Goal: Information Seeking & Learning: Learn about a topic

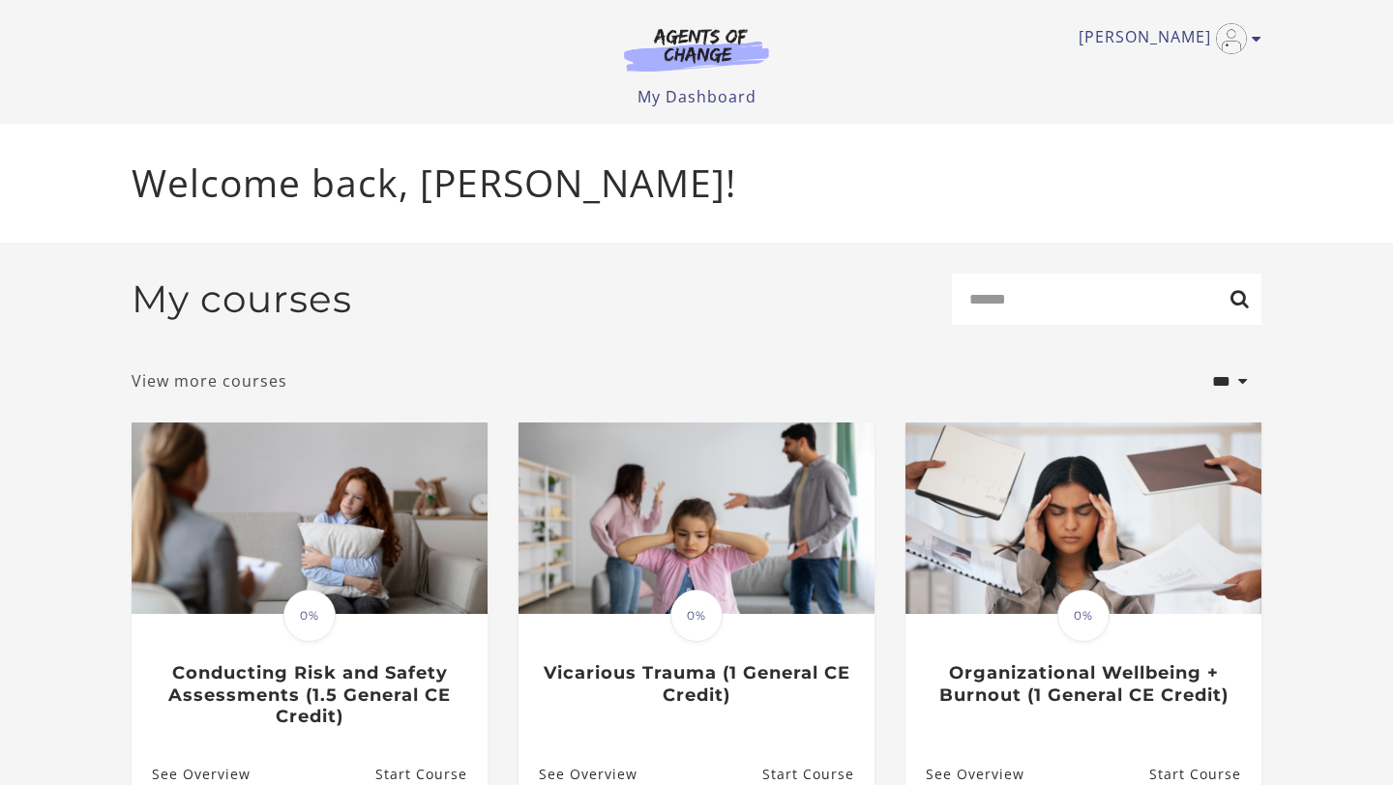
click at [232, 390] on link "View more courses" at bounding box center [210, 380] width 156 height 23
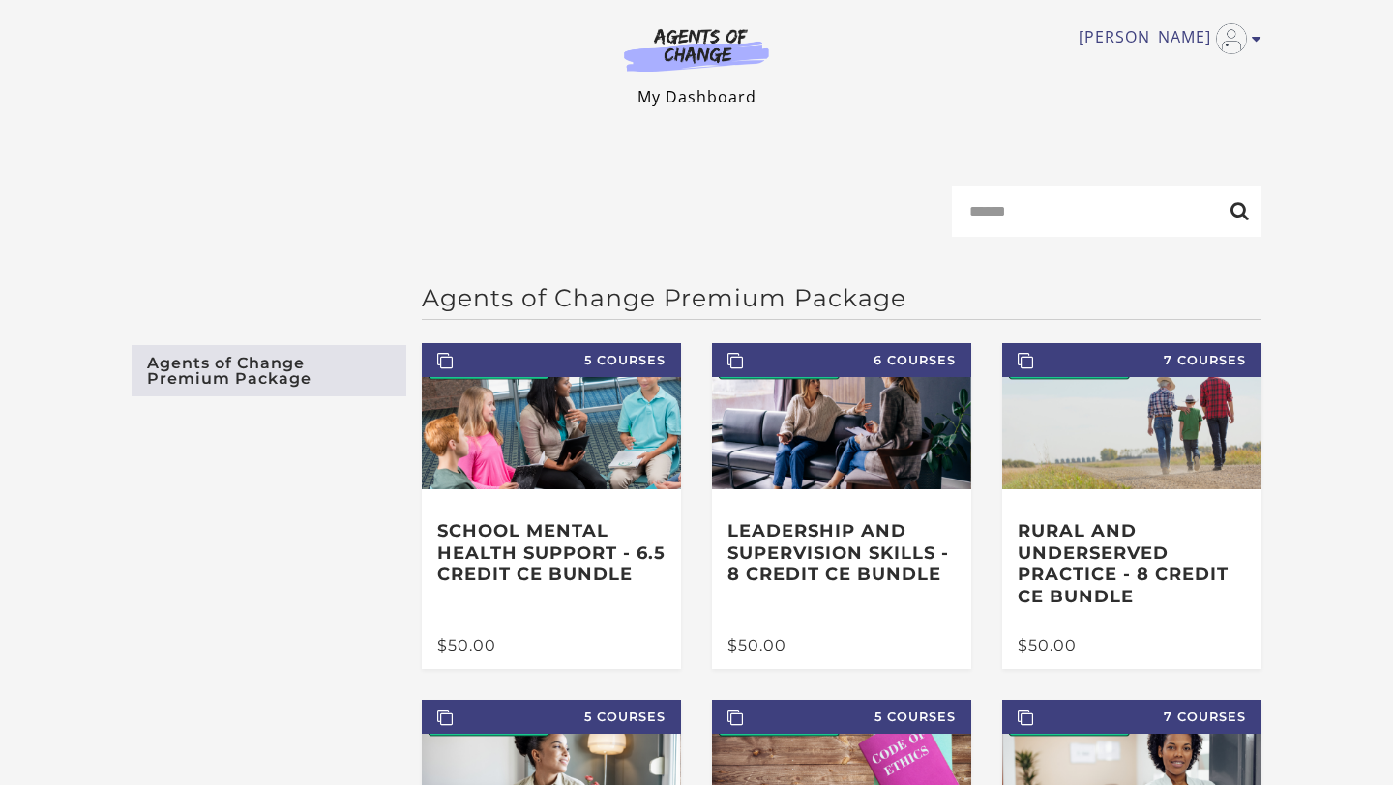
click at [710, 92] on link "My Dashboard" at bounding box center [696, 96] width 119 height 21
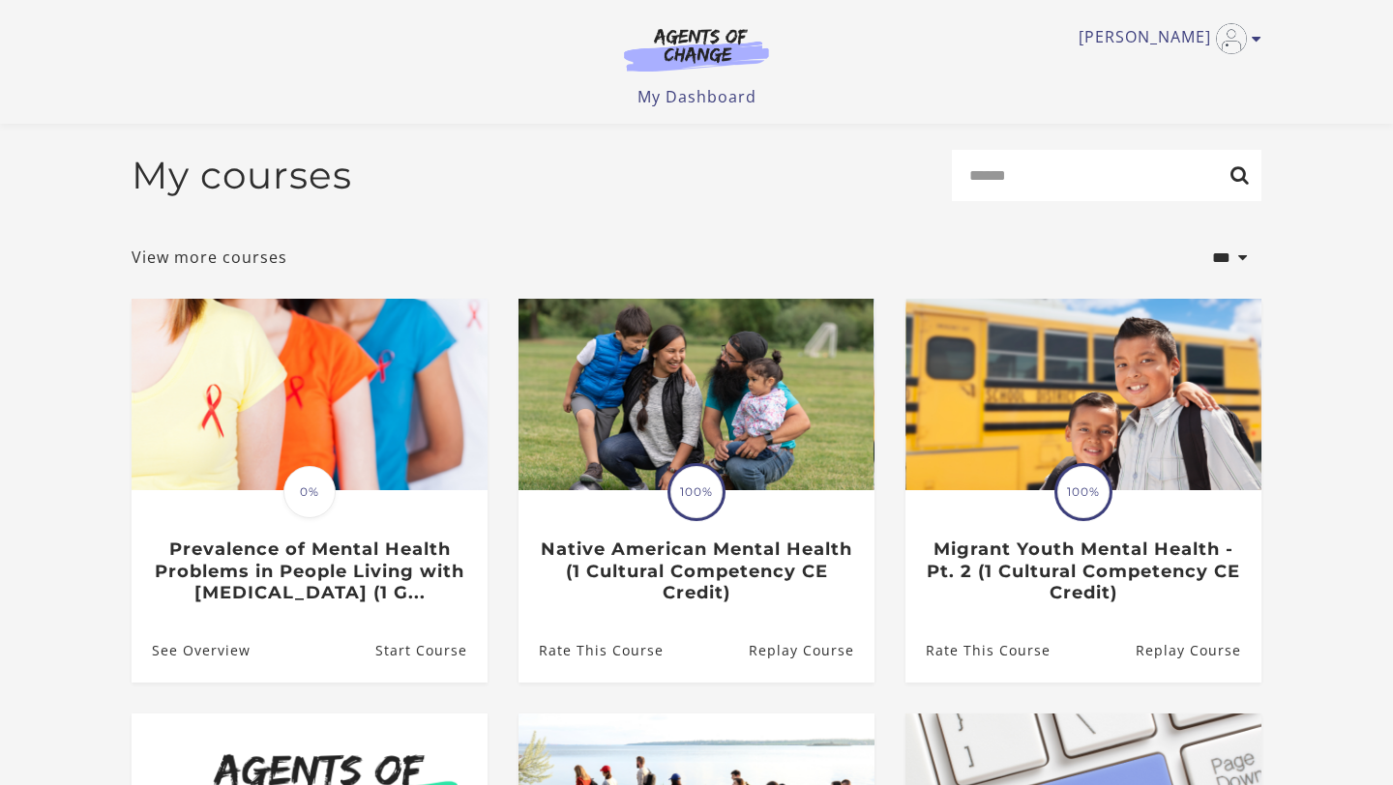
scroll to position [39, 0]
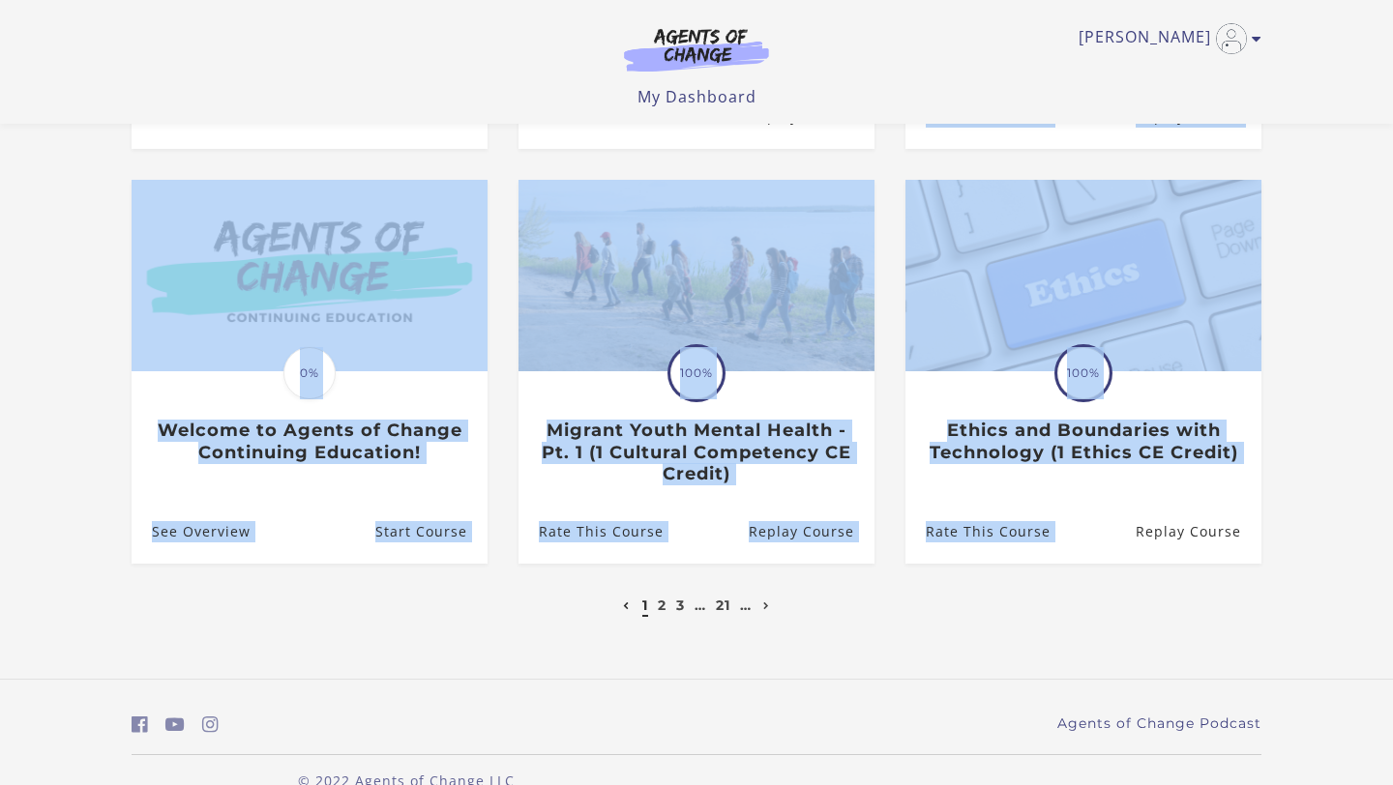
drag, startPoint x: 1392, startPoint y: 228, endPoint x: 1381, endPoint y: 520, distance: 292.3
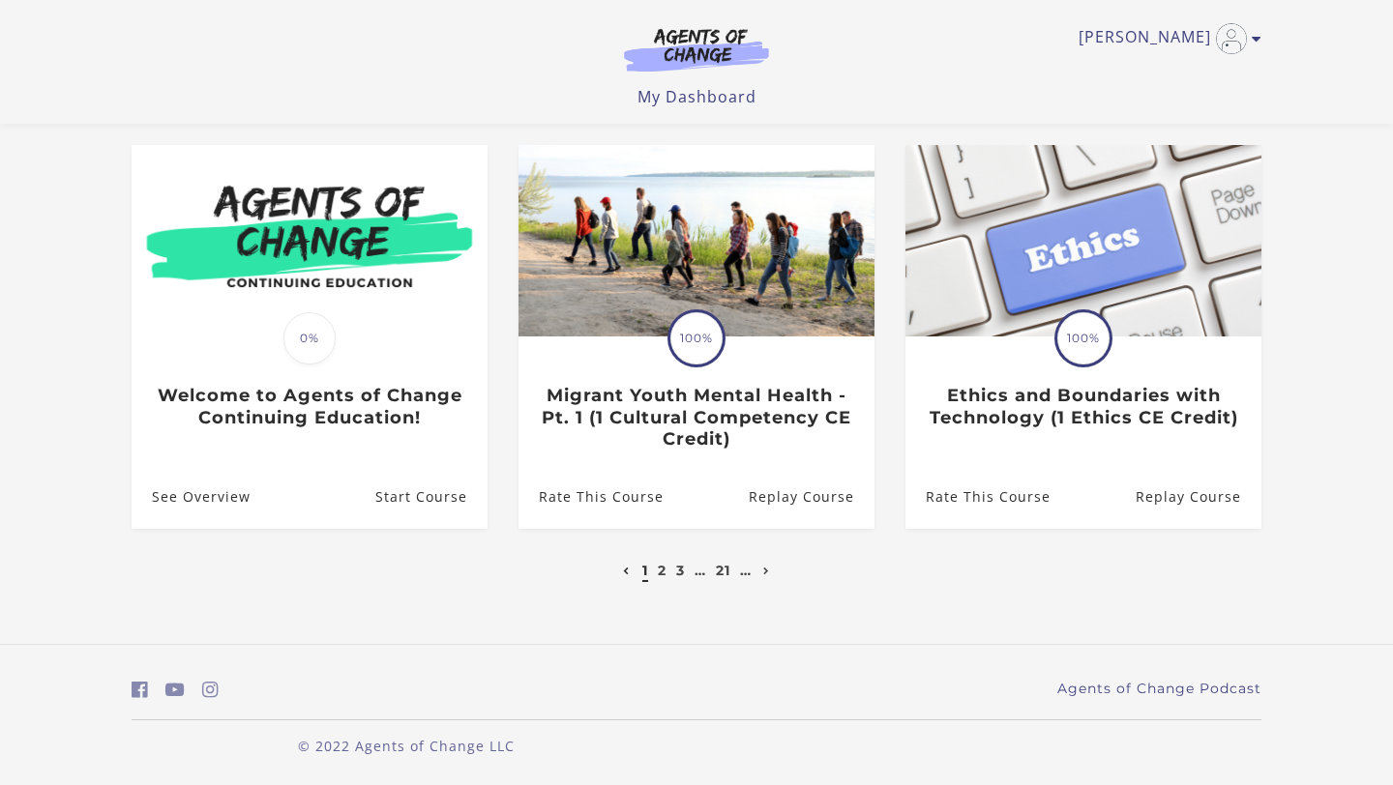
click at [872, 542] on li "Translation missing: en.liquid.partials.dashboard_course_card.progress_descript…" at bounding box center [696, 352] width 387 height 415
click at [693, 574] on li "…" at bounding box center [700, 570] width 16 height 23
click at [698, 574] on link "…" at bounding box center [700, 570] width 12 height 17
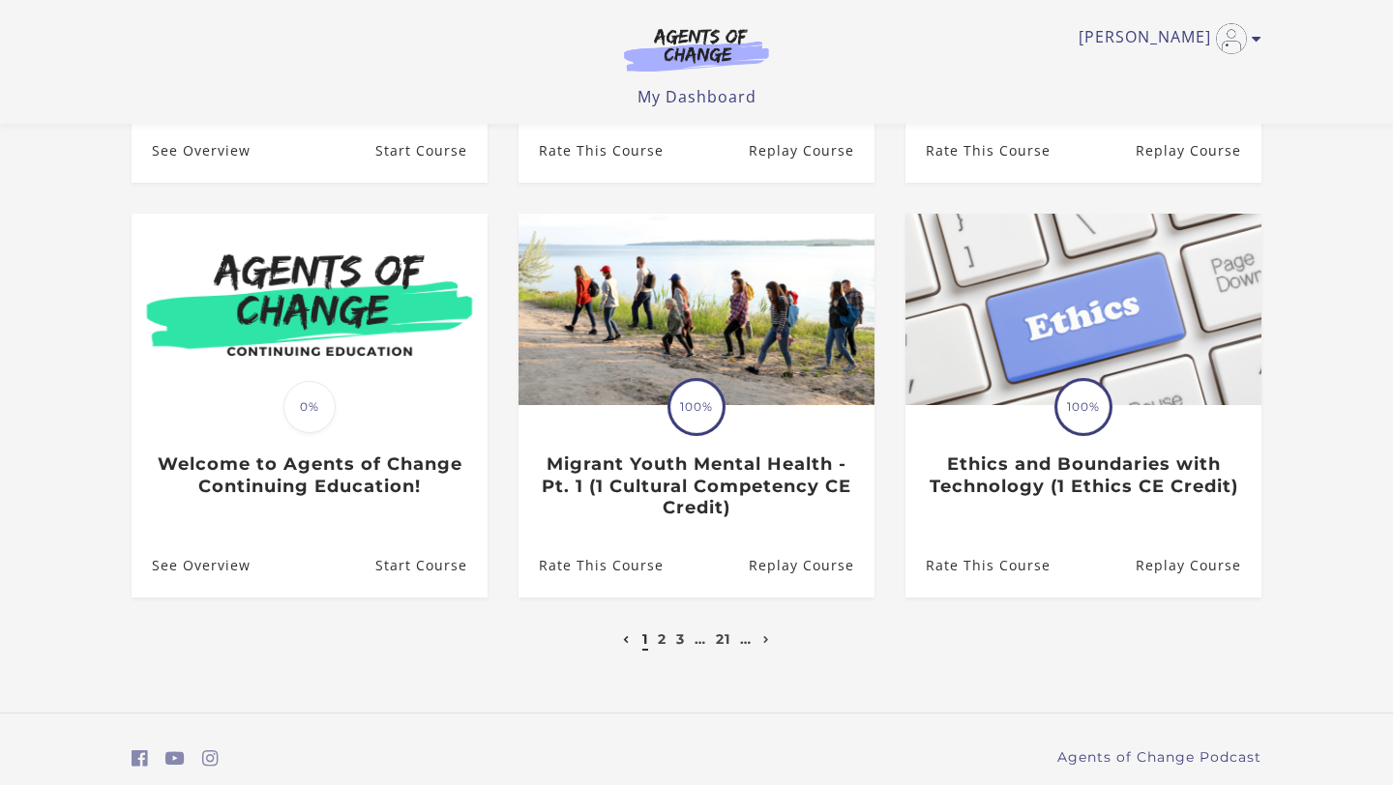
scroll to position [503, 0]
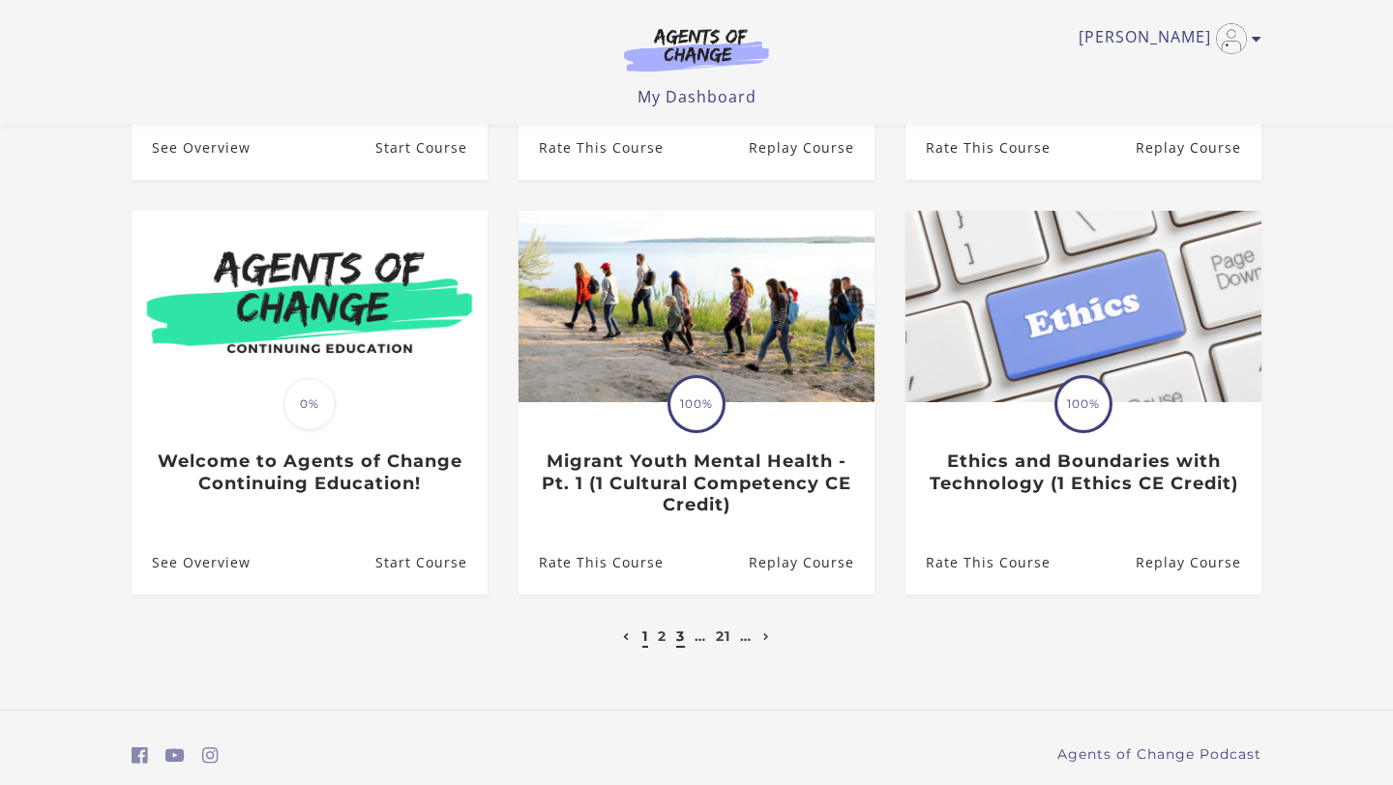
click at [678, 640] on link "3" at bounding box center [680, 636] width 9 height 17
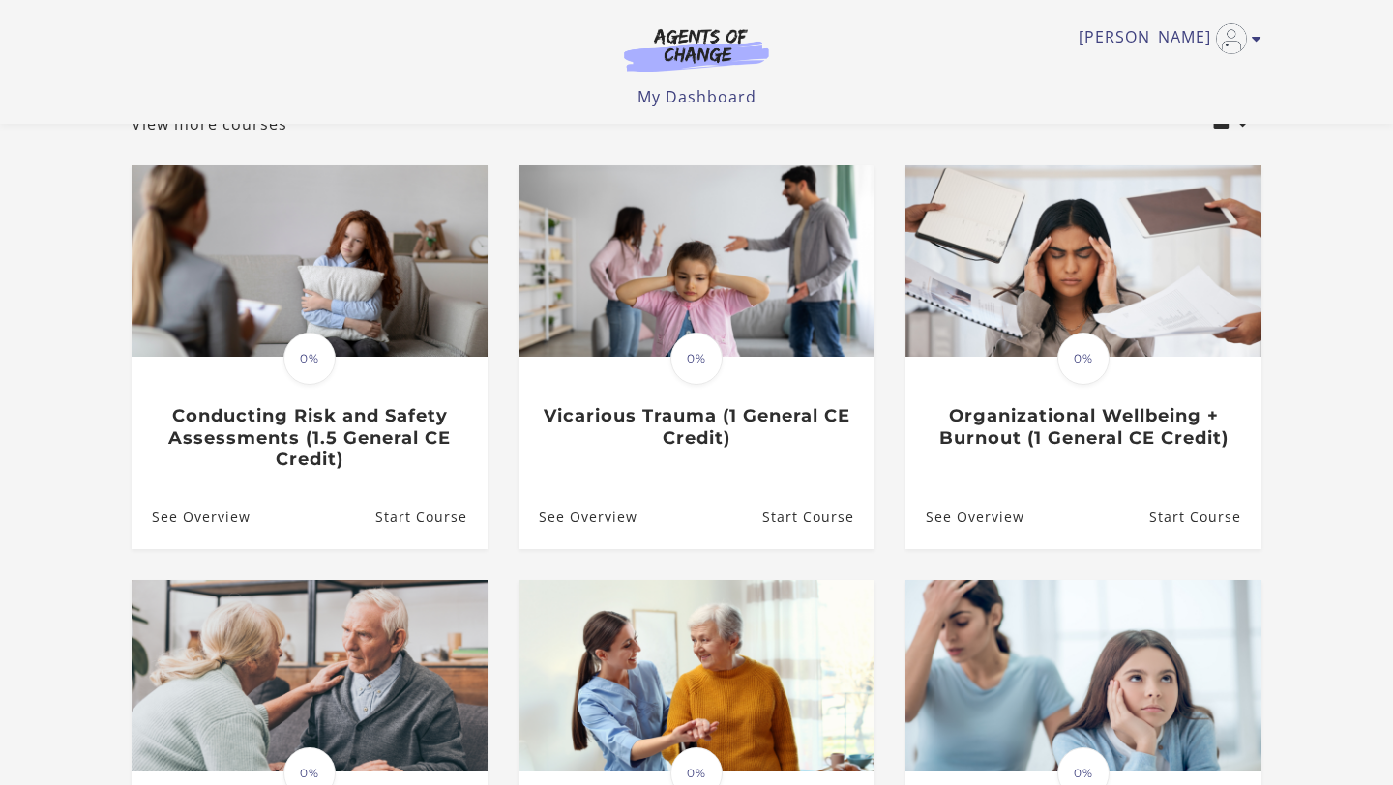
scroll to position [155, 0]
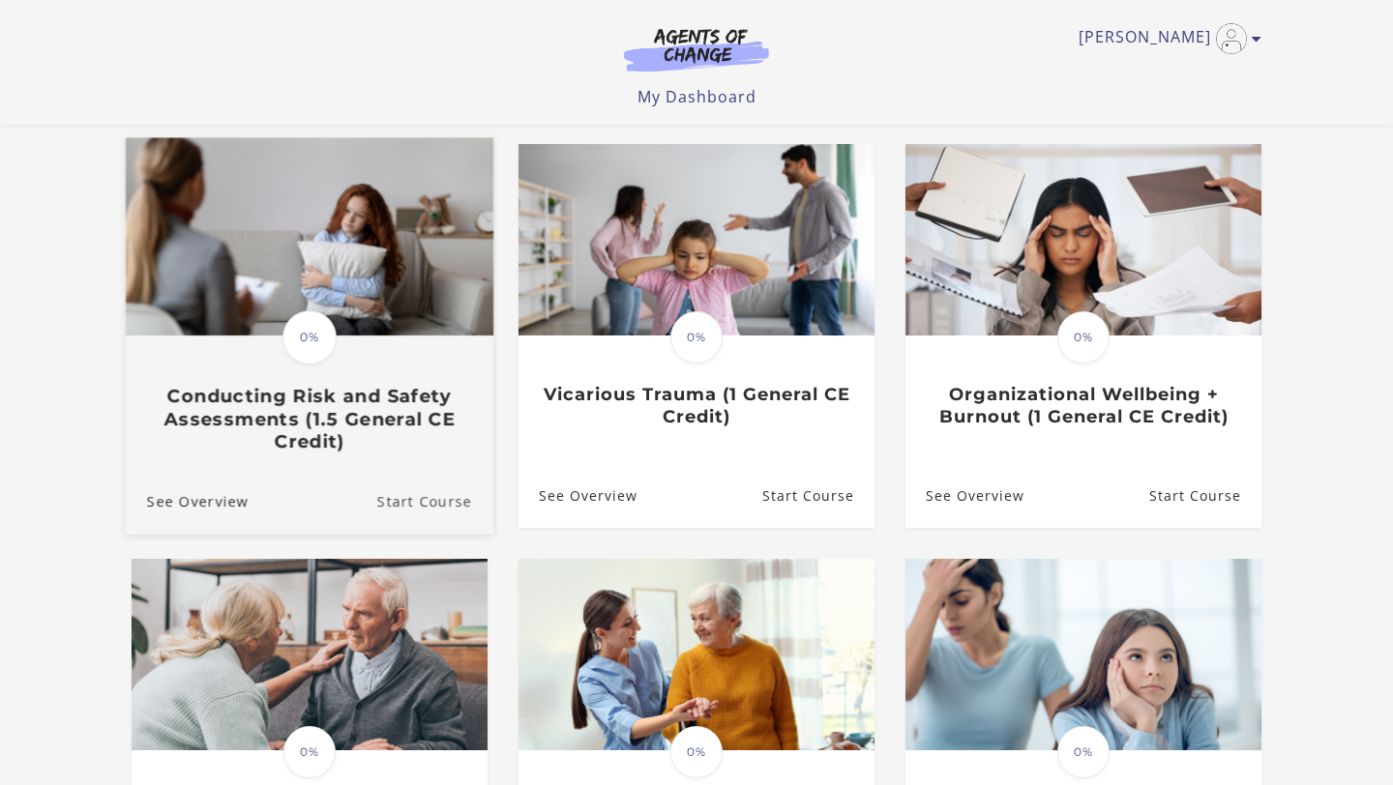
click at [430, 510] on link "Start Course" at bounding box center [435, 501] width 116 height 65
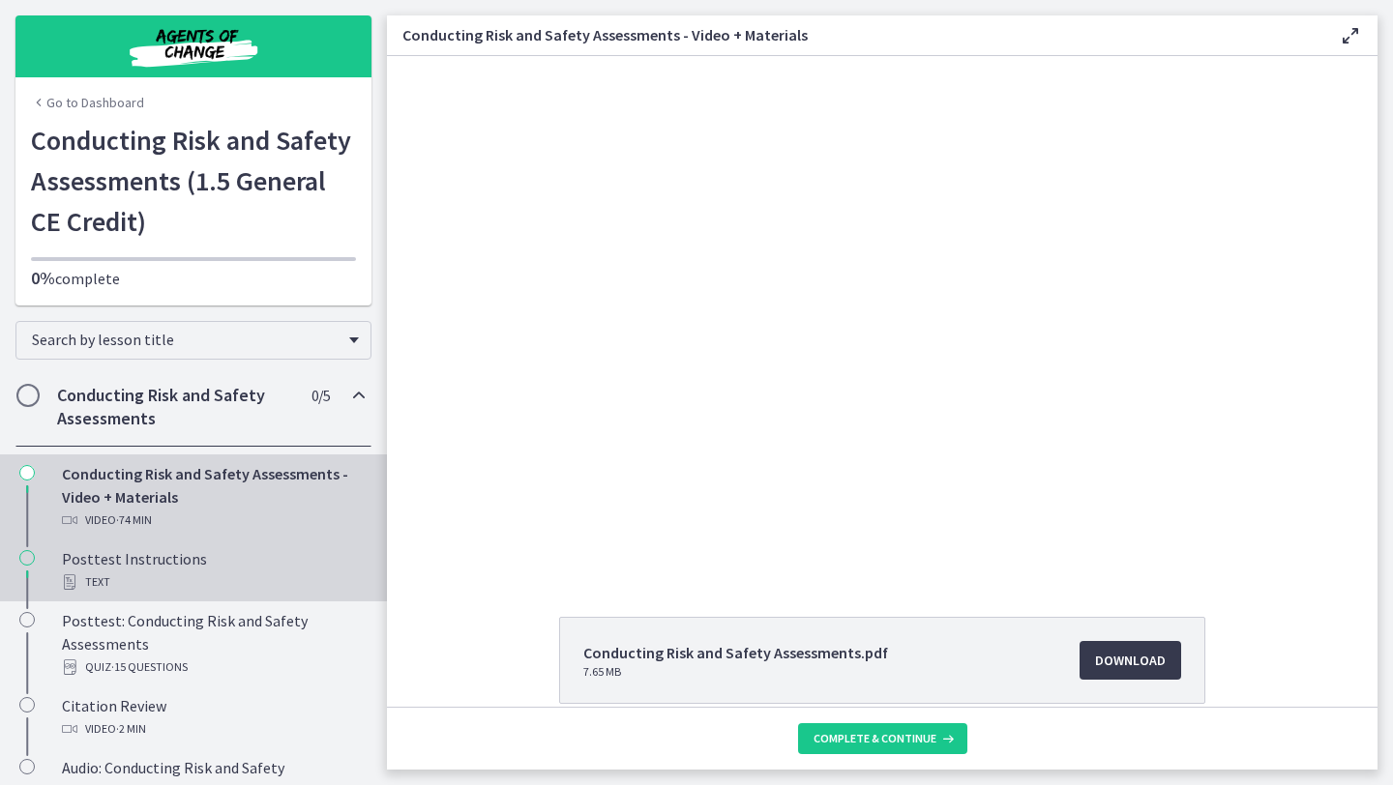
click at [131, 576] on div "Text" at bounding box center [213, 582] width 302 height 23
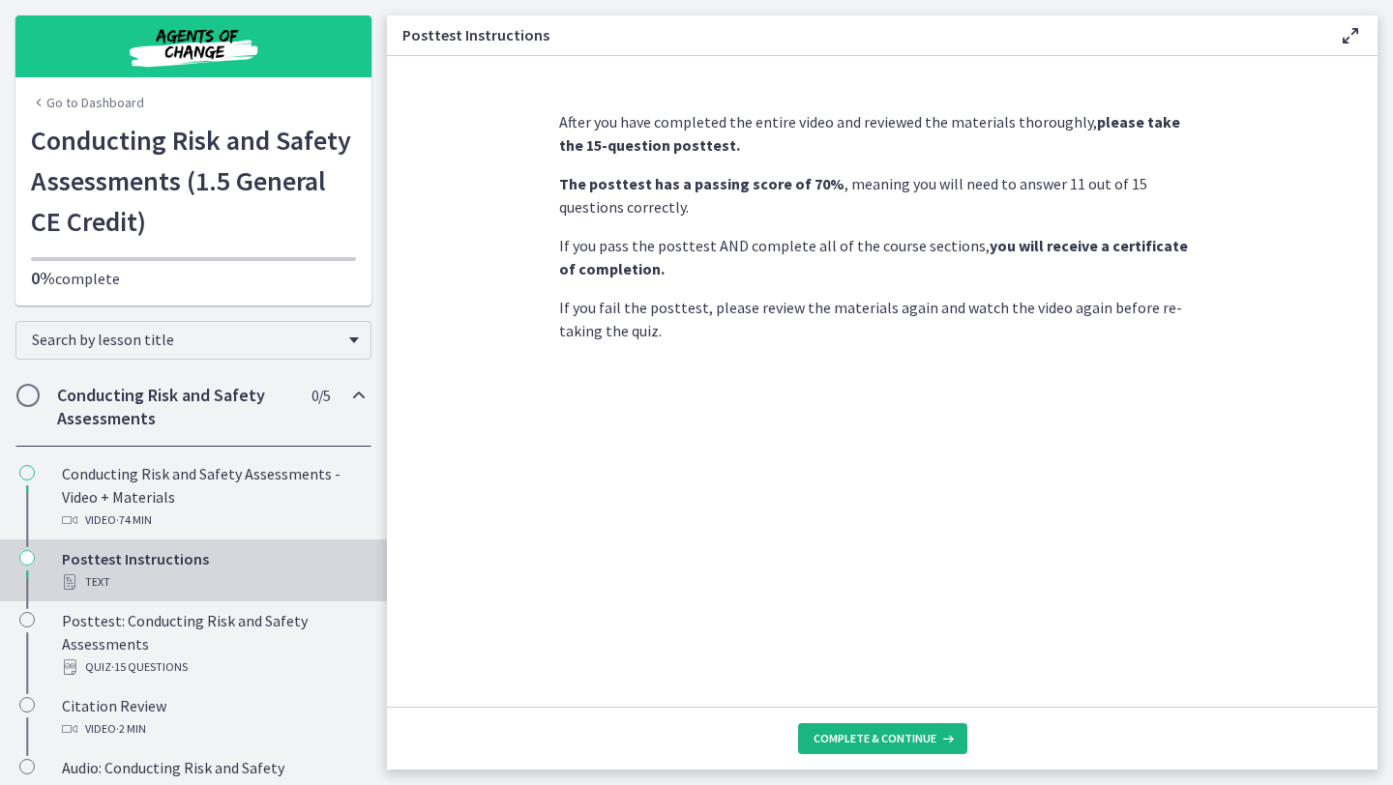
click at [876, 745] on span "Complete & continue" at bounding box center [874, 738] width 123 height 15
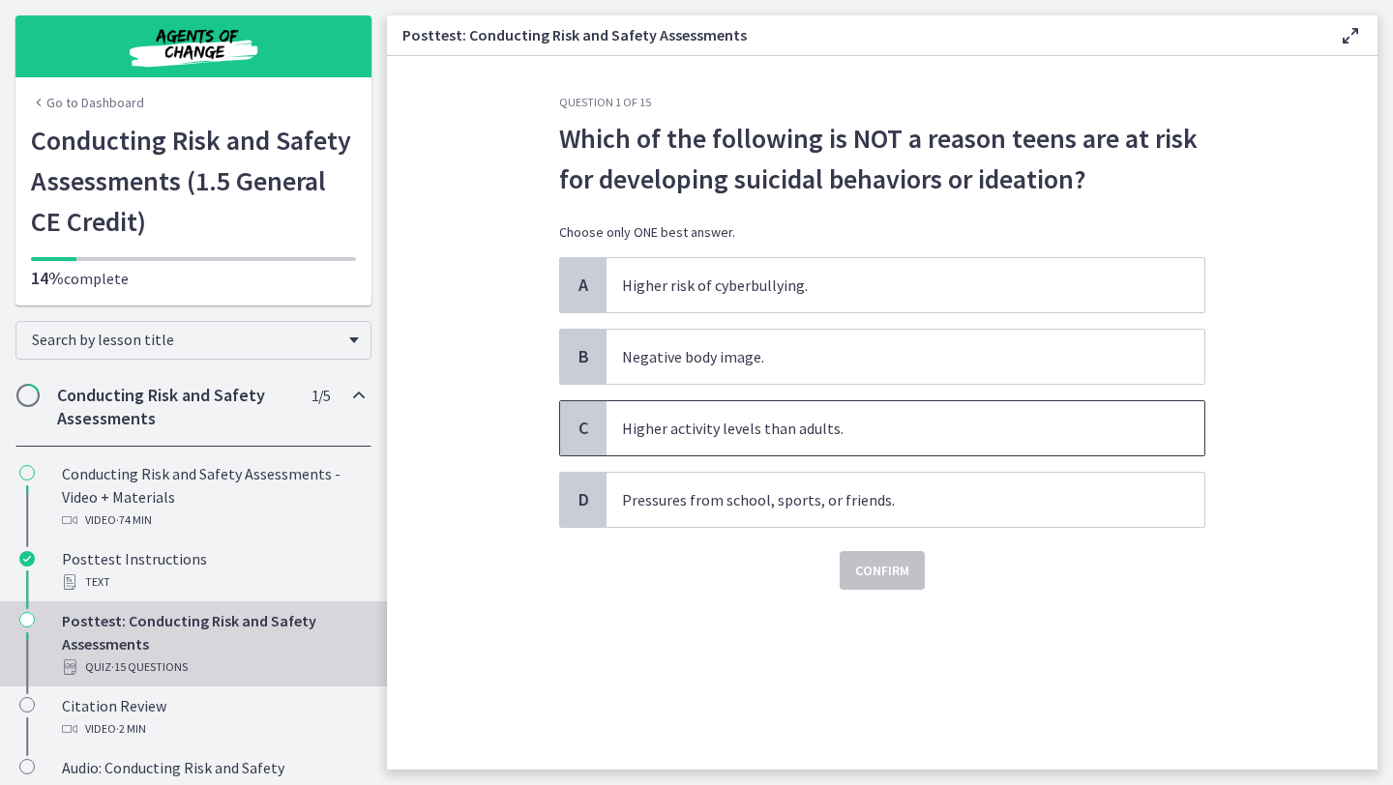
click at [871, 431] on p "Higher activity levels than adults." at bounding box center [886, 428] width 528 height 23
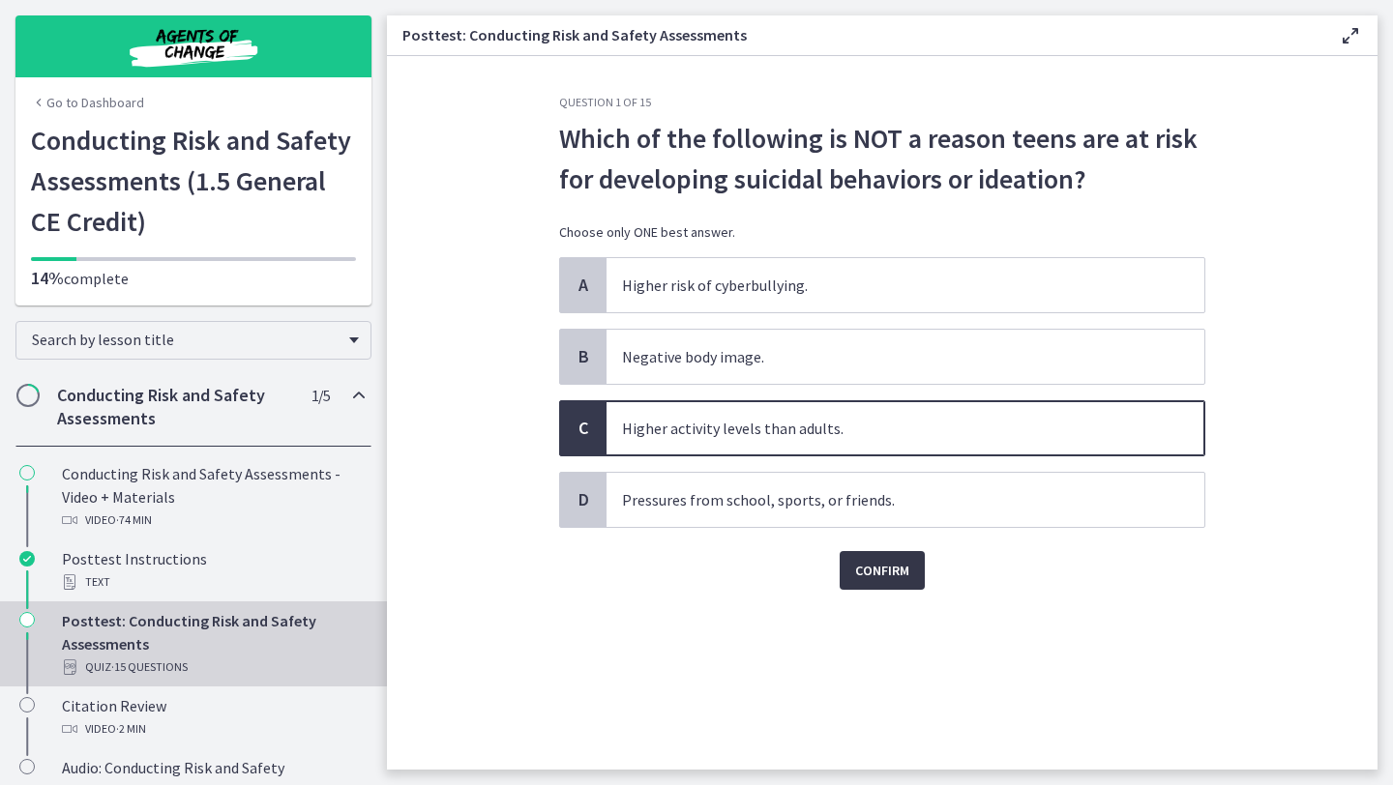
click at [897, 578] on span "Confirm" at bounding box center [882, 570] width 54 height 23
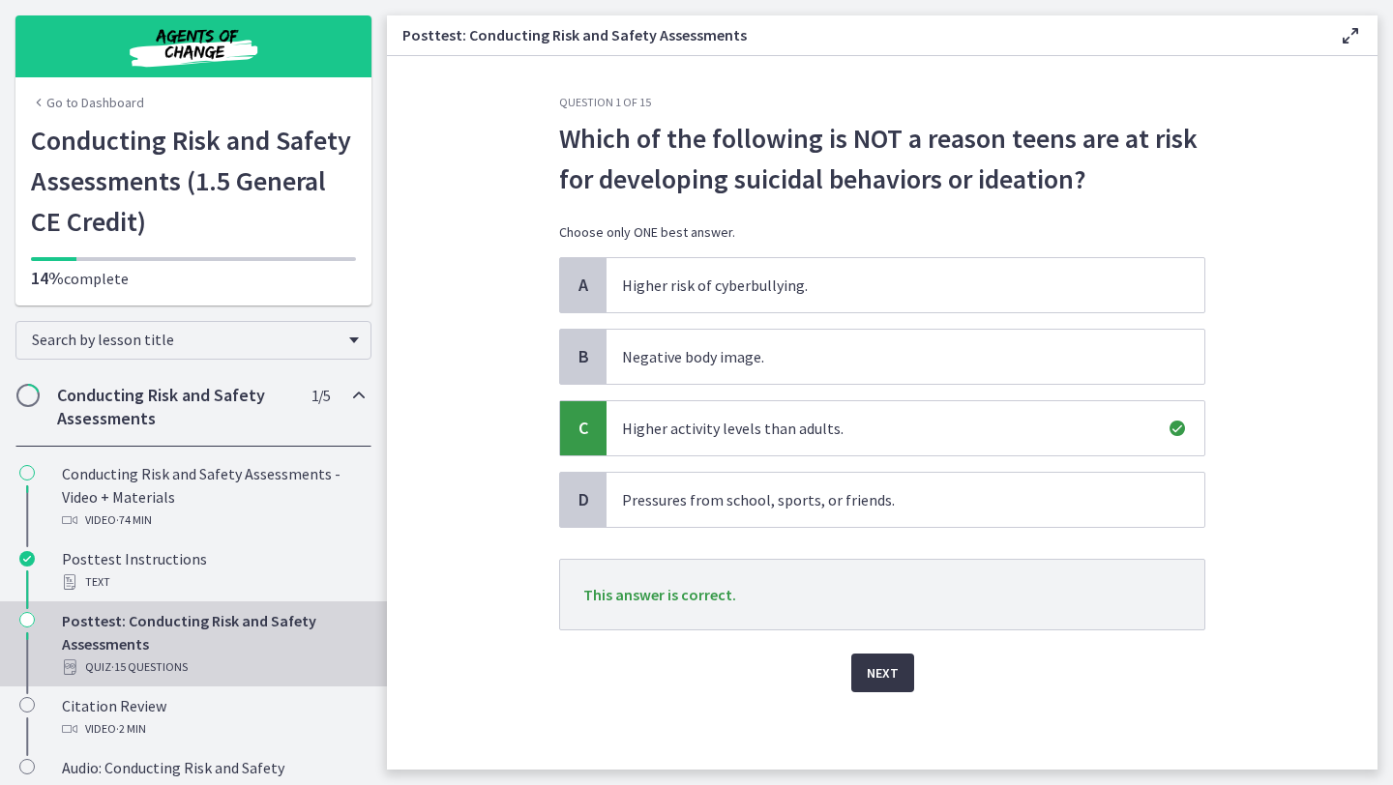
click at [876, 678] on span "Next" at bounding box center [883, 673] width 32 height 23
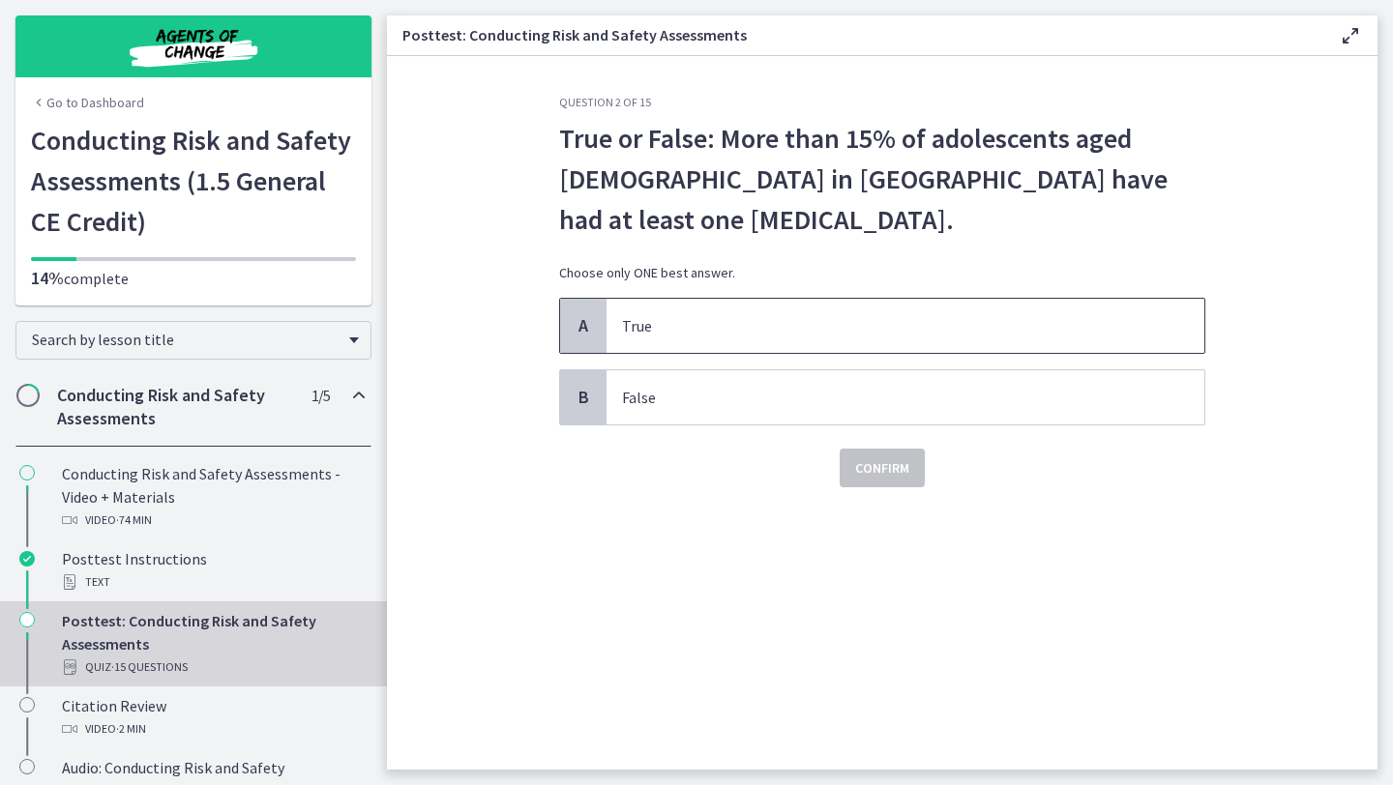
click at [784, 322] on p "True" at bounding box center [886, 325] width 528 height 23
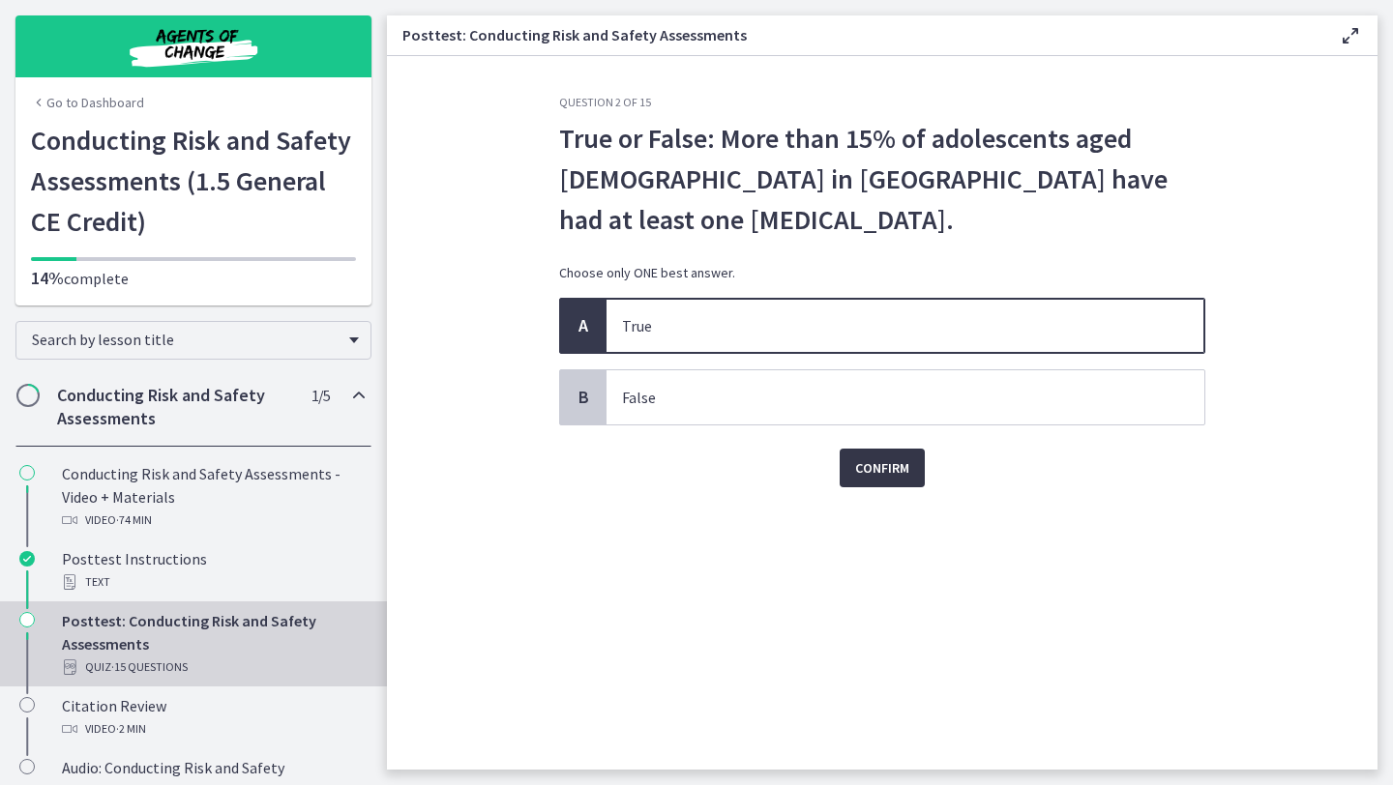
click at [852, 474] on button "Confirm" at bounding box center [882, 468] width 85 height 39
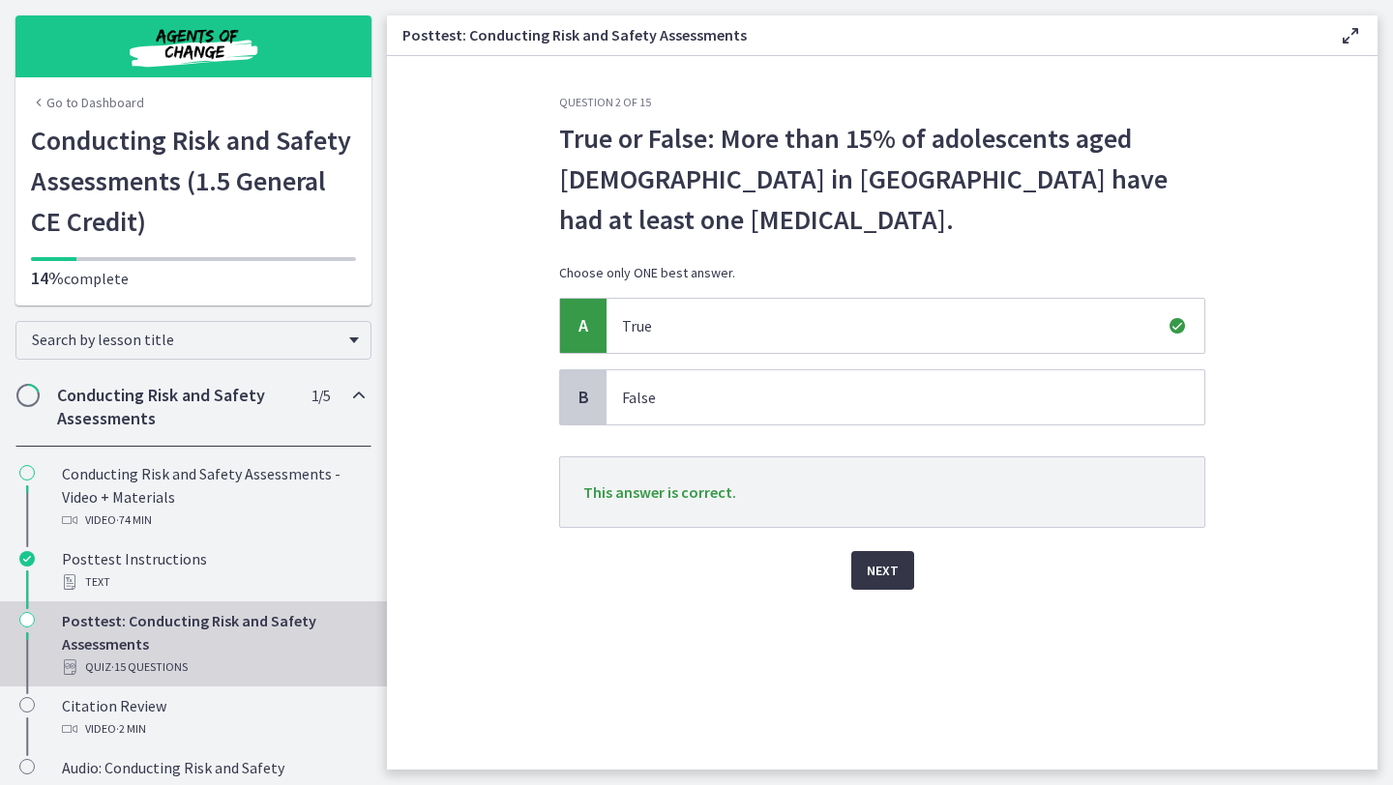
click at [895, 584] on button "Next" at bounding box center [882, 570] width 63 height 39
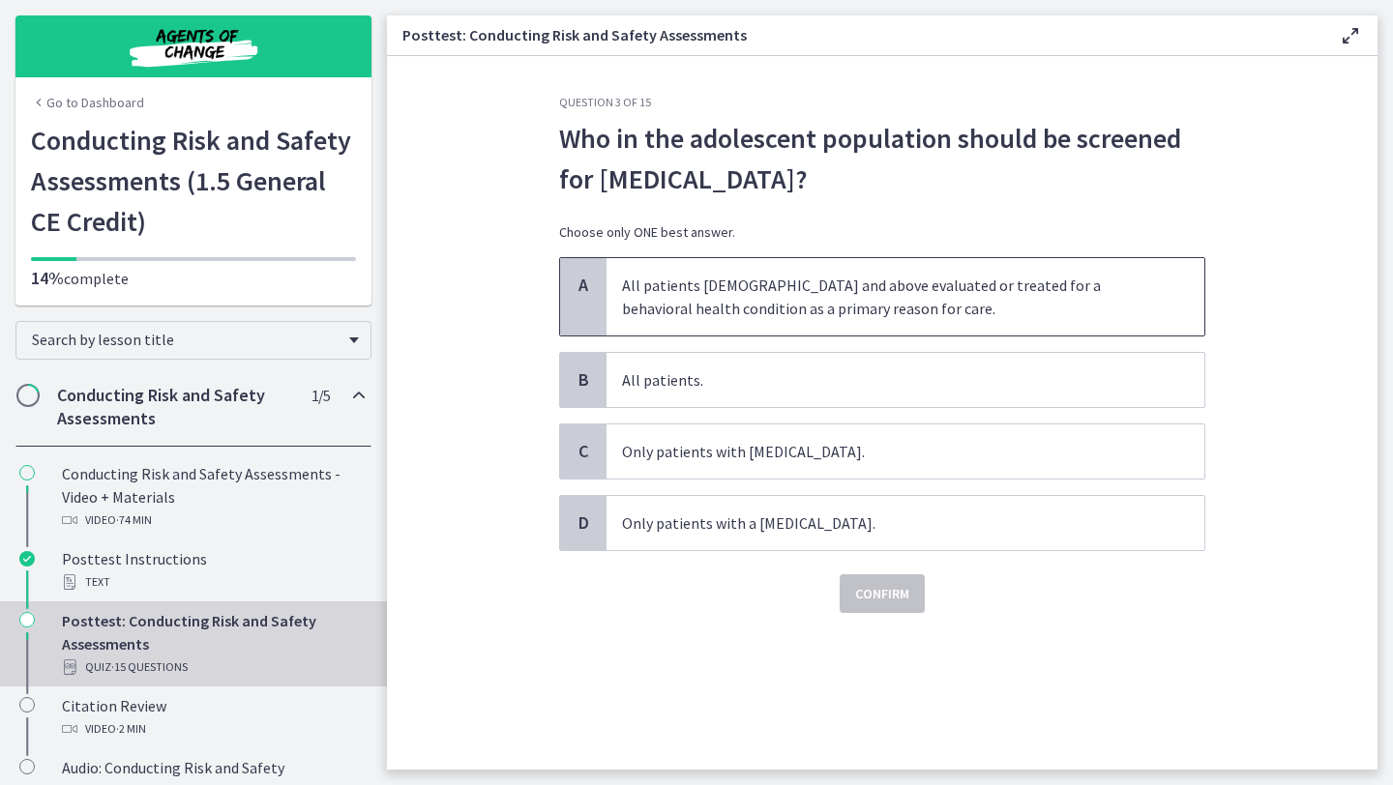
click at [912, 306] on p "All patients 12 years old and above evaluated or treated for a behavioral healt…" at bounding box center [886, 297] width 528 height 46
click at [856, 598] on span "Confirm" at bounding box center [882, 593] width 54 height 23
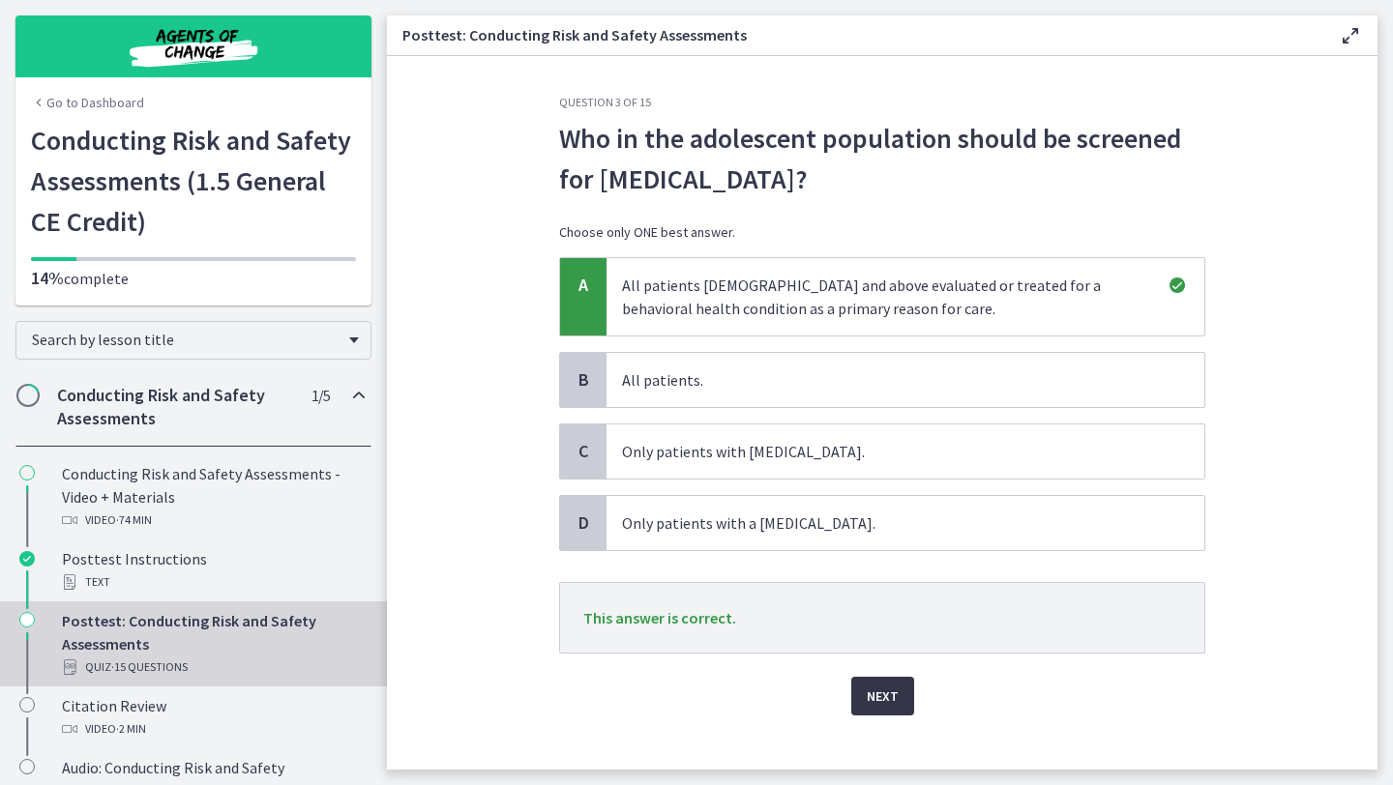
click at [897, 693] on span "Next" at bounding box center [883, 696] width 32 height 23
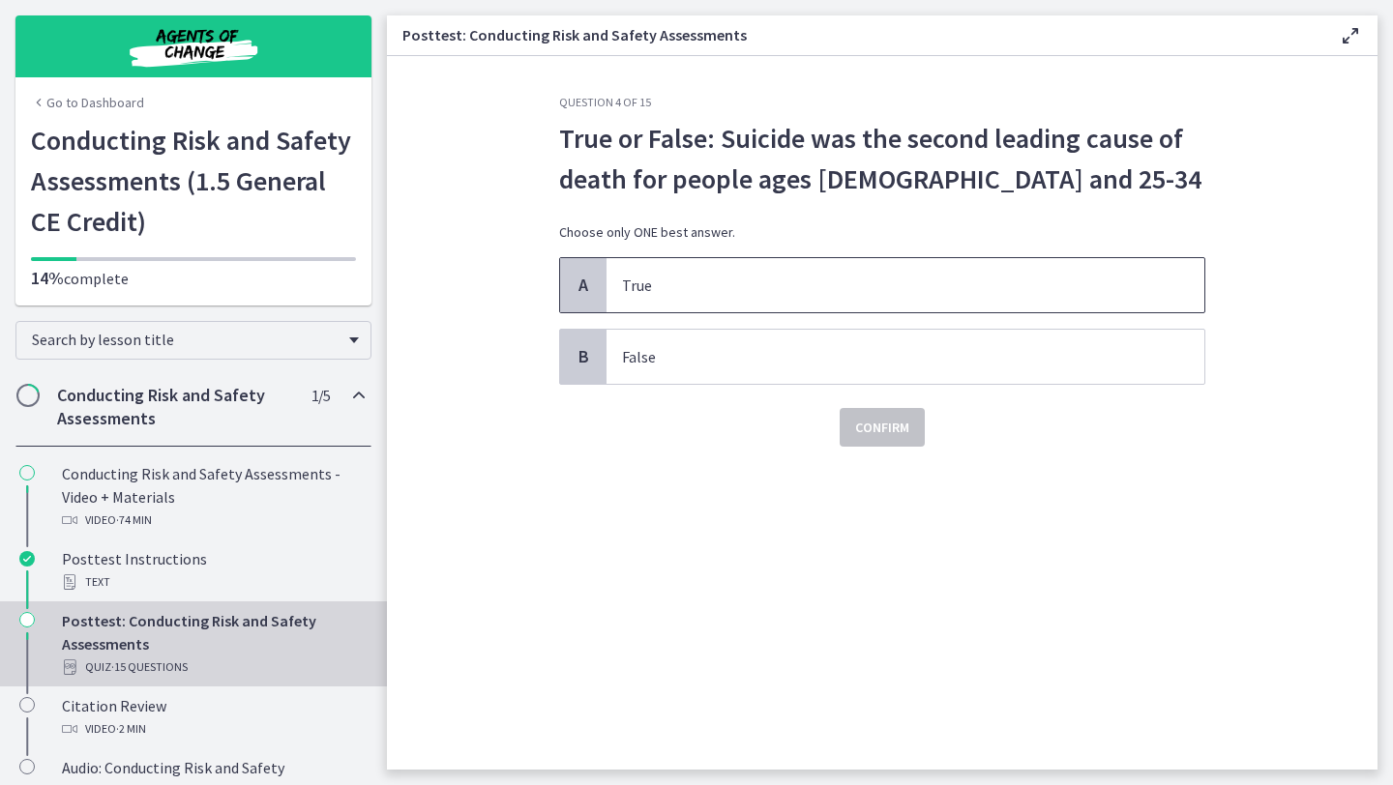
click at [758, 271] on span "True" at bounding box center [905, 285] width 598 height 54
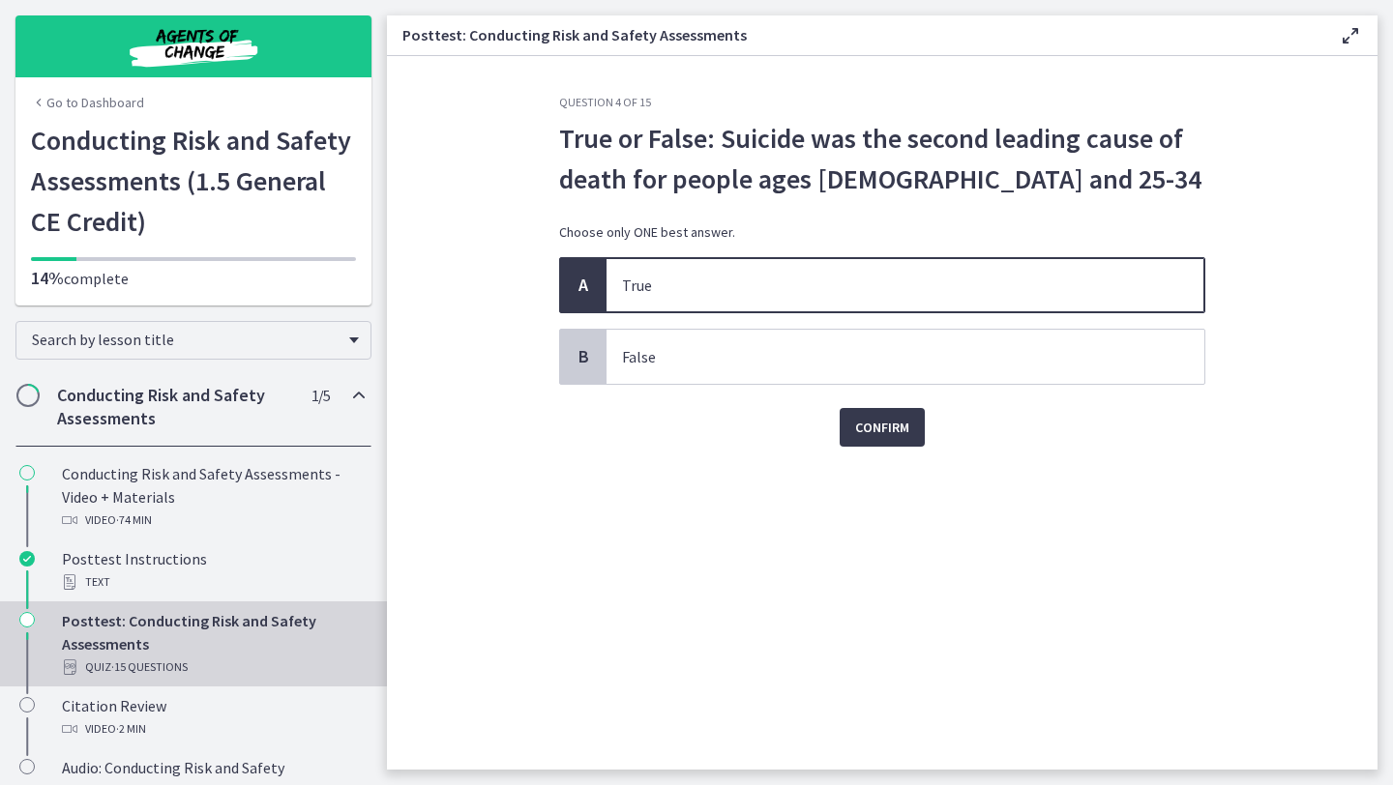
click at [902, 453] on div "Question 4 of 15 True or False: Suicide was the second leading cause of death f…" at bounding box center [882, 432] width 677 height 675
click at [894, 442] on button "Confirm" at bounding box center [882, 427] width 85 height 39
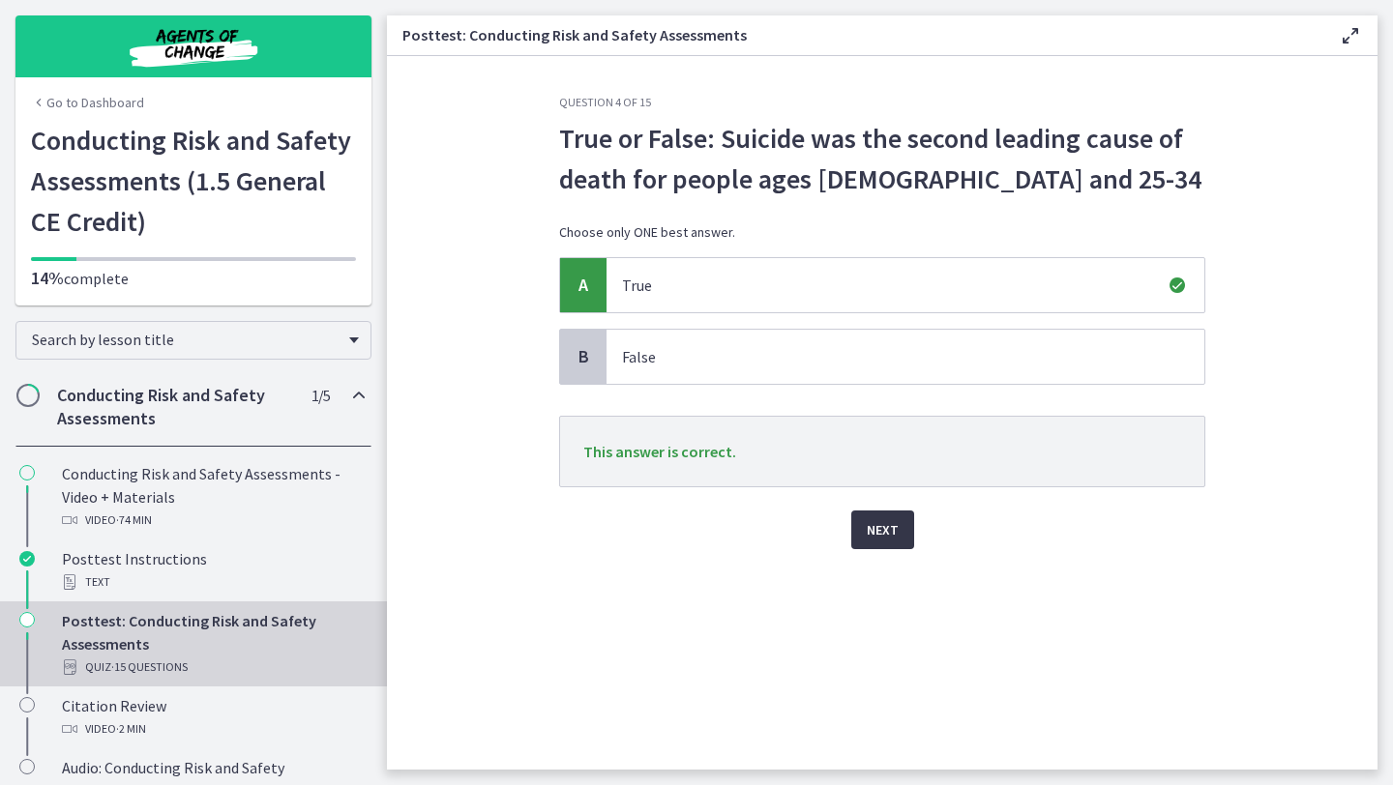
click at [895, 530] on span "Next" at bounding box center [883, 529] width 32 height 23
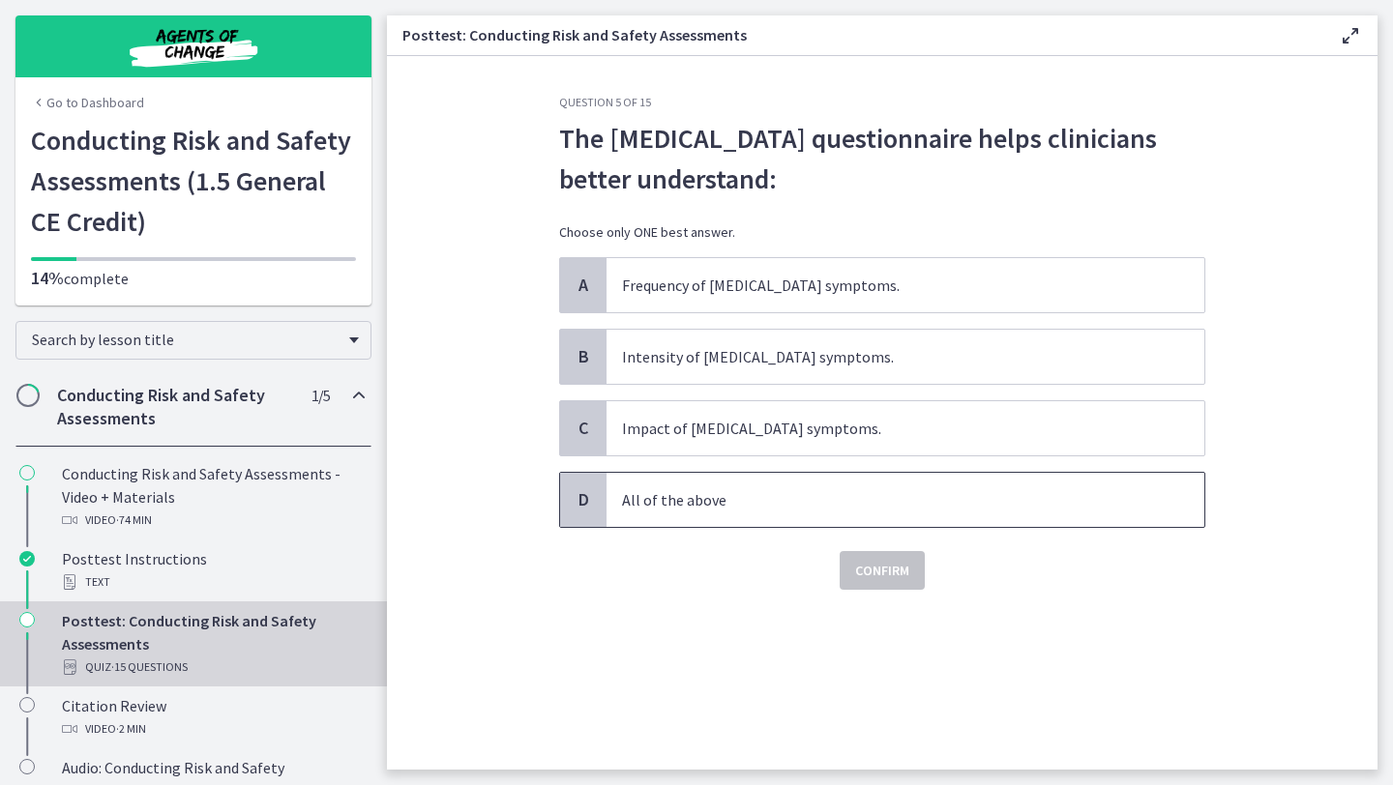
click at [746, 498] on p "All of the above" at bounding box center [886, 499] width 528 height 23
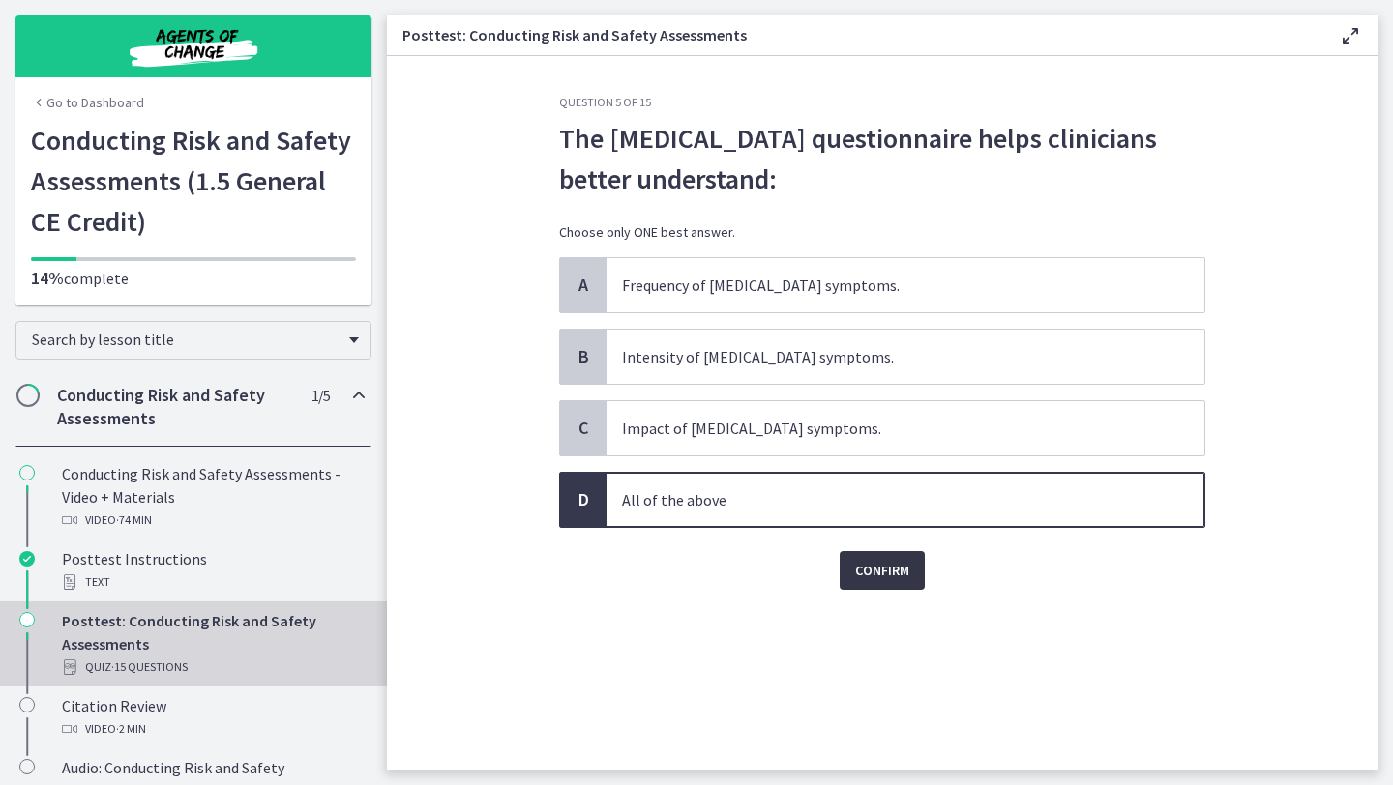
click at [888, 582] on button "Confirm" at bounding box center [882, 570] width 85 height 39
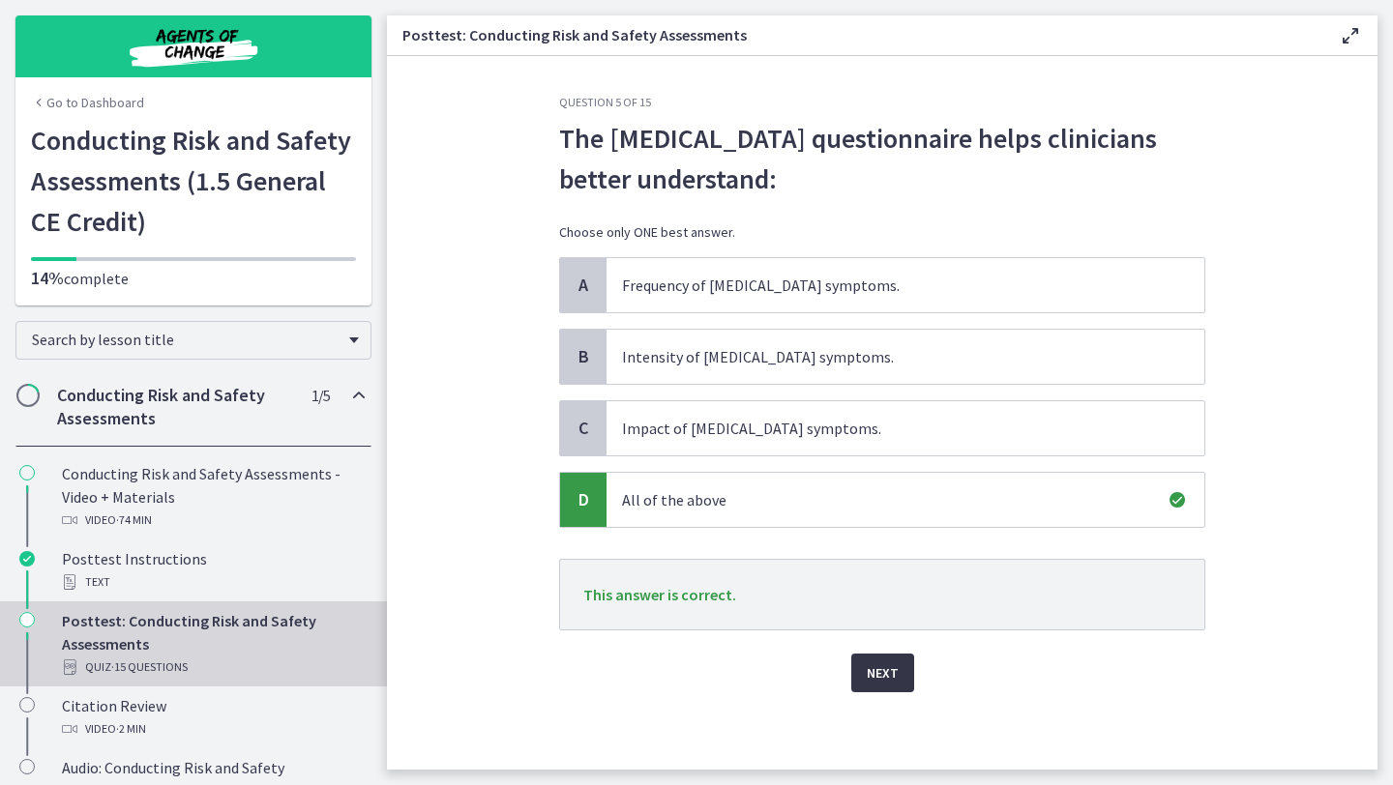
click at [876, 683] on span "Next" at bounding box center [883, 673] width 32 height 23
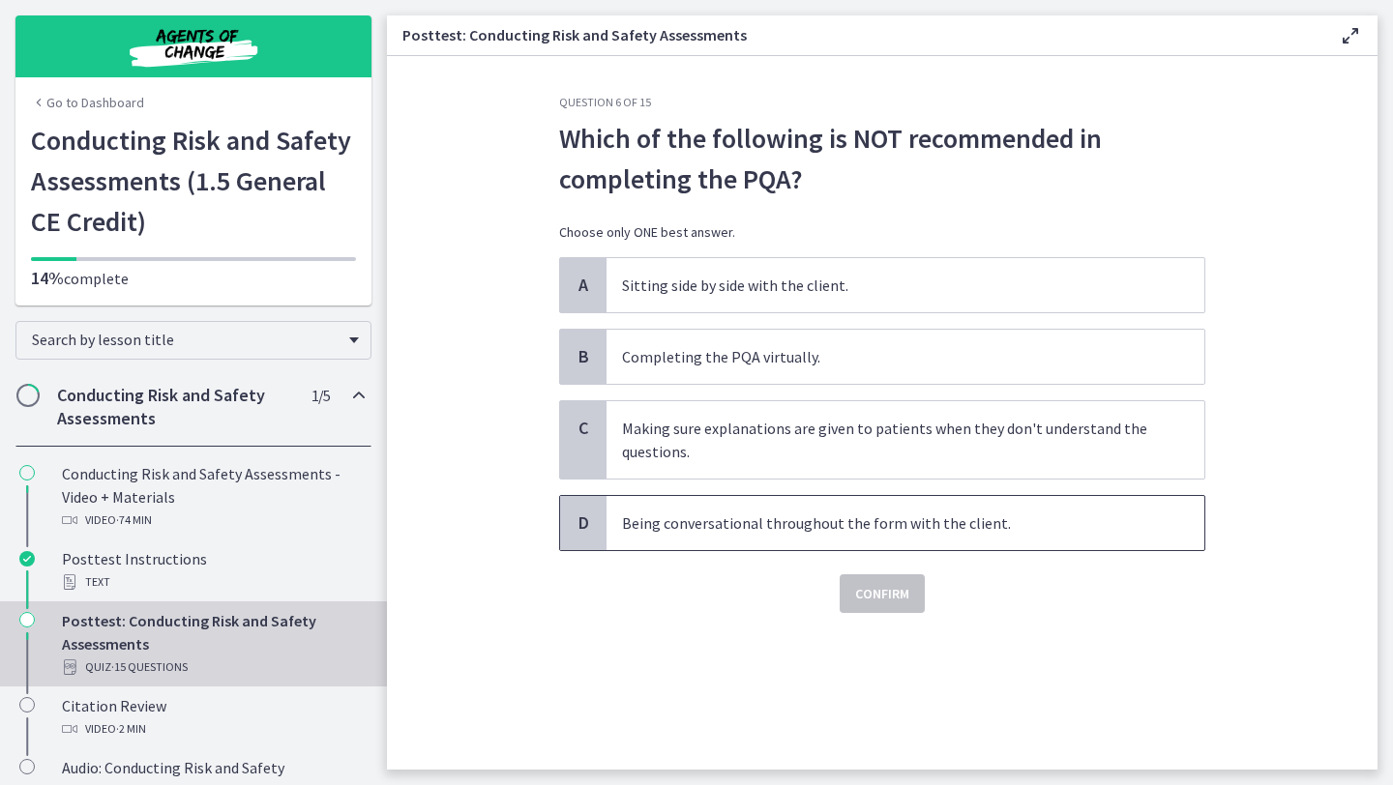
click at [842, 519] on p "Being conversational throughout the form with the client." at bounding box center [886, 523] width 528 height 23
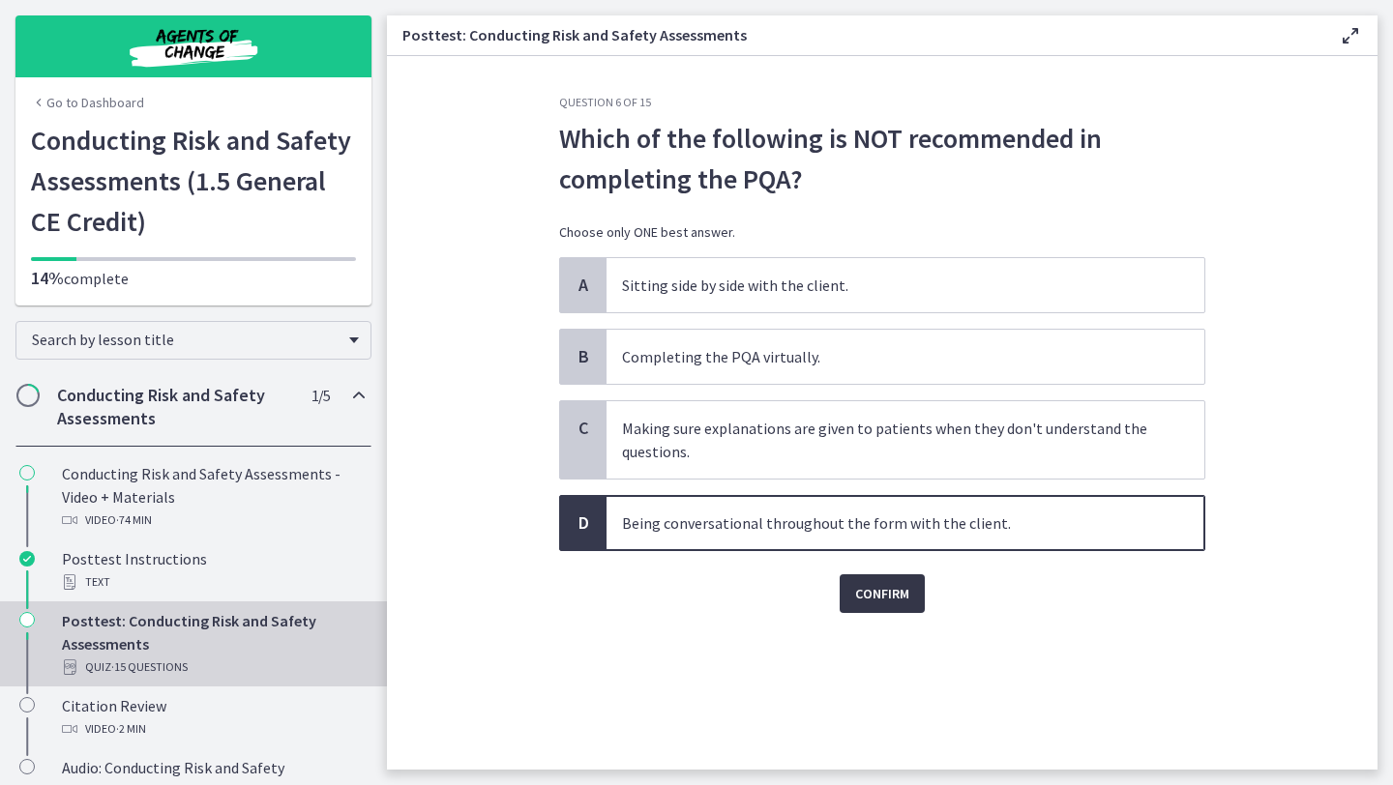
click at [892, 595] on span "Confirm" at bounding box center [882, 593] width 54 height 23
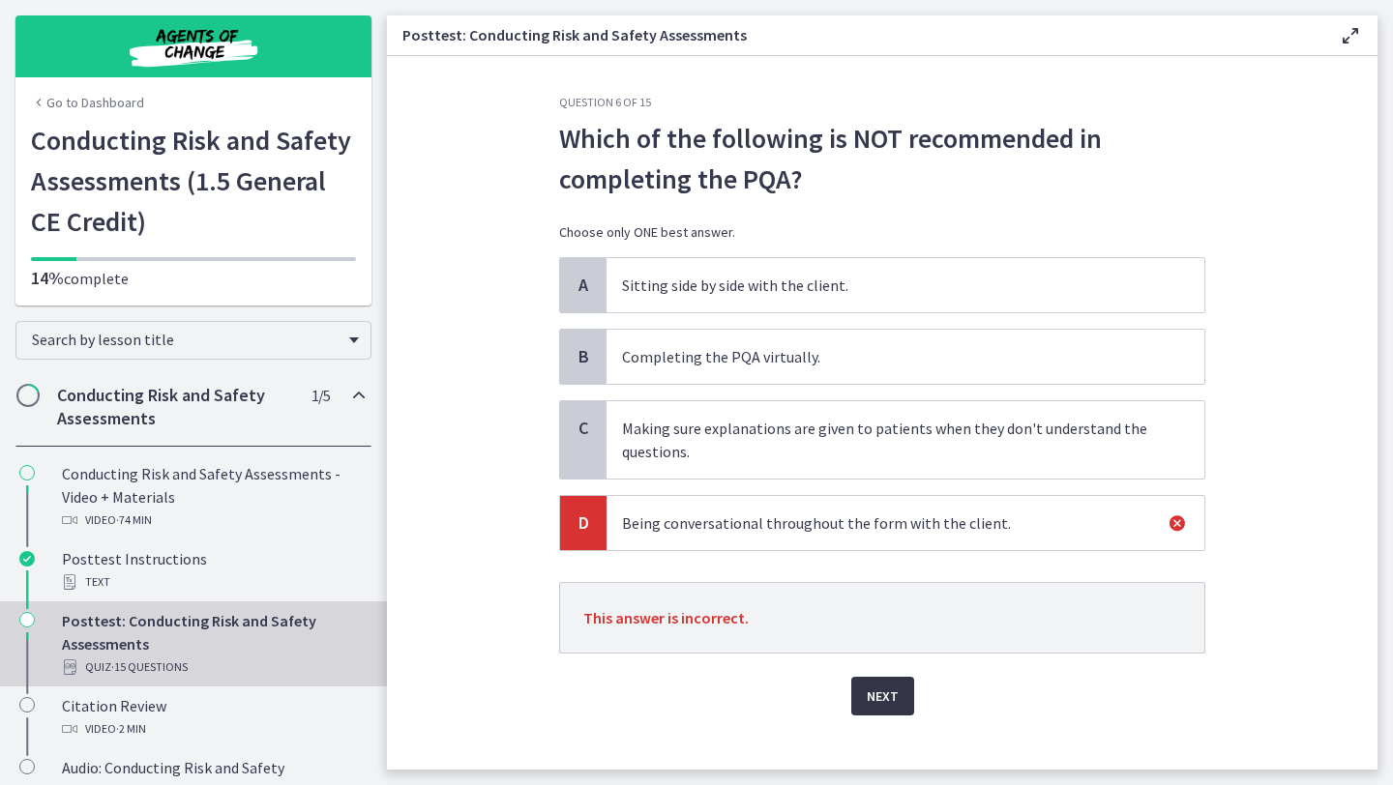
click at [896, 706] on span "Next" at bounding box center [883, 696] width 32 height 23
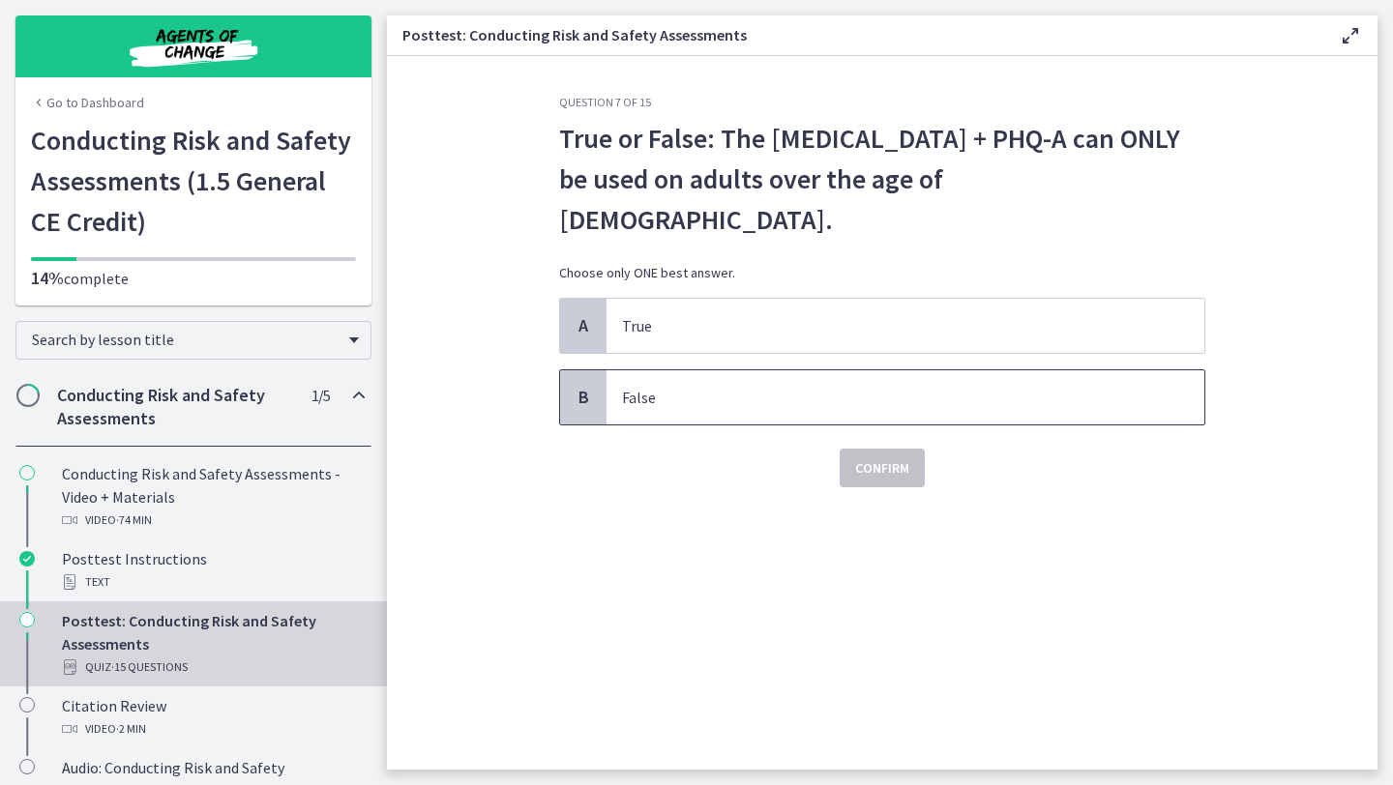
click at [782, 386] on p "False" at bounding box center [886, 397] width 528 height 23
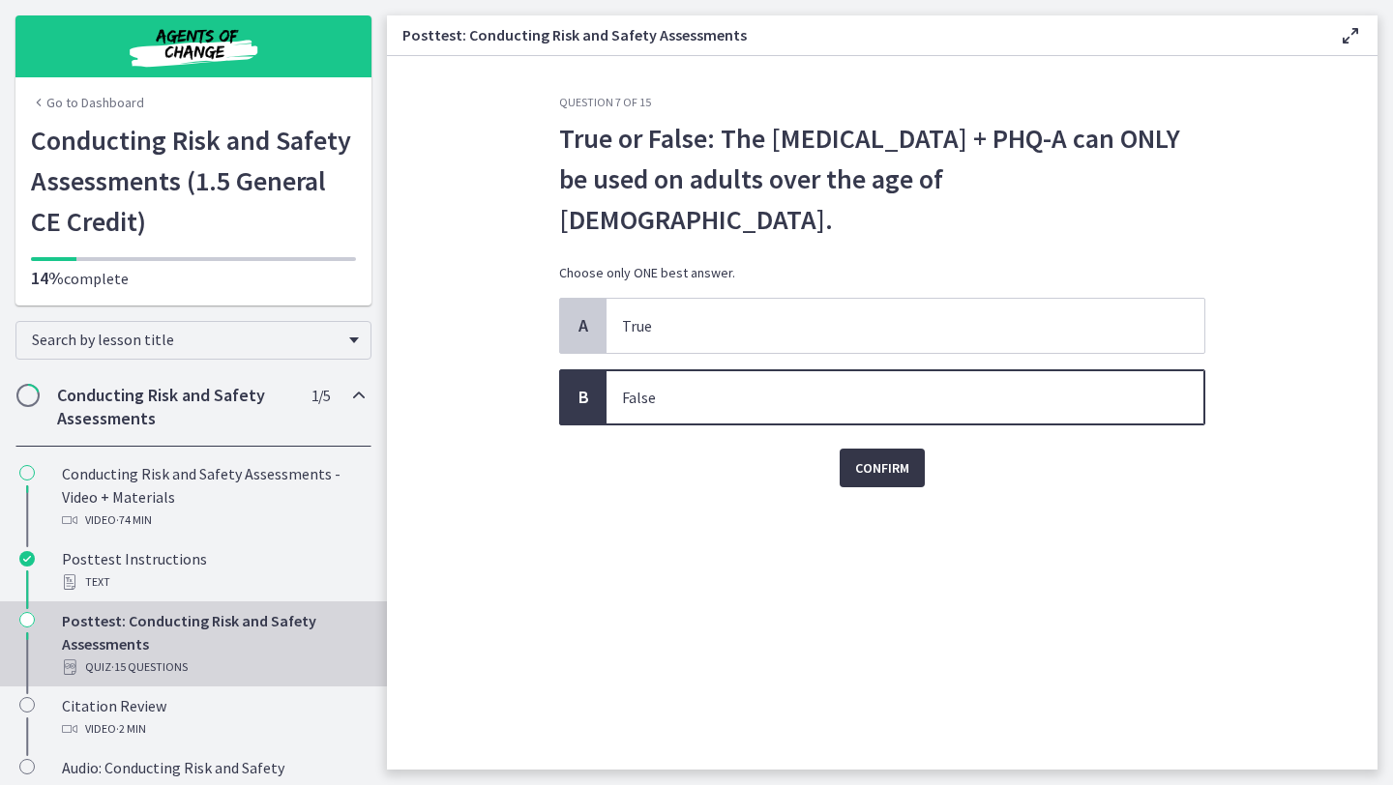
click at [877, 457] on span "Confirm" at bounding box center [882, 468] width 54 height 23
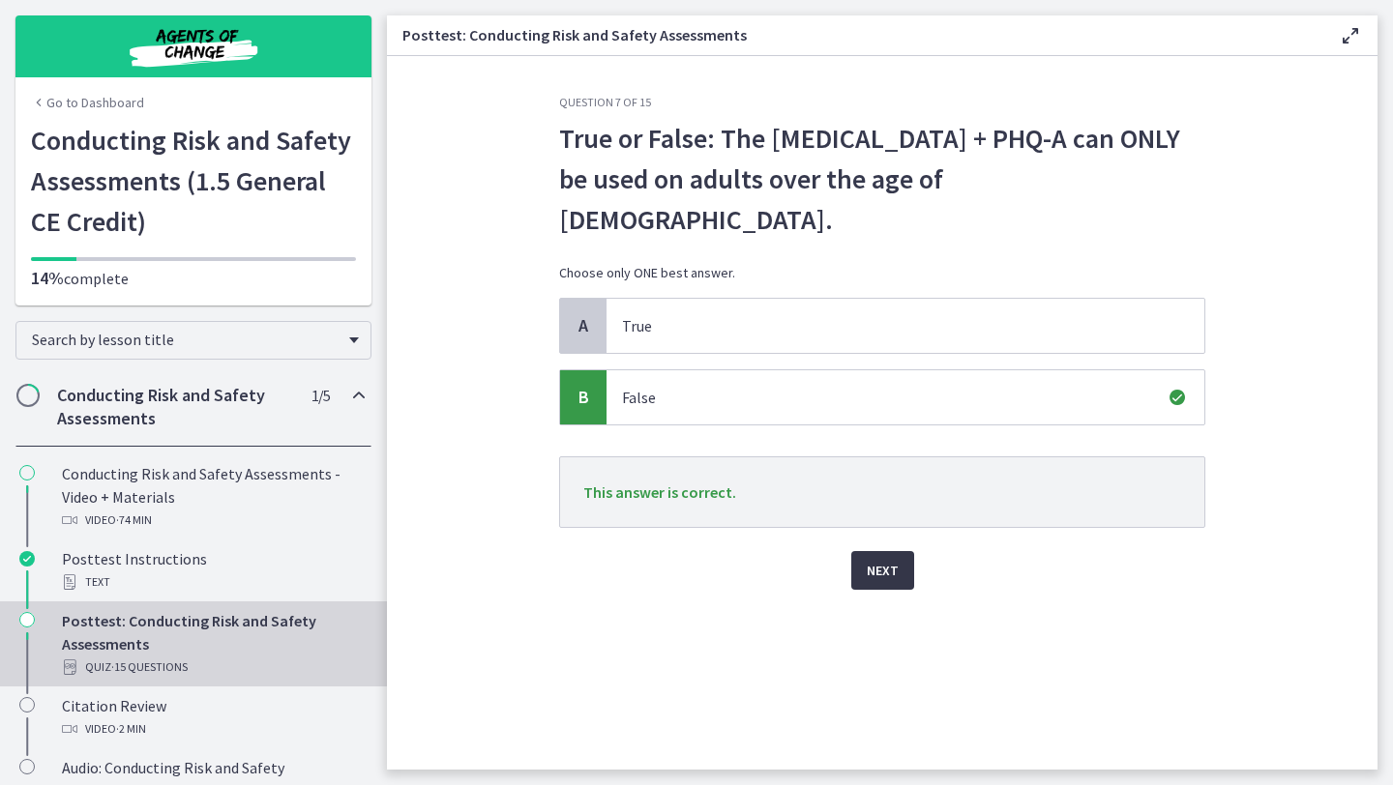
click at [891, 551] on button "Next" at bounding box center [882, 570] width 63 height 39
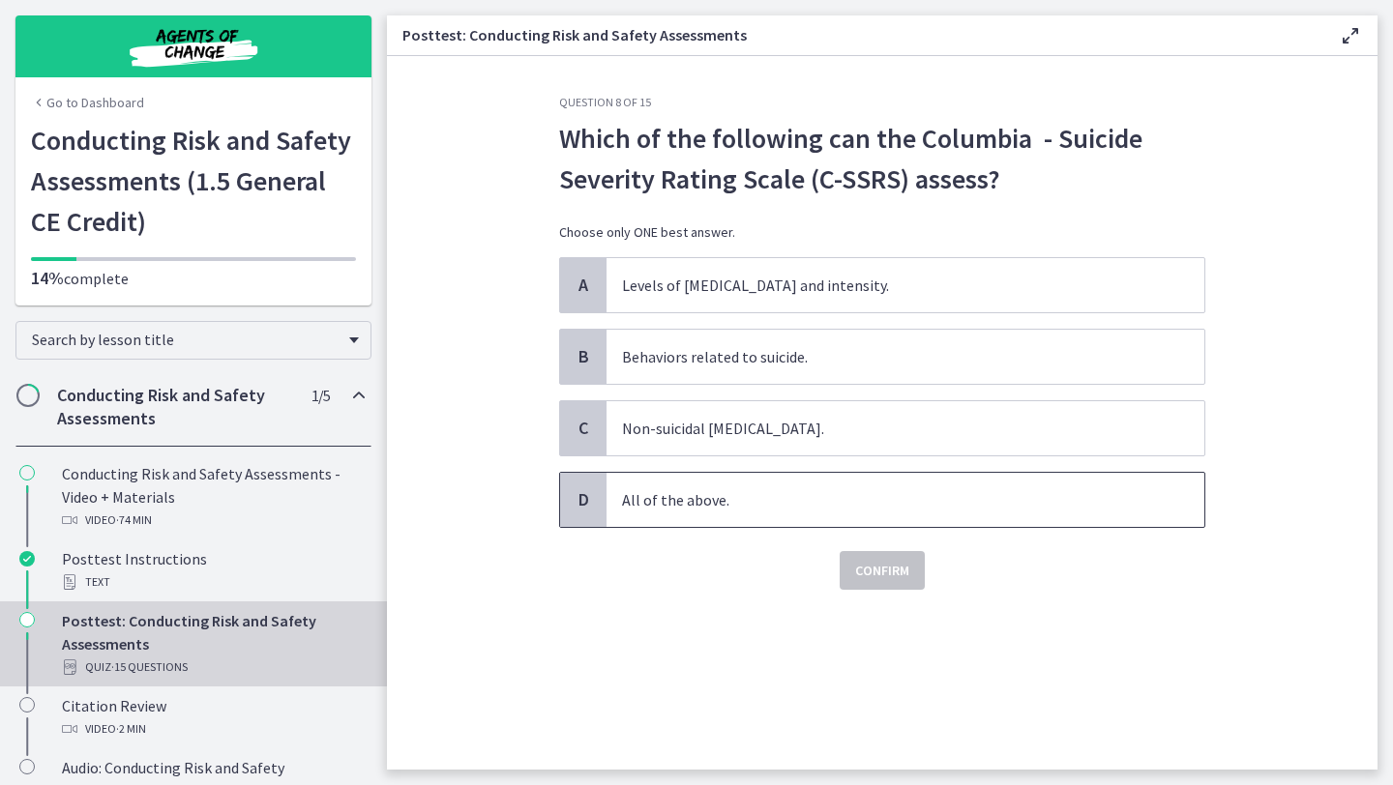
click at [750, 502] on p "All of the above." at bounding box center [886, 499] width 528 height 23
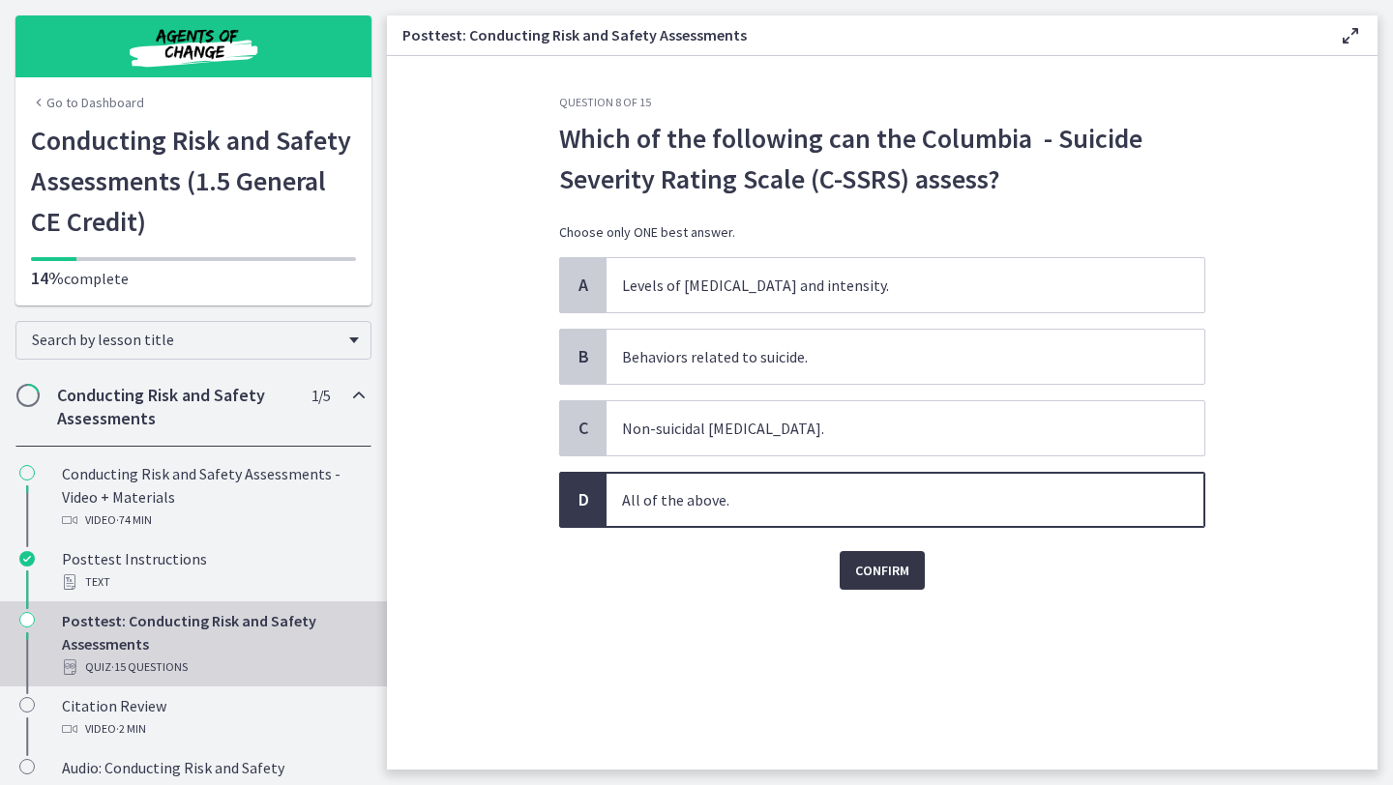
click at [879, 583] on button "Confirm" at bounding box center [882, 570] width 85 height 39
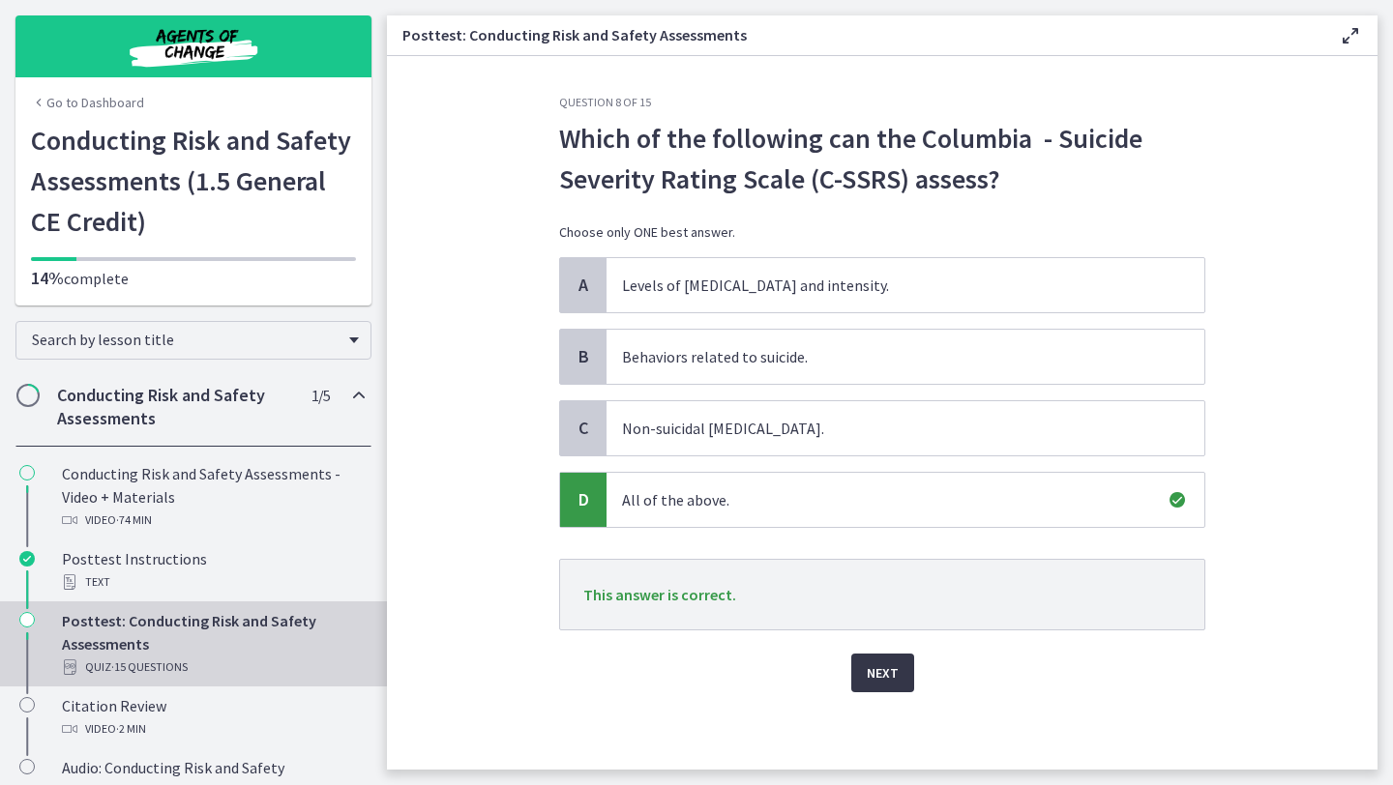
click at [894, 670] on span "Next" at bounding box center [883, 673] width 32 height 23
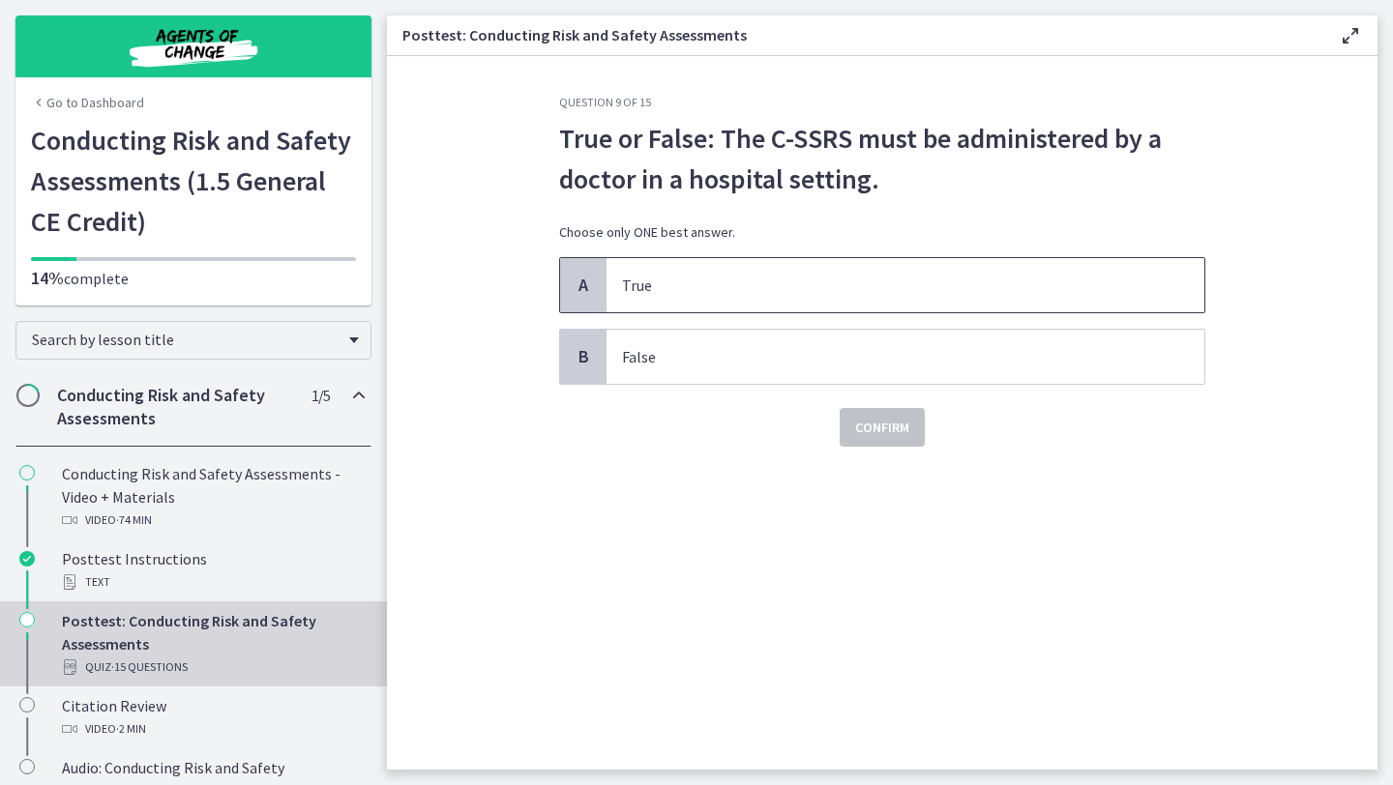
click at [758, 278] on p "True" at bounding box center [886, 285] width 528 height 23
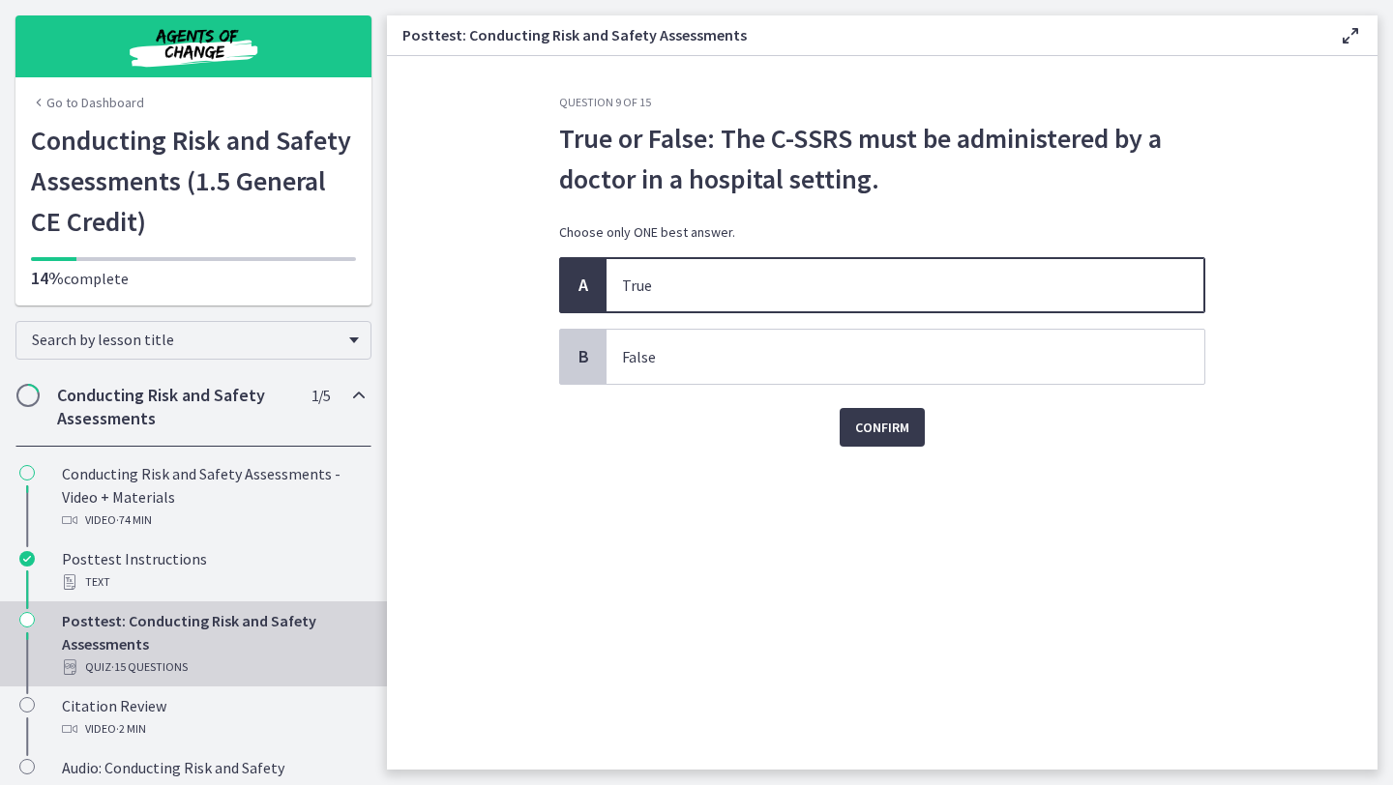
click at [883, 452] on div "Question 9 of 15 True or False: The C-SSRS must be administered by a doctor in …" at bounding box center [882, 432] width 677 height 675
click at [876, 429] on span "Confirm" at bounding box center [882, 427] width 54 height 23
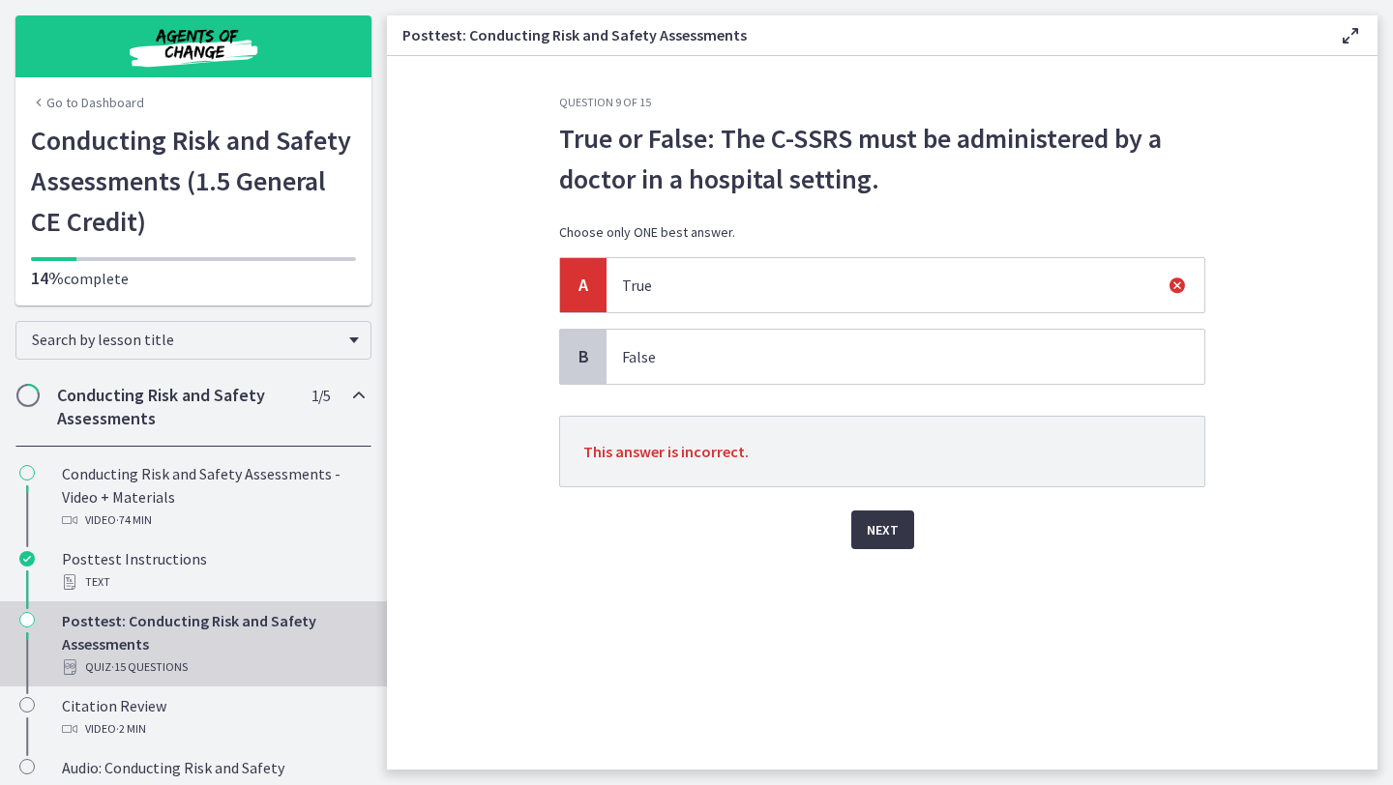
click at [884, 547] on button "Next" at bounding box center [882, 530] width 63 height 39
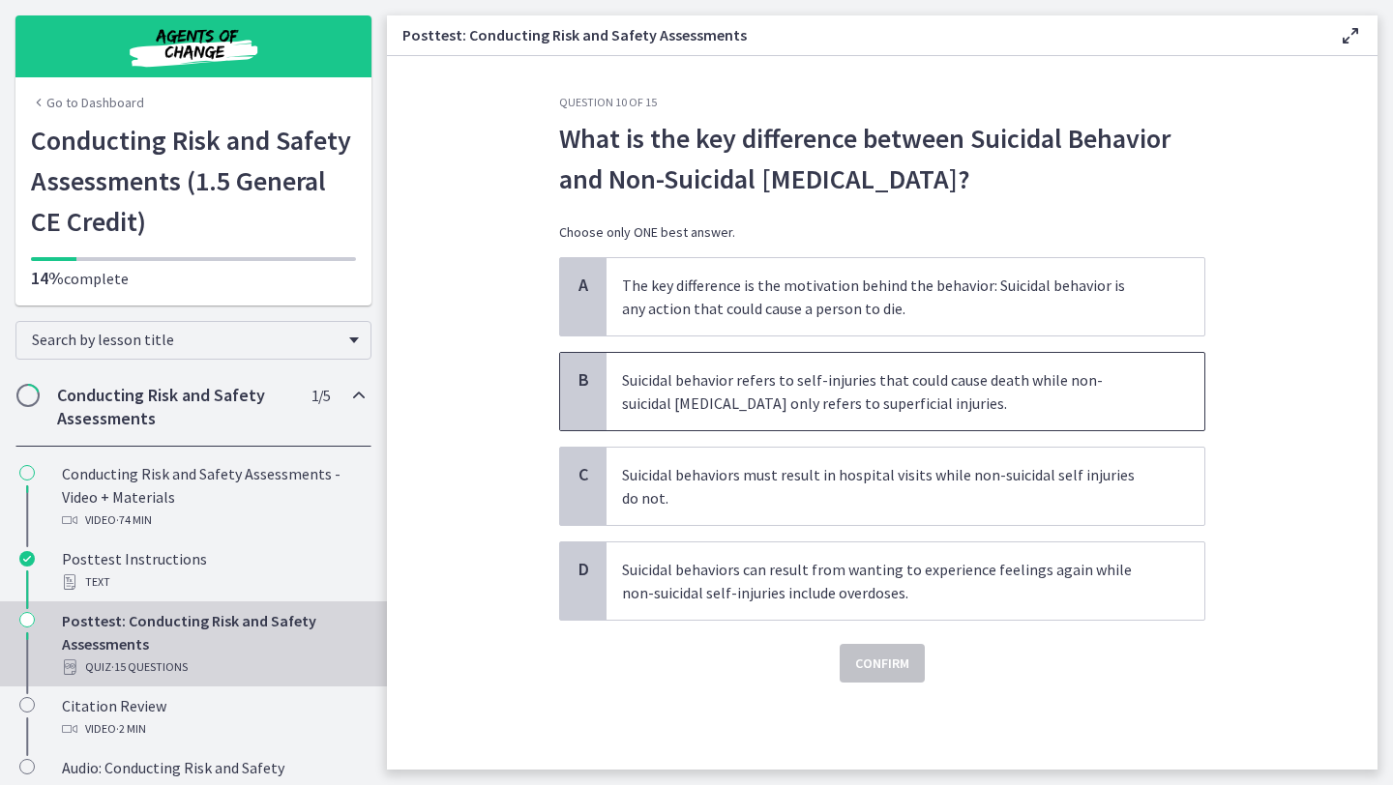
click at [904, 405] on p "Suicidal behavior refers to self-injuries that could cause death while non-suic…" at bounding box center [886, 392] width 528 height 46
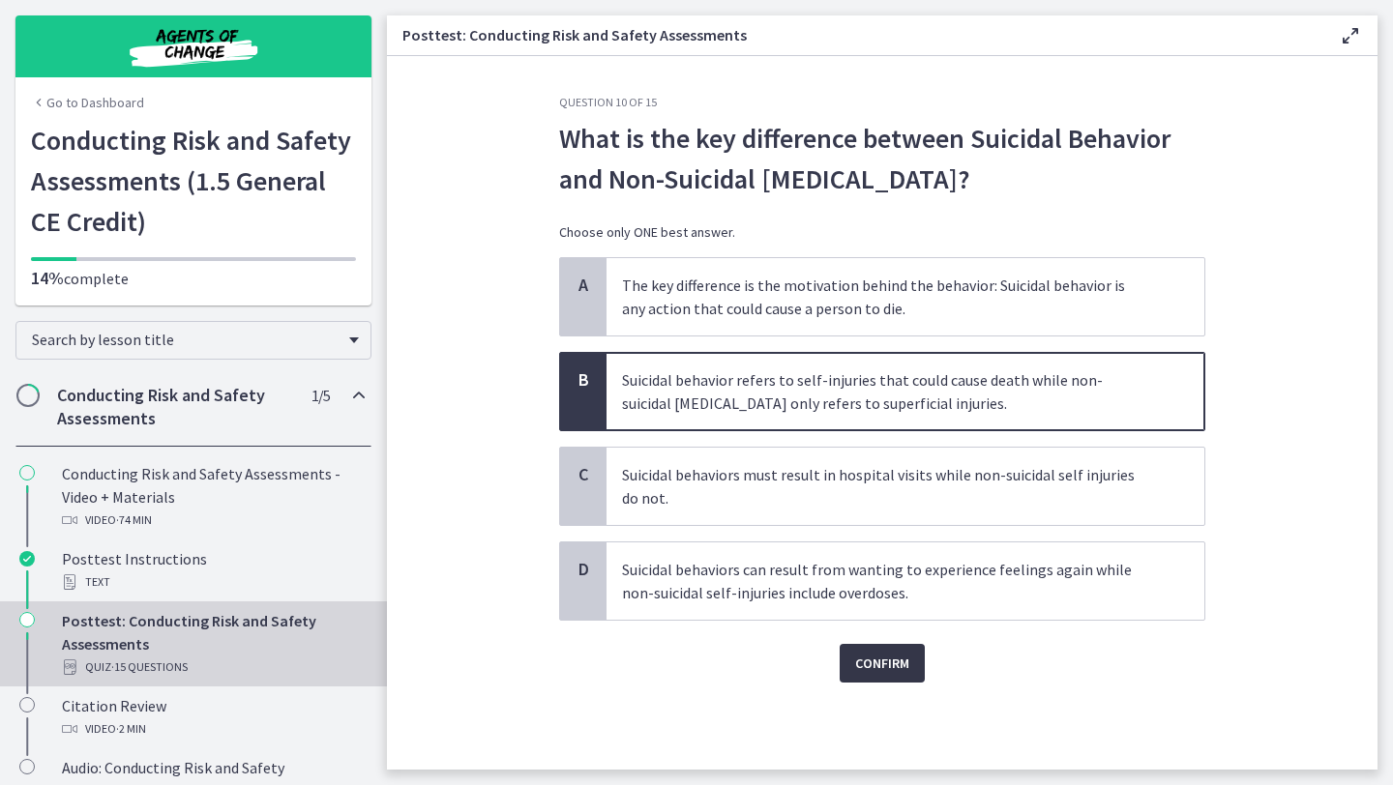
click at [876, 662] on span "Confirm" at bounding box center [882, 663] width 54 height 23
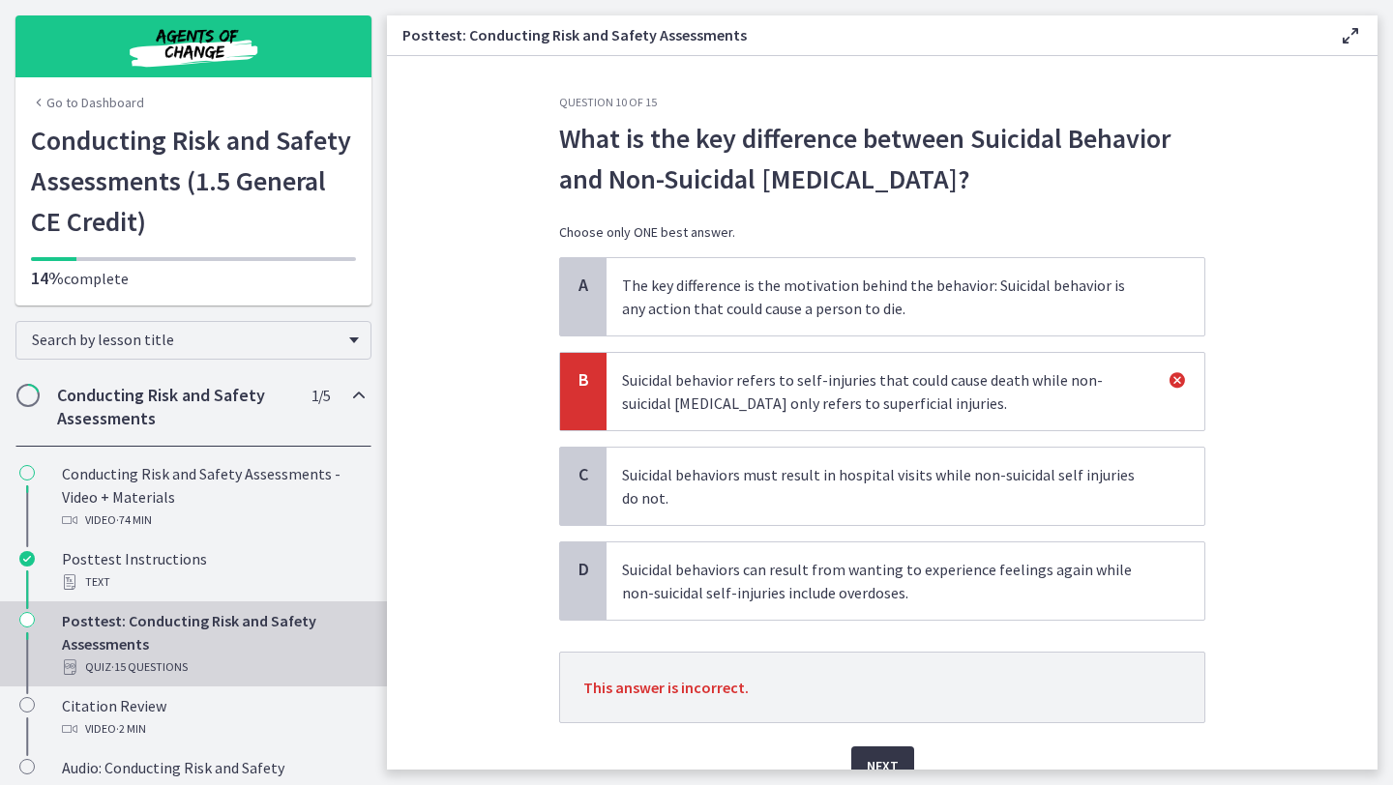
click at [872, 759] on span "Next" at bounding box center [883, 765] width 32 height 23
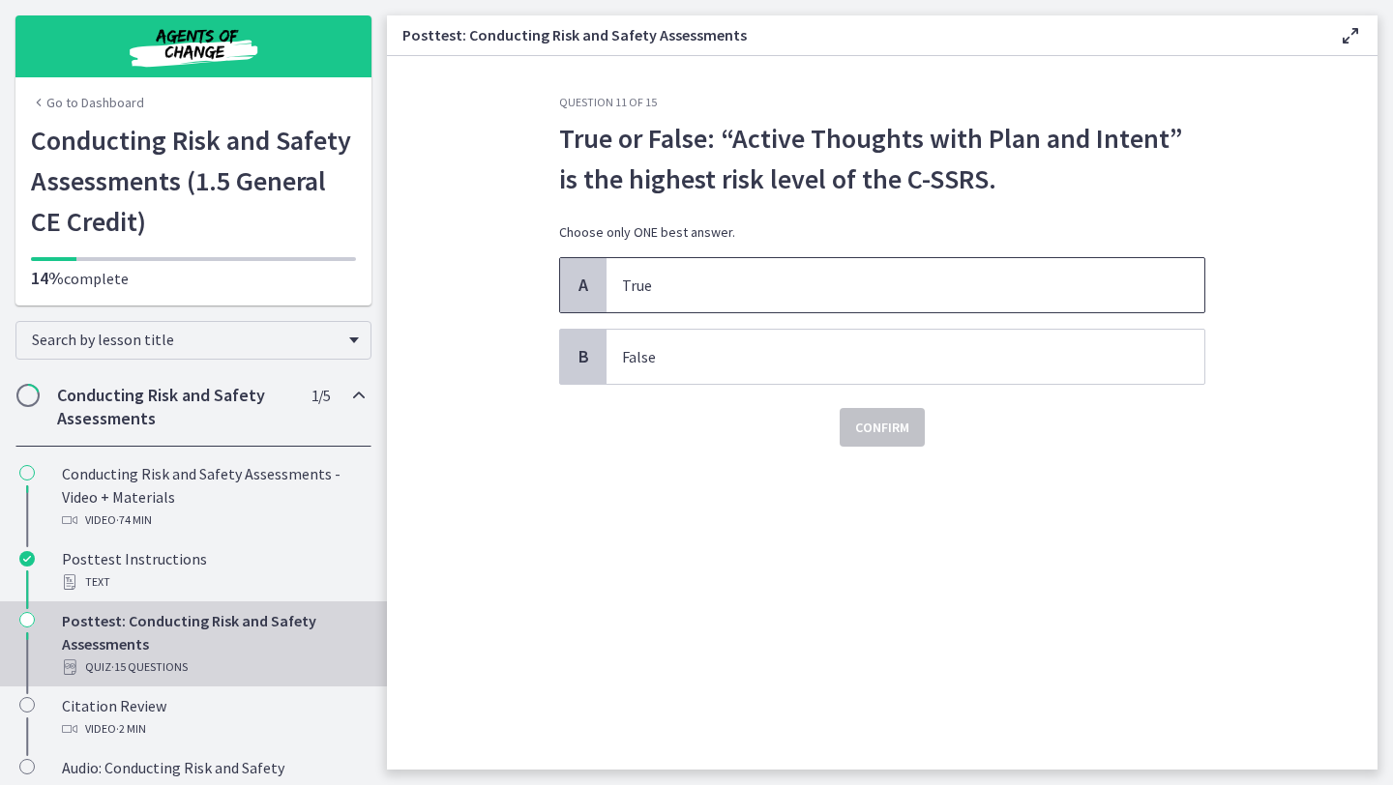
click at [743, 278] on p "True" at bounding box center [886, 285] width 528 height 23
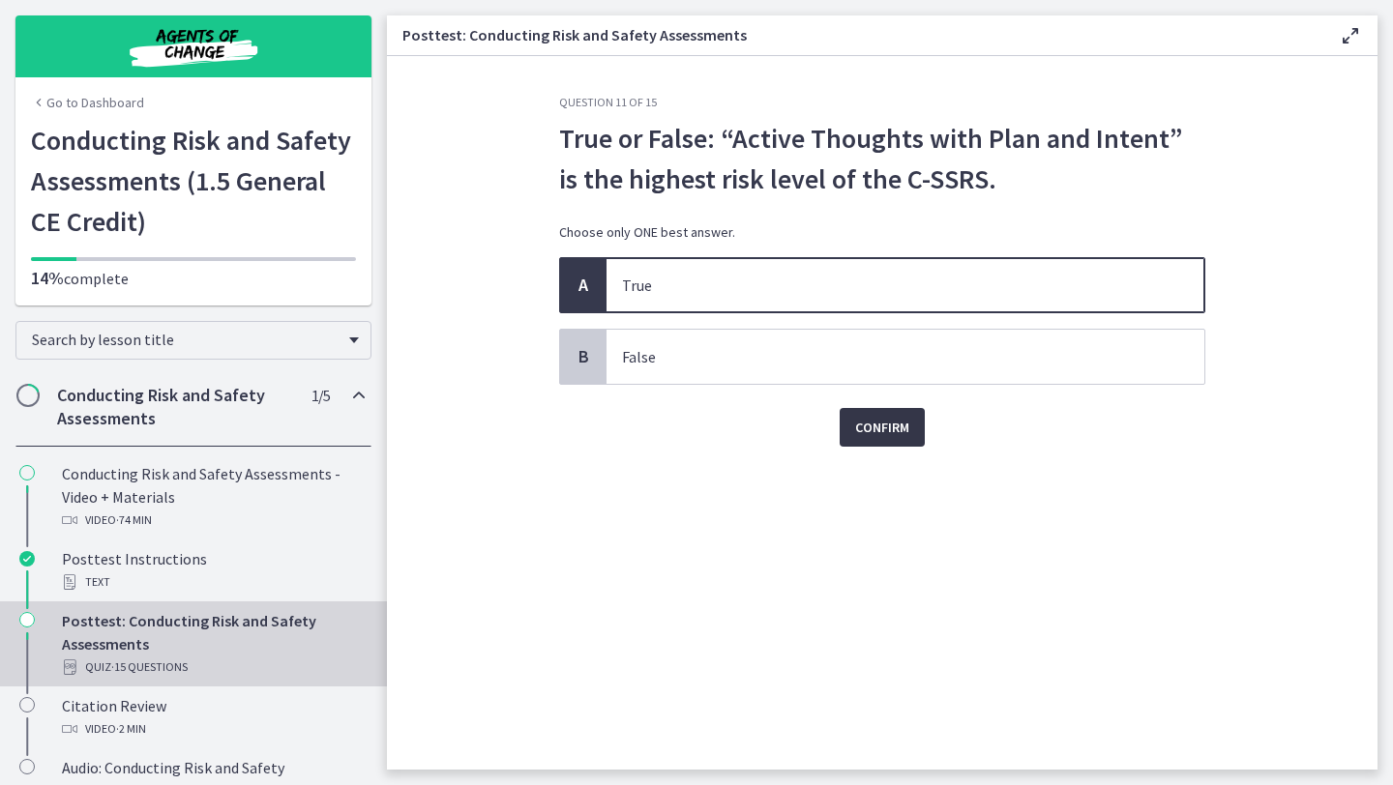
click at [889, 423] on span "Confirm" at bounding box center [882, 427] width 54 height 23
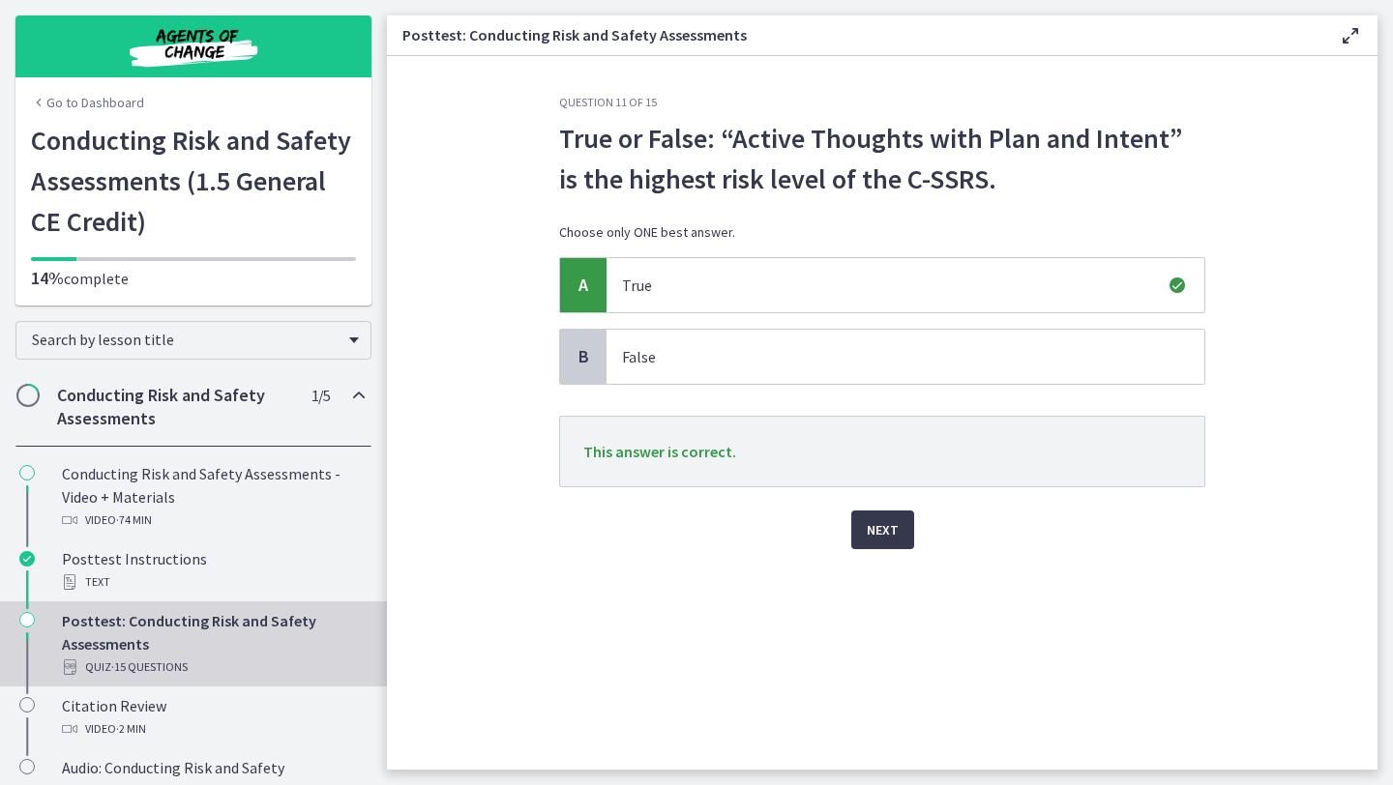
click at [873, 556] on div "Question 11 of 15 True or False: “Active Thoughts with Plan and Intent” is the …" at bounding box center [882, 432] width 677 height 675
click at [873, 543] on button "Next" at bounding box center [882, 530] width 63 height 39
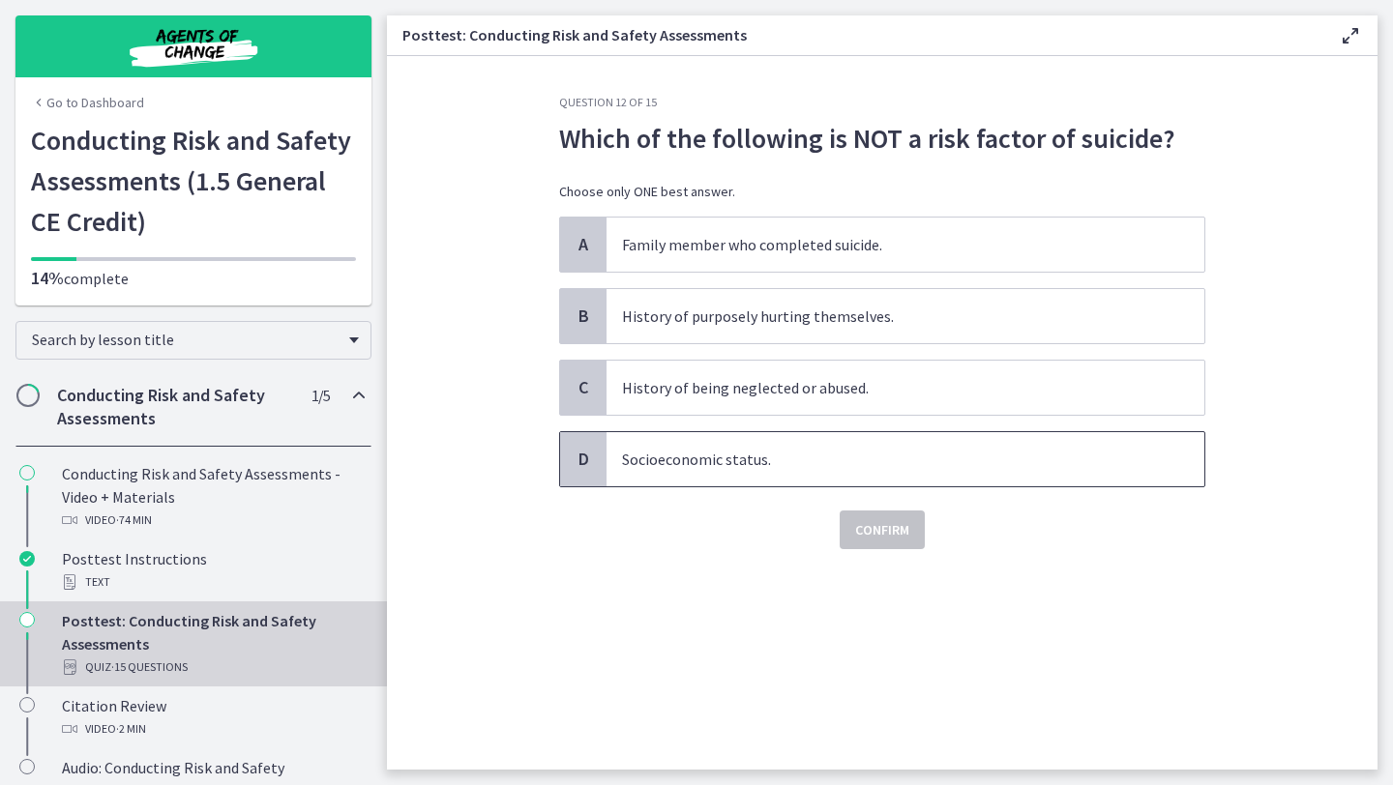
click at [775, 460] on p "Socioeconomic status." at bounding box center [886, 459] width 528 height 23
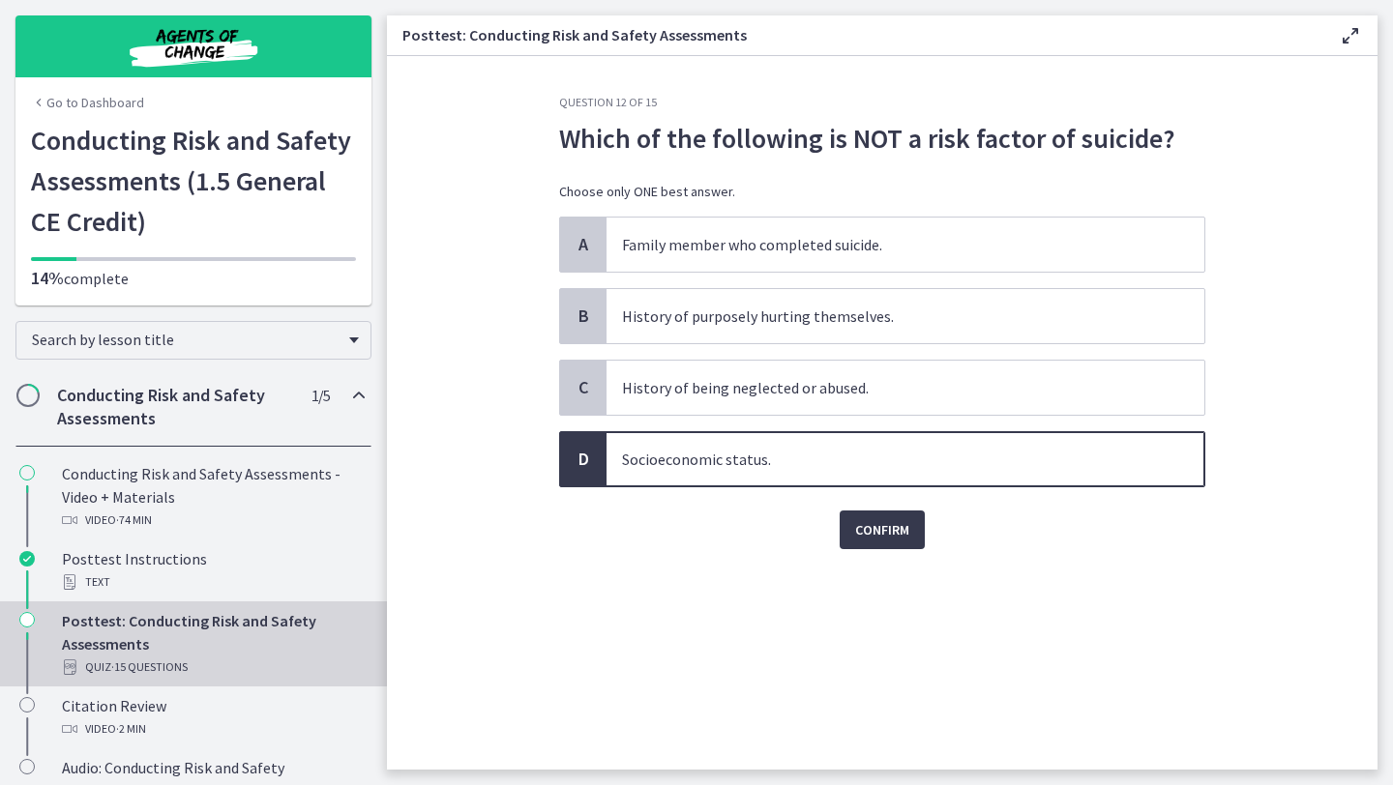
click at [883, 505] on div "Confirm" at bounding box center [882, 518] width 646 height 62
click at [884, 542] on button "Confirm" at bounding box center [882, 530] width 85 height 39
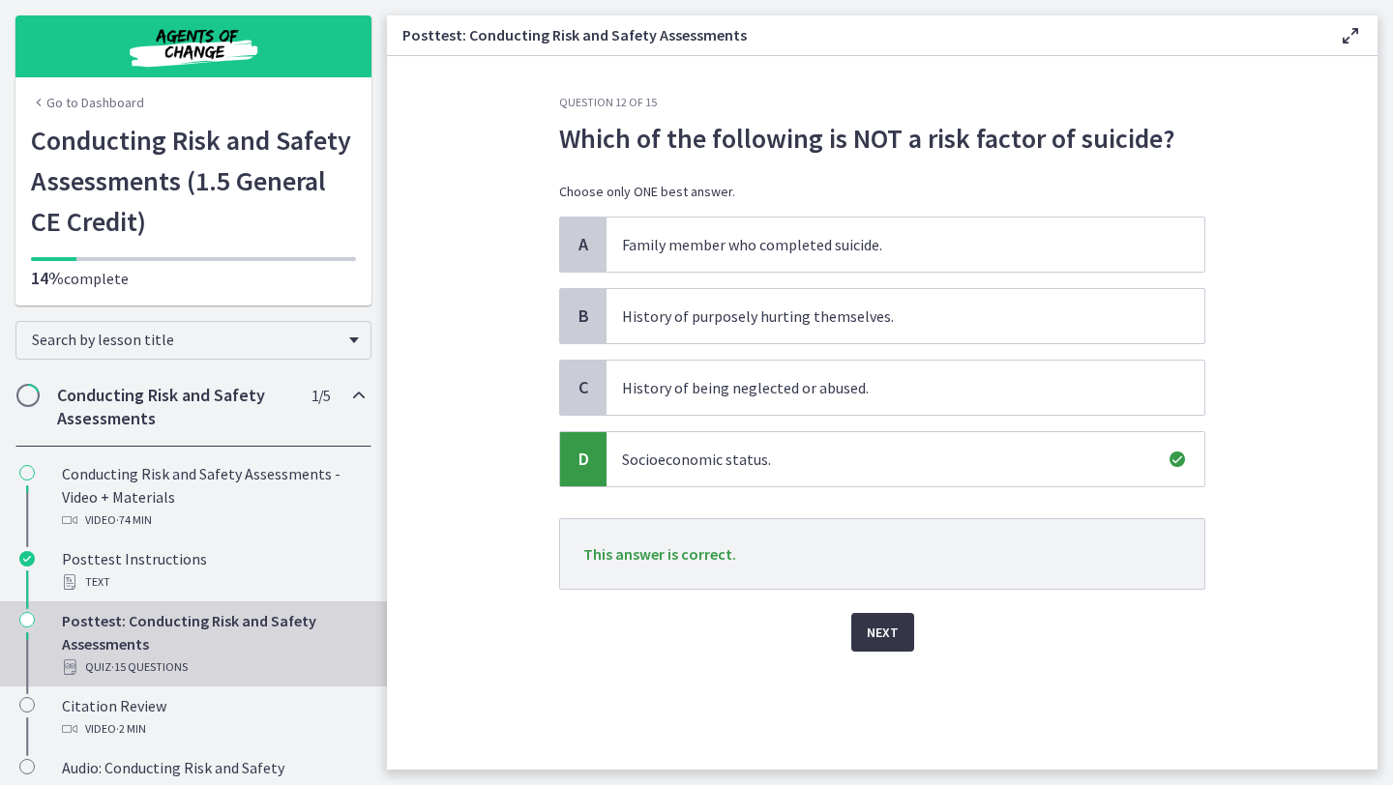
click at [886, 633] on span "Next" at bounding box center [883, 632] width 32 height 23
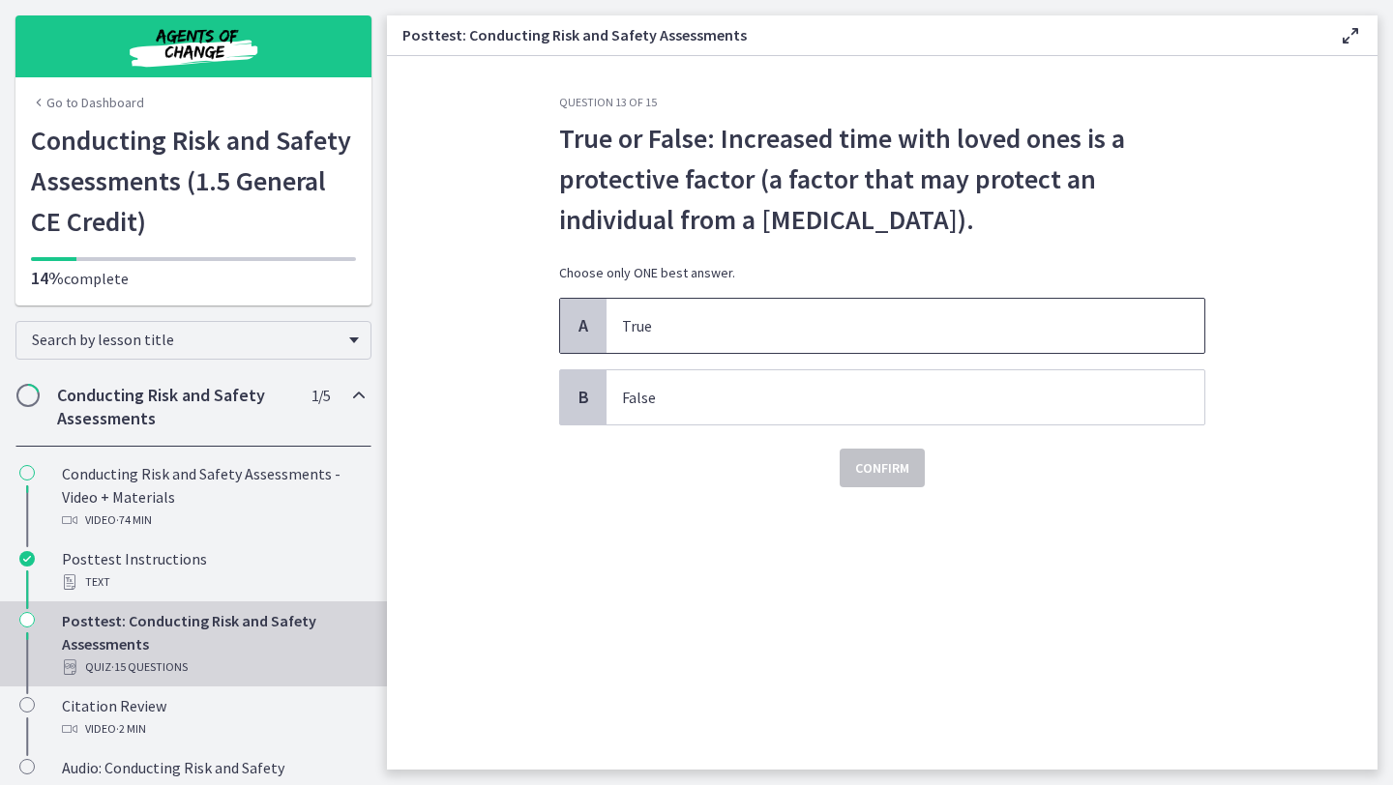
click at [775, 333] on p "True" at bounding box center [886, 325] width 528 height 23
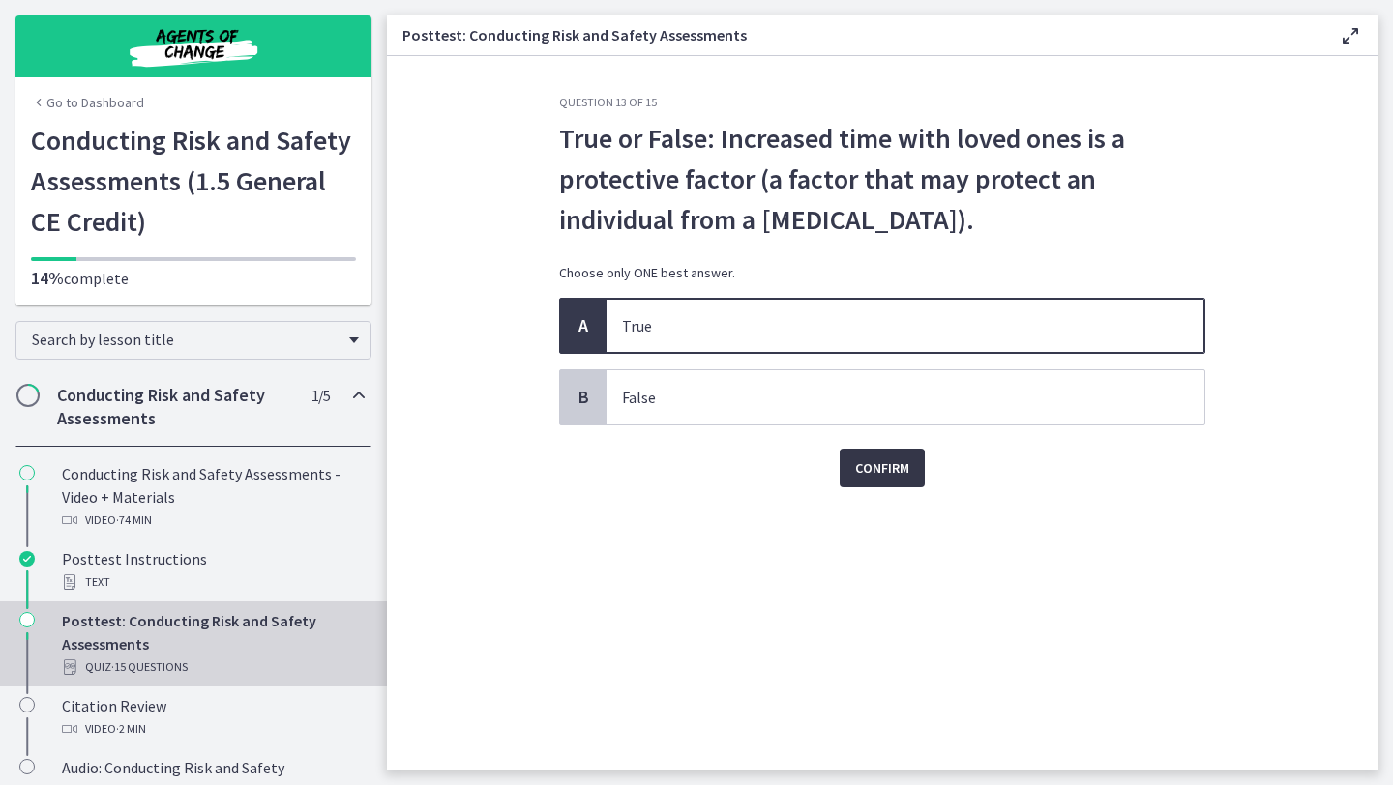
click at [871, 468] on span "Confirm" at bounding box center [882, 468] width 54 height 23
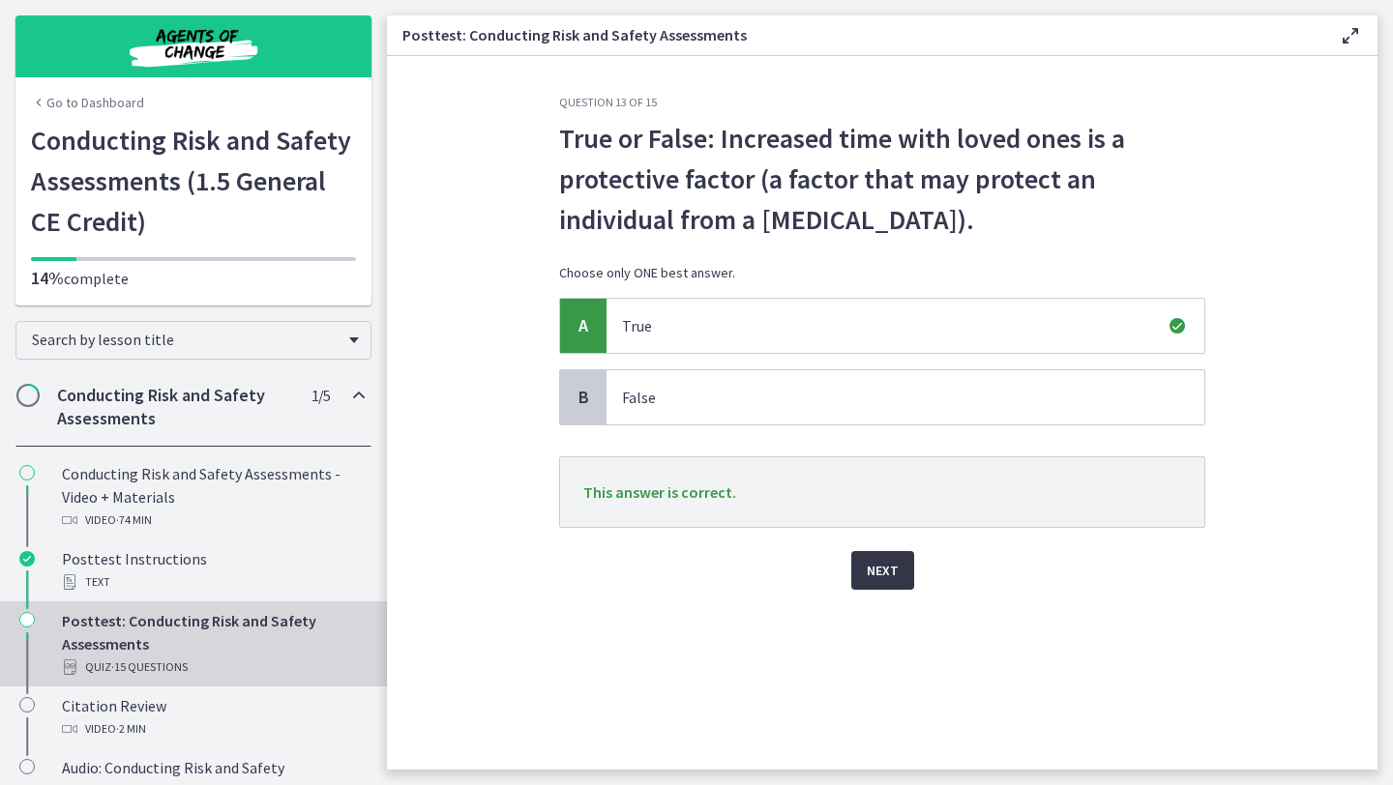
click at [877, 576] on span "Next" at bounding box center [883, 570] width 32 height 23
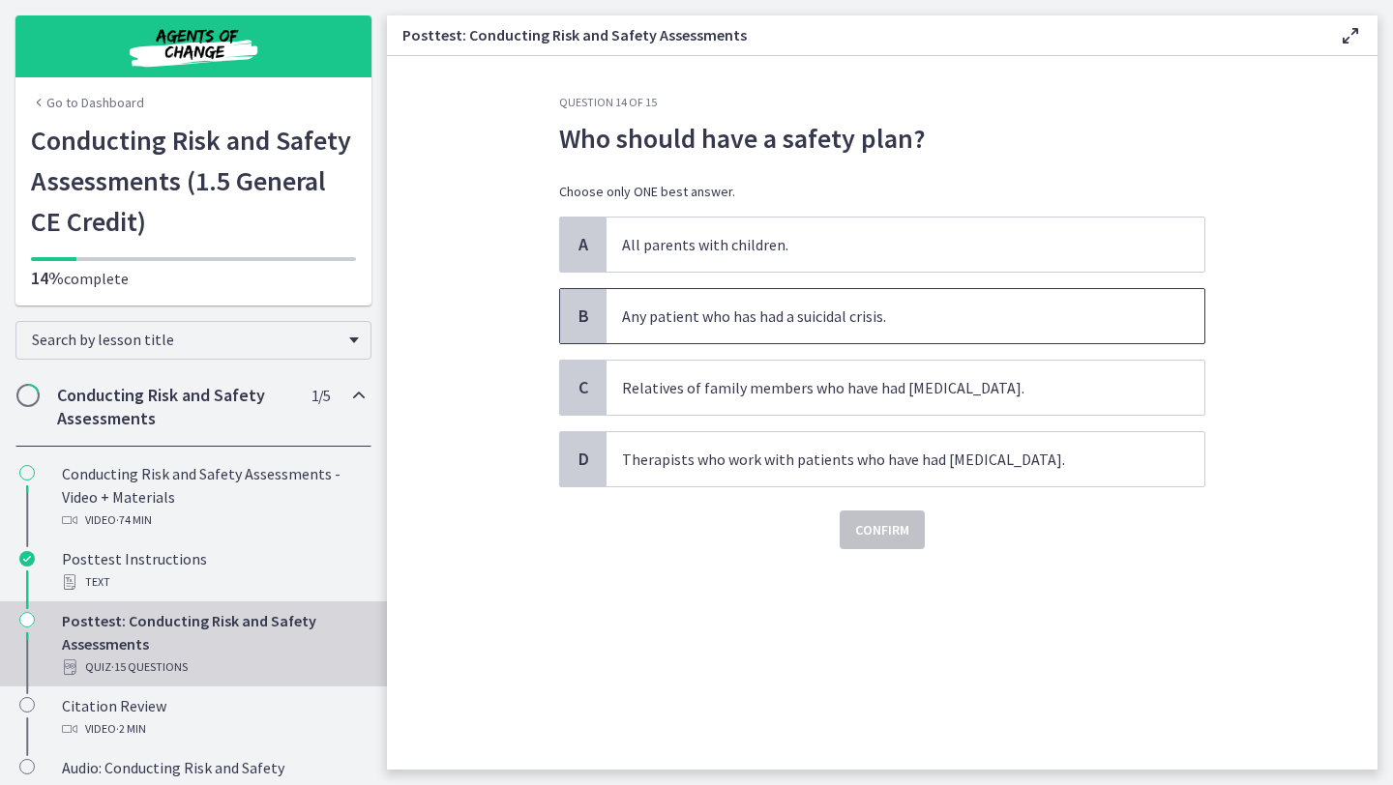
click at [833, 321] on p "Any patient who has had a suicidal crisis." at bounding box center [886, 316] width 528 height 23
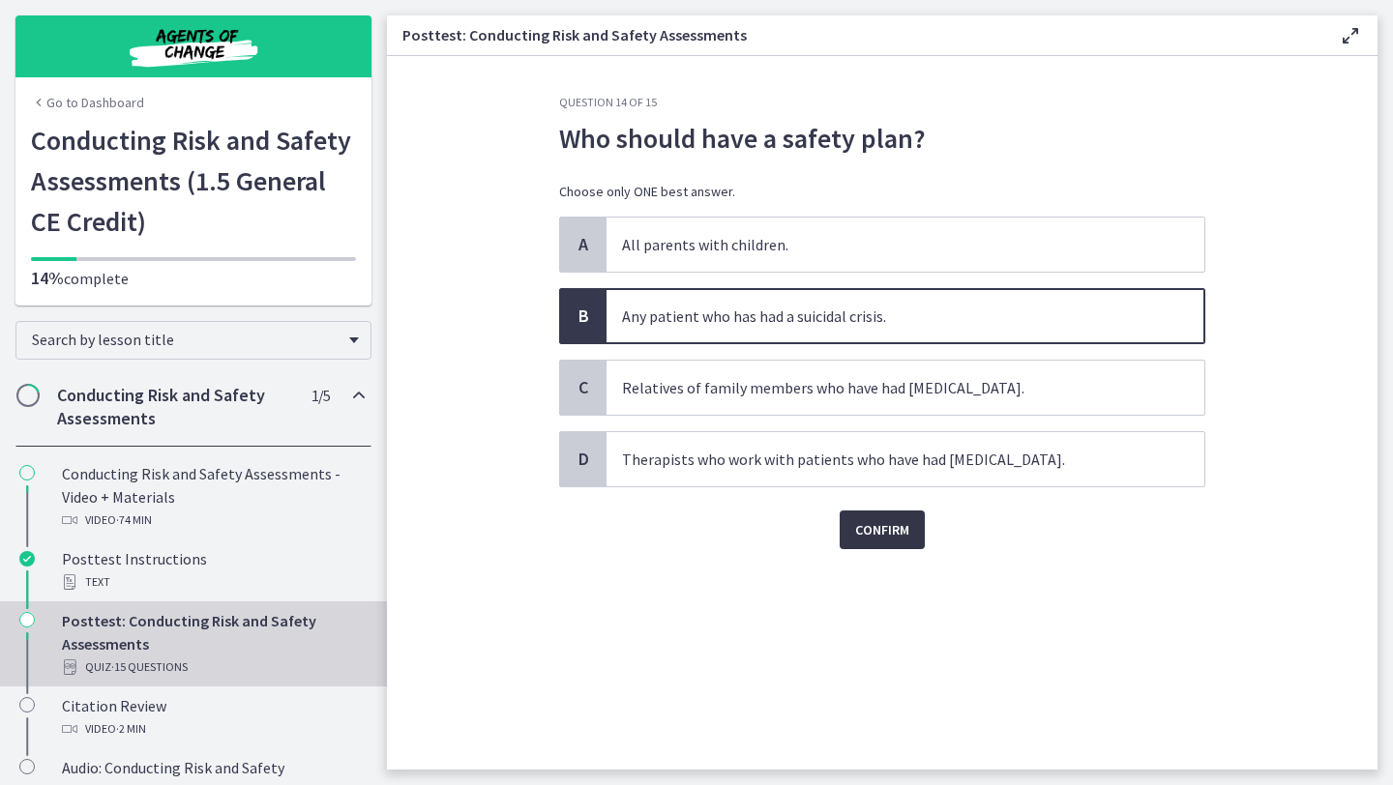
click at [888, 524] on span "Confirm" at bounding box center [882, 529] width 54 height 23
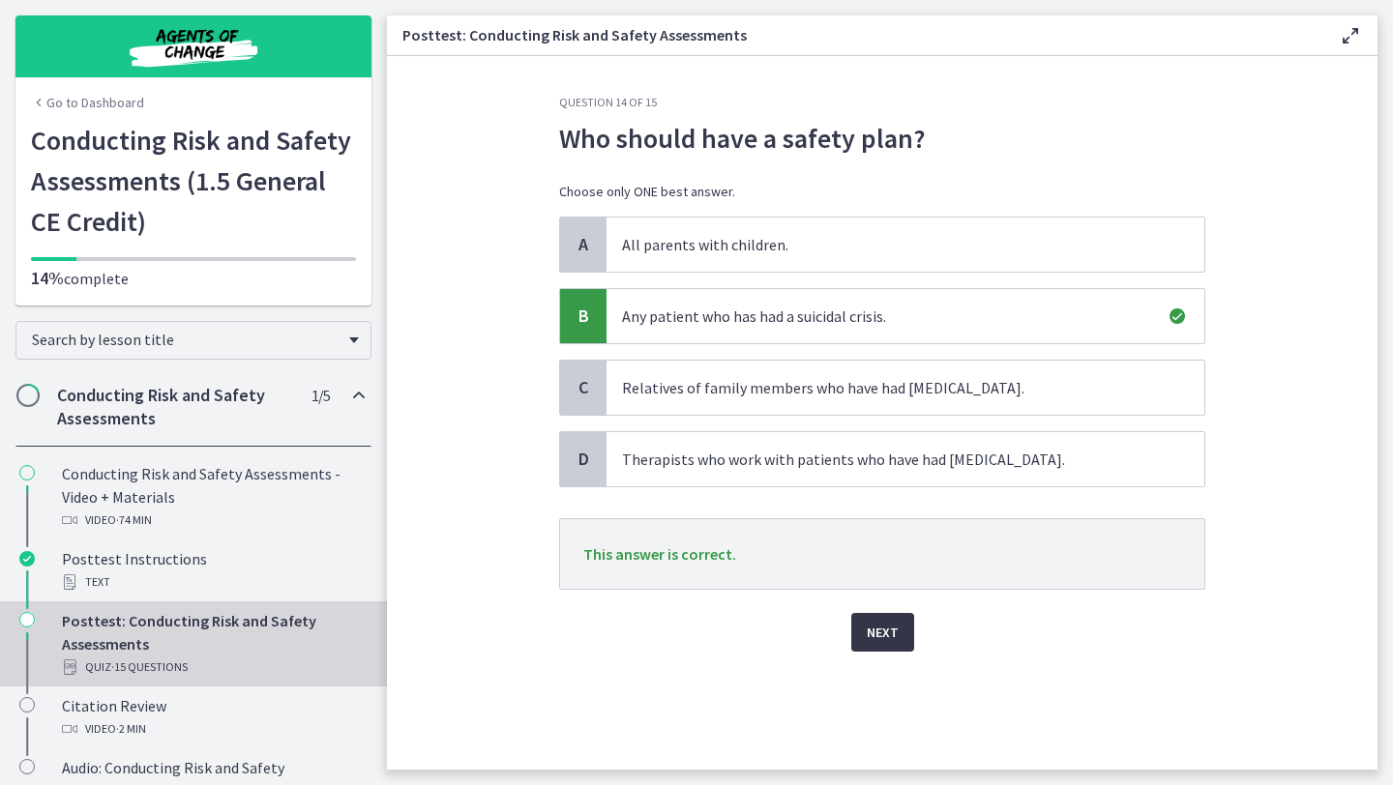
click at [880, 645] on button "Next" at bounding box center [882, 632] width 63 height 39
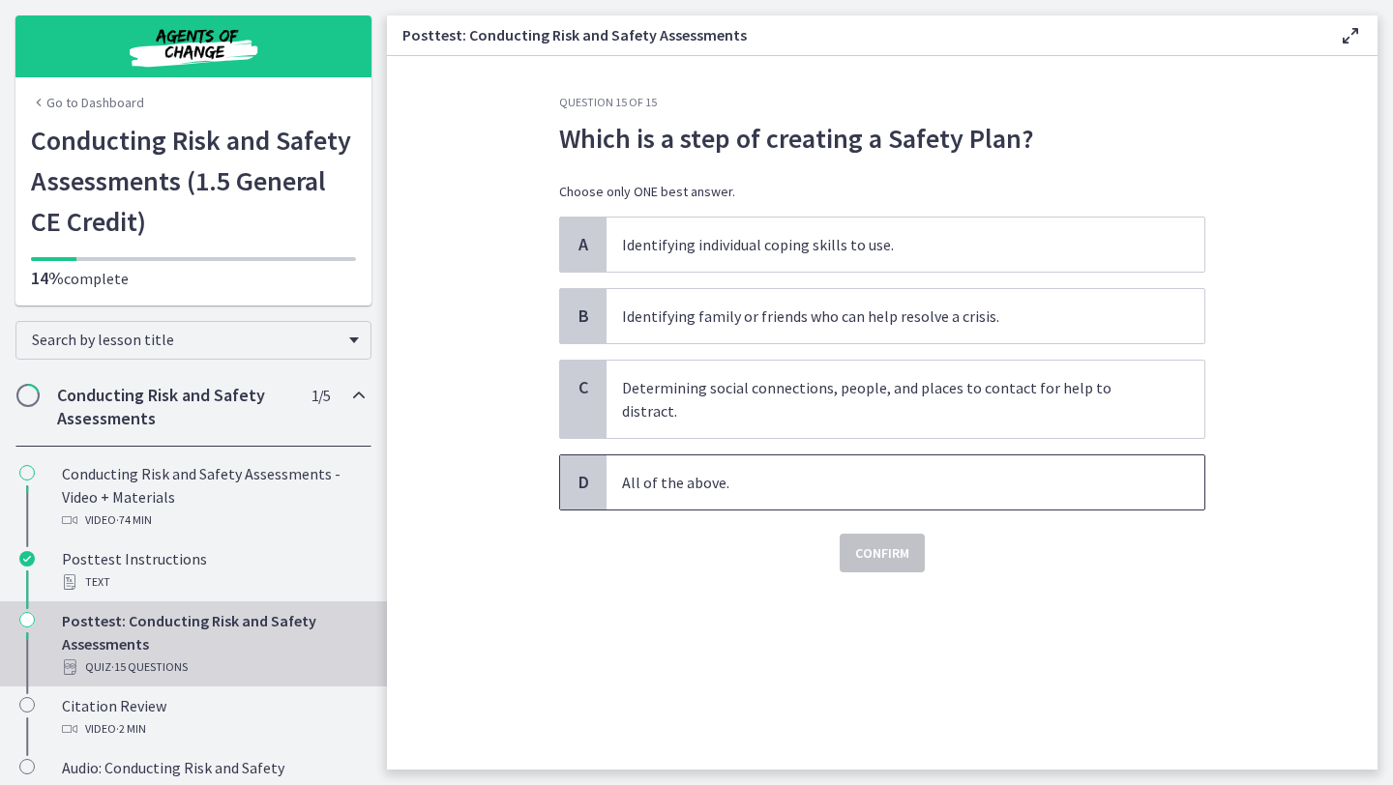
click at [766, 456] on span "All of the above." at bounding box center [905, 483] width 598 height 54
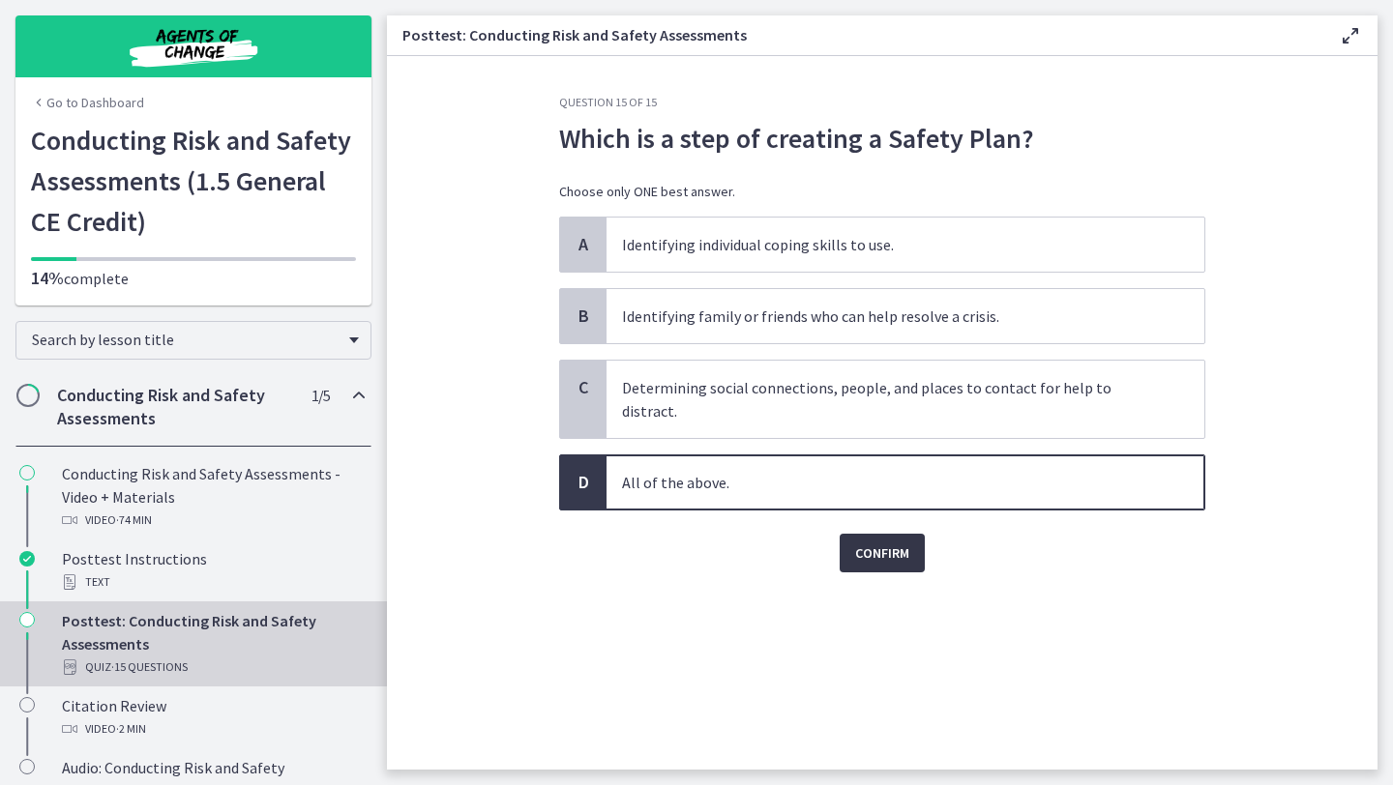
click at [848, 534] on button "Confirm" at bounding box center [882, 553] width 85 height 39
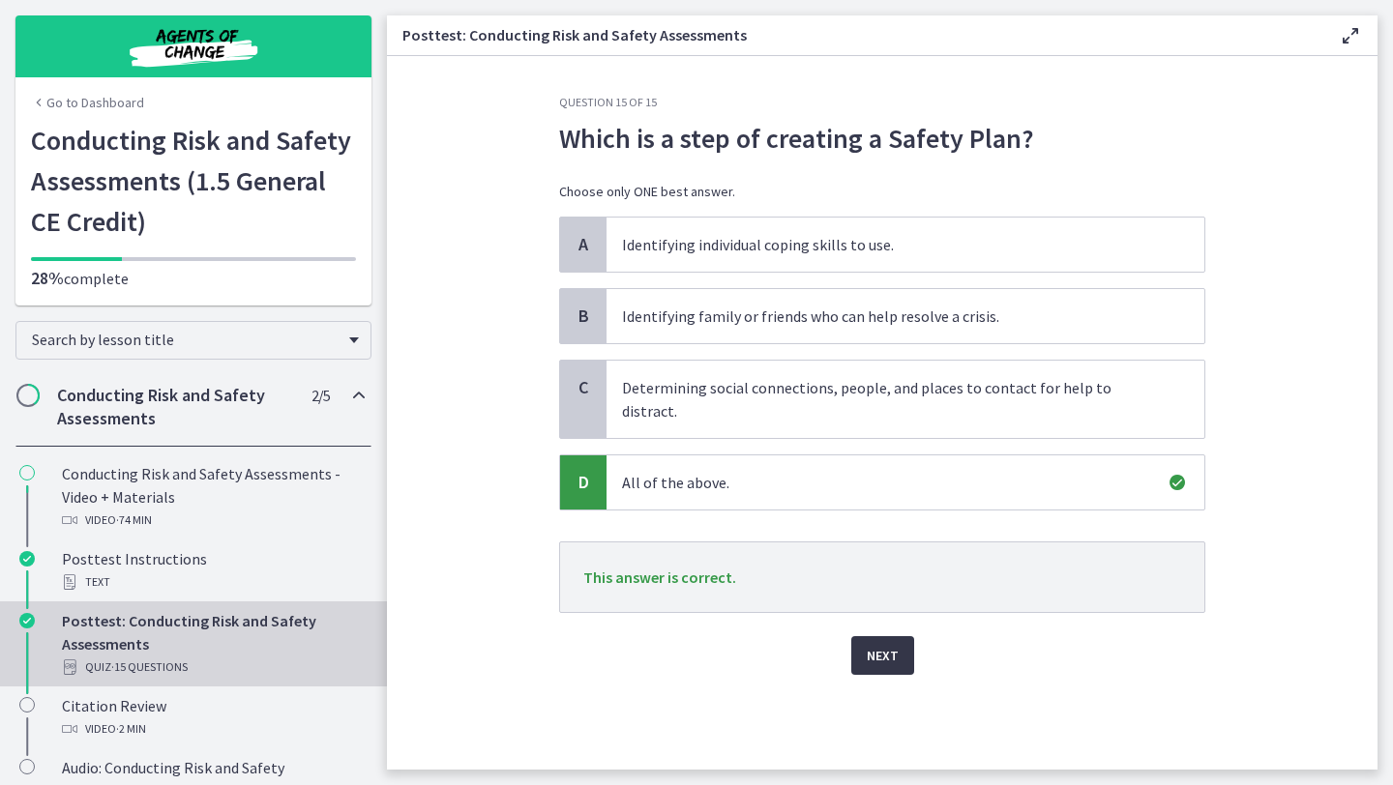
click at [890, 650] on button "Next" at bounding box center [882, 655] width 63 height 39
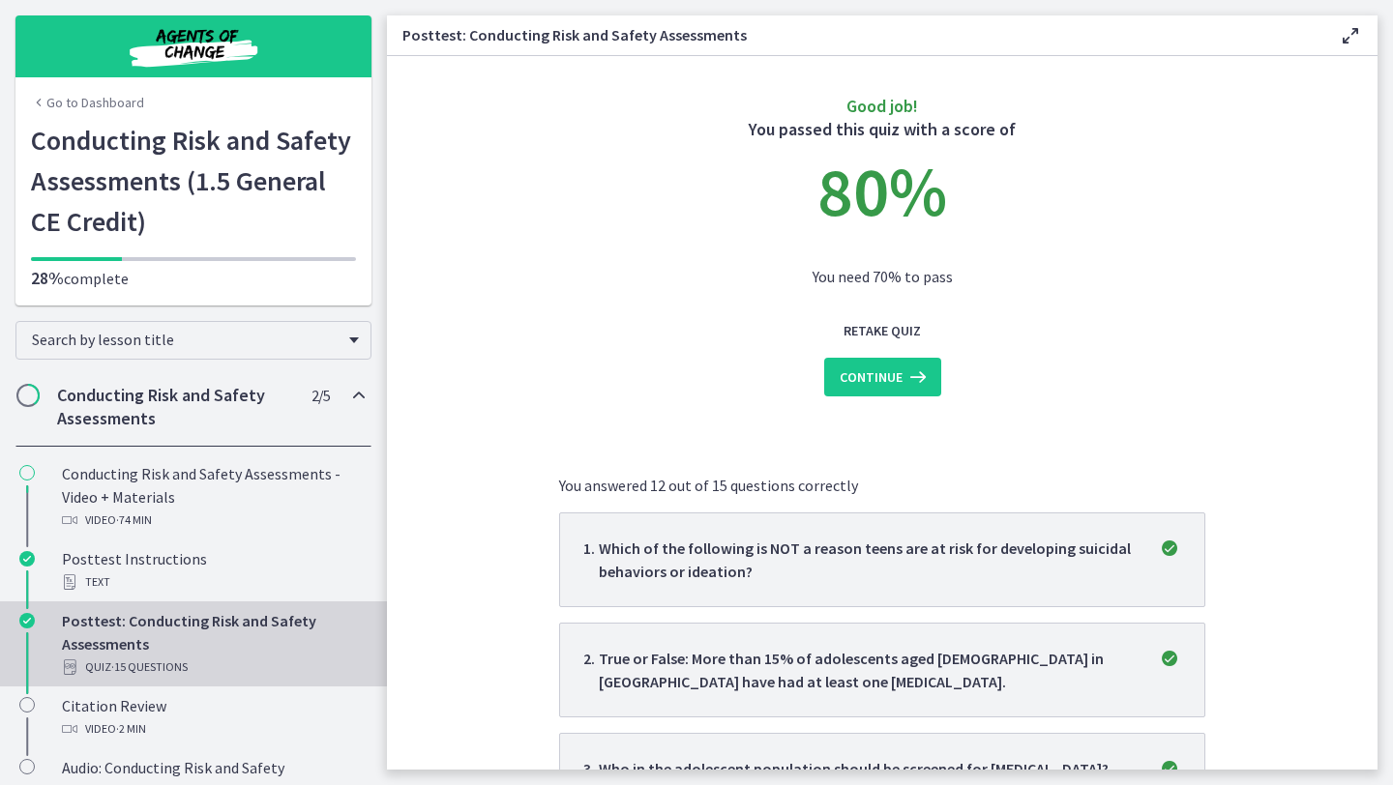
click at [1142, 486] on p "You answered 12 out of 15 questions correctly" at bounding box center [882, 485] width 646 height 23
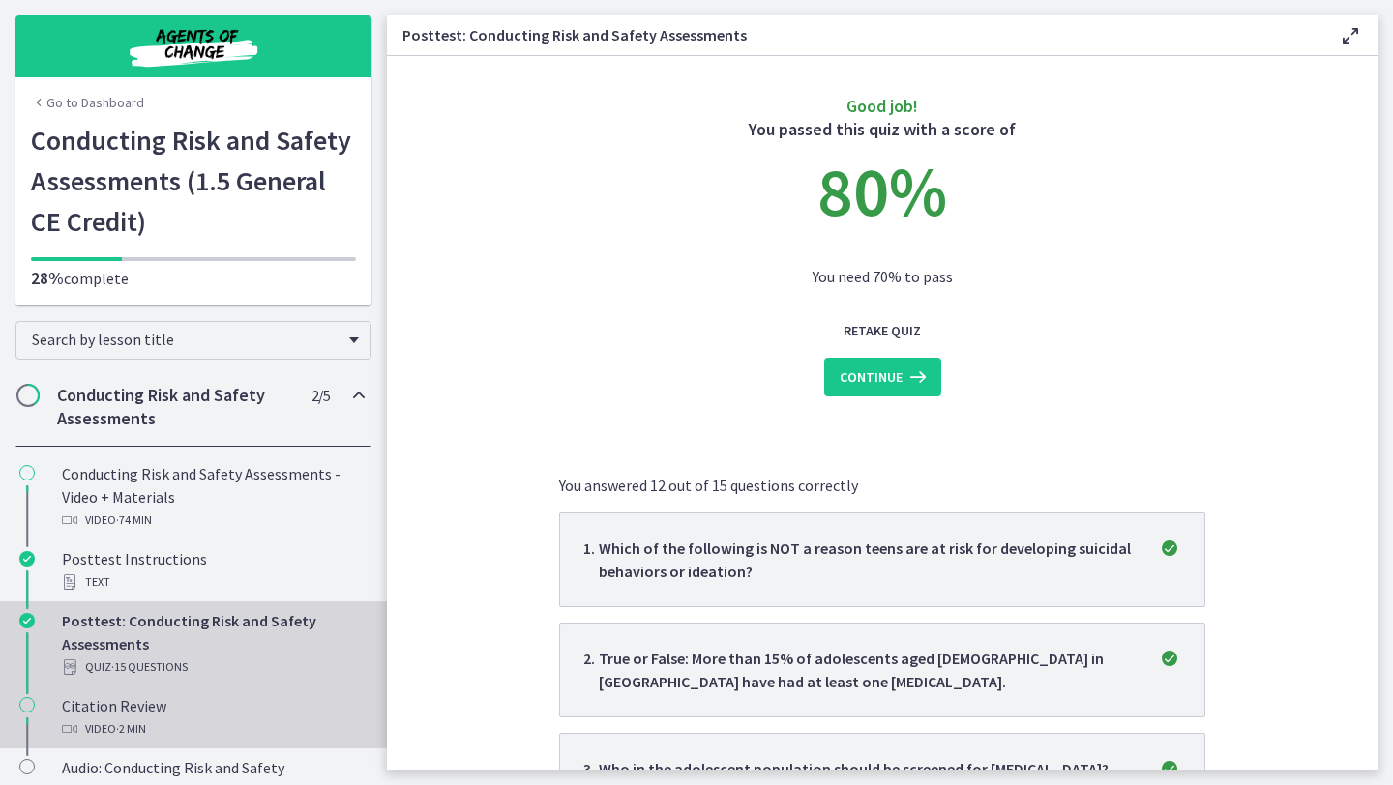
click at [102, 719] on div "Video · 2 min" at bounding box center [213, 729] width 302 height 23
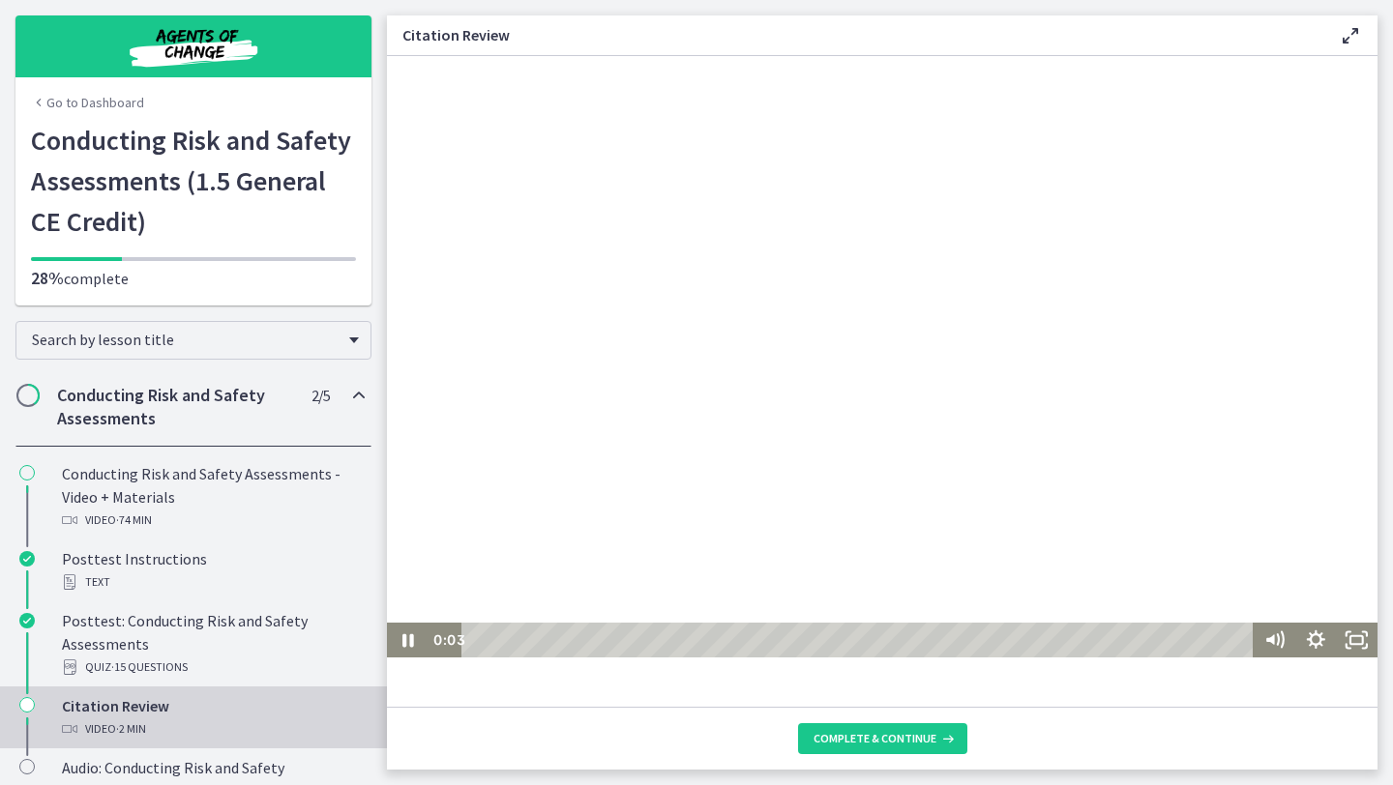
click at [1227, 635] on div "Playbar" at bounding box center [860, 640] width 767 height 35
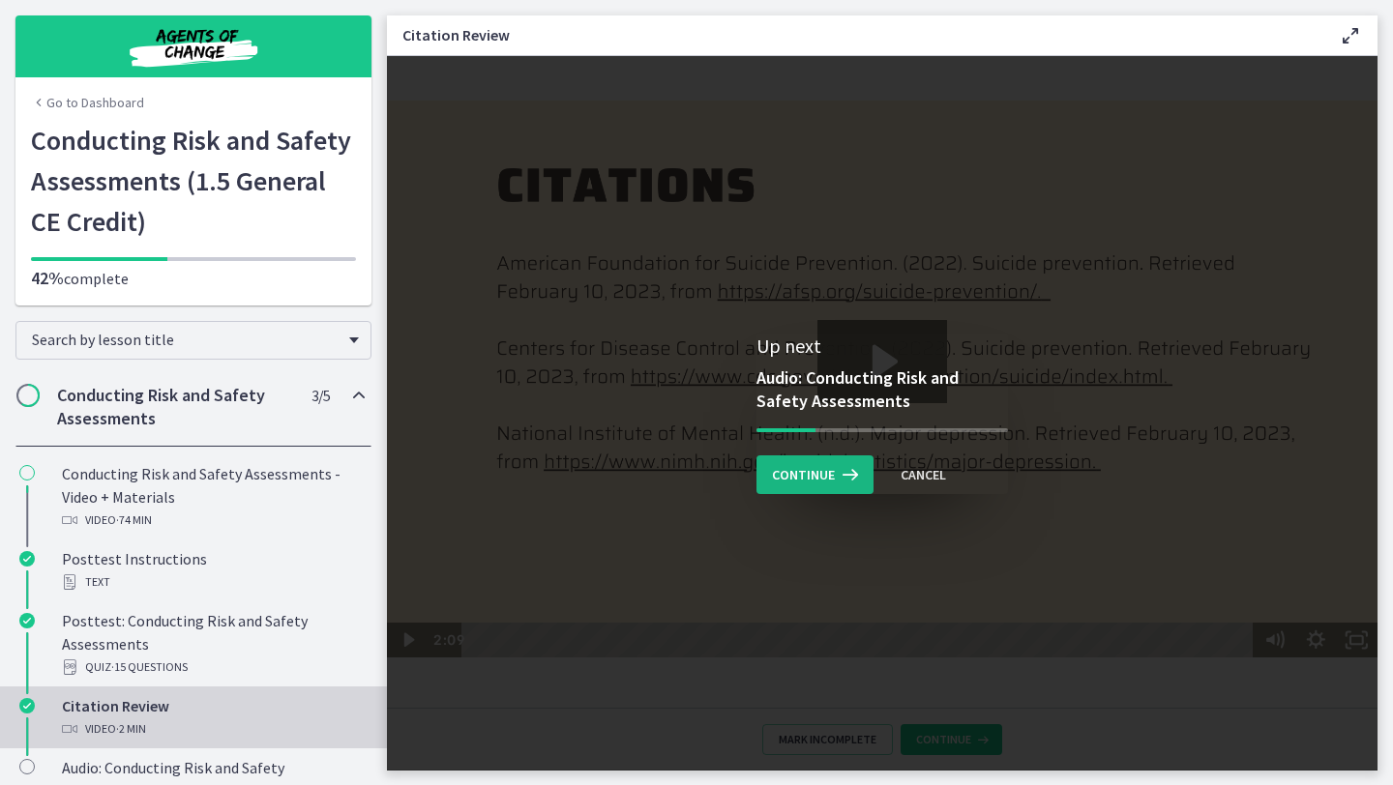
click at [839, 483] on icon at bounding box center [848, 474] width 27 height 23
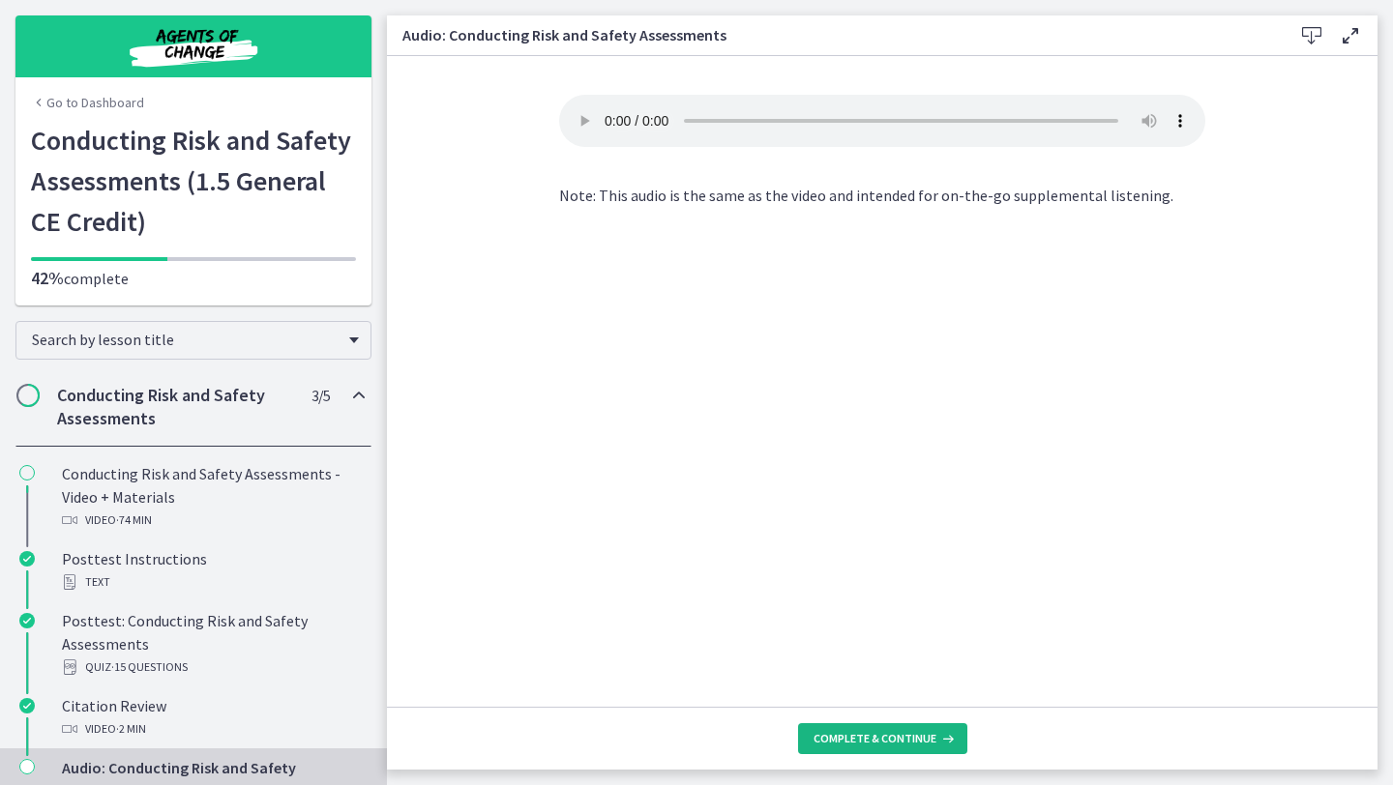
click at [884, 741] on span "Complete & continue" at bounding box center [874, 738] width 123 height 15
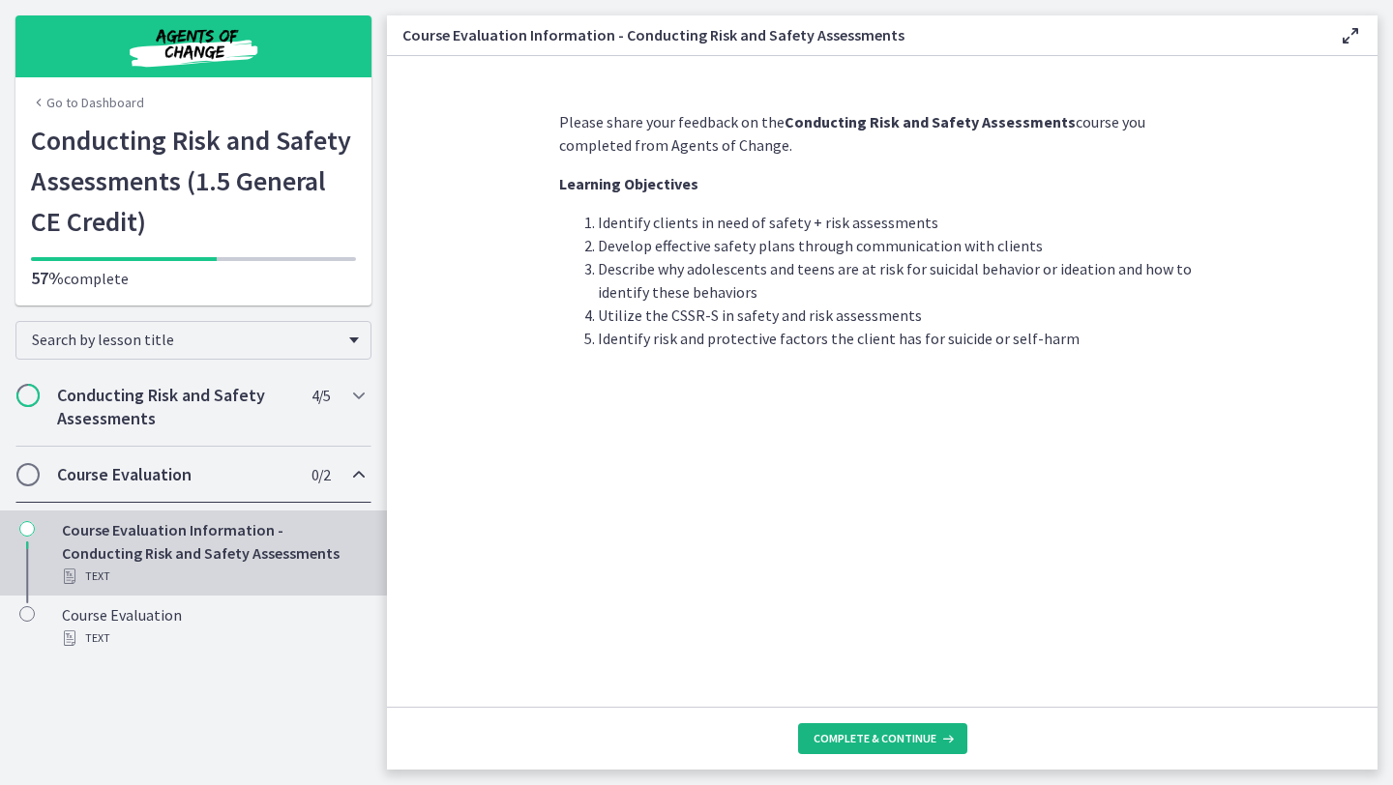
click at [879, 732] on span "Complete & continue" at bounding box center [874, 738] width 123 height 15
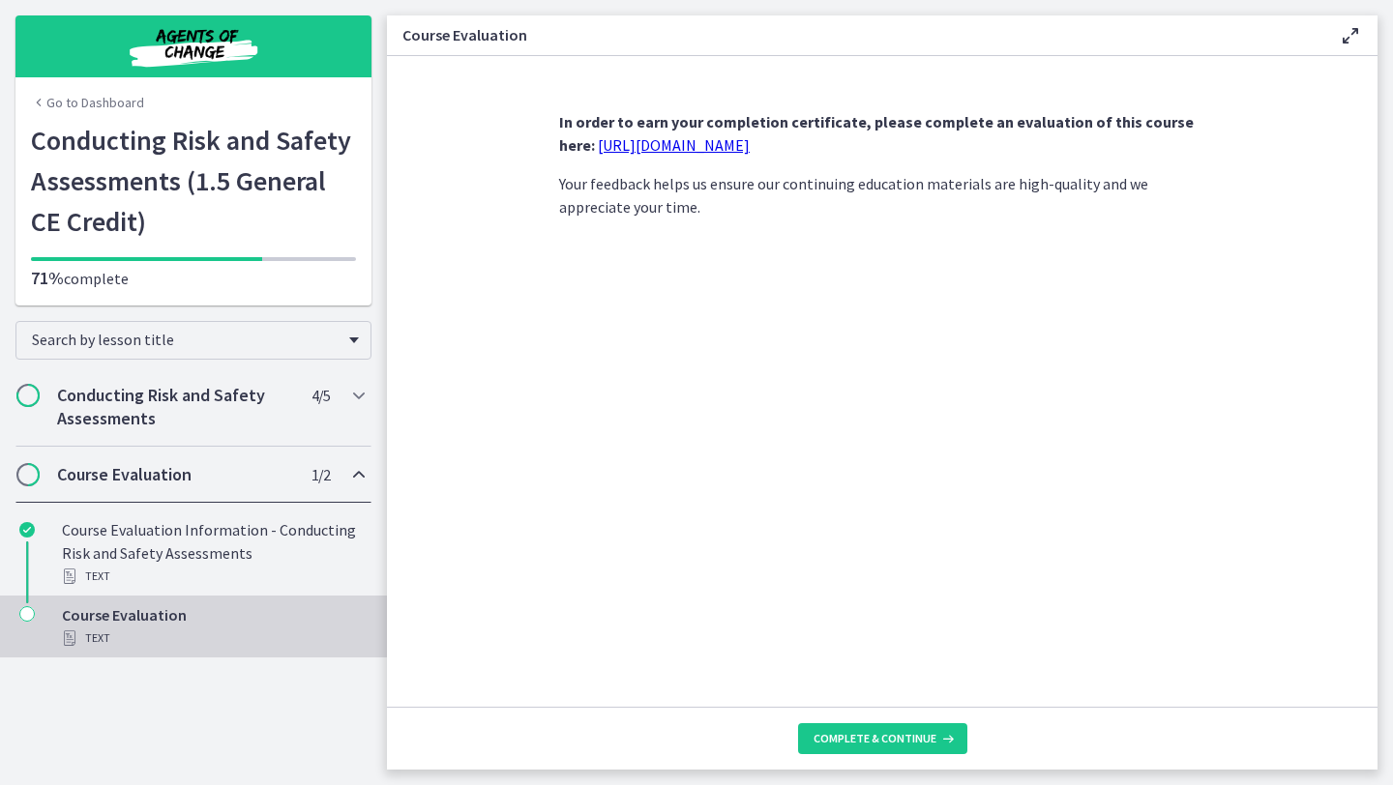
click at [750, 133] on p "In order to earn your completion certificate, please complete an evaluation of …" at bounding box center [882, 133] width 646 height 46
click at [750, 143] on link "https://forms.gle/xFMn6aB6rqvrfvum6" at bounding box center [674, 144] width 152 height 19
click at [886, 728] on button "Complete & continue" at bounding box center [882, 738] width 169 height 31
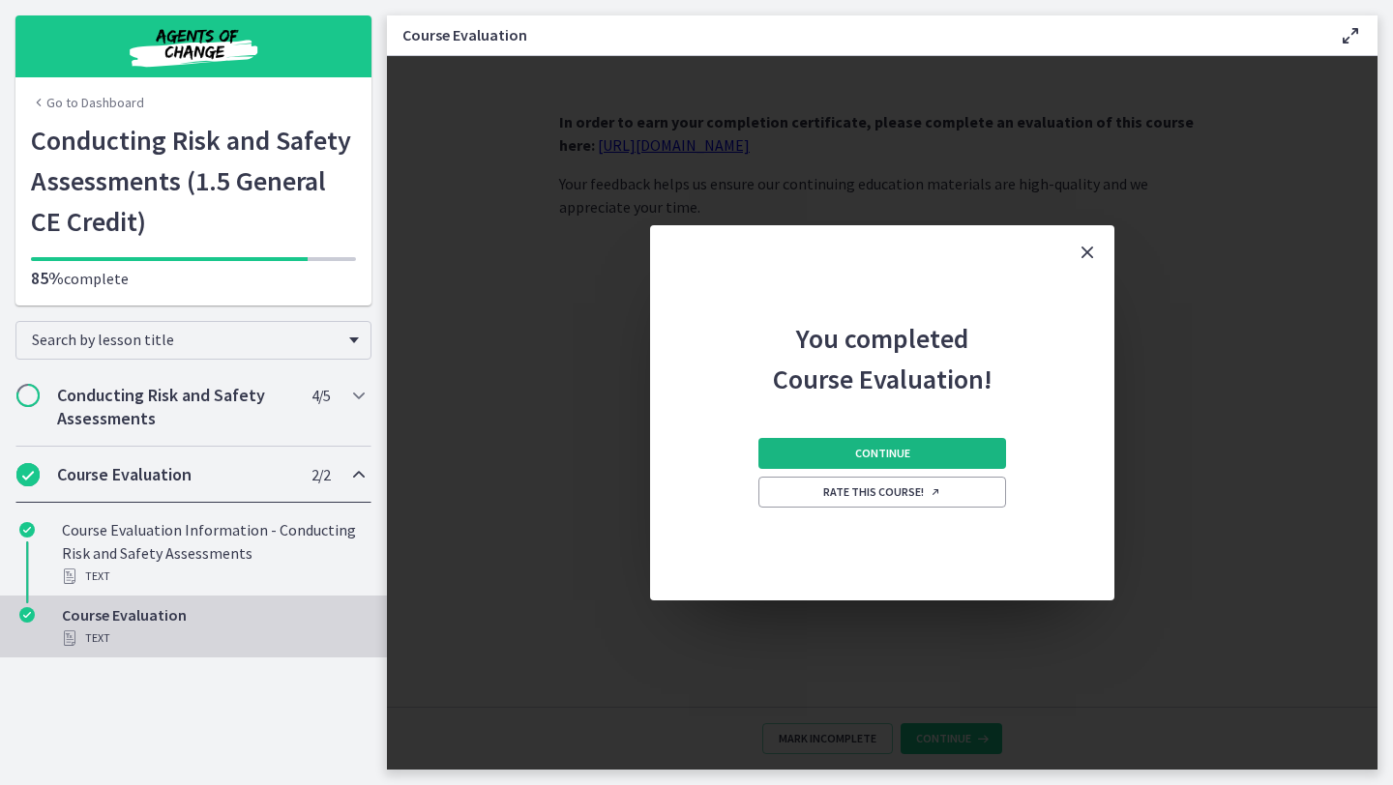
click at [931, 455] on button "Continue" at bounding box center [882, 453] width 248 height 31
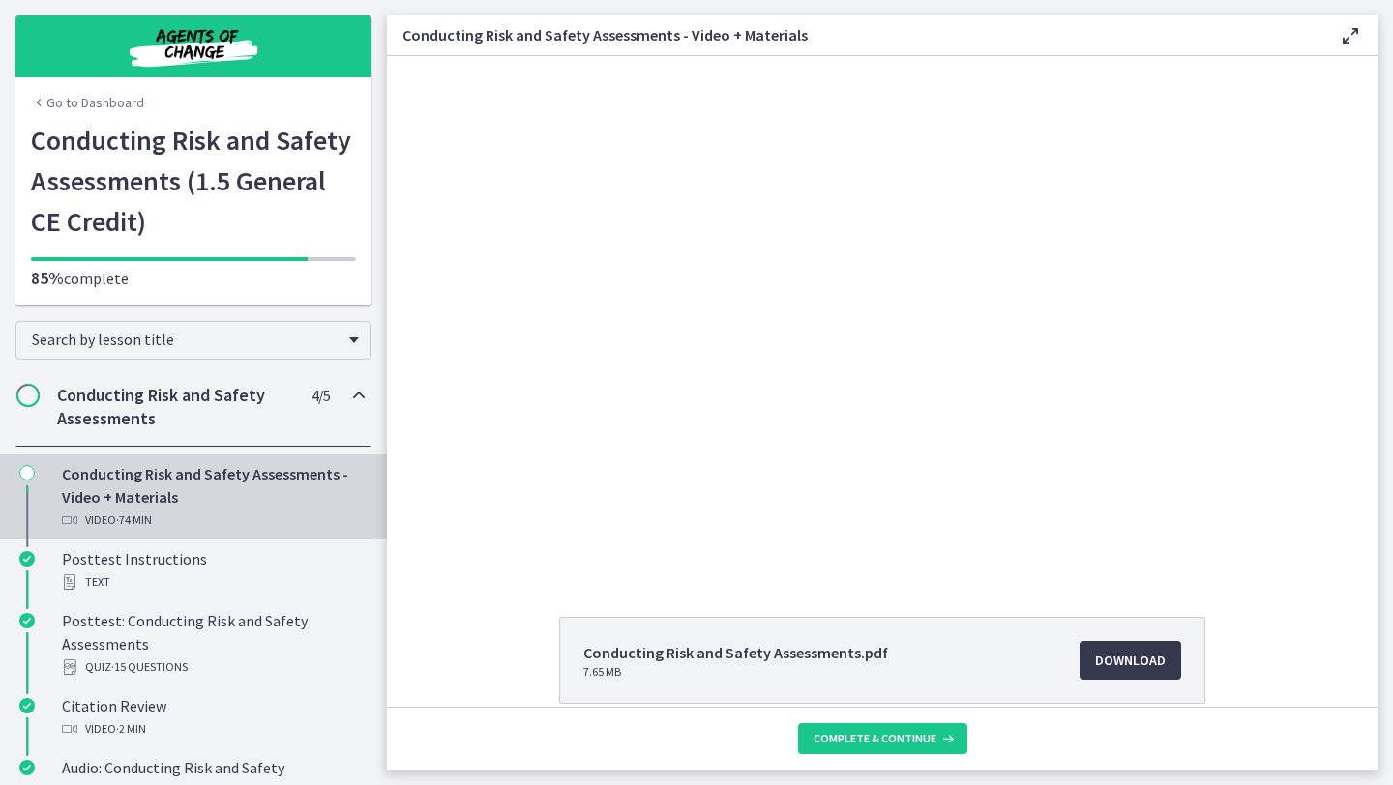
click at [126, 423] on h2 "Conducting Risk and Safety Assessments" at bounding box center [175, 407] width 236 height 46
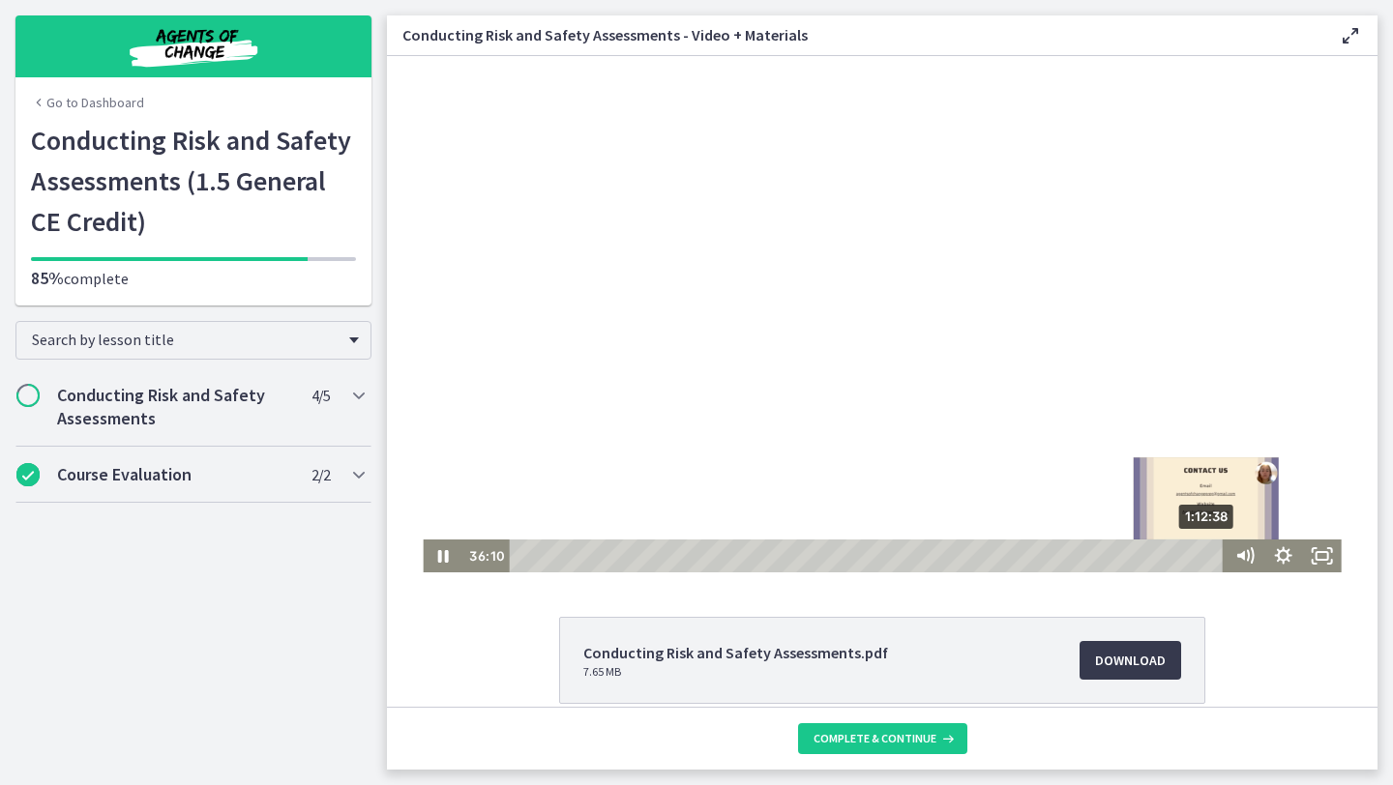
click at [1209, 555] on div "1:12:38" at bounding box center [869, 556] width 698 height 33
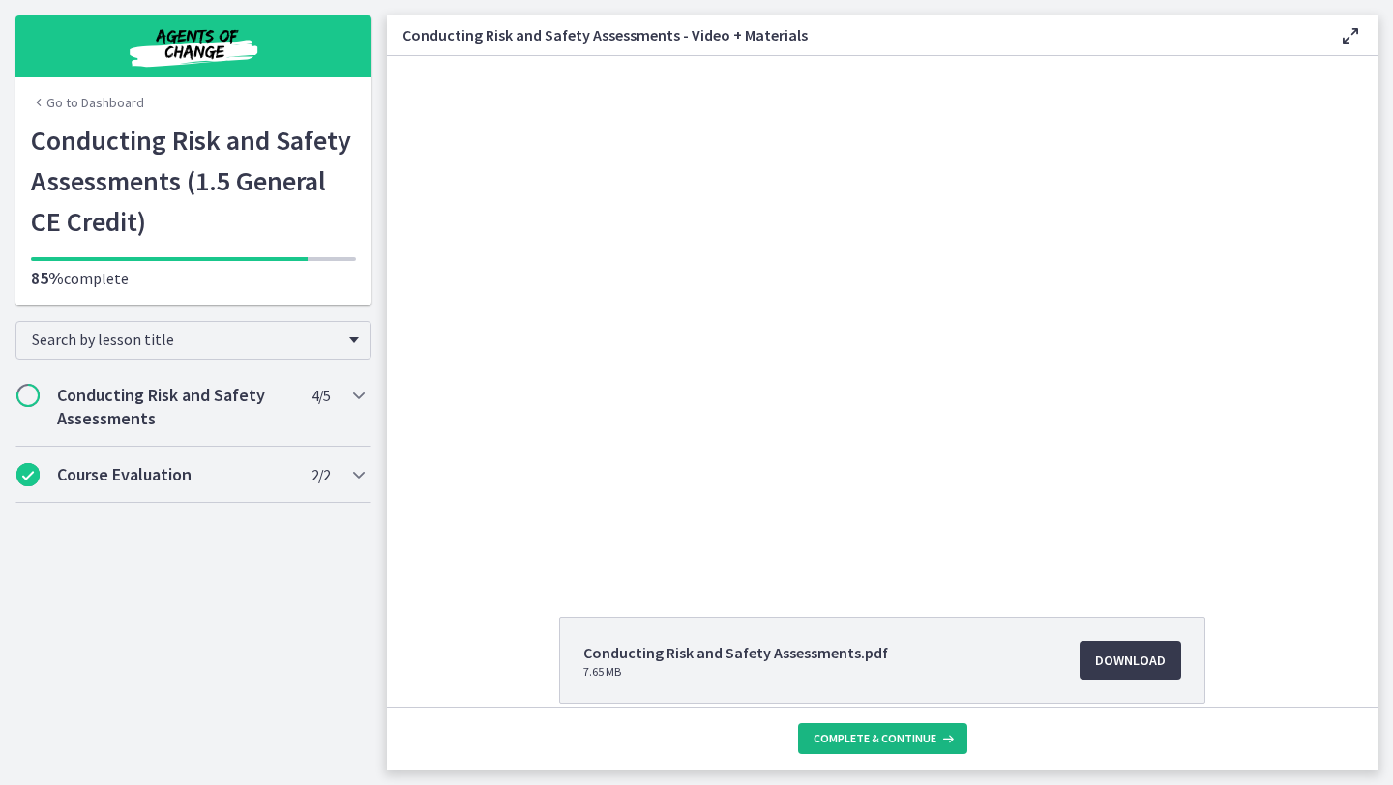
click at [852, 745] on span "Complete & continue" at bounding box center [874, 738] width 123 height 15
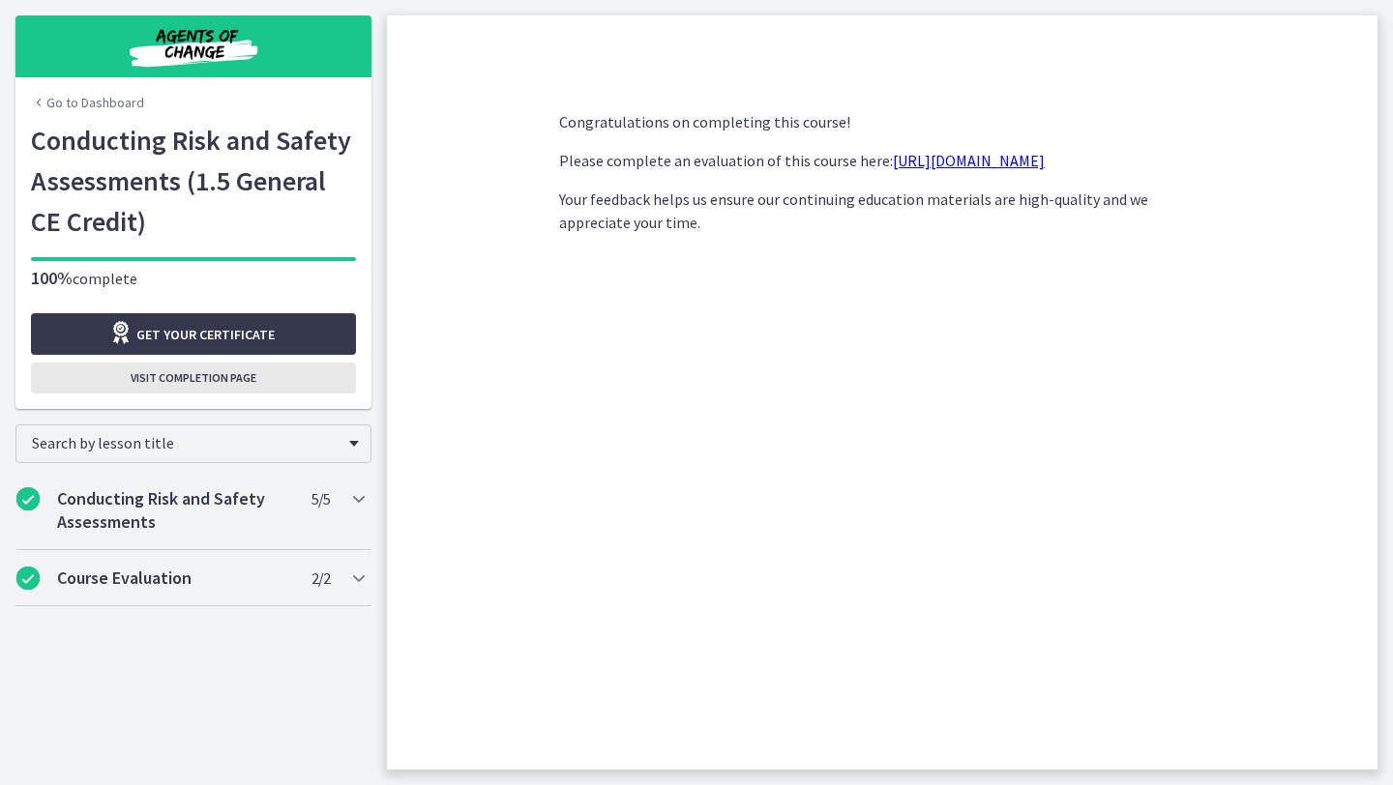
click at [214, 378] on span "Visit completion page" at bounding box center [194, 377] width 126 height 15
click at [249, 377] on span "Visit completion page" at bounding box center [194, 377] width 126 height 15
click at [105, 103] on link "Go to Dashboard" at bounding box center [87, 102] width 113 height 19
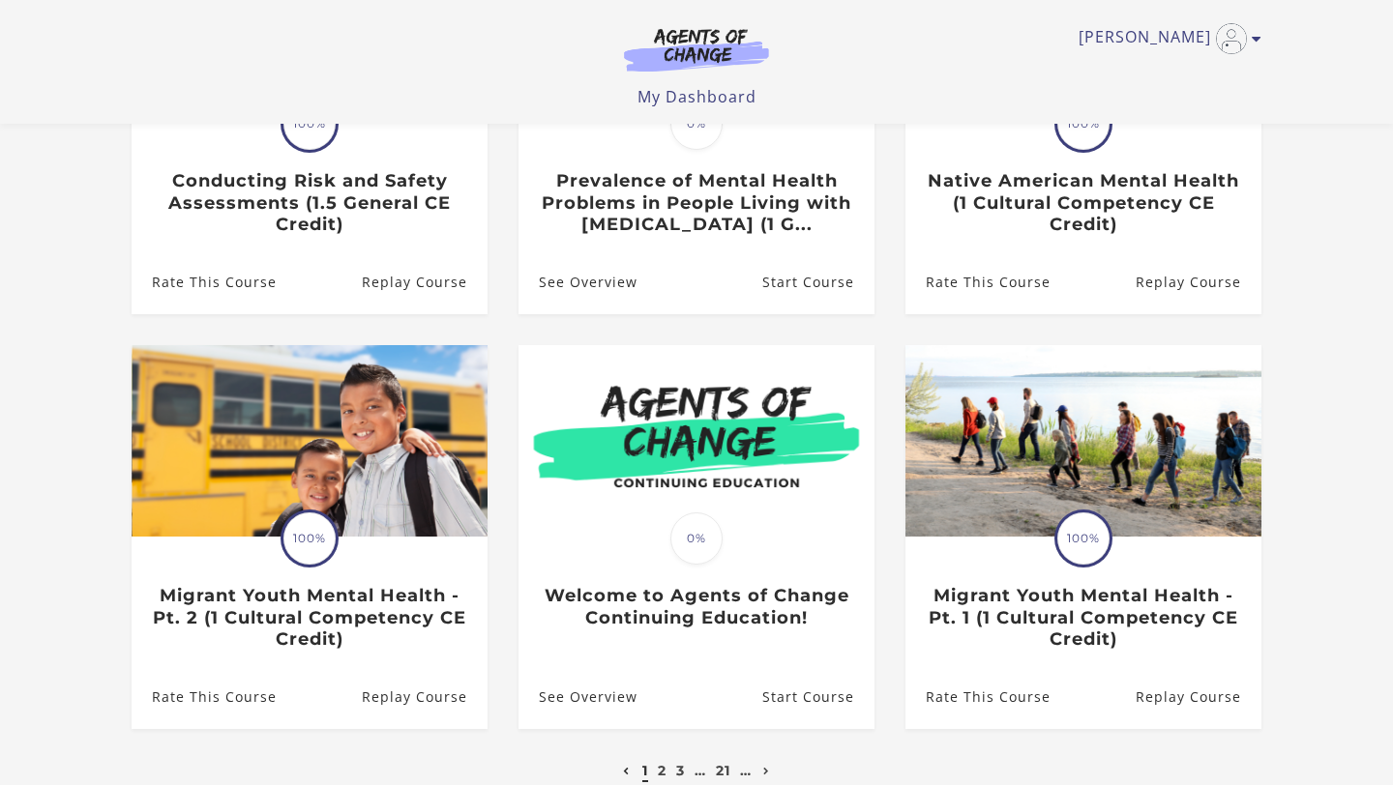
scroll to position [495, 0]
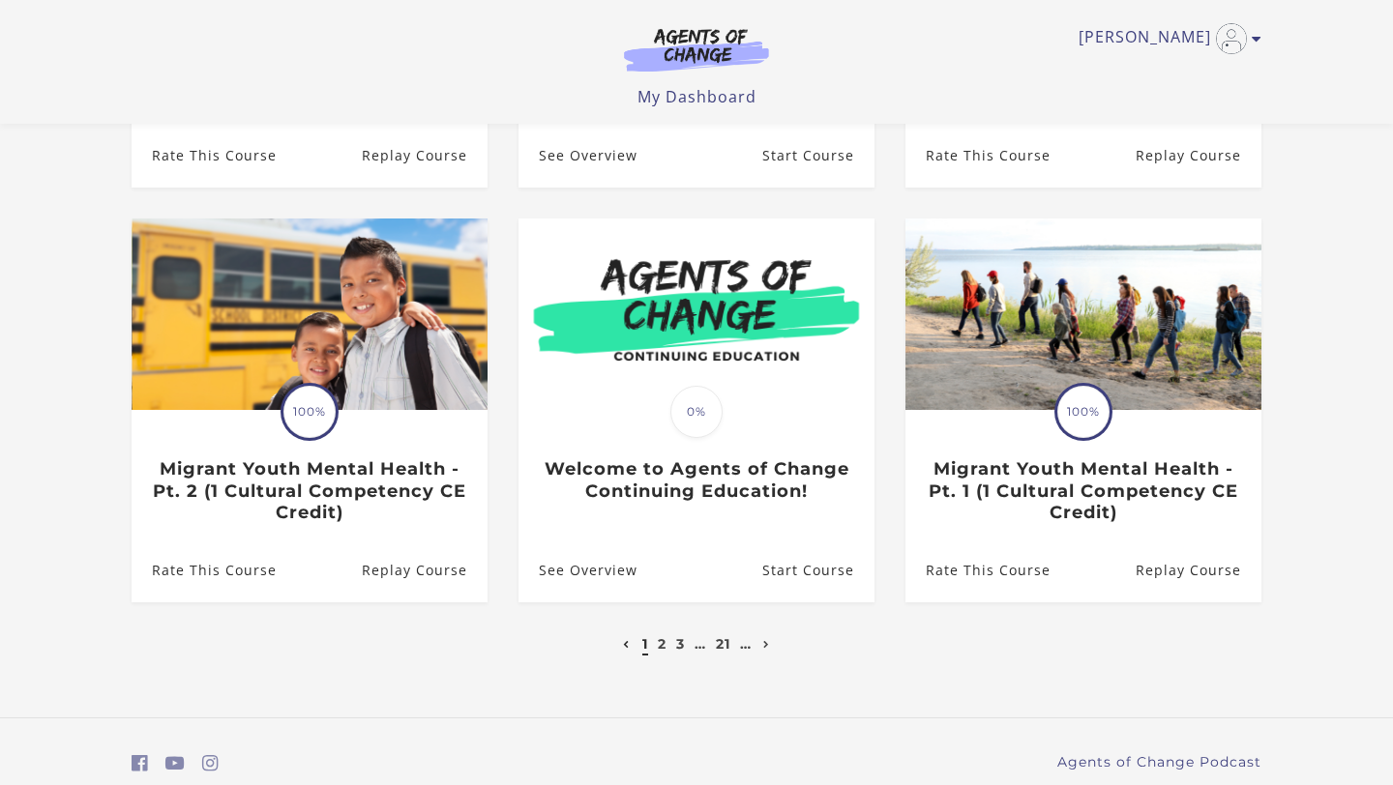
click at [671, 656] on ul "1 2 3 … 21 …" at bounding box center [696, 644] width 157 height 23
click at [676, 651] on link "3" at bounding box center [680, 643] width 9 height 17
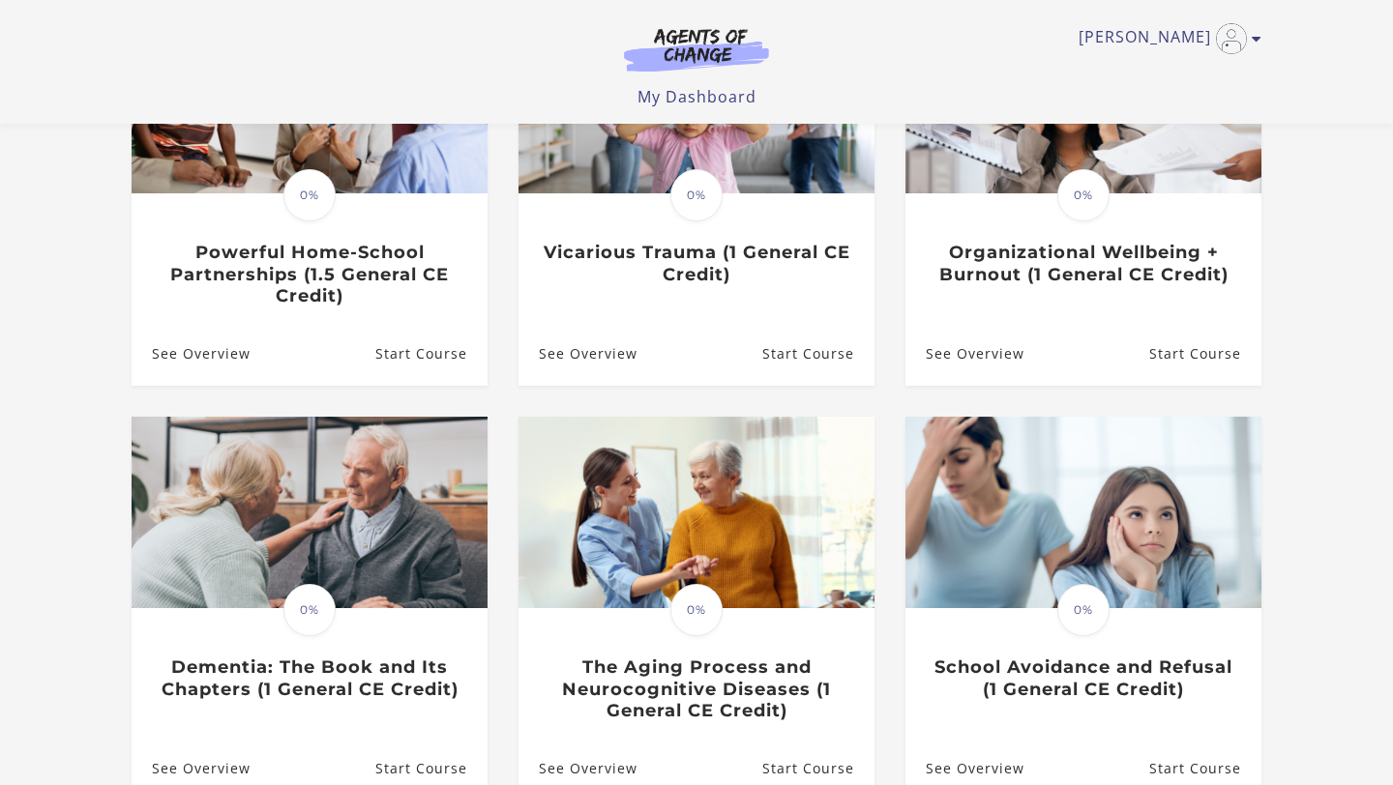
scroll to position [310, 0]
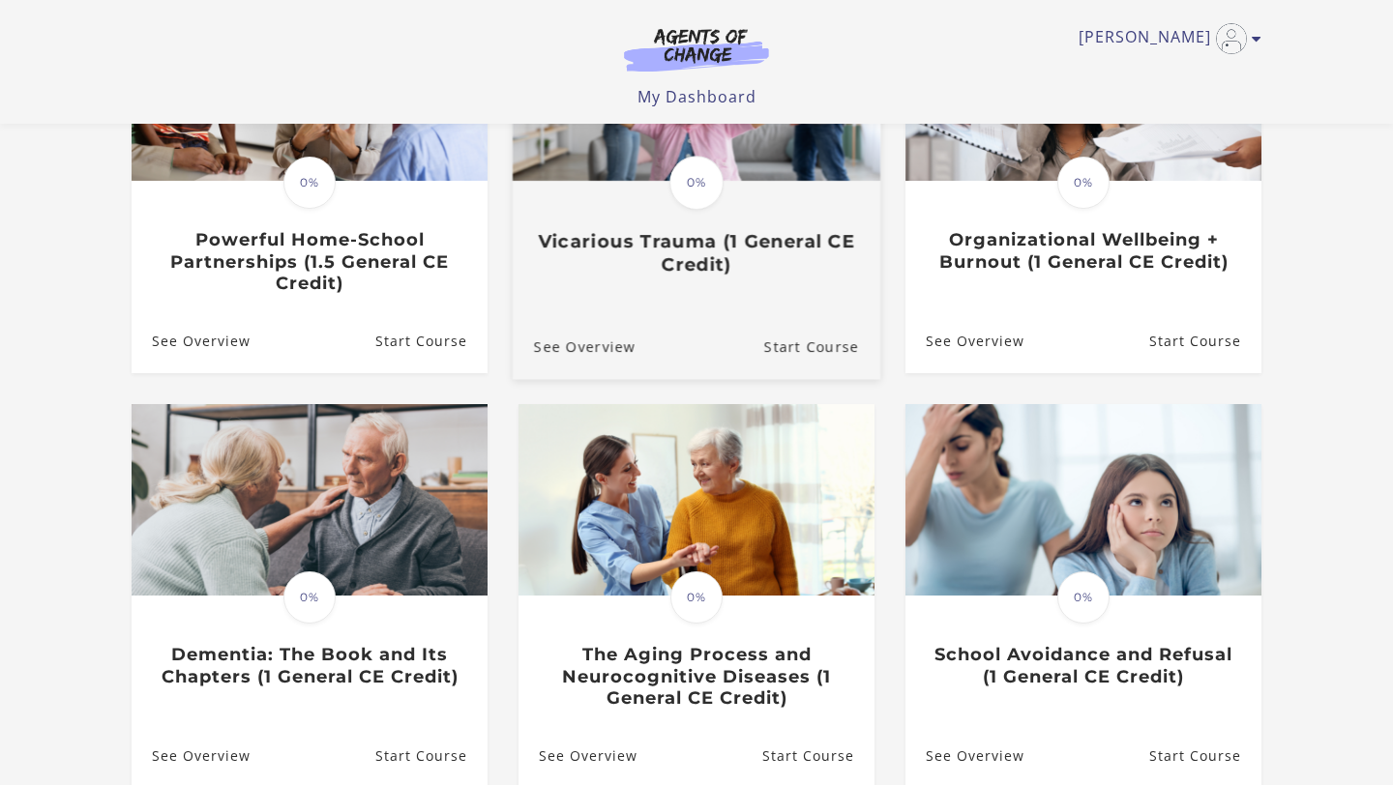
click at [745, 258] on h3 "Vicarious Trauma (1 General CE Credit)" at bounding box center [696, 253] width 325 height 44
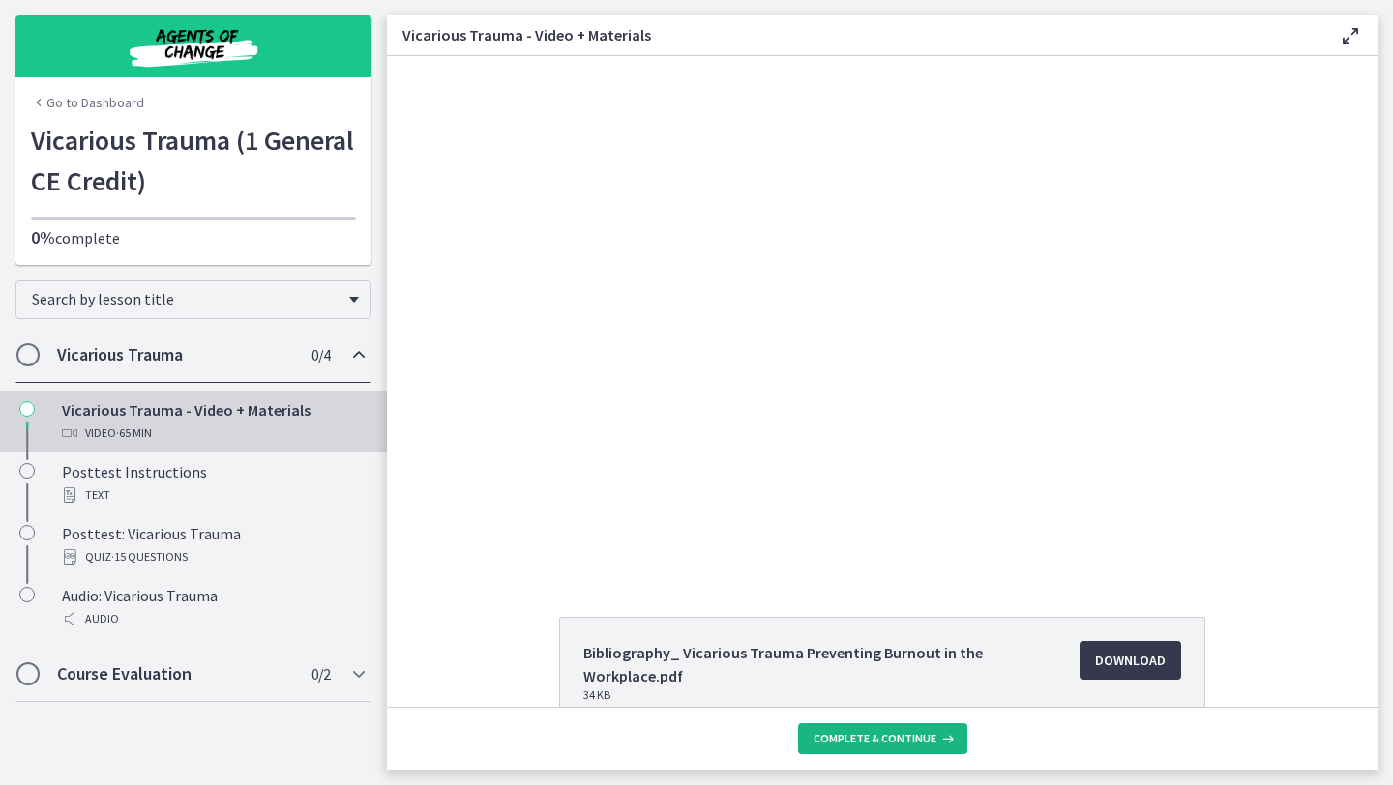
click at [882, 741] on span "Complete & continue" at bounding box center [874, 738] width 123 height 15
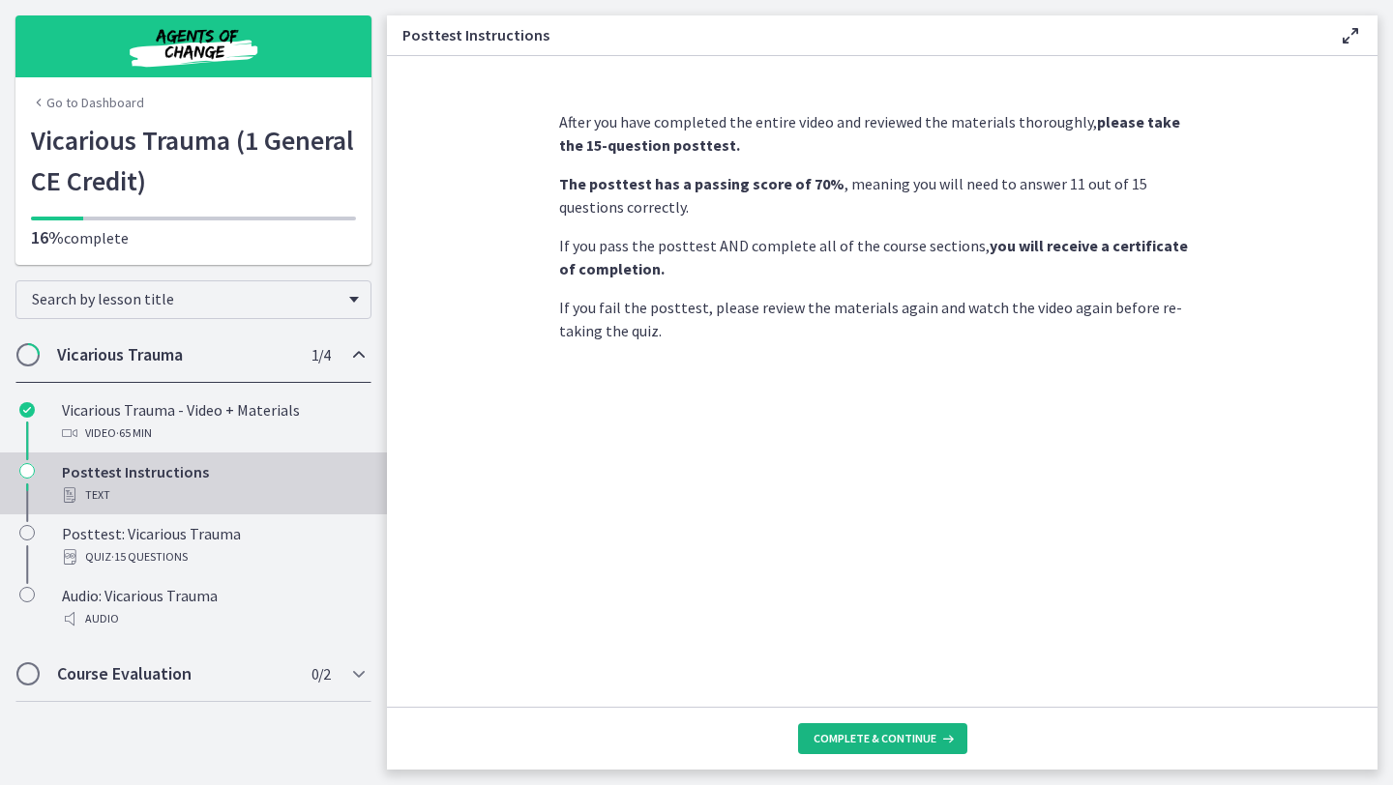
click at [865, 733] on span "Complete & continue" at bounding box center [874, 738] width 123 height 15
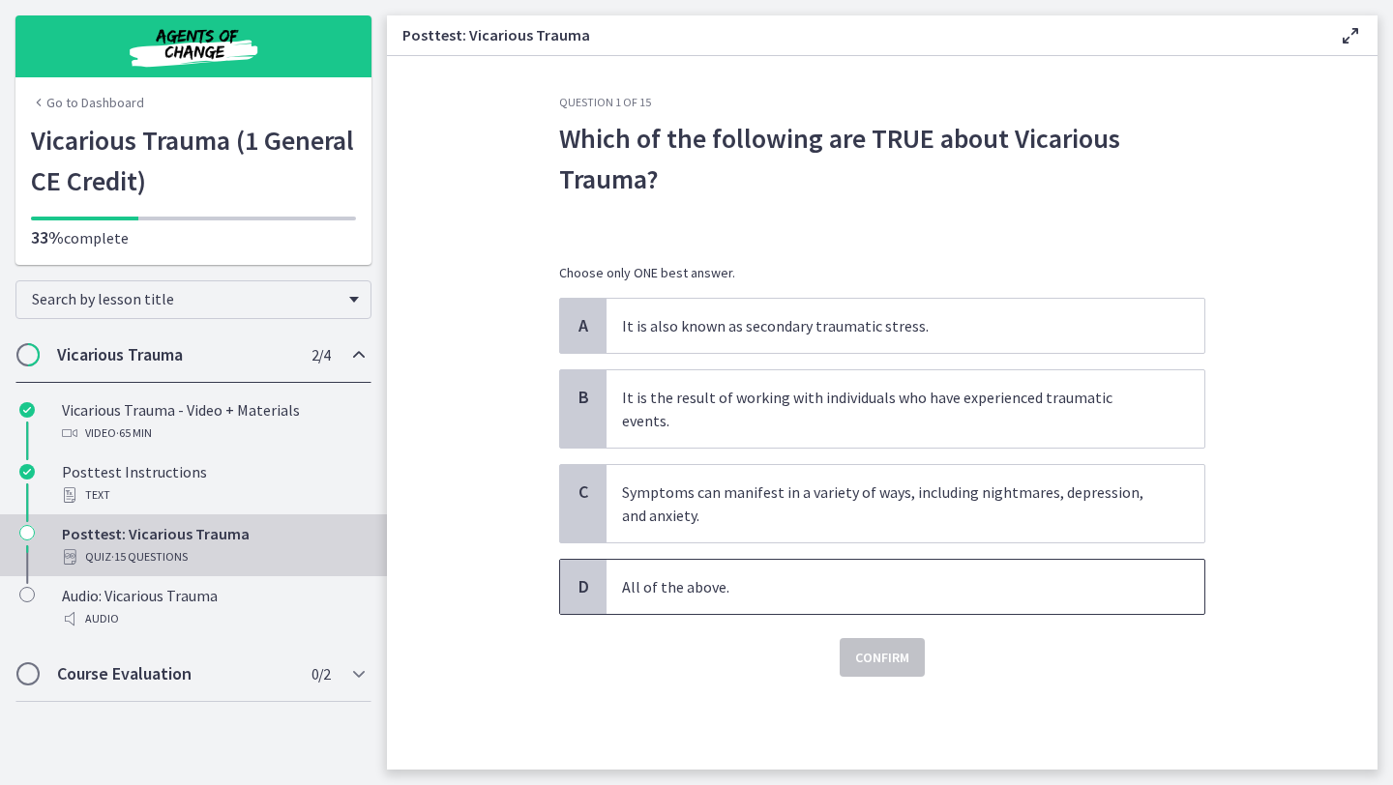
click at [775, 576] on p "All of the above." at bounding box center [886, 587] width 528 height 23
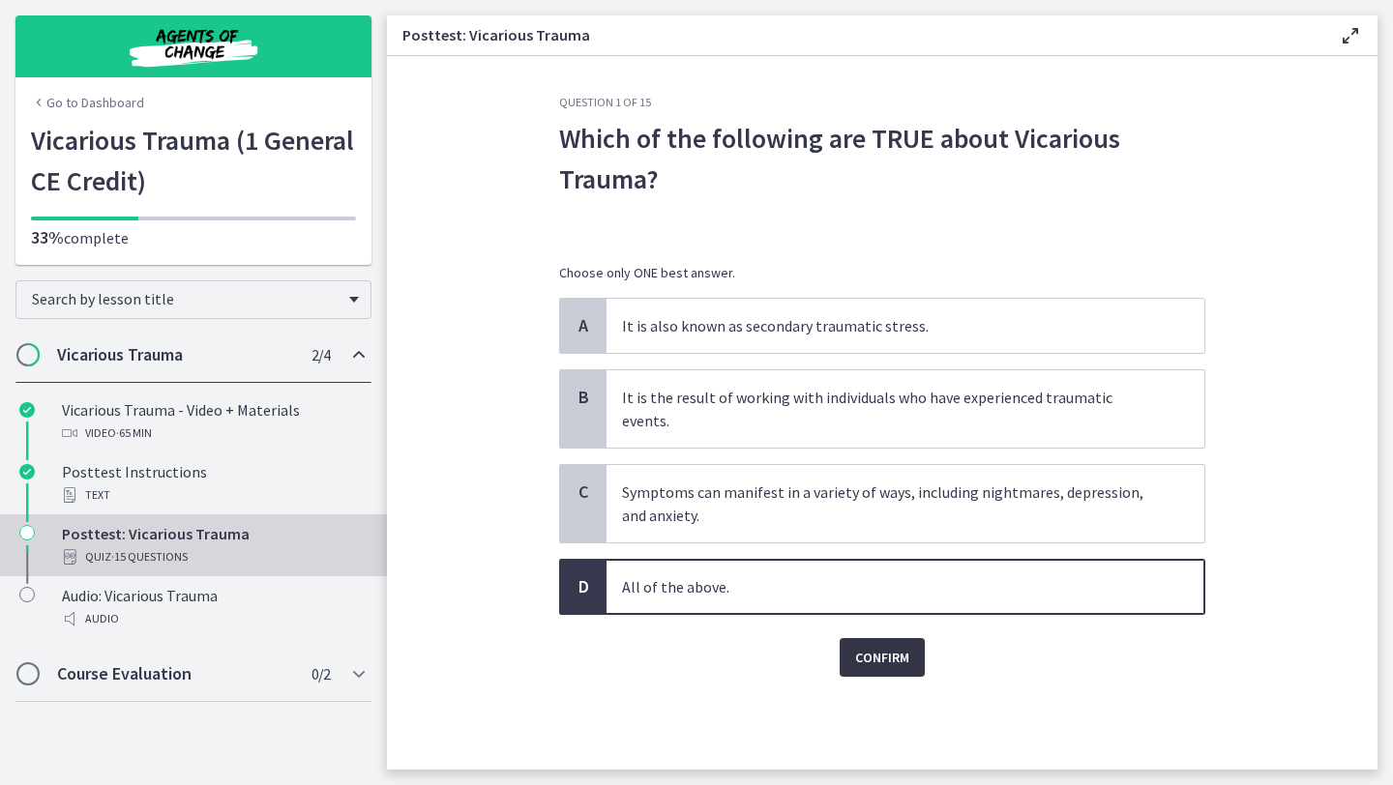
click at [894, 646] on span "Confirm" at bounding box center [882, 657] width 54 height 23
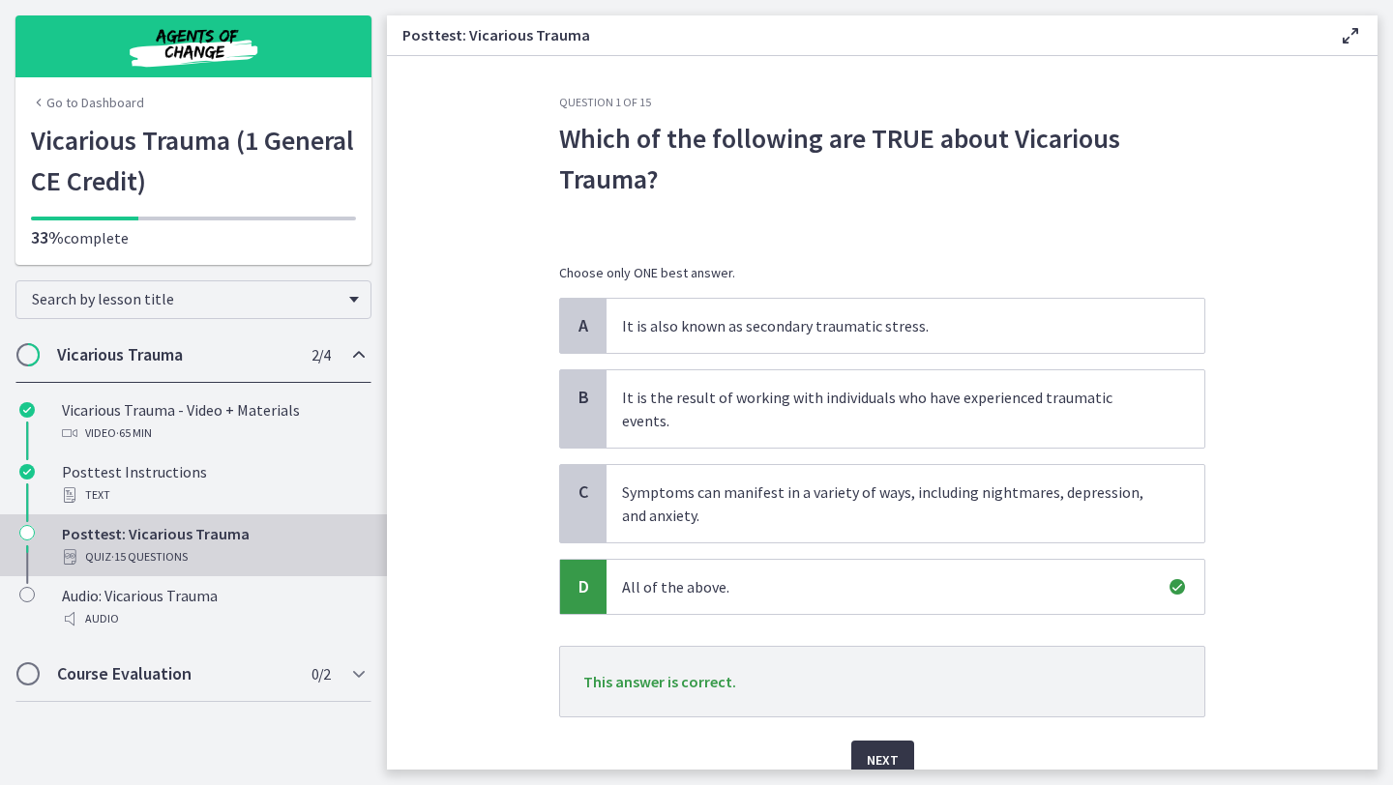
click at [878, 749] on span "Next" at bounding box center [883, 760] width 32 height 23
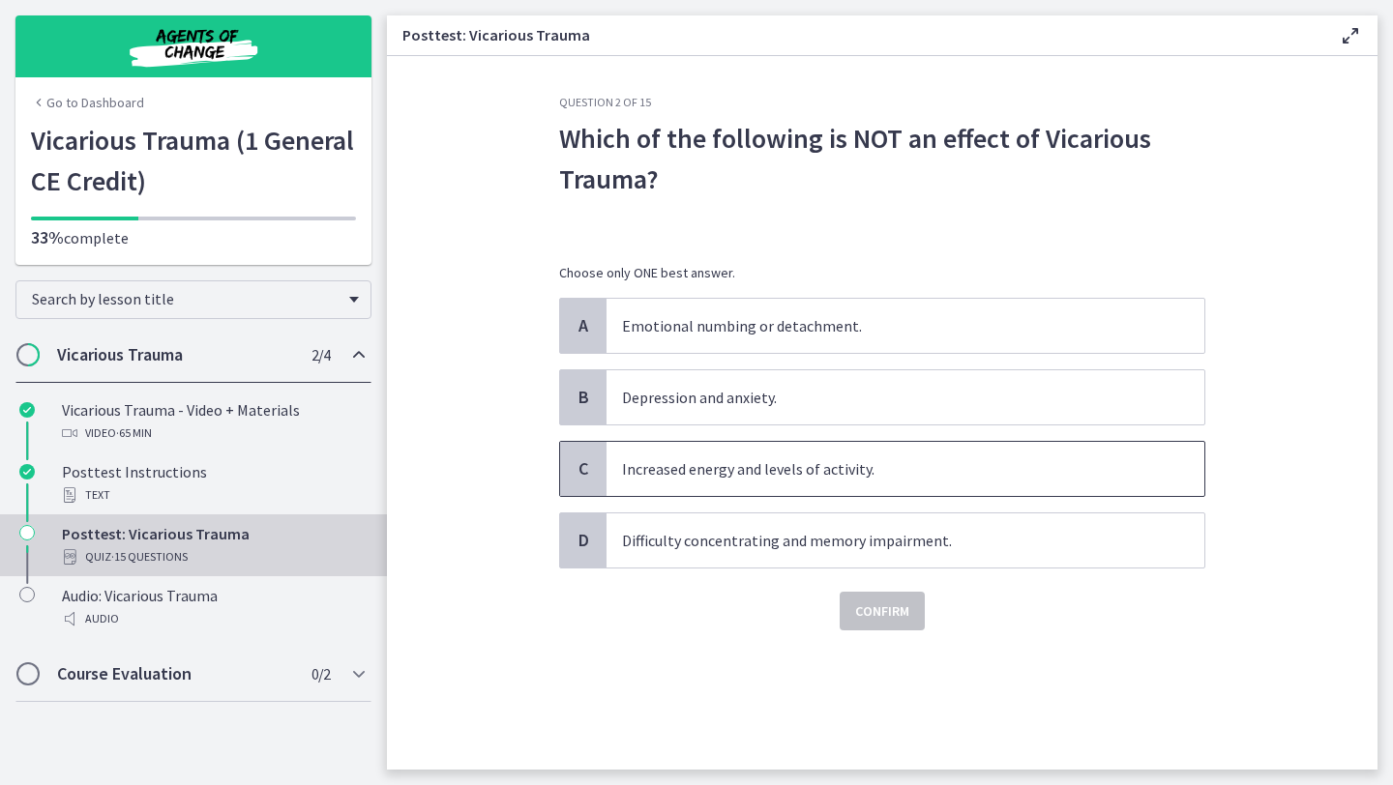
click at [862, 474] on p "Increased energy and levels of activity." at bounding box center [886, 469] width 528 height 23
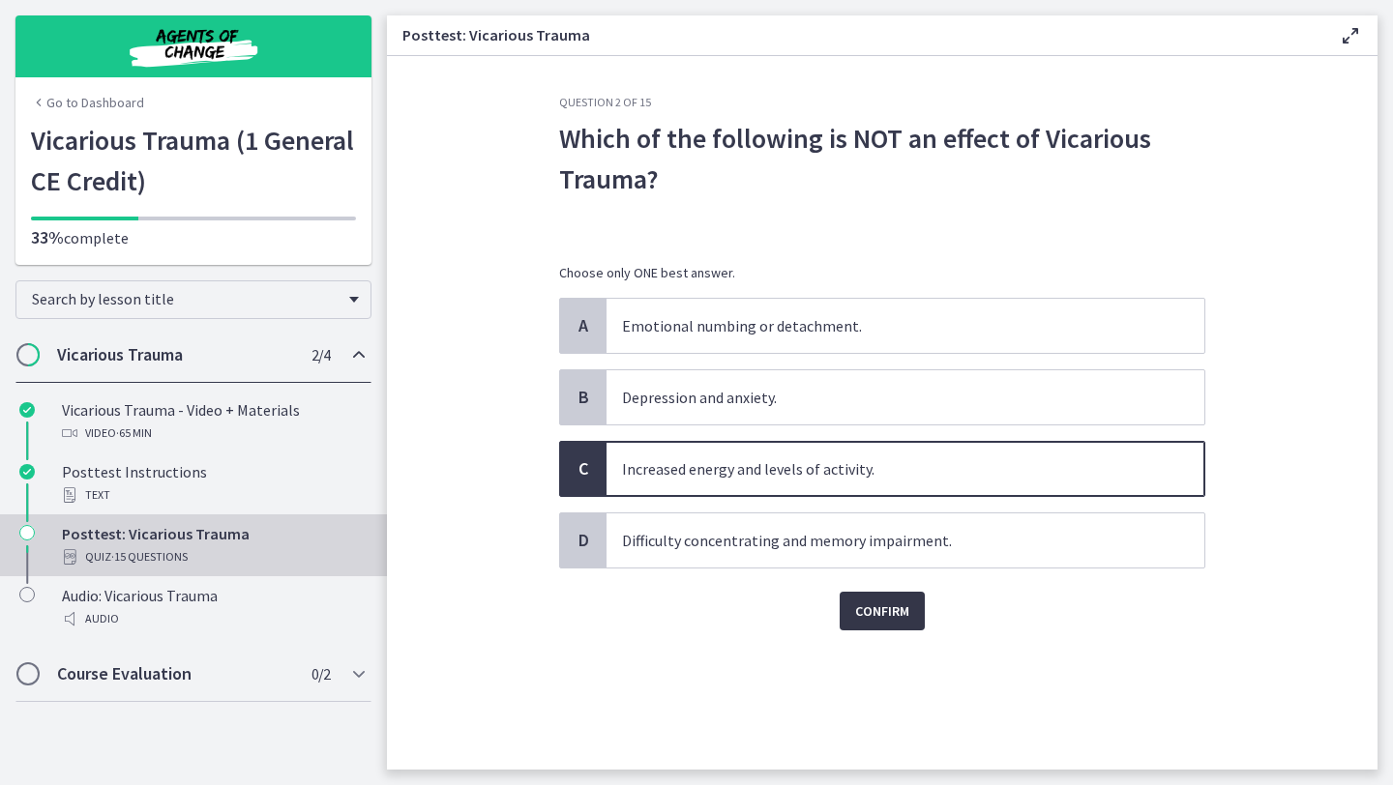
click at [883, 616] on span "Confirm" at bounding box center [882, 611] width 54 height 23
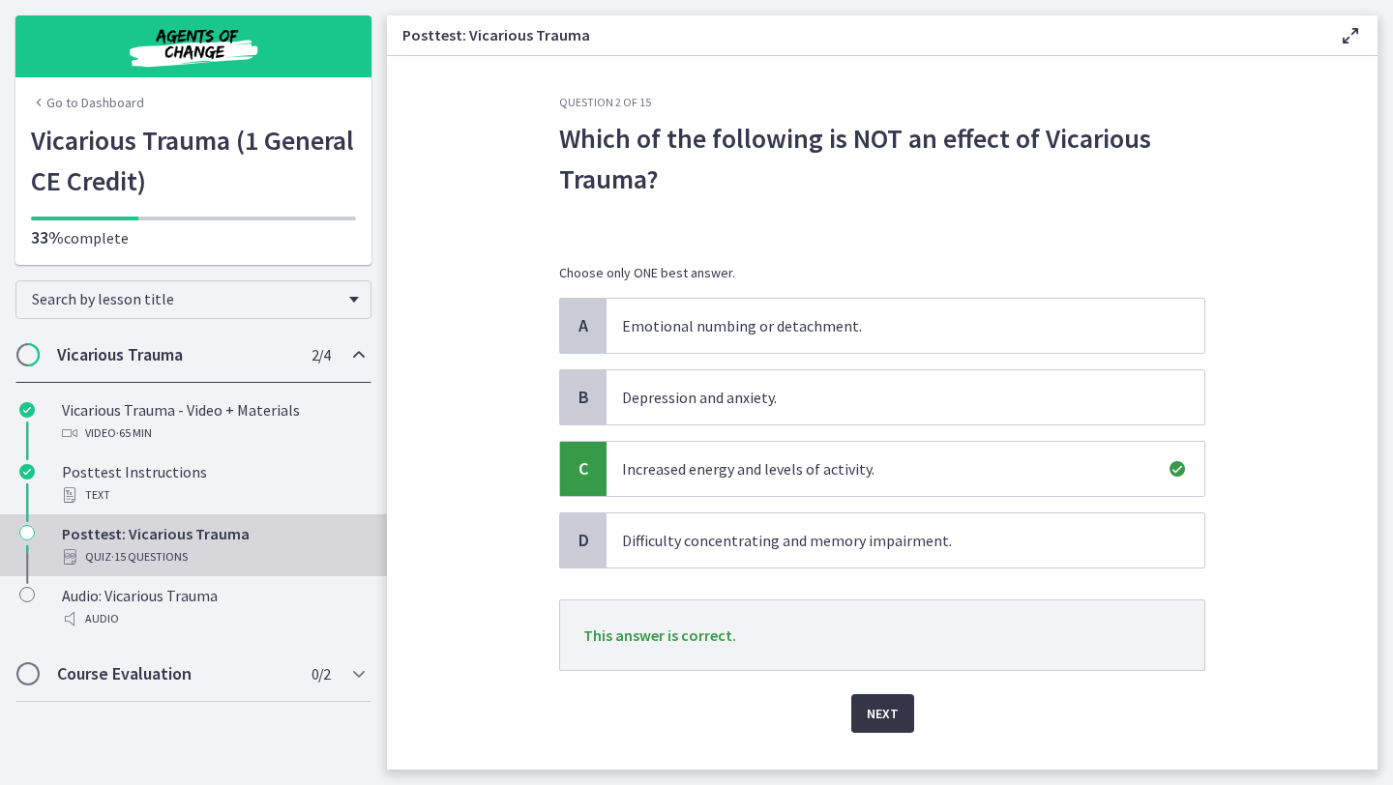
click at [887, 716] on span "Next" at bounding box center [883, 713] width 32 height 23
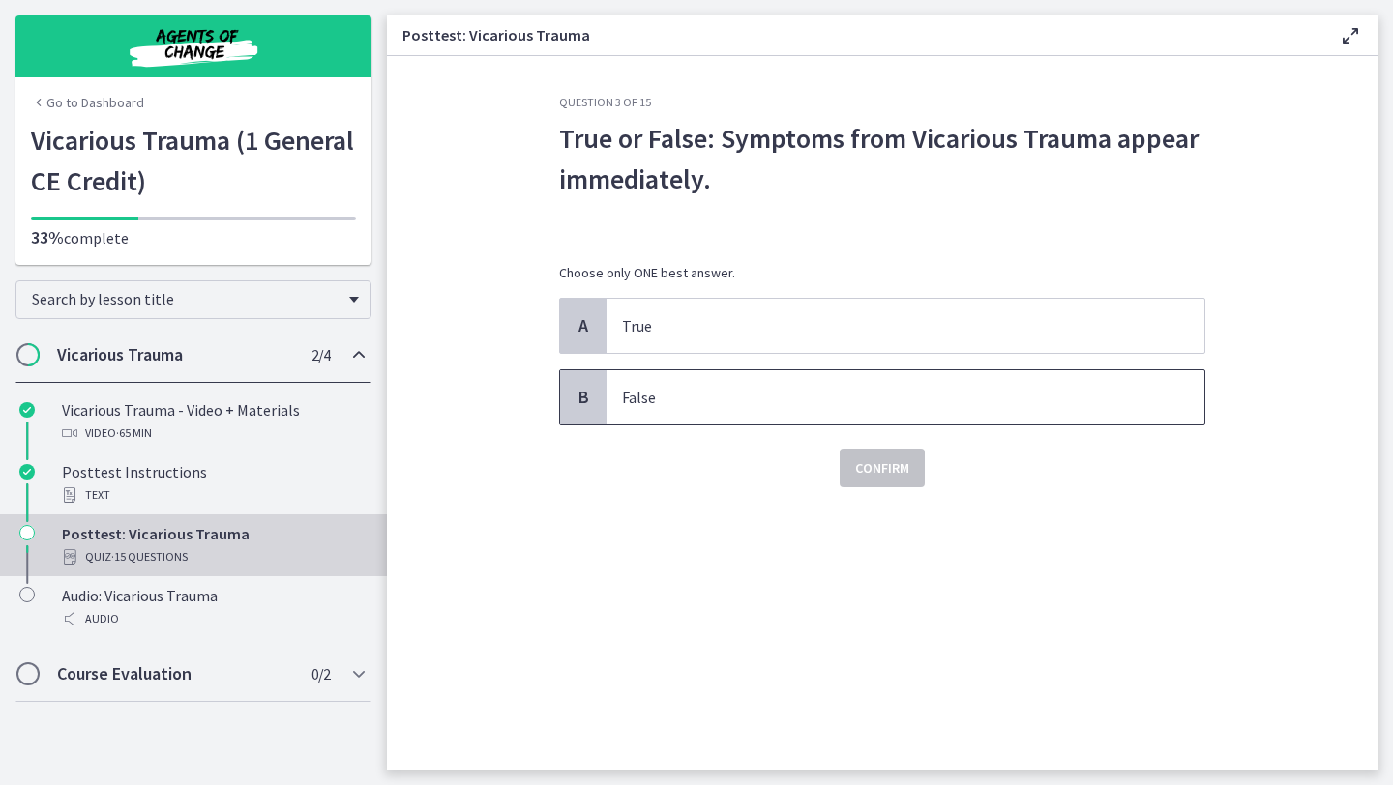
click at [808, 383] on span "False" at bounding box center [905, 397] width 598 height 54
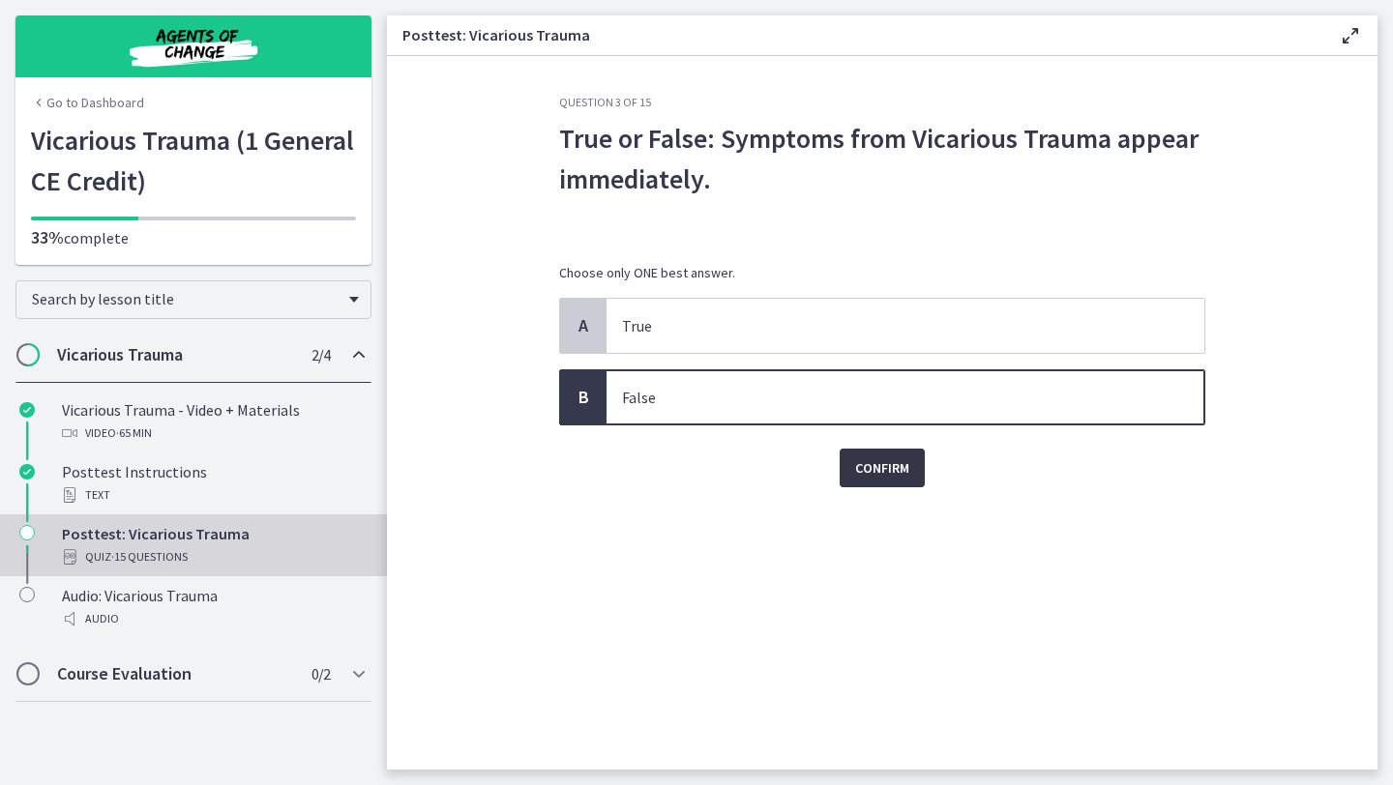
click at [878, 457] on span "Confirm" at bounding box center [882, 468] width 54 height 23
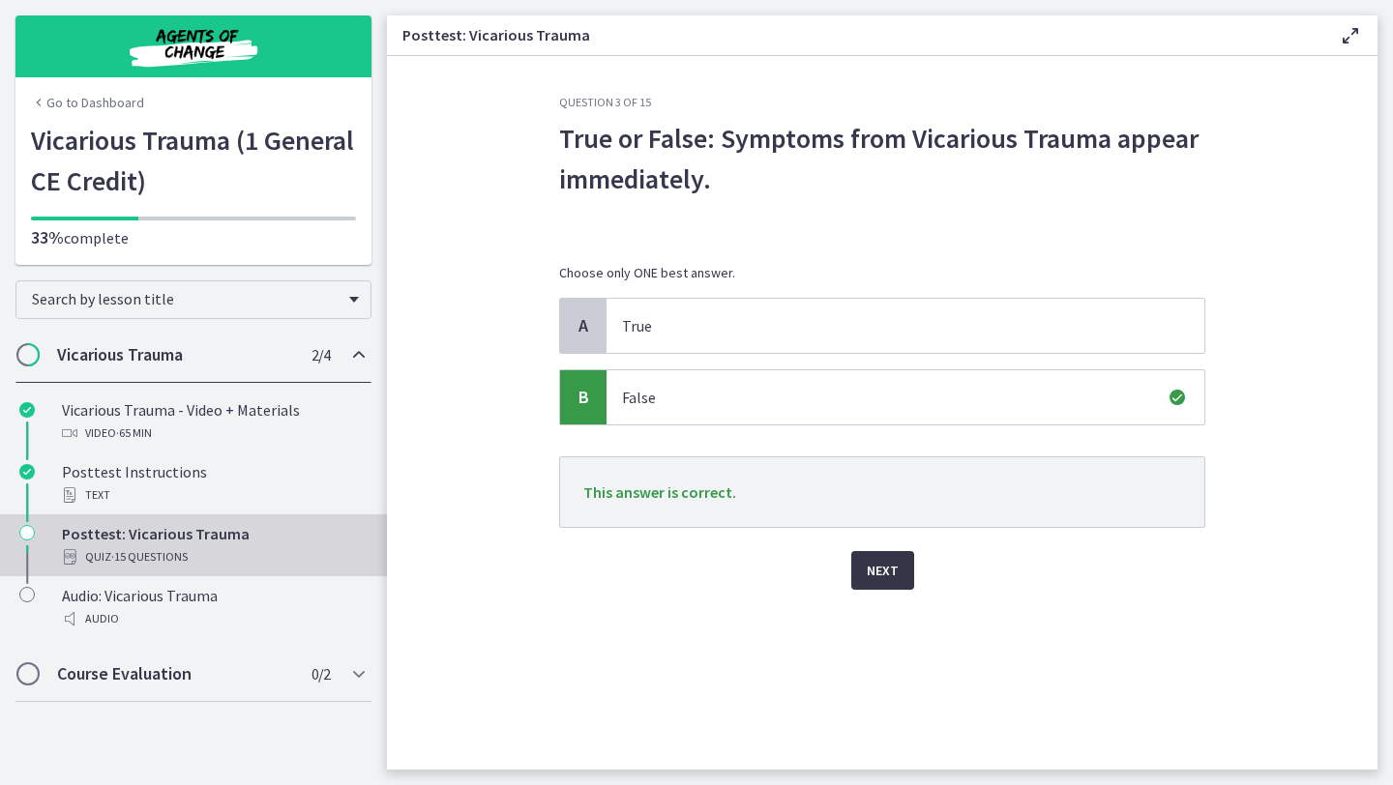
click at [875, 559] on span "Next" at bounding box center [883, 570] width 32 height 23
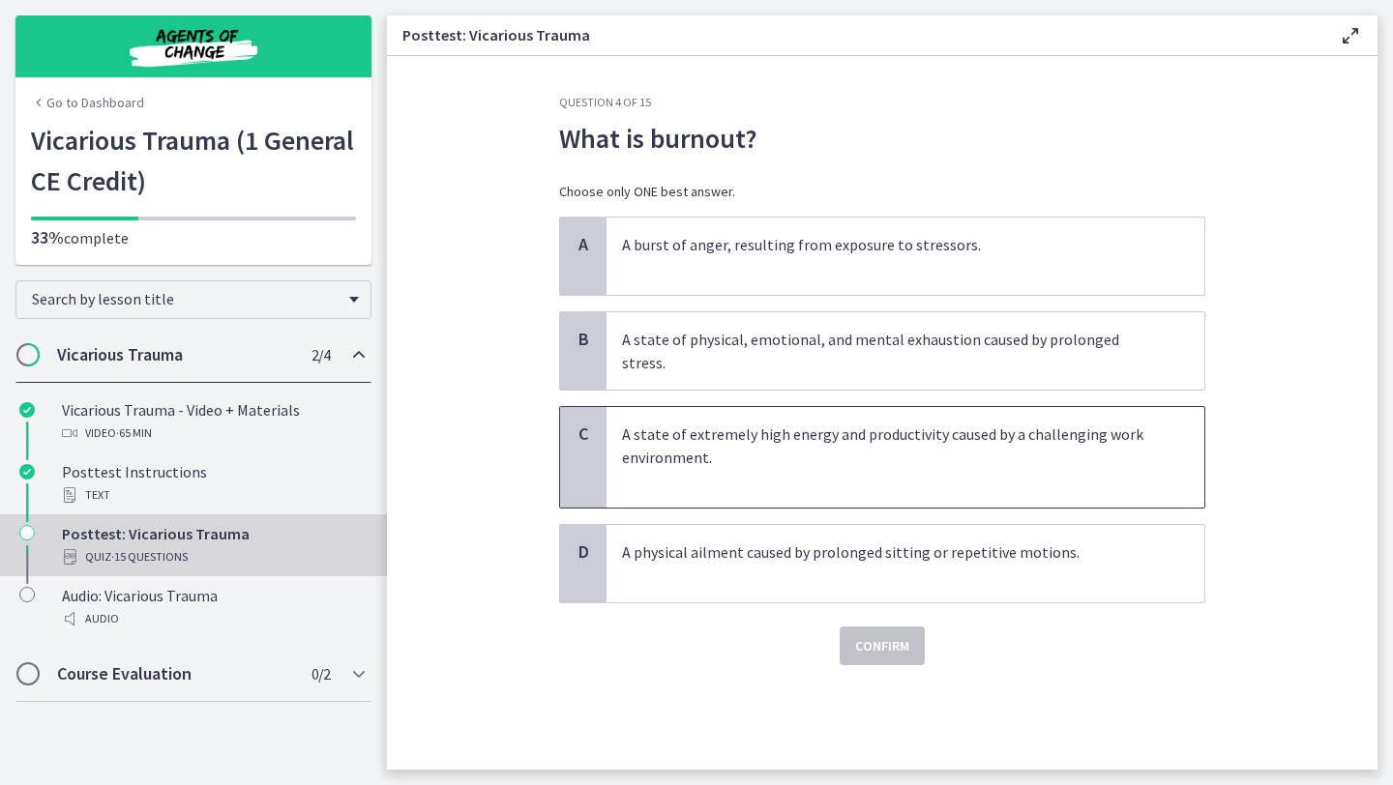
click at [895, 454] on p "A state of extremely high energy and productivity caused by a challenging work …" at bounding box center [886, 458] width 528 height 70
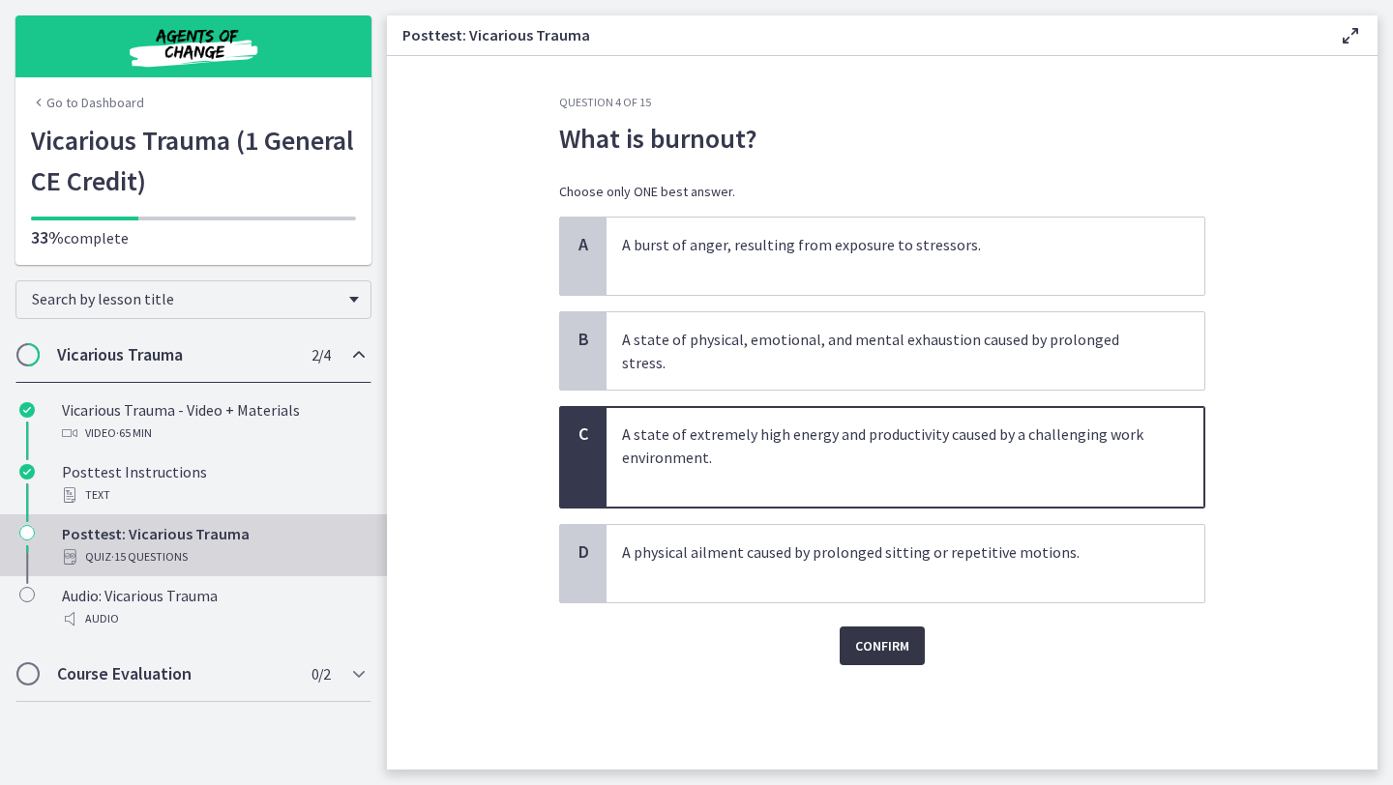
click at [899, 635] on span "Confirm" at bounding box center [882, 646] width 54 height 23
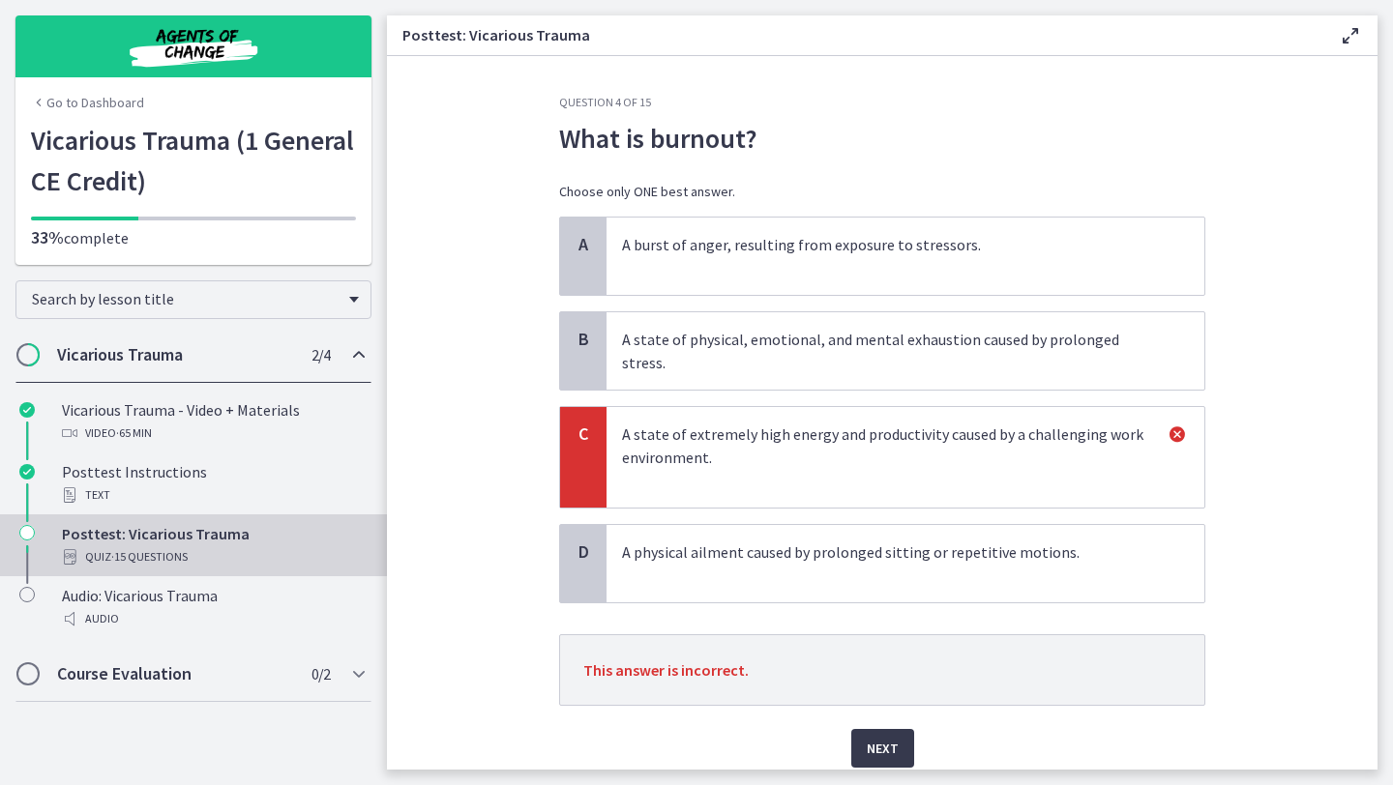
click at [841, 340] on p "A state of physical, emotional, and mental exhaustion caused by prolonged stres…" at bounding box center [886, 351] width 528 height 46
click at [884, 737] on span "Next" at bounding box center [883, 748] width 32 height 23
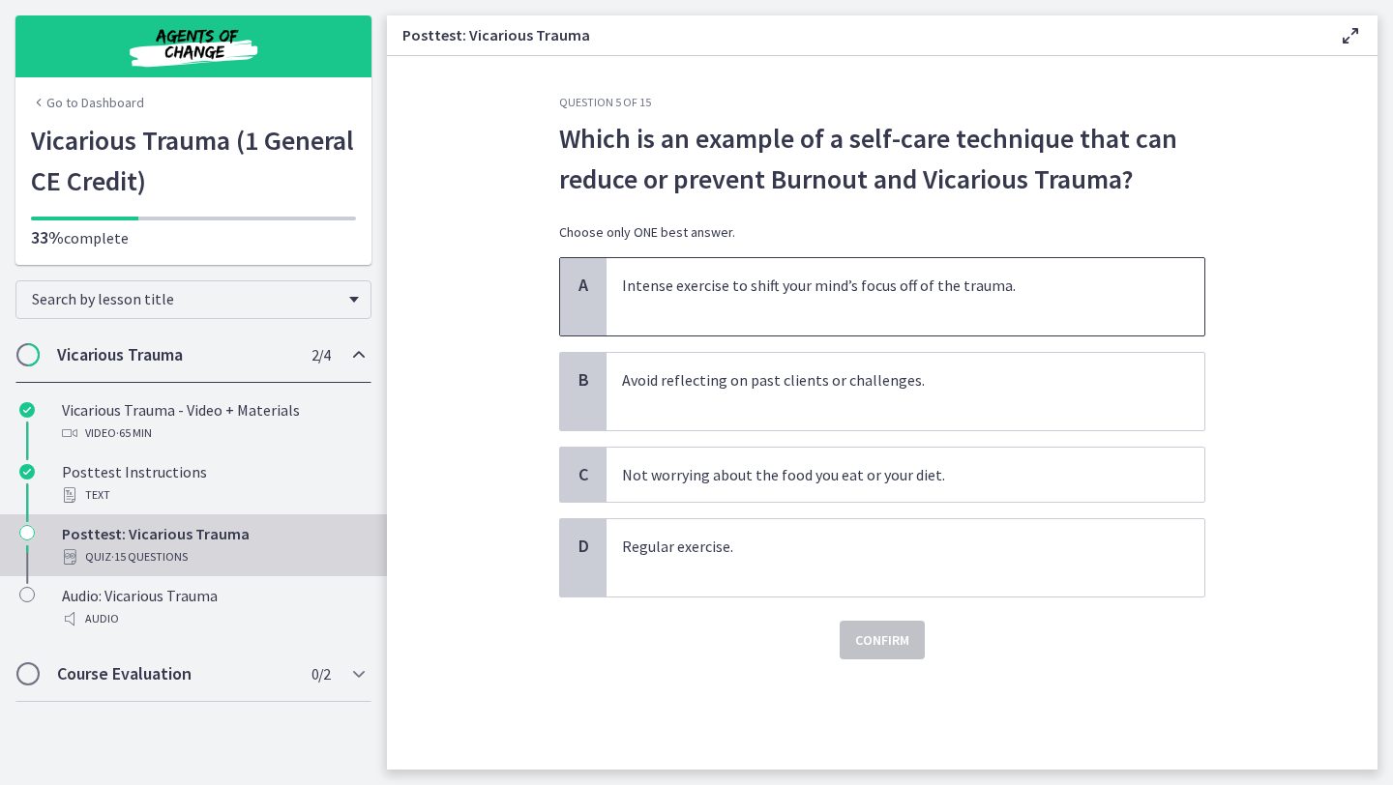
click at [875, 273] on span "Intense exercise to shift your mind’s focus off of the trauma." at bounding box center [905, 296] width 598 height 77
click at [896, 639] on span "Confirm" at bounding box center [882, 640] width 54 height 23
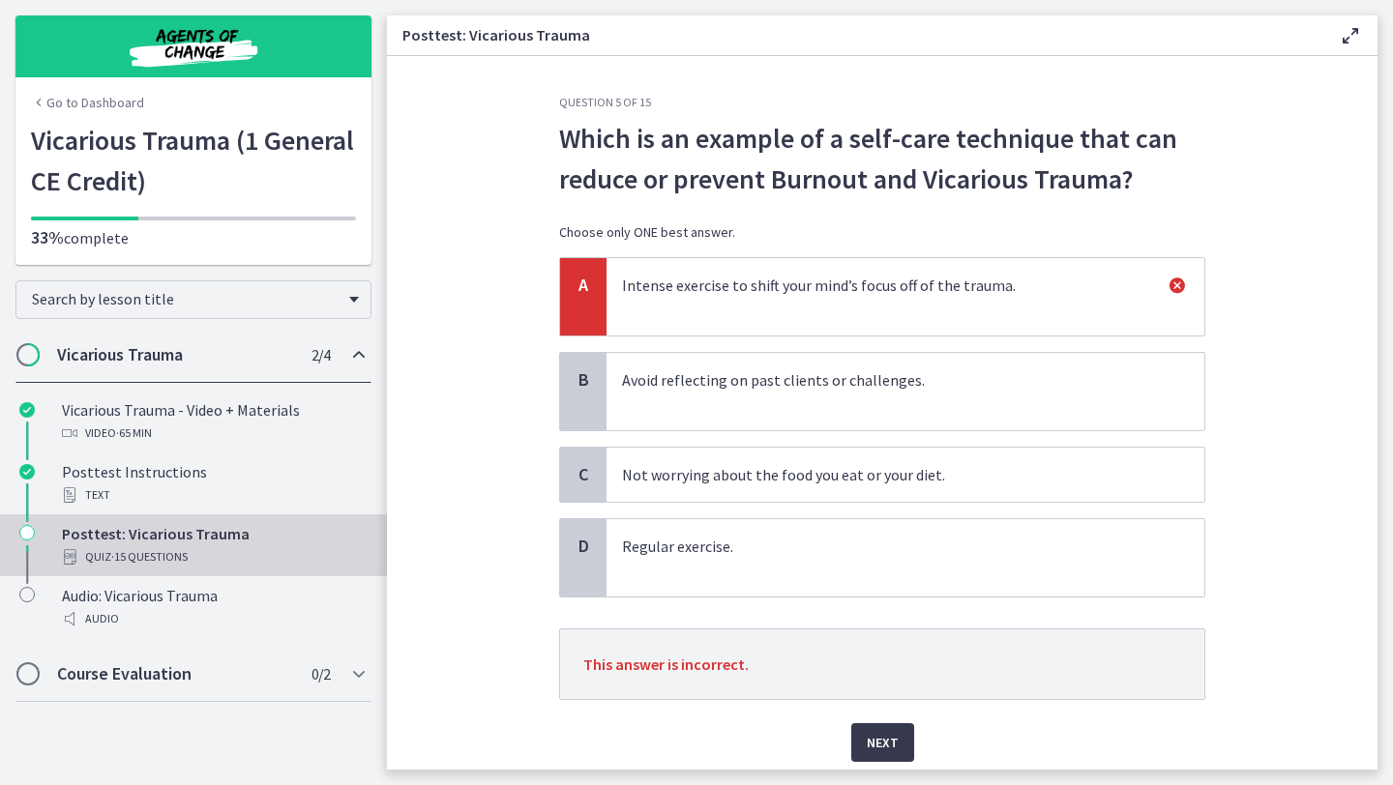
click at [873, 766] on div "Question 5 of 15 Which is an example of a self-care technique that can reduce o…" at bounding box center [882, 432] width 677 height 675
click at [877, 749] on span "Next" at bounding box center [883, 742] width 32 height 23
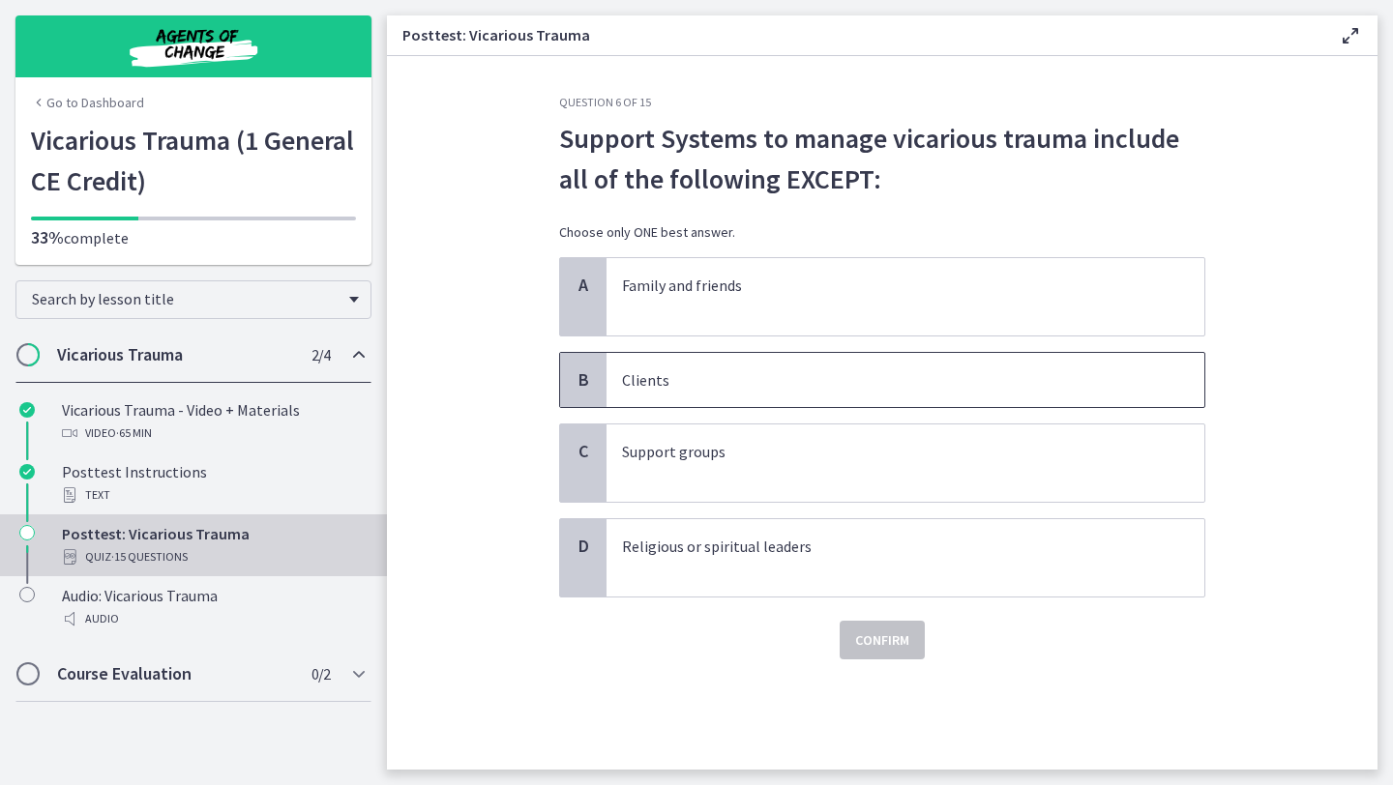
click at [753, 370] on p "Clients" at bounding box center [886, 380] width 528 height 23
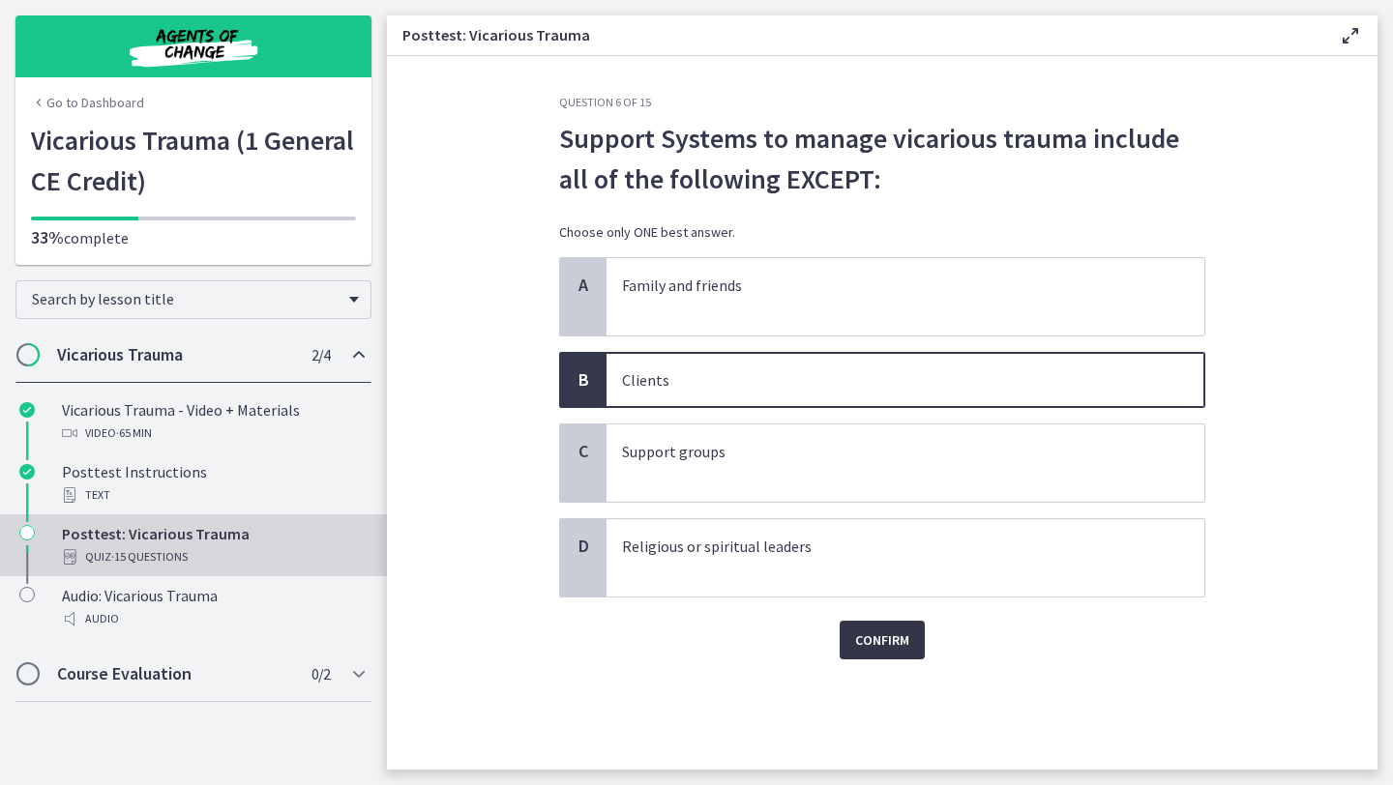
click at [882, 649] on span "Confirm" at bounding box center [882, 640] width 54 height 23
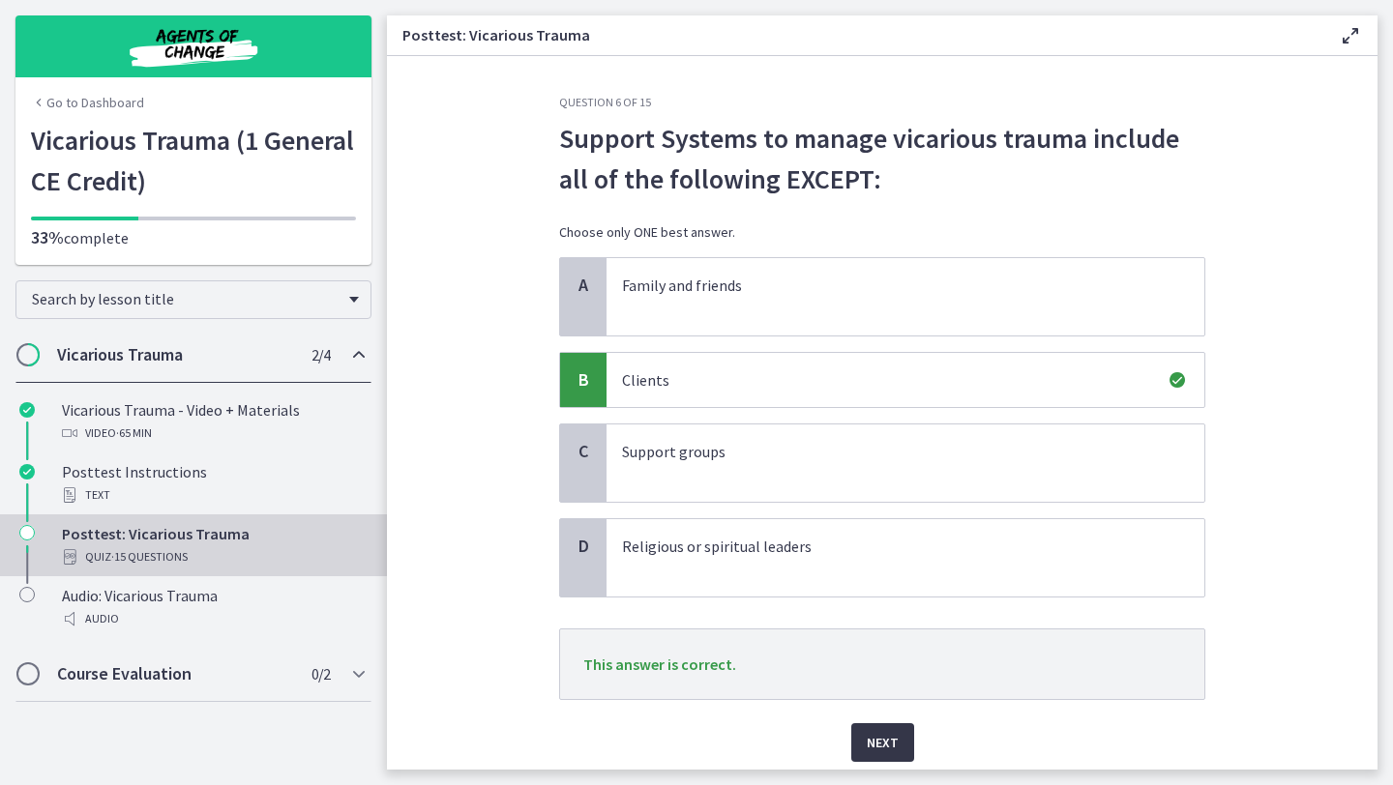
click at [881, 736] on span "Next" at bounding box center [883, 742] width 32 height 23
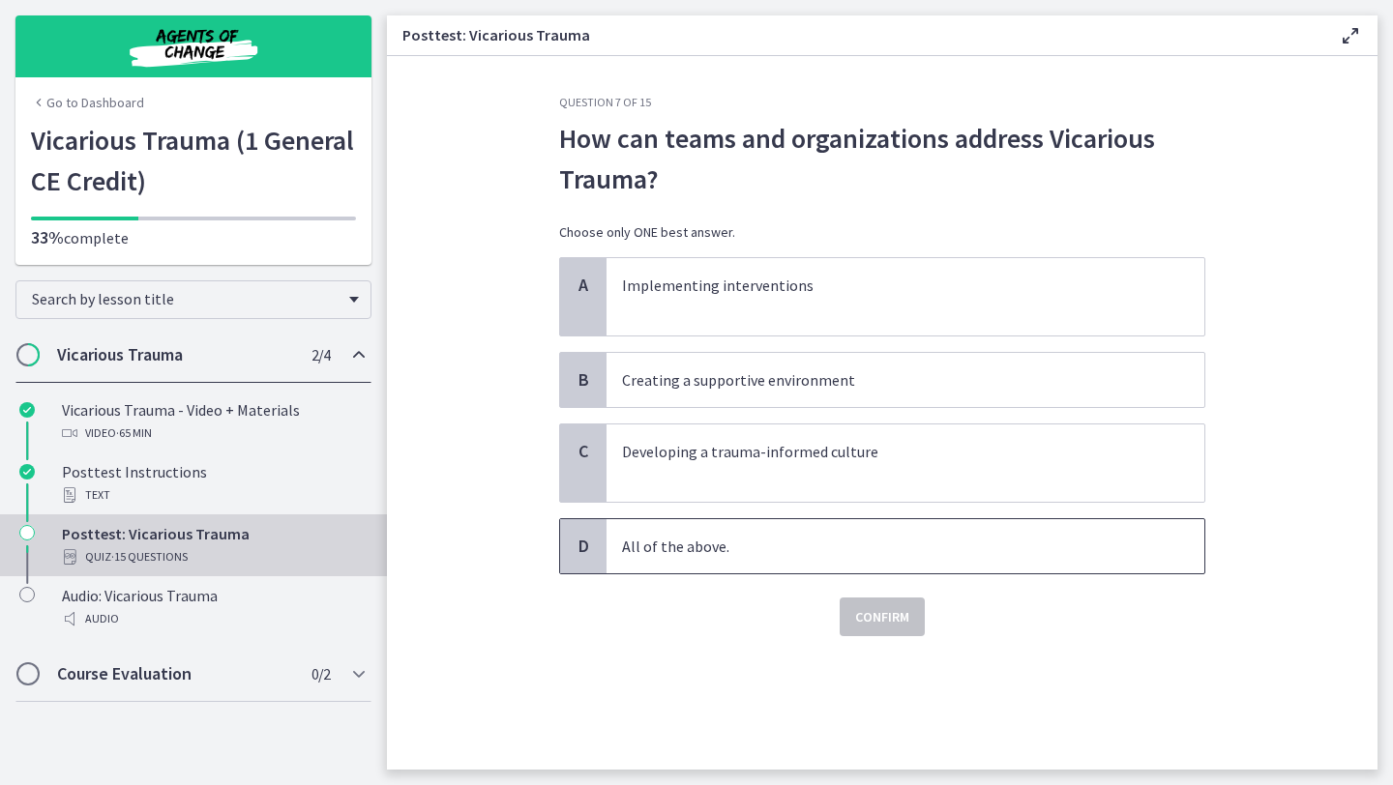
click at [735, 554] on p "All of the above." at bounding box center [886, 546] width 528 height 23
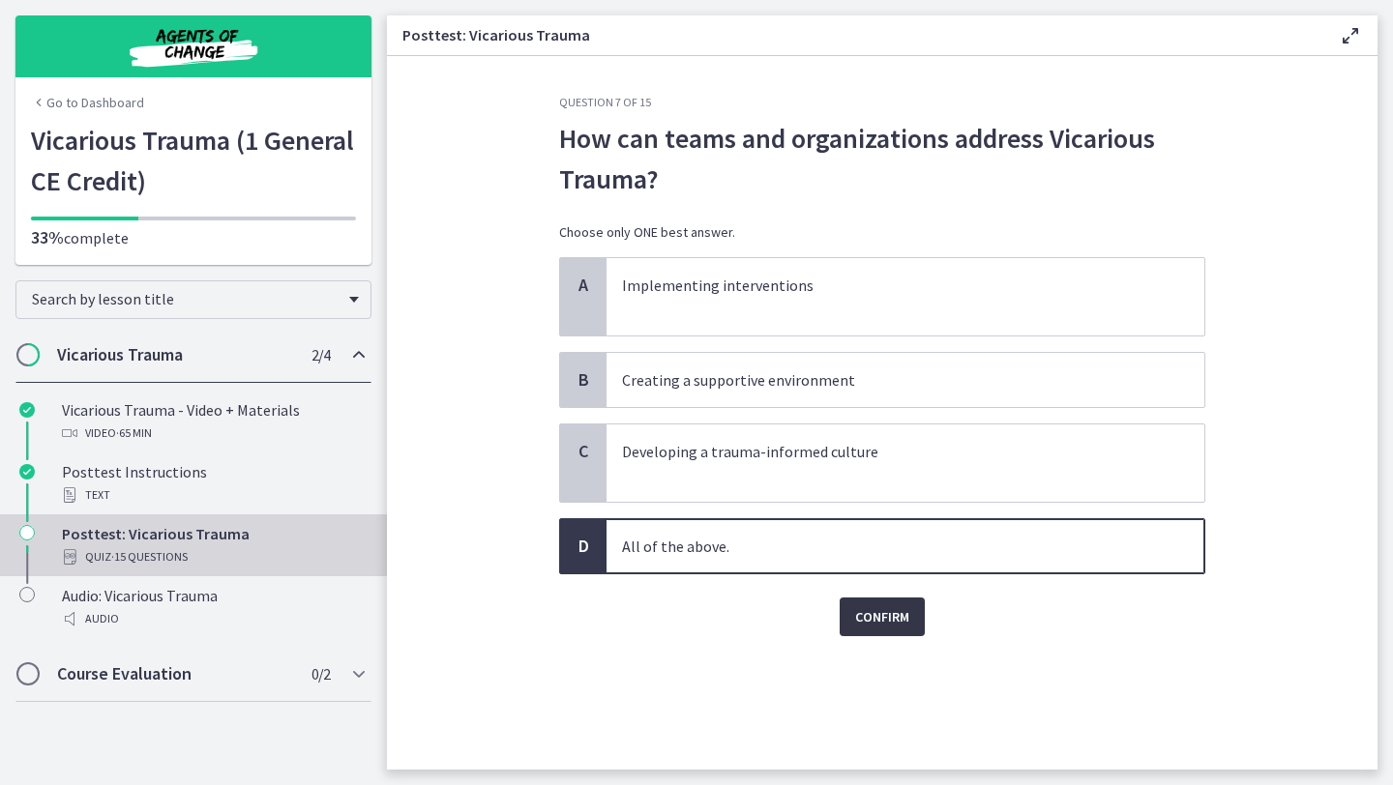
click at [888, 599] on button "Confirm" at bounding box center [882, 617] width 85 height 39
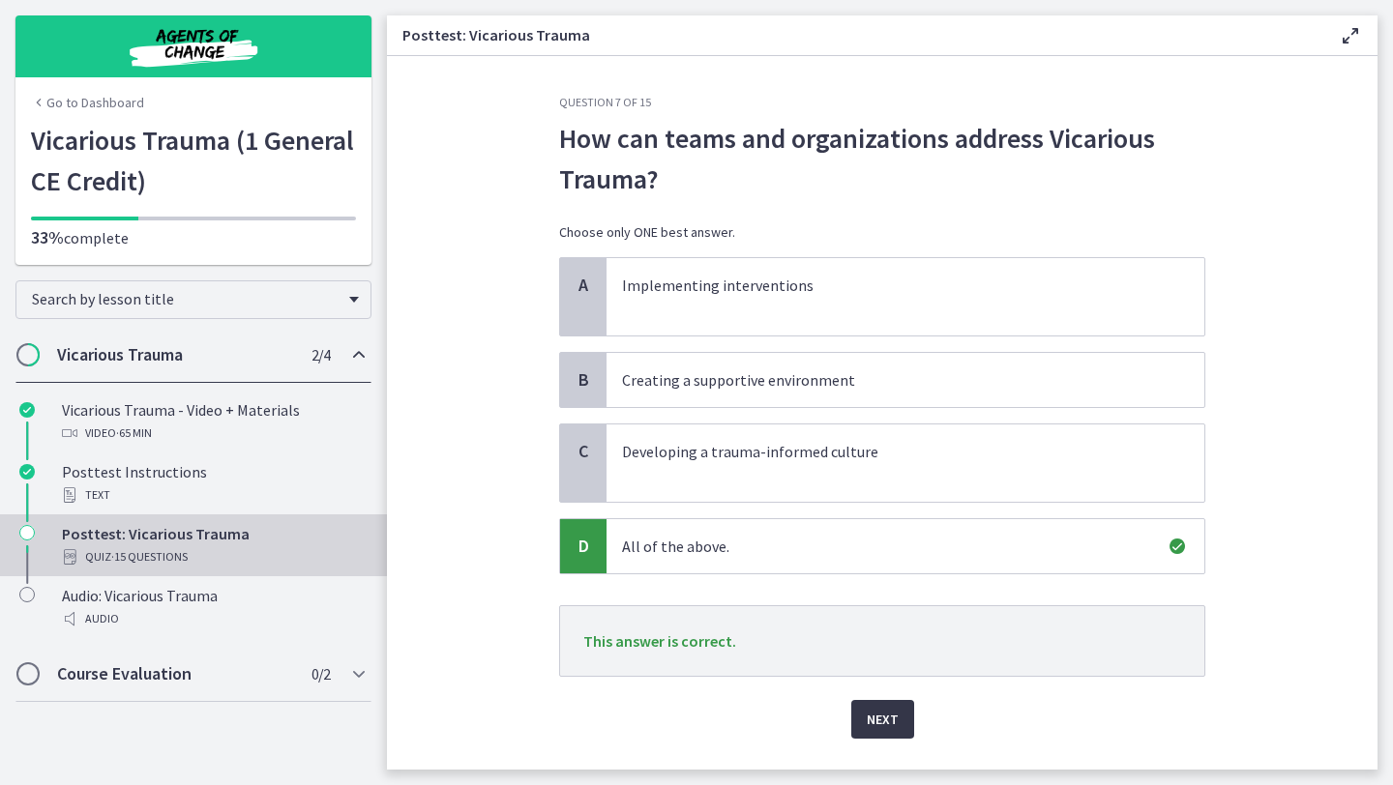
click at [880, 708] on span "Next" at bounding box center [883, 719] width 32 height 23
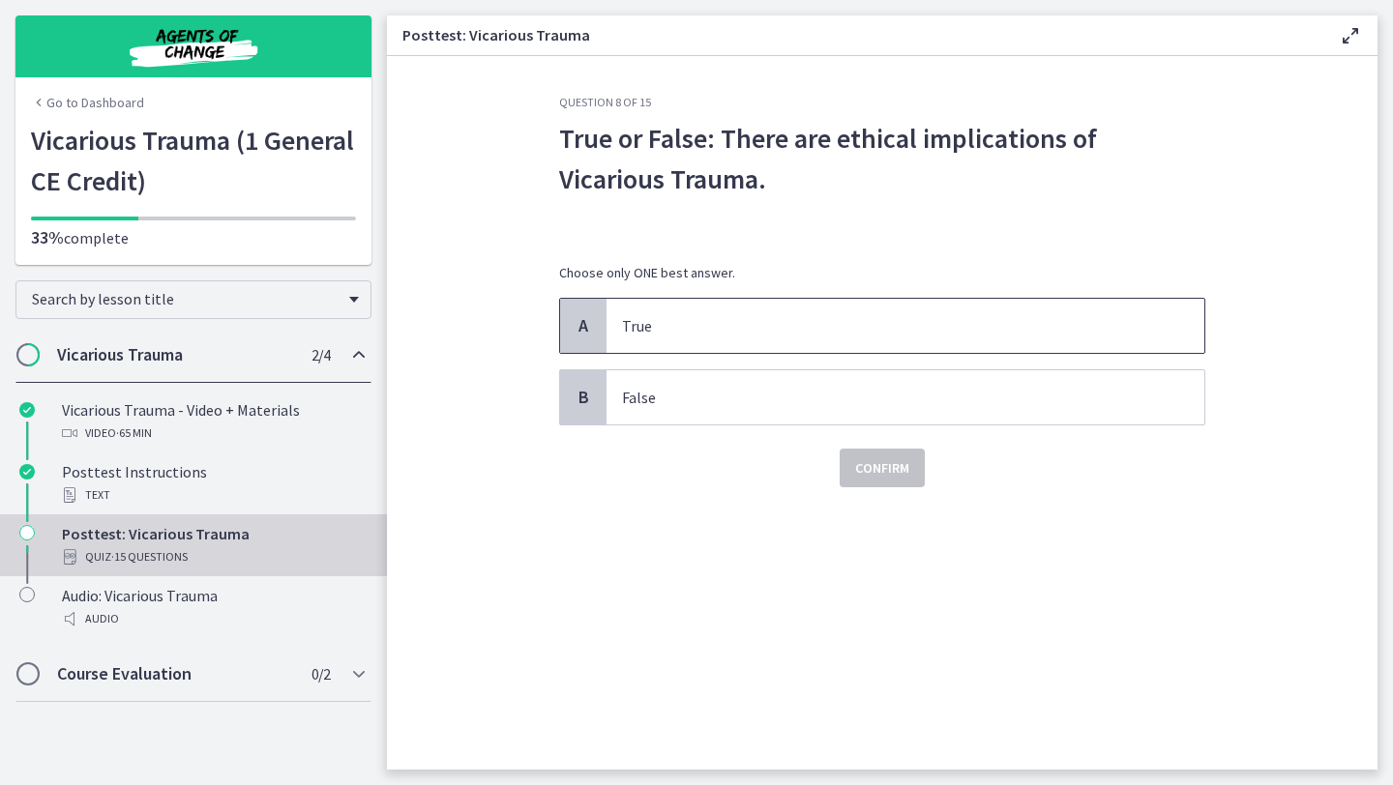
click at [771, 307] on span "True" at bounding box center [905, 326] width 598 height 54
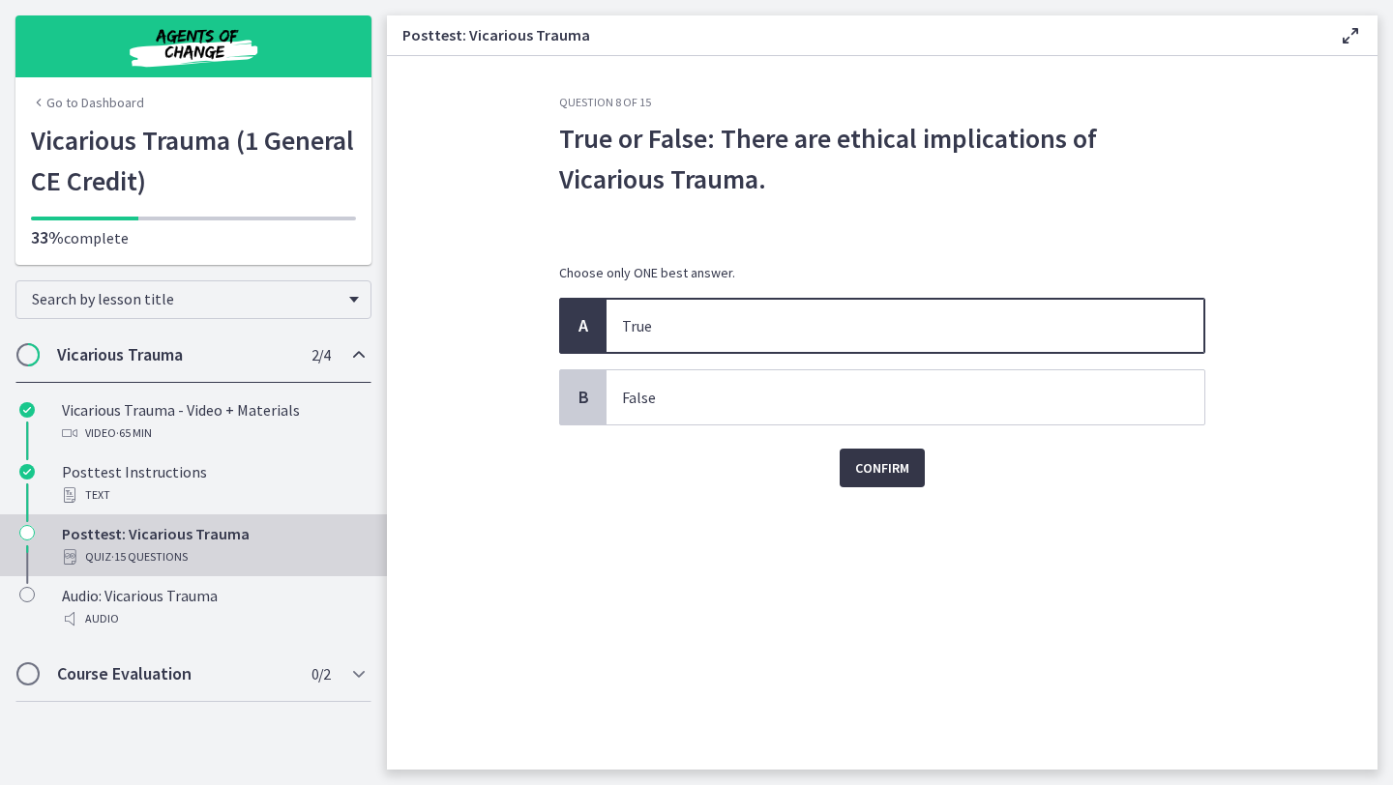
click at [881, 457] on span "Confirm" at bounding box center [882, 468] width 54 height 23
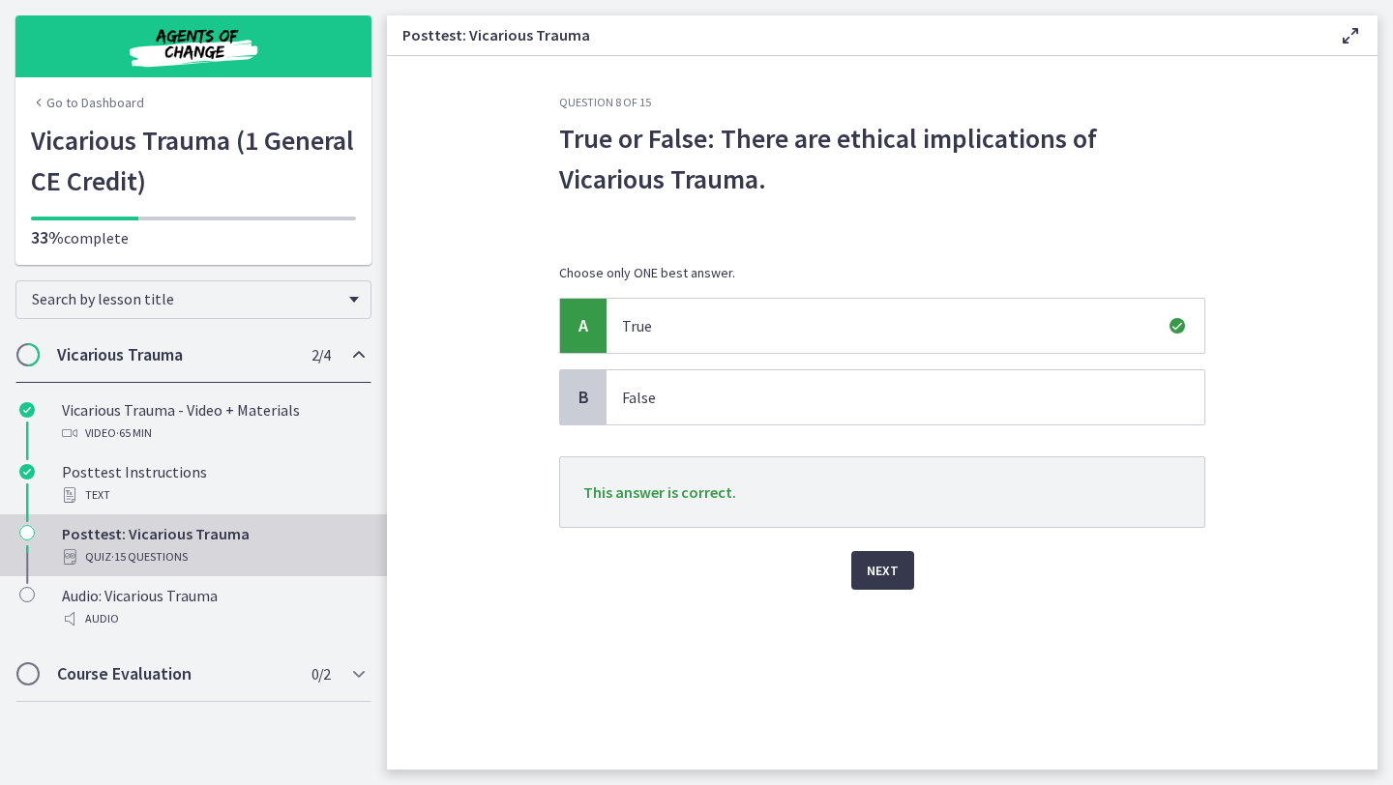
click at [894, 600] on div "Question 8 of 15 True or False: There are ethical implications of Vicarious Tra…" at bounding box center [882, 432] width 677 height 675
click at [890, 582] on button "Next" at bounding box center [882, 570] width 63 height 39
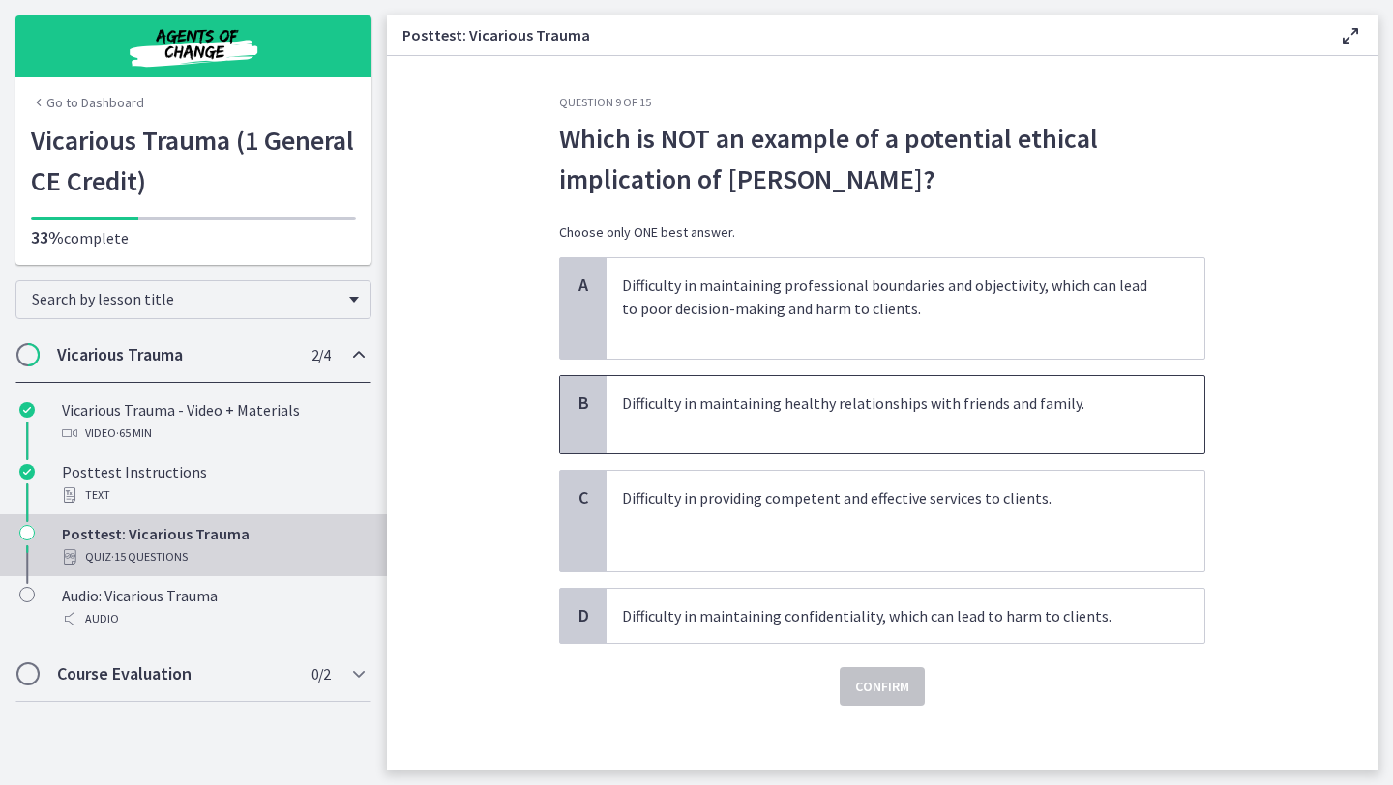
click at [961, 416] on p "Difficulty in maintaining healthy relationships with friends and family." at bounding box center [886, 415] width 528 height 46
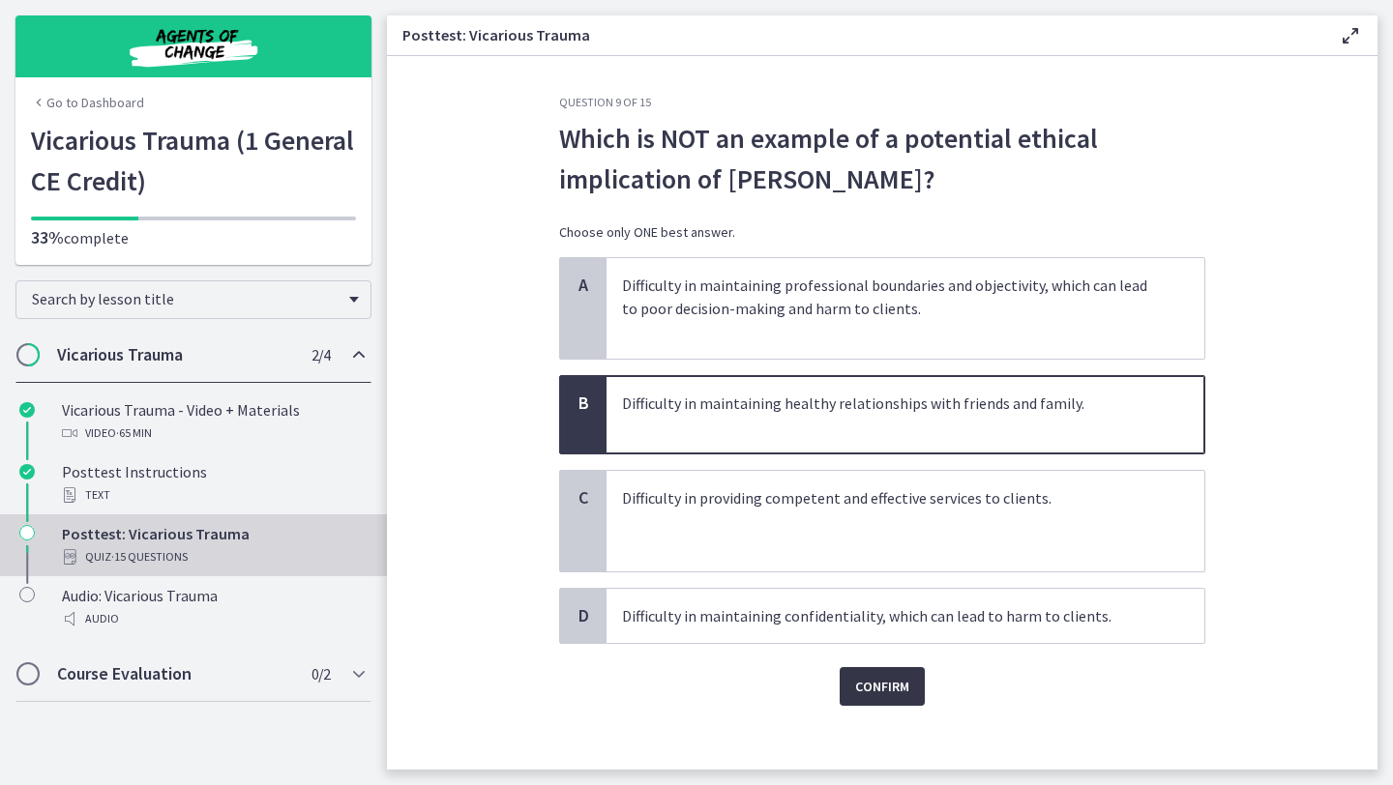
click at [889, 673] on button "Confirm" at bounding box center [882, 686] width 85 height 39
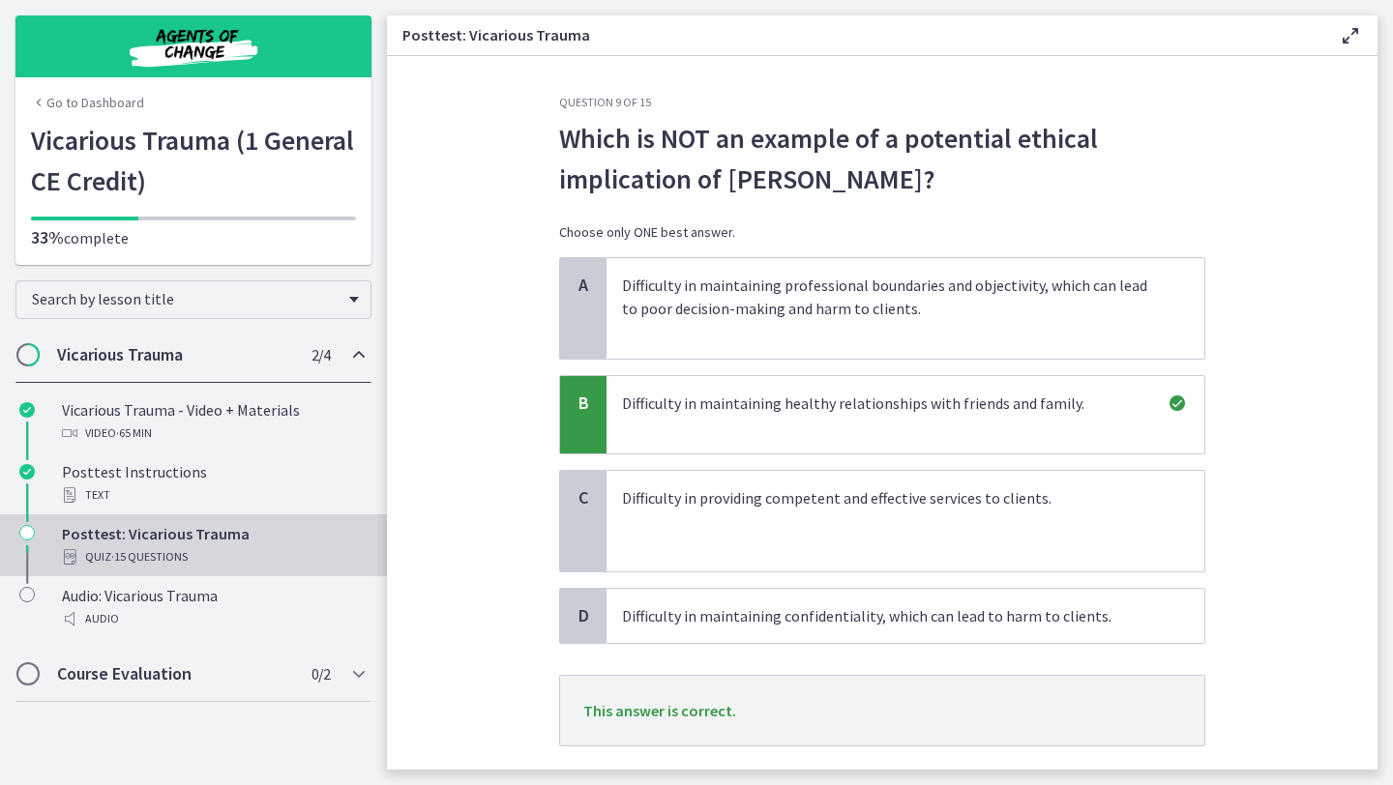
click at [1391, 627] on main "Posttest: Vicarious Trauma Enable fullscreen Question 9 of 15 Which is NOT an e…" at bounding box center [890, 392] width 1006 height 785
click at [1381, 631] on main "Posttest: Vicarious Trauma Enable fullscreen Question 9 of 15 Which is NOT an e…" at bounding box center [890, 392] width 1006 height 785
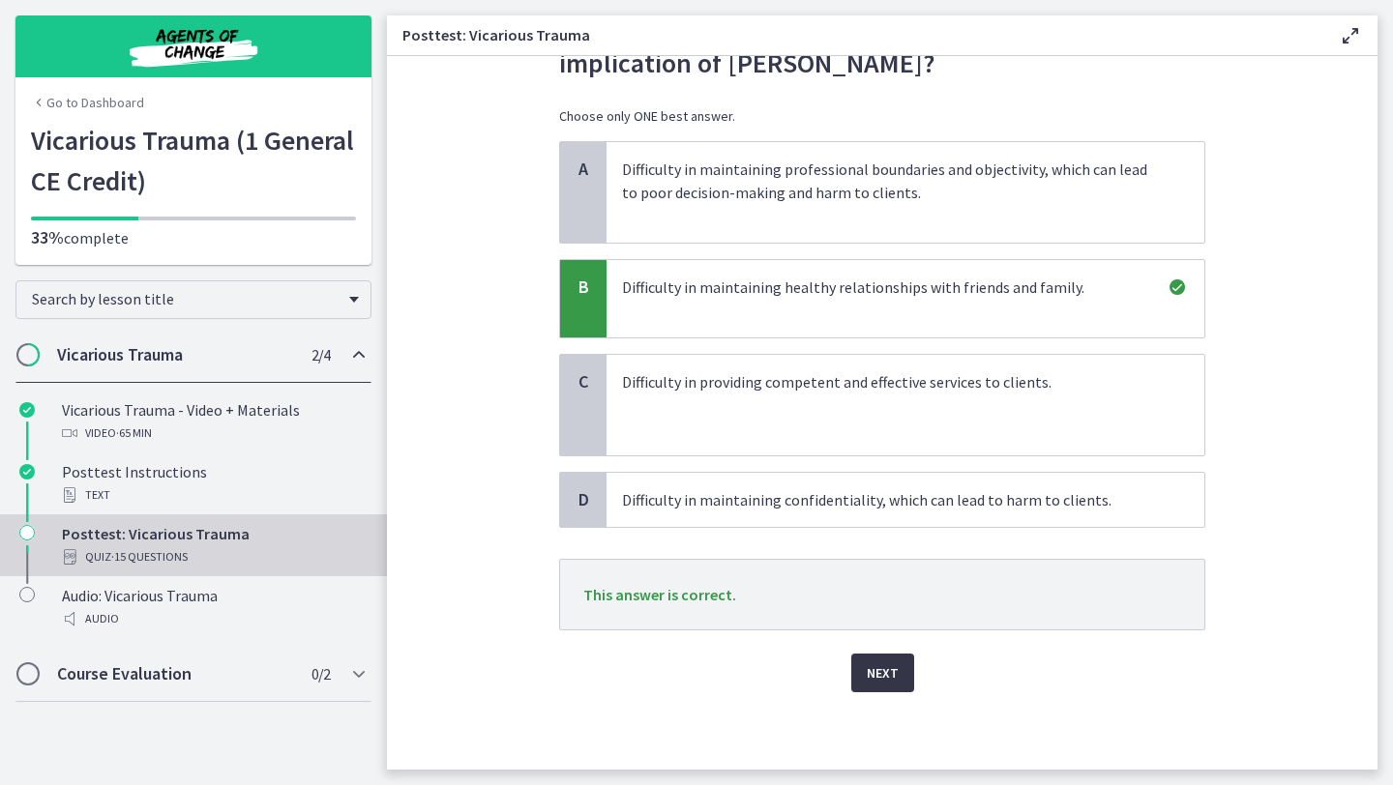
click at [885, 672] on span "Next" at bounding box center [883, 673] width 32 height 23
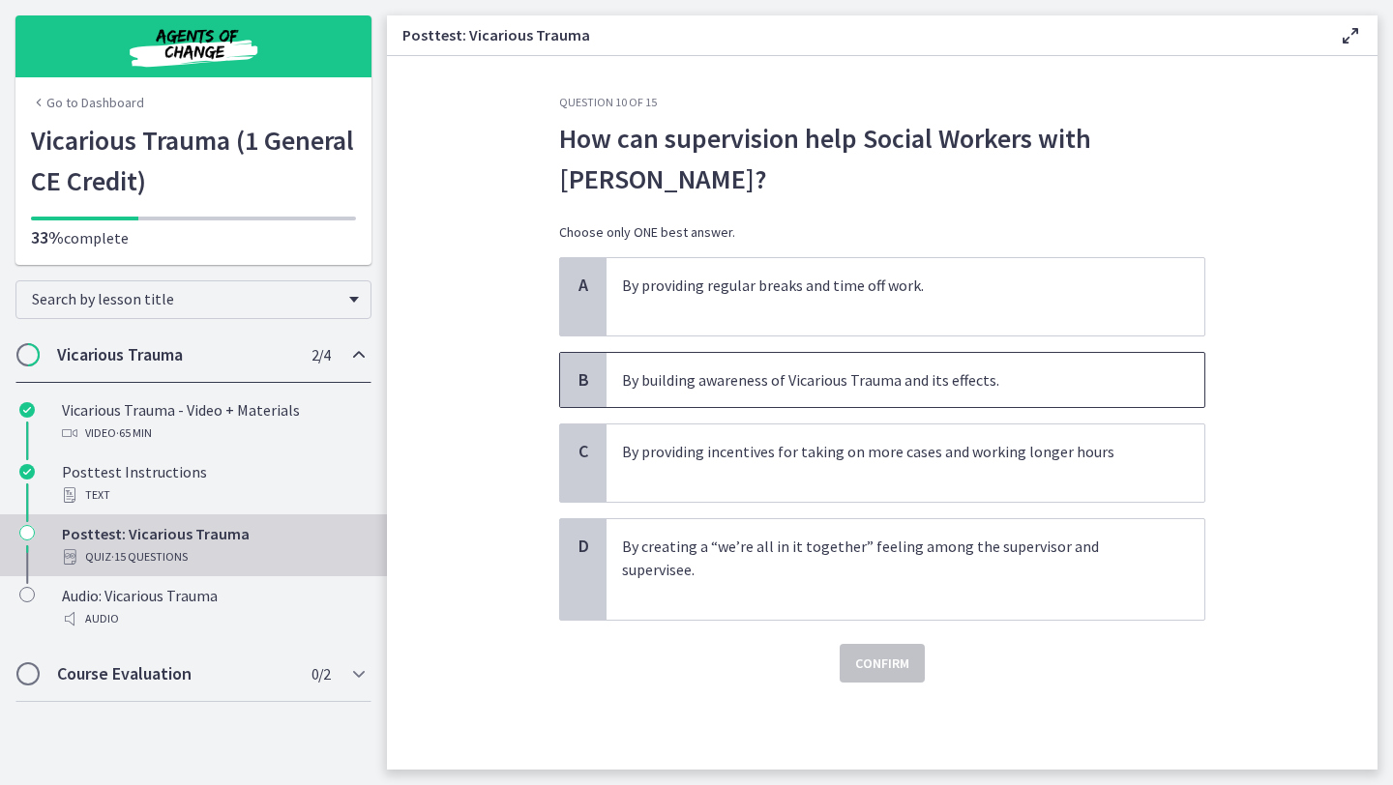
click at [894, 384] on p "By building awareness of Vicarious Trauma and its effects." at bounding box center [886, 380] width 528 height 23
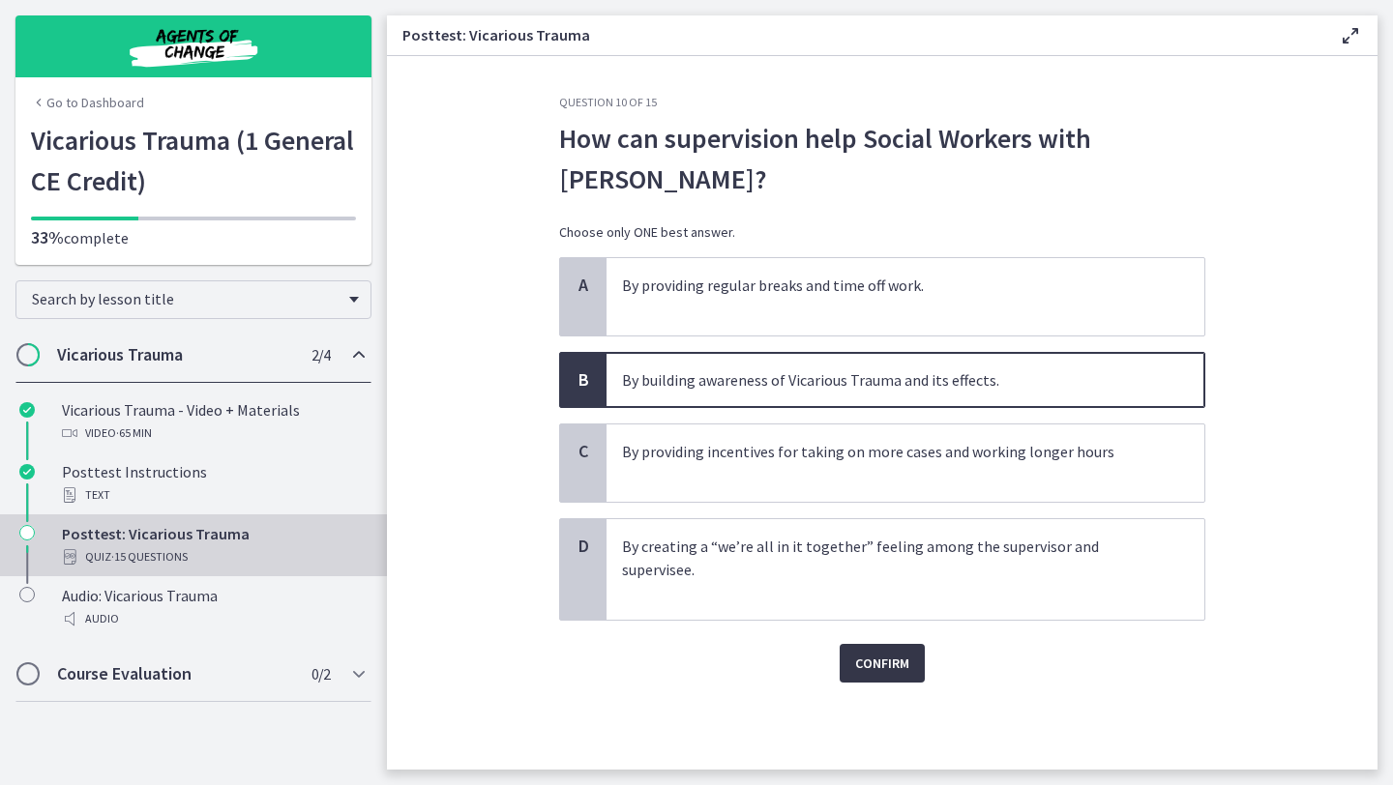
click at [883, 678] on button "Confirm" at bounding box center [882, 663] width 85 height 39
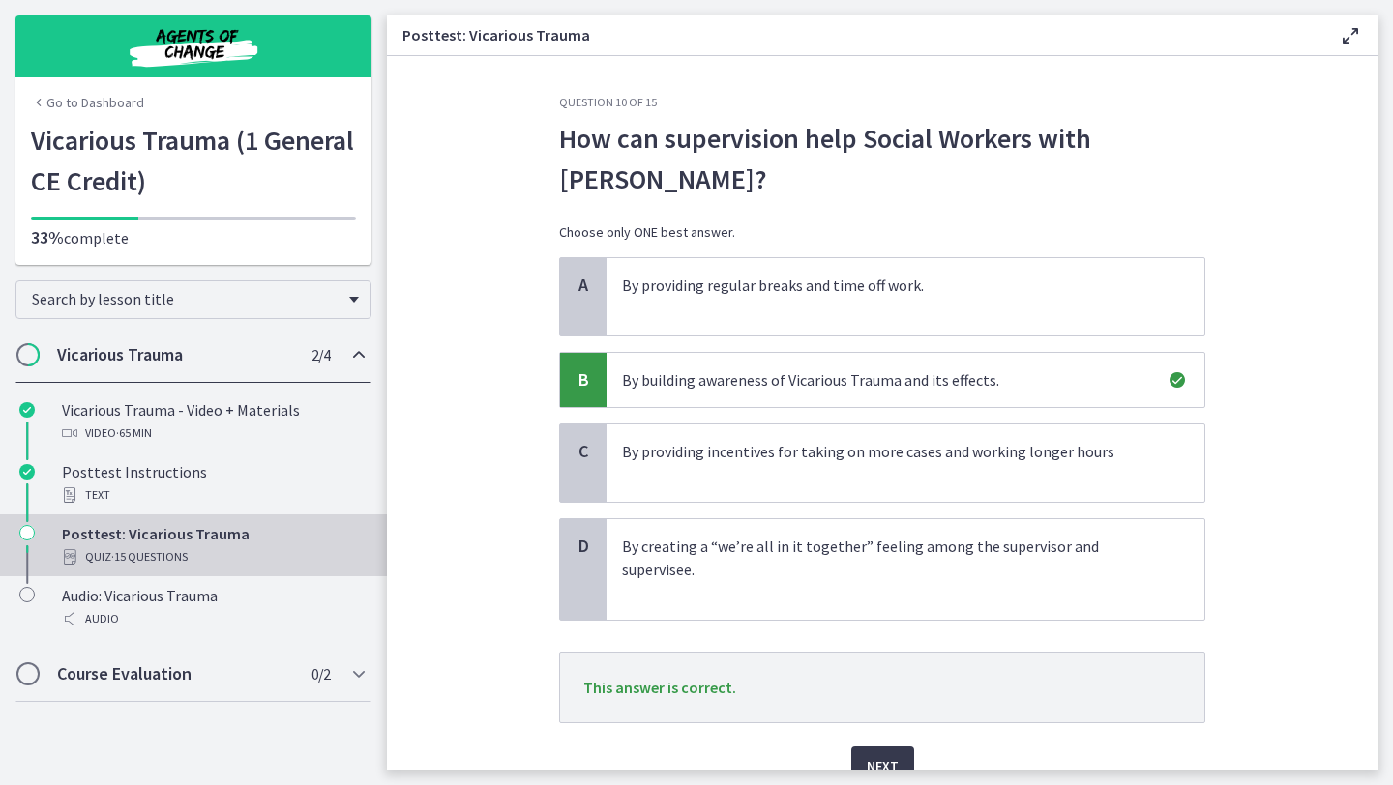
click at [881, 784] on main "Posttest: Vicarious Trauma Enable fullscreen Question 10 of 15 How can supervis…" at bounding box center [890, 392] width 1006 height 785
click at [883, 761] on span "Next" at bounding box center [883, 765] width 32 height 23
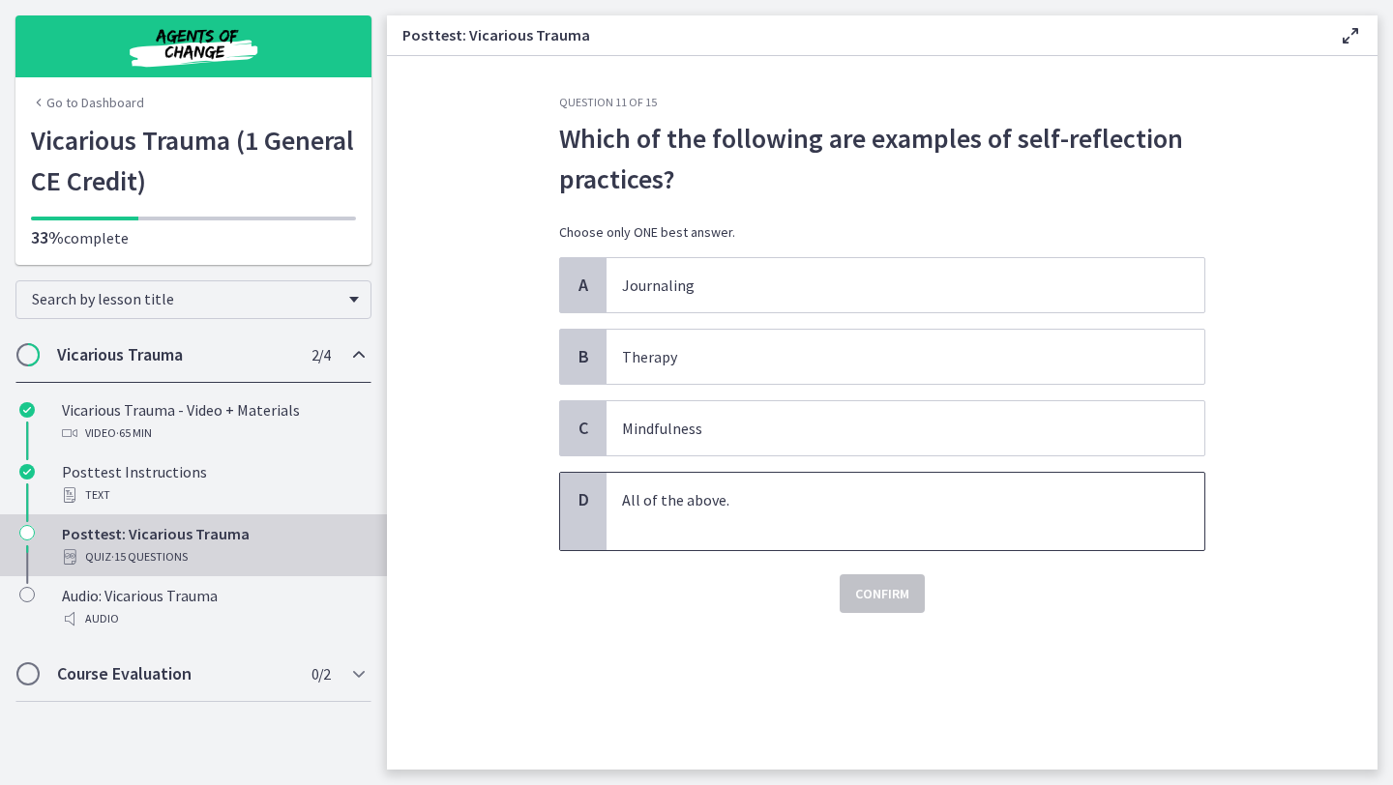
click at [723, 540] on span "All of the above." at bounding box center [905, 511] width 598 height 77
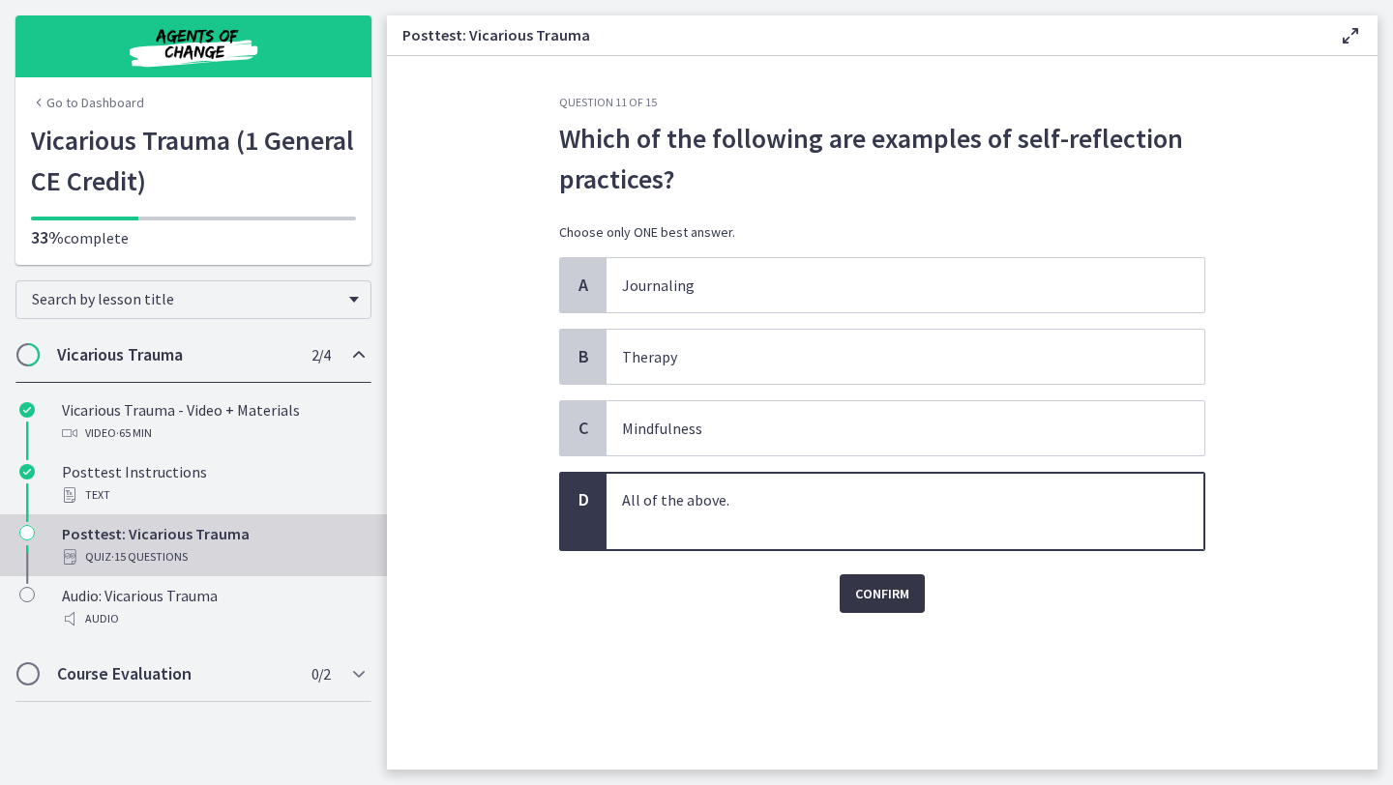
click at [872, 592] on span "Confirm" at bounding box center [882, 593] width 54 height 23
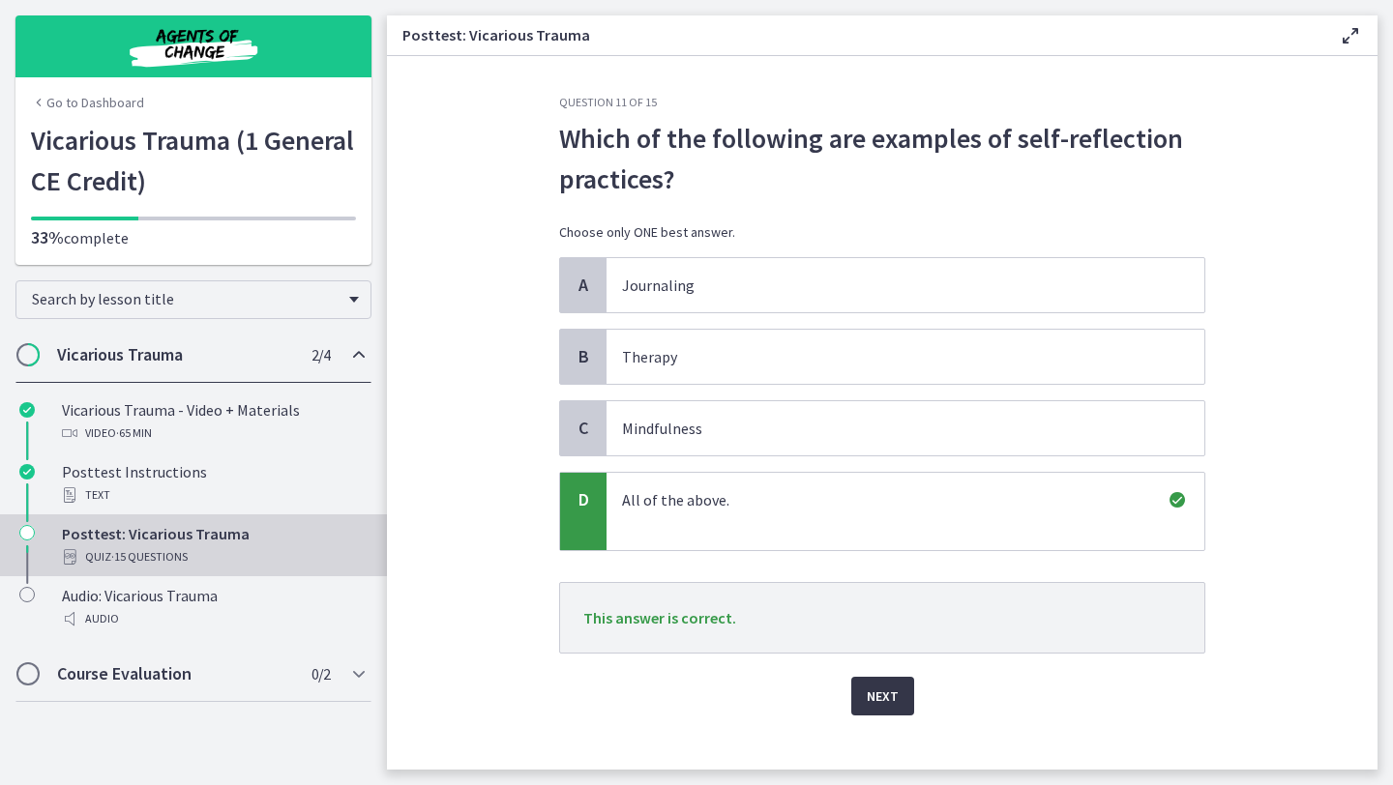
click at [881, 694] on span "Next" at bounding box center [883, 696] width 32 height 23
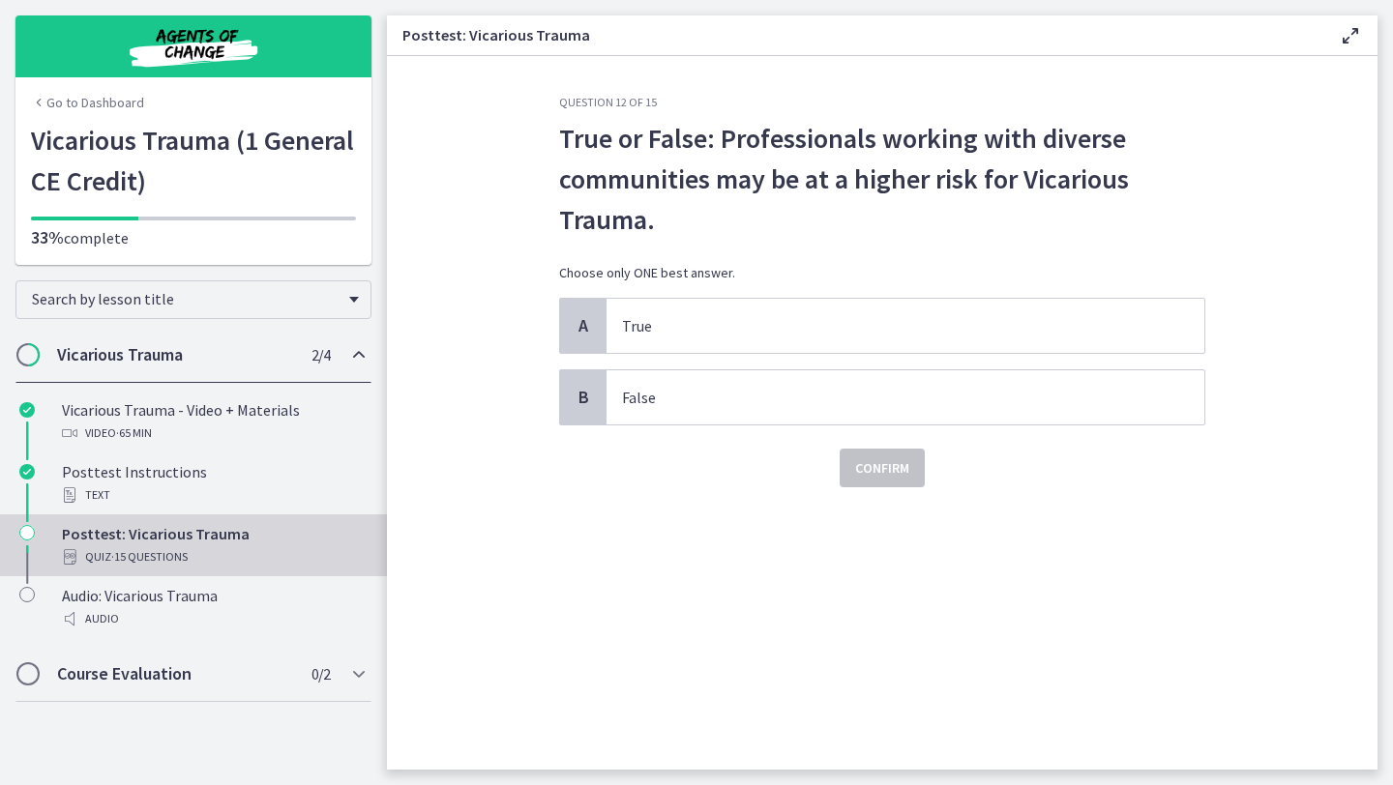
click at [811, 356] on div "A True B False" at bounding box center [882, 362] width 646 height 128
click at [811, 340] on span "True" at bounding box center [905, 326] width 598 height 54
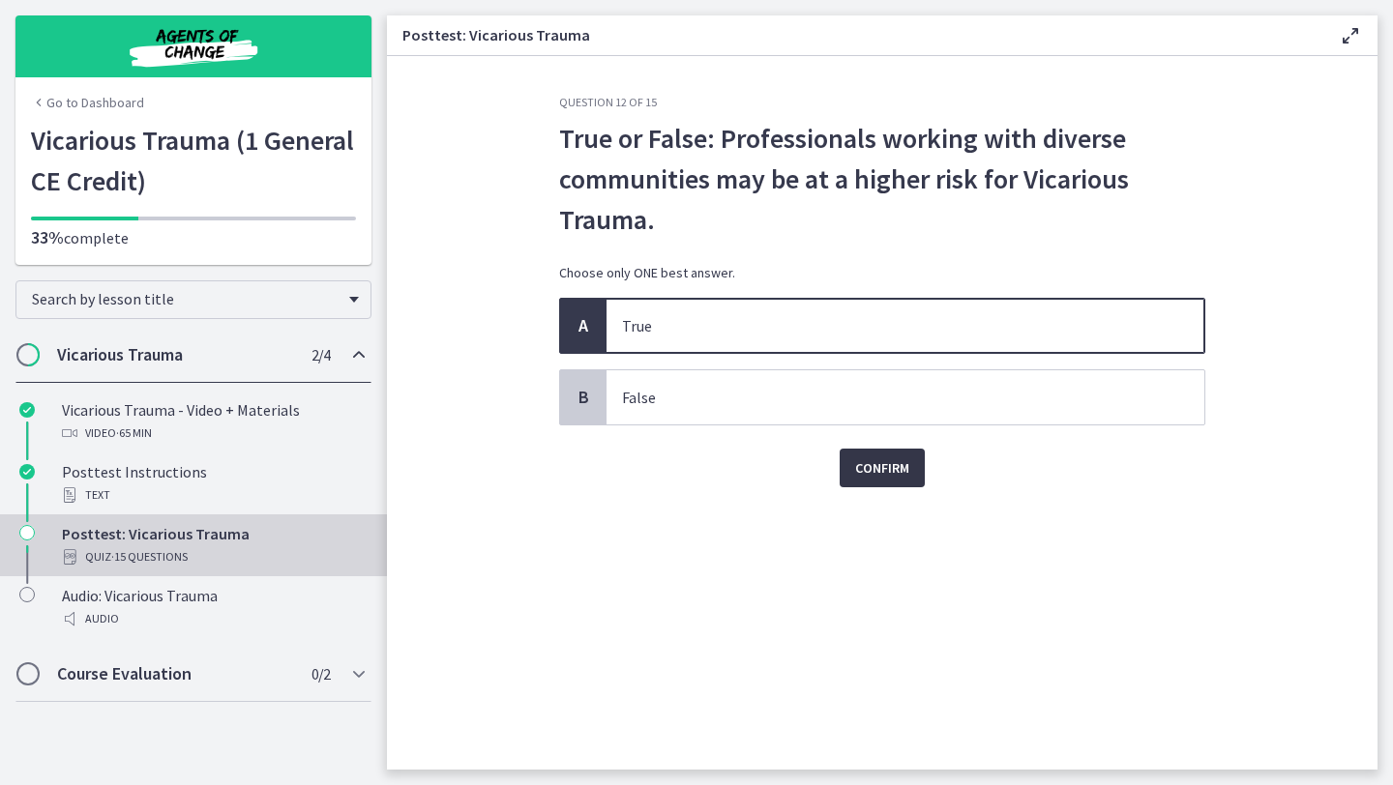
click at [868, 468] on span "Confirm" at bounding box center [882, 468] width 54 height 23
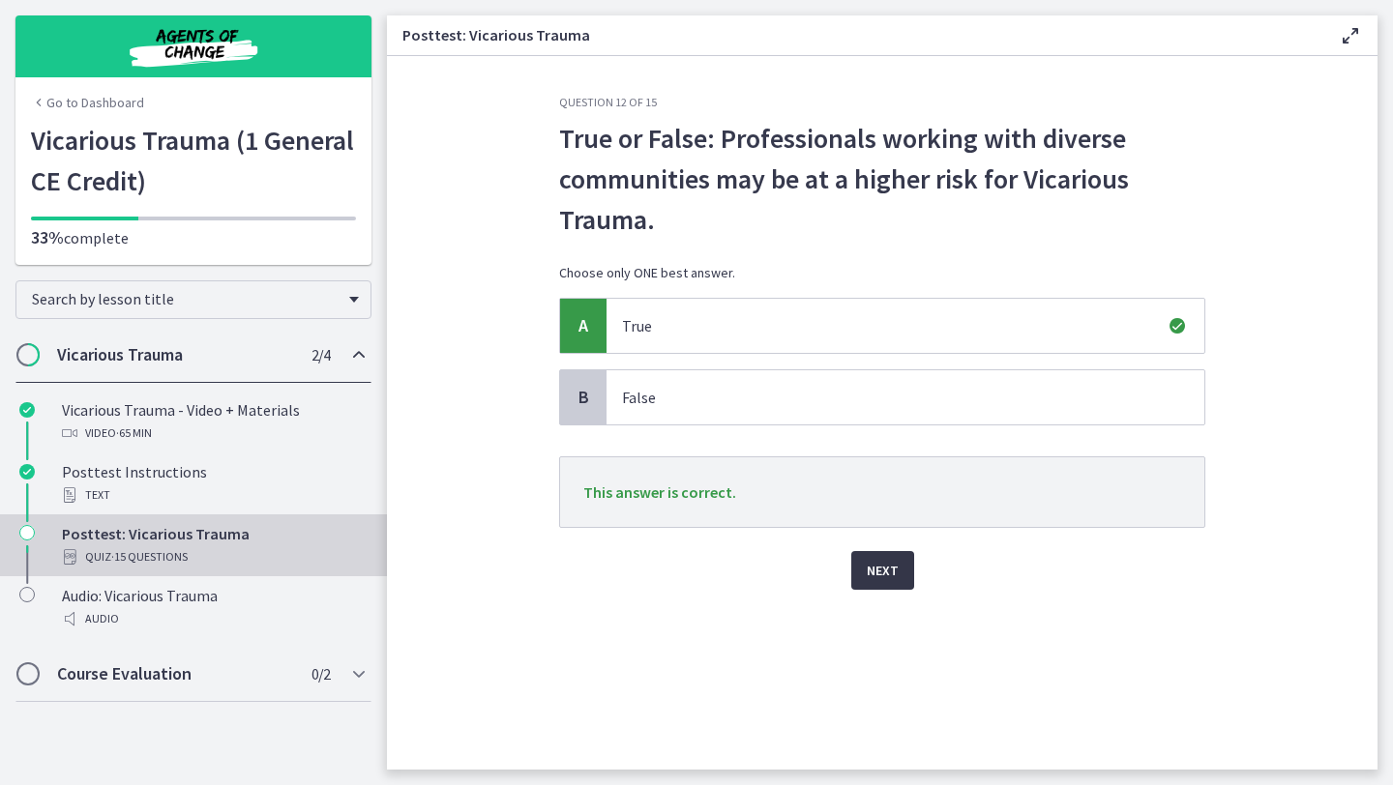
click at [898, 581] on button "Next" at bounding box center [882, 570] width 63 height 39
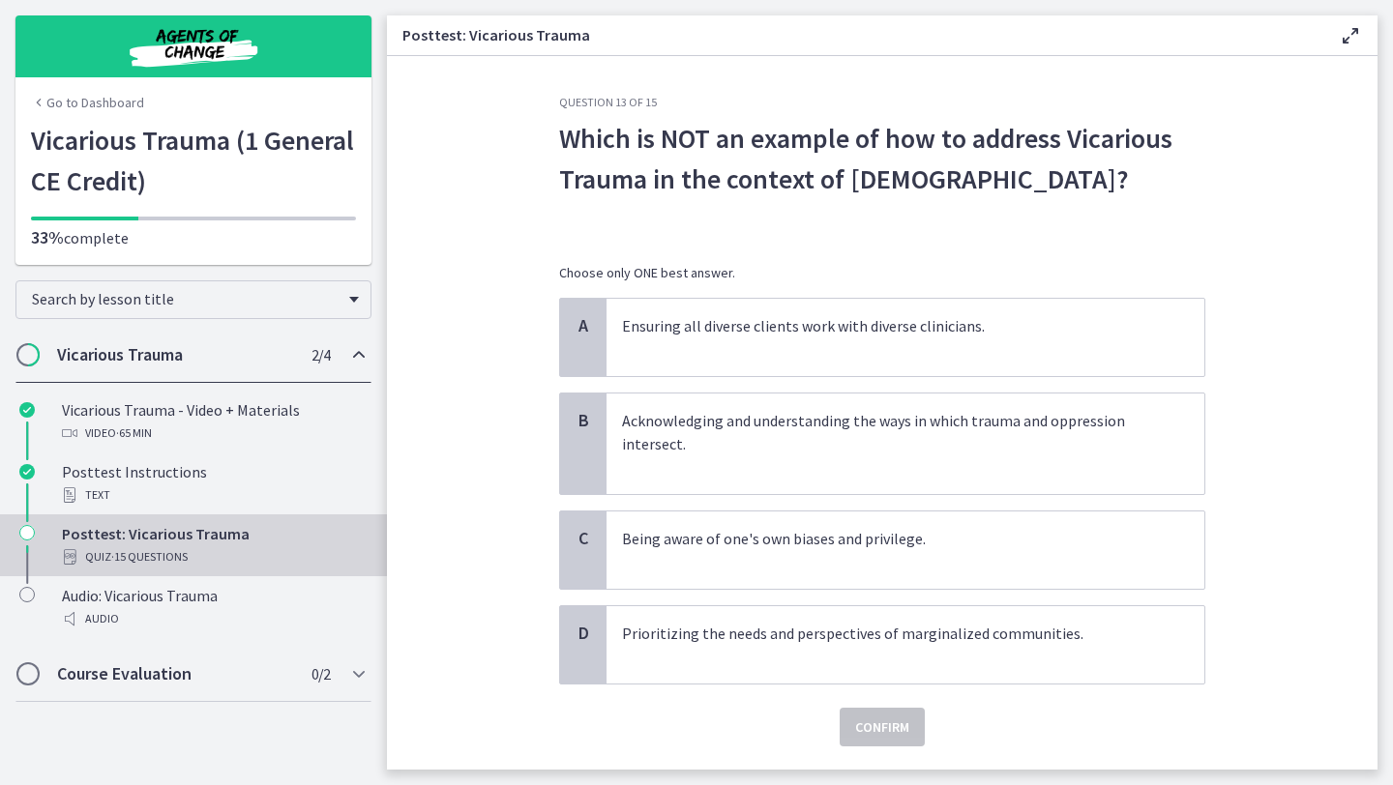
click at [1023, 190] on p "Which is NOT an example of how to address Vicarious Trauma in the context of DE…" at bounding box center [882, 179] width 646 height 122
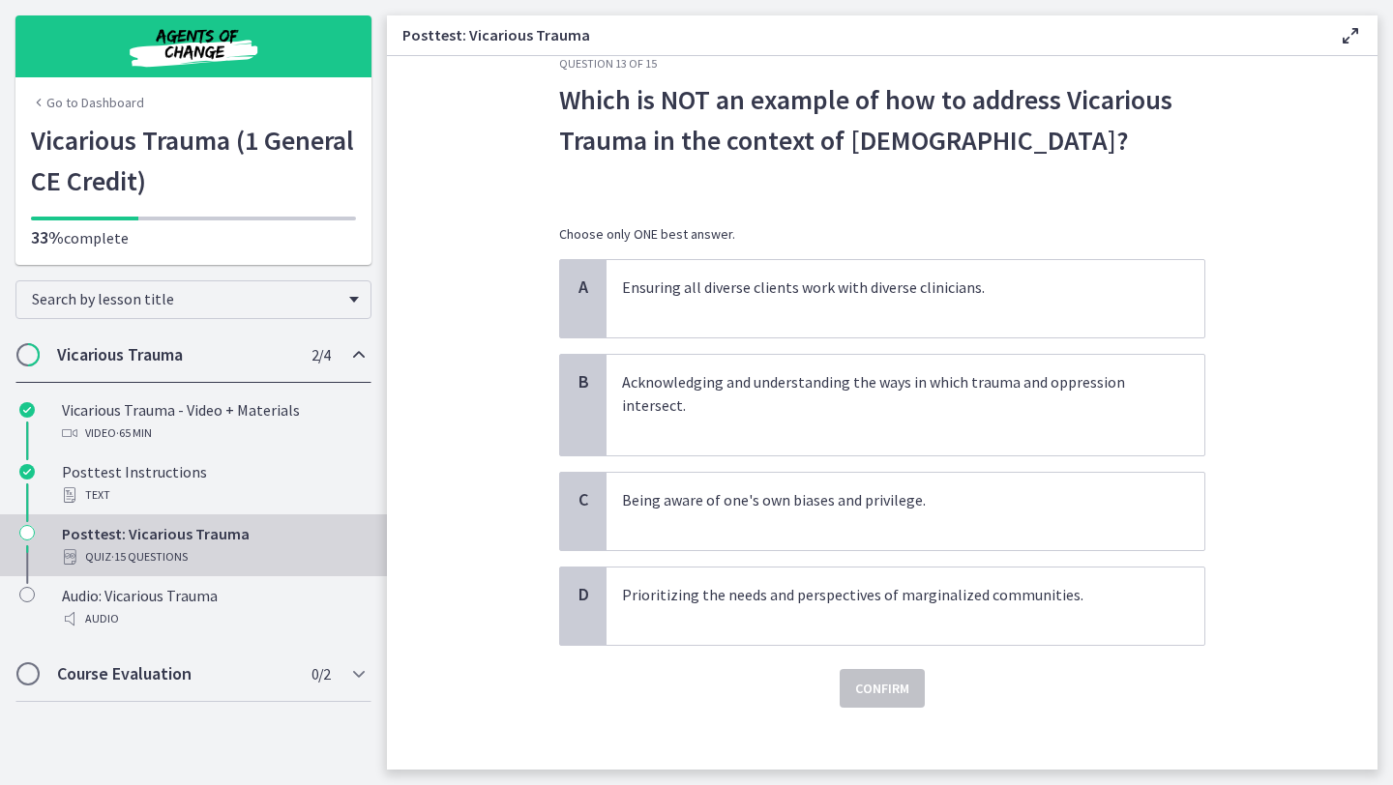
scroll to position [54, 0]
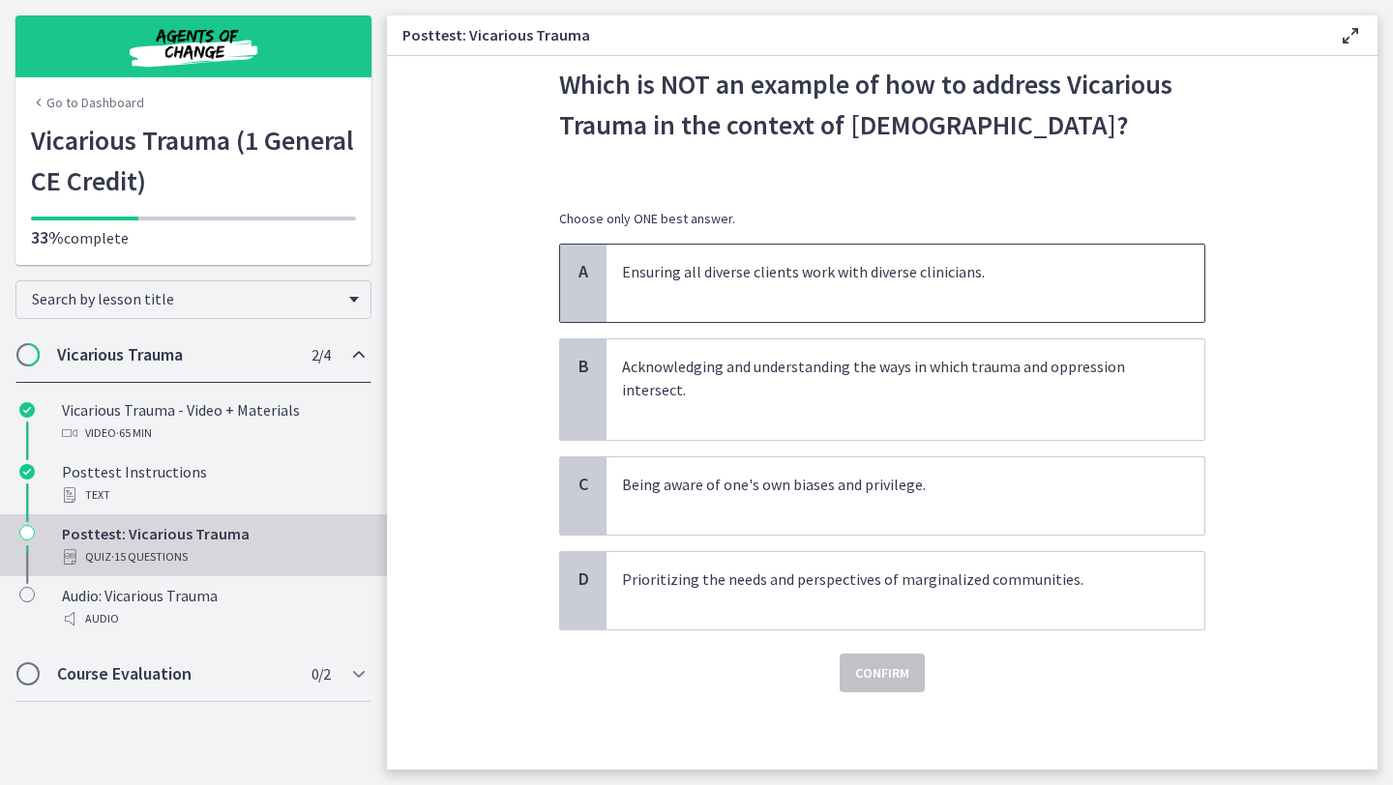
click at [839, 301] on p "Ensuring all diverse clients work with diverse clinicians." at bounding box center [886, 283] width 528 height 46
click at [898, 680] on span "Confirm" at bounding box center [882, 673] width 54 height 23
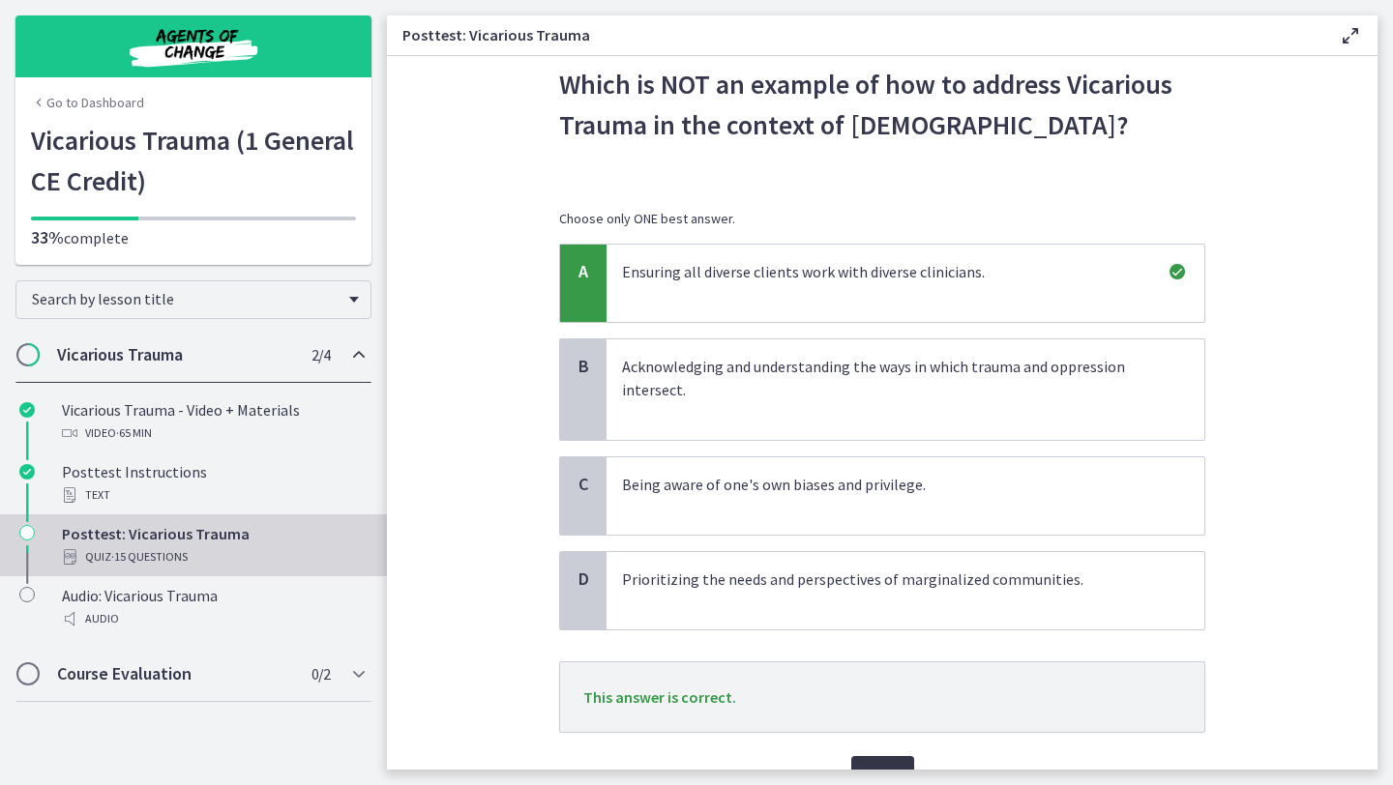
click at [885, 763] on button "Next" at bounding box center [882, 775] width 63 height 39
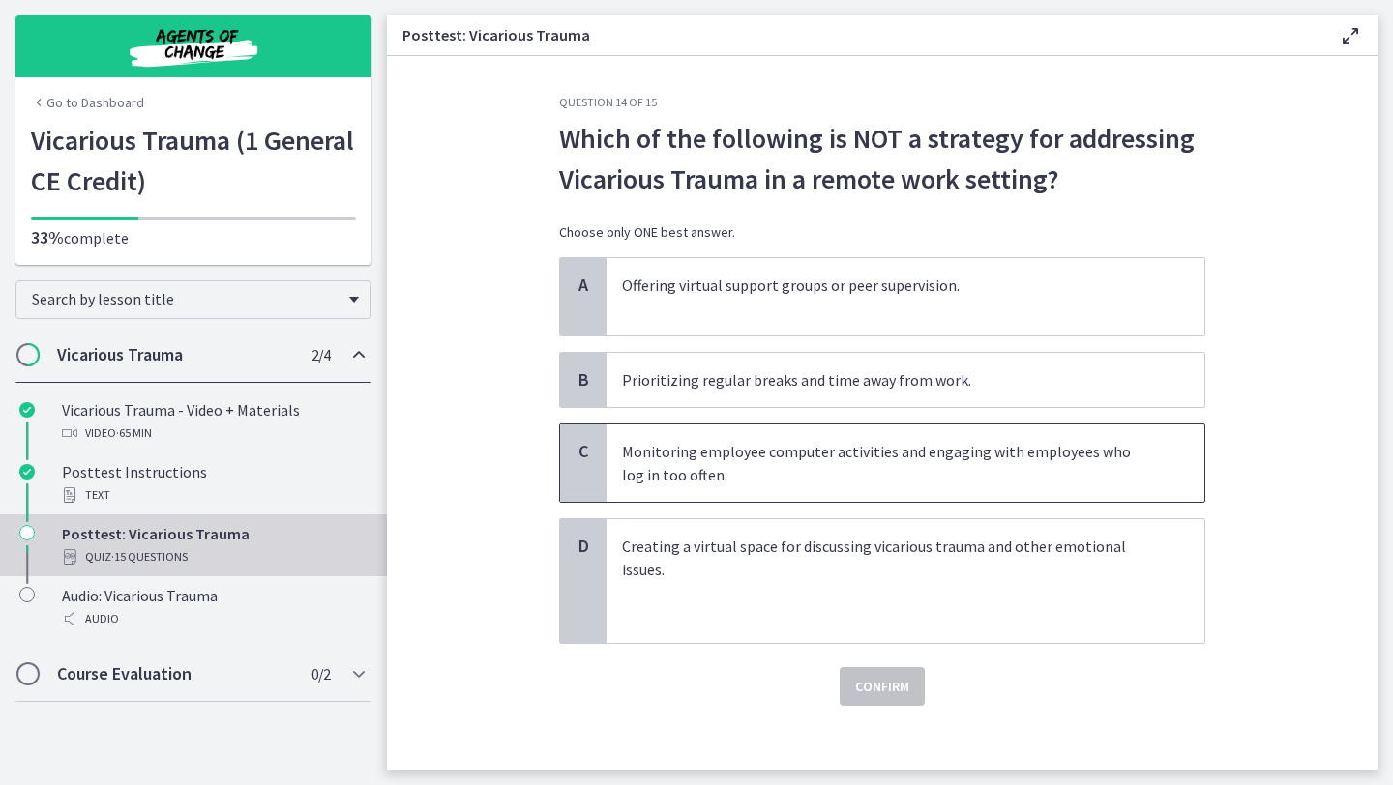
click at [876, 460] on p "Monitoring employee computer activities and engaging with employees who log in …" at bounding box center [886, 463] width 528 height 46
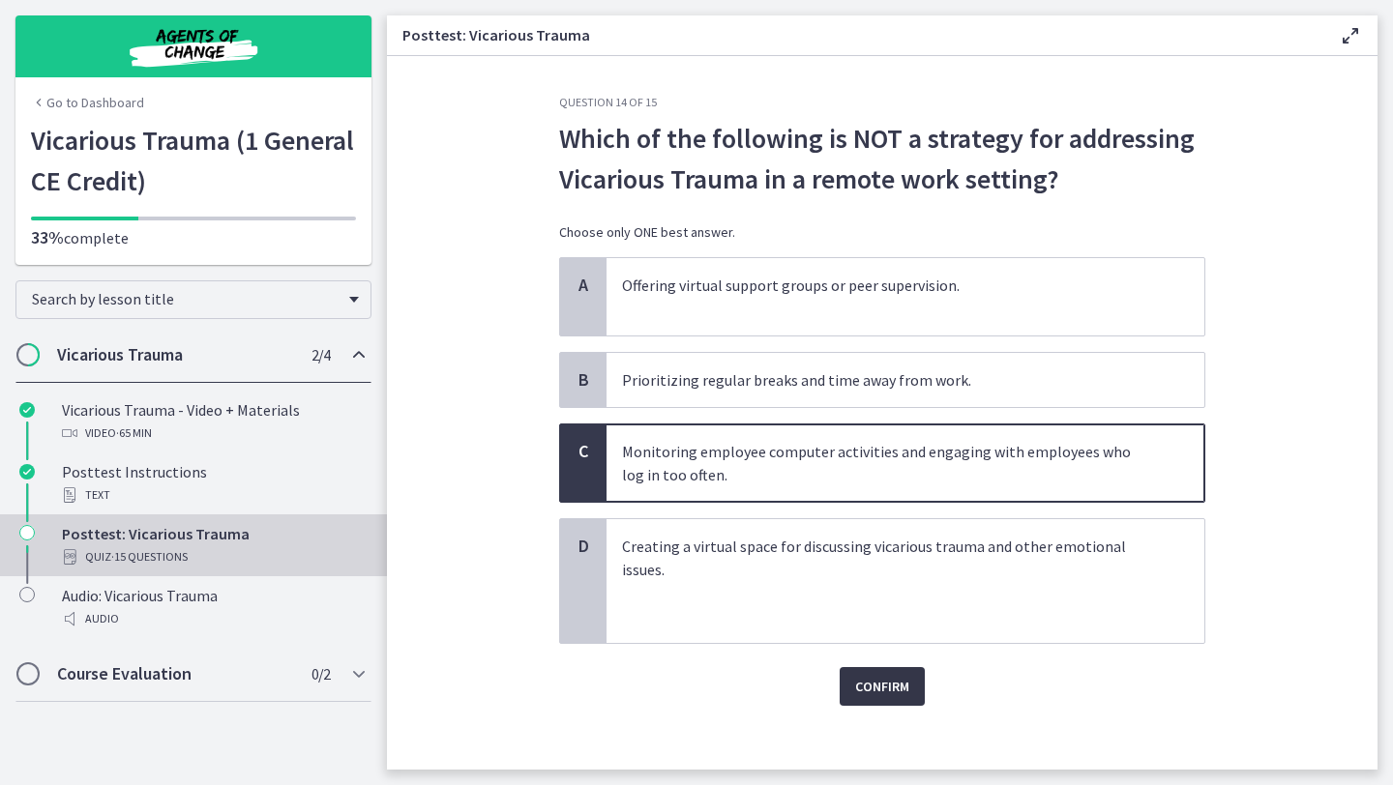
click at [893, 688] on span "Confirm" at bounding box center [882, 686] width 54 height 23
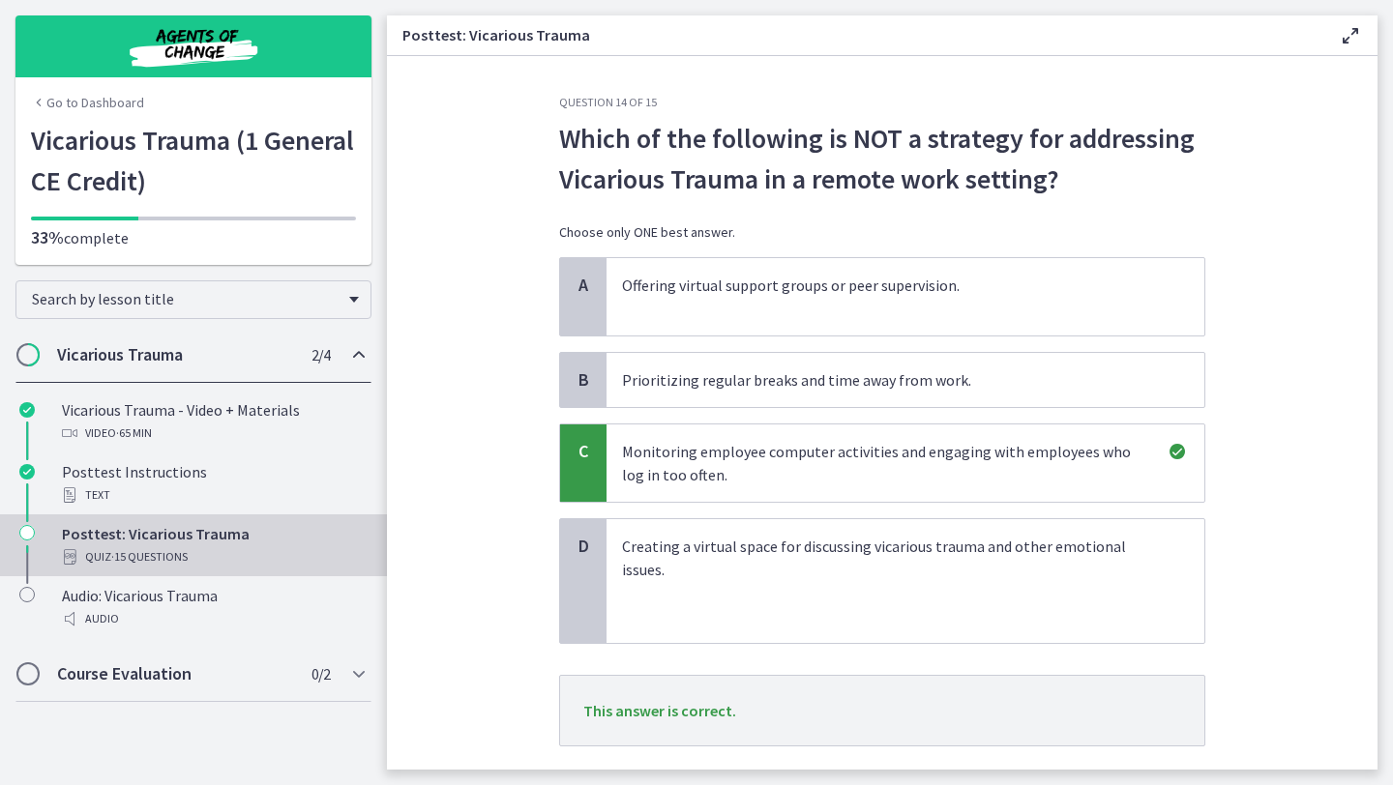
click at [1374, 660] on section "Question 14 of 15 Which of the following is NOT a strategy for addressing Vicar…" at bounding box center [882, 413] width 990 height 714
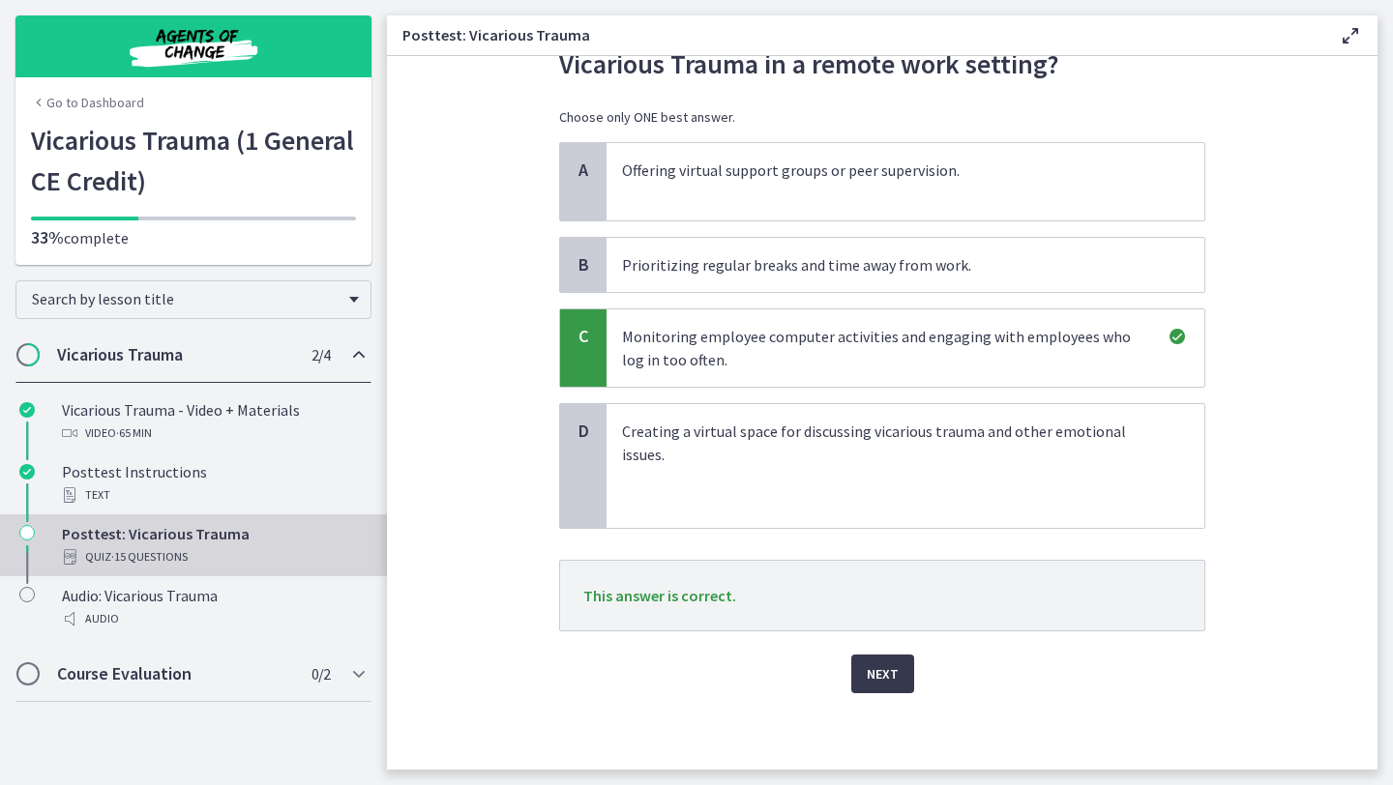
scroll to position [116, 0]
click at [887, 671] on span "Next" at bounding box center [883, 673] width 32 height 23
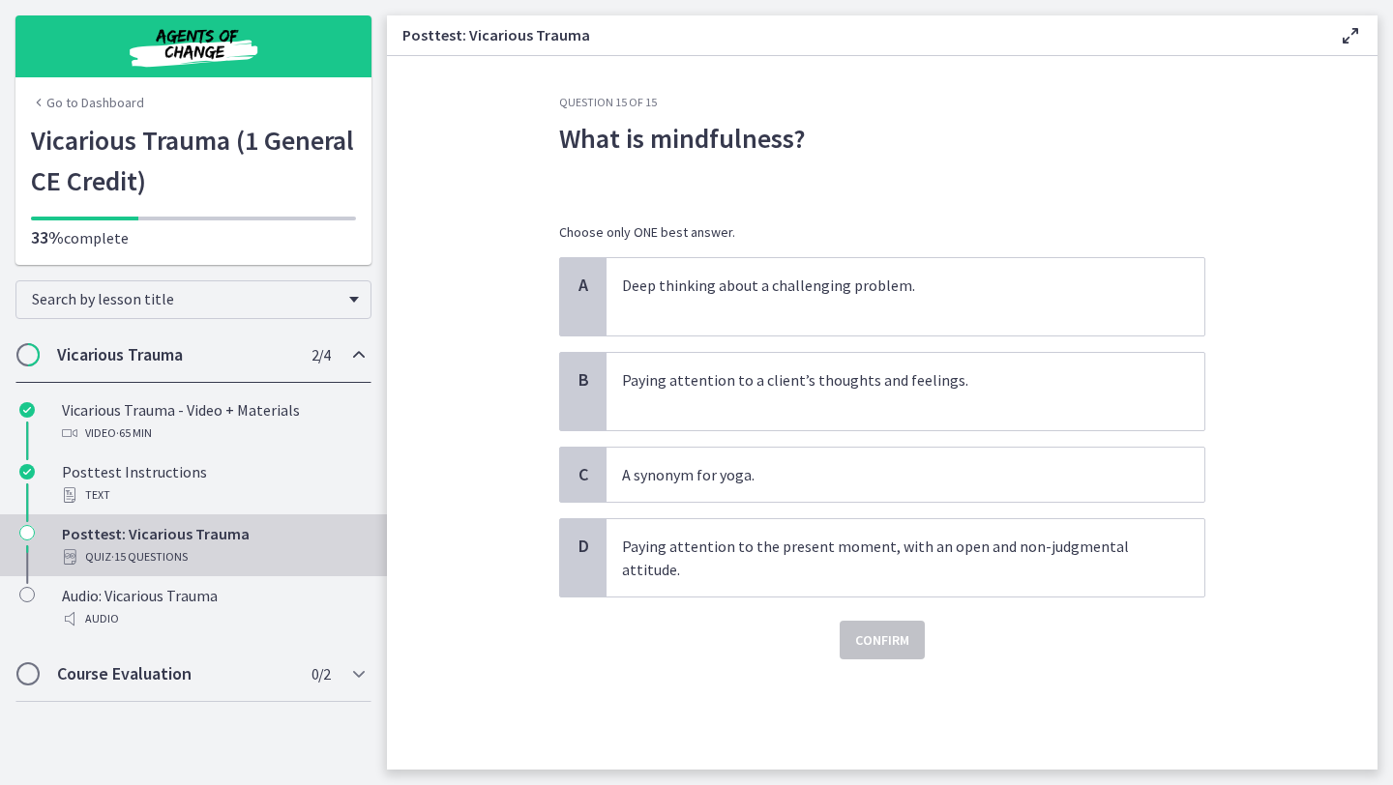
scroll to position [0, 0]
click at [782, 561] on p "Paying attention to the present moment, with an open and non-judgmental attitud…" at bounding box center [886, 558] width 528 height 46
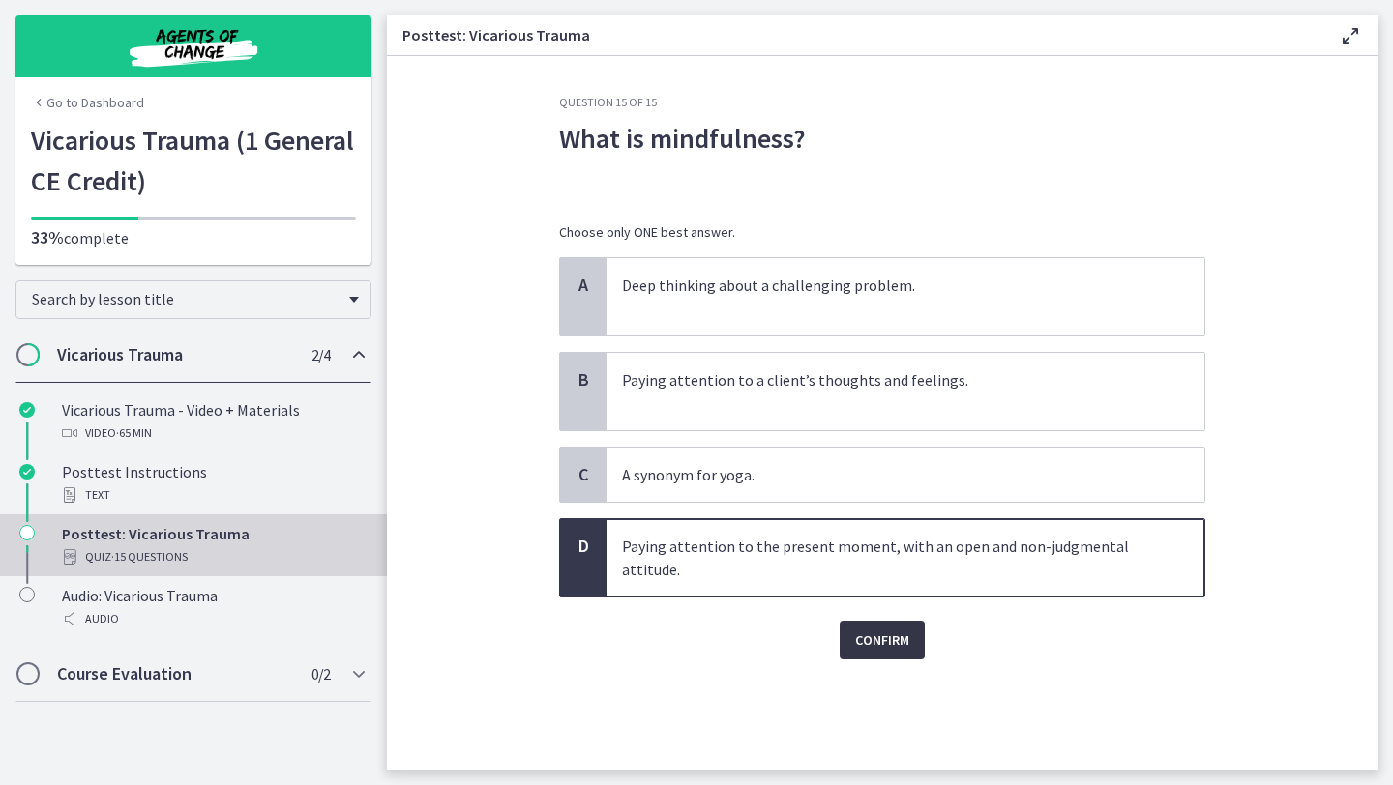
click at [871, 646] on span "Confirm" at bounding box center [882, 640] width 54 height 23
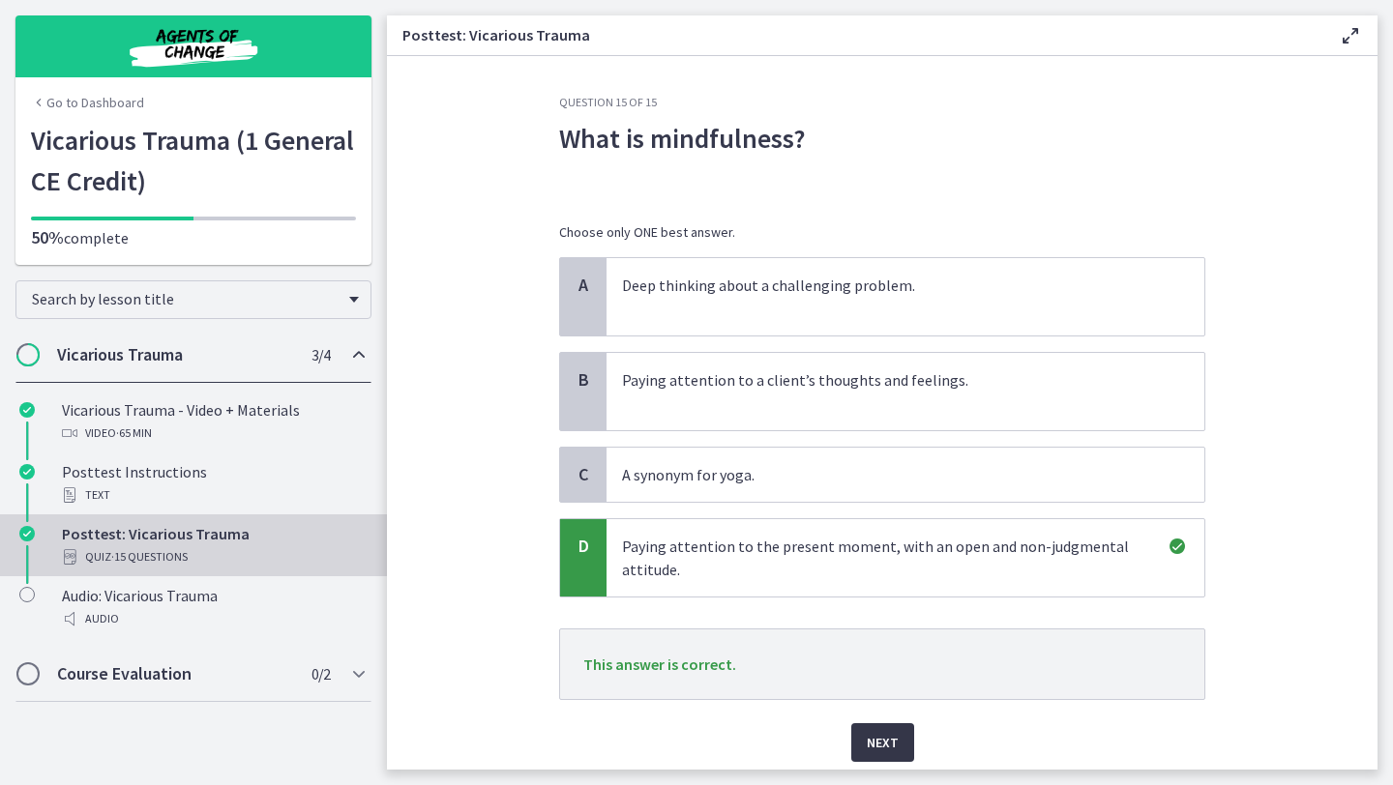
click at [902, 748] on button "Next" at bounding box center [882, 742] width 63 height 39
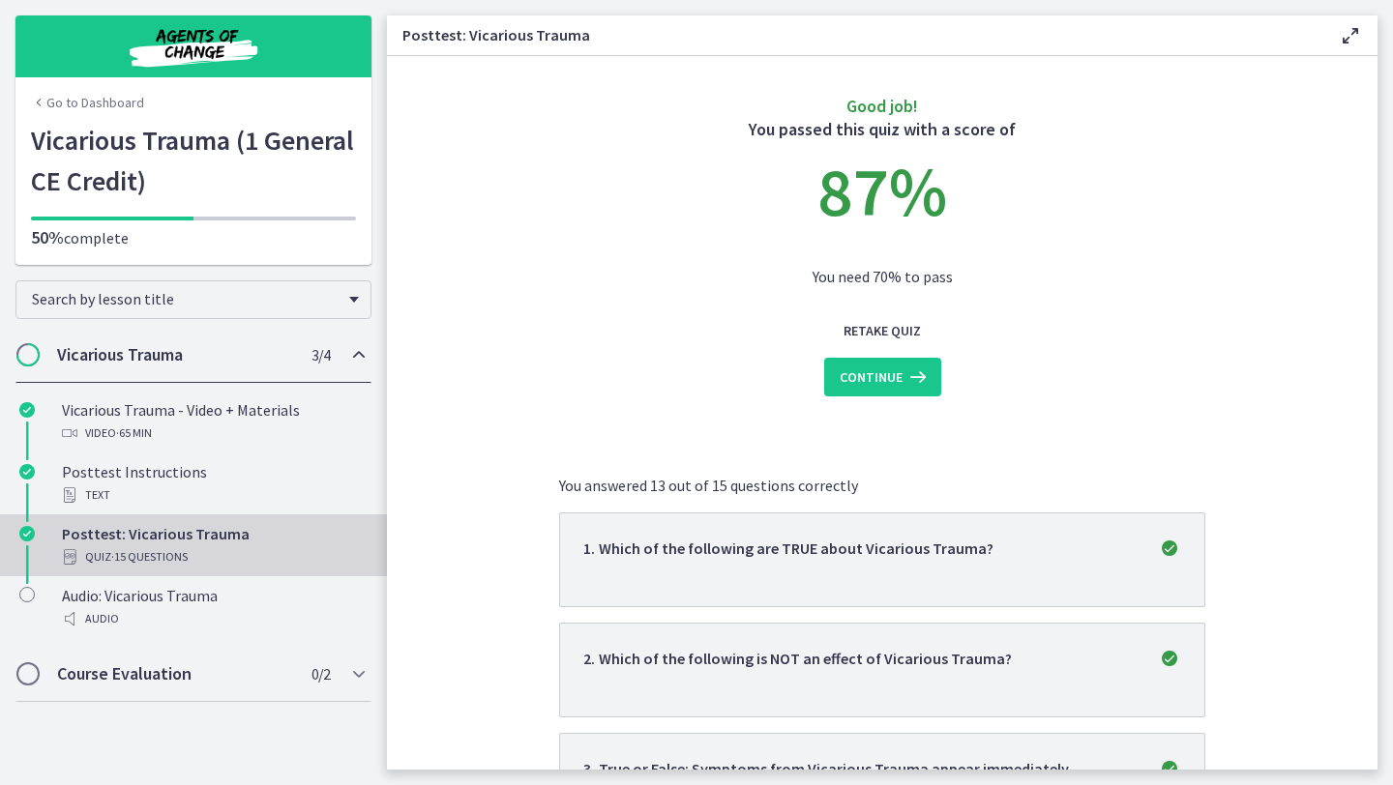
click at [1359, 576] on section "Good job! You passed this quiz with a score of 87 % You need 70% to pass Retake…" at bounding box center [882, 413] width 990 height 714
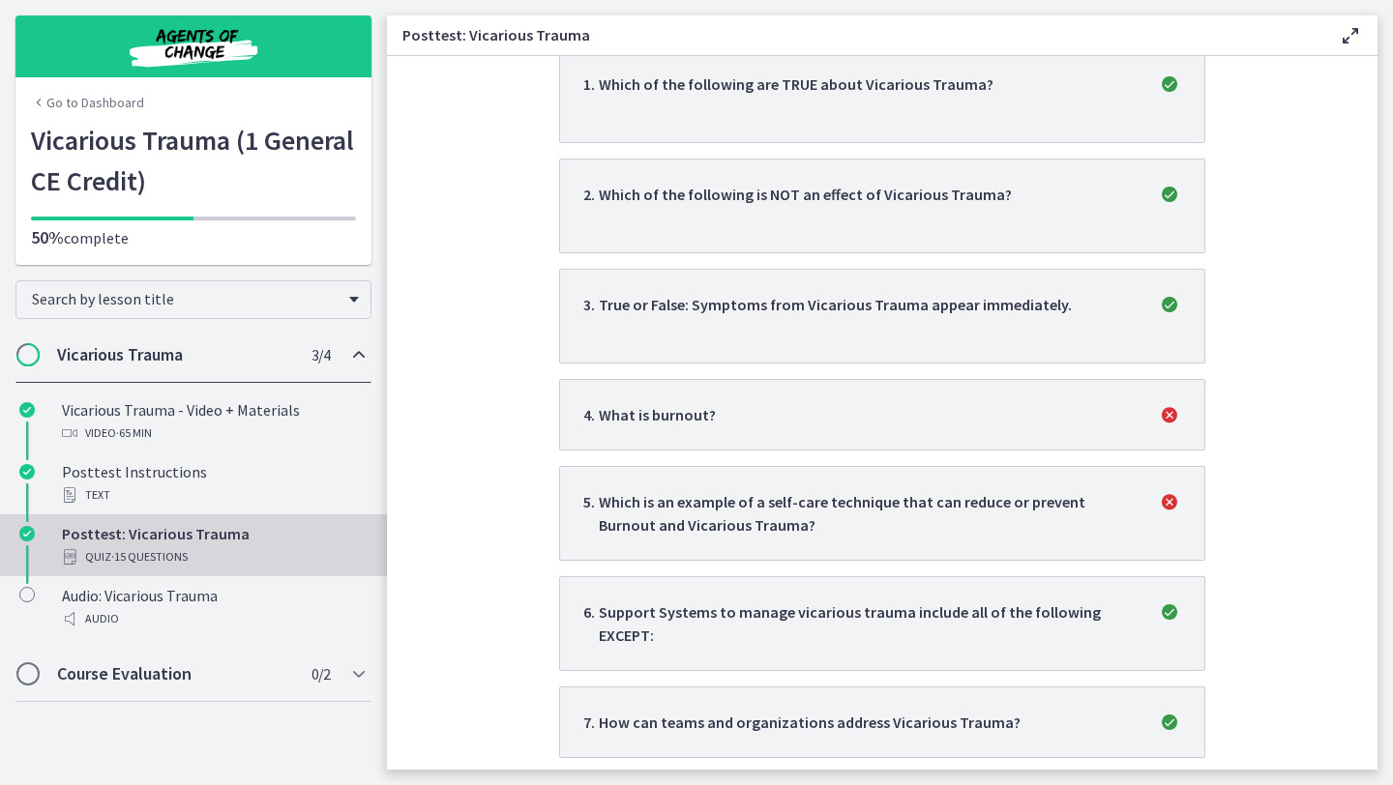
scroll to position [426, 0]
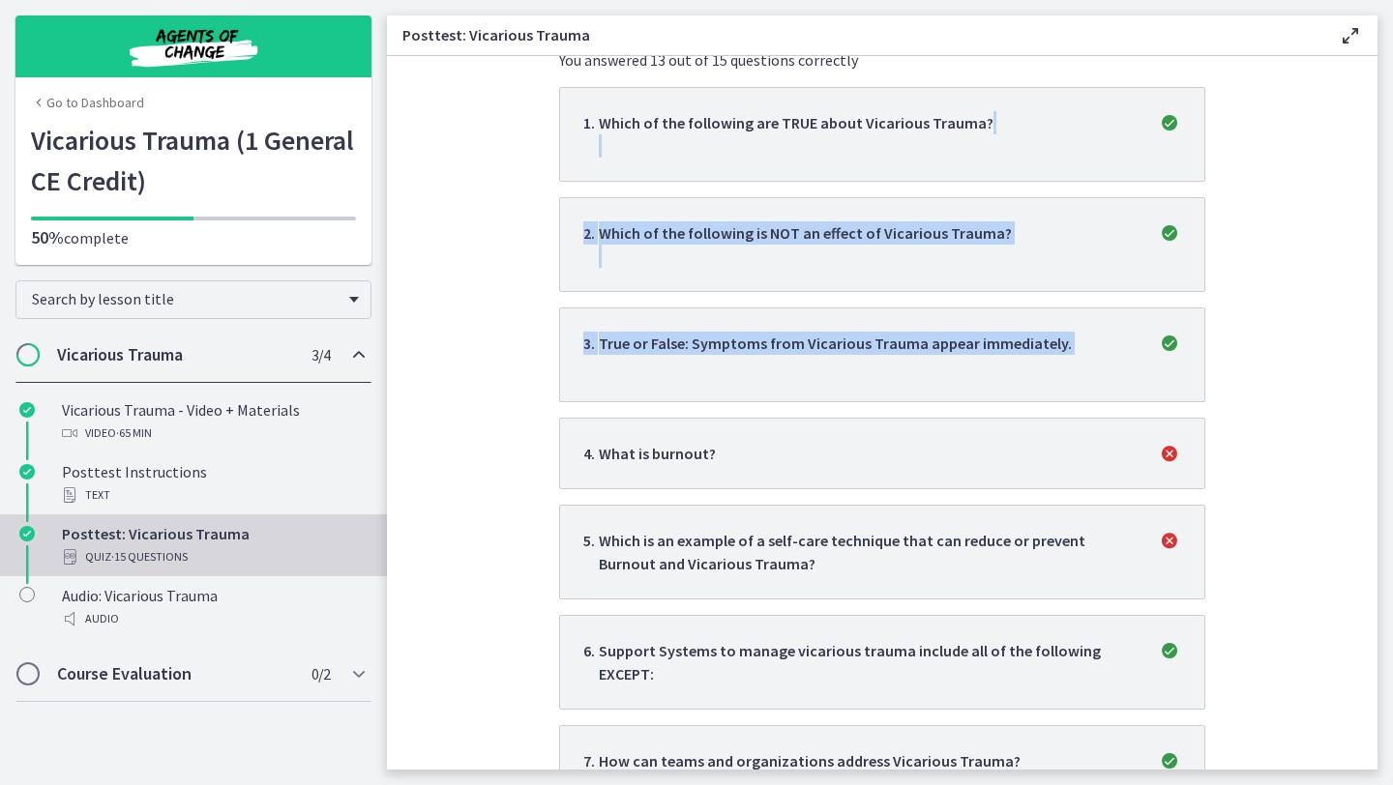
drag, startPoint x: 1361, startPoint y: 355, endPoint x: 1366, endPoint y: 139, distance: 215.7
click at [1363, 144] on section "Good job! You passed this quiz with a score of 87 % You need 70% to pass Retake…" at bounding box center [882, 413] width 990 height 714
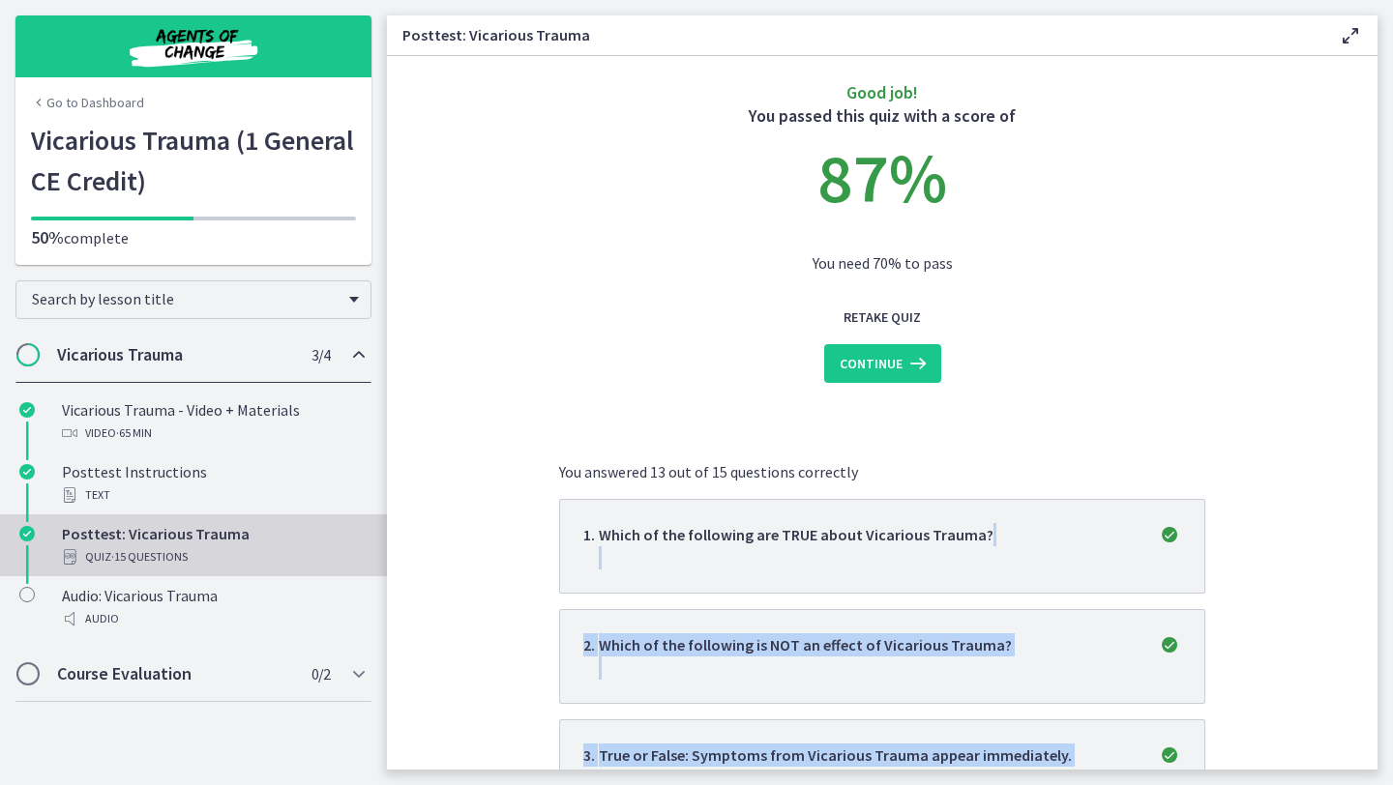
scroll to position [0, 0]
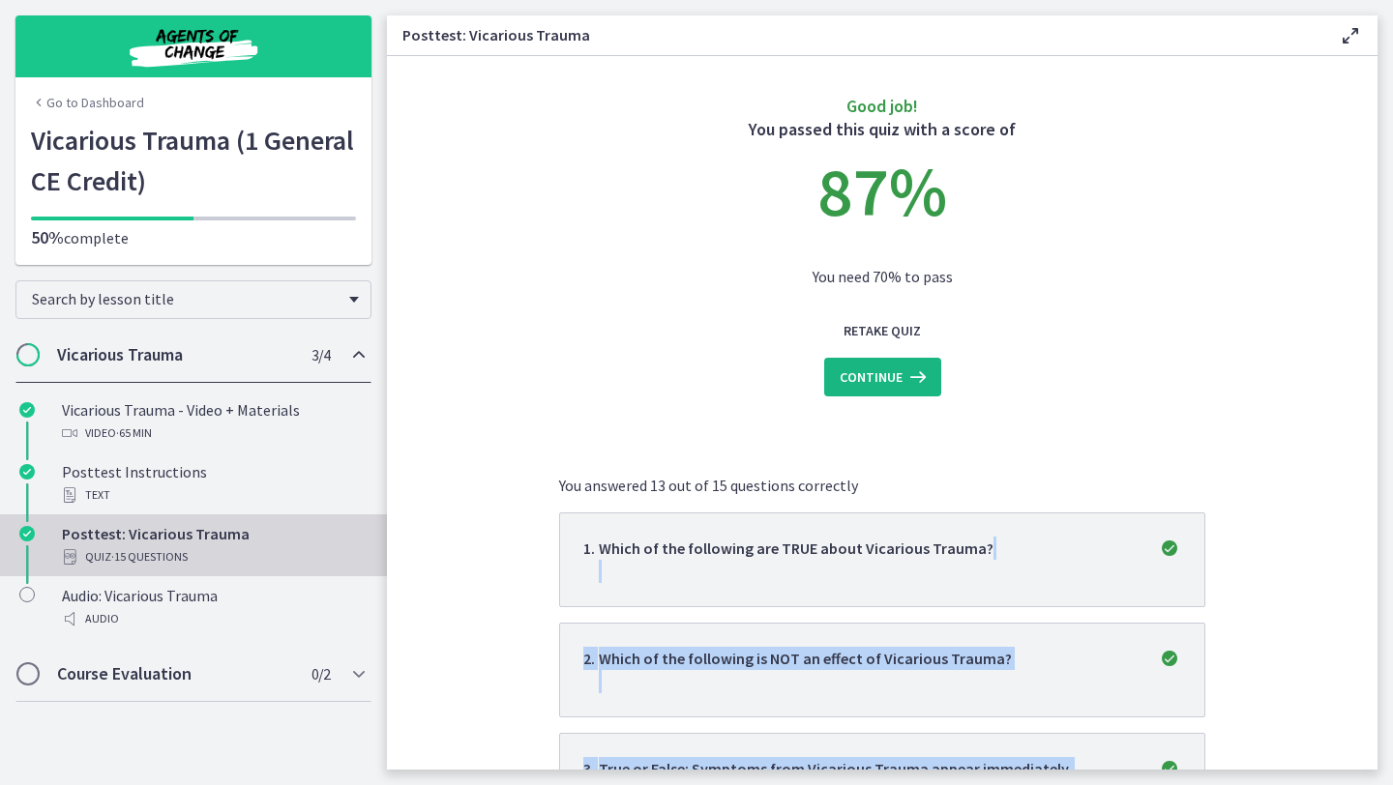
click at [915, 379] on icon at bounding box center [915, 377] width 27 height 23
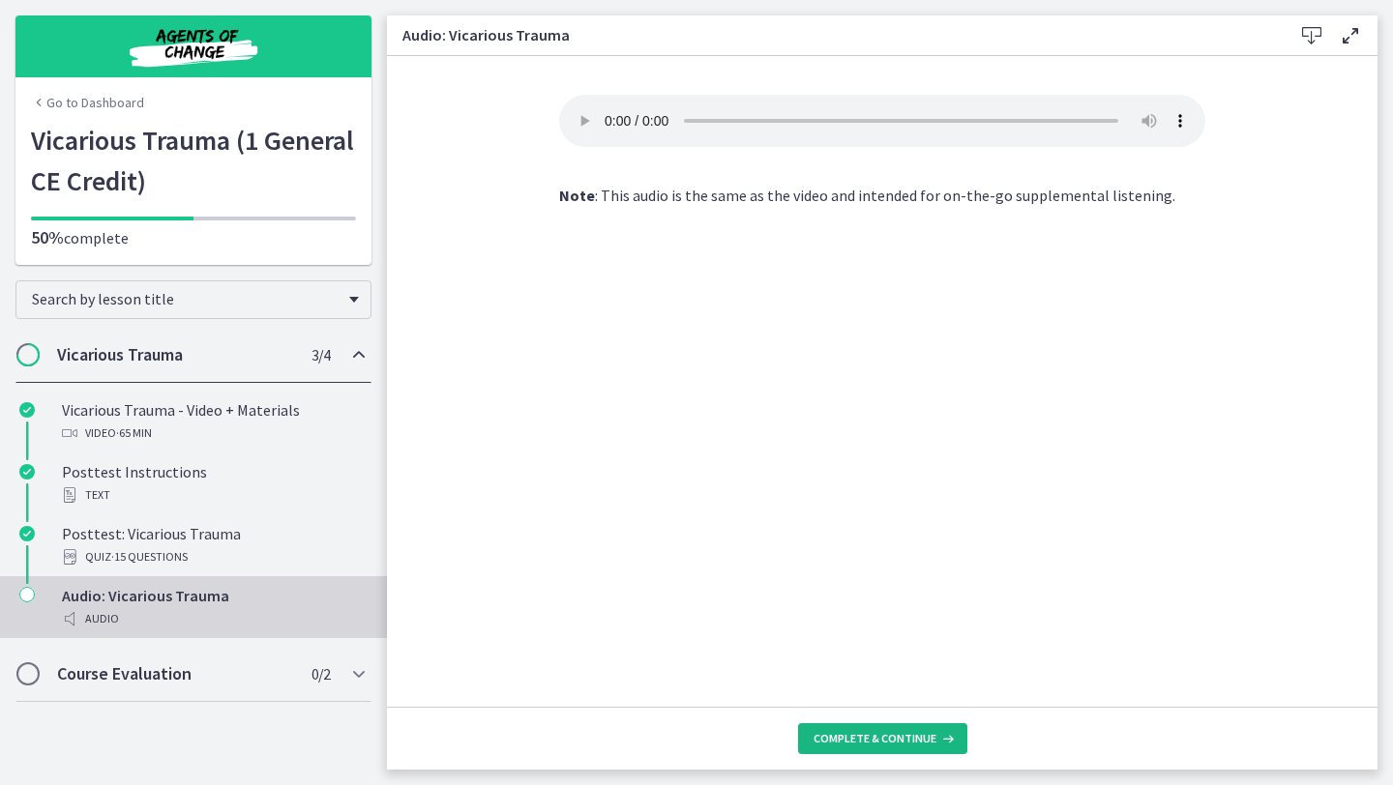
click at [882, 750] on button "Complete & continue" at bounding box center [882, 738] width 169 height 31
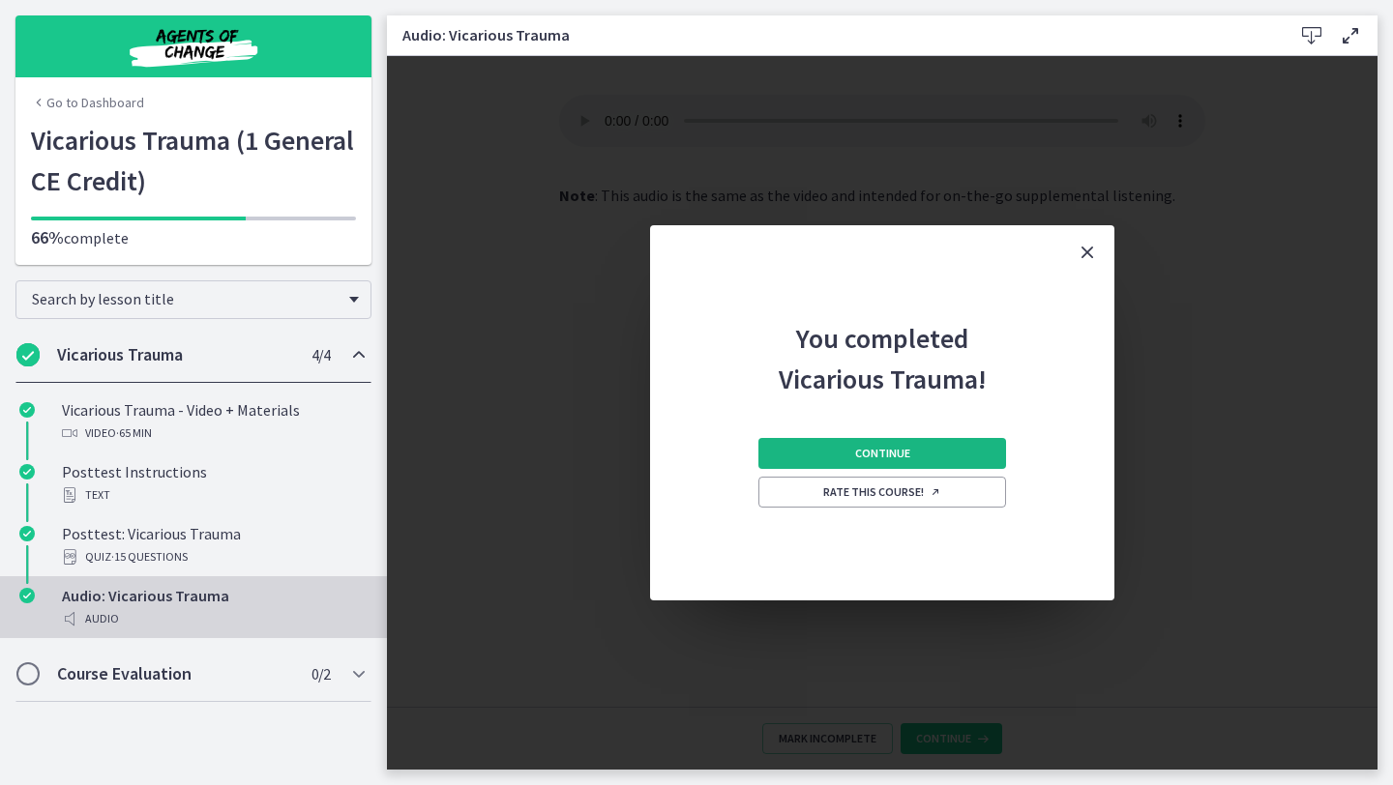
click at [858, 452] on span "Continue" at bounding box center [882, 453] width 55 height 15
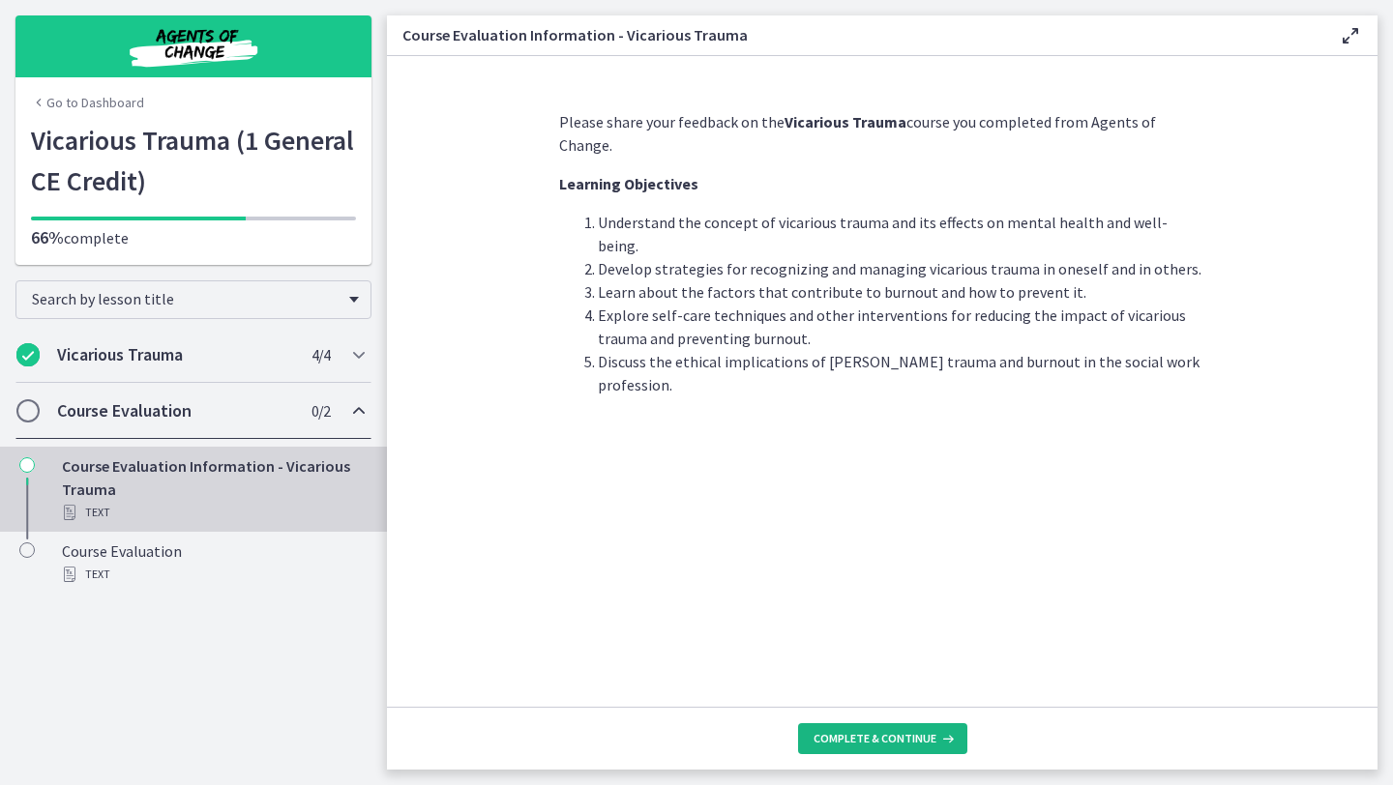
click at [871, 740] on span "Complete & continue" at bounding box center [874, 738] width 123 height 15
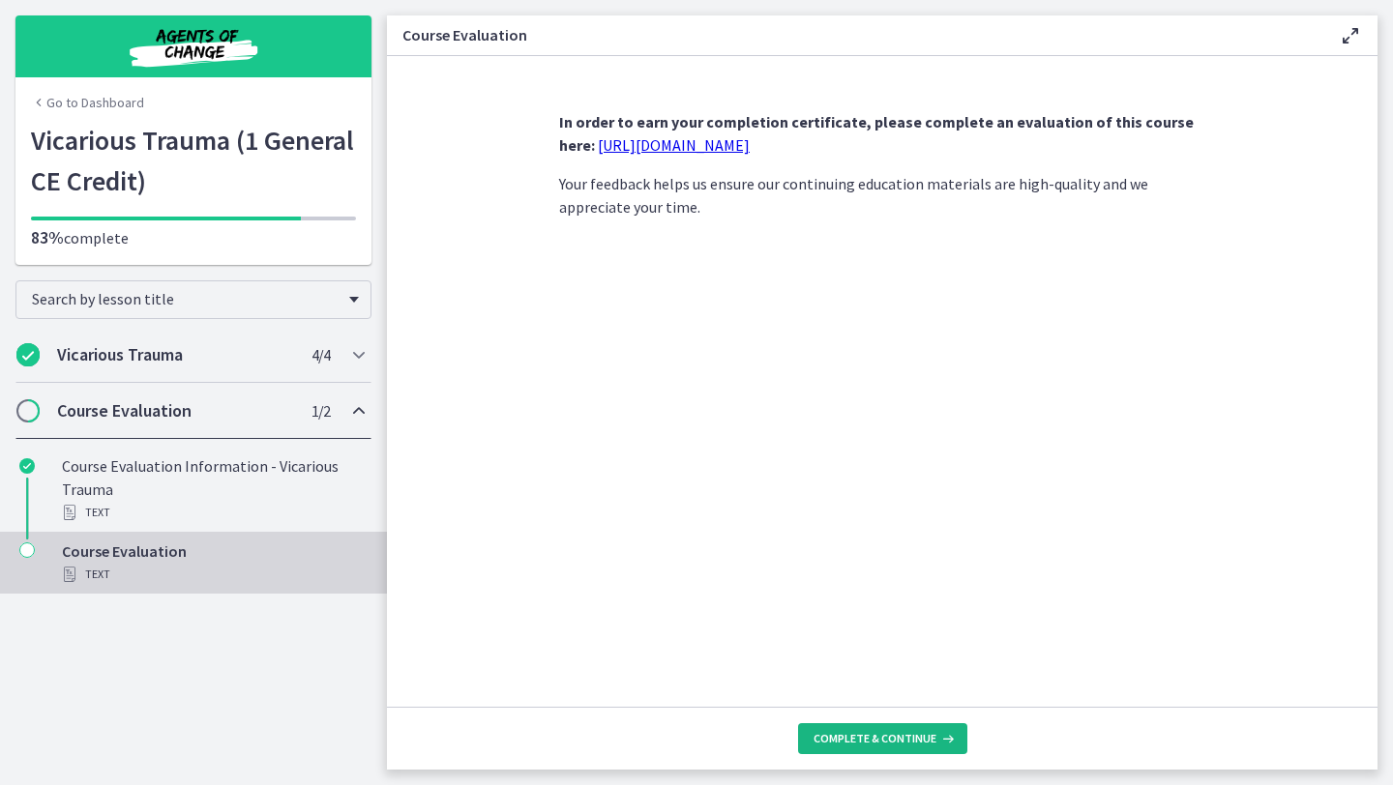
click at [871, 740] on span "Complete & continue" at bounding box center [874, 738] width 123 height 15
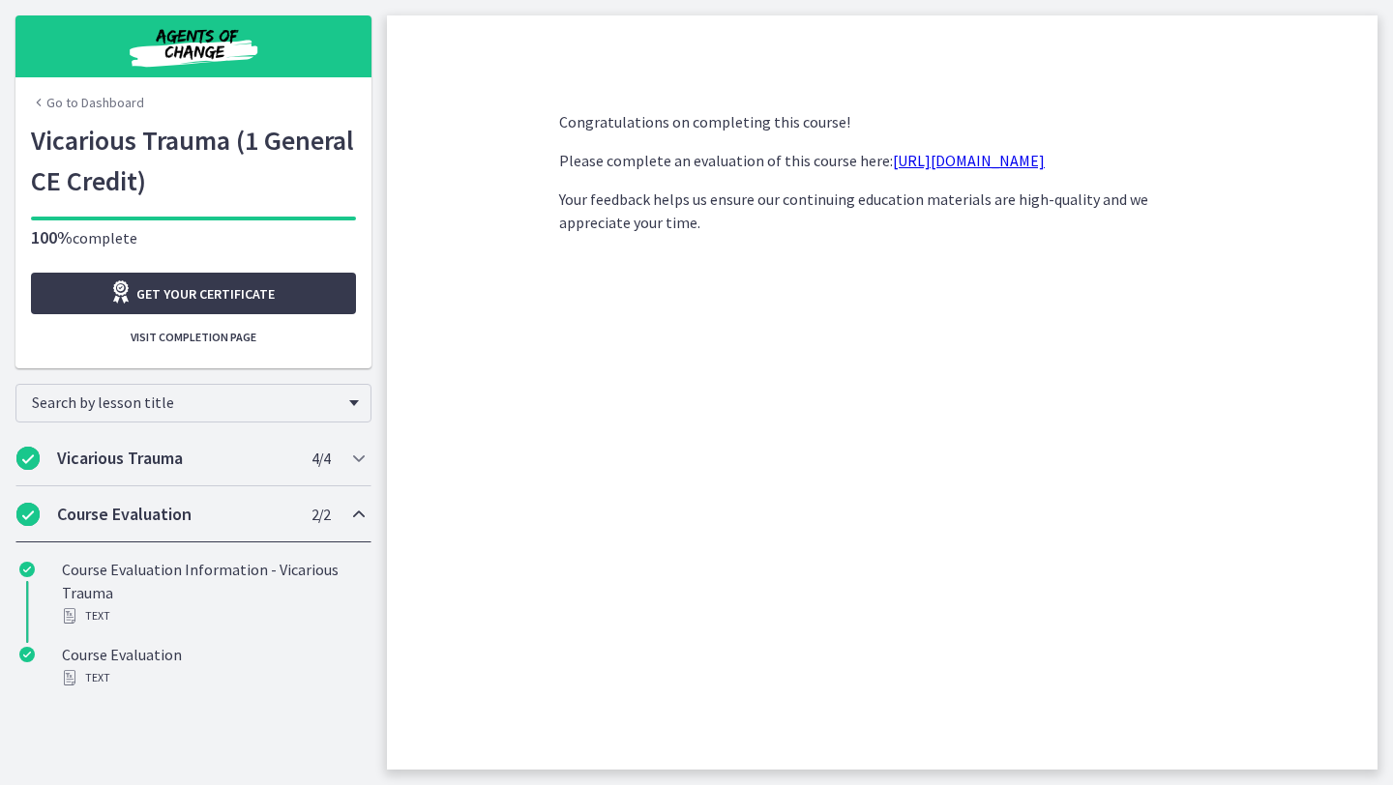
click at [986, 168] on link "https://forms.gle/sN1pirJbvy6vrxQx5" at bounding box center [969, 160] width 152 height 19
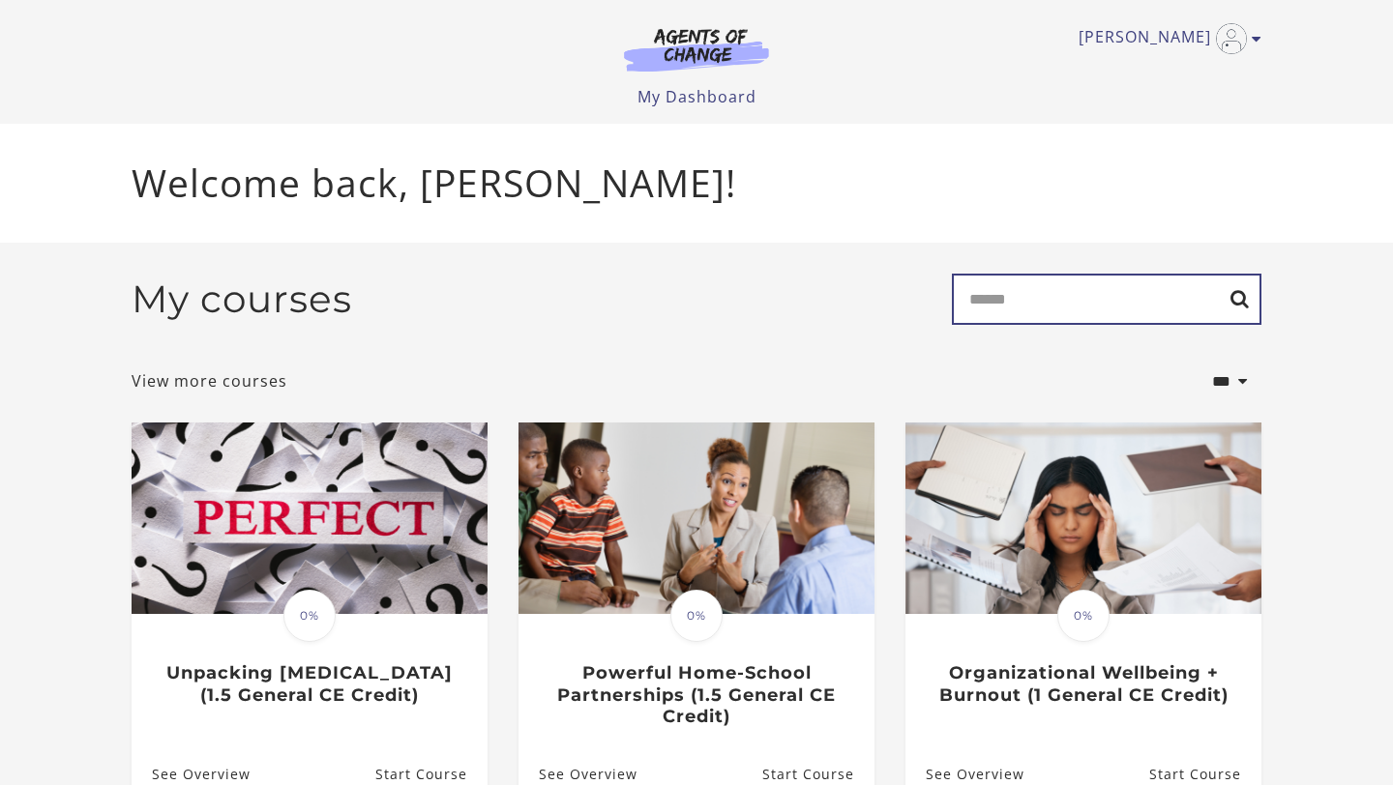
click at [1019, 283] on input "Search" at bounding box center [1107, 299] width 310 height 51
type input "**********"
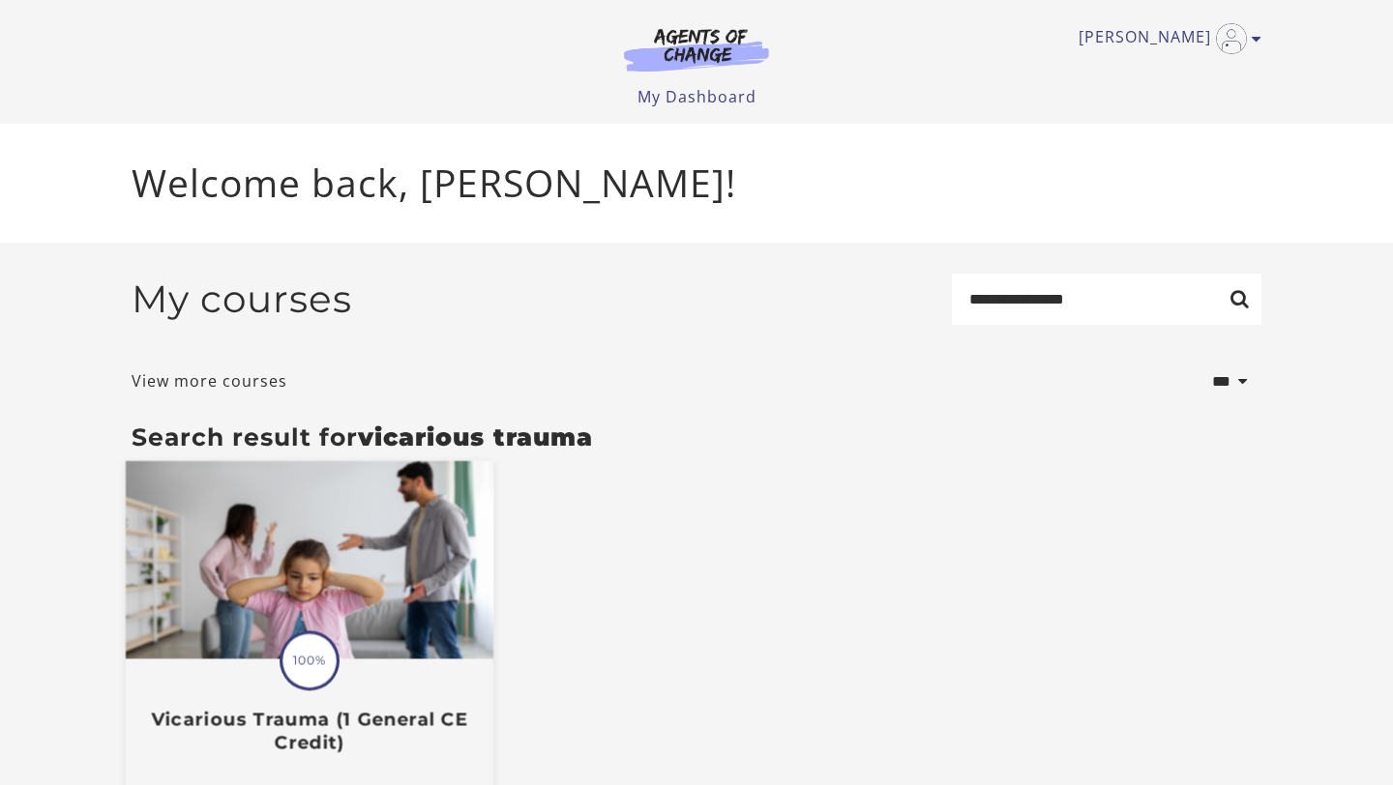
click at [330, 556] on img at bounding box center [310, 560] width 368 height 198
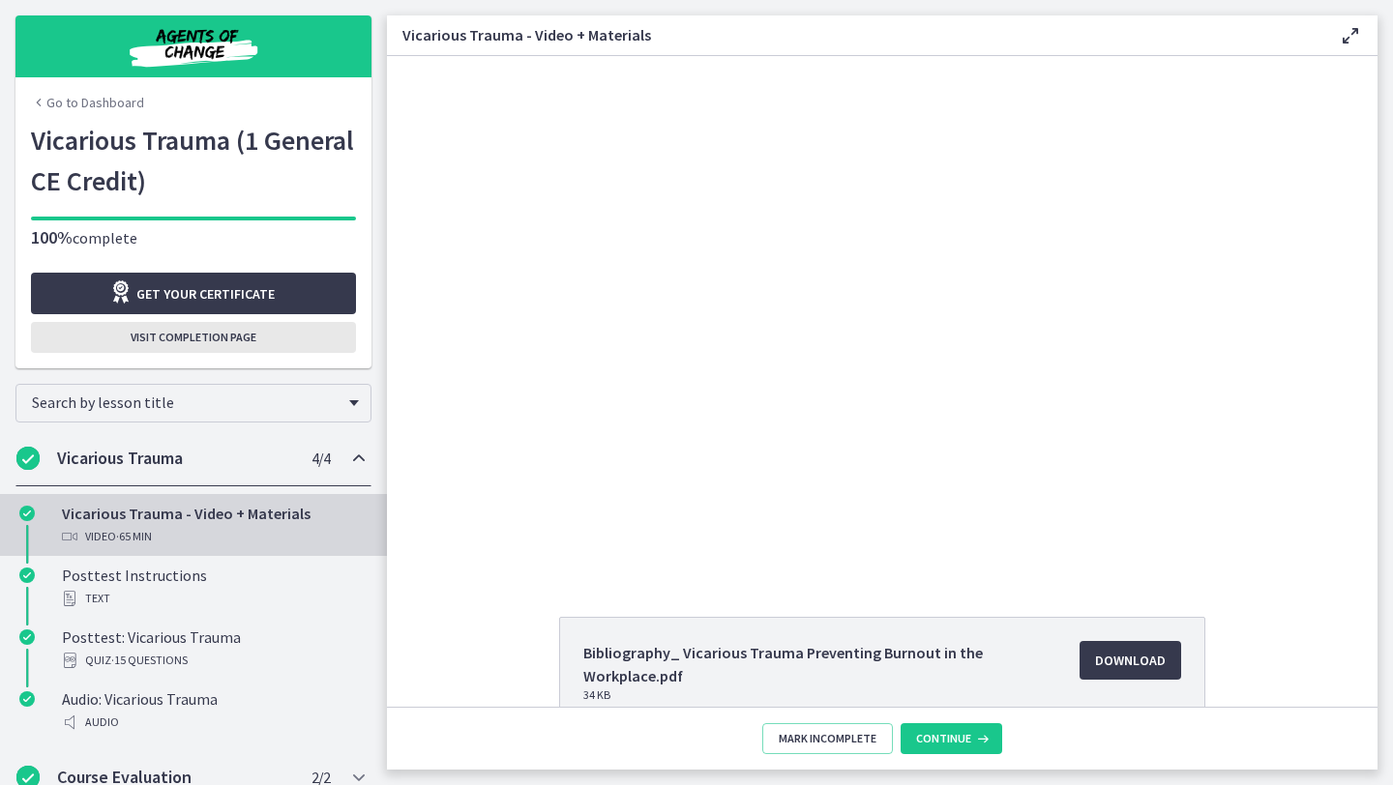
click at [223, 336] on span "Visit completion page" at bounding box center [194, 337] width 126 height 15
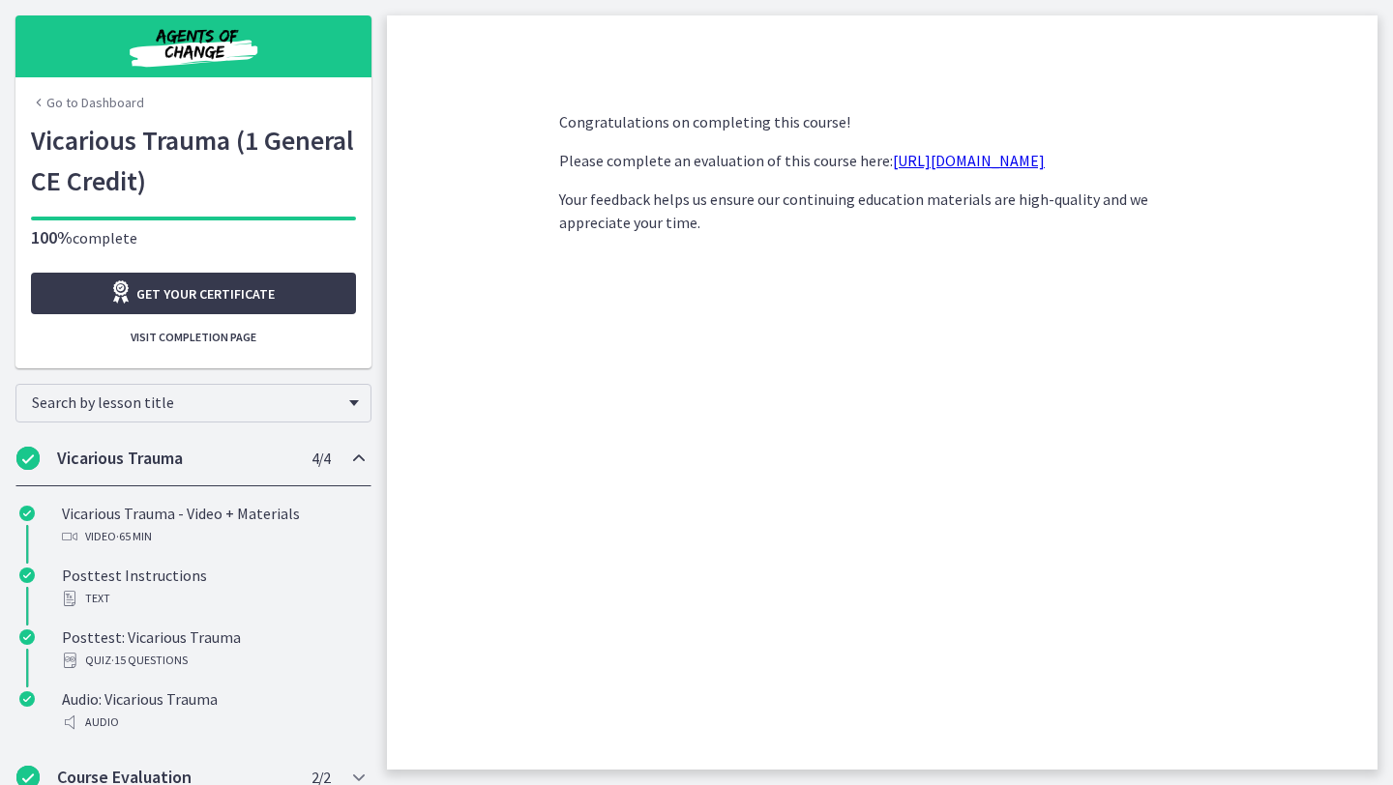
click at [97, 103] on link "Go to Dashboard" at bounding box center [87, 102] width 113 height 19
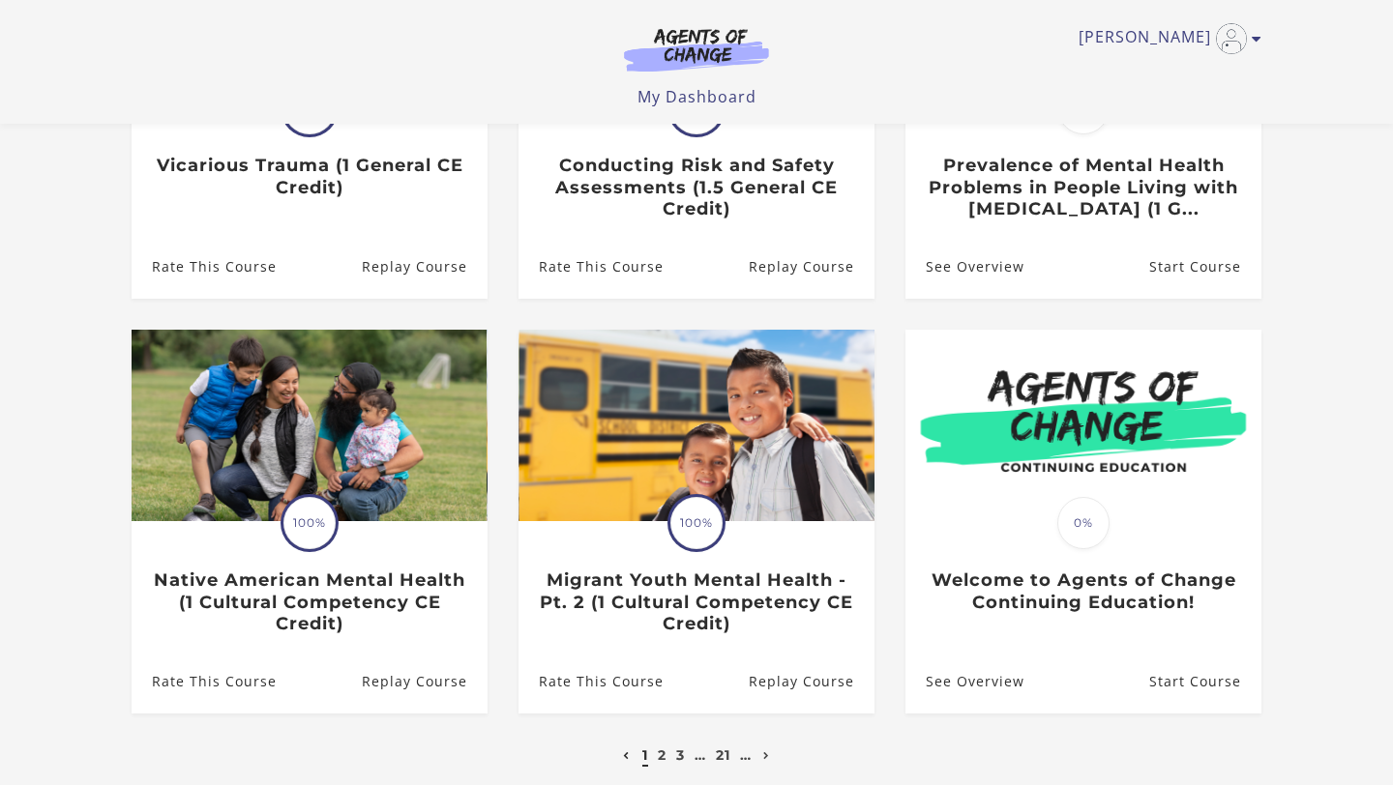
scroll to position [573, 0]
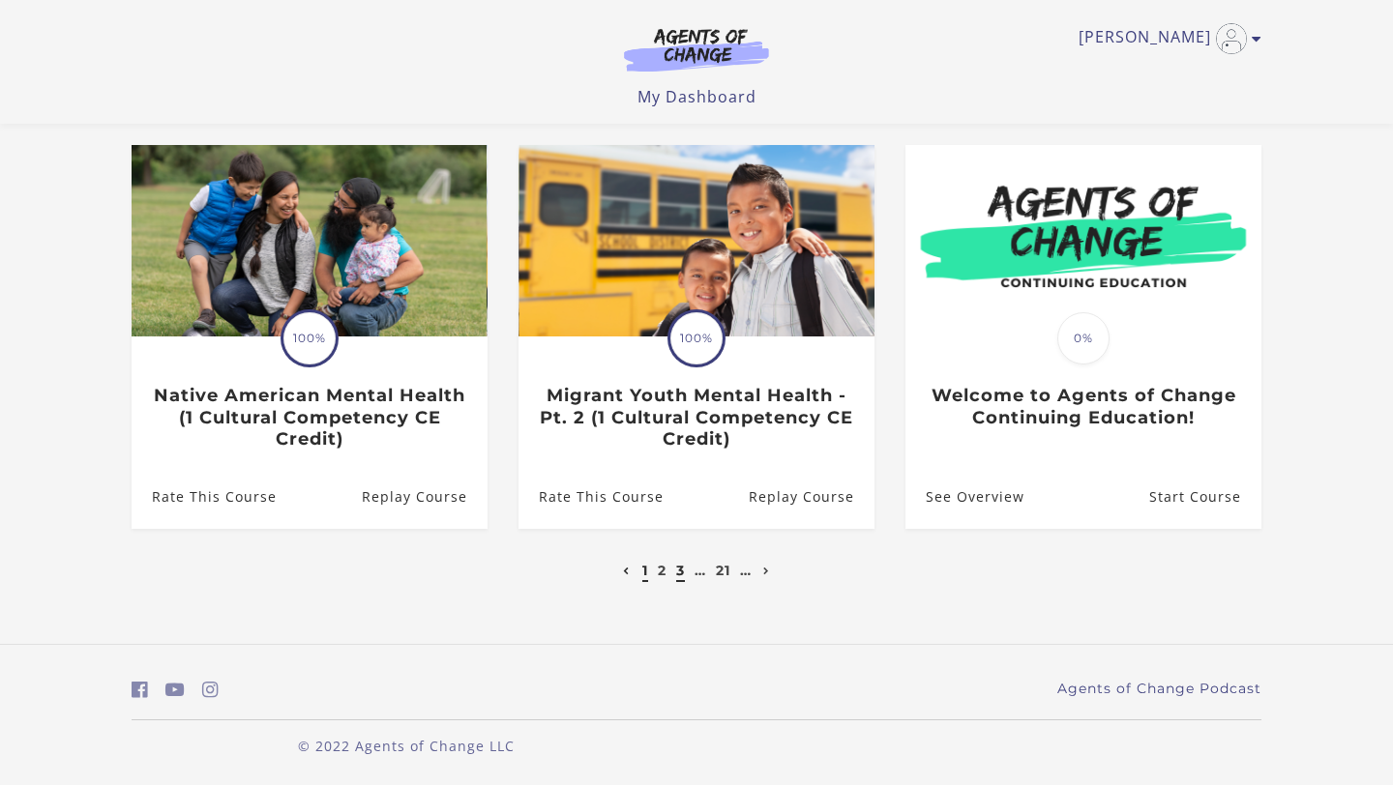
click at [677, 572] on link "3" at bounding box center [680, 570] width 9 height 17
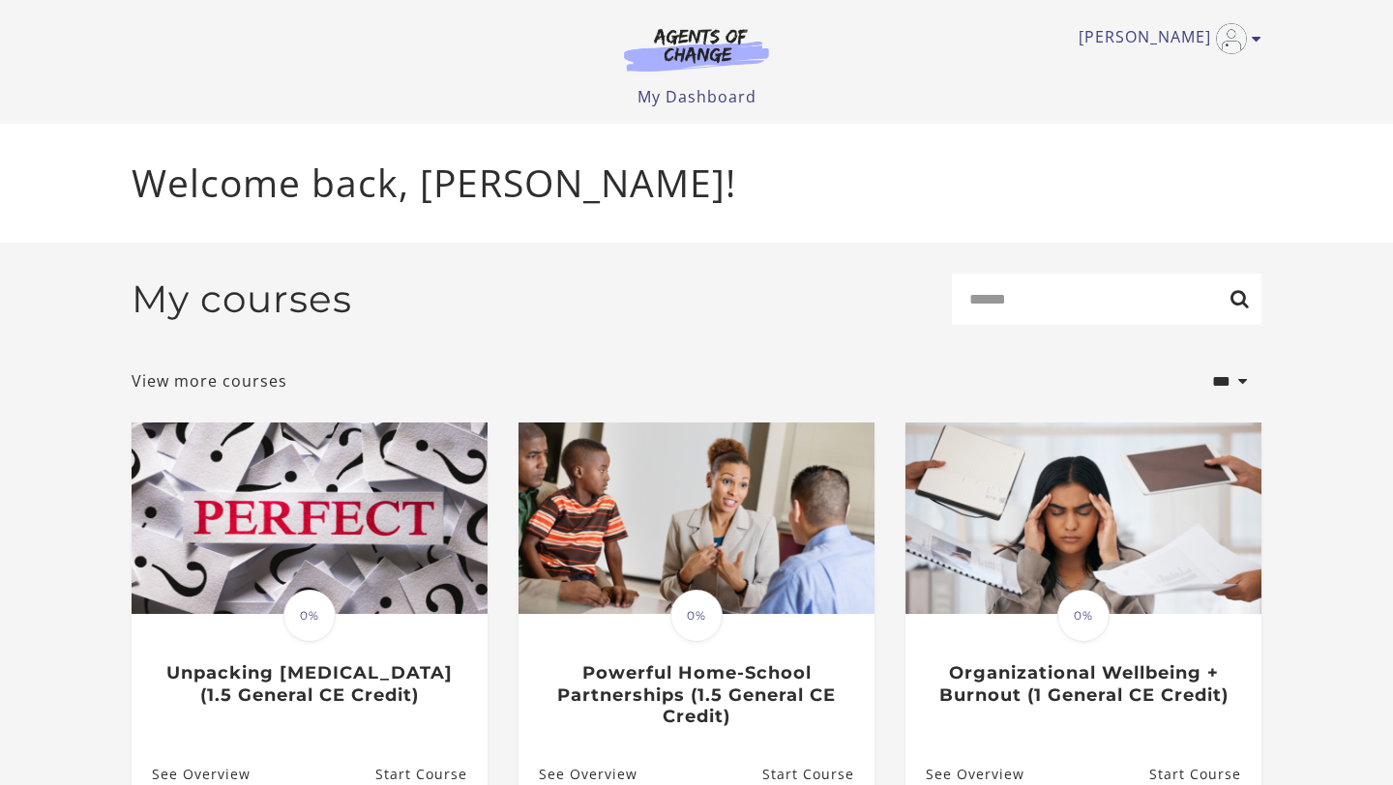
scroll to position [39, 0]
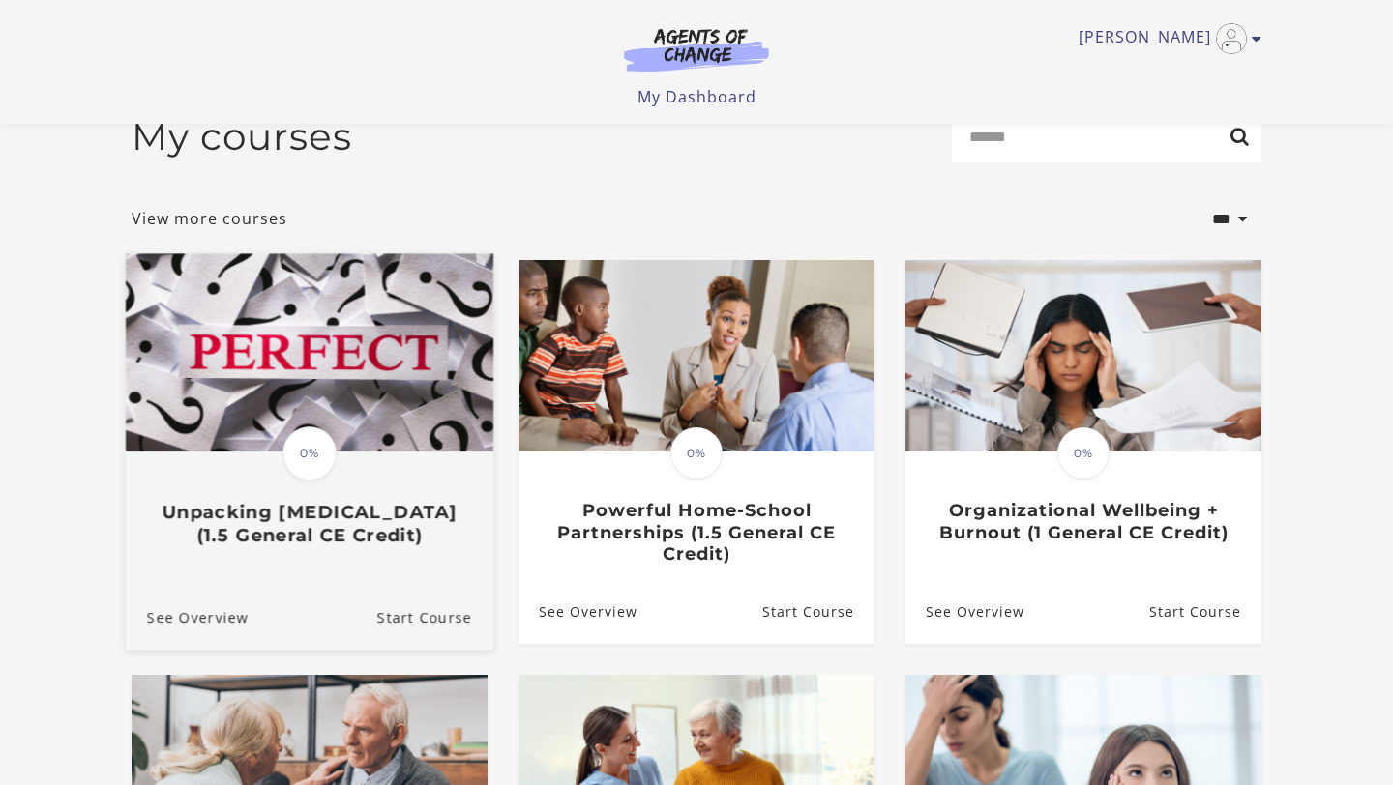
click at [367, 526] on h3 "Unpacking [MEDICAL_DATA] (1.5 General CE Credit)" at bounding box center [309, 524] width 325 height 44
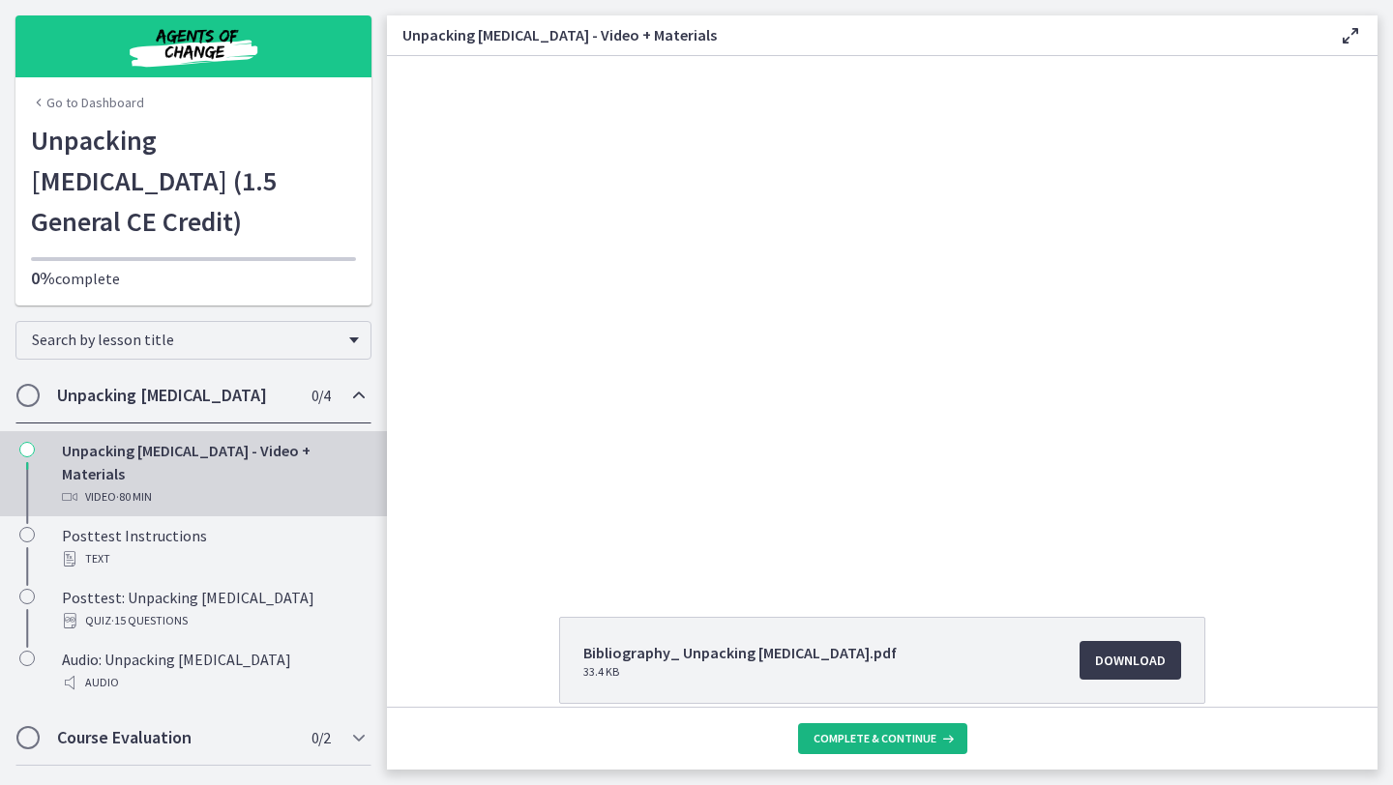
click at [898, 740] on span "Complete & continue" at bounding box center [874, 738] width 123 height 15
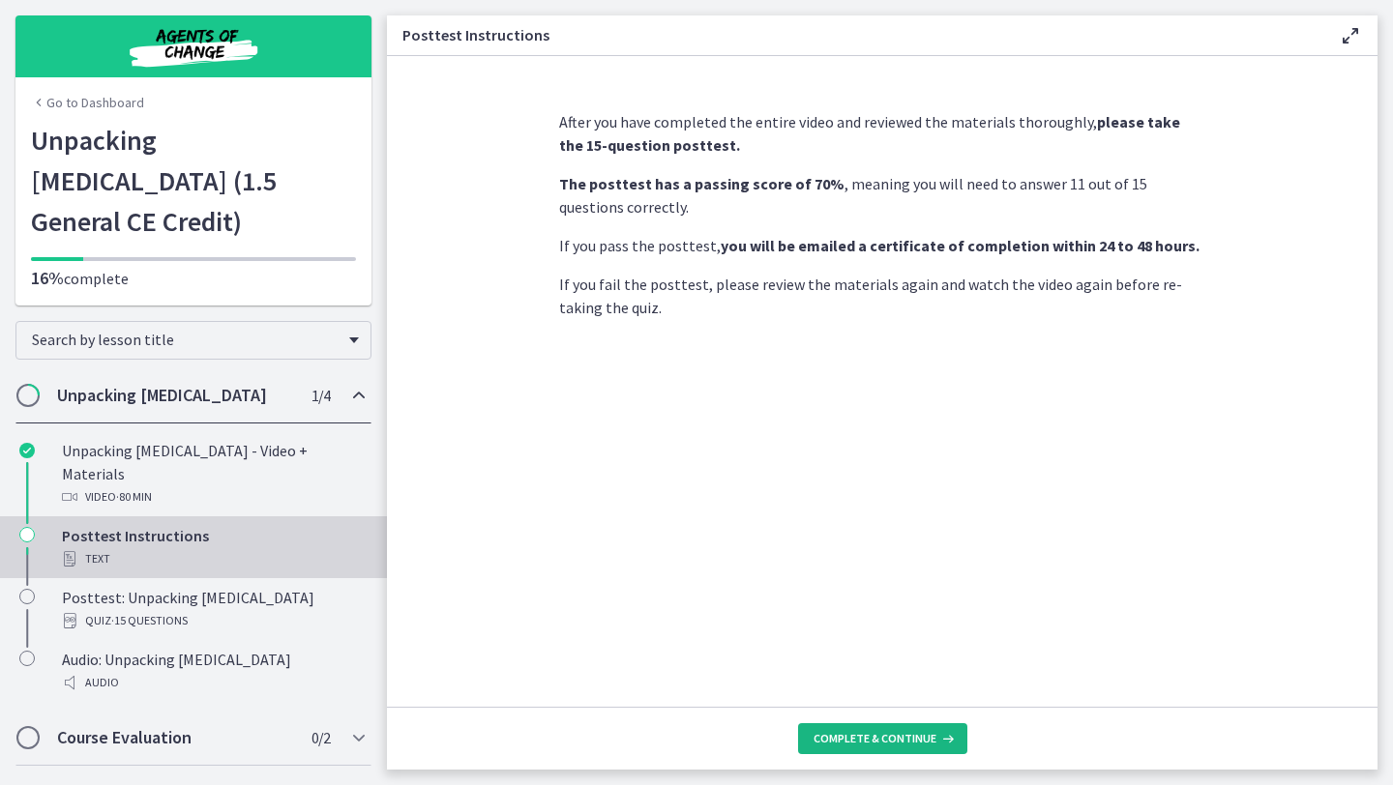
click at [898, 740] on span "Complete & continue" at bounding box center [874, 738] width 123 height 15
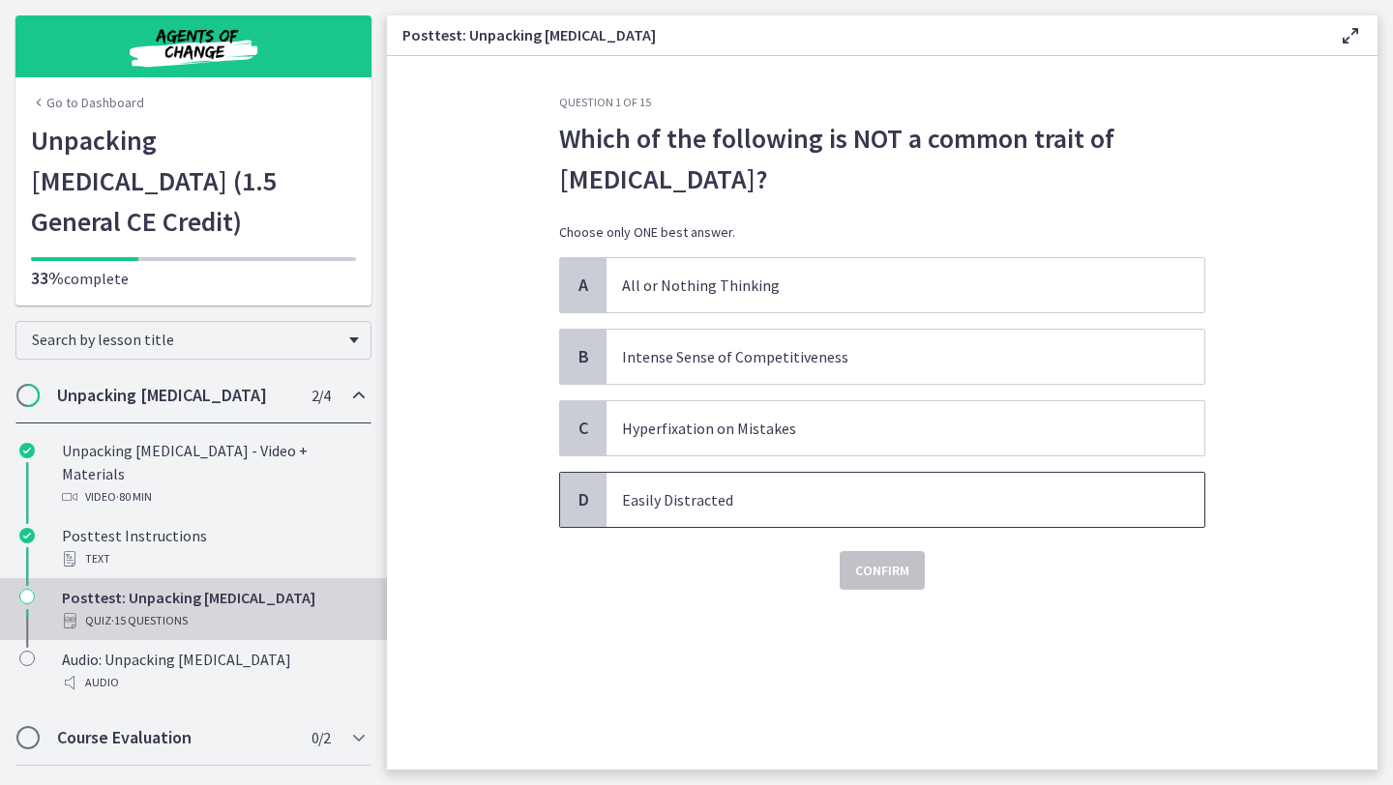
click at [772, 495] on p "Easily Distracted" at bounding box center [886, 499] width 528 height 23
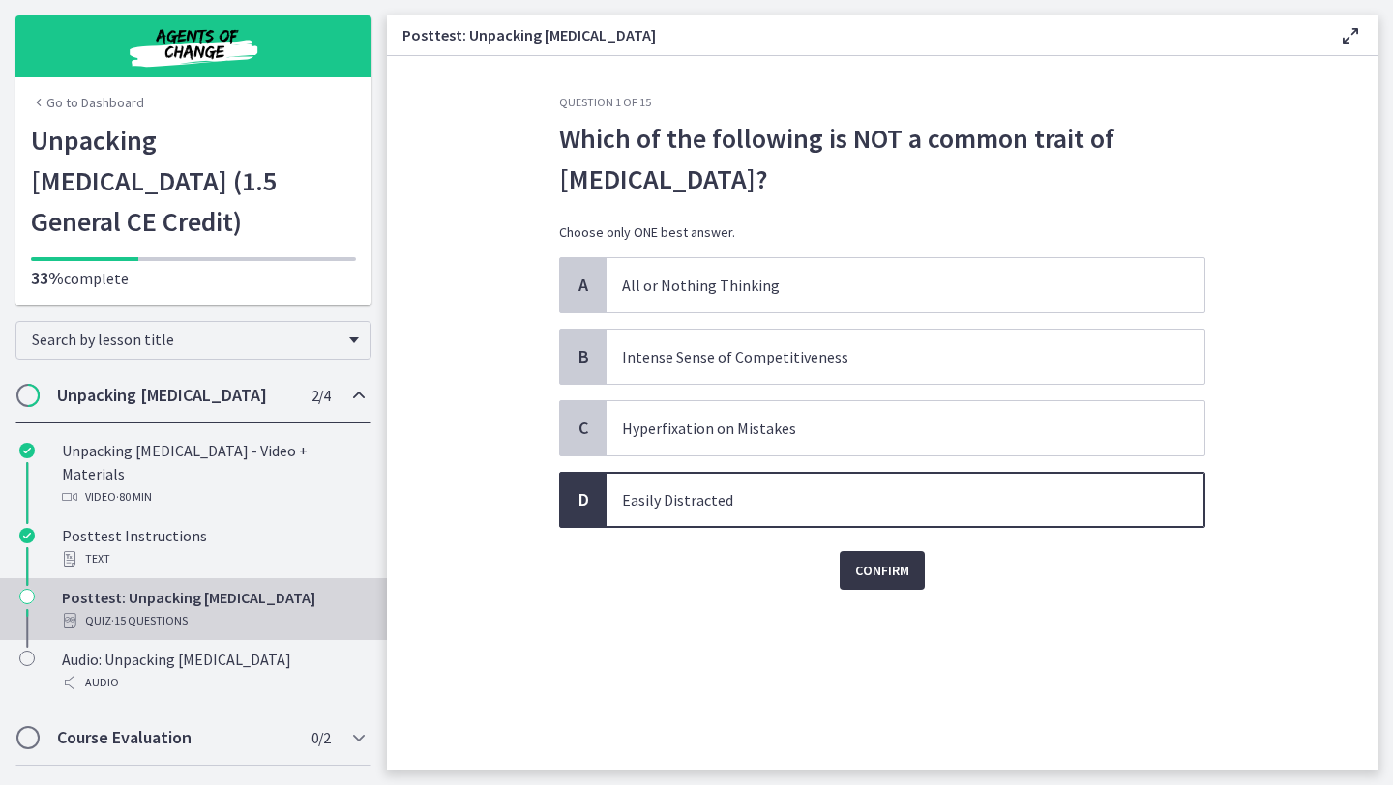
click at [893, 572] on span "Confirm" at bounding box center [882, 570] width 54 height 23
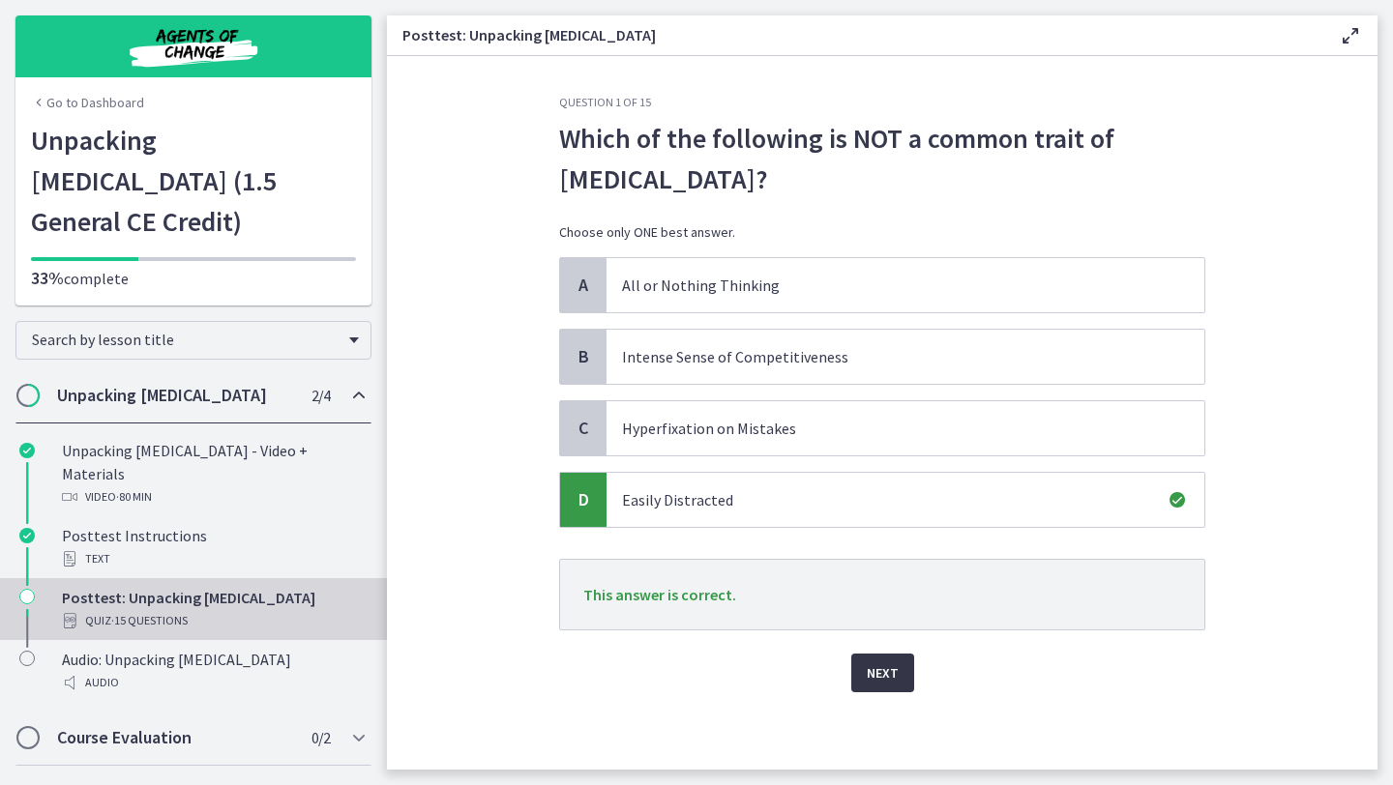
click at [884, 676] on span "Next" at bounding box center [883, 673] width 32 height 23
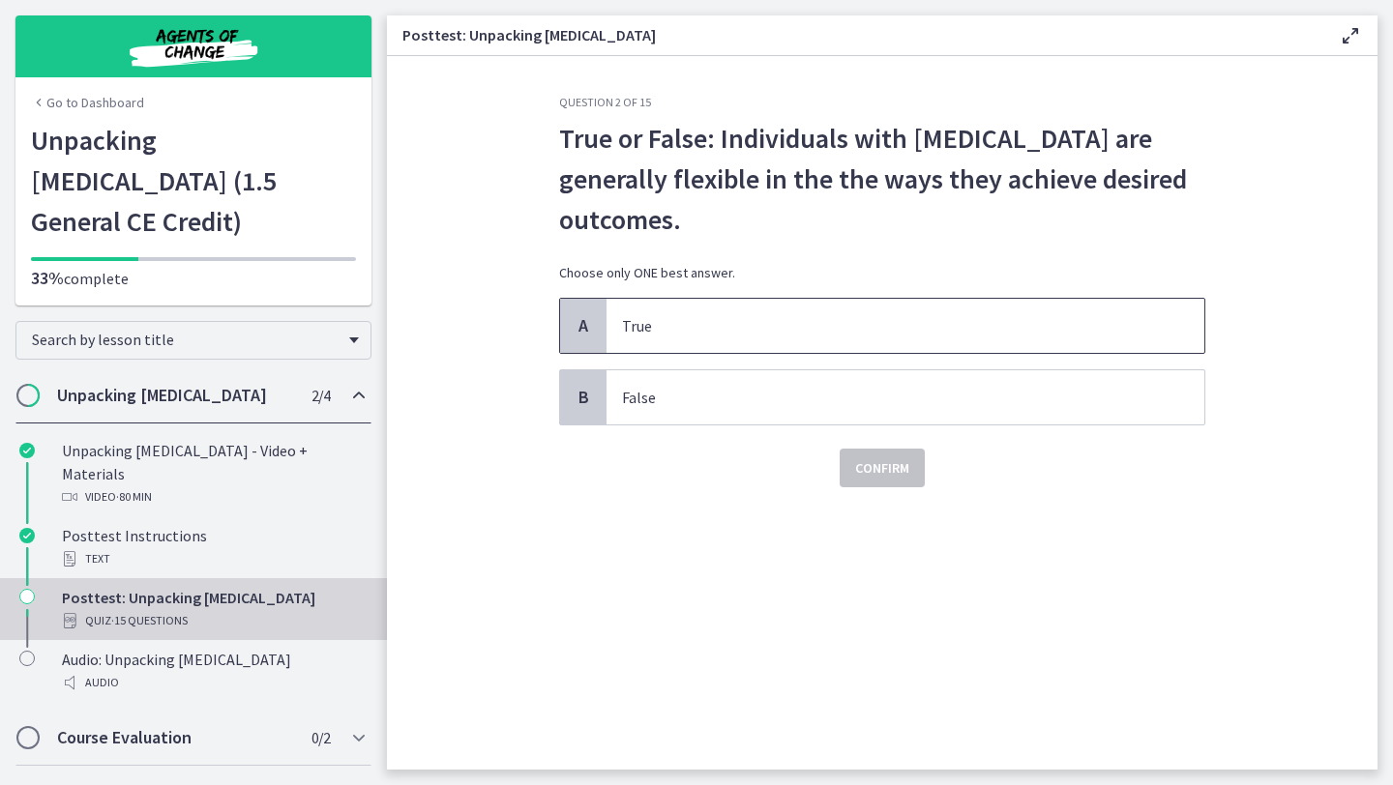
click at [832, 337] on p "True" at bounding box center [886, 325] width 528 height 23
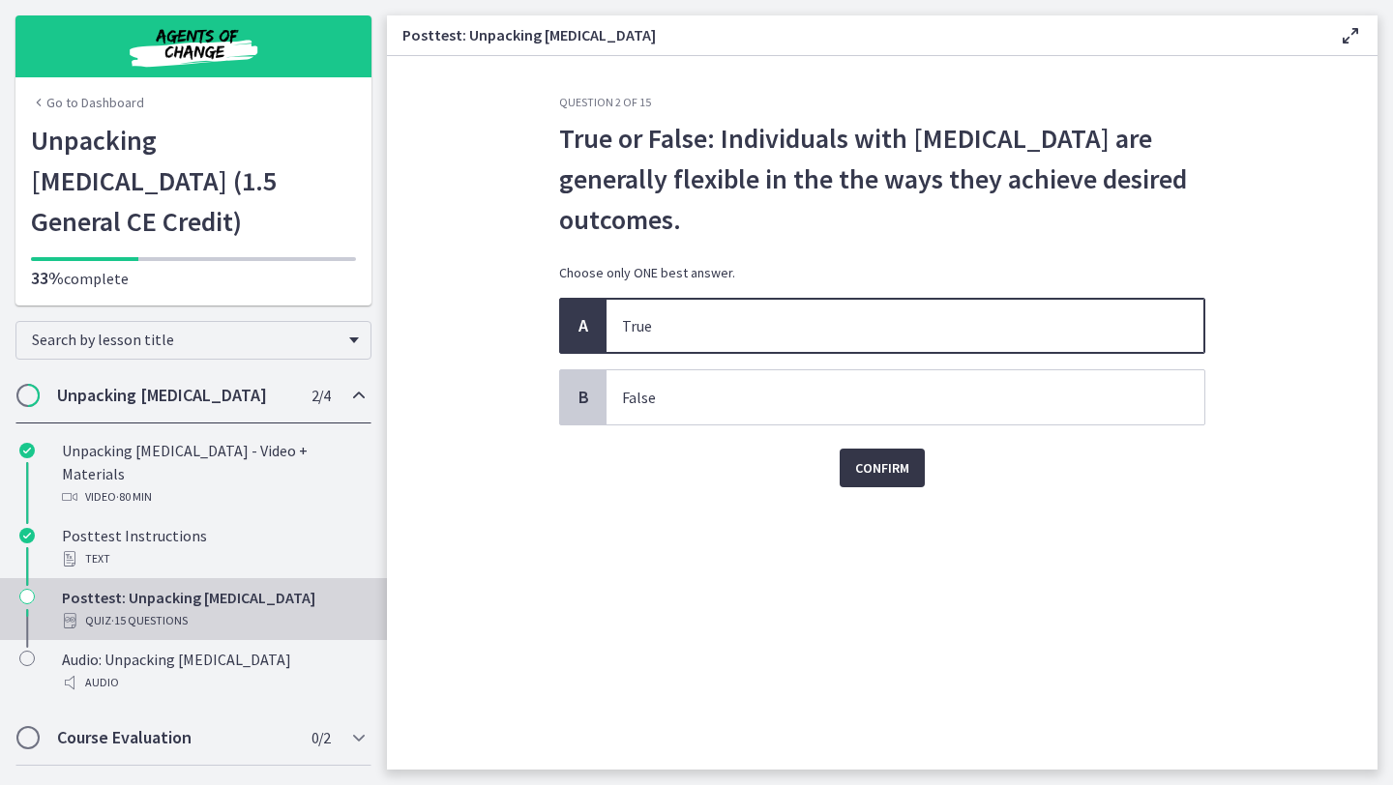
click at [875, 474] on span "Confirm" at bounding box center [882, 468] width 54 height 23
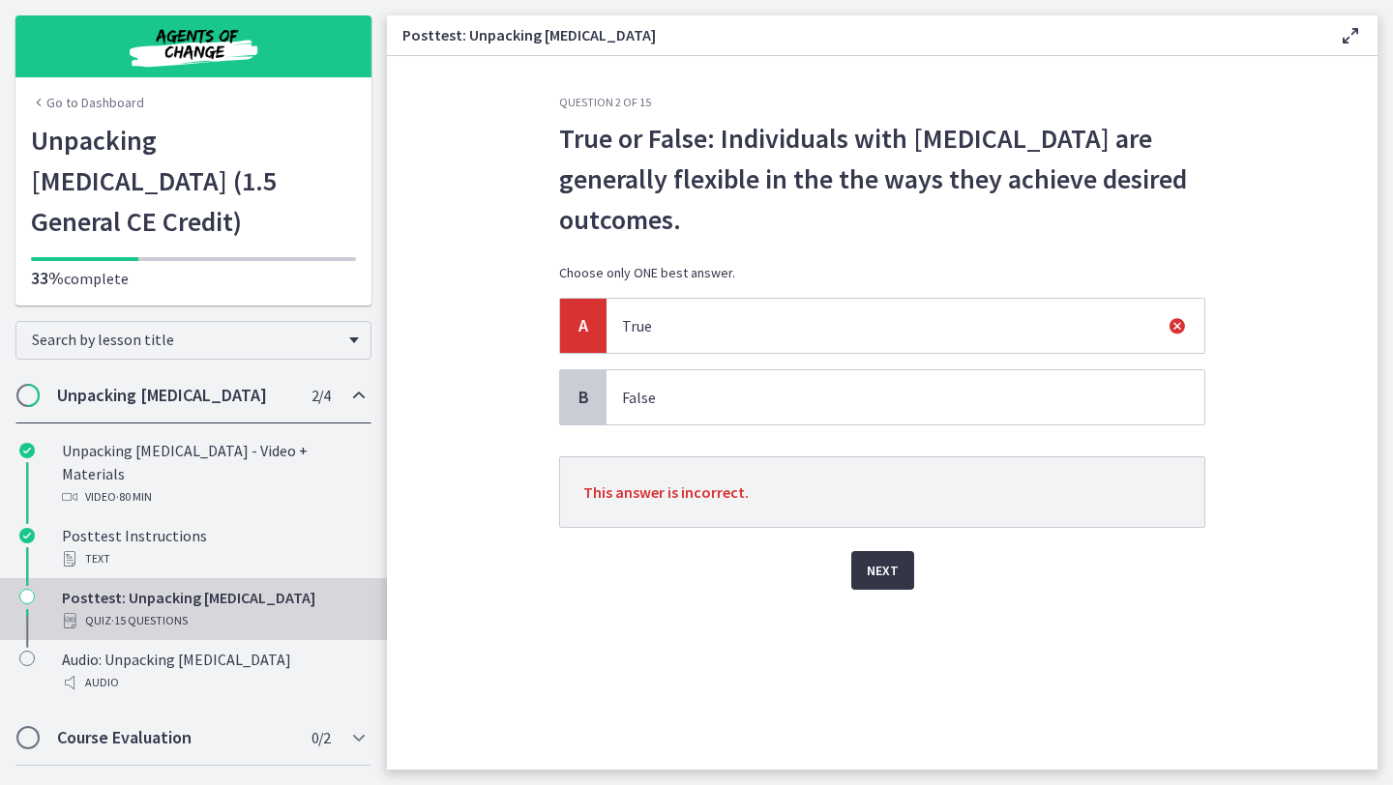
click at [893, 556] on button "Next" at bounding box center [882, 570] width 63 height 39
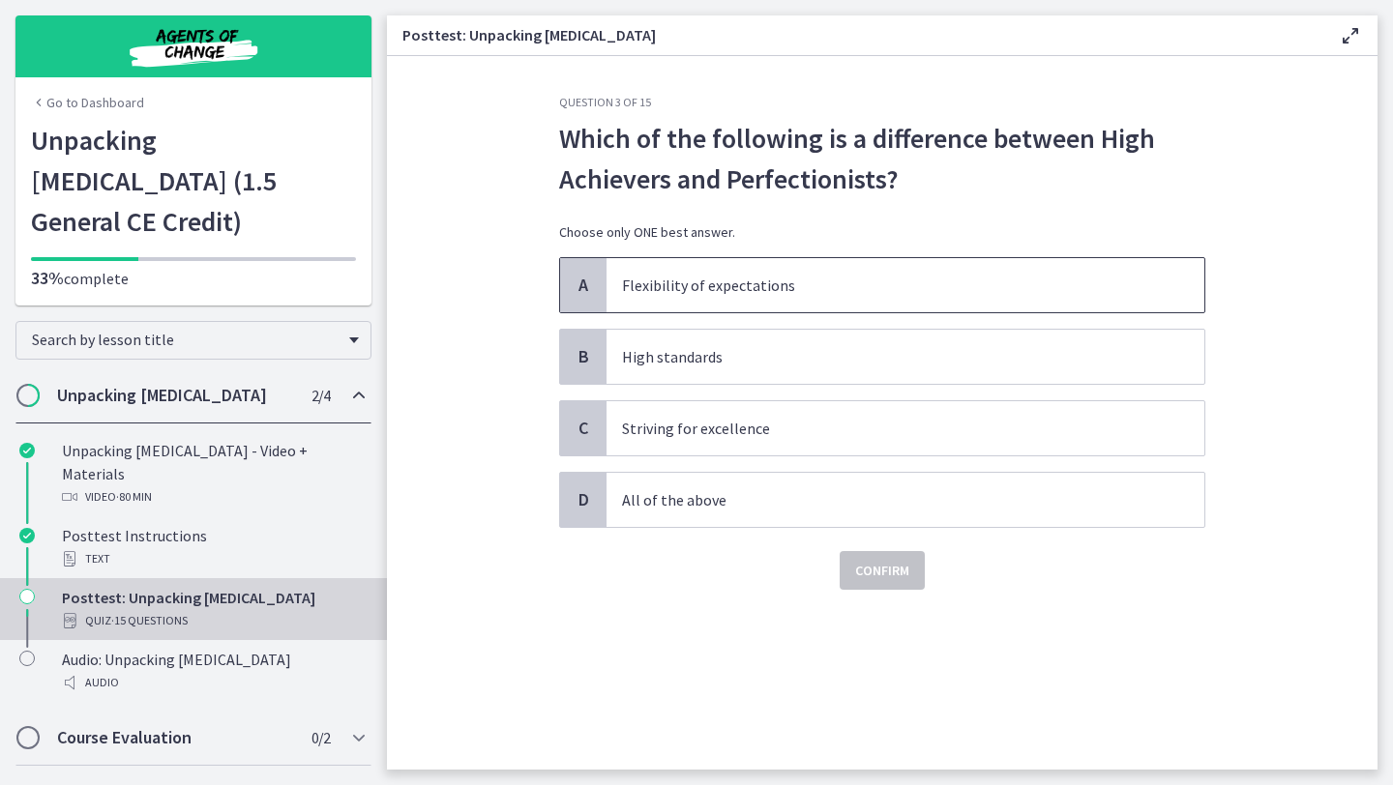
click at [750, 289] on p "Flexibility of expectations" at bounding box center [886, 285] width 528 height 23
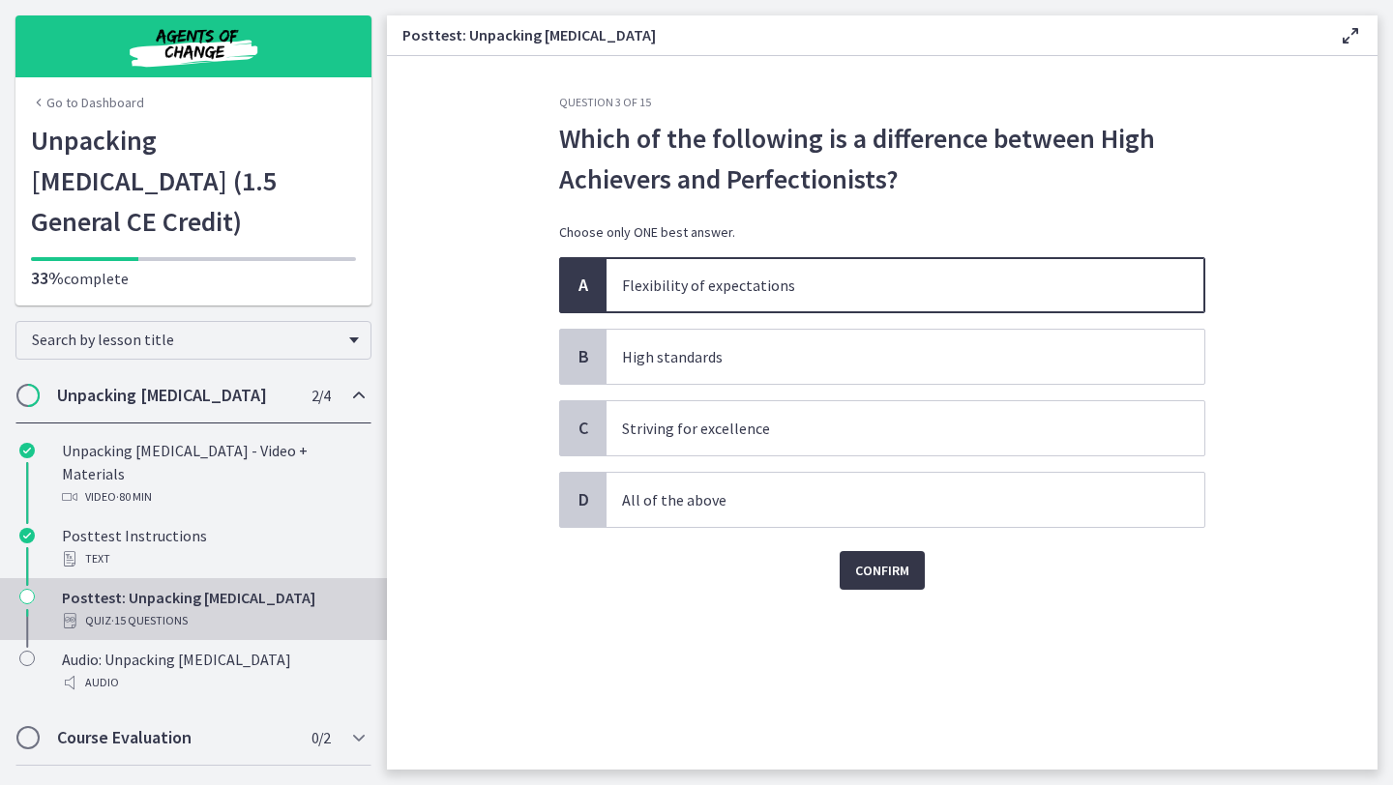
click at [910, 581] on button "Confirm" at bounding box center [882, 570] width 85 height 39
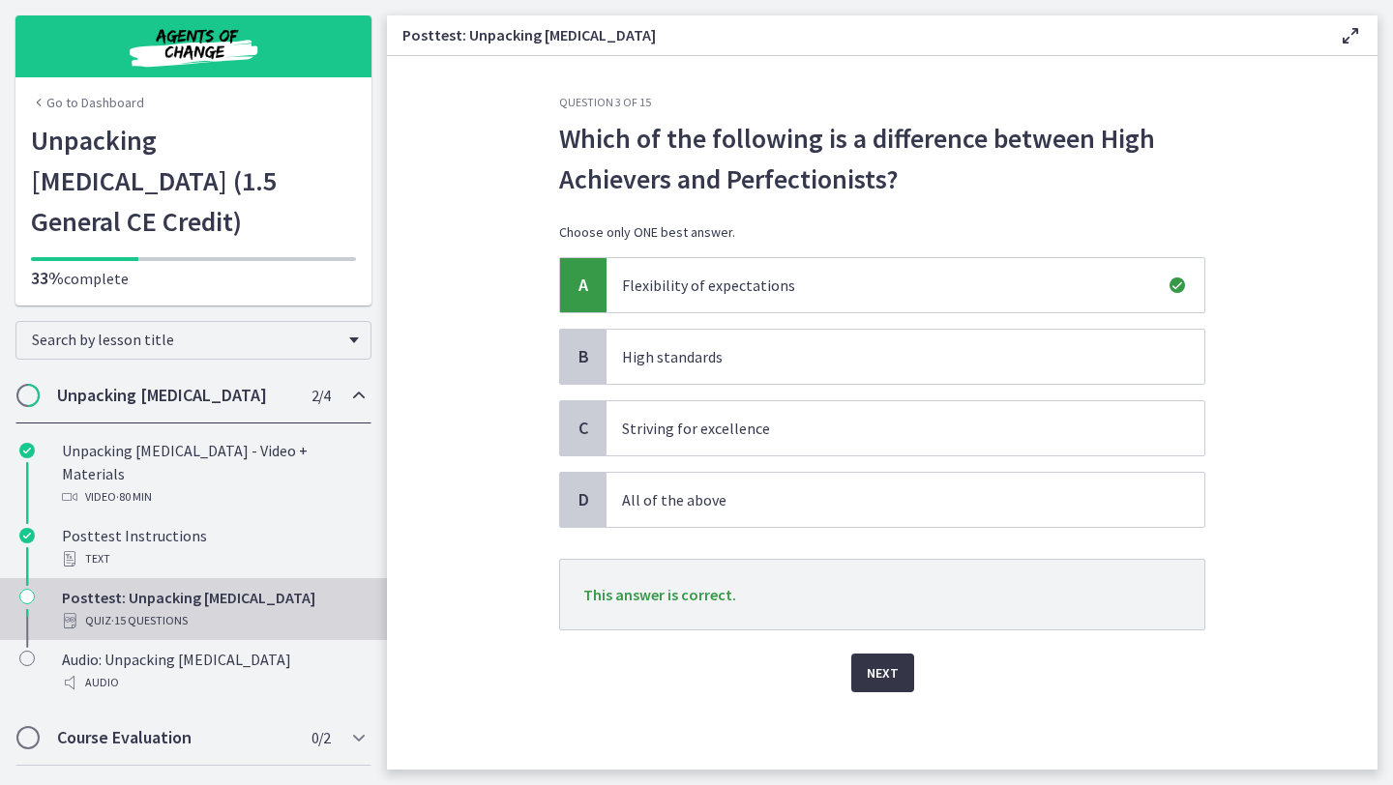
click at [890, 674] on span "Next" at bounding box center [883, 673] width 32 height 23
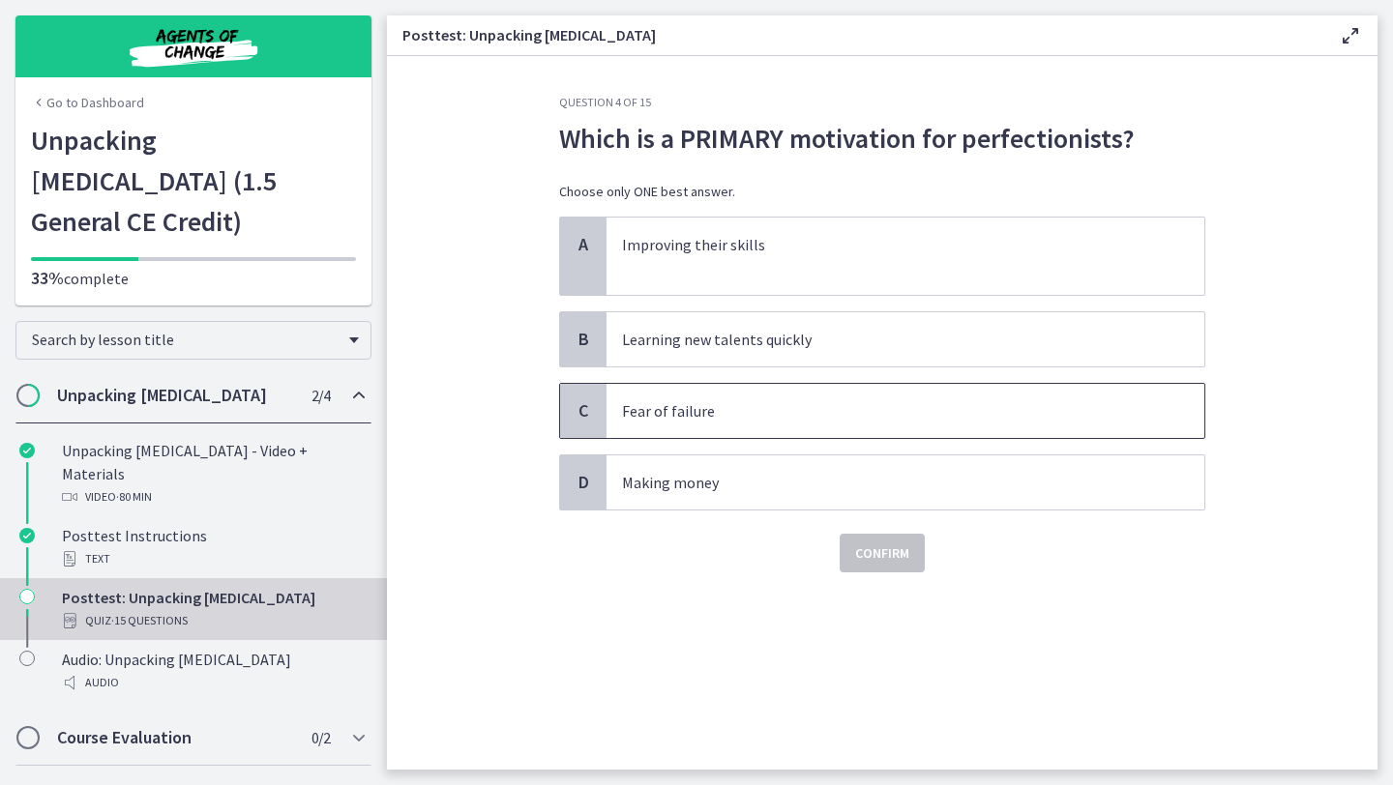
click at [774, 407] on p "Fear of failure" at bounding box center [886, 410] width 528 height 23
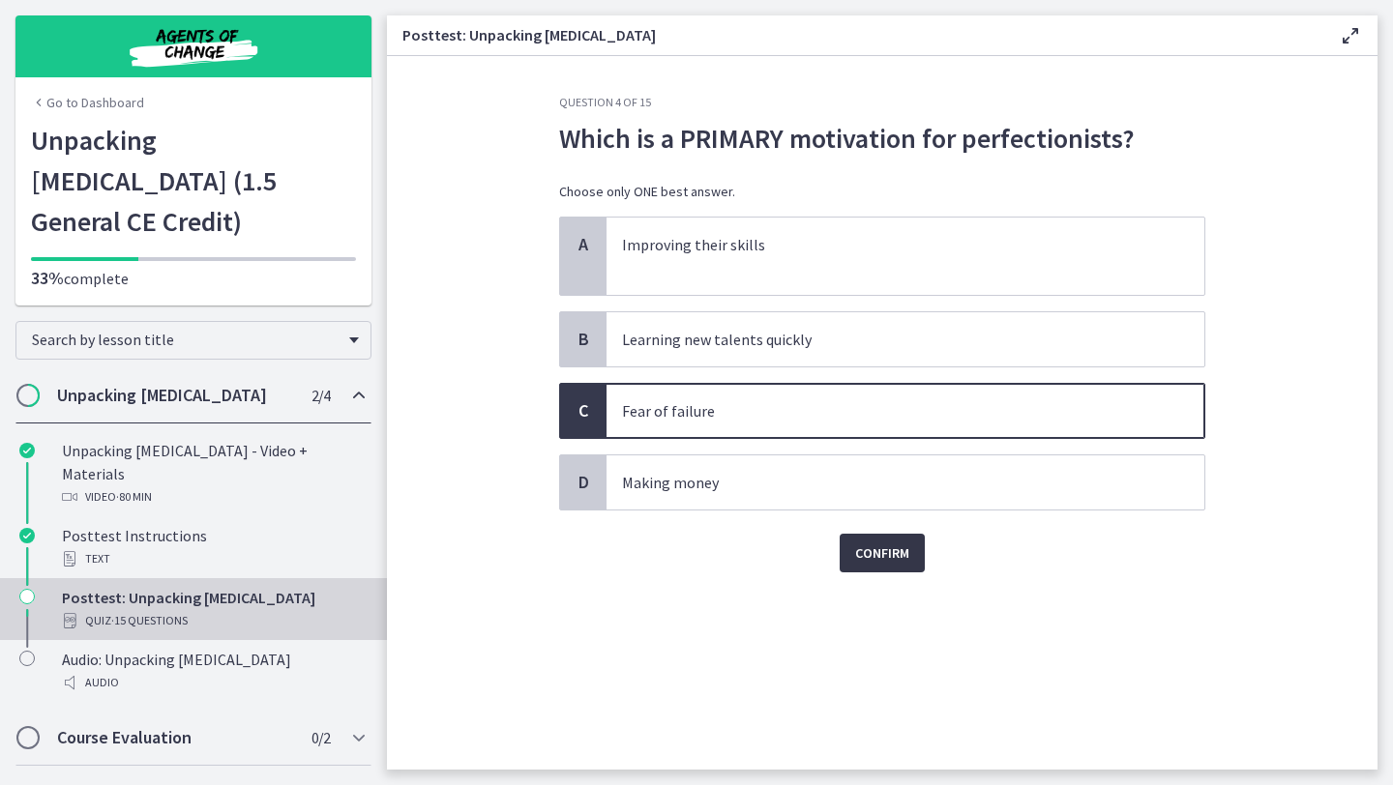
click at [863, 547] on span "Confirm" at bounding box center [882, 553] width 54 height 23
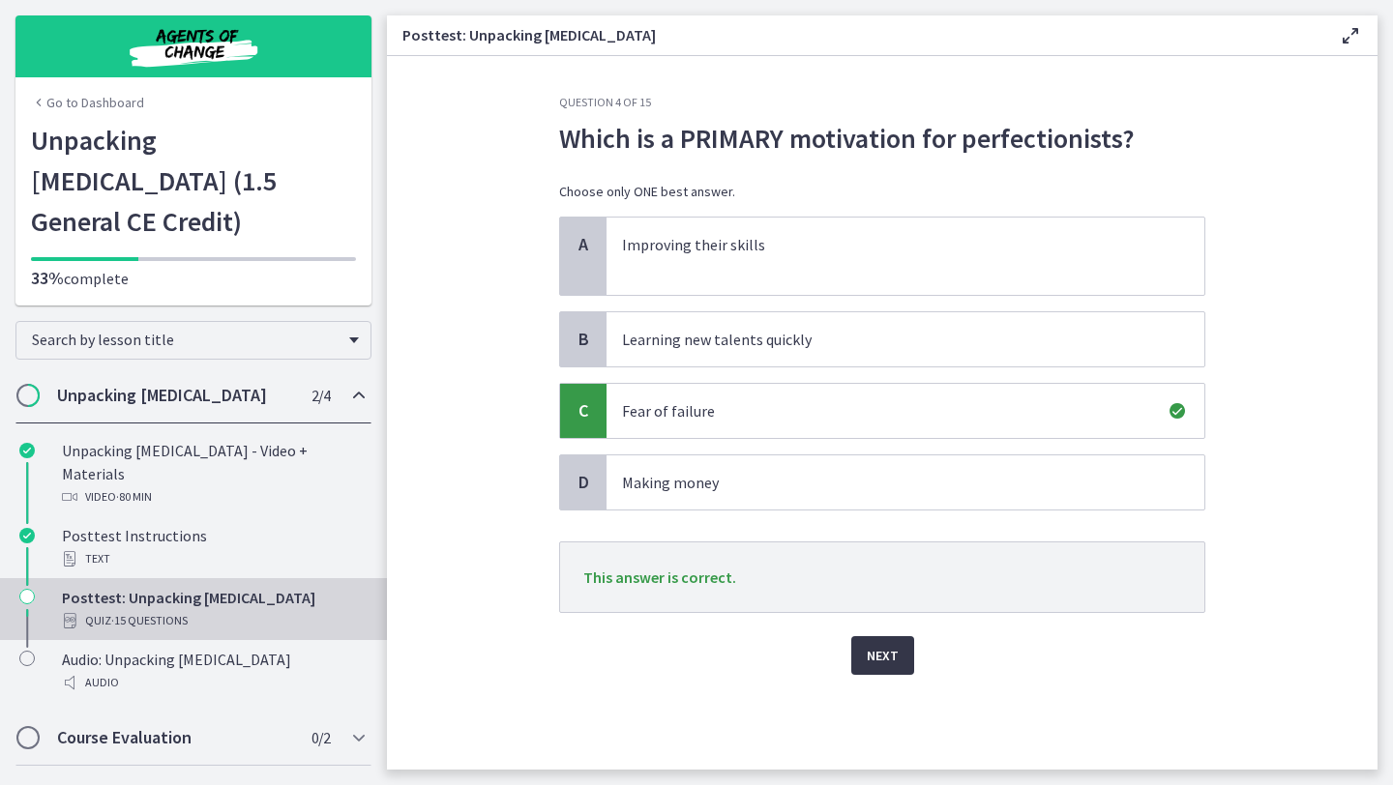
click at [900, 652] on button "Next" at bounding box center [882, 655] width 63 height 39
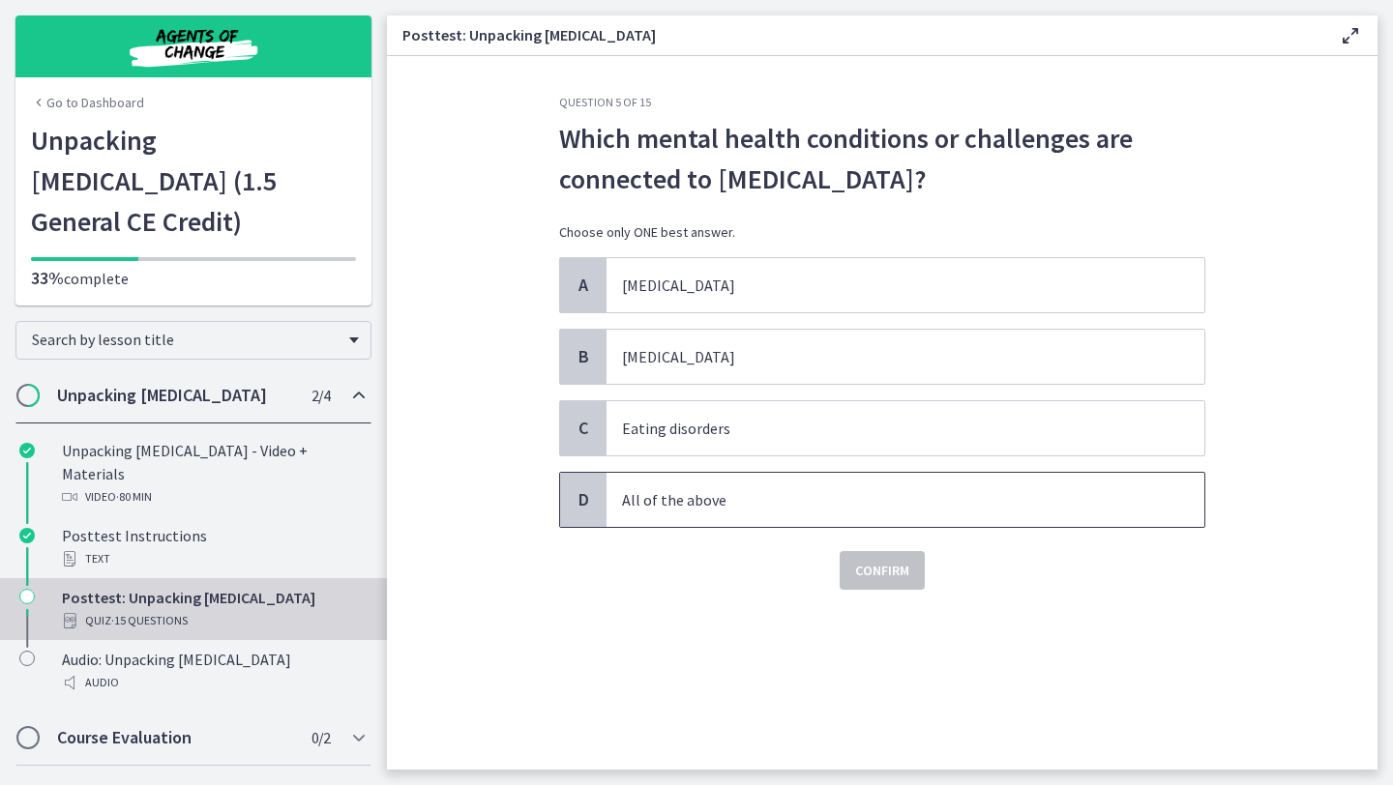
click at [731, 503] on p "All of the above" at bounding box center [886, 499] width 528 height 23
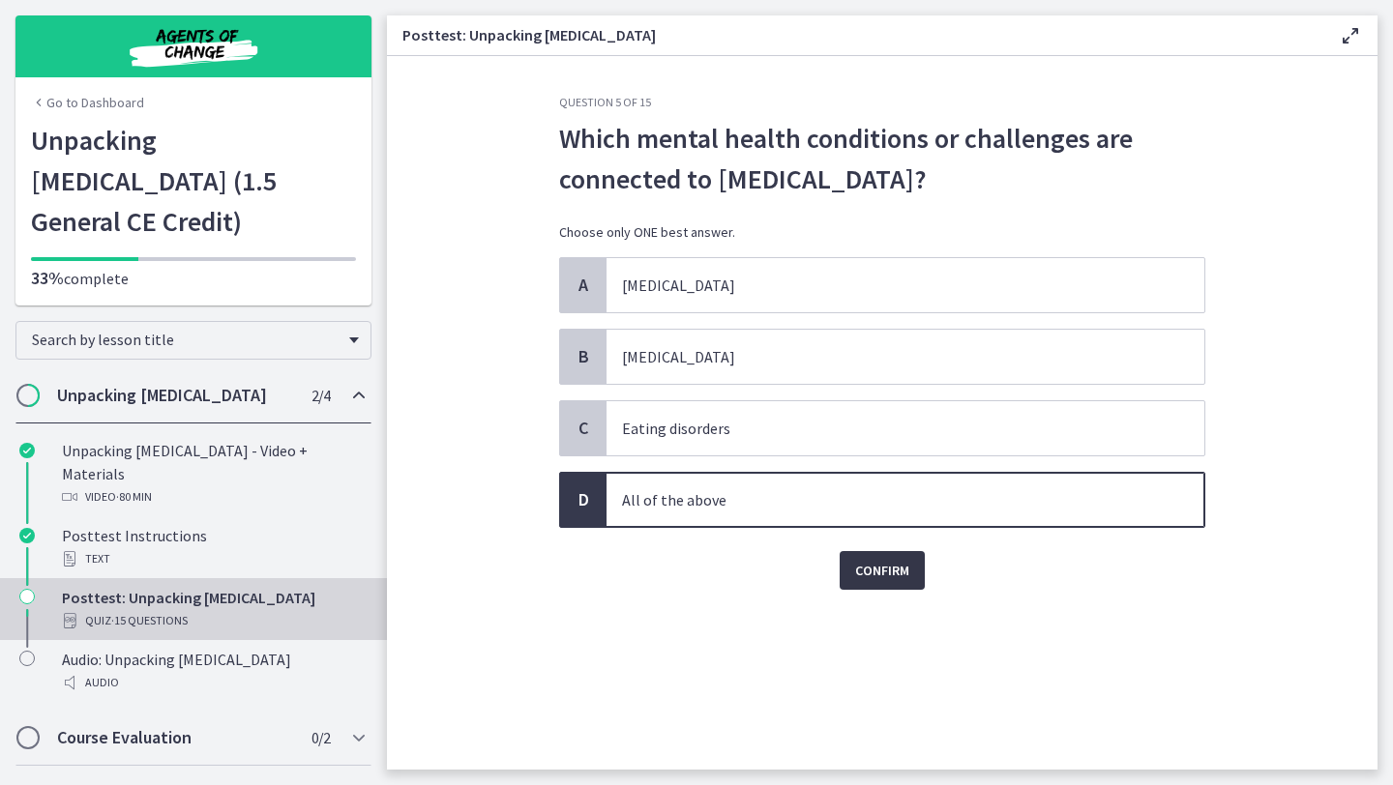
click at [879, 575] on span "Confirm" at bounding box center [882, 570] width 54 height 23
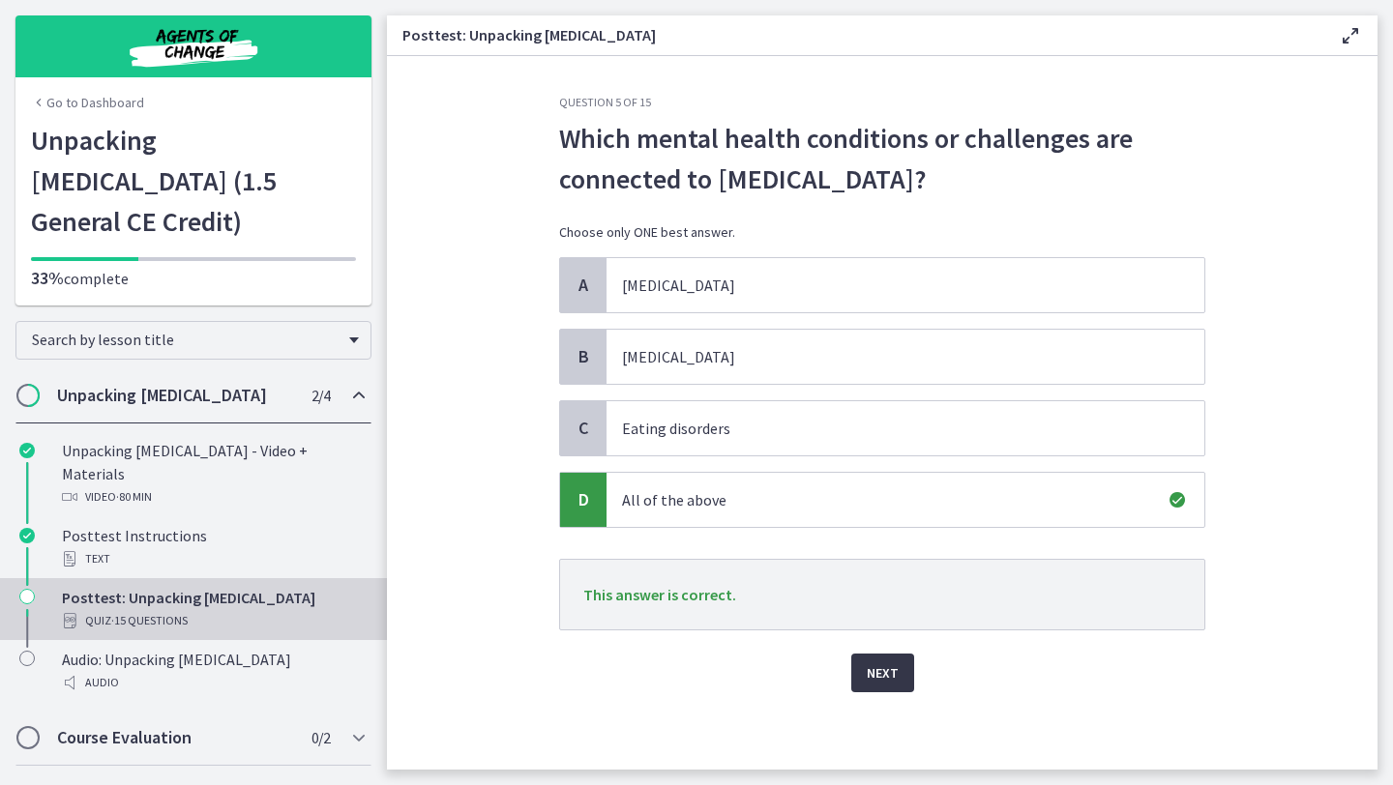
click at [896, 688] on button "Next" at bounding box center [882, 673] width 63 height 39
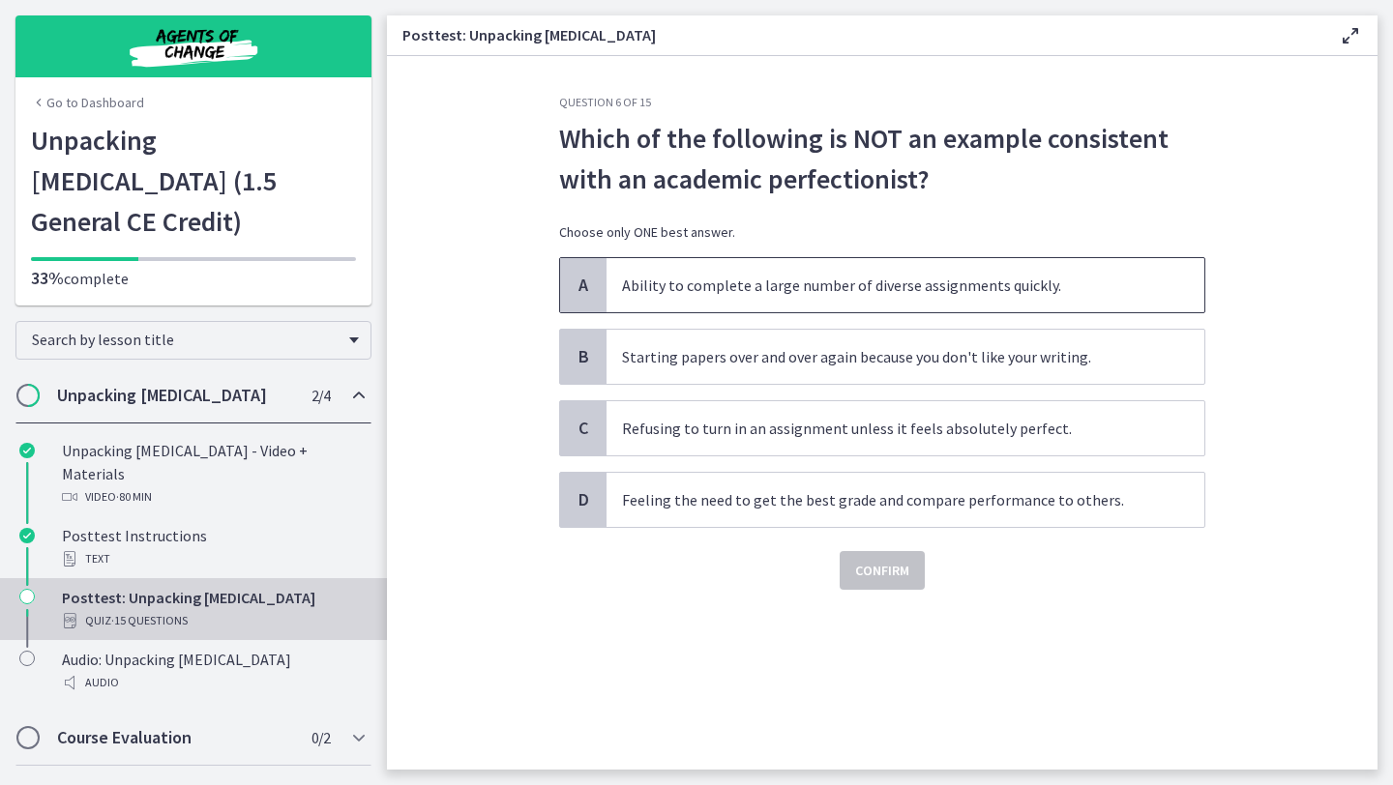
click at [861, 272] on span "Ability to complete a large number of diverse assignments quickly." at bounding box center [905, 285] width 598 height 54
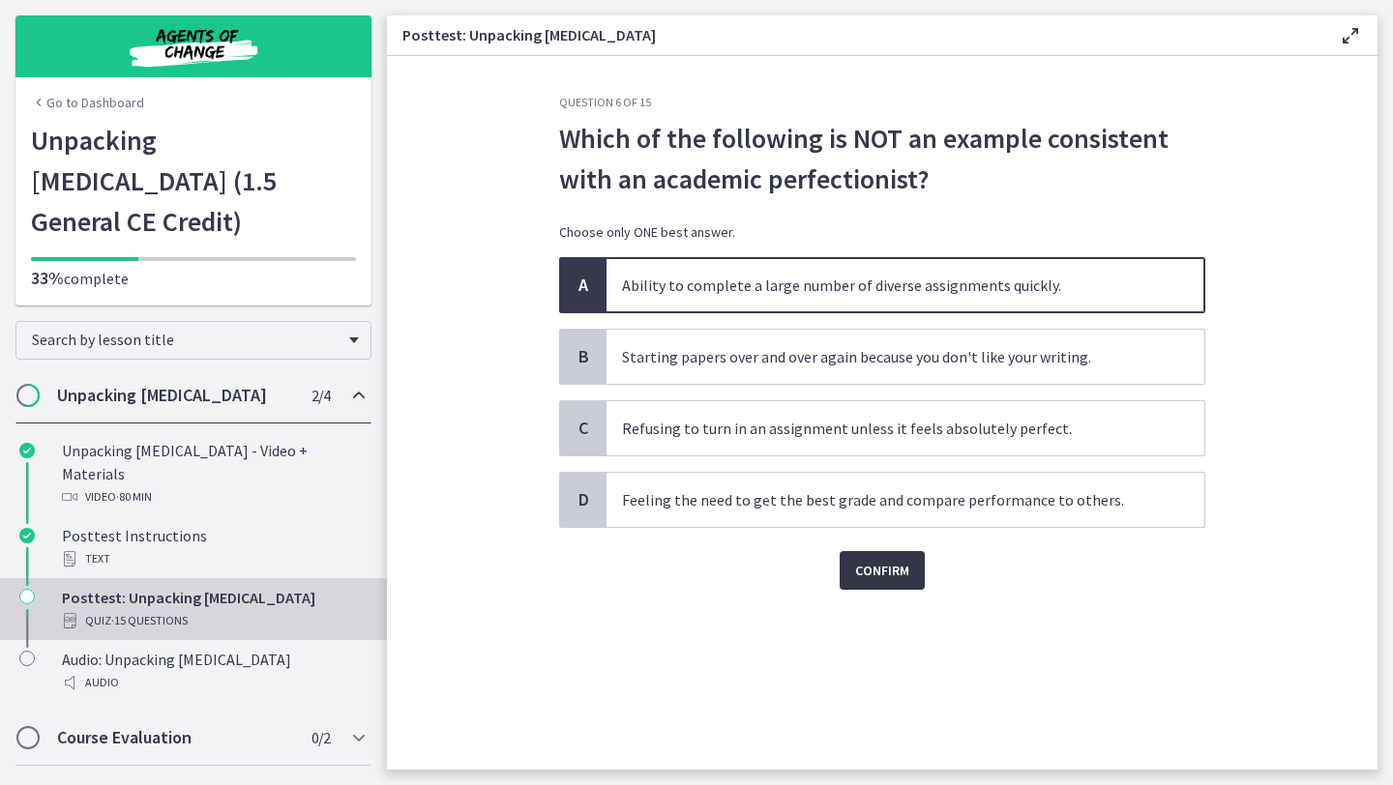
click at [896, 561] on span "Confirm" at bounding box center [882, 570] width 54 height 23
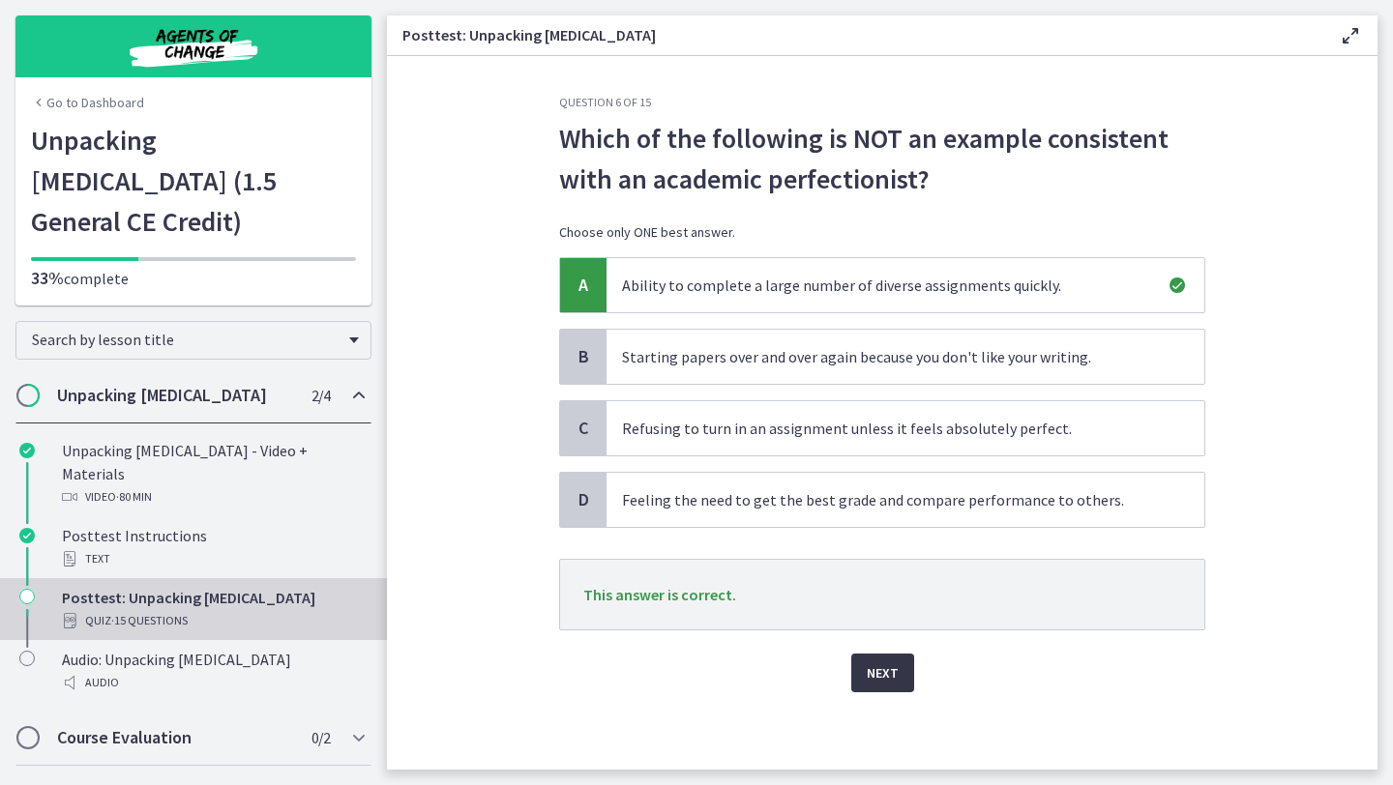
click at [877, 669] on span "Next" at bounding box center [883, 673] width 32 height 23
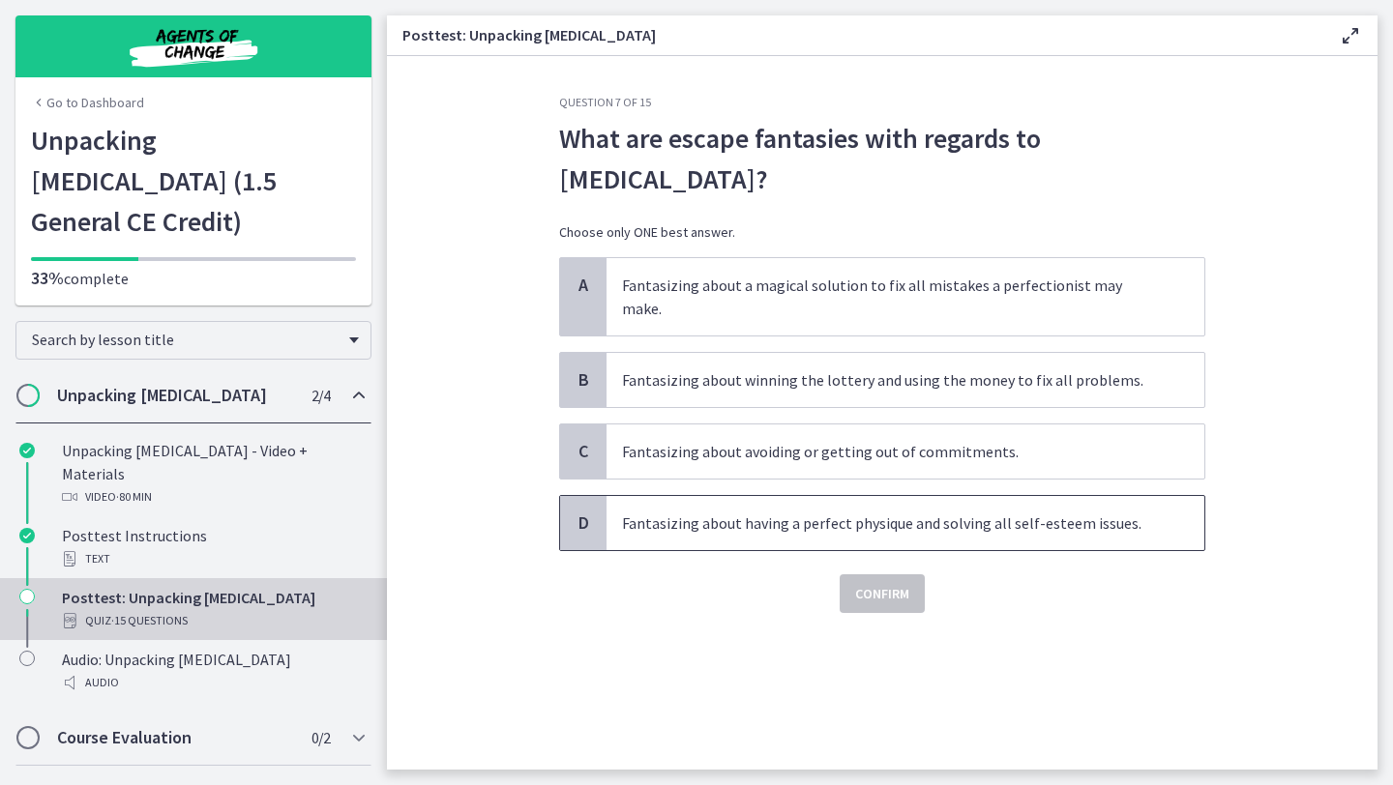
click at [851, 522] on span "Fantasizing about having a perfect physique and solving all self-esteem issues." at bounding box center [905, 523] width 598 height 54
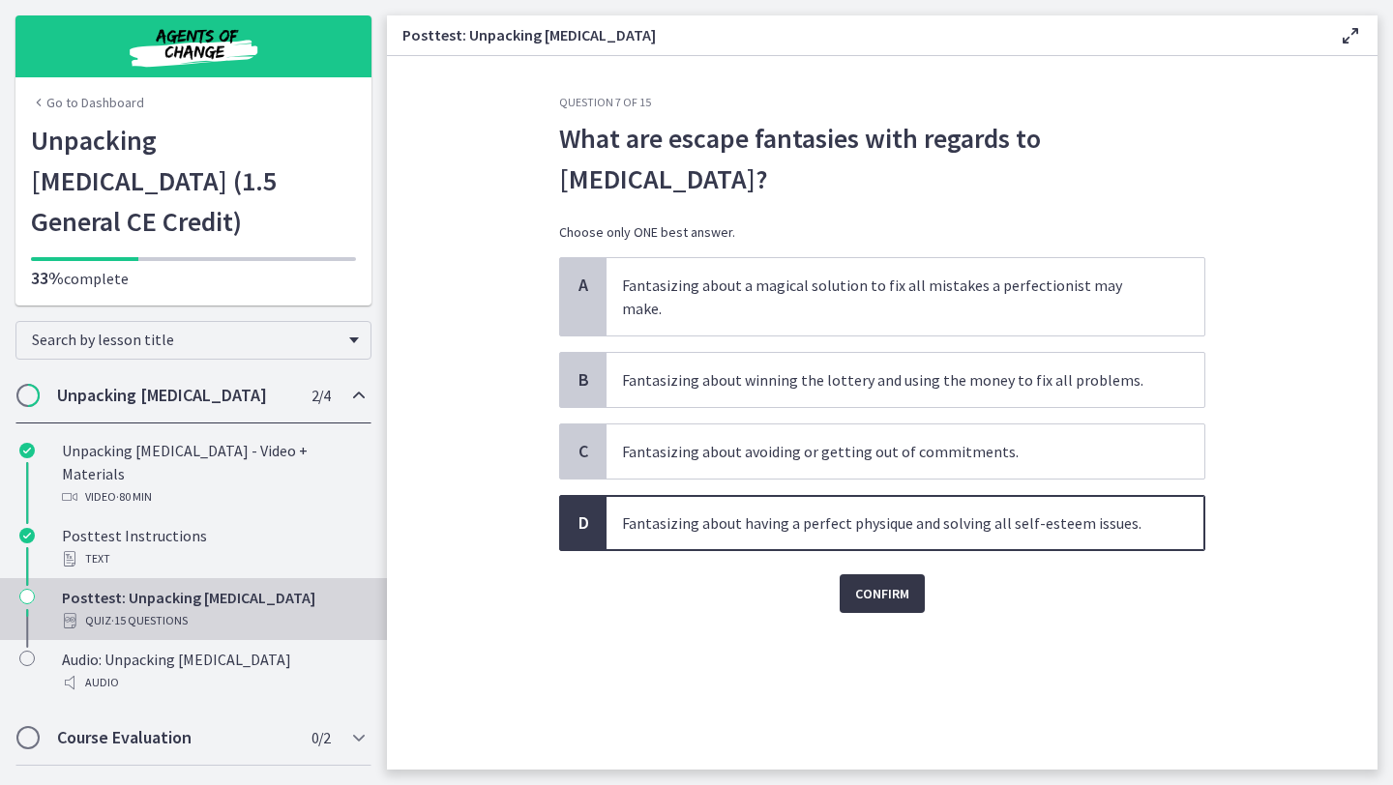
click at [901, 582] on span "Confirm" at bounding box center [882, 593] width 54 height 23
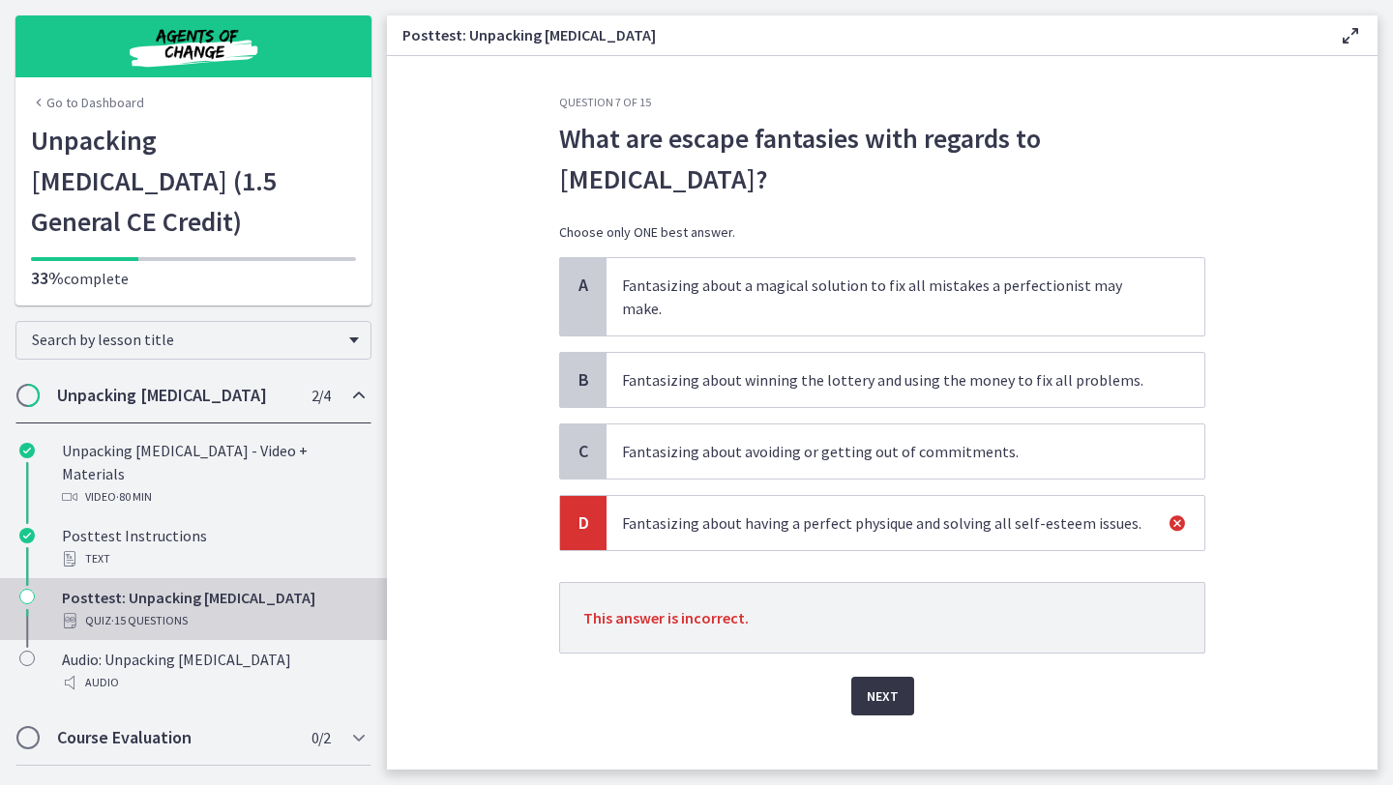
click at [901, 683] on button "Next" at bounding box center [882, 696] width 63 height 39
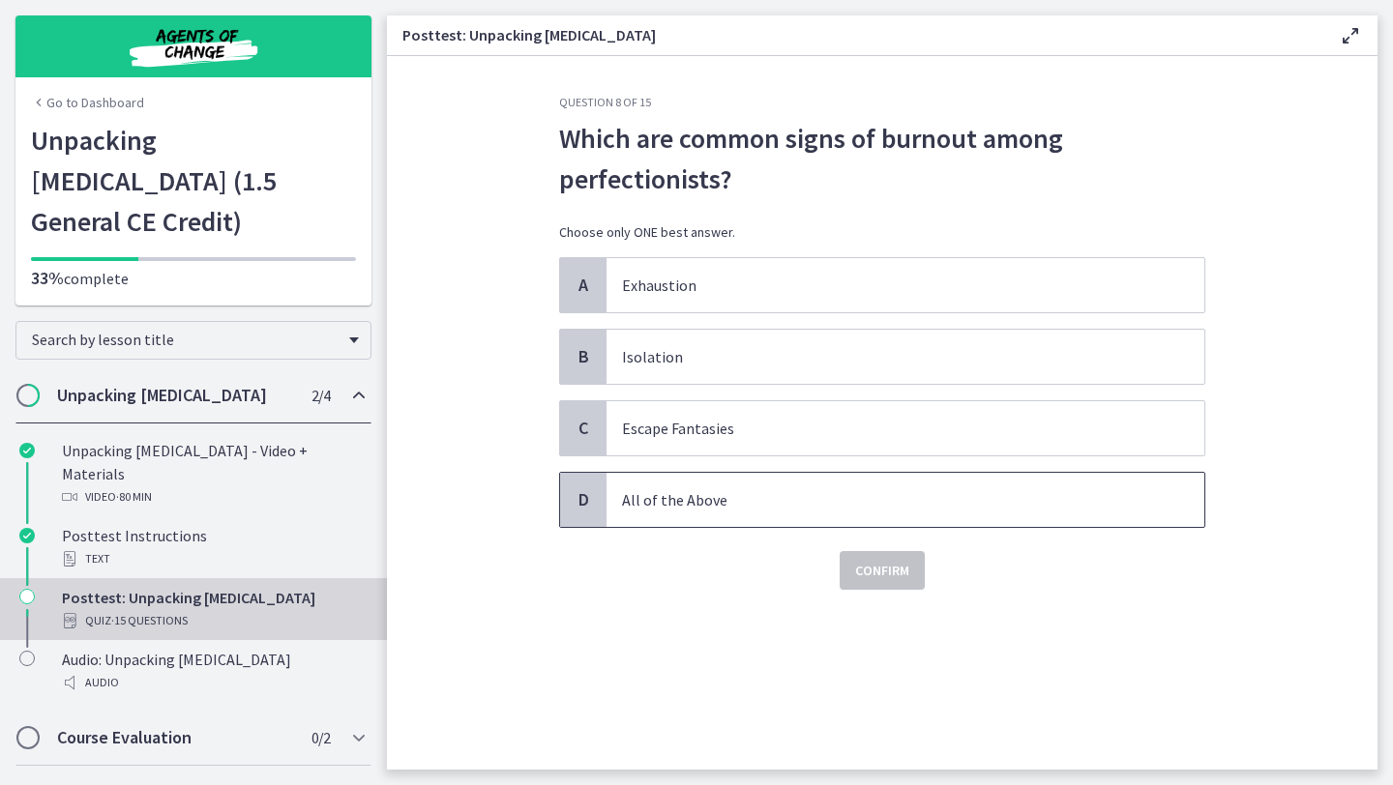
click at [725, 503] on p "All of the Above" at bounding box center [886, 499] width 528 height 23
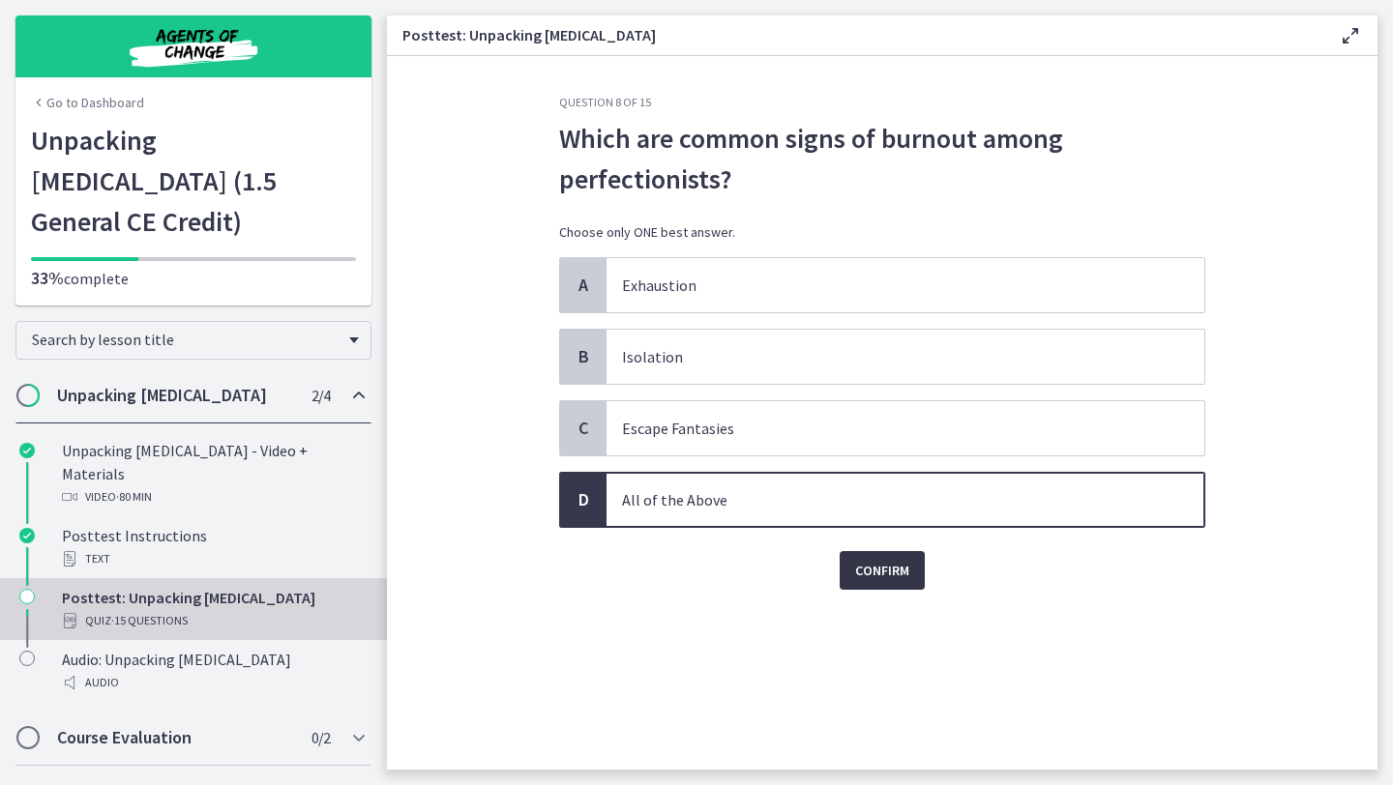
click at [875, 581] on span "Confirm" at bounding box center [882, 570] width 54 height 23
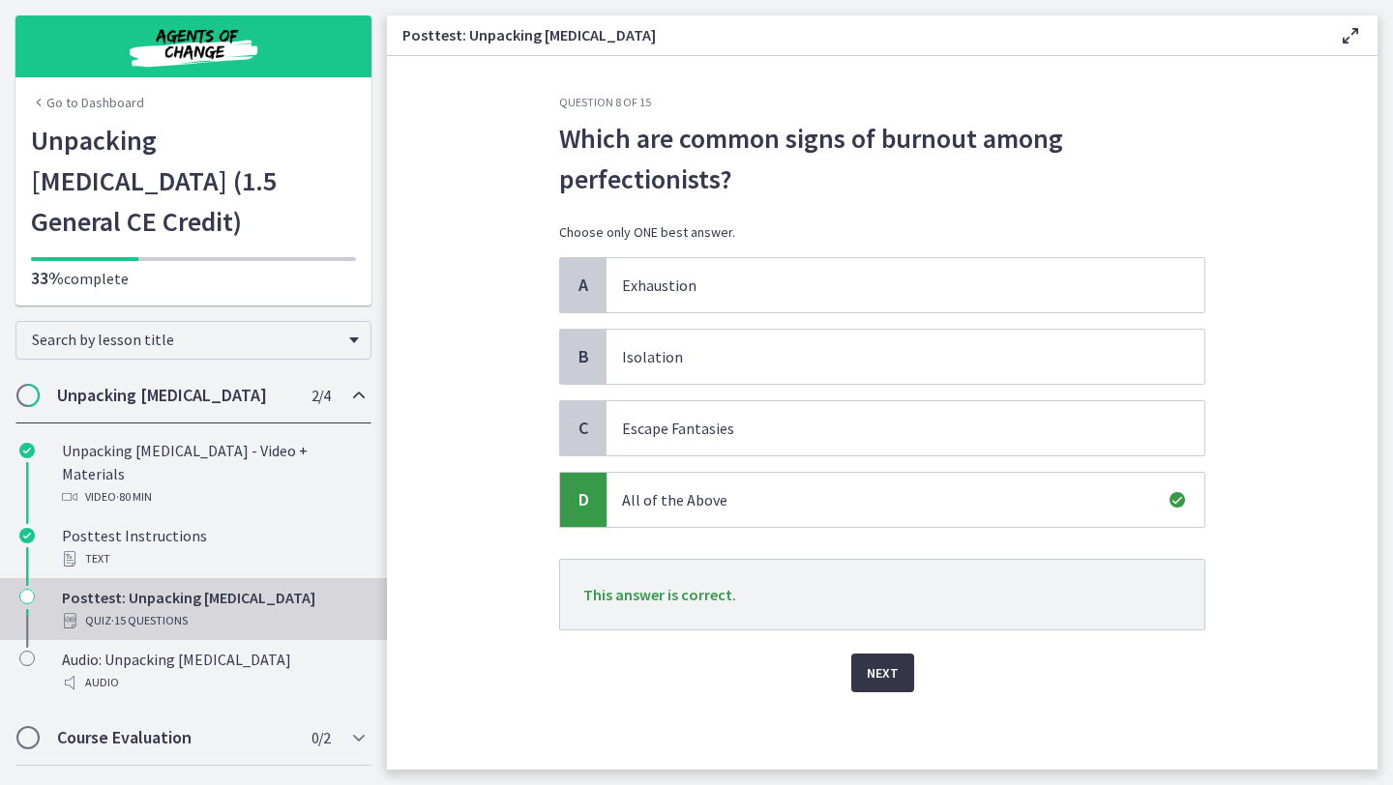
click at [888, 671] on span "Next" at bounding box center [883, 673] width 32 height 23
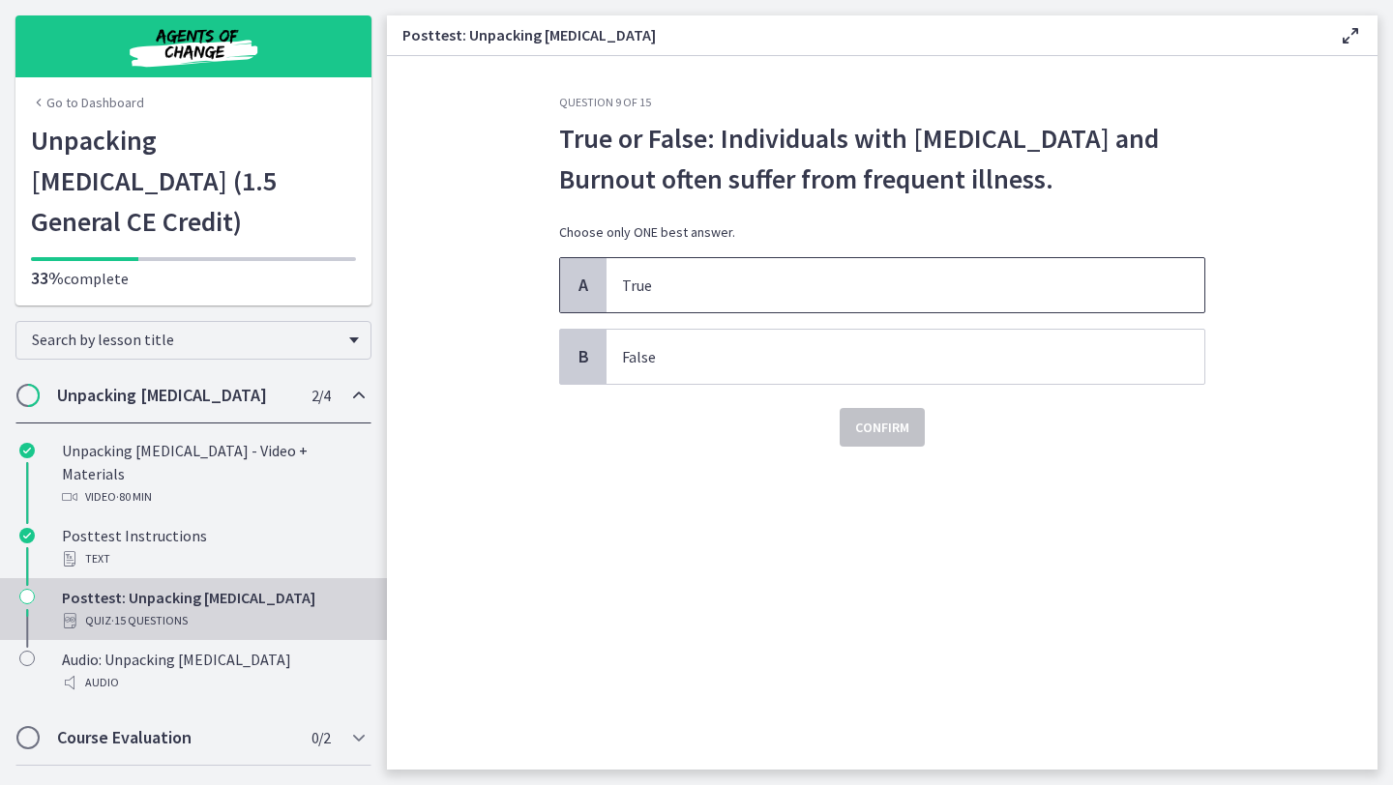
click at [751, 281] on p "True" at bounding box center [886, 285] width 528 height 23
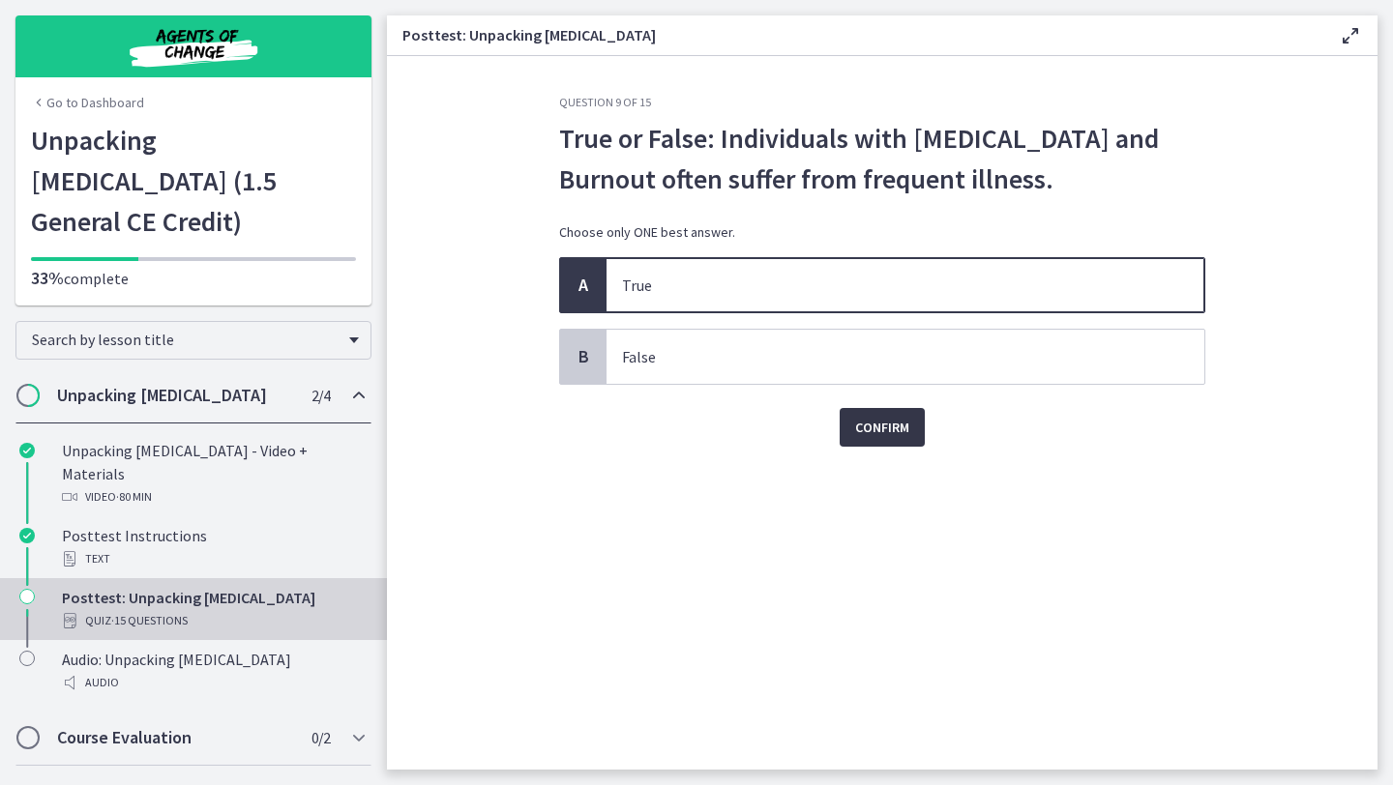
click at [871, 434] on span "Confirm" at bounding box center [882, 427] width 54 height 23
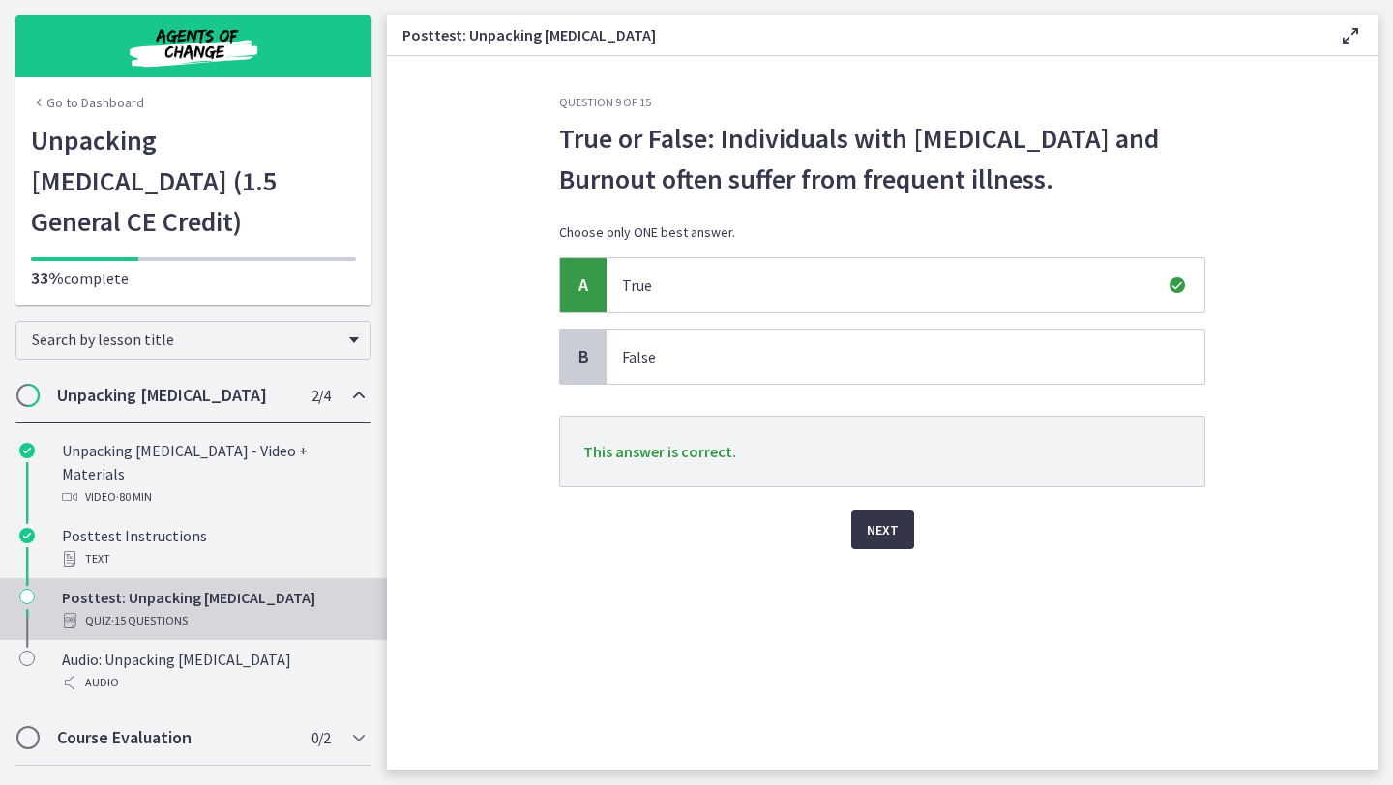
click at [877, 535] on span "Next" at bounding box center [883, 529] width 32 height 23
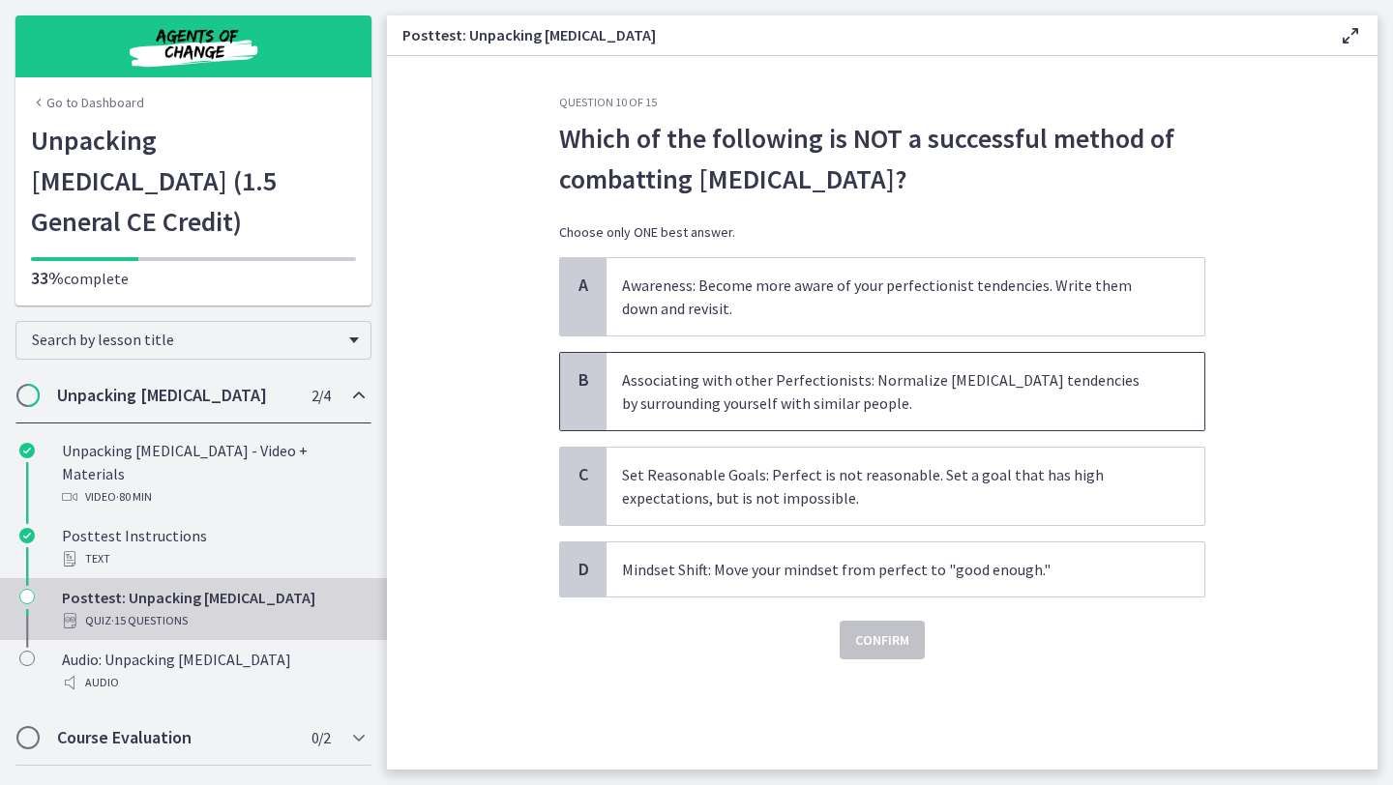
click at [859, 386] on p "Associating with other Perfectionists: Normalize perfectionism tendencies by su…" at bounding box center [886, 392] width 528 height 46
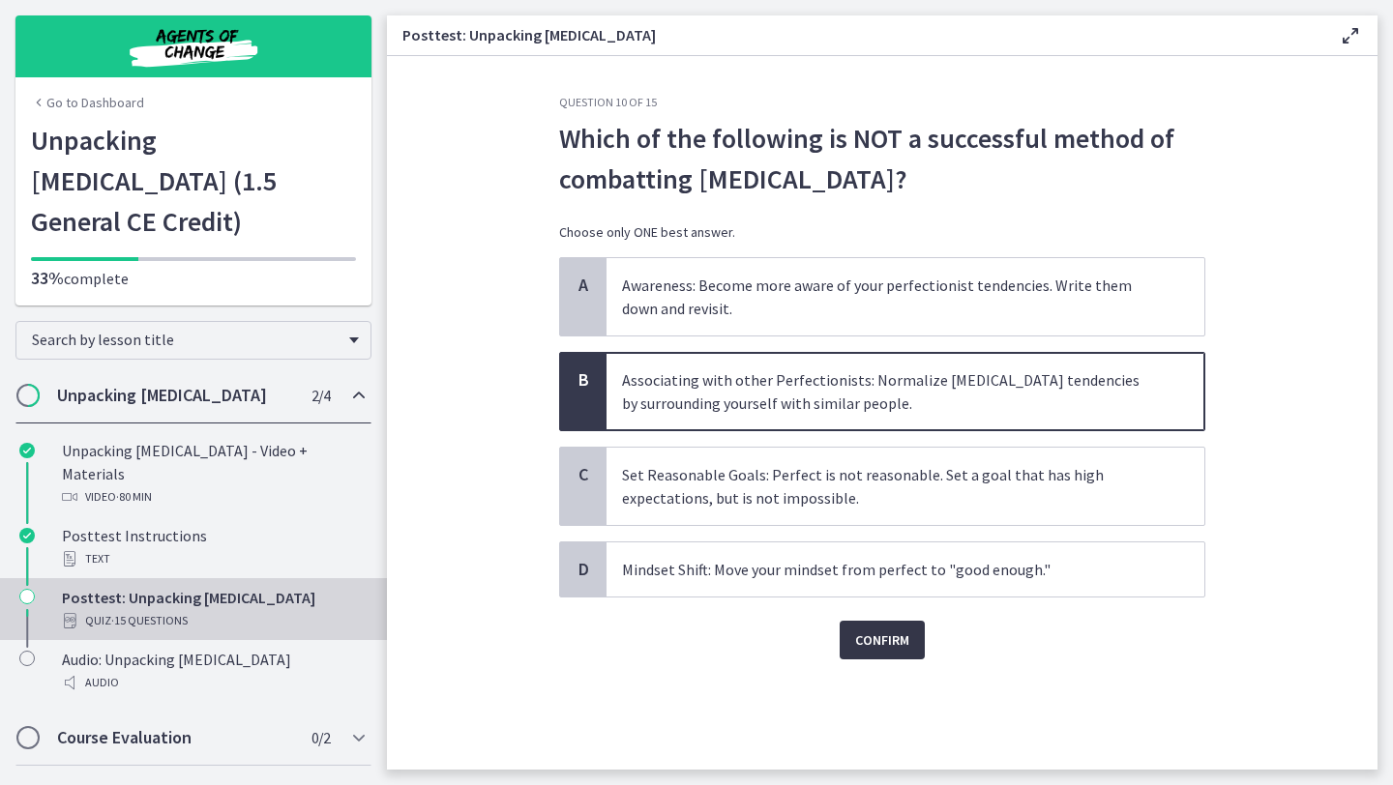
click at [889, 637] on span "Confirm" at bounding box center [882, 640] width 54 height 23
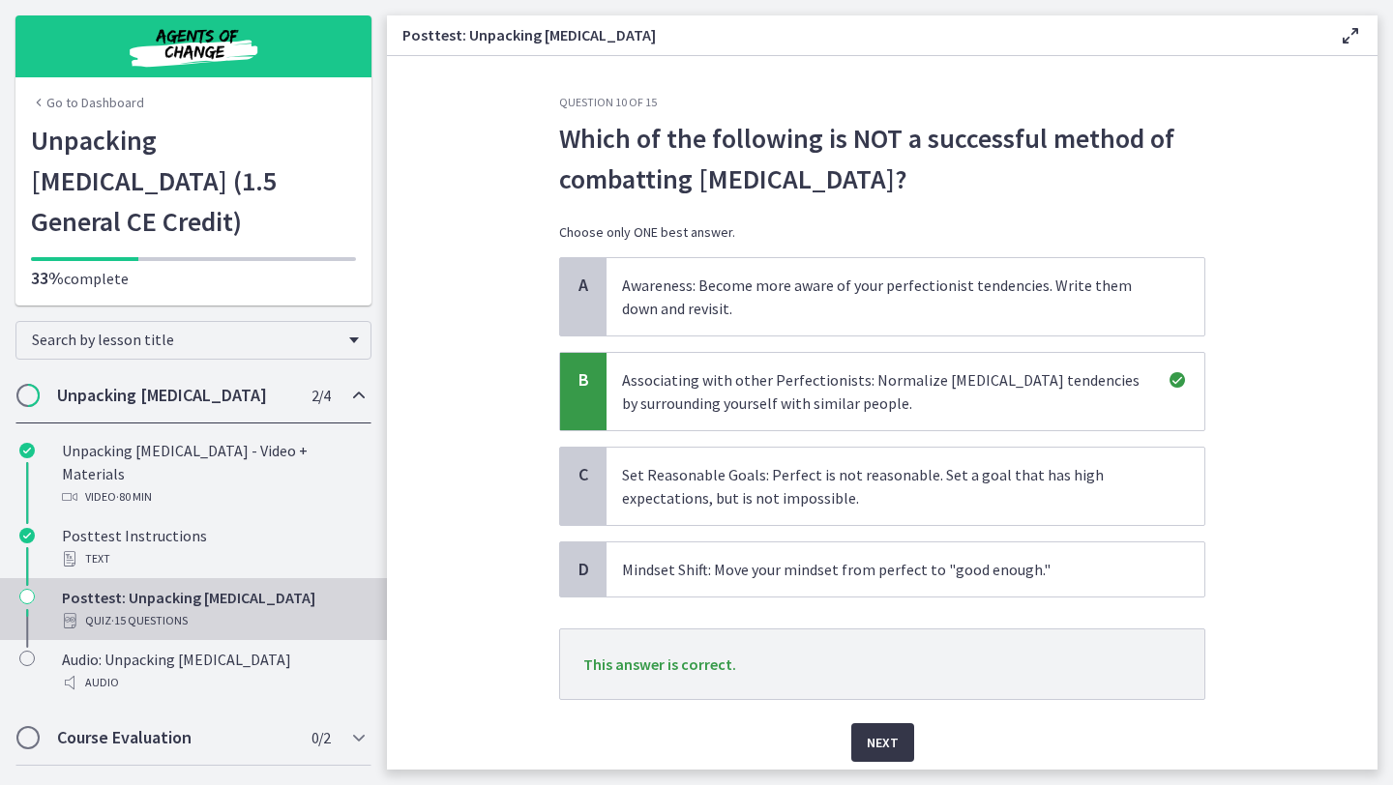
click at [884, 753] on span "Next" at bounding box center [883, 742] width 32 height 23
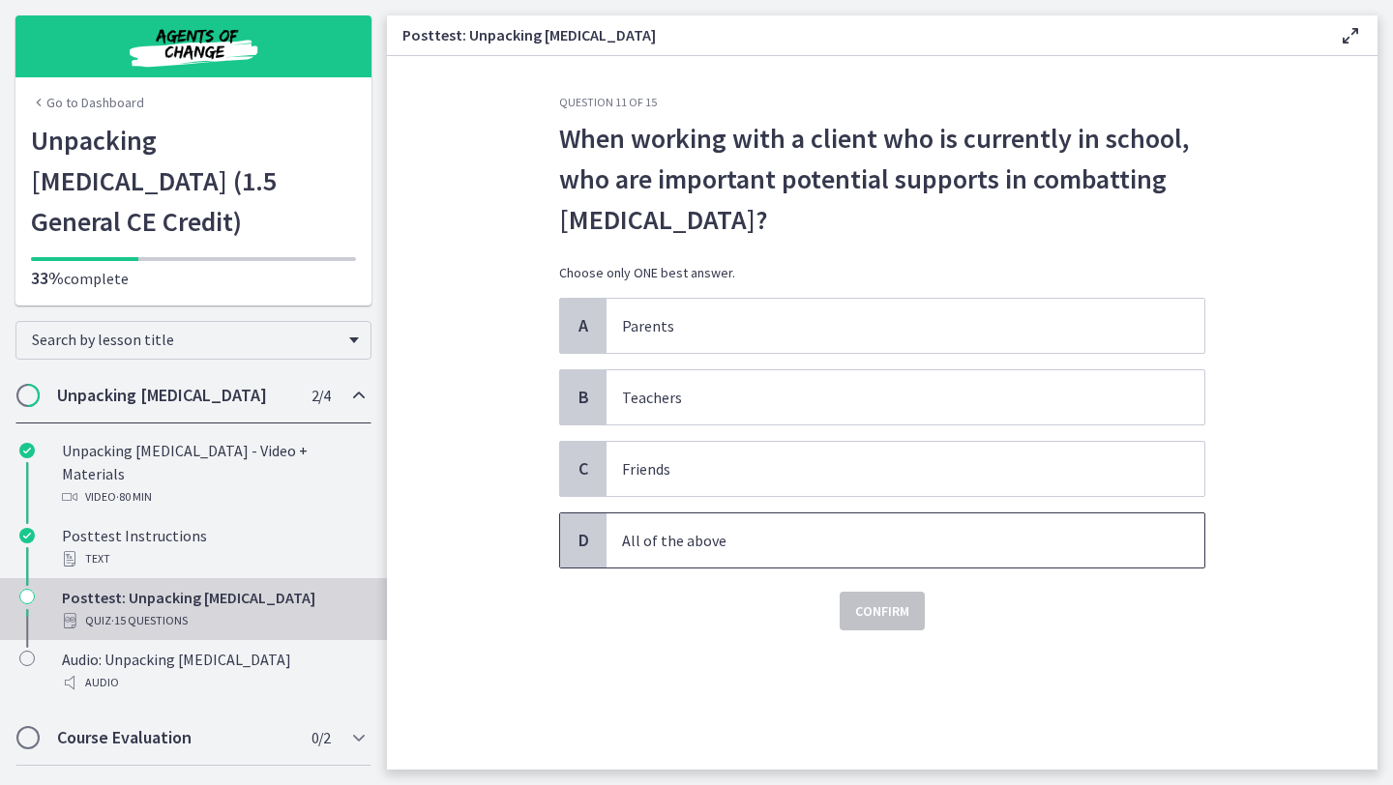
click at [735, 528] on span "All of the above" at bounding box center [905, 541] width 598 height 54
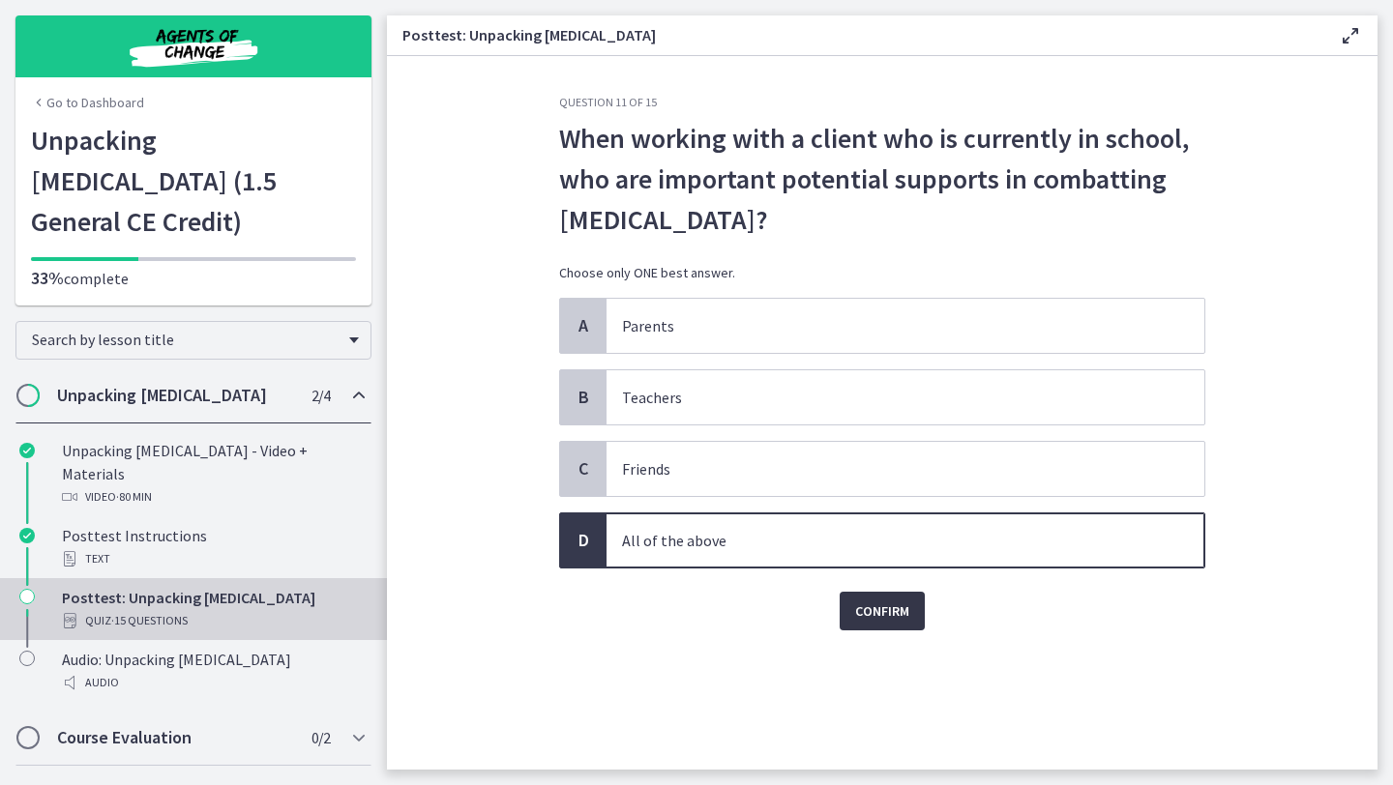
click at [851, 601] on button "Confirm" at bounding box center [882, 611] width 85 height 39
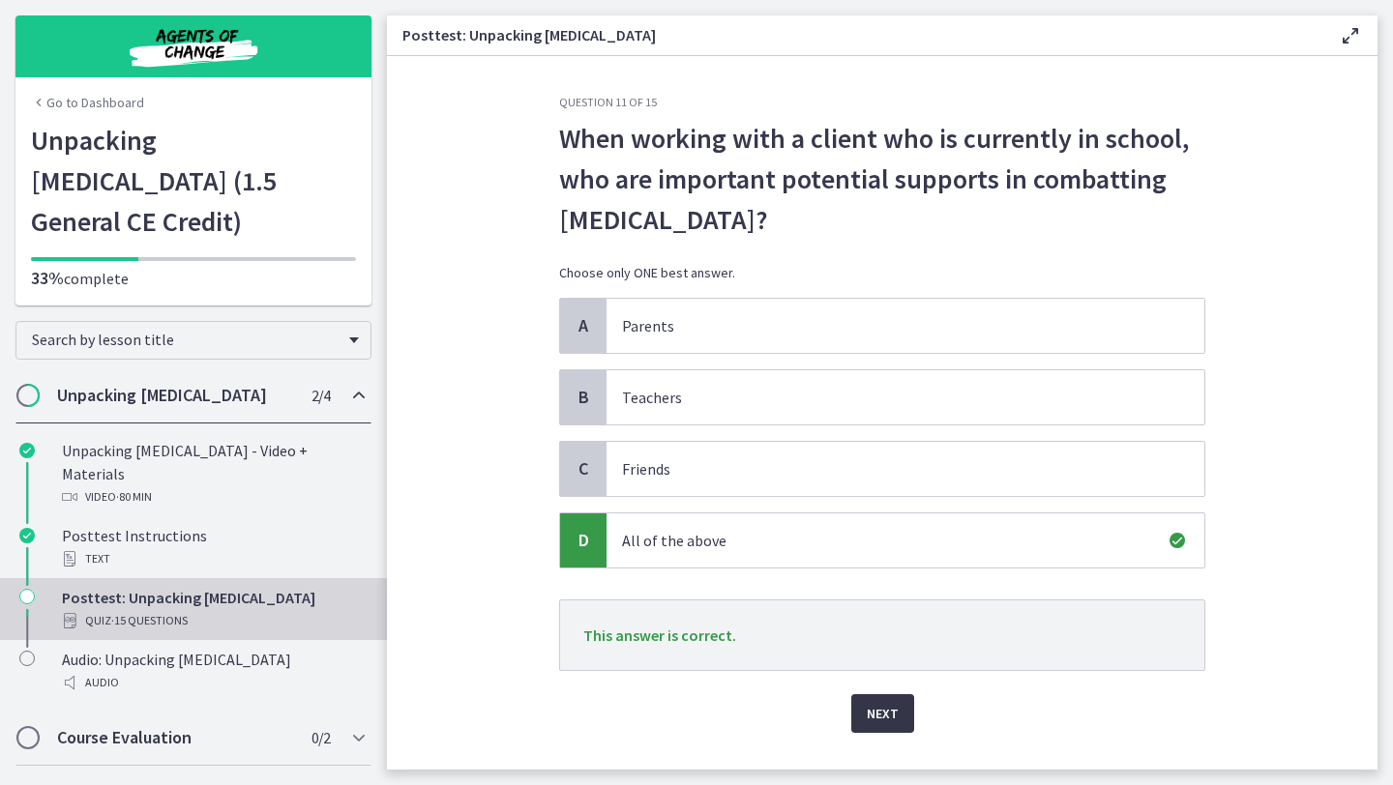
click at [882, 696] on button "Next" at bounding box center [882, 713] width 63 height 39
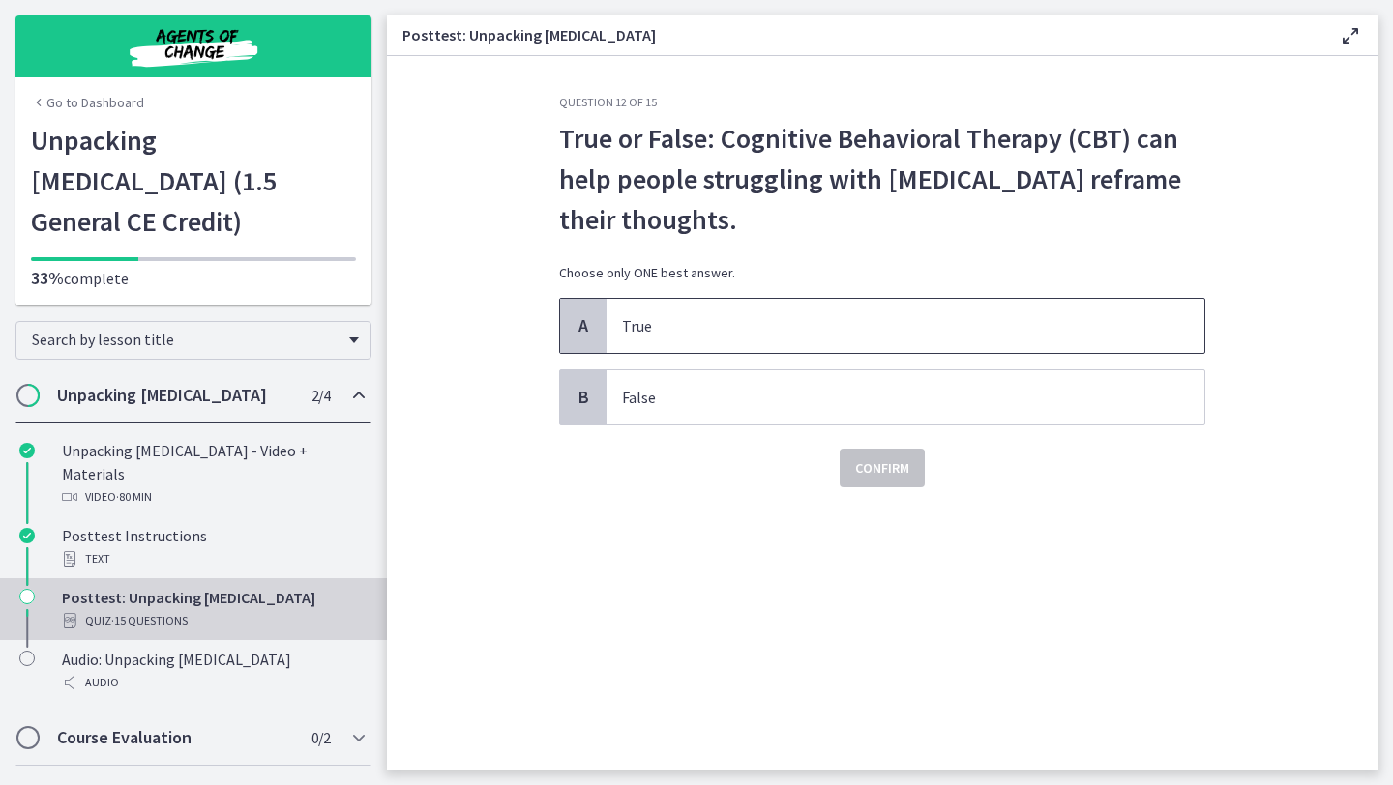
click at [799, 302] on span "True" at bounding box center [905, 326] width 598 height 54
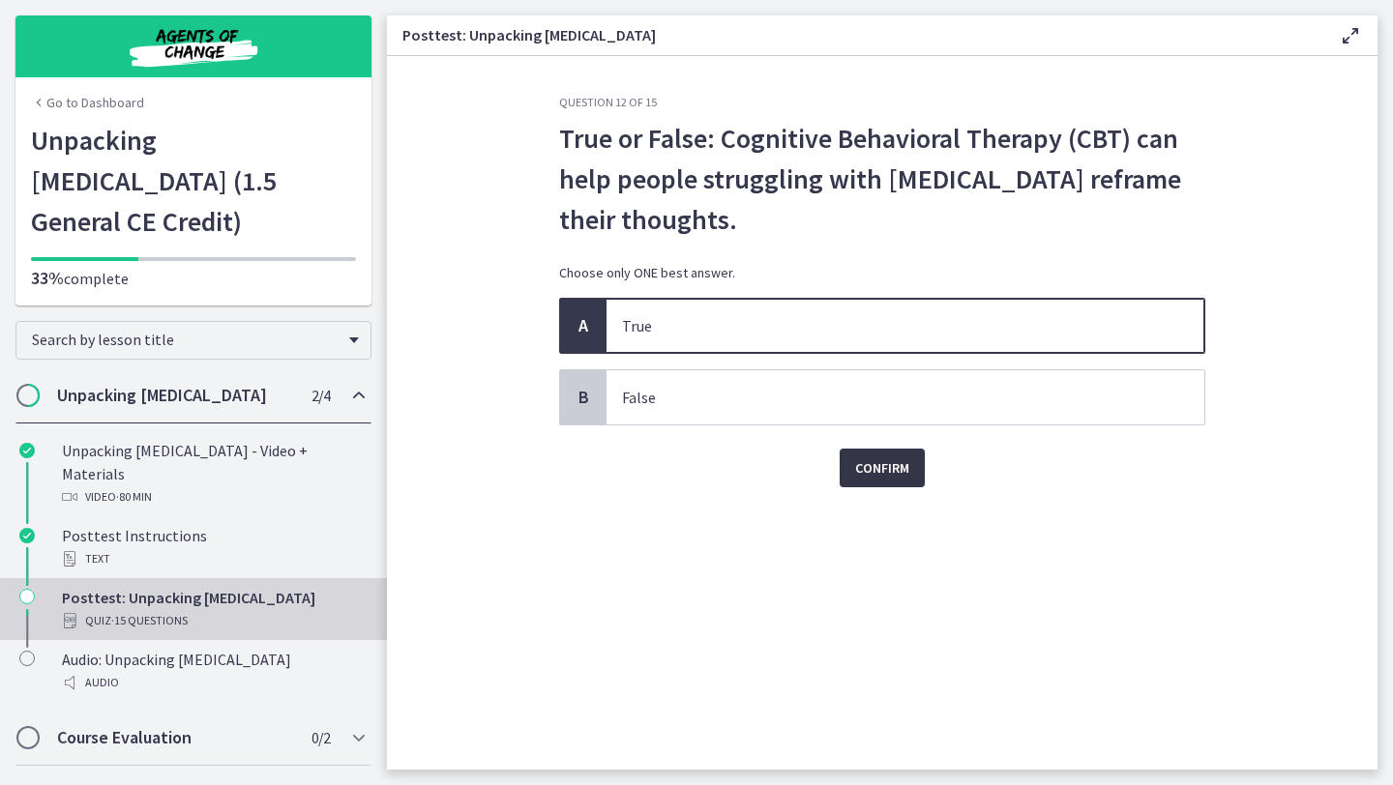
click at [874, 476] on span "Confirm" at bounding box center [882, 468] width 54 height 23
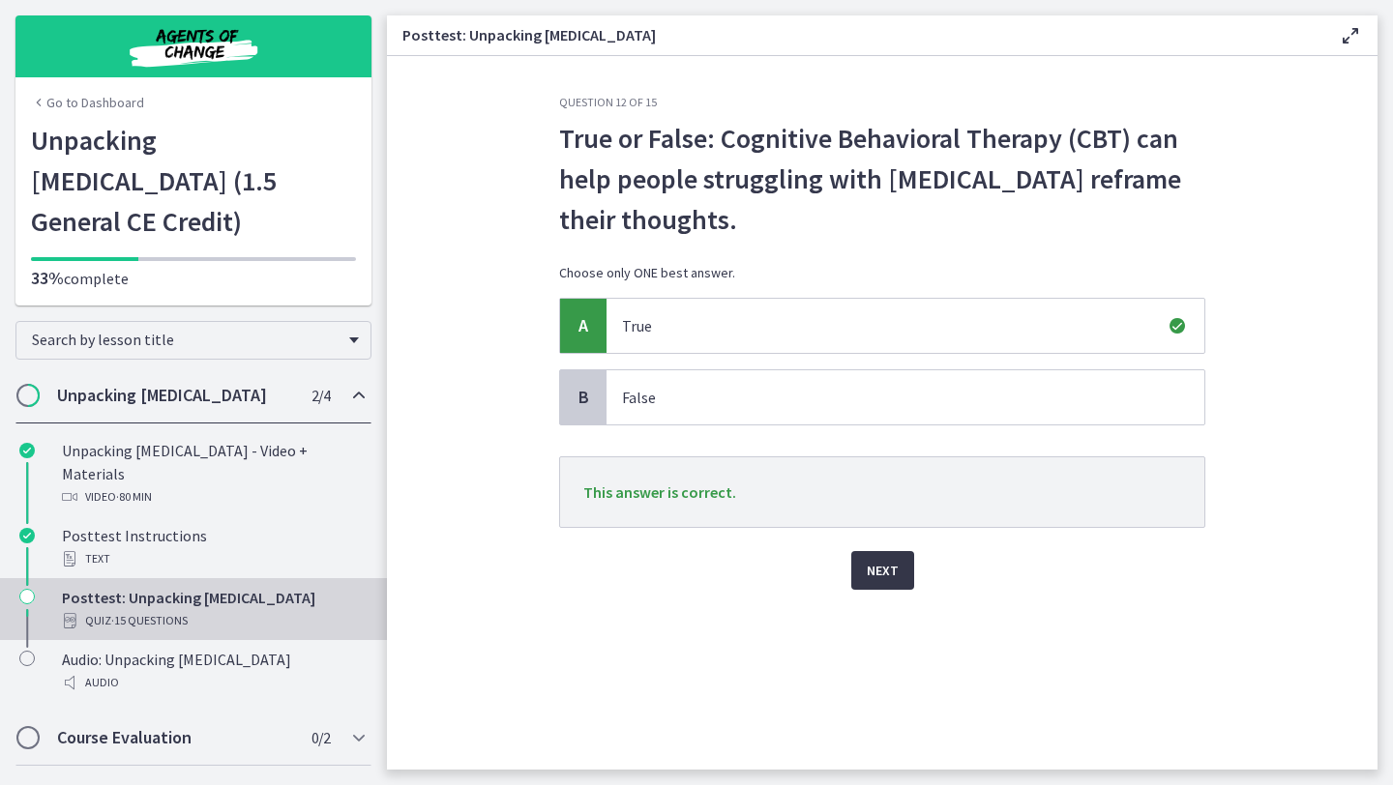
click at [885, 568] on span "Next" at bounding box center [883, 570] width 32 height 23
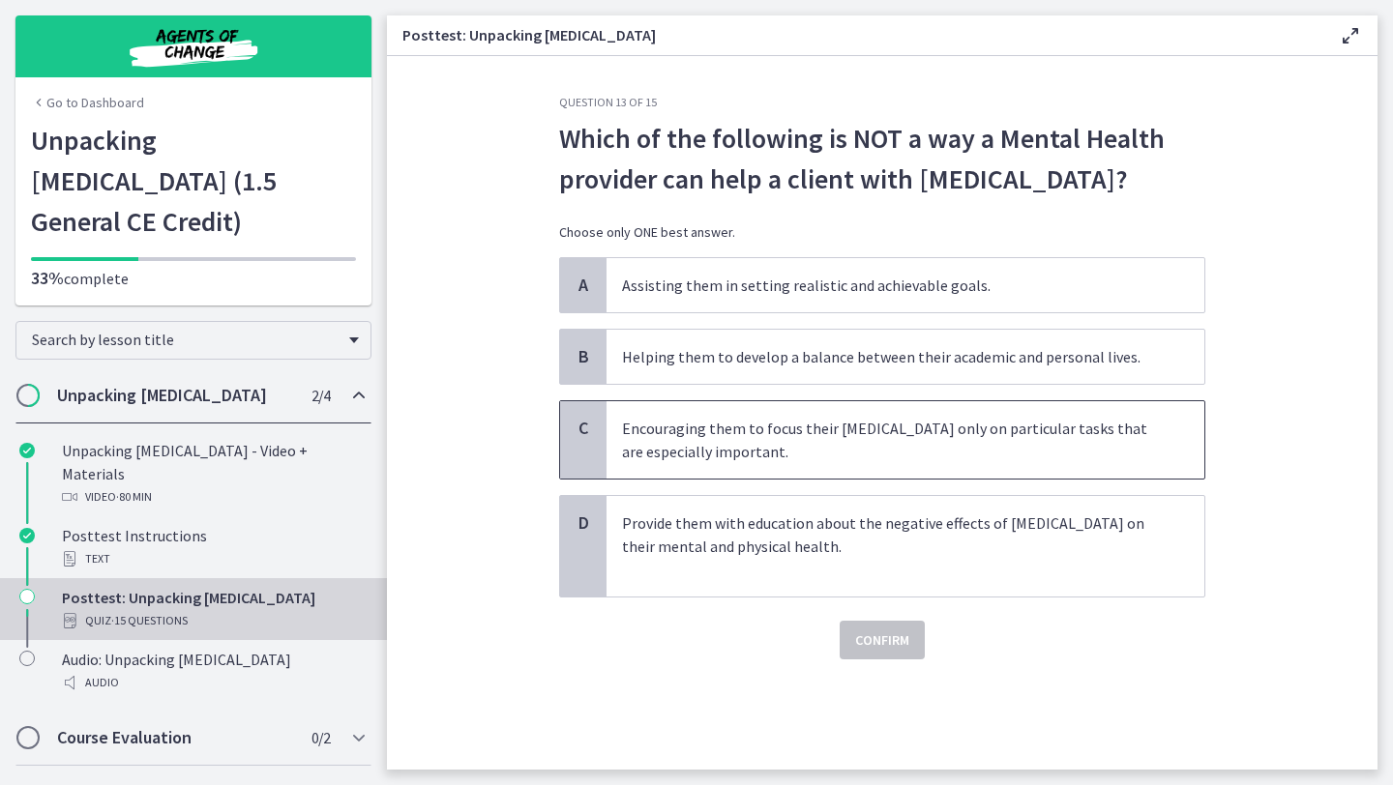
click at [885, 455] on p "Encouraging them to focus their perfectionism only on particular tasks that are…" at bounding box center [886, 440] width 528 height 46
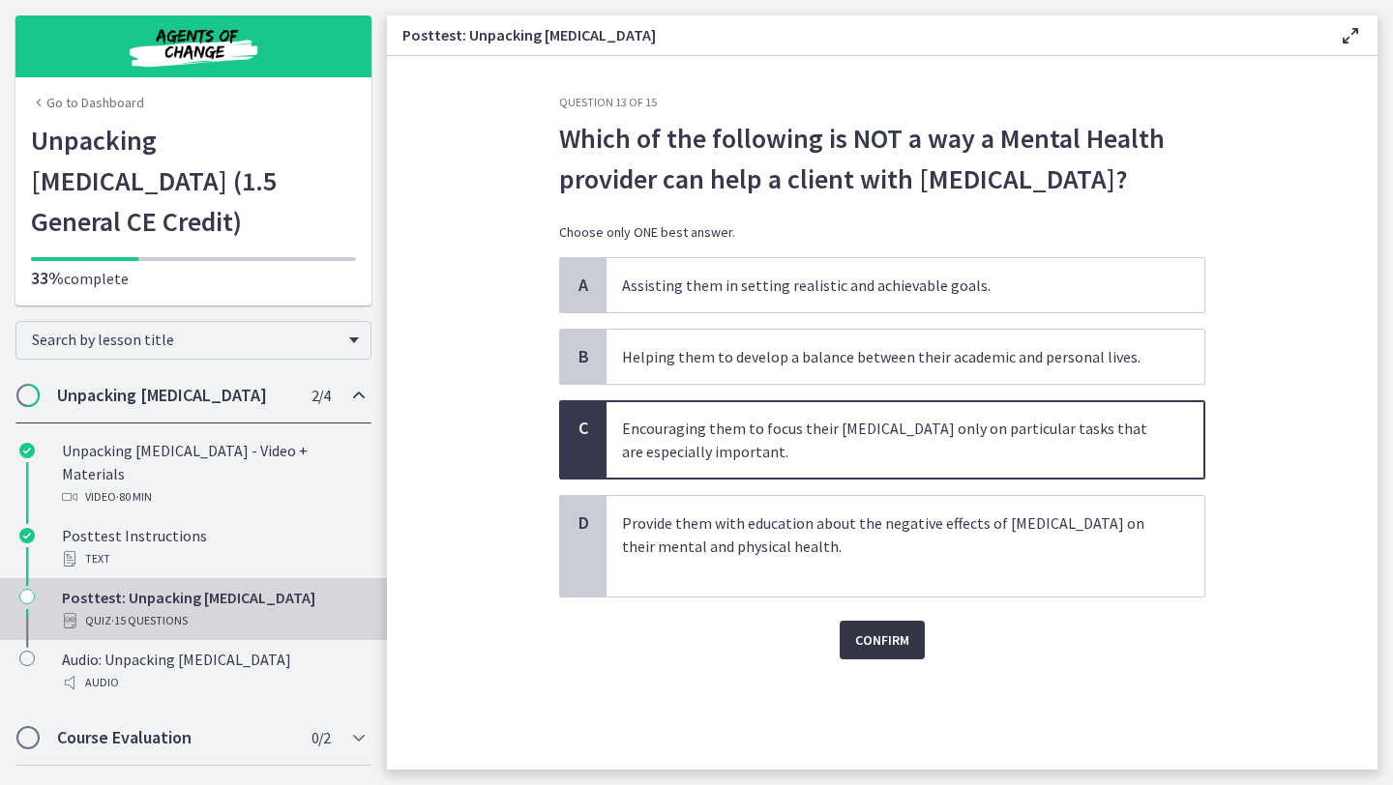
click at [894, 639] on span "Confirm" at bounding box center [882, 640] width 54 height 23
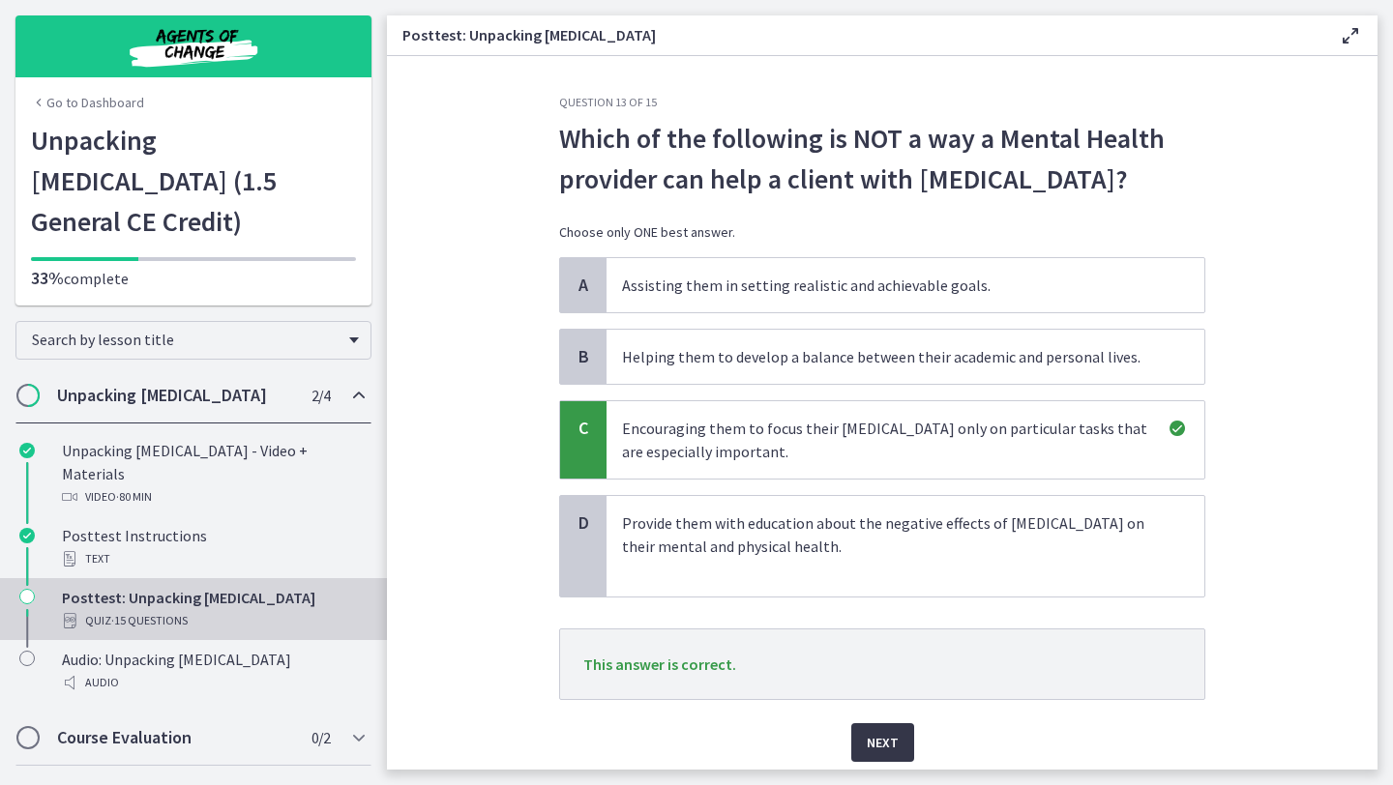
click at [890, 740] on span "Next" at bounding box center [883, 742] width 32 height 23
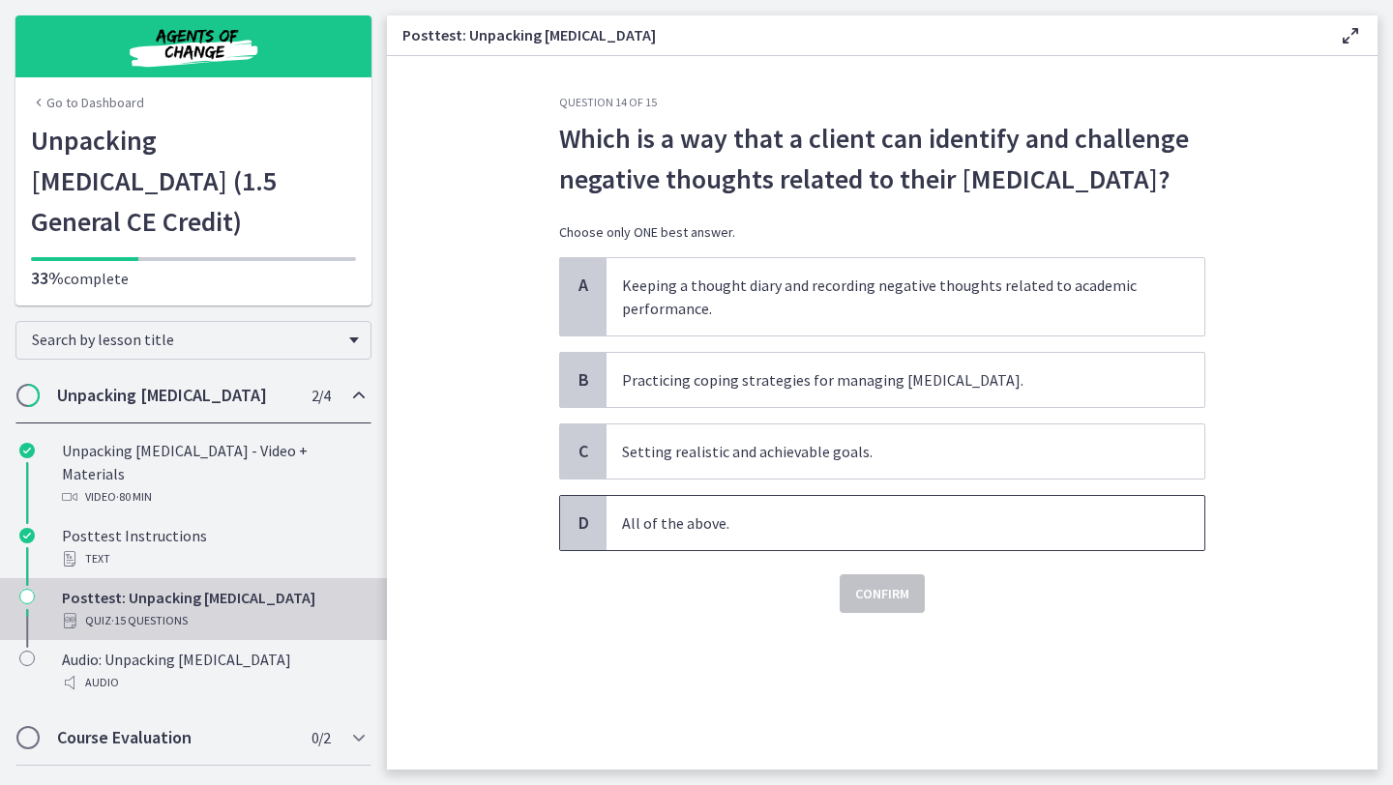
click at [777, 516] on p "All of the above." at bounding box center [886, 523] width 528 height 23
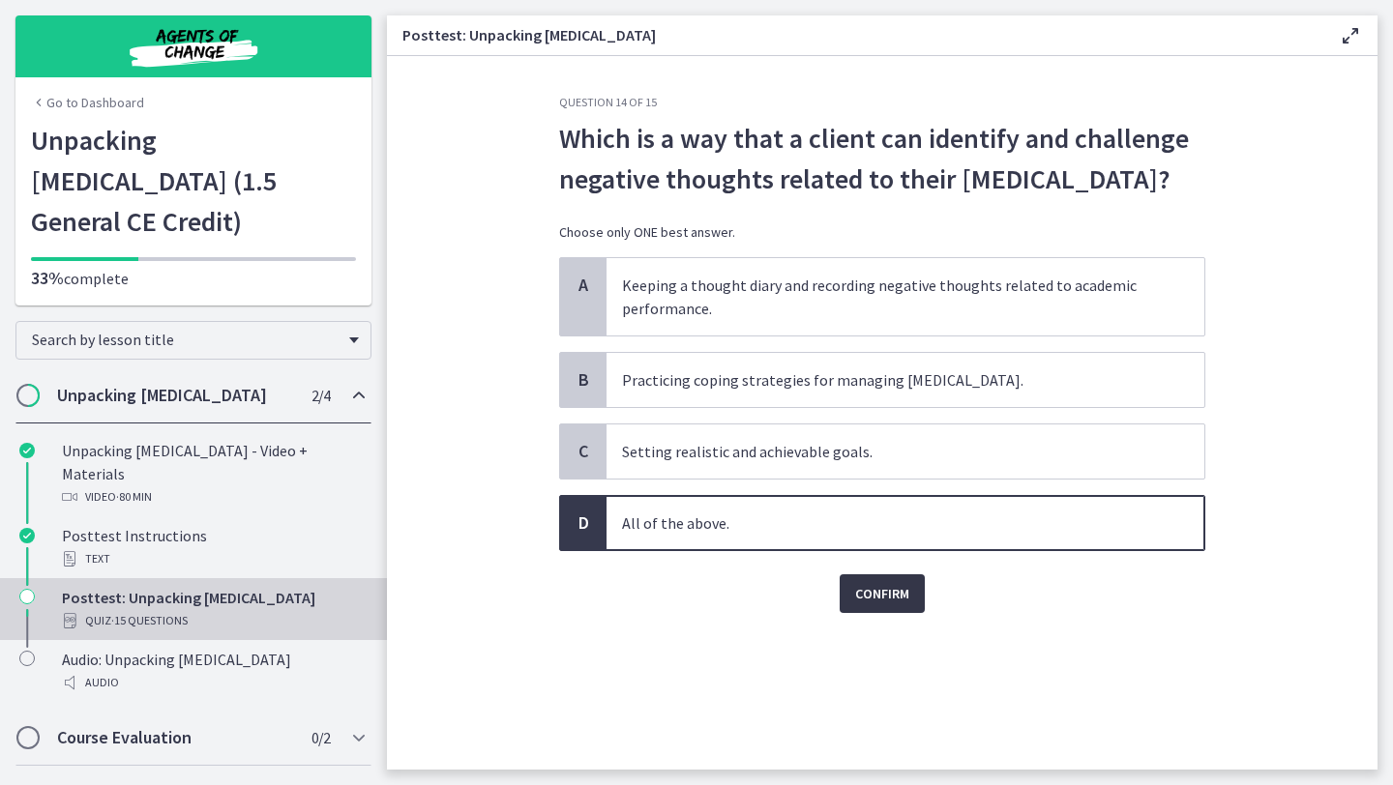
click at [878, 597] on span "Confirm" at bounding box center [882, 593] width 54 height 23
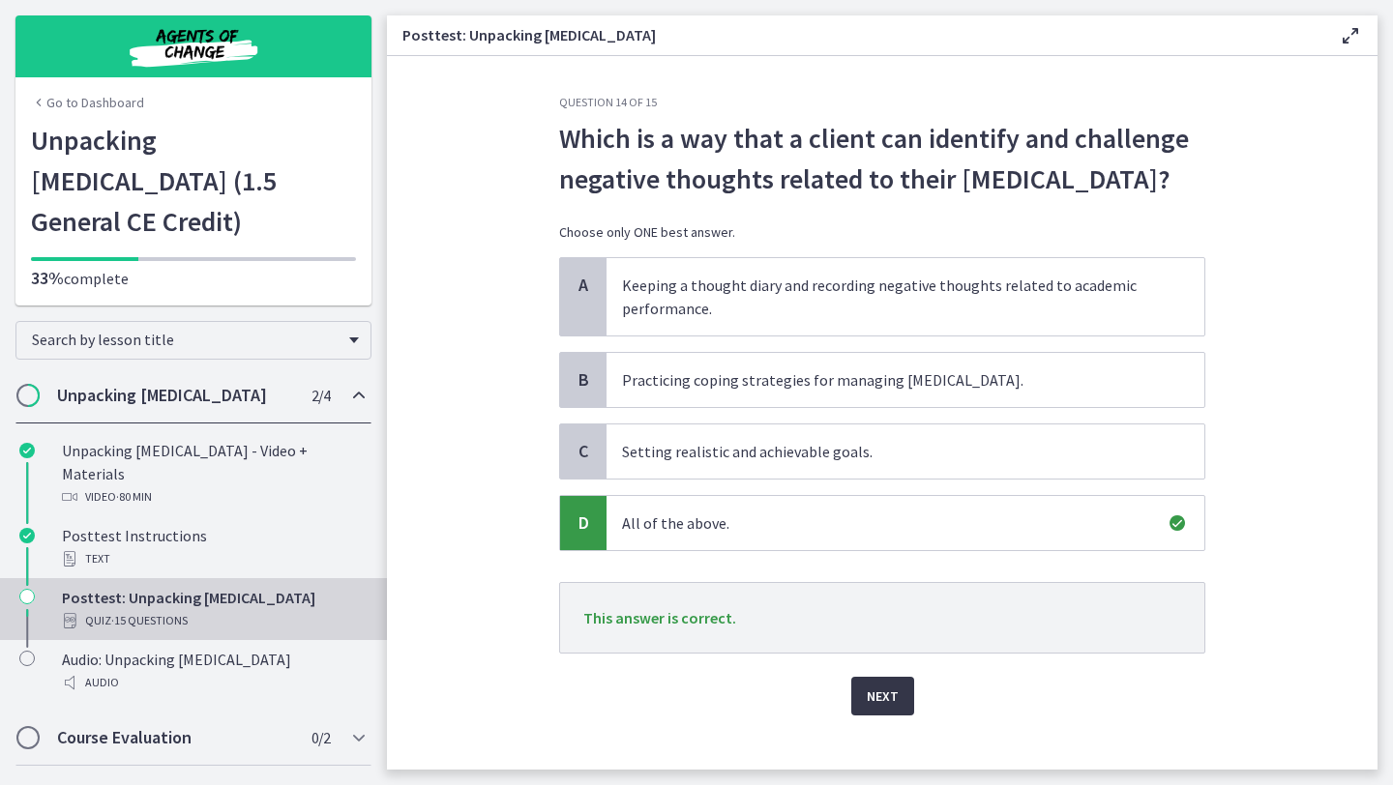
click at [886, 691] on span "Next" at bounding box center [883, 696] width 32 height 23
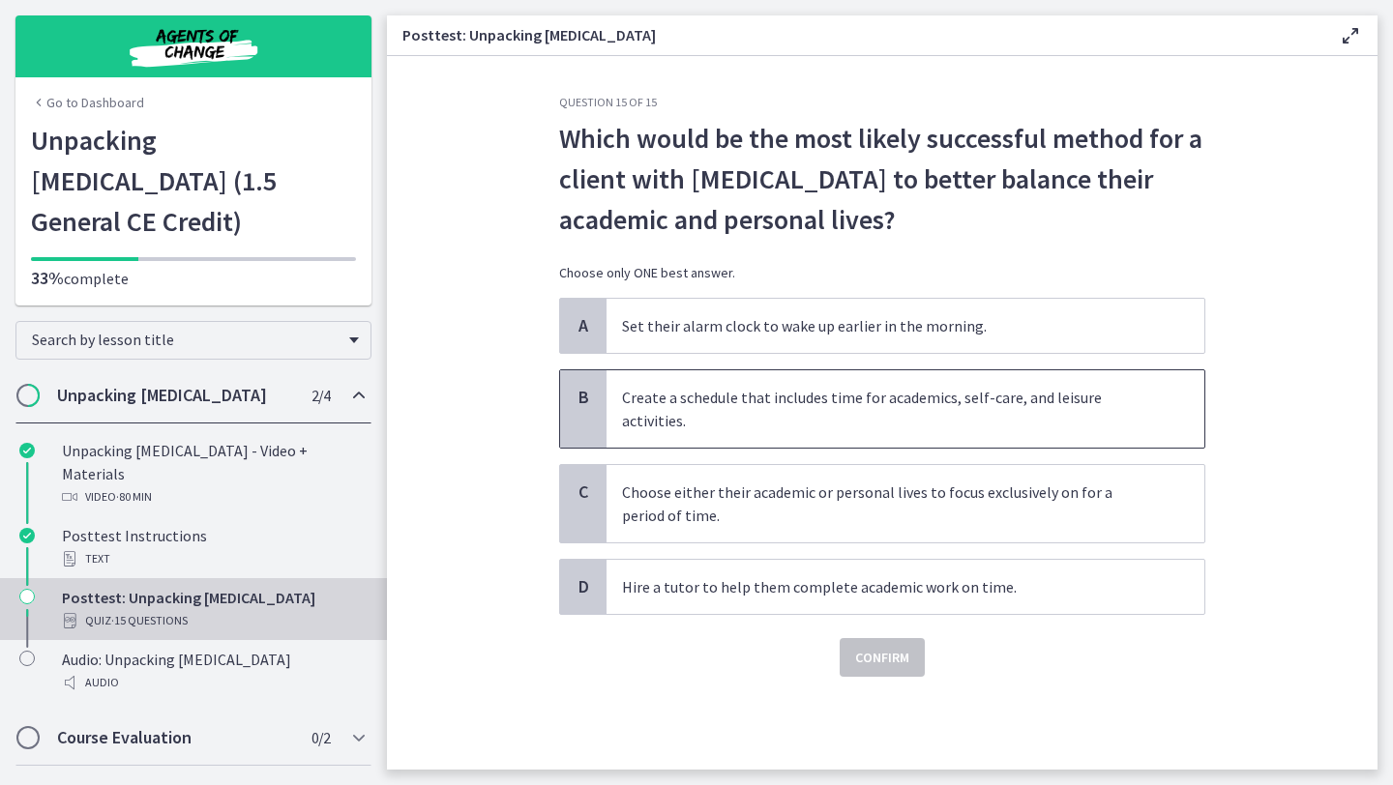
click at [834, 418] on p "Create a schedule that includes time for academics, self-care, and leisure acti…" at bounding box center [886, 409] width 528 height 46
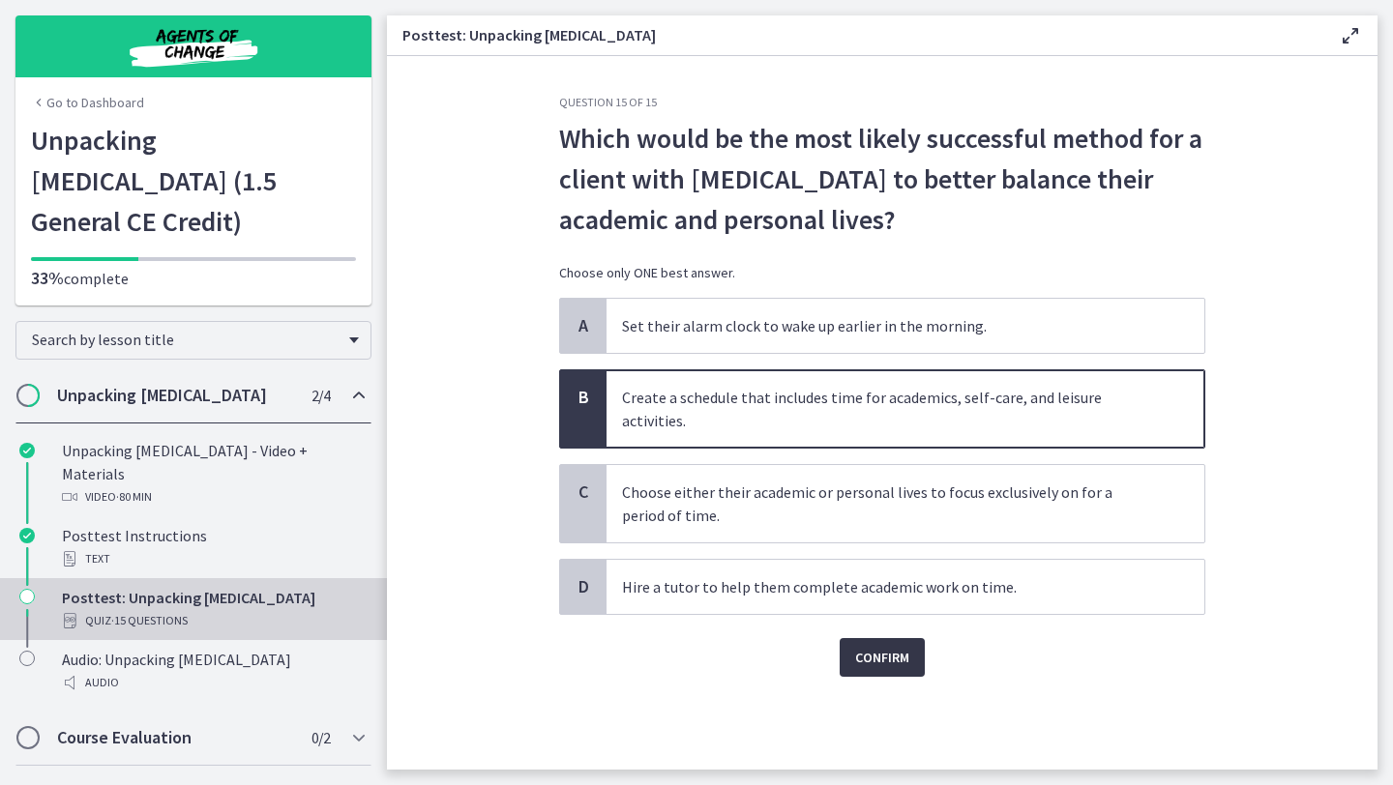
click at [887, 664] on span "Confirm" at bounding box center [882, 657] width 54 height 23
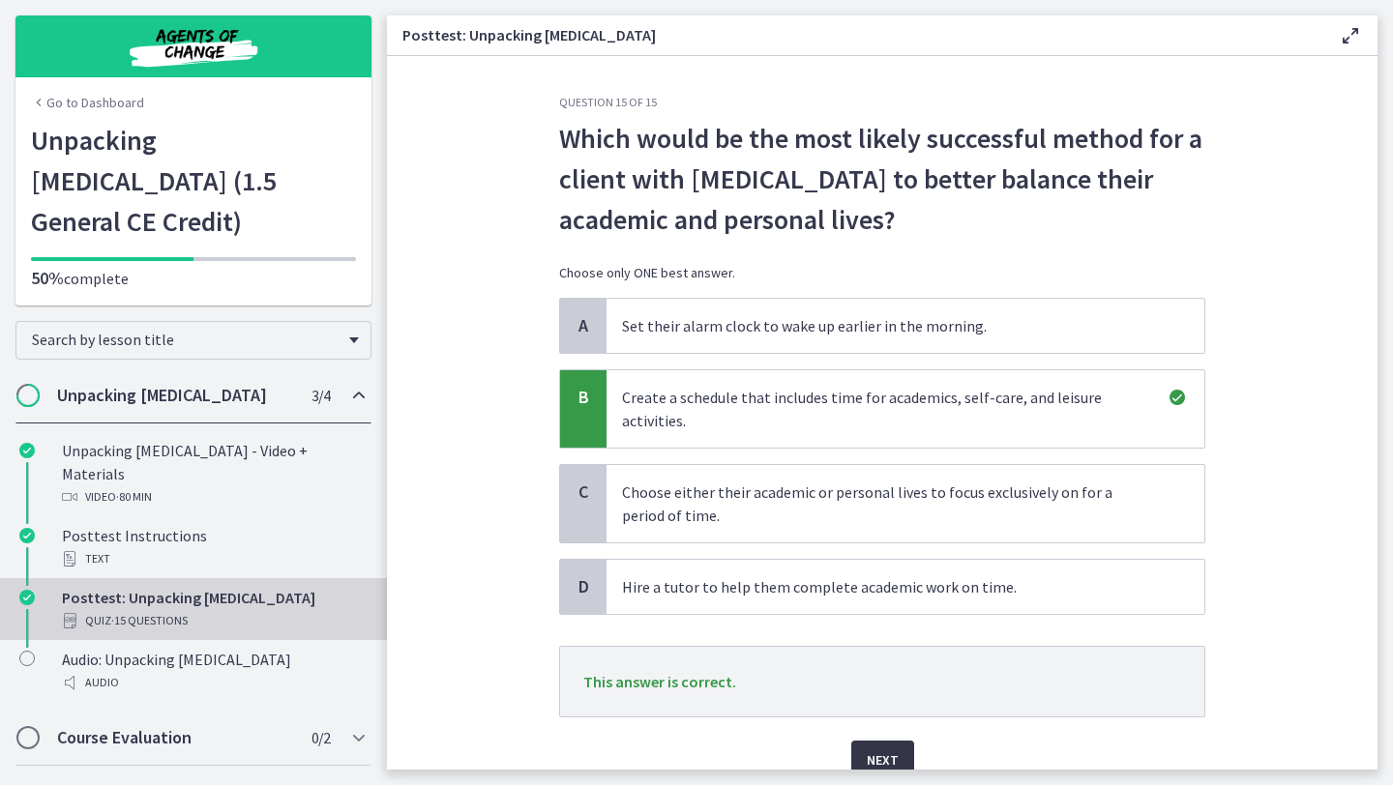
click at [877, 753] on span "Next" at bounding box center [883, 760] width 32 height 23
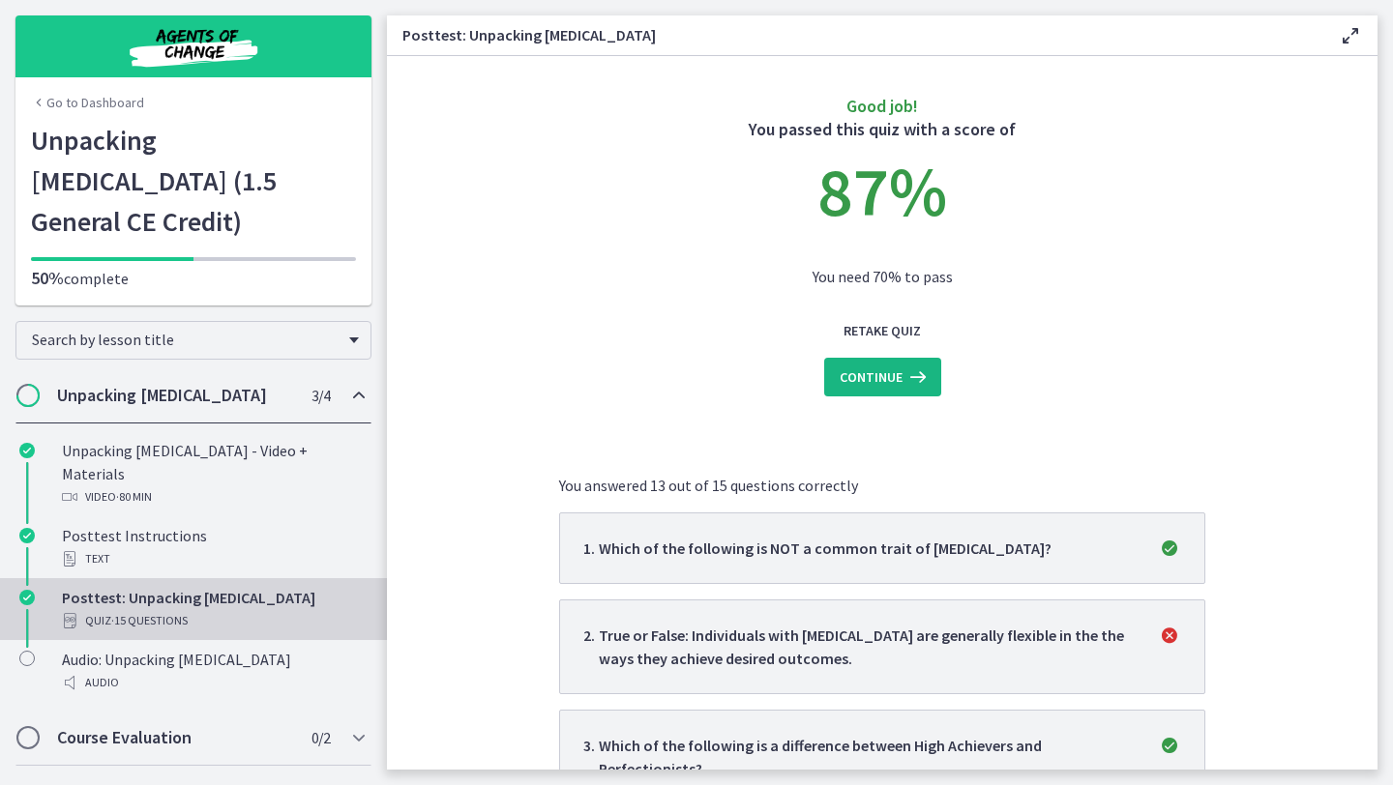
click at [915, 396] on button "Continue" at bounding box center [882, 377] width 117 height 39
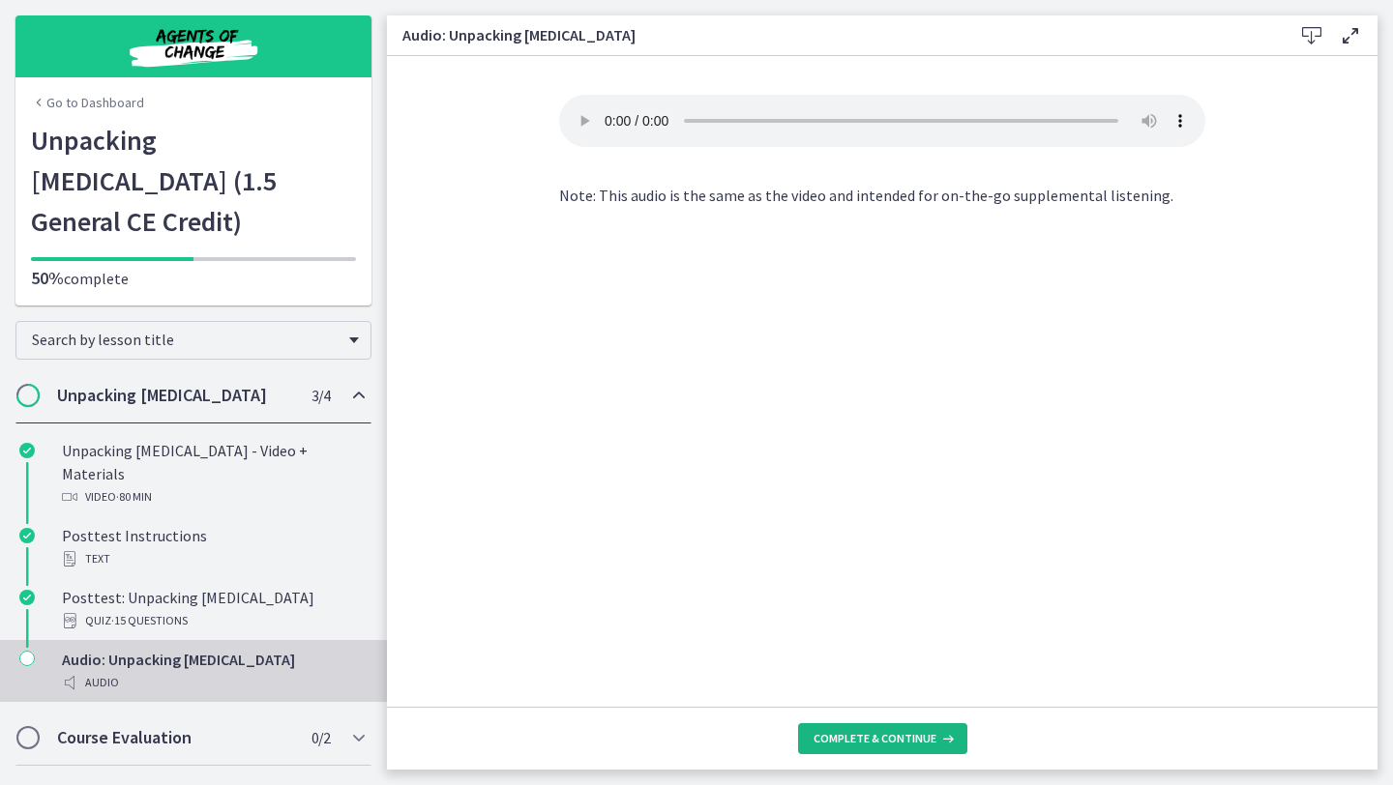
click at [898, 739] on span "Complete & continue" at bounding box center [874, 738] width 123 height 15
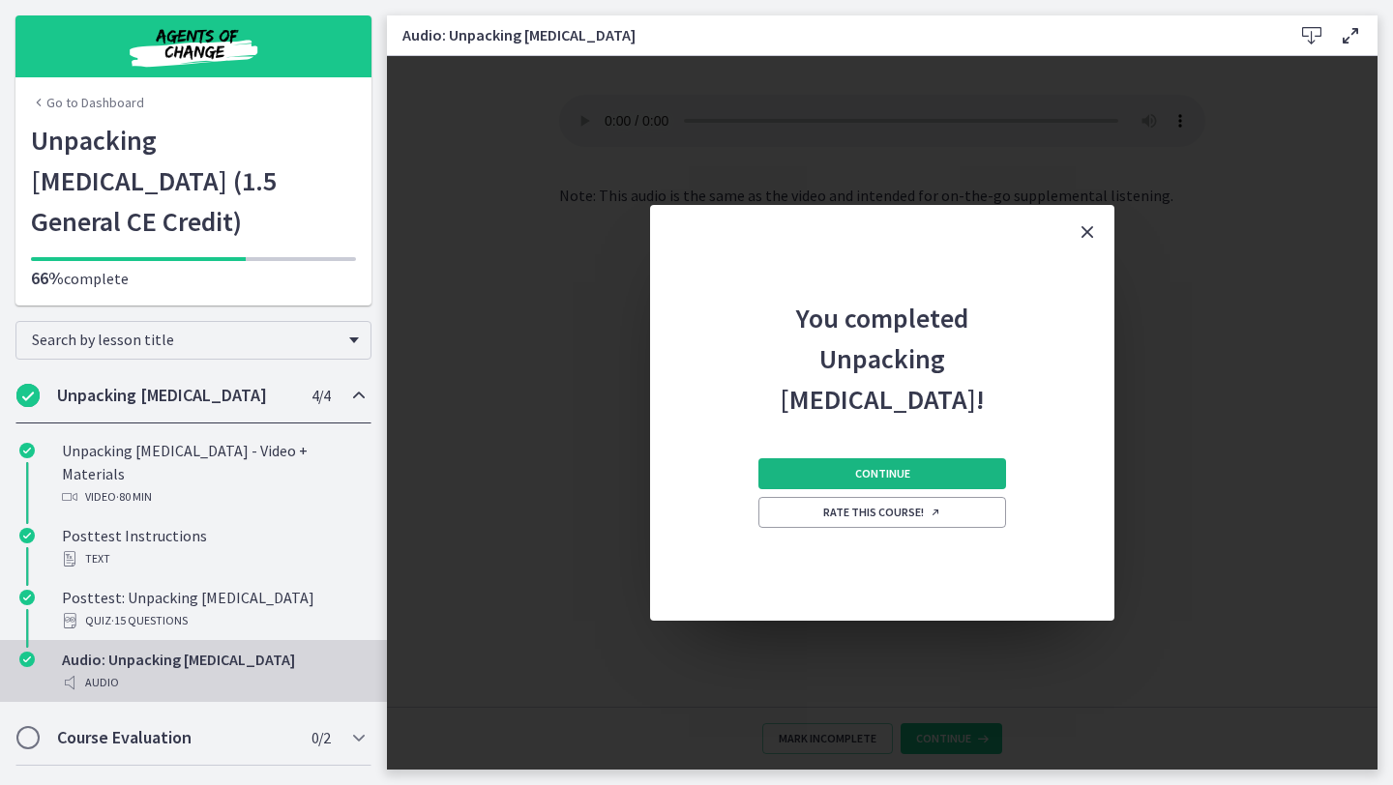
click at [895, 477] on span "Continue" at bounding box center [882, 473] width 55 height 15
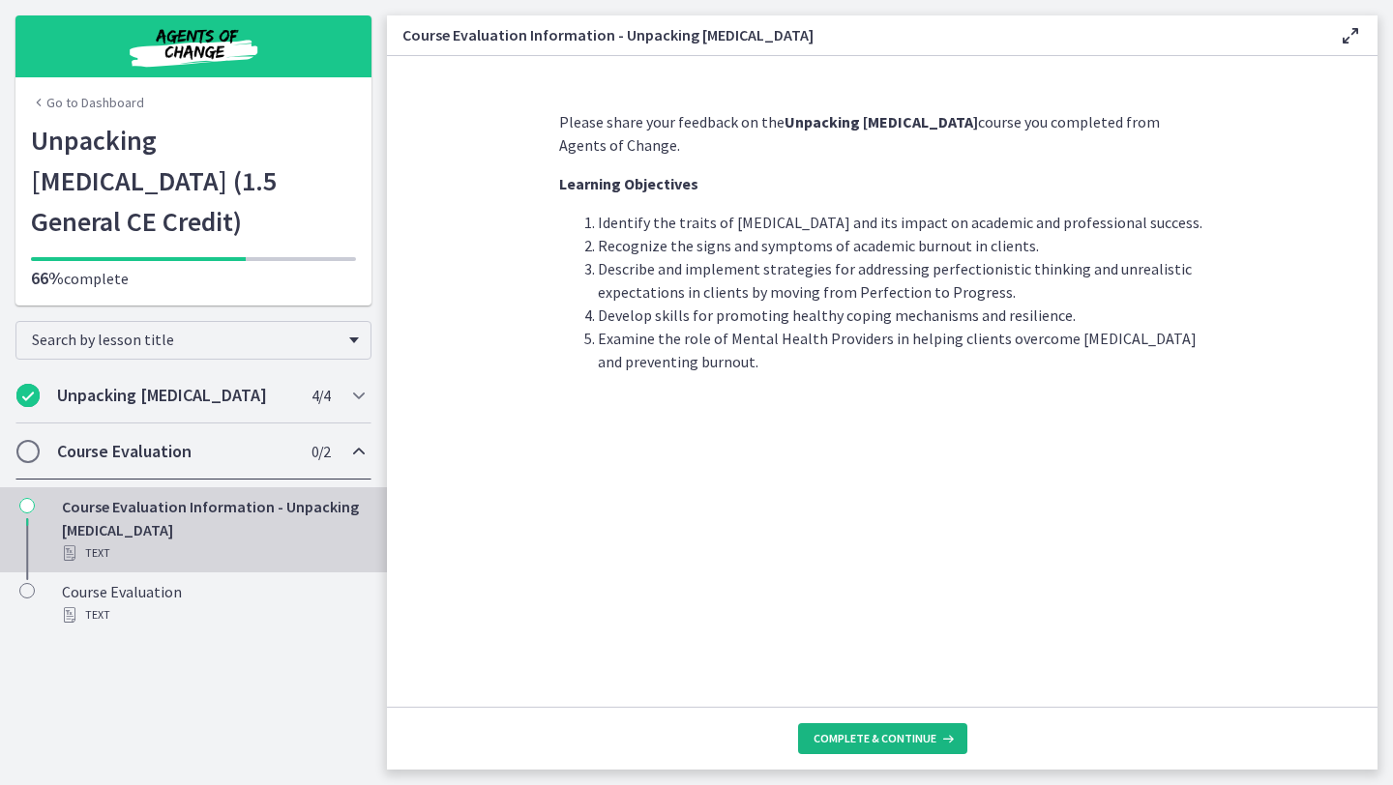
click at [893, 738] on span "Complete & continue" at bounding box center [874, 738] width 123 height 15
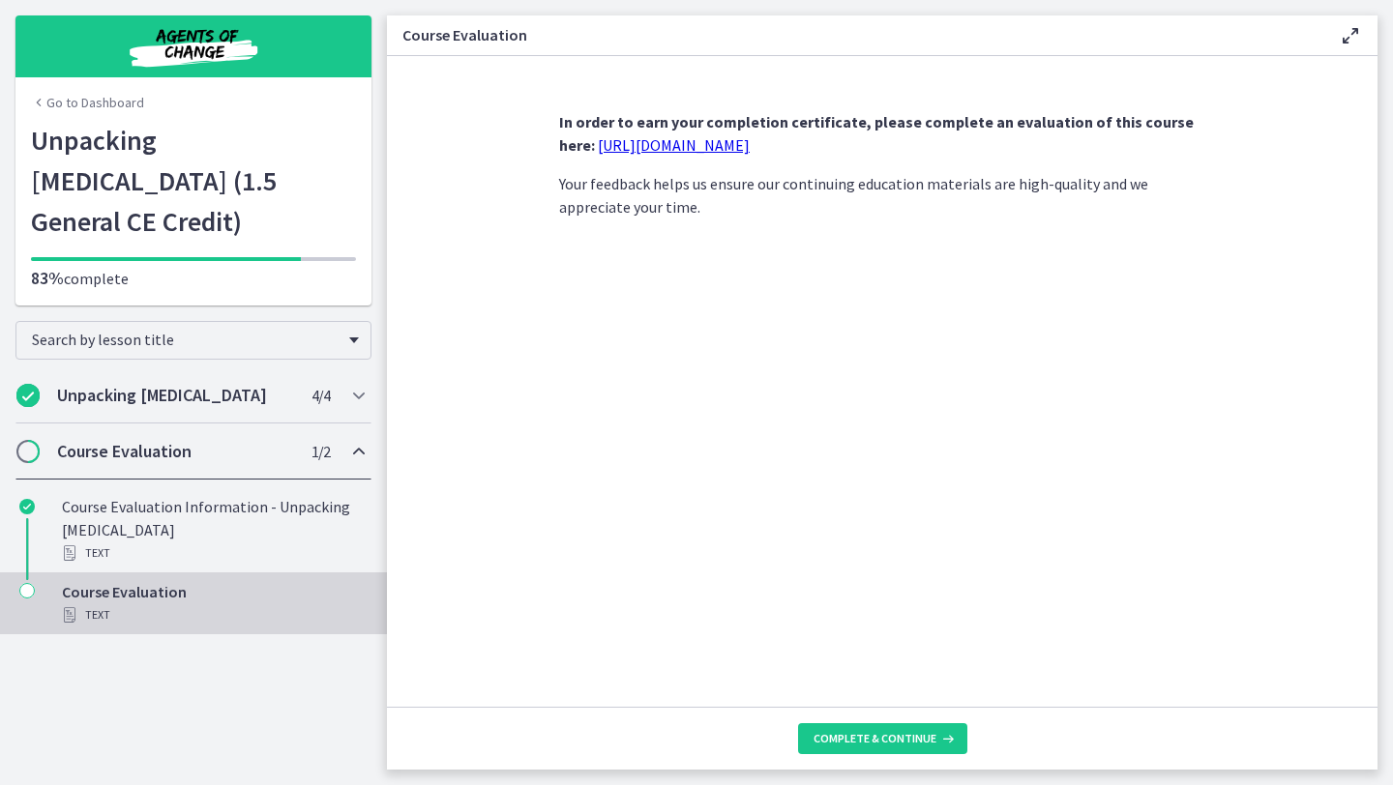
click at [730, 127] on strong "In order to earn your completion certificate, please complete an evaluation of …" at bounding box center [876, 133] width 635 height 43
click at [723, 144] on link "https://forms.gle/Y9qHbiPfHH8RqLsz6" at bounding box center [674, 144] width 152 height 19
click at [854, 737] on span "Complete & continue" at bounding box center [874, 738] width 123 height 15
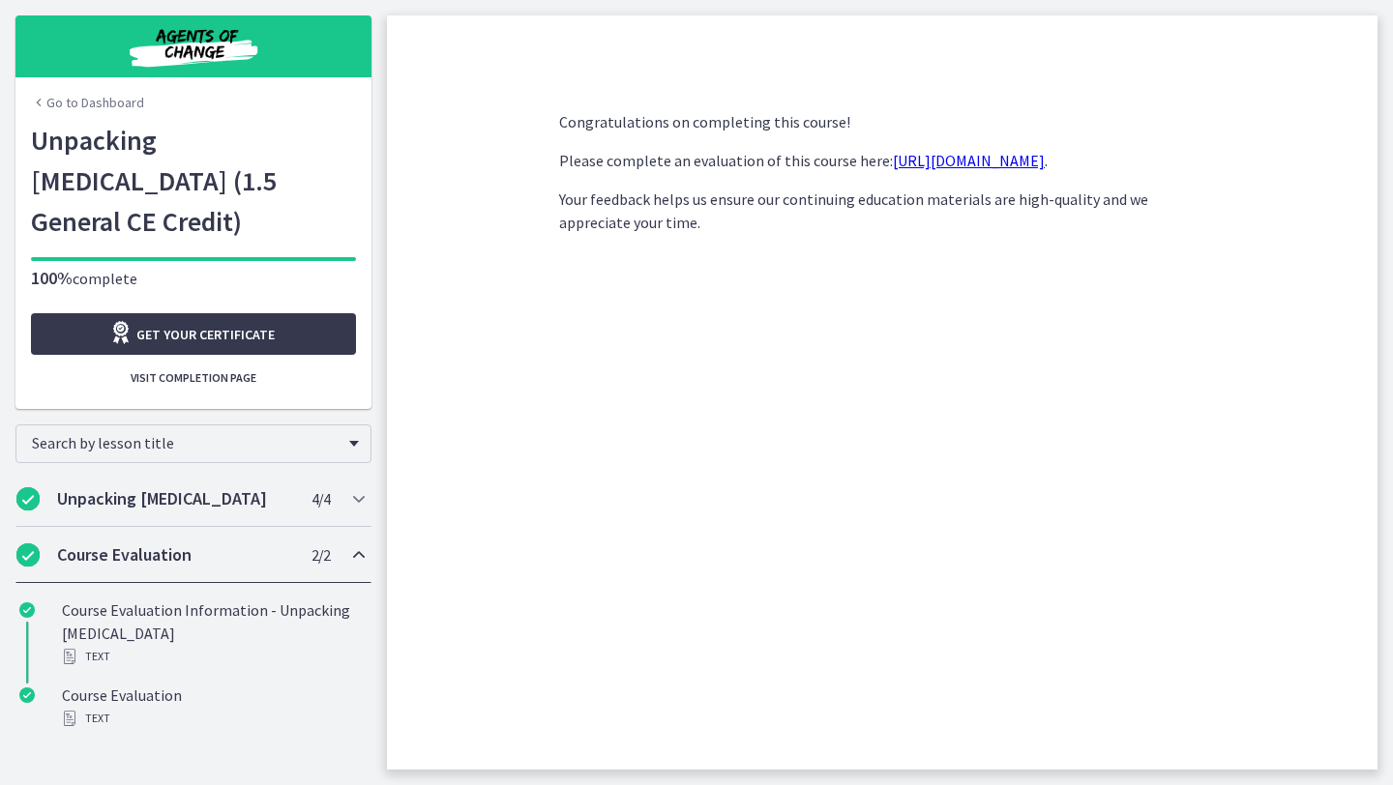
click at [88, 98] on link "Go to Dashboard" at bounding box center [87, 102] width 113 height 19
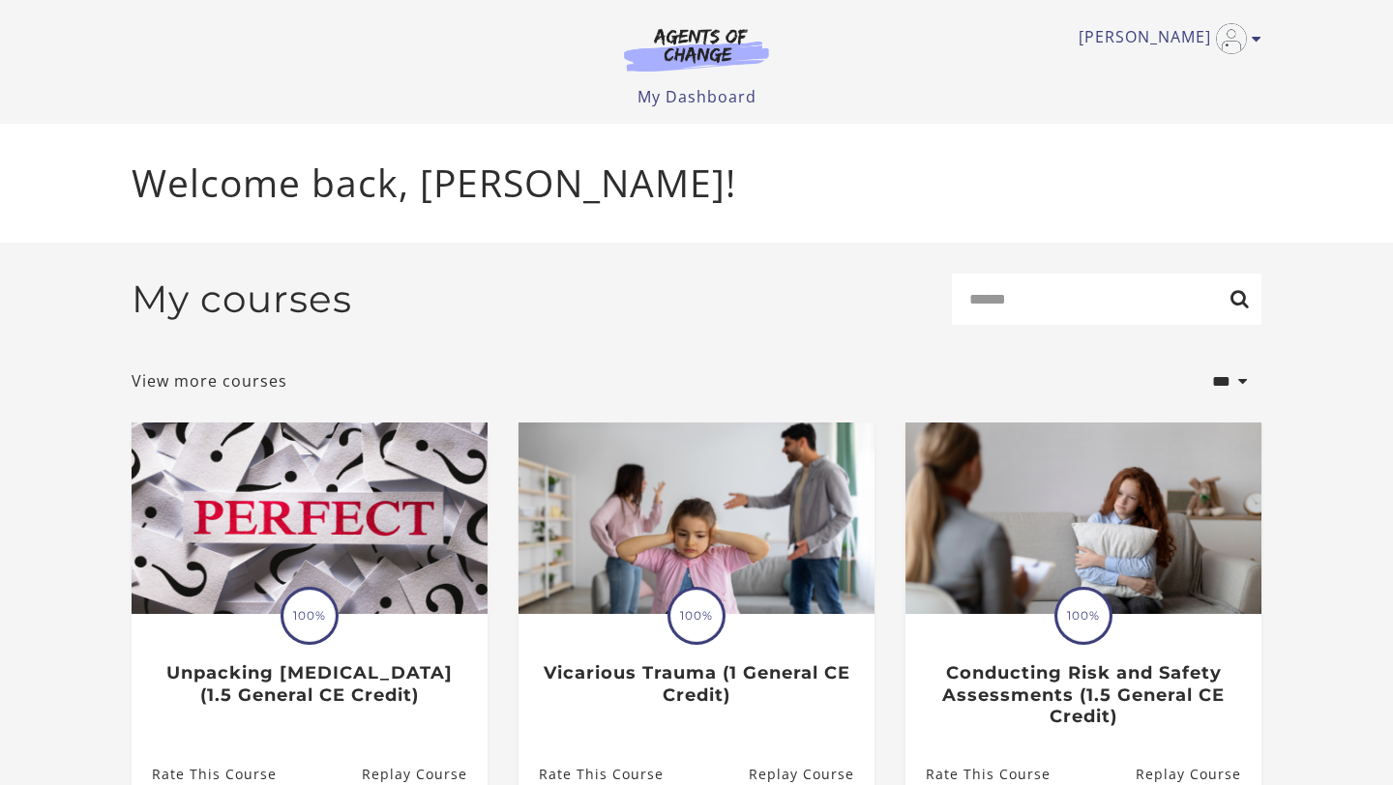
click at [1270, 271] on div "**********" at bounding box center [696, 790] width 1161 height 1095
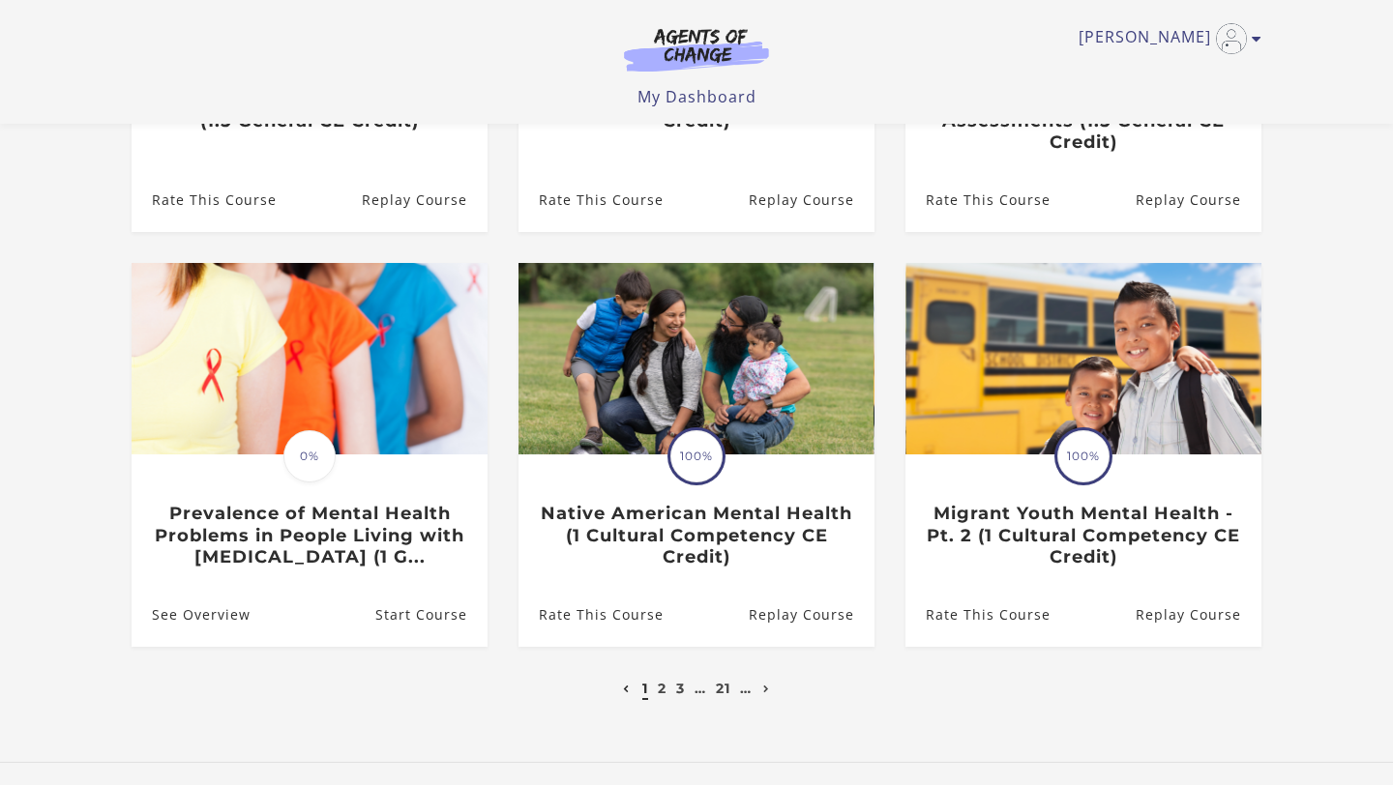
scroll to position [456, 0]
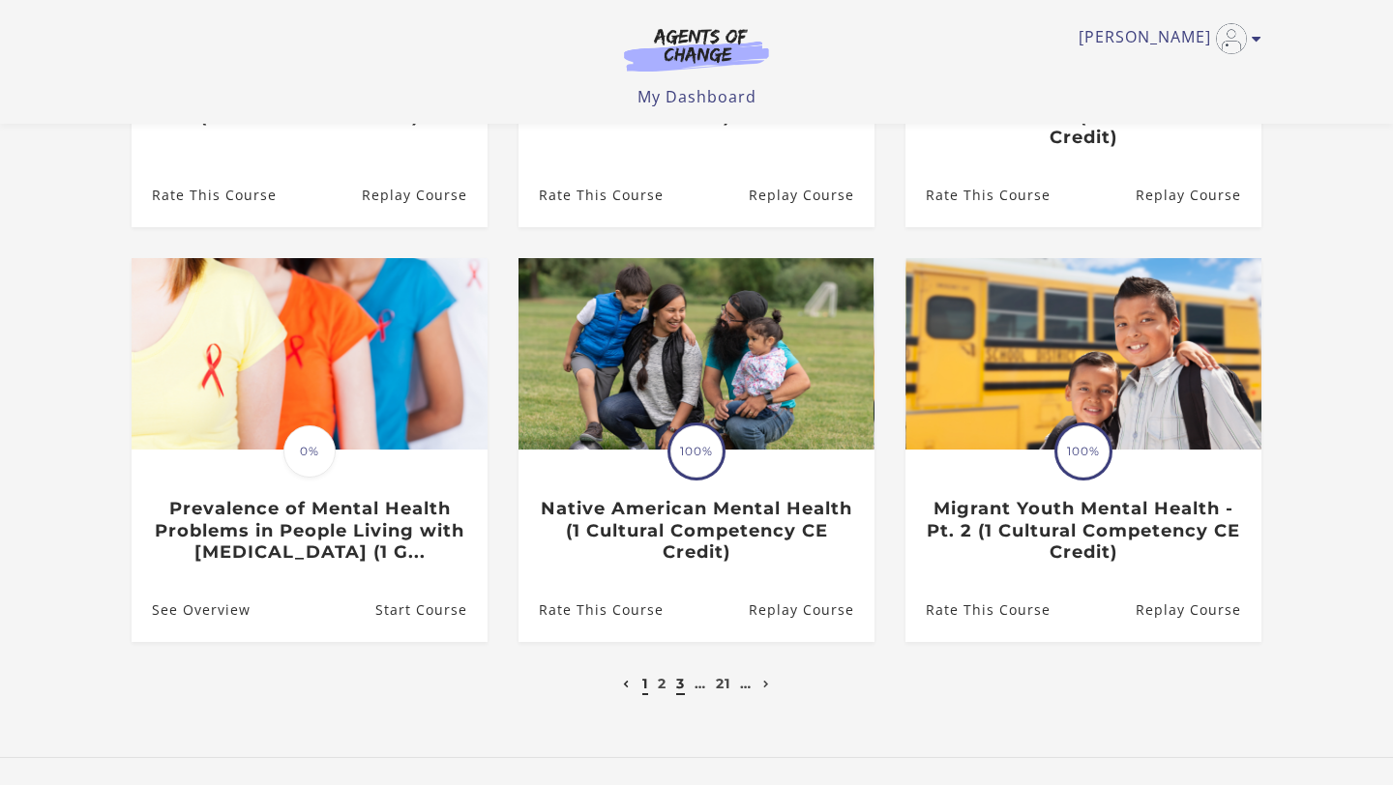
click at [678, 688] on link "3" at bounding box center [680, 683] width 9 height 17
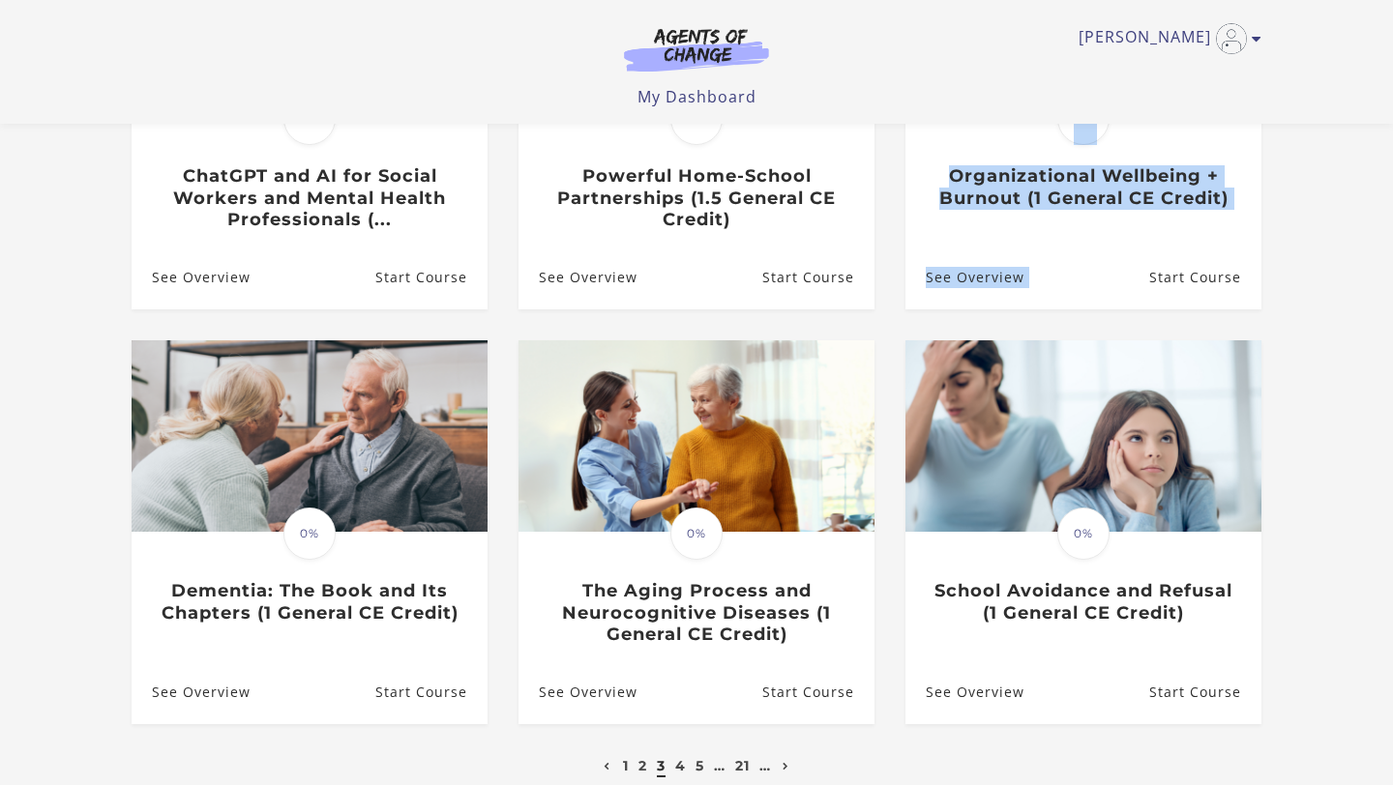
scroll to position [371, 0]
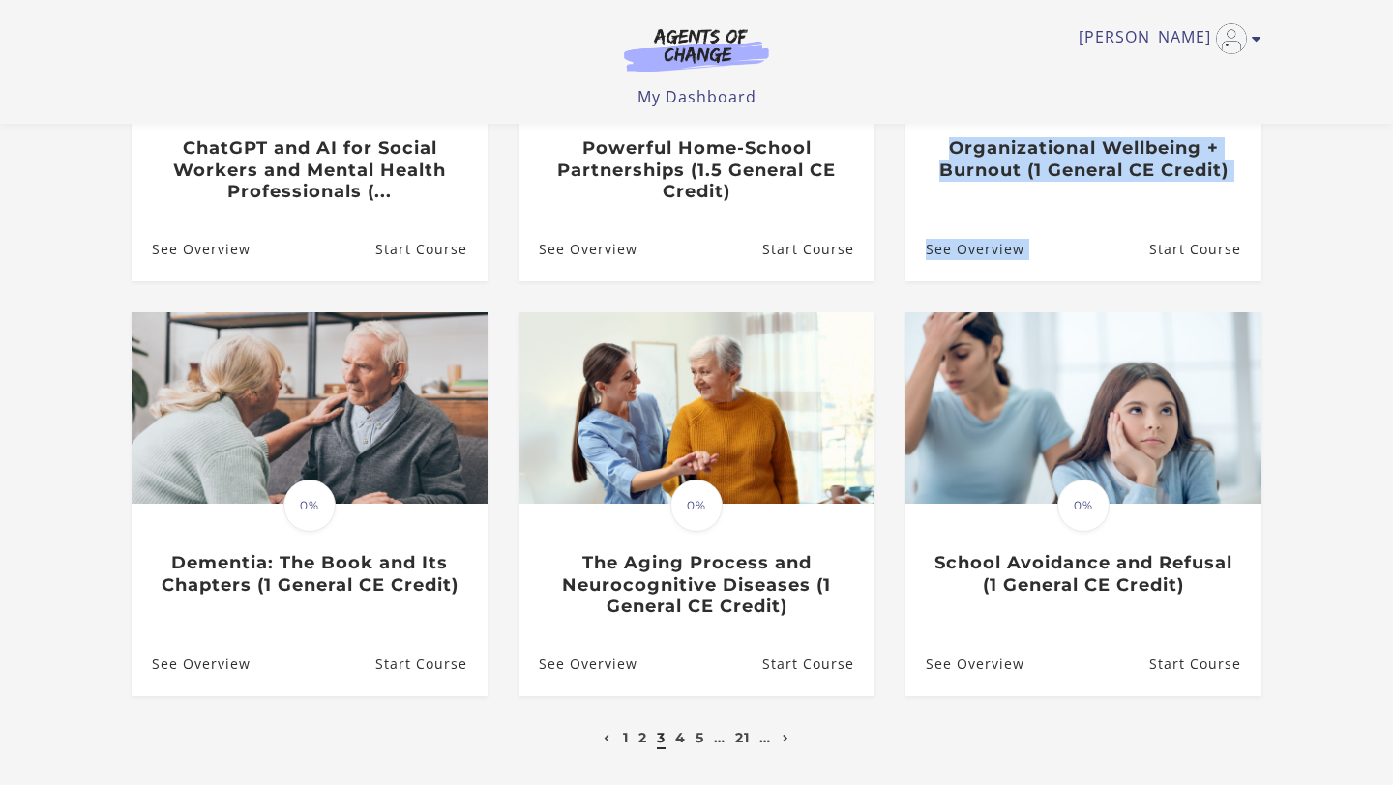
drag, startPoint x: 1392, startPoint y: 130, endPoint x: 1392, endPoint y: 281, distance: 150.9
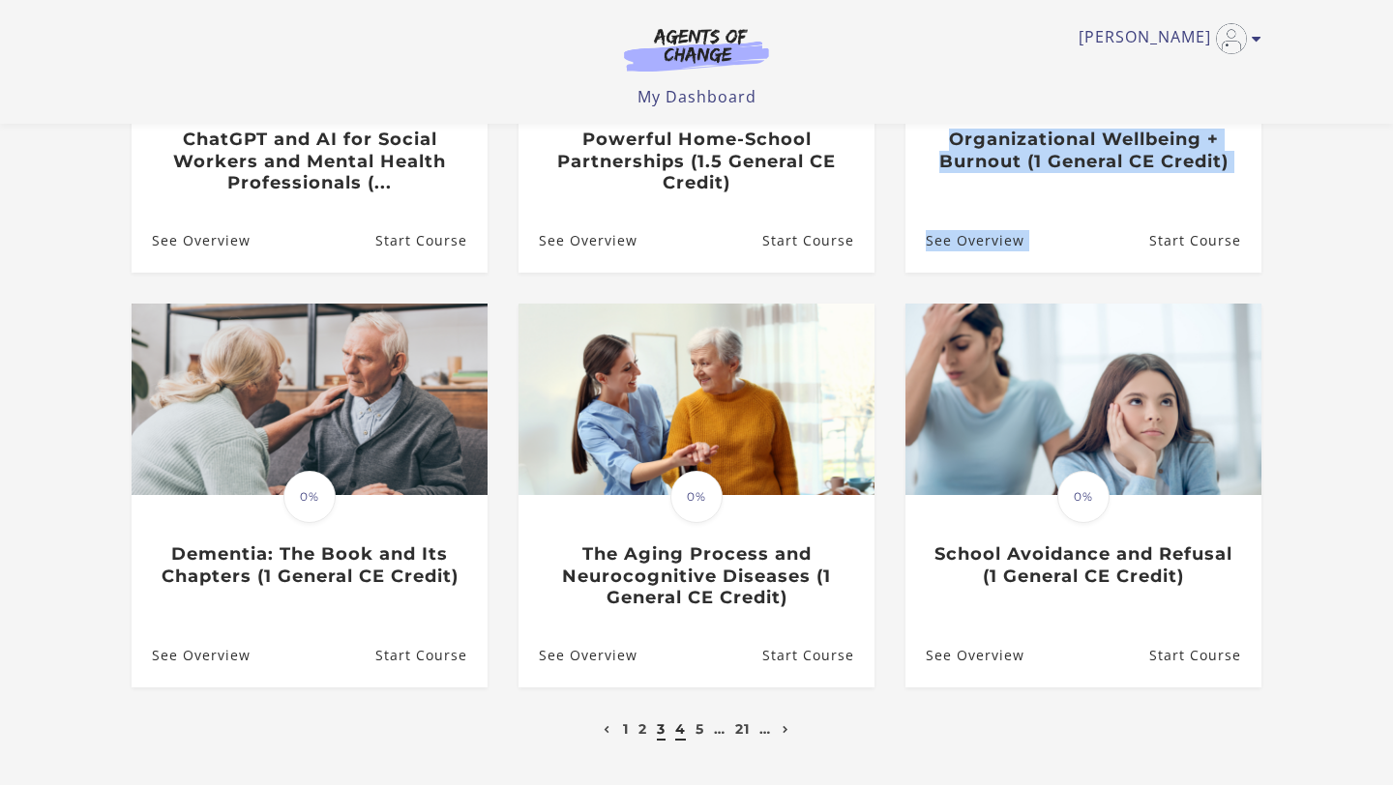
click at [679, 727] on link "4" at bounding box center [680, 729] width 11 height 17
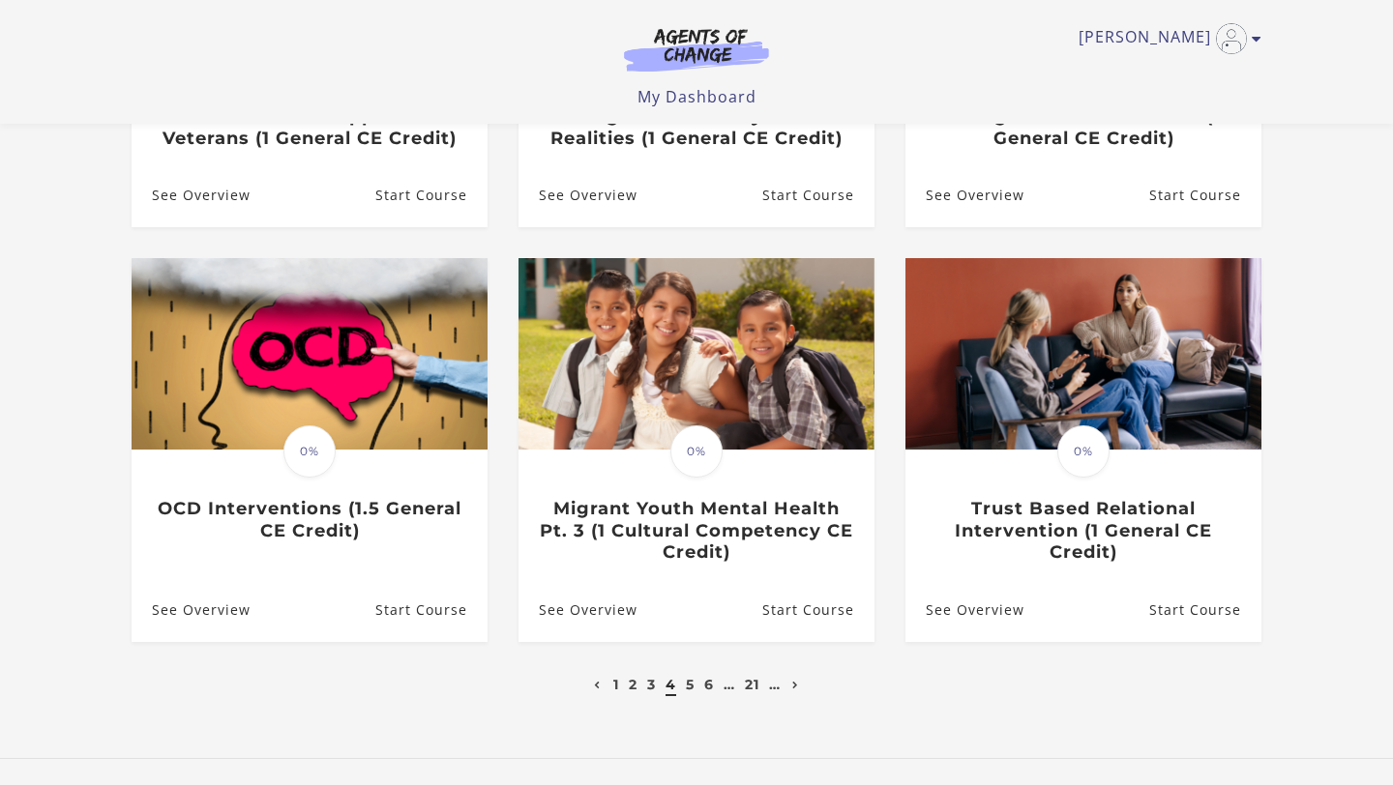
scroll to position [435, 0]
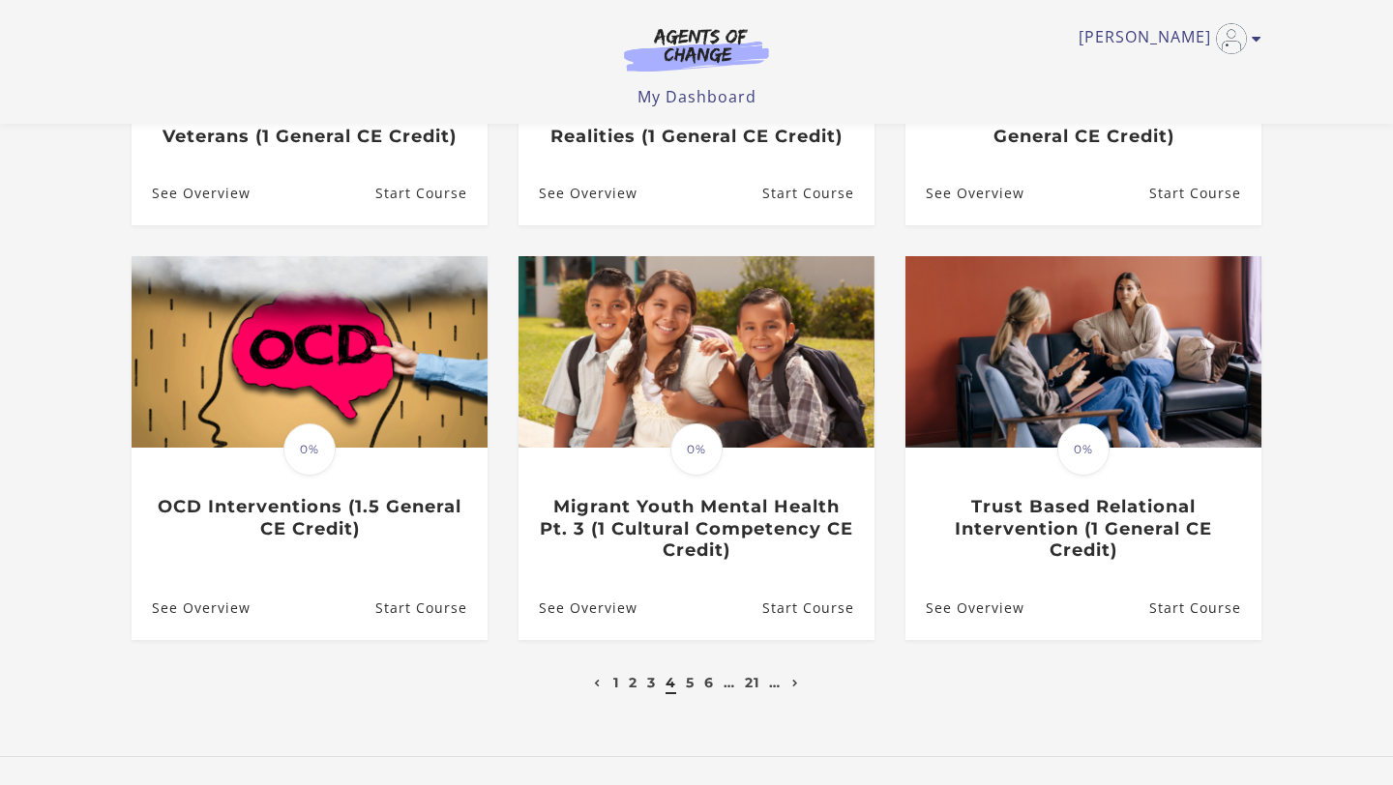
drag, startPoint x: 1392, startPoint y: 171, endPoint x: 1392, endPoint y: 382, distance: 210.9
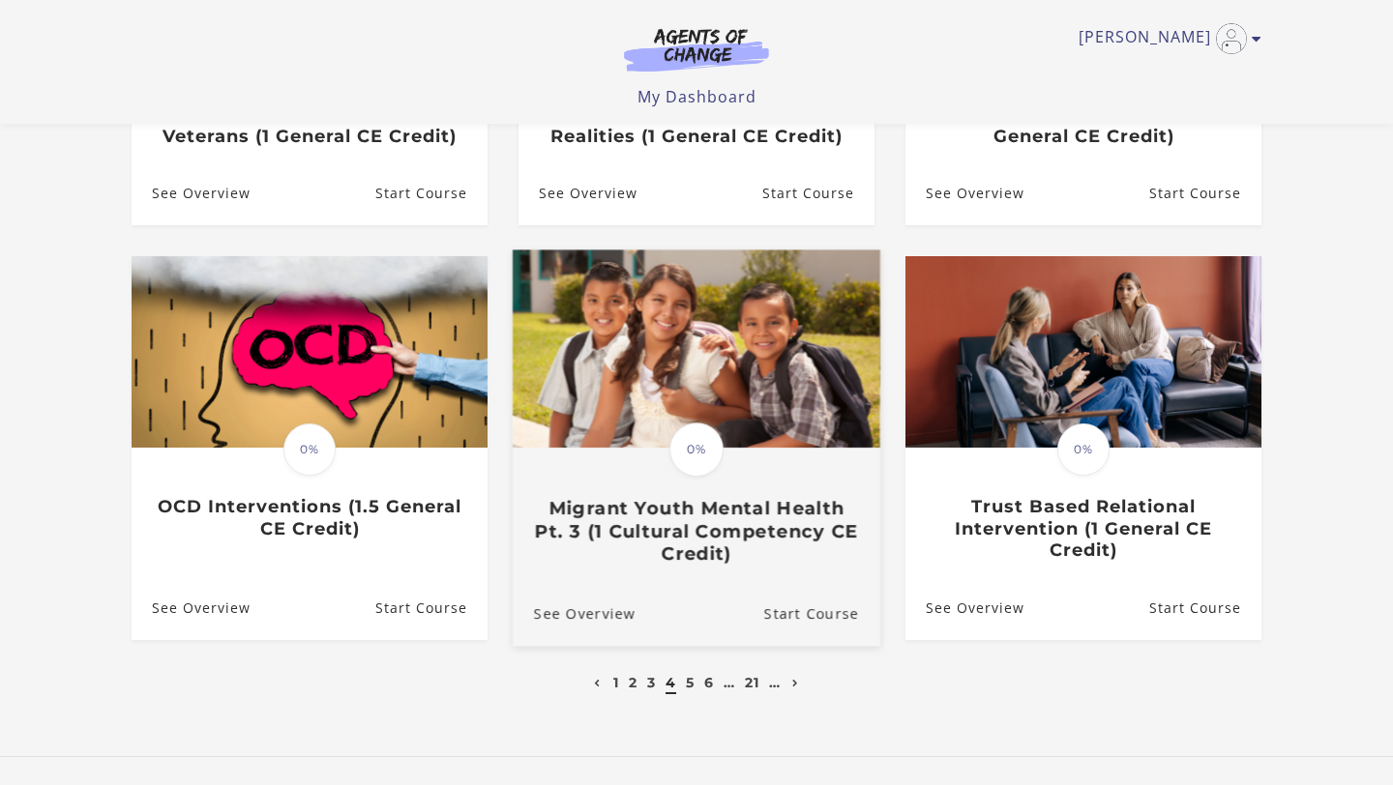
click at [742, 531] on h3 "Migrant Youth Mental Health Pt. 3 (1 Cultural Competency CE Credit)" at bounding box center [696, 532] width 325 height 68
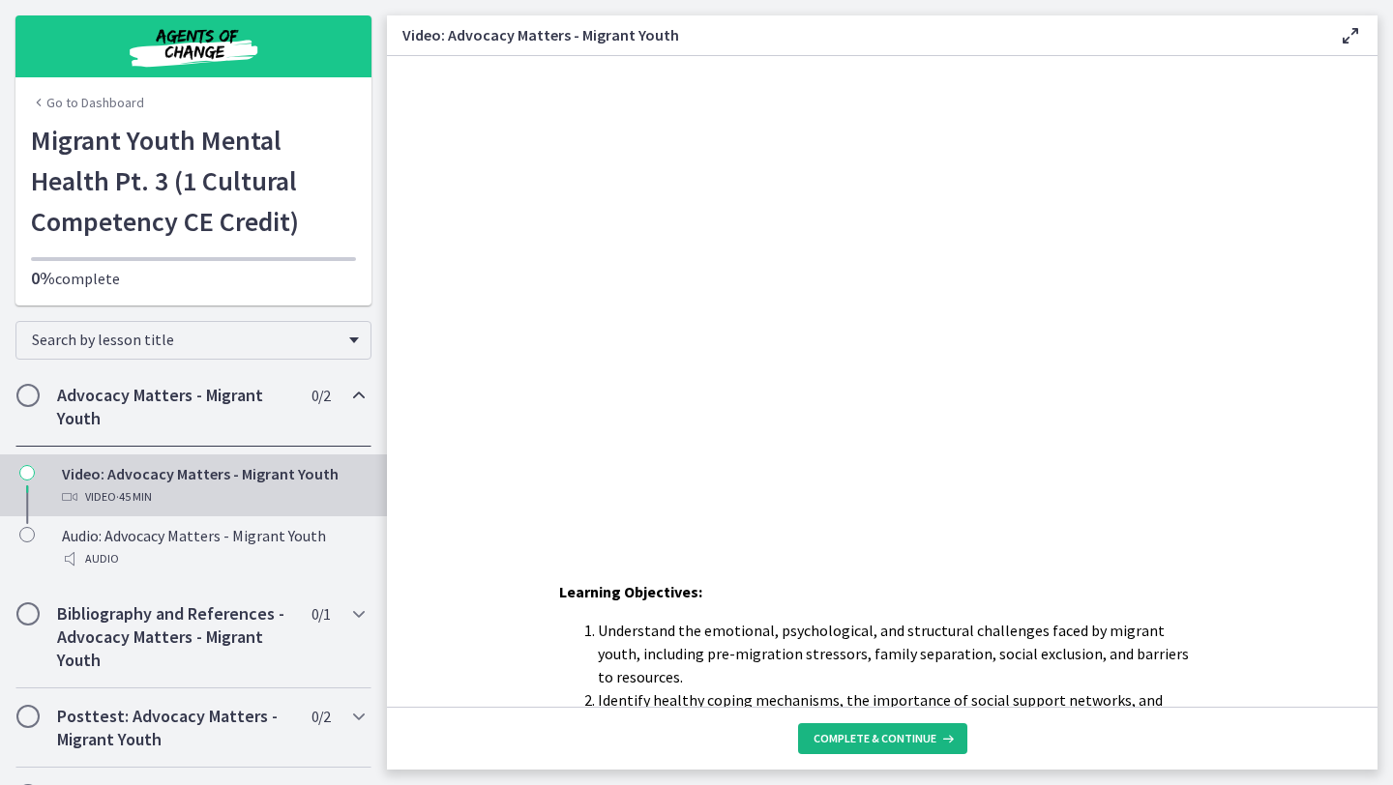
click at [878, 741] on span "Complete & continue" at bounding box center [874, 738] width 123 height 15
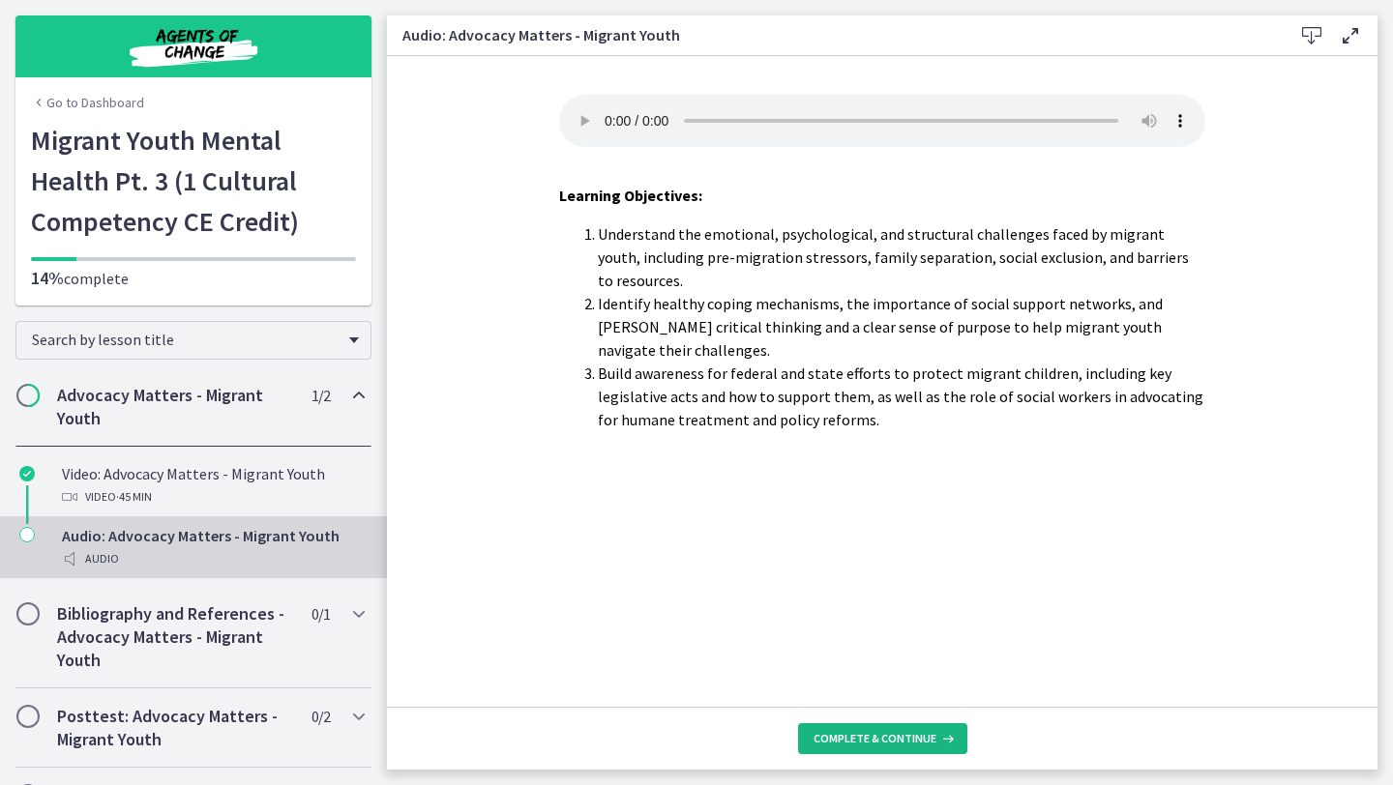
click at [884, 741] on span "Complete & continue" at bounding box center [874, 738] width 123 height 15
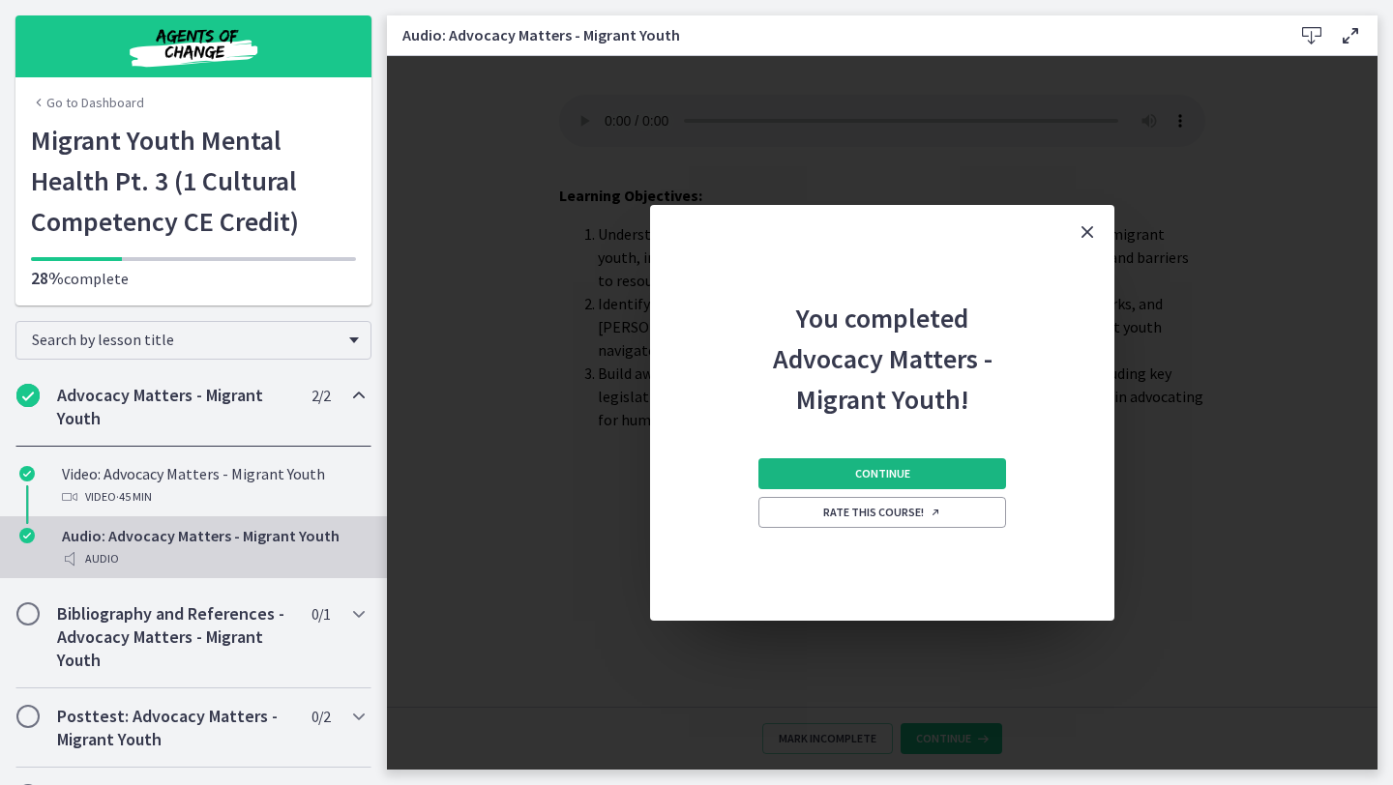
click at [908, 472] on button "Continue" at bounding box center [882, 473] width 248 height 31
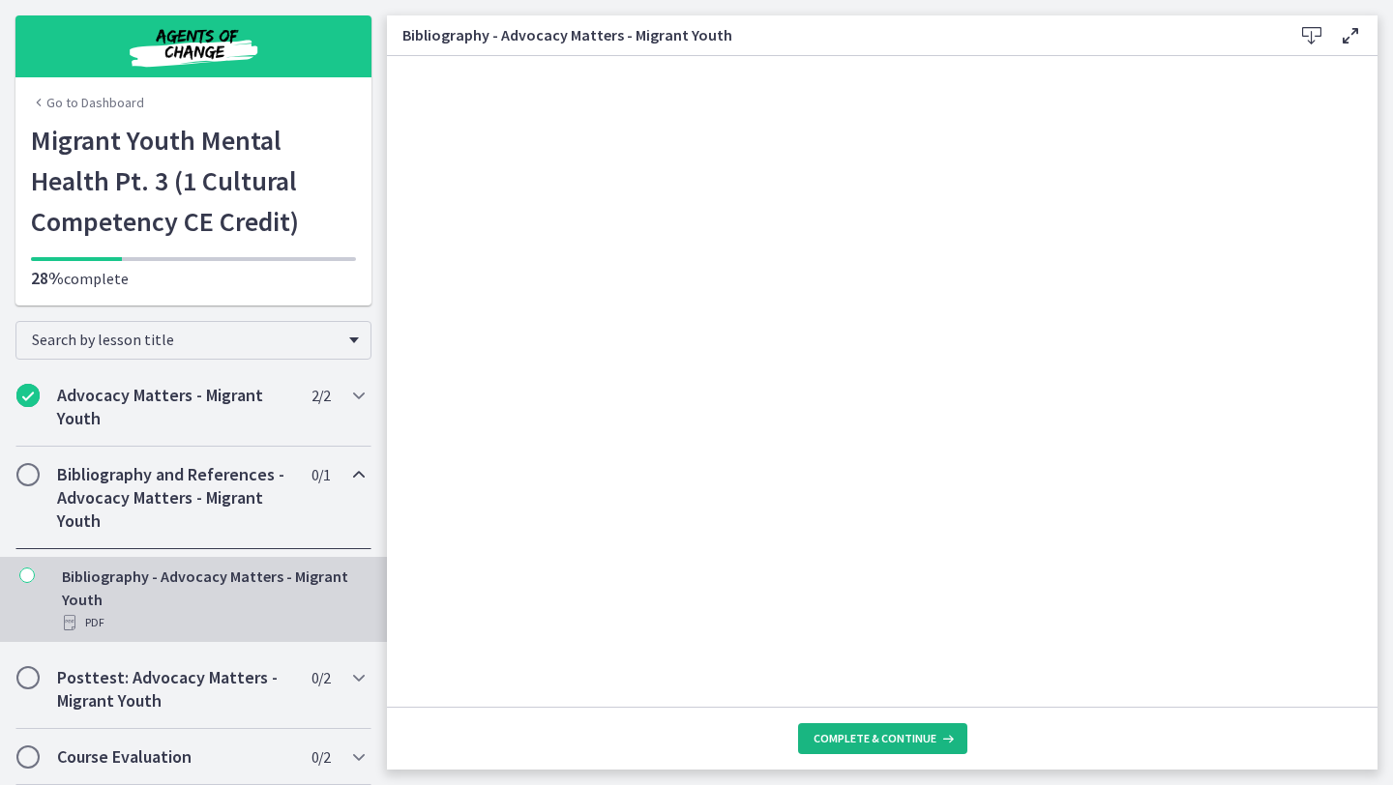
click at [871, 743] on span "Complete & continue" at bounding box center [874, 738] width 123 height 15
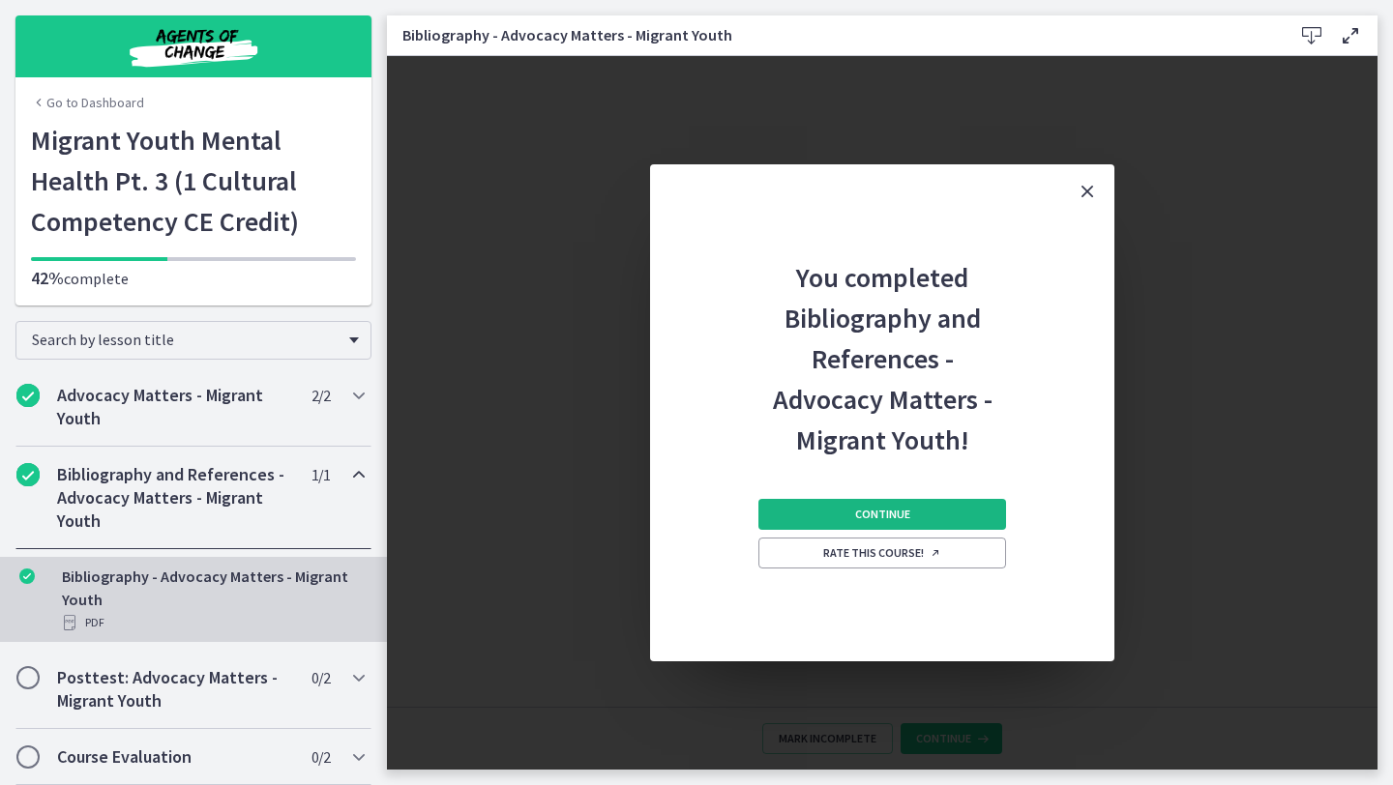
click at [897, 506] on button "Continue" at bounding box center [882, 514] width 248 height 31
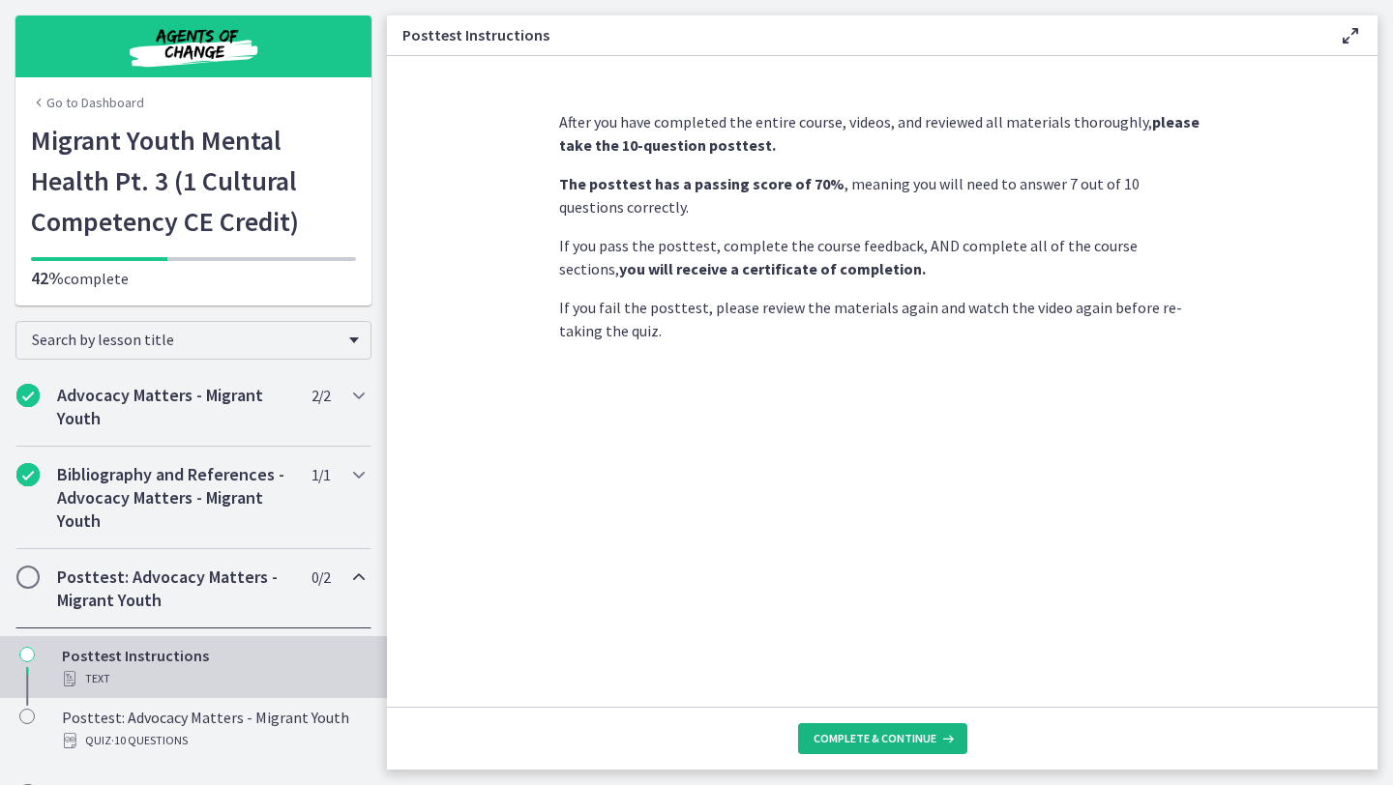
click at [916, 748] on button "Complete & continue" at bounding box center [882, 738] width 169 height 31
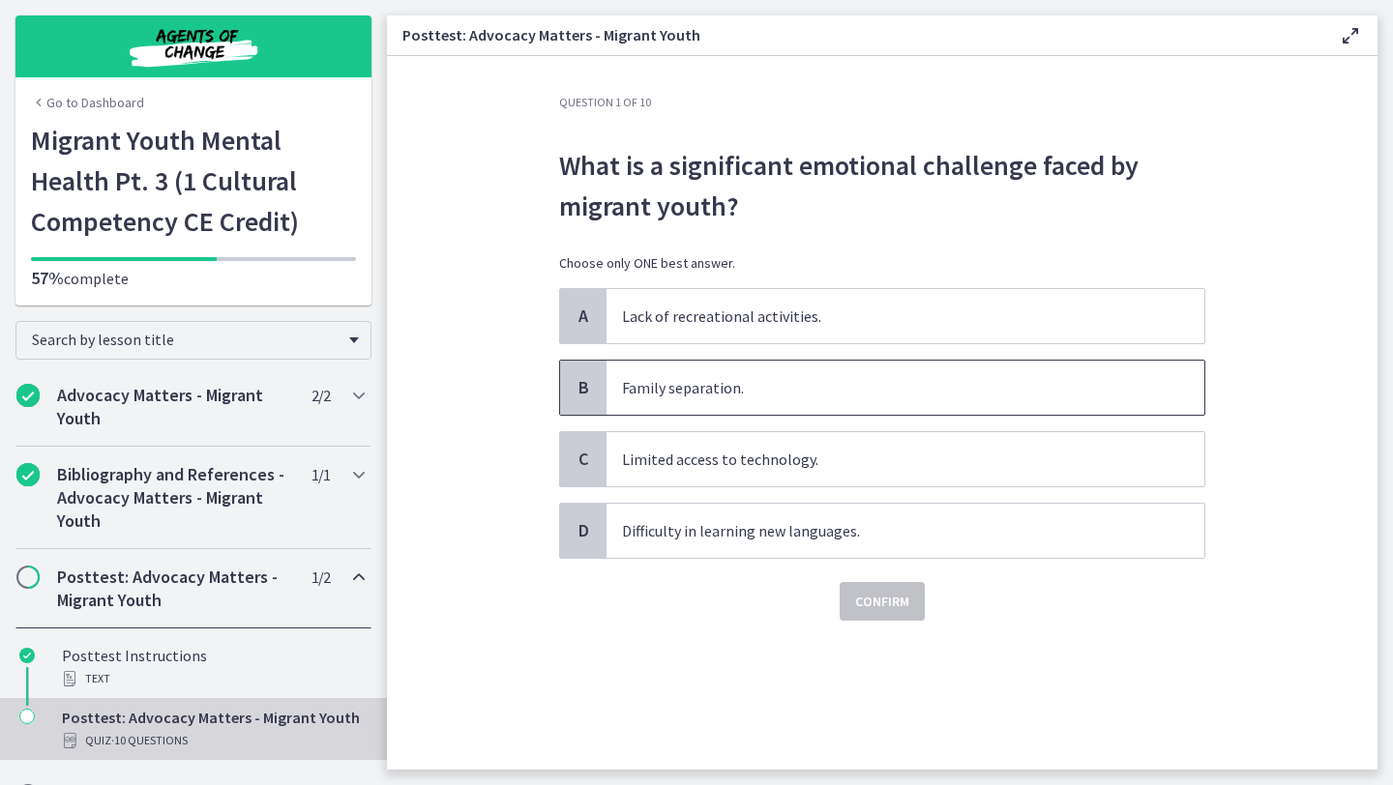
click at [725, 382] on p "Family separation." at bounding box center [886, 387] width 528 height 23
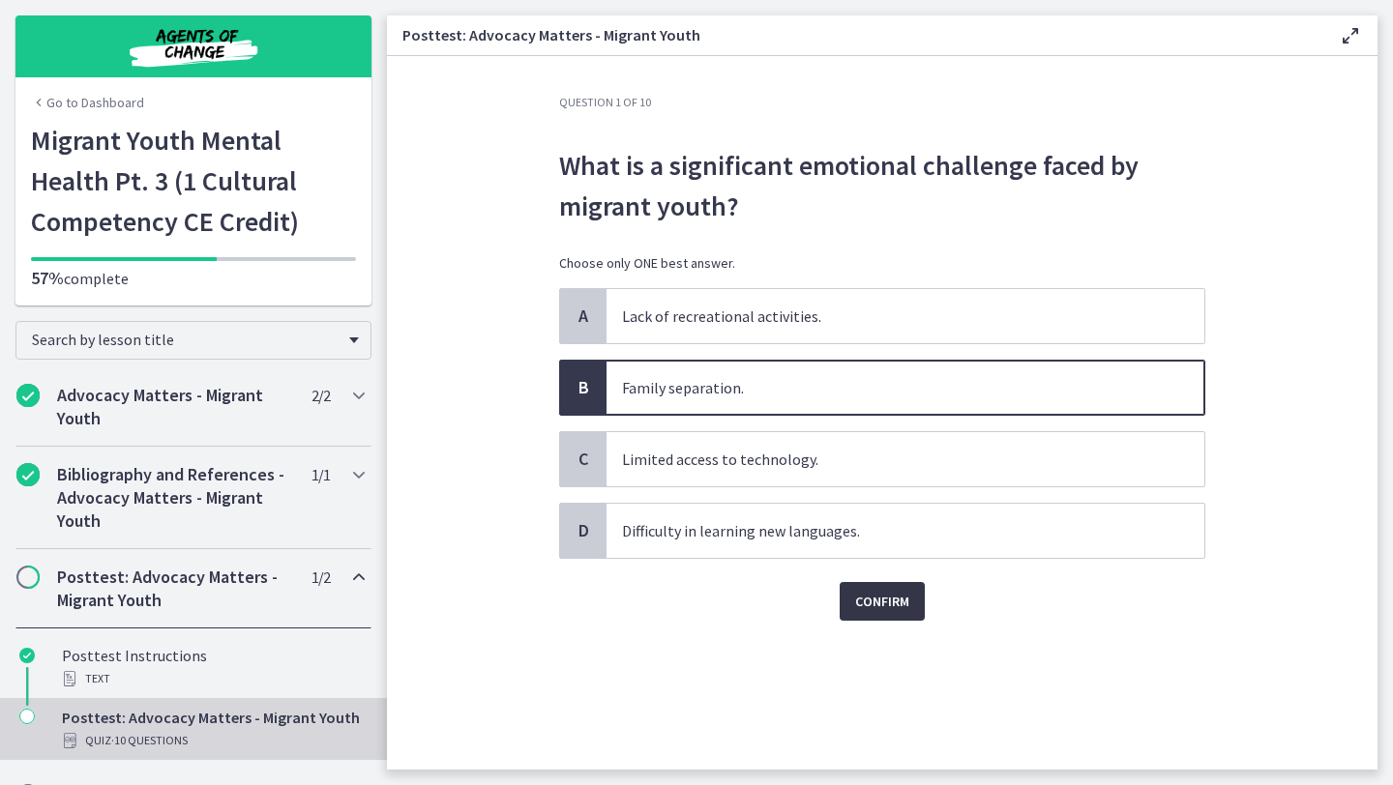
click at [888, 613] on button "Confirm" at bounding box center [882, 601] width 85 height 39
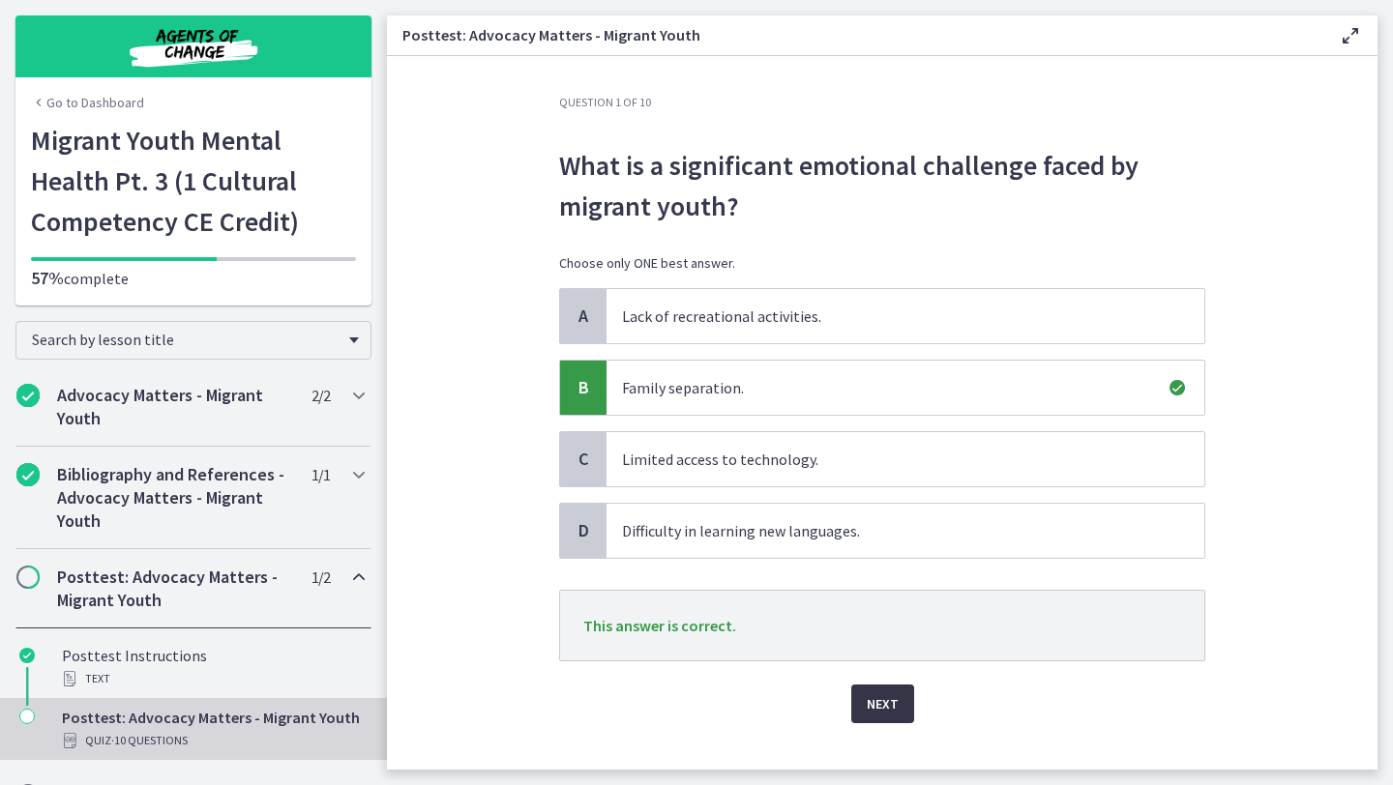
click at [885, 706] on span "Next" at bounding box center [883, 704] width 32 height 23
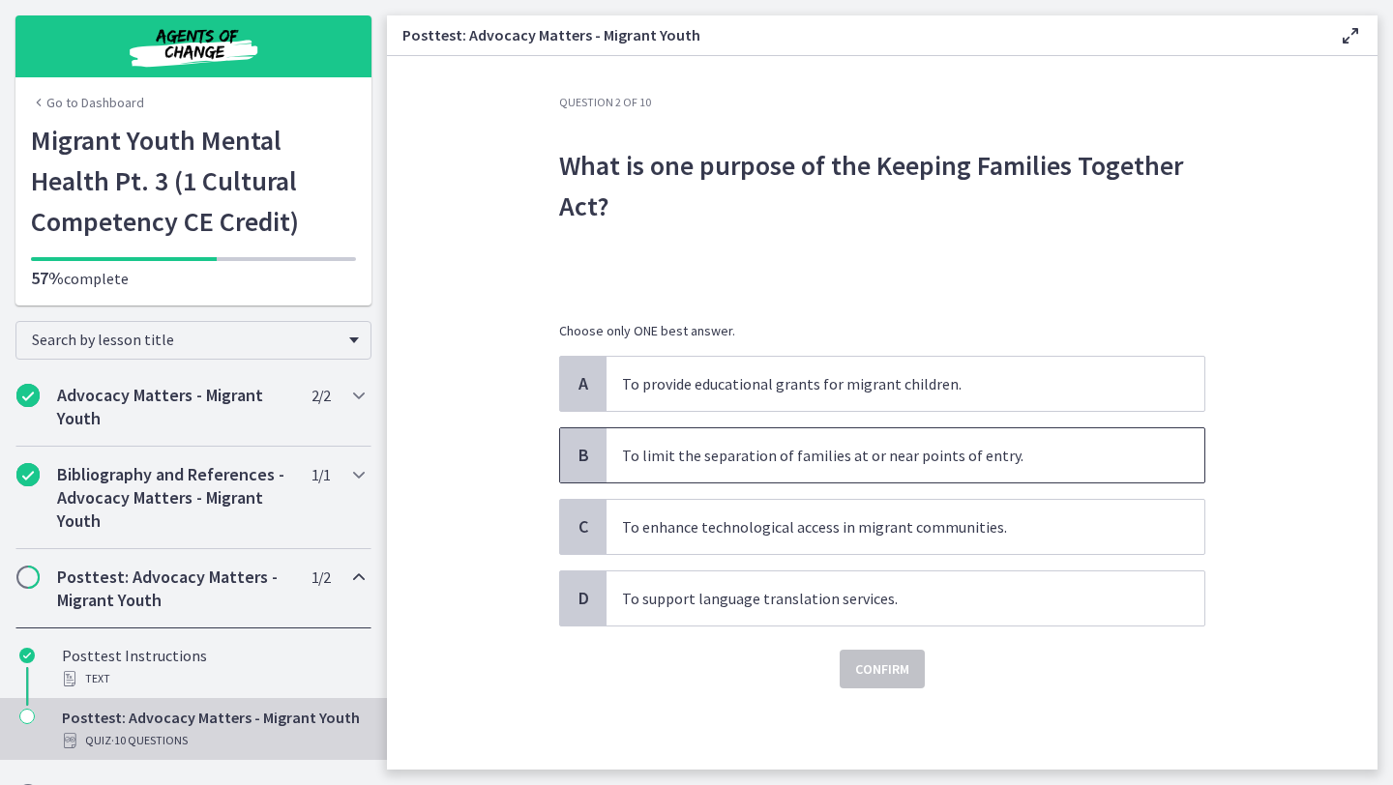
click at [863, 471] on span "To limit the separation of families at or near points of entry." at bounding box center [905, 455] width 598 height 54
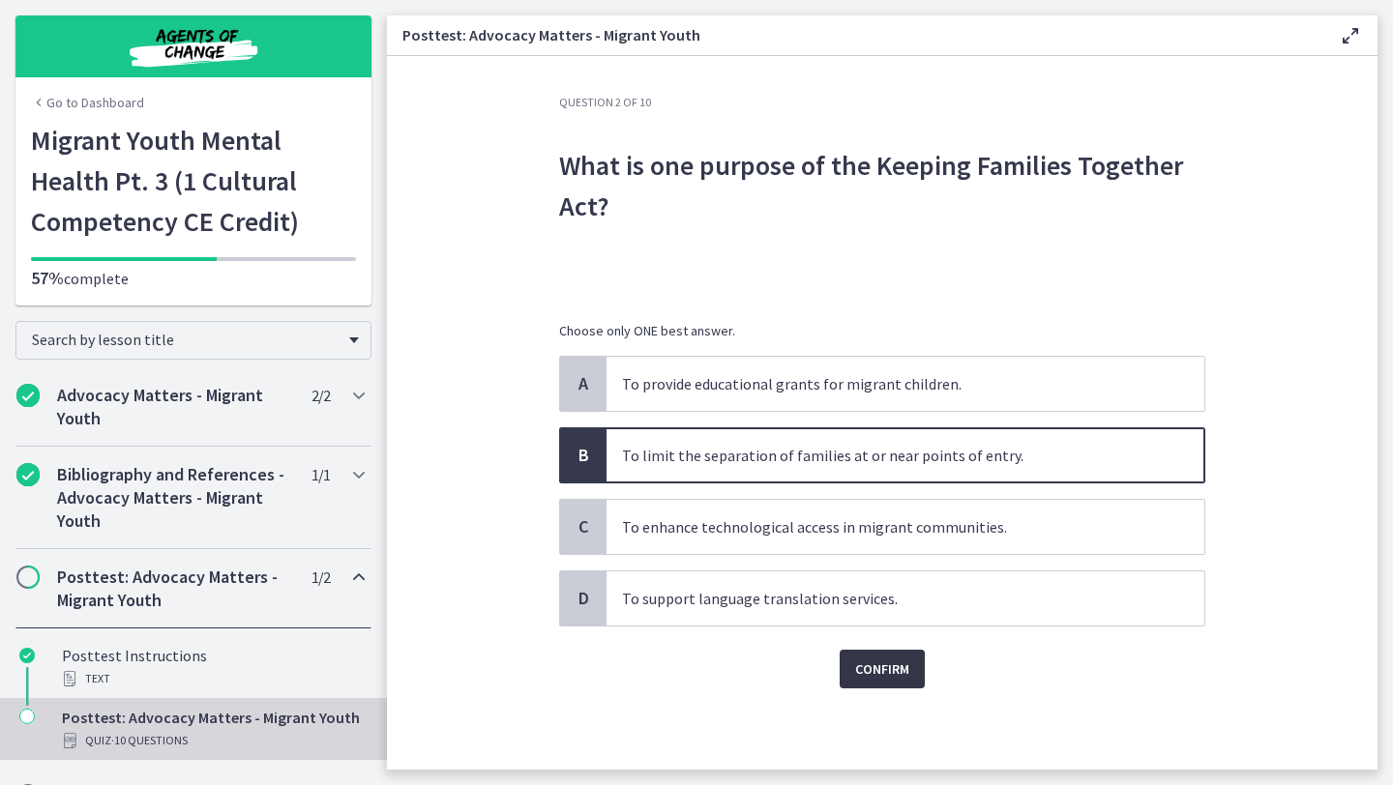
click at [898, 658] on span "Confirm" at bounding box center [882, 669] width 54 height 23
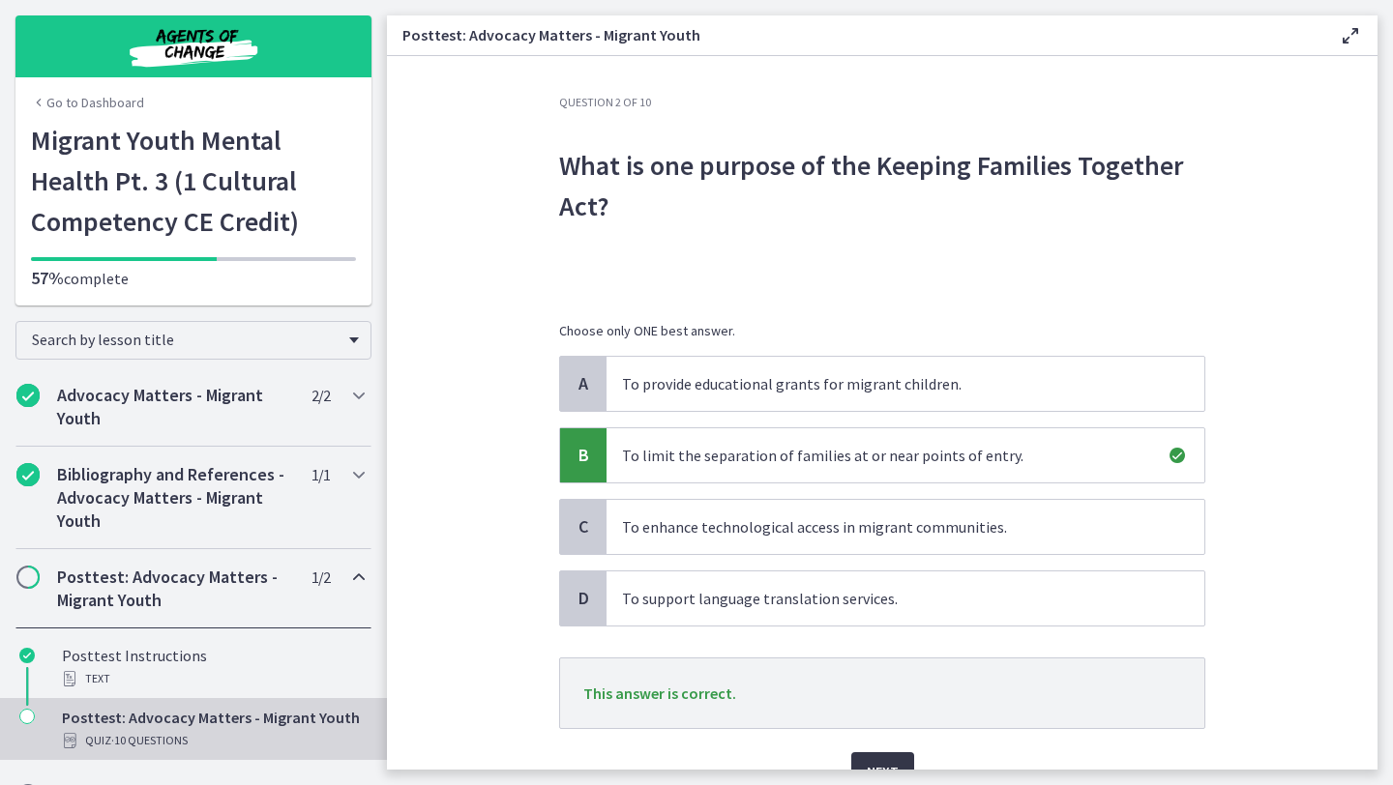
click at [884, 762] on span "Next" at bounding box center [883, 771] width 32 height 23
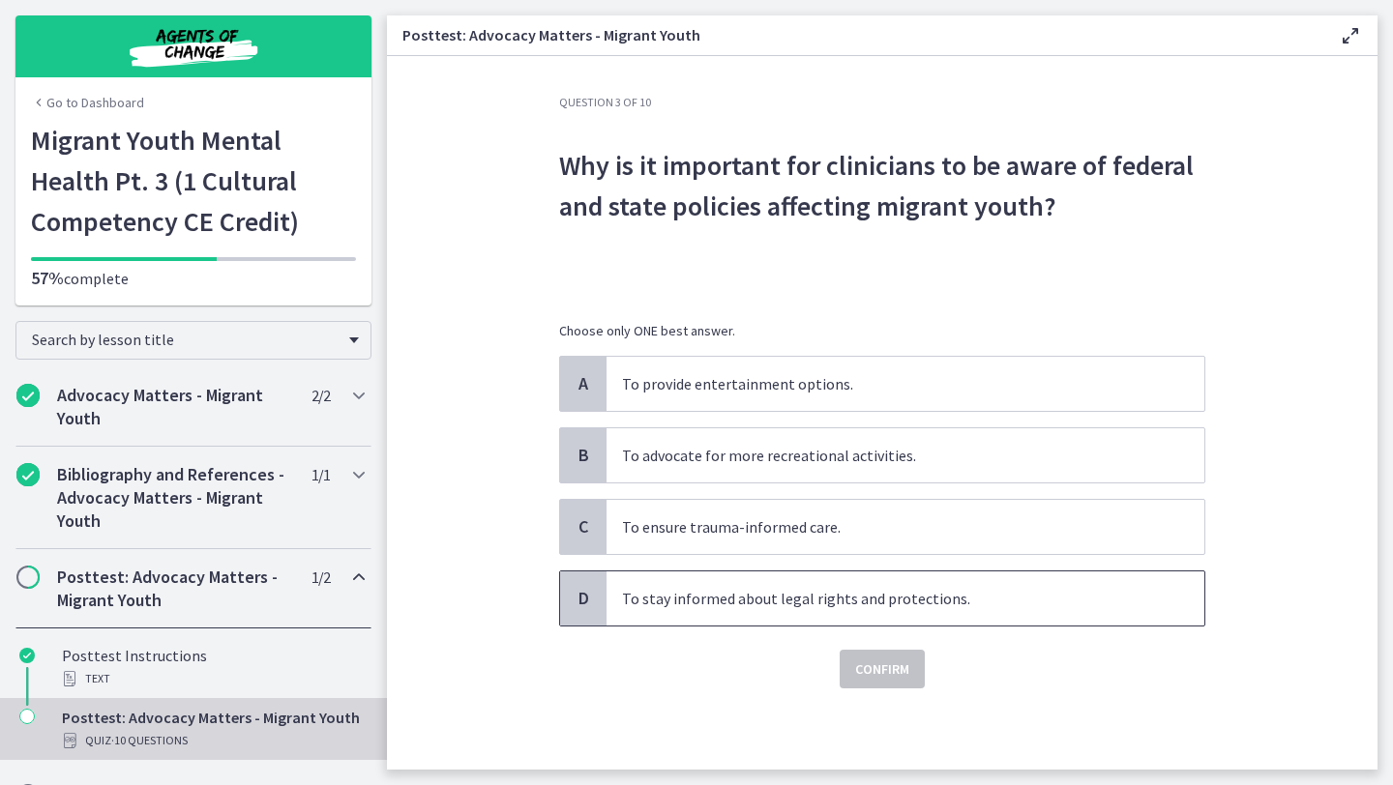
click at [855, 591] on p "To stay informed about legal rights and protections." at bounding box center [886, 598] width 528 height 23
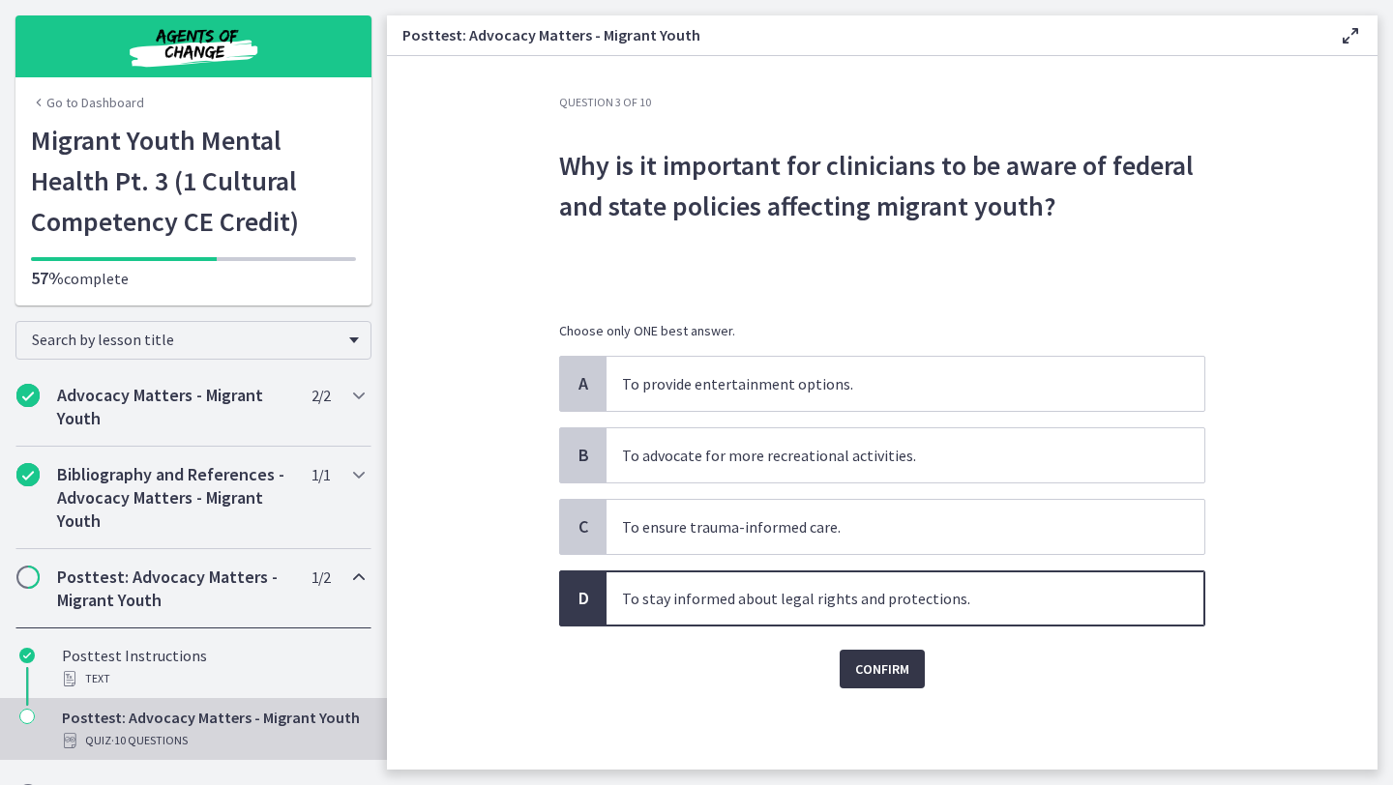
click at [879, 677] on span "Confirm" at bounding box center [882, 669] width 54 height 23
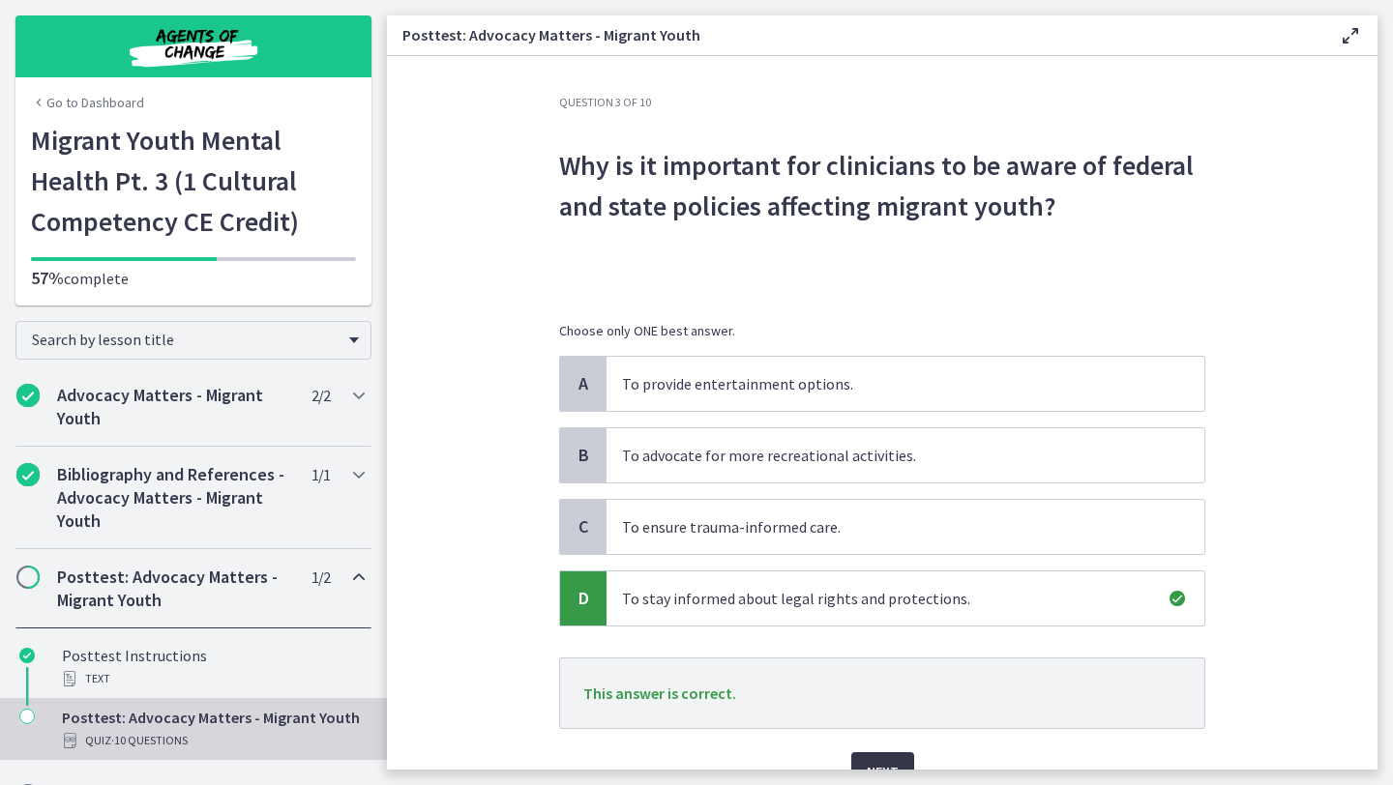
click at [876, 759] on button "Next" at bounding box center [882, 772] width 63 height 39
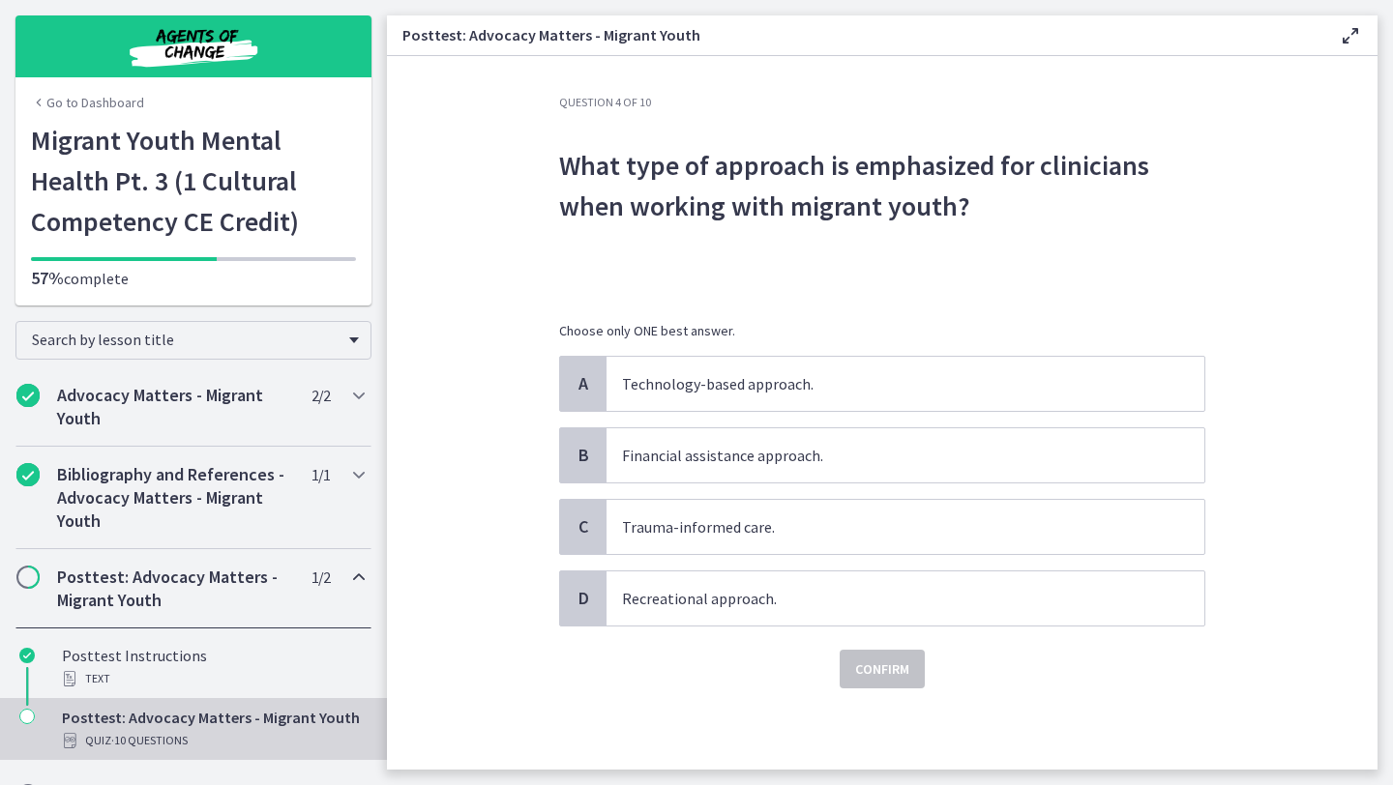
click at [1256, 592] on section "Question 4 of 10 What type of approach is emphasized for clinicians when workin…" at bounding box center [882, 413] width 990 height 714
click at [855, 533] on p "Trauma-informed care." at bounding box center [886, 527] width 528 height 23
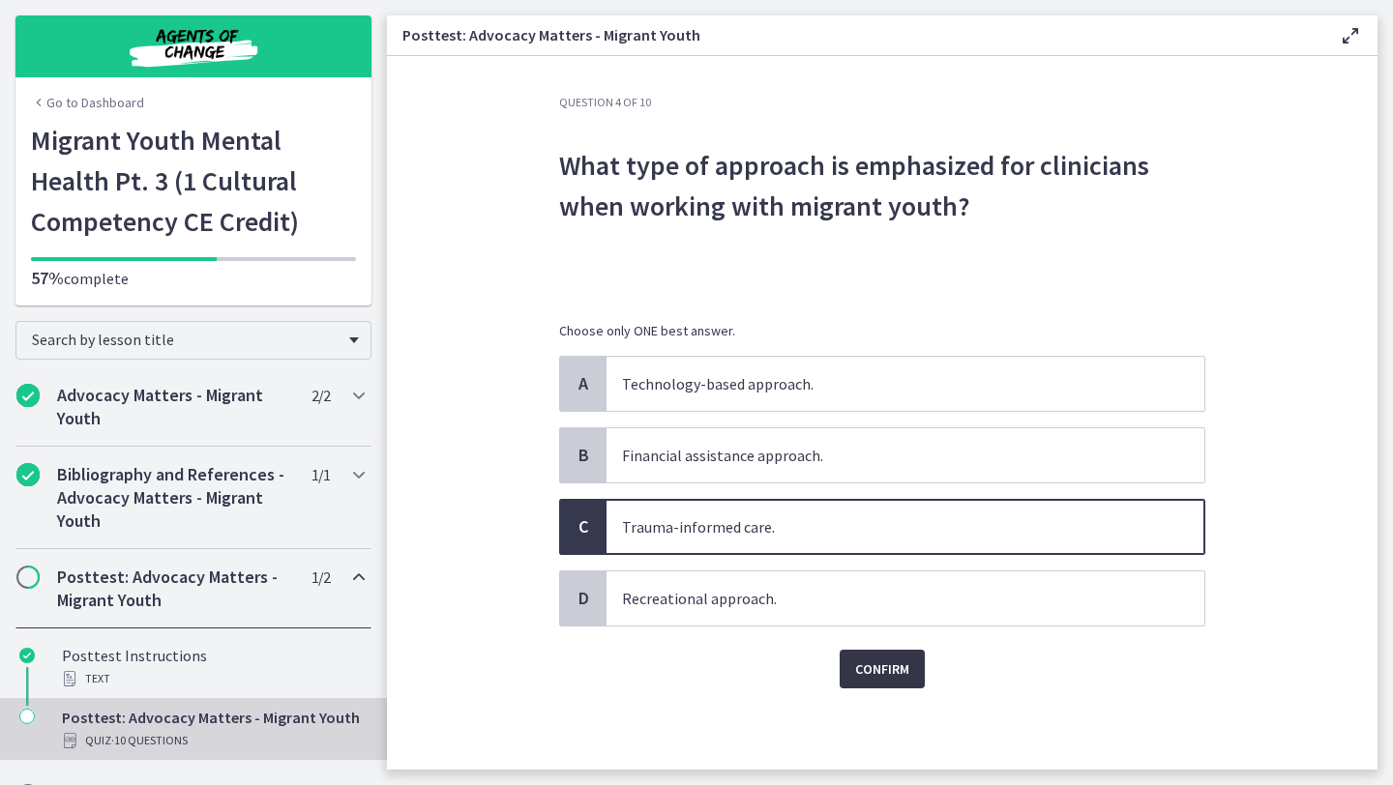
click at [873, 663] on span "Confirm" at bounding box center [882, 669] width 54 height 23
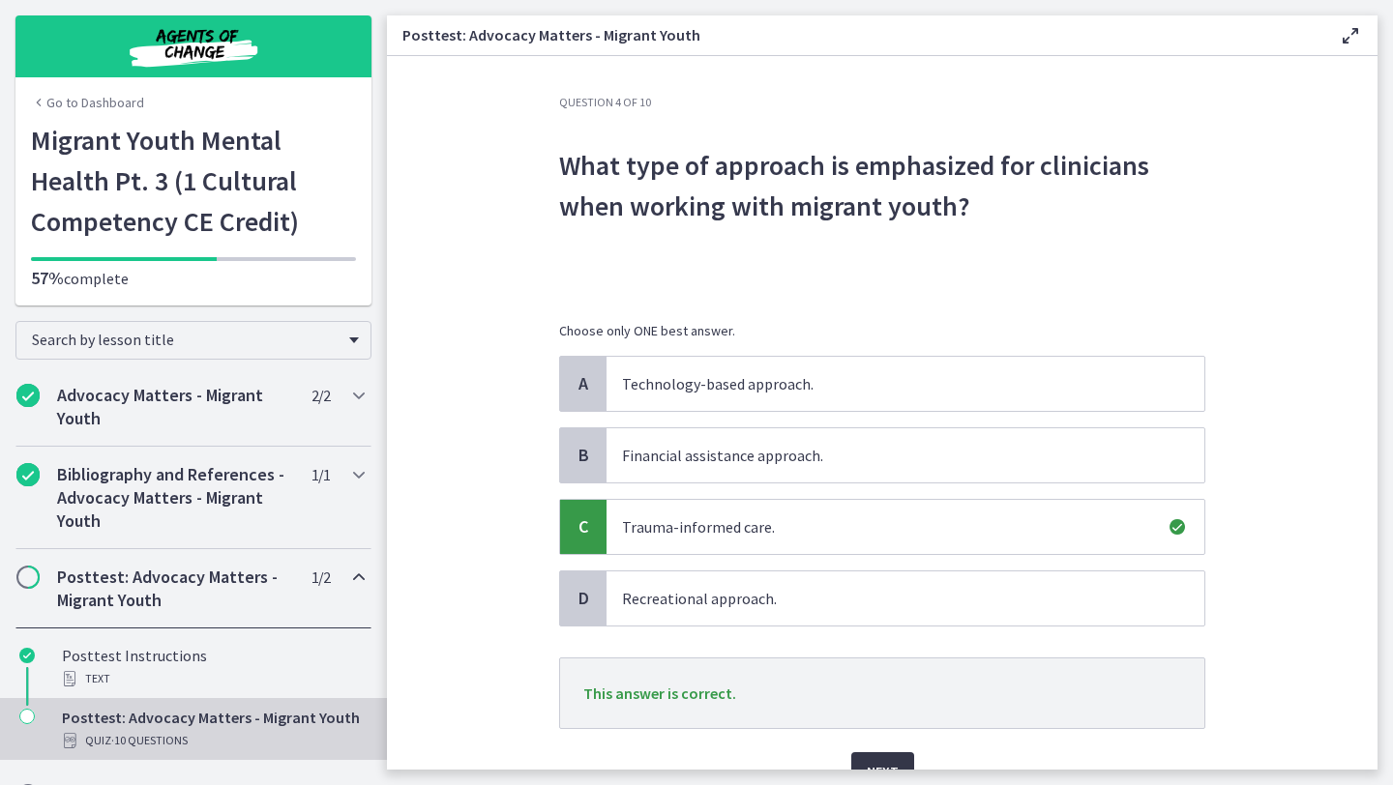
click at [887, 764] on span "Next" at bounding box center [883, 771] width 32 height 23
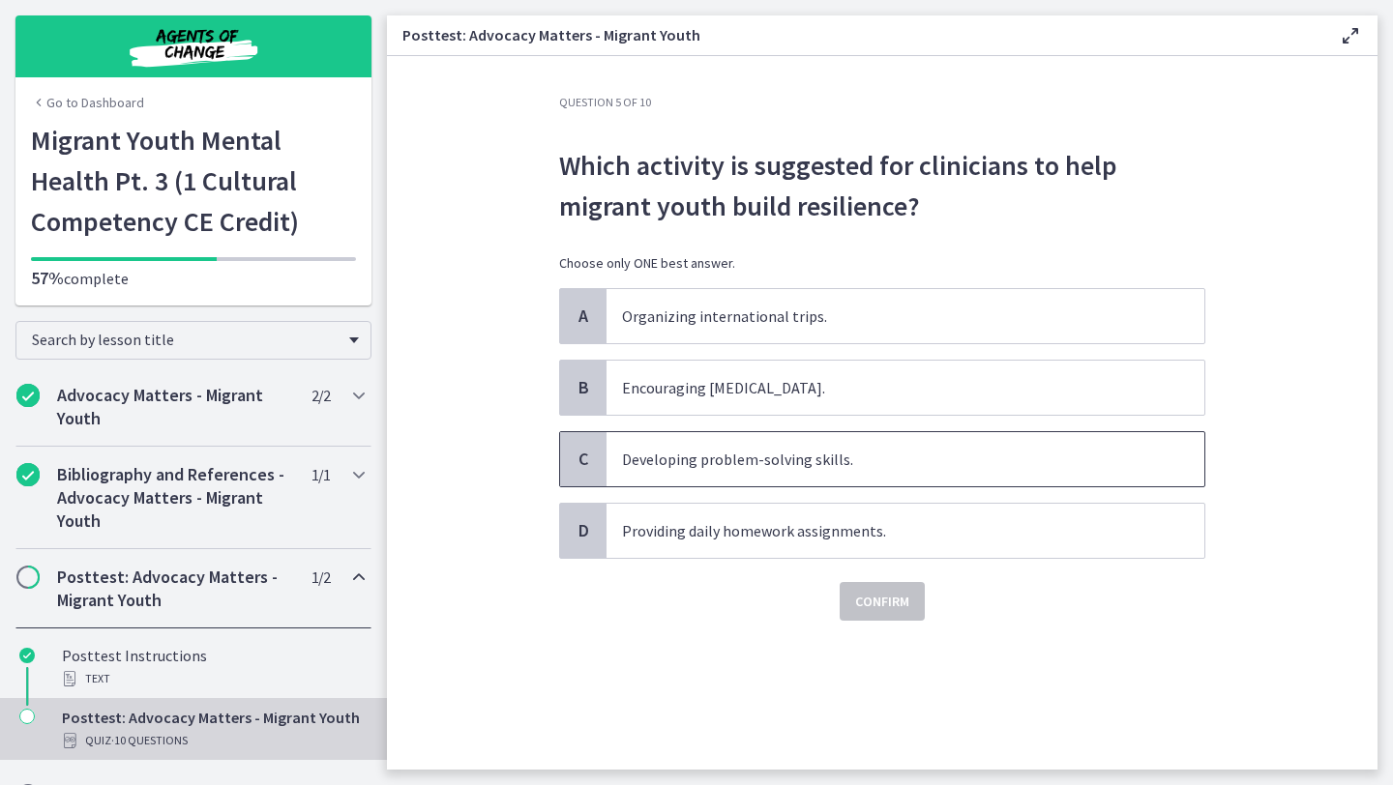
click at [813, 454] on p "Developing problem-solving skills." at bounding box center [886, 459] width 528 height 23
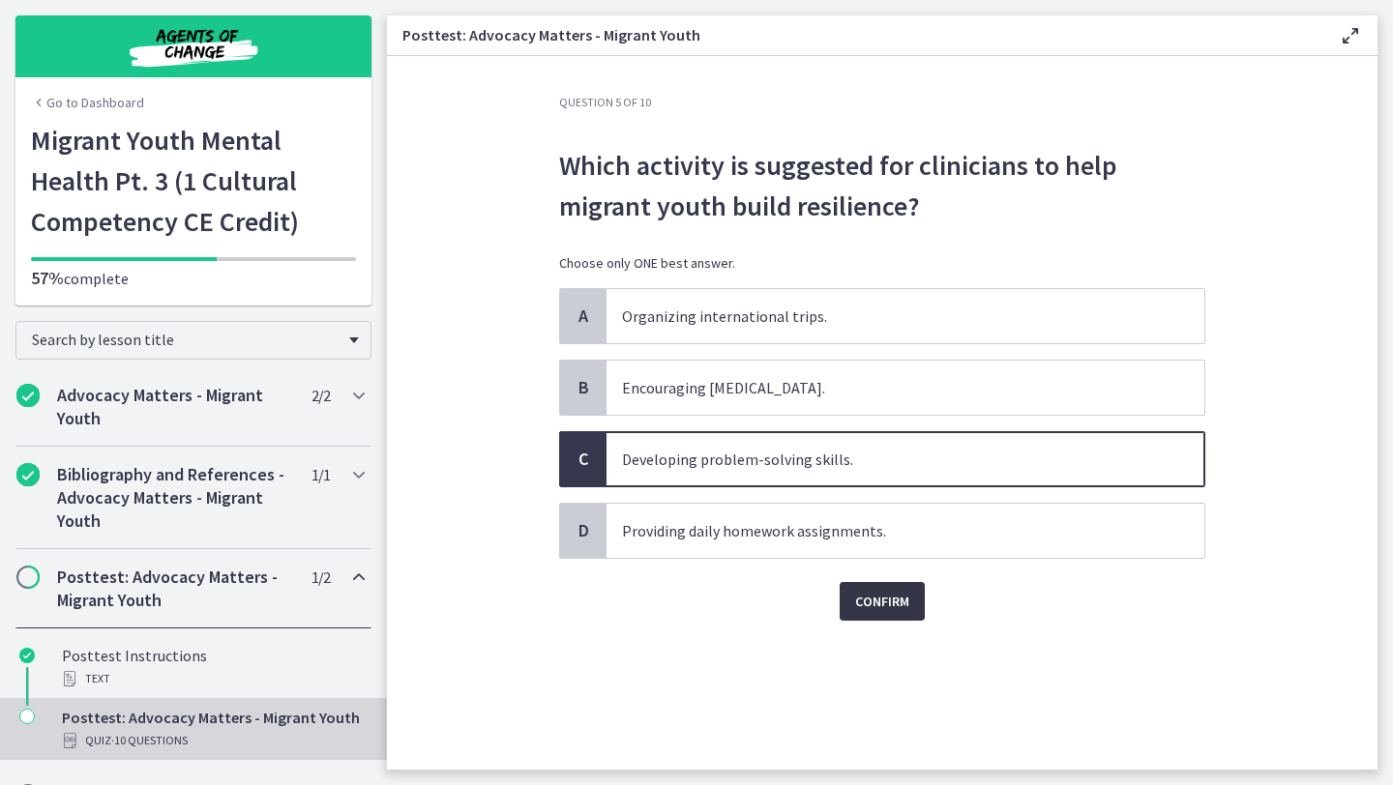
click at [883, 594] on span "Confirm" at bounding box center [882, 601] width 54 height 23
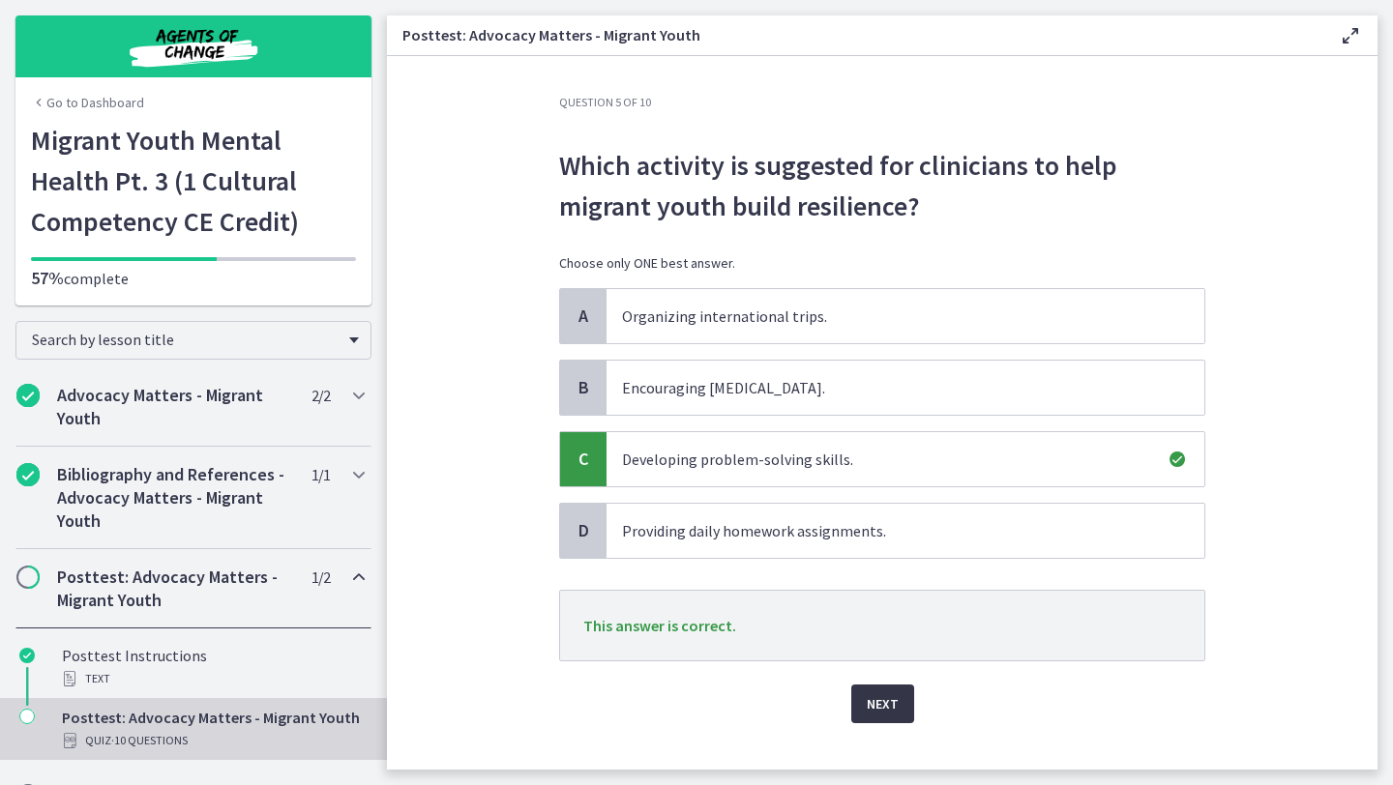
click at [879, 706] on span "Next" at bounding box center [883, 704] width 32 height 23
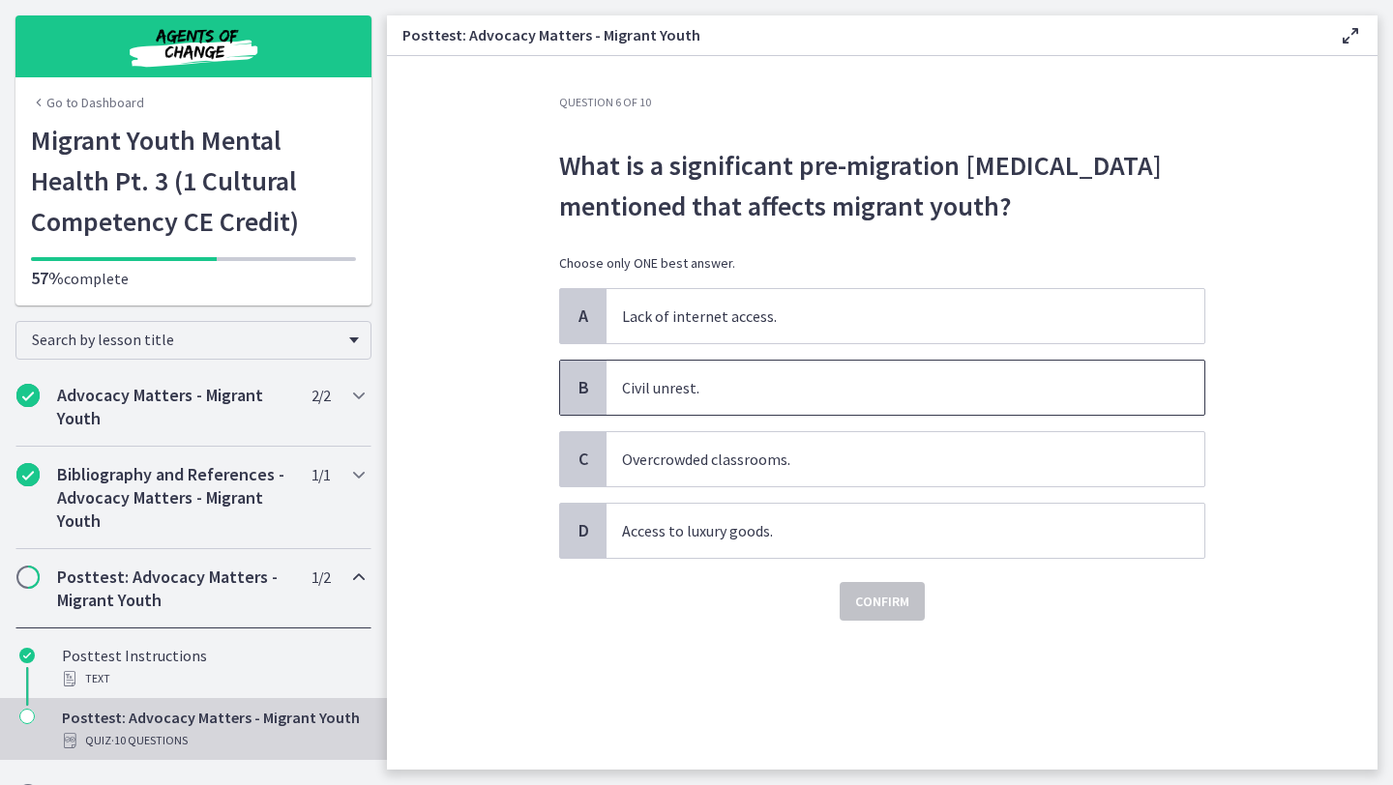
click at [780, 391] on p "Civil unrest." at bounding box center [886, 387] width 528 height 23
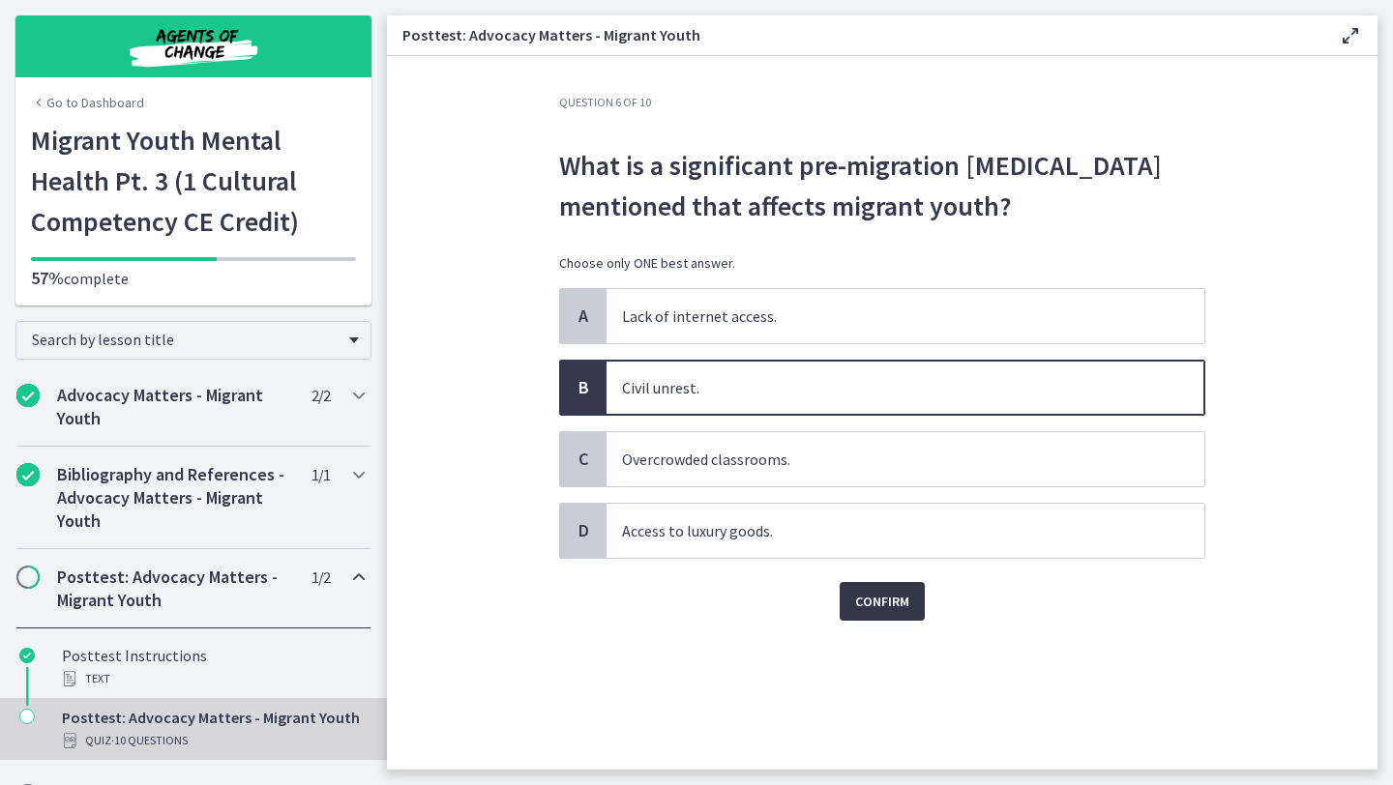
click at [880, 596] on span "Confirm" at bounding box center [882, 601] width 54 height 23
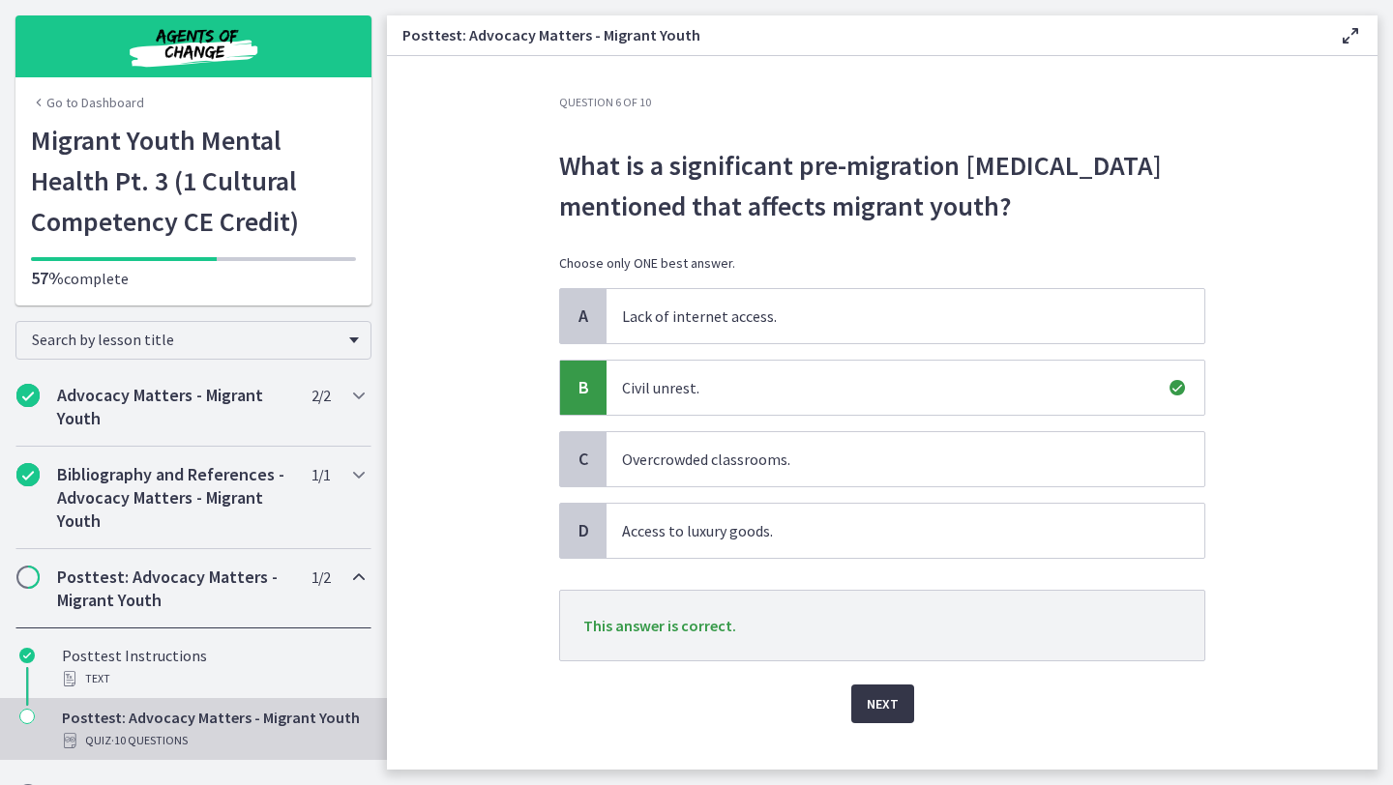
click at [890, 694] on span "Next" at bounding box center [883, 704] width 32 height 23
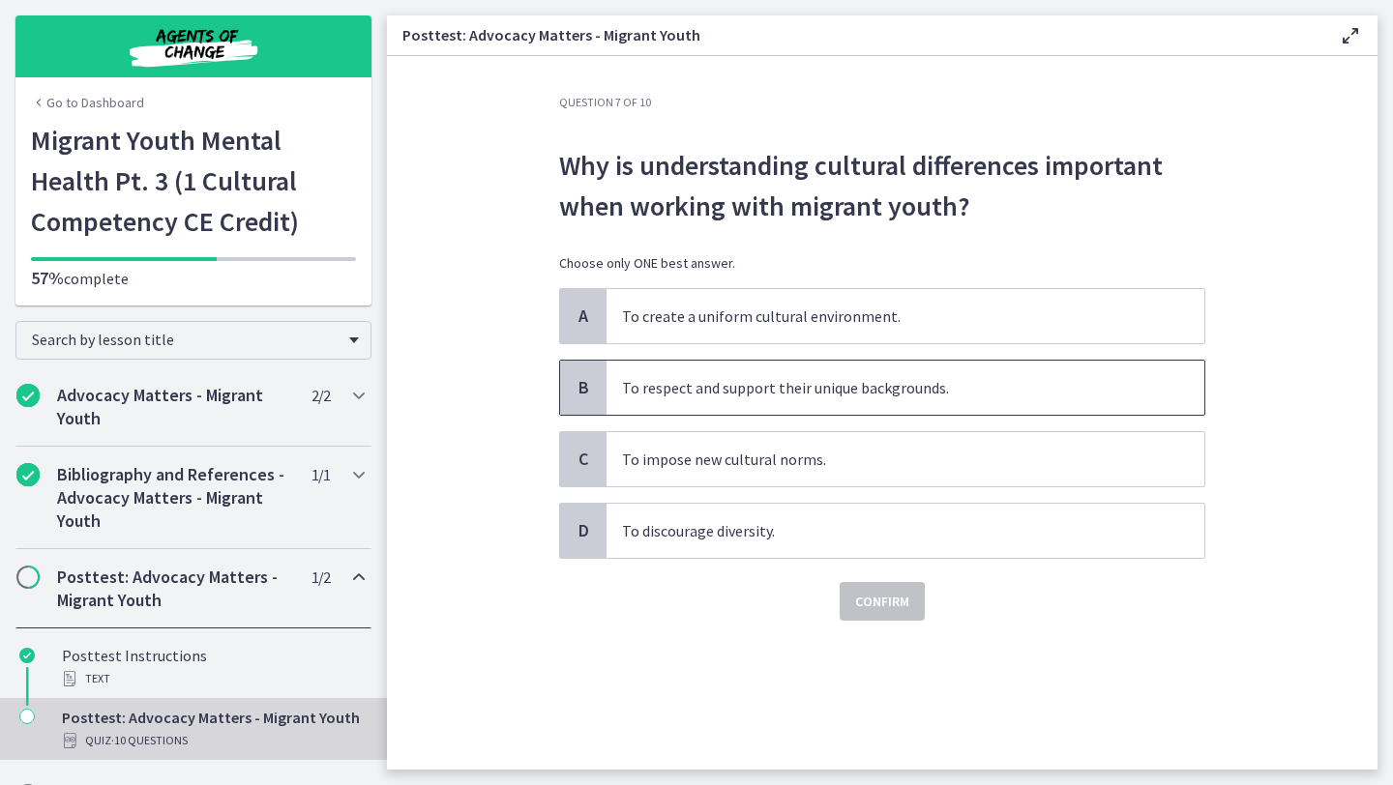
click at [774, 394] on p "To respect and support their unique backgrounds." at bounding box center [886, 387] width 528 height 23
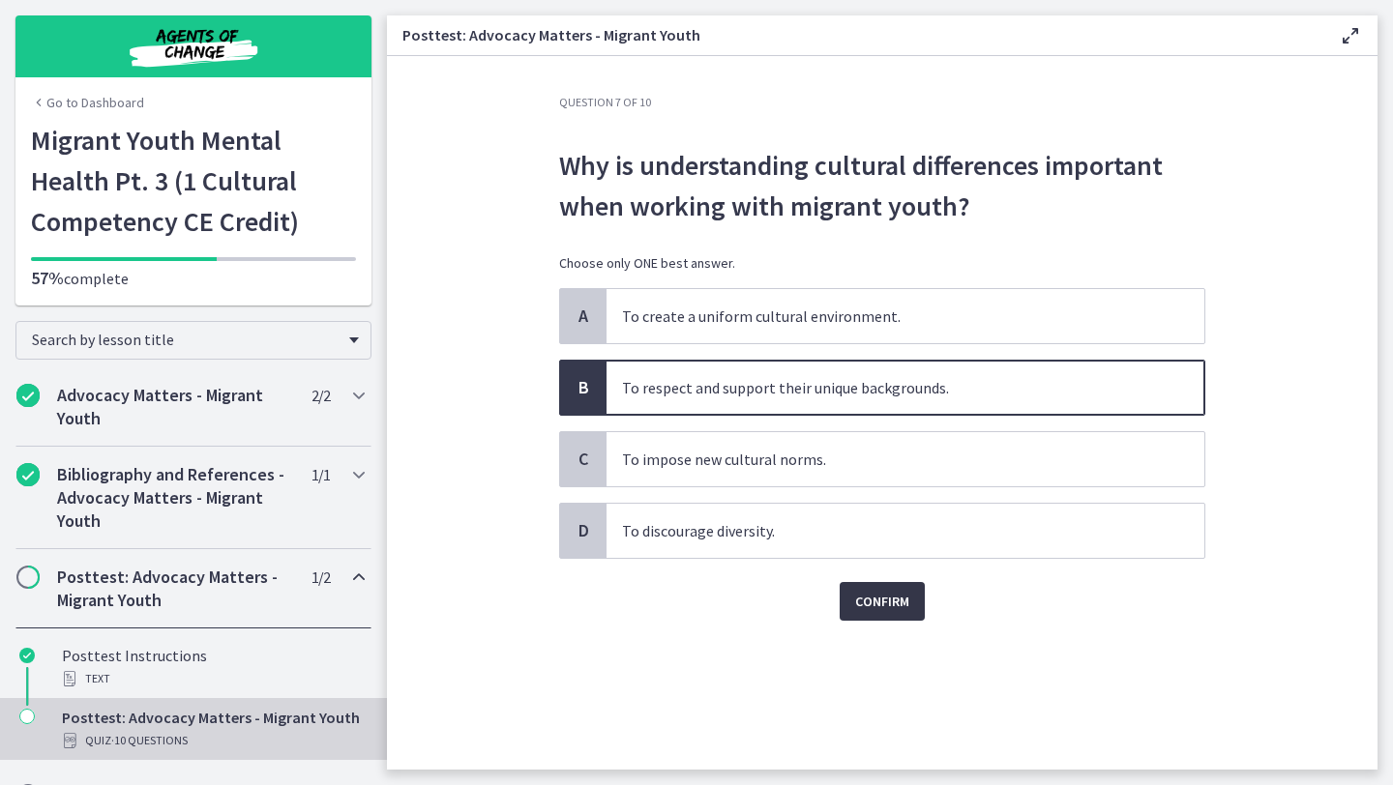
click at [917, 600] on button "Confirm" at bounding box center [882, 601] width 85 height 39
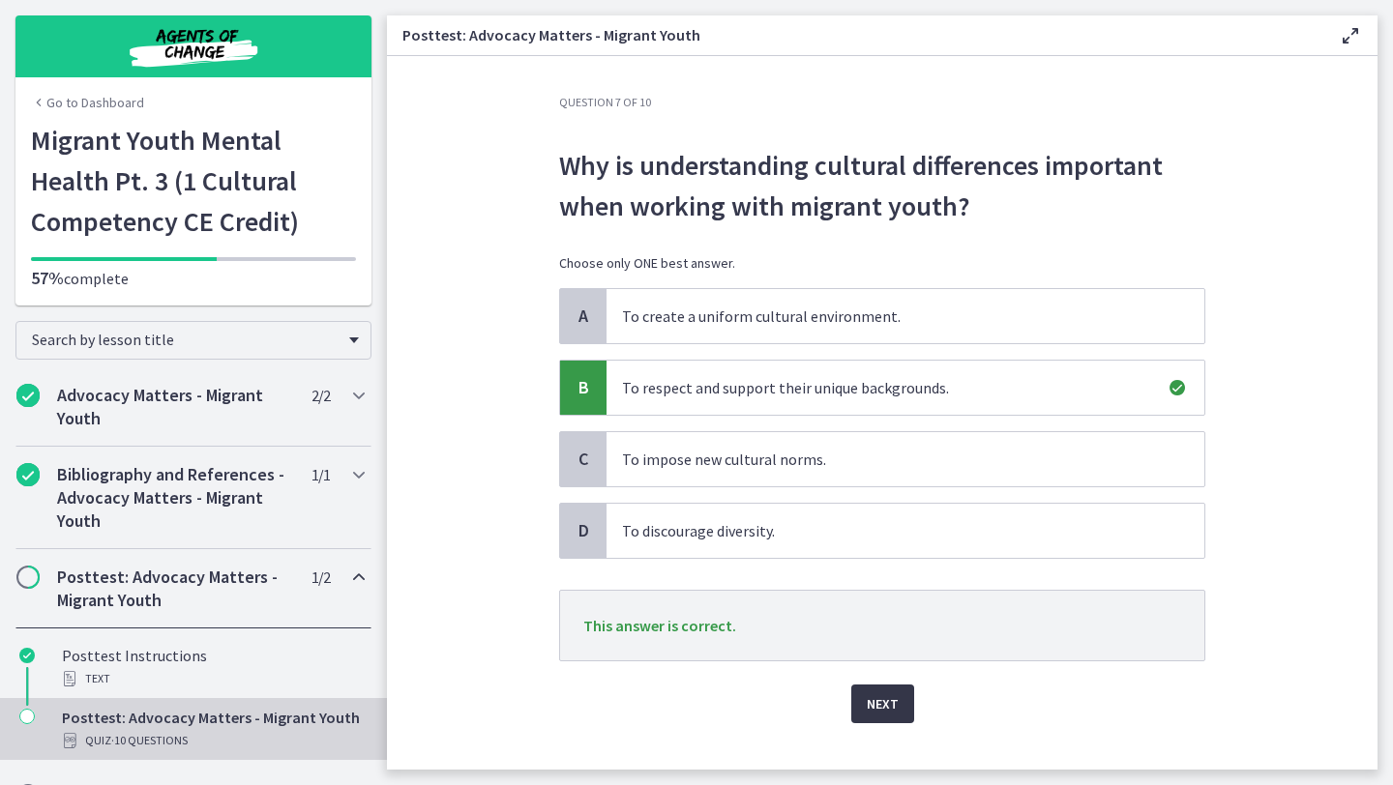
click at [888, 721] on button "Next" at bounding box center [882, 704] width 63 height 39
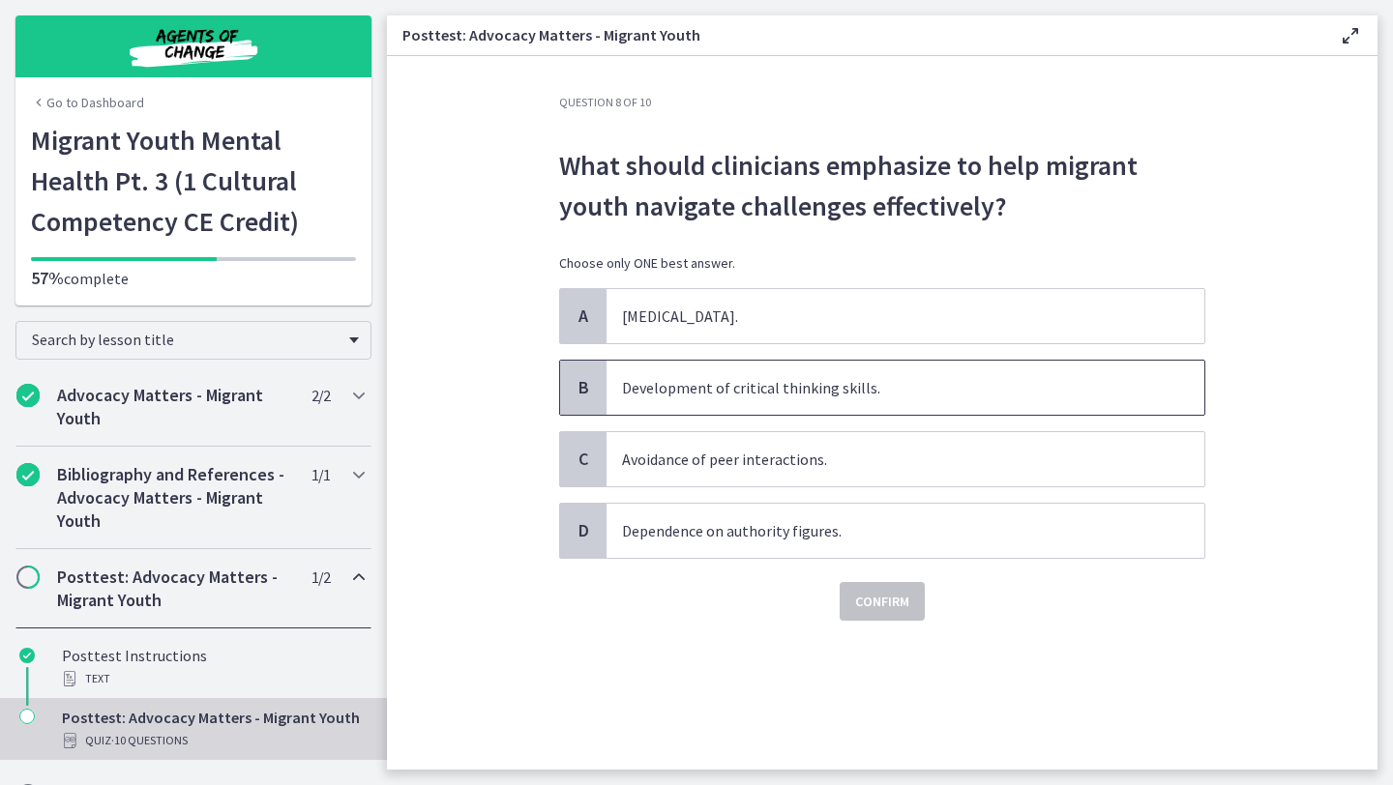
click at [818, 393] on p "Development of critical thinking skills." at bounding box center [886, 387] width 528 height 23
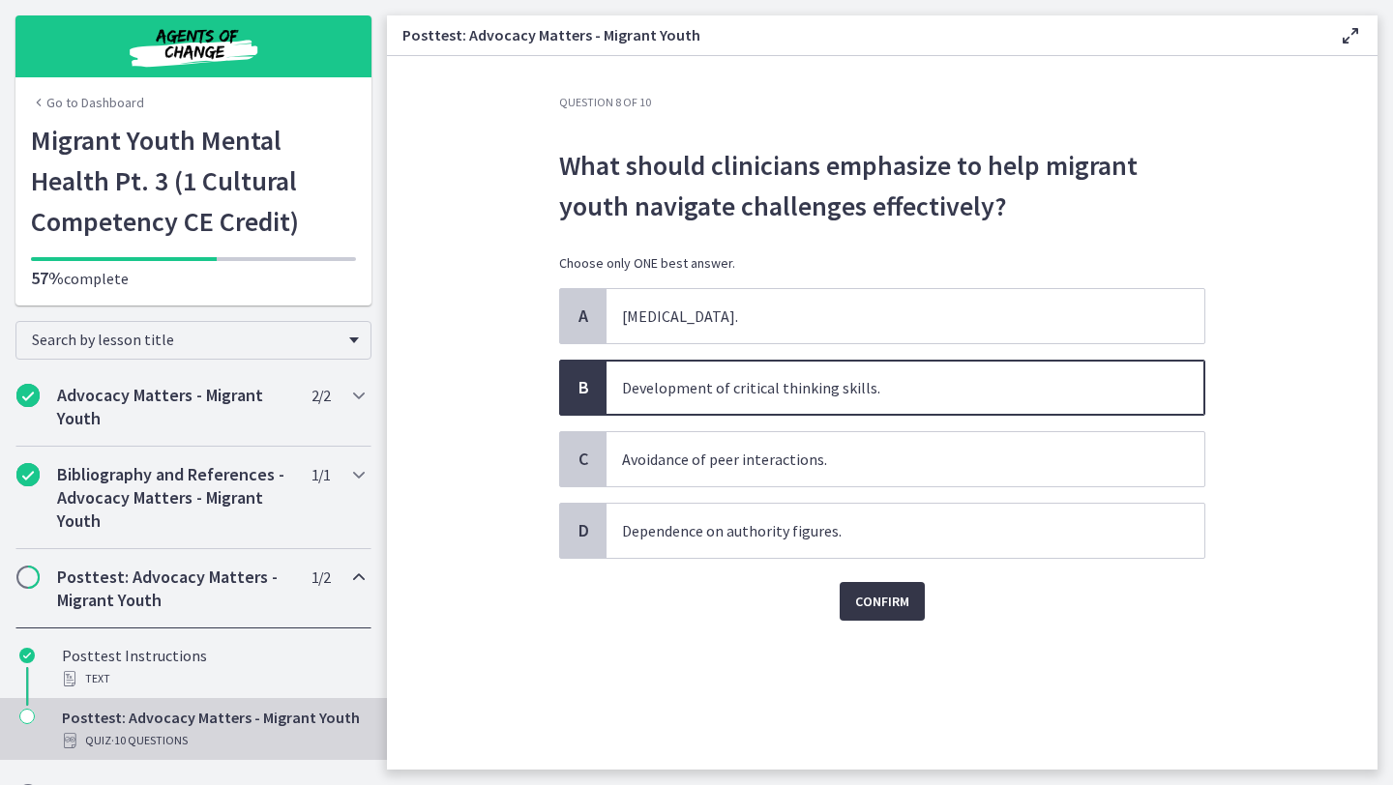
click at [886, 592] on span "Confirm" at bounding box center [882, 601] width 54 height 23
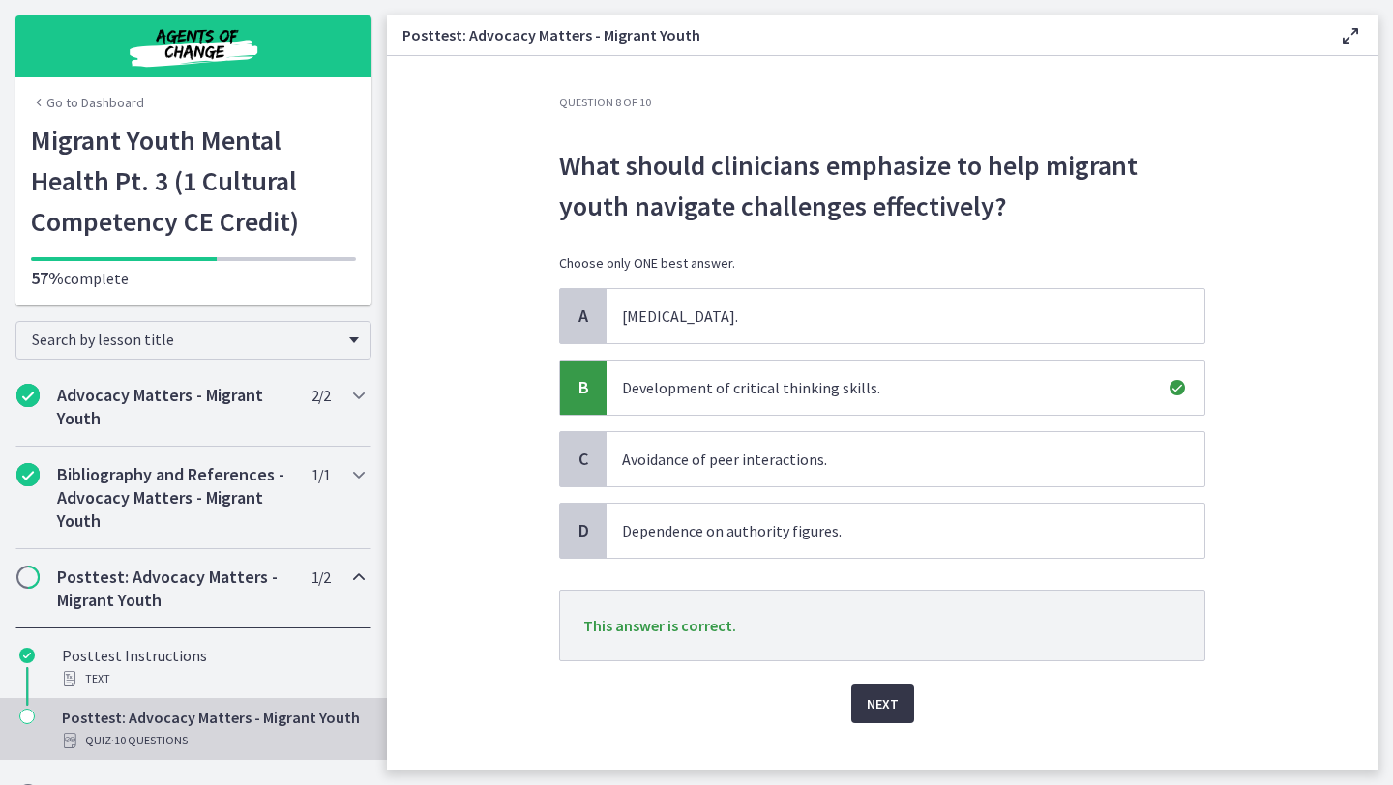
click at [900, 689] on button "Next" at bounding box center [882, 704] width 63 height 39
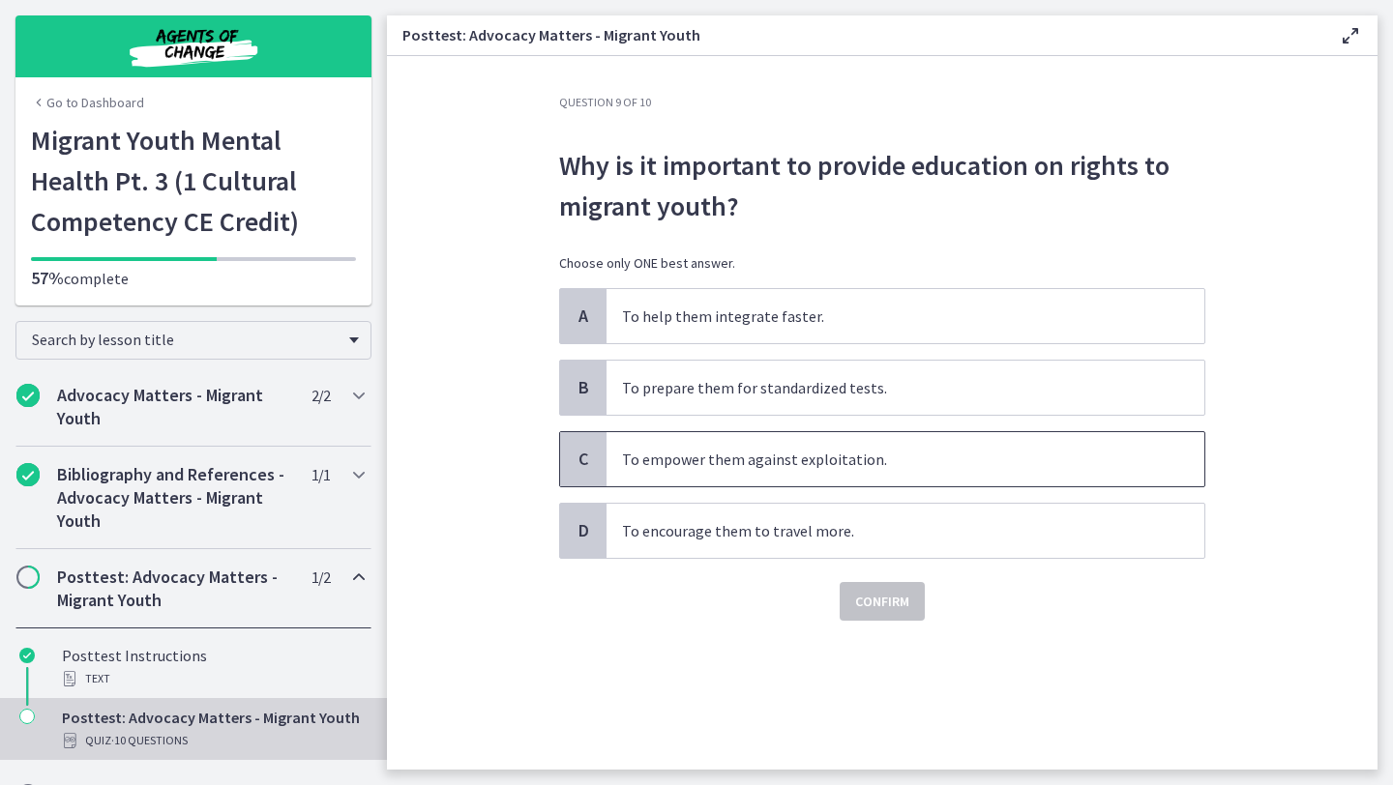
click at [831, 475] on span "To empower them against exploitation." at bounding box center [905, 459] width 598 height 54
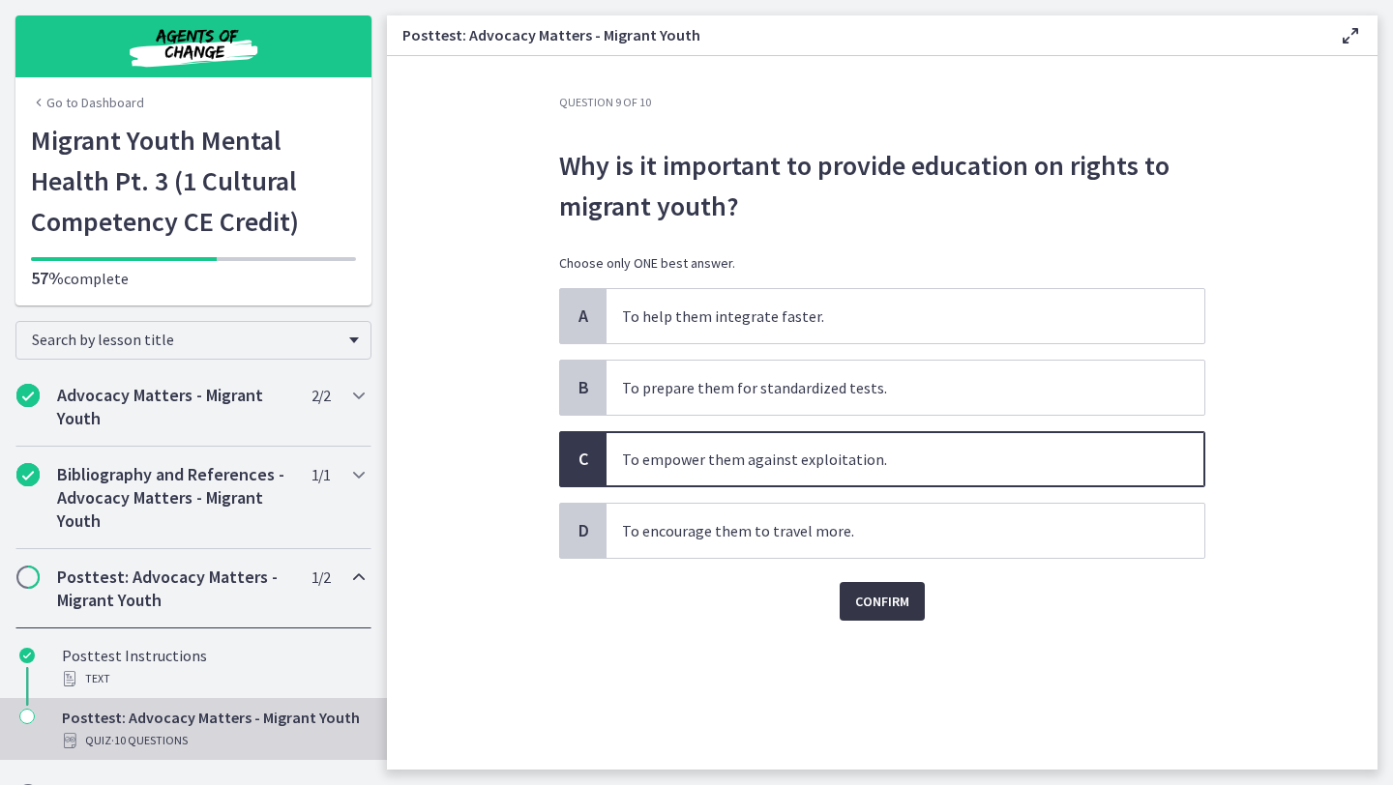
click at [871, 599] on span "Confirm" at bounding box center [882, 601] width 54 height 23
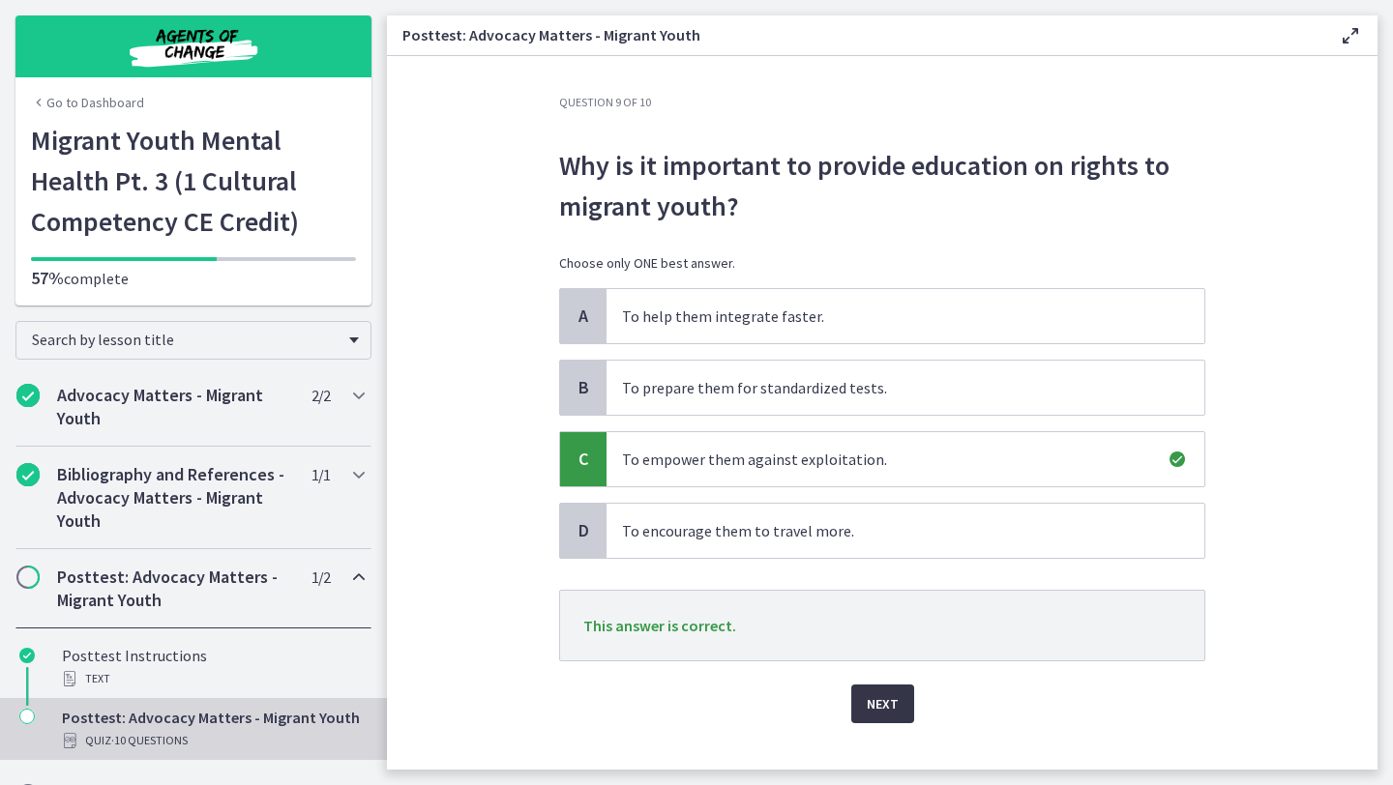
click at [878, 701] on span "Next" at bounding box center [883, 704] width 32 height 23
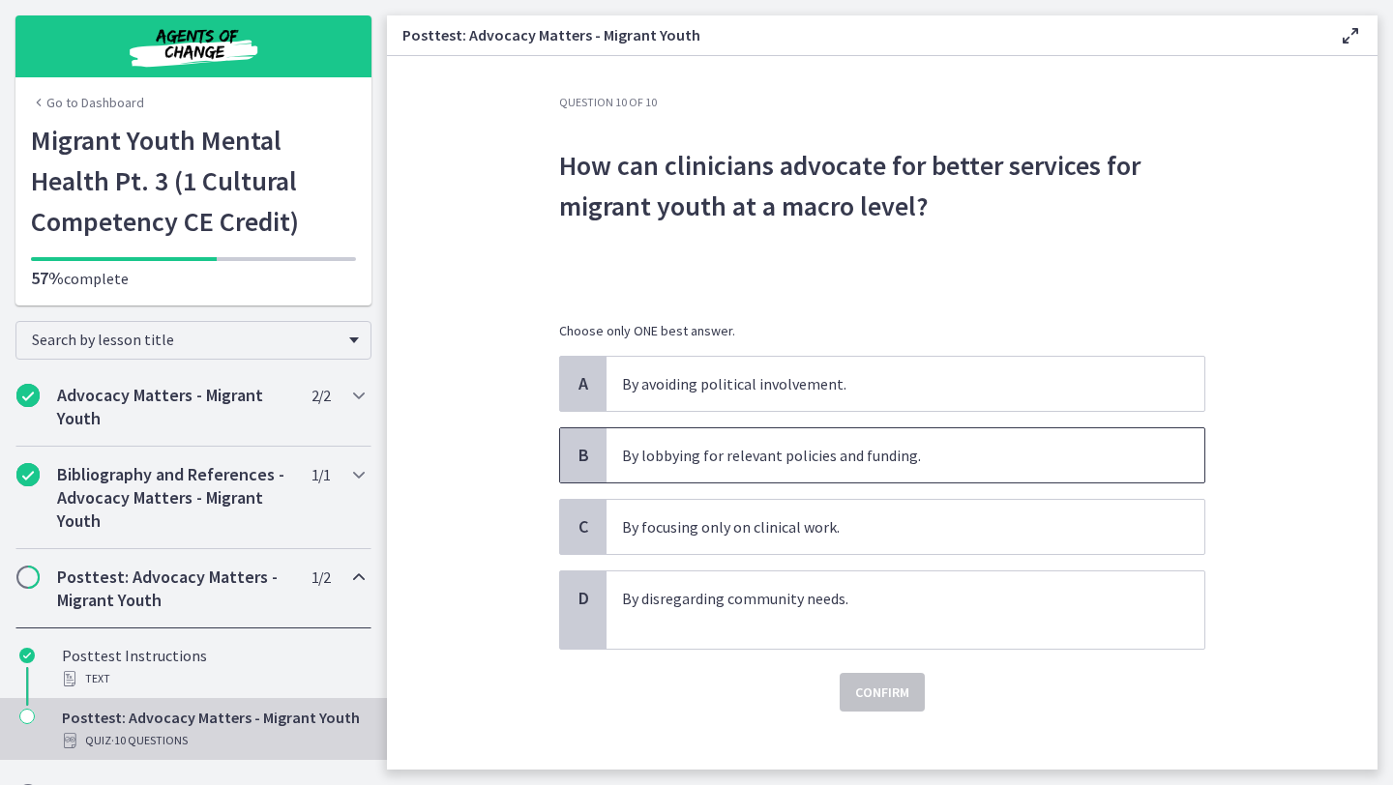
click at [835, 462] on p "By lobbying for relevant policies and funding." at bounding box center [886, 455] width 528 height 23
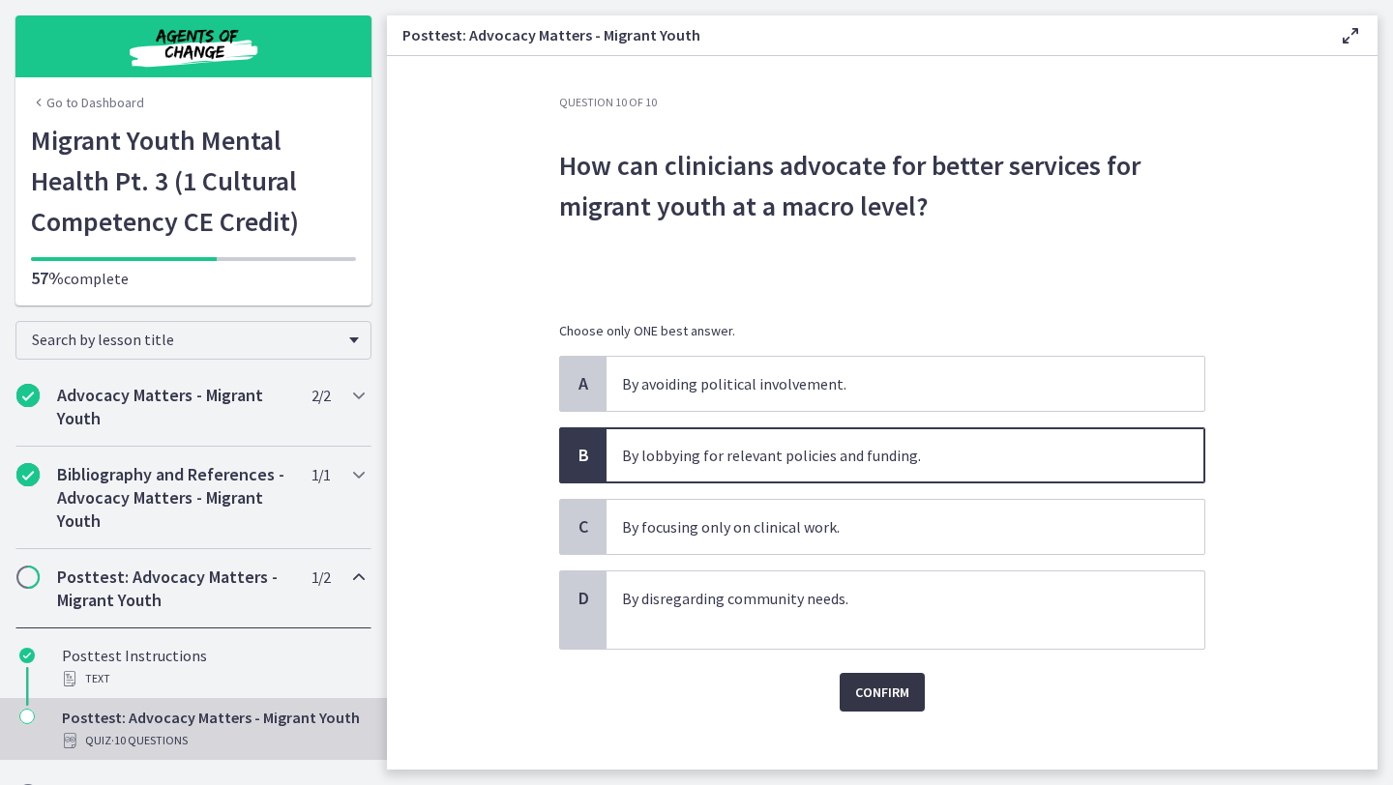
click at [876, 691] on span "Confirm" at bounding box center [882, 692] width 54 height 23
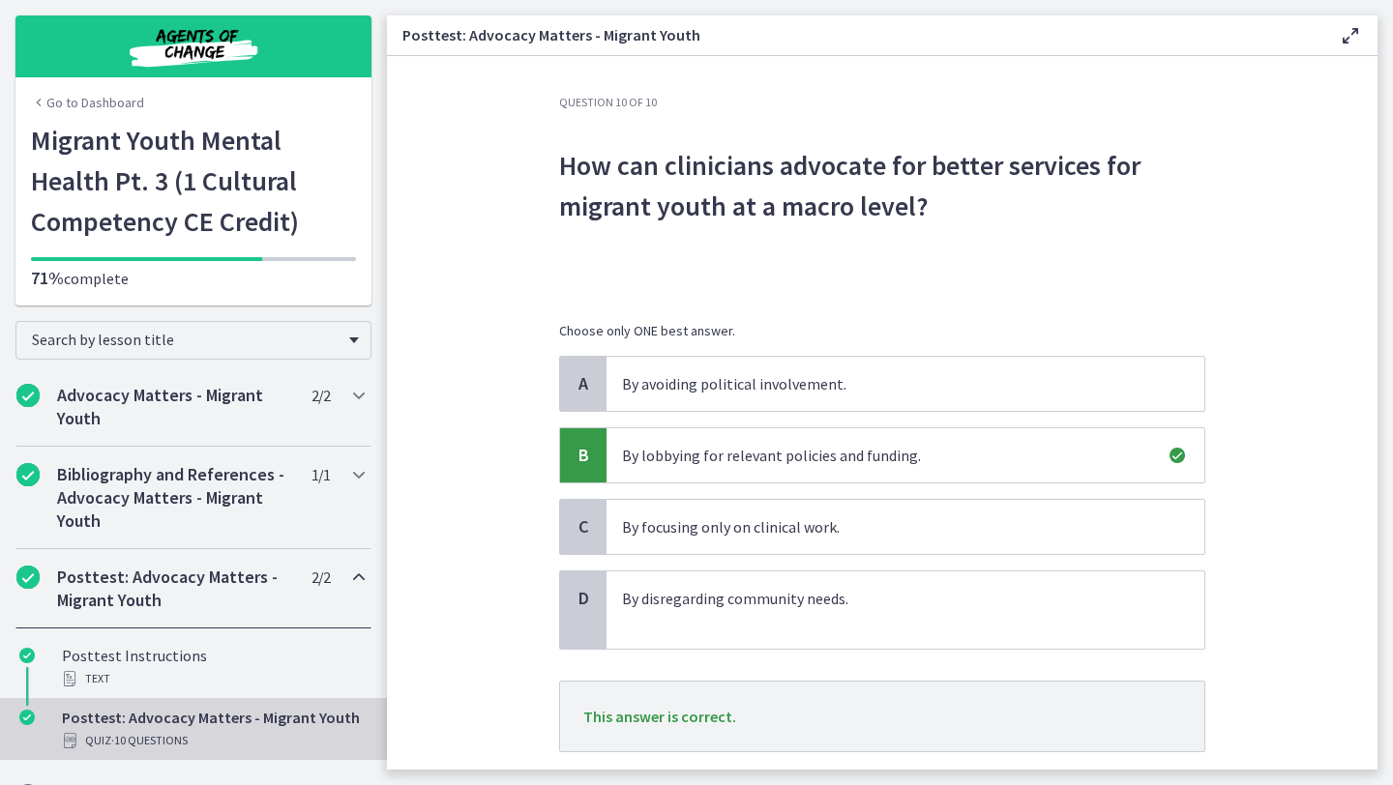
click at [1205, 655] on div "Question 10 of 10 How can clinicians advocate for better services for migrant y…" at bounding box center [882, 432] width 677 height 675
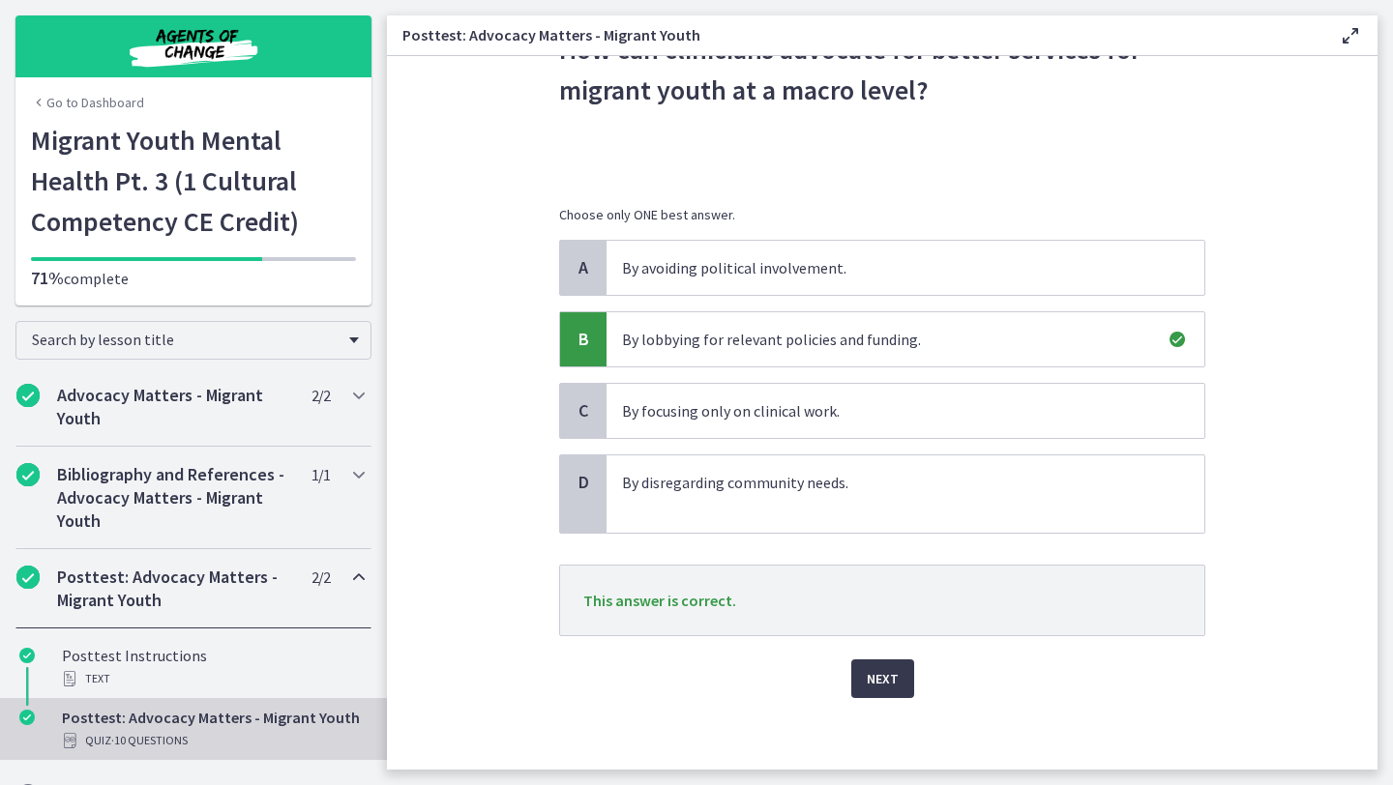
scroll to position [122, 0]
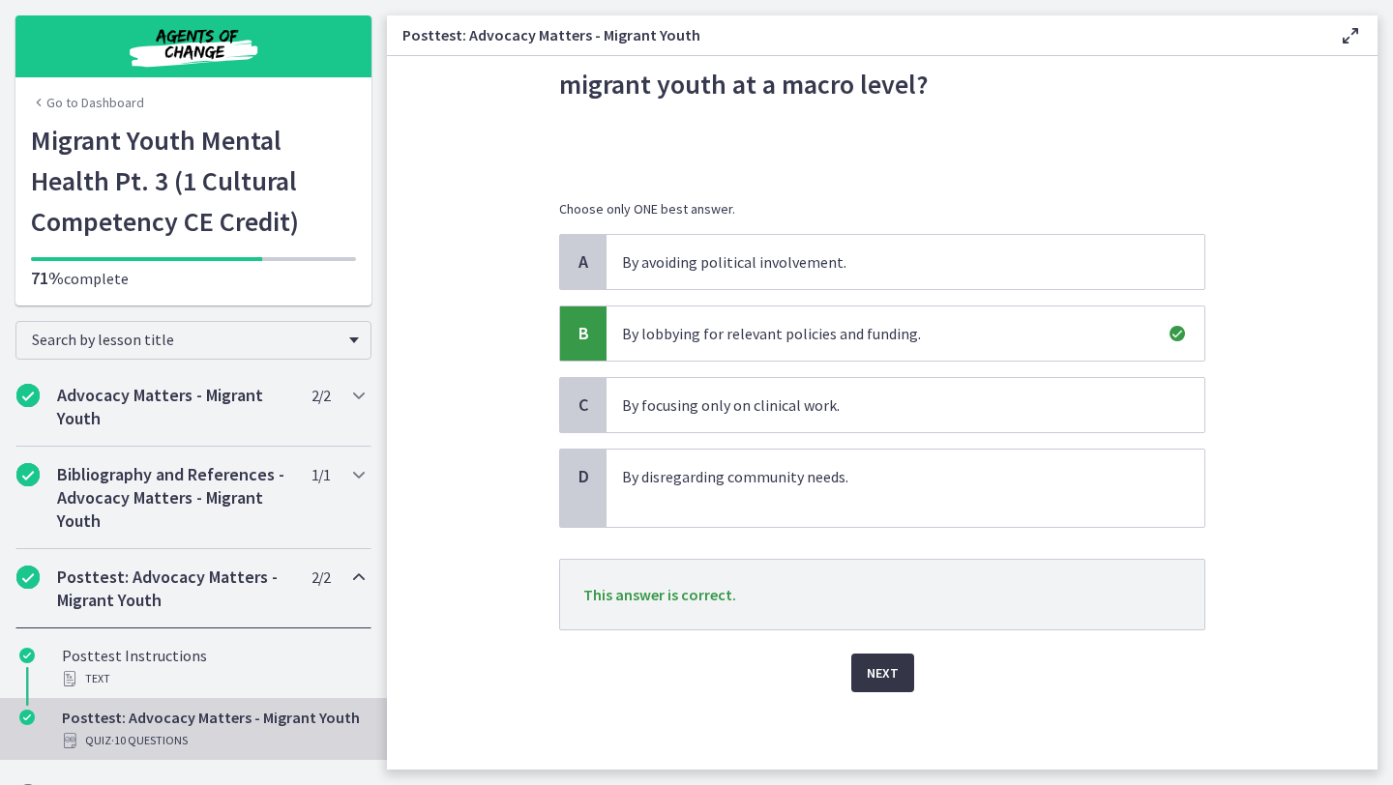
click at [869, 687] on button "Next" at bounding box center [882, 673] width 63 height 39
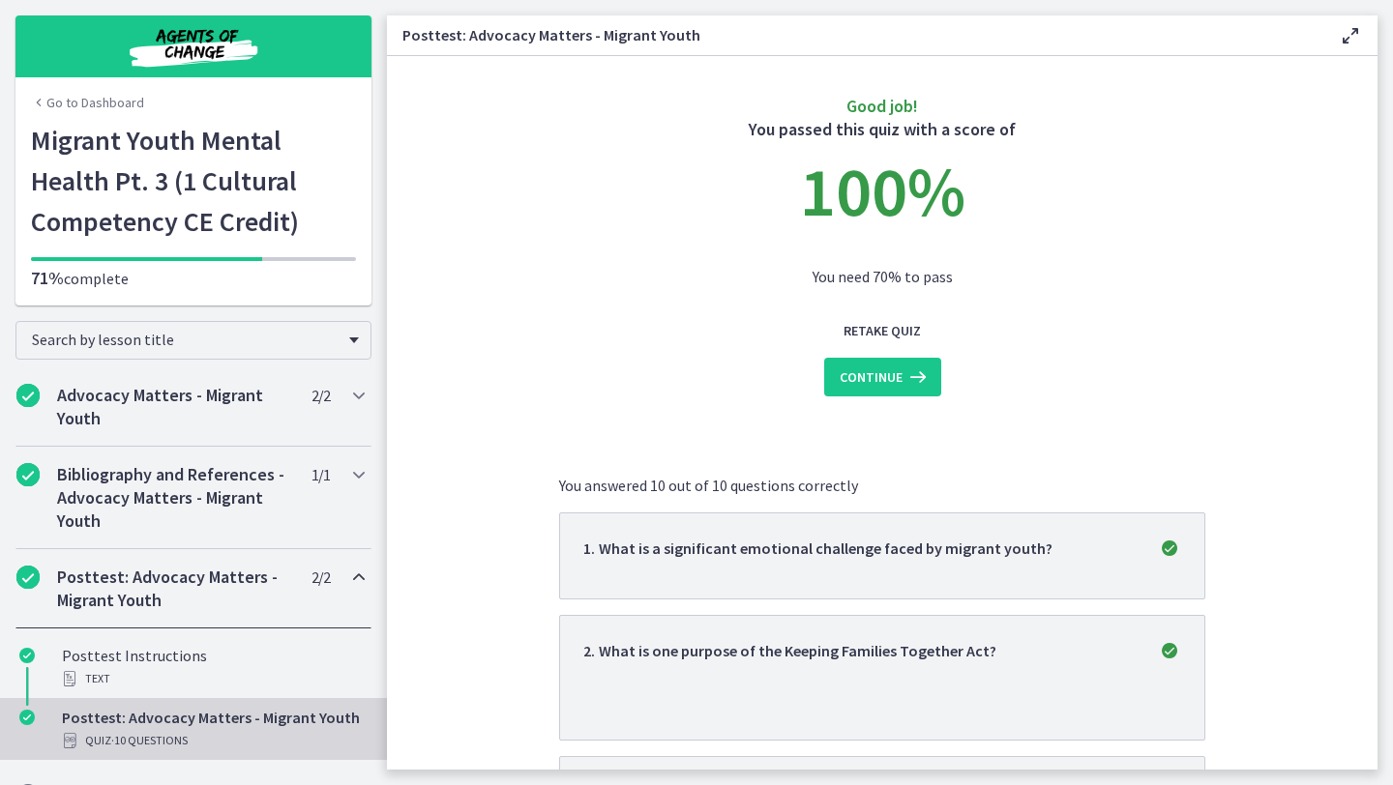
click at [1365, 262] on section "Good job! You passed this quiz with a score of 100 % You need 70% to pass Retak…" at bounding box center [882, 413] width 990 height 714
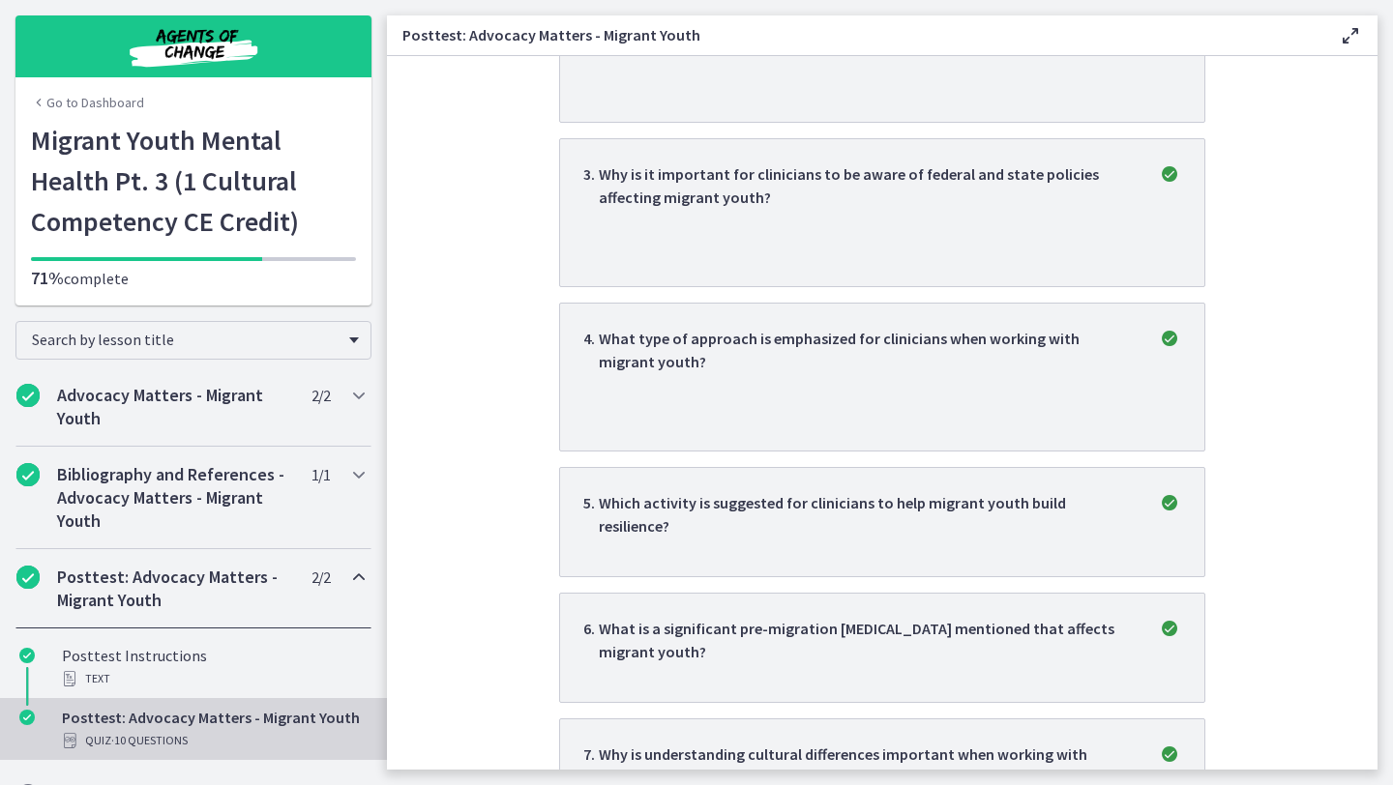
scroll to position [1124, 0]
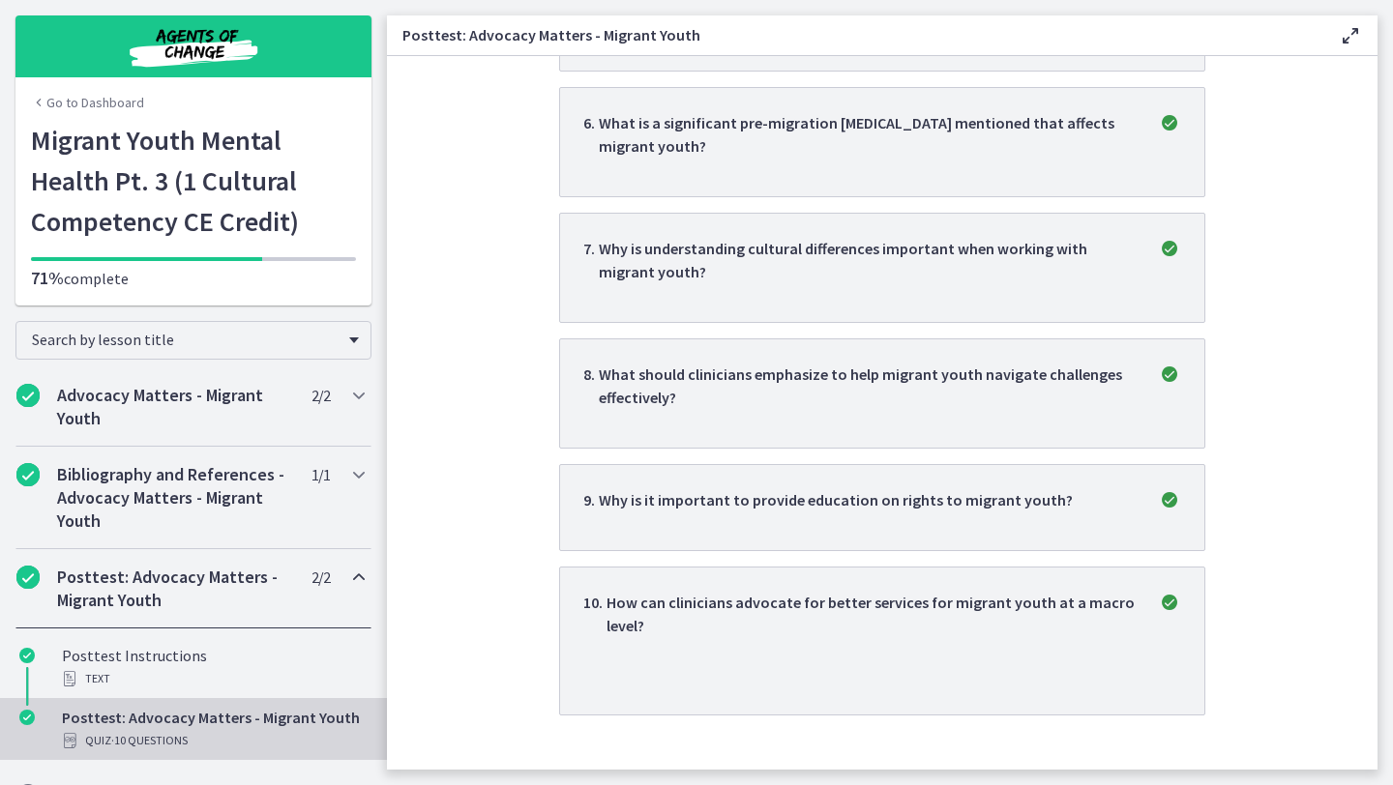
click at [472, 348] on section "Good job! You passed this quiz with a score of 100 % You need 70% to pass Retak…" at bounding box center [882, 413] width 990 height 714
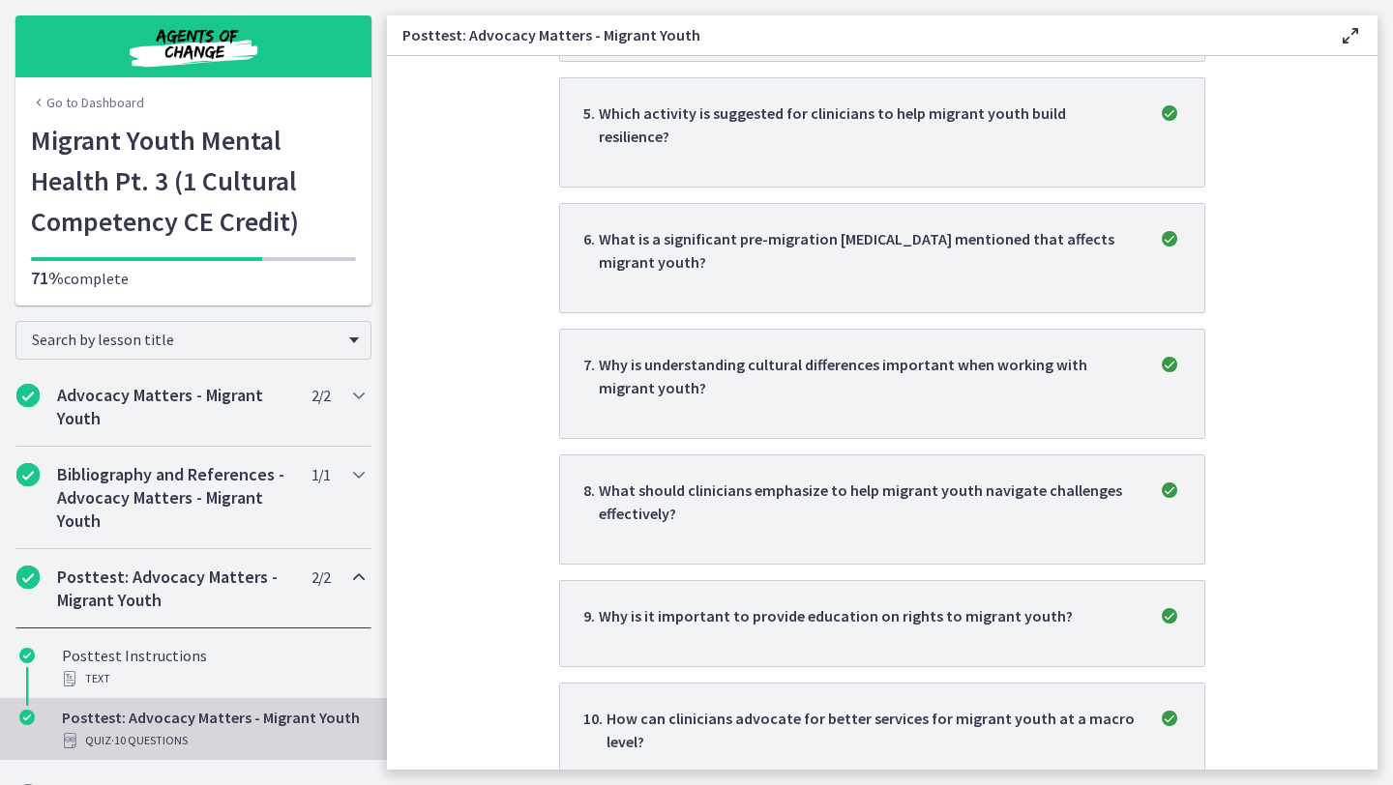
scroll to position [969, 0]
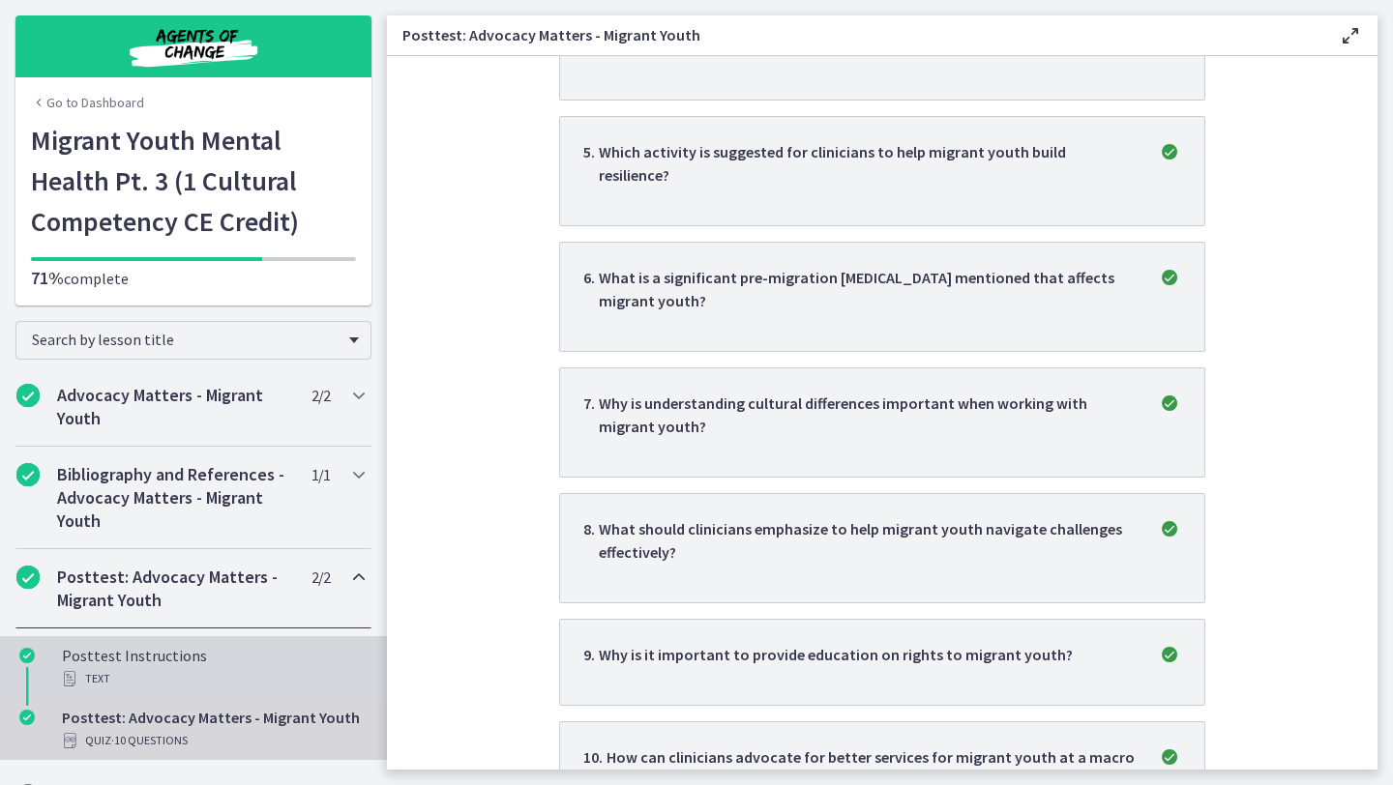
click at [357, 662] on div "Posttest Instructions Text" at bounding box center [213, 667] width 302 height 46
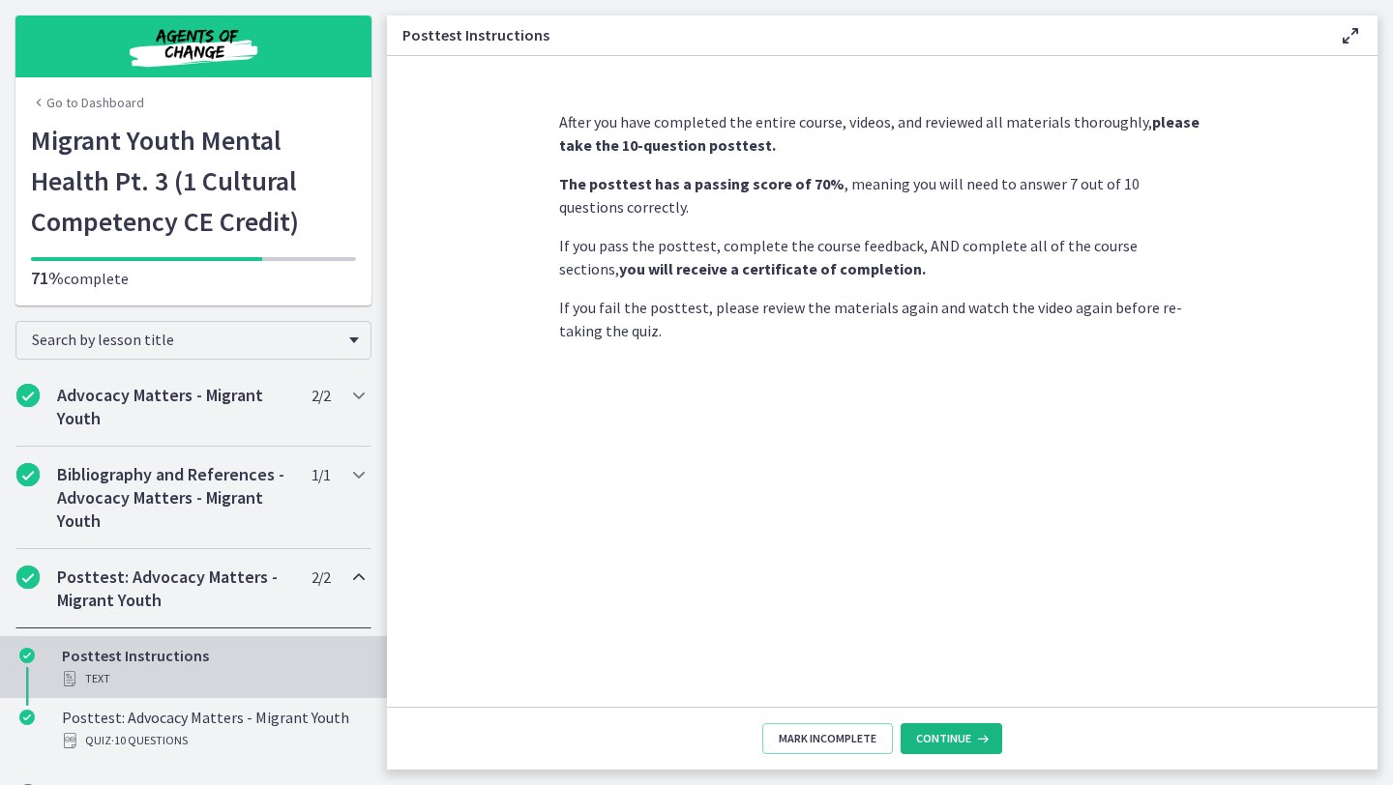
click at [964, 731] on span "Continue" at bounding box center [943, 738] width 55 height 15
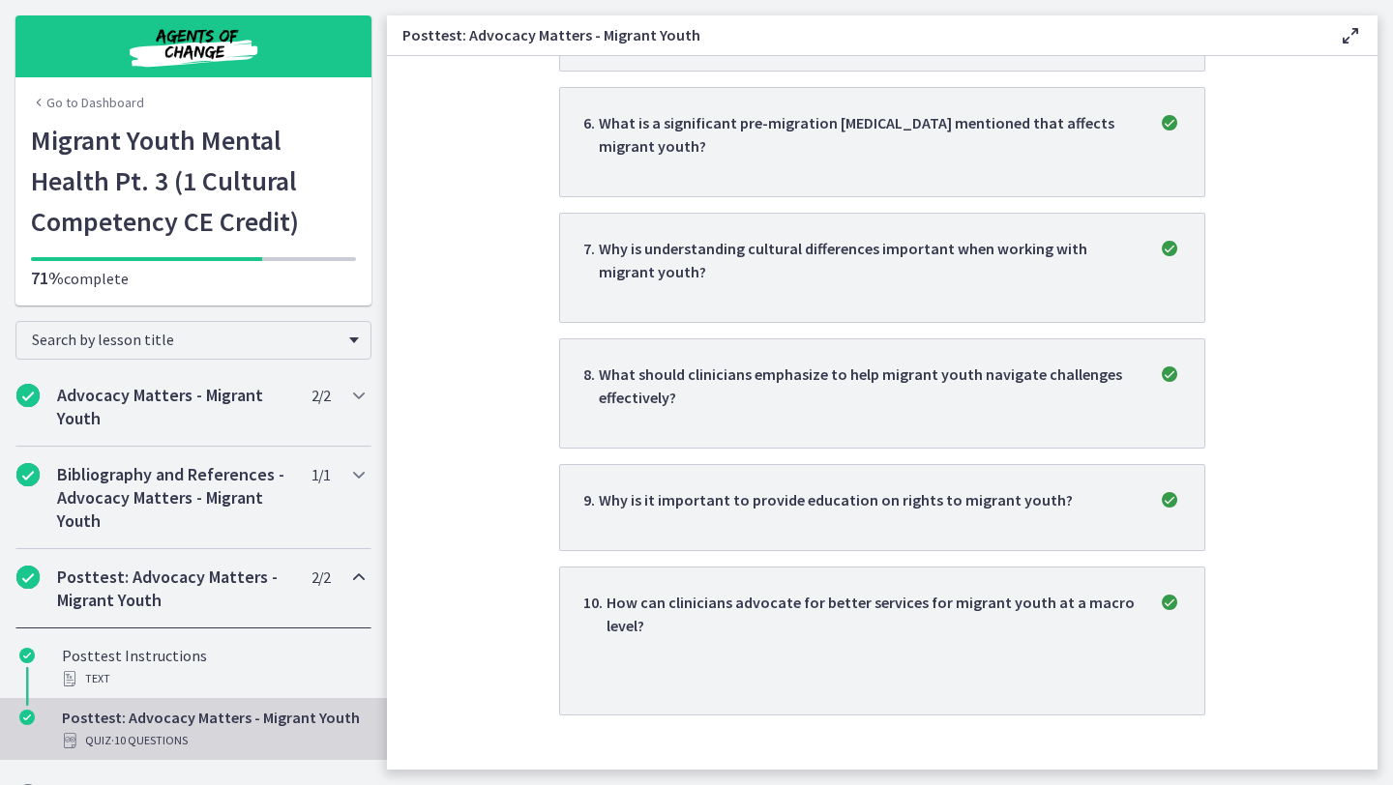
scroll to position [81, 0]
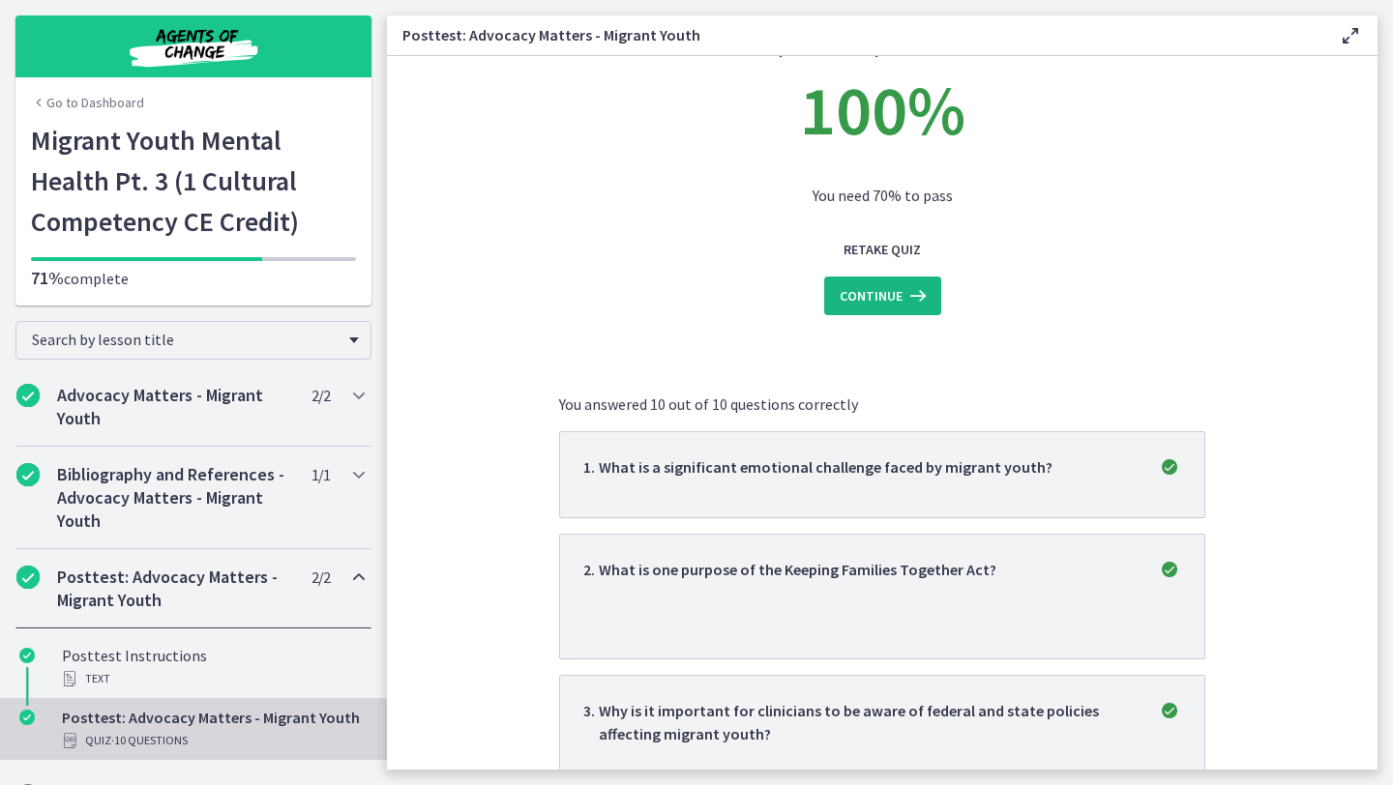
click at [914, 312] on button "Continue" at bounding box center [882, 296] width 117 height 39
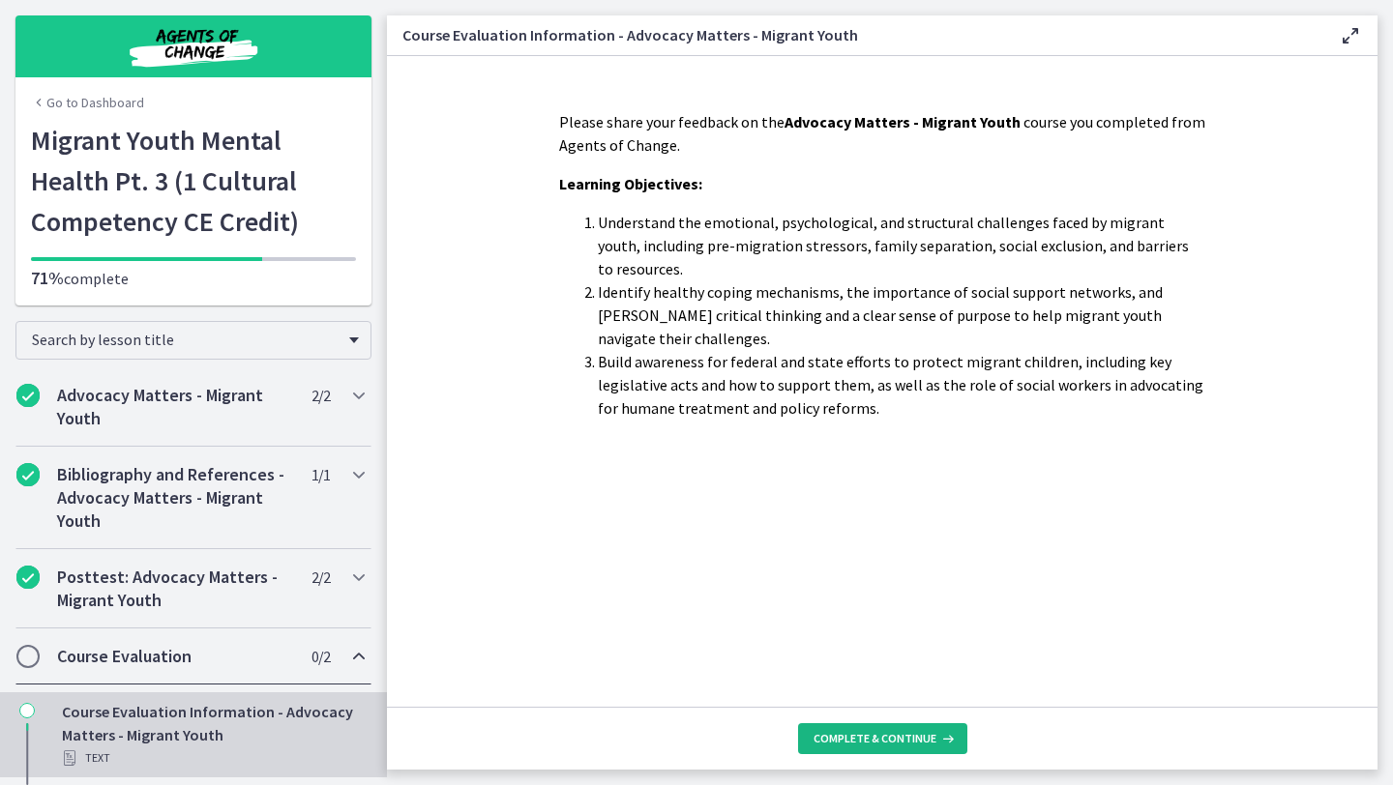
click at [852, 732] on span "Complete & continue" at bounding box center [874, 738] width 123 height 15
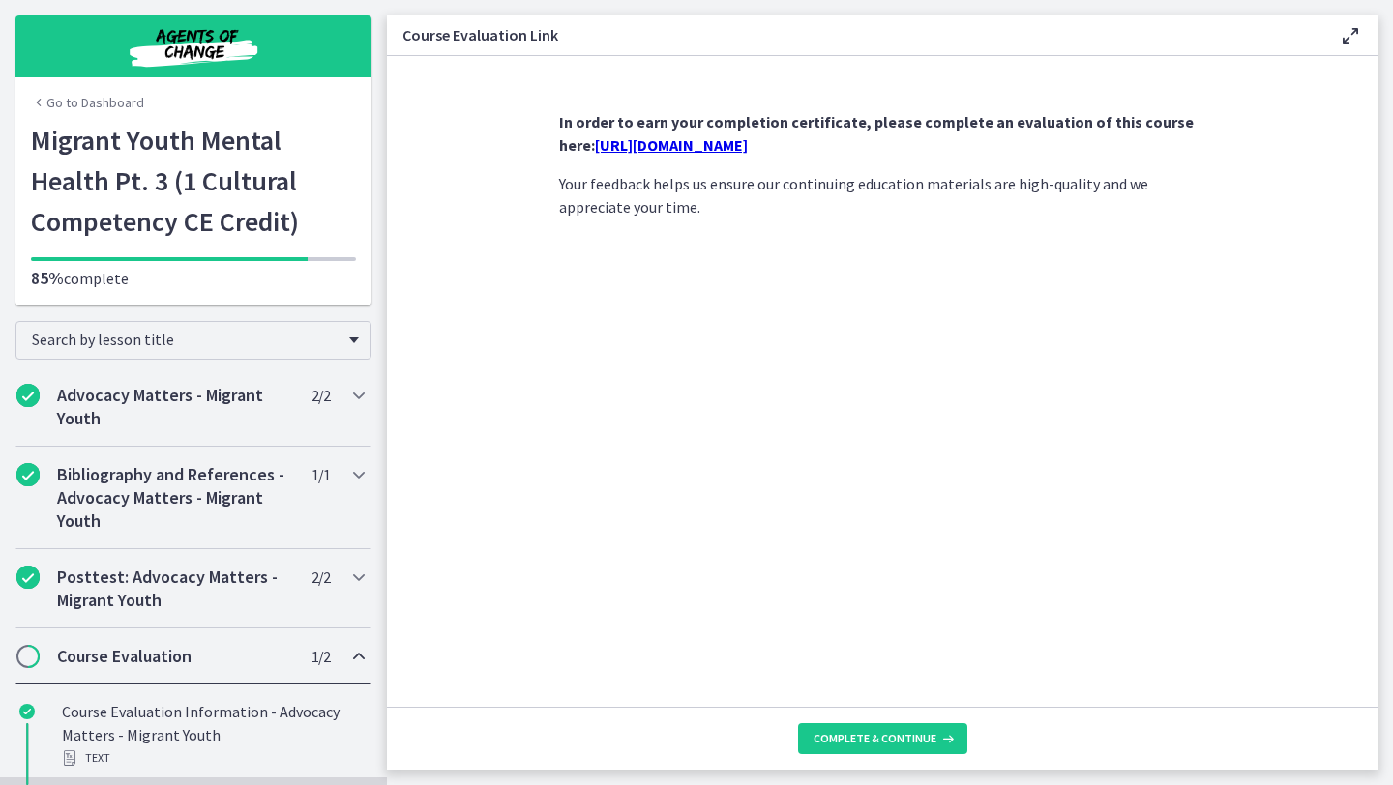
click at [748, 143] on link "https://forms.gle/cXL2Pe8XHusgnnRz5" at bounding box center [671, 144] width 153 height 19
click at [115, 101] on link "Go to Dashboard" at bounding box center [87, 102] width 113 height 19
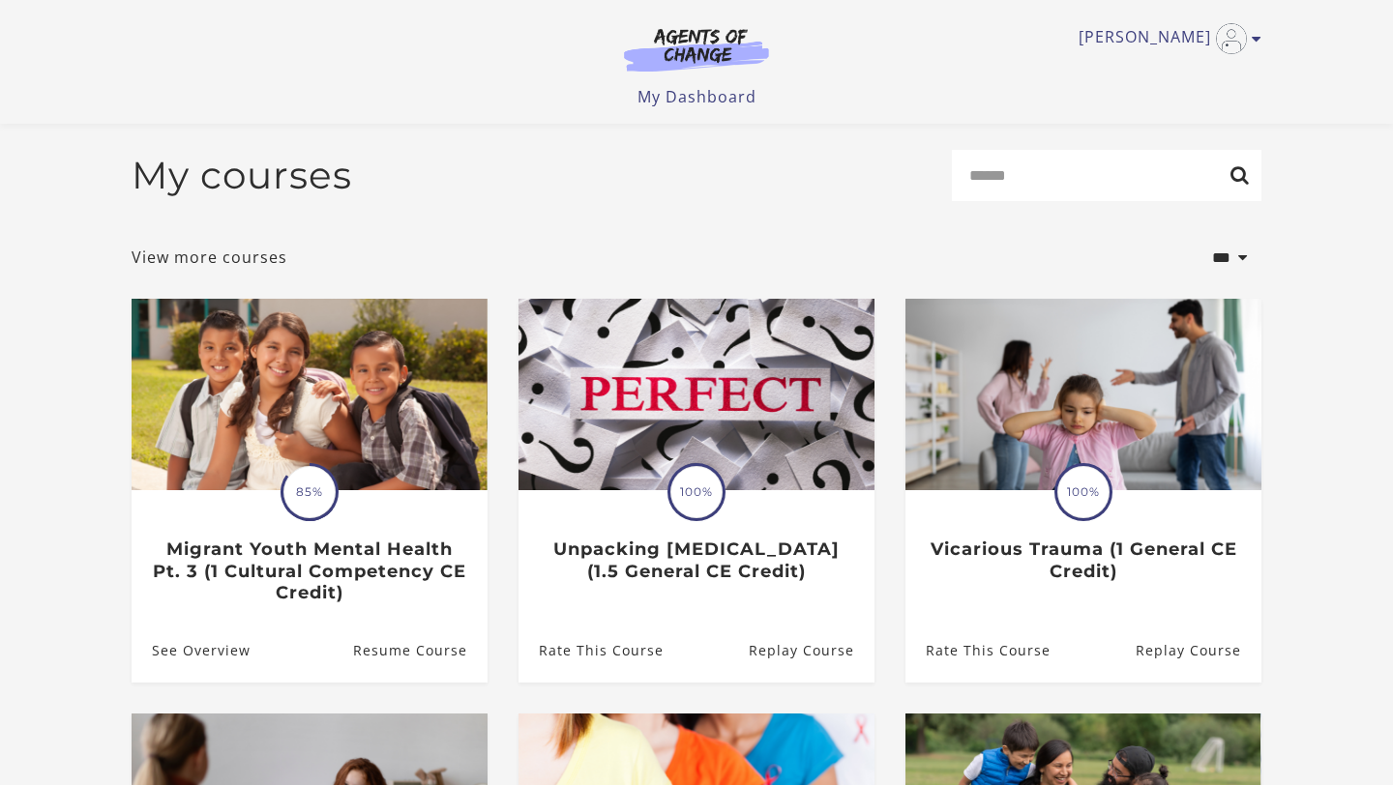
drag, startPoint x: 1392, startPoint y: 201, endPoint x: 1392, endPoint y: 39, distance: 162.5
click at [1392, 39] on html "Skip to main content Victoria G My Account Support Sign Out Toggle menu Menu My…" at bounding box center [696, 392] width 1393 height 785
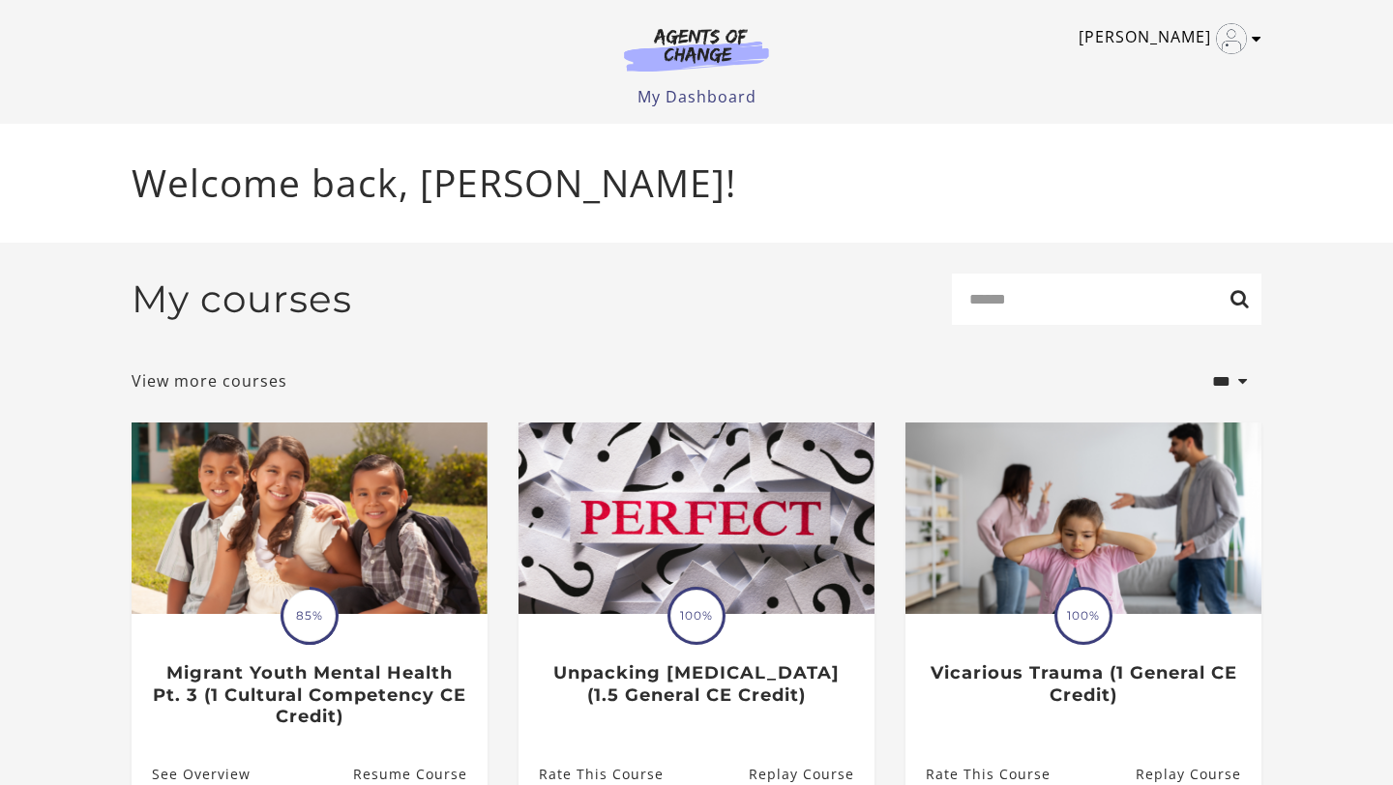
click at [1253, 35] on icon "Toggle menu" at bounding box center [1257, 38] width 10 height 15
click at [679, 103] on link "My Dashboard" at bounding box center [696, 96] width 119 height 21
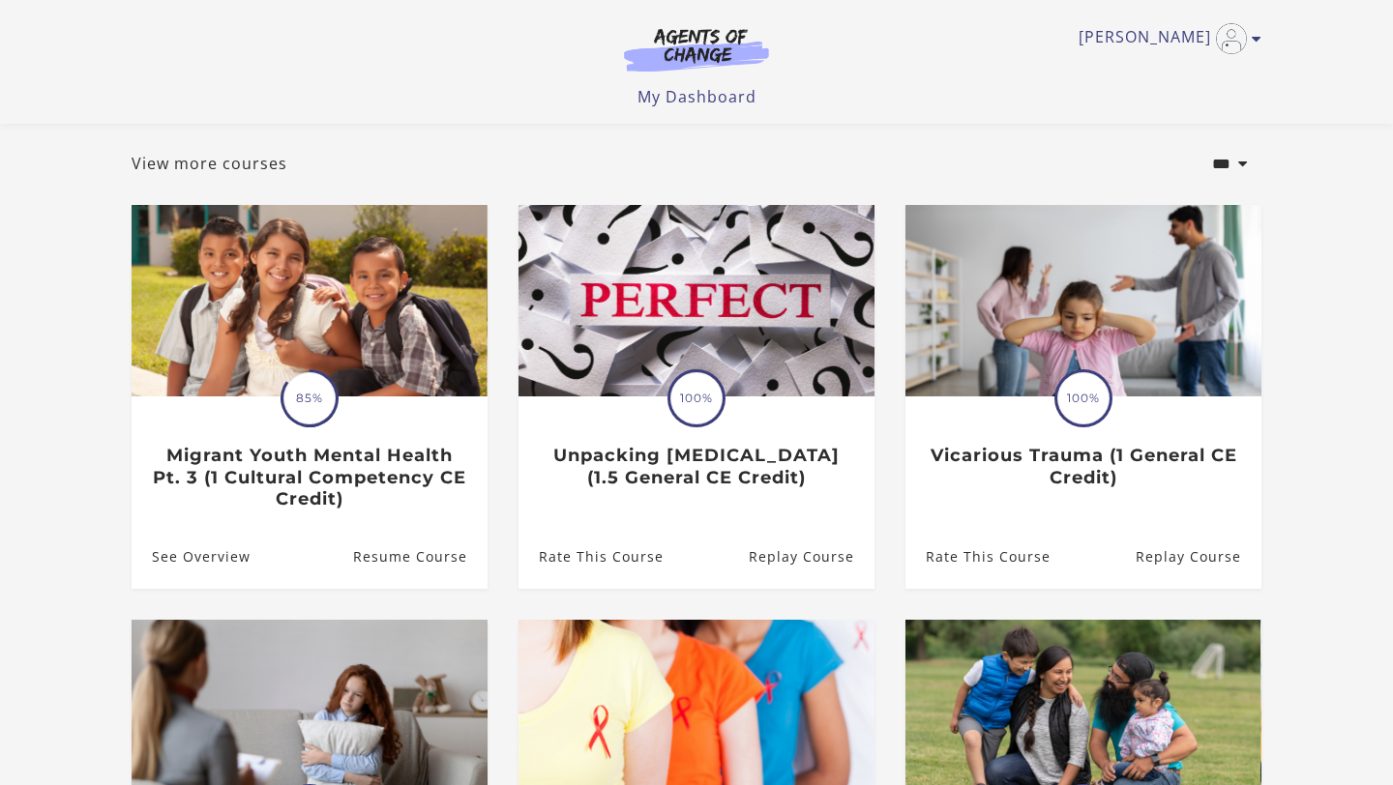
scroll to position [110, 0]
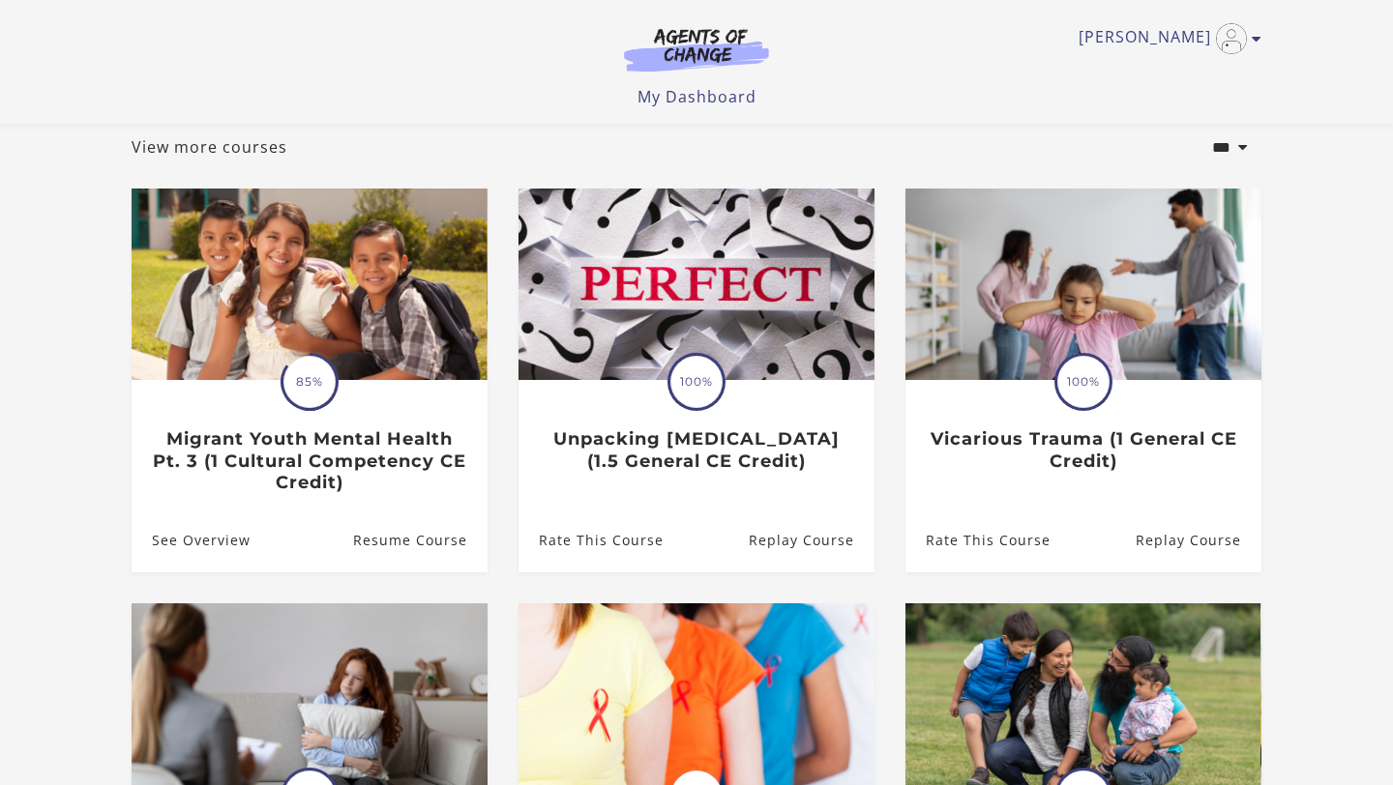
drag, startPoint x: 1392, startPoint y: 428, endPoint x: 1392, endPoint y: 403, distance: 25.1
click at [1392, 403] on html "Skip to main content Victoria G My Account Support Sign Out Toggle menu Menu My…" at bounding box center [696, 282] width 1393 height 785
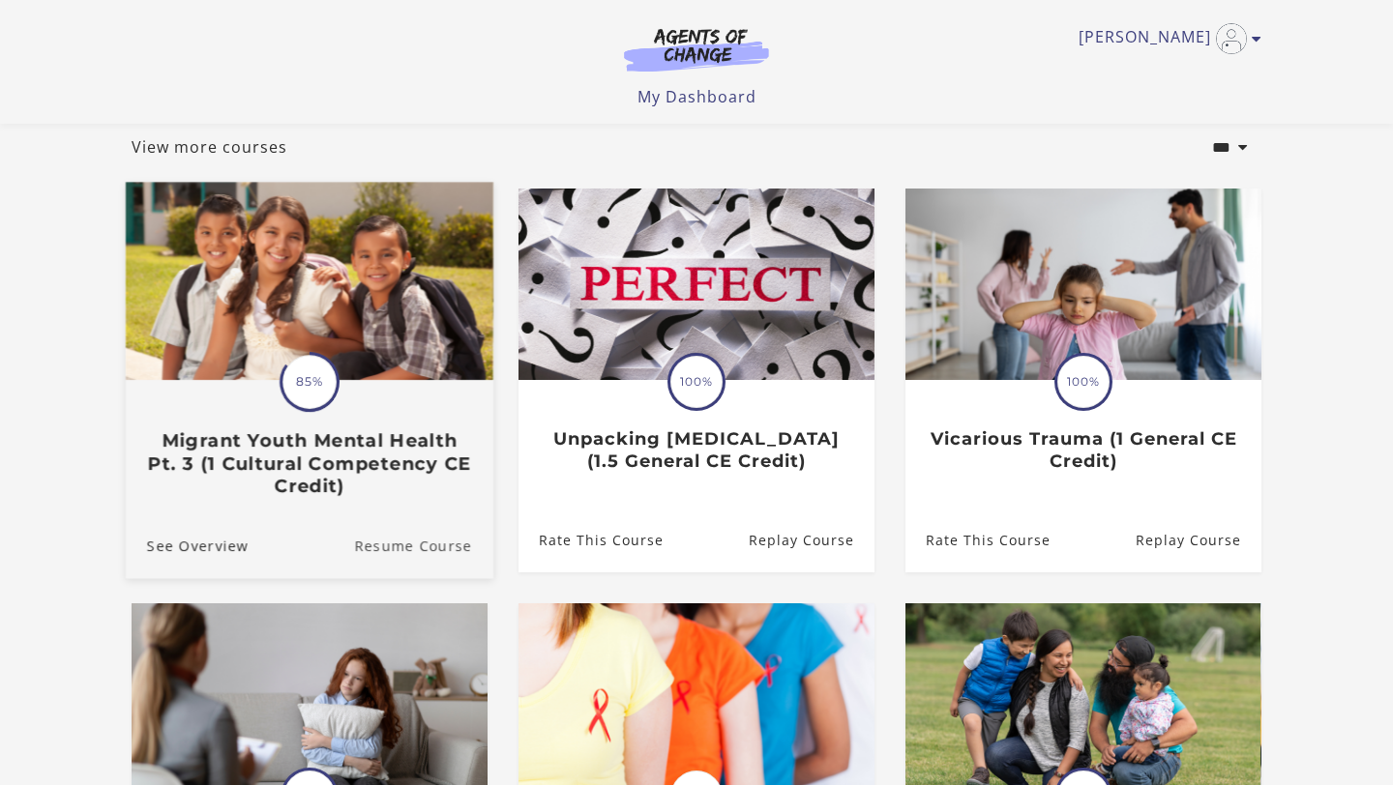
click at [402, 551] on link "Resume Course" at bounding box center [423, 546] width 139 height 65
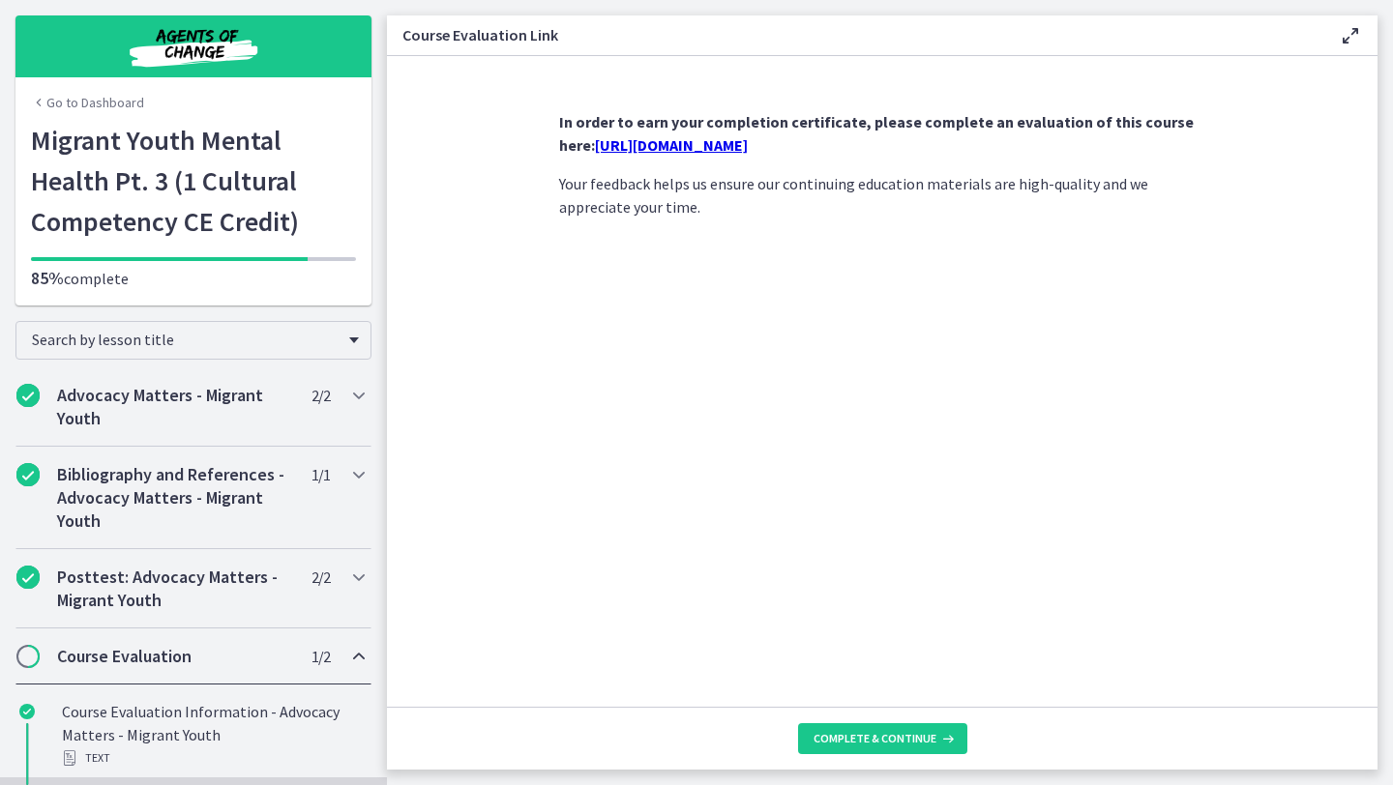
click at [181, 657] on h2 "Course Evaluation" at bounding box center [175, 656] width 236 height 23
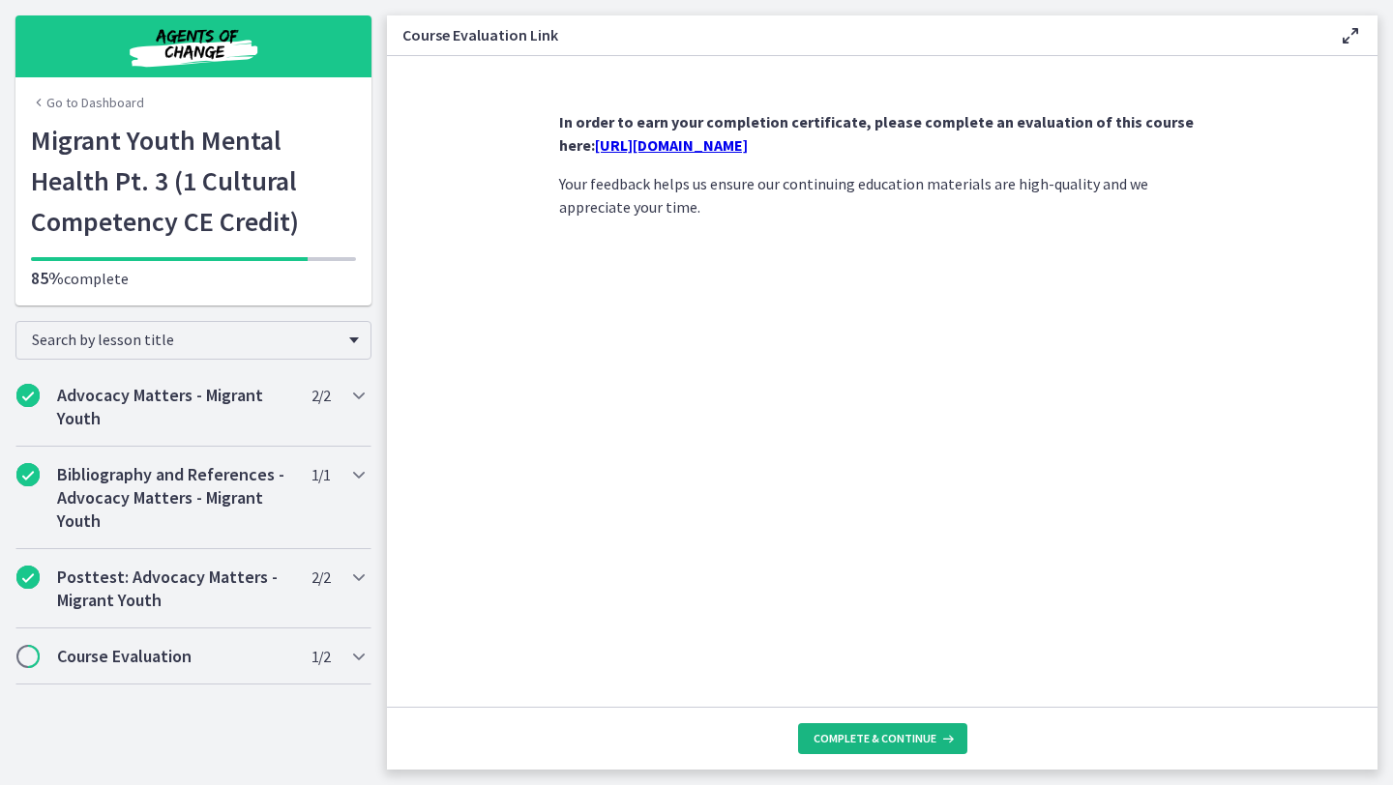
click at [886, 743] on span "Complete & continue" at bounding box center [874, 738] width 123 height 15
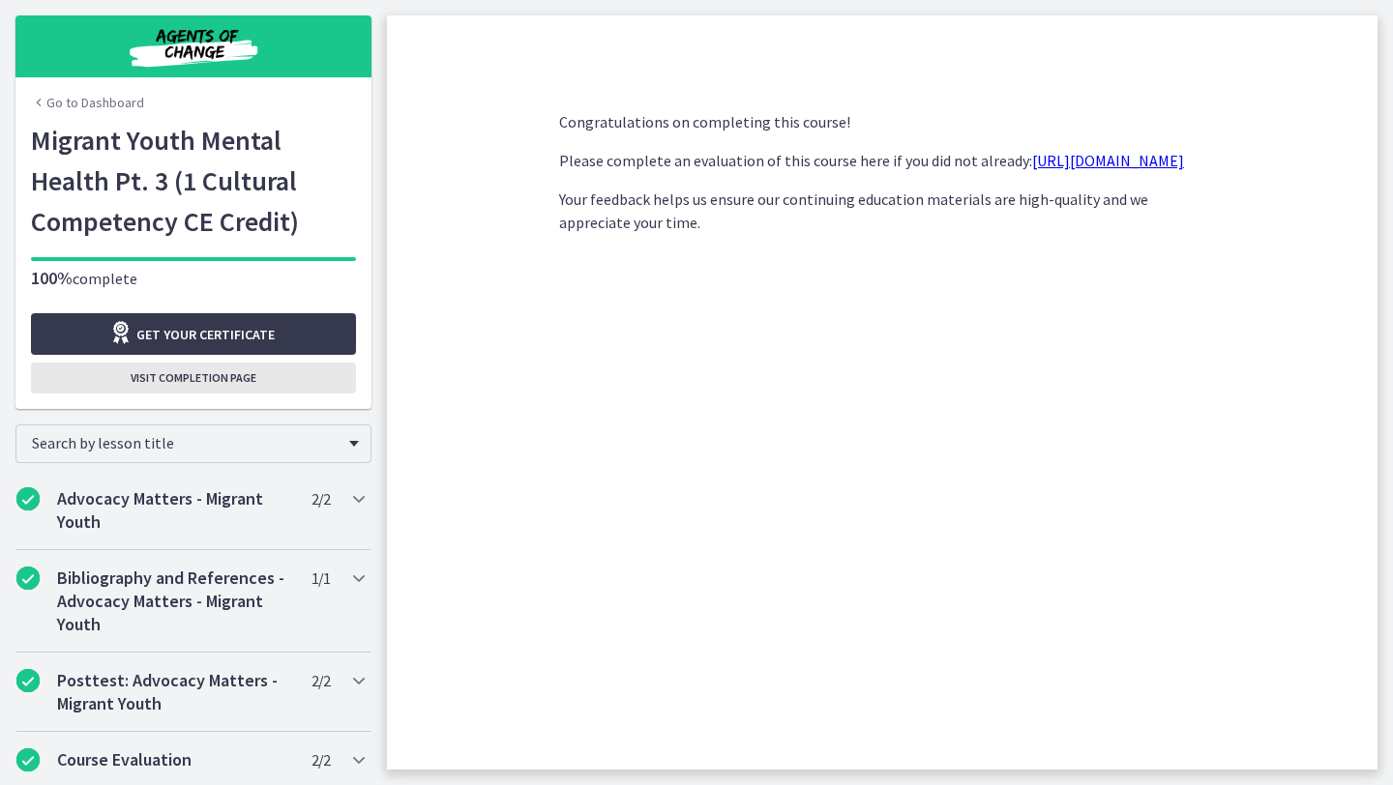
click at [224, 378] on span "Visit completion page" at bounding box center [194, 377] width 126 height 15
click at [232, 385] on span "Visit completion page" at bounding box center [194, 377] width 126 height 15
click at [92, 101] on link "Go to Dashboard" at bounding box center [87, 102] width 113 height 19
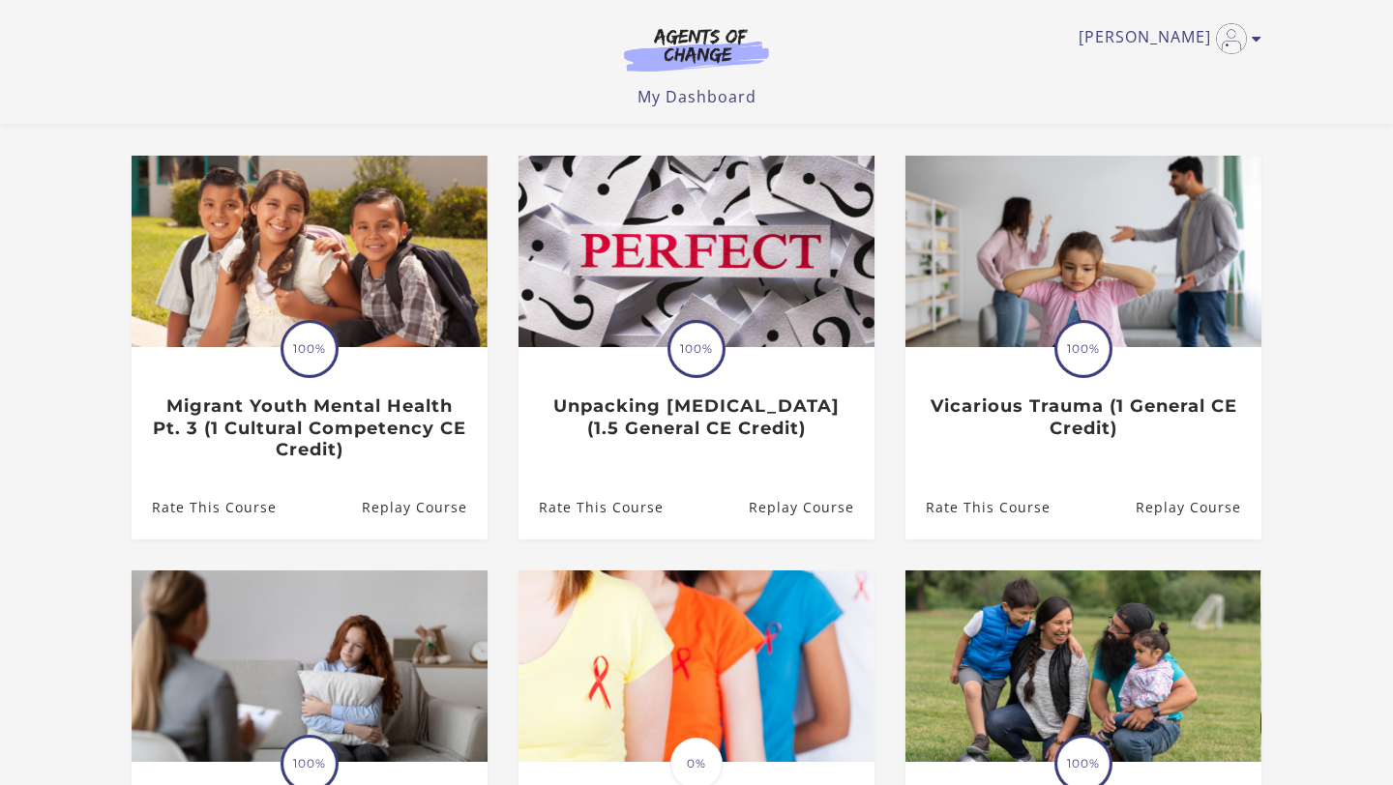
scroll to position [144, 0]
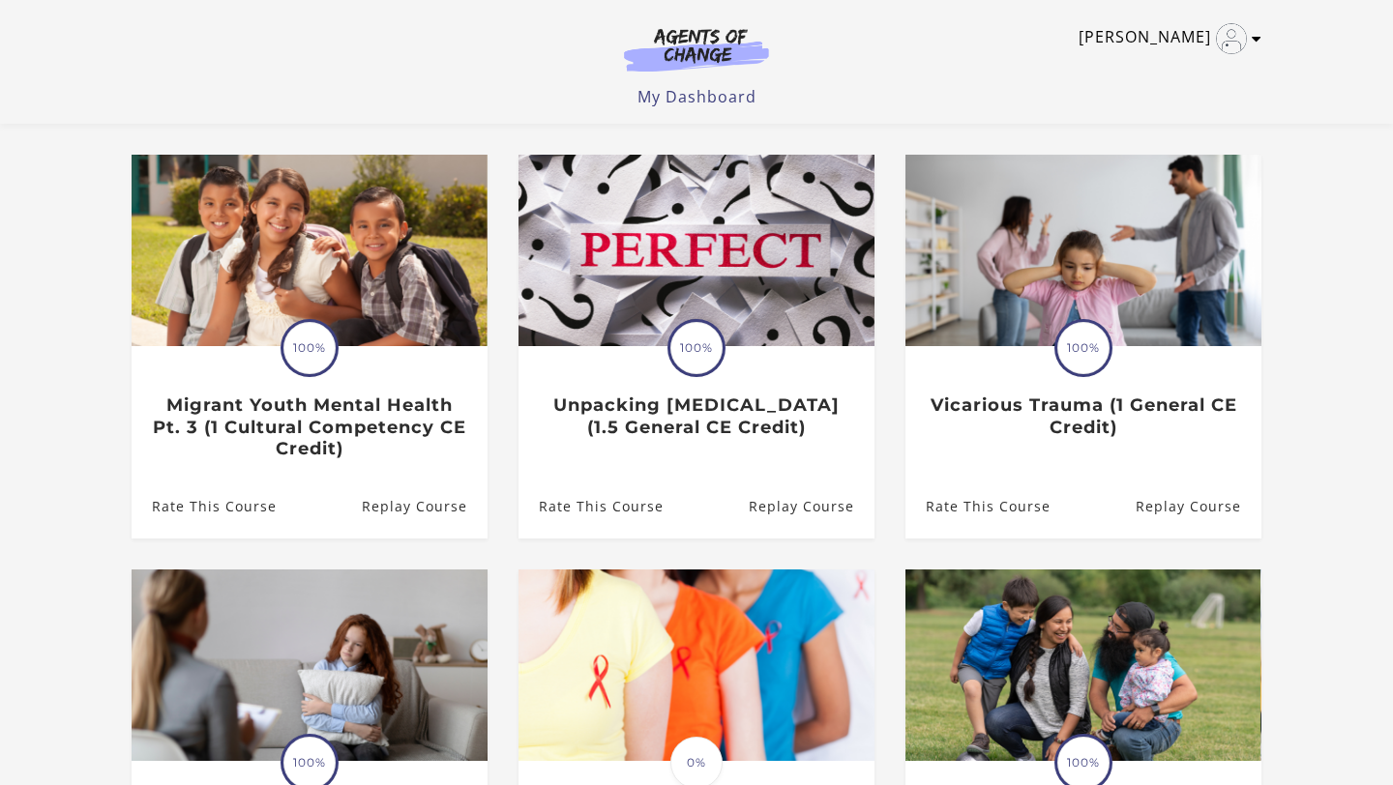
click at [1258, 37] on icon "Toggle menu" at bounding box center [1257, 38] width 10 height 15
click at [1392, 207] on section "**********" at bounding box center [696, 522] width 1393 height 1095
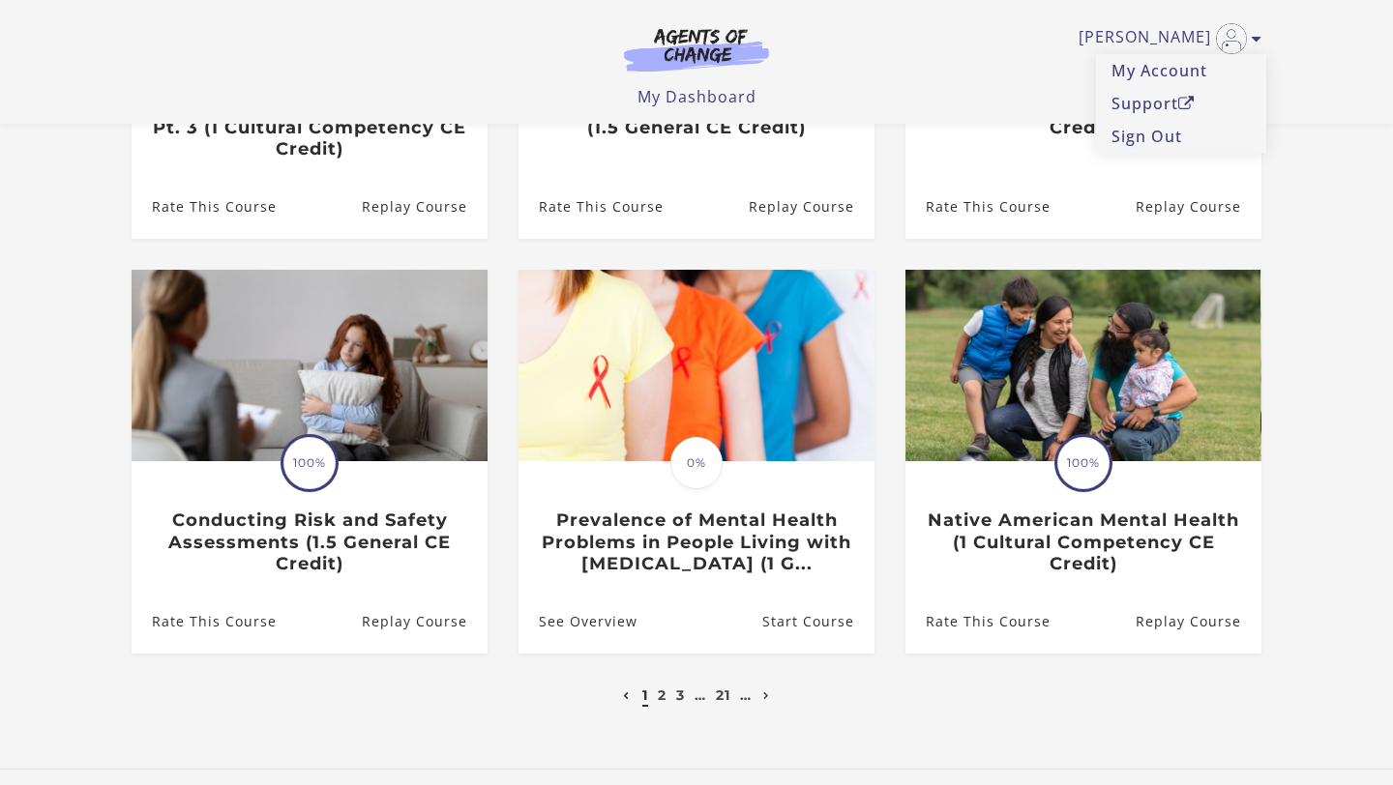
scroll to position [443, 0]
drag, startPoint x: 1392, startPoint y: 208, endPoint x: 1392, endPoint y: 336, distance: 127.7
click at [682, 705] on link "3" at bounding box center [680, 696] width 9 height 17
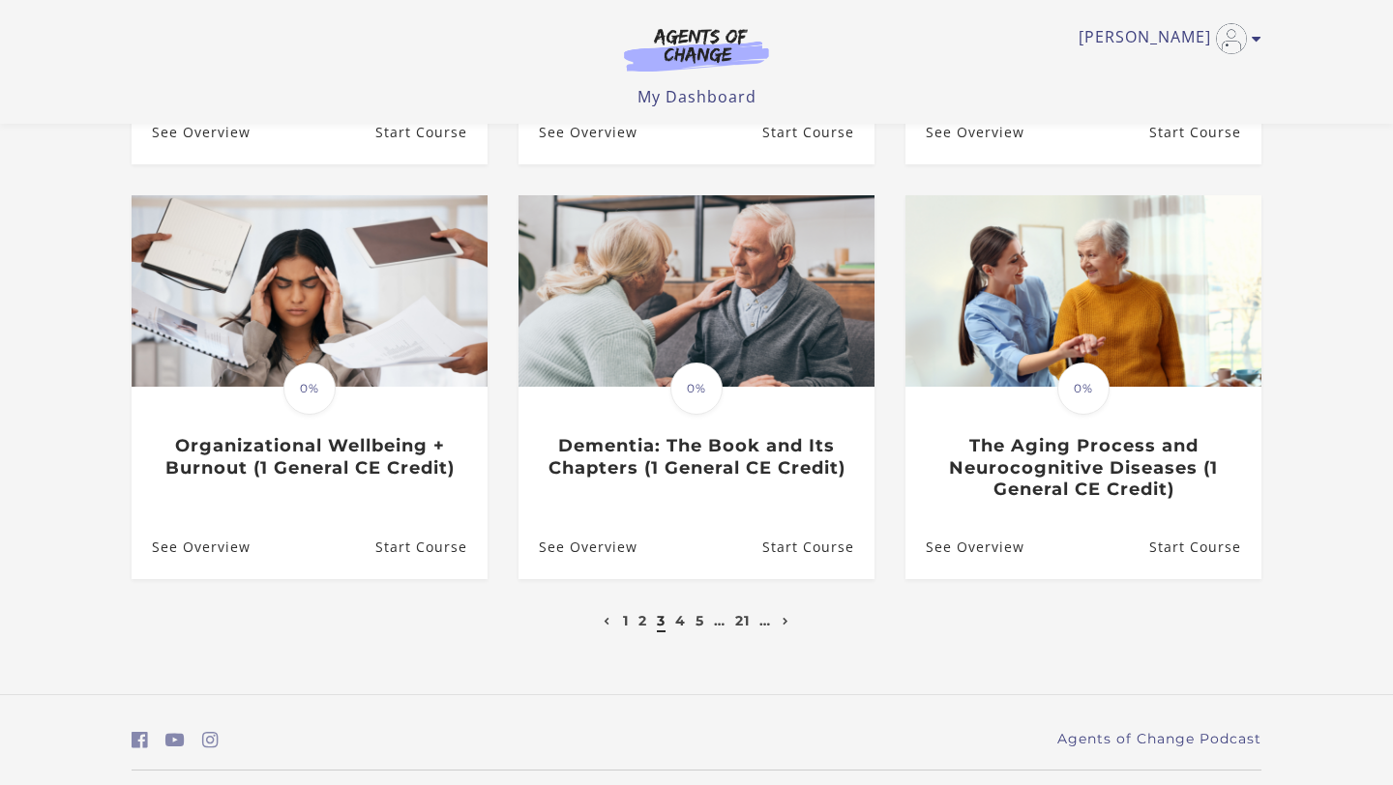
scroll to position [539, 0]
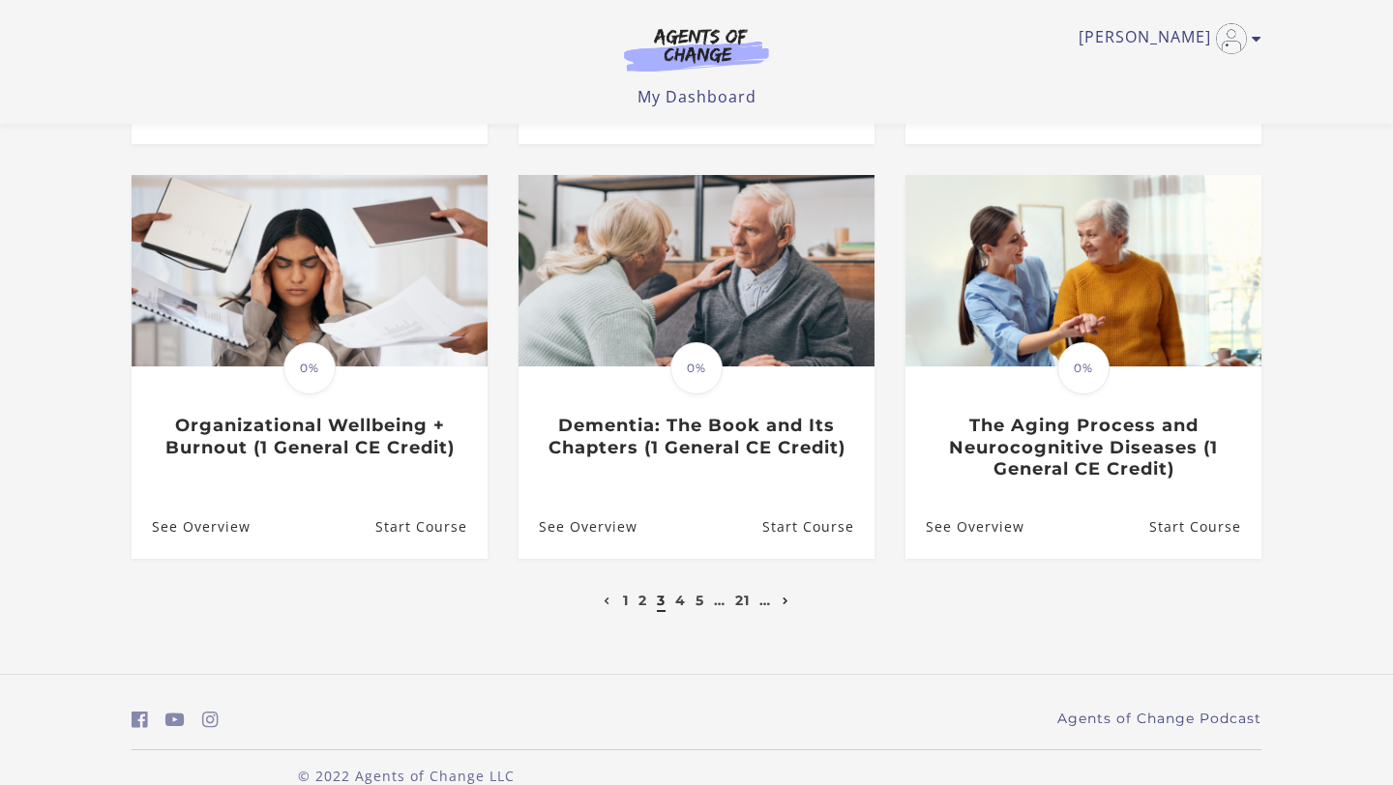
click at [780, 605] on link "Next page" at bounding box center [786, 600] width 16 height 17
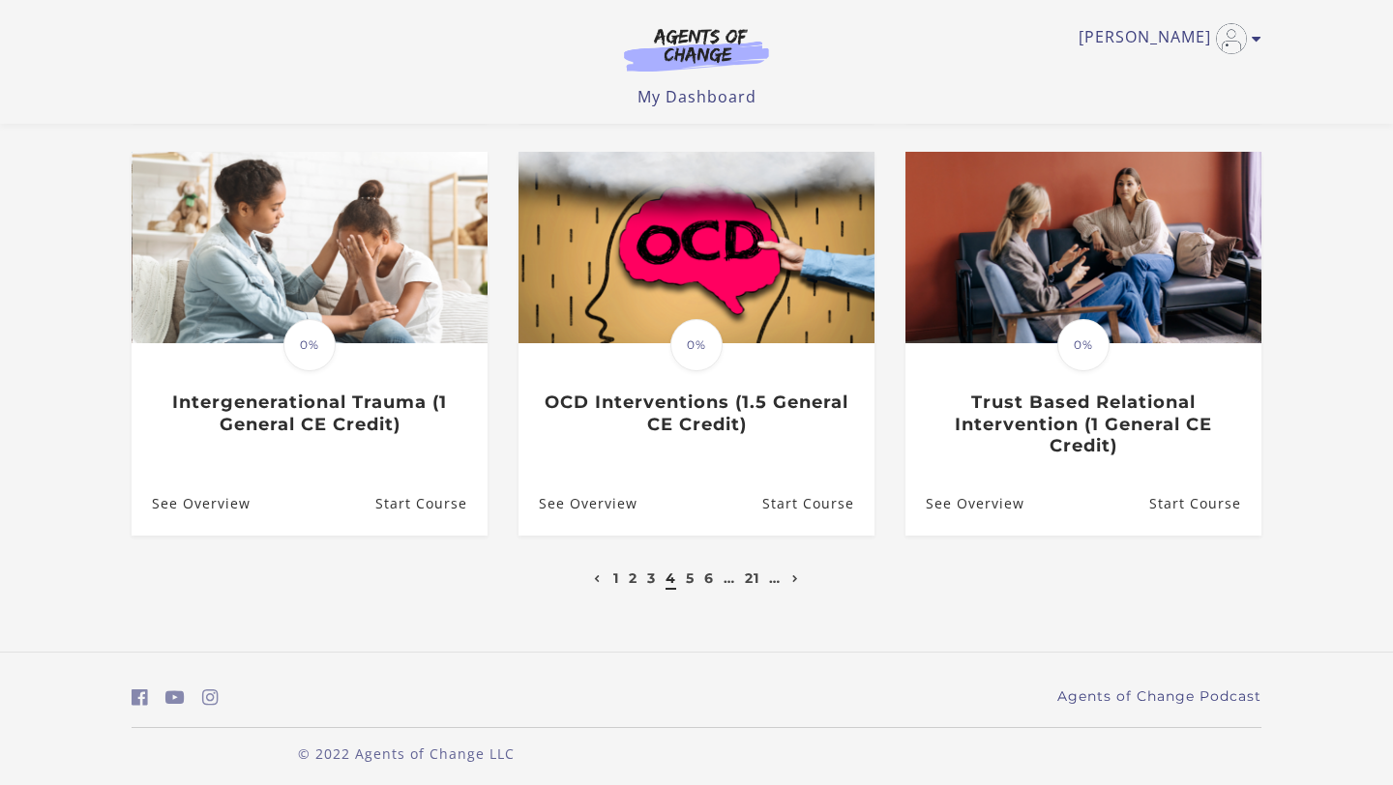
drag, startPoint x: 1392, startPoint y: 170, endPoint x: 1392, endPoint y: 500, distance: 329.8
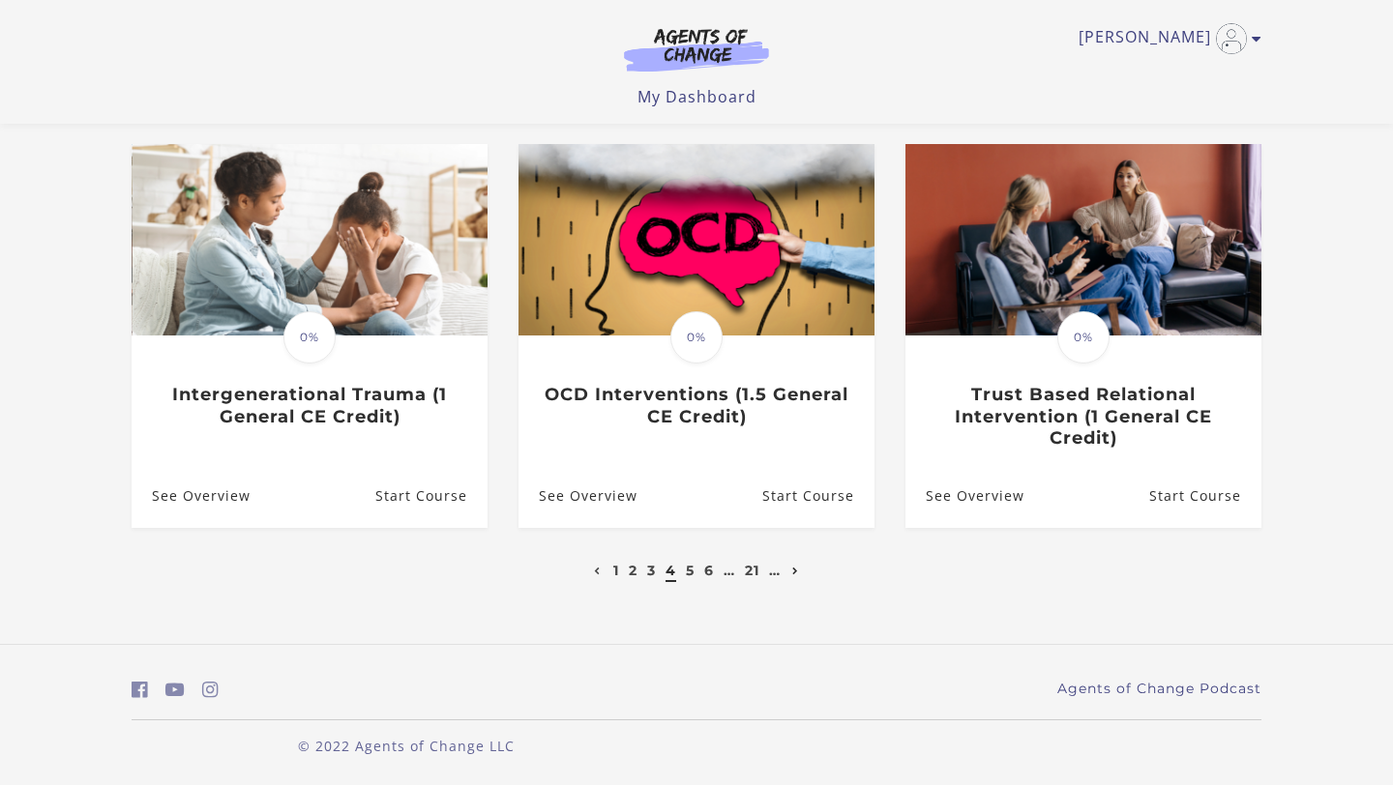
click at [795, 572] on icon "Next page" at bounding box center [795, 572] width 7 height 8
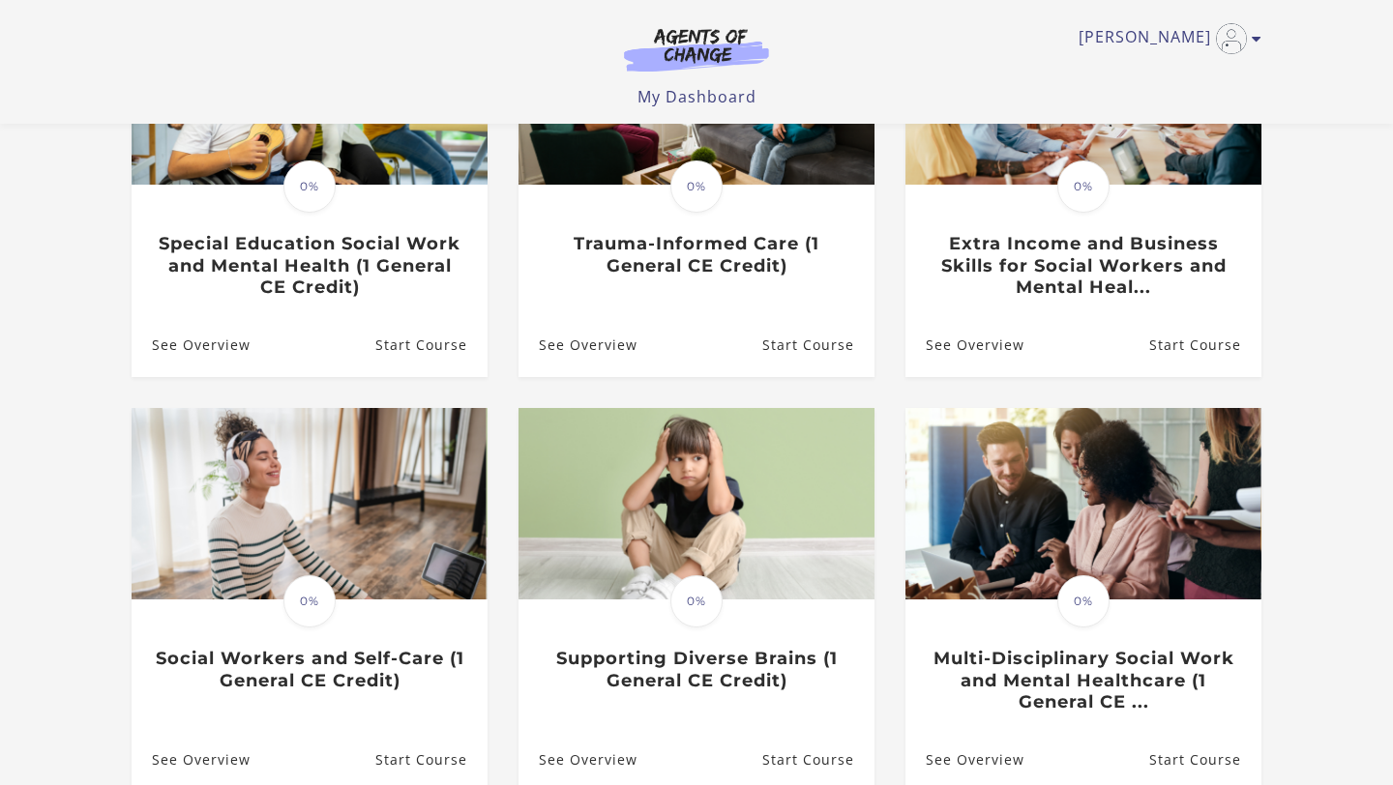
scroll to position [307, 0]
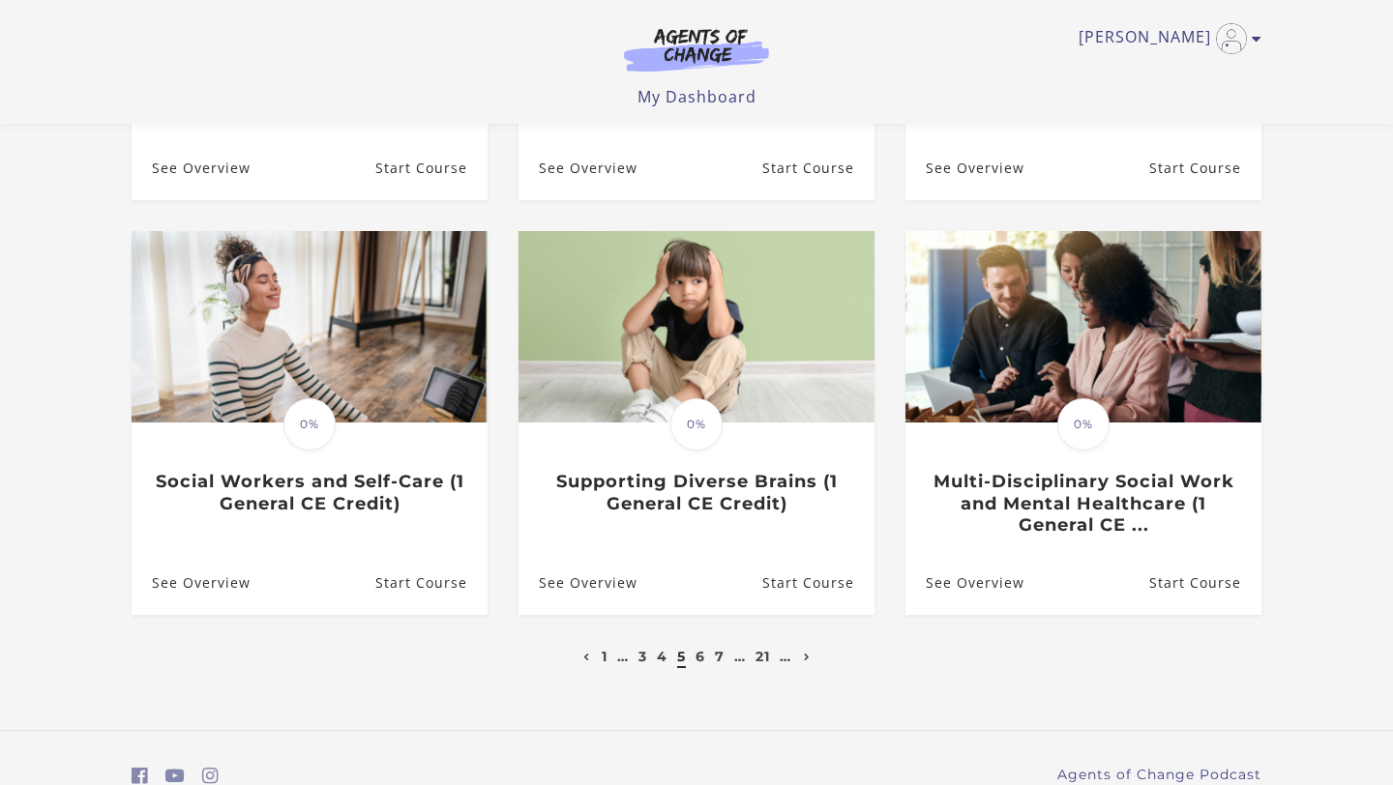
drag, startPoint x: 1392, startPoint y: 172, endPoint x: 1391, endPoint y: 429, distance: 257.3
click at [809, 657] on link "Next page" at bounding box center [807, 655] width 16 height 17
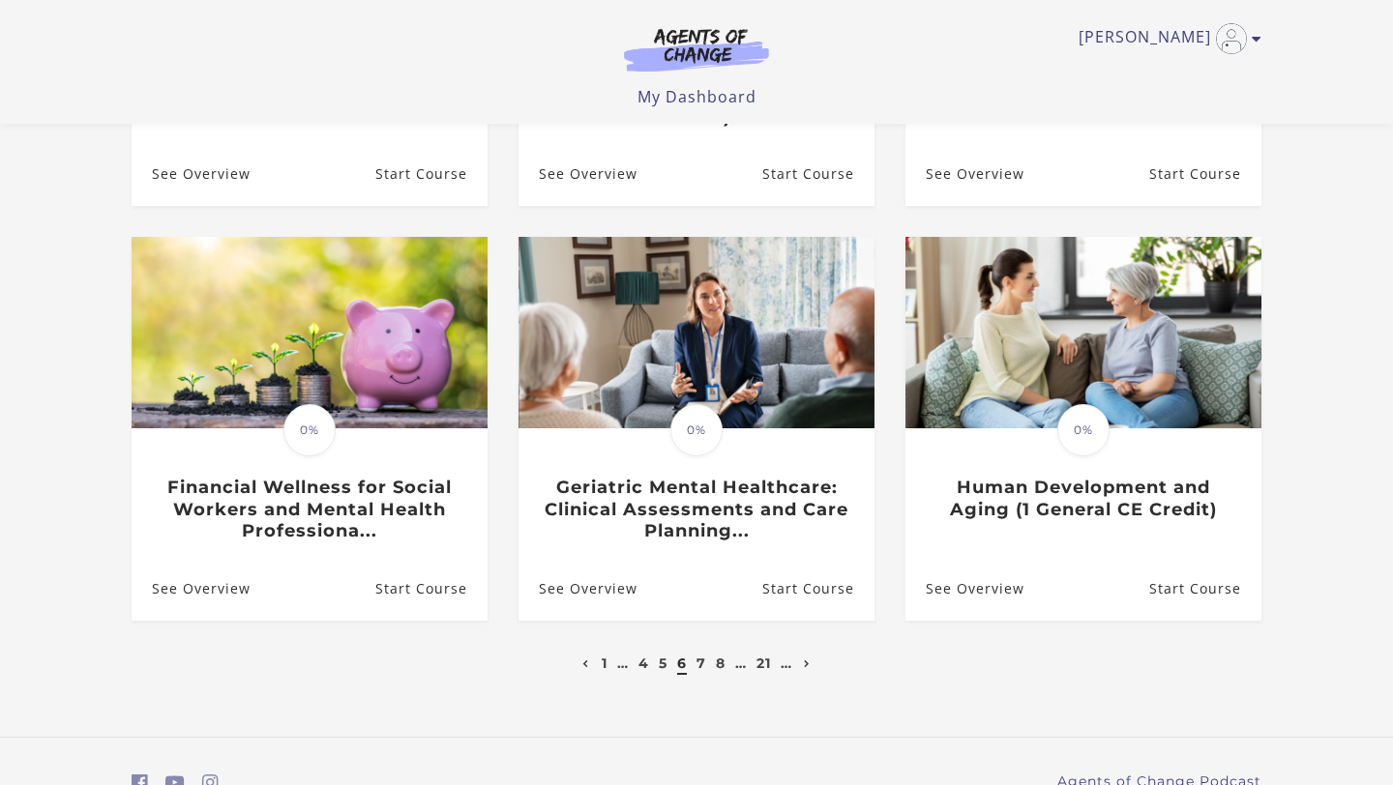
scroll to position [501, 0]
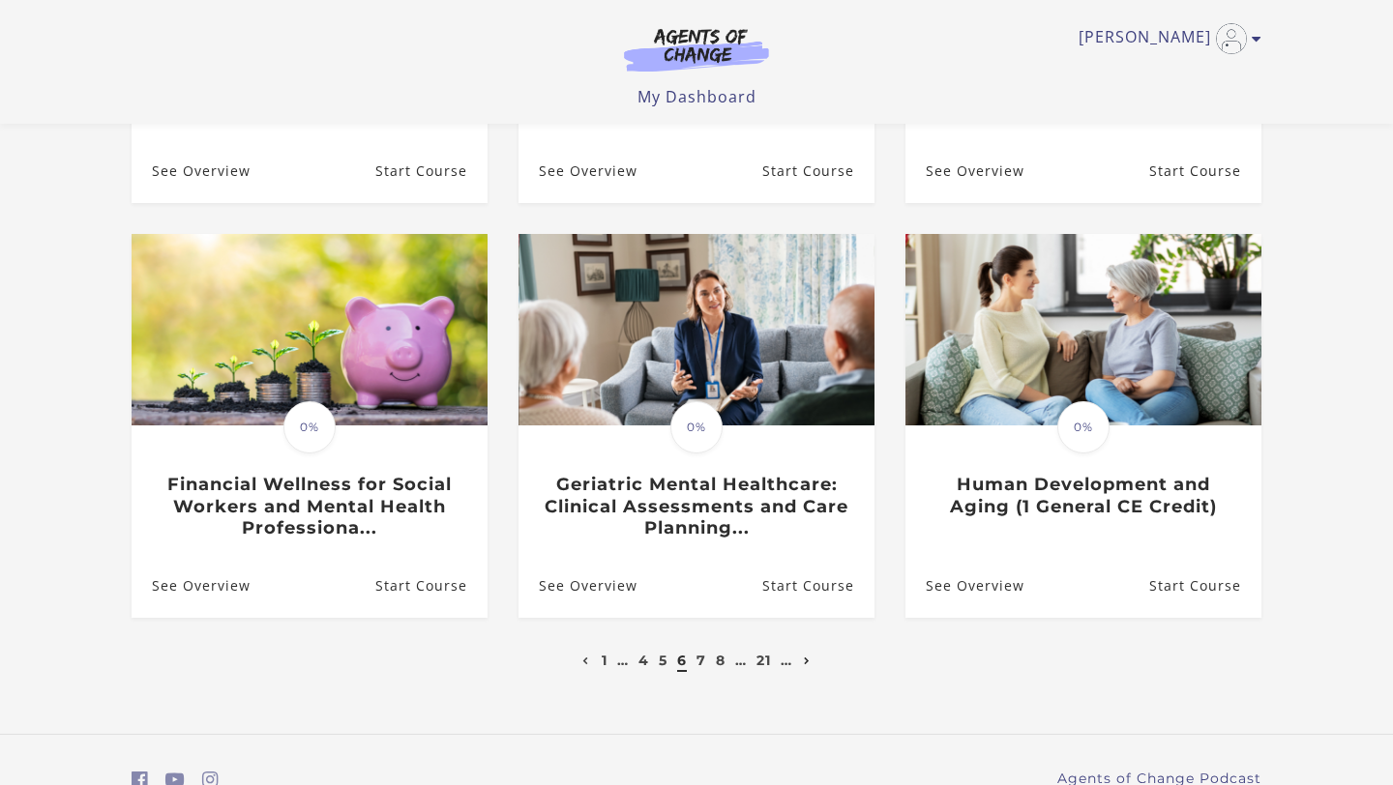
click at [805, 658] on icon "Next page" at bounding box center [807, 662] width 7 height 8
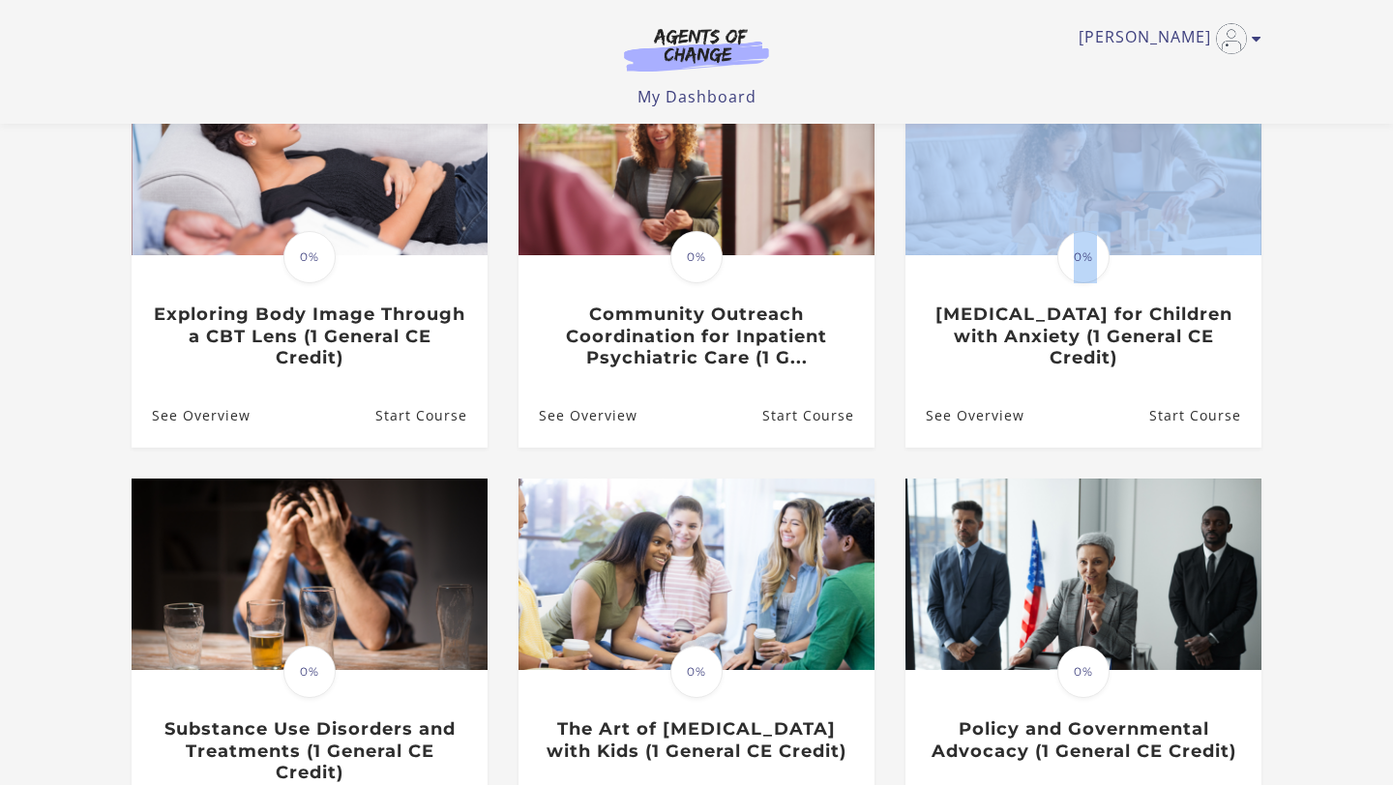
scroll to position [234, 0]
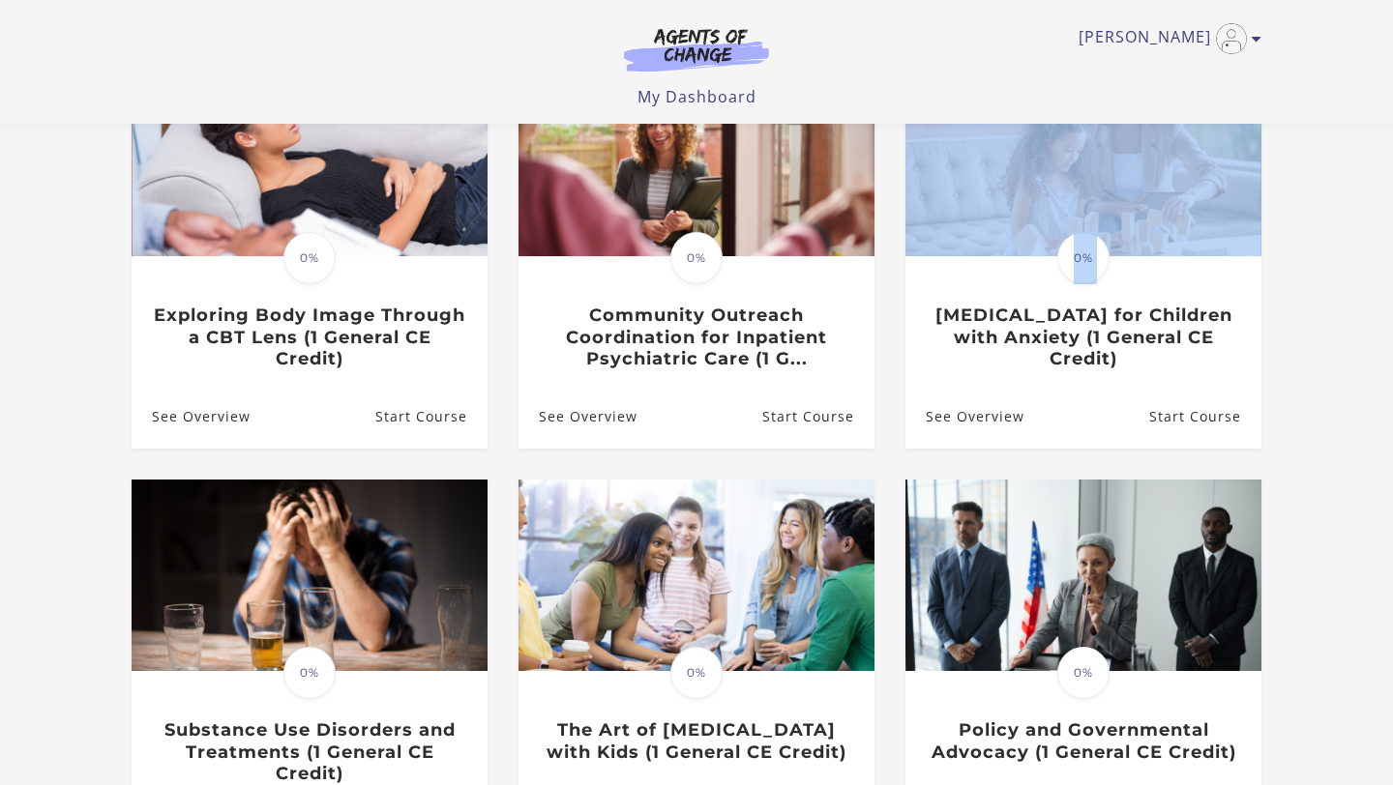
drag, startPoint x: 1392, startPoint y: 219, endPoint x: 1387, endPoint y: 264, distance: 45.7
click at [1387, 264] on html "Skip to main content Victoria G My Account Support Sign Out Toggle menu Menu My…" at bounding box center [696, 158] width 1393 height 785
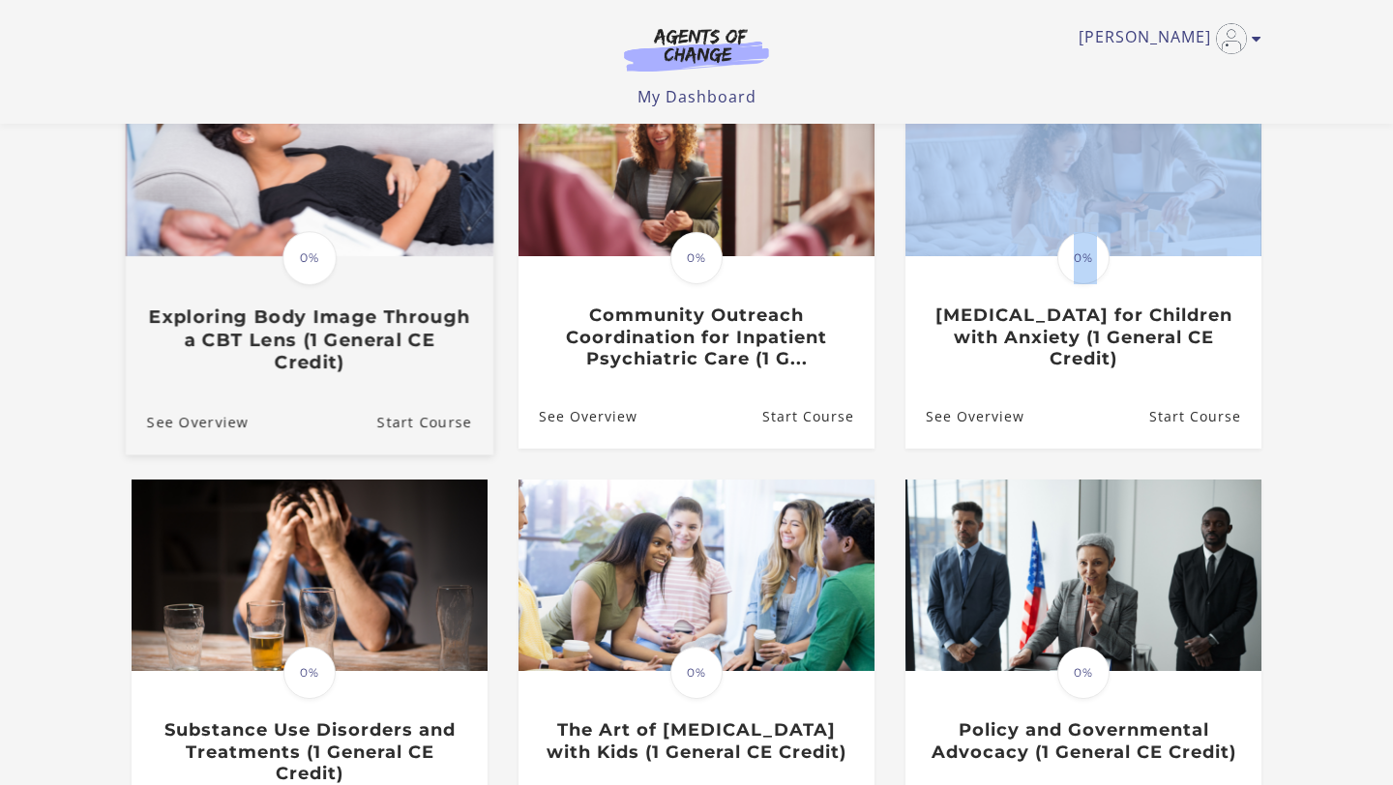
click at [326, 340] on h3 "Exploring Body Image Through a CBT Lens (1 General CE Credit)" at bounding box center [309, 341] width 325 height 68
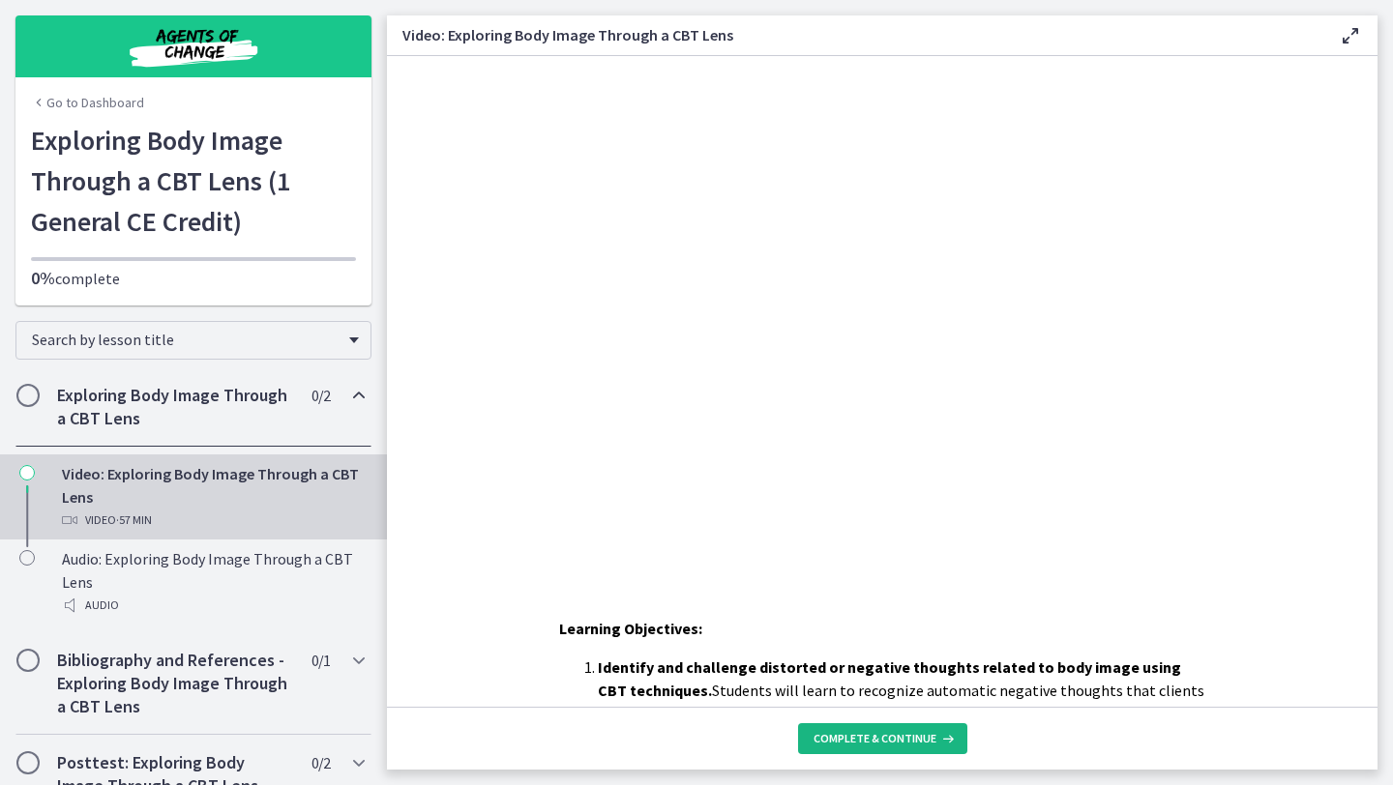
click at [884, 742] on span "Complete & continue" at bounding box center [874, 738] width 123 height 15
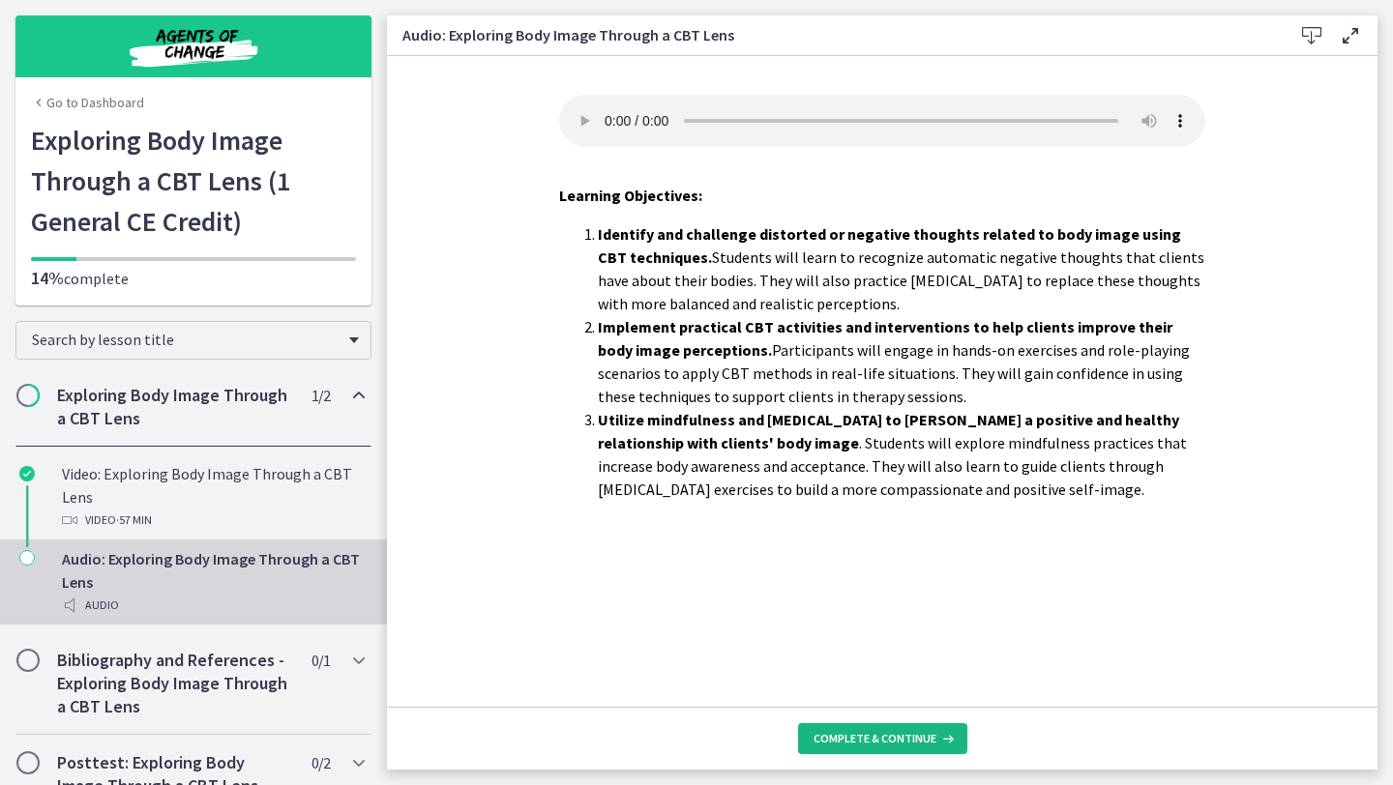
click at [863, 742] on span "Complete & continue" at bounding box center [874, 738] width 123 height 15
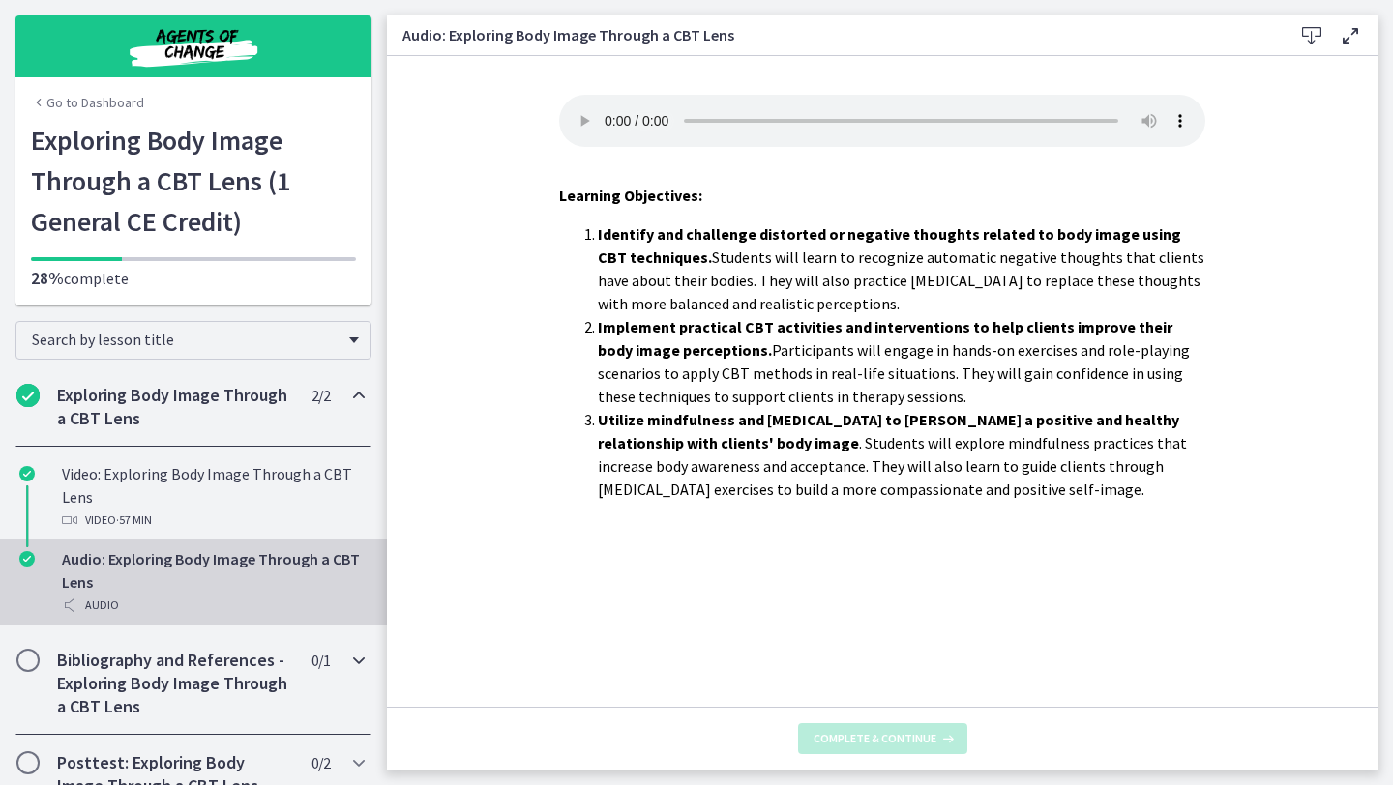
click at [220, 685] on h2 "Bibliography and References - Exploring Body Image Through a CBT Lens" at bounding box center [175, 684] width 236 height 70
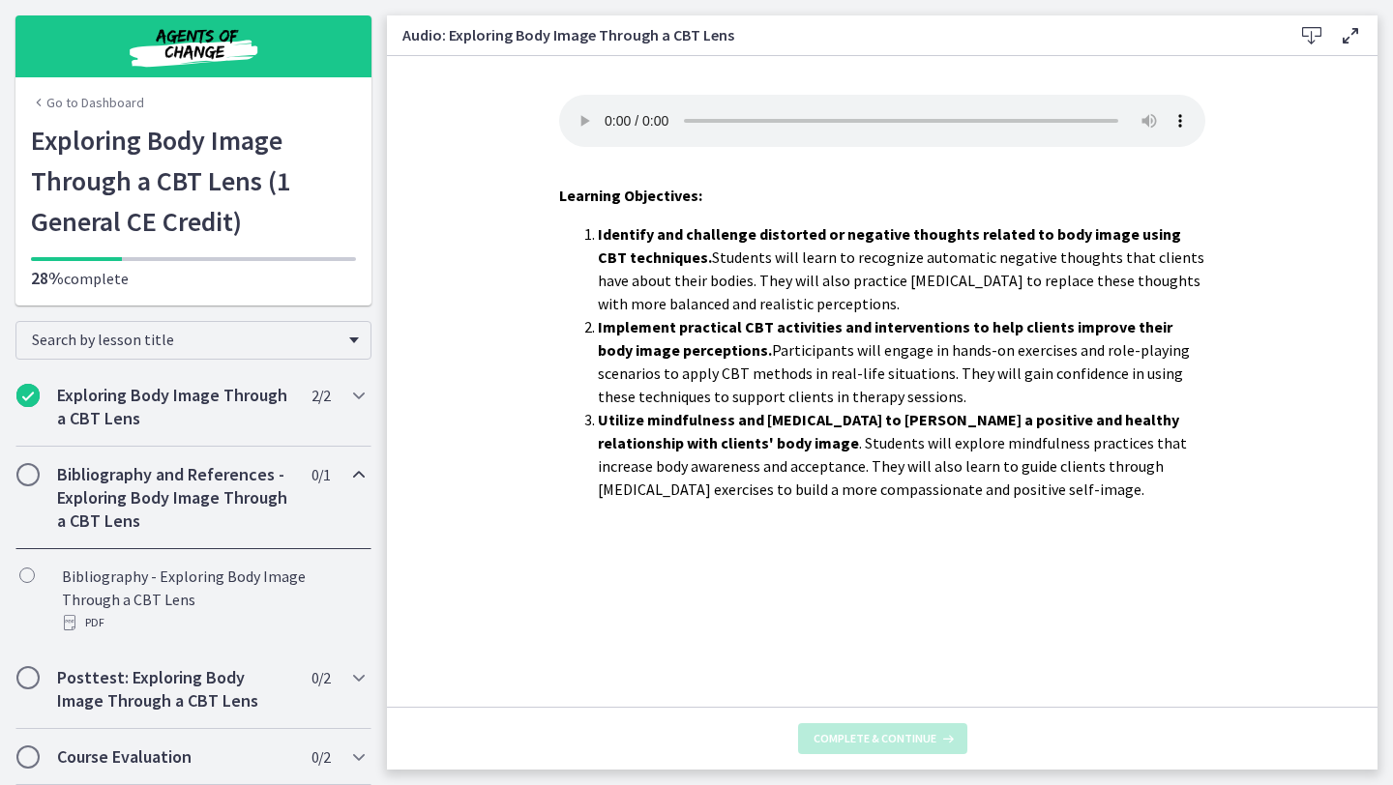
click at [190, 518] on h2 "Bibliography and References - Exploring Body Image Through a CBT Lens" at bounding box center [175, 498] width 236 height 70
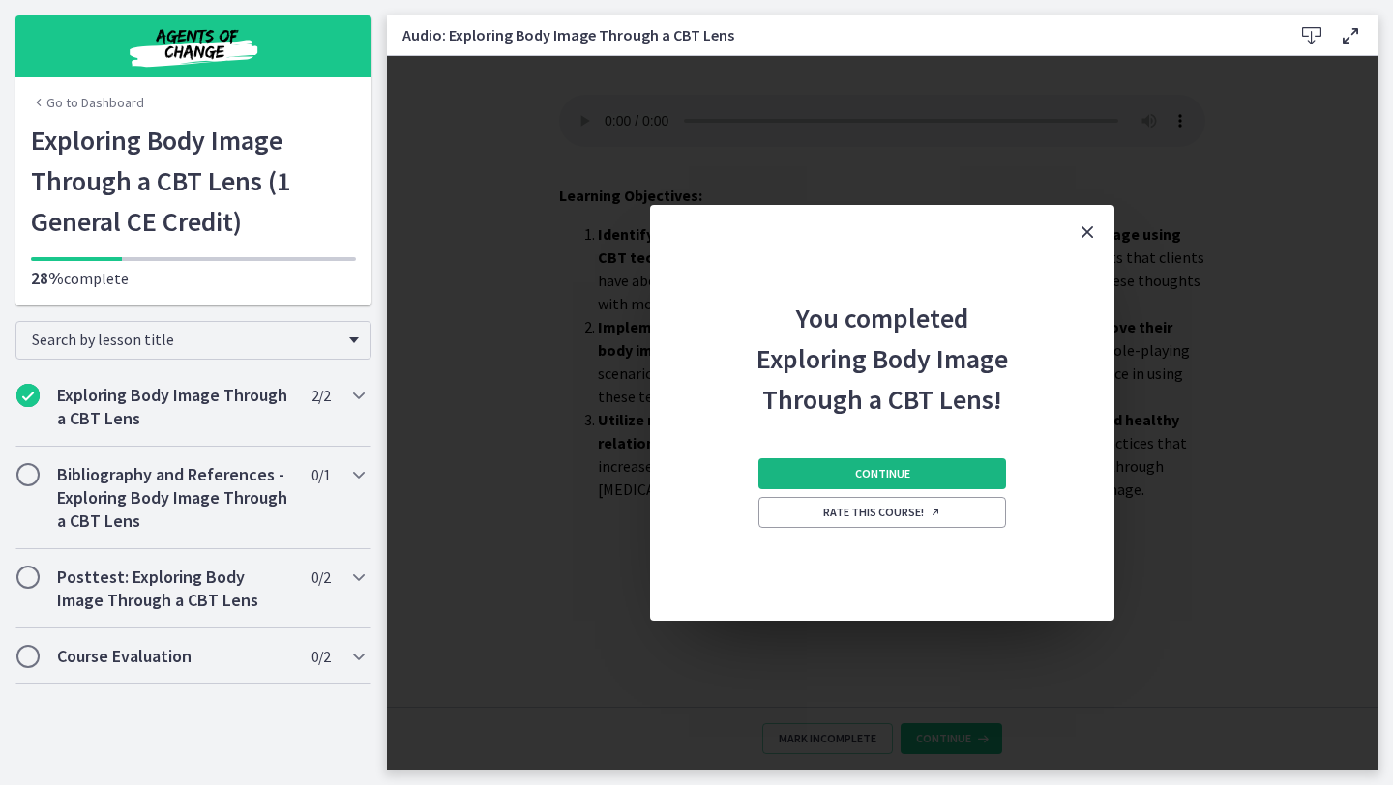
click at [902, 461] on button "Continue" at bounding box center [882, 473] width 248 height 31
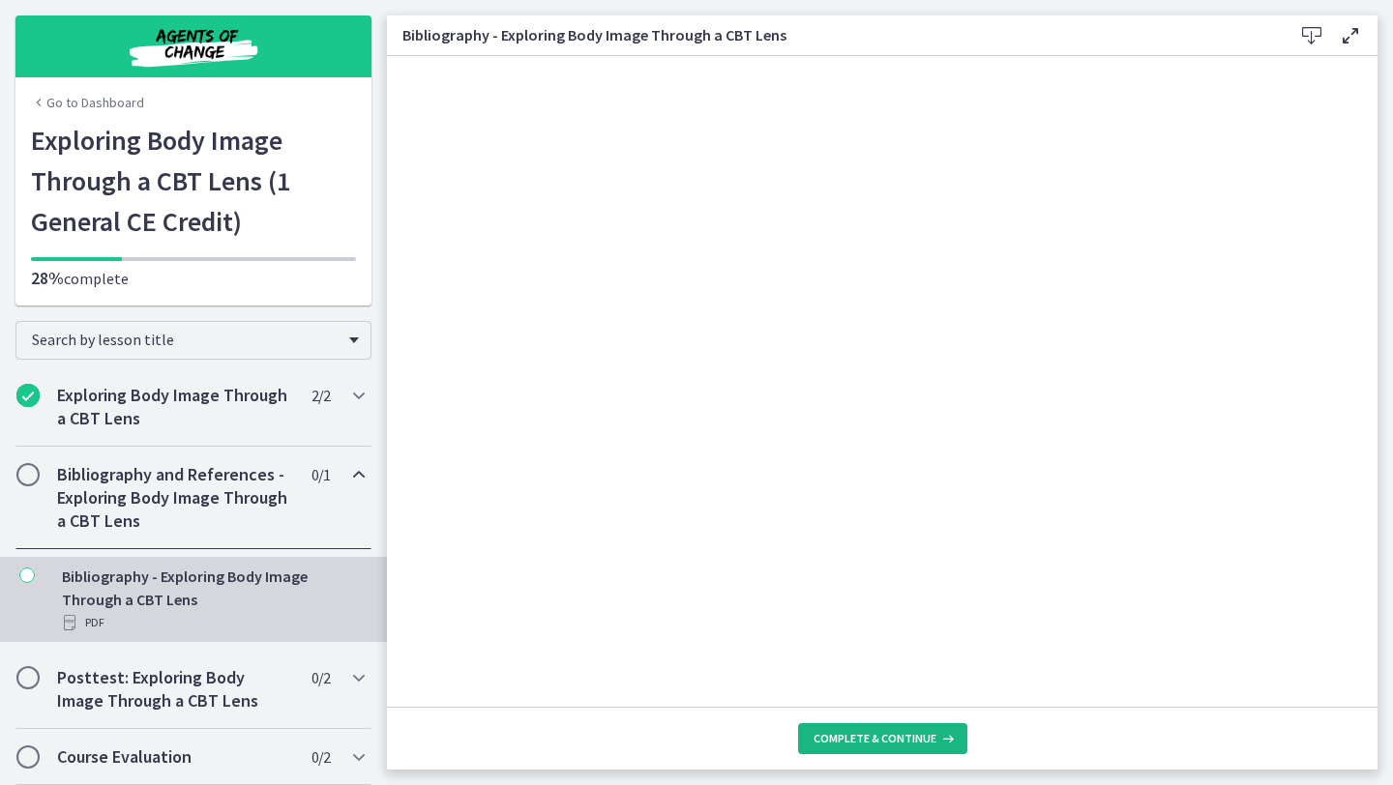
click at [909, 743] on span "Complete & continue" at bounding box center [874, 738] width 123 height 15
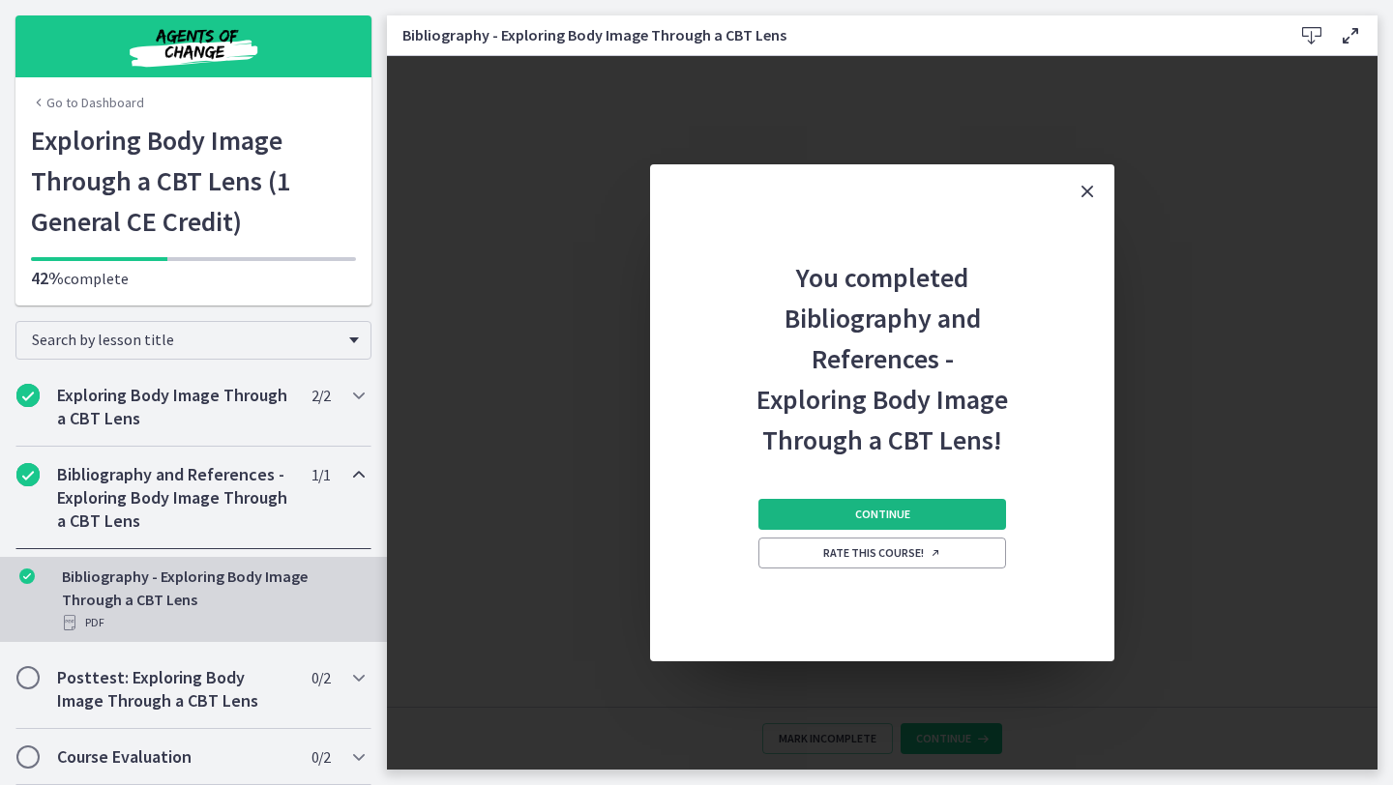
click at [922, 516] on button "Continue" at bounding box center [882, 514] width 248 height 31
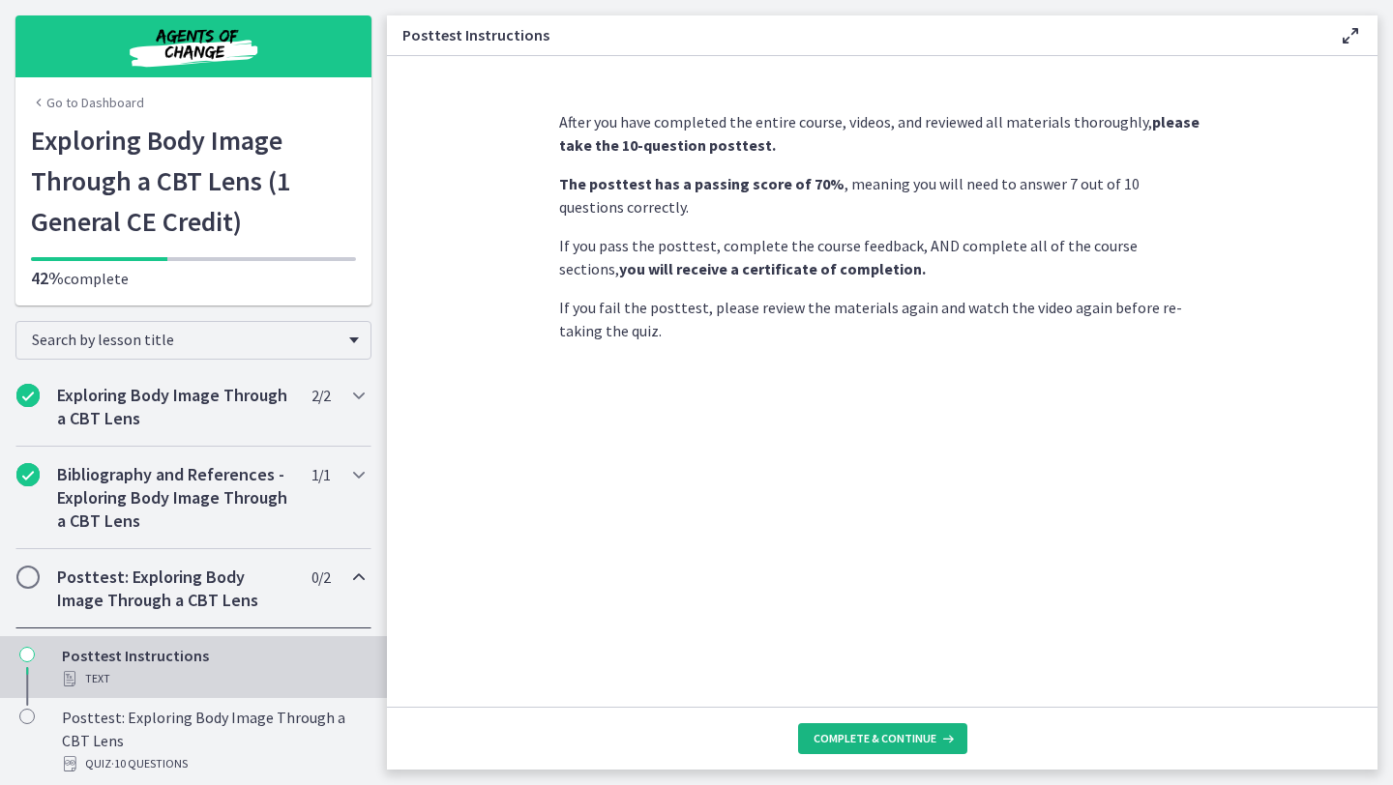
click at [894, 739] on span "Complete & continue" at bounding box center [874, 738] width 123 height 15
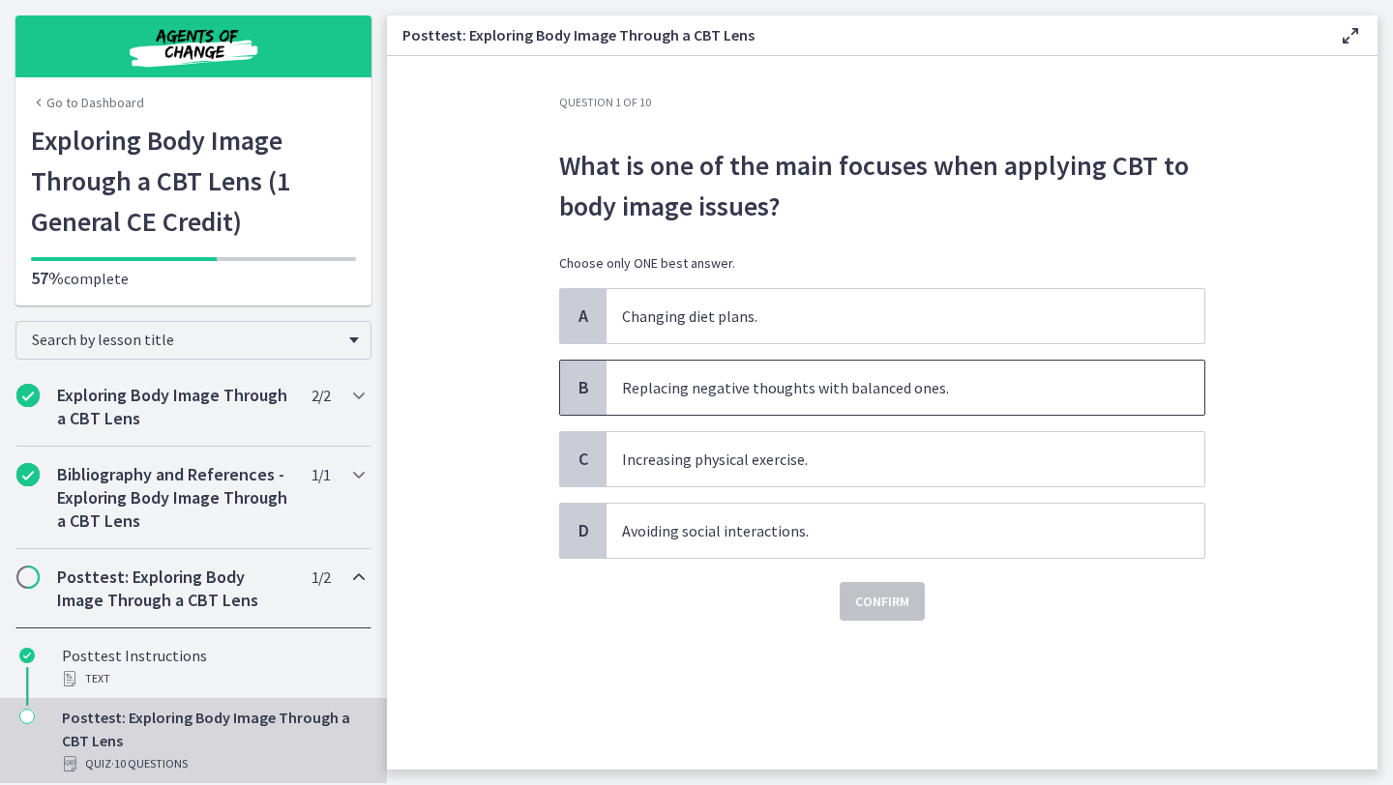
click at [812, 387] on p "Replacing negative thoughts with balanced ones." at bounding box center [886, 387] width 528 height 23
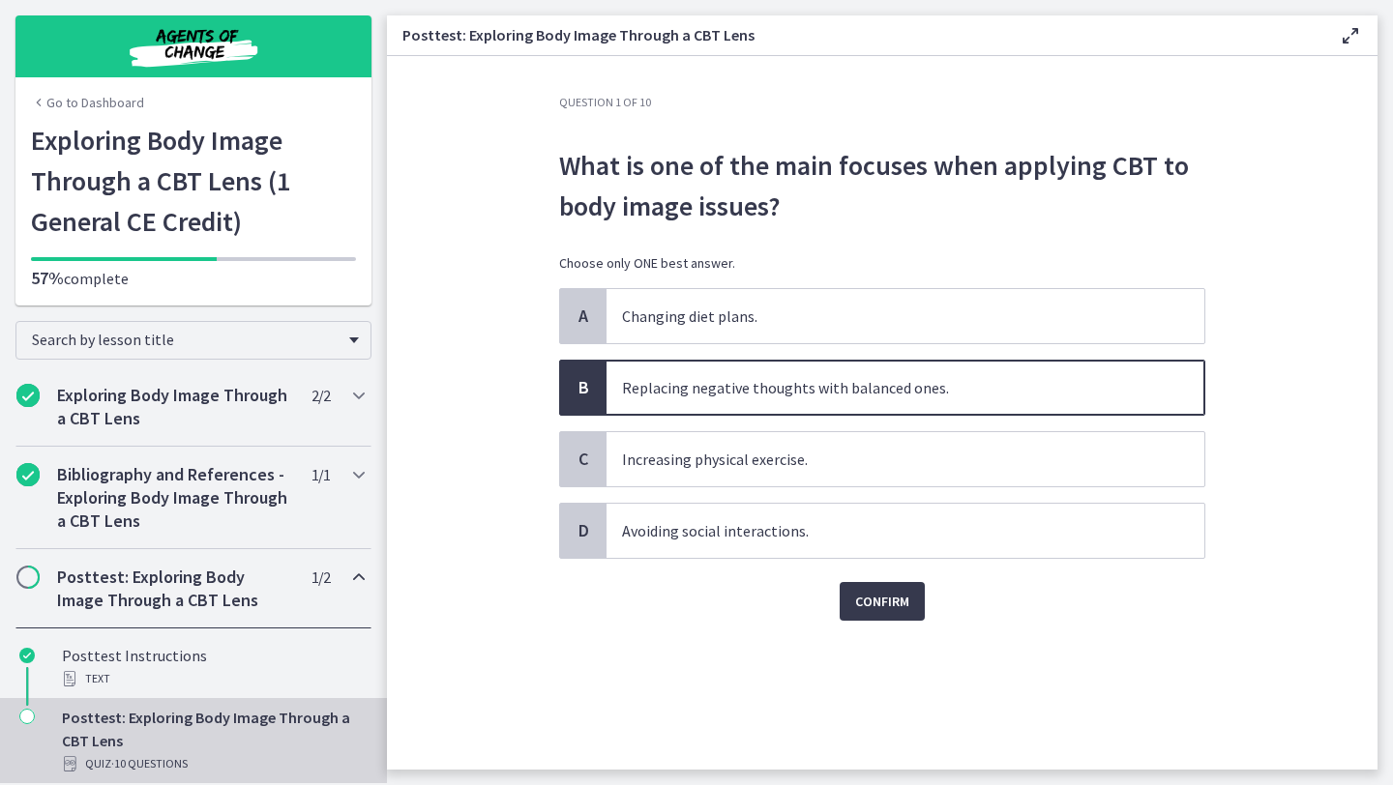
click at [861, 579] on div "Confirm" at bounding box center [882, 590] width 646 height 62
click at [877, 618] on button "Confirm" at bounding box center [882, 601] width 85 height 39
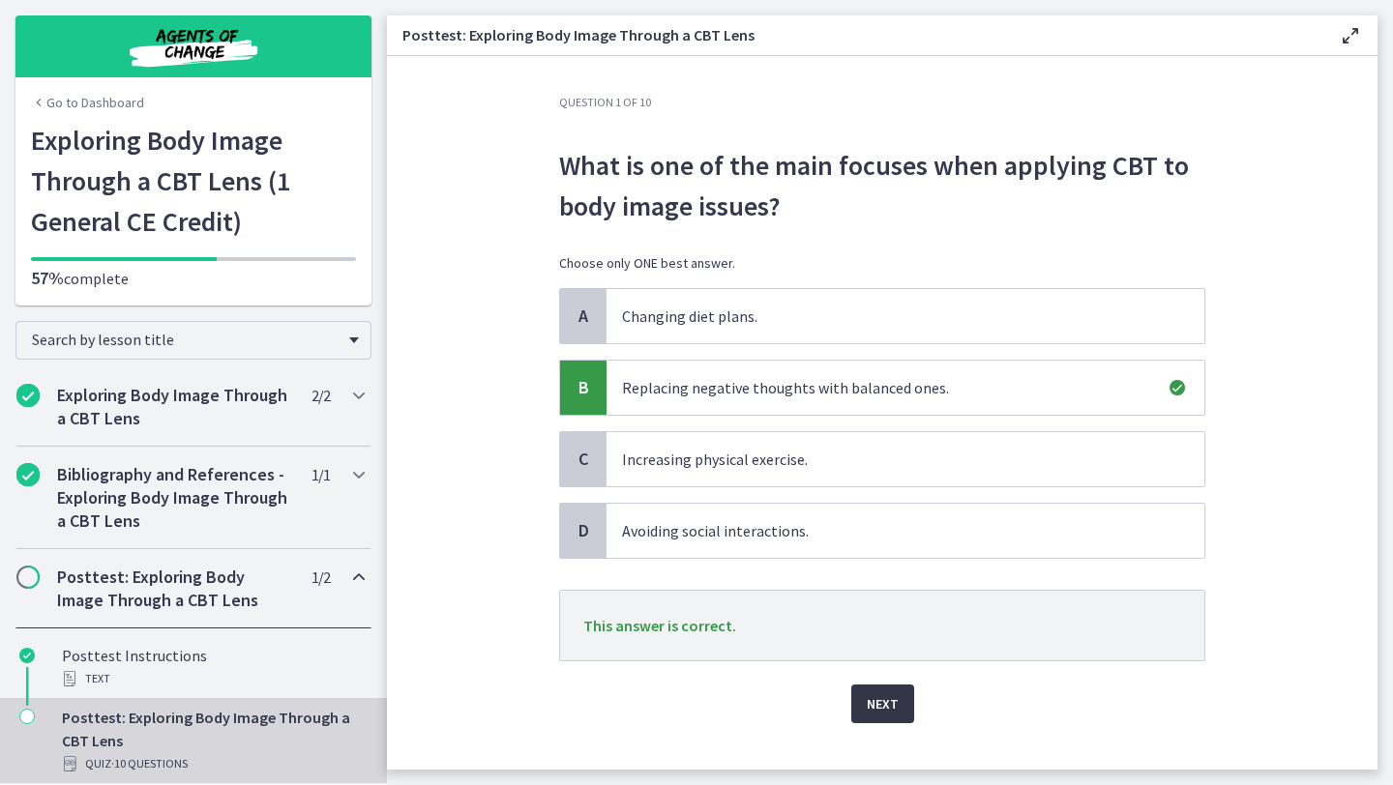
click at [887, 693] on span "Next" at bounding box center [883, 704] width 32 height 23
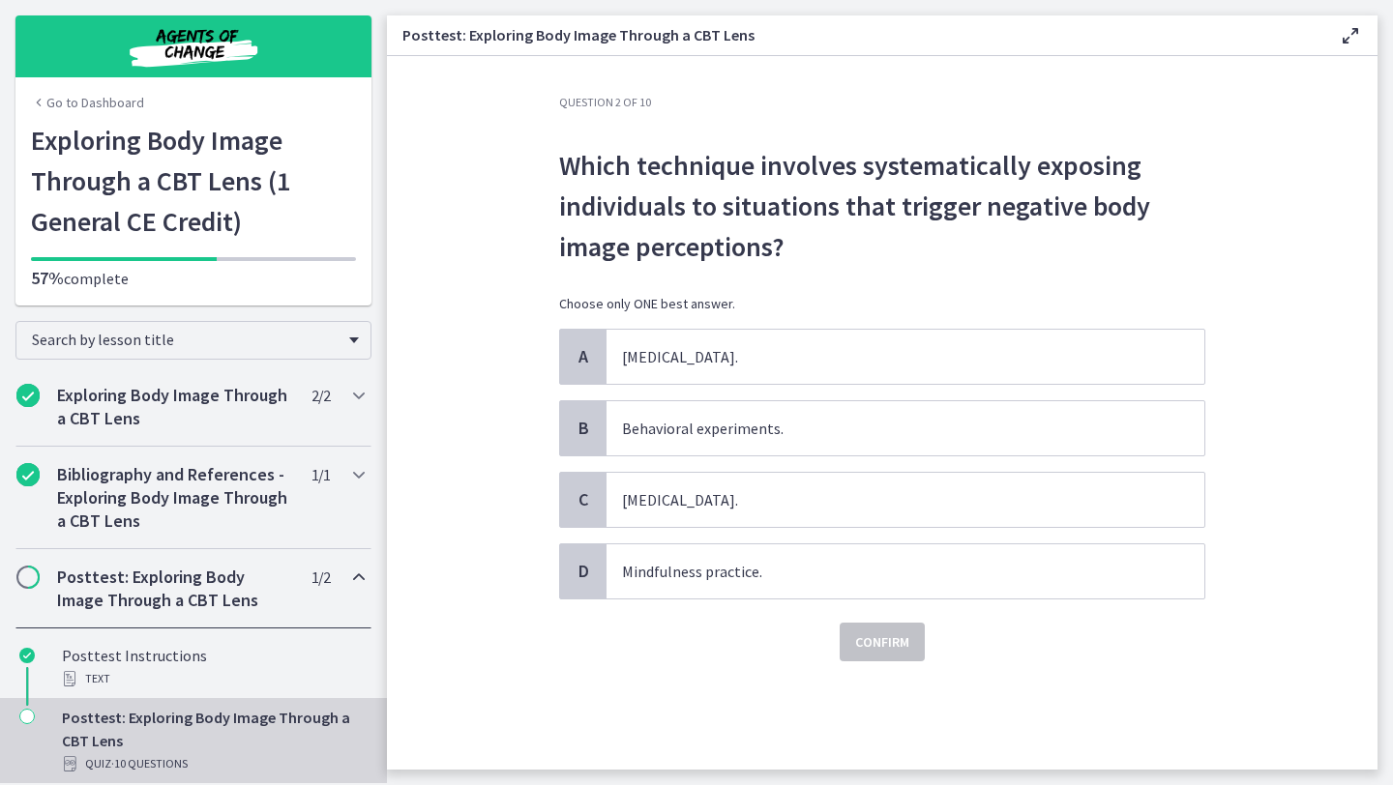
click at [784, 538] on div "A [MEDICAL_DATA]. B Behavioral experiments. C [MEDICAL_DATA]. D Mindfulness pra…" at bounding box center [882, 464] width 646 height 271
click at [784, 523] on span "[MEDICAL_DATA]." at bounding box center [905, 500] width 598 height 54
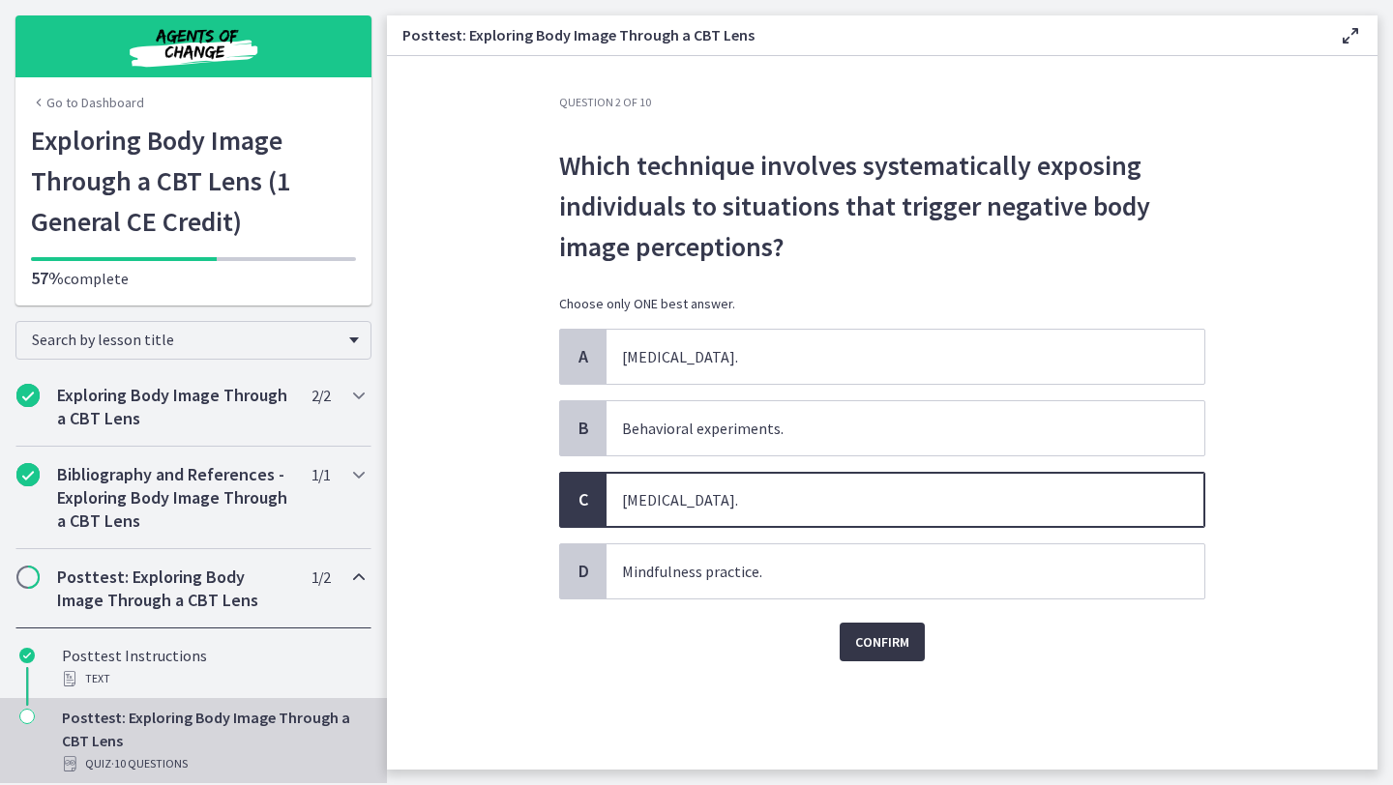
click at [885, 643] on span "Confirm" at bounding box center [882, 642] width 54 height 23
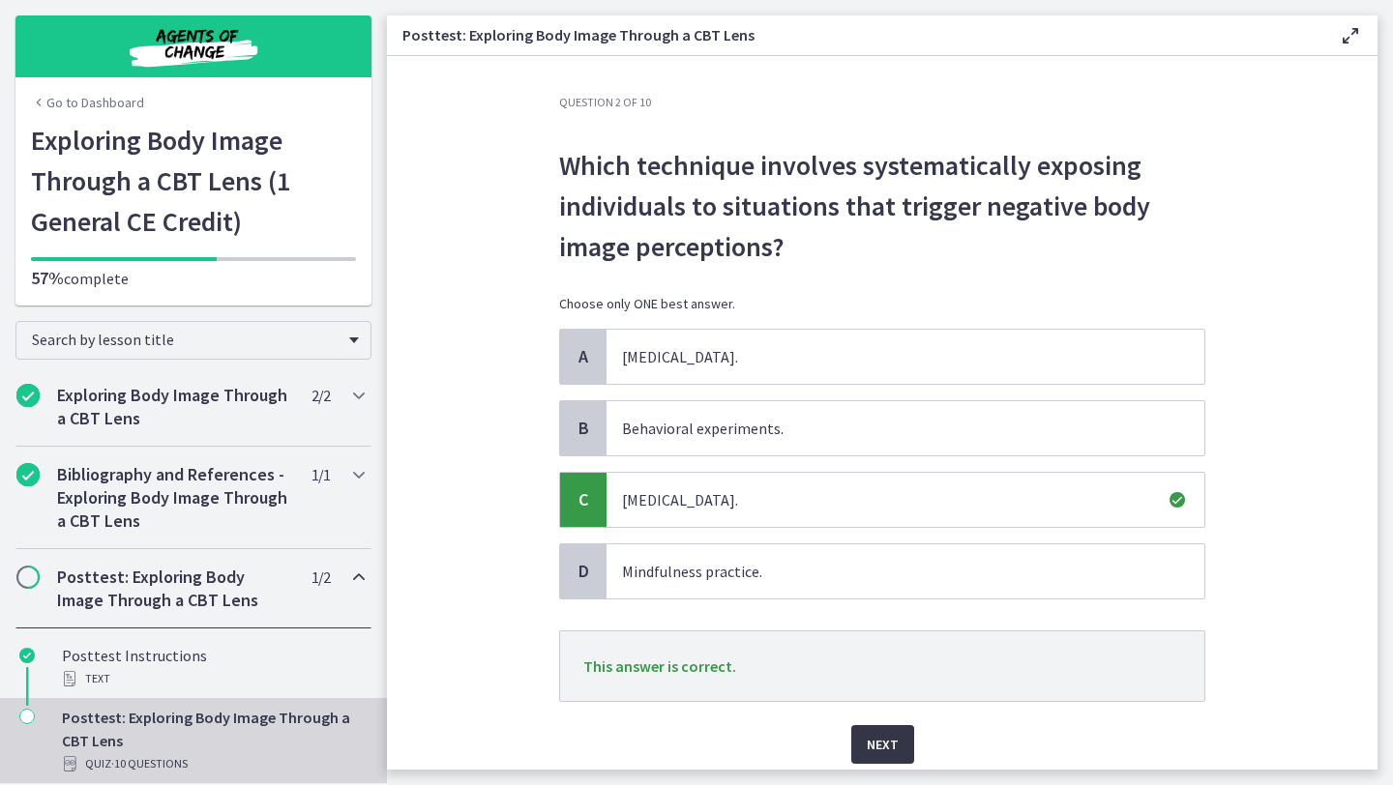
click at [897, 759] on button "Next" at bounding box center [882, 744] width 63 height 39
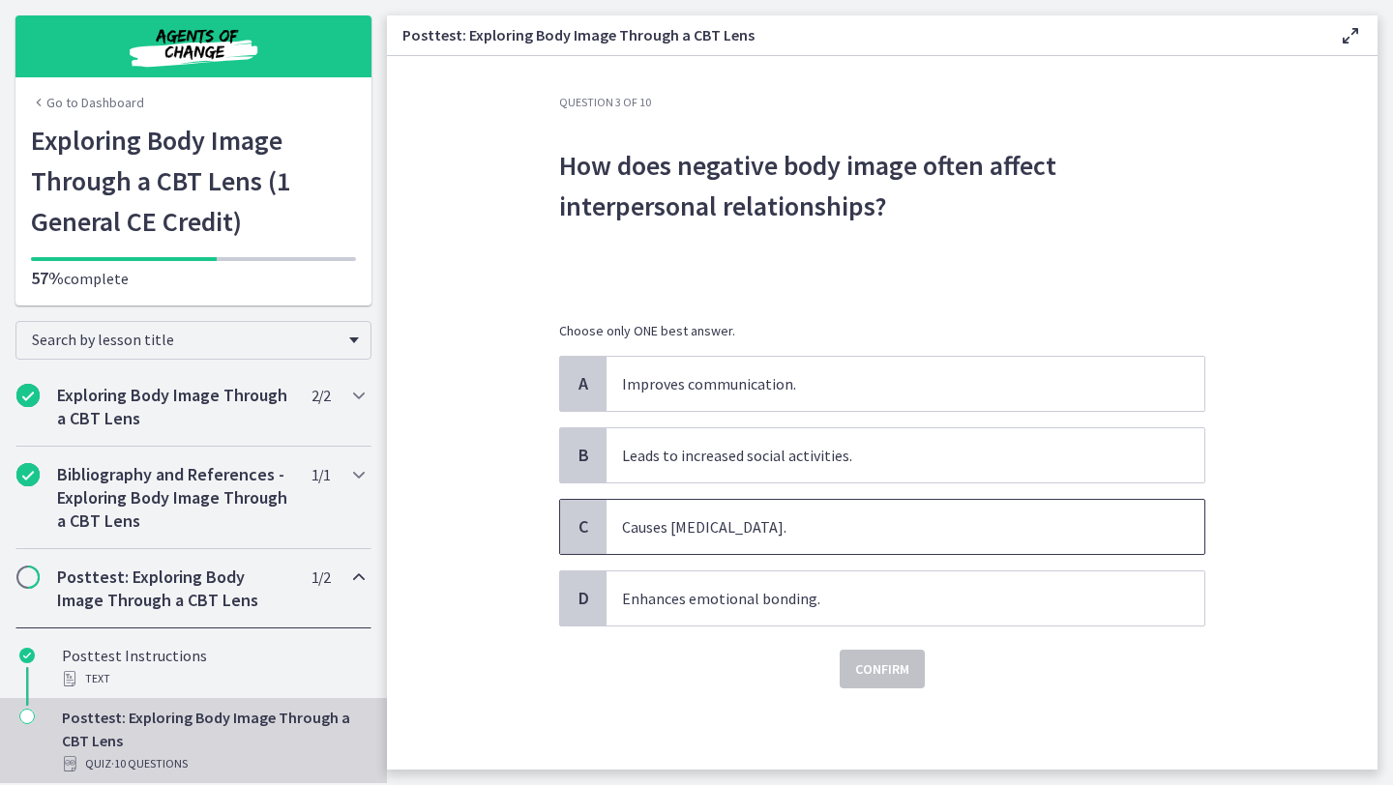
click at [799, 531] on p "Causes [MEDICAL_DATA]." at bounding box center [886, 527] width 528 height 23
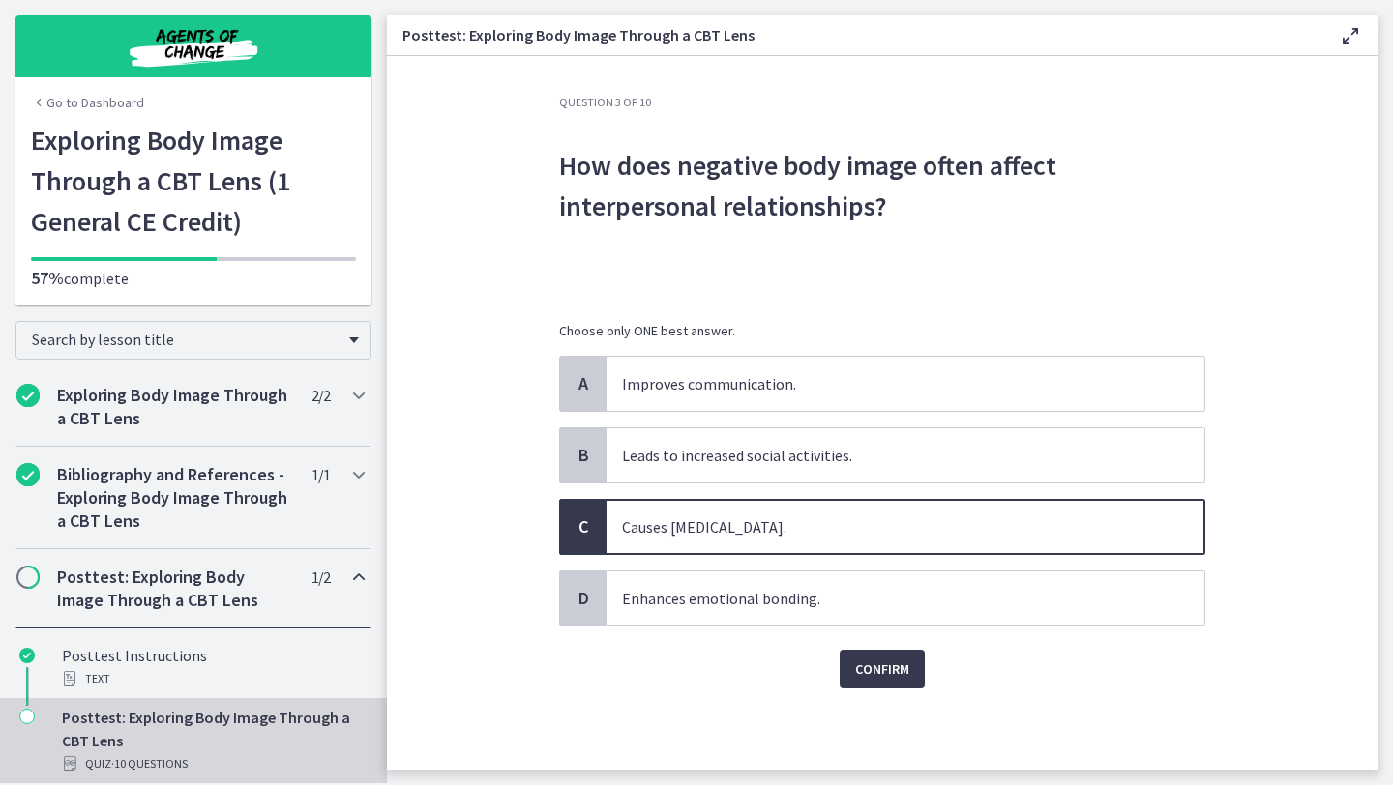
click at [898, 694] on div "Question 3 of 10 How does negative body image often affect interpersonal relati…" at bounding box center [882, 432] width 677 height 675
click at [887, 671] on span "Confirm" at bounding box center [882, 669] width 54 height 23
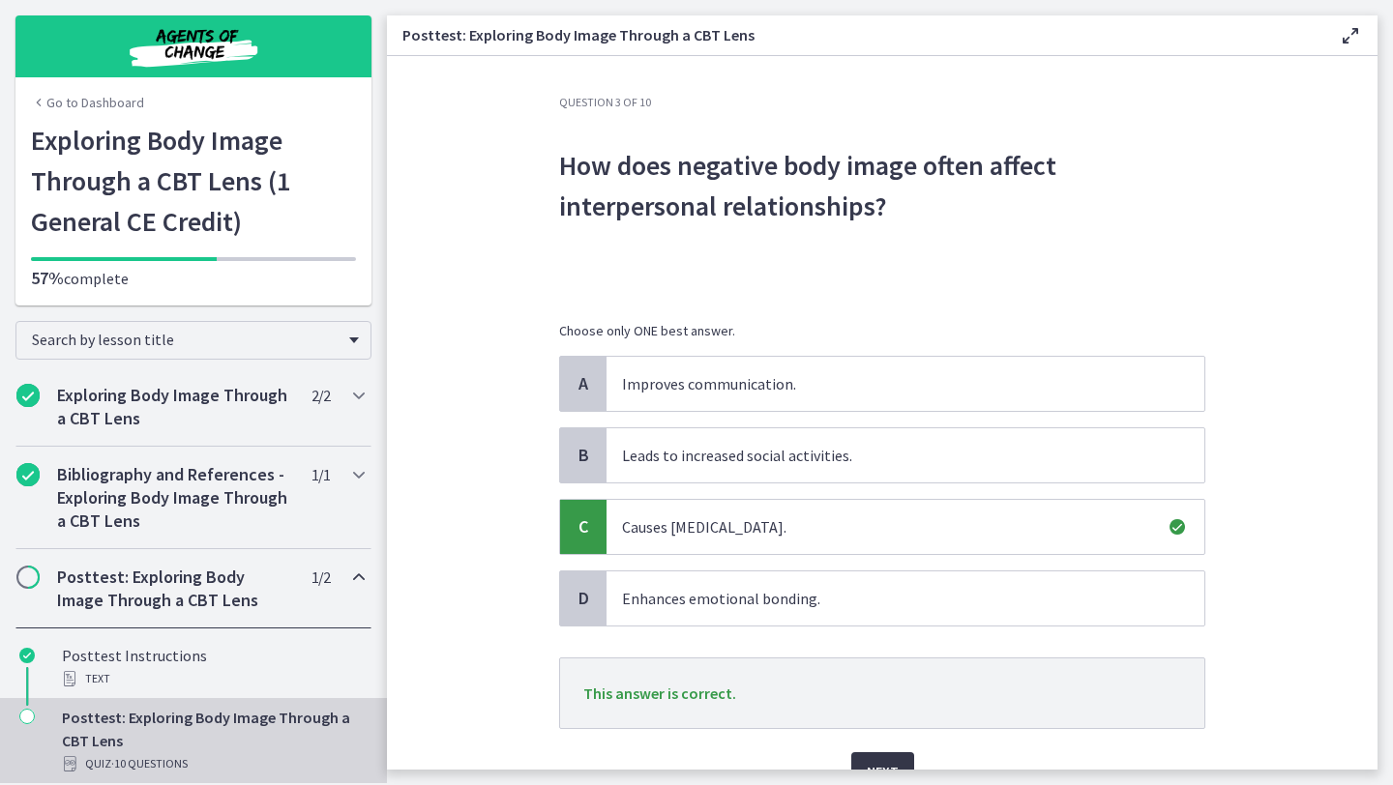
click at [891, 756] on button "Next" at bounding box center [882, 772] width 63 height 39
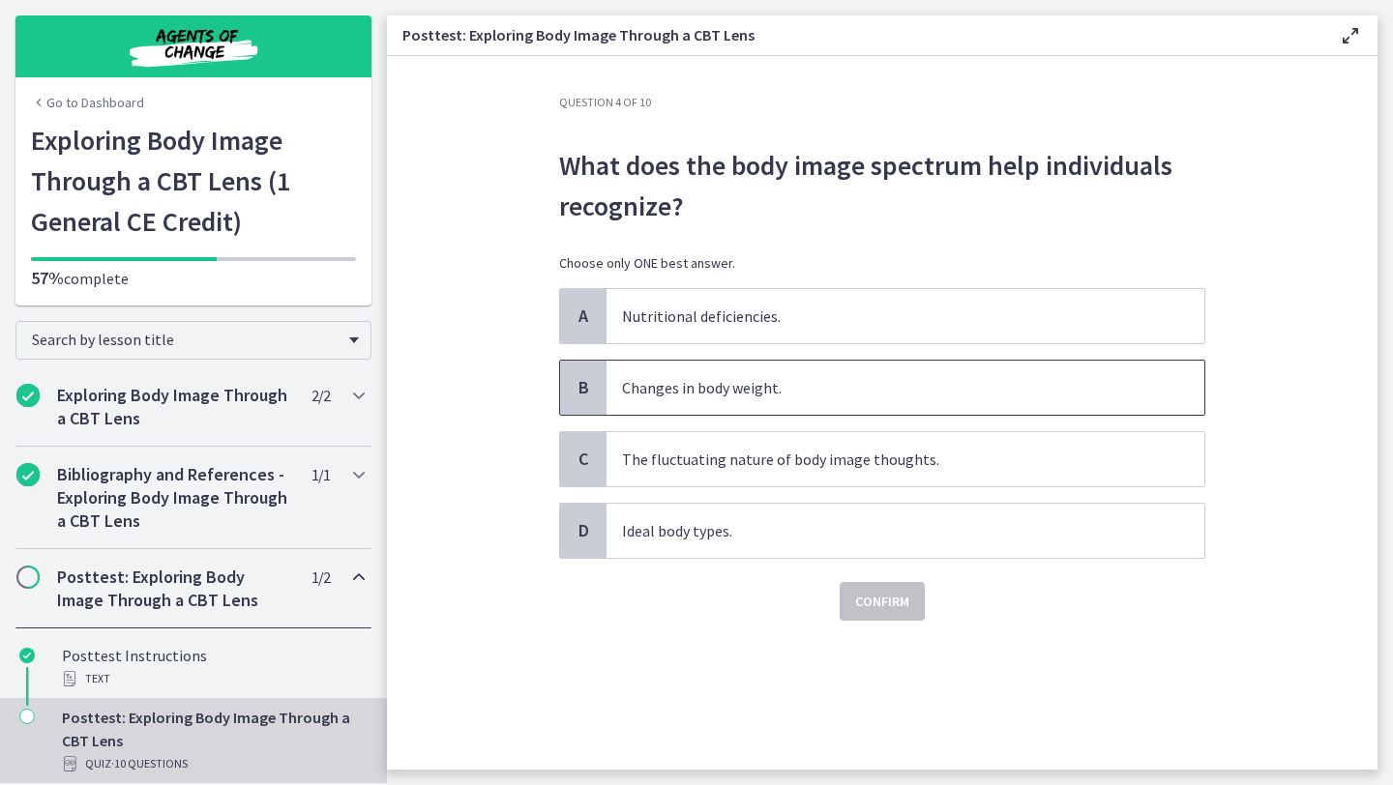
click at [797, 390] on p "Changes in body weight." at bounding box center [886, 387] width 528 height 23
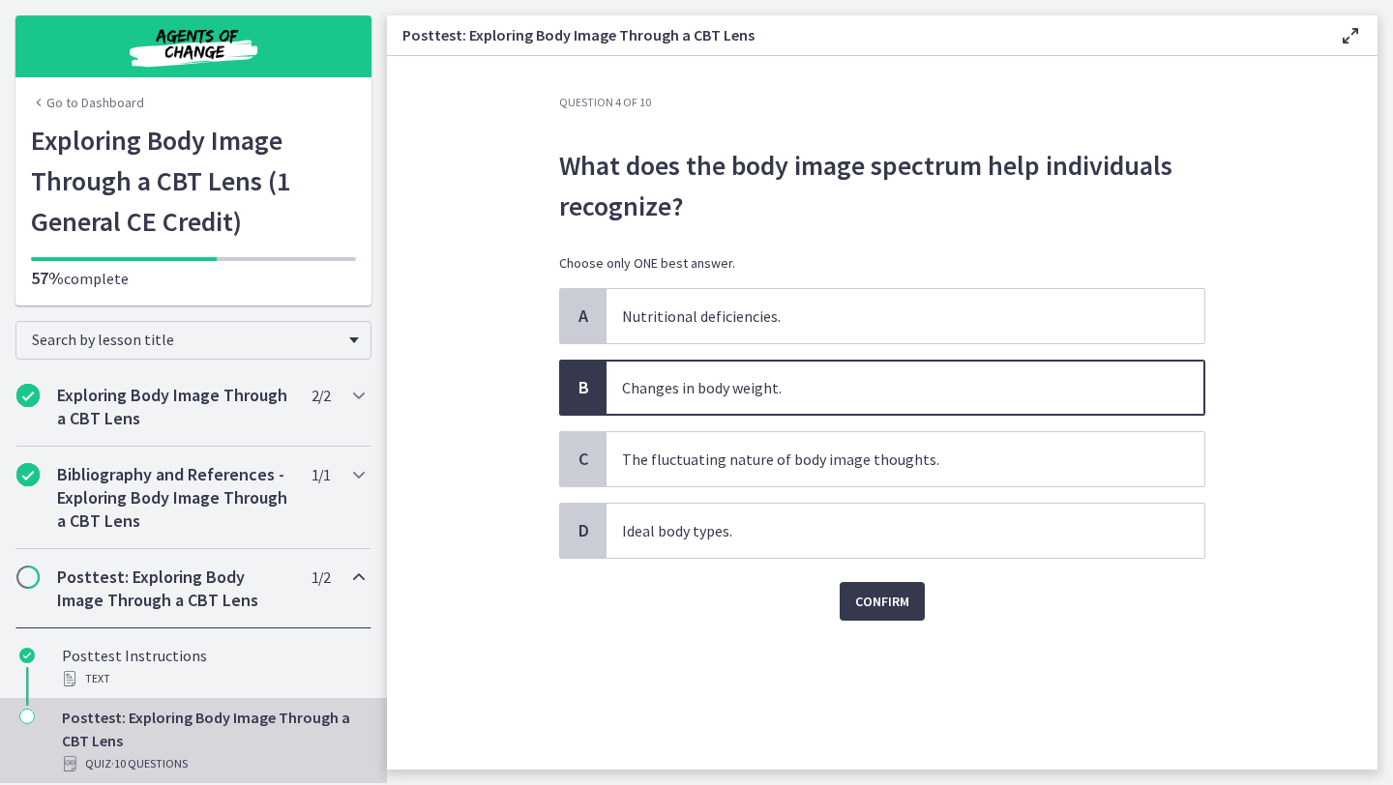
click at [854, 563] on div "Confirm" at bounding box center [882, 590] width 646 height 62
click at [864, 596] on span "Confirm" at bounding box center [882, 601] width 54 height 23
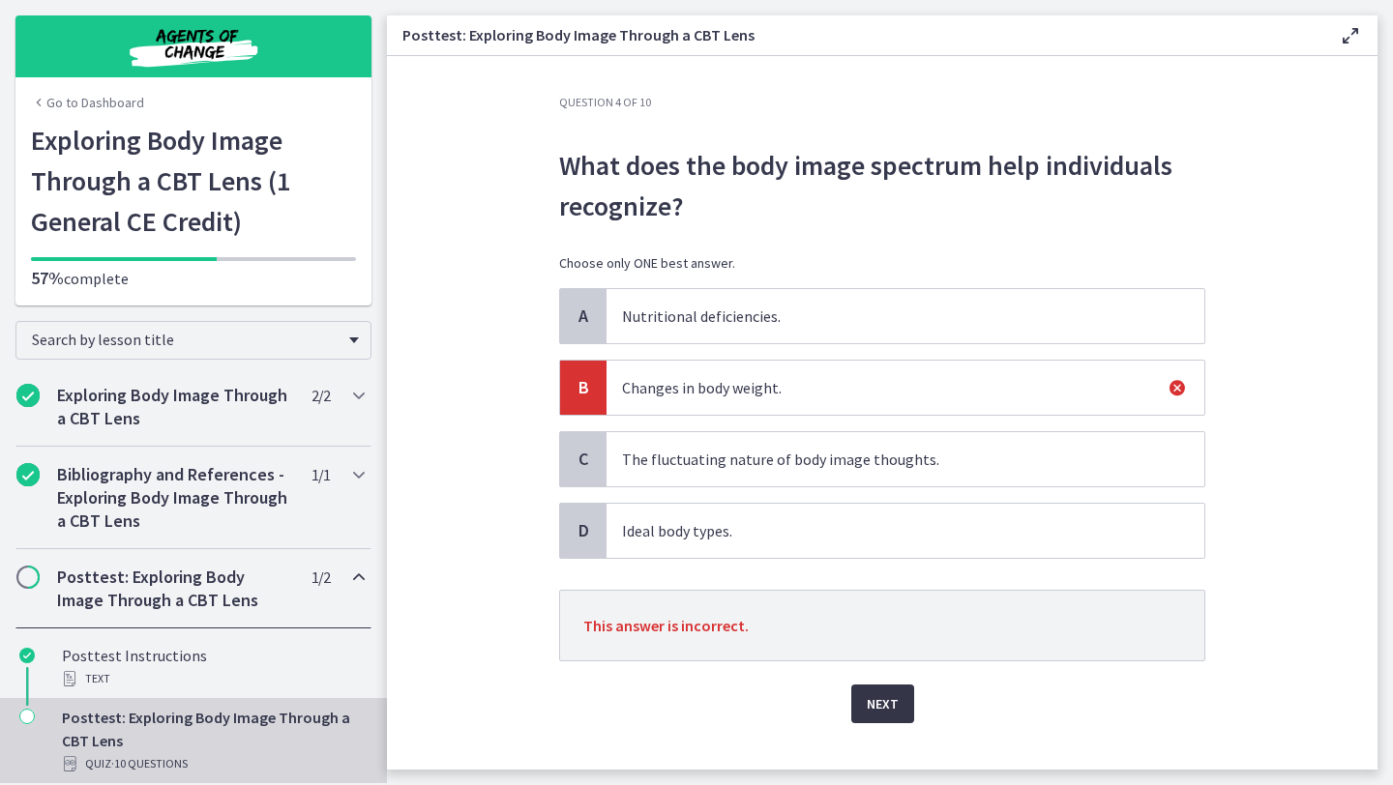
click at [888, 700] on span "Next" at bounding box center [883, 704] width 32 height 23
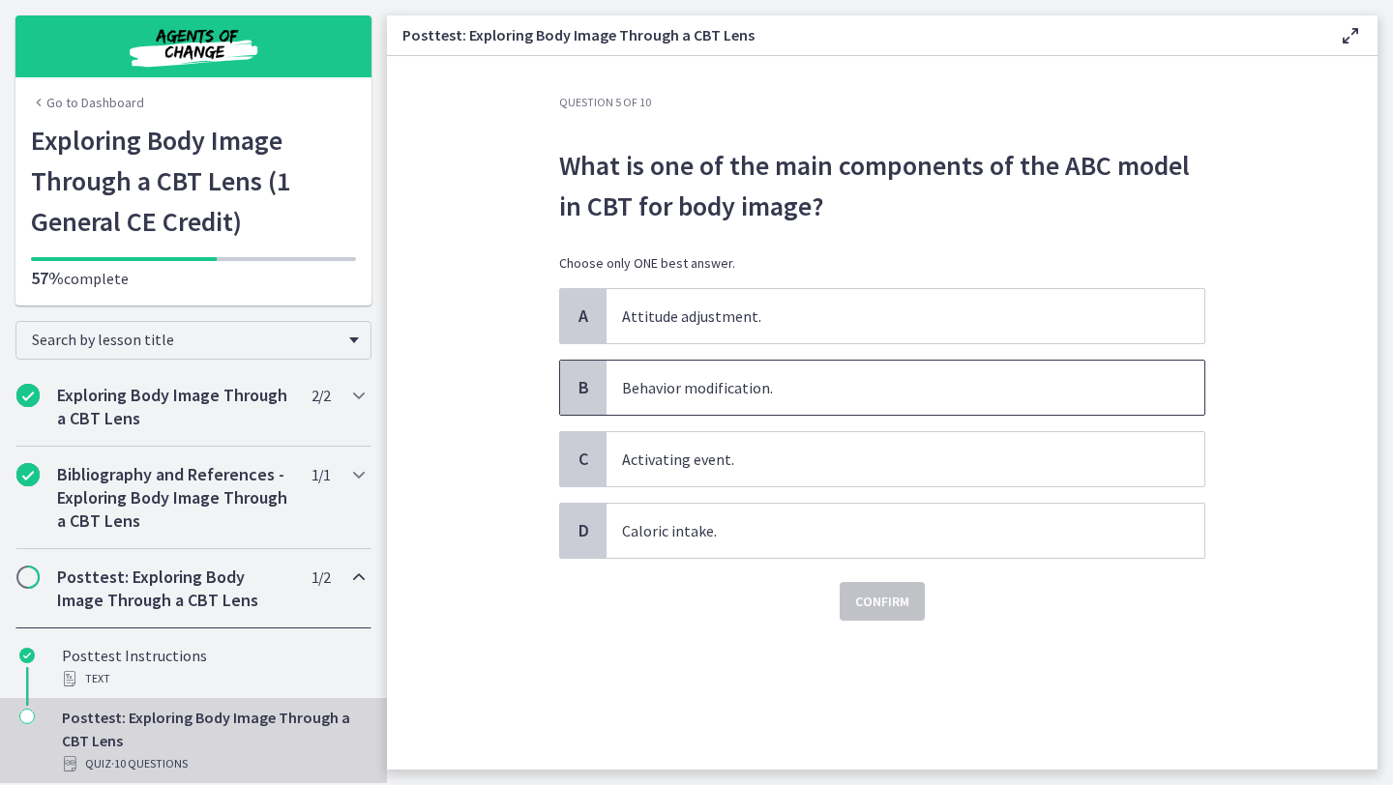
click at [808, 372] on span "Behavior modification." at bounding box center [905, 388] width 598 height 54
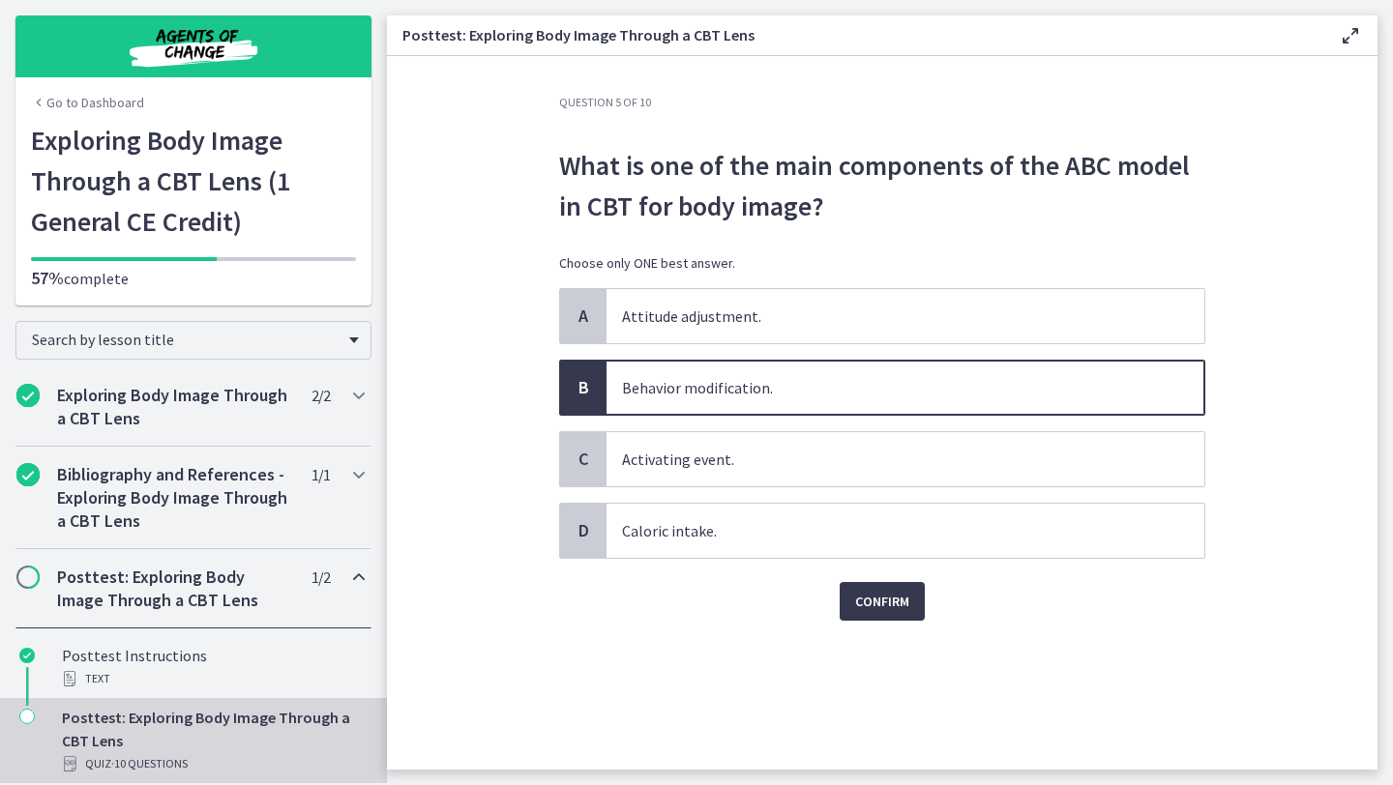
click at [866, 573] on div "Confirm" at bounding box center [882, 590] width 646 height 62
click at [873, 612] on span "Confirm" at bounding box center [882, 601] width 54 height 23
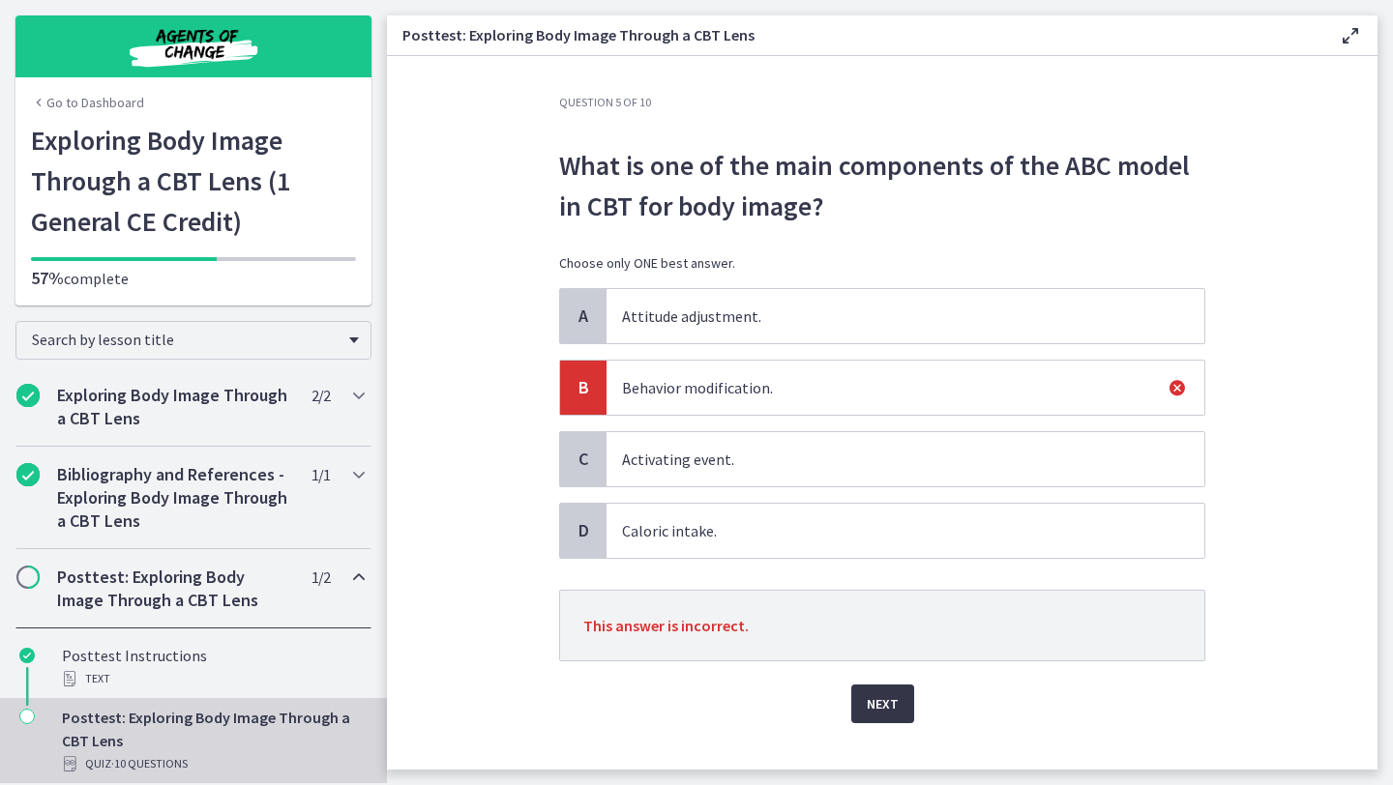
click at [879, 697] on span "Next" at bounding box center [883, 704] width 32 height 23
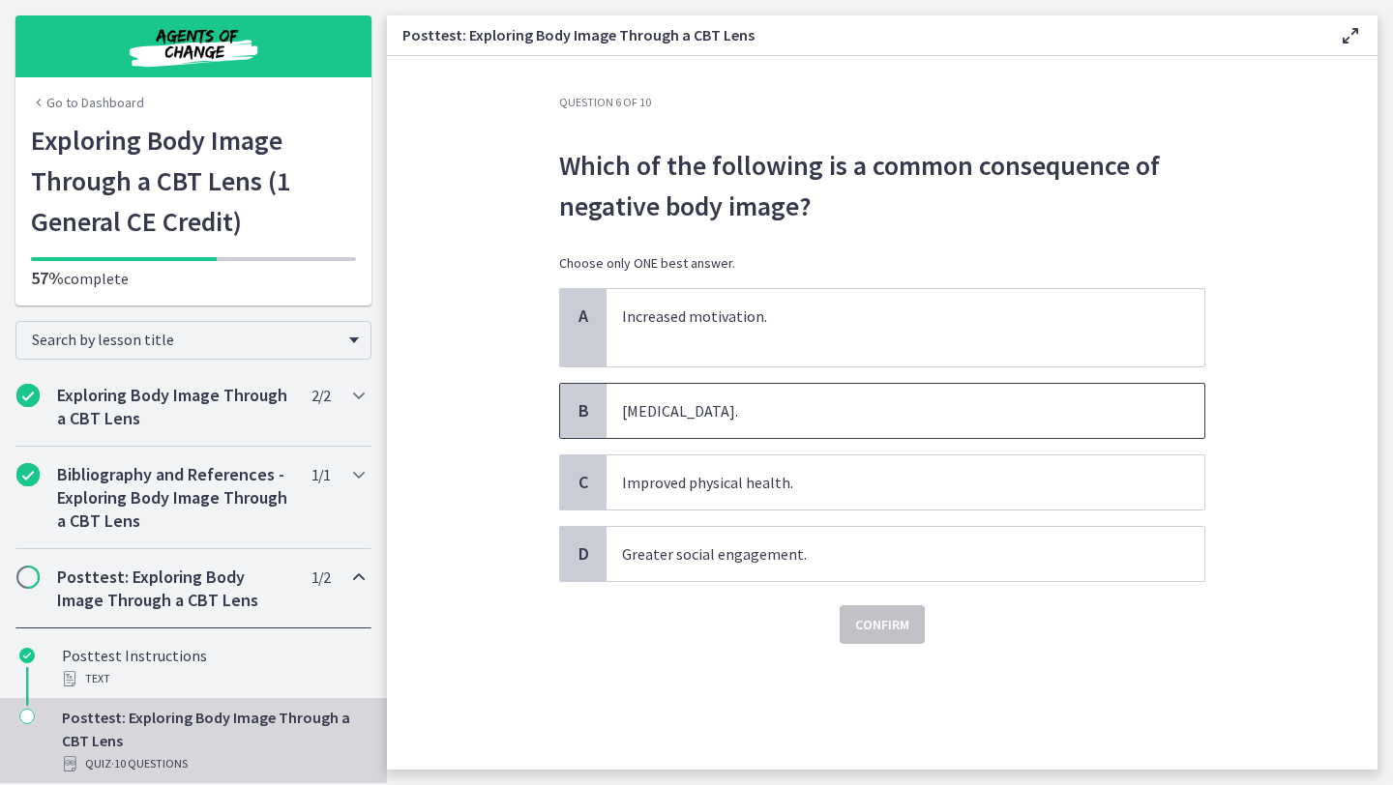
click at [774, 404] on p "Low self-esteem." at bounding box center [886, 410] width 528 height 23
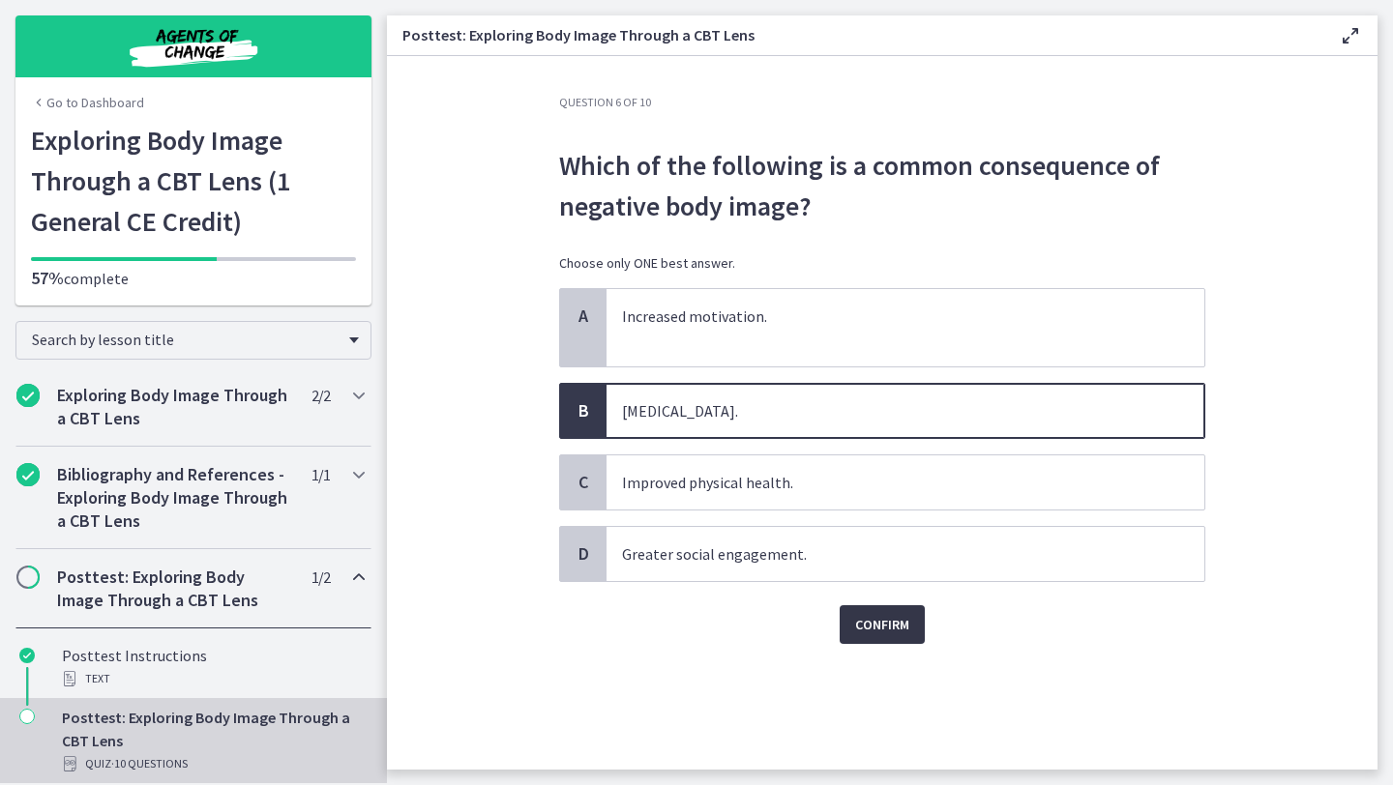
click at [881, 628] on span "Confirm" at bounding box center [882, 624] width 54 height 23
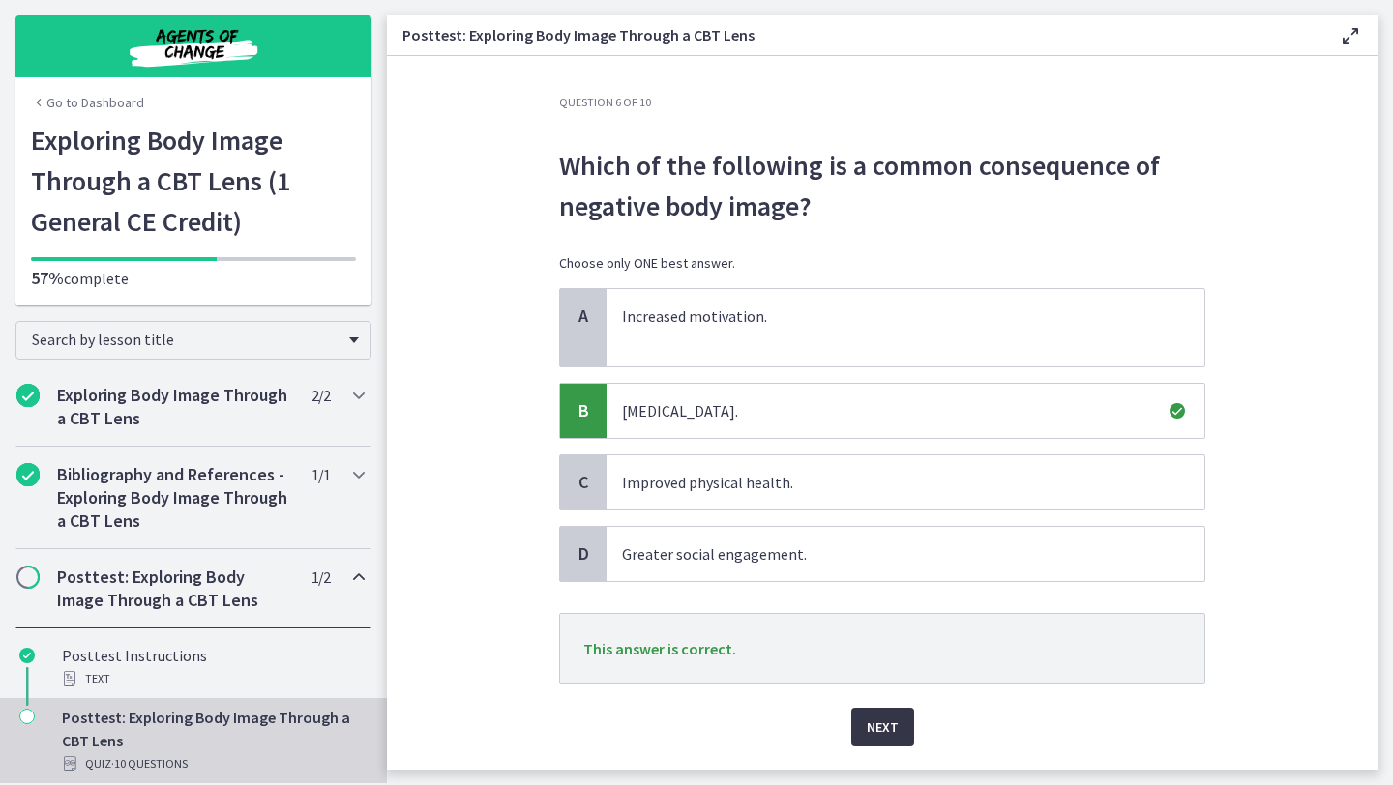
click at [879, 730] on span "Next" at bounding box center [883, 727] width 32 height 23
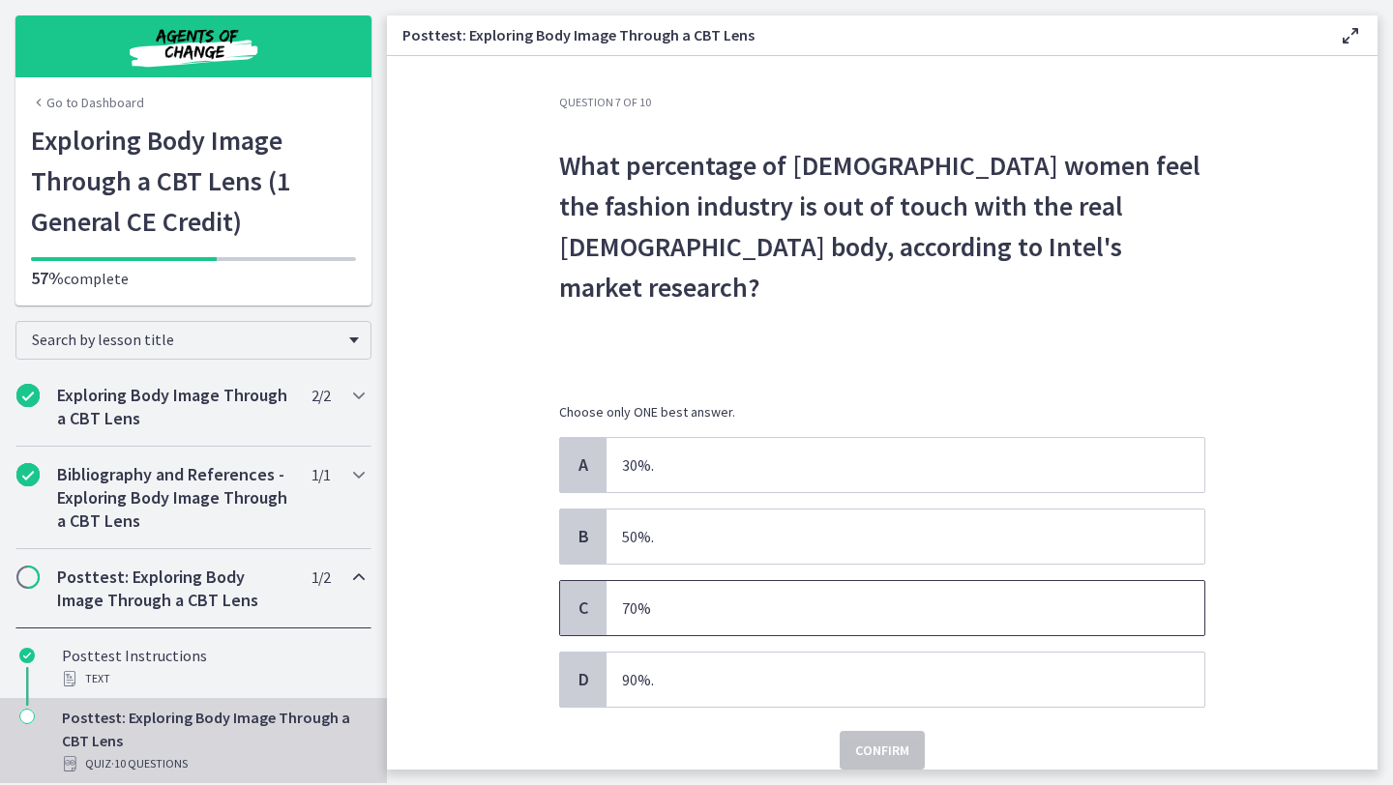
click at [709, 581] on span "70%" at bounding box center [905, 608] width 598 height 54
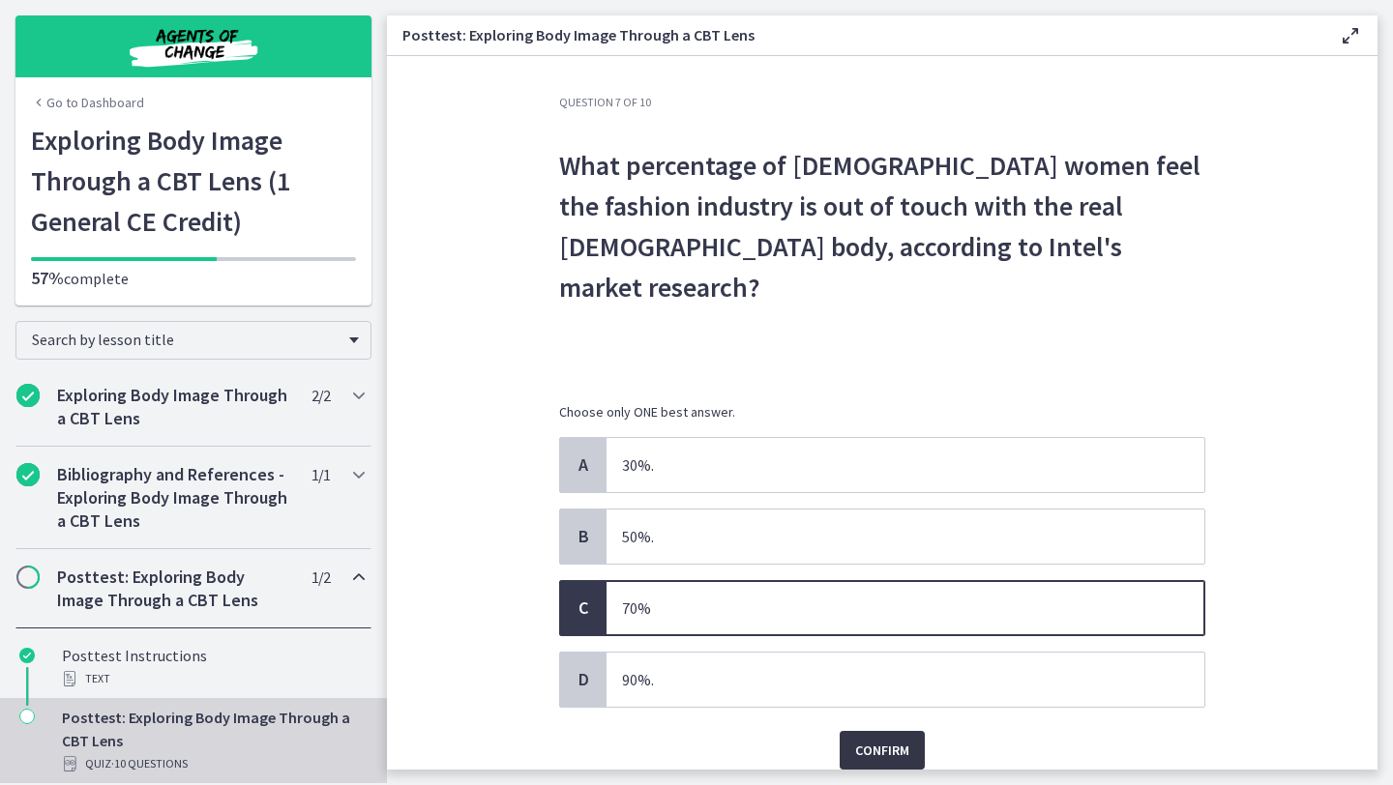
click at [867, 739] on span "Confirm" at bounding box center [882, 750] width 54 height 23
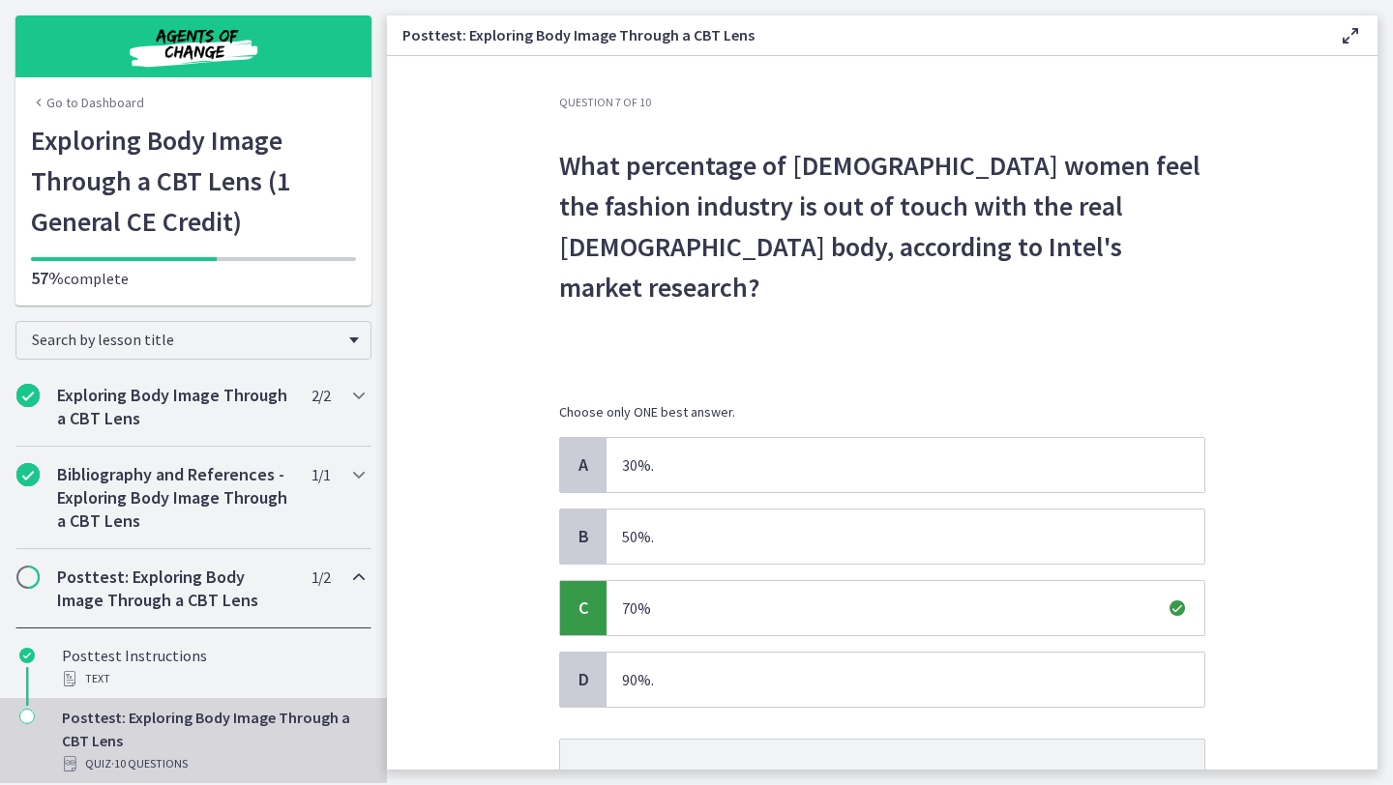
click at [1339, 583] on section "Question 7 of 10 What percentage of American women feel the fashion industry is…" at bounding box center [882, 413] width 990 height 714
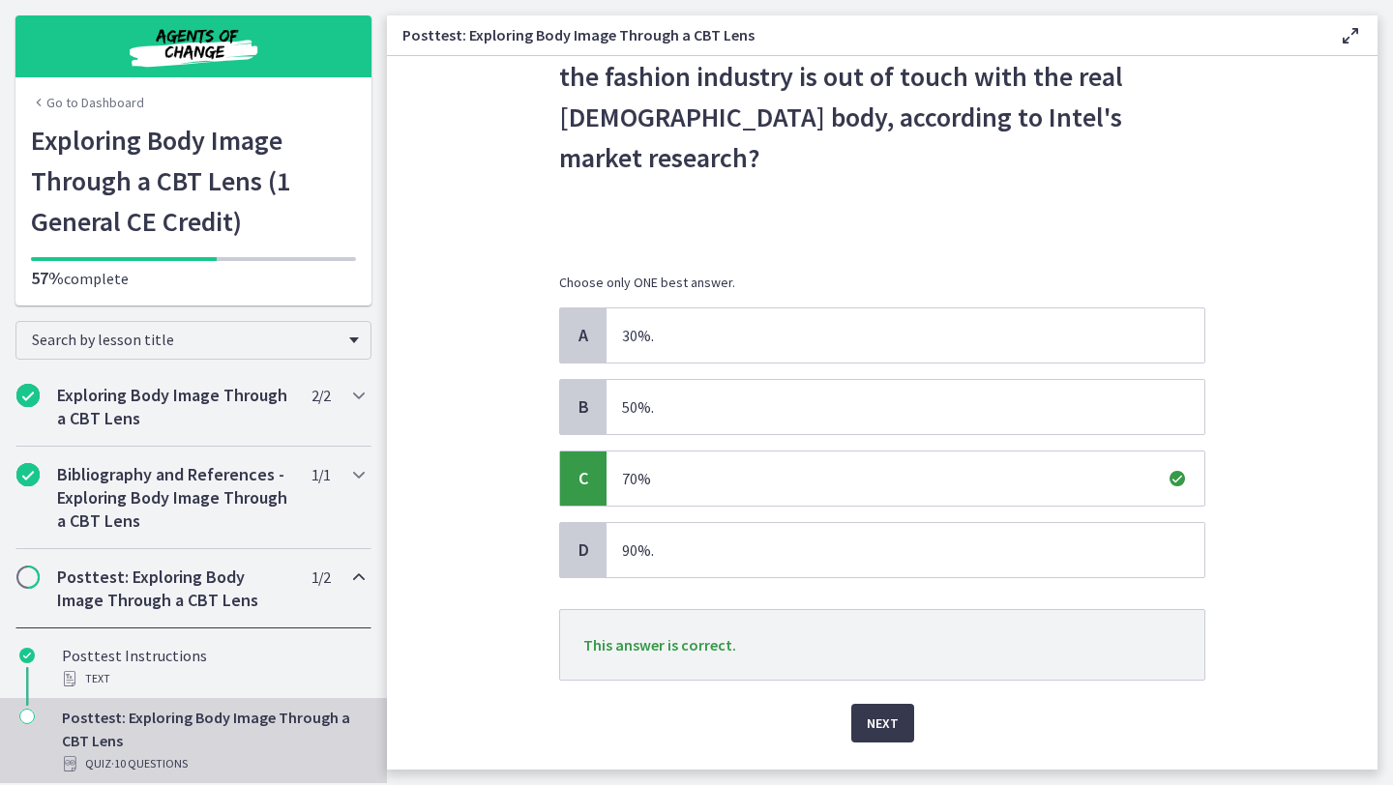
scroll to position [139, 0]
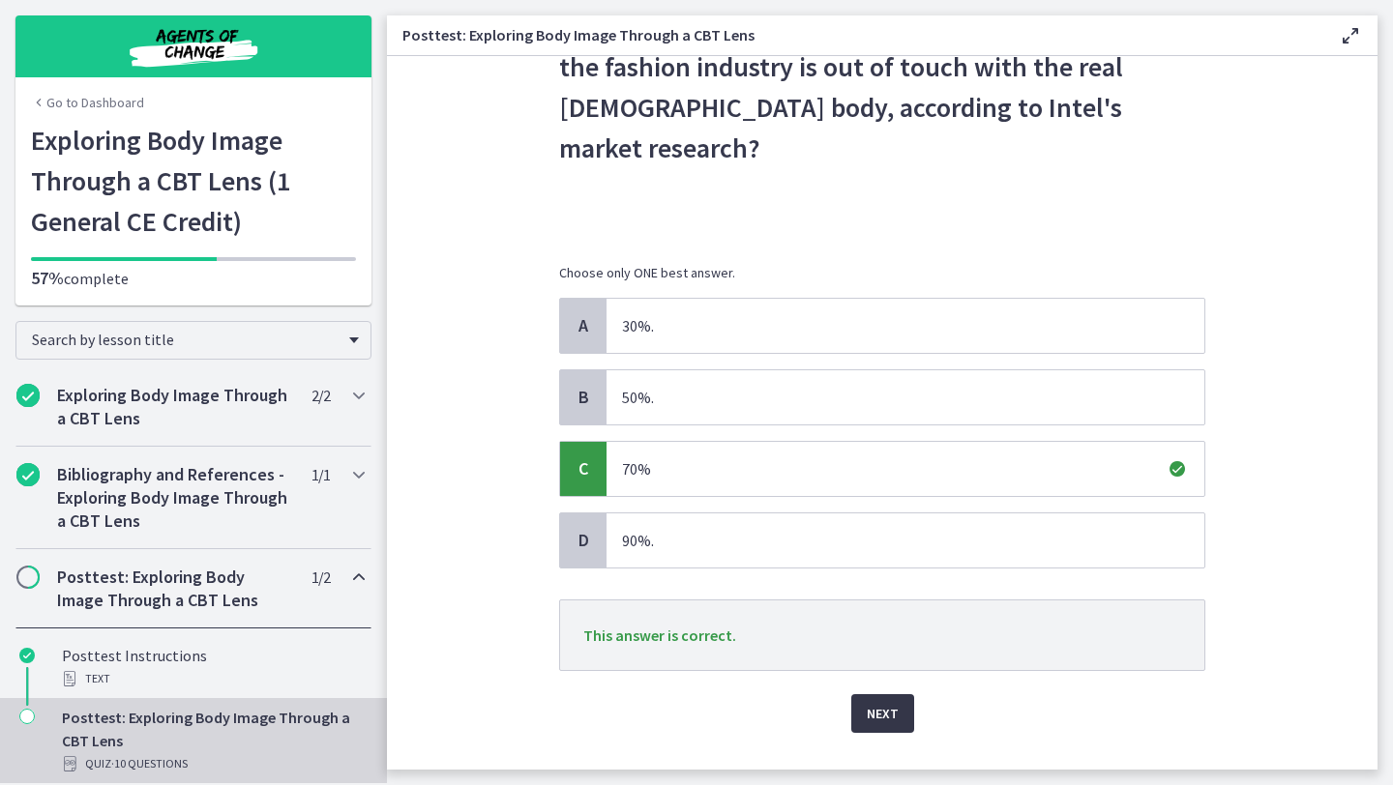
click at [873, 702] on span "Next" at bounding box center [883, 713] width 32 height 23
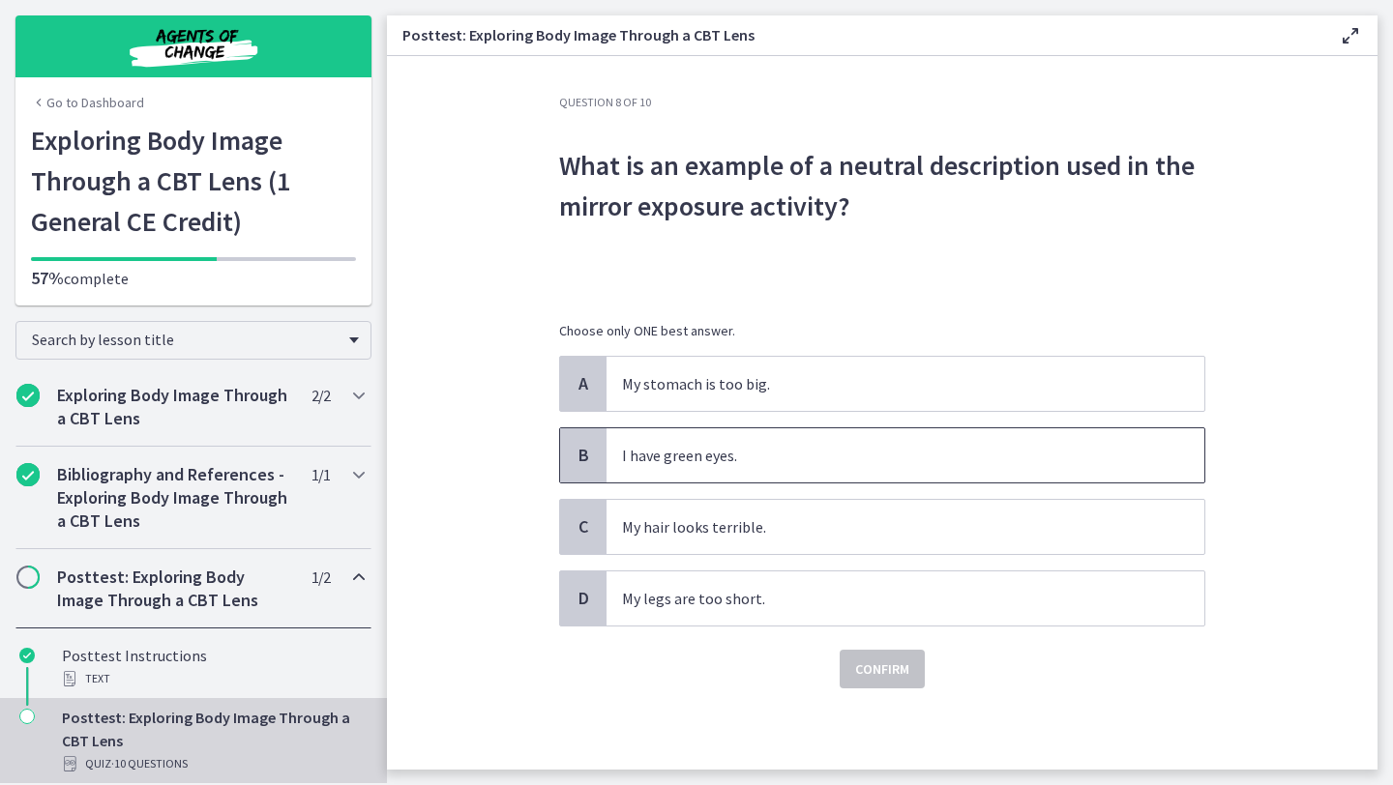
click at [791, 471] on span "I have green eyes." at bounding box center [905, 455] width 598 height 54
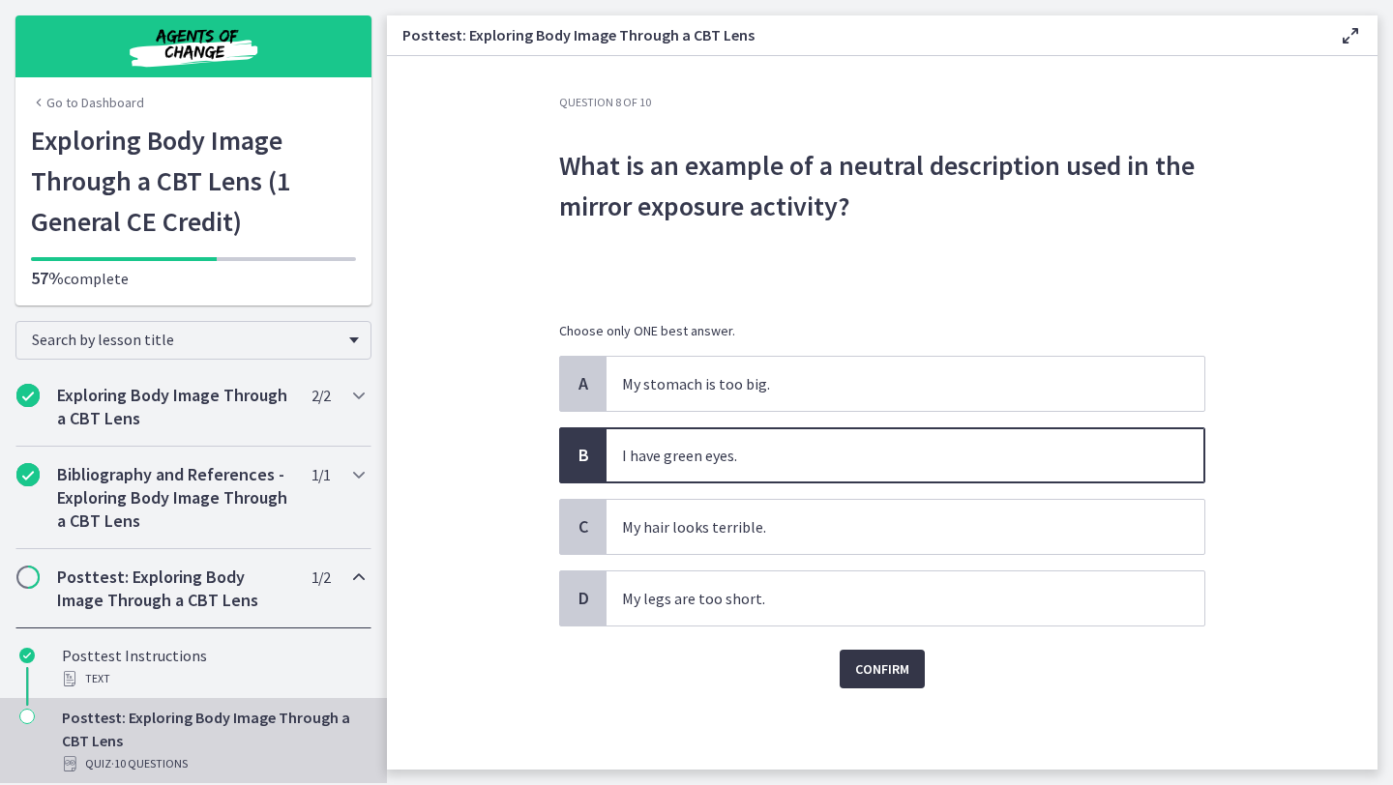
click at [884, 663] on span "Confirm" at bounding box center [882, 669] width 54 height 23
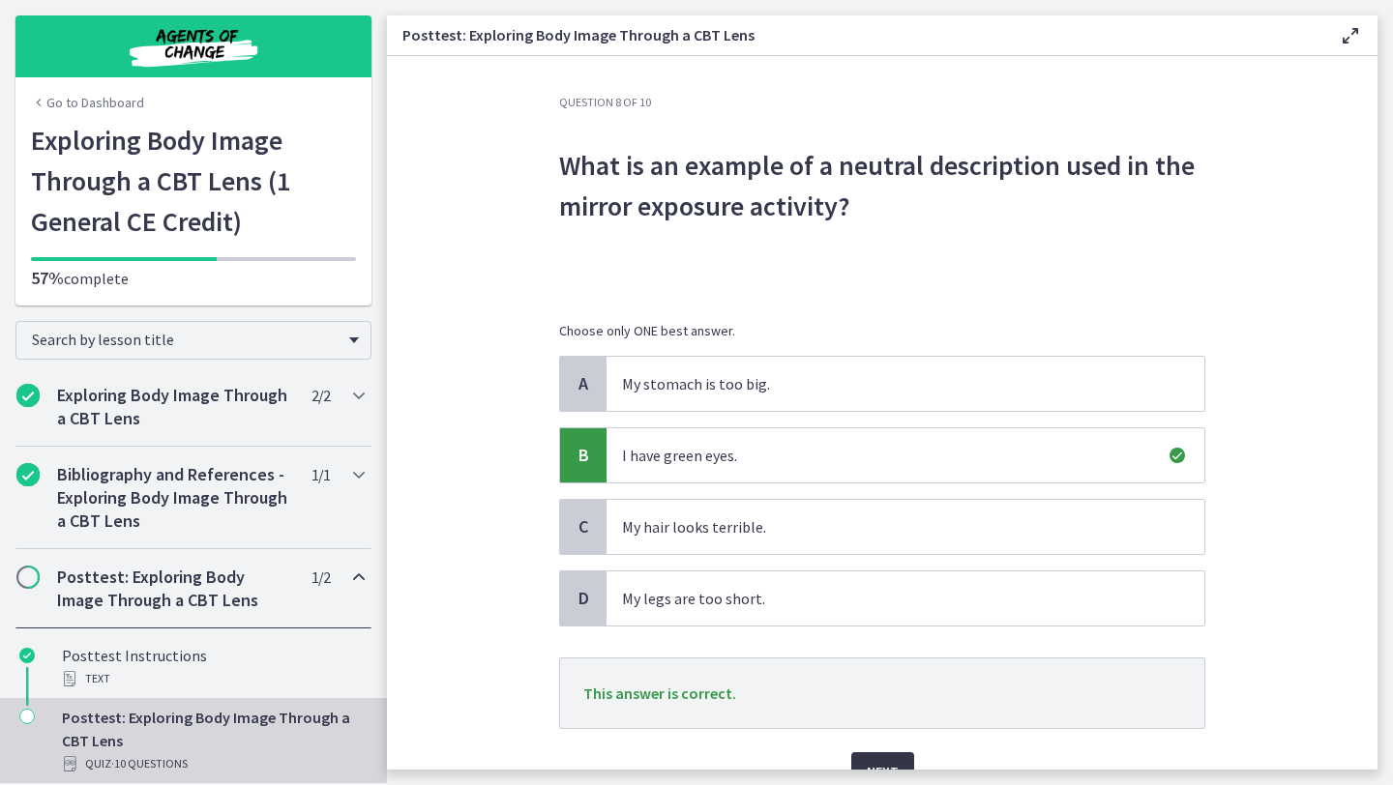
click at [890, 760] on span "Next" at bounding box center [883, 771] width 32 height 23
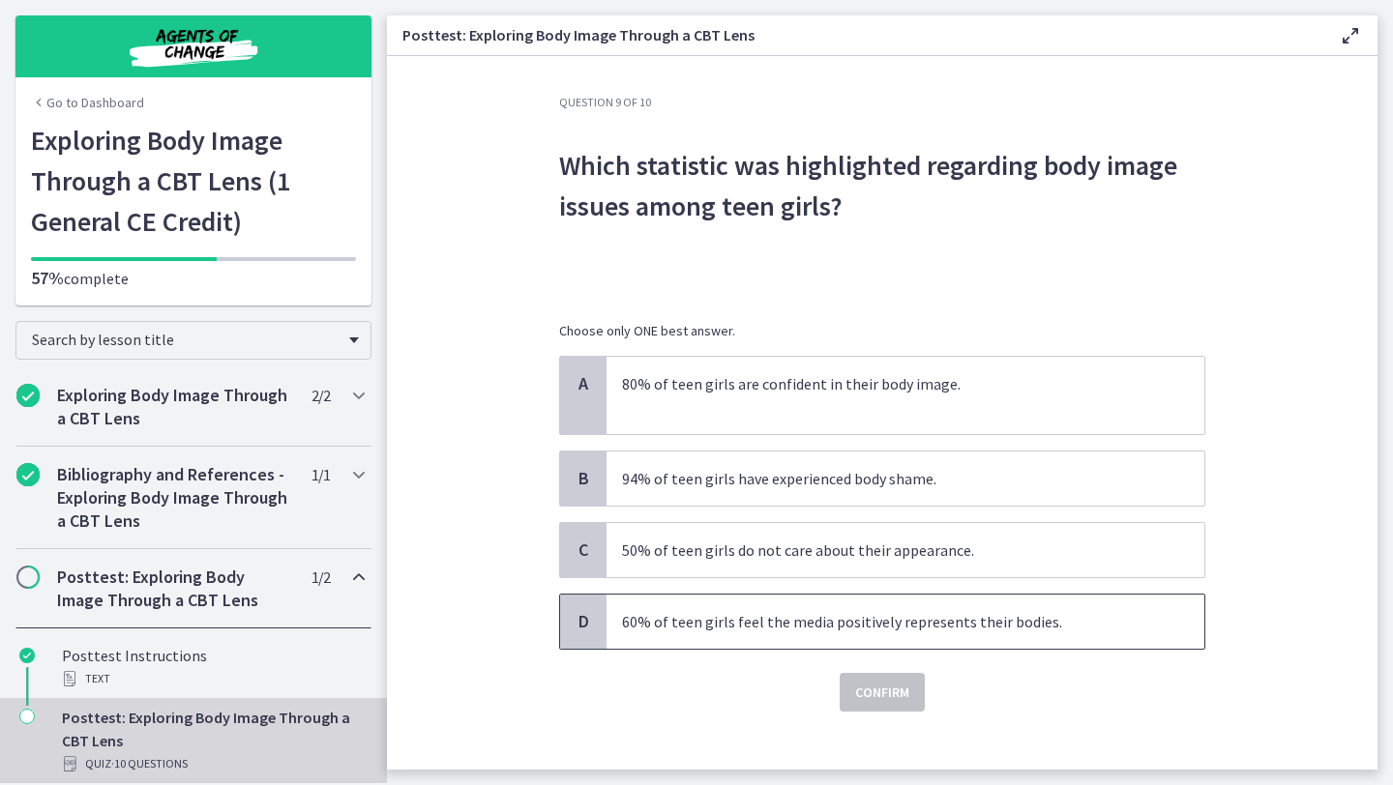
click at [802, 617] on p "60% of teen girls feel the media positively represents their bodies." at bounding box center [886, 621] width 528 height 23
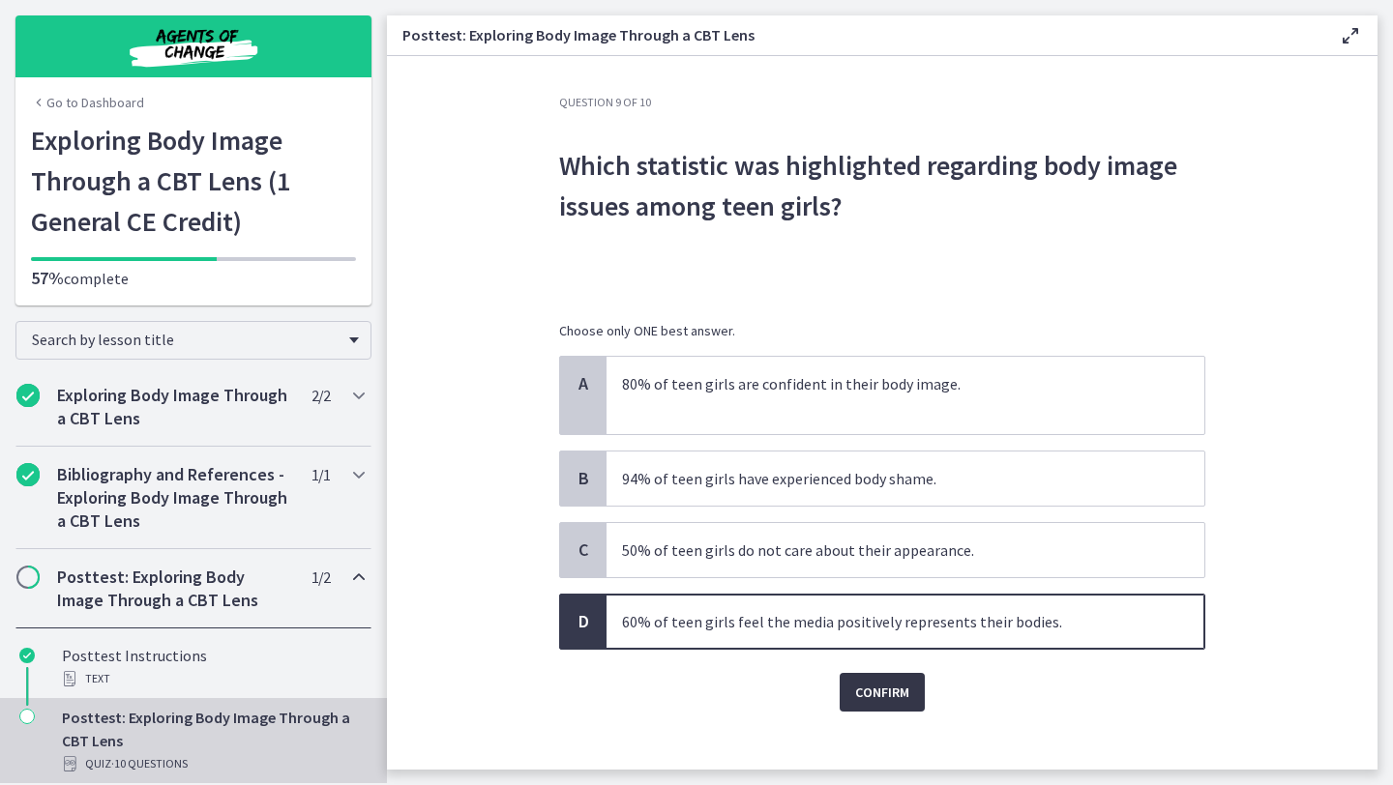
click at [885, 688] on span "Confirm" at bounding box center [882, 692] width 54 height 23
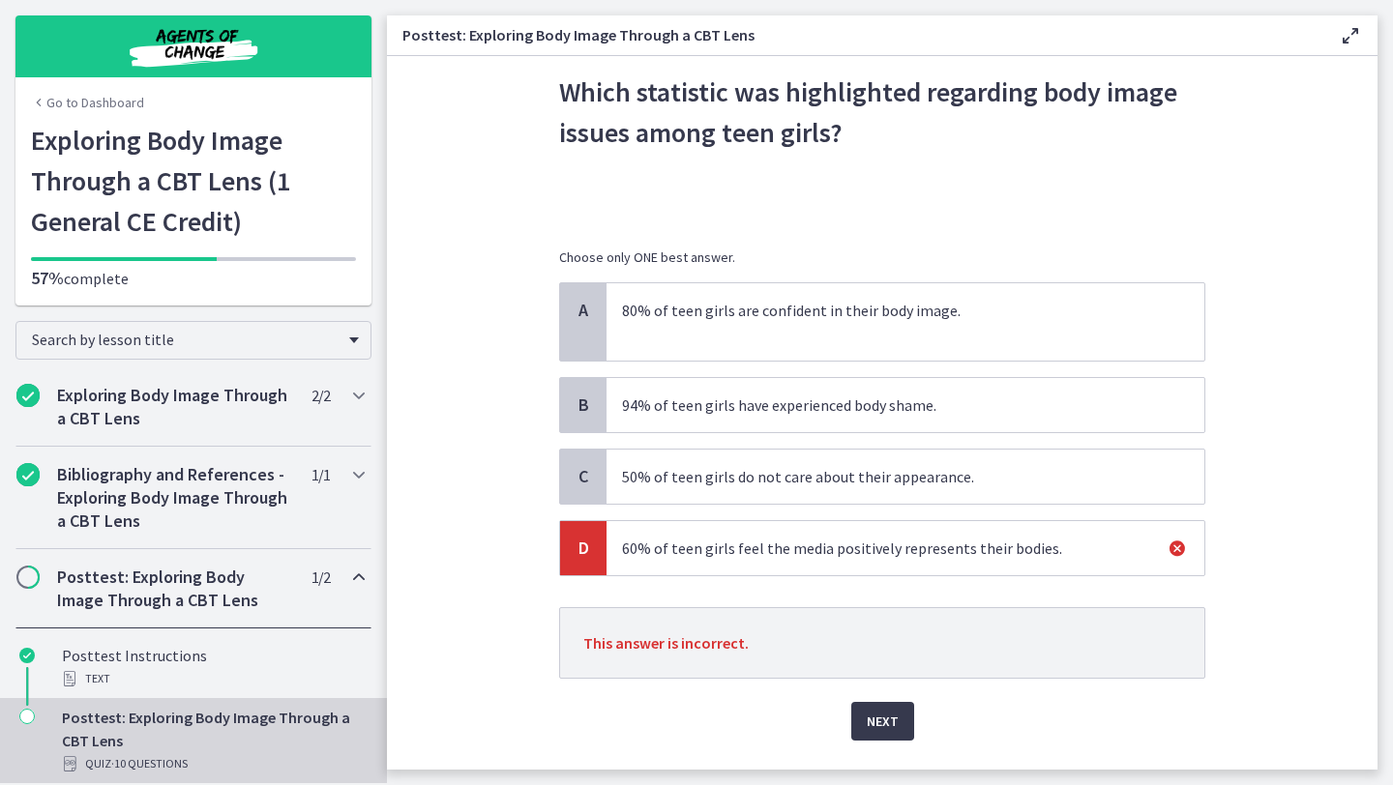
scroll to position [77, 0]
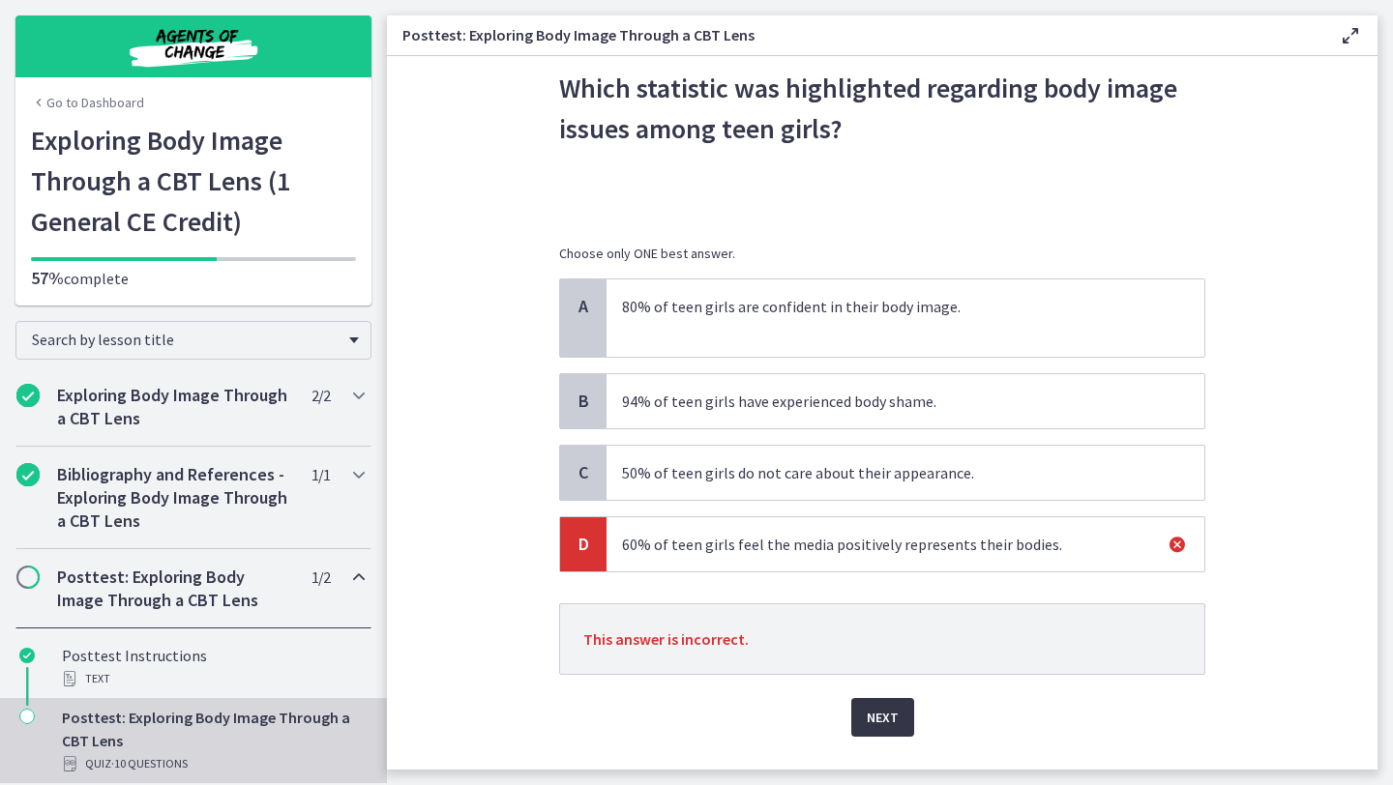
click at [873, 726] on span "Next" at bounding box center [883, 717] width 32 height 23
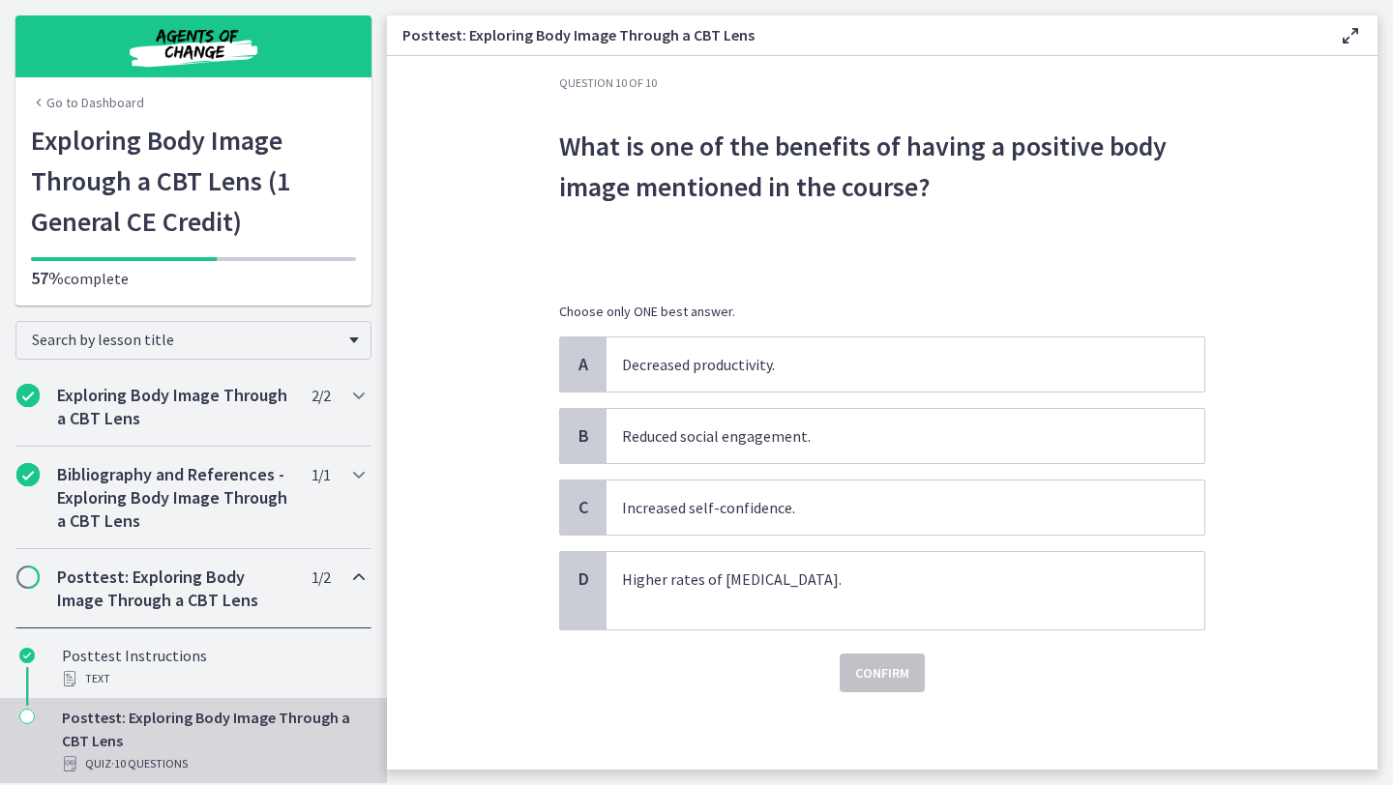
scroll to position [0, 0]
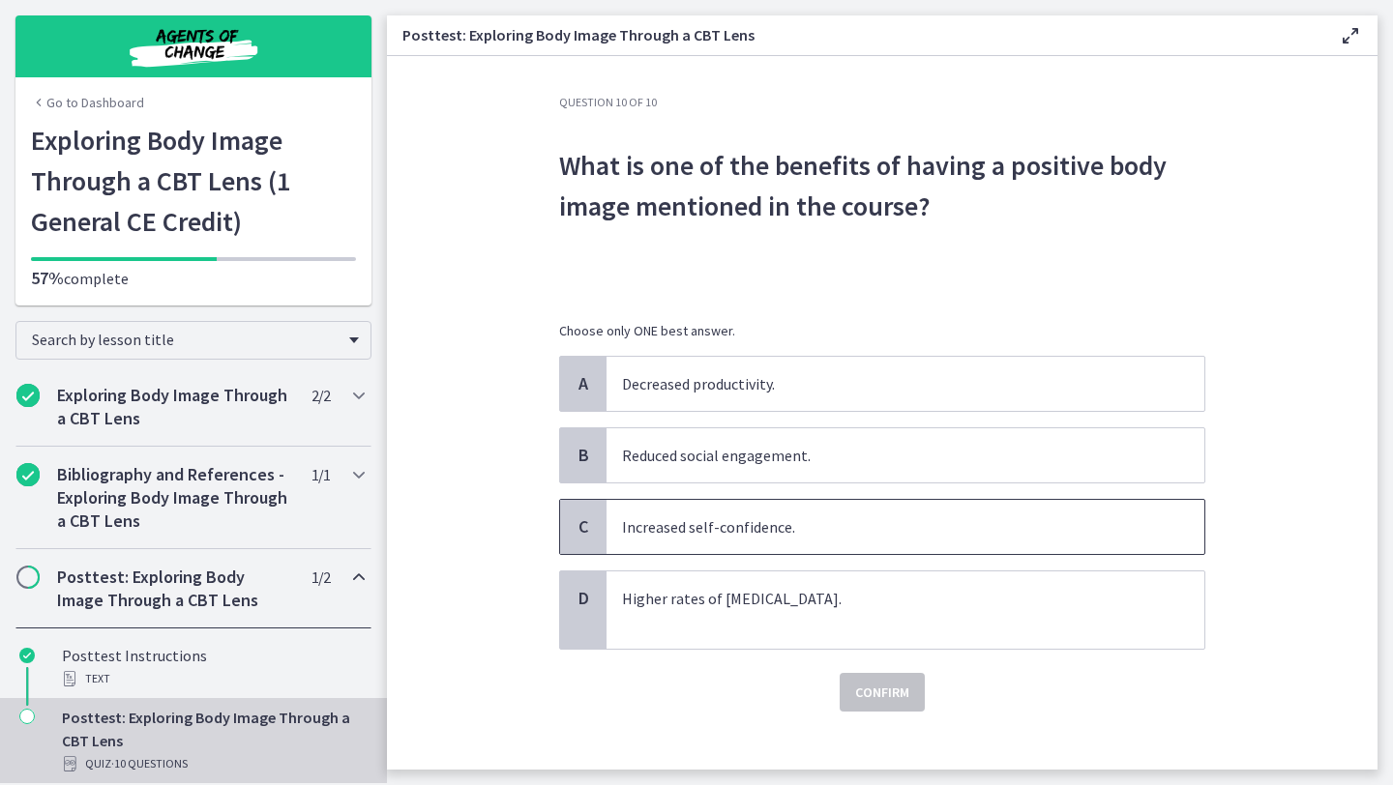
click at [792, 539] on span "Increased self-confidence." at bounding box center [905, 527] width 598 height 54
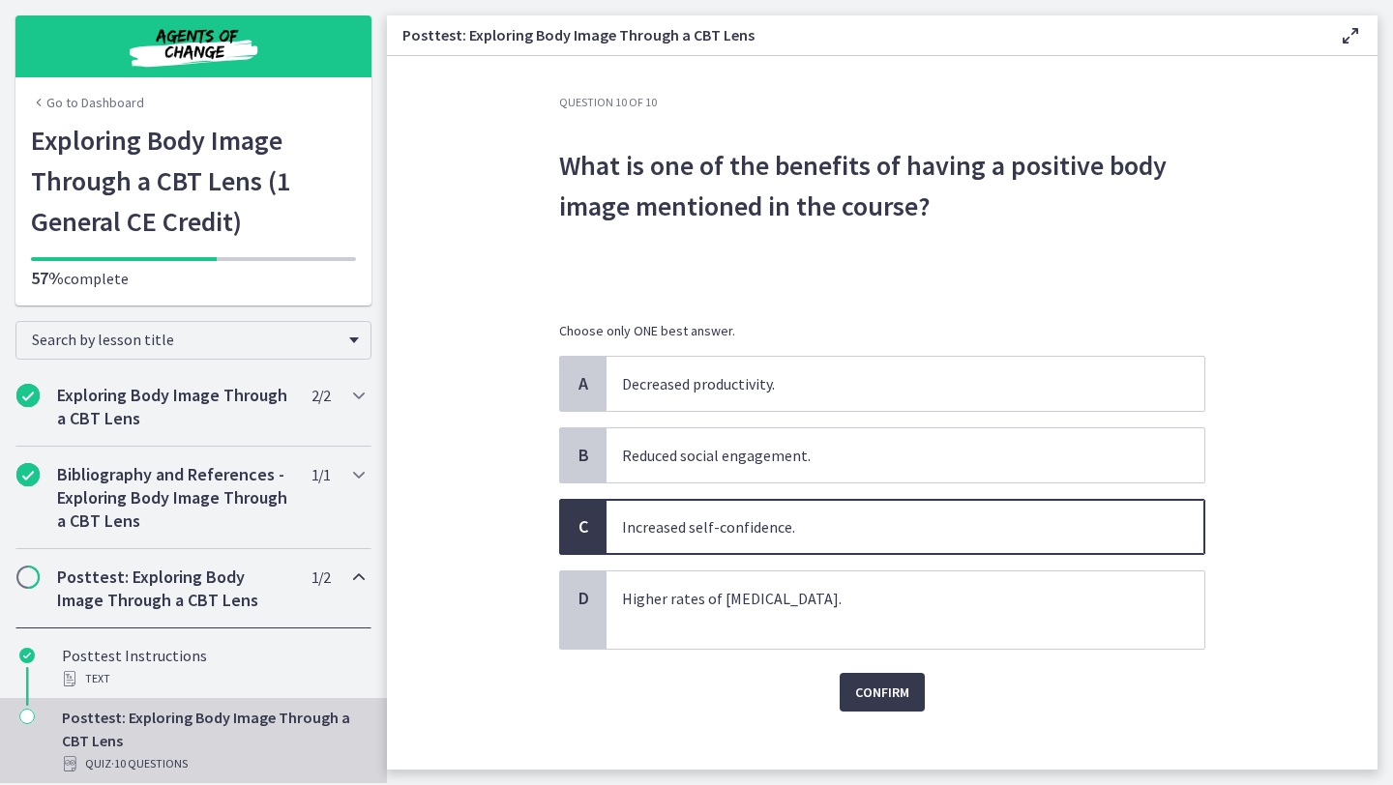
click at [877, 663] on div "Confirm" at bounding box center [882, 681] width 646 height 62
click at [883, 706] on button "Confirm" at bounding box center [882, 692] width 85 height 39
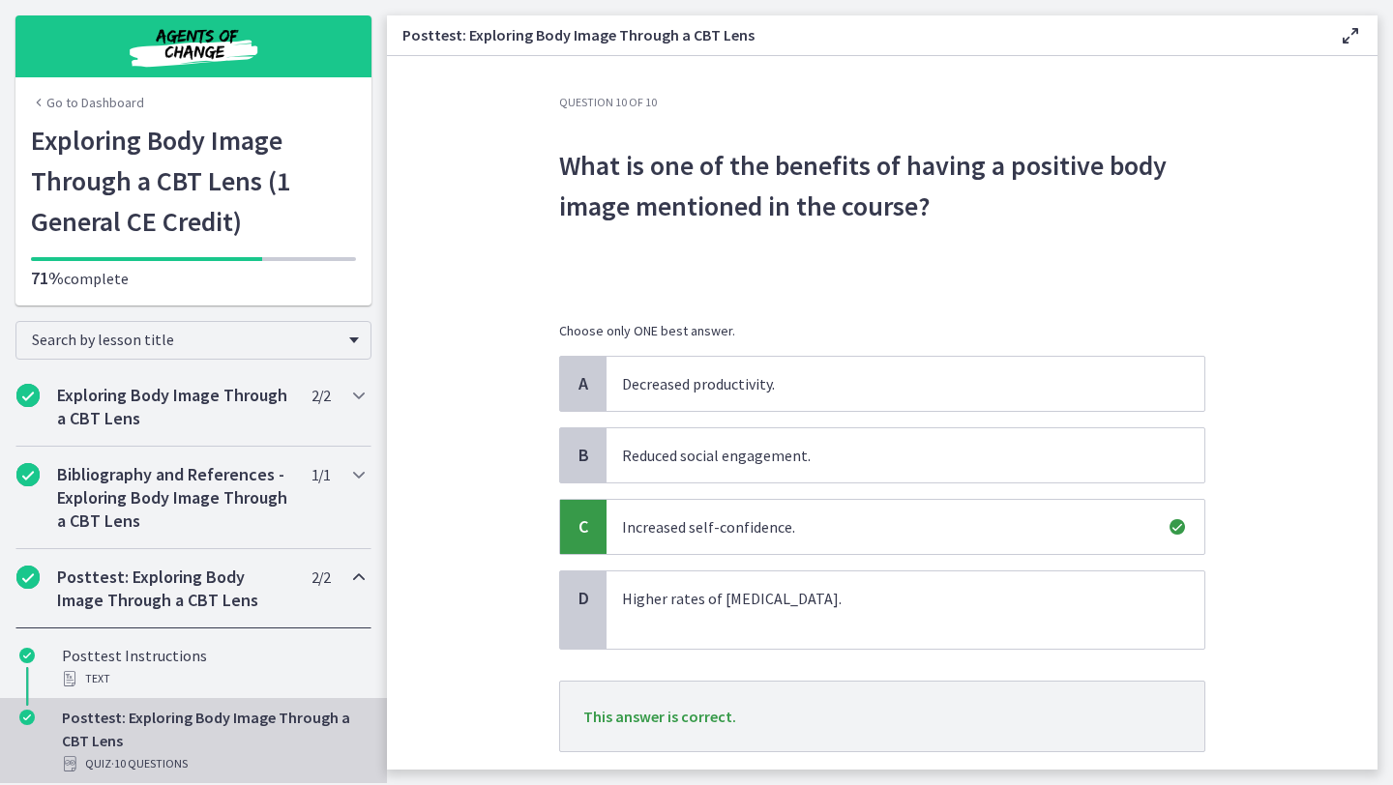
click at [1263, 494] on section "Question 10 of 10 What is one of the benefits of having a positive body image m…" at bounding box center [882, 413] width 990 height 714
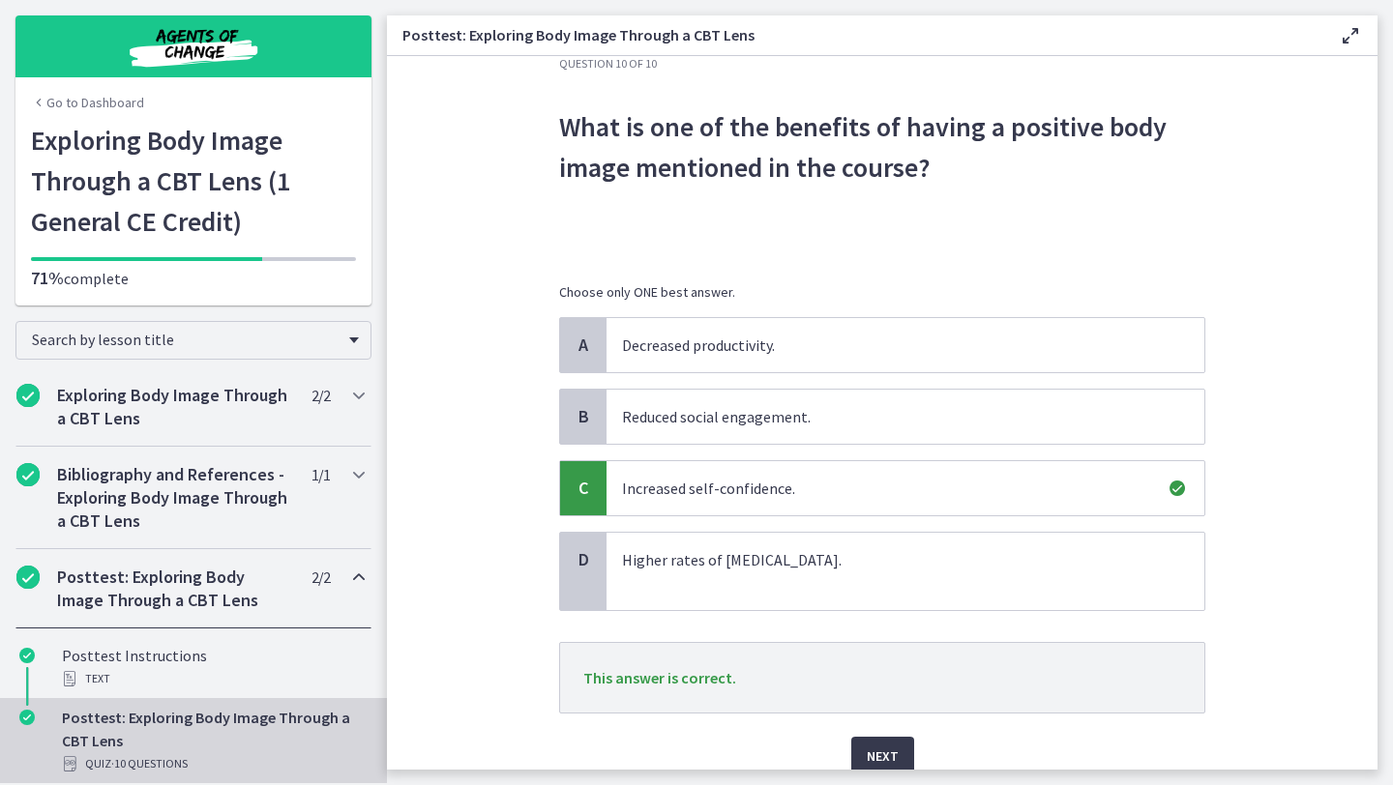
scroll to position [77, 0]
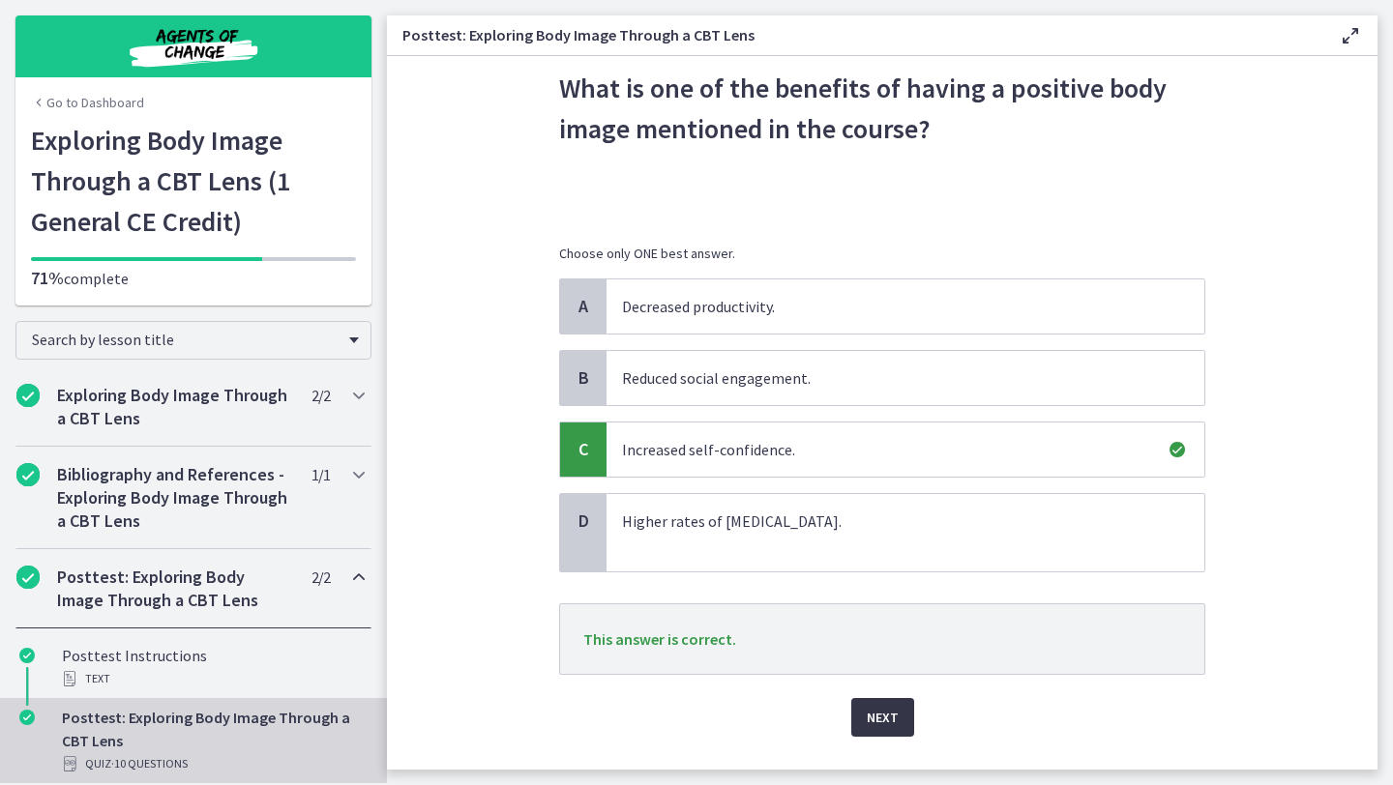
click at [885, 709] on span "Next" at bounding box center [883, 717] width 32 height 23
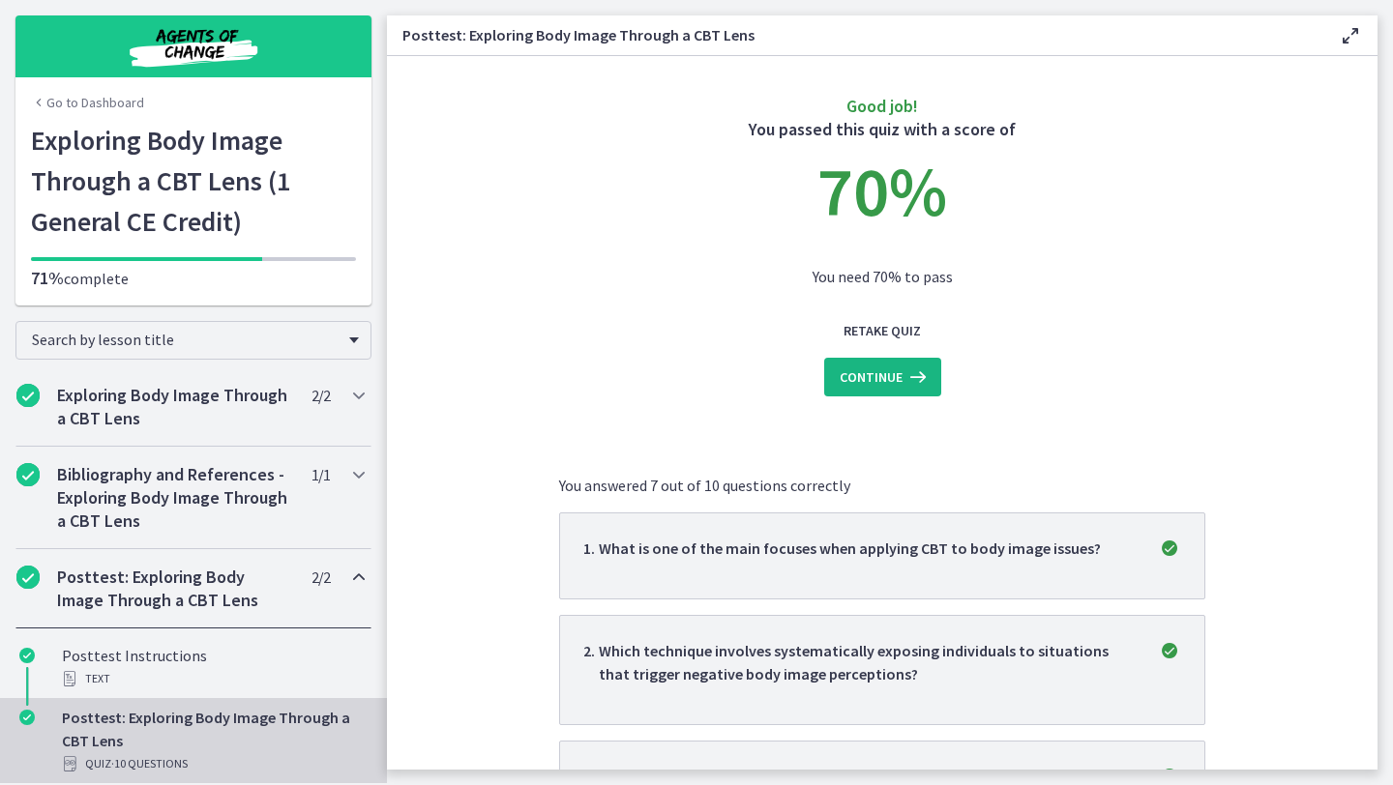
click at [867, 378] on span "Continue" at bounding box center [871, 377] width 63 height 23
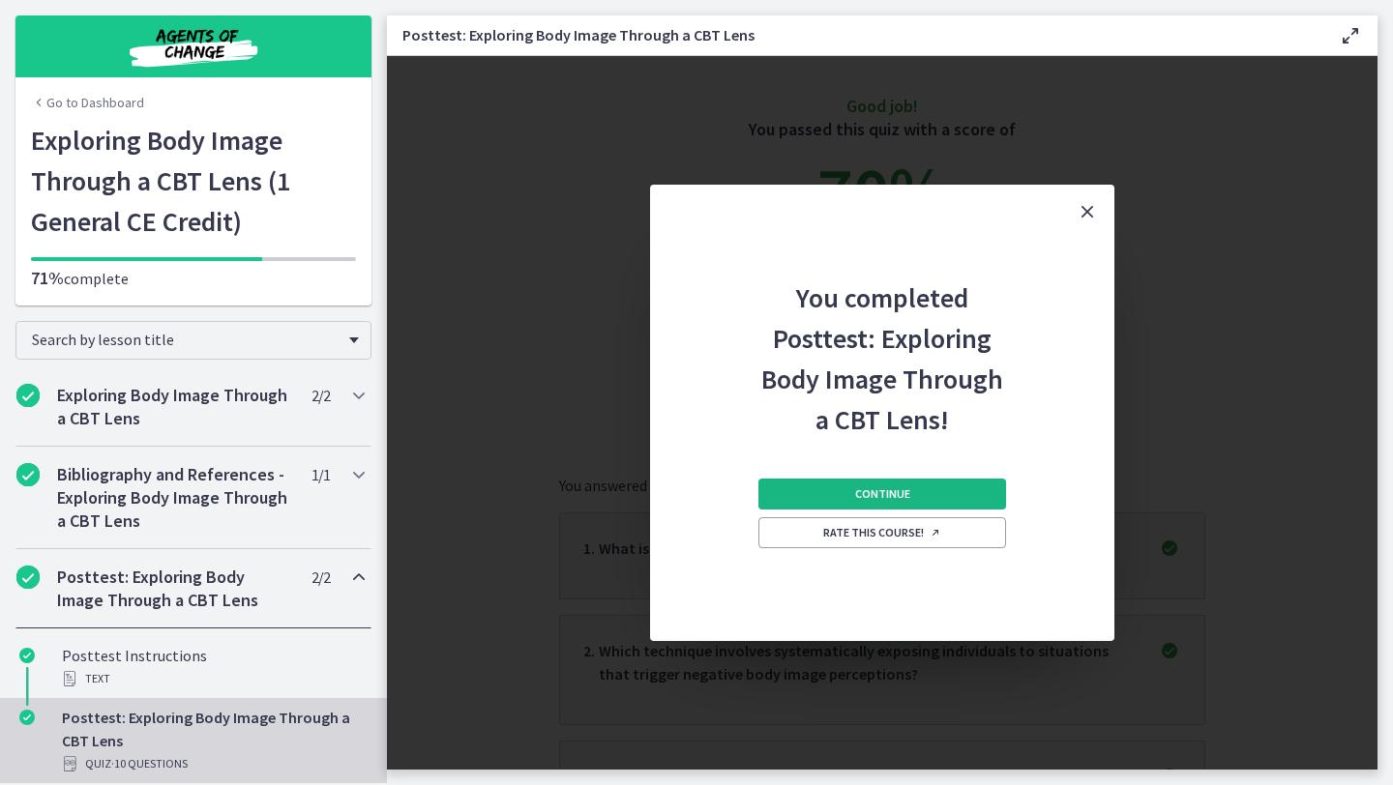
click at [888, 488] on span "Continue" at bounding box center [882, 494] width 55 height 15
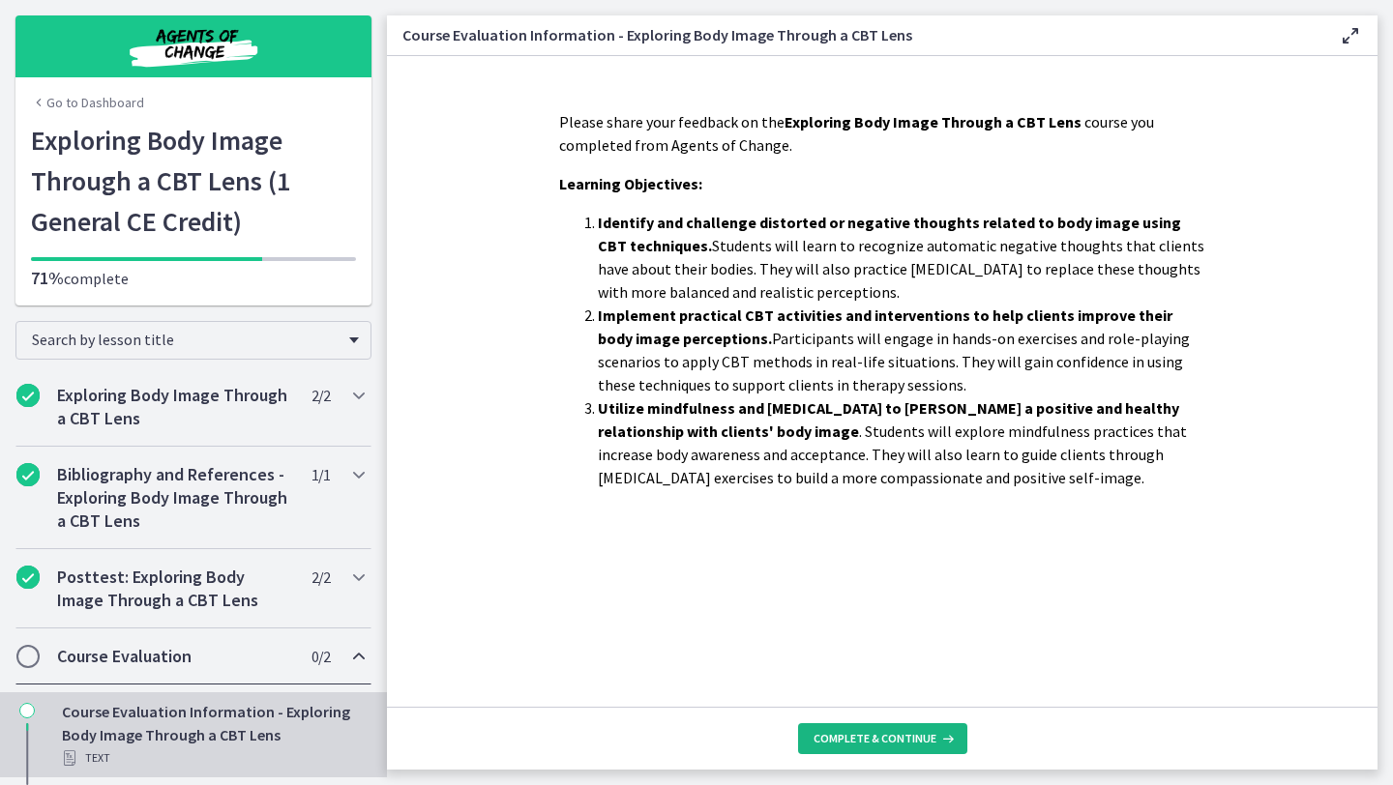
click at [886, 741] on span "Complete & continue" at bounding box center [874, 738] width 123 height 15
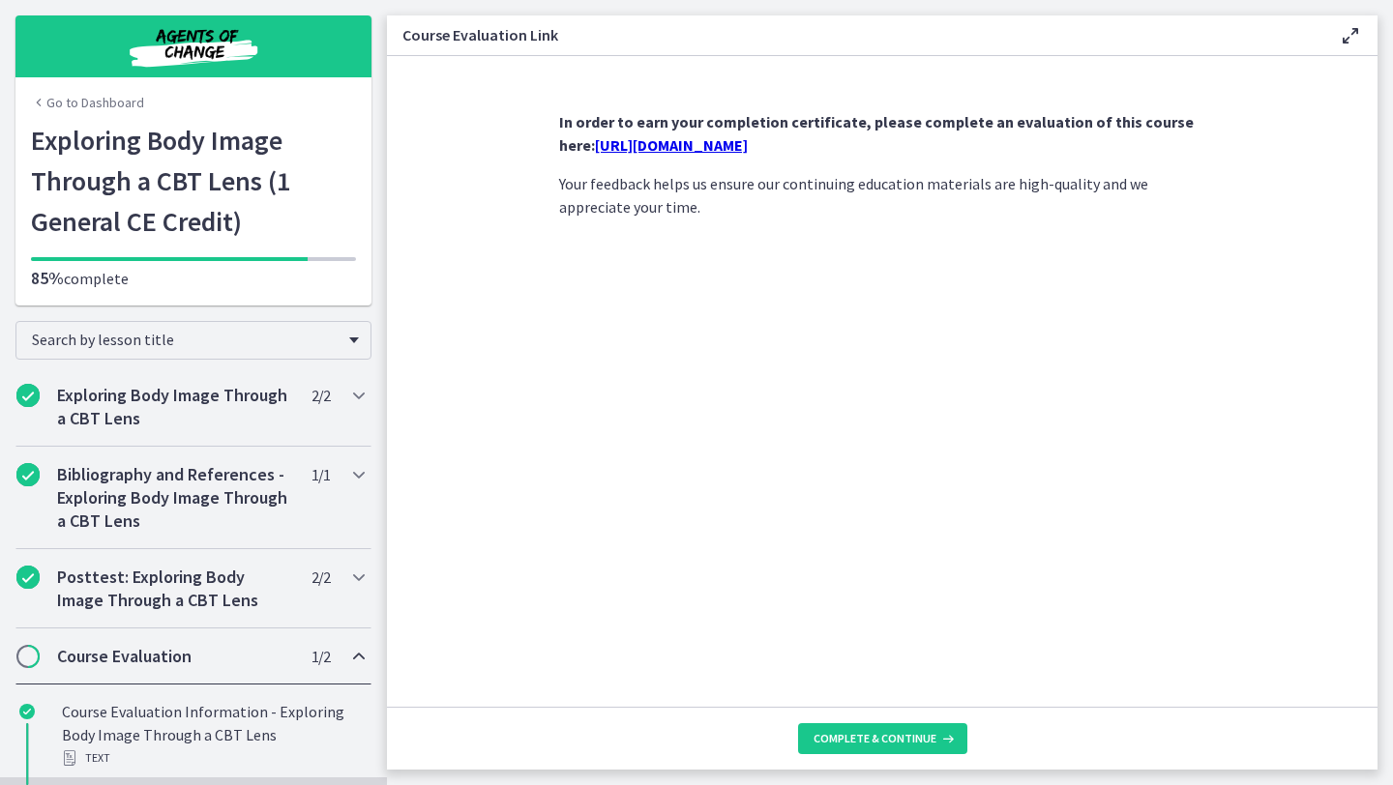
click at [748, 146] on link "https://forms.gle/4QmHSRkZh2givNys6" at bounding box center [671, 144] width 153 height 19
click at [119, 100] on link "Go to Dashboard" at bounding box center [87, 102] width 113 height 19
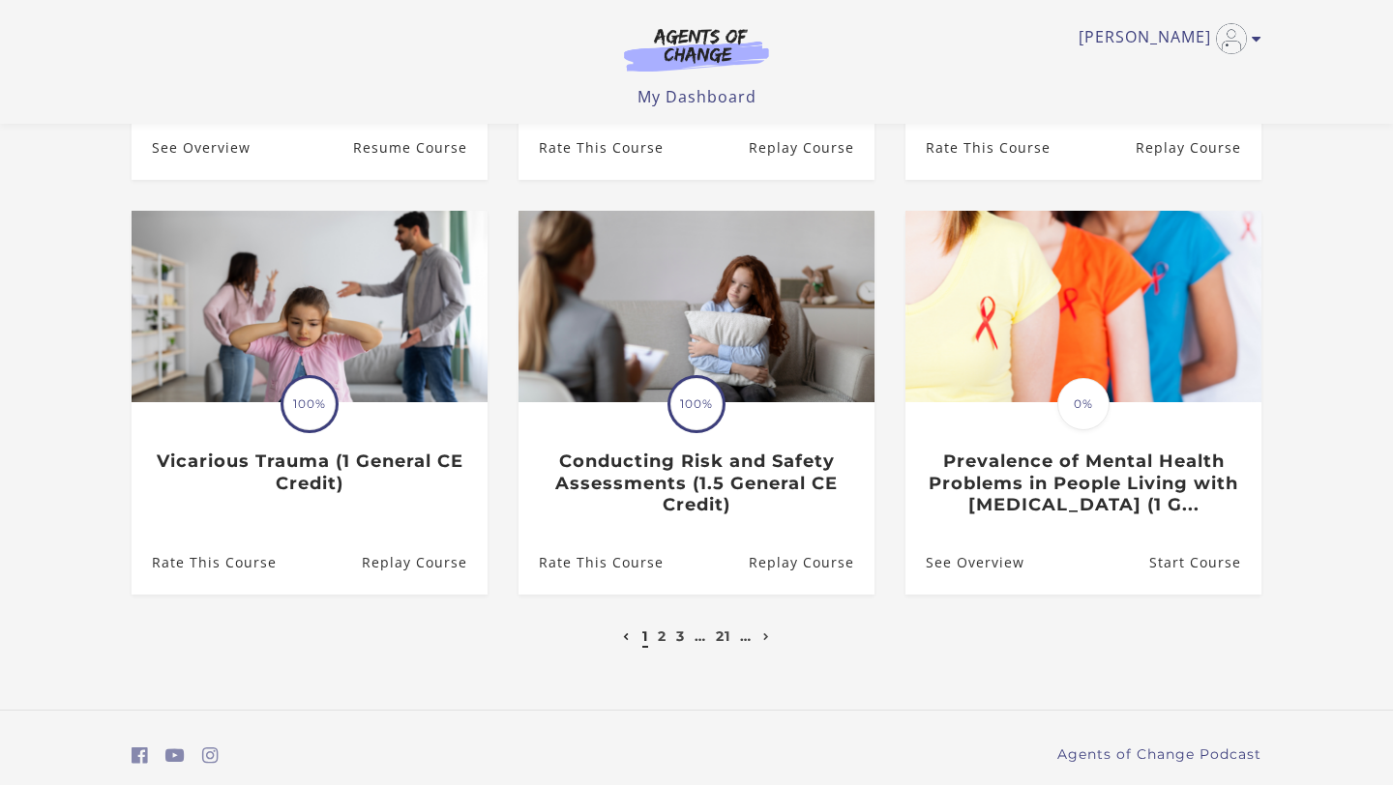
scroll to position [542, 0]
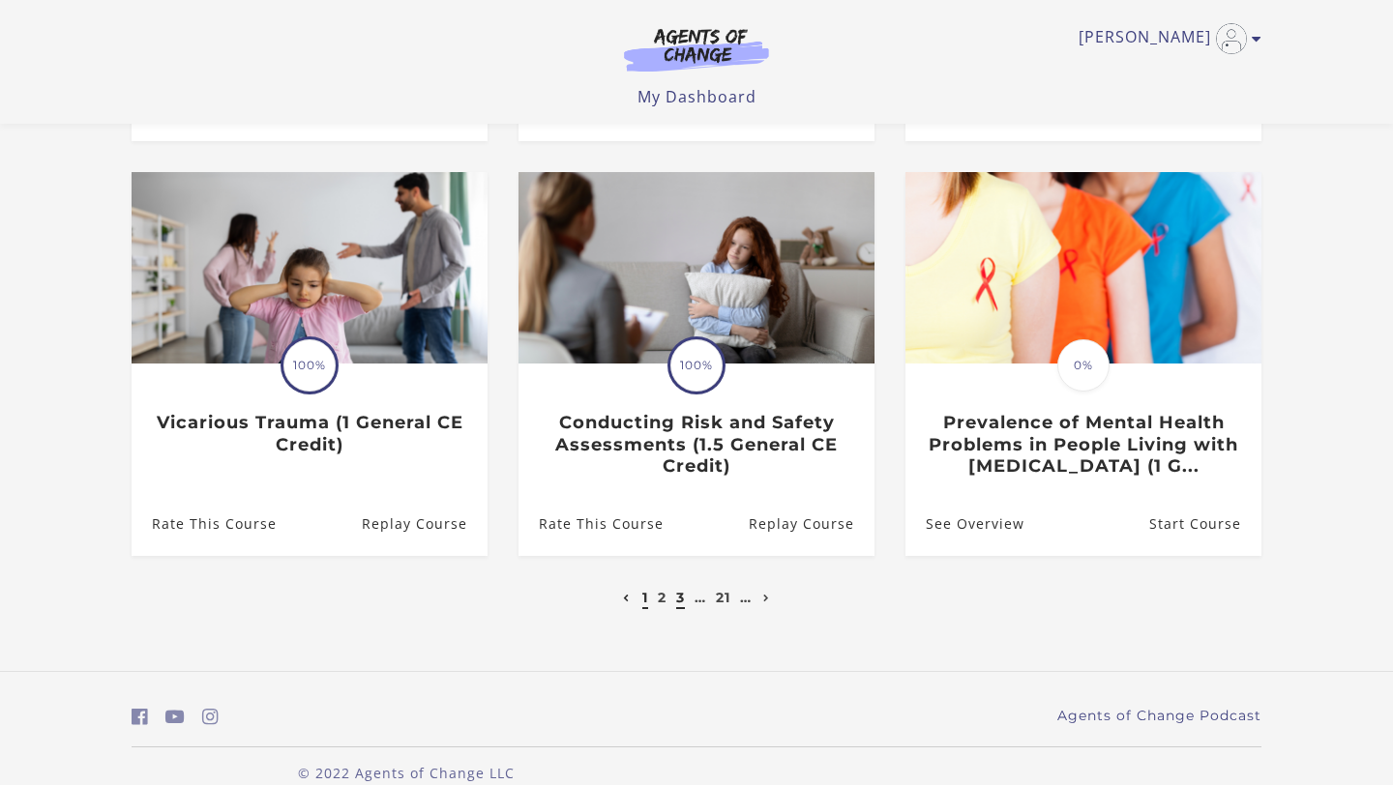
click at [676, 606] on link "3" at bounding box center [680, 597] width 9 height 17
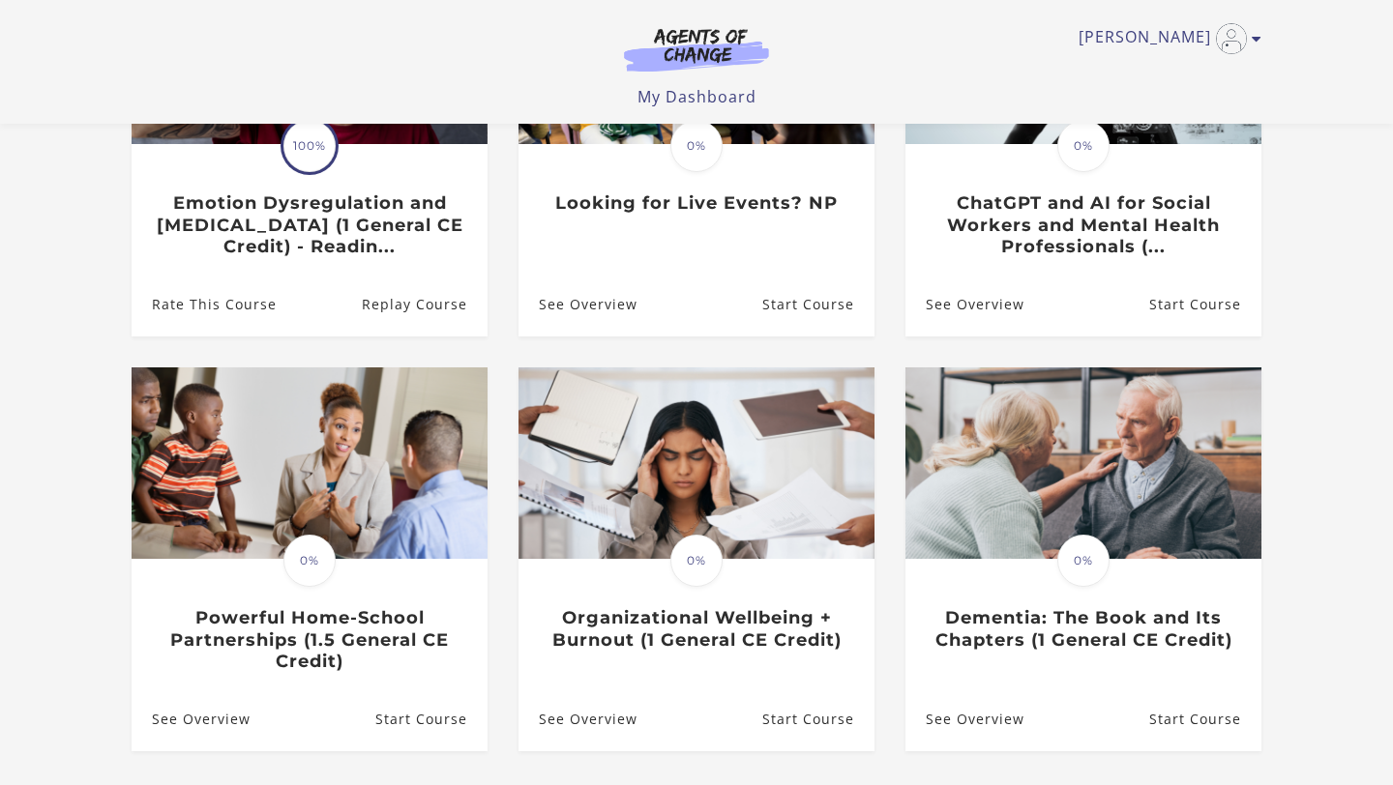
scroll to position [573, 0]
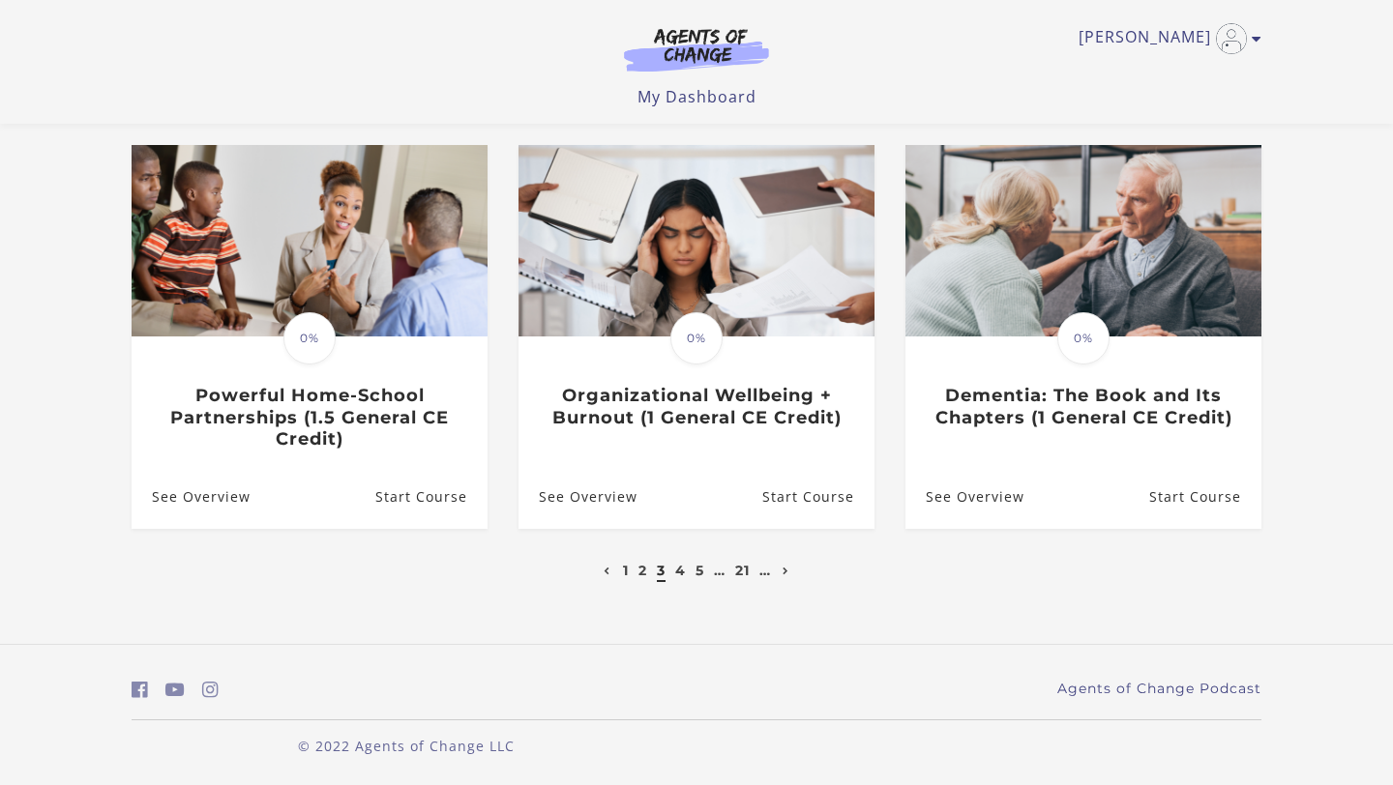
drag, startPoint x: 1392, startPoint y: 263, endPoint x: 1392, endPoint y: 490, distance: 227.3
click at [716, 610] on div "**********" at bounding box center [696, 97] width 1161 height 1095
click at [681, 576] on link "4" at bounding box center [680, 570] width 11 height 17
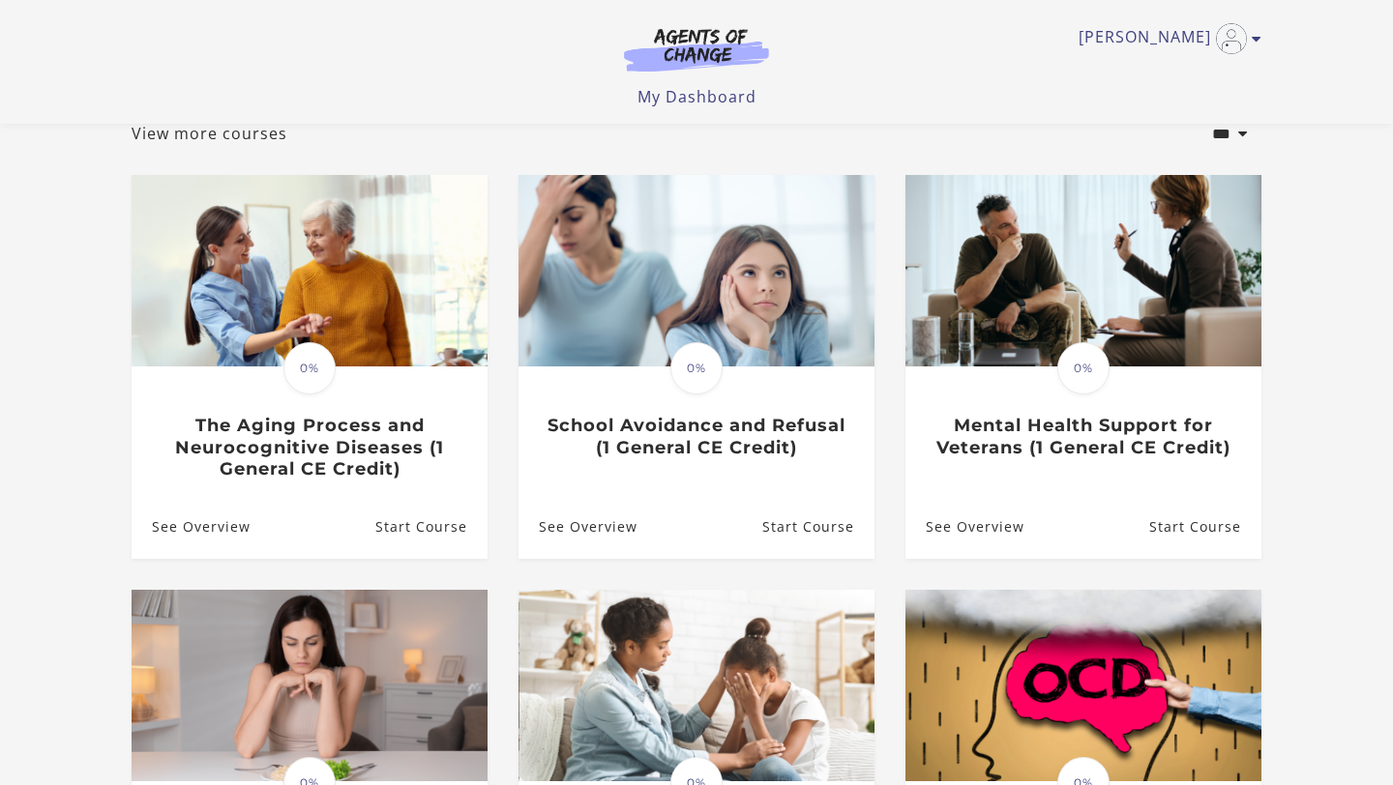
scroll to position [192, 0]
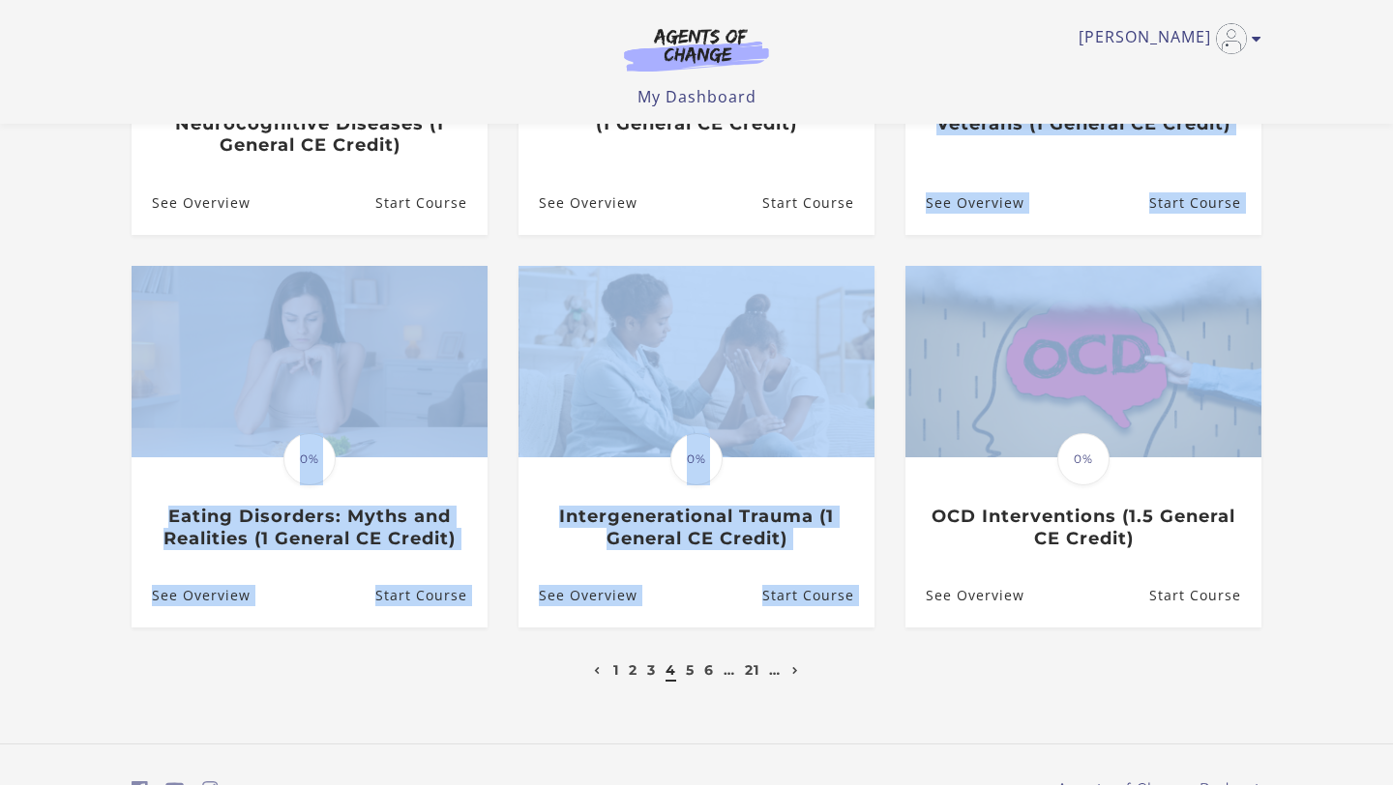
drag, startPoint x: 1392, startPoint y: 144, endPoint x: 1392, endPoint y: 323, distance: 178.9
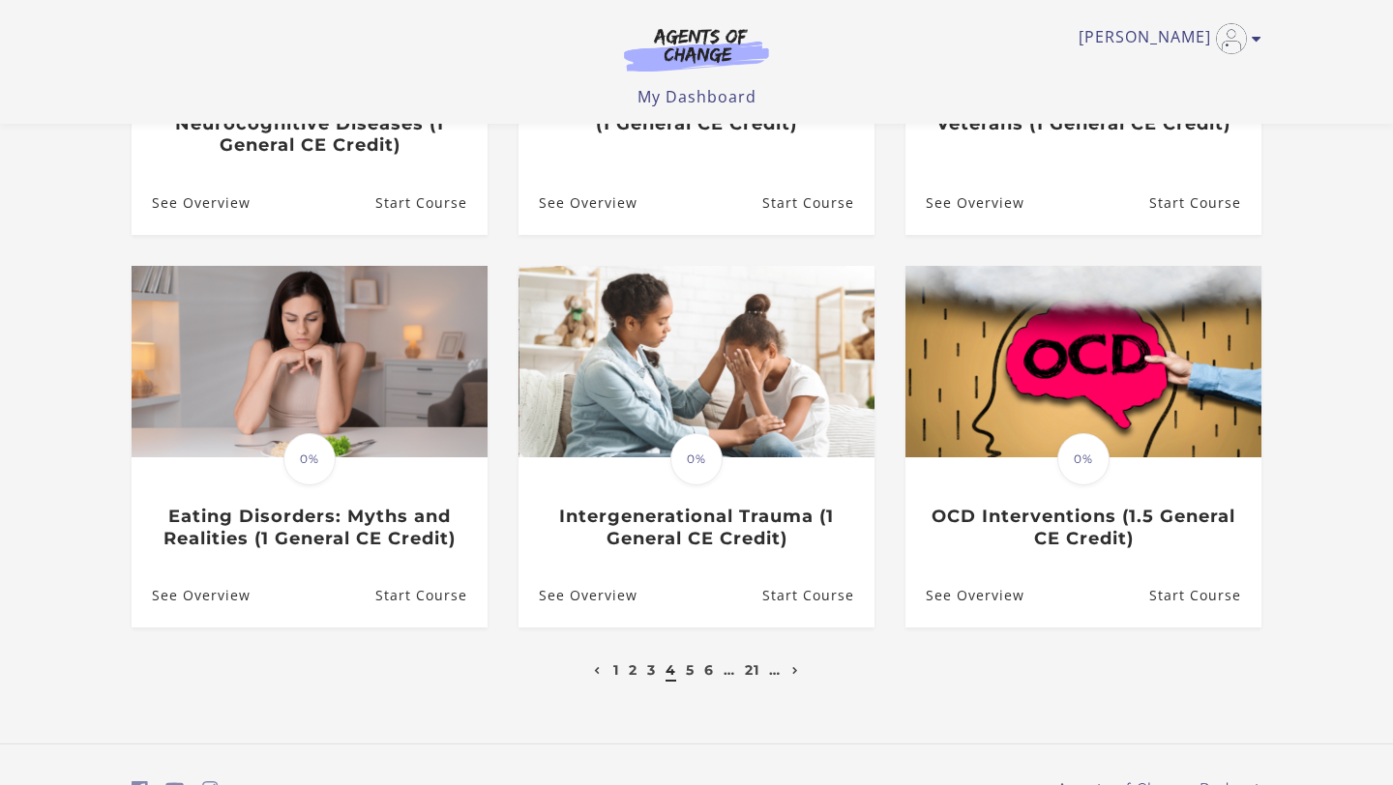
scroll to position [494, 0]
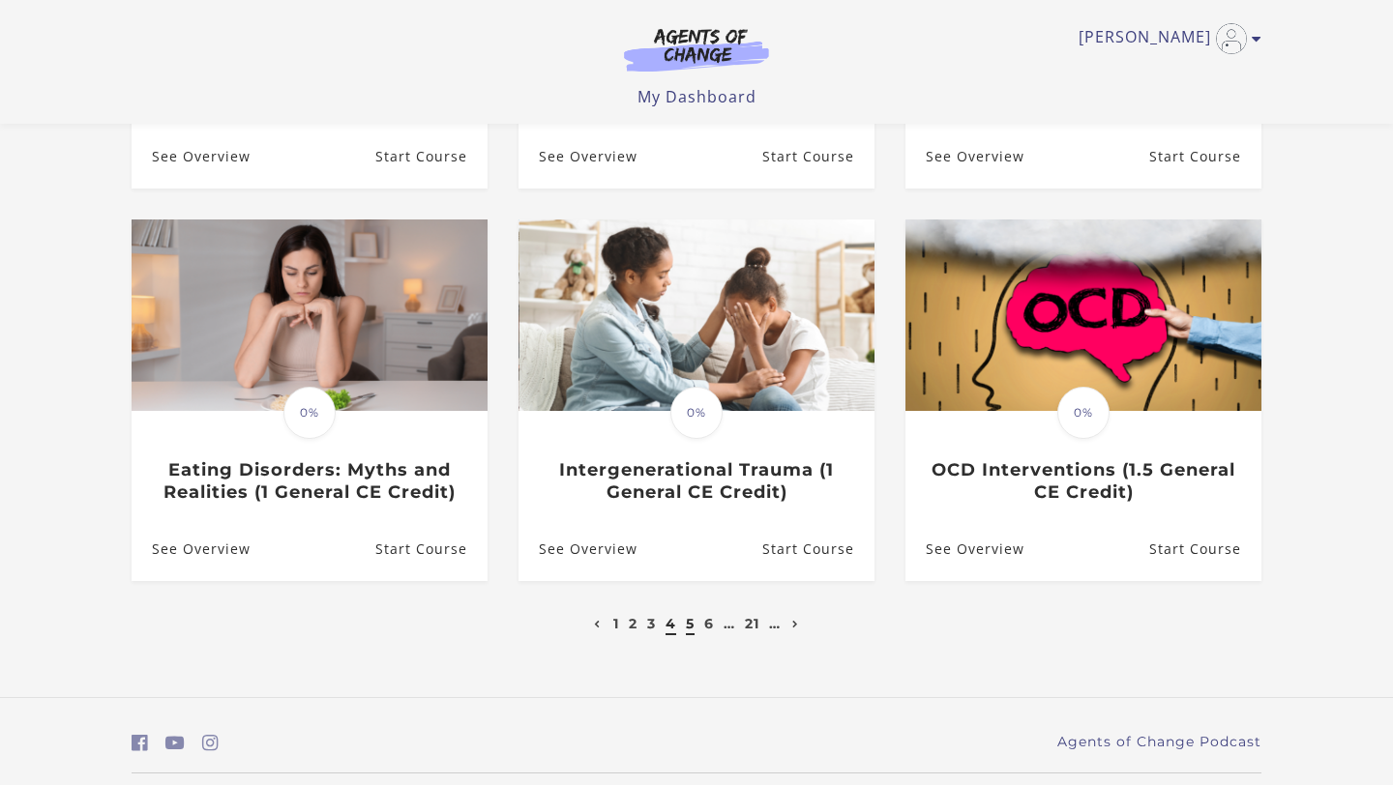
click at [689, 632] on link "5" at bounding box center [690, 623] width 9 height 17
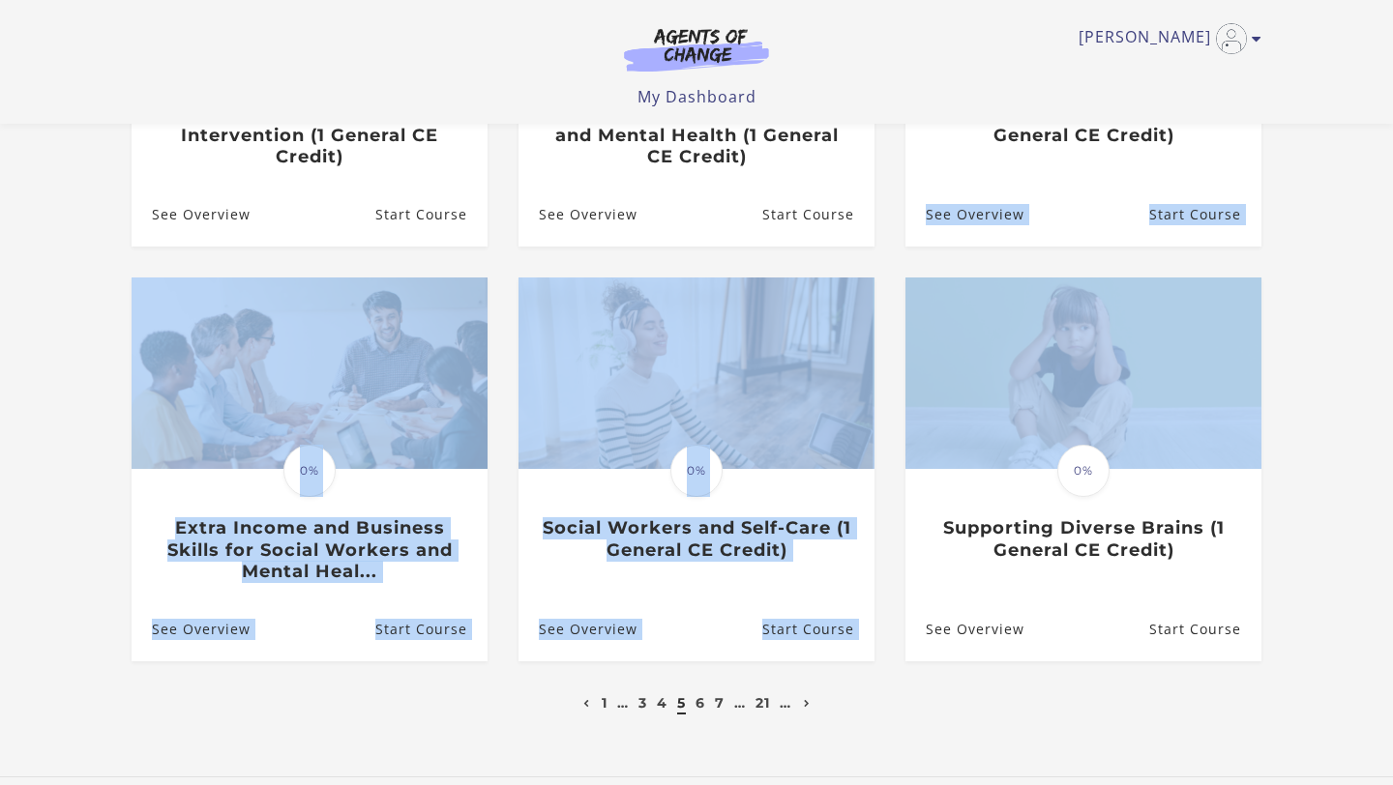
scroll to position [453, 0]
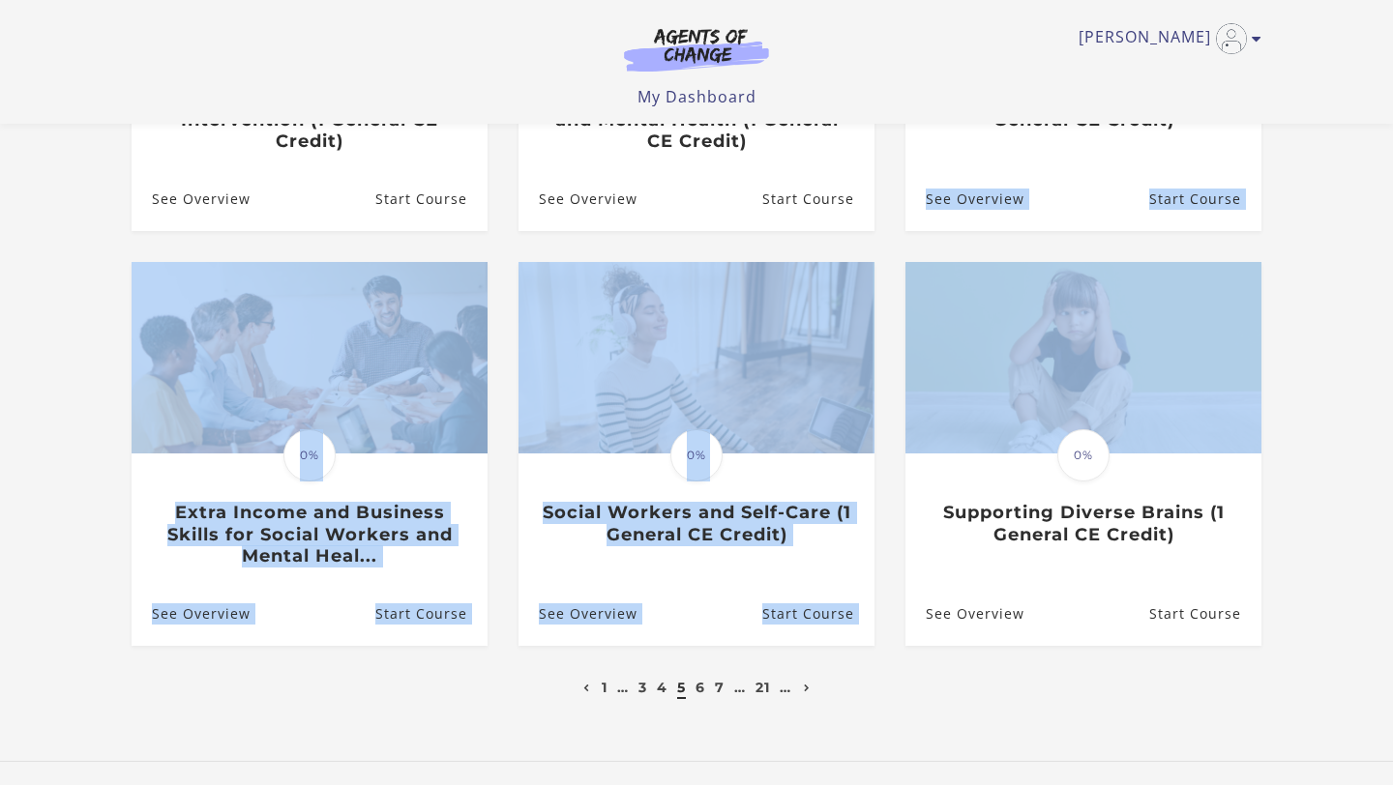
drag, startPoint x: 1392, startPoint y: 279, endPoint x: 1392, endPoint y: 429, distance: 150.9
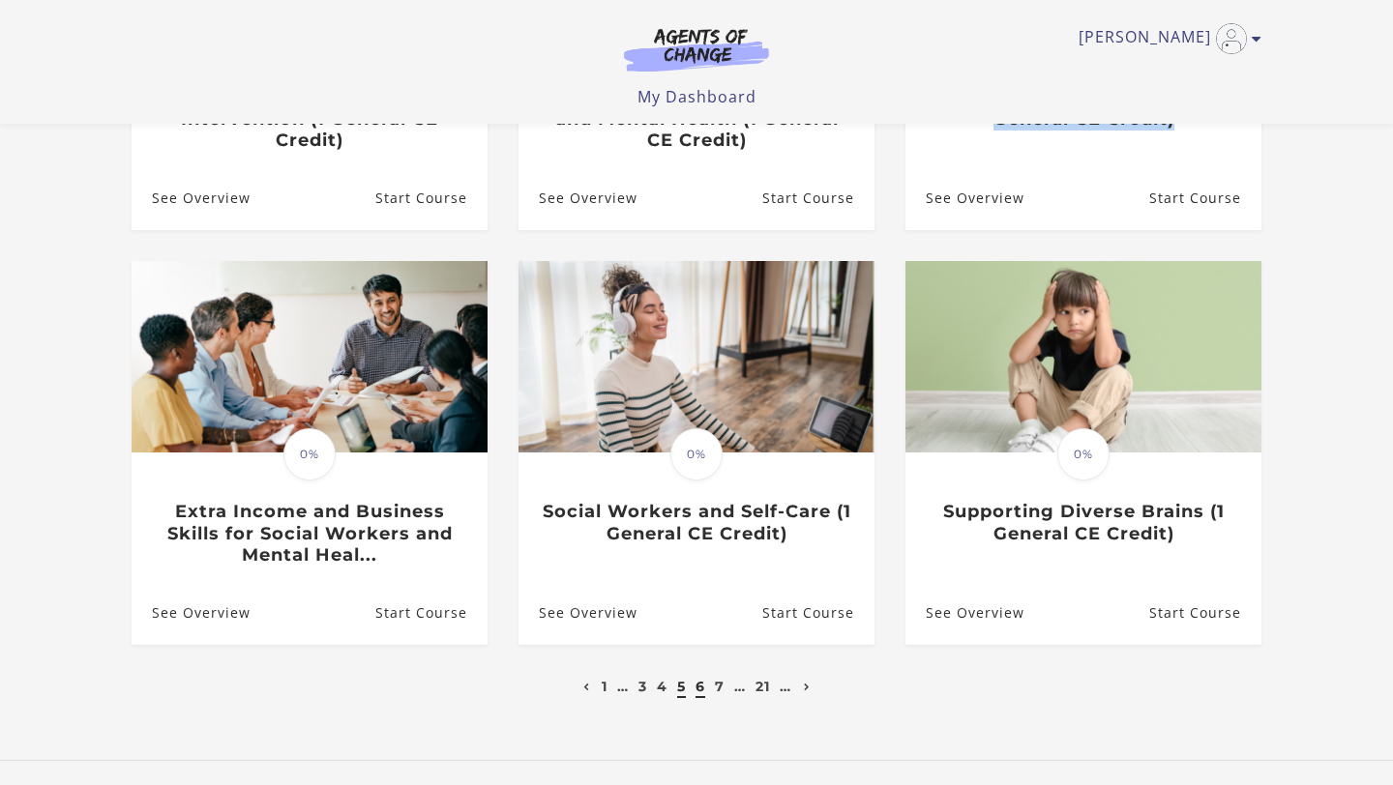
click at [699, 695] on link "6" at bounding box center [700, 686] width 10 height 17
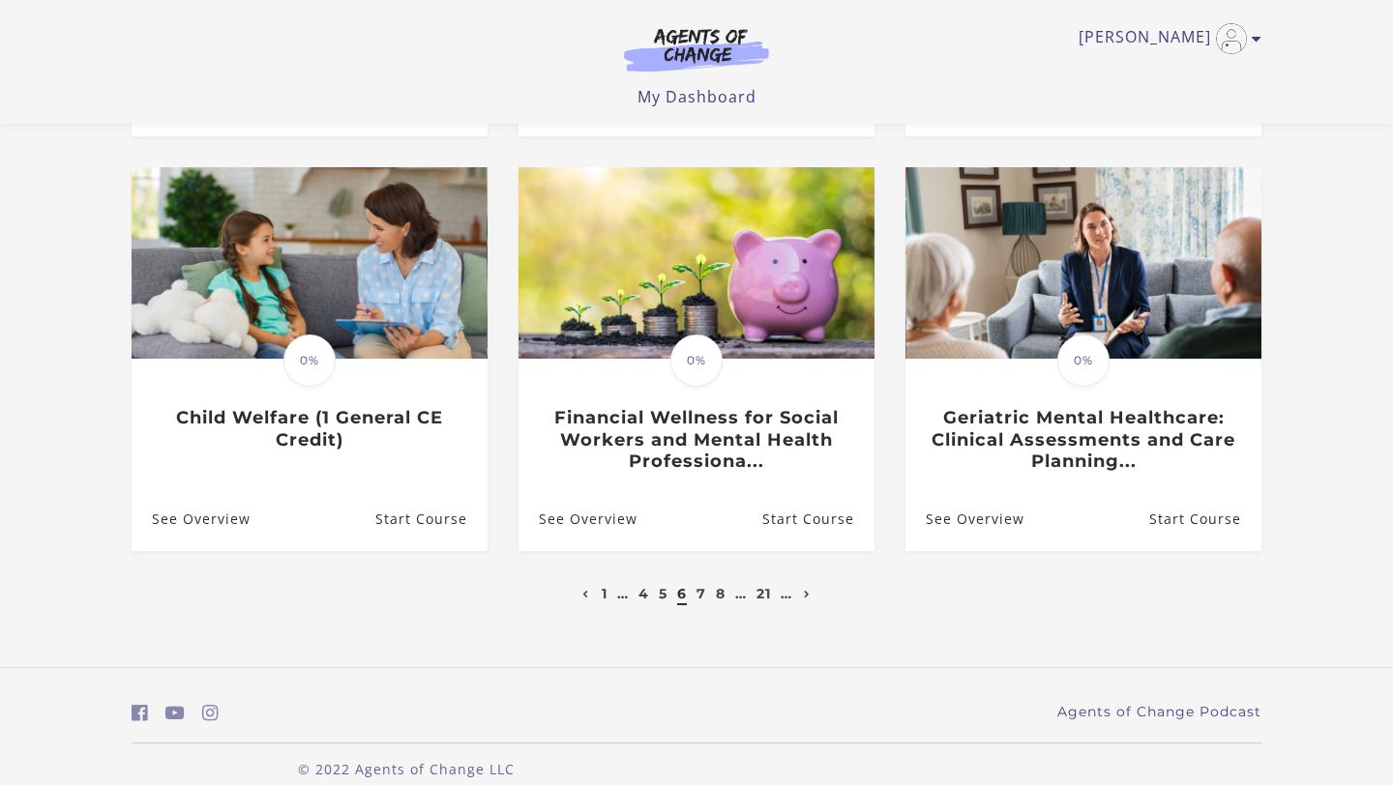
drag, startPoint x: 1392, startPoint y: 249, endPoint x: 1392, endPoint y: 470, distance: 221.5
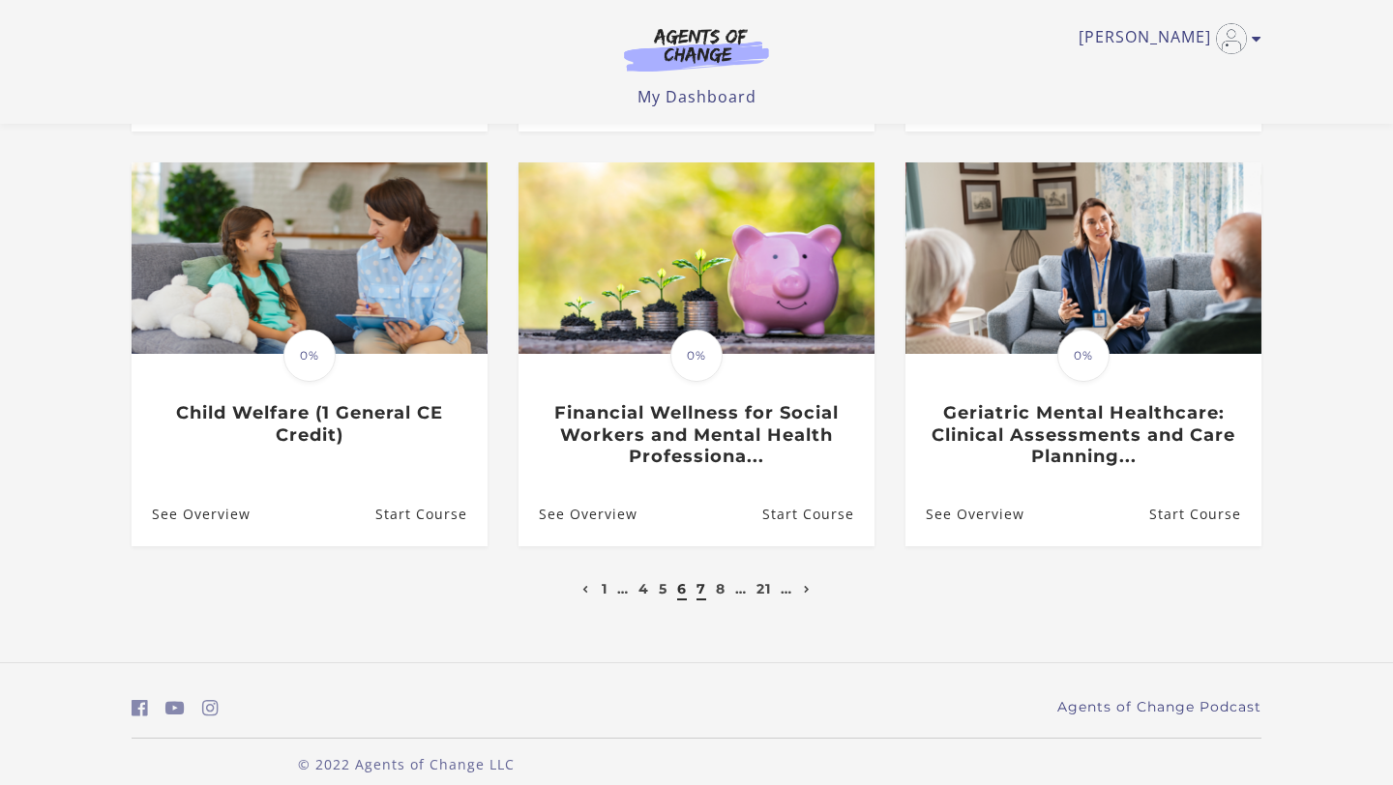
click at [696, 580] on link "7" at bounding box center [701, 588] width 10 height 17
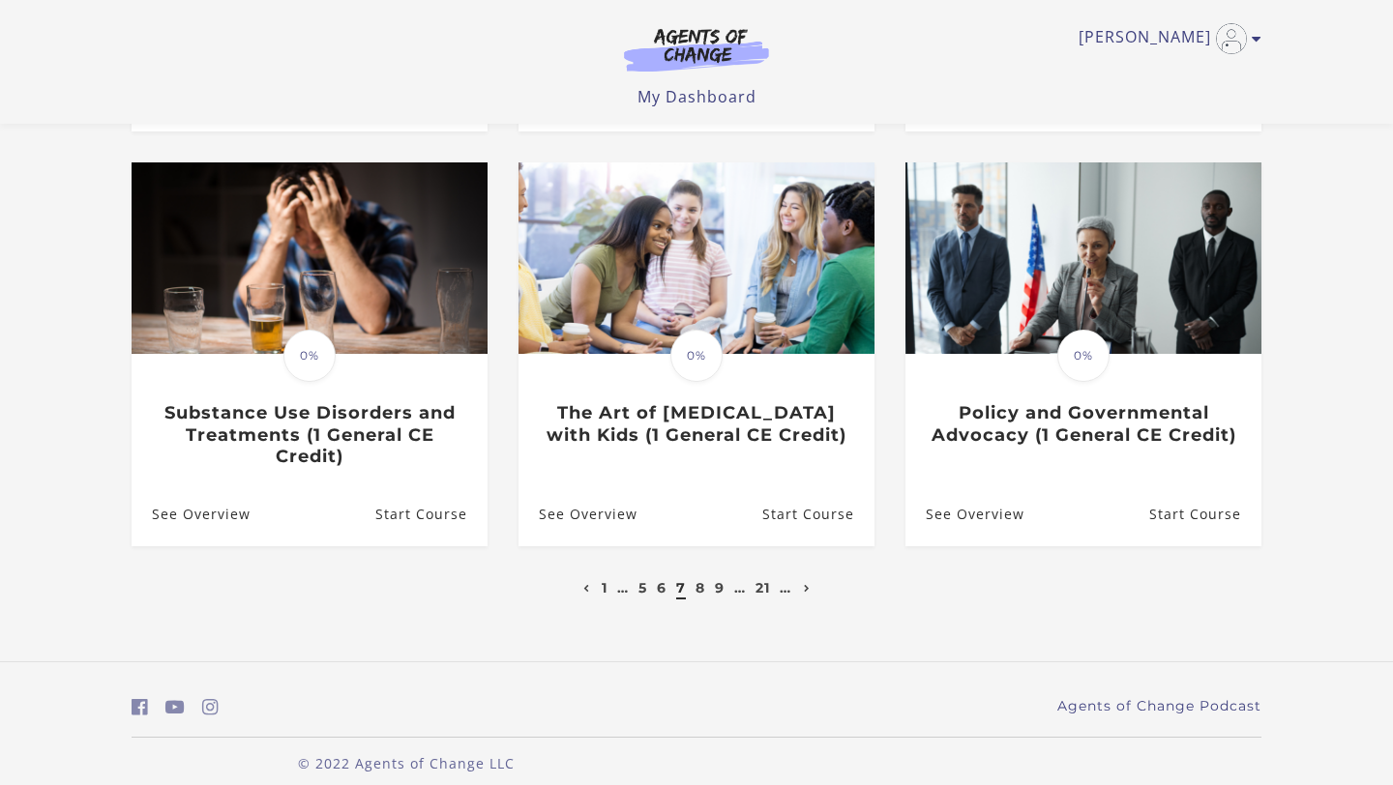
drag, startPoint x: 1392, startPoint y: 122, endPoint x: 1392, endPoint y: 369, distance: 246.6
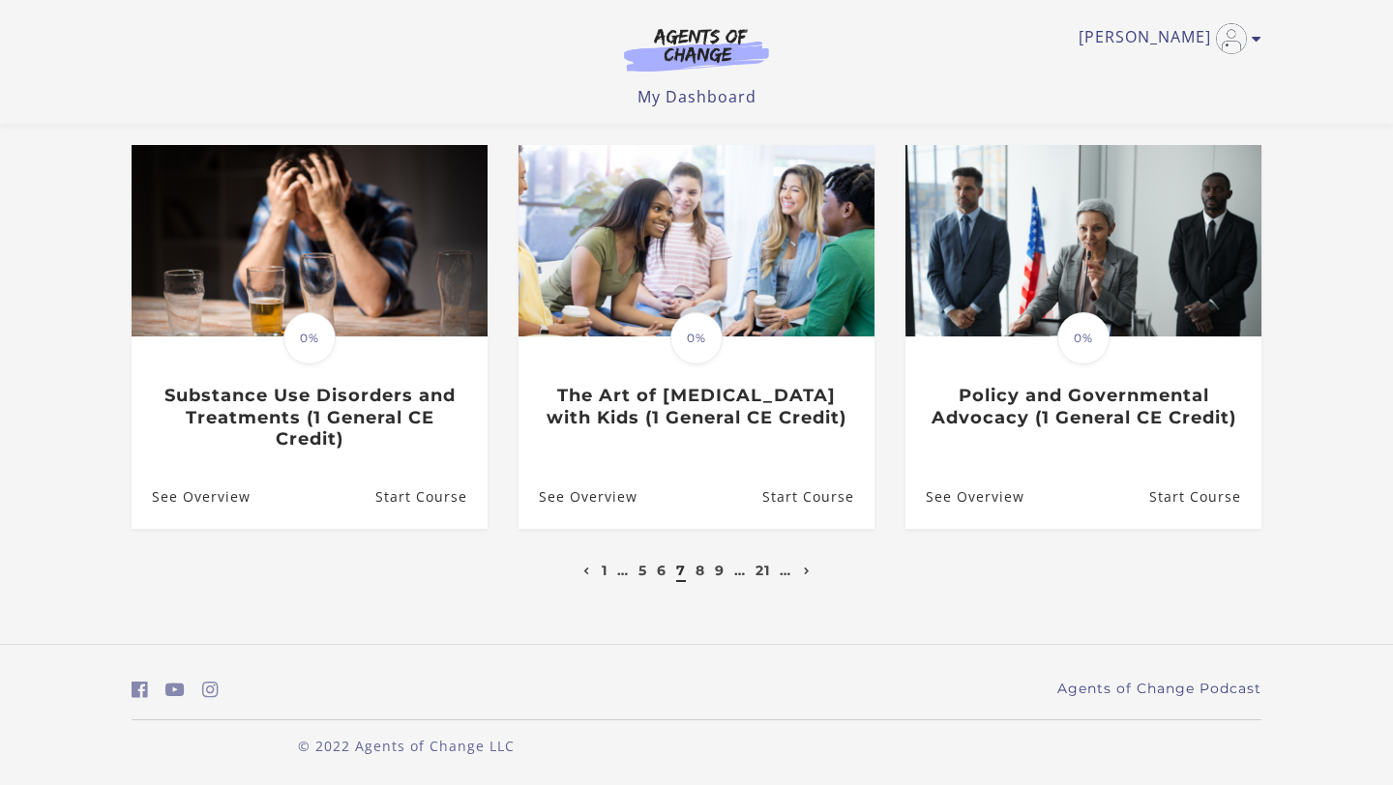
click at [893, 600] on div "**********" at bounding box center [696, 97] width 1161 height 1095
click at [695, 571] on link "8" at bounding box center [700, 570] width 10 height 17
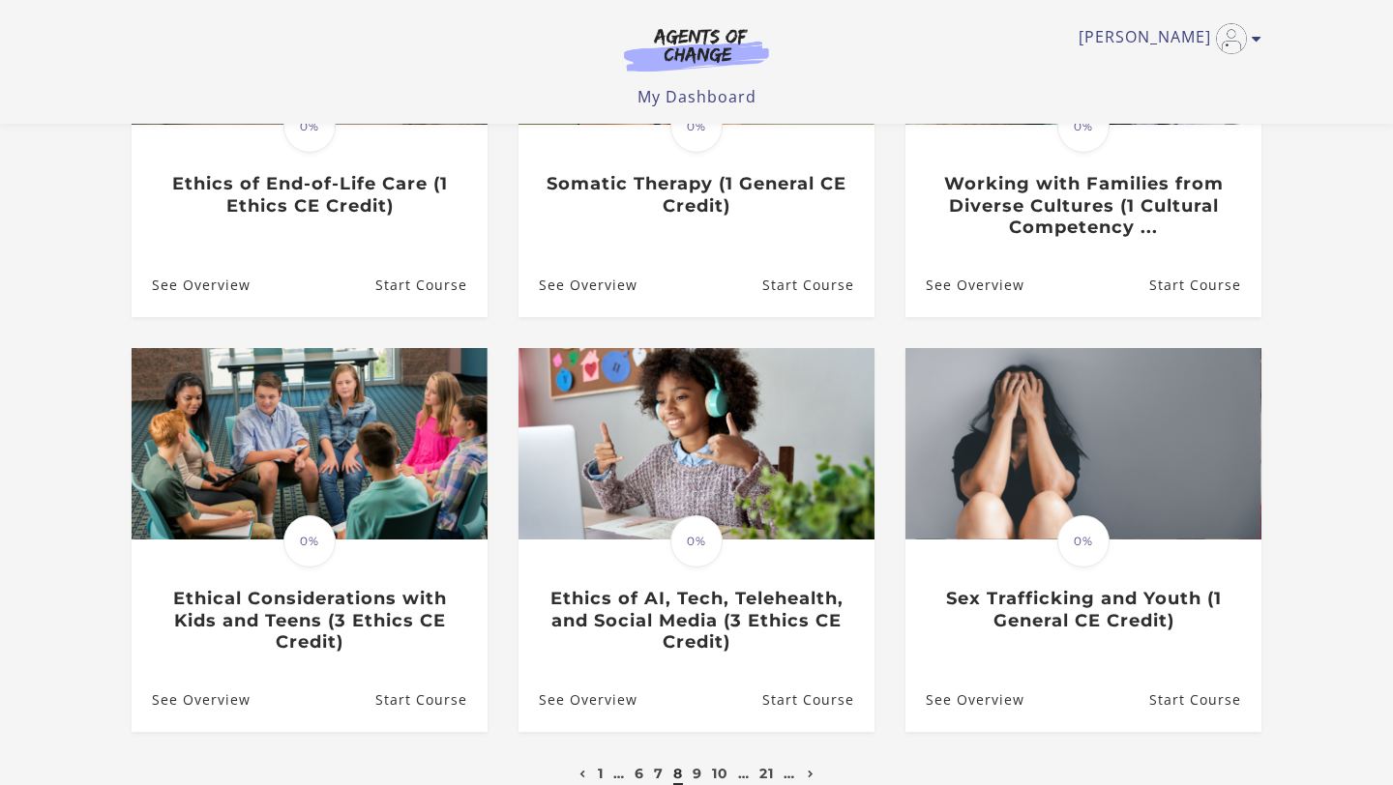
drag, startPoint x: 1392, startPoint y: 174, endPoint x: 1392, endPoint y: 305, distance: 130.6
click at [1392, 305] on html "Skip to main content Victoria G My Account Support Sign Out Toggle menu Menu My…" at bounding box center [696, 26] width 1393 height 785
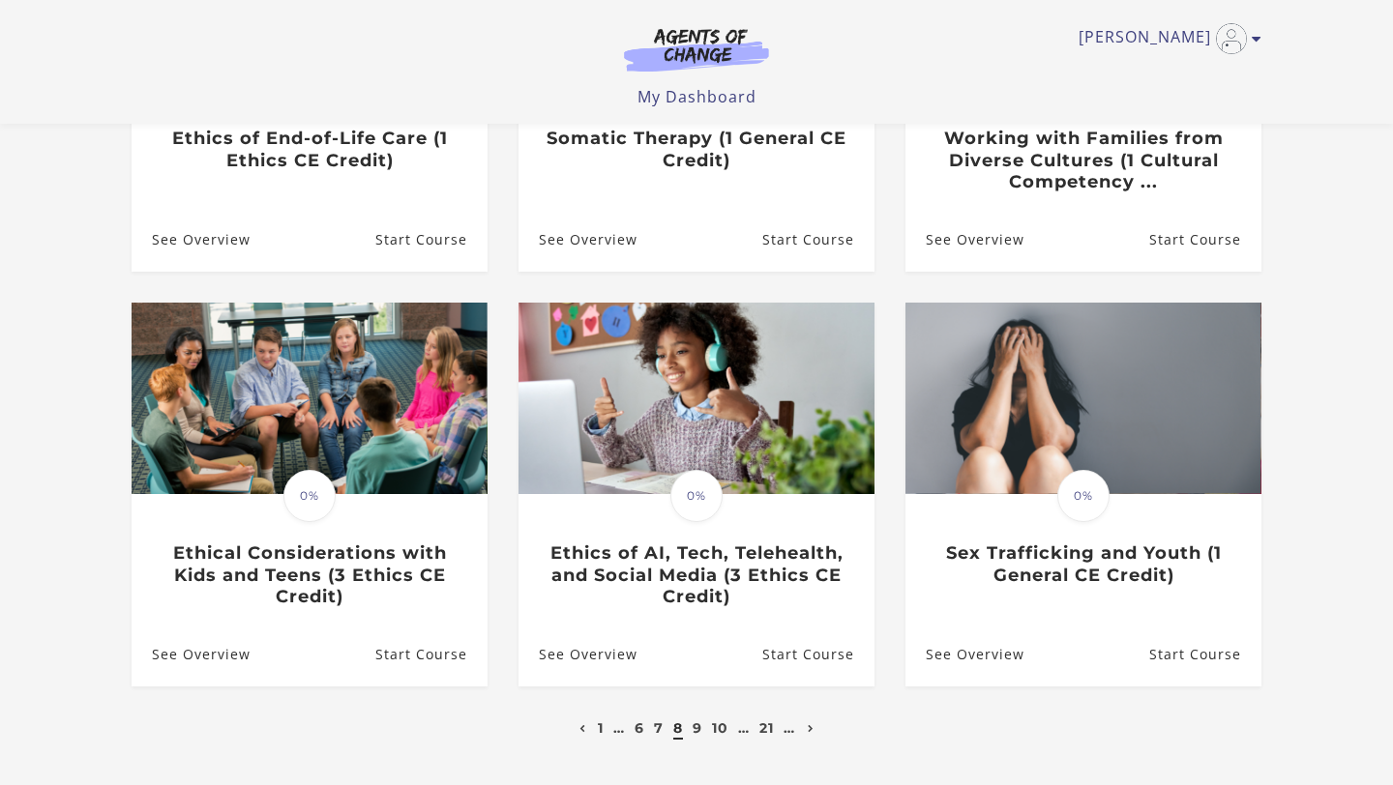
scroll to position [460, 0]
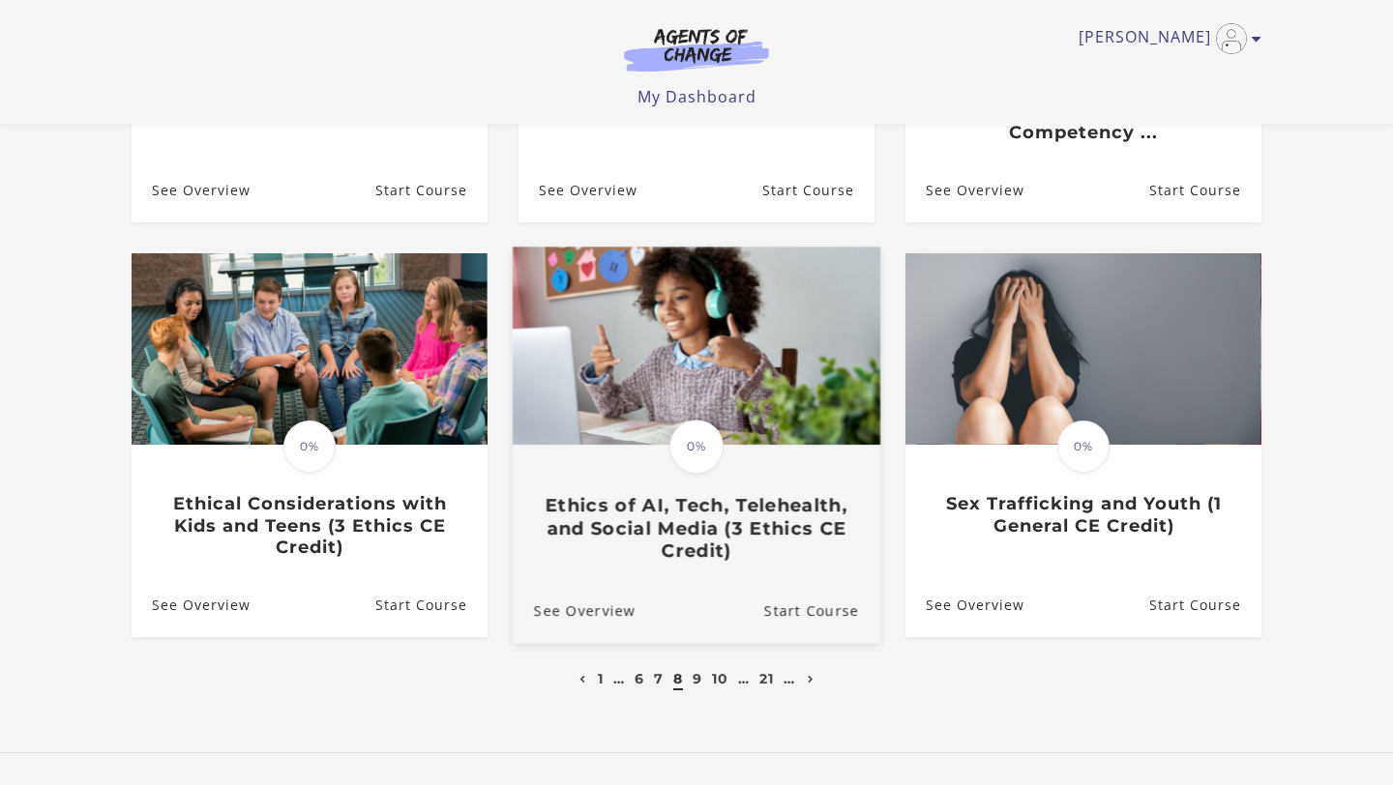
click at [792, 536] on h3 "Ethics of AI, Tech, Telehealth, and Social Media (3 Ethics CE Credit)" at bounding box center [696, 528] width 325 height 68
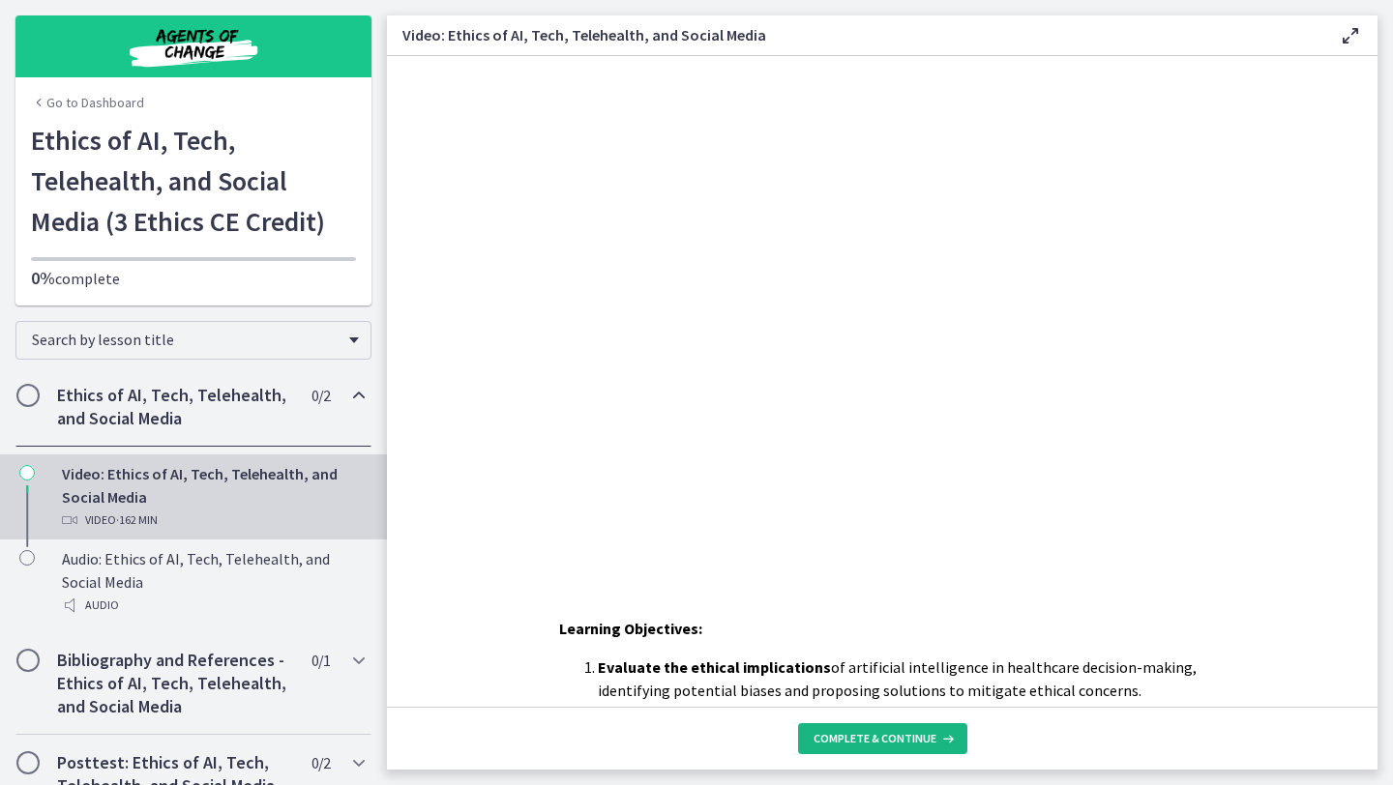
click at [878, 746] on span "Complete & continue" at bounding box center [874, 738] width 123 height 15
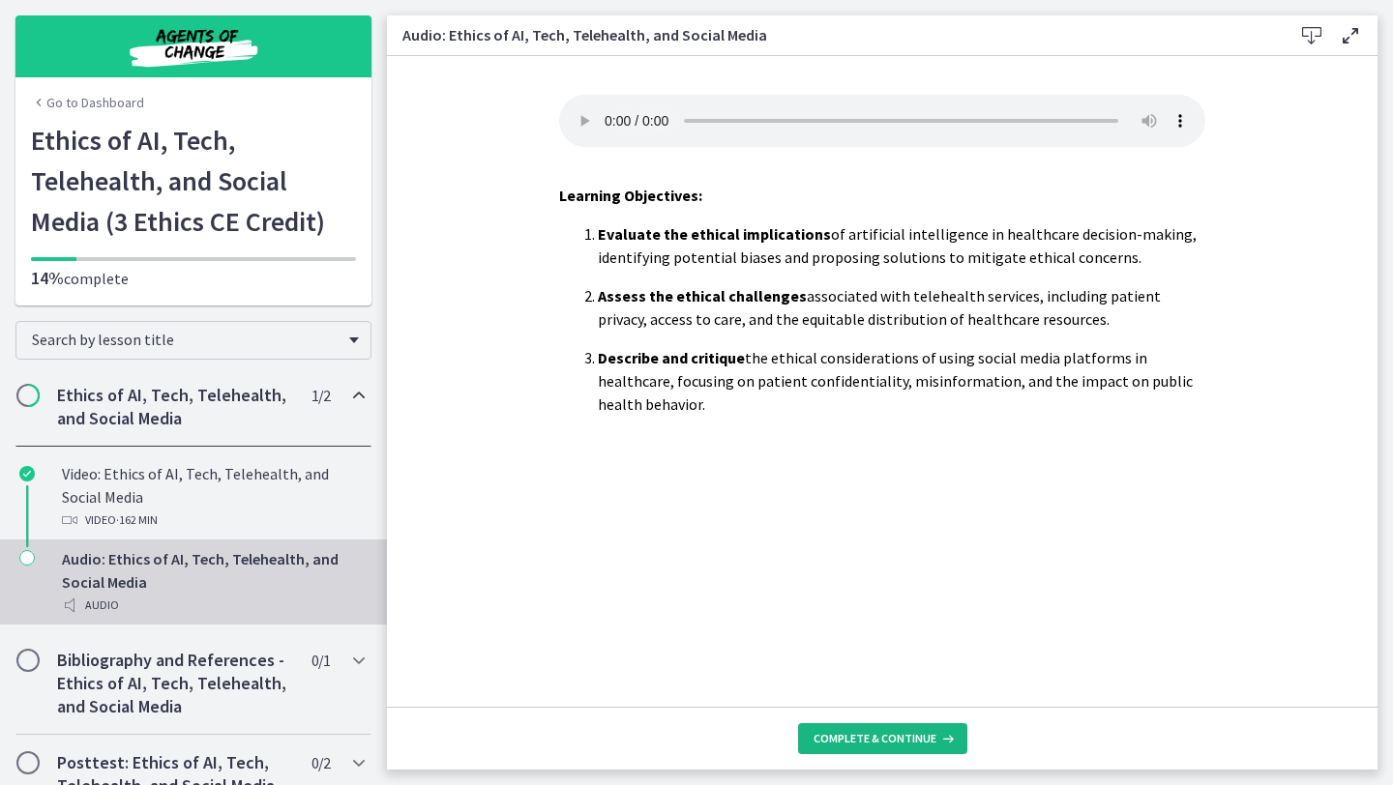
click at [877, 747] on button "Complete & continue" at bounding box center [882, 738] width 169 height 31
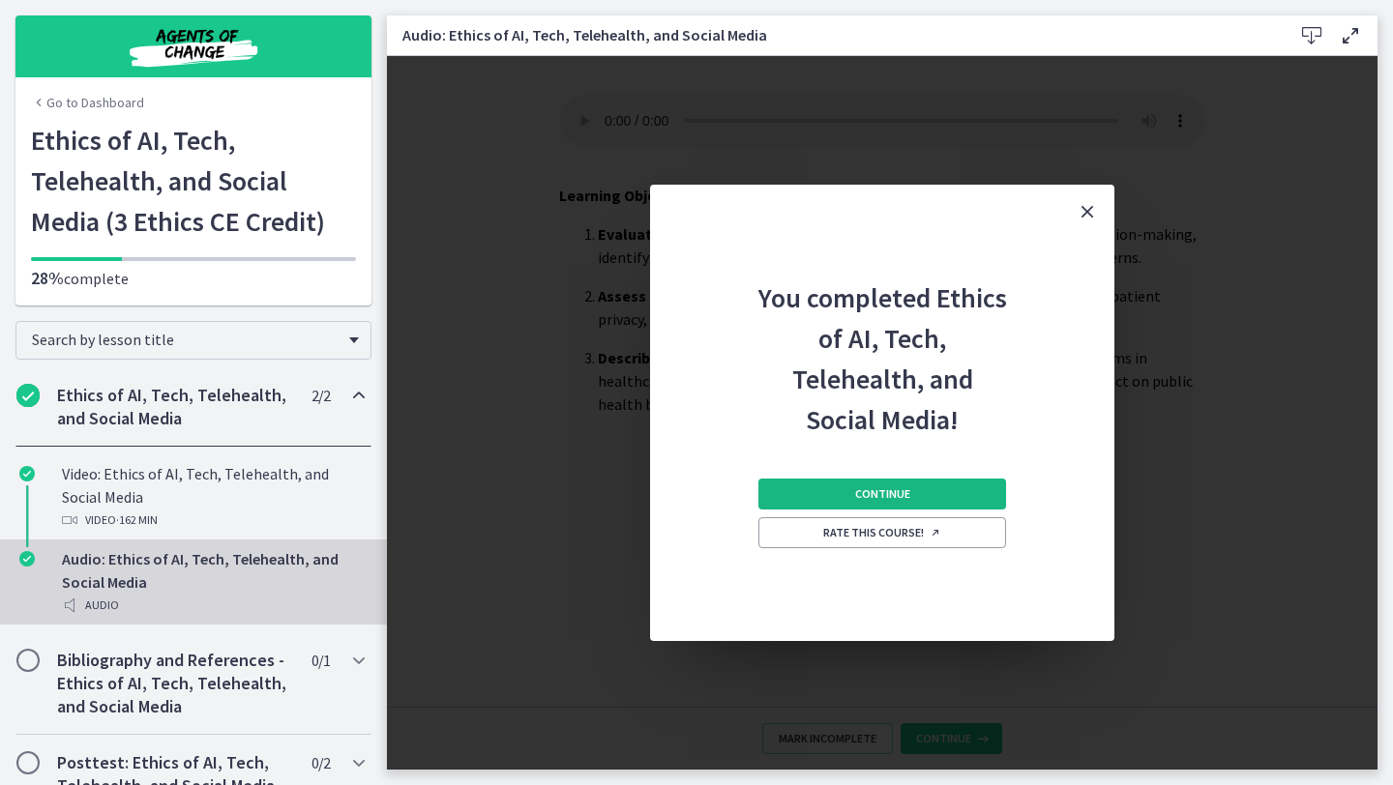
click at [840, 505] on button "Continue" at bounding box center [882, 494] width 248 height 31
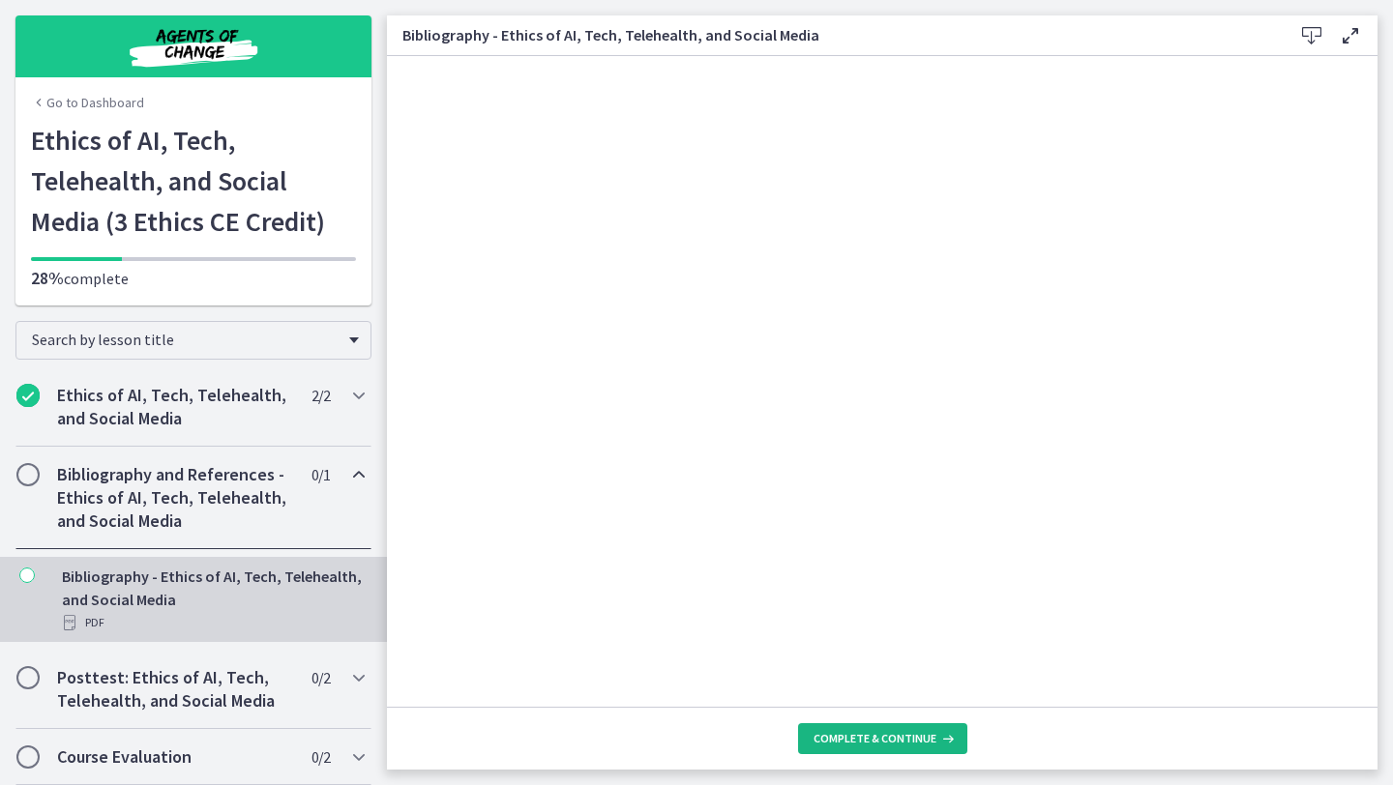
click at [888, 733] on span "Complete & continue" at bounding box center [874, 738] width 123 height 15
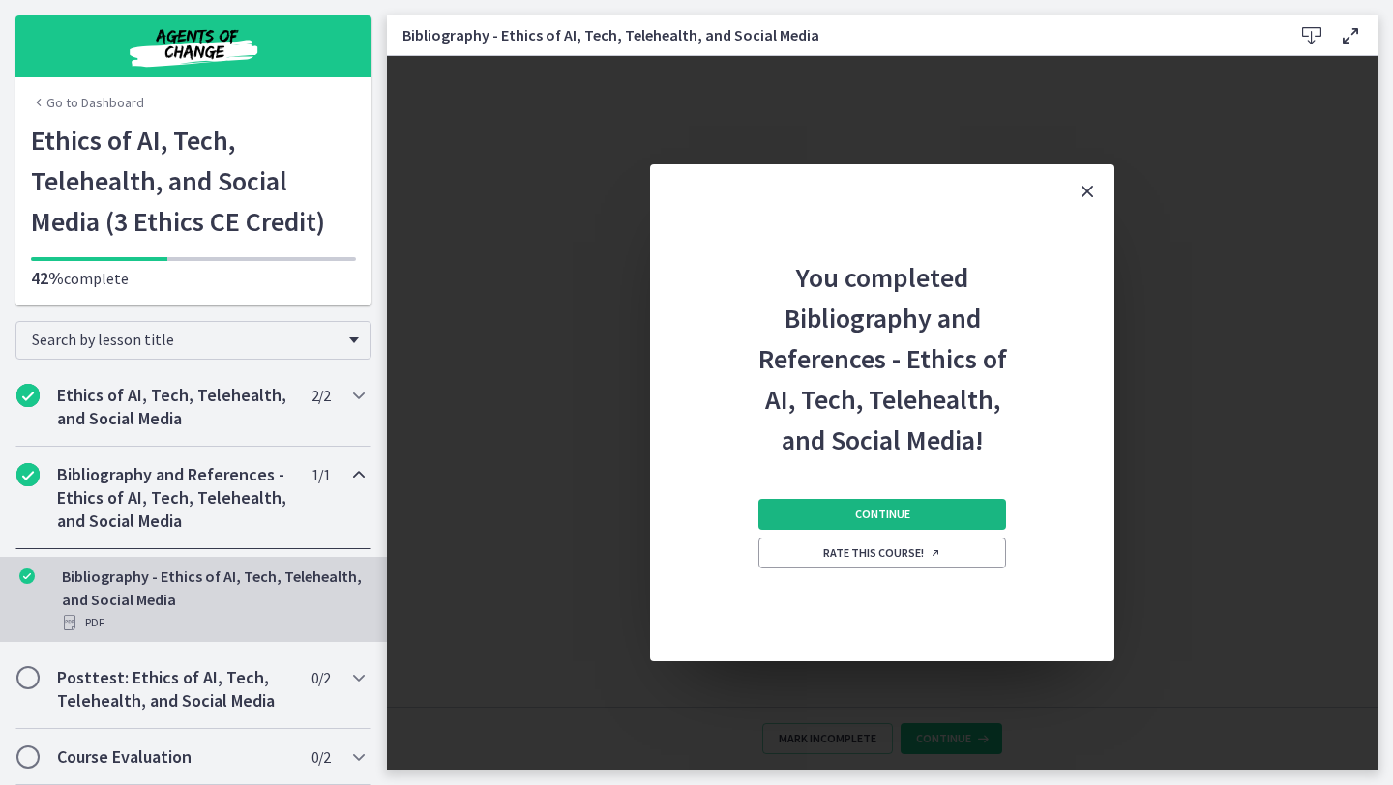
click at [850, 510] on button "Continue" at bounding box center [882, 514] width 248 height 31
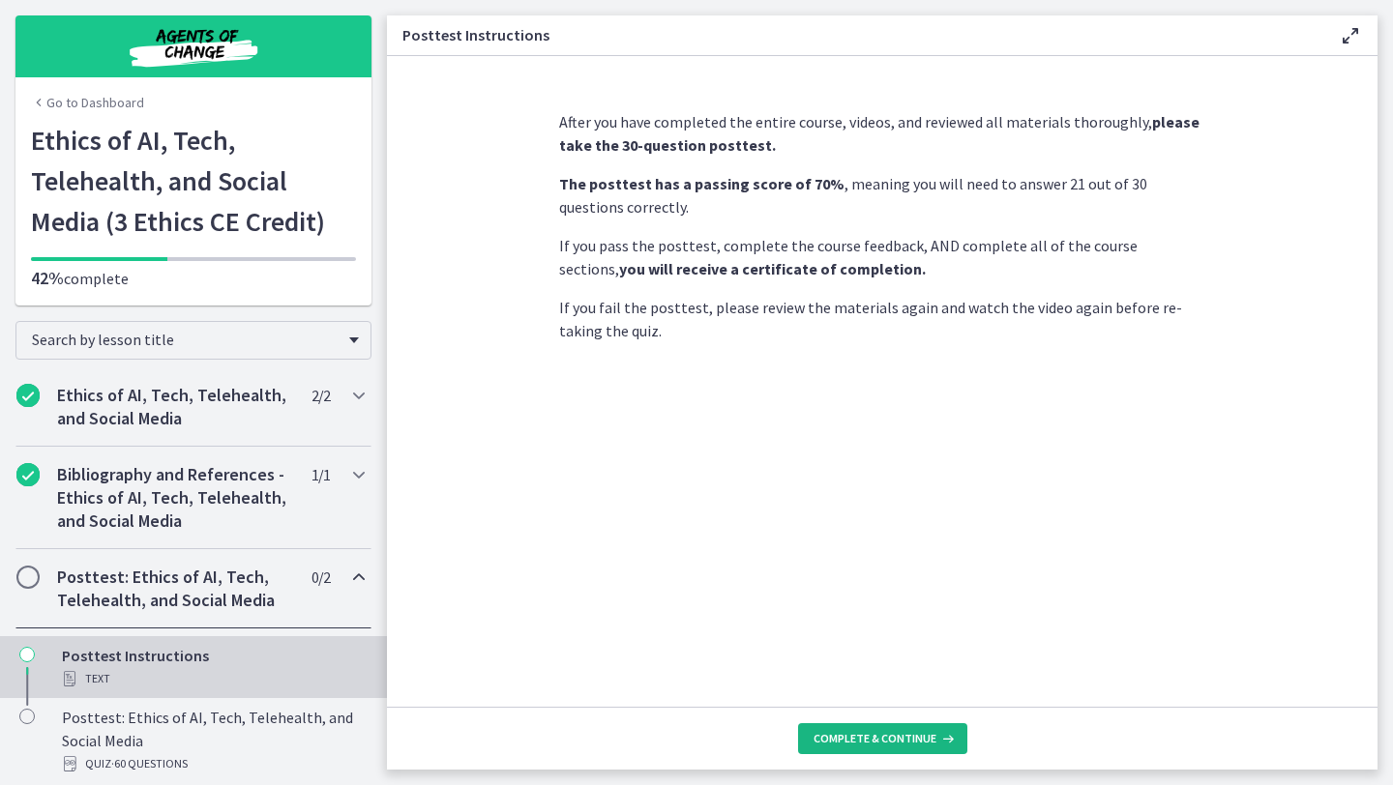
click at [901, 739] on span "Complete & continue" at bounding box center [874, 738] width 123 height 15
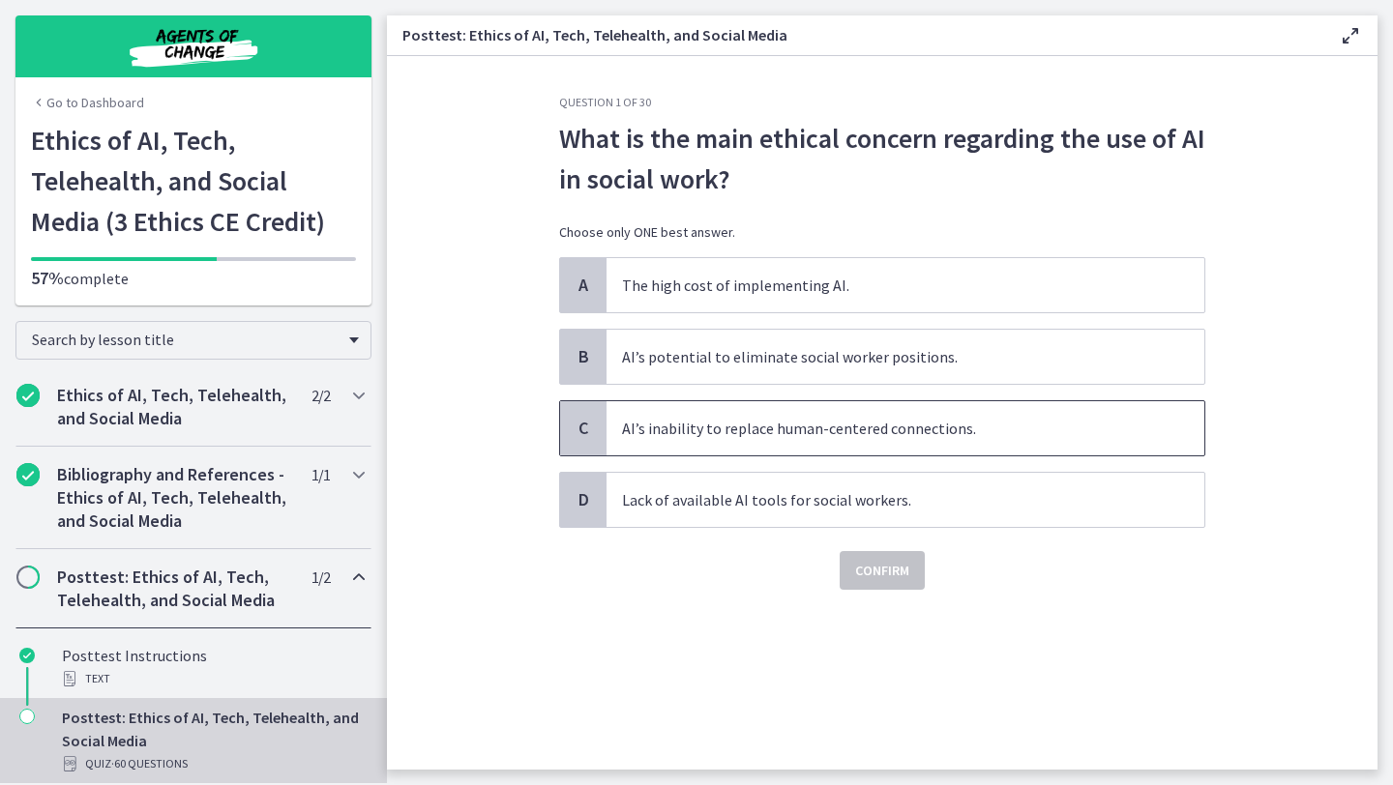
click at [872, 441] on span "AI’s inability to replace human-centered connections." at bounding box center [905, 428] width 598 height 54
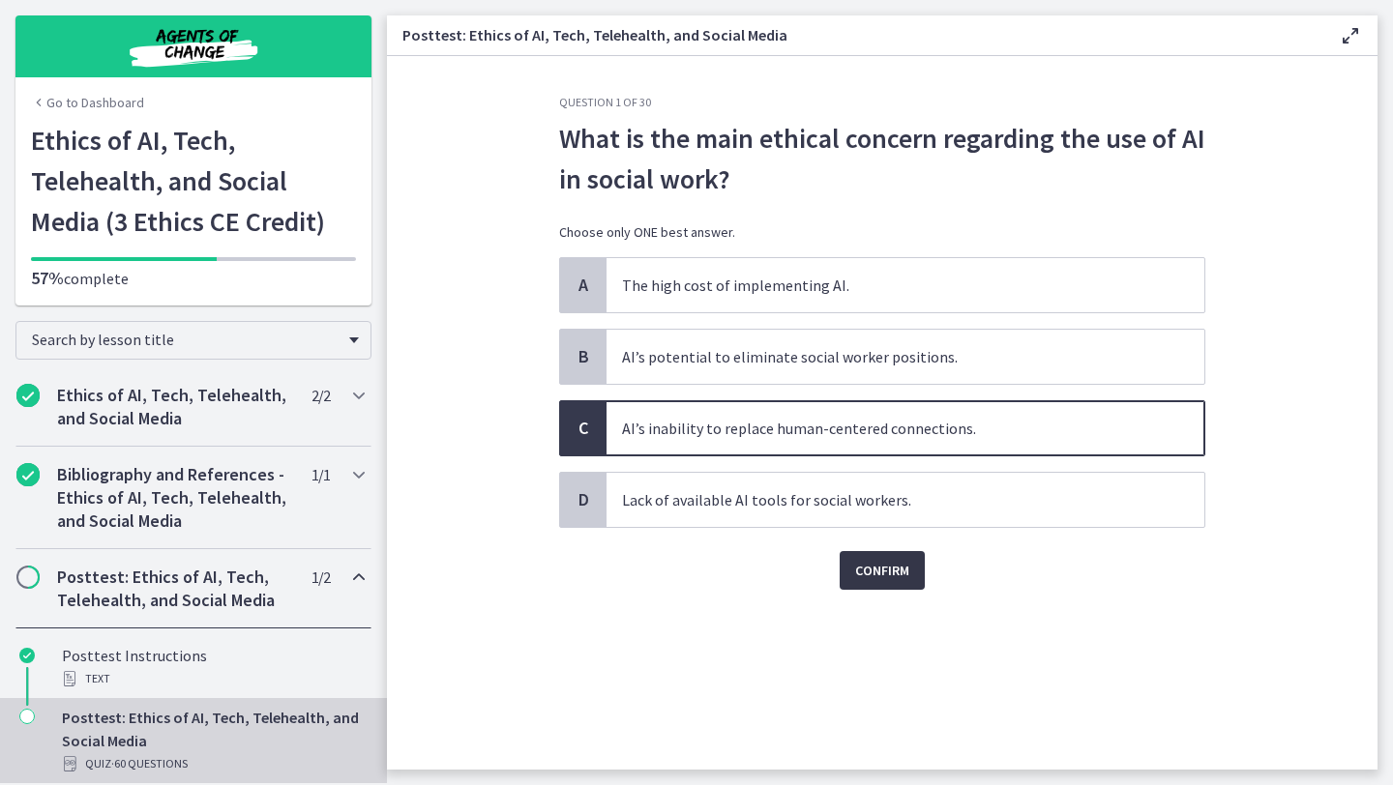
click at [879, 569] on span "Confirm" at bounding box center [882, 570] width 54 height 23
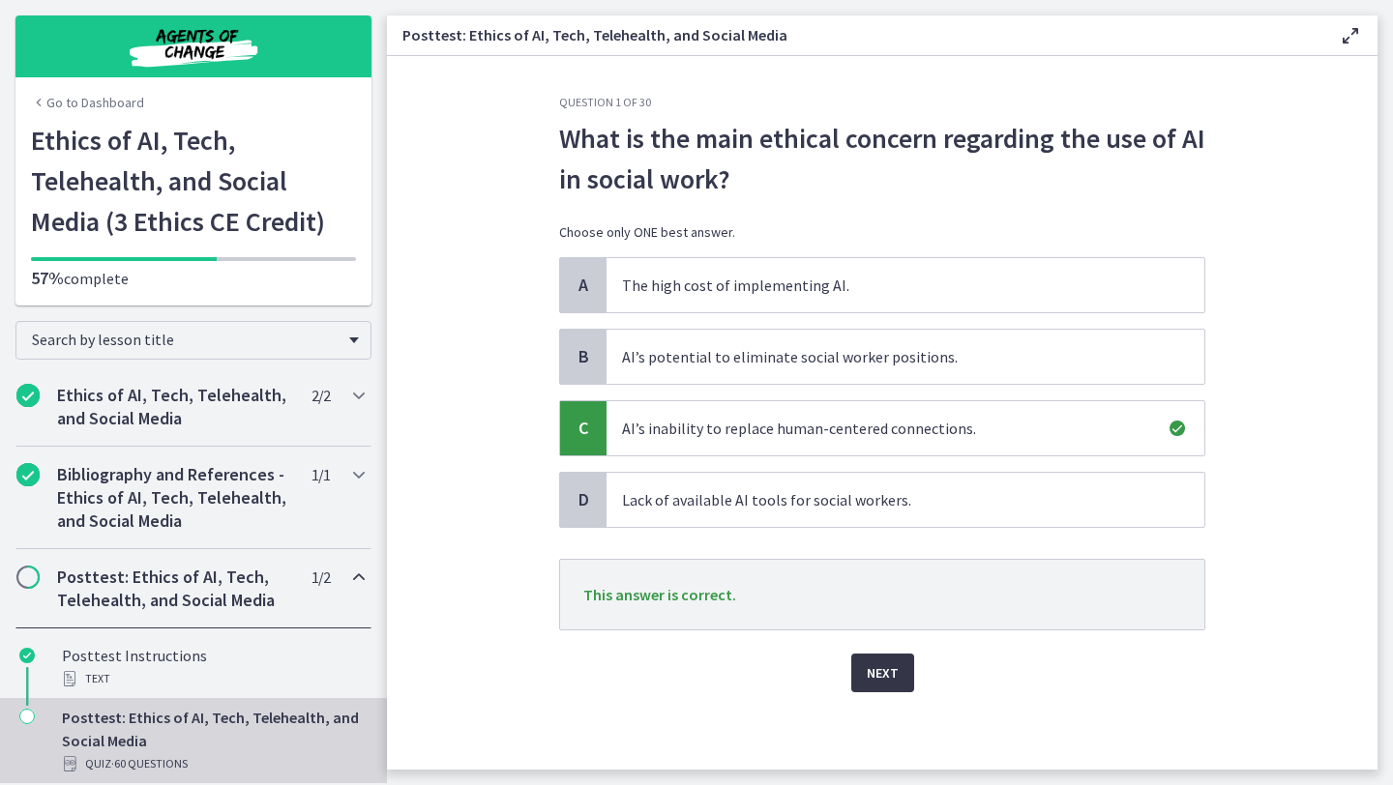
click at [868, 655] on button "Next" at bounding box center [882, 673] width 63 height 39
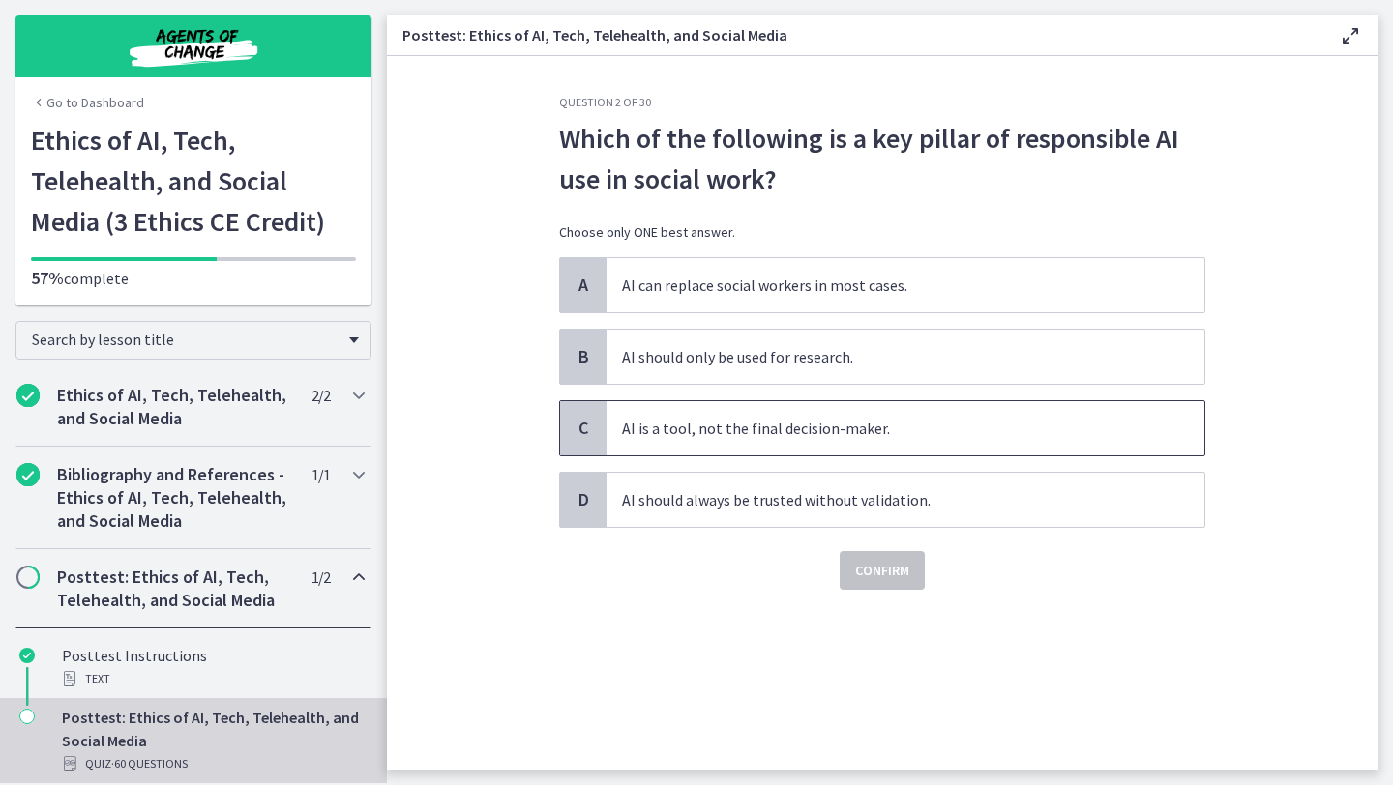
click at [875, 434] on span "AI is a tool, not the final decision-maker." at bounding box center [905, 428] width 598 height 54
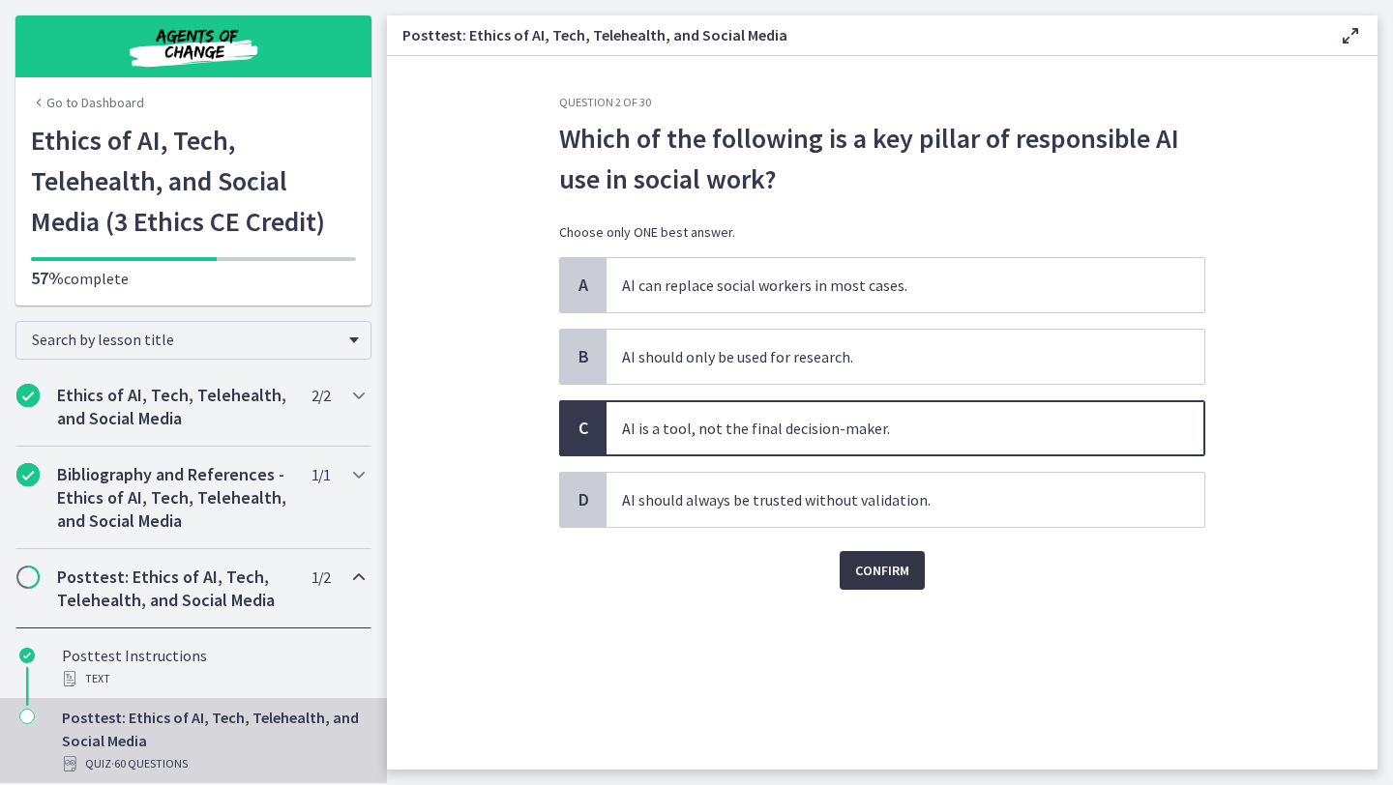
click at [896, 565] on span "Confirm" at bounding box center [882, 570] width 54 height 23
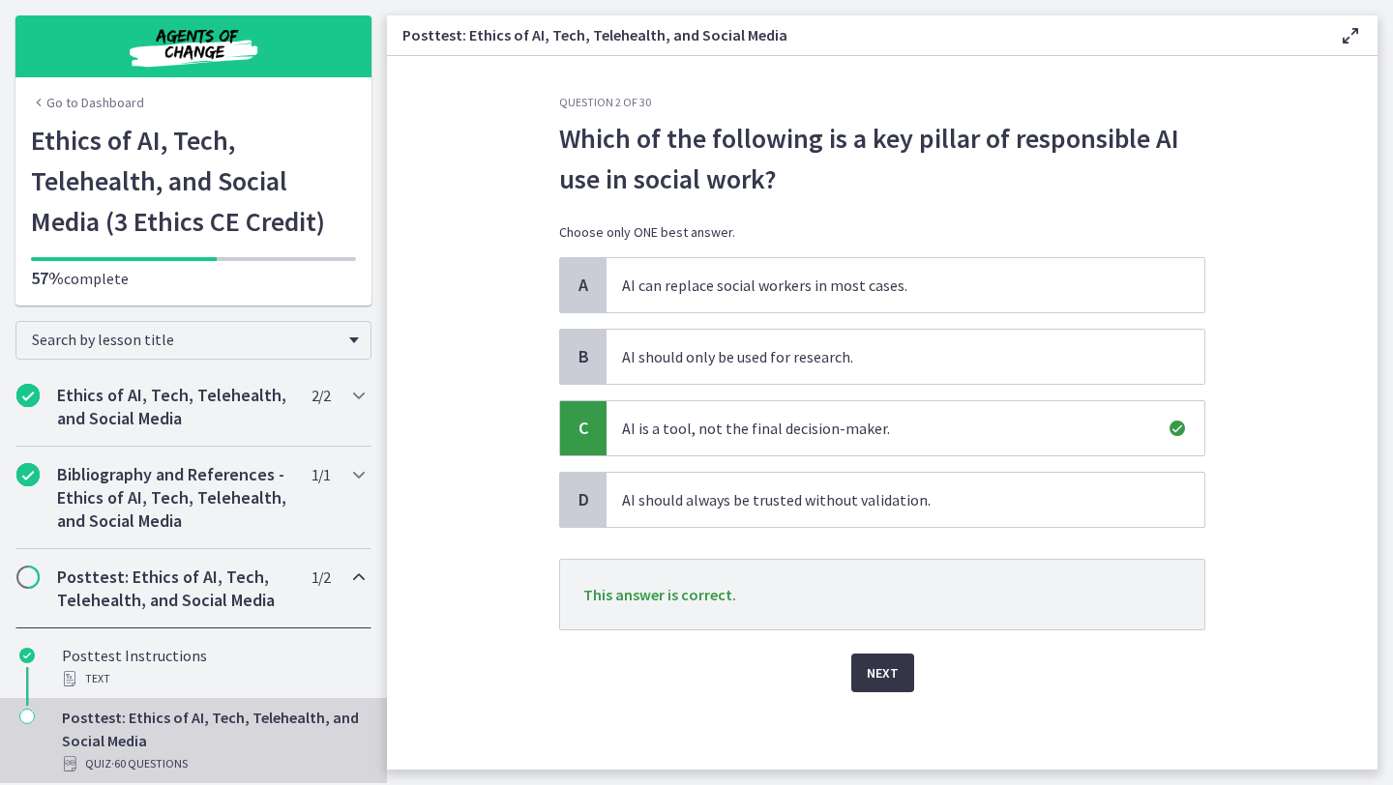
click at [889, 667] on span "Next" at bounding box center [883, 673] width 32 height 23
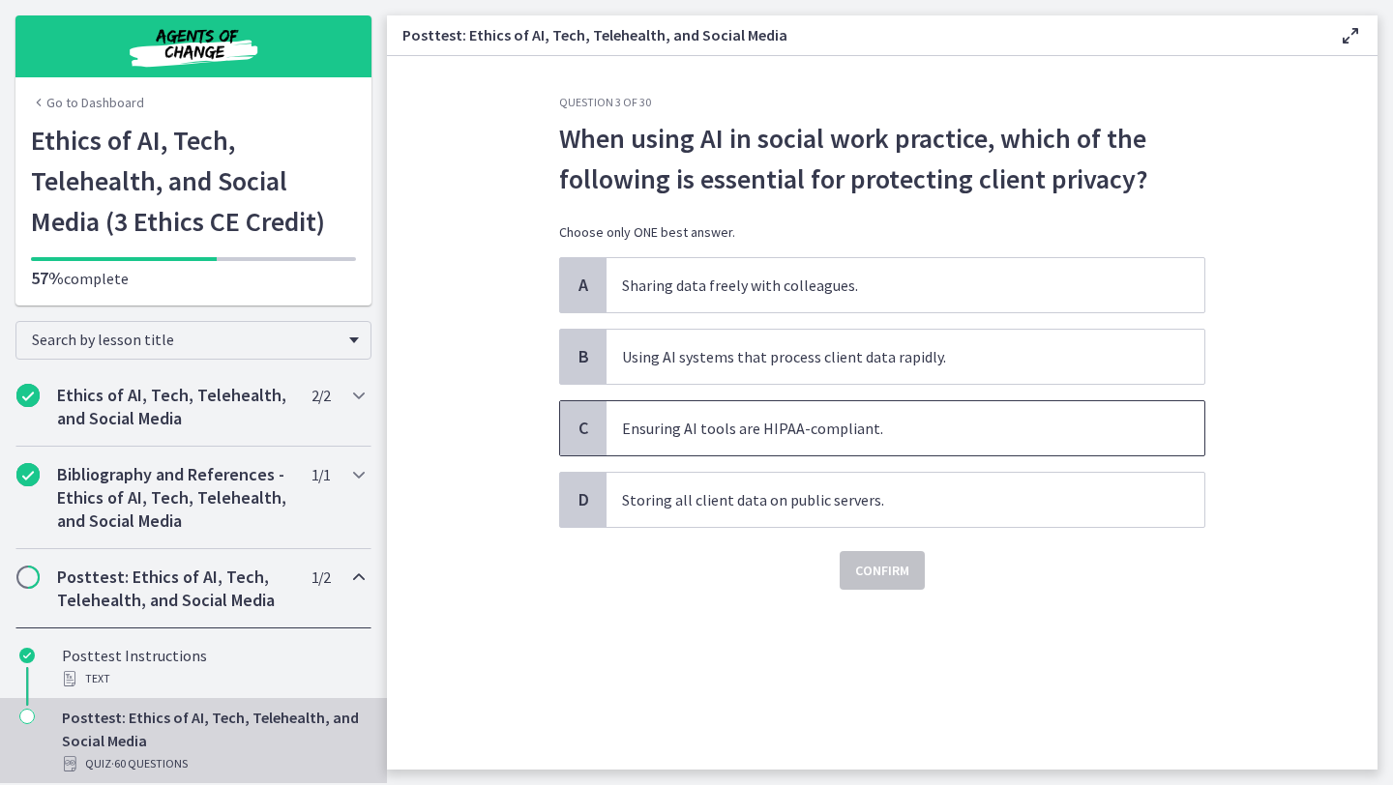
click at [853, 441] on span "Ensuring AI tools are HIPAA-compliant." at bounding box center [905, 428] width 598 height 54
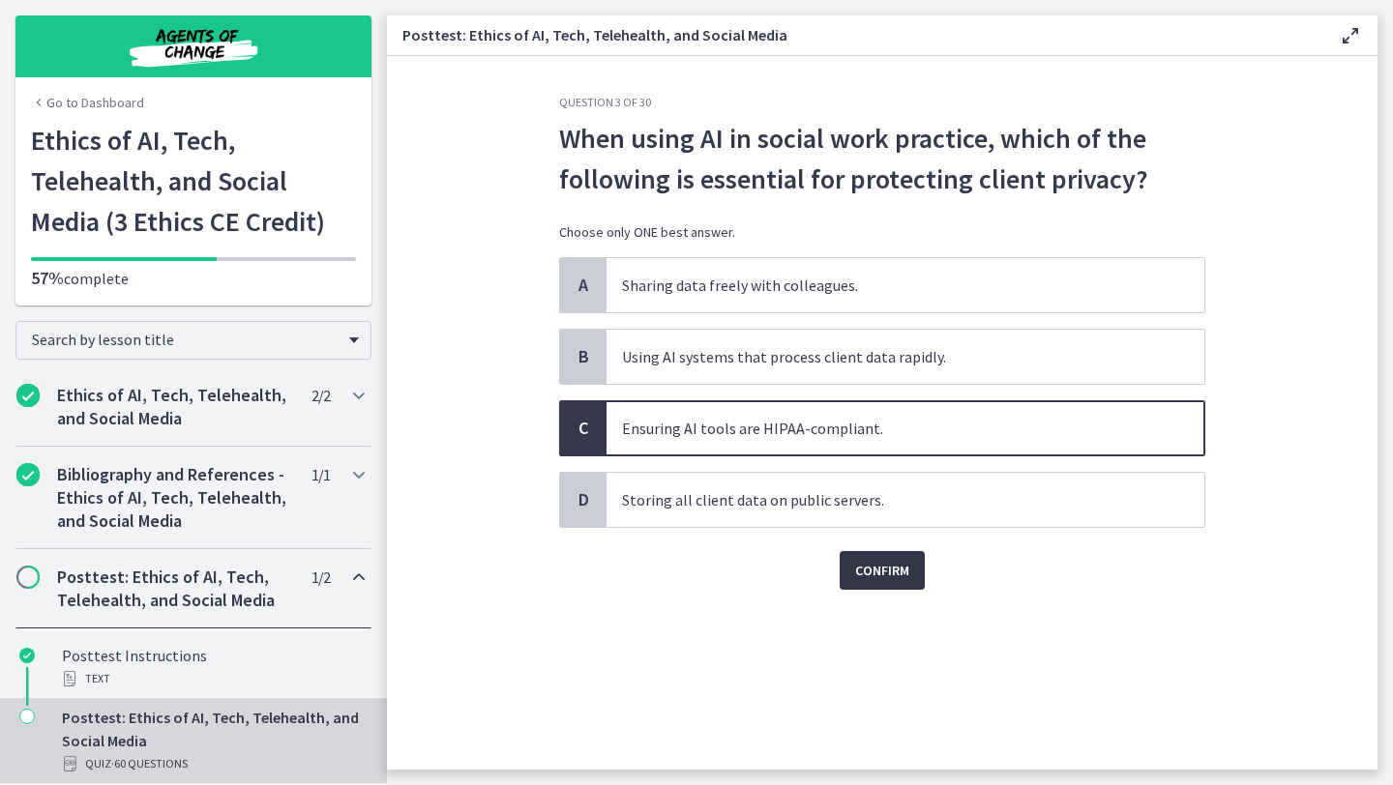
click at [885, 568] on span "Confirm" at bounding box center [882, 570] width 54 height 23
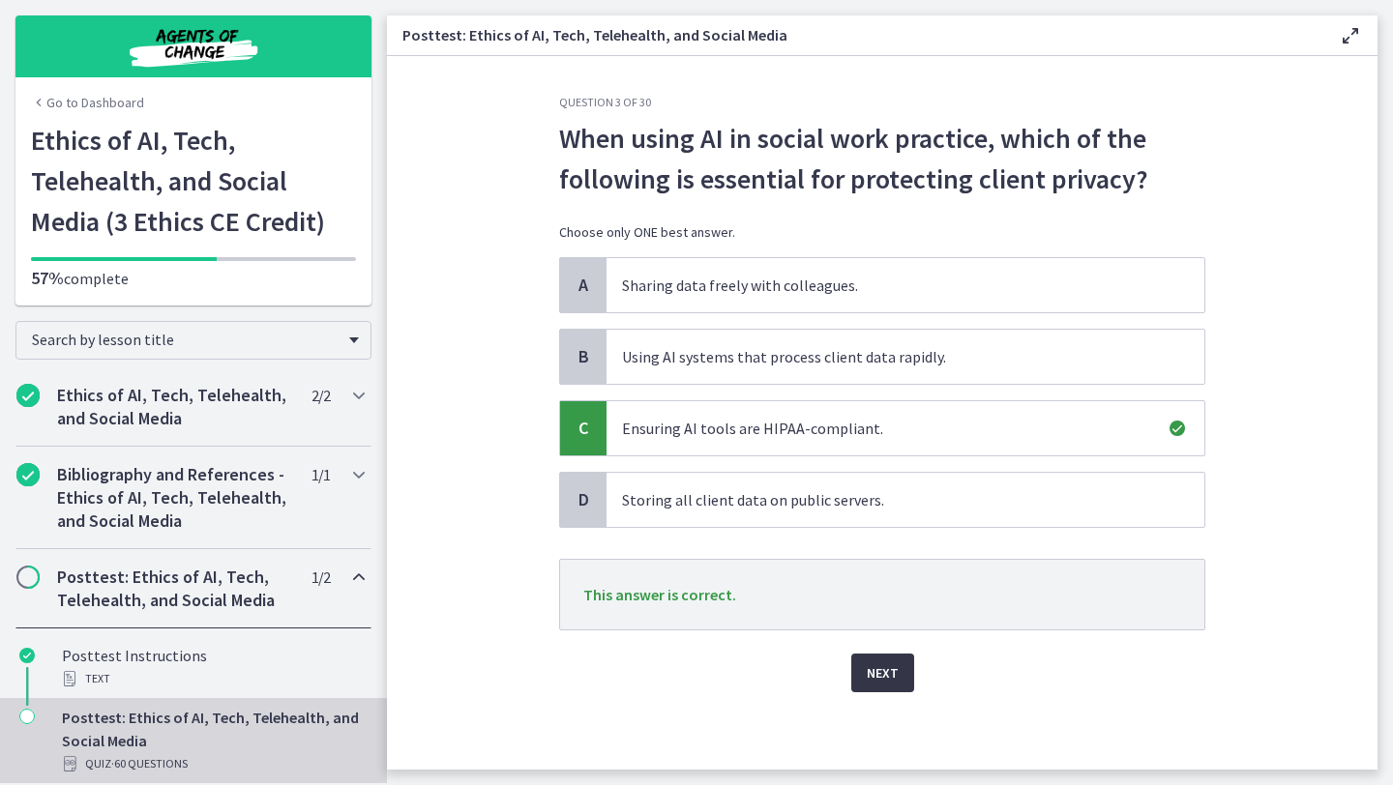
click at [889, 664] on span "Next" at bounding box center [883, 673] width 32 height 23
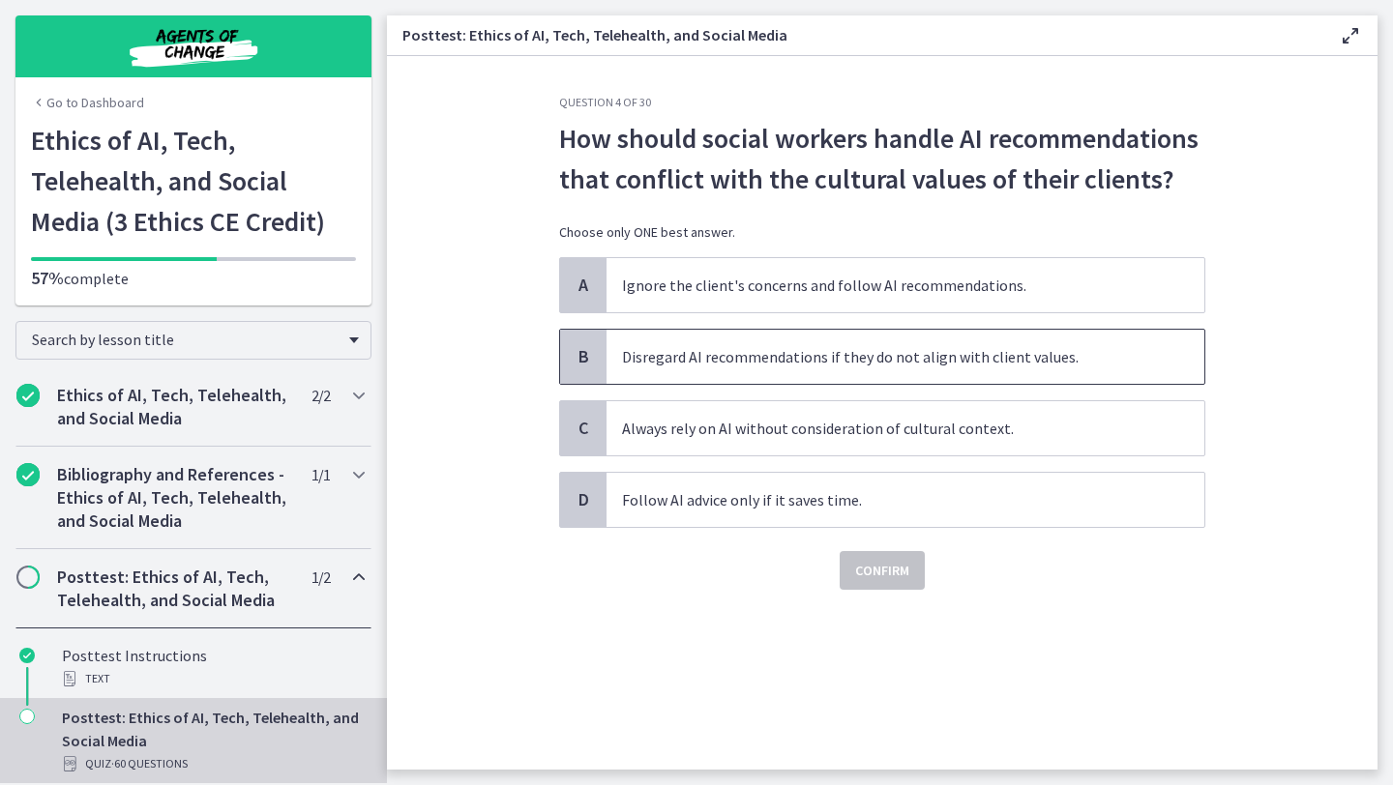
click at [813, 368] on span "Disregard AI recommendations if they do not align with client values." at bounding box center [905, 357] width 598 height 54
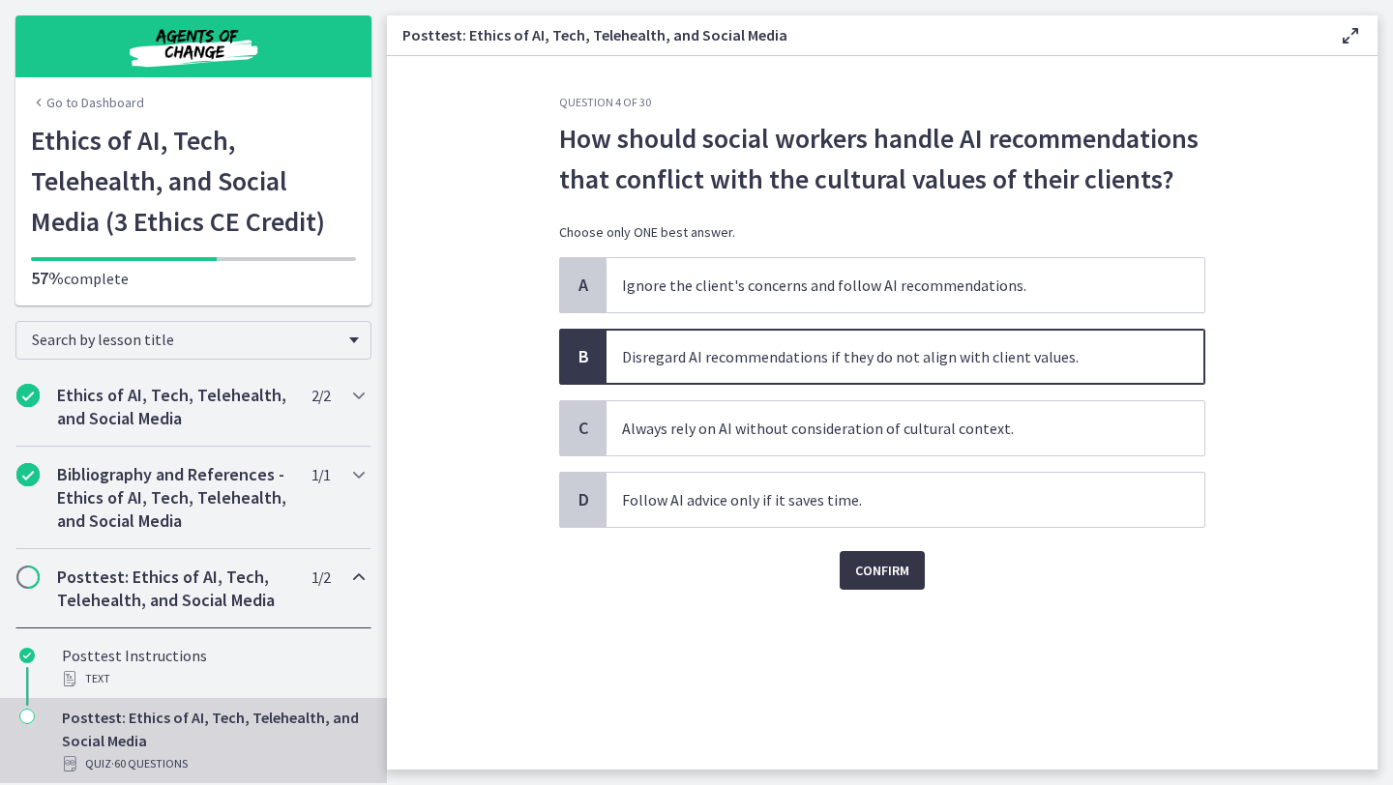
click at [859, 580] on span "Confirm" at bounding box center [882, 570] width 54 height 23
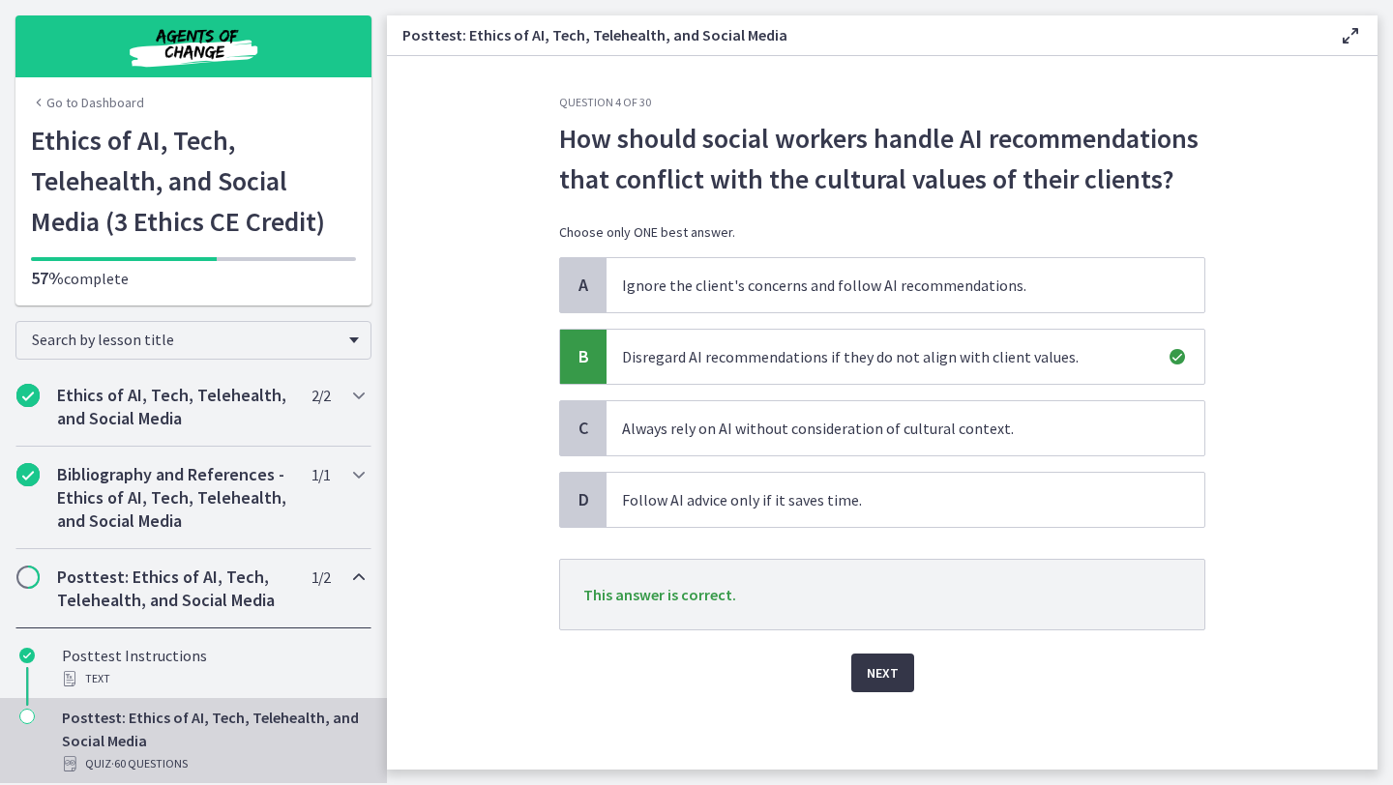
click at [880, 673] on span "Next" at bounding box center [883, 673] width 32 height 23
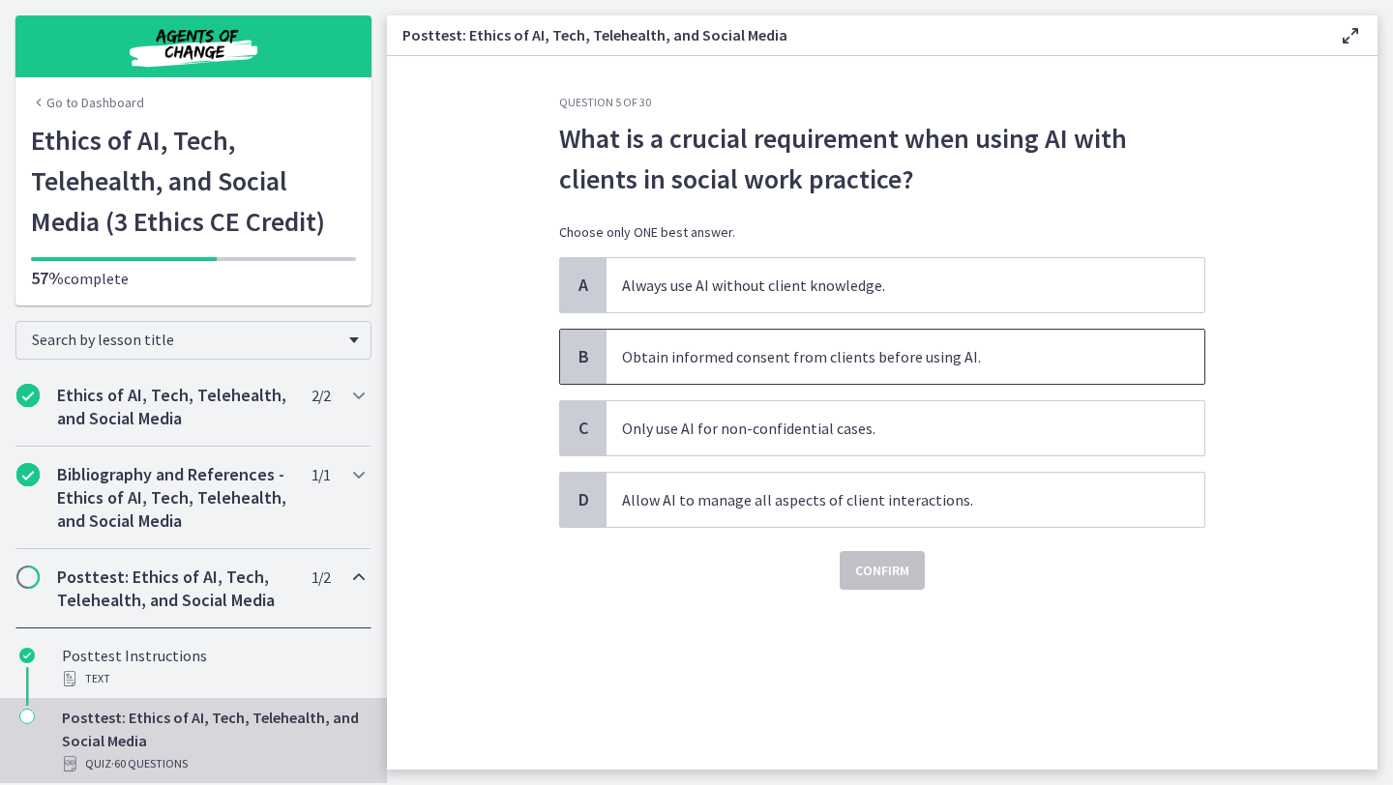
click at [887, 371] on span "Obtain informed consent from clients before using AI." at bounding box center [905, 357] width 598 height 54
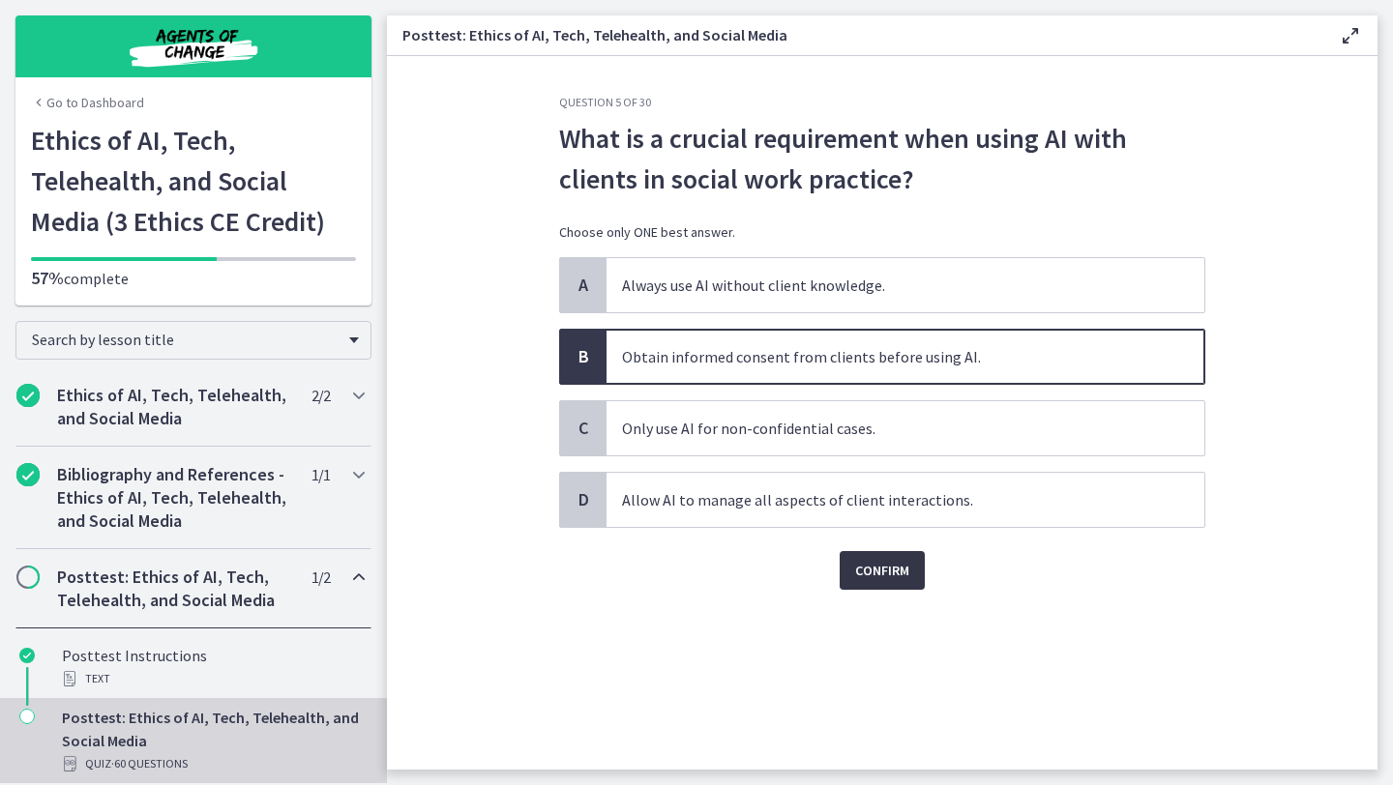
click at [891, 562] on span "Confirm" at bounding box center [882, 570] width 54 height 23
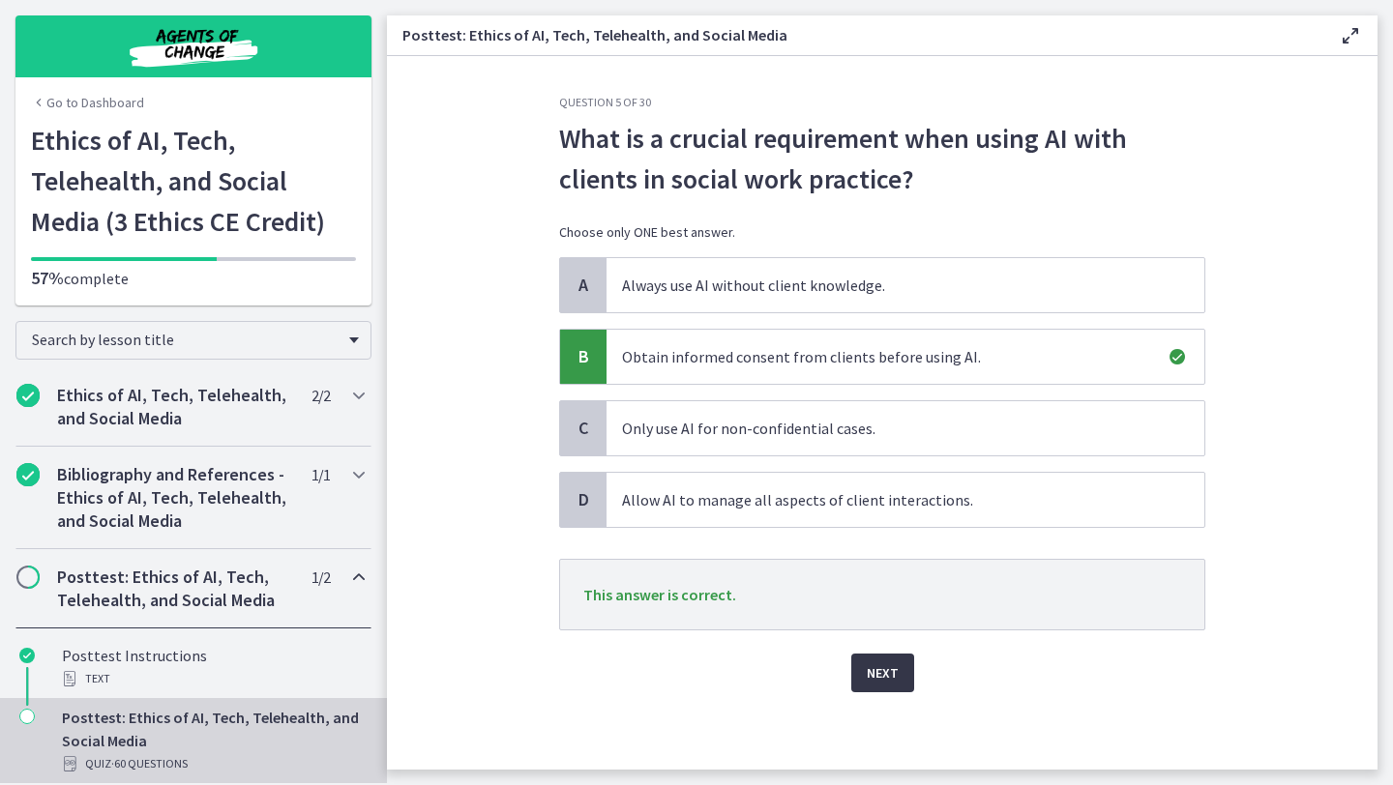
click at [895, 688] on button "Next" at bounding box center [882, 673] width 63 height 39
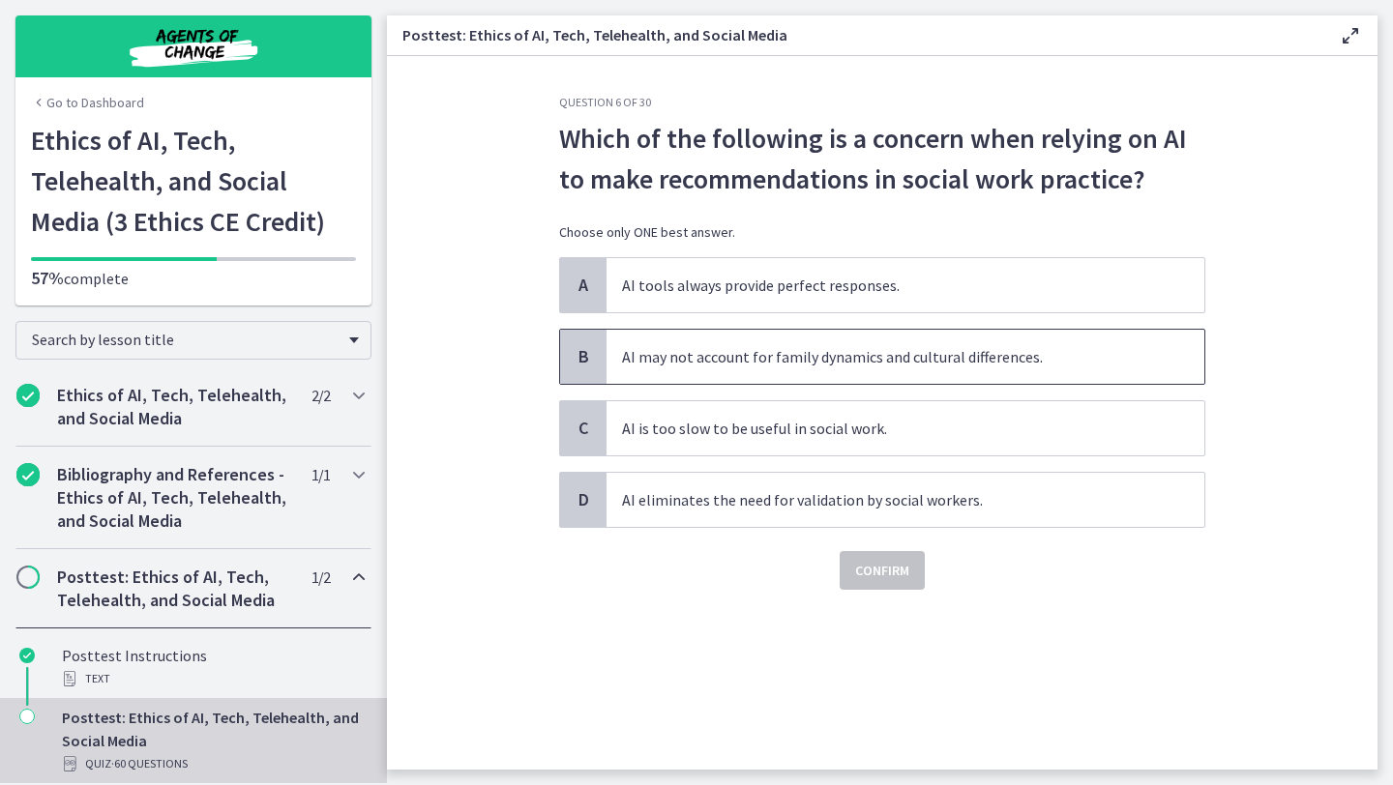
click at [912, 369] on span "AI may not account for family dynamics and cultural differences." at bounding box center [905, 357] width 598 height 54
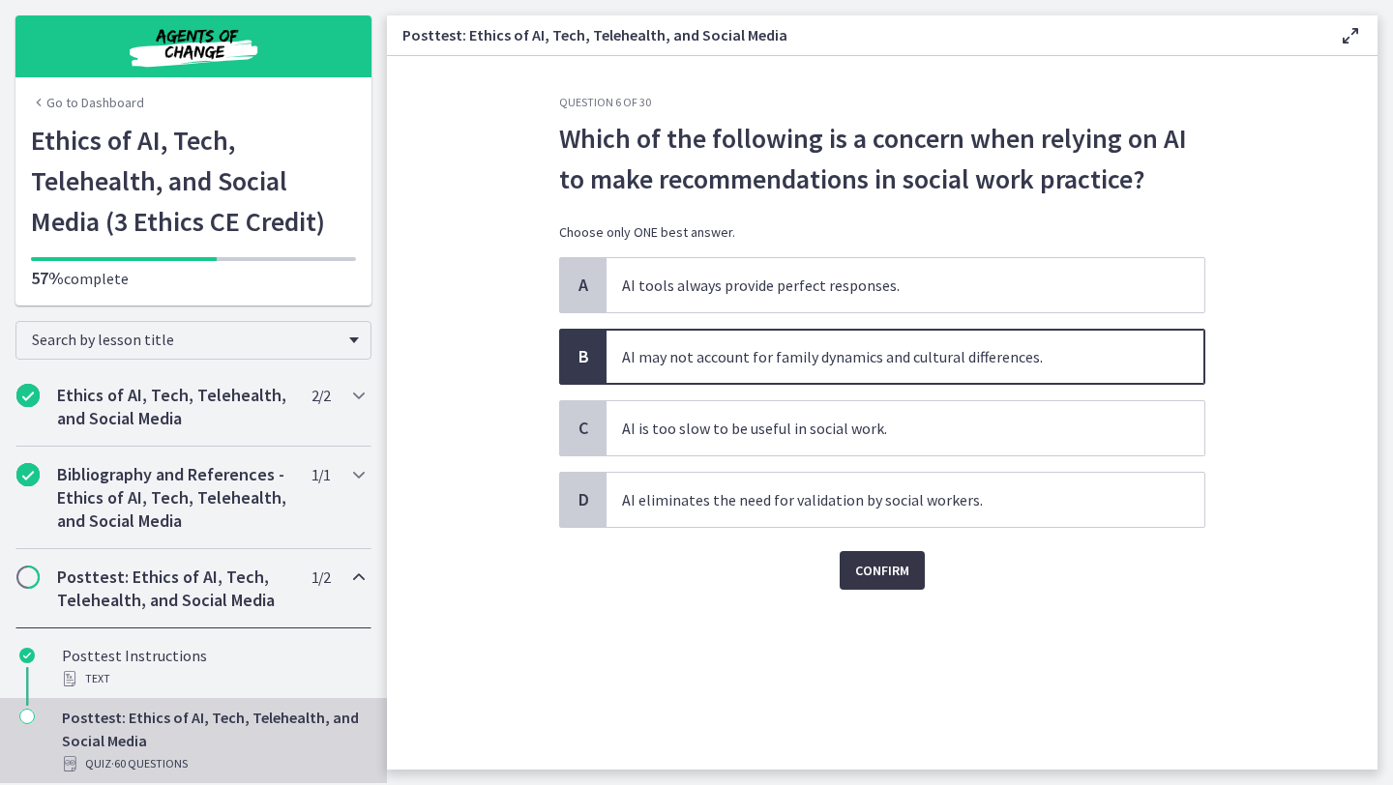
click at [903, 568] on span "Confirm" at bounding box center [882, 570] width 54 height 23
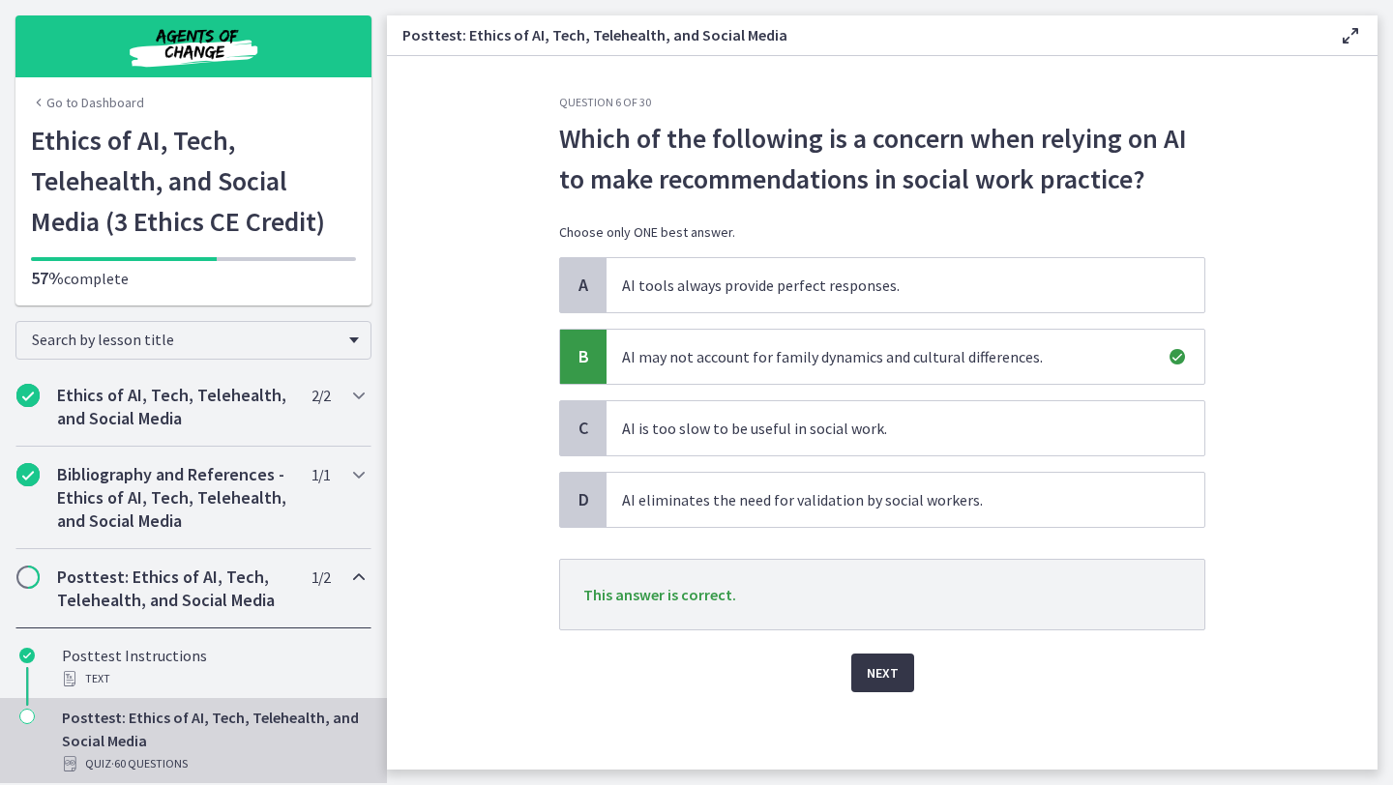
click at [885, 682] on span "Next" at bounding box center [883, 673] width 32 height 23
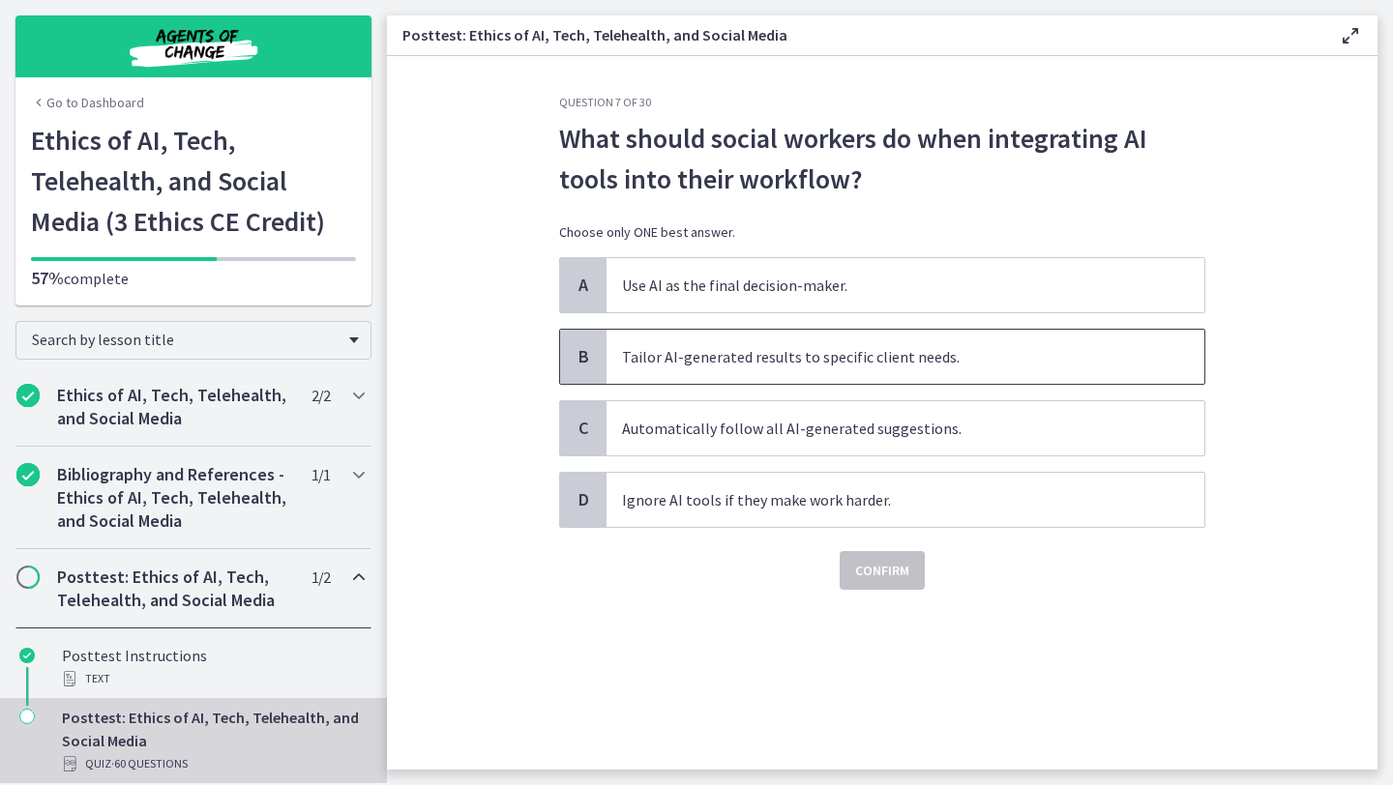
click at [834, 369] on span "Tailor AI-generated results to specific client needs." at bounding box center [905, 357] width 598 height 54
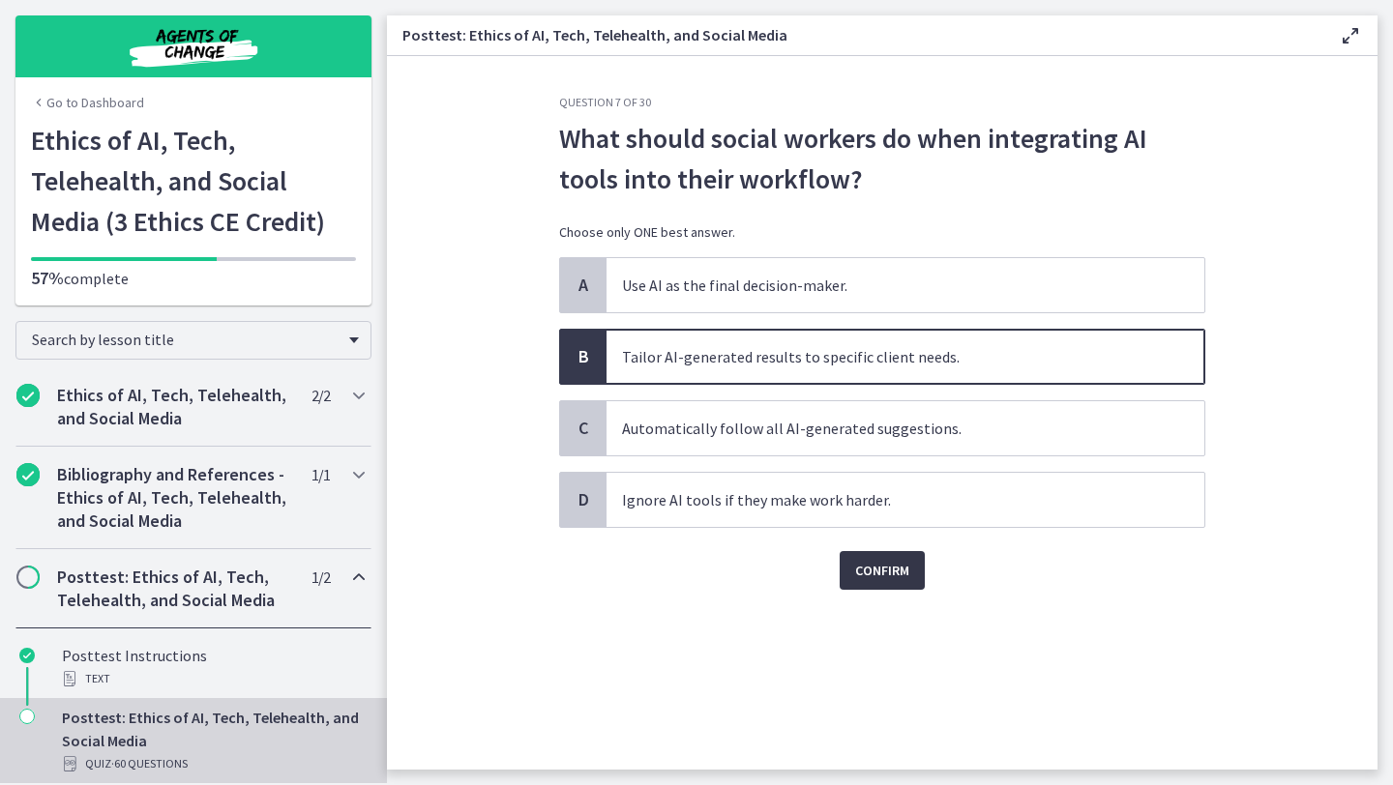
click at [884, 562] on span "Confirm" at bounding box center [882, 570] width 54 height 23
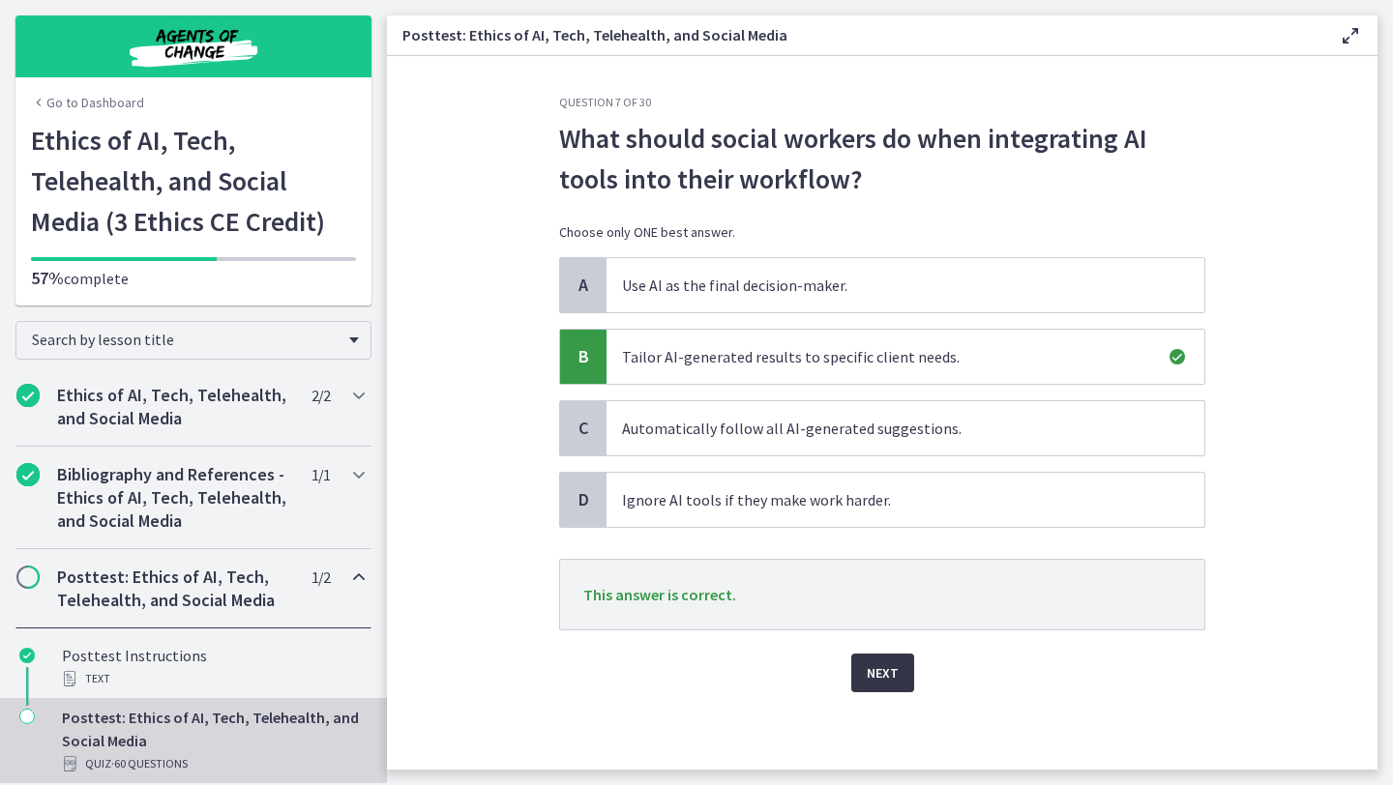
click at [887, 662] on span "Next" at bounding box center [883, 673] width 32 height 23
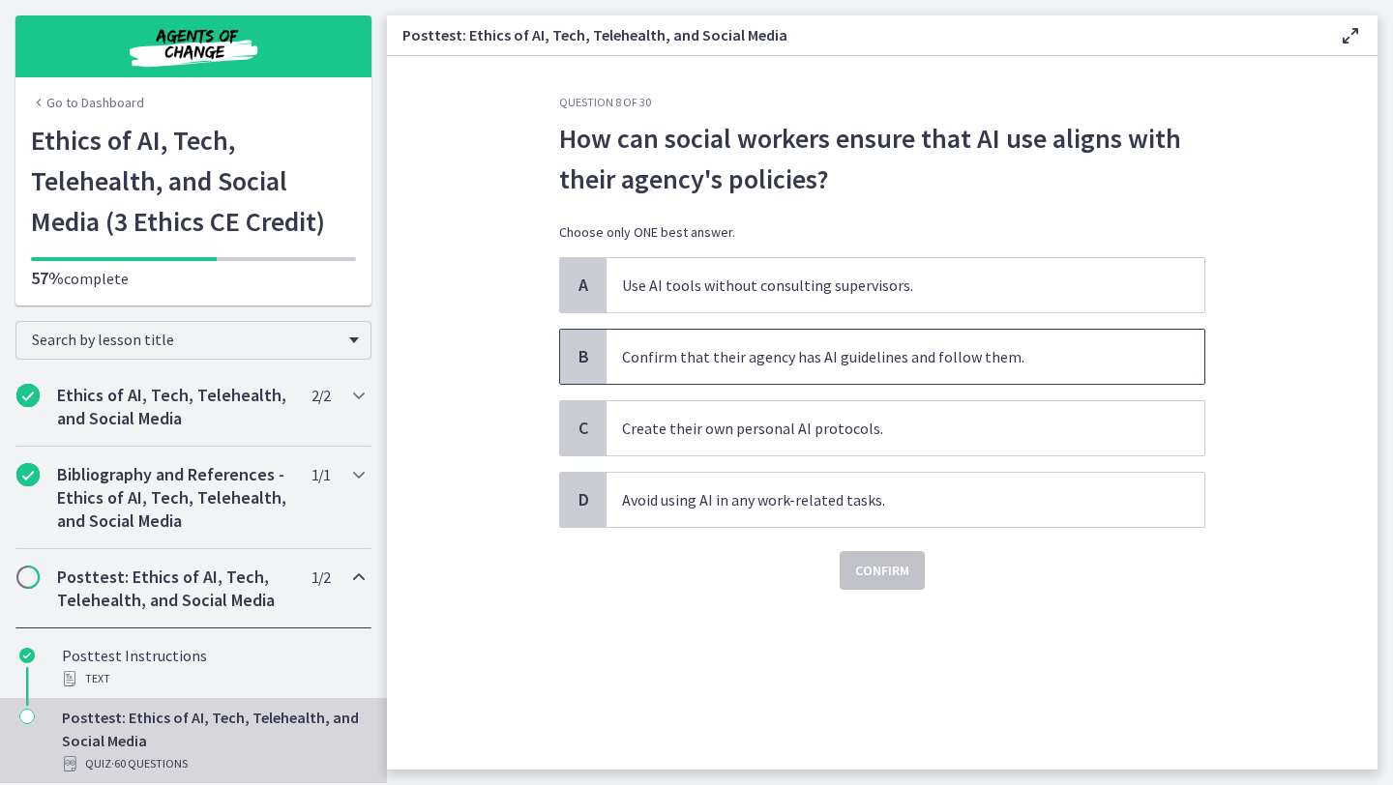
click at [887, 376] on span "Confirm that their agency has AI guidelines and follow them." at bounding box center [905, 357] width 598 height 54
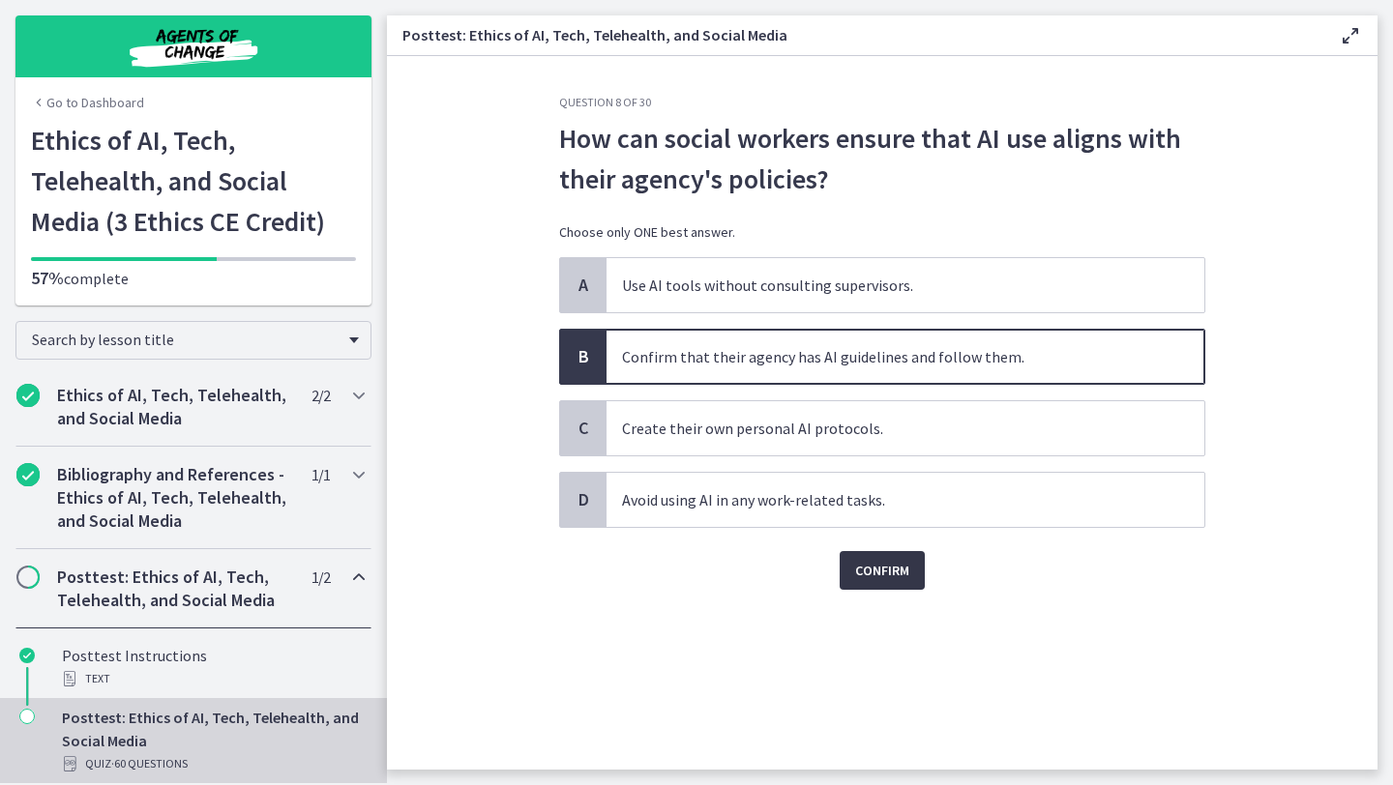
click at [897, 582] on button "Confirm" at bounding box center [882, 570] width 85 height 39
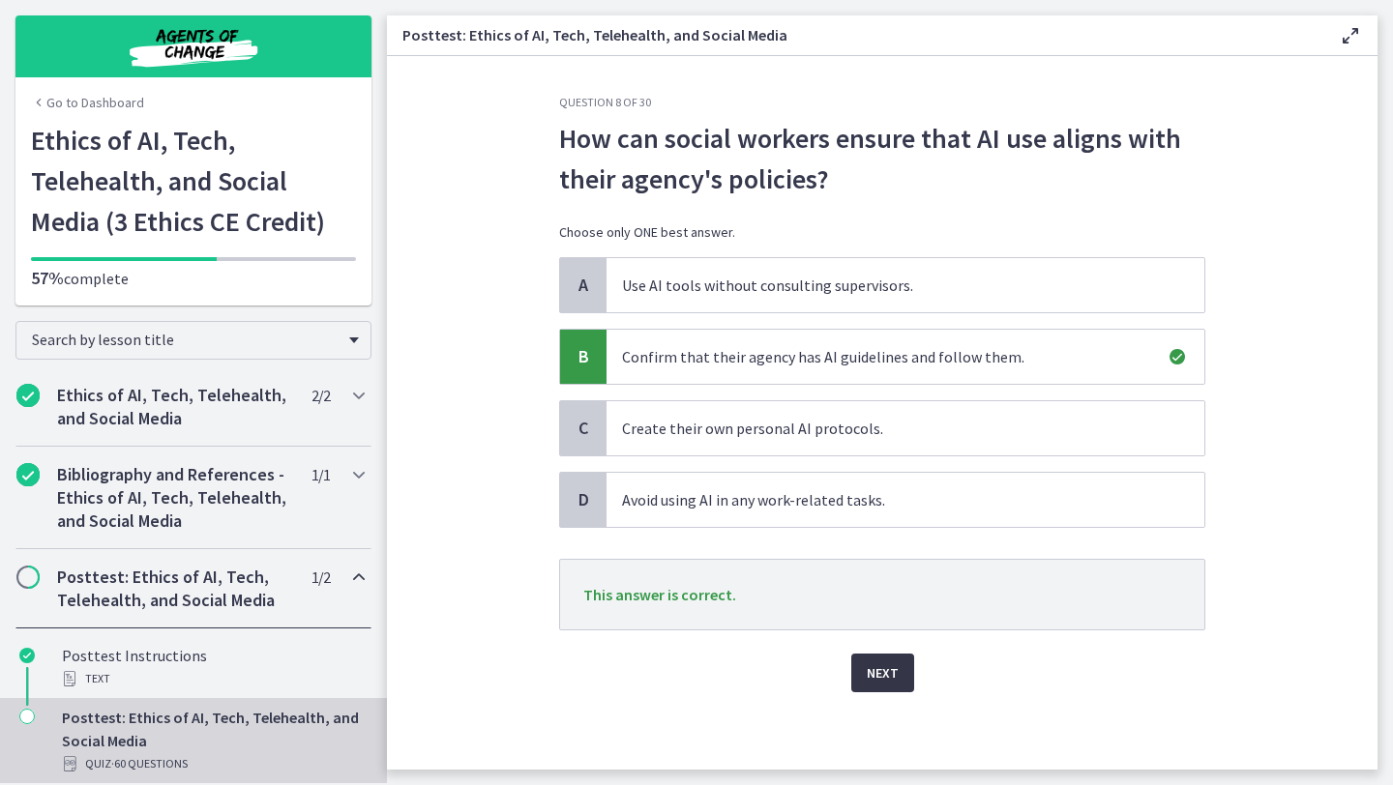
click at [903, 682] on button "Next" at bounding box center [882, 673] width 63 height 39
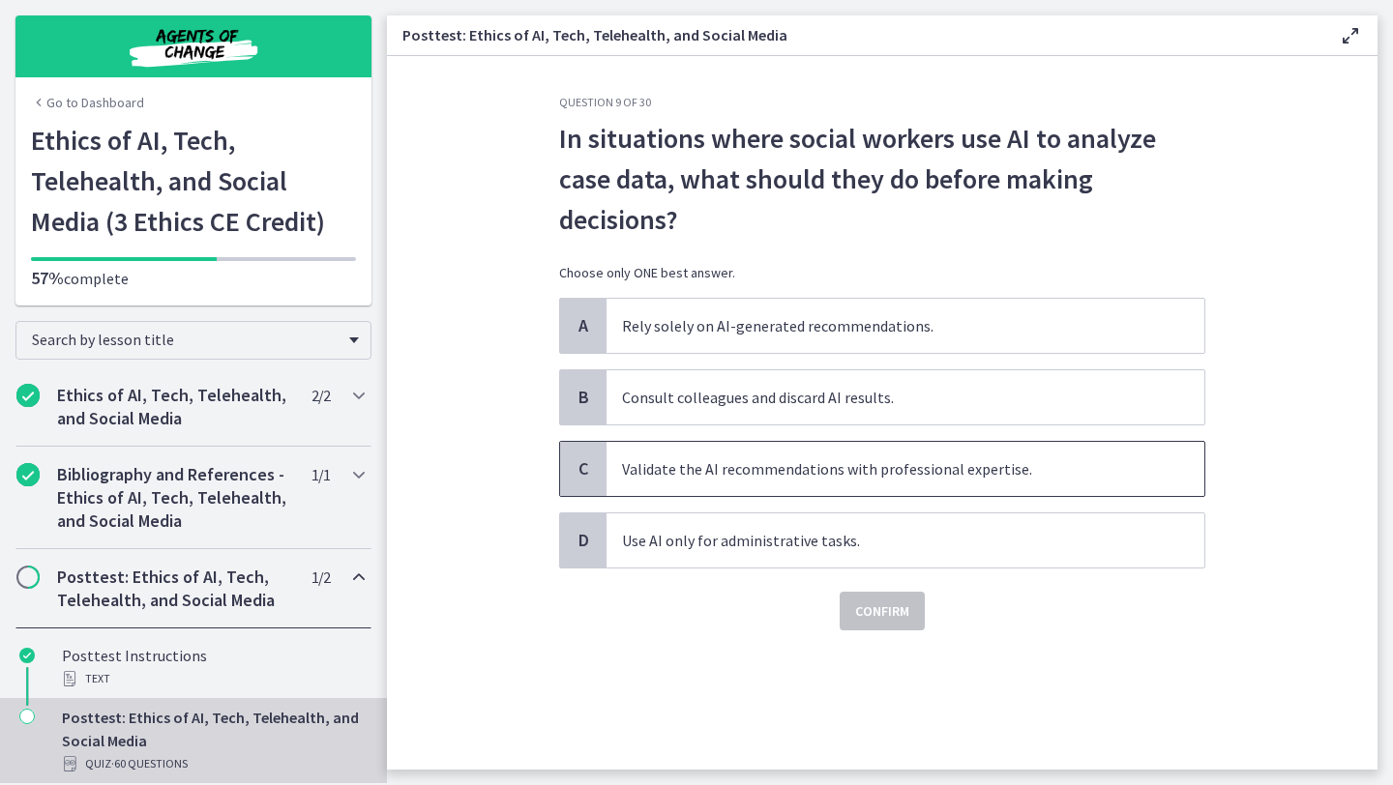
click at [916, 462] on span "Validate the AI recommendations with professional expertise." at bounding box center [905, 469] width 598 height 54
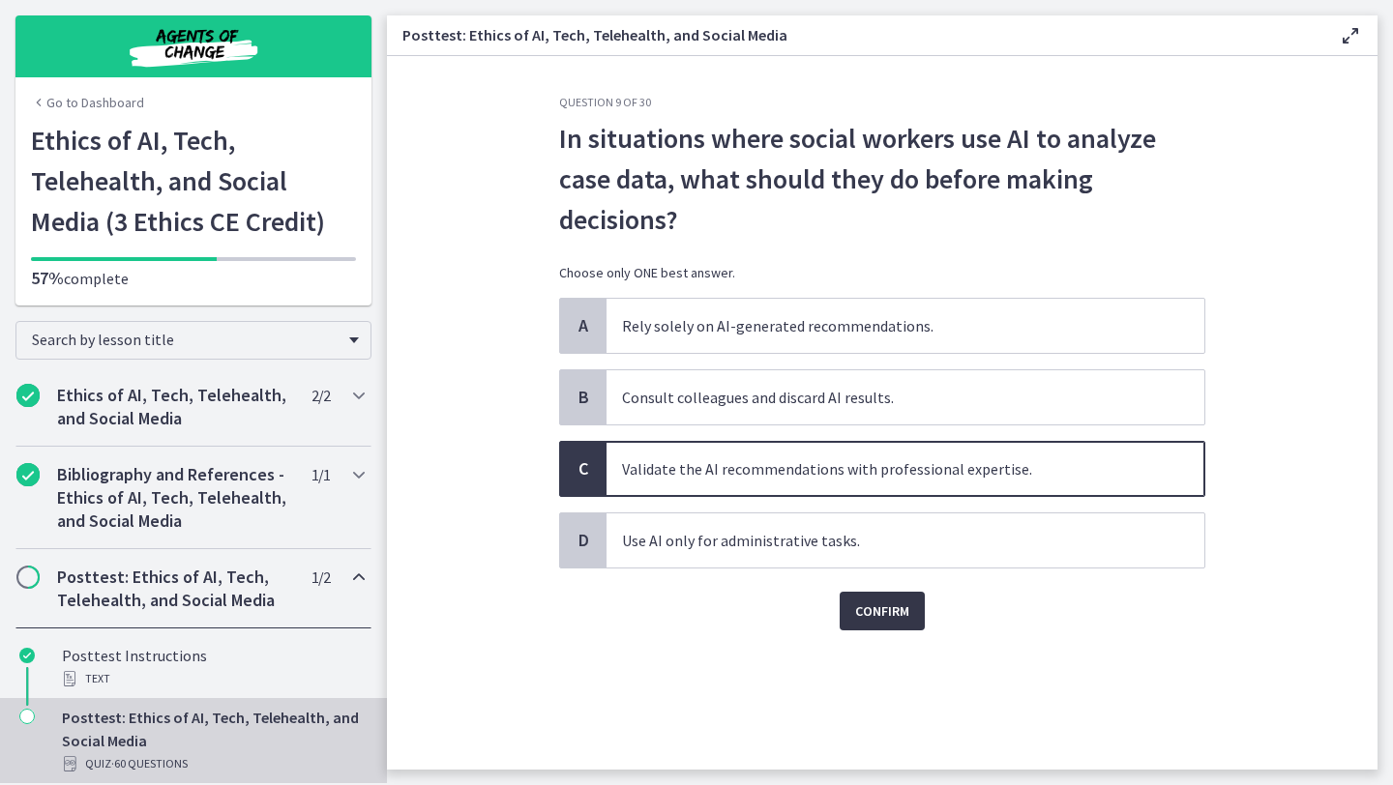
click at [903, 613] on span "Confirm" at bounding box center [882, 611] width 54 height 23
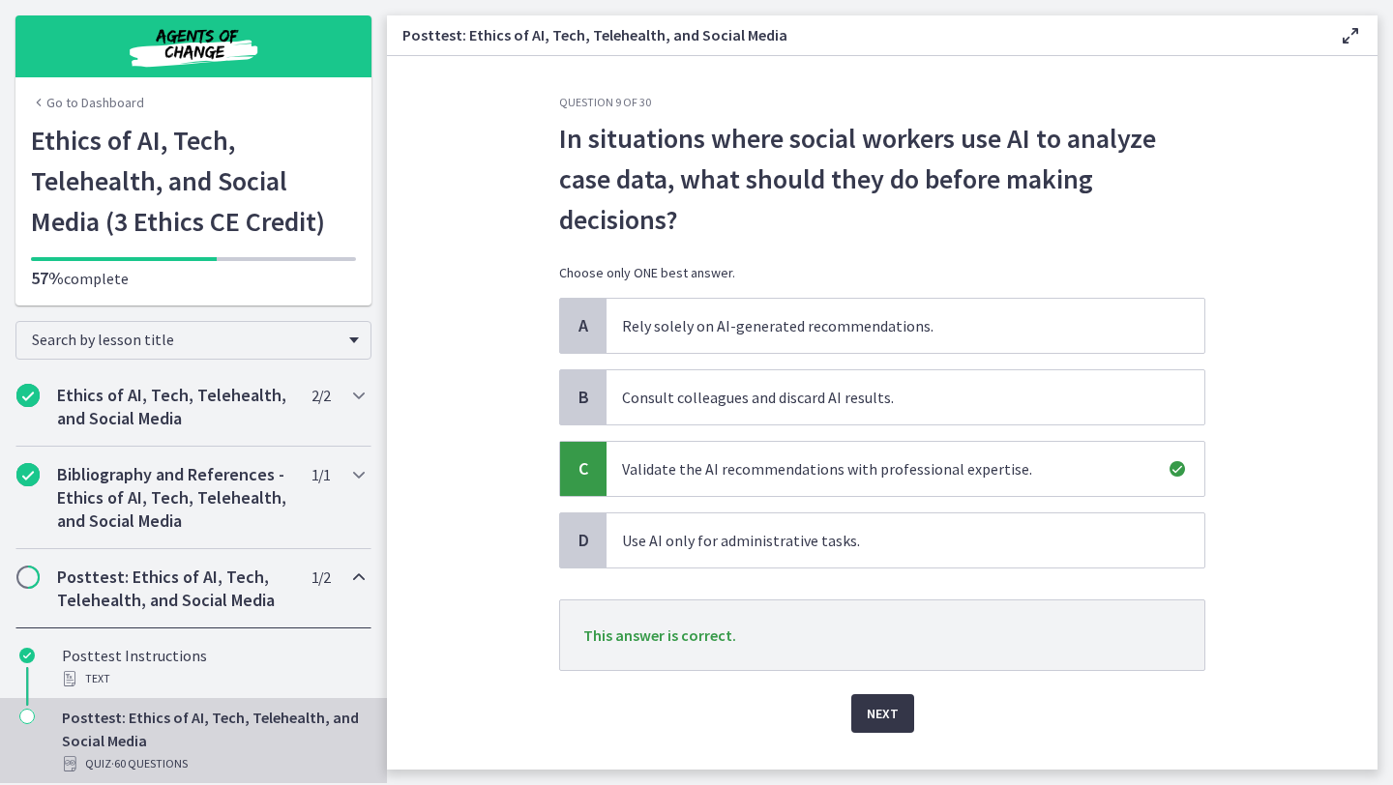
click at [892, 694] on button "Next" at bounding box center [882, 713] width 63 height 39
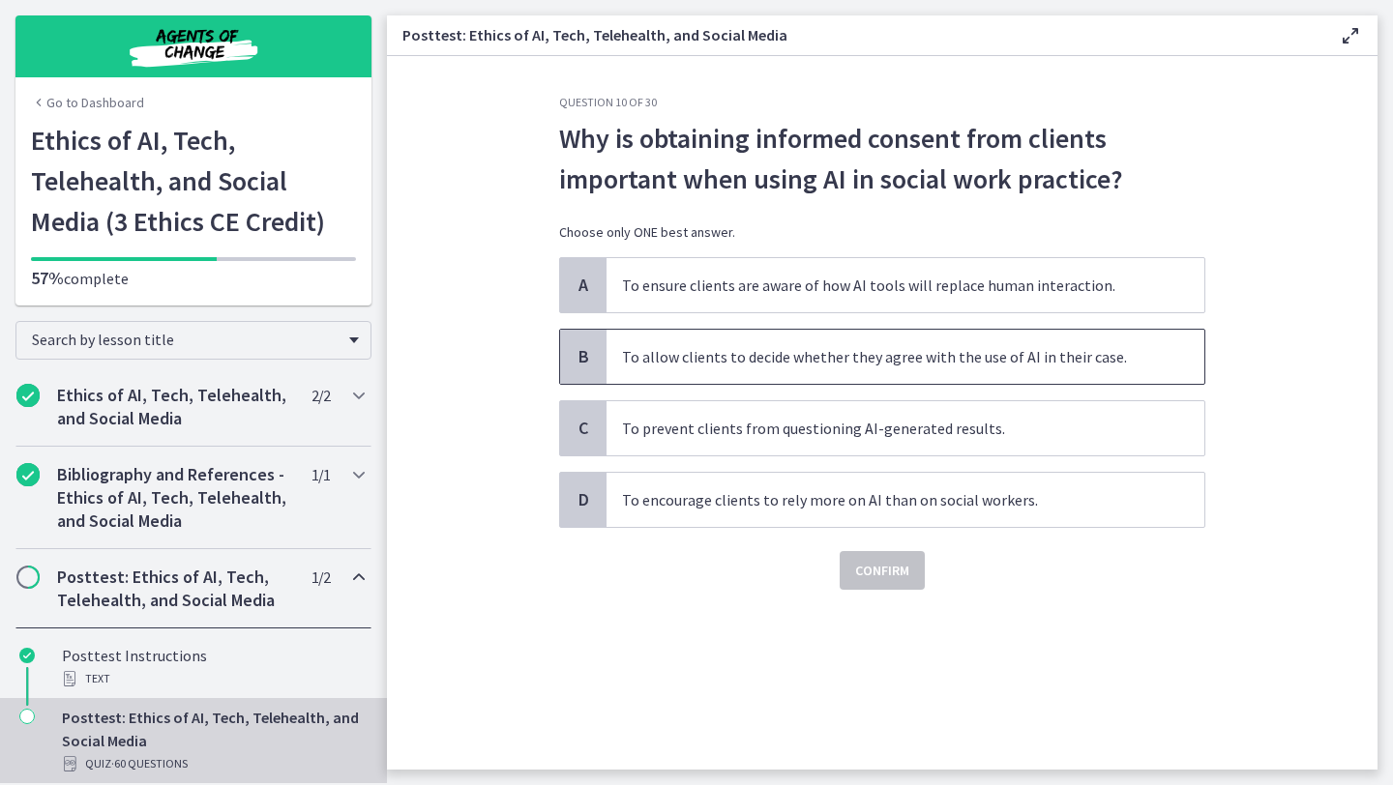
click at [813, 368] on span "To allow clients to decide whether they agree with the use of AI in their case." at bounding box center [905, 357] width 598 height 54
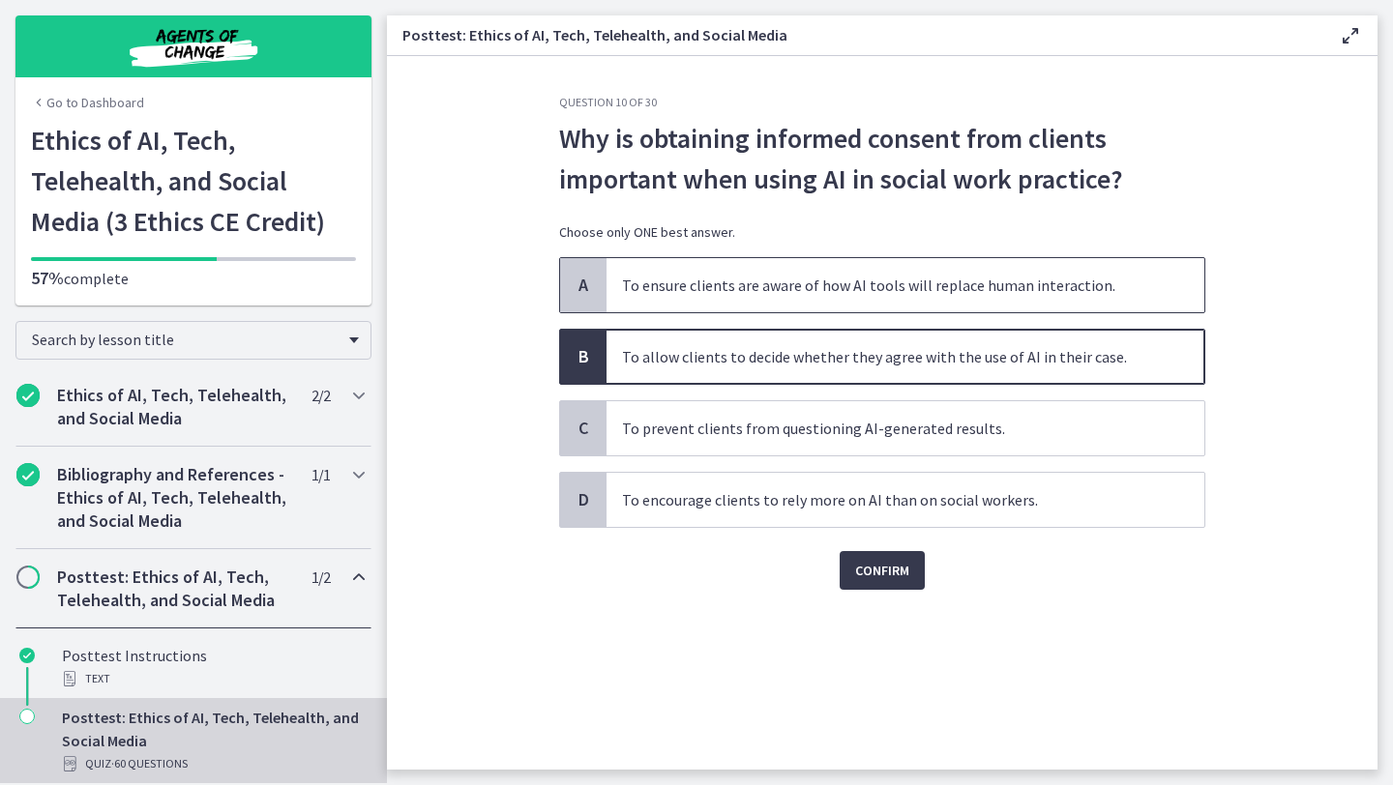
click at [813, 305] on span "To ensure clients are aware of how AI tools will replace human interaction." at bounding box center [905, 285] width 598 height 54
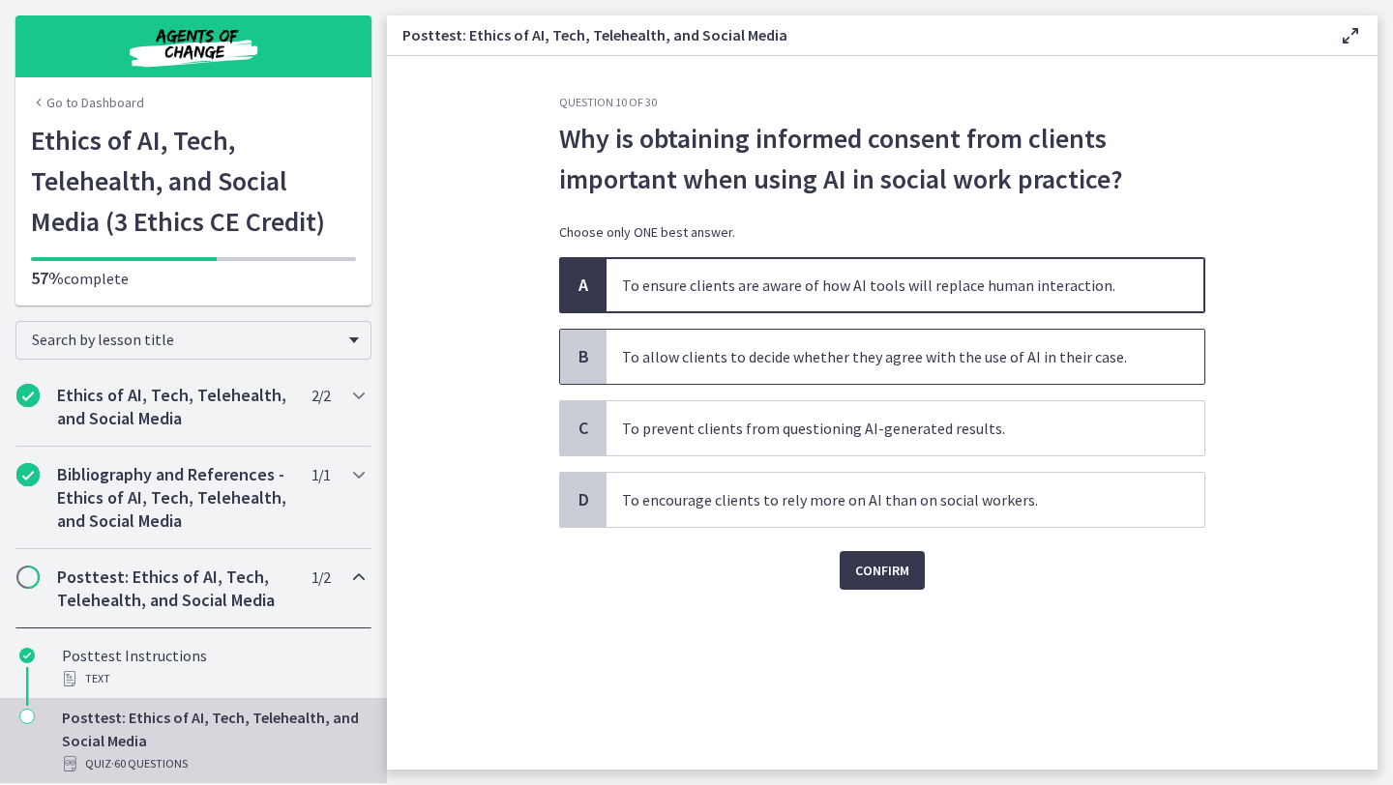
click at [833, 364] on span "To allow clients to decide whether they agree with the use of AI in their case." at bounding box center [905, 357] width 598 height 54
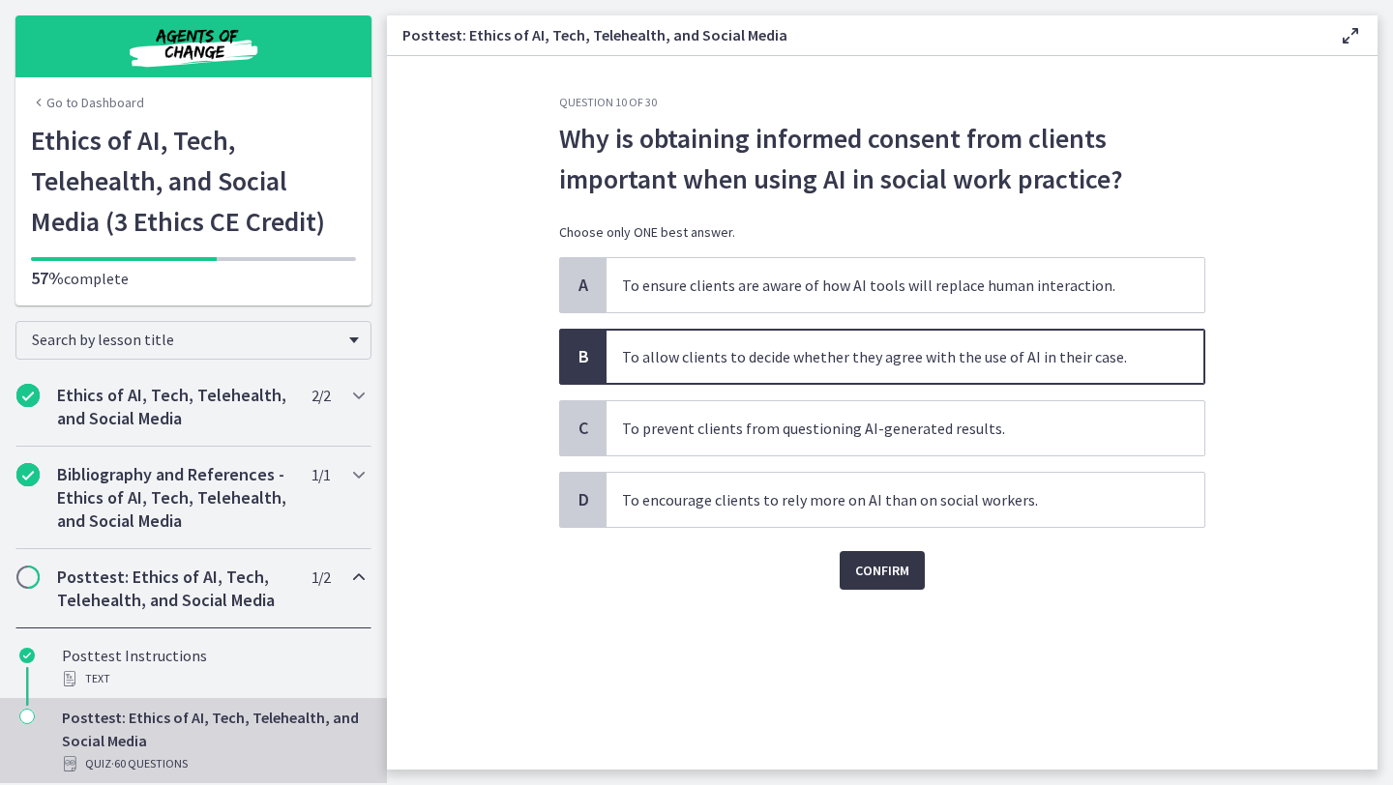
click at [884, 570] on span "Confirm" at bounding box center [882, 570] width 54 height 23
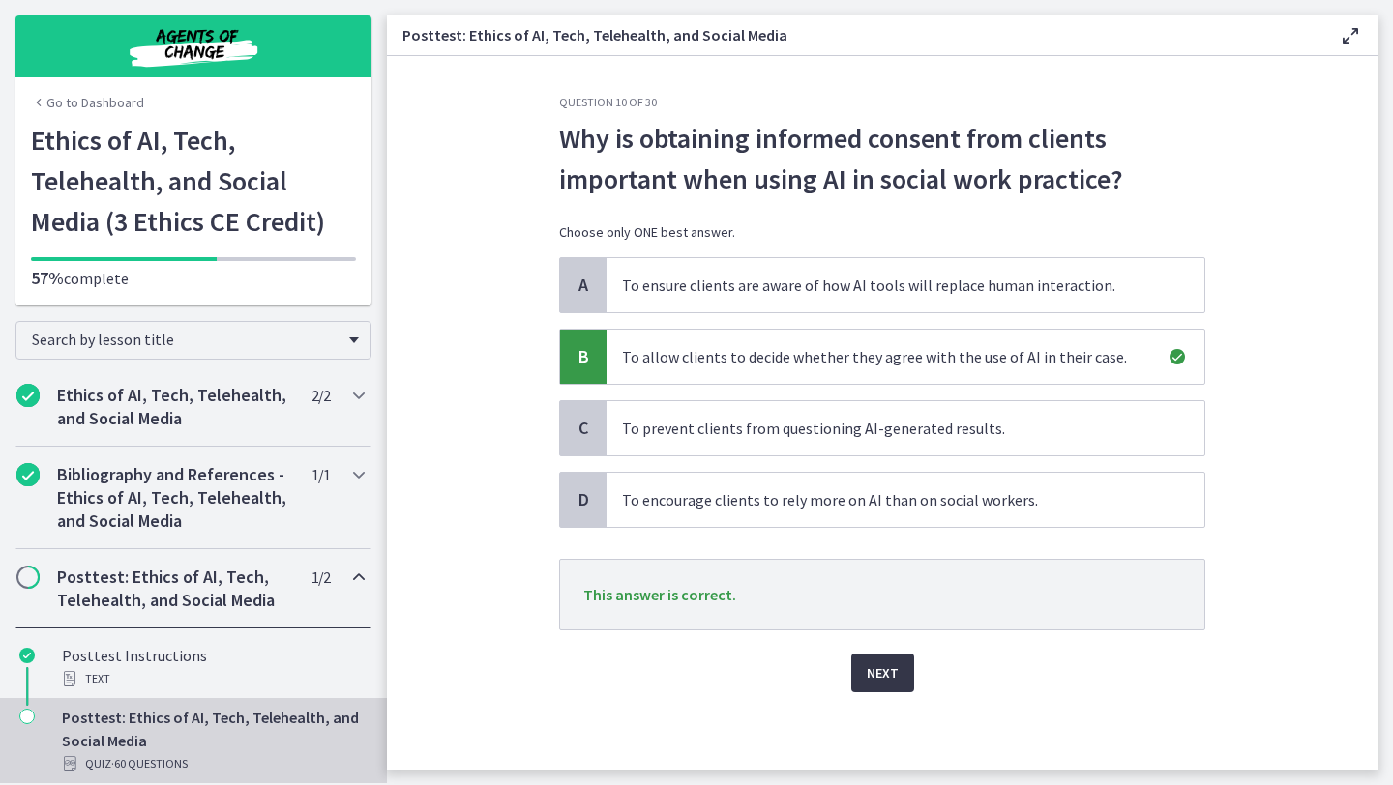
click at [879, 691] on button "Next" at bounding box center [882, 673] width 63 height 39
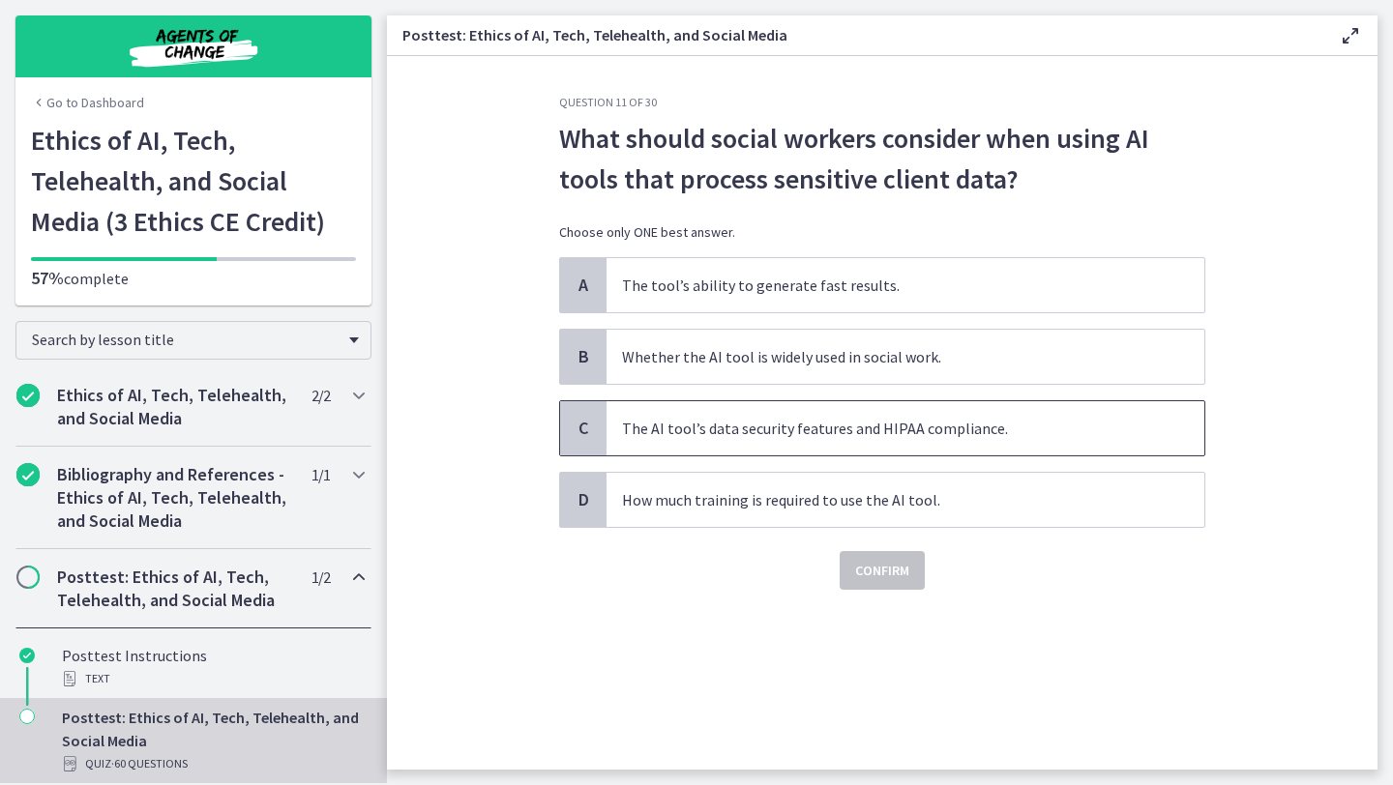
click at [914, 448] on span "The AI tool’s data security features and HIPAA compliance." at bounding box center [905, 428] width 598 height 54
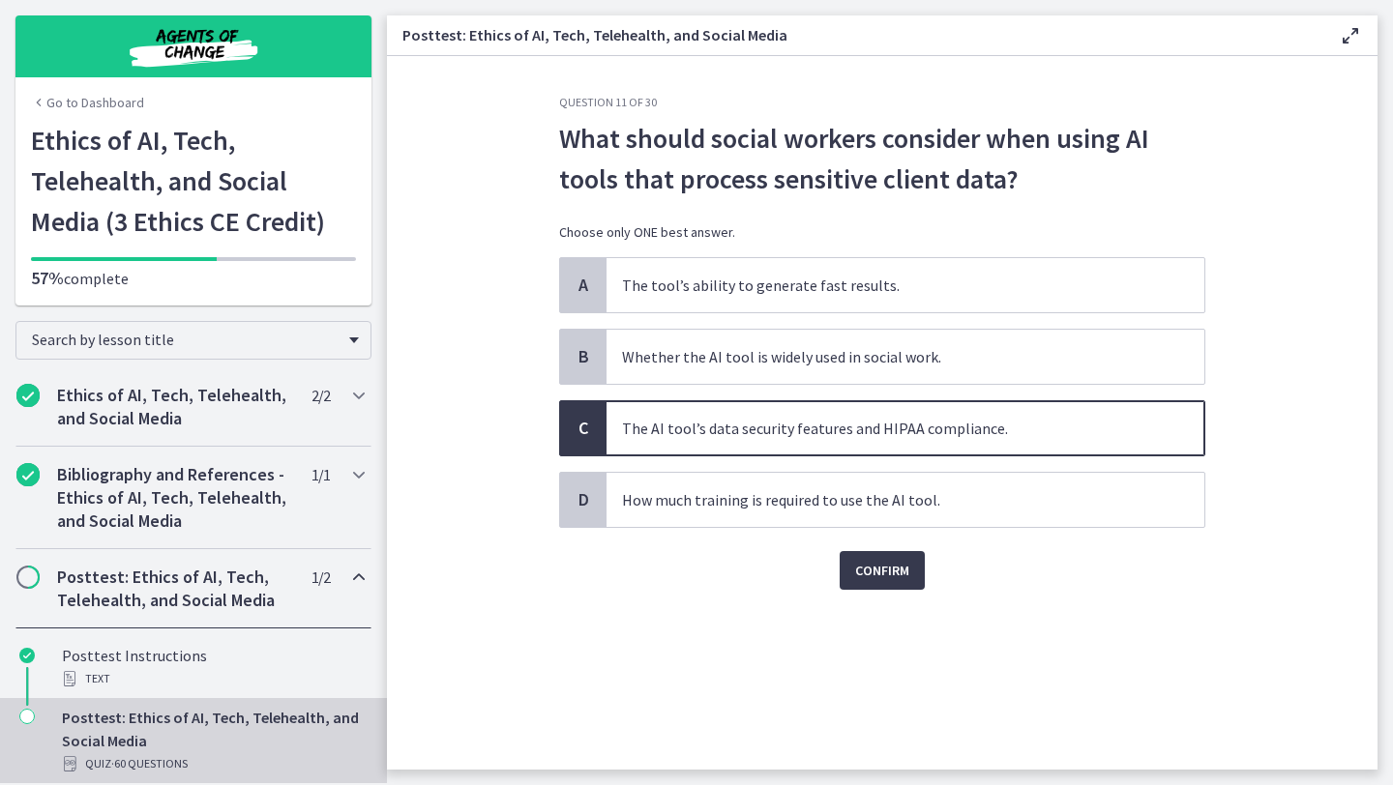
click at [898, 592] on div "Question 11 of 30 What should social workers consider when using AI tools that …" at bounding box center [882, 432] width 677 height 675
click at [887, 572] on span "Confirm" at bounding box center [882, 570] width 54 height 23
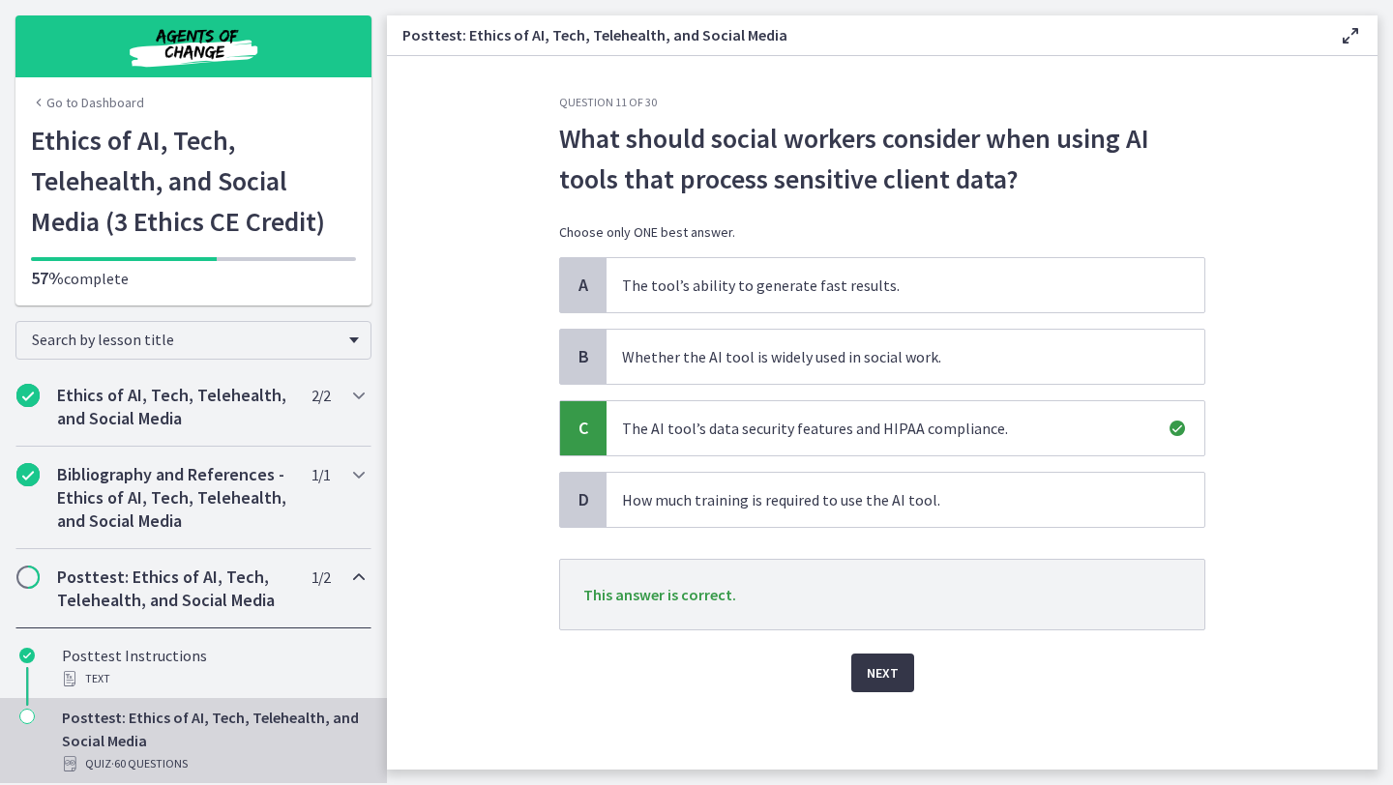
click at [883, 686] on button "Next" at bounding box center [882, 673] width 63 height 39
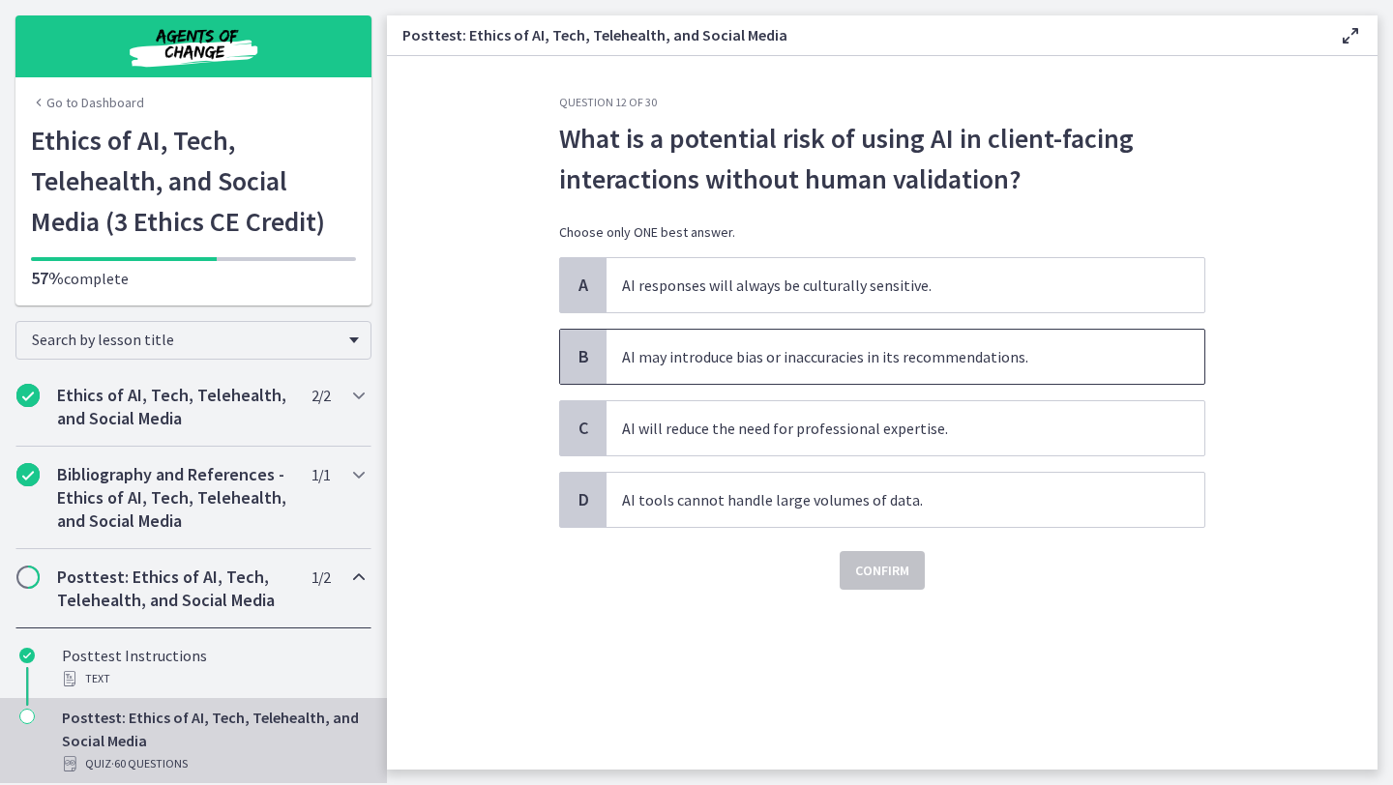
click at [933, 368] on span "AI may introduce bias or inaccuracies in its recommendations." at bounding box center [905, 357] width 598 height 54
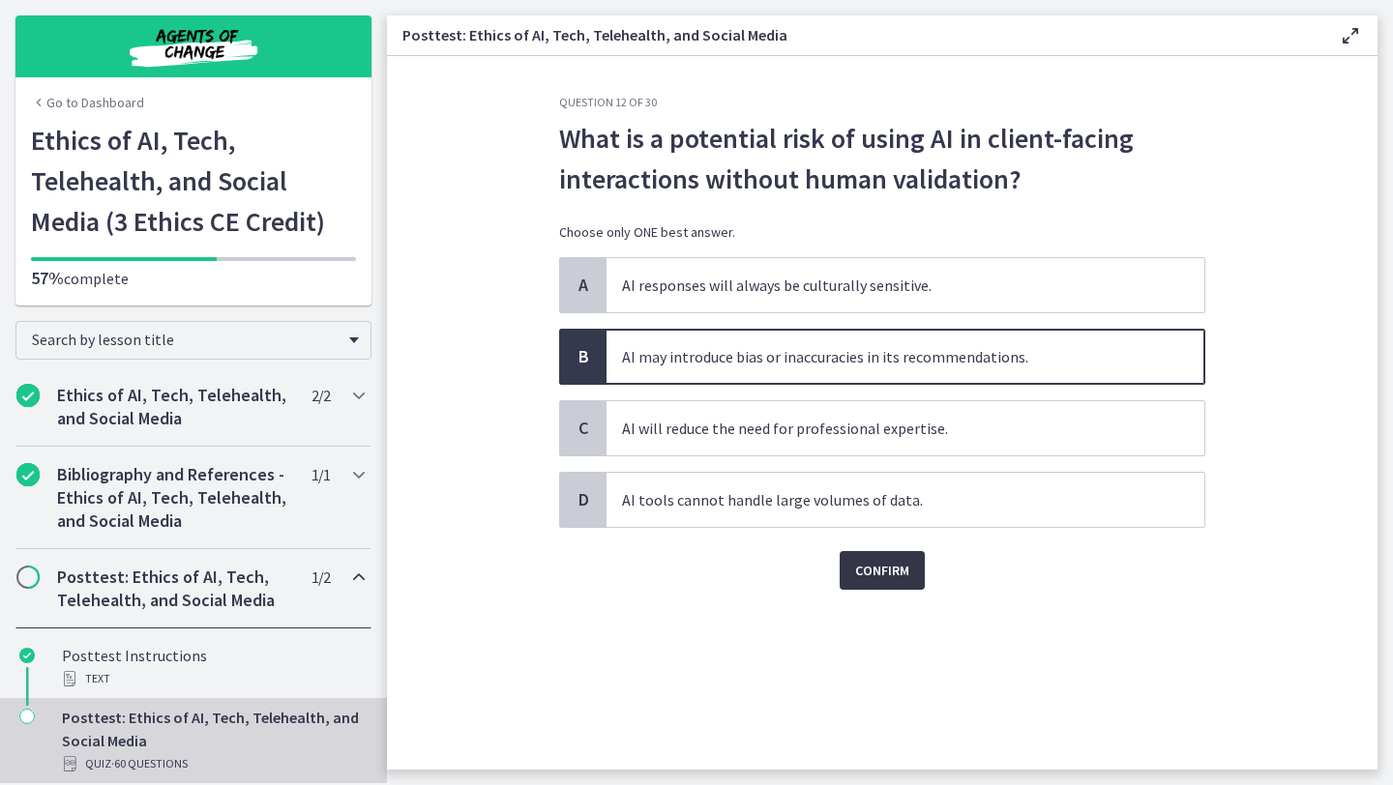
click at [886, 576] on span "Confirm" at bounding box center [882, 570] width 54 height 23
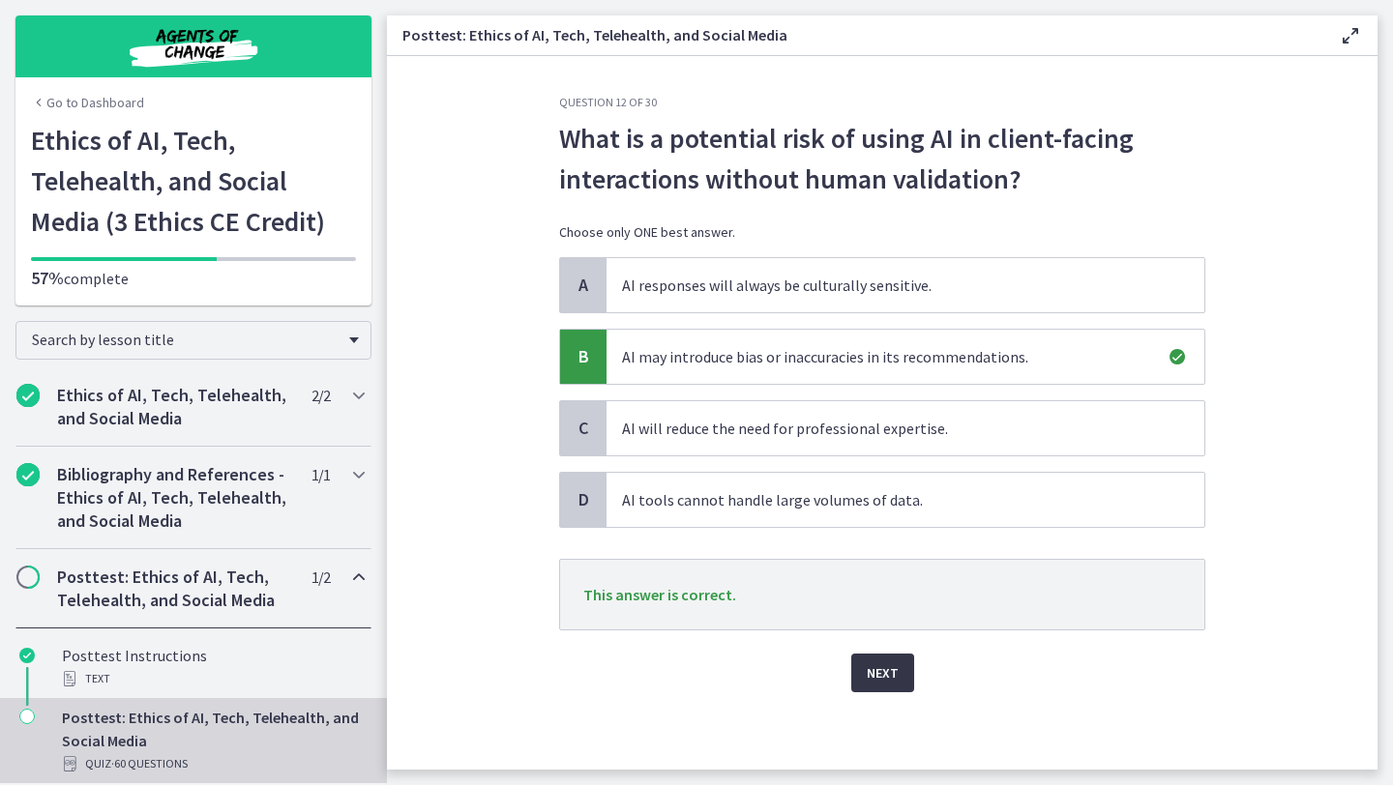
click at [892, 667] on span "Next" at bounding box center [883, 673] width 32 height 23
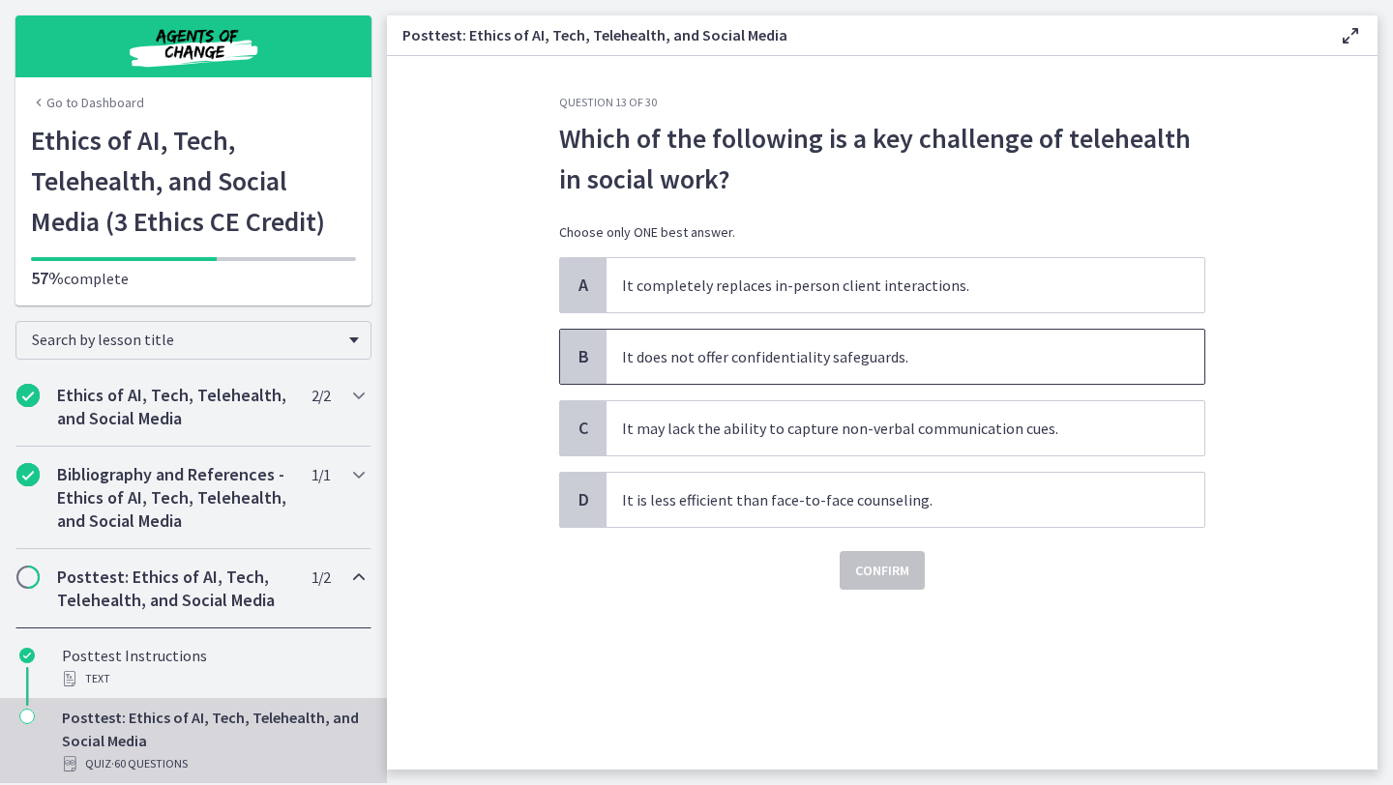
click at [901, 361] on span "It does not offer confidentiality safeguards." at bounding box center [905, 357] width 598 height 54
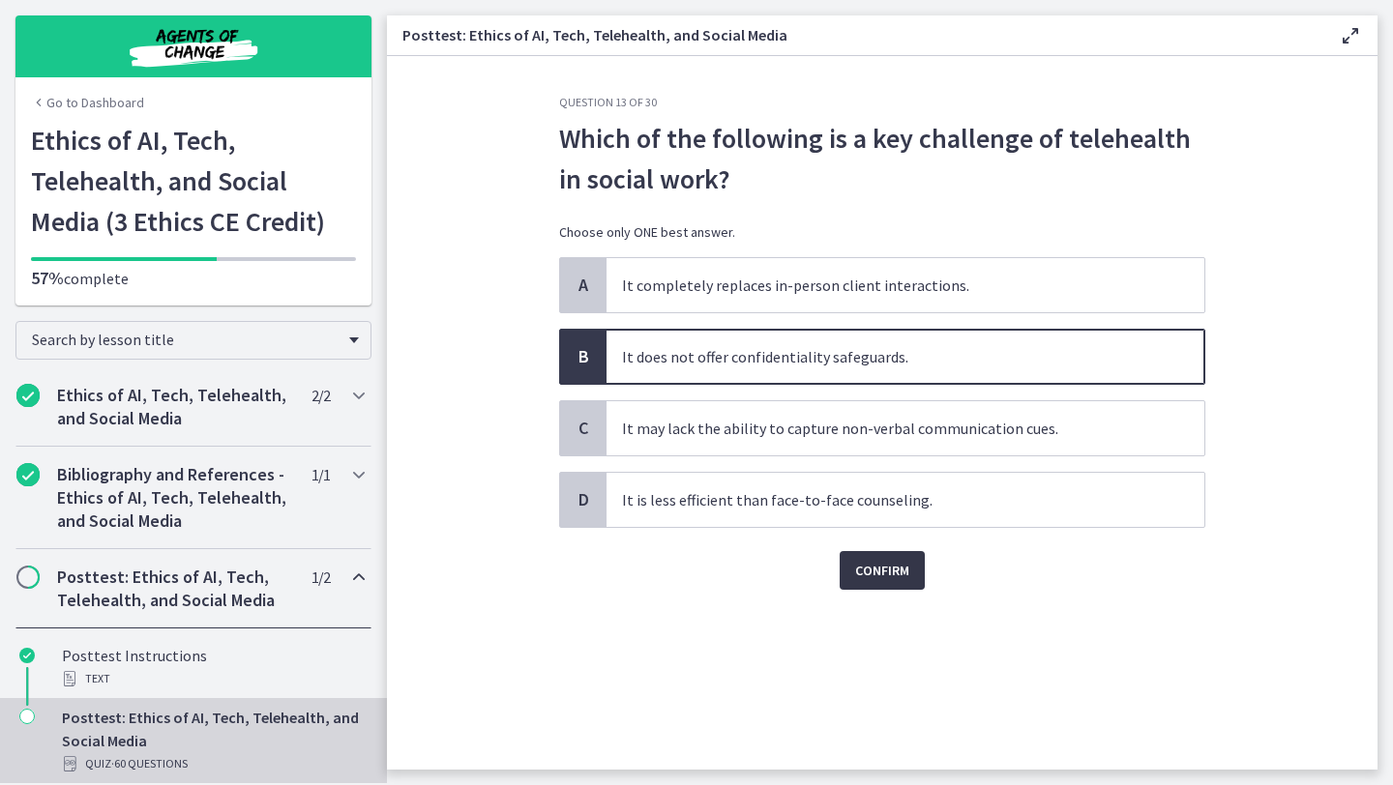
click at [896, 562] on span "Confirm" at bounding box center [882, 570] width 54 height 23
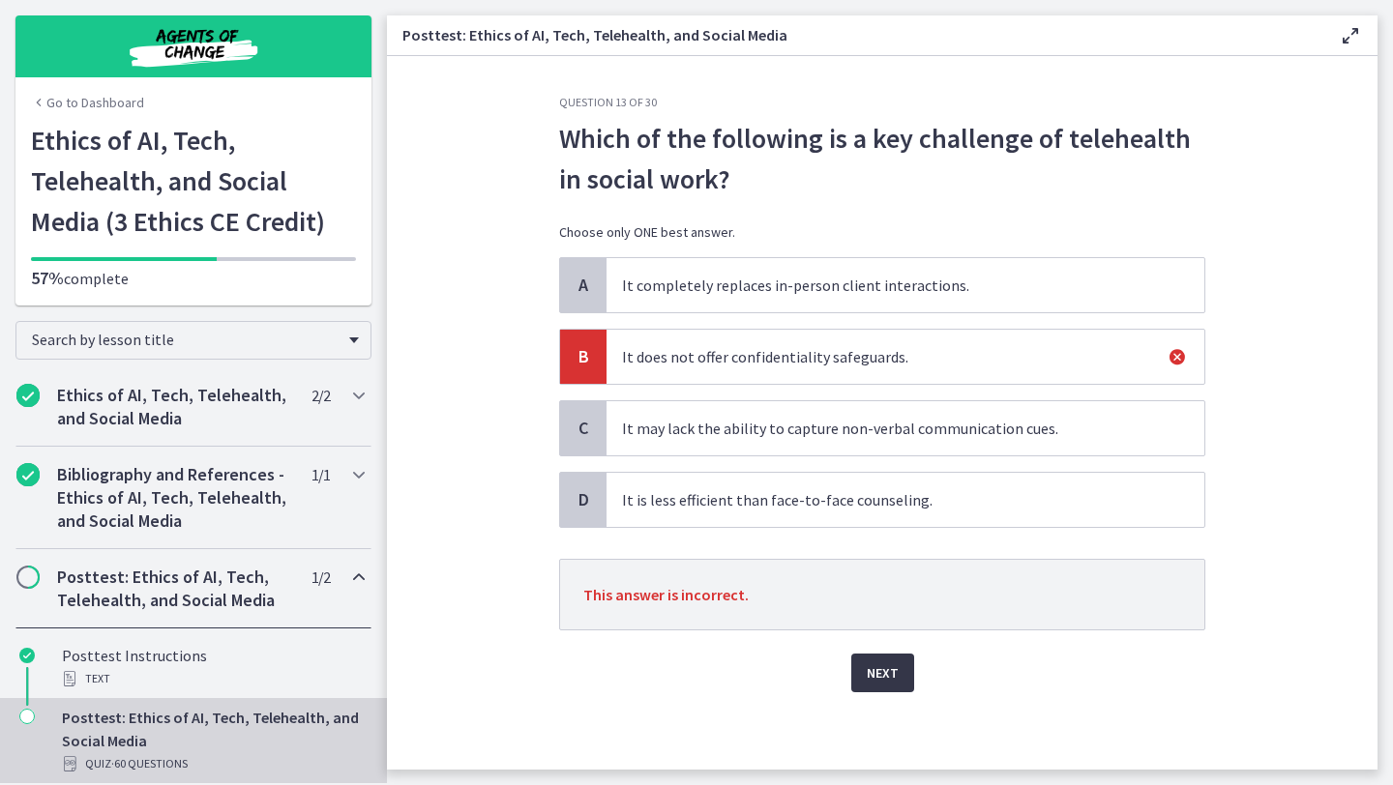
click at [888, 679] on span "Next" at bounding box center [883, 673] width 32 height 23
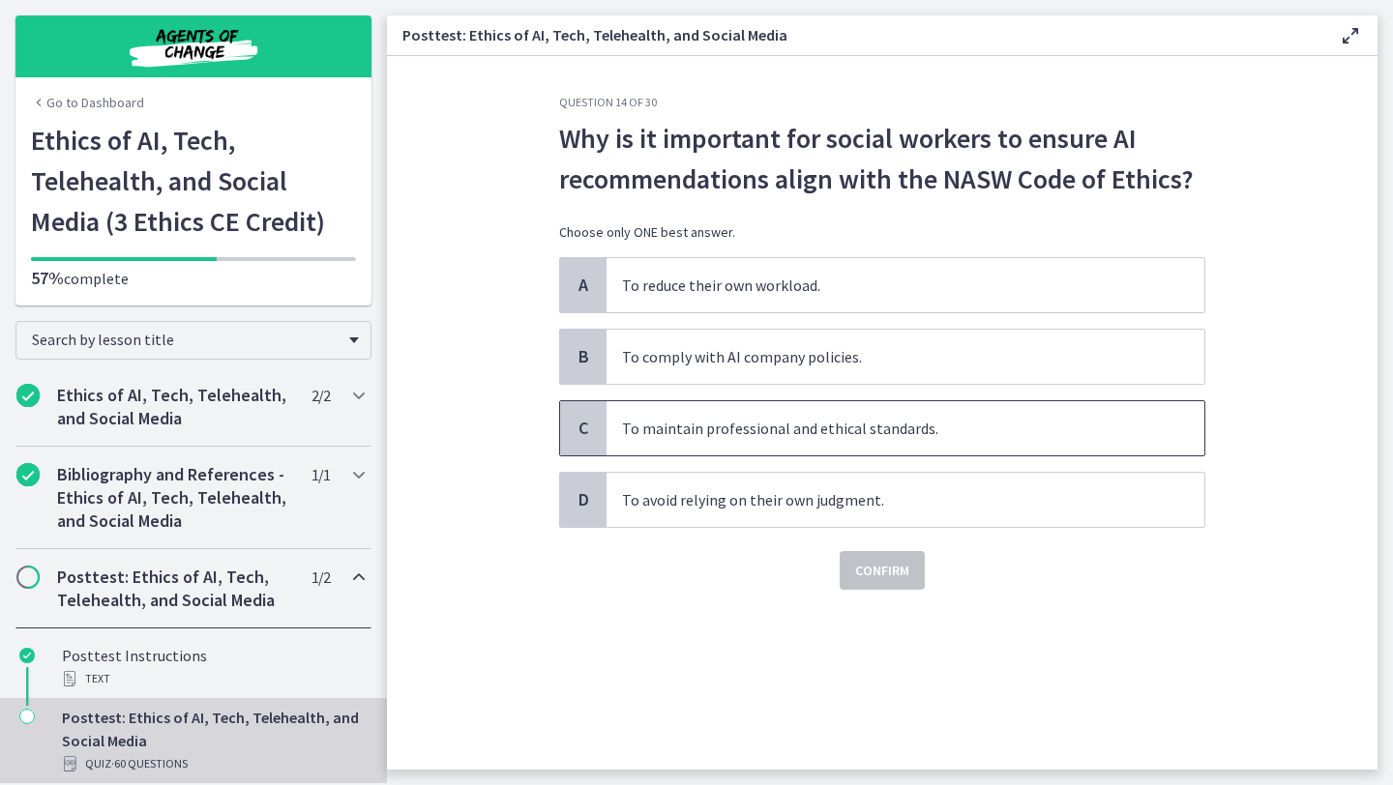
click at [850, 432] on span "To maintain professional and ethical standards." at bounding box center [905, 428] width 598 height 54
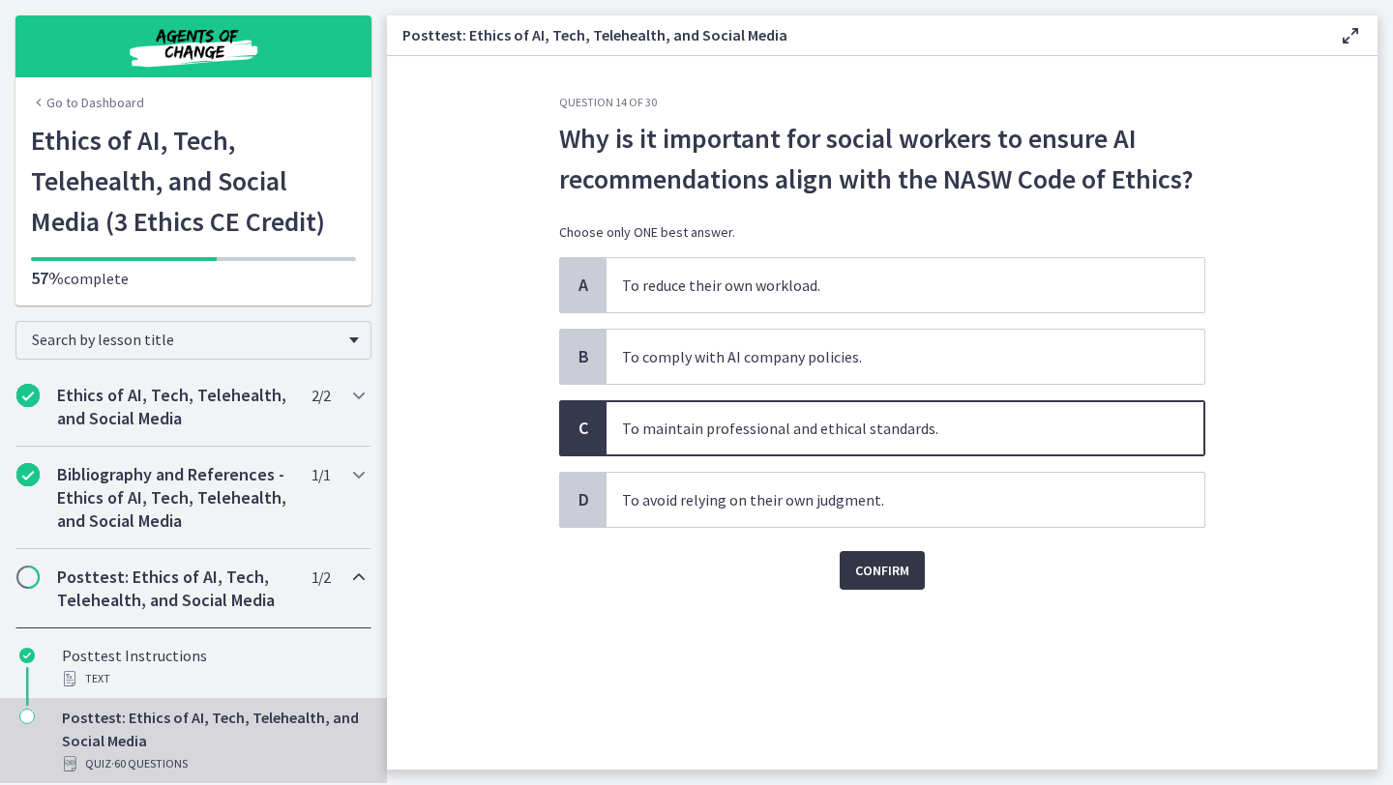
click at [899, 581] on span "Confirm" at bounding box center [882, 570] width 54 height 23
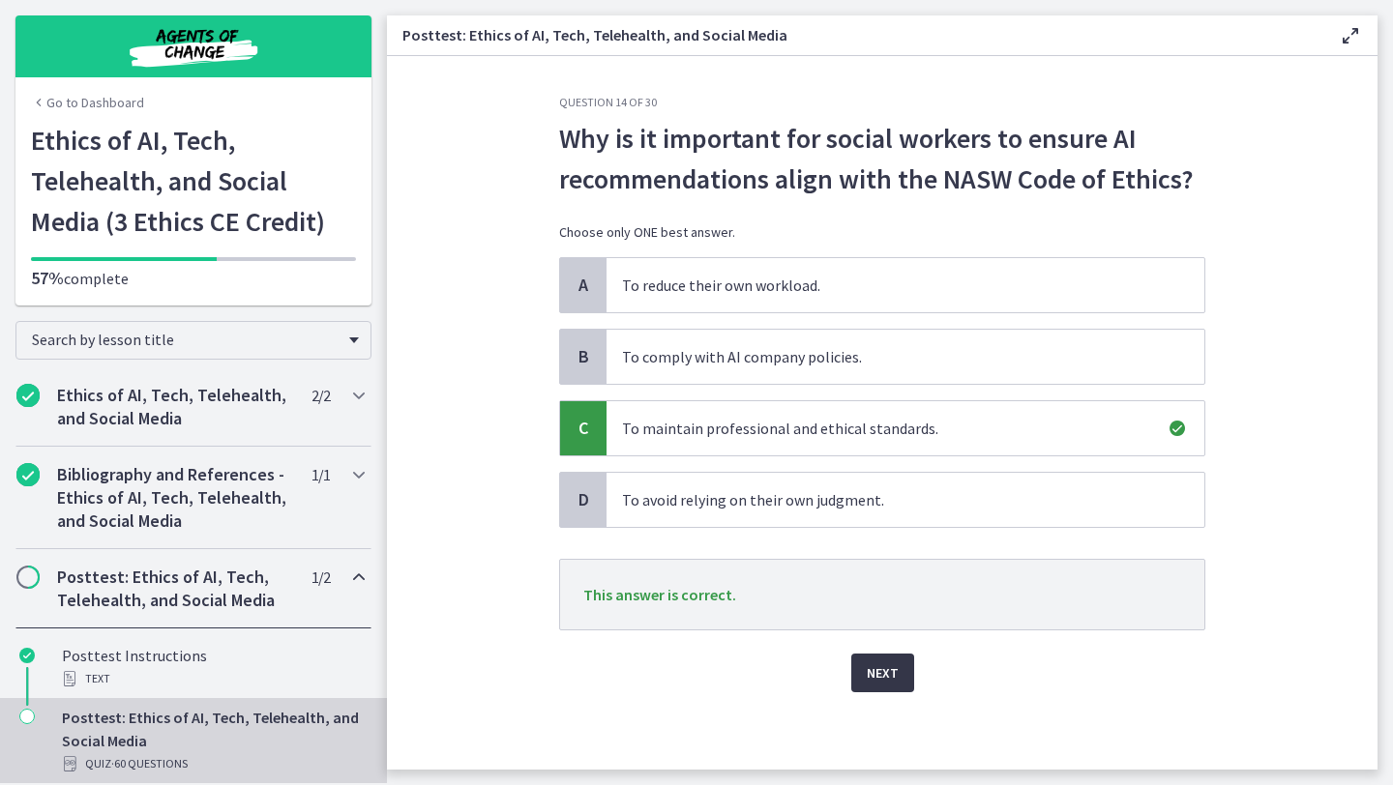
click at [882, 680] on span "Next" at bounding box center [883, 673] width 32 height 23
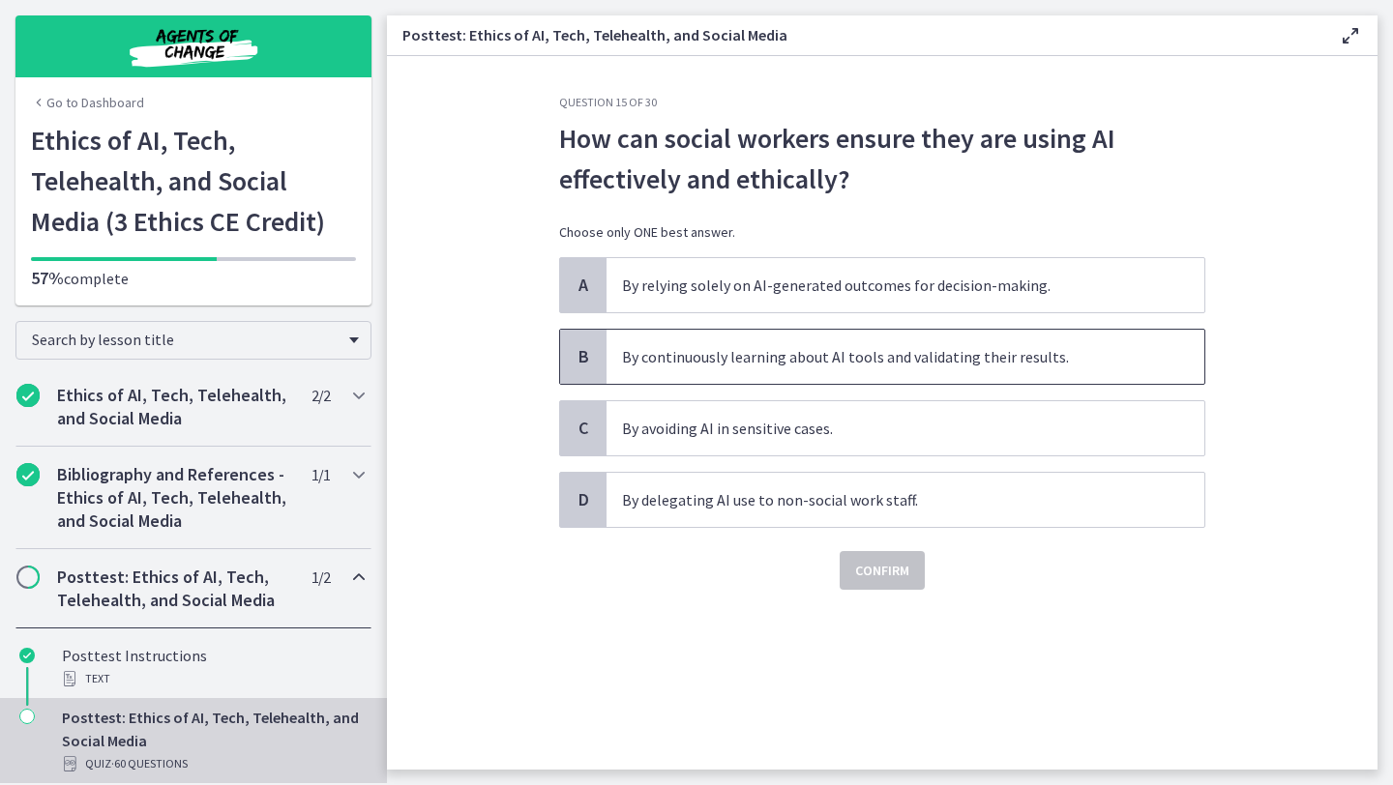
click at [855, 347] on span "By continuously learning about AI tools and validating their results." at bounding box center [905, 357] width 598 height 54
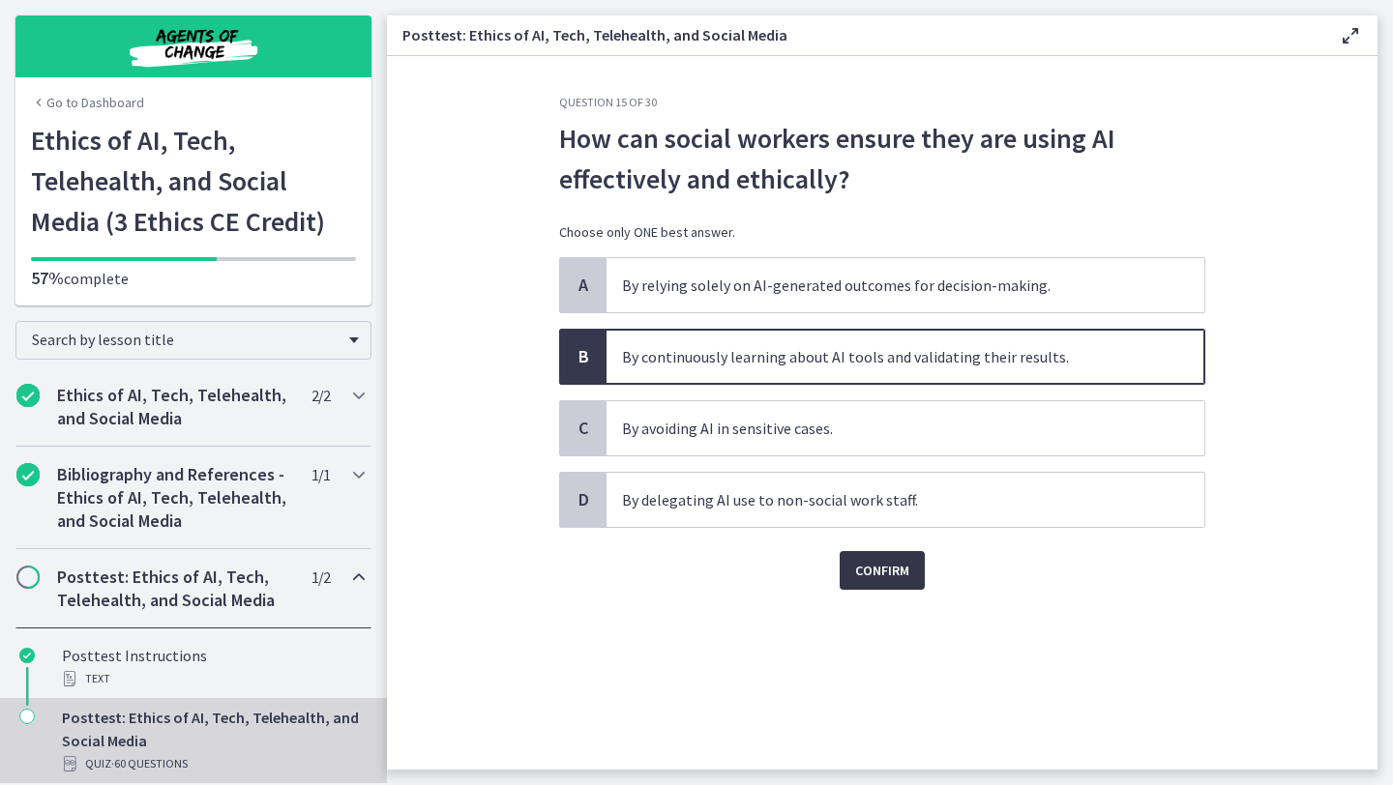
click at [892, 560] on span "Confirm" at bounding box center [882, 570] width 54 height 23
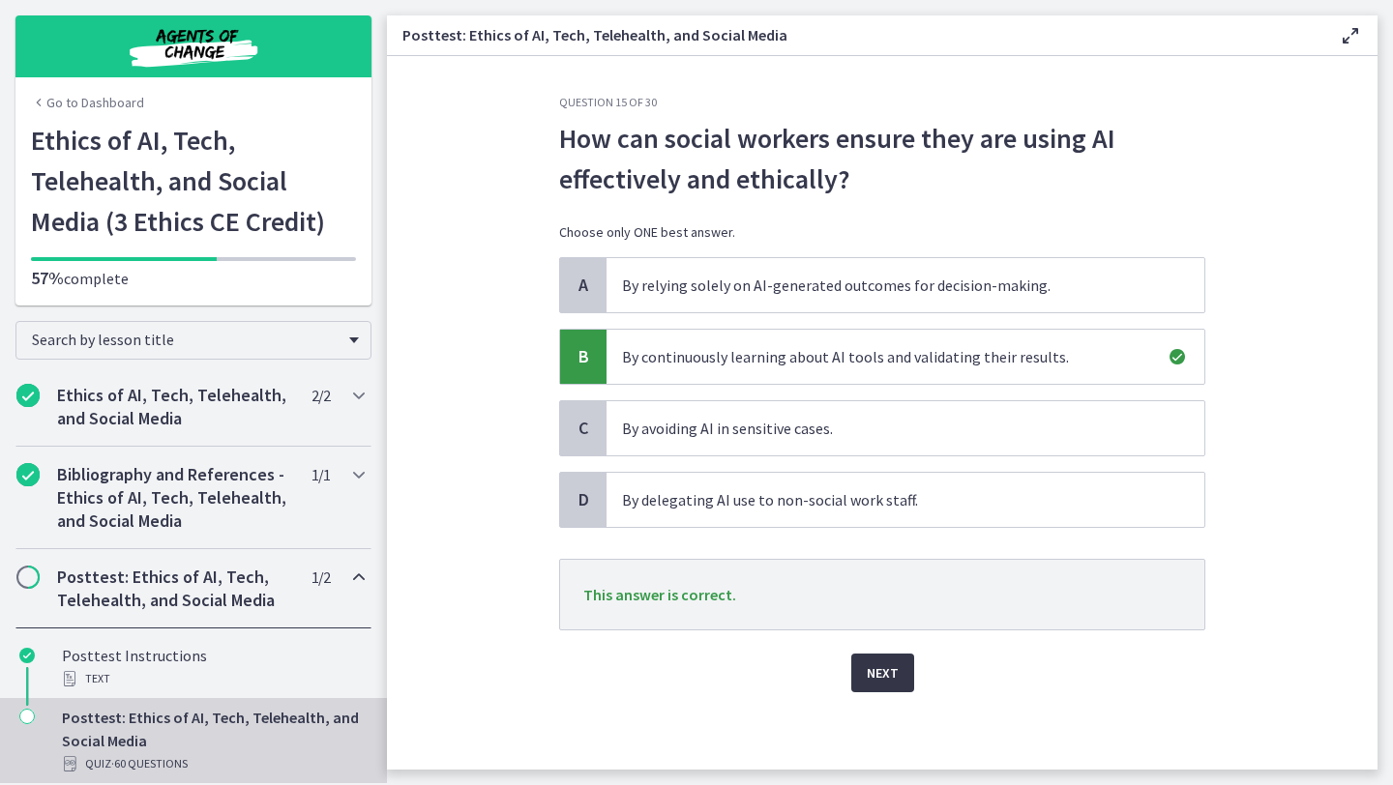
click at [890, 664] on span "Next" at bounding box center [883, 673] width 32 height 23
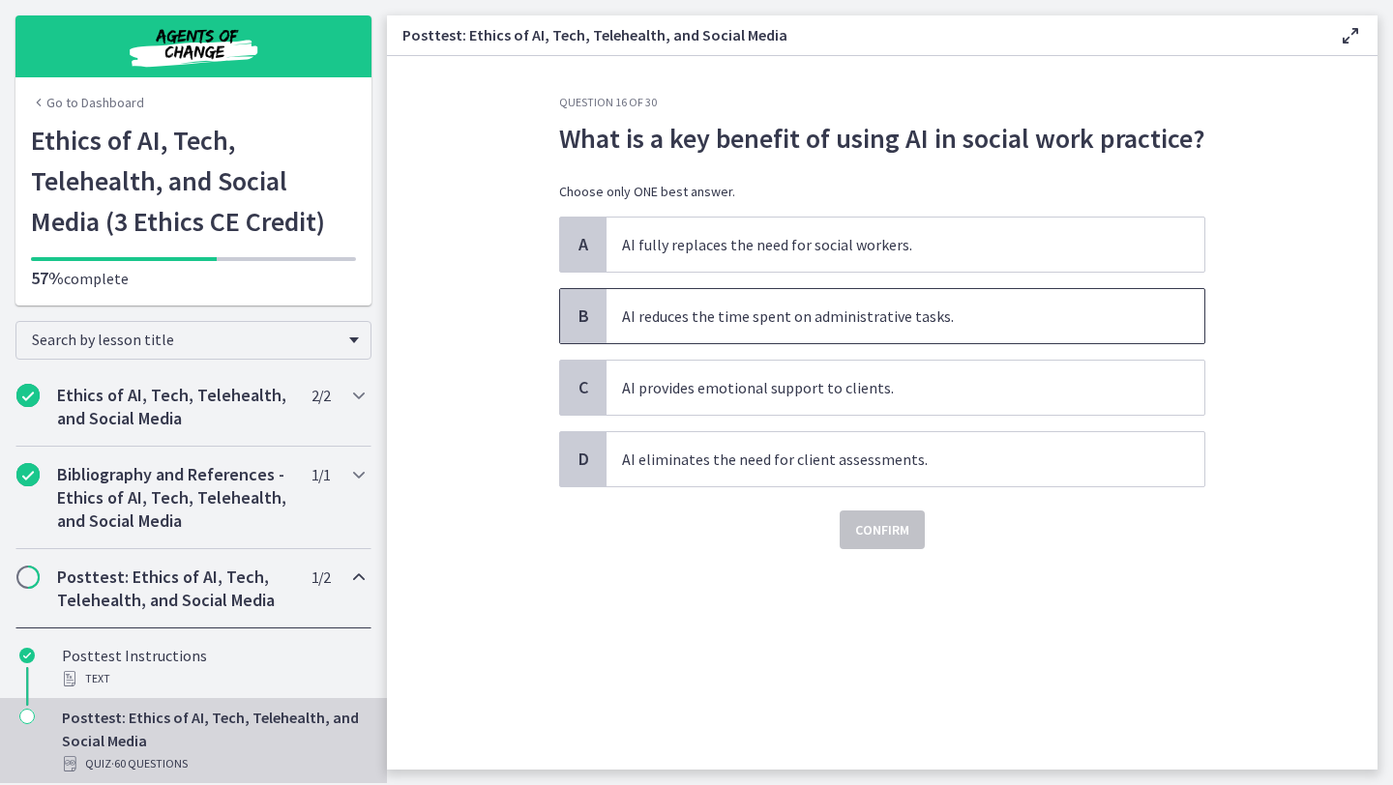
click at [800, 333] on span "AI reduces the time spent on administrative tasks." at bounding box center [905, 316] width 598 height 54
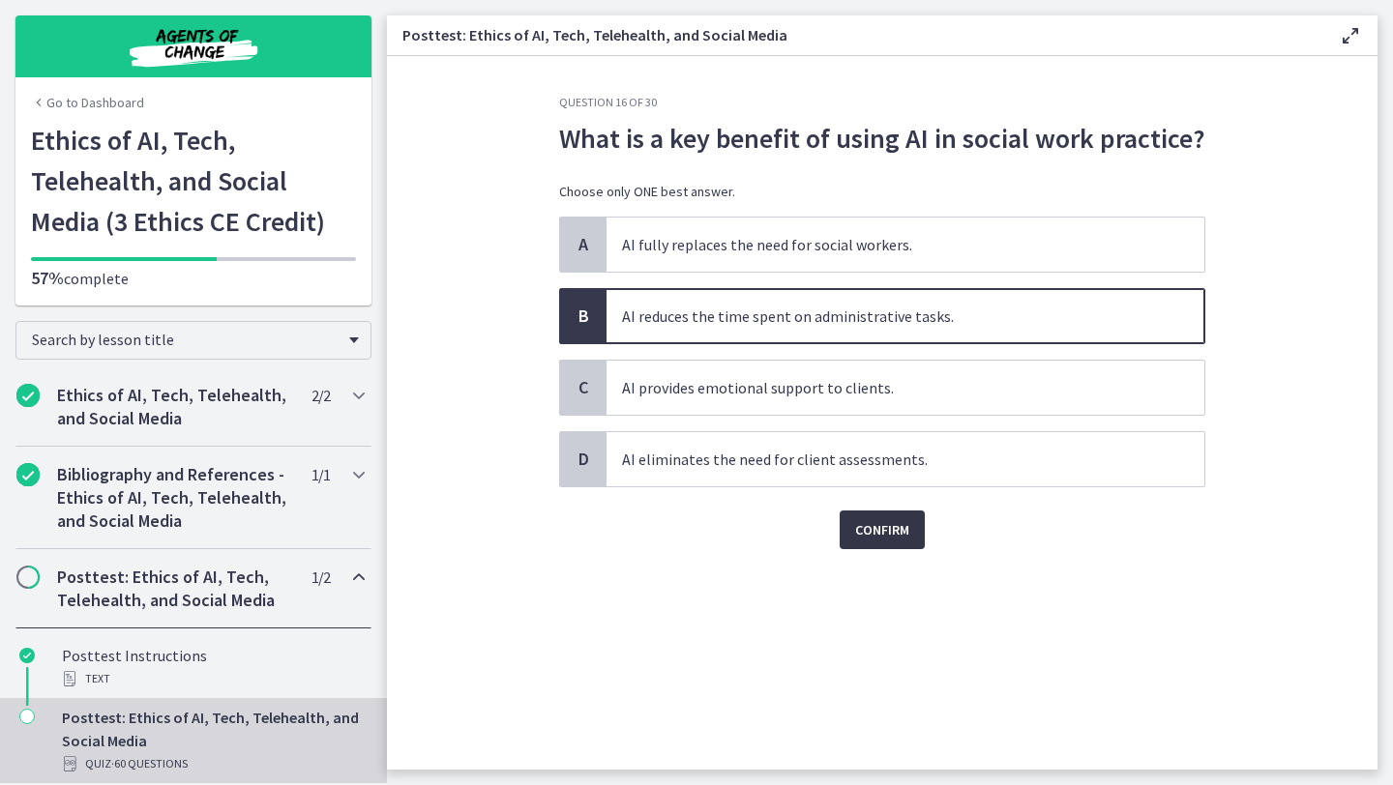
click at [892, 531] on span "Confirm" at bounding box center [882, 529] width 54 height 23
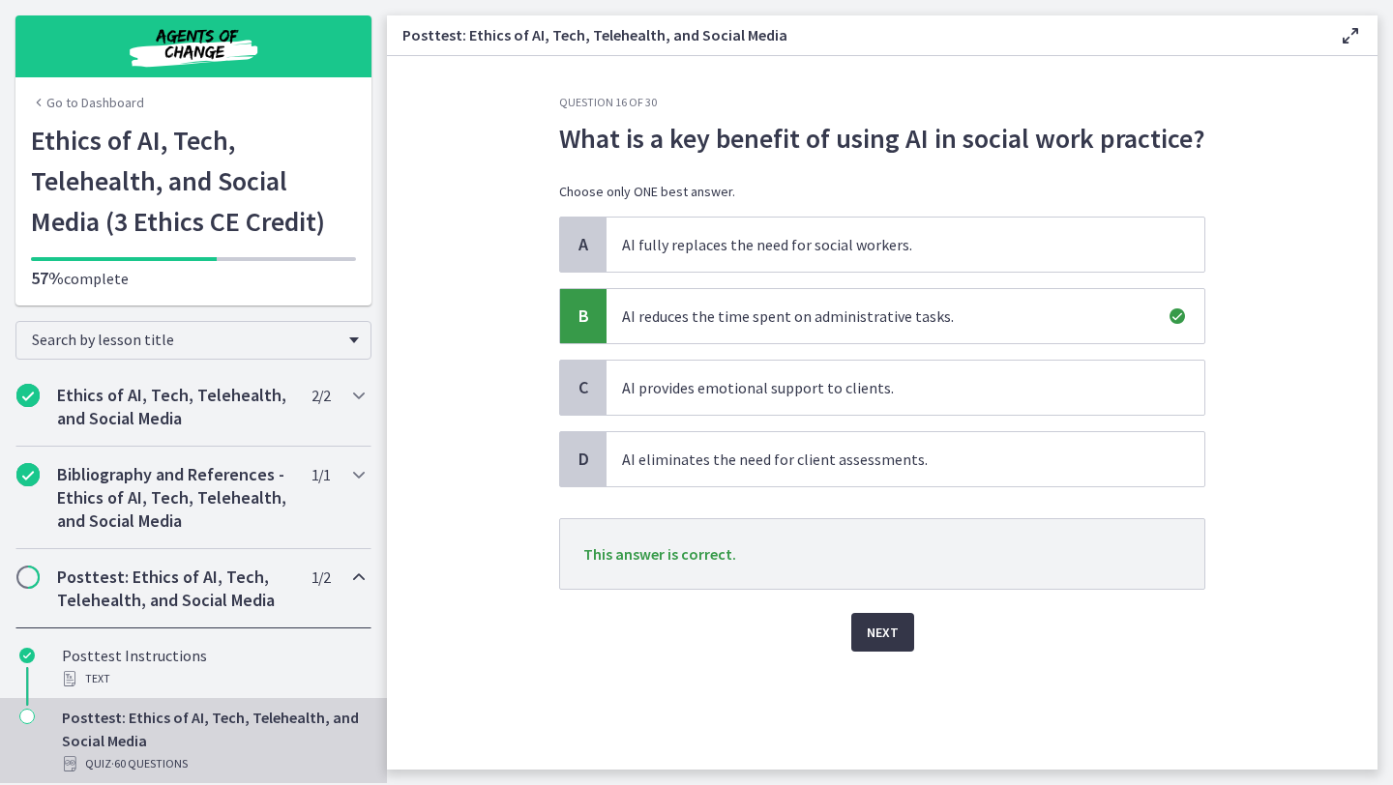
click at [892, 626] on span "Next" at bounding box center [883, 632] width 32 height 23
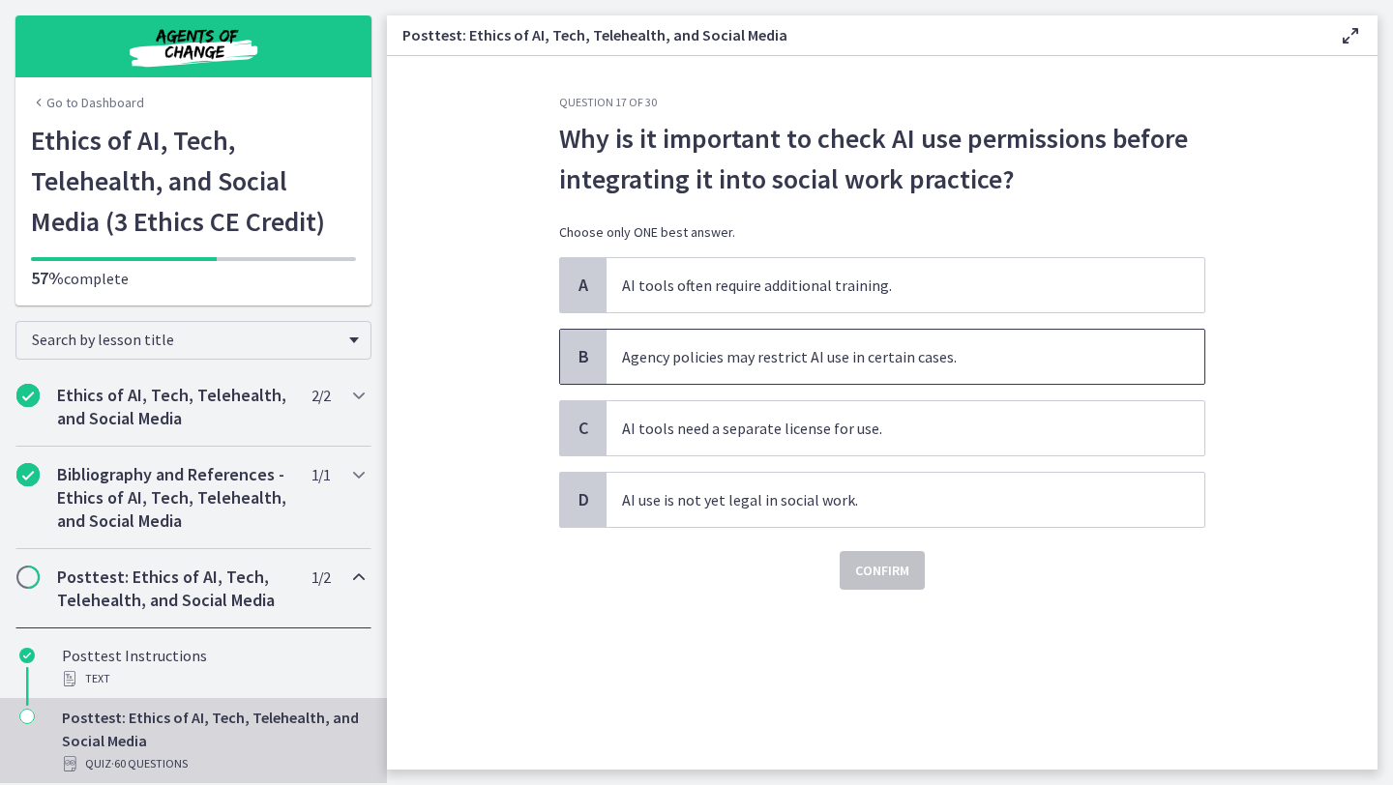
click at [888, 352] on span "Agency policies may restrict AI use in certain cases." at bounding box center [905, 357] width 598 height 54
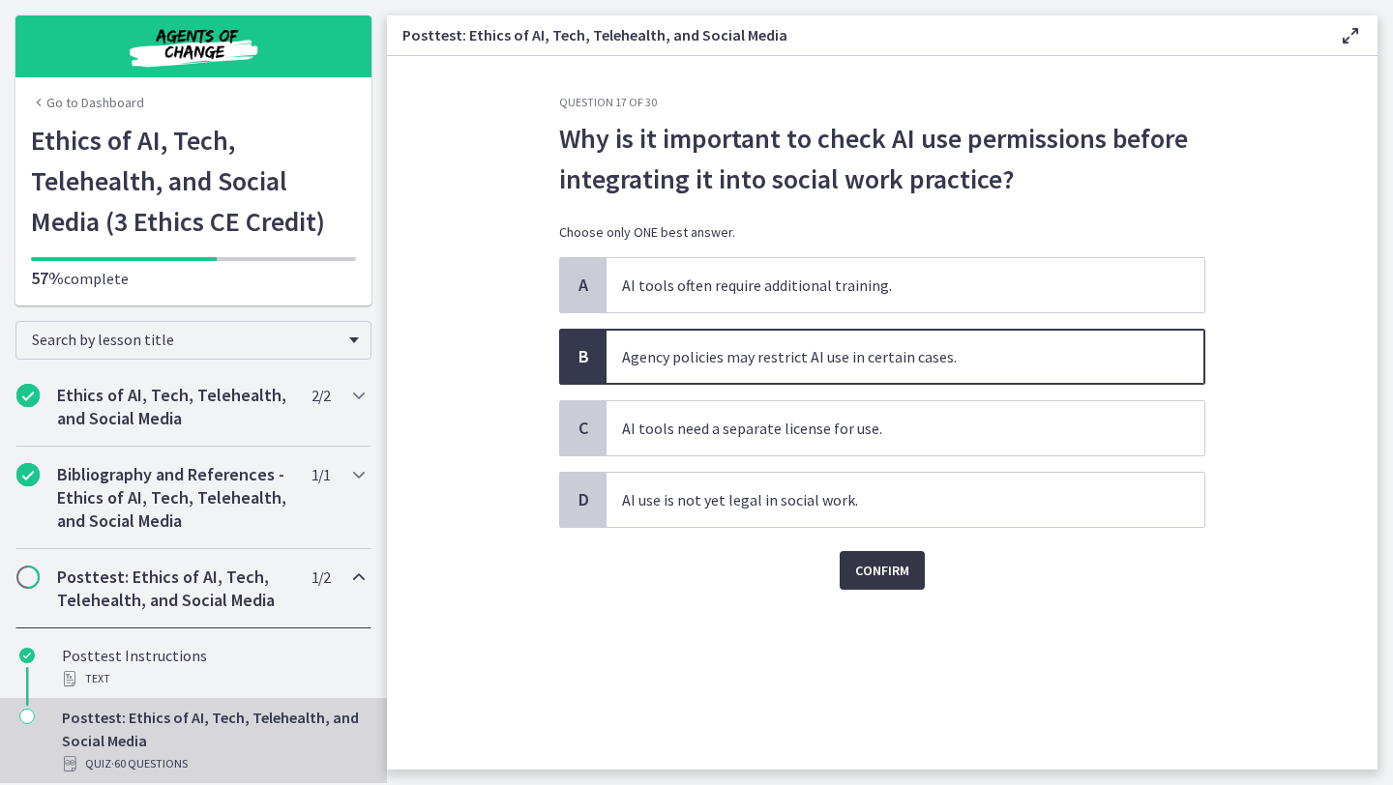
click at [903, 554] on button "Confirm" at bounding box center [882, 570] width 85 height 39
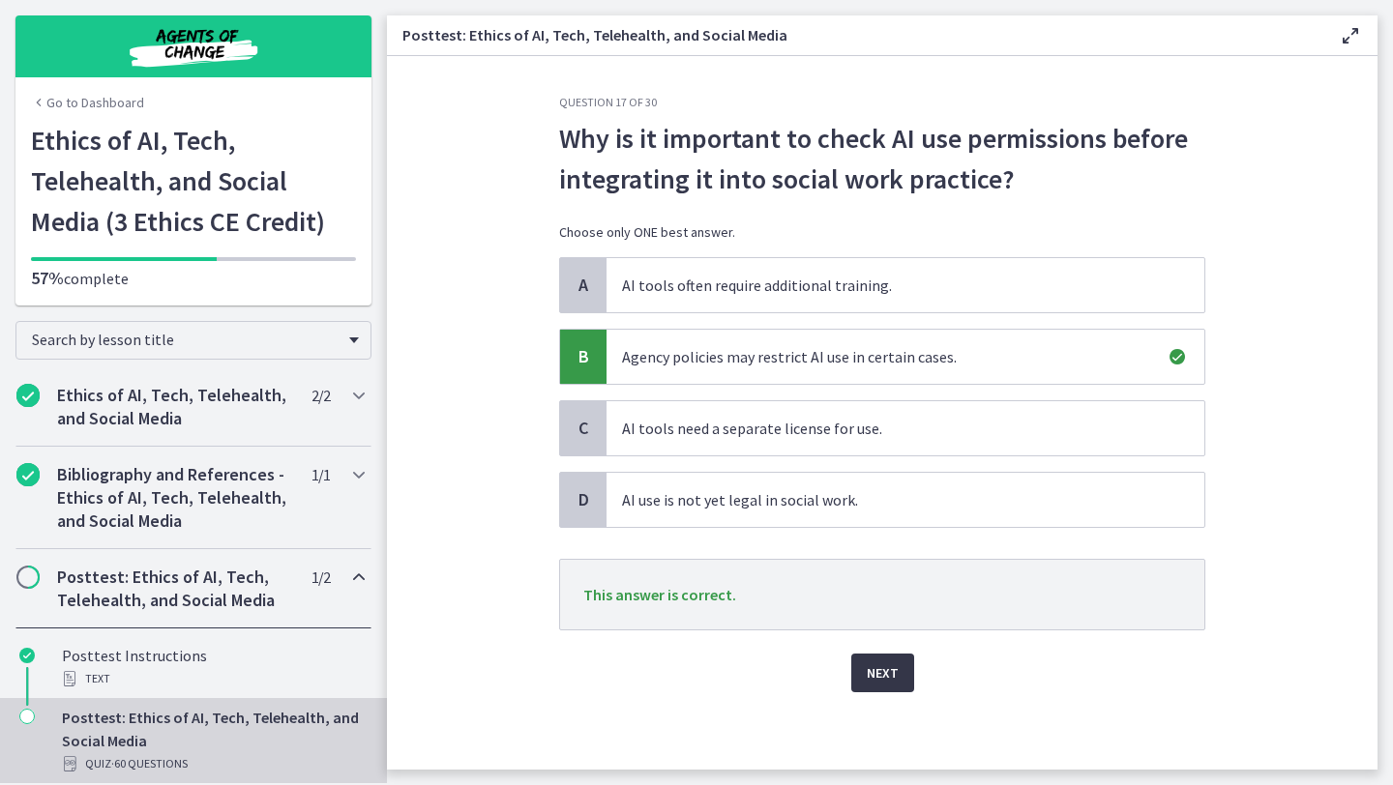
click at [893, 670] on span "Next" at bounding box center [883, 673] width 32 height 23
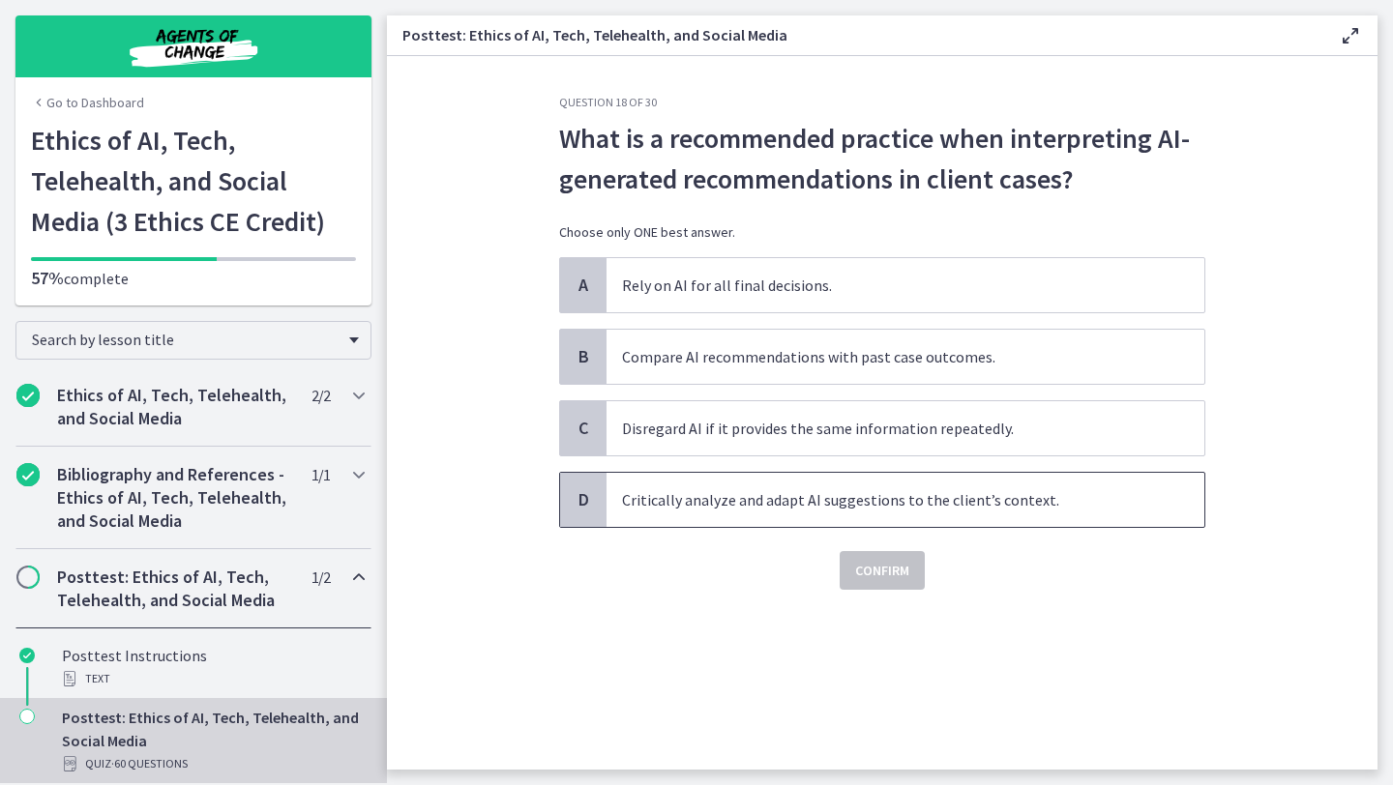
click at [864, 517] on span "Critically analyze and adapt AI suggestions to the client’s context." at bounding box center [905, 500] width 598 height 54
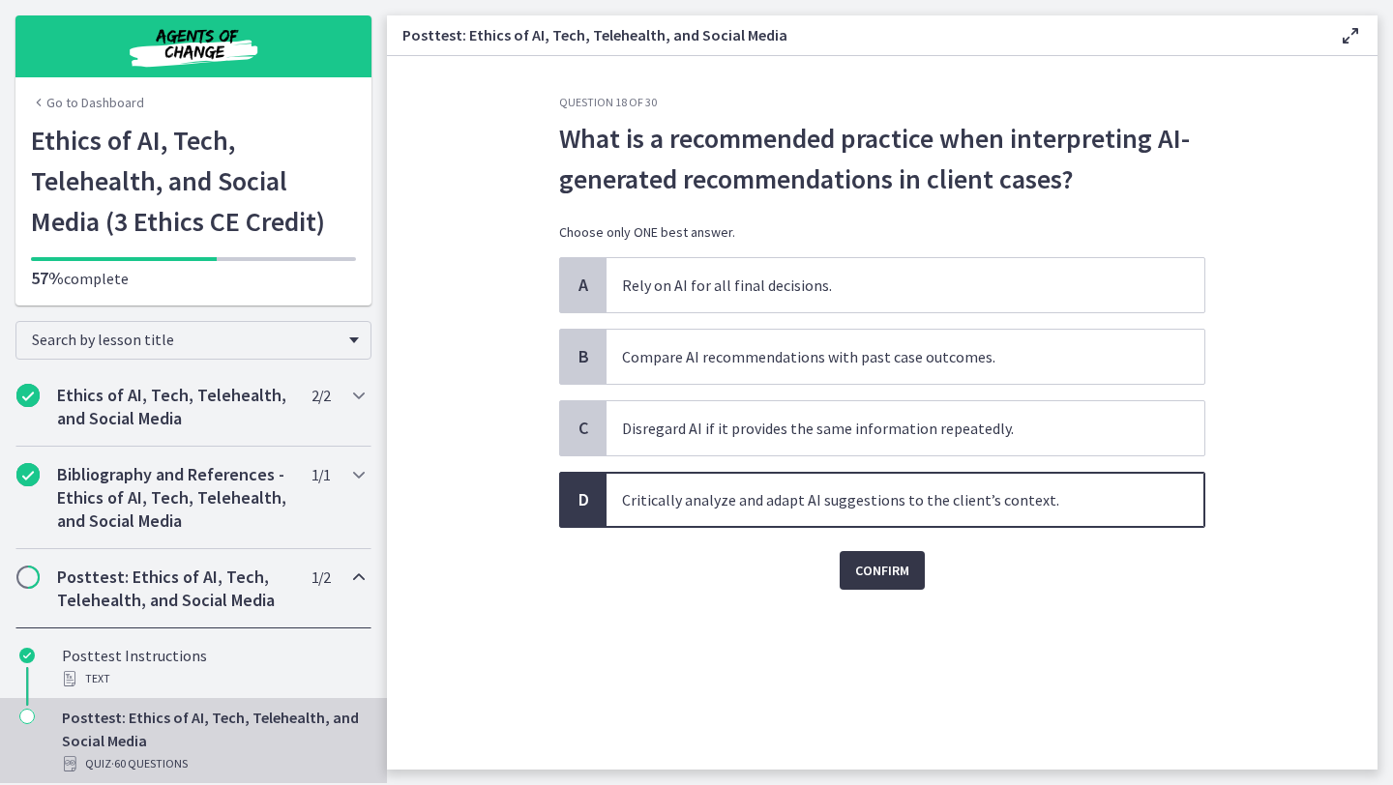
click at [879, 576] on span "Confirm" at bounding box center [882, 570] width 54 height 23
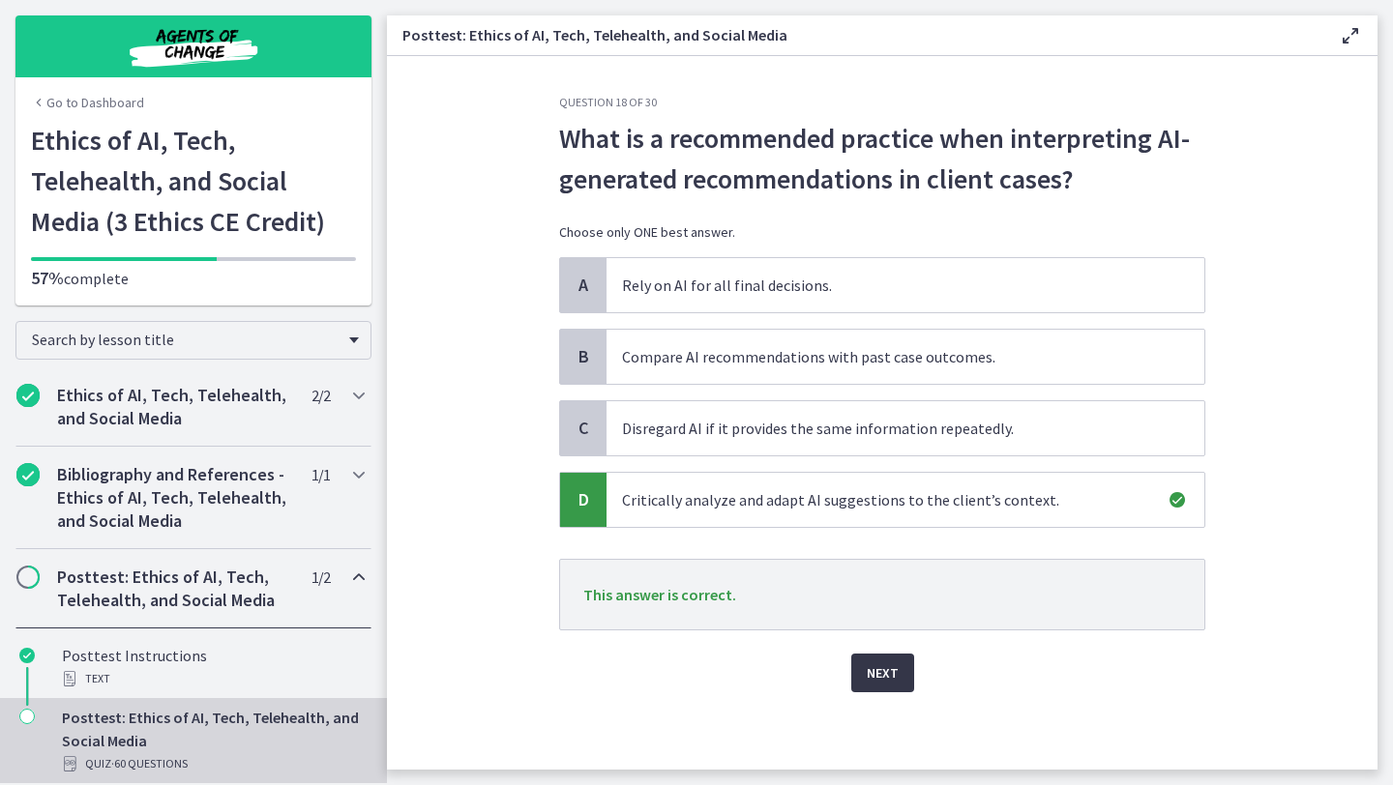
click at [877, 679] on span "Next" at bounding box center [883, 673] width 32 height 23
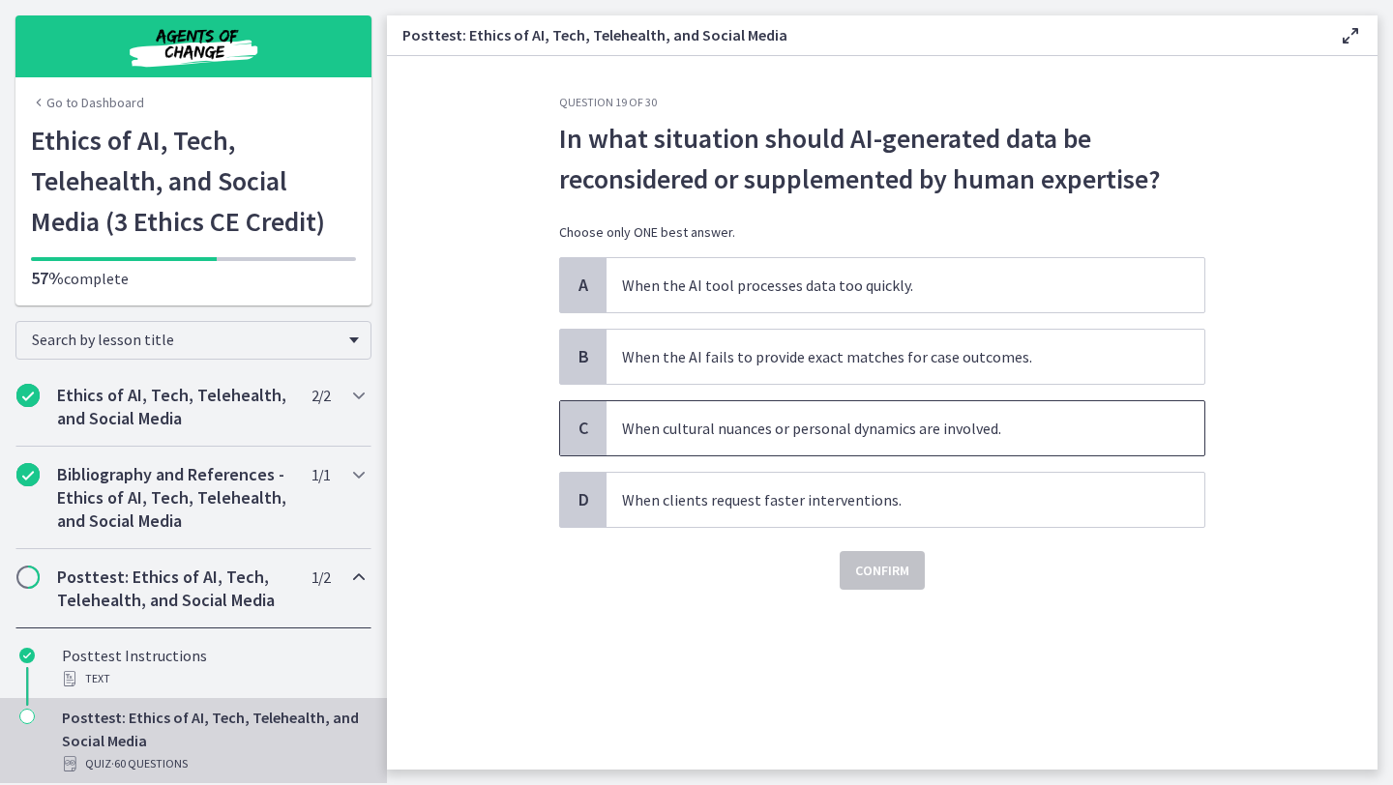
click at [796, 439] on span "When cultural nuances or personal dynamics are involved." at bounding box center [905, 428] width 598 height 54
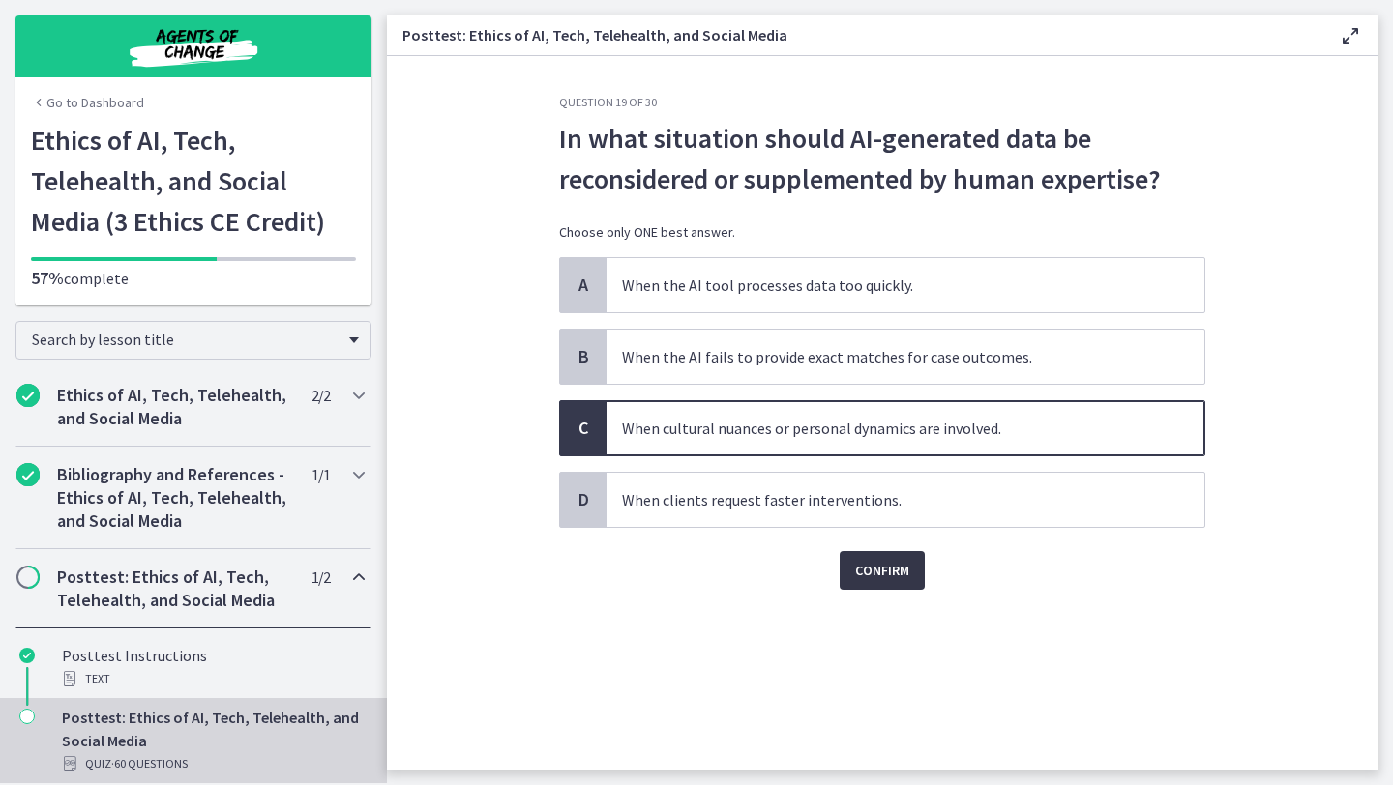
click at [847, 562] on button "Confirm" at bounding box center [882, 570] width 85 height 39
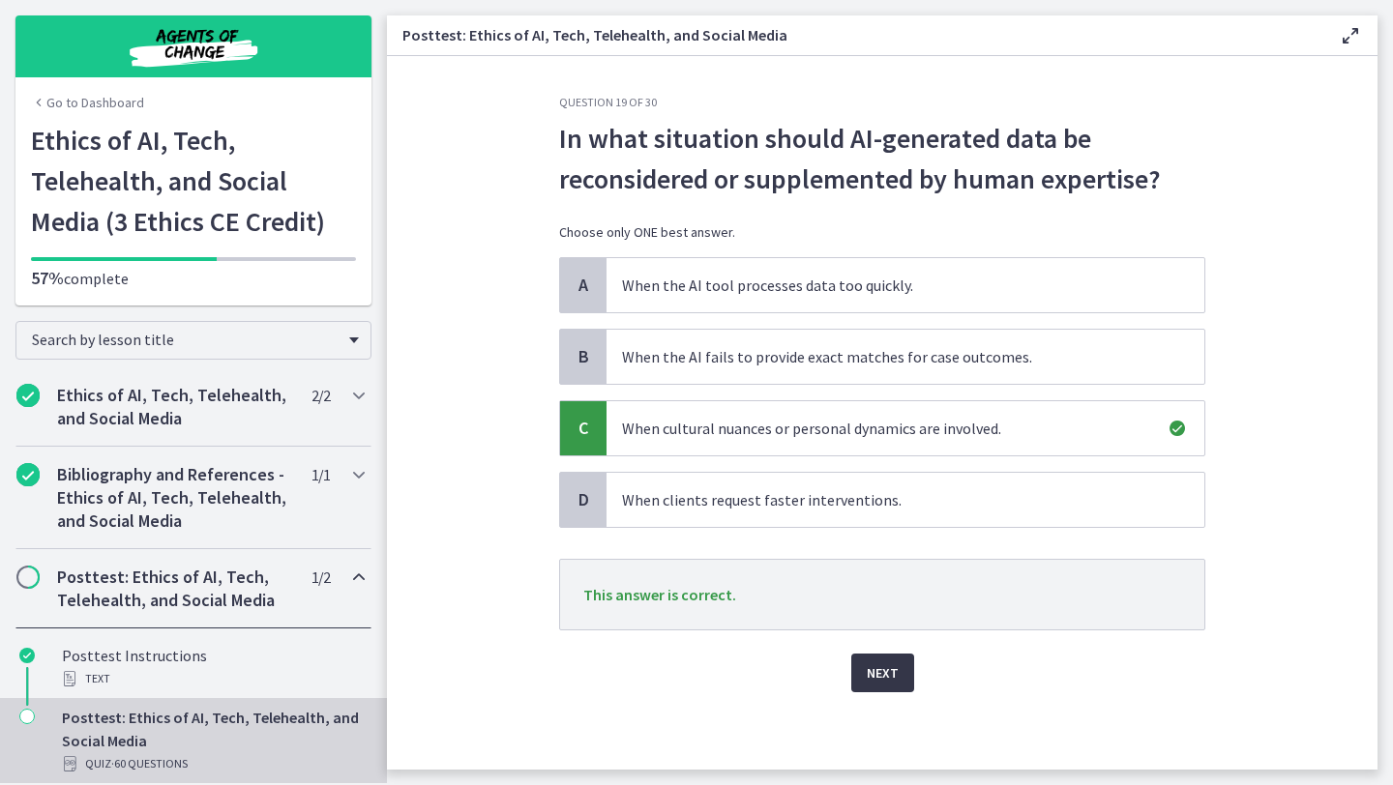
click at [870, 663] on span "Next" at bounding box center [883, 673] width 32 height 23
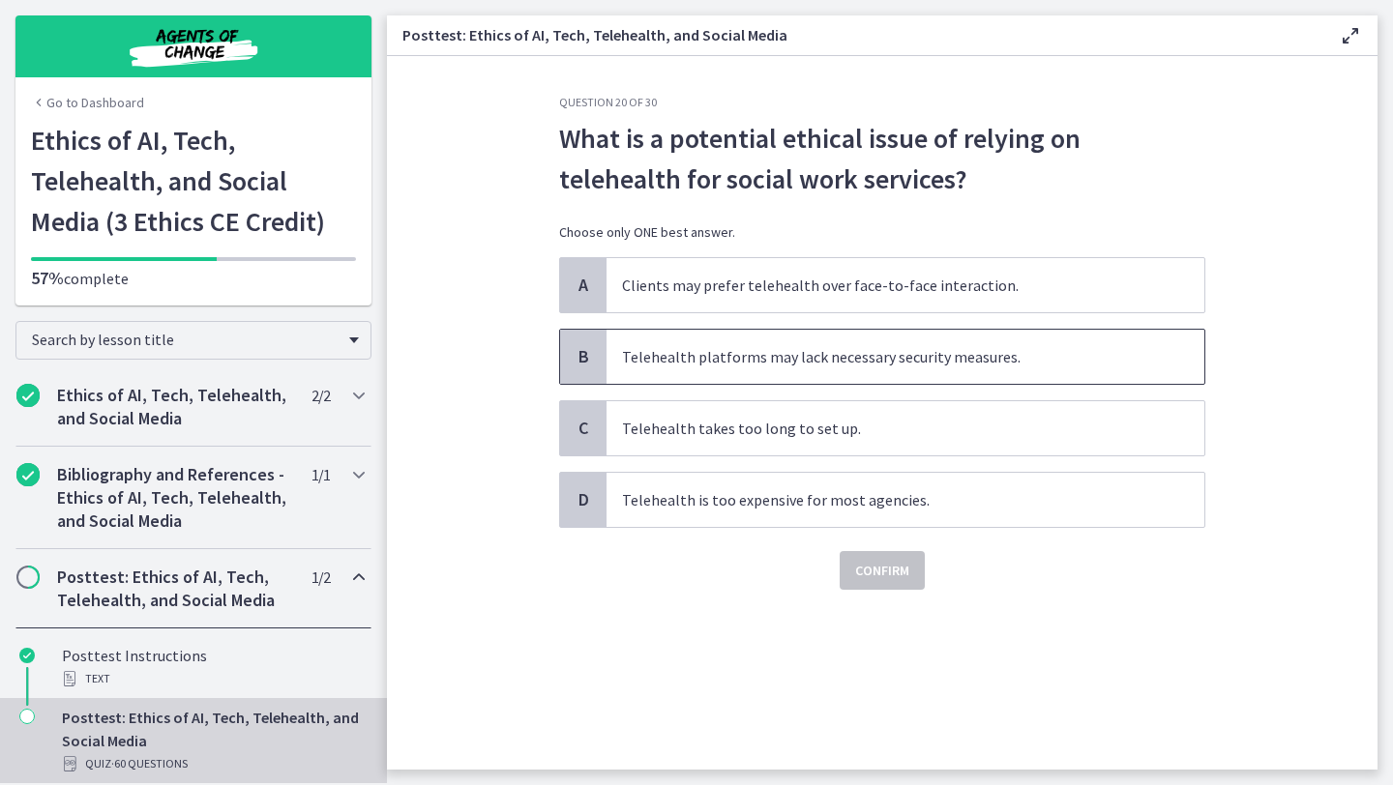
click at [872, 369] on span "Telehealth platforms may lack necessary security measures." at bounding box center [905, 357] width 598 height 54
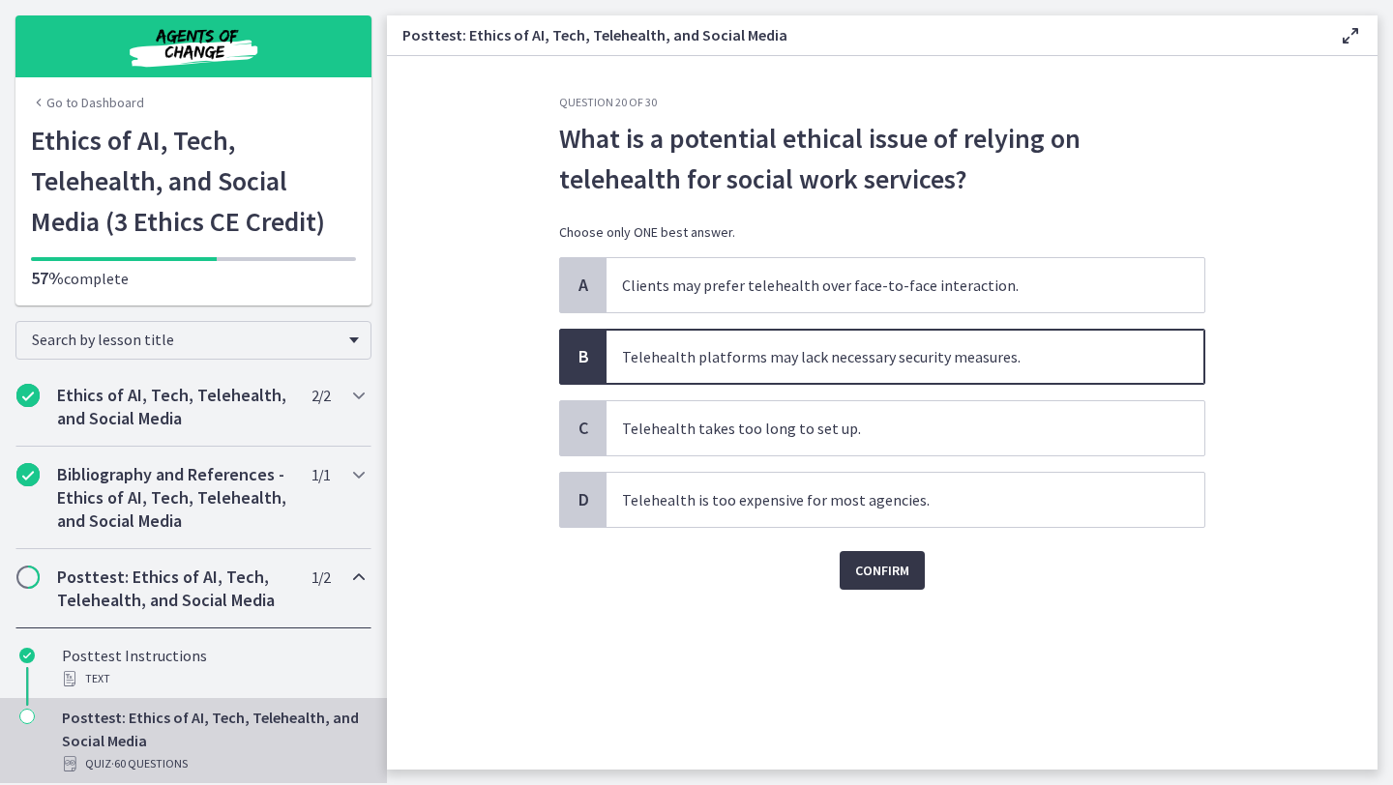
click at [882, 587] on button "Confirm" at bounding box center [882, 570] width 85 height 39
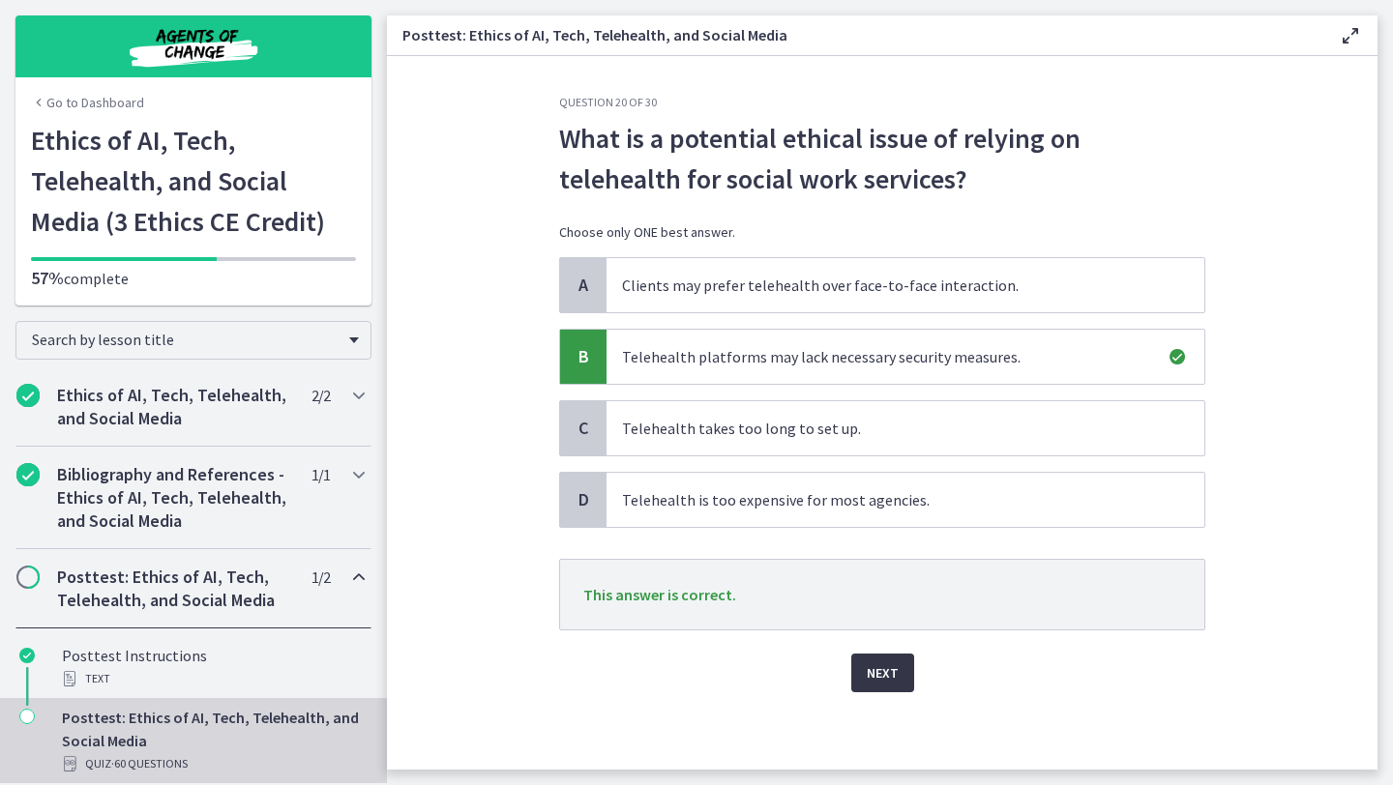
click at [878, 682] on span "Next" at bounding box center [883, 673] width 32 height 23
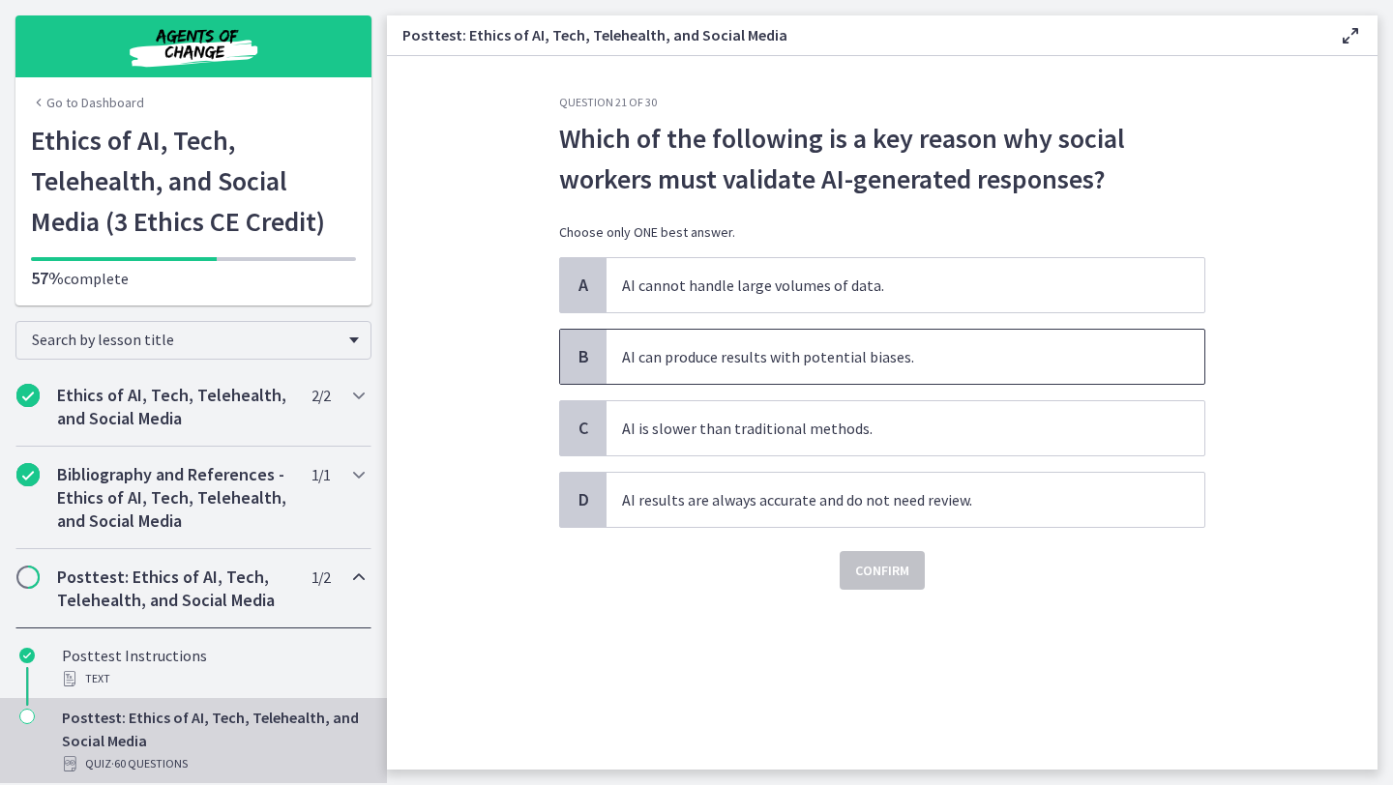
click at [878, 378] on span "AI can produce results with potential biases." at bounding box center [905, 357] width 598 height 54
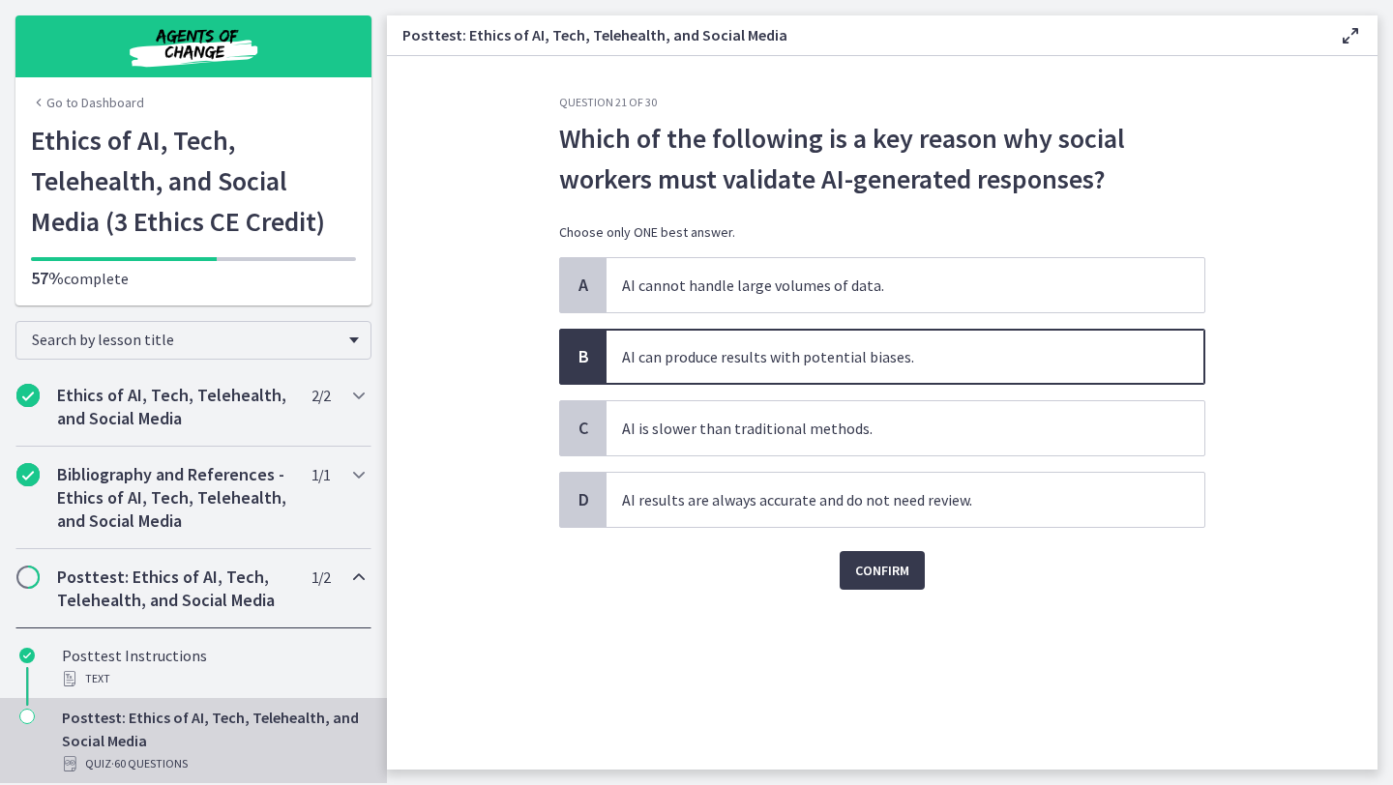
click at [893, 542] on div "Confirm" at bounding box center [882, 559] width 646 height 62
click at [893, 581] on span "Confirm" at bounding box center [882, 570] width 54 height 23
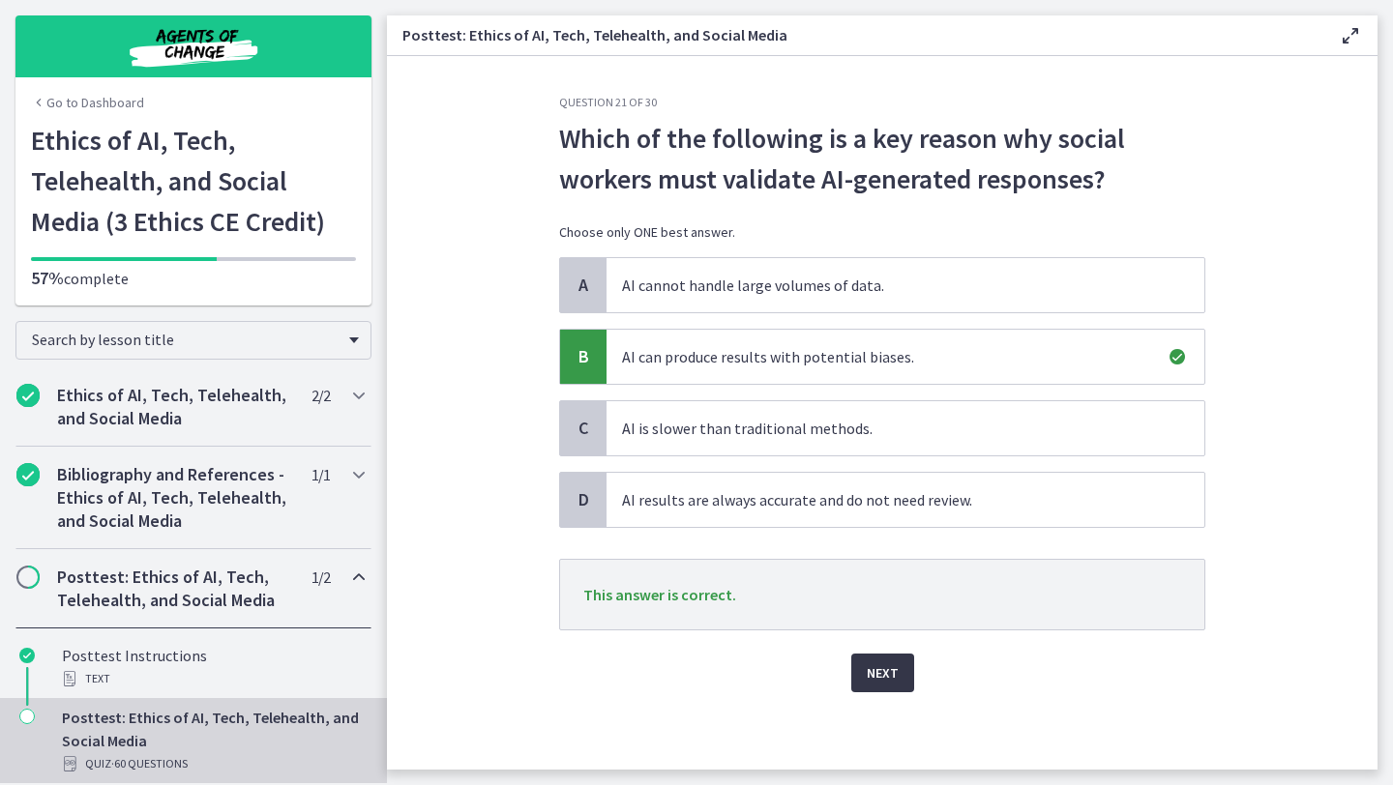
click at [882, 685] on button "Next" at bounding box center [882, 673] width 63 height 39
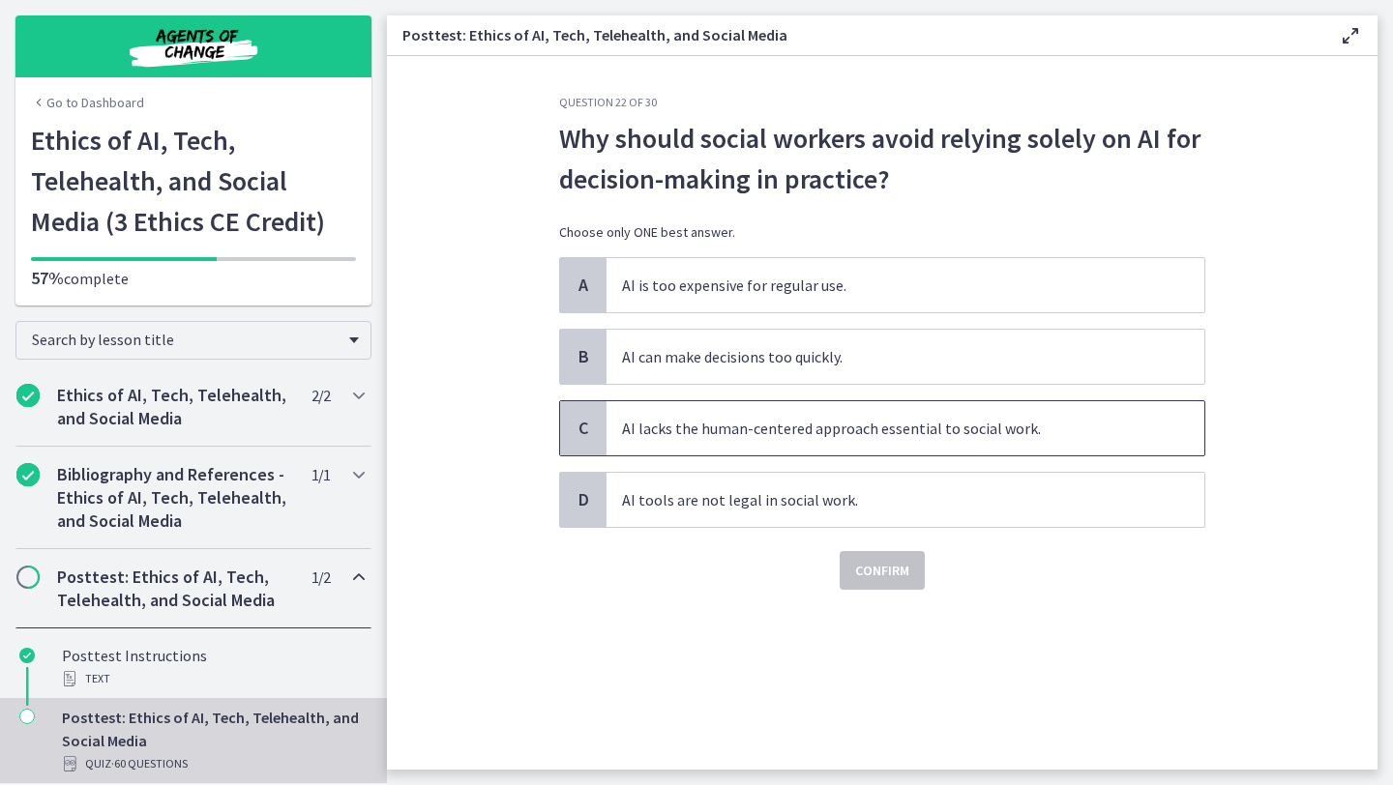
click at [820, 444] on span "AI lacks the human-centered approach essential to social work." at bounding box center [905, 428] width 598 height 54
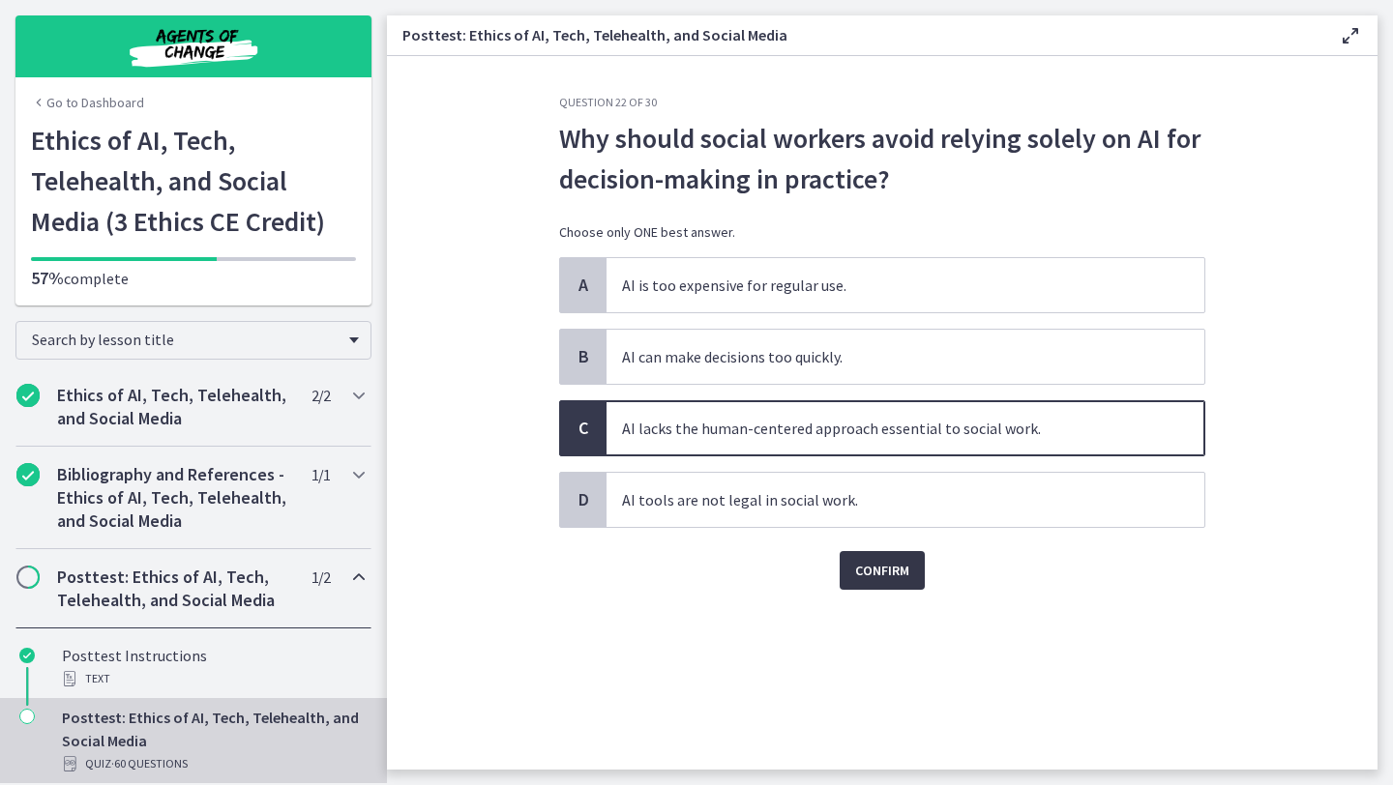
click at [893, 561] on span "Confirm" at bounding box center [882, 570] width 54 height 23
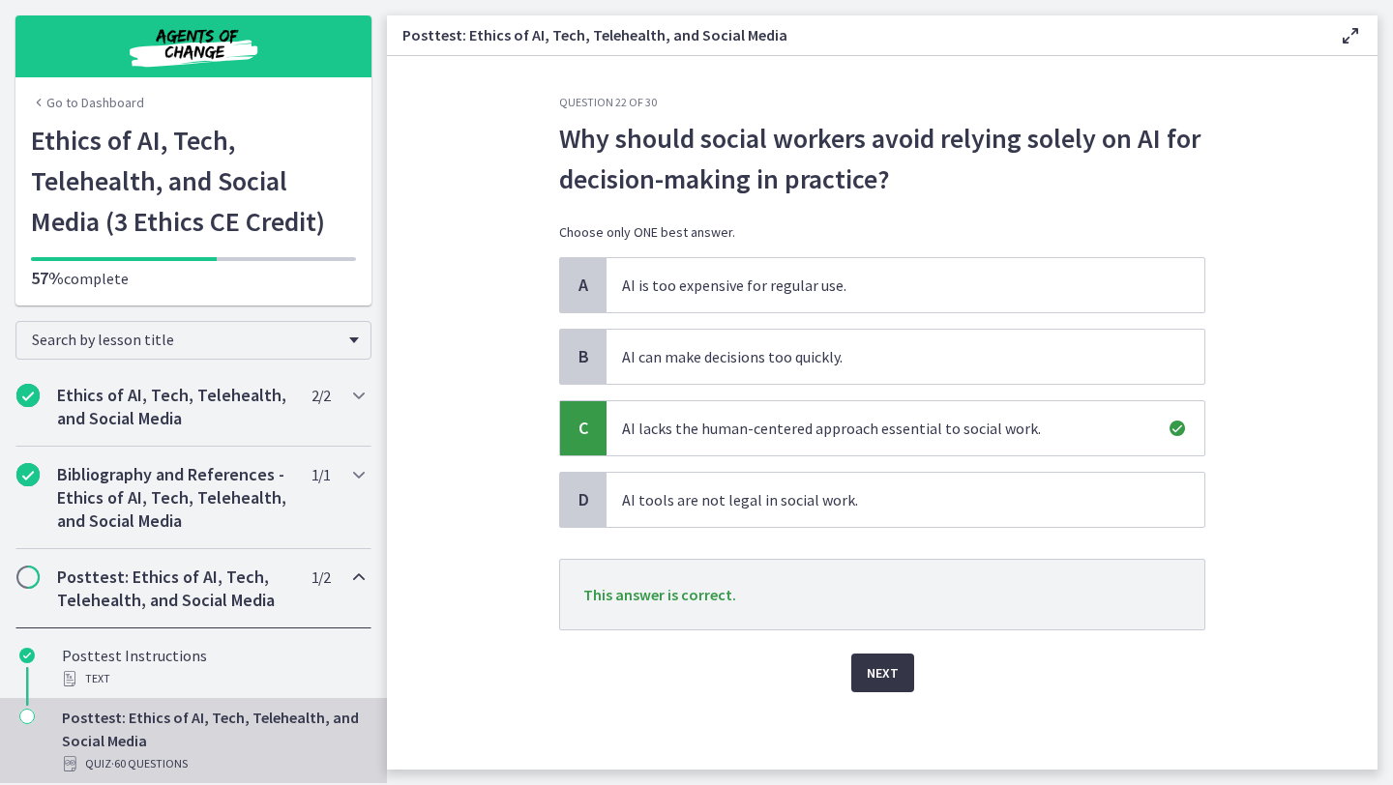
click at [890, 671] on span "Next" at bounding box center [883, 673] width 32 height 23
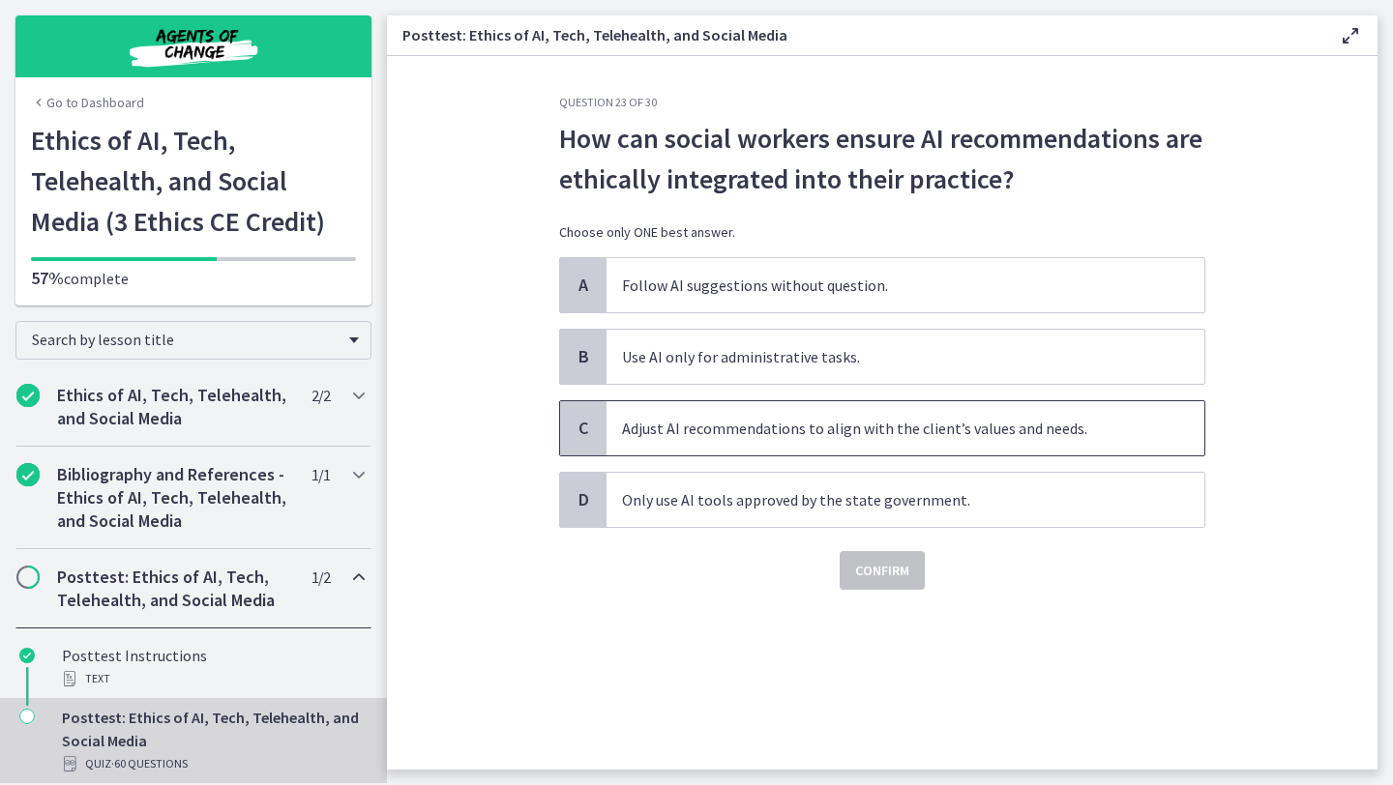
click at [887, 416] on span "Adjust AI recommendations to align with the client’s values and needs." at bounding box center [905, 428] width 598 height 54
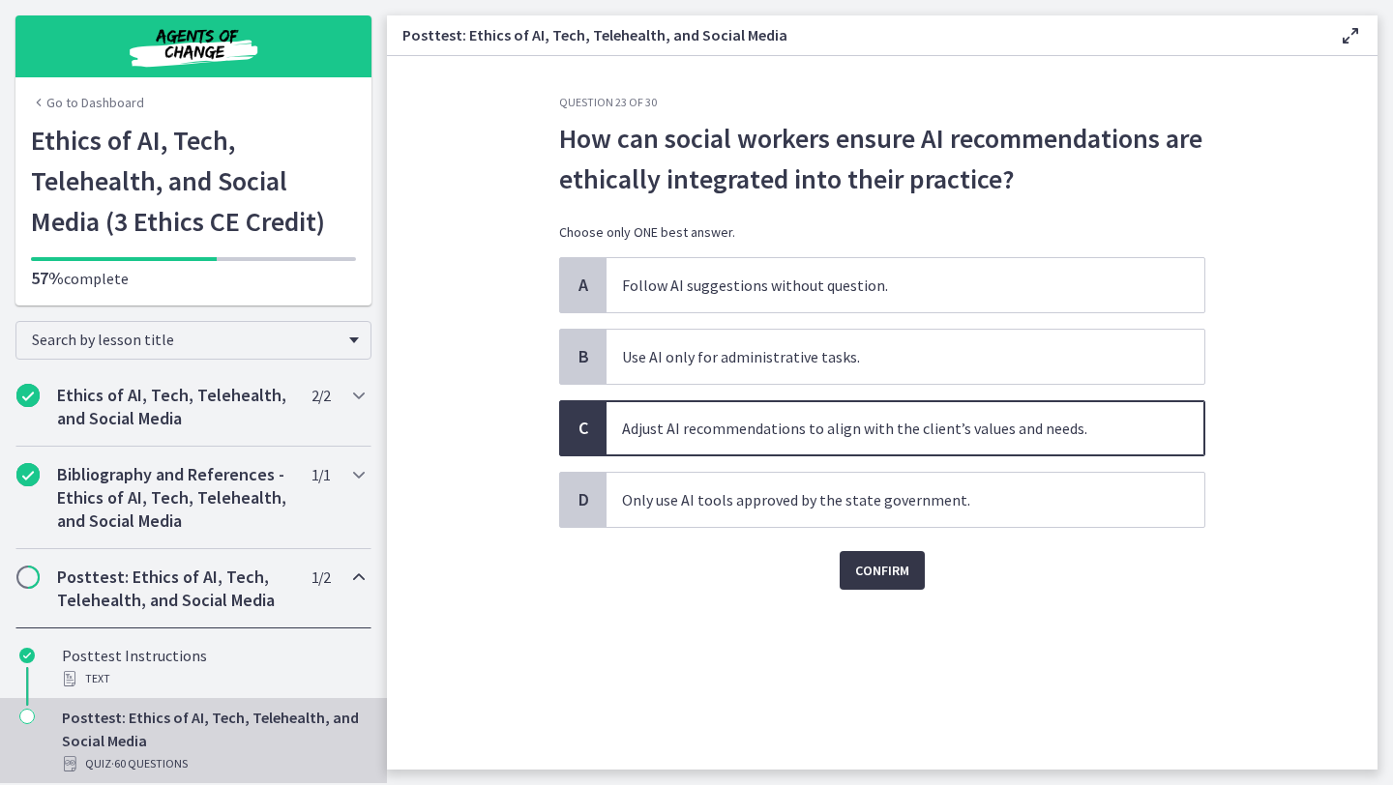
click at [894, 576] on span "Confirm" at bounding box center [882, 570] width 54 height 23
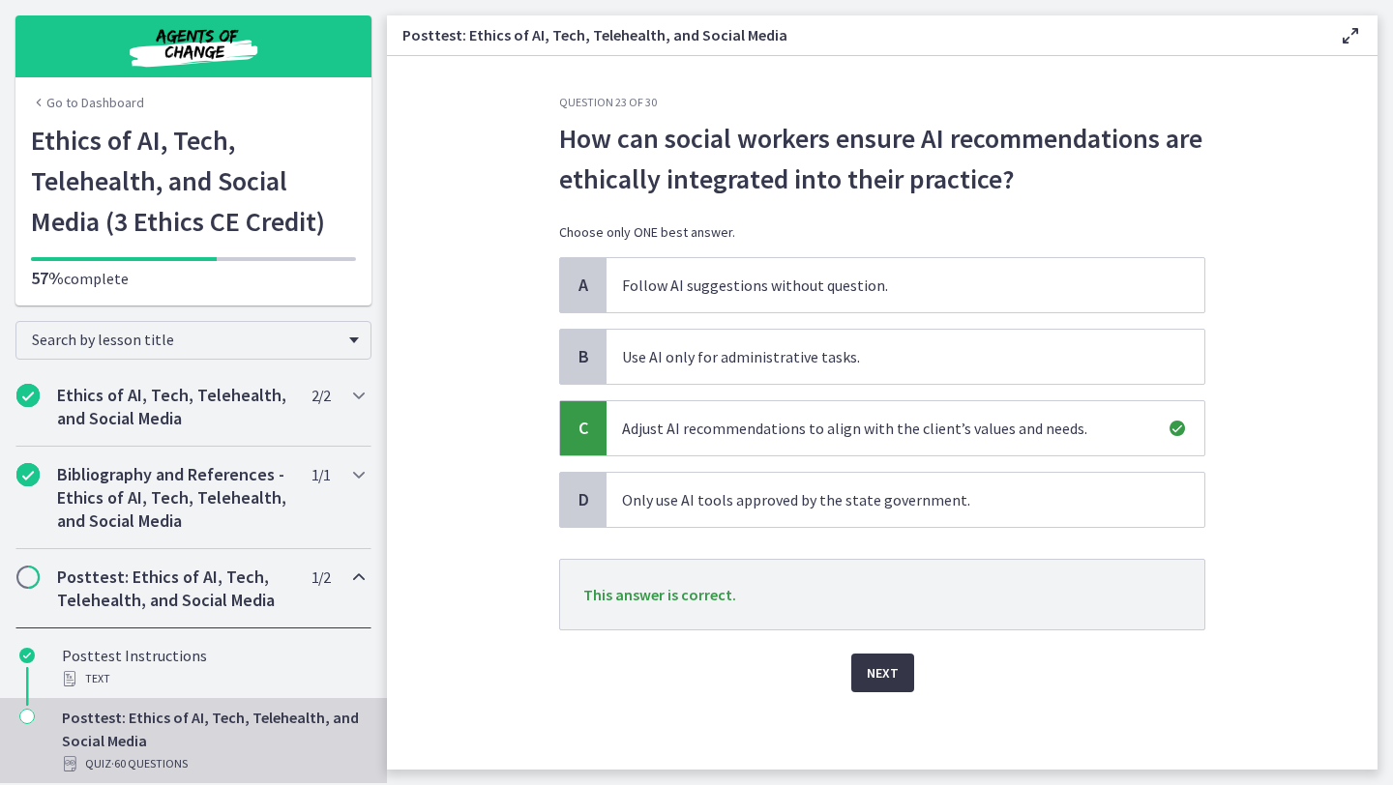
click at [904, 691] on button "Next" at bounding box center [882, 673] width 63 height 39
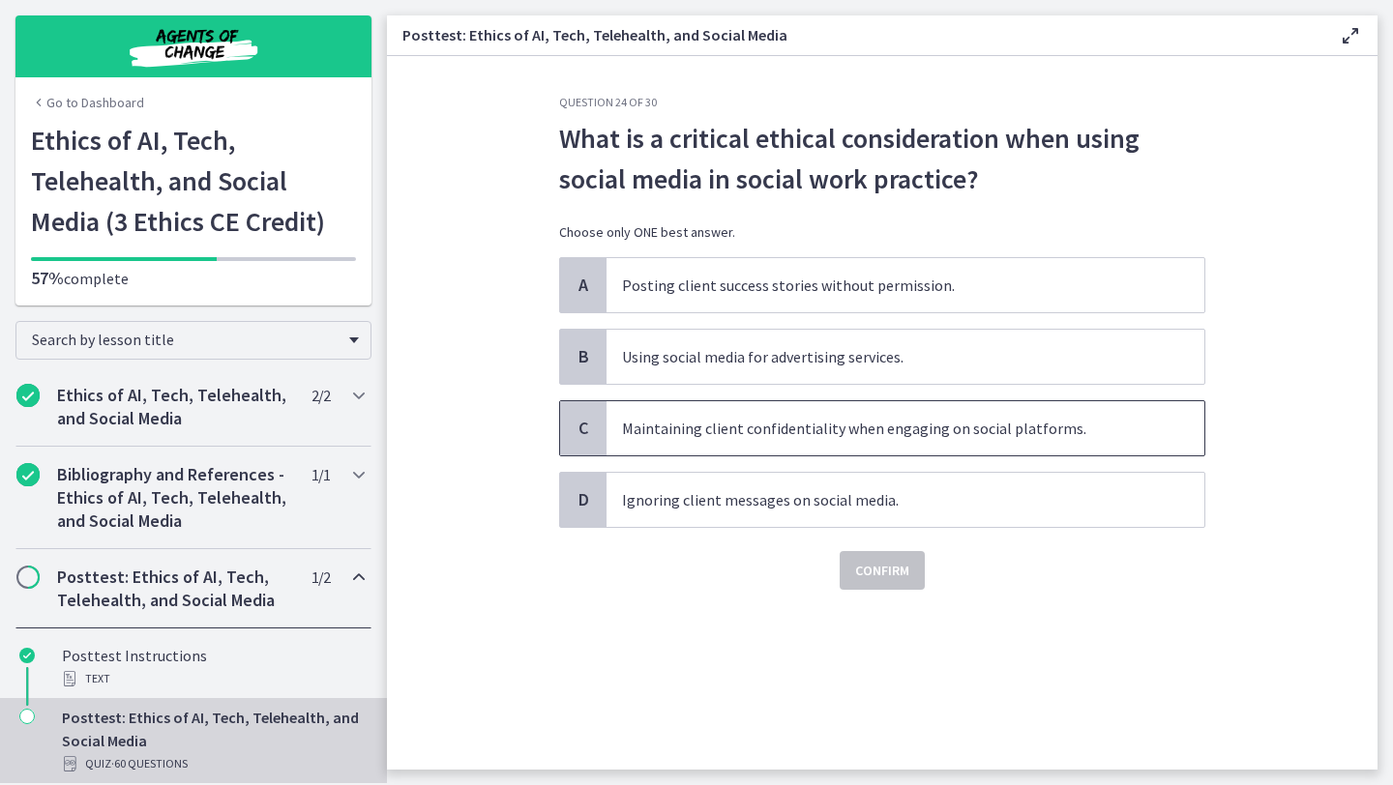
click at [972, 429] on span "Maintaining client confidentiality when engaging on social platforms." at bounding box center [905, 428] width 598 height 54
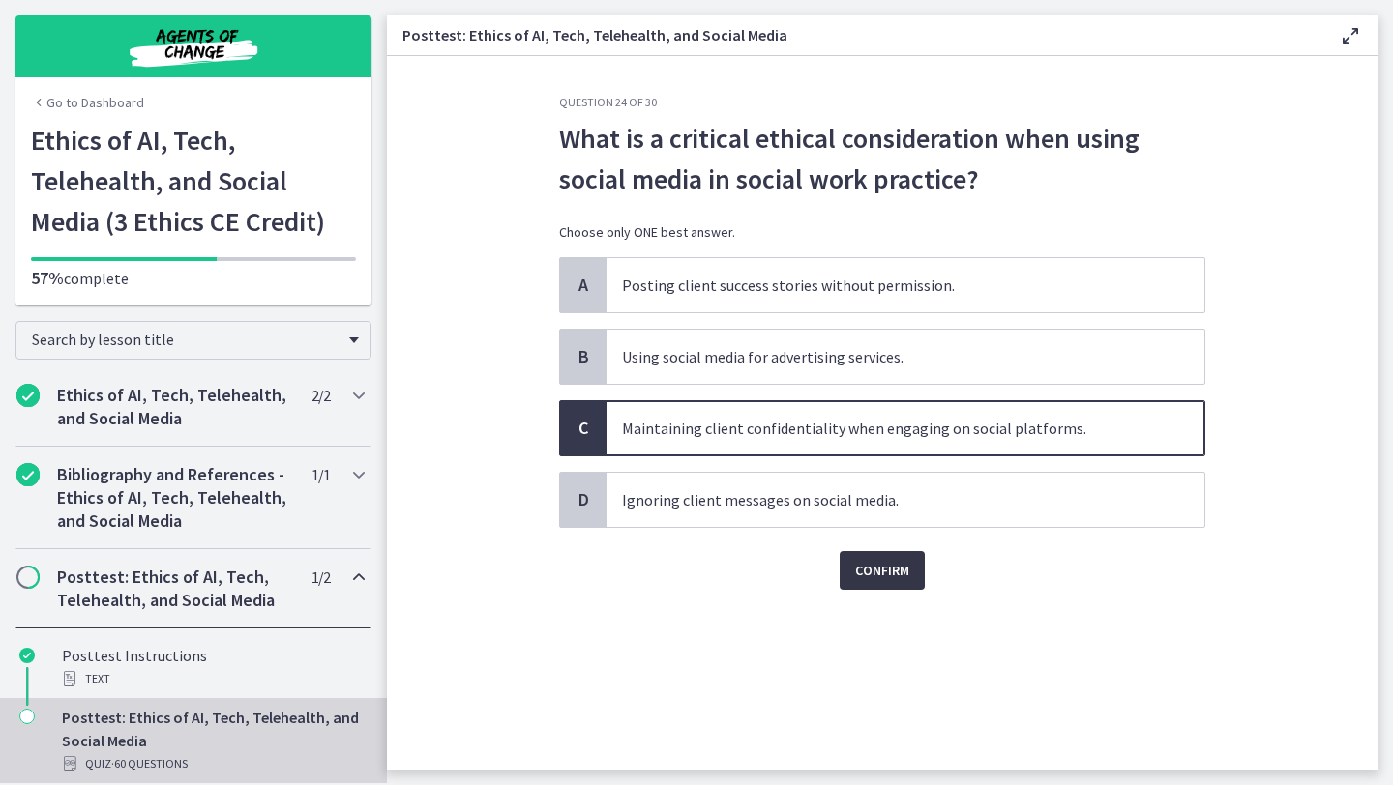
click at [901, 563] on span "Confirm" at bounding box center [882, 570] width 54 height 23
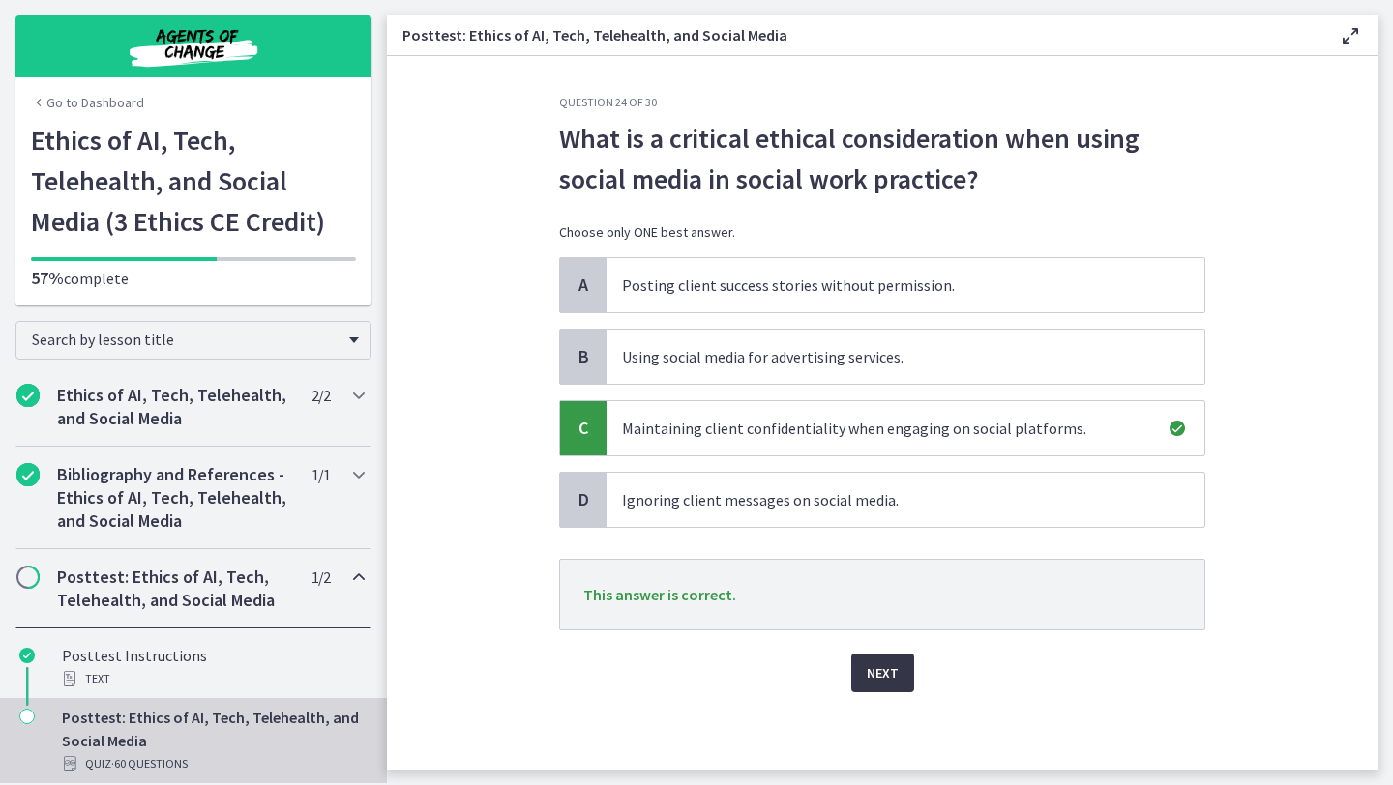
click at [894, 657] on button "Next" at bounding box center [882, 673] width 63 height 39
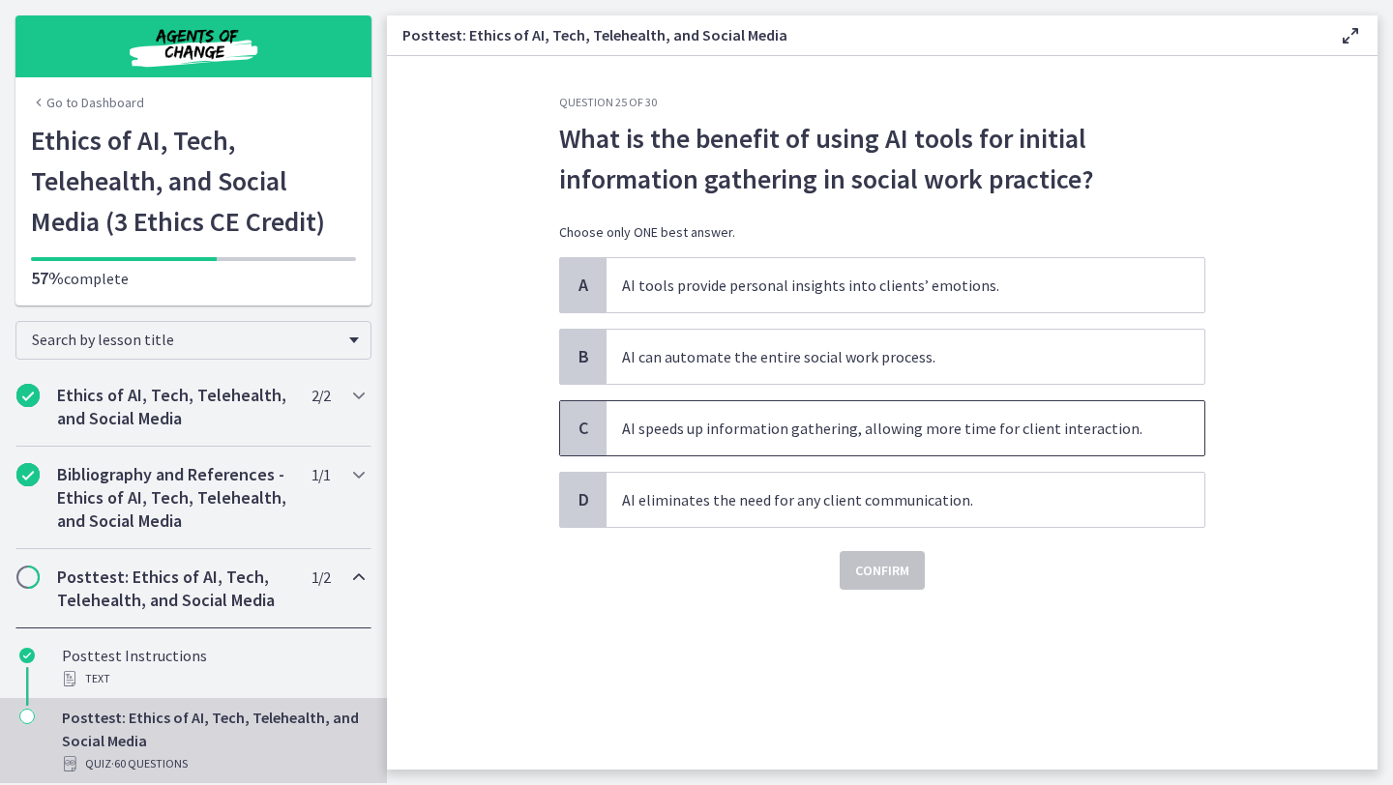
click at [922, 431] on span "AI speeds up information gathering, allowing more time for client interaction." at bounding box center [905, 428] width 598 height 54
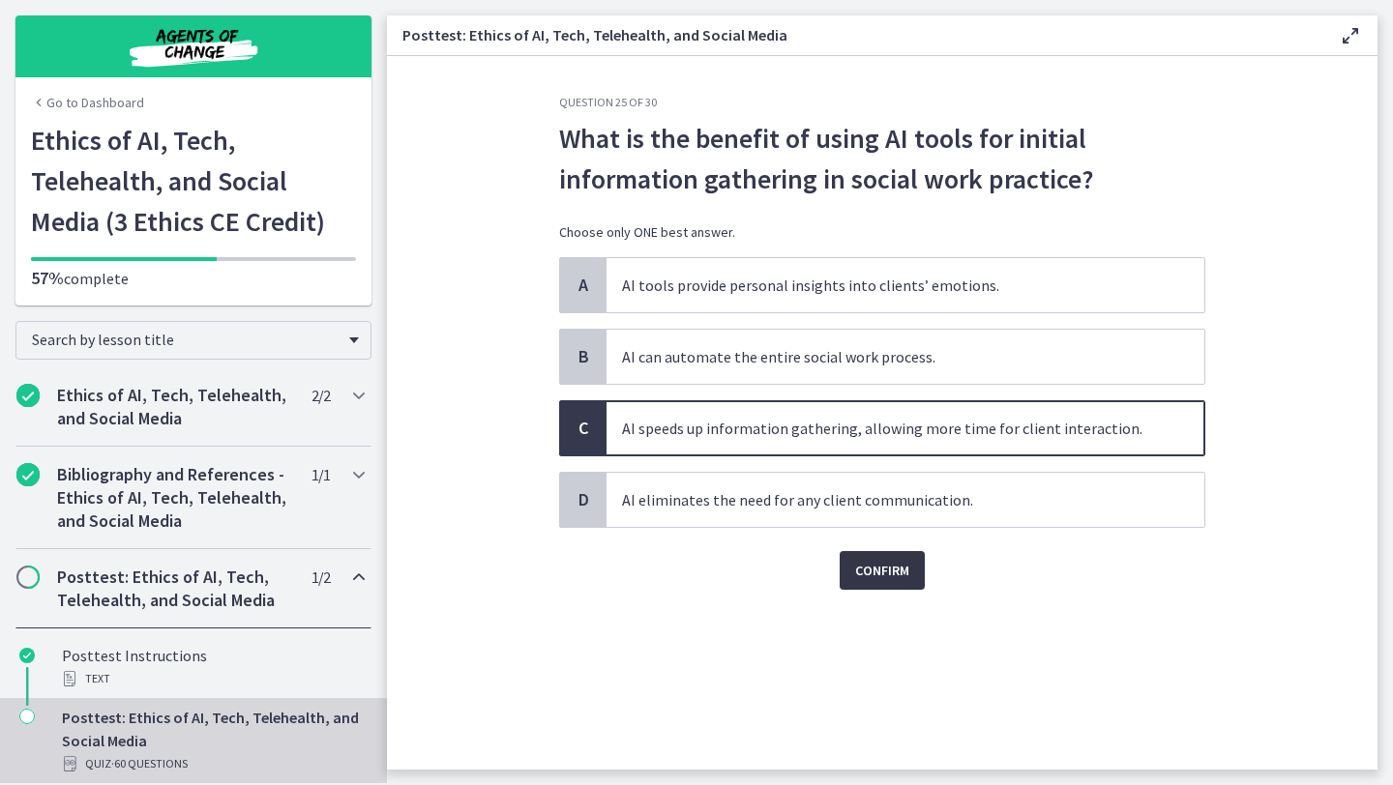
click at [889, 574] on span "Confirm" at bounding box center [882, 570] width 54 height 23
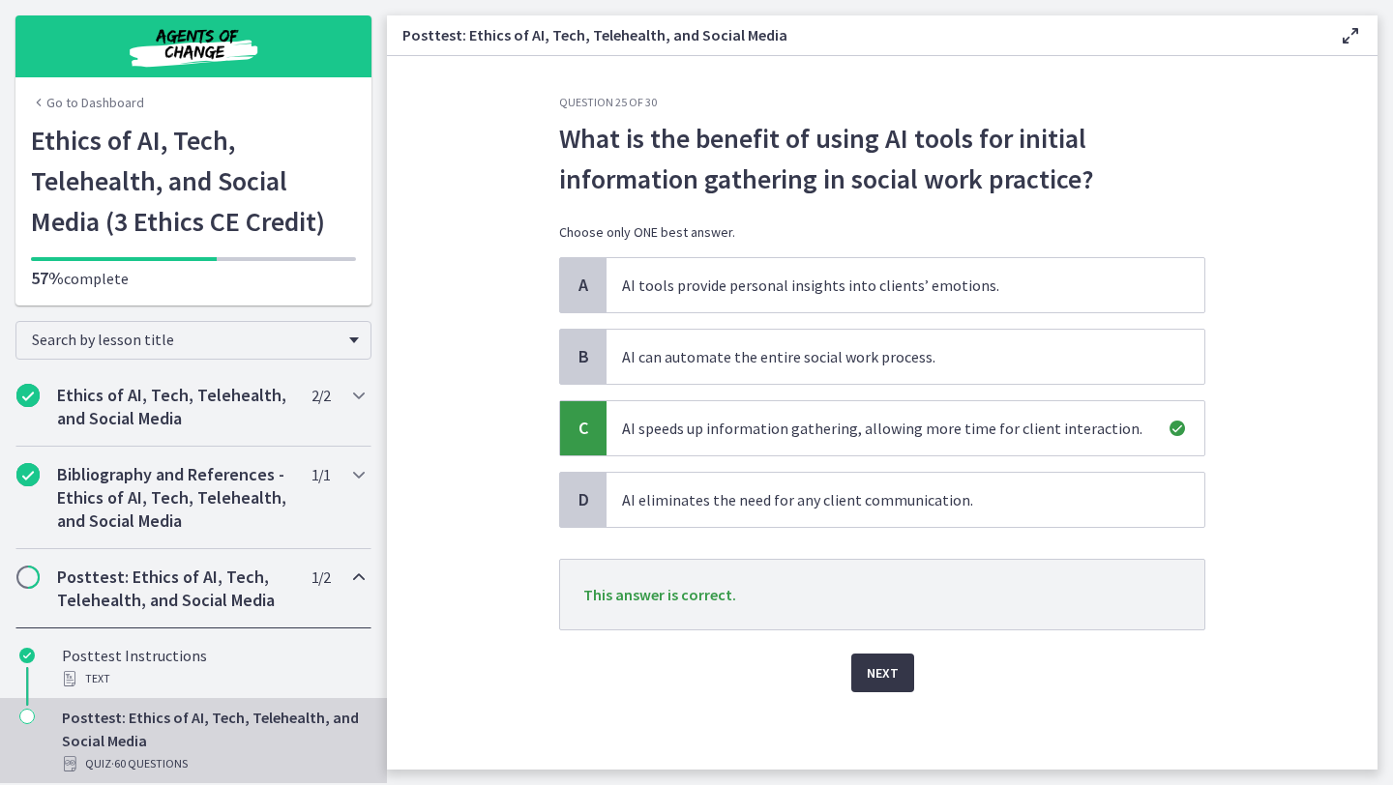
click at [875, 687] on button "Next" at bounding box center [882, 673] width 63 height 39
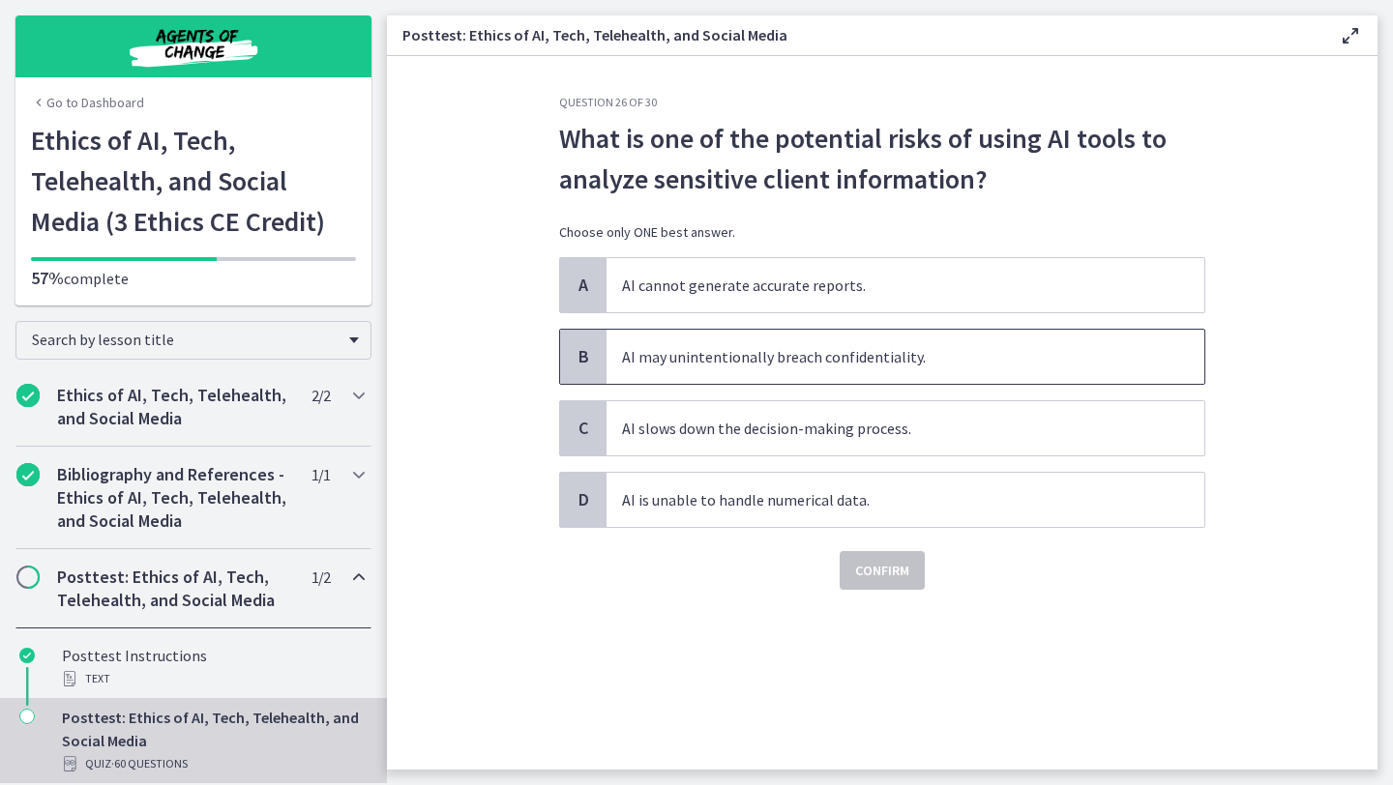
click at [824, 383] on span "AI may unintentionally breach confidentiality." at bounding box center [905, 357] width 598 height 54
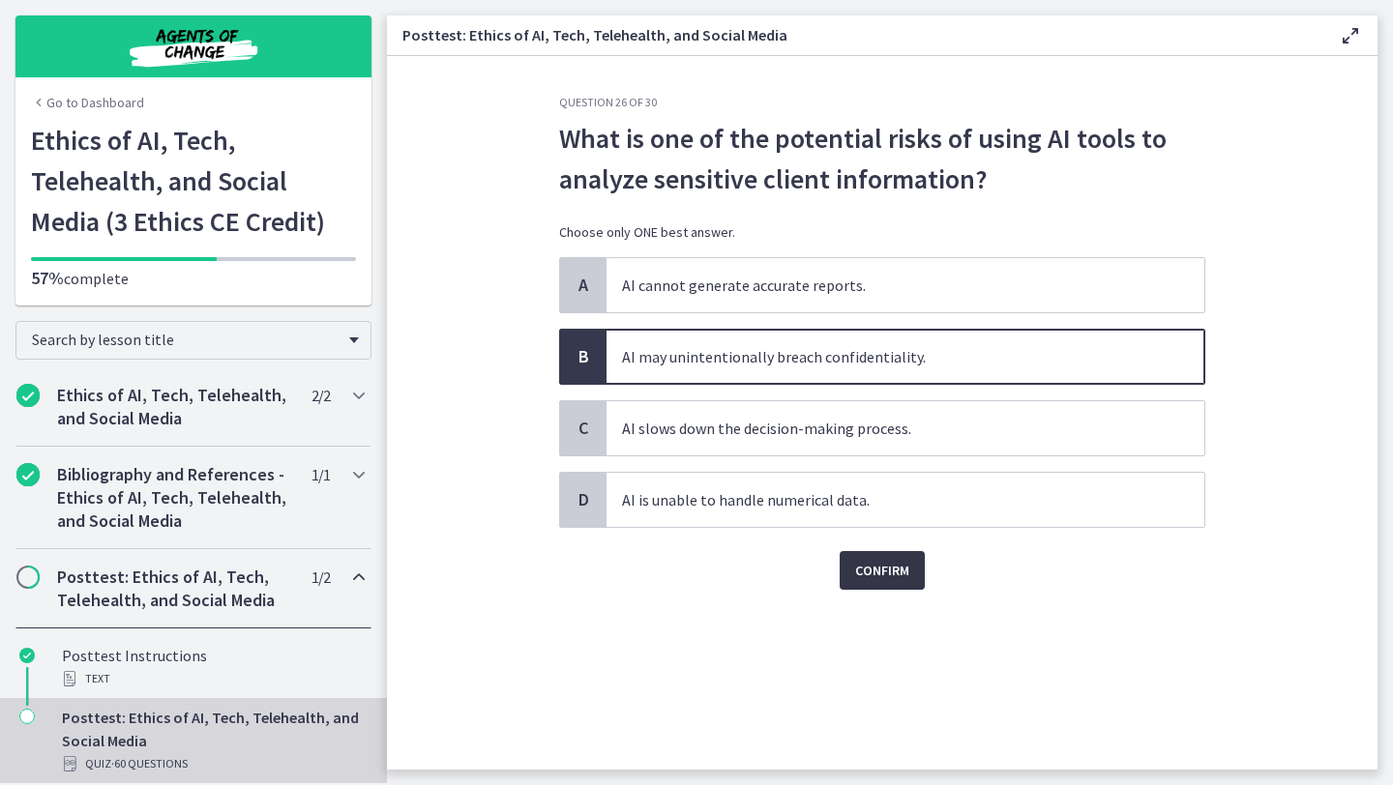
click at [890, 559] on span "Confirm" at bounding box center [882, 570] width 54 height 23
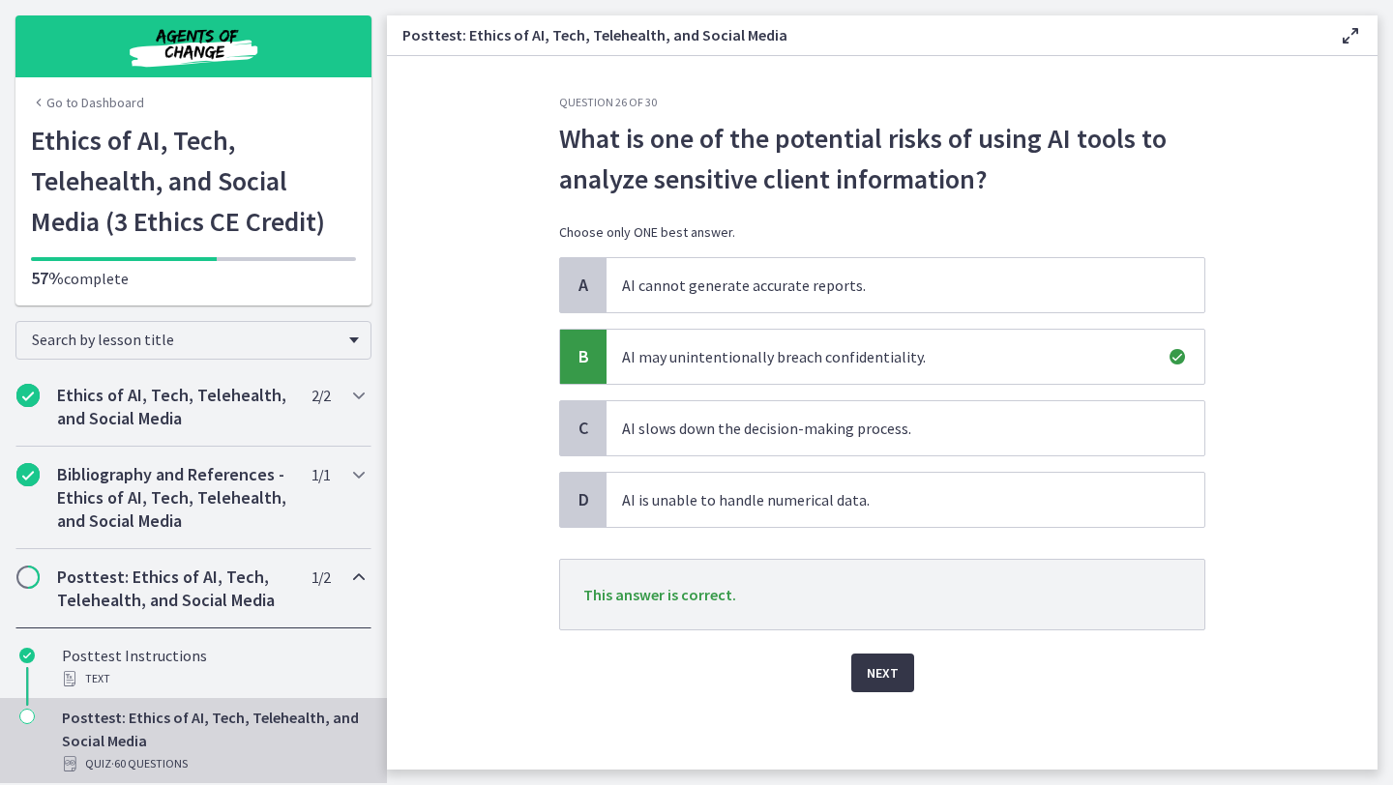
click at [895, 671] on span "Next" at bounding box center [883, 673] width 32 height 23
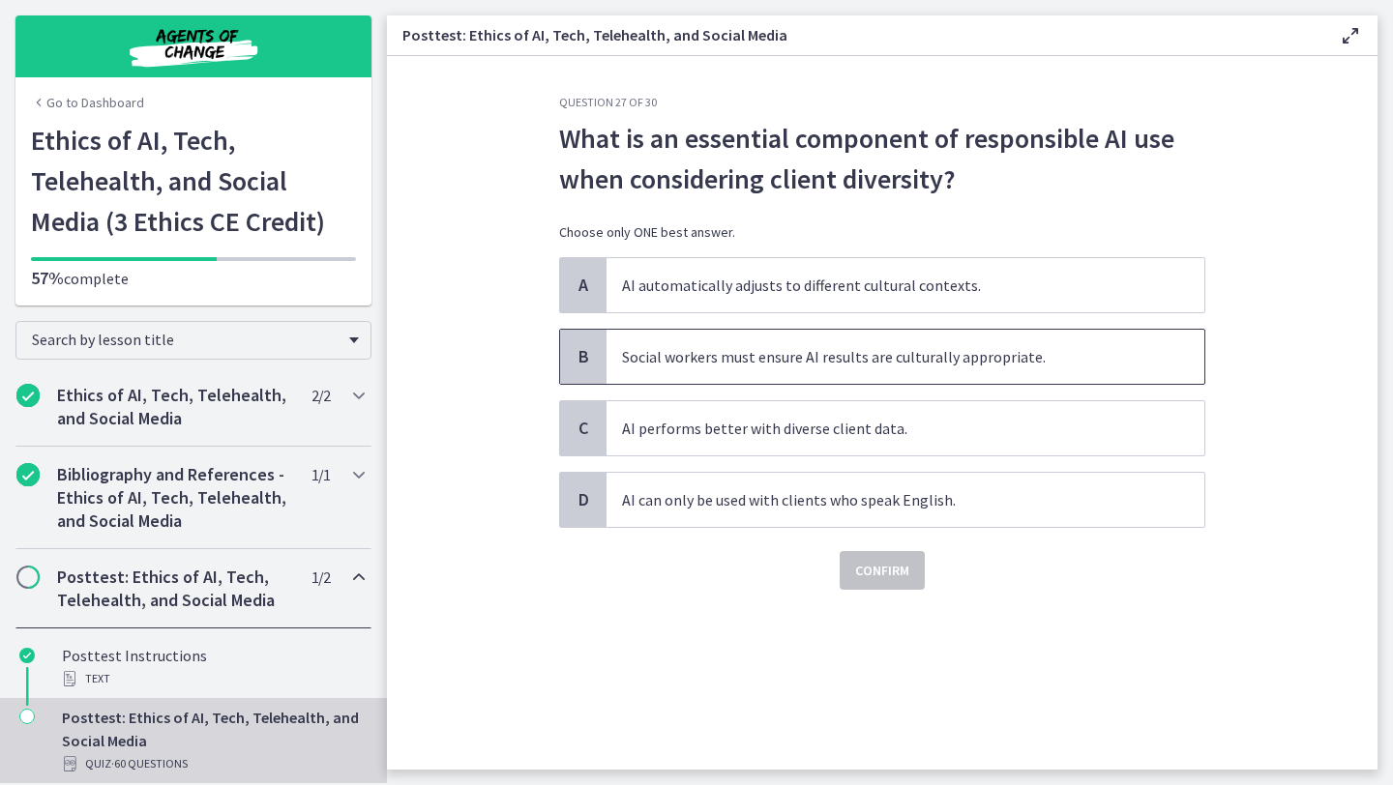
click at [802, 367] on span "Social workers must ensure AI results are culturally appropriate." at bounding box center [905, 357] width 598 height 54
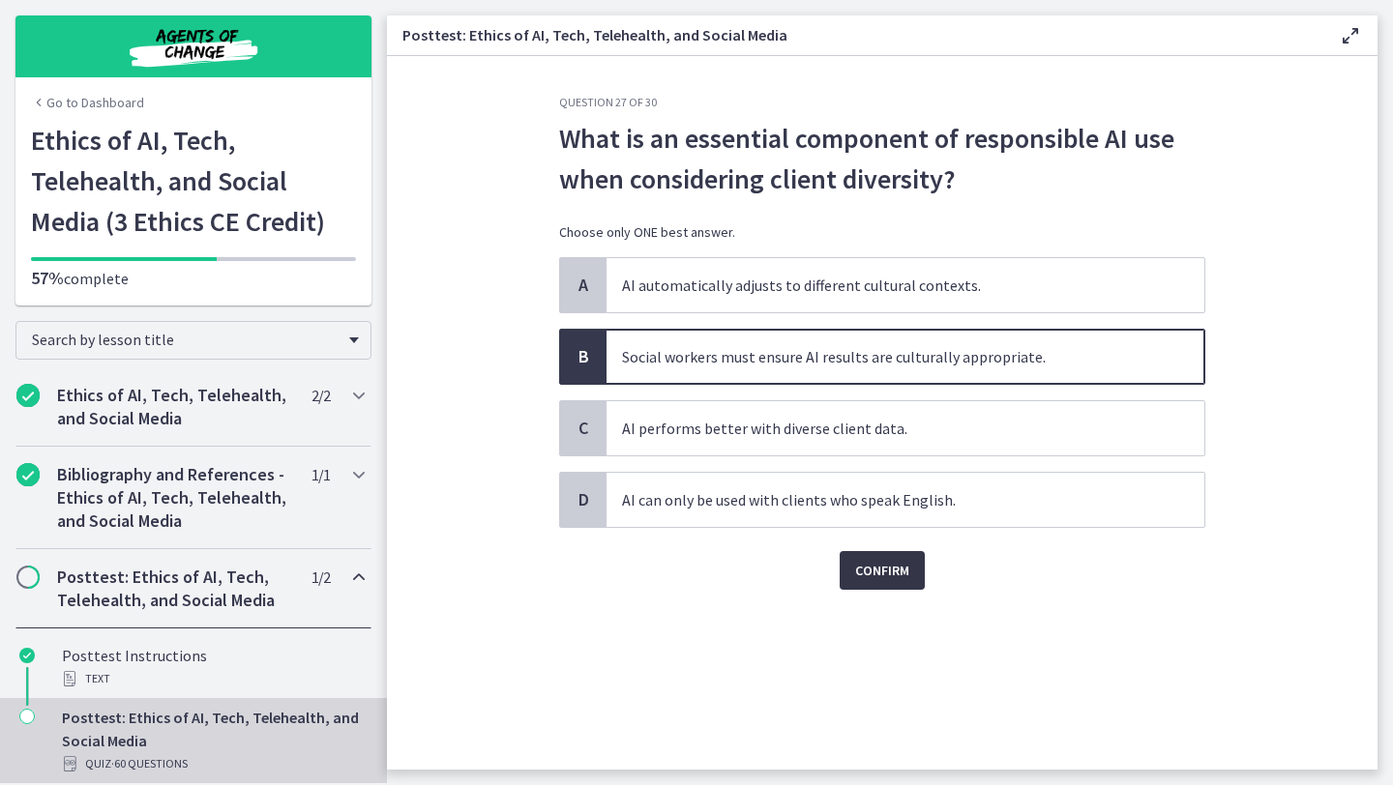
click at [903, 576] on span "Confirm" at bounding box center [882, 570] width 54 height 23
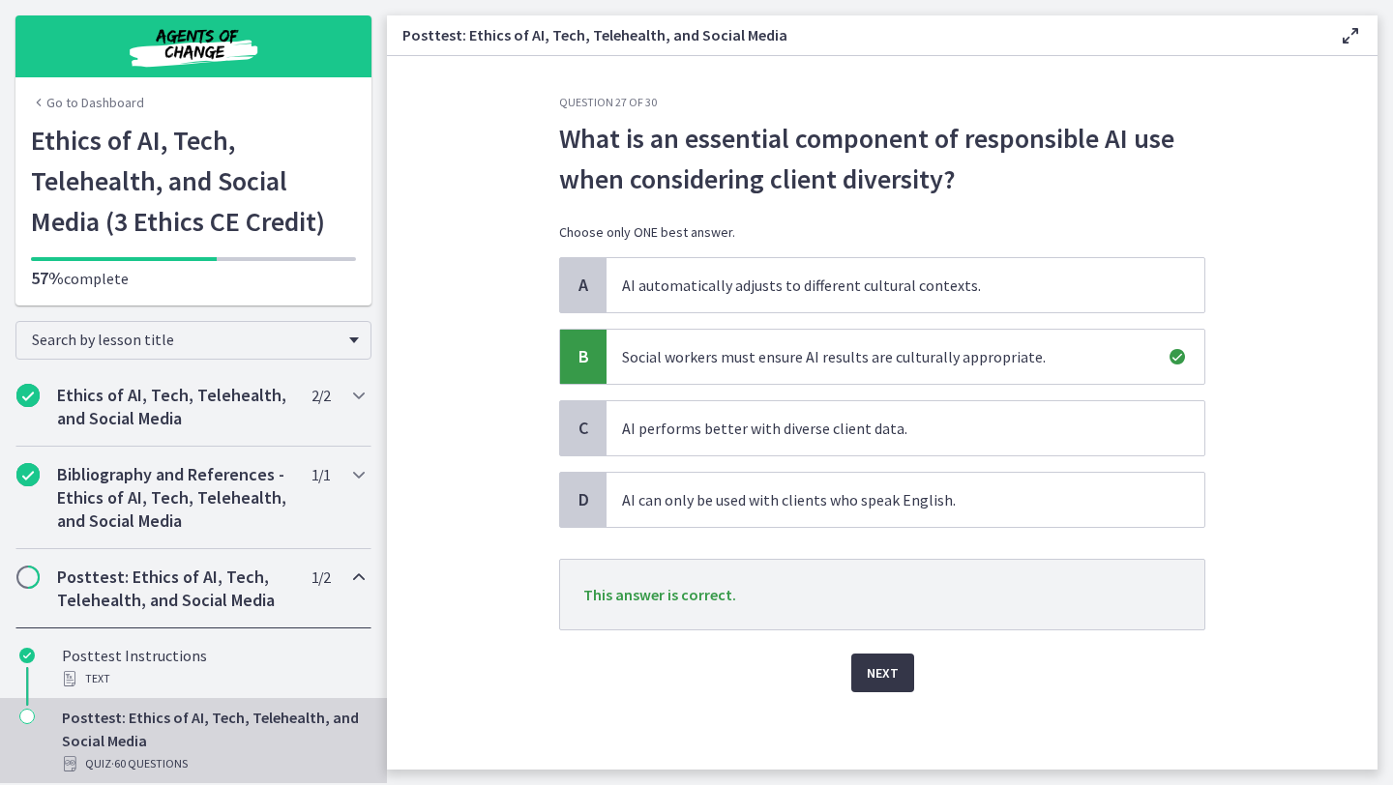
click at [896, 676] on span "Next" at bounding box center [883, 673] width 32 height 23
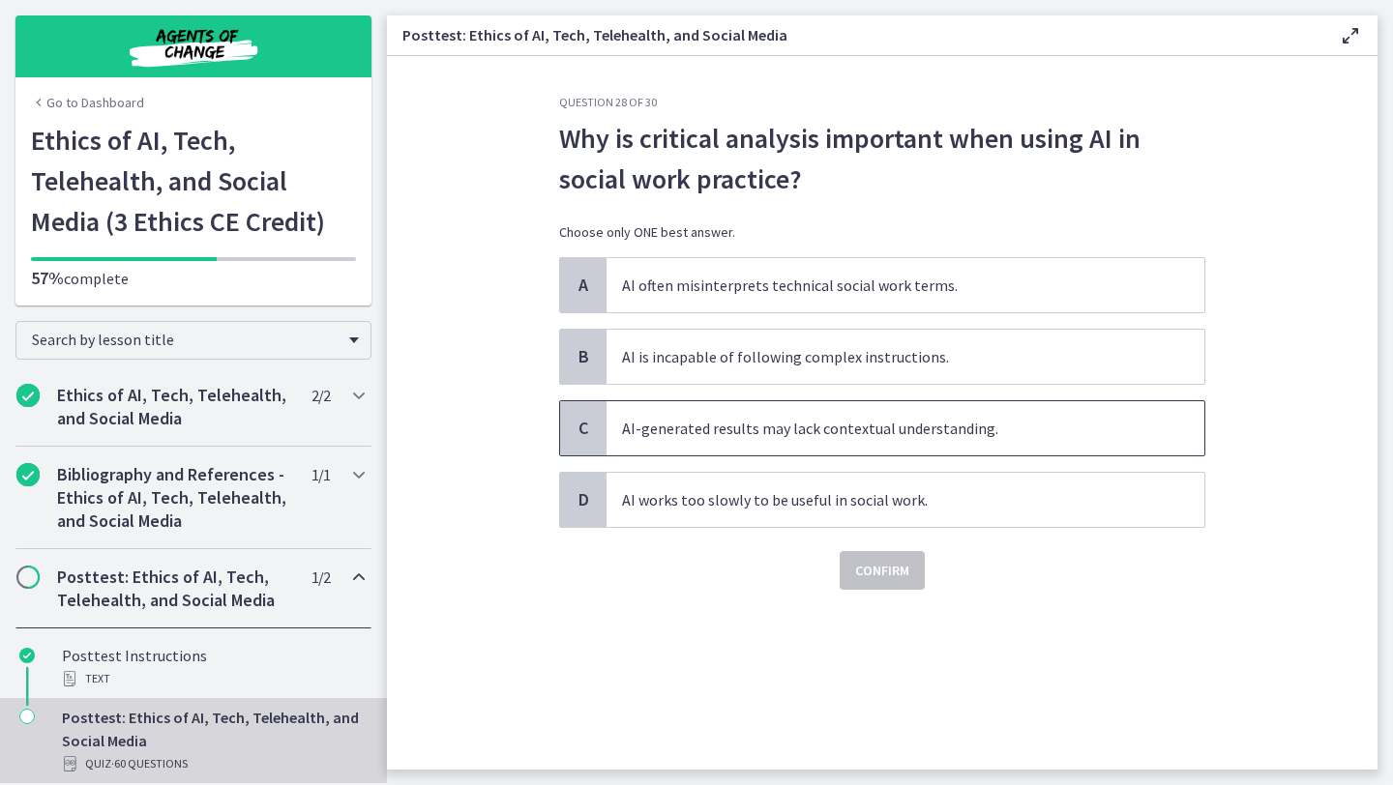
click at [842, 433] on span "AI-generated results may lack contextual understanding." at bounding box center [905, 428] width 598 height 54
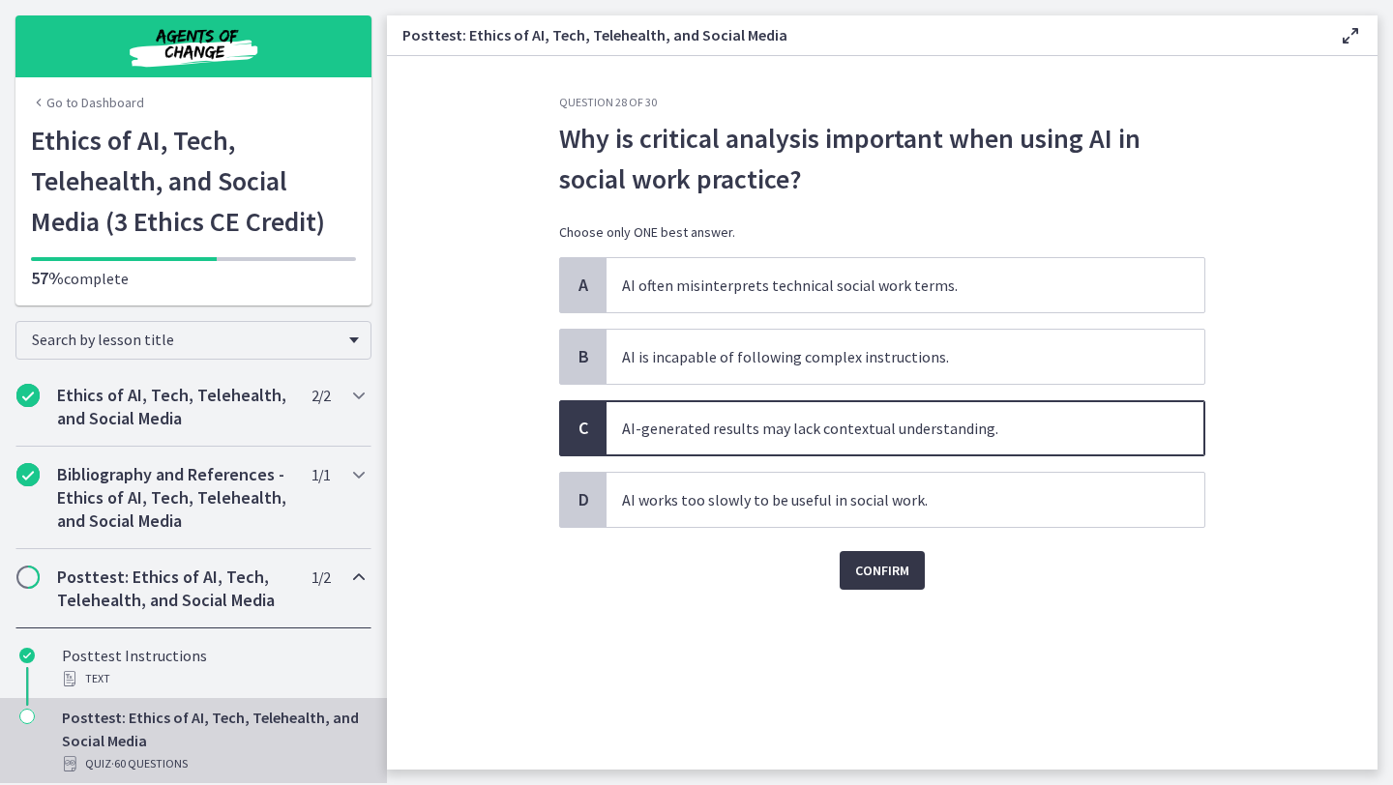
click at [879, 578] on span "Confirm" at bounding box center [882, 570] width 54 height 23
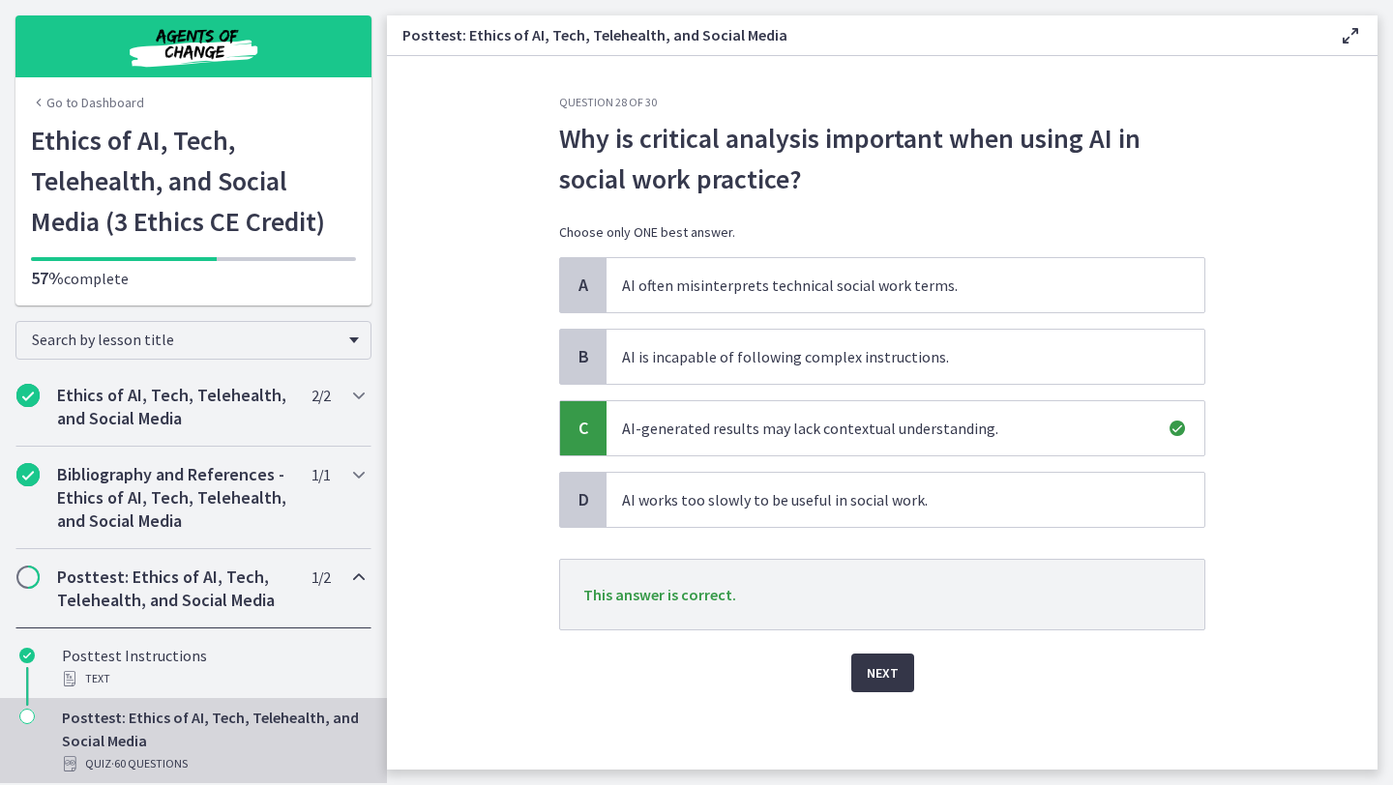
click at [878, 687] on button "Next" at bounding box center [882, 673] width 63 height 39
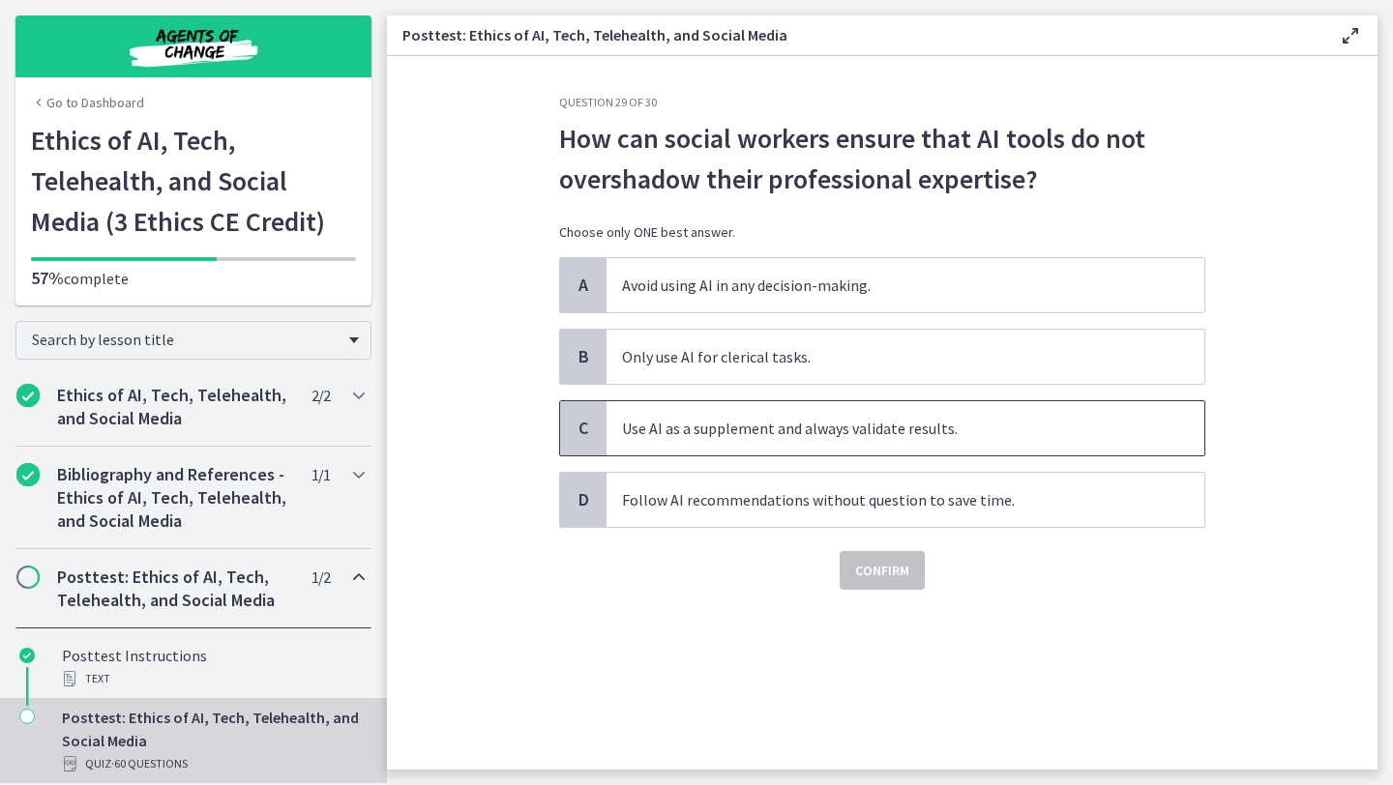
click at [878, 422] on span "Use AI as a supplement and always validate results." at bounding box center [905, 428] width 598 height 54
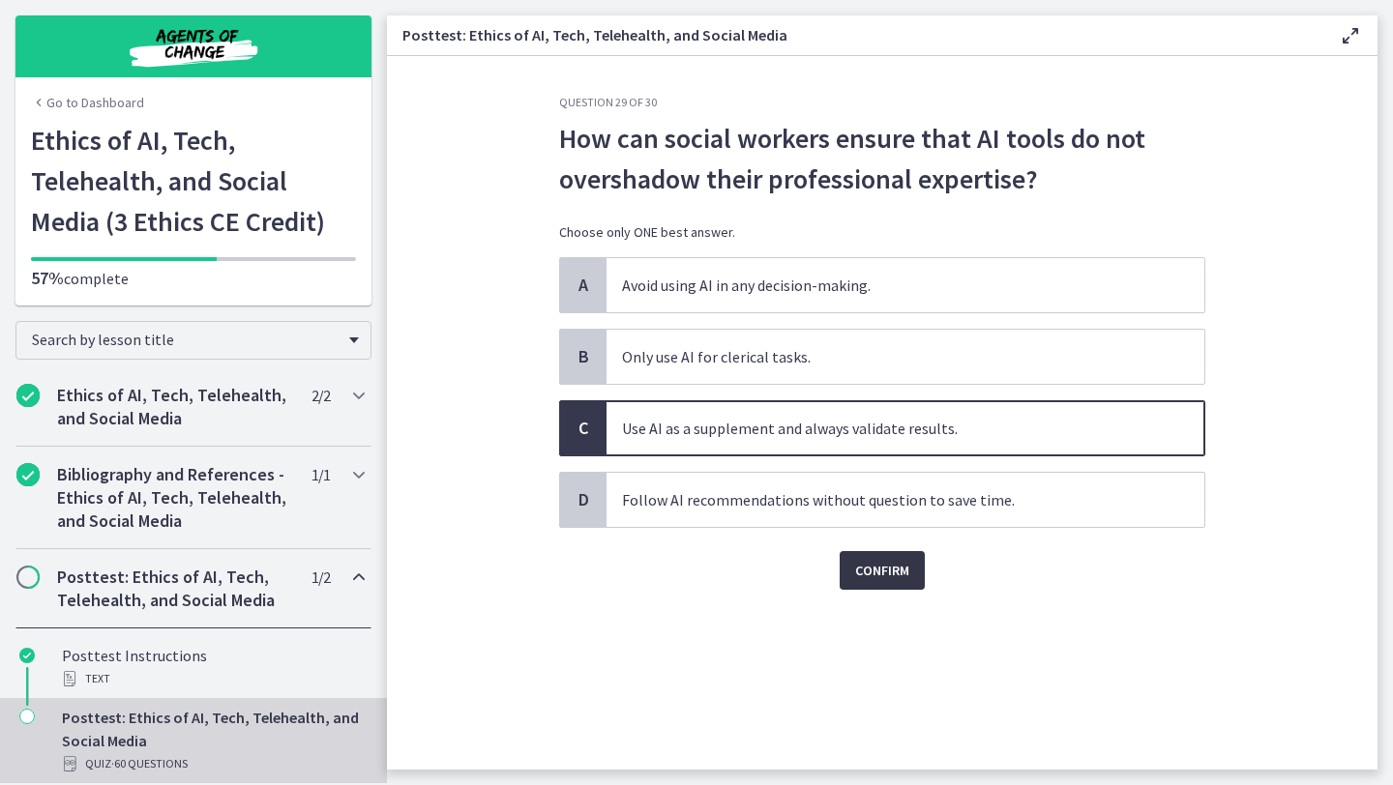
click at [875, 565] on span "Confirm" at bounding box center [882, 570] width 54 height 23
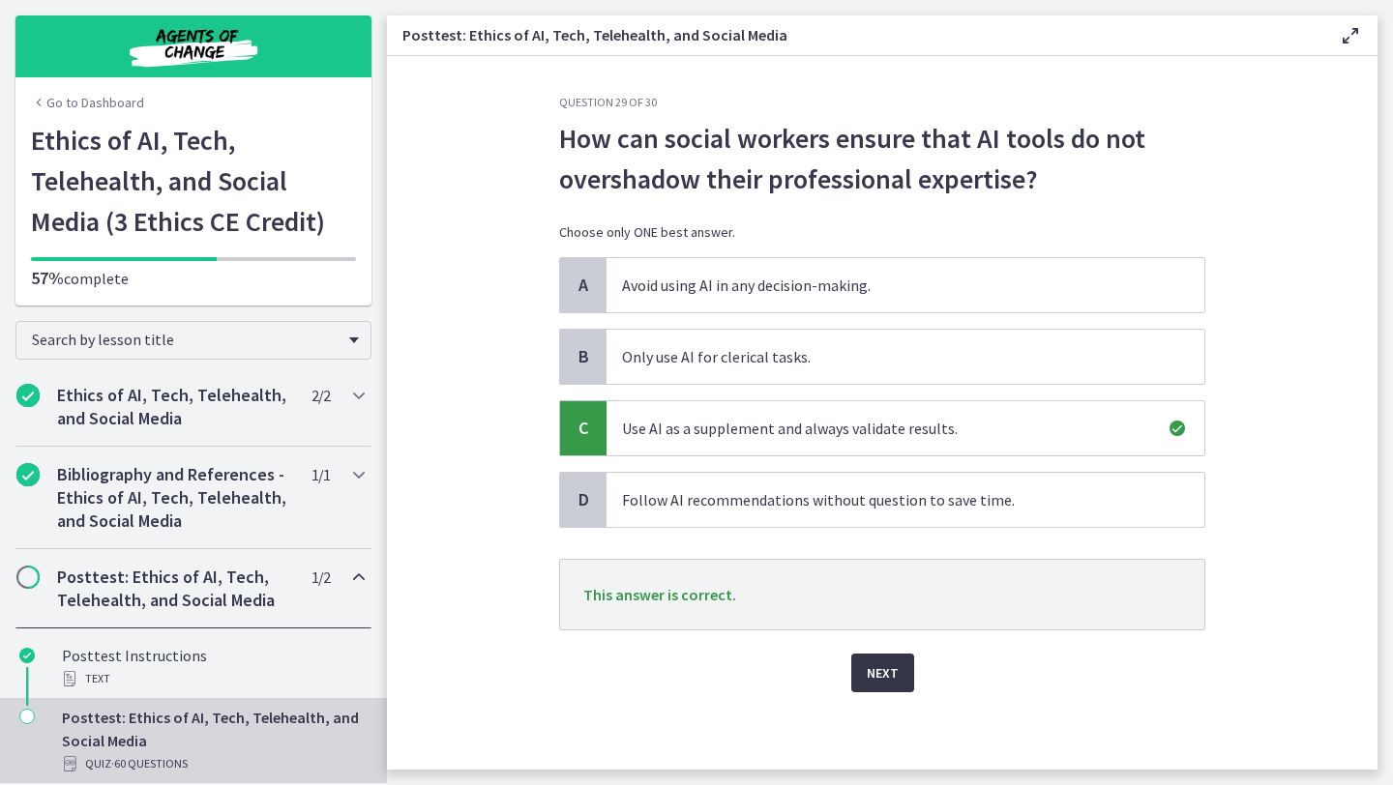
click at [882, 672] on span "Next" at bounding box center [883, 673] width 32 height 23
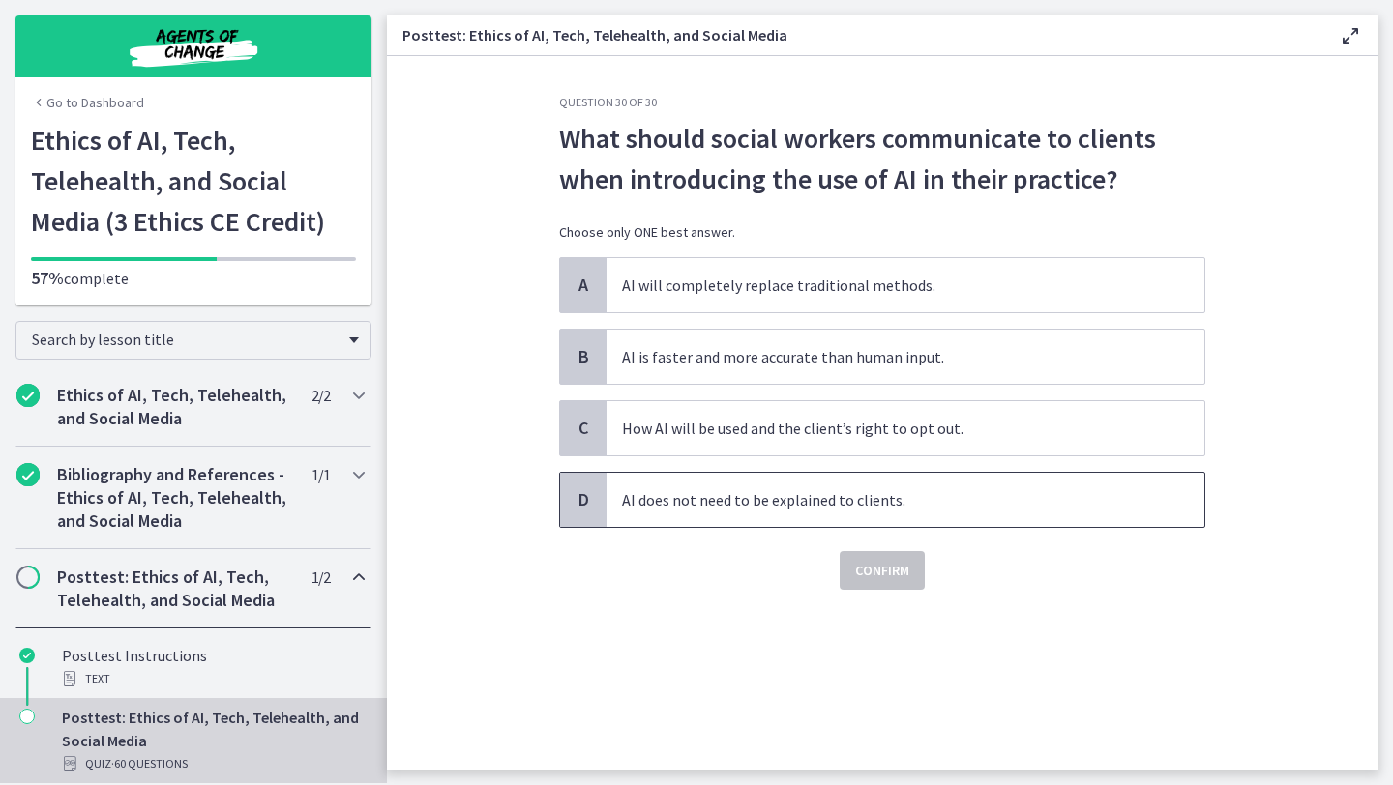
click at [799, 503] on span "AI does not need to be explained to clients." at bounding box center [905, 500] width 598 height 54
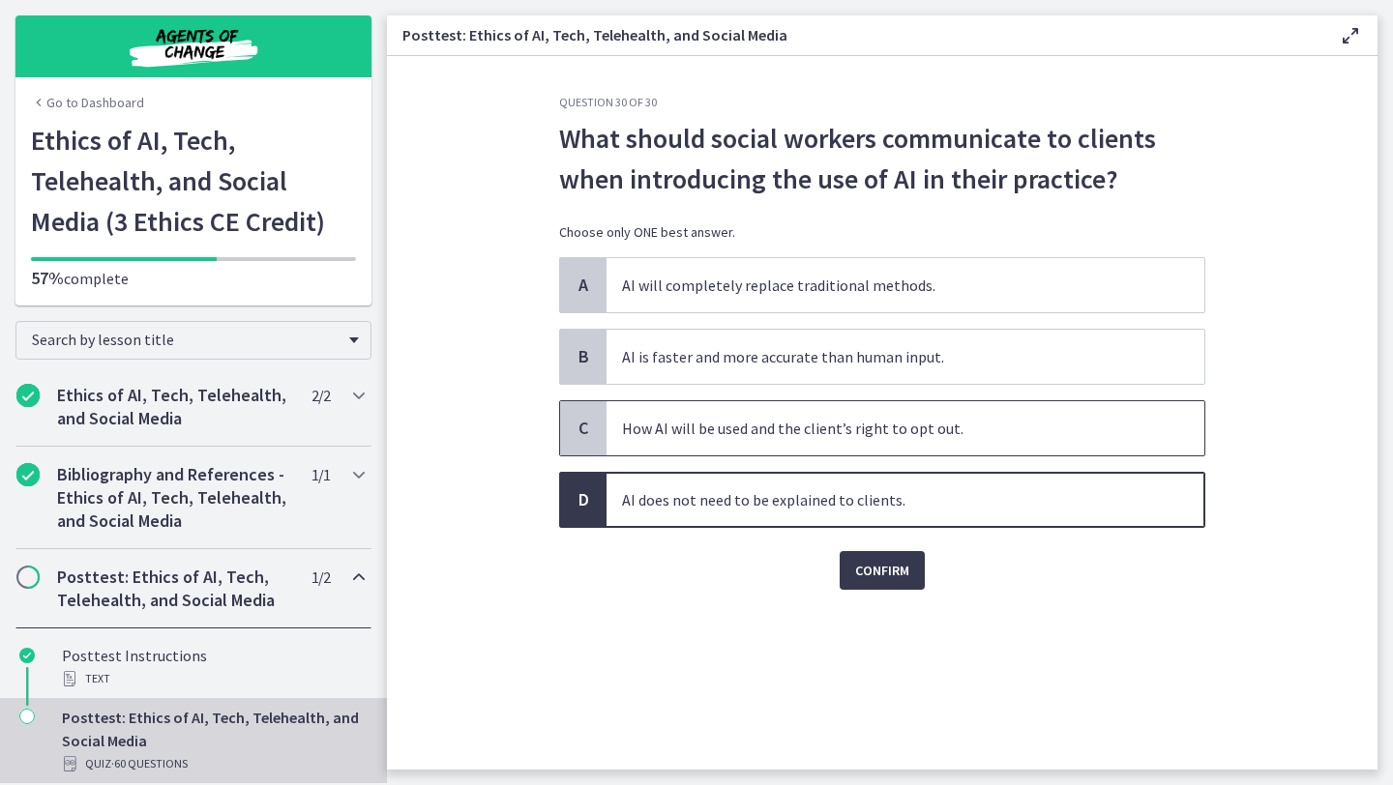
click at [860, 442] on span "How AI will be used and the client’s right to opt out." at bounding box center [905, 428] width 598 height 54
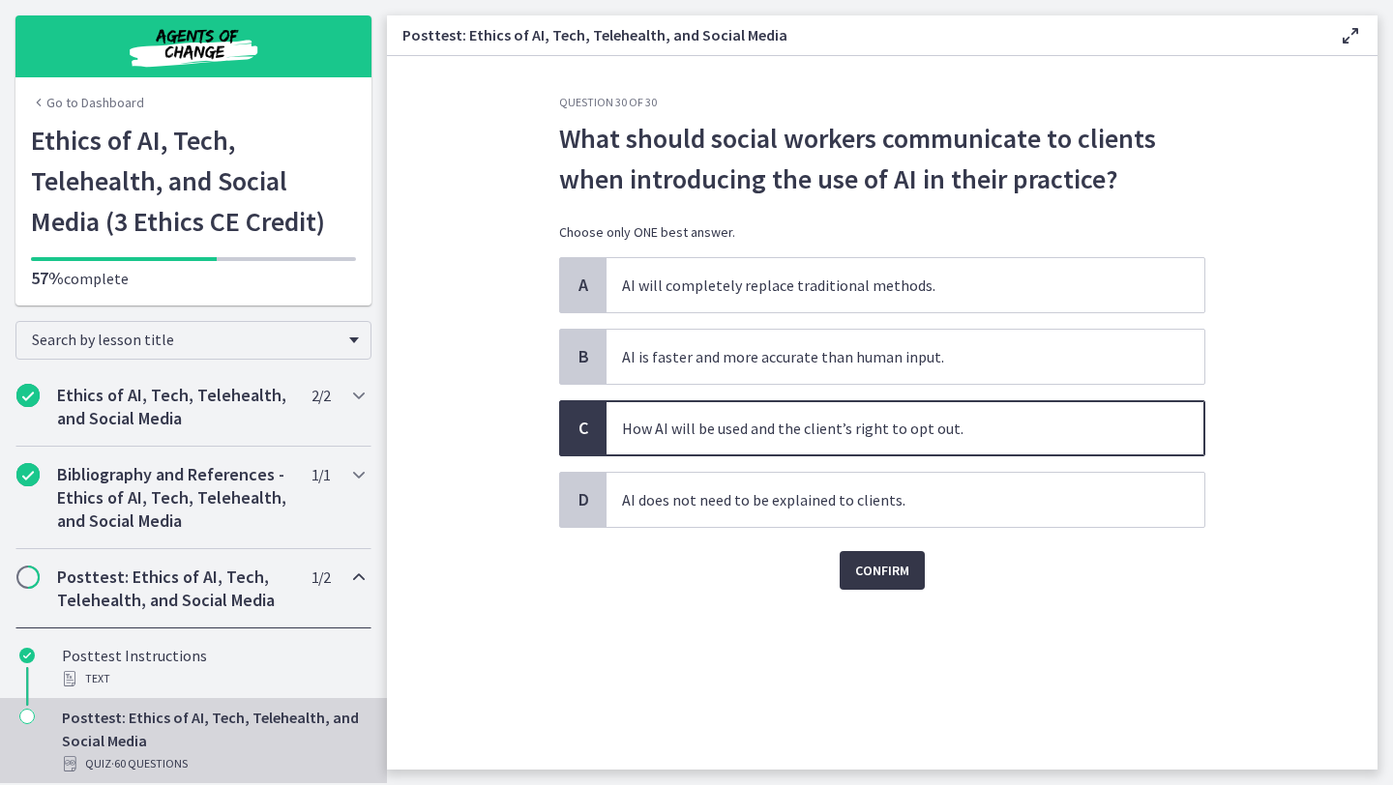
click at [904, 581] on span "Confirm" at bounding box center [882, 570] width 54 height 23
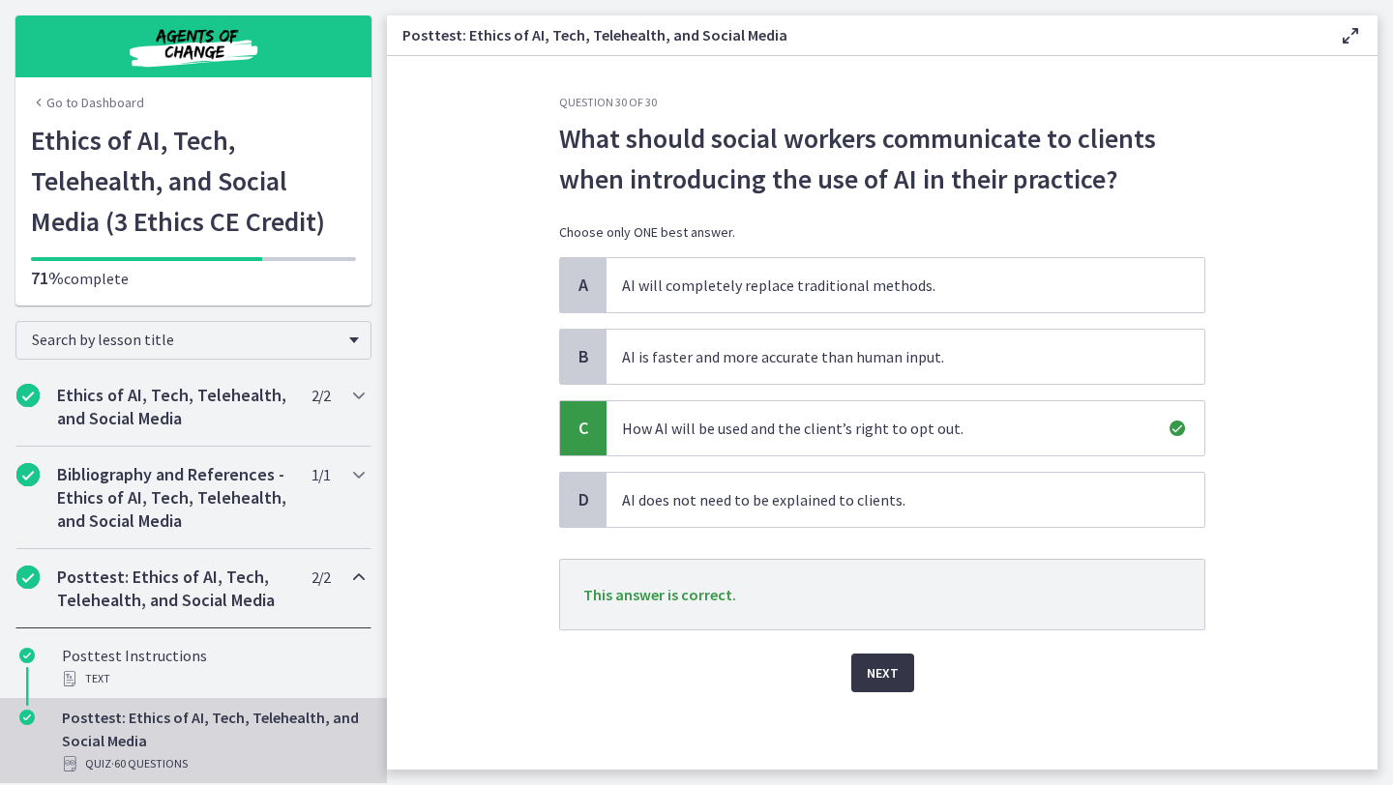
click at [892, 684] on span "Next" at bounding box center [883, 673] width 32 height 23
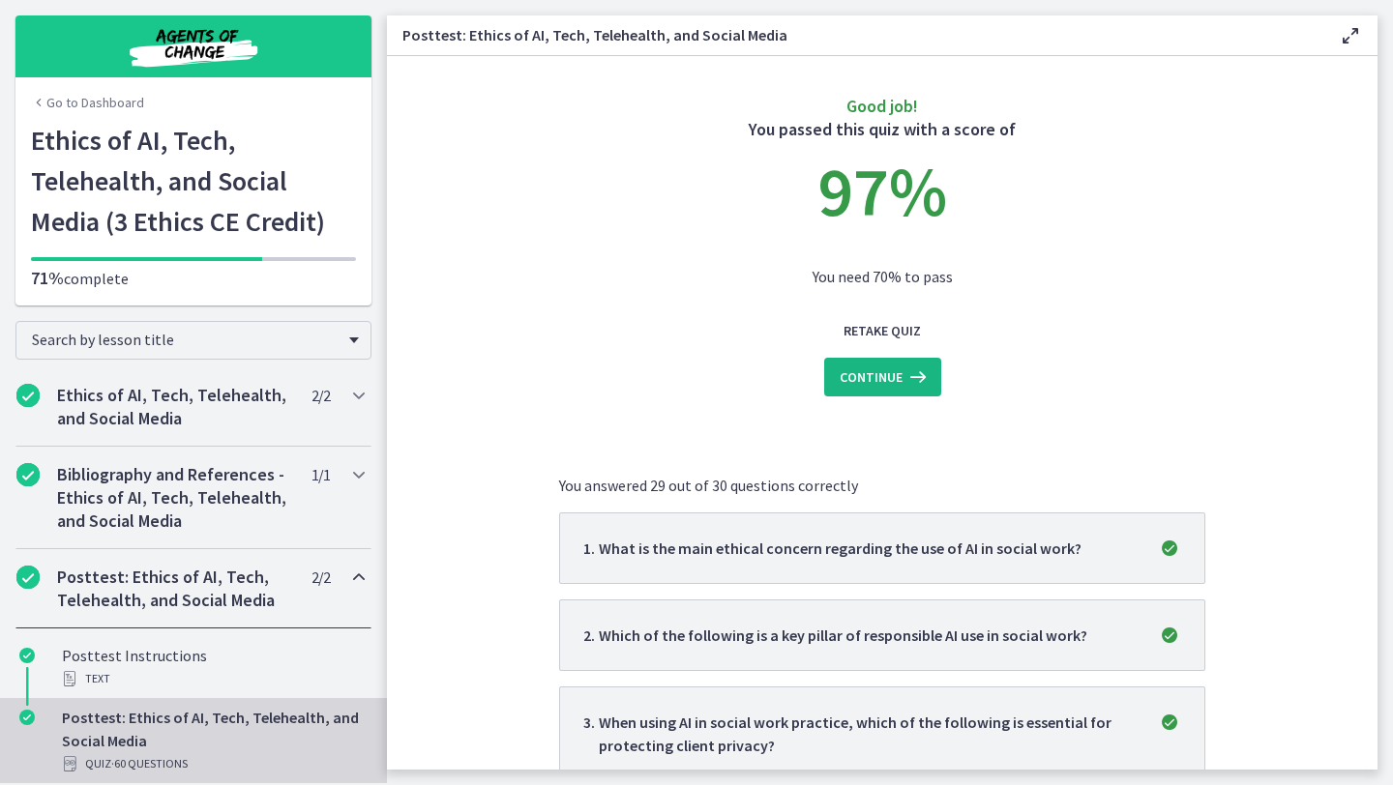
click at [884, 384] on span "Continue" at bounding box center [871, 377] width 63 height 23
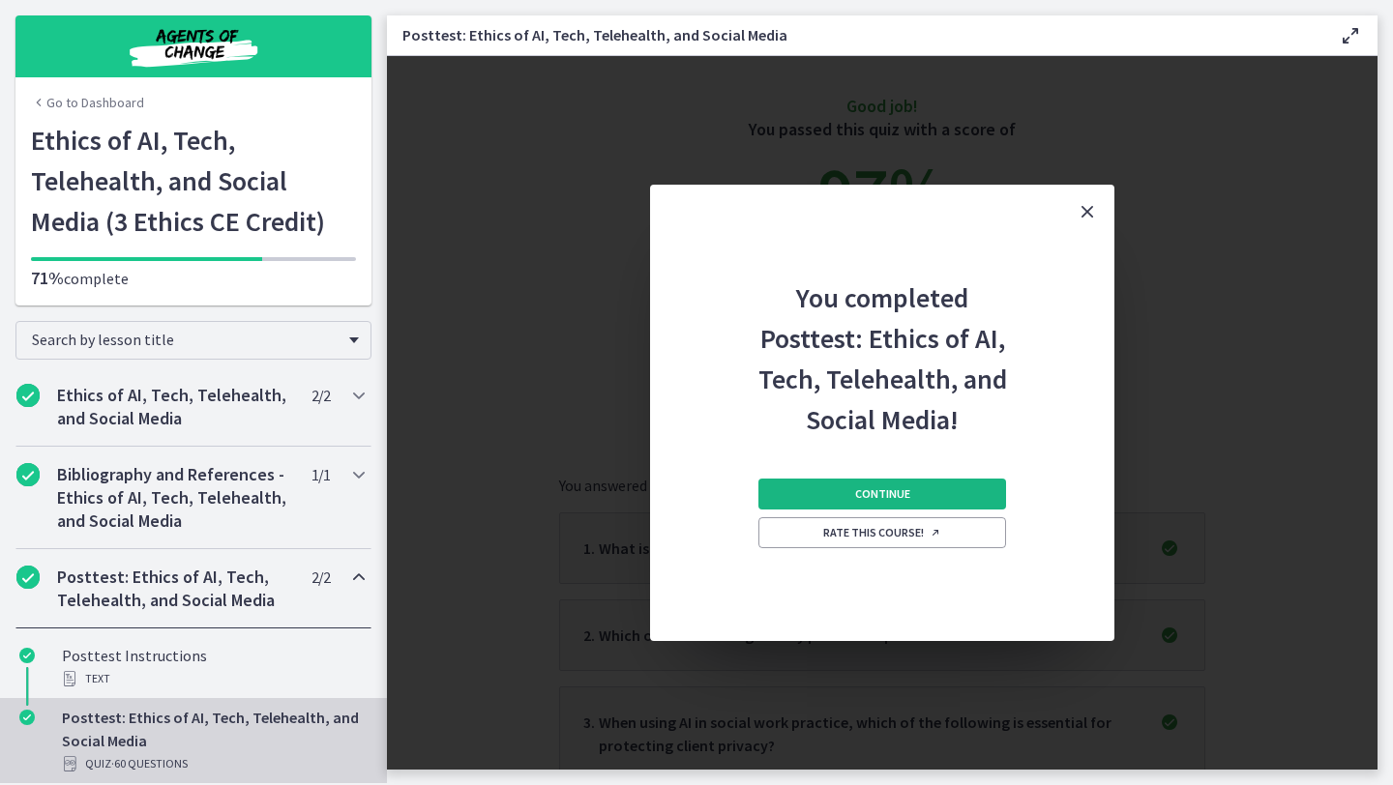
click at [916, 489] on button "Continue" at bounding box center [882, 494] width 248 height 31
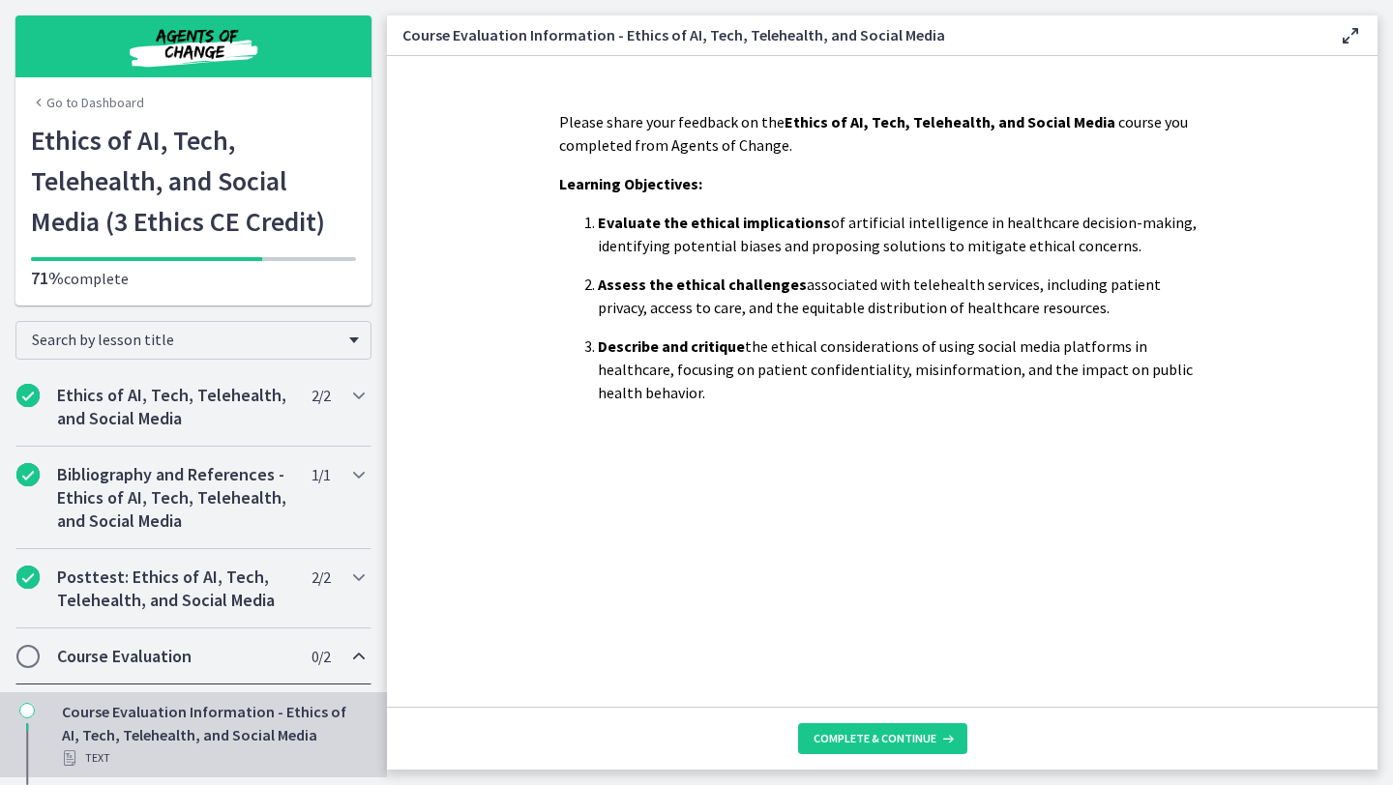
click at [231, 658] on h2 "Course Evaluation" at bounding box center [175, 656] width 236 height 23
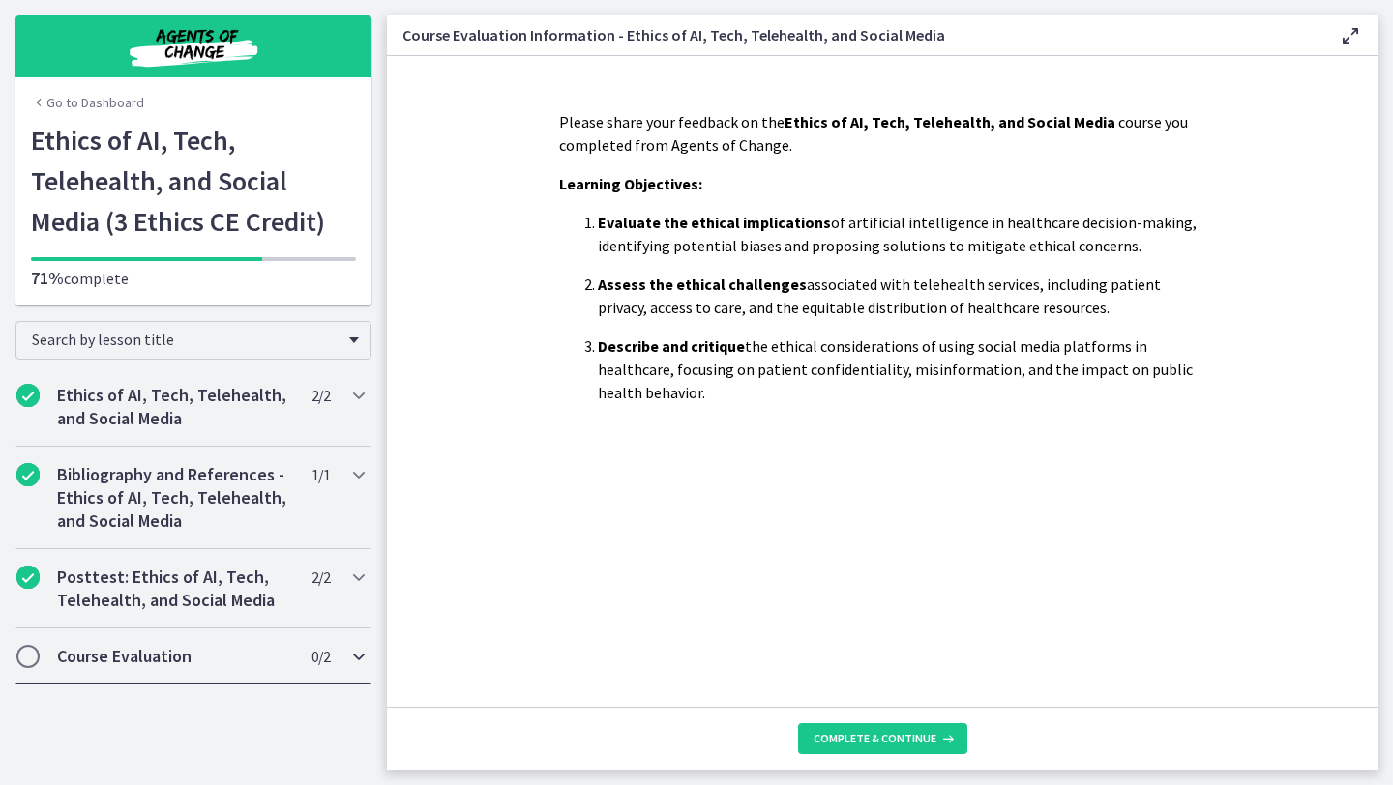
click at [259, 682] on div "Course Evaluation 0 / 2 Completed" at bounding box center [193, 657] width 356 height 56
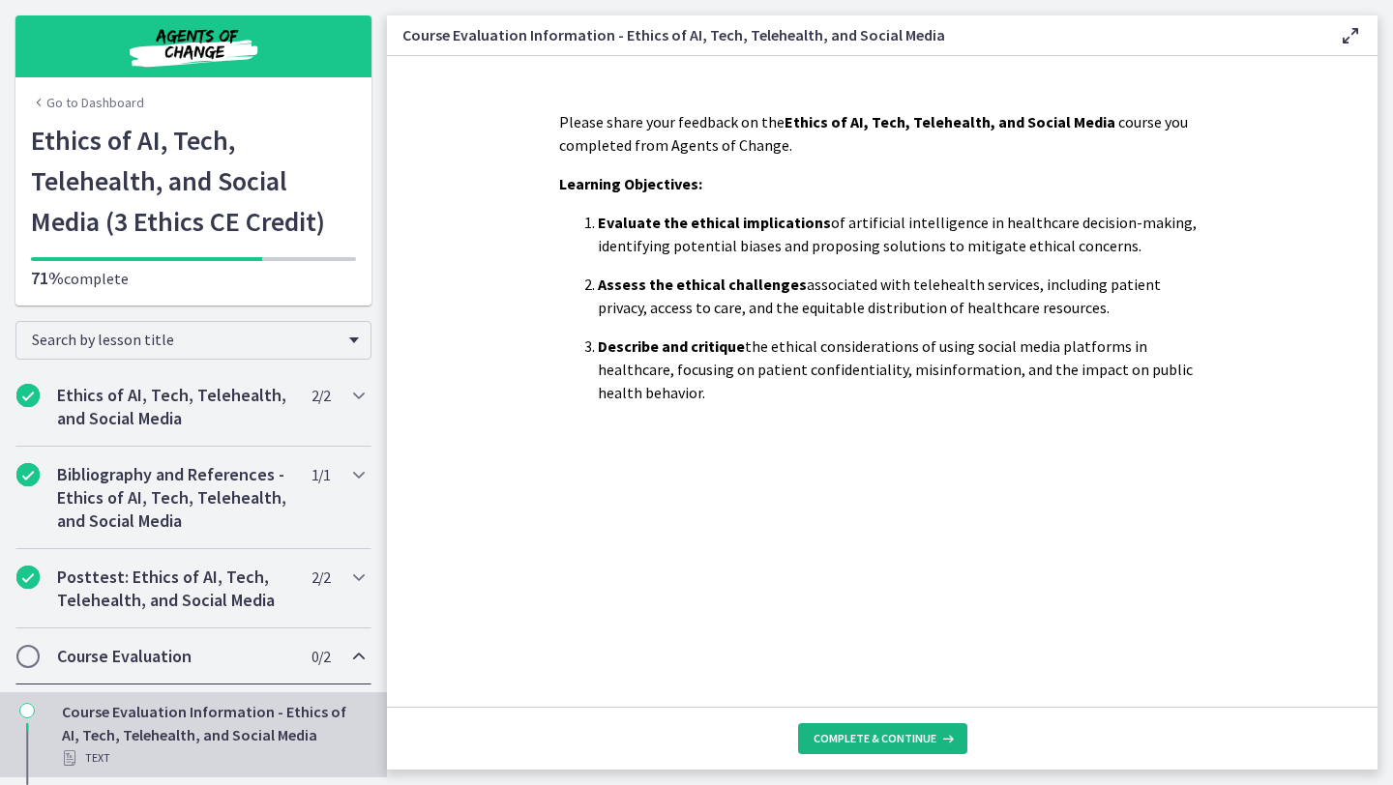
click at [839, 740] on span "Complete & continue" at bounding box center [874, 738] width 123 height 15
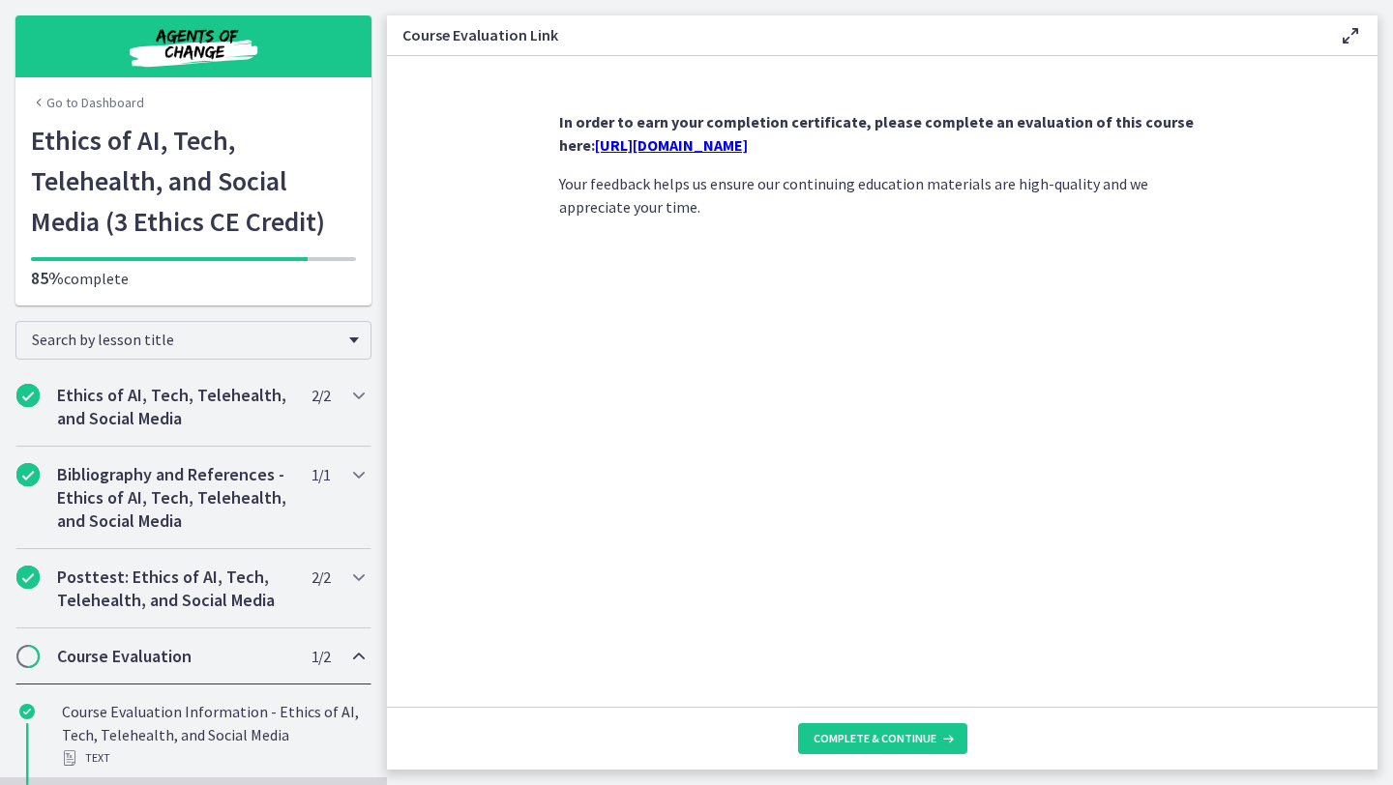
click at [657, 144] on link "https://forms.gle/mfo3sp46HJpcE8sj8" at bounding box center [671, 144] width 153 height 19
click at [104, 109] on link "Go to Dashboard" at bounding box center [87, 102] width 113 height 19
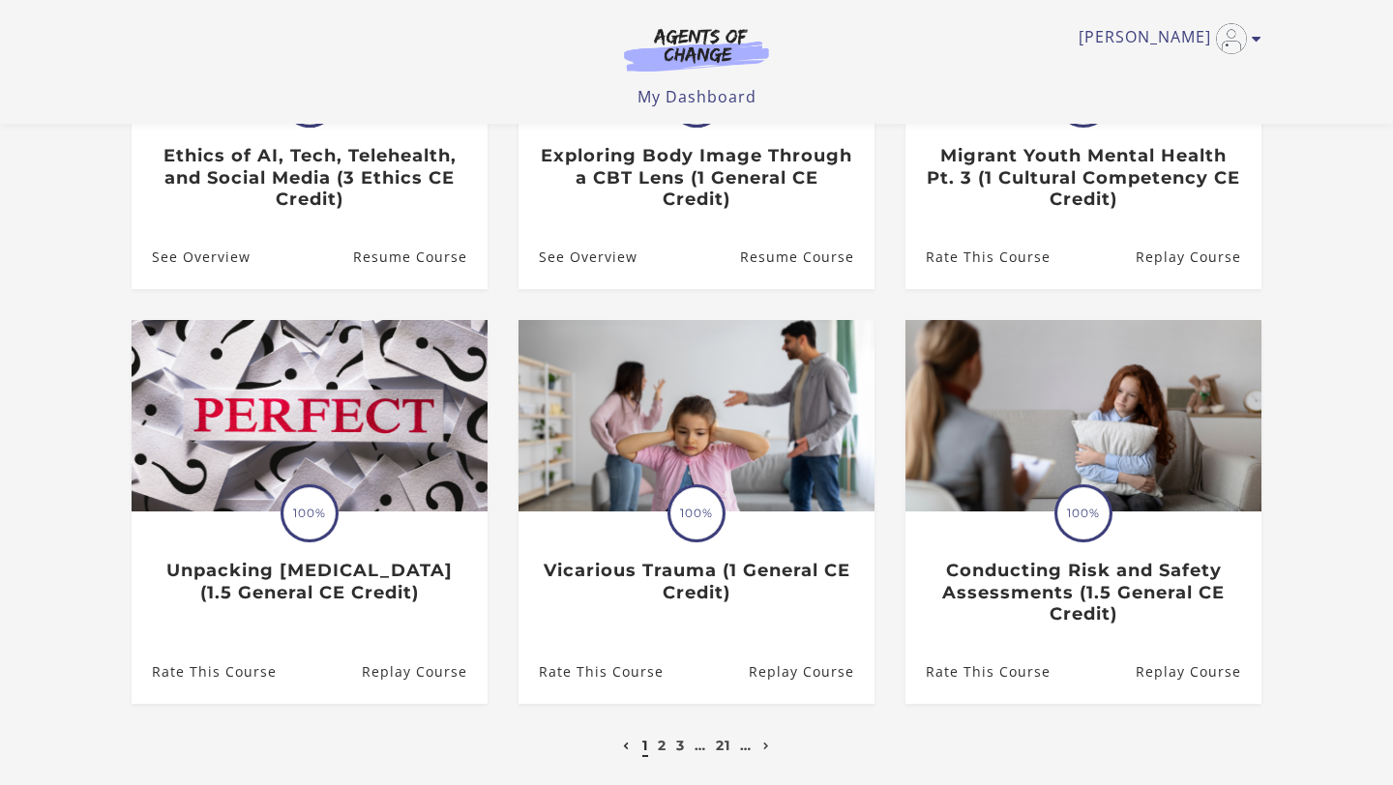
scroll to position [573, 0]
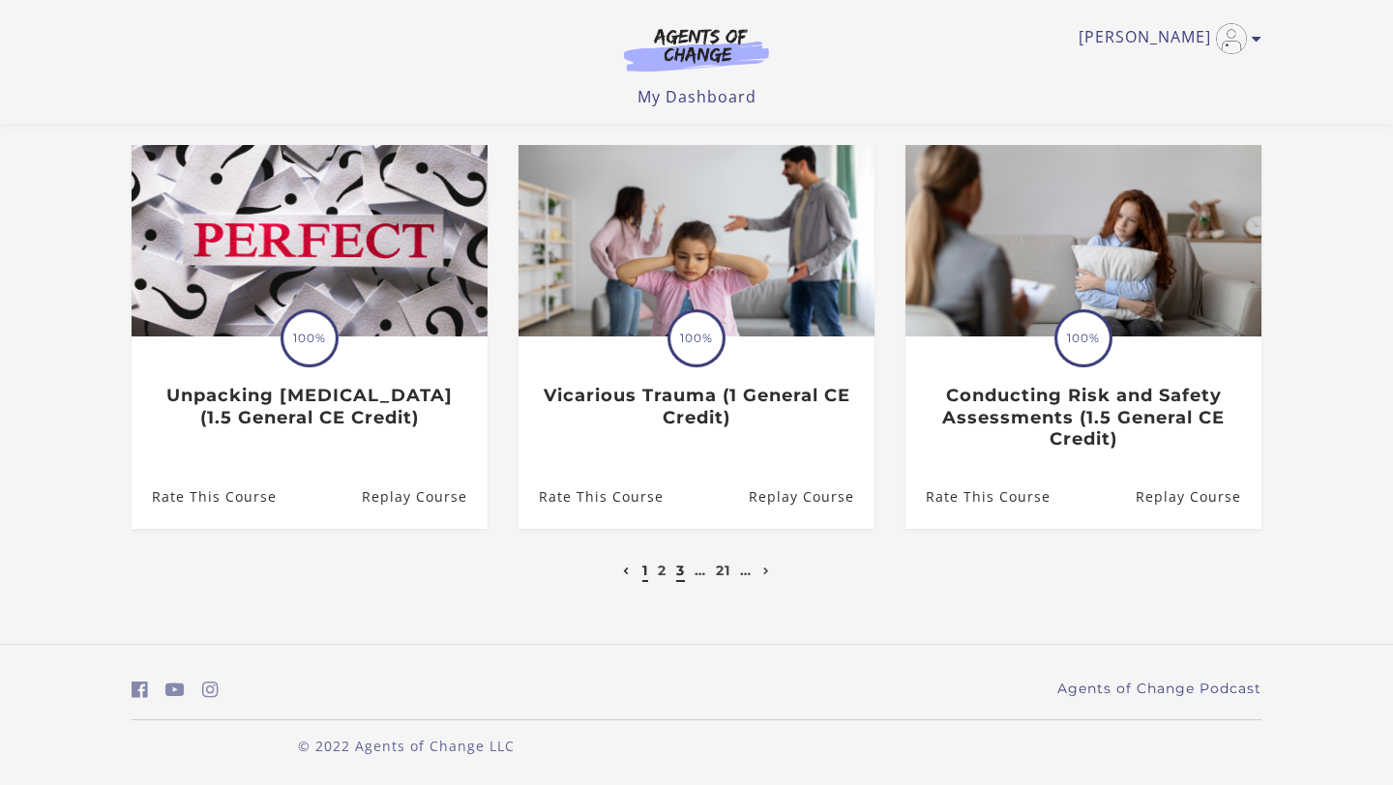
click at [676, 576] on link "3" at bounding box center [680, 570] width 9 height 17
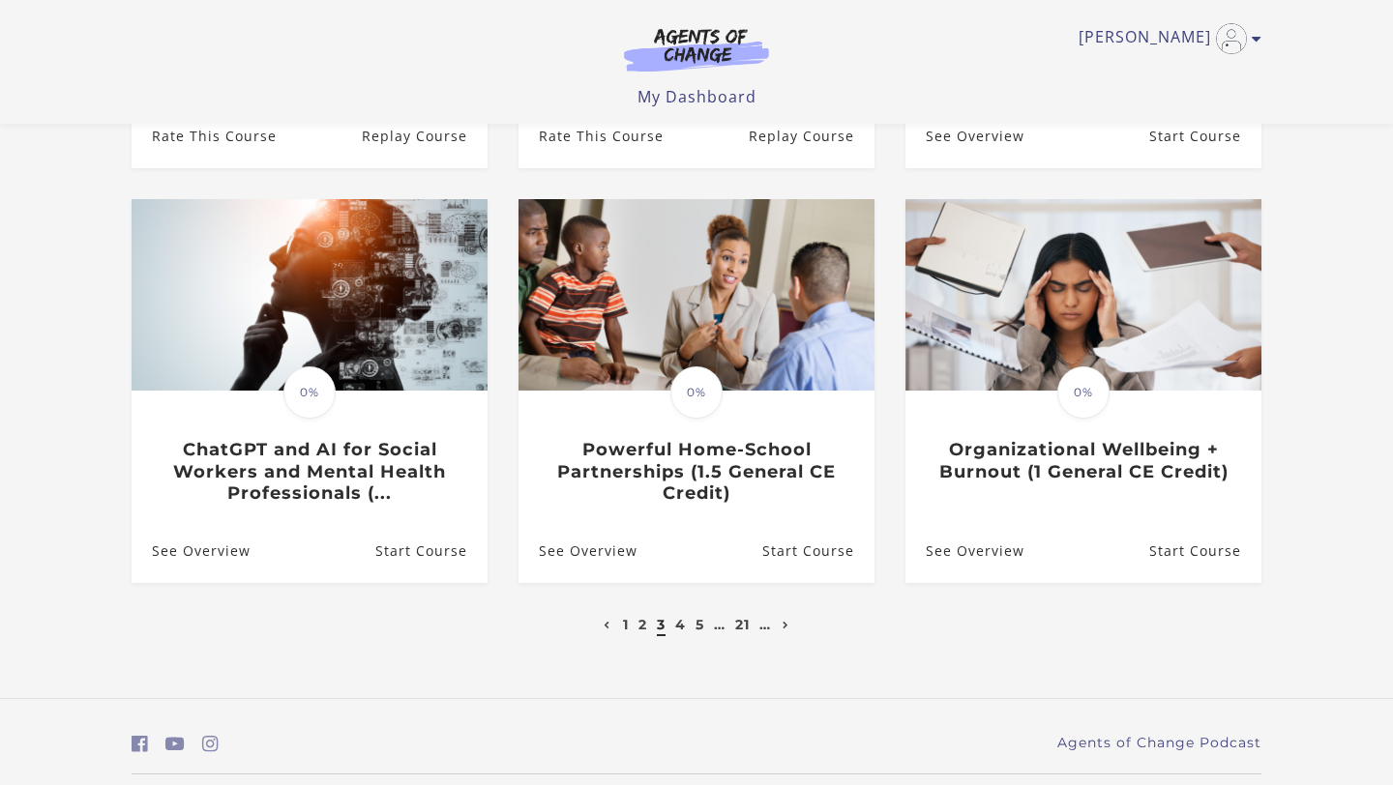
scroll to position [573, 0]
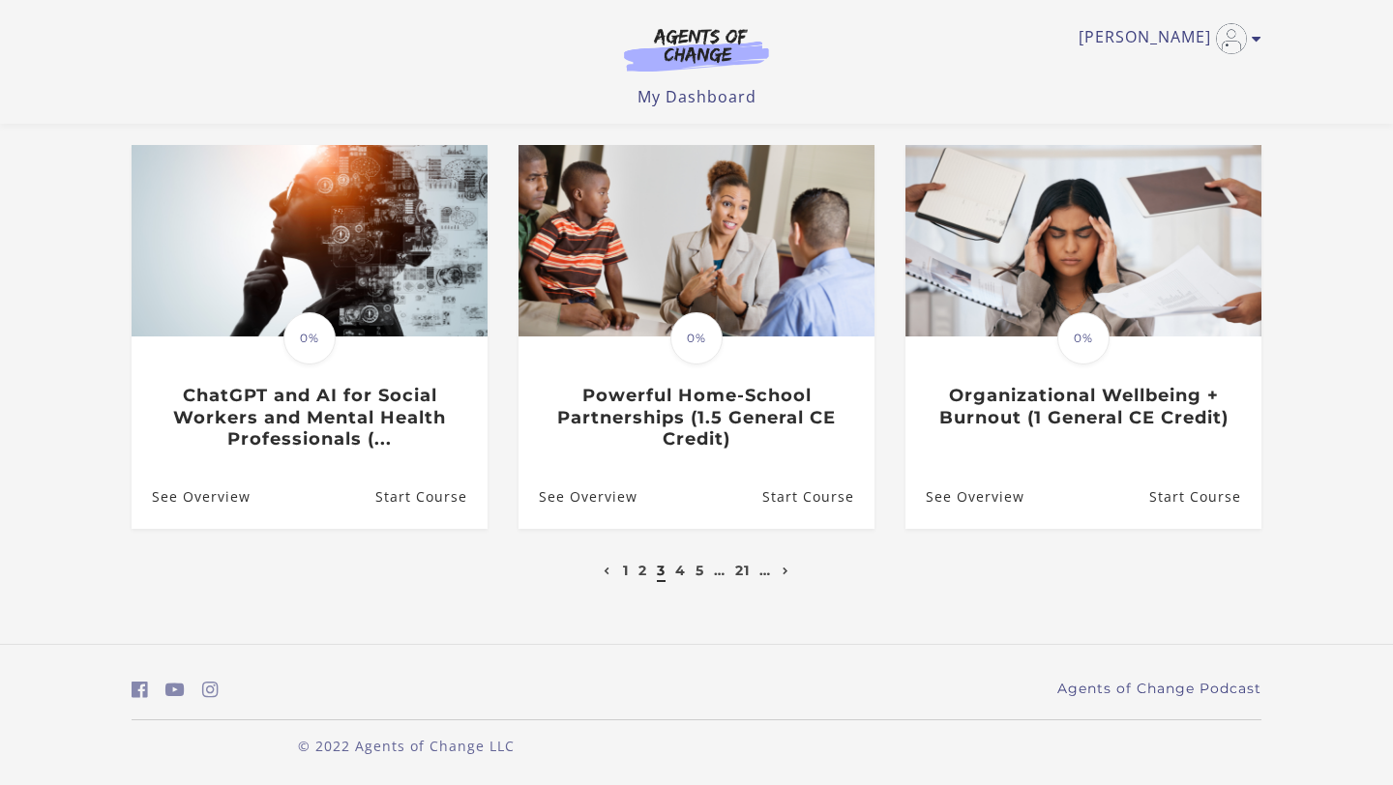
click at [777, 583] on div "**********" at bounding box center [696, 97] width 1161 height 1095
click at [783, 570] on link "Next page" at bounding box center [786, 570] width 16 height 17
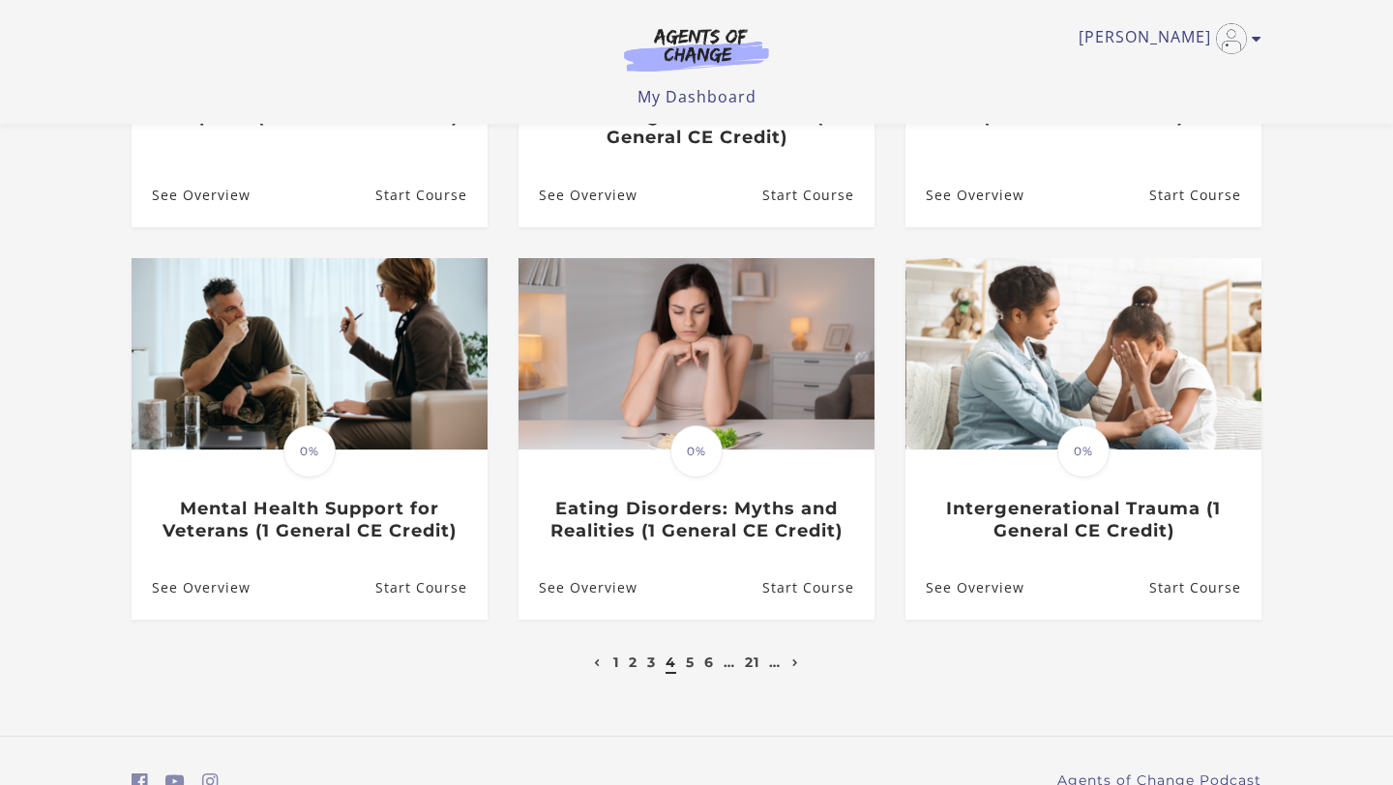
drag, startPoint x: 1392, startPoint y: 189, endPoint x: 1392, endPoint y: 376, distance: 187.6
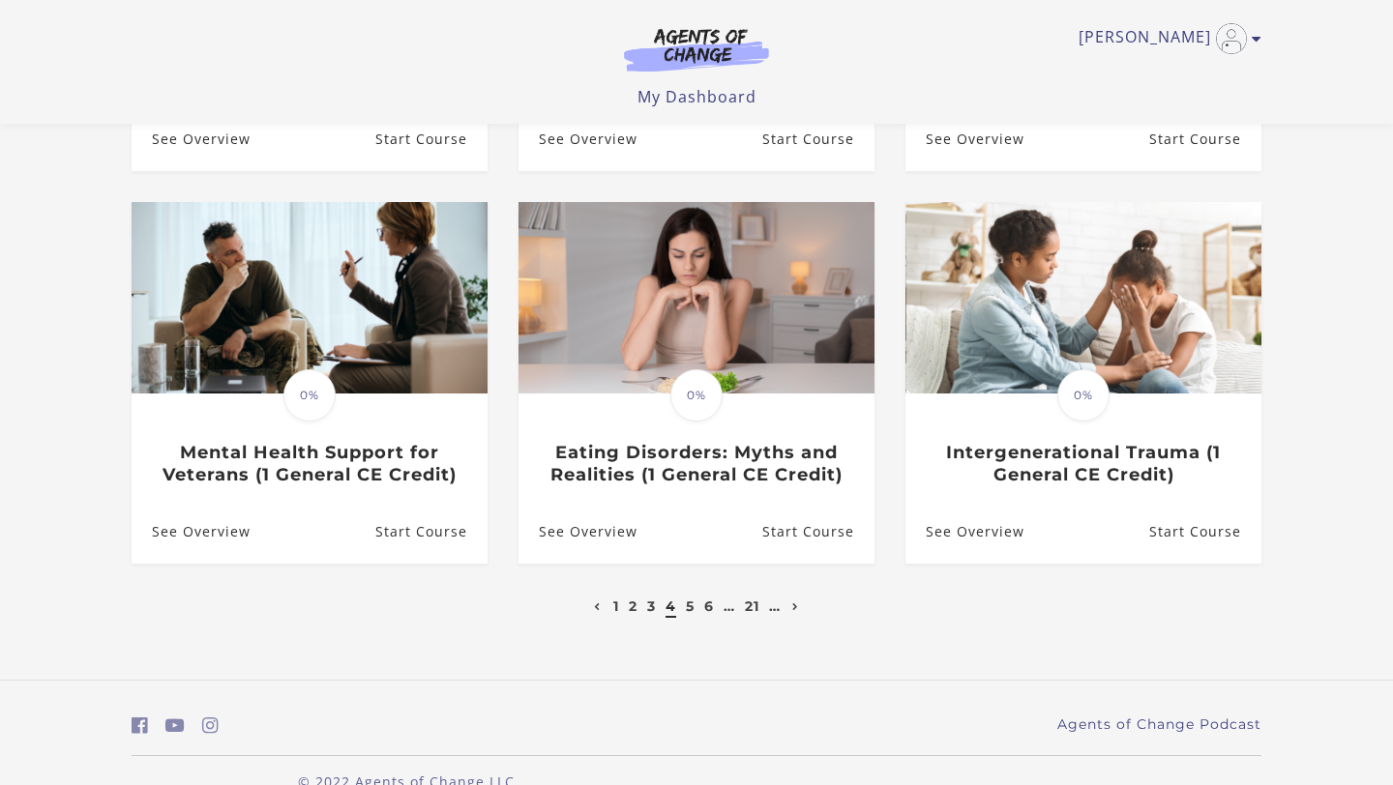
click at [986, 604] on nav "1 2 3 4 5 6 … 21 …" at bounding box center [697, 606] width 1130 height 23
click at [803, 610] on link "Next page" at bounding box center [795, 606] width 16 height 17
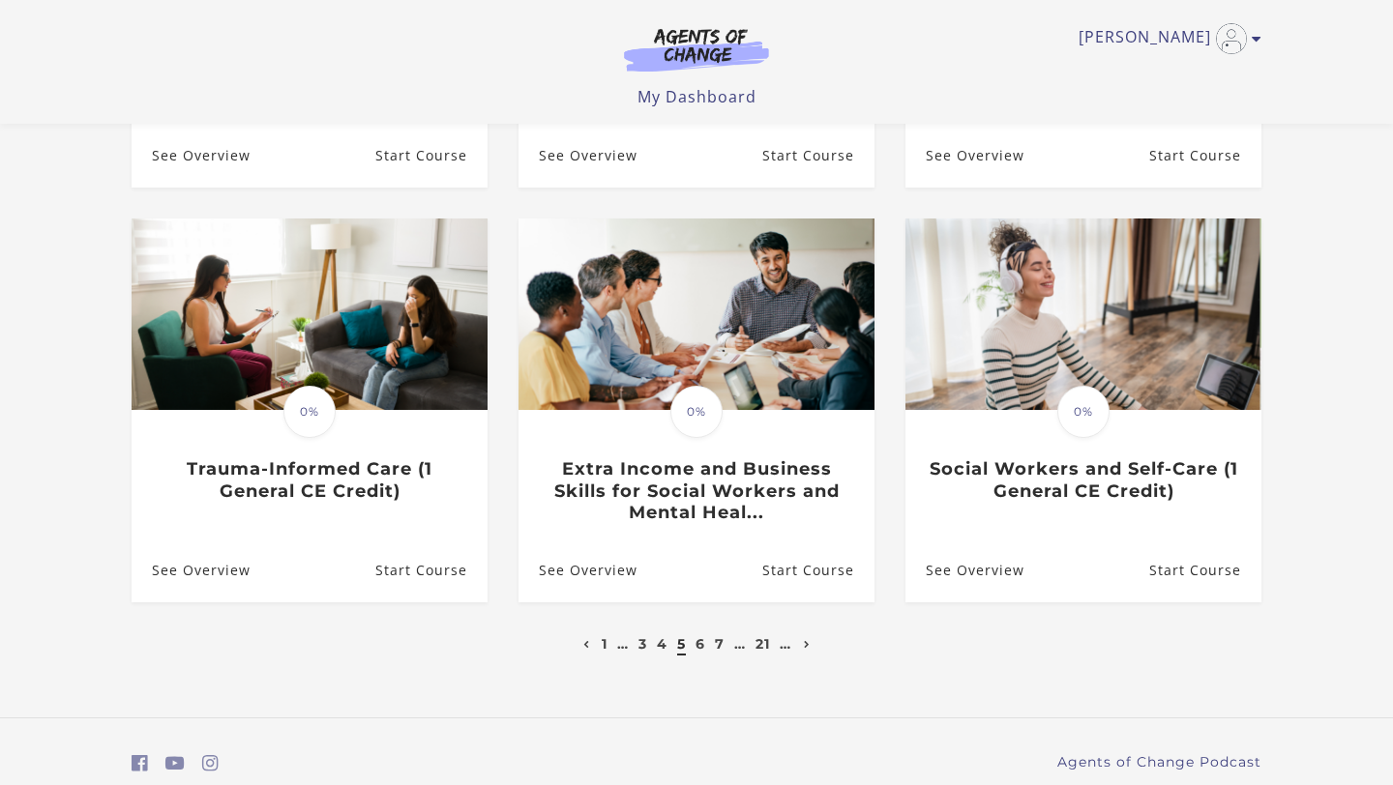
drag, startPoint x: 1392, startPoint y: 97, endPoint x: 1392, endPoint y: 370, distance: 273.7
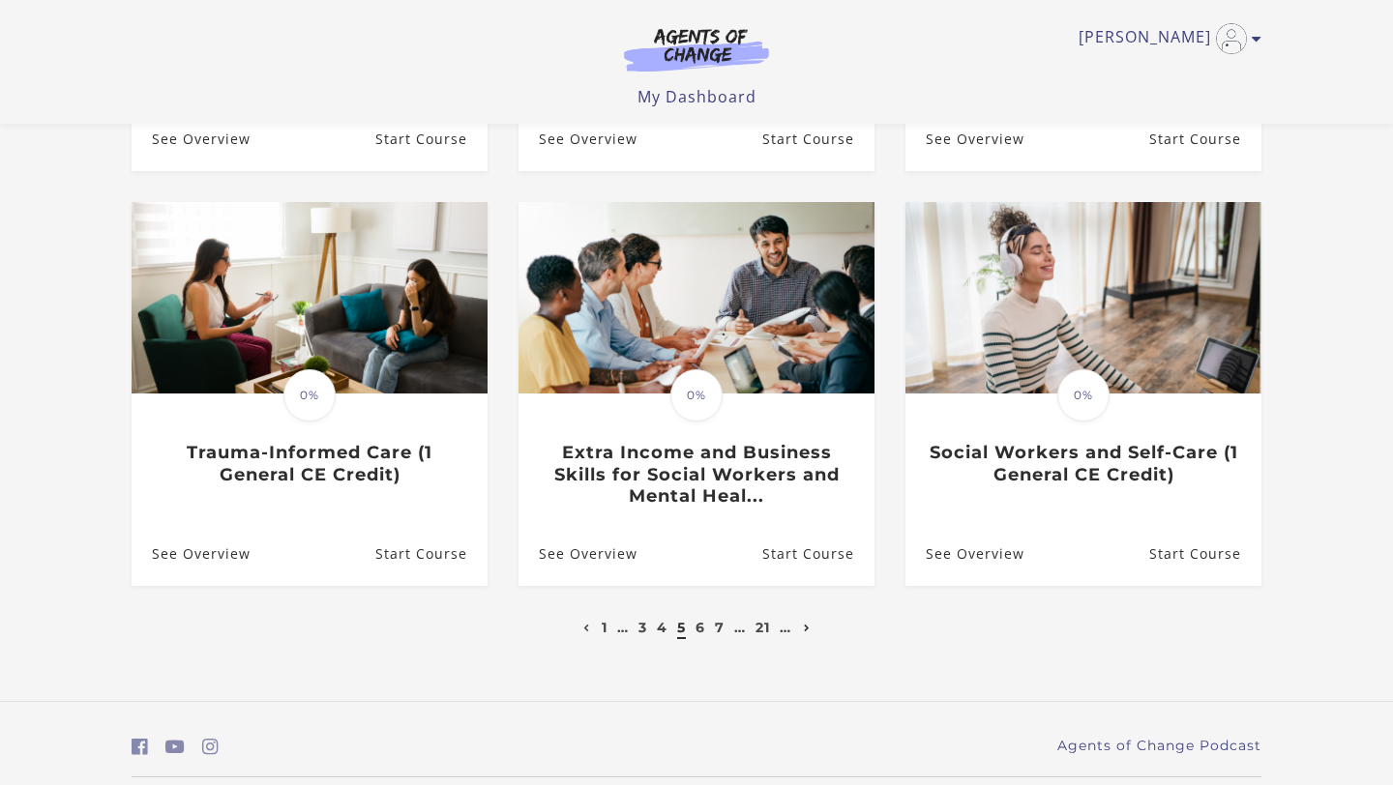
click at [807, 633] on icon "Next page" at bounding box center [807, 629] width 7 height 8
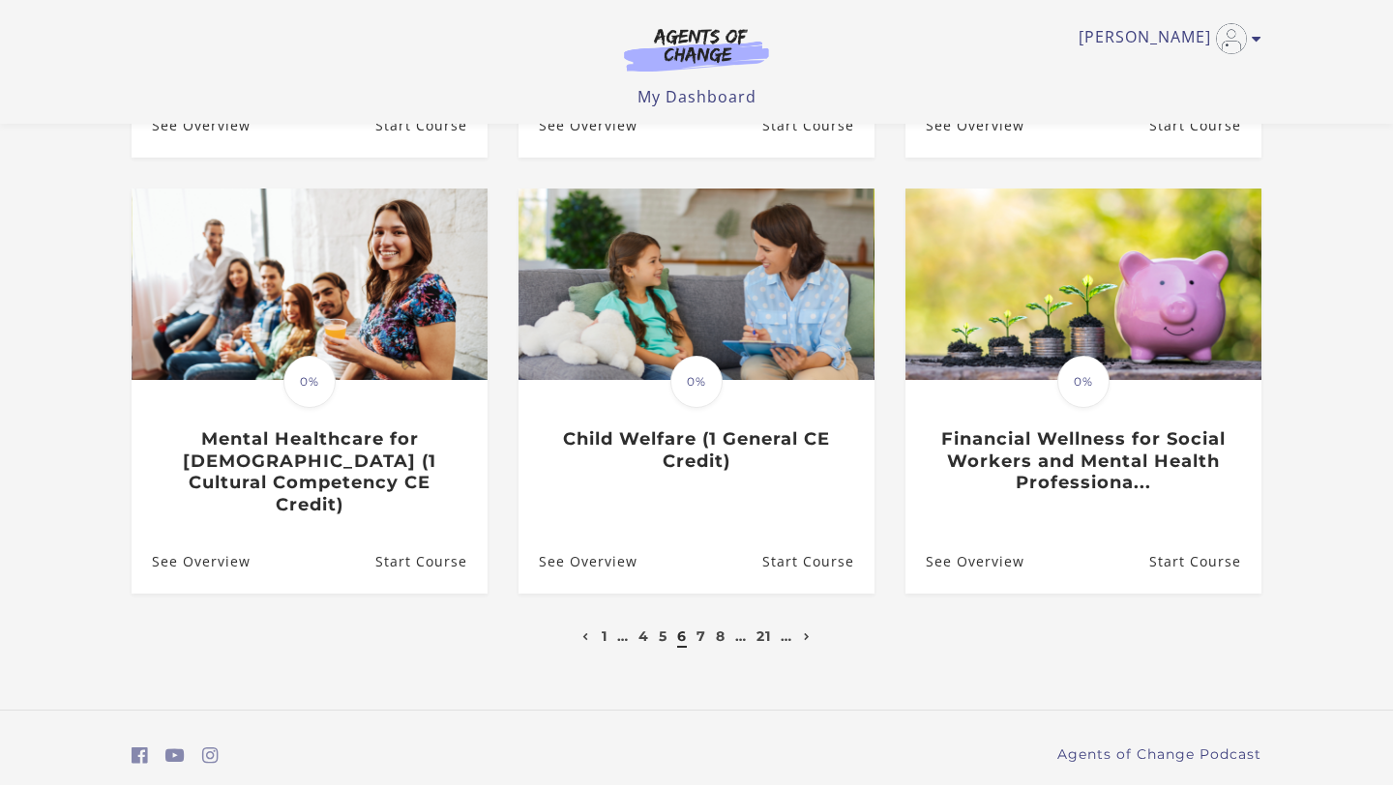
drag, startPoint x: 1392, startPoint y: 128, endPoint x: 1392, endPoint y: 328, distance: 200.2
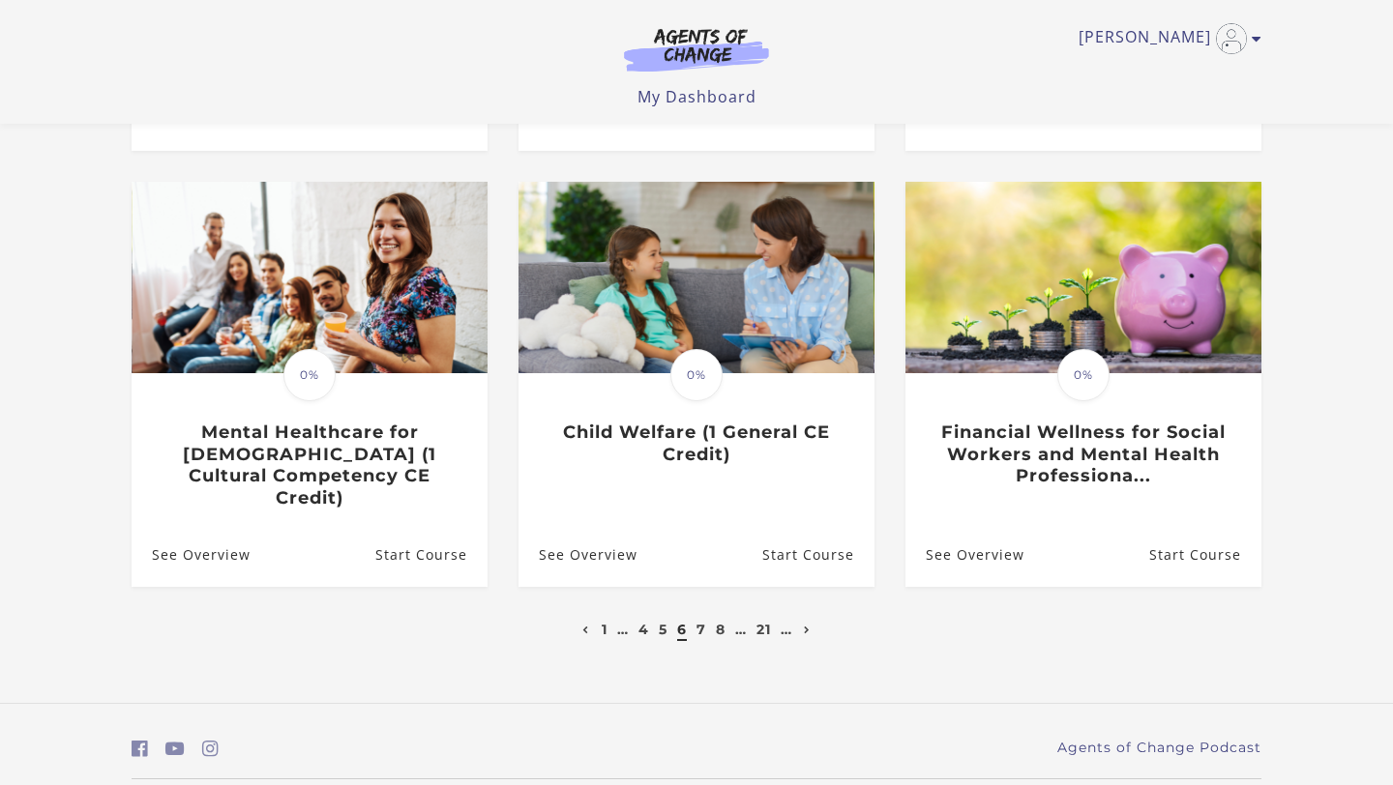
click at [798, 618] on ul "1 … 4 5 6 7 8 … 21 …" at bounding box center [696, 629] width 238 height 23
click at [811, 627] on icon "Next page" at bounding box center [807, 631] width 7 height 8
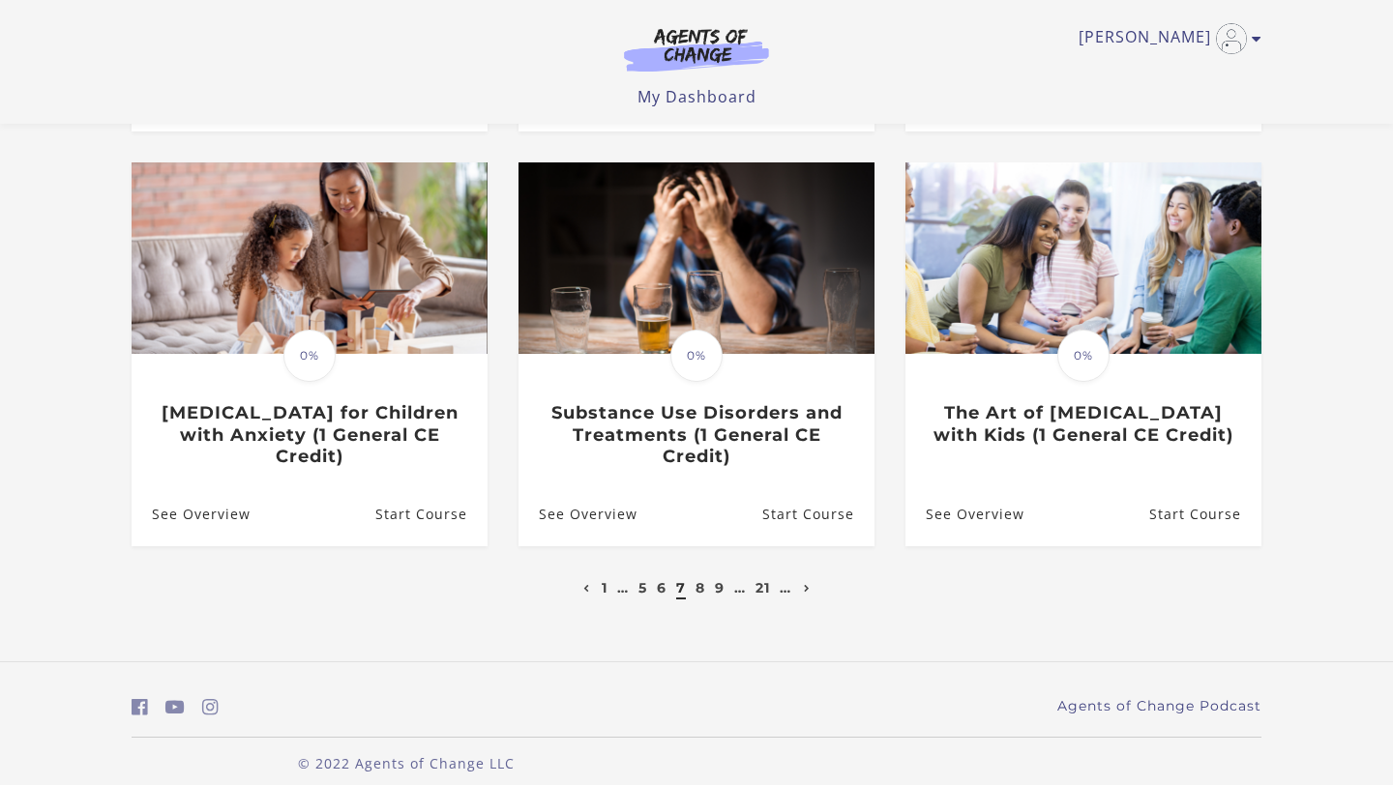
scroll to position [572, 0]
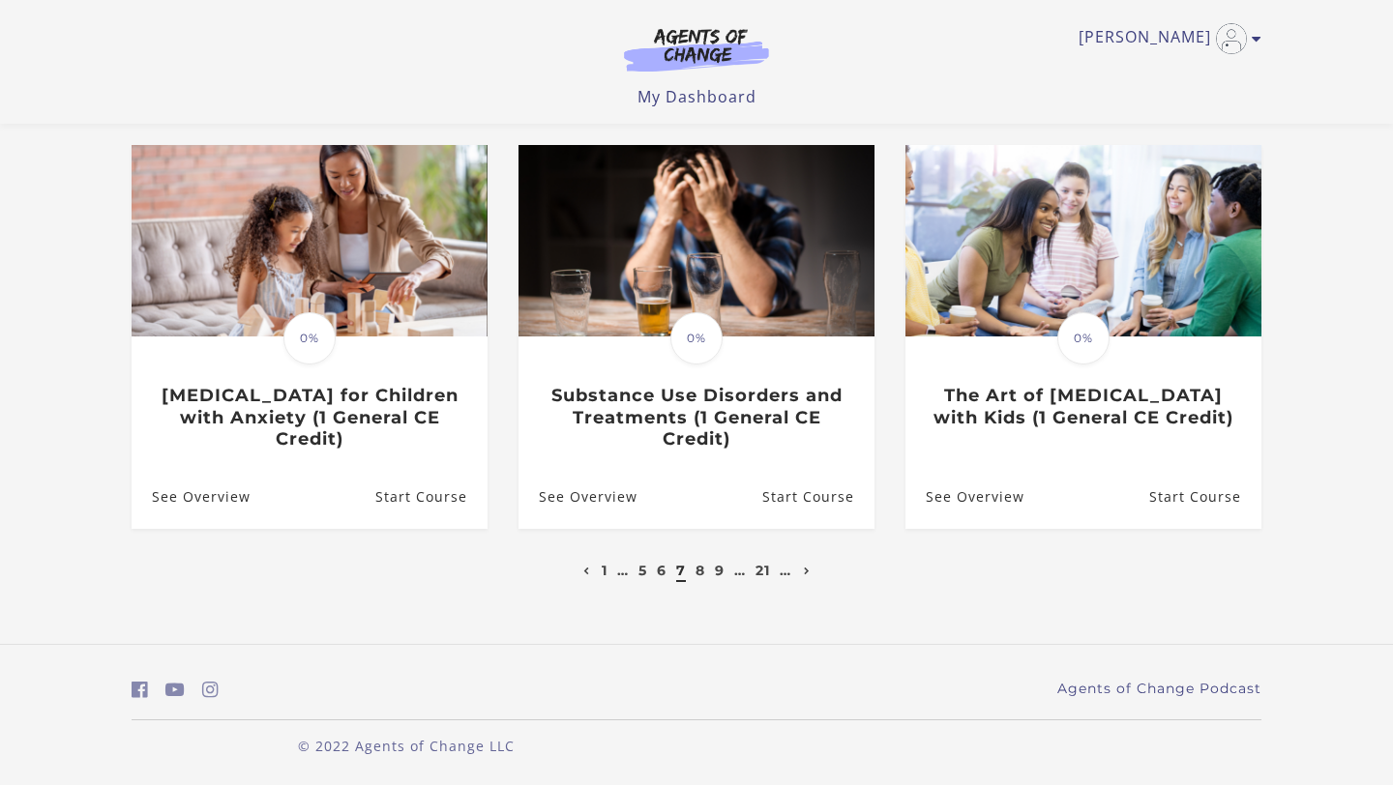
drag, startPoint x: 1392, startPoint y: 121, endPoint x: 1392, endPoint y: 363, distance: 241.8
click at [801, 570] on link "Next page" at bounding box center [807, 570] width 16 height 17
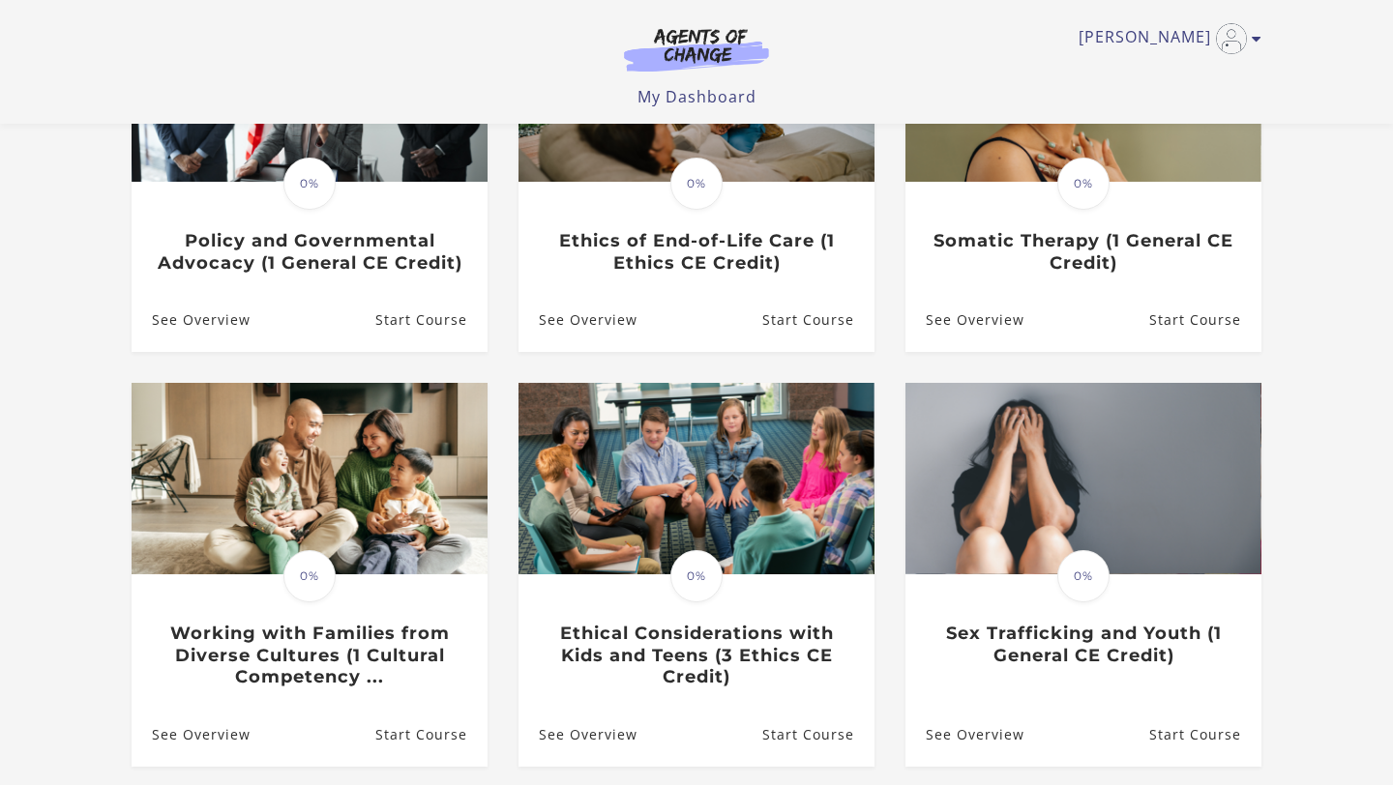
scroll to position [309, 0]
drag, startPoint x: 1392, startPoint y: 343, endPoint x: 1387, endPoint y: 405, distance: 62.1
click at [1387, 405] on html "Skip to main content Victoria G My Account Support Sign Out Toggle menu Menu My…" at bounding box center [696, 83] width 1393 height 785
click at [1346, 361] on section "**********" at bounding box center [696, 346] width 1393 height 1073
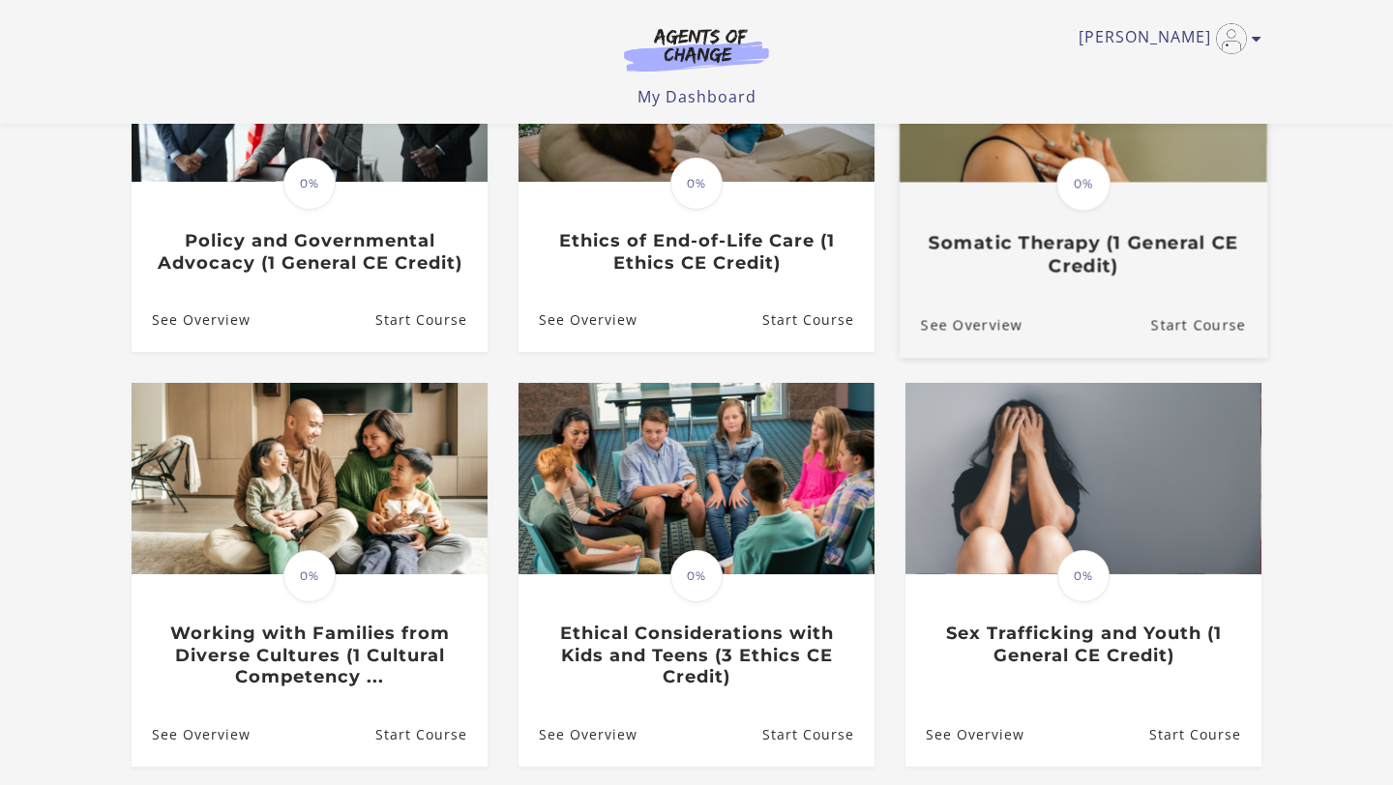
click at [1104, 246] on h3 "Somatic Therapy (1 General CE Credit)" at bounding box center [1083, 254] width 325 height 44
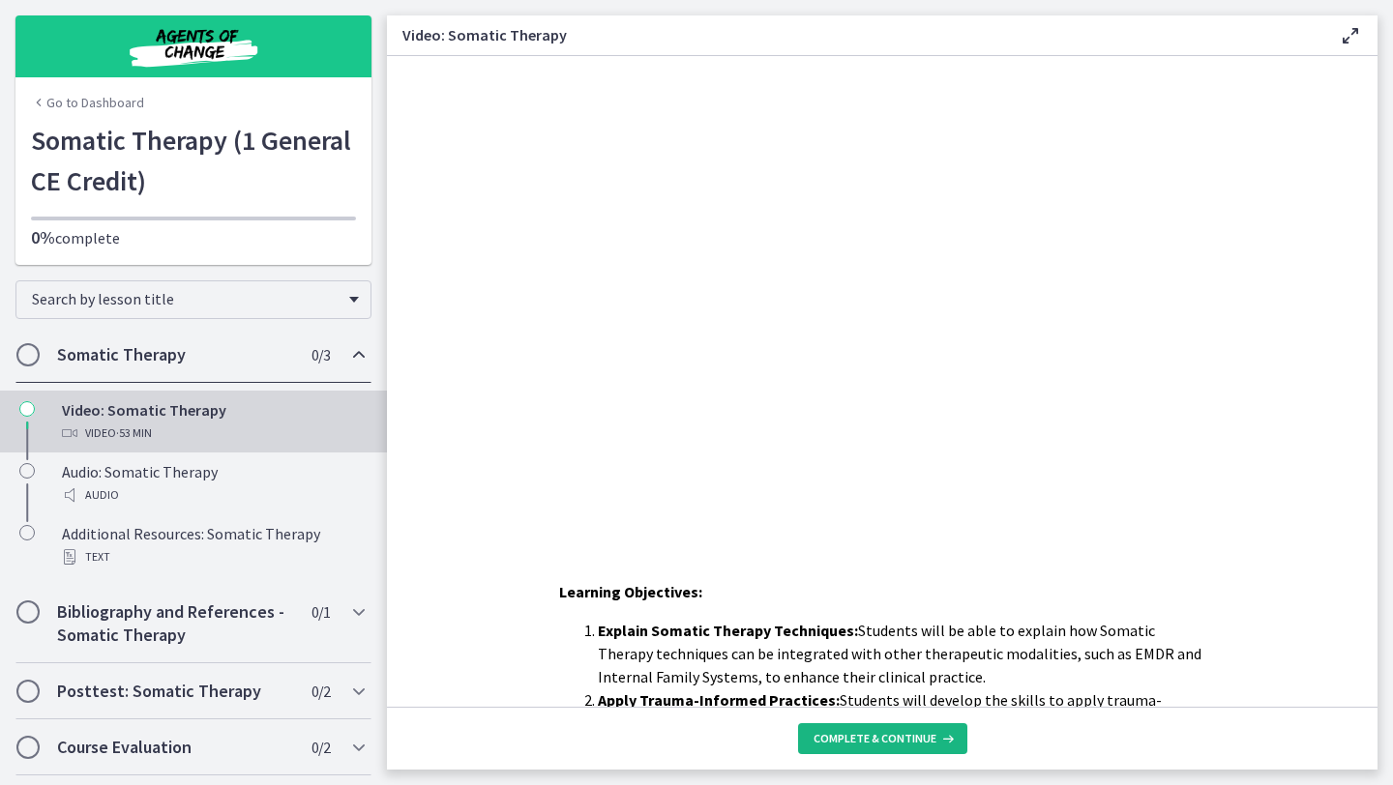
click at [886, 731] on span "Complete & continue" at bounding box center [874, 738] width 123 height 15
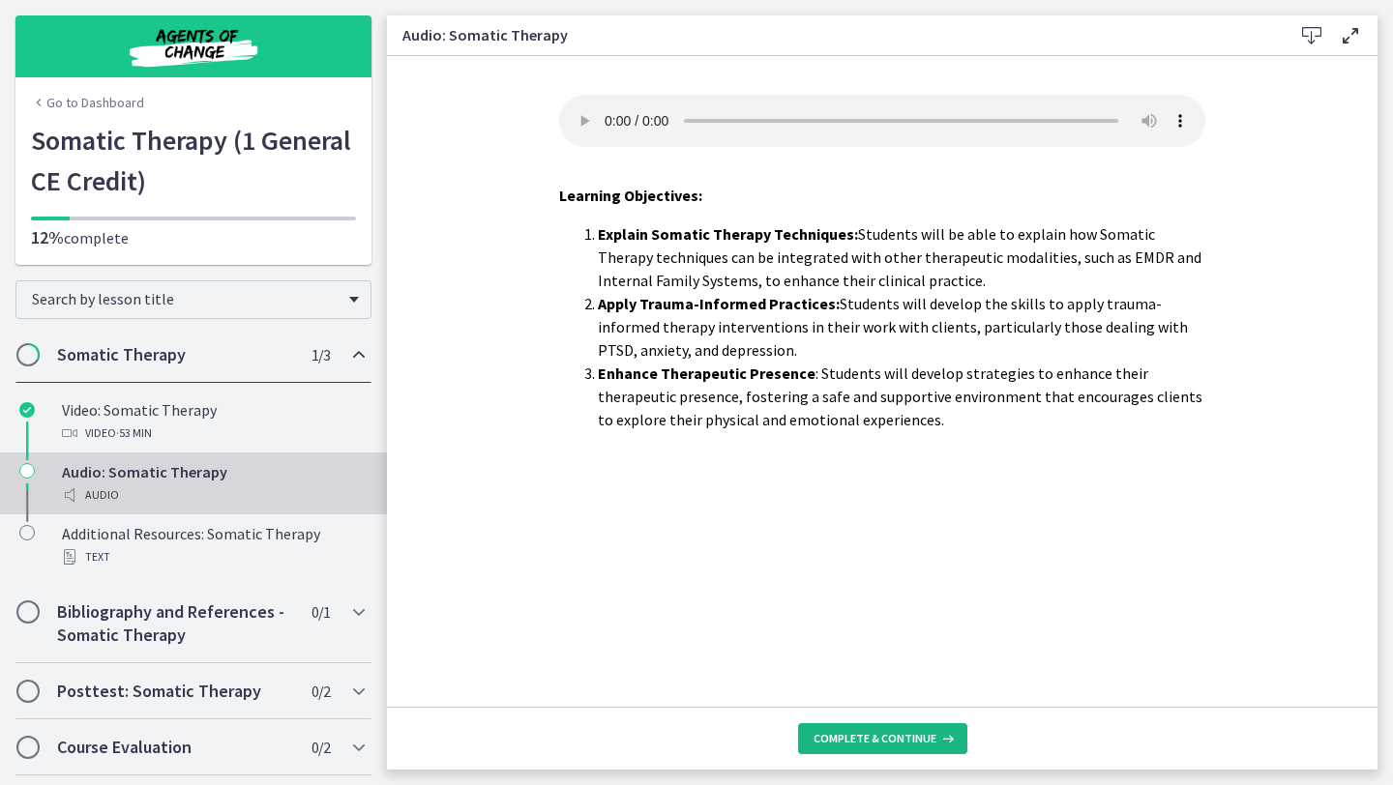
click at [878, 737] on span "Complete & continue" at bounding box center [874, 738] width 123 height 15
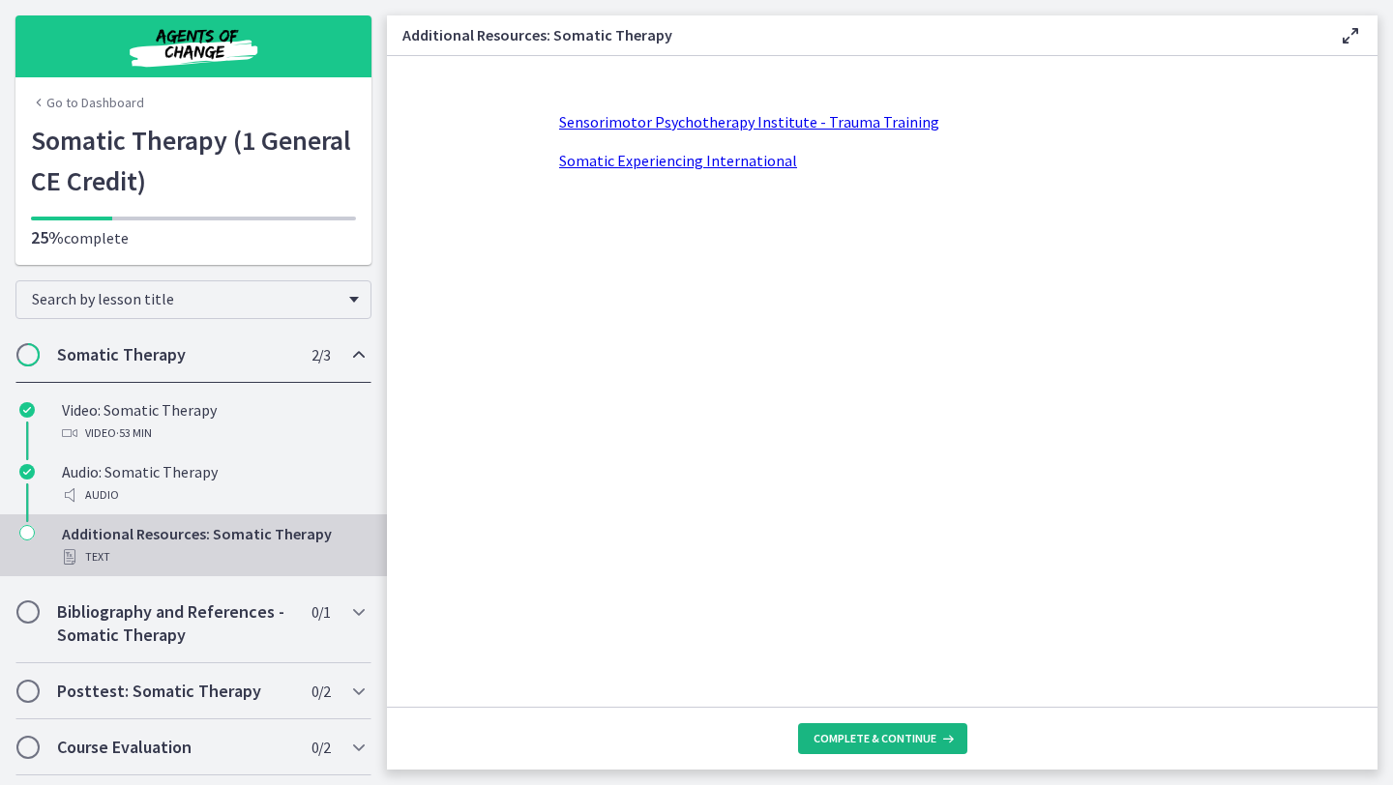
click at [878, 738] on span "Complete & continue" at bounding box center [874, 738] width 123 height 15
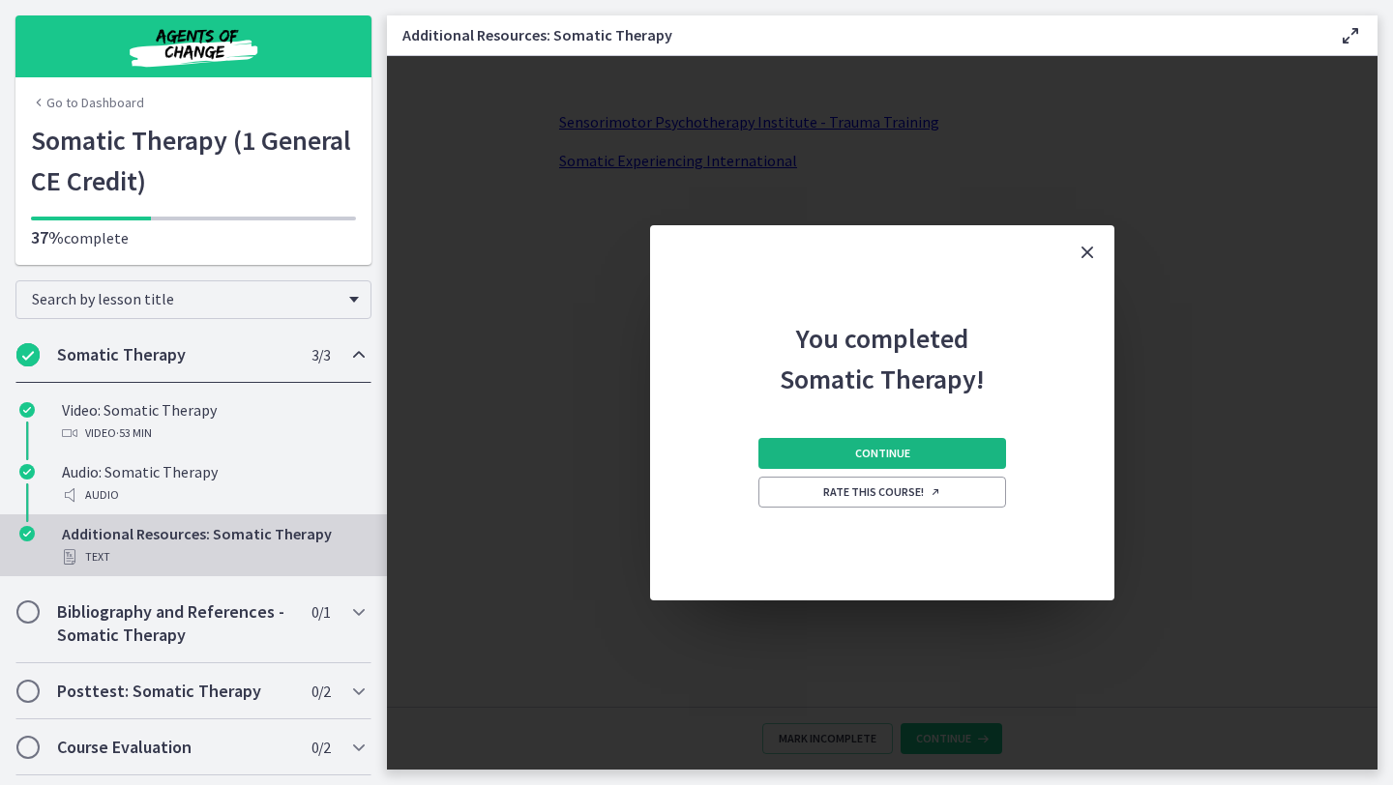
click at [858, 451] on span "Continue" at bounding box center [882, 453] width 55 height 15
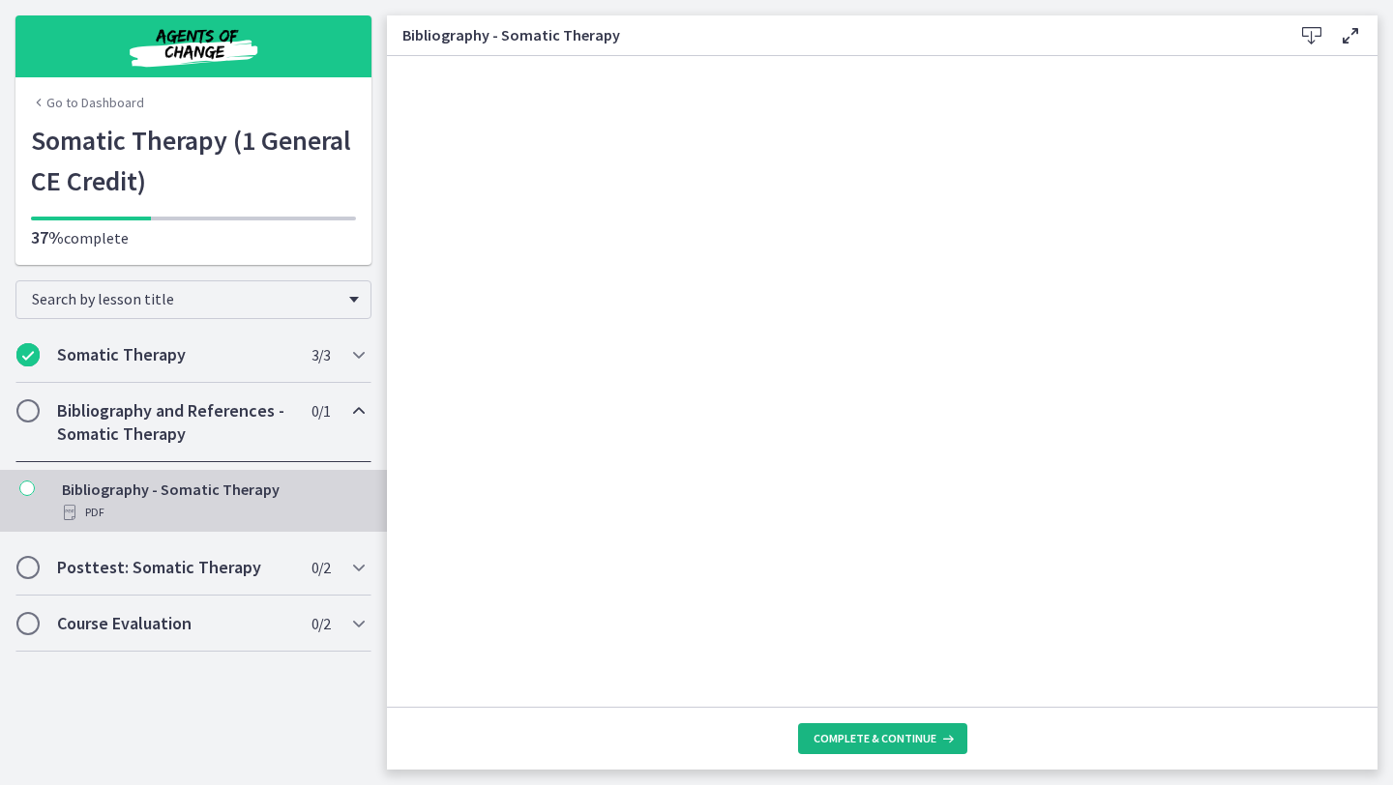
click at [857, 737] on span "Complete & continue" at bounding box center [874, 738] width 123 height 15
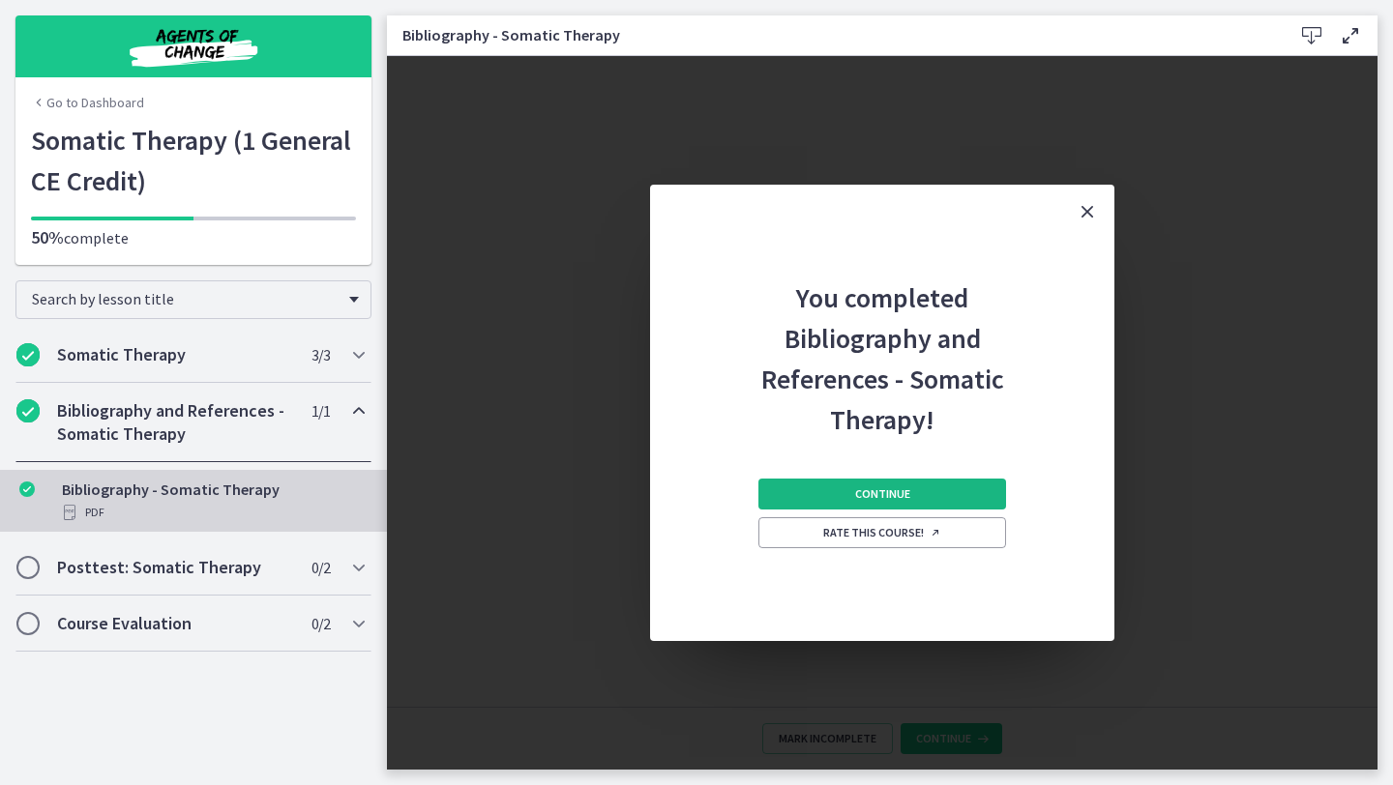
click at [930, 479] on button "Continue" at bounding box center [882, 494] width 248 height 31
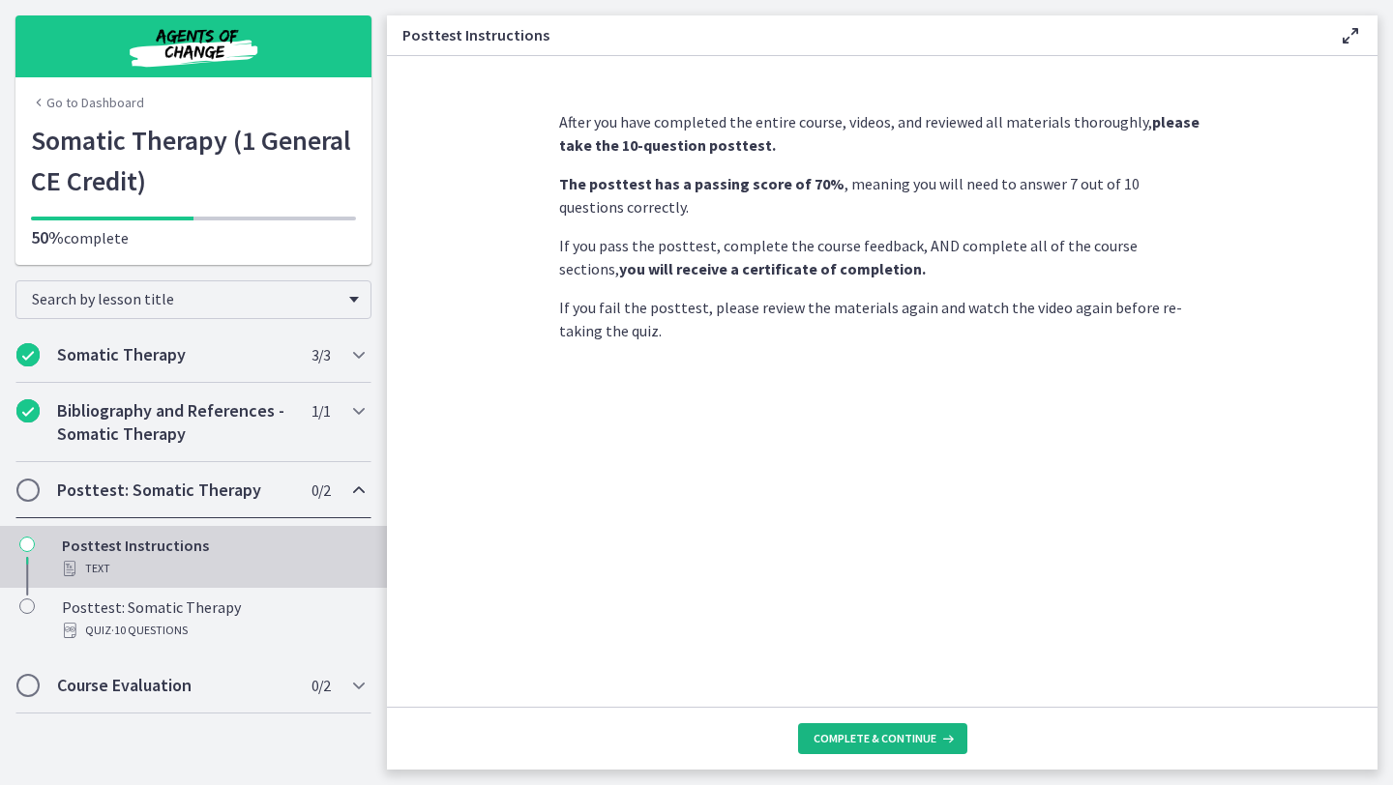
click at [909, 748] on button "Complete & continue" at bounding box center [882, 738] width 169 height 31
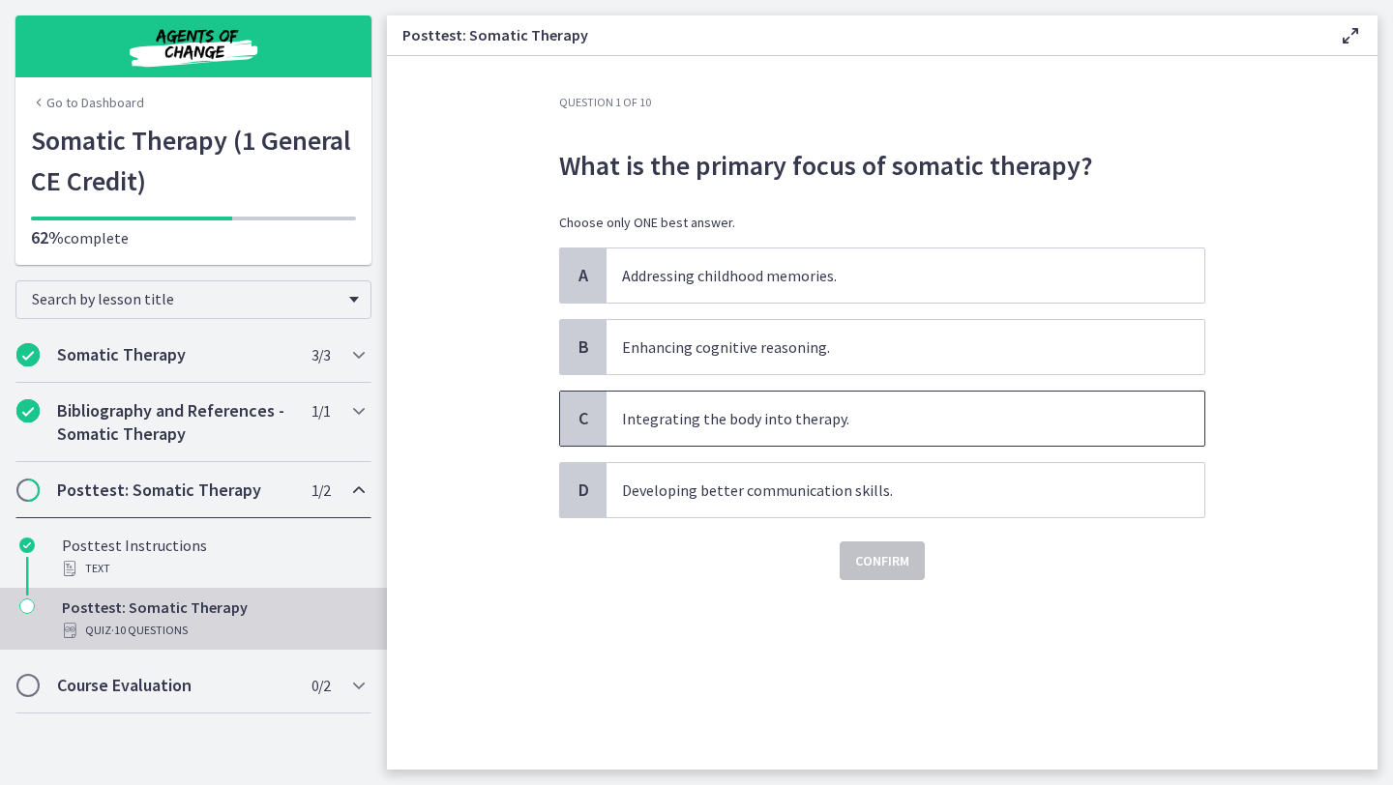
click at [875, 422] on p "Integrating the body into therapy." at bounding box center [886, 418] width 528 height 23
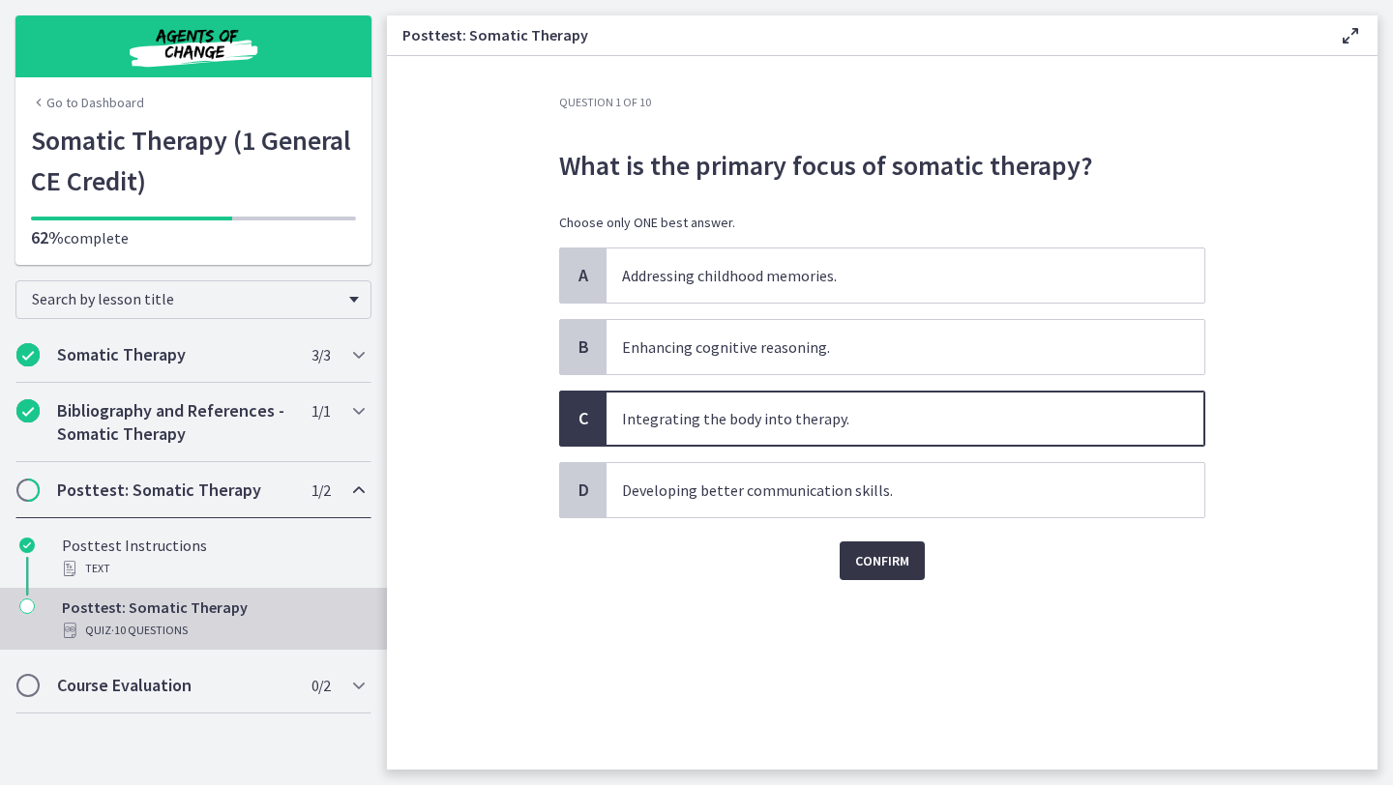
click at [883, 572] on span "Confirm" at bounding box center [882, 560] width 54 height 23
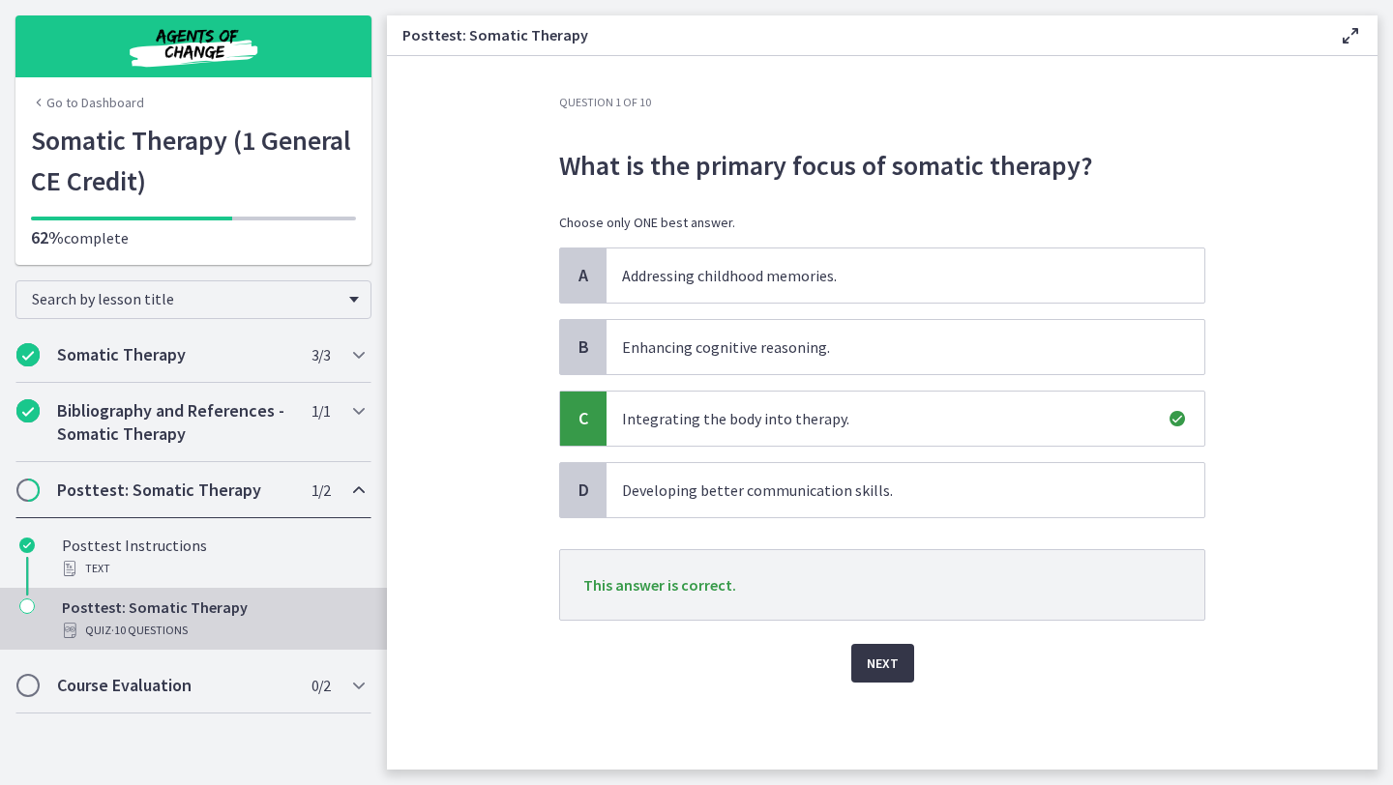
click at [872, 659] on span "Next" at bounding box center [883, 663] width 32 height 23
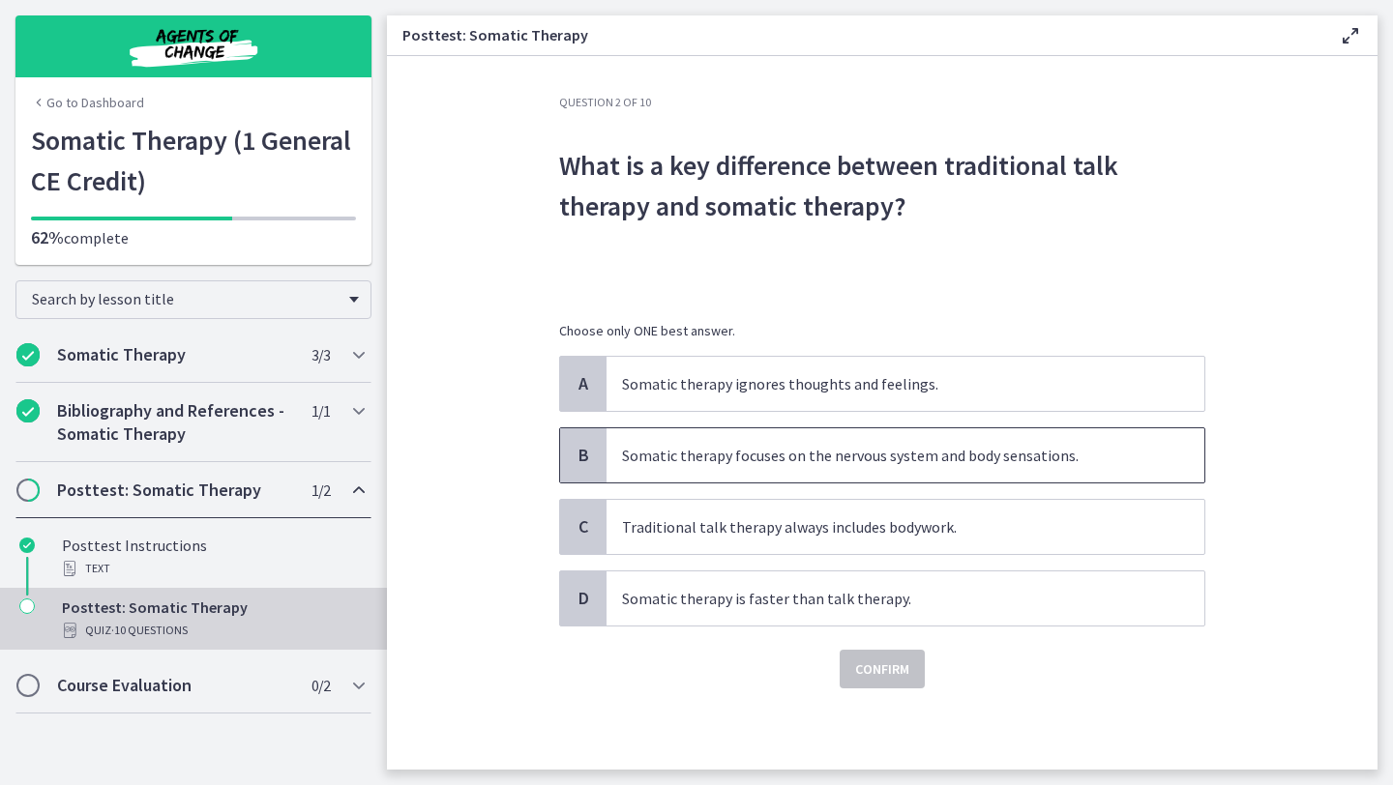
click at [900, 466] on p "Somatic therapy focuses on the nervous system and body sensations." at bounding box center [886, 455] width 528 height 23
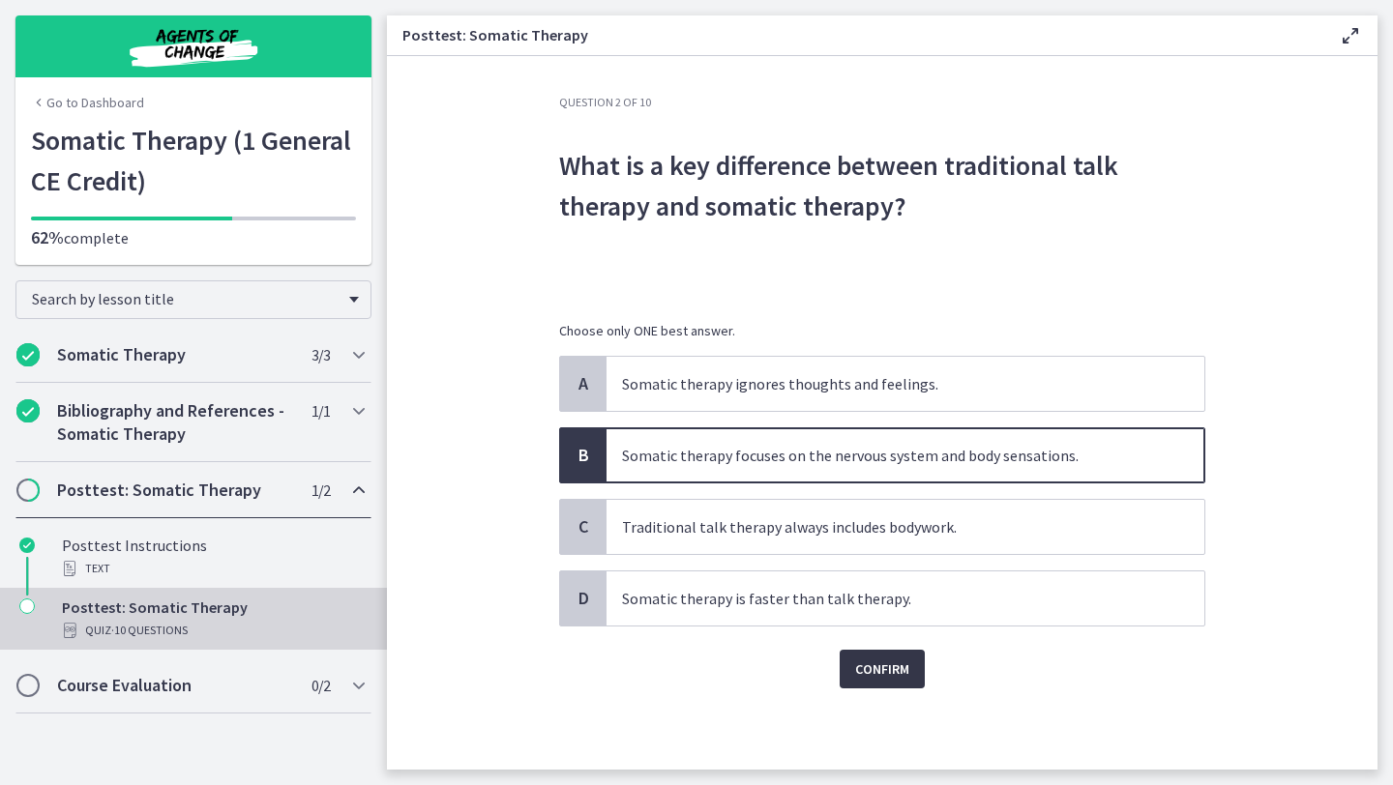
click at [887, 668] on span "Confirm" at bounding box center [882, 669] width 54 height 23
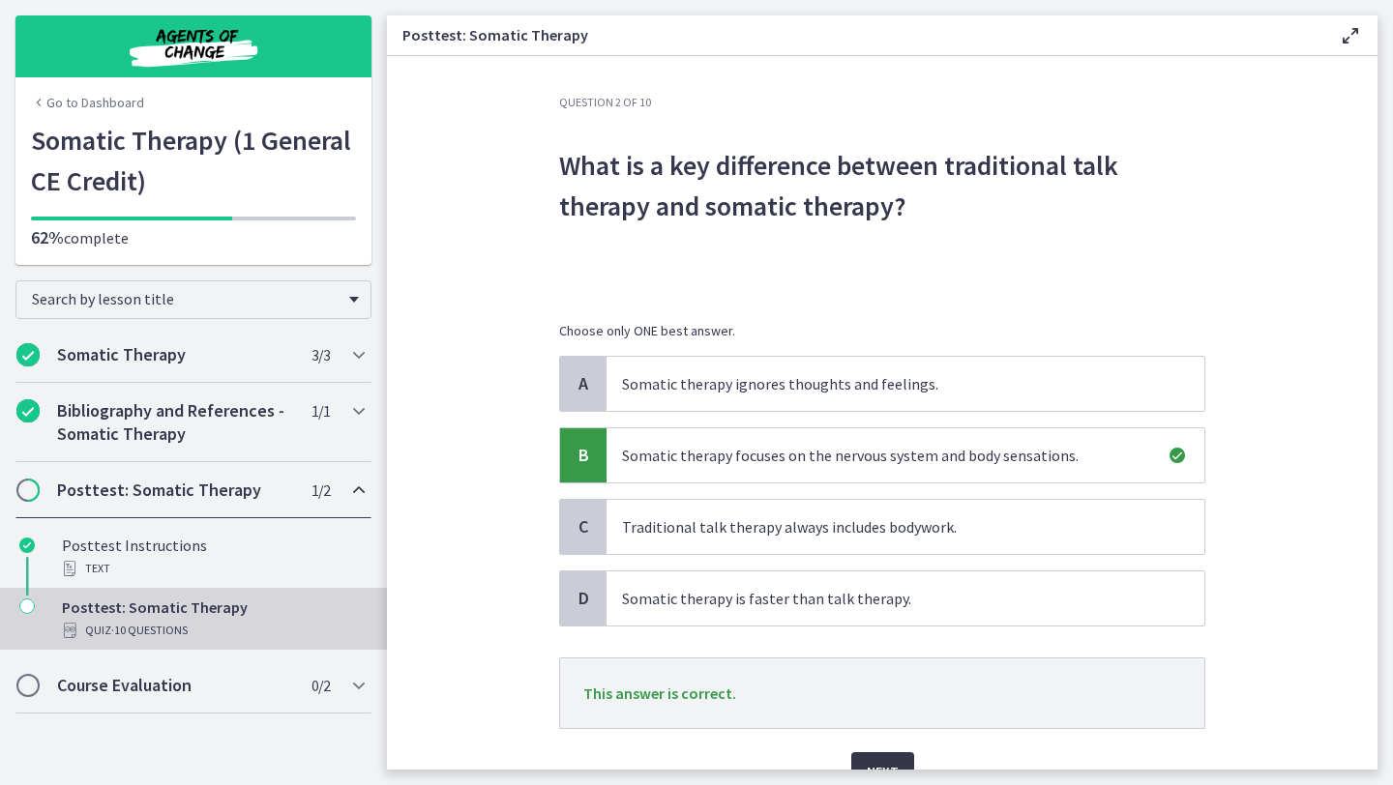
click at [885, 760] on span "Next" at bounding box center [883, 771] width 32 height 23
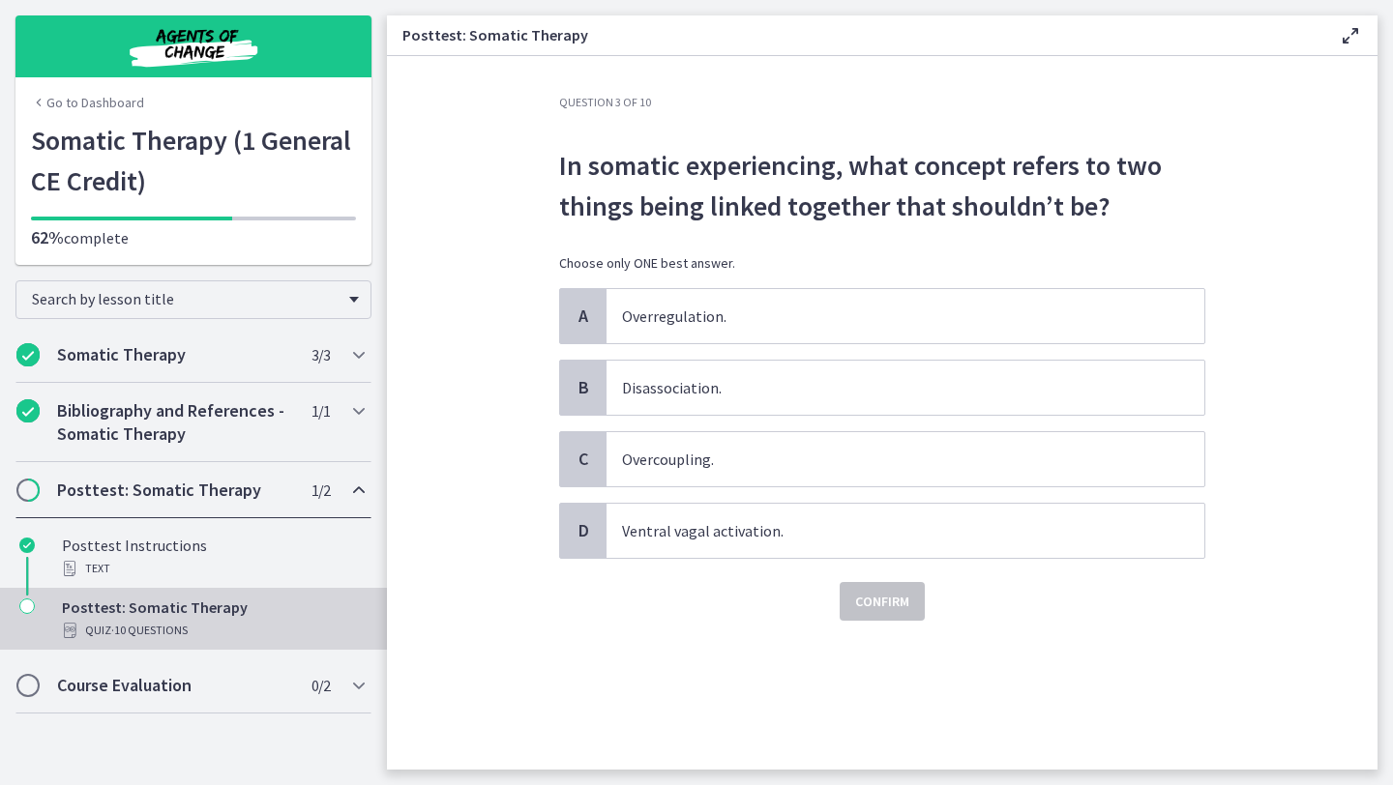
click at [1374, 339] on section "Question 3 of 10 In somatic experiencing, what concept refers to two things bei…" at bounding box center [882, 413] width 990 height 714
click at [801, 456] on p "Overcoupling." at bounding box center [886, 459] width 528 height 23
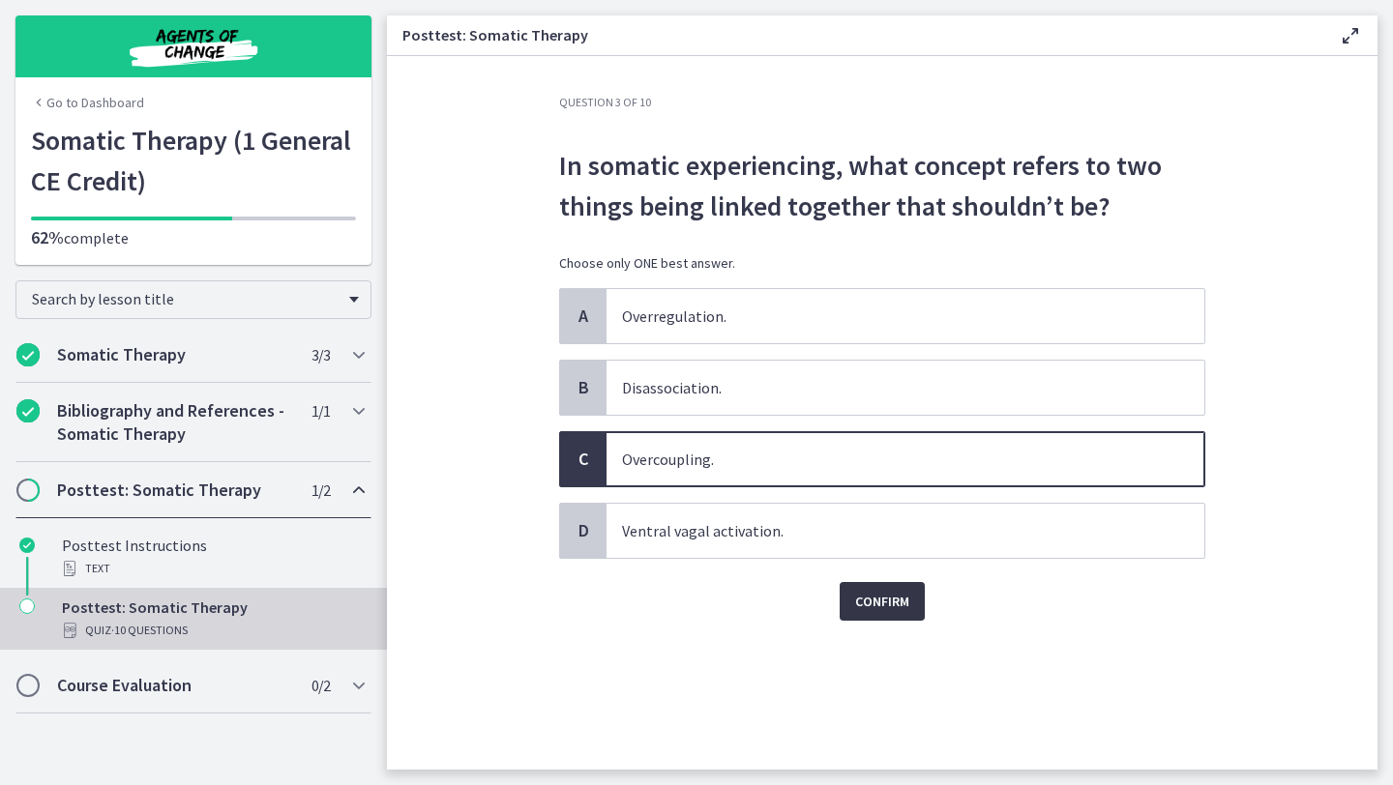
click at [891, 607] on span "Confirm" at bounding box center [882, 601] width 54 height 23
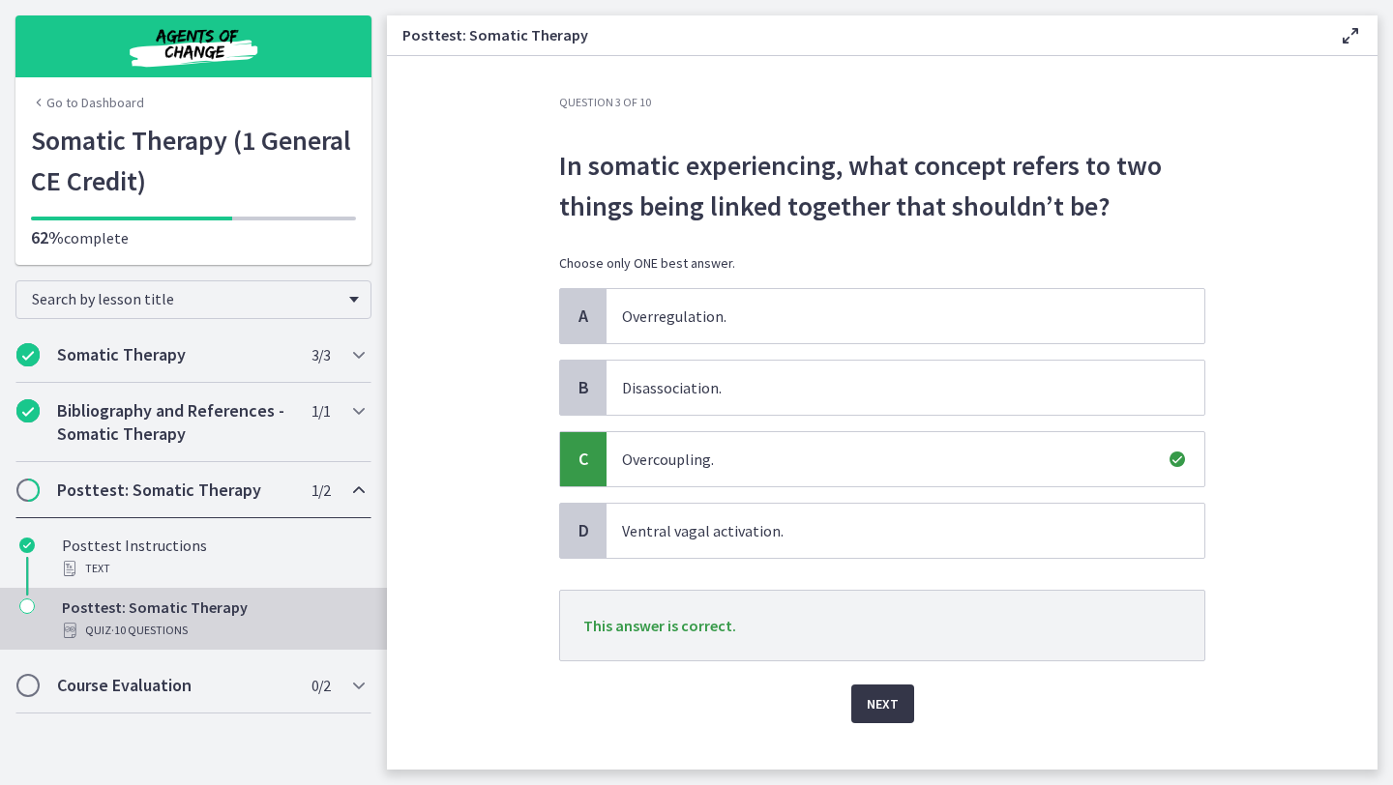
click at [880, 712] on span "Next" at bounding box center [883, 704] width 32 height 23
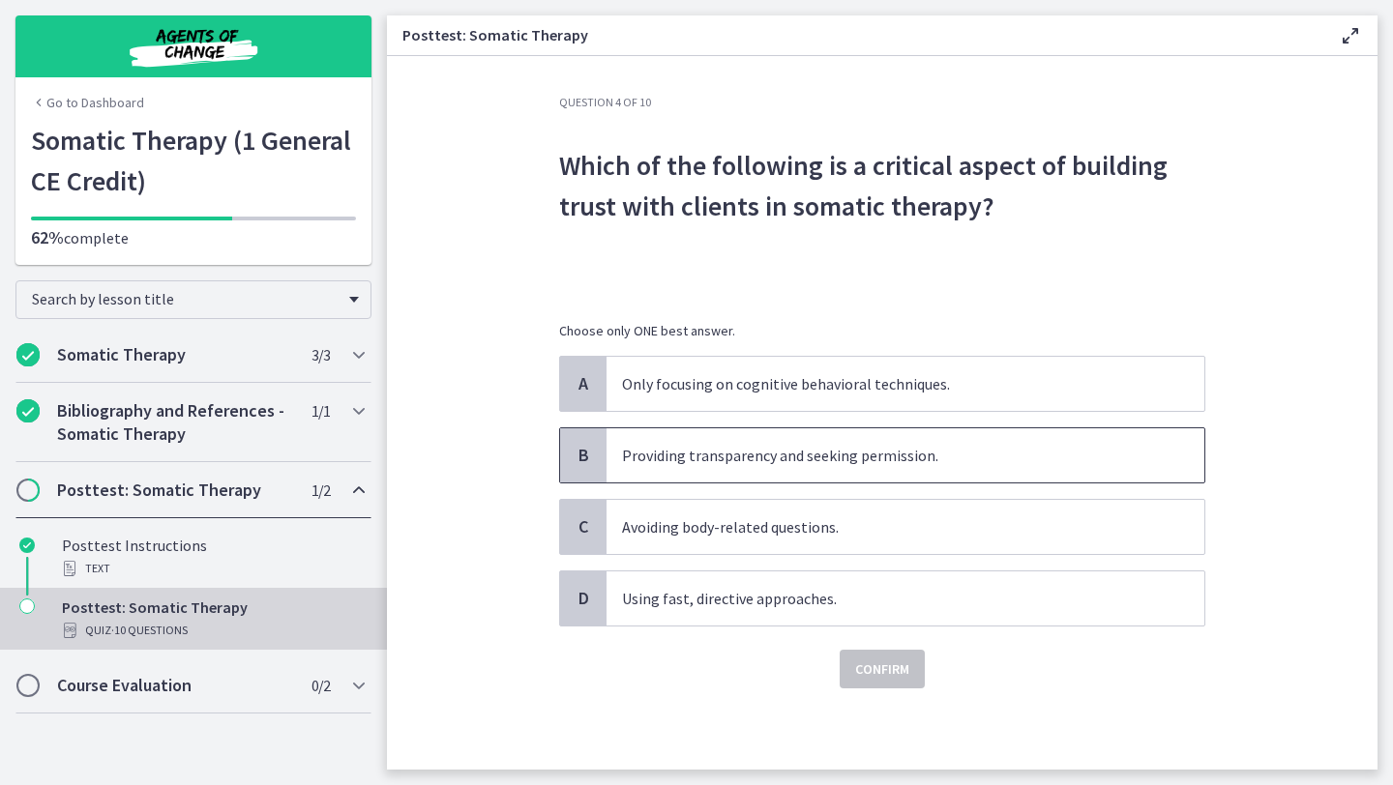
click at [845, 464] on p "Providing transparency and seeking permission." at bounding box center [886, 455] width 528 height 23
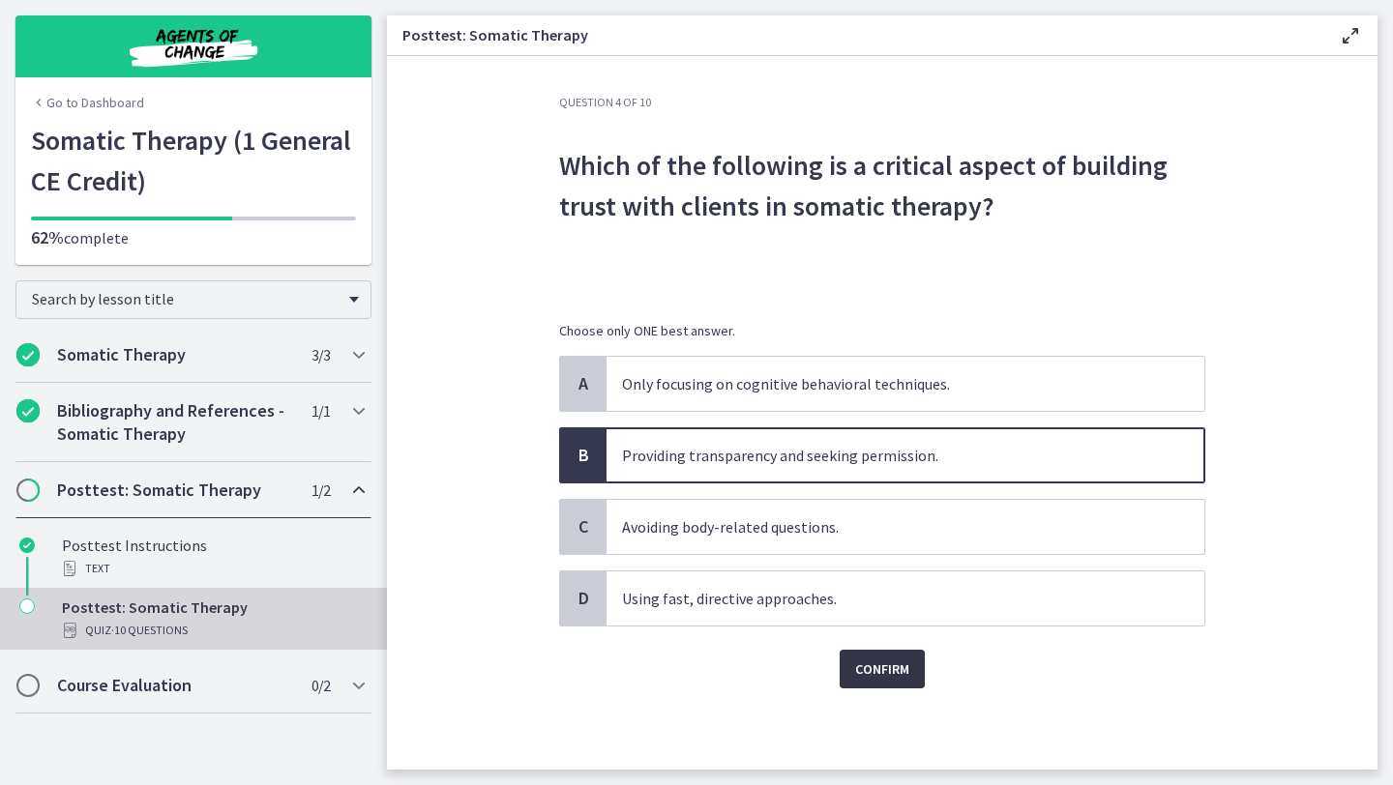
click at [881, 669] on span "Confirm" at bounding box center [882, 669] width 54 height 23
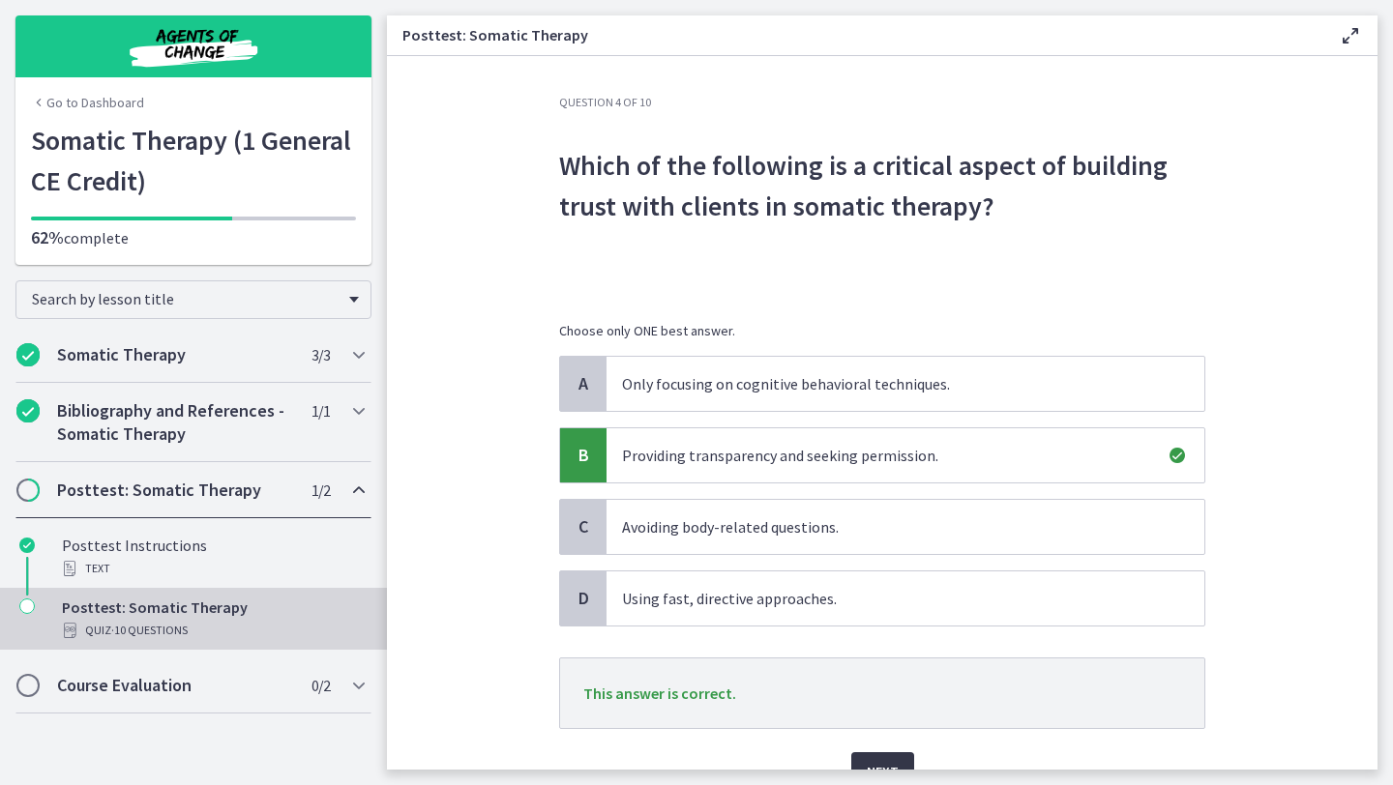
click at [885, 758] on button "Next" at bounding box center [882, 772] width 63 height 39
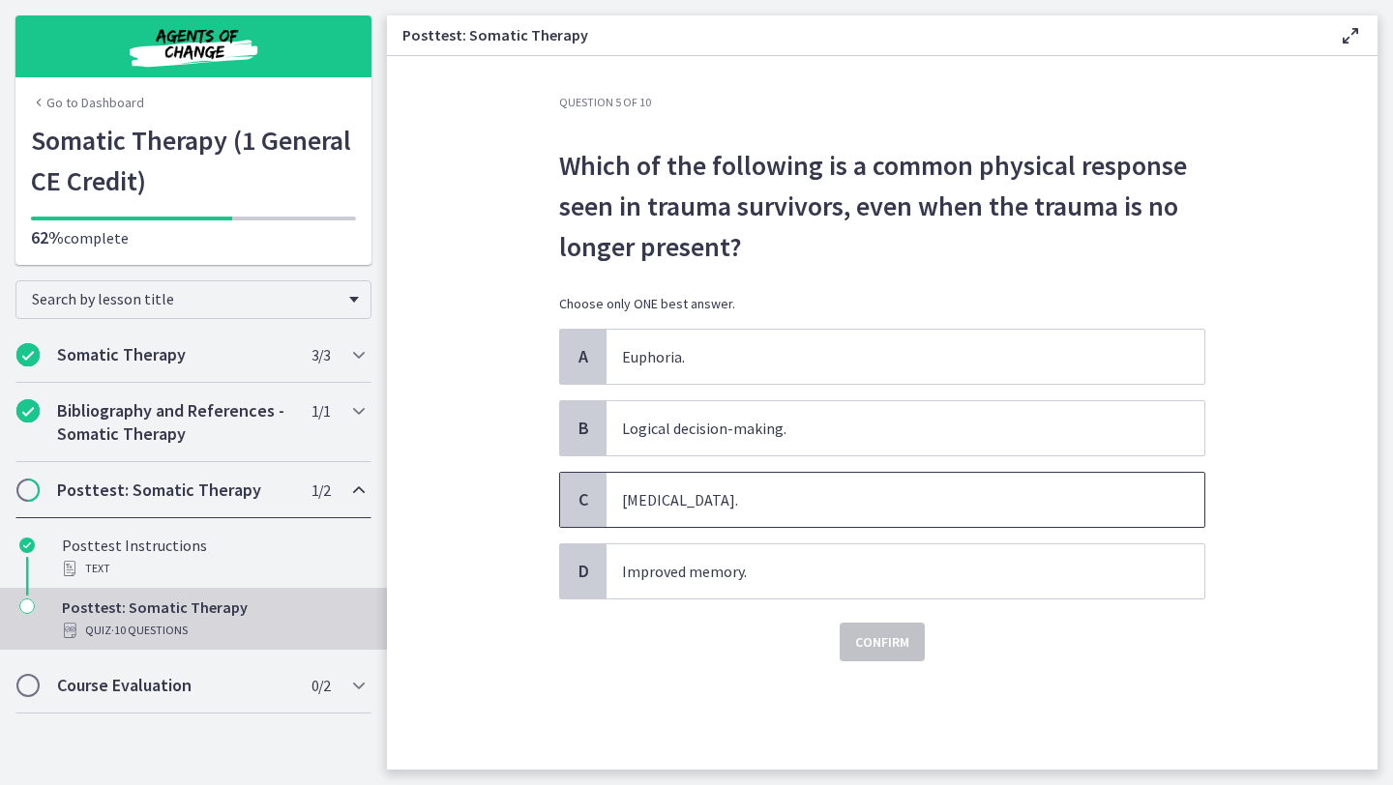
click at [793, 507] on p "Startle response." at bounding box center [886, 499] width 528 height 23
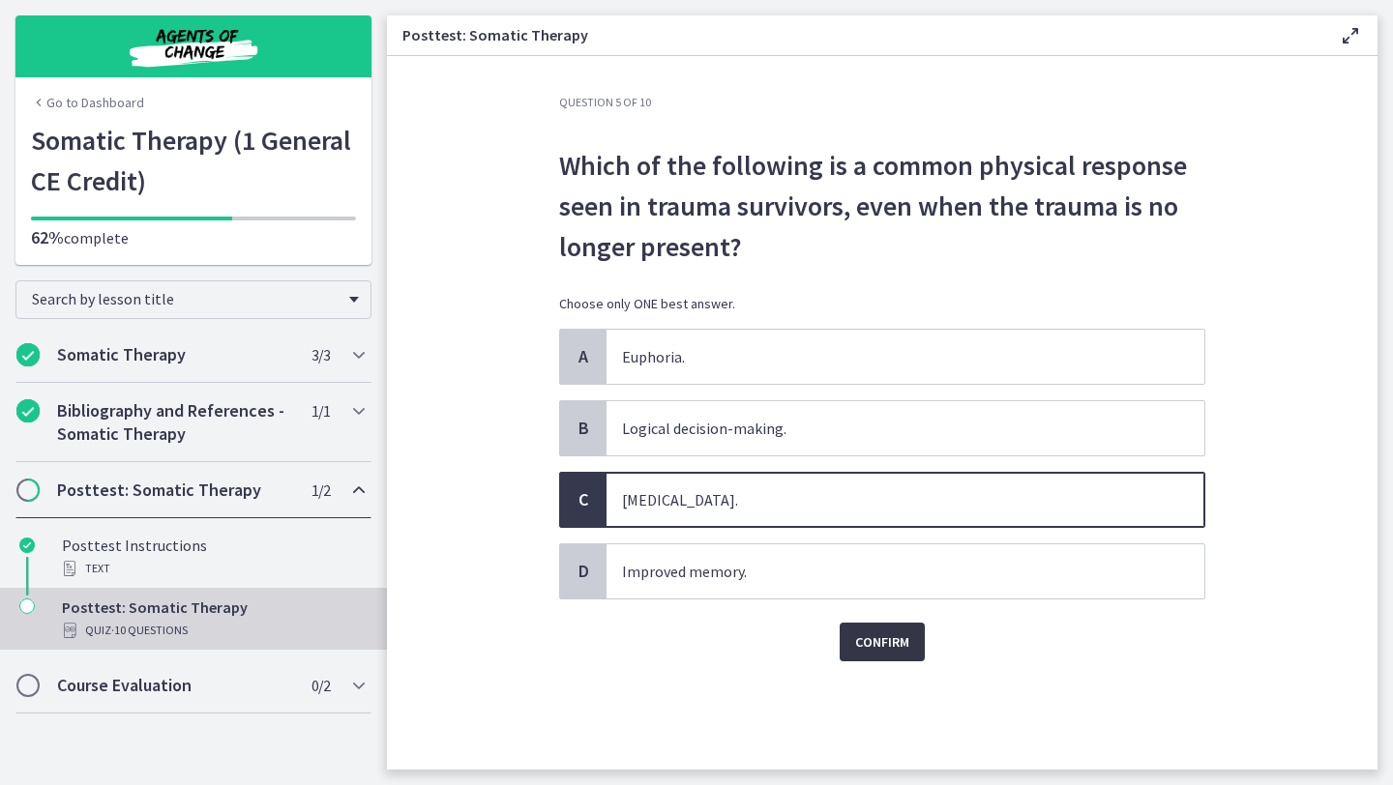
click at [880, 636] on span "Confirm" at bounding box center [882, 642] width 54 height 23
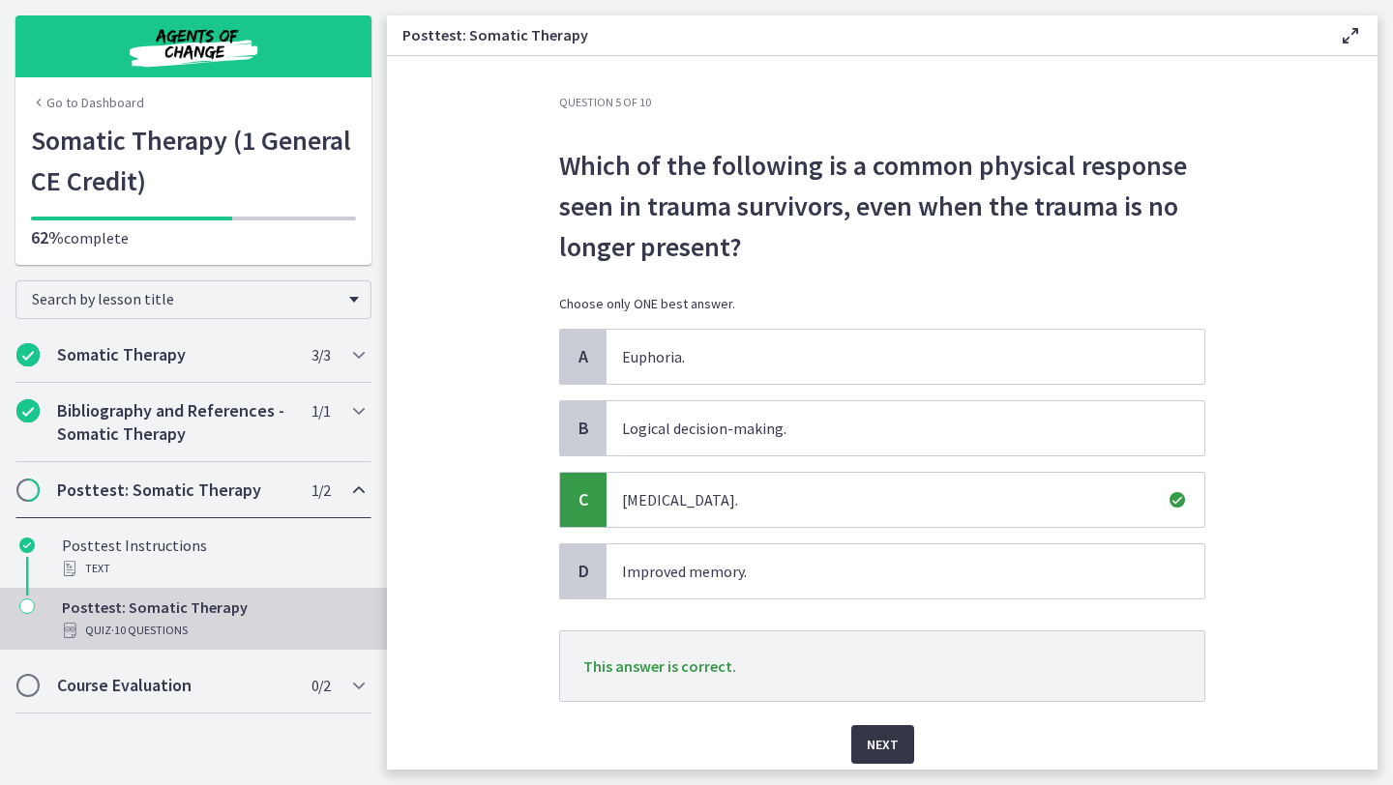
click at [886, 753] on span "Next" at bounding box center [883, 744] width 32 height 23
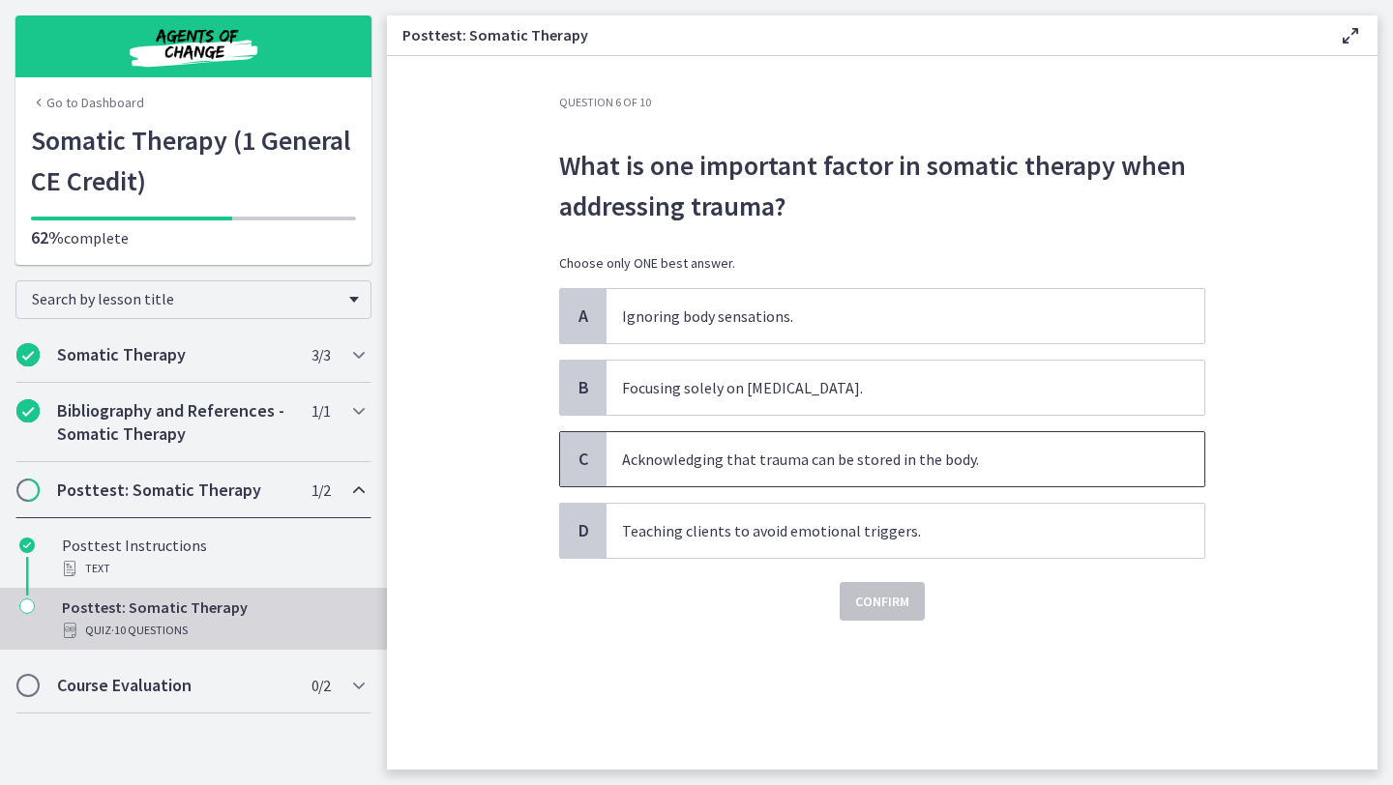
click at [872, 464] on p "Acknowledging that trauma can be stored in the body." at bounding box center [886, 459] width 528 height 23
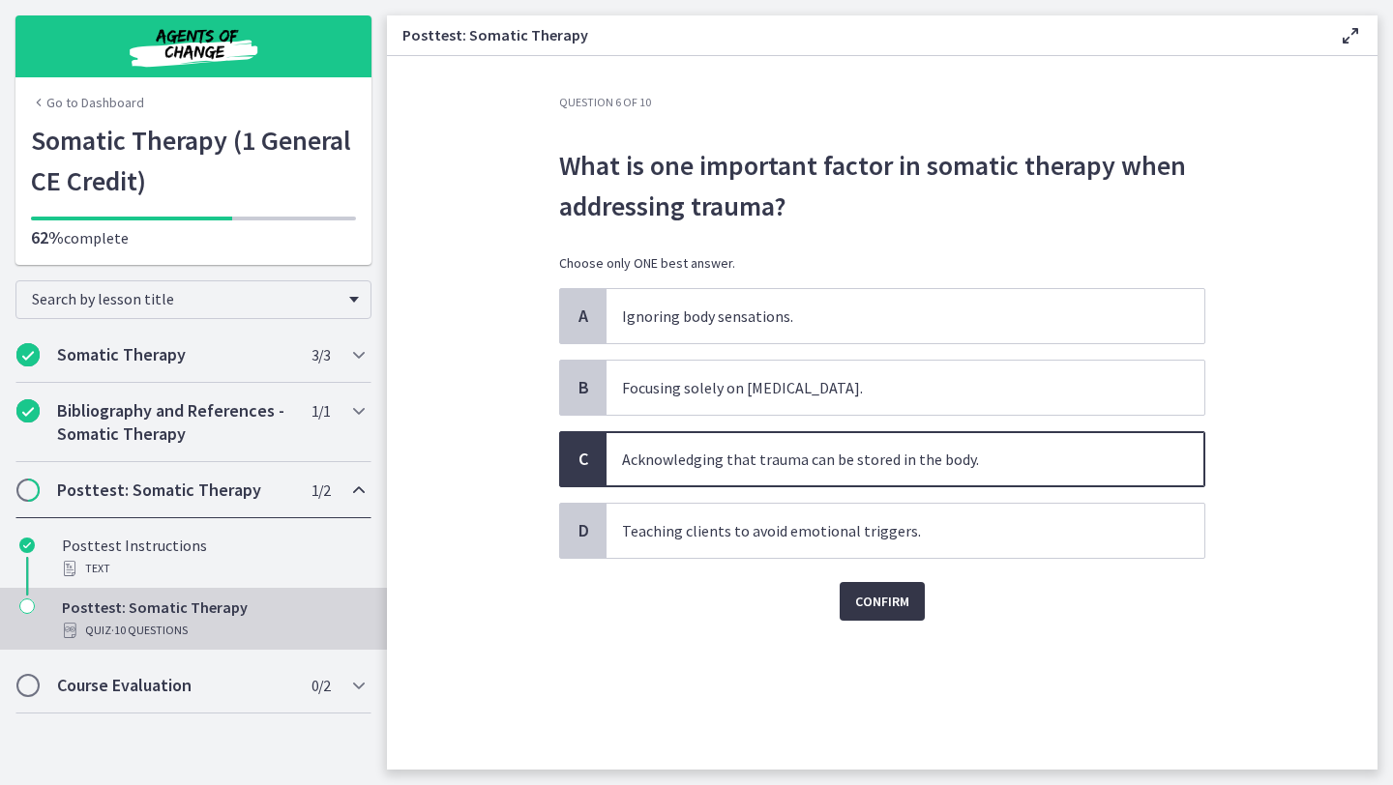
click at [872, 594] on span "Confirm" at bounding box center [882, 601] width 54 height 23
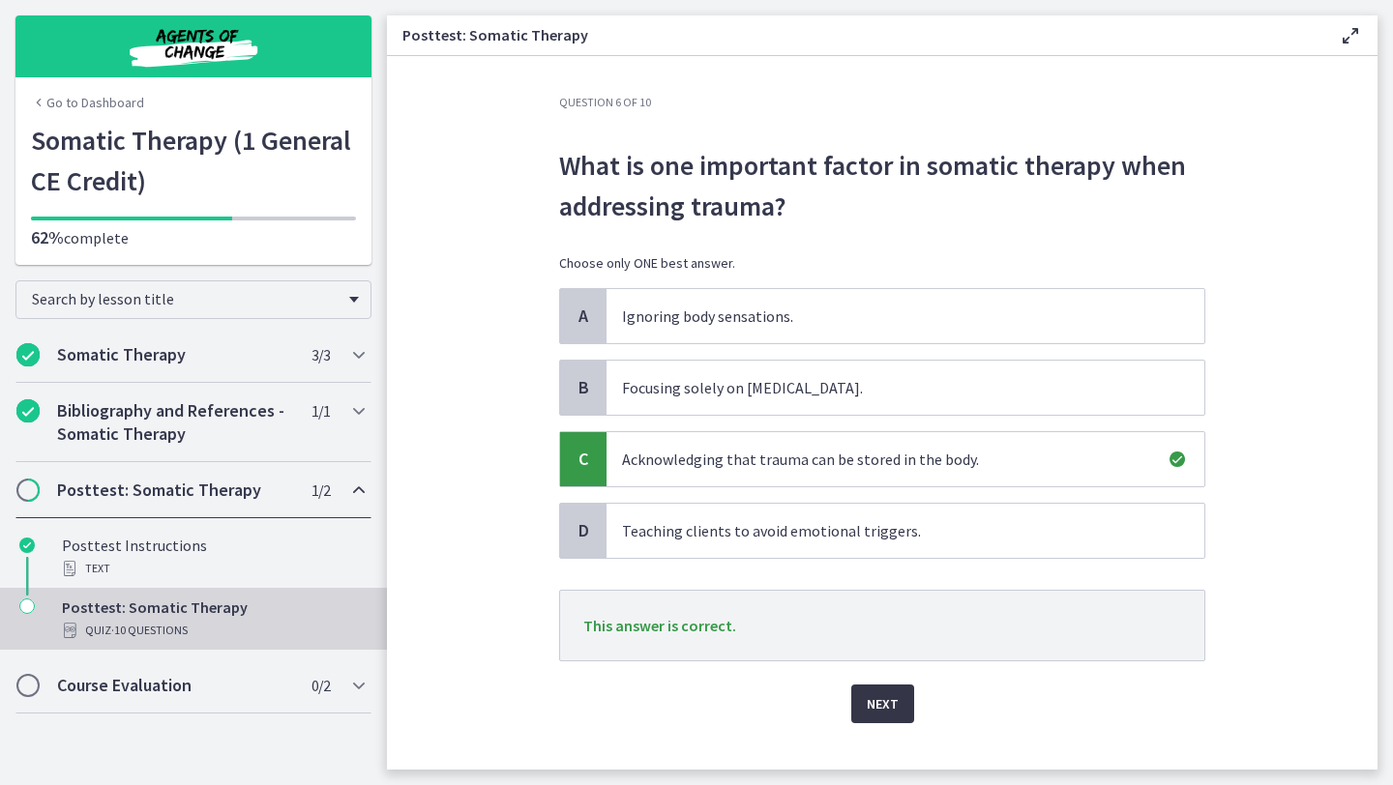
click at [892, 696] on span "Next" at bounding box center [883, 704] width 32 height 23
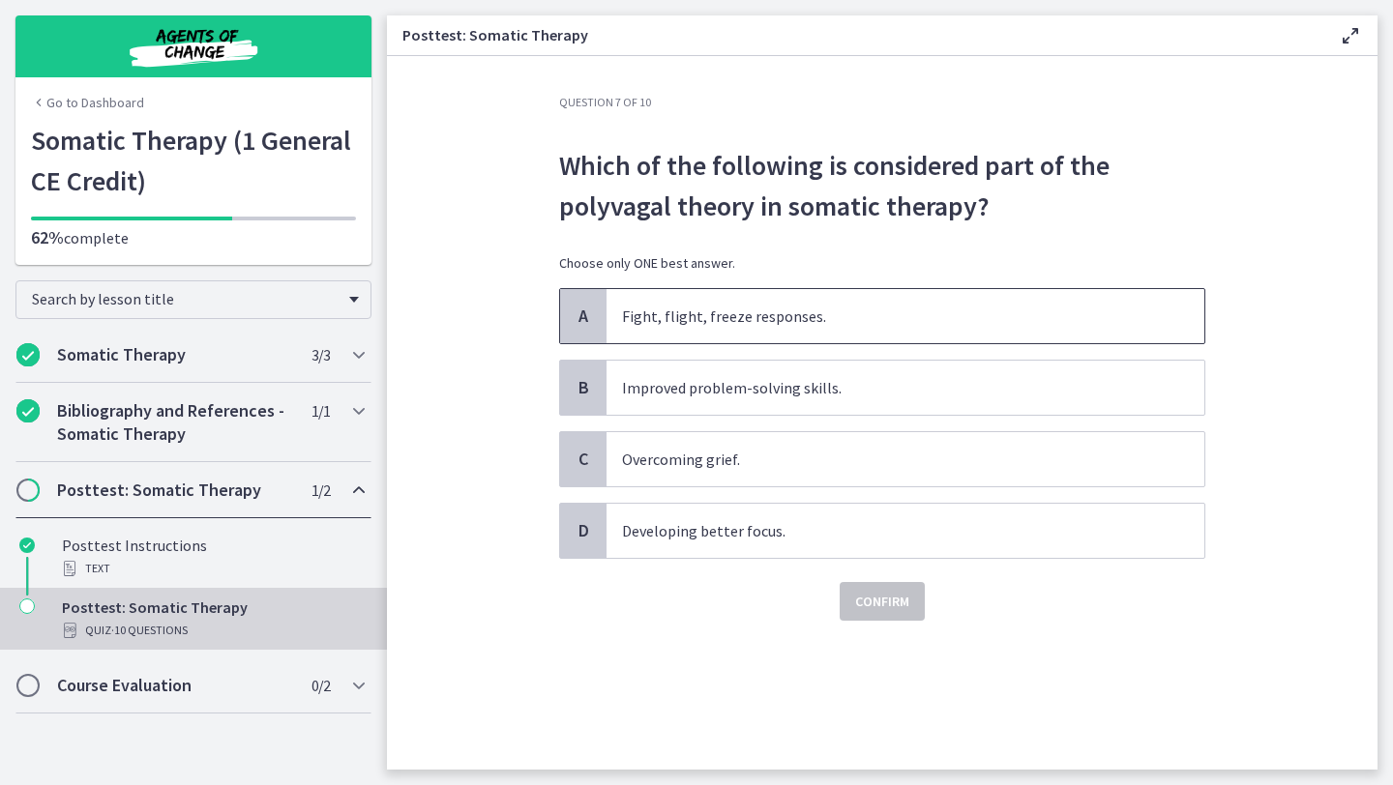
click at [848, 317] on p "Fight, flight, freeze responses." at bounding box center [886, 316] width 528 height 23
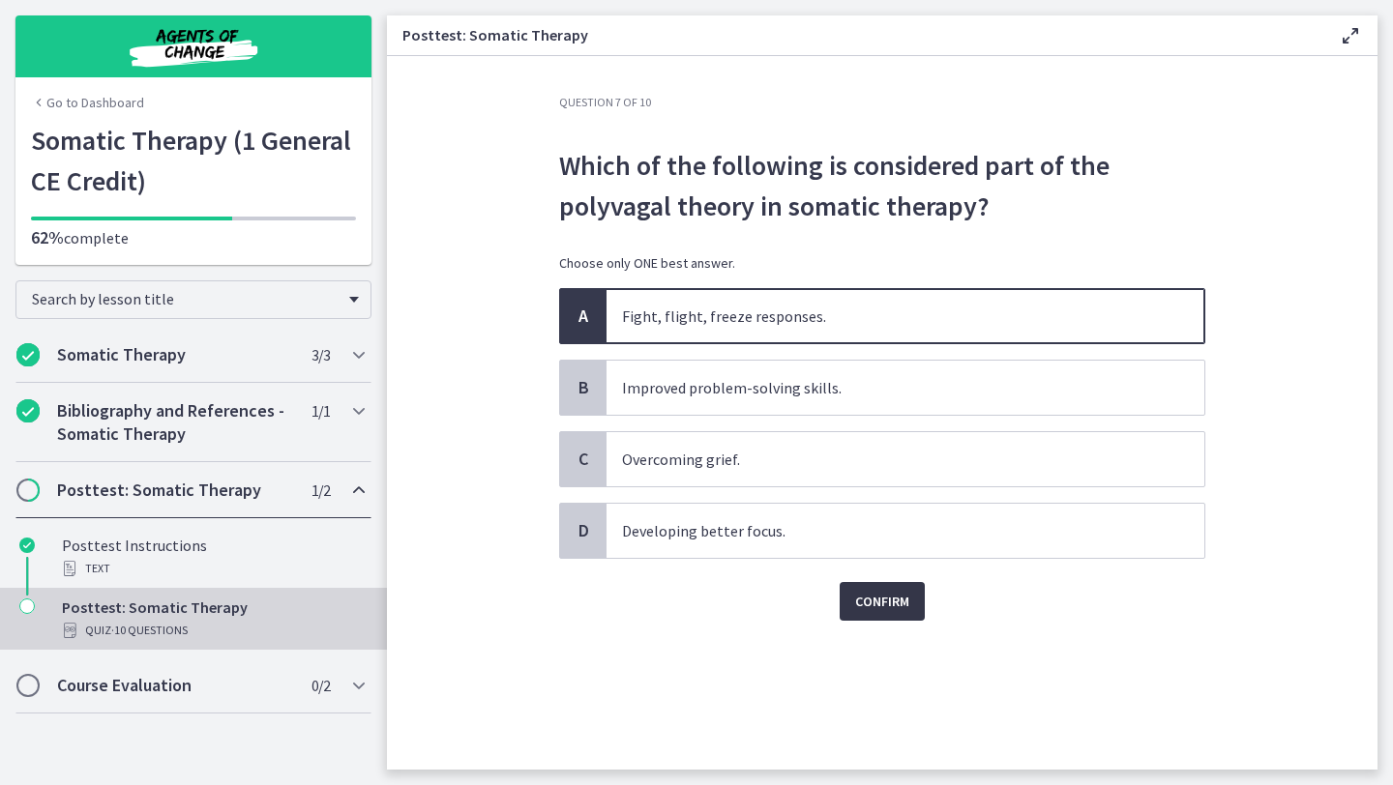
click at [861, 601] on span "Confirm" at bounding box center [882, 601] width 54 height 23
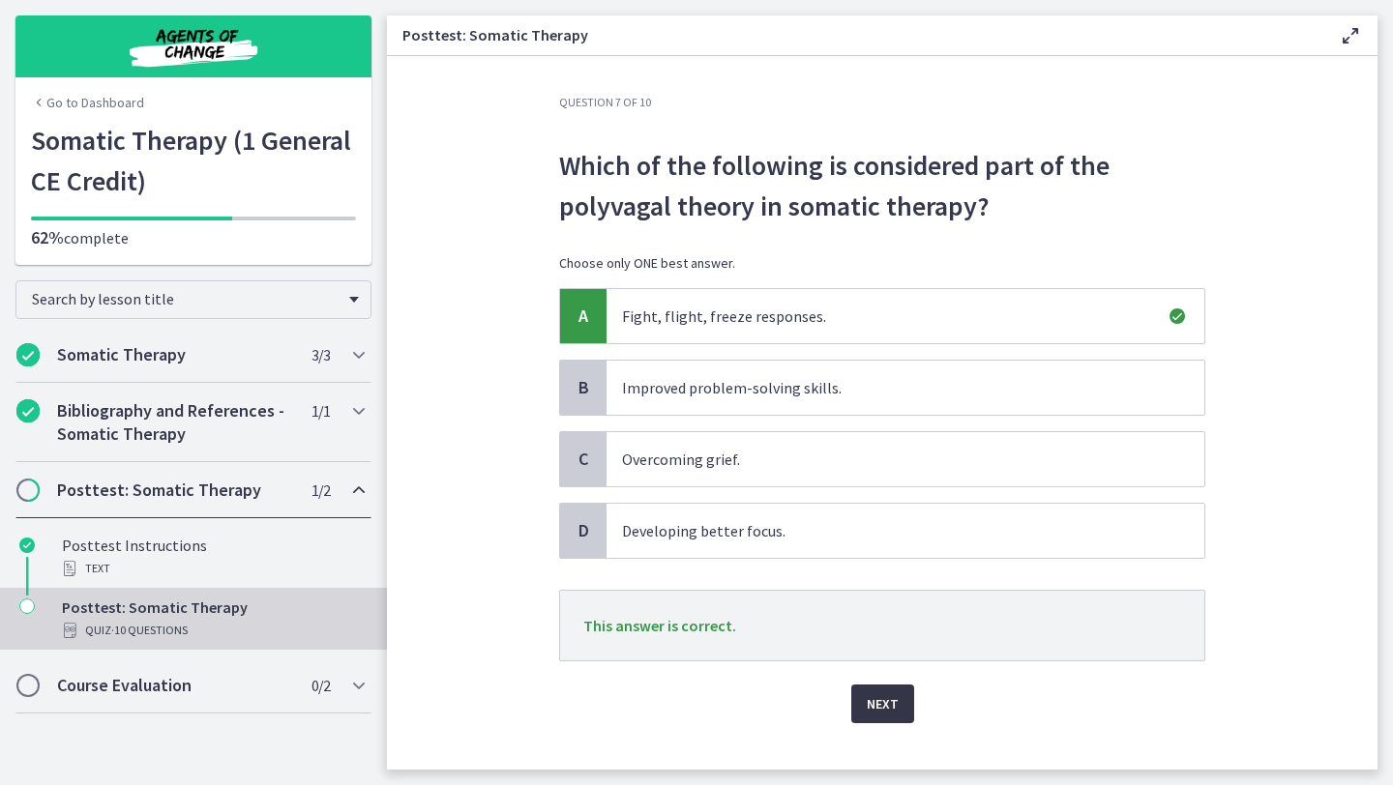
click at [891, 704] on span "Next" at bounding box center [883, 704] width 32 height 23
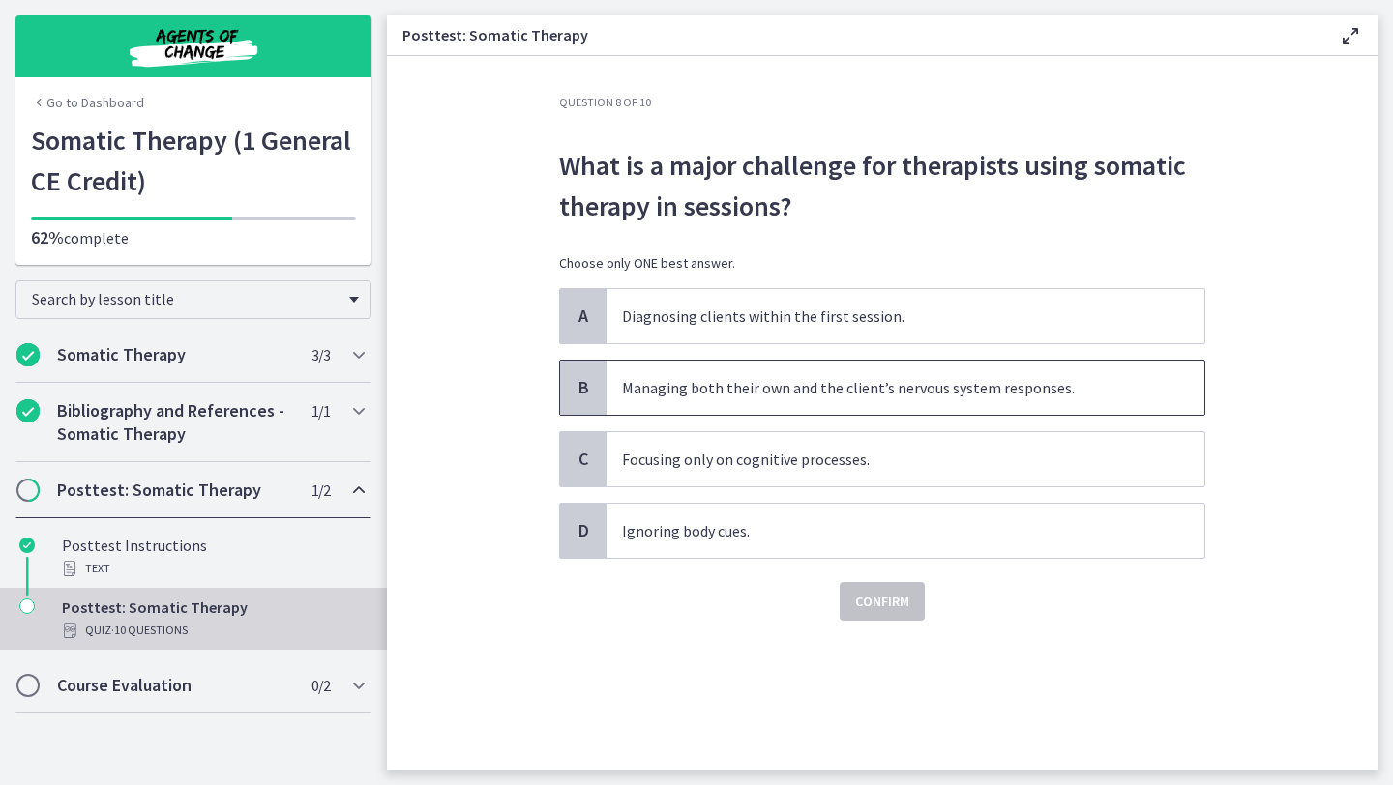
click at [901, 394] on p "Managing both their own and the client’s nervous system responses." at bounding box center [886, 387] width 528 height 23
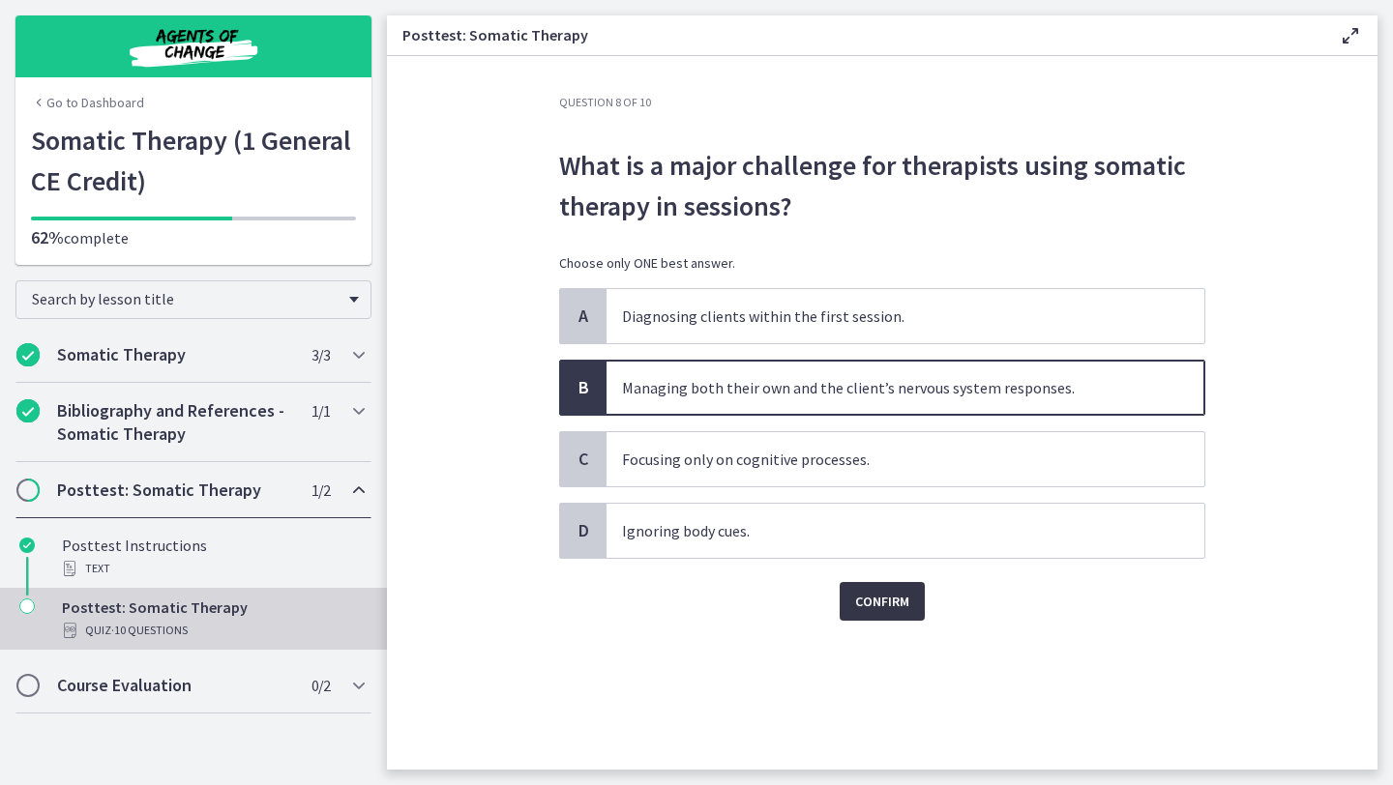
click at [871, 613] on button "Confirm" at bounding box center [882, 601] width 85 height 39
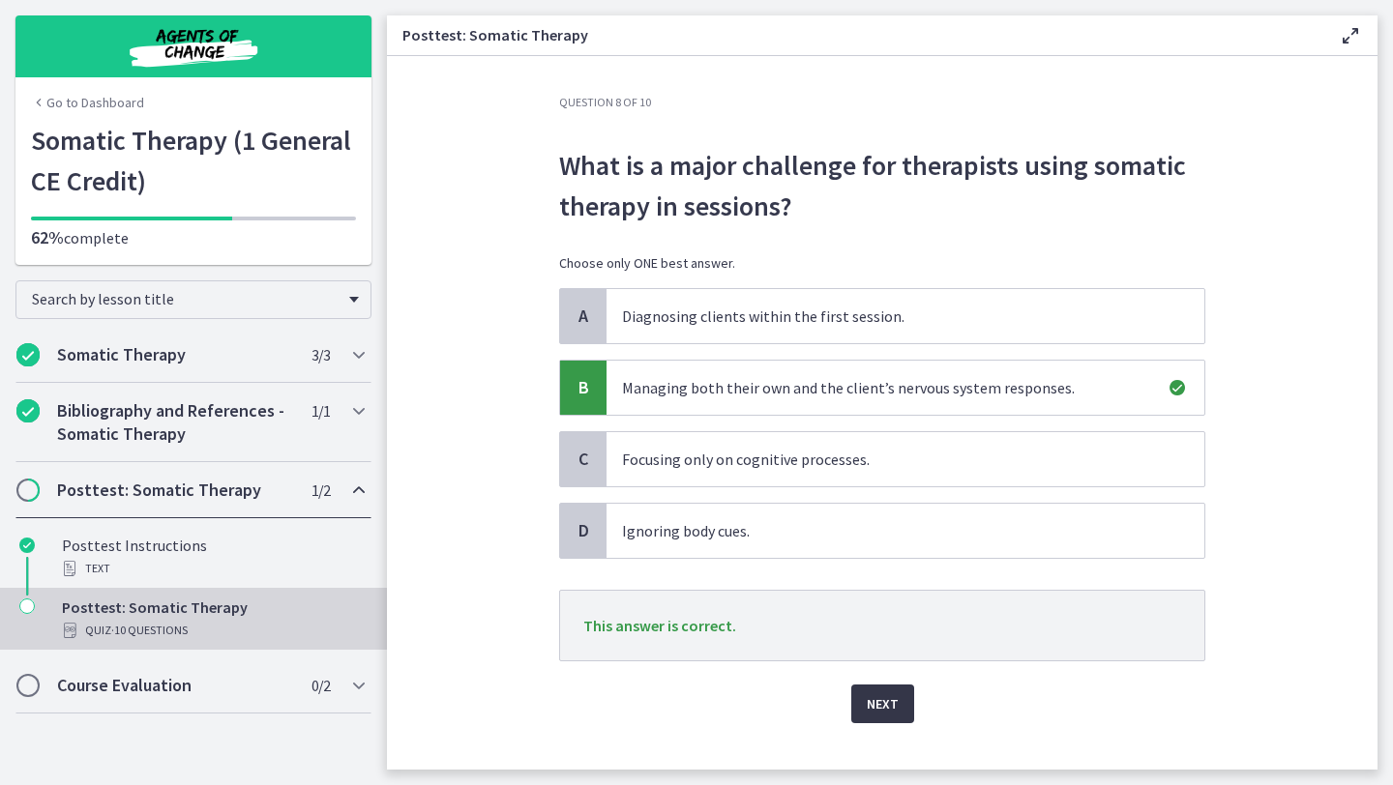
click at [891, 696] on span "Next" at bounding box center [883, 704] width 32 height 23
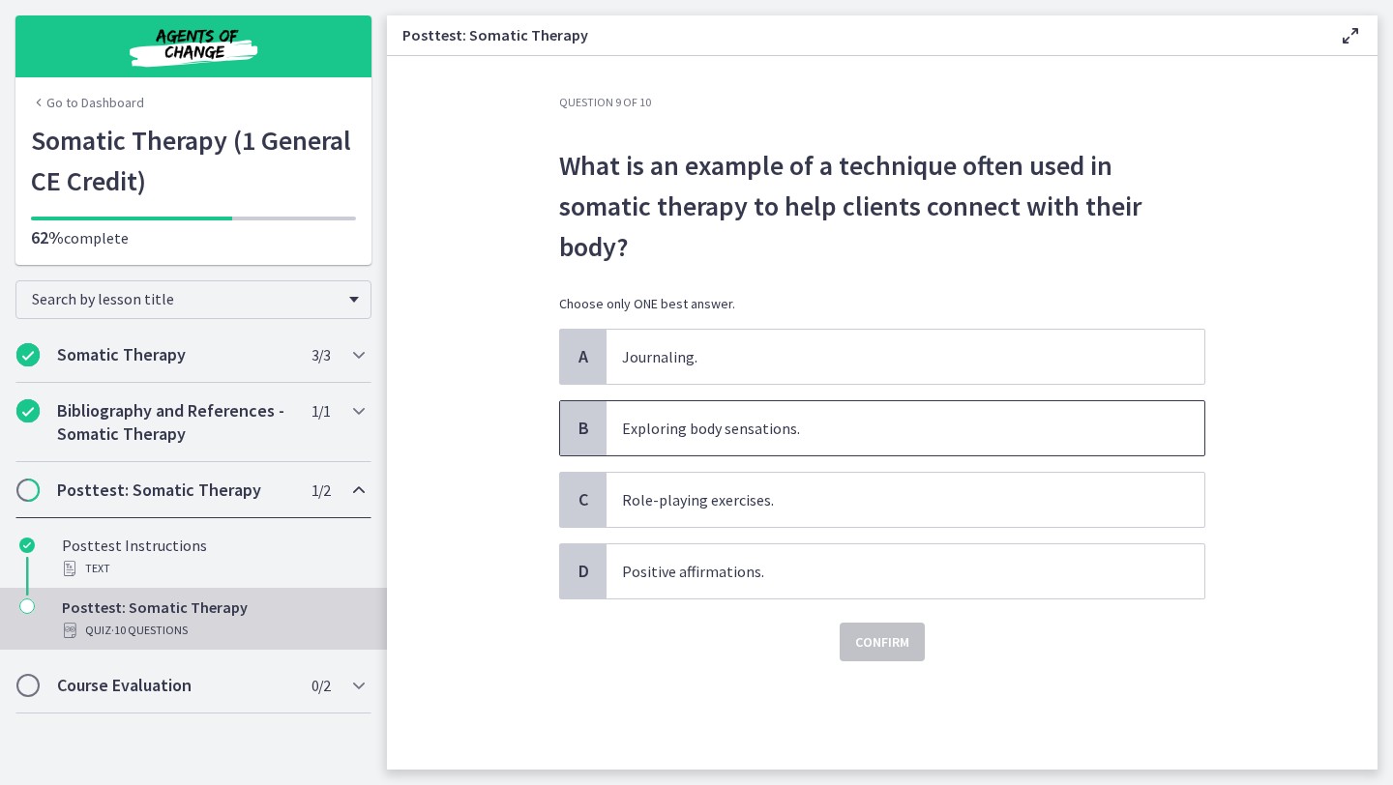
click at [798, 422] on p "Exploring body sensations." at bounding box center [886, 428] width 528 height 23
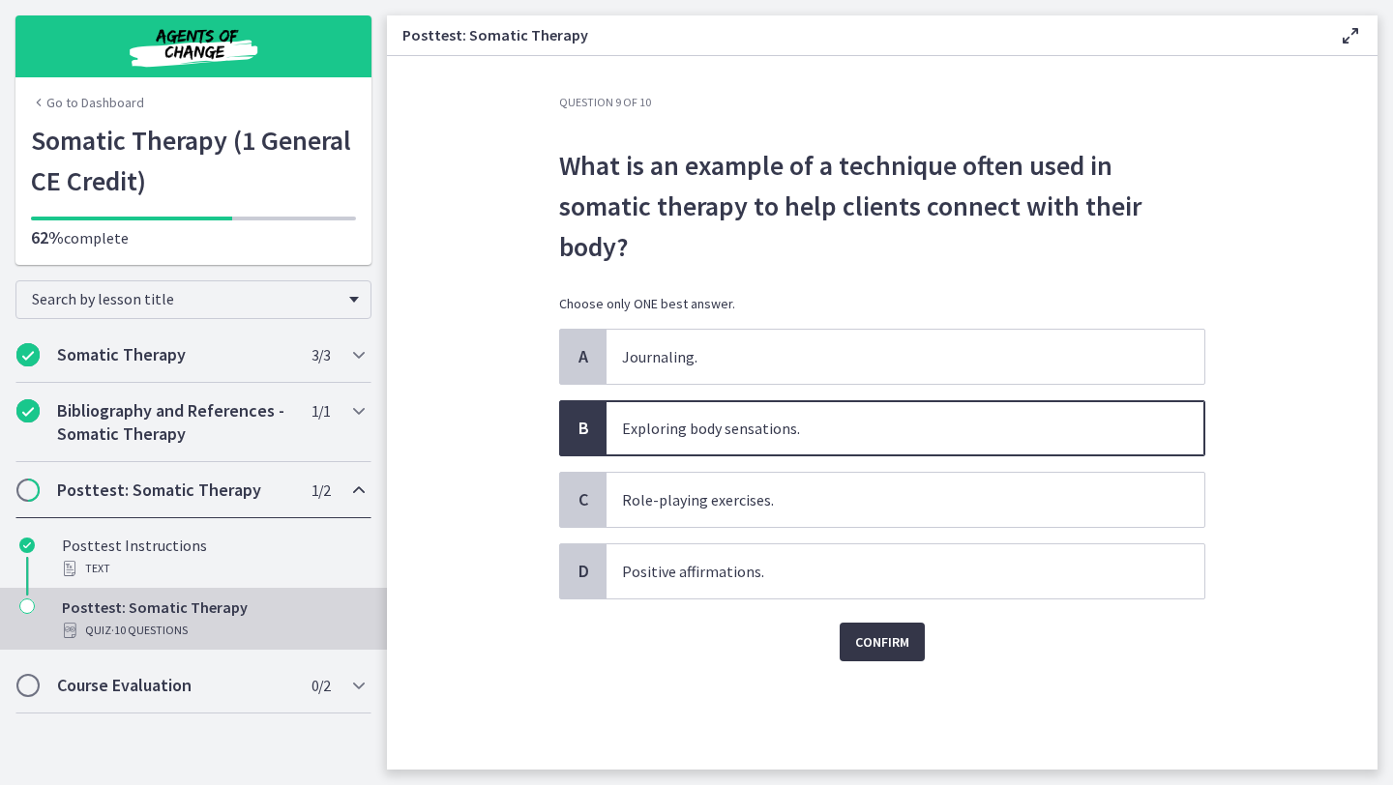
click at [865, 623] on button "Confirm" at bounding box center [882, 642] width 85 height 39
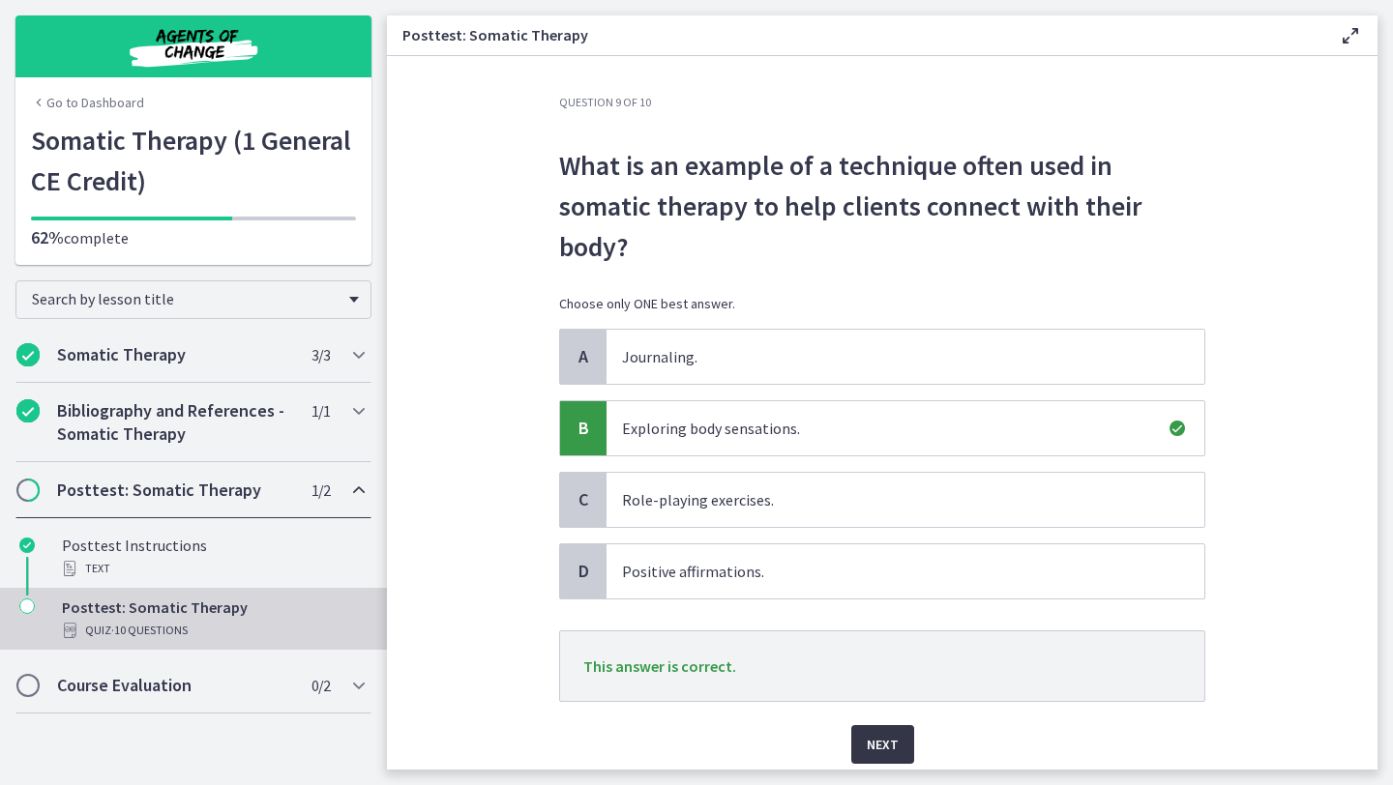
click at [891, 738] on span "Next" at bounding box center [883, 744] width 32 height 23
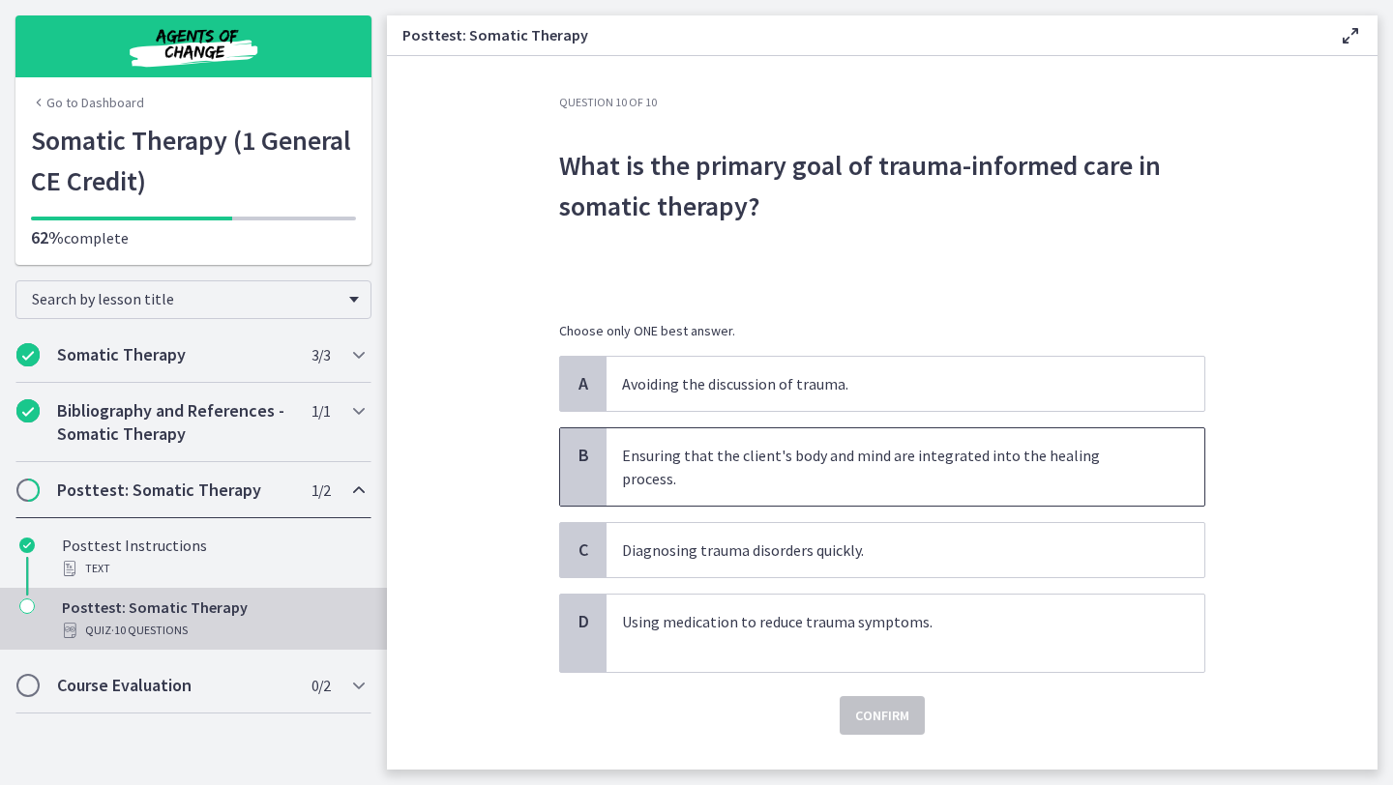
click at [890, 470] on span "Ensuring that the client's body and mind are integrated into the healing proces…" at bounding box center [905, 466] width 598 height 77
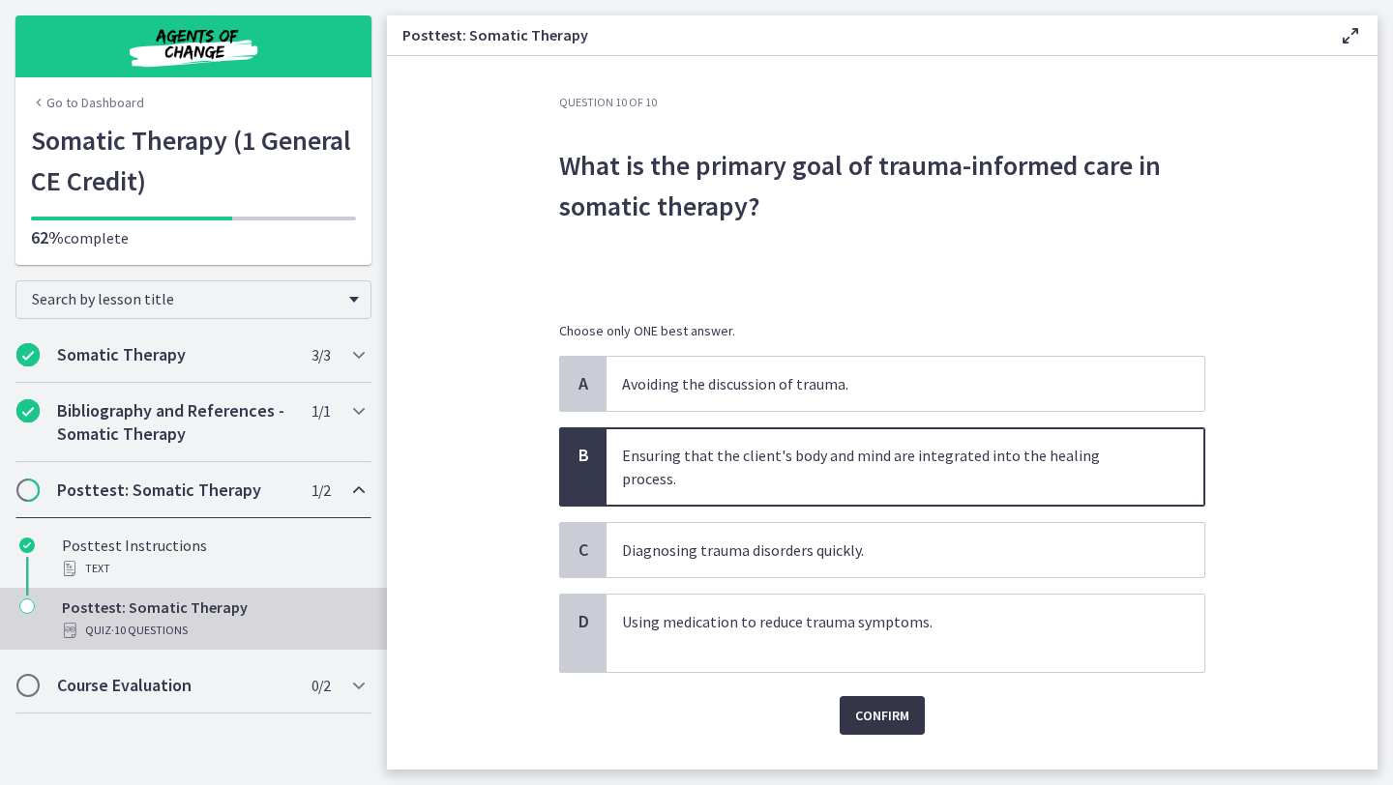
click at [891, 704] on span "Confirm" at bounding box center [882, 715] width 54 height 23
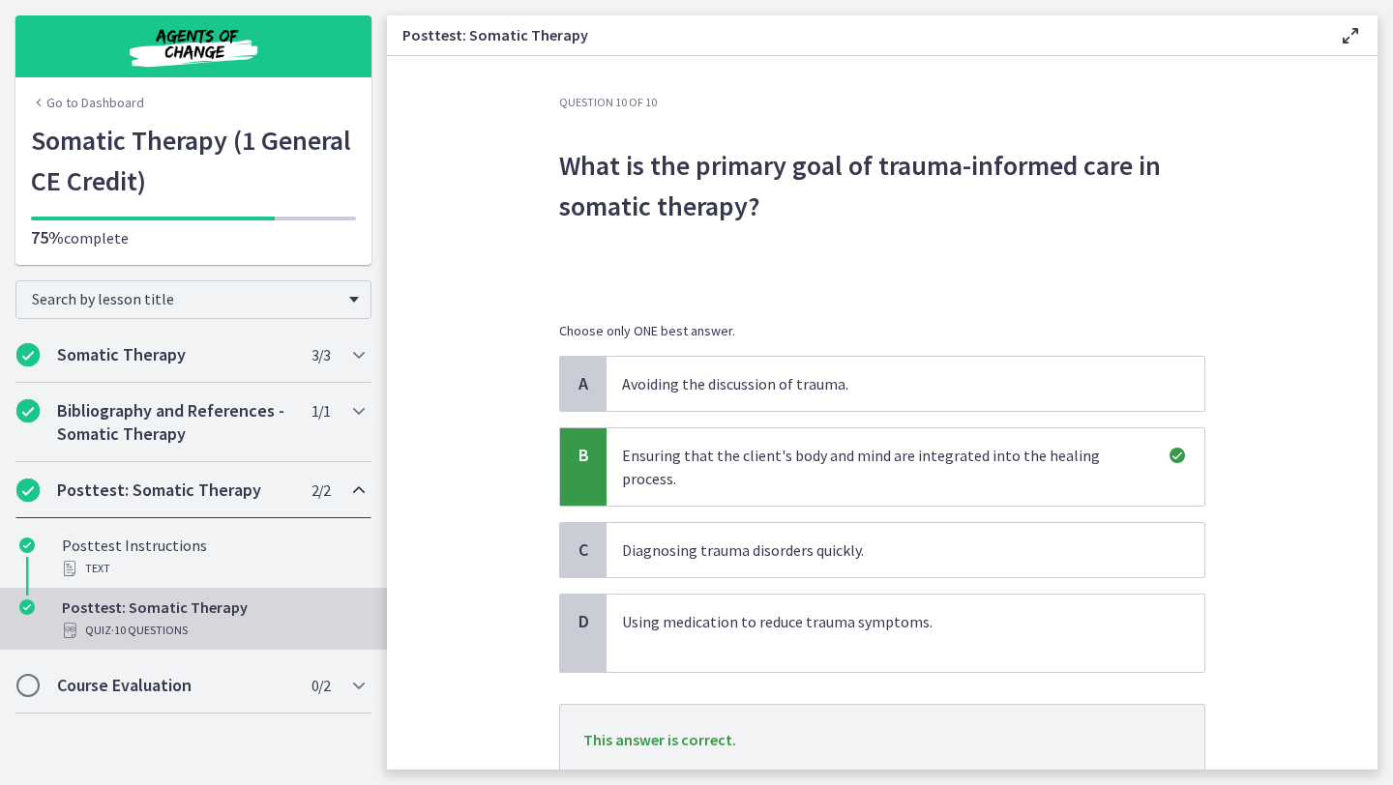
click at [1337, 515] on section "Question 10 of 10 What is the primary goal of trauma-informed care in somatic t…" at bounding box center [882, 413] width 990 height 714
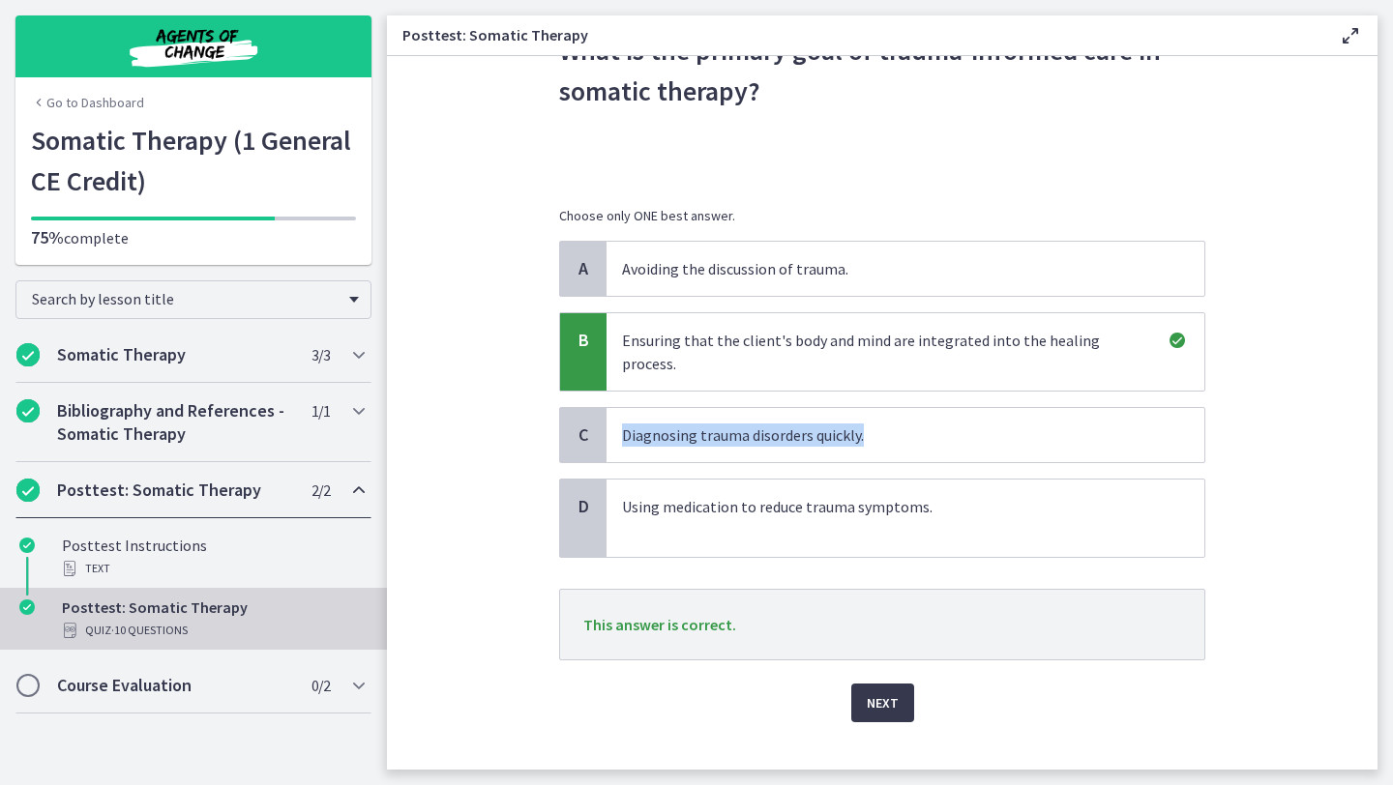
scroll to position [116, 0]
click at [885, 691] on span "Next" at bounding box center [883, 702] width 32 height 23
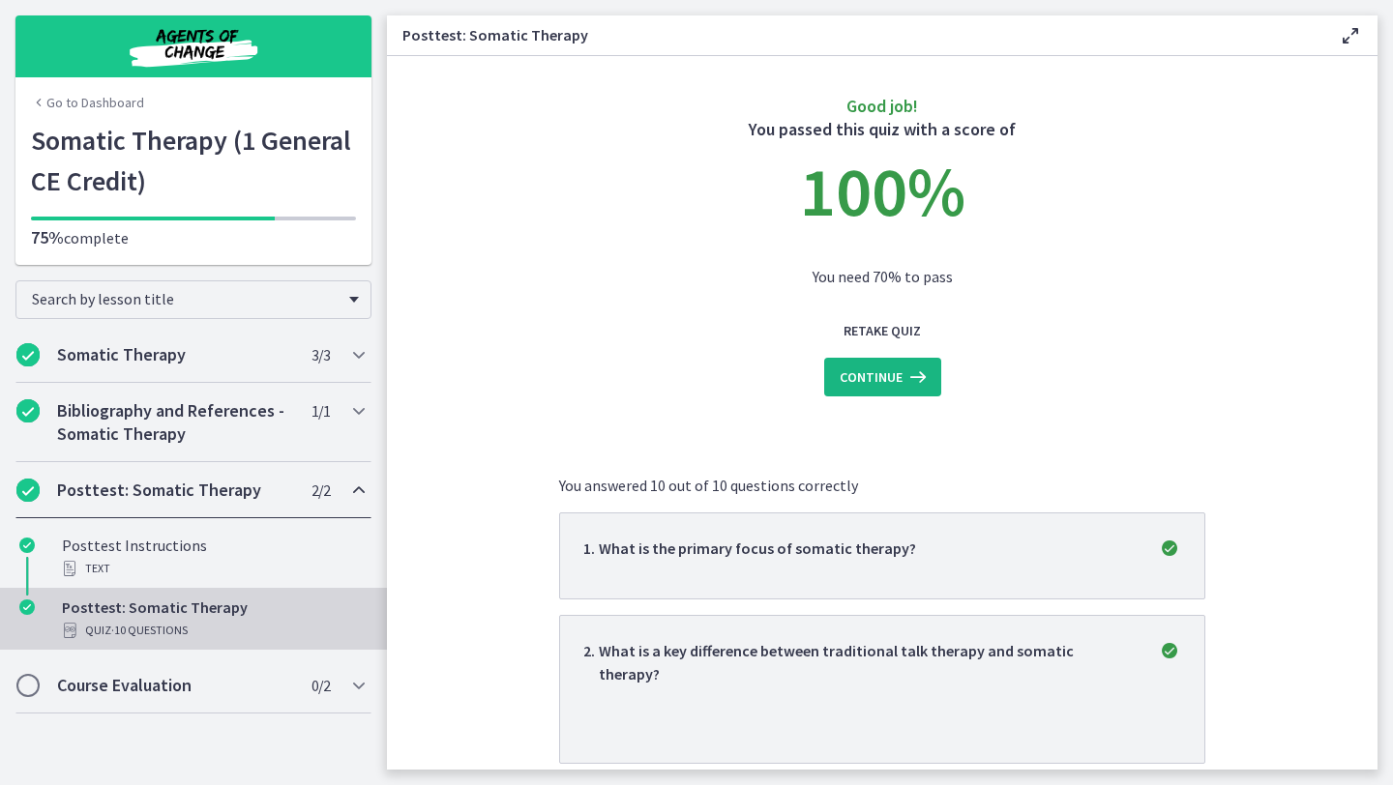
click at [908, 382] on icon at bounding box center [915, 377] width 27 height 23
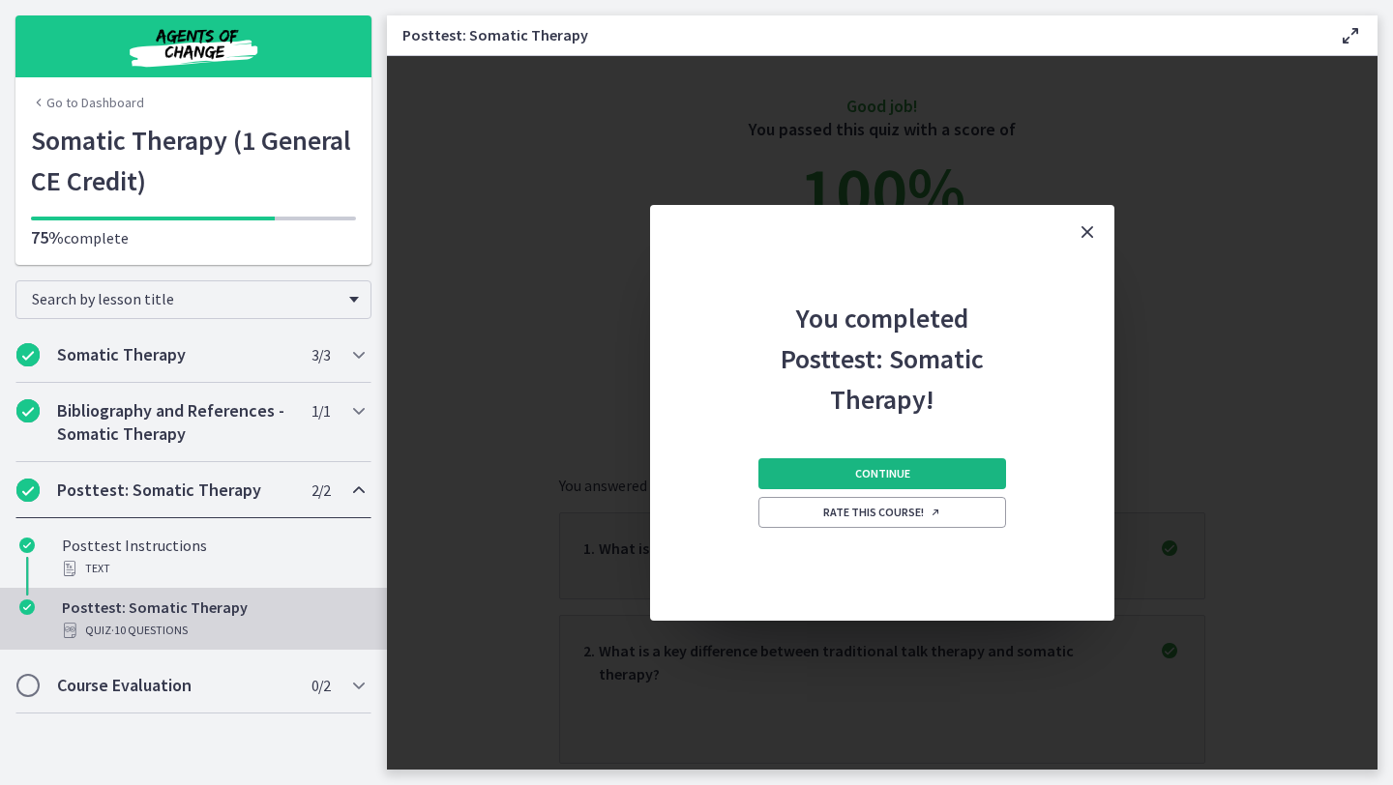
click at [901, 483] on button "Continue" at bounding box center [882, 473] width 248 height 31
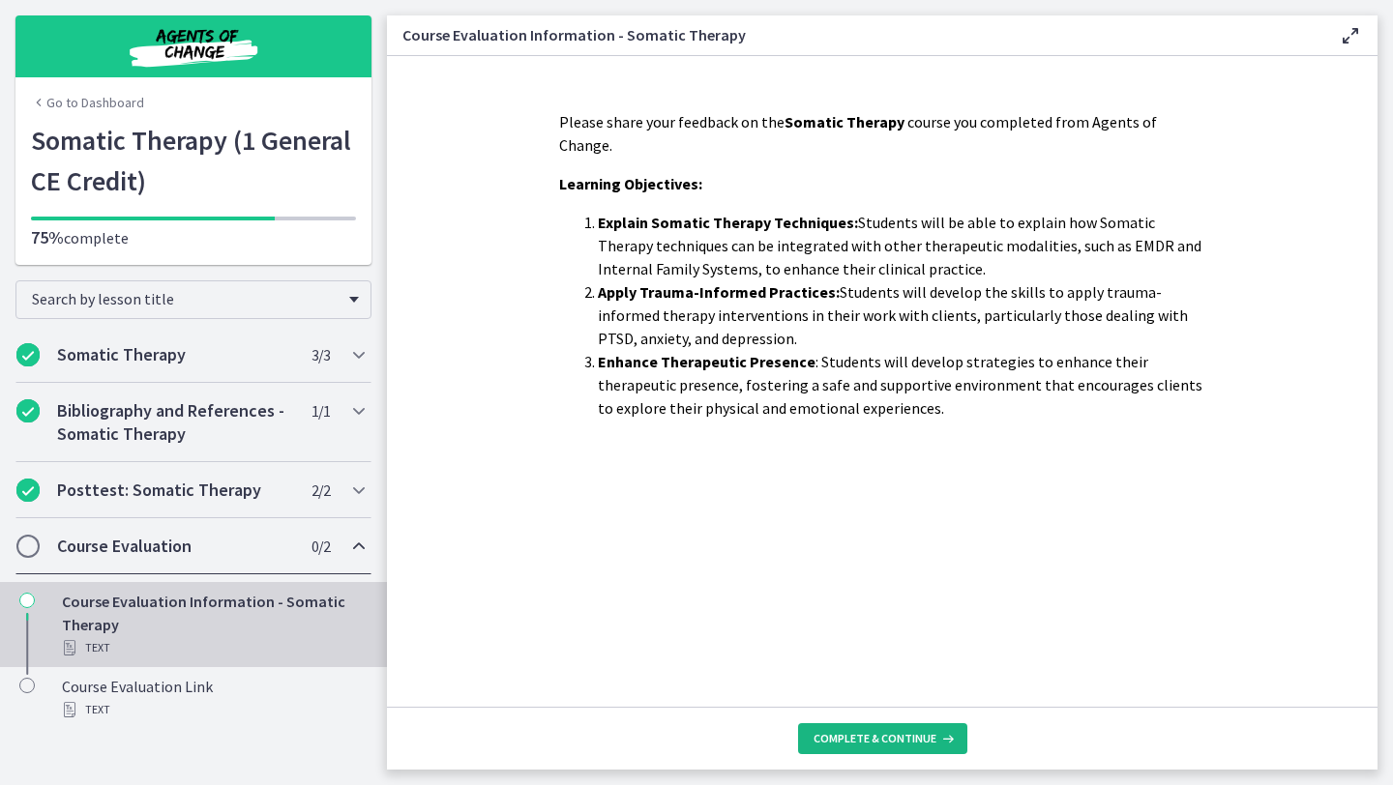
click at [866, 731] on span "Complete & continue" at bounding box center [874, 738] width 123 height 15
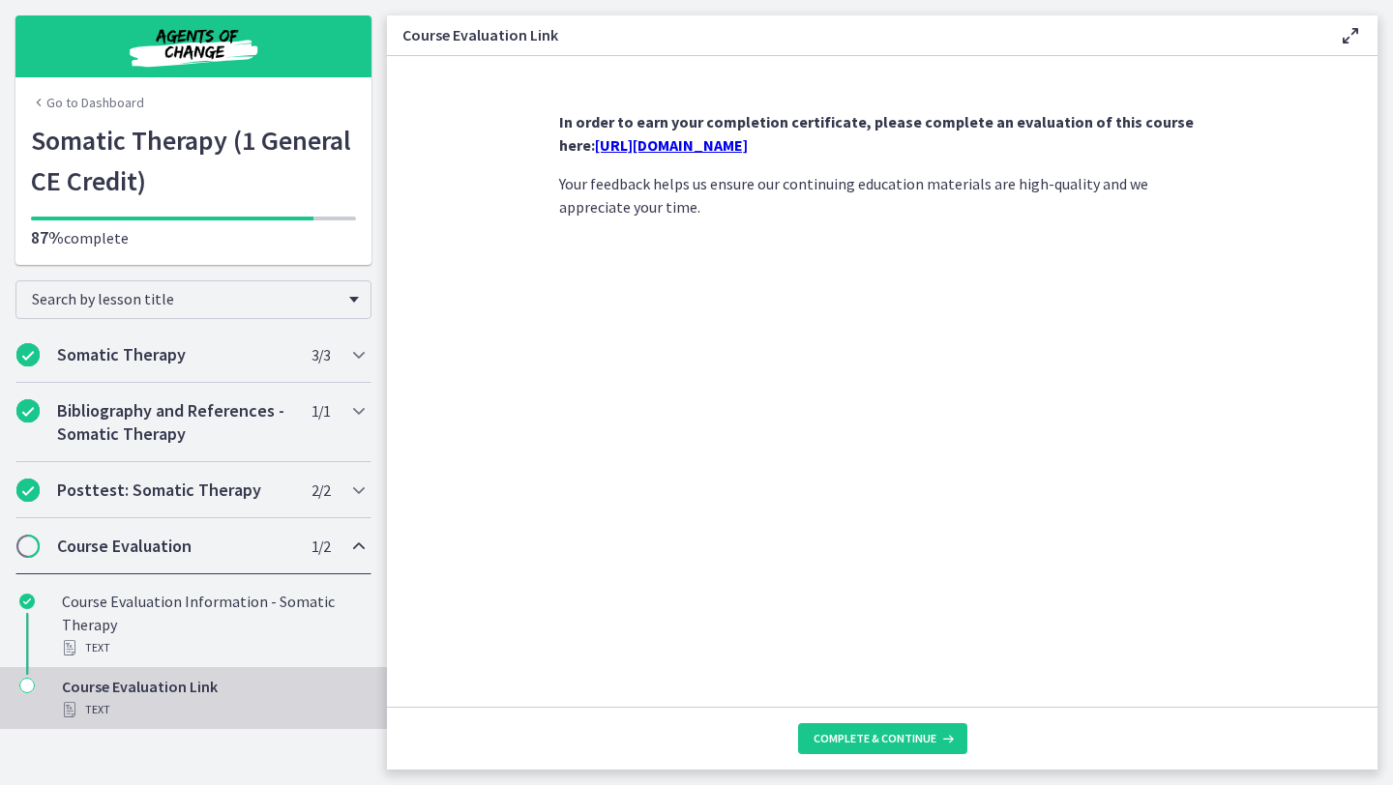
click at [748, 148] on link "https://forms.gle/Zgf6LRnhrC8Fn2fR9" at bounding box center [671, 144] width 153 height 19
click at [939, 738] on icon at bounding box center [945, 738] width 19 height 15
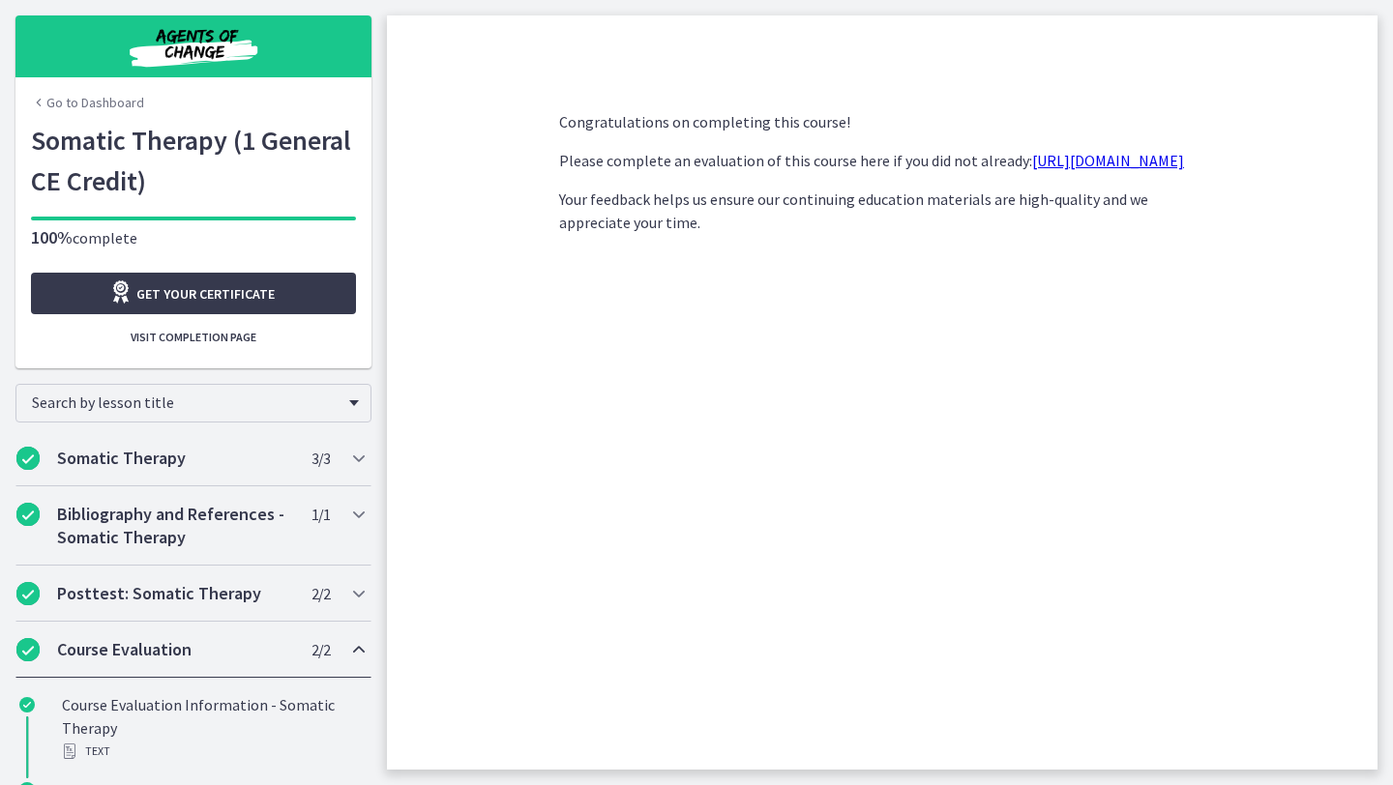
click at [110, 99] on link "Go to Dashboard" at bounding box center [87, 102] width 113 height 19
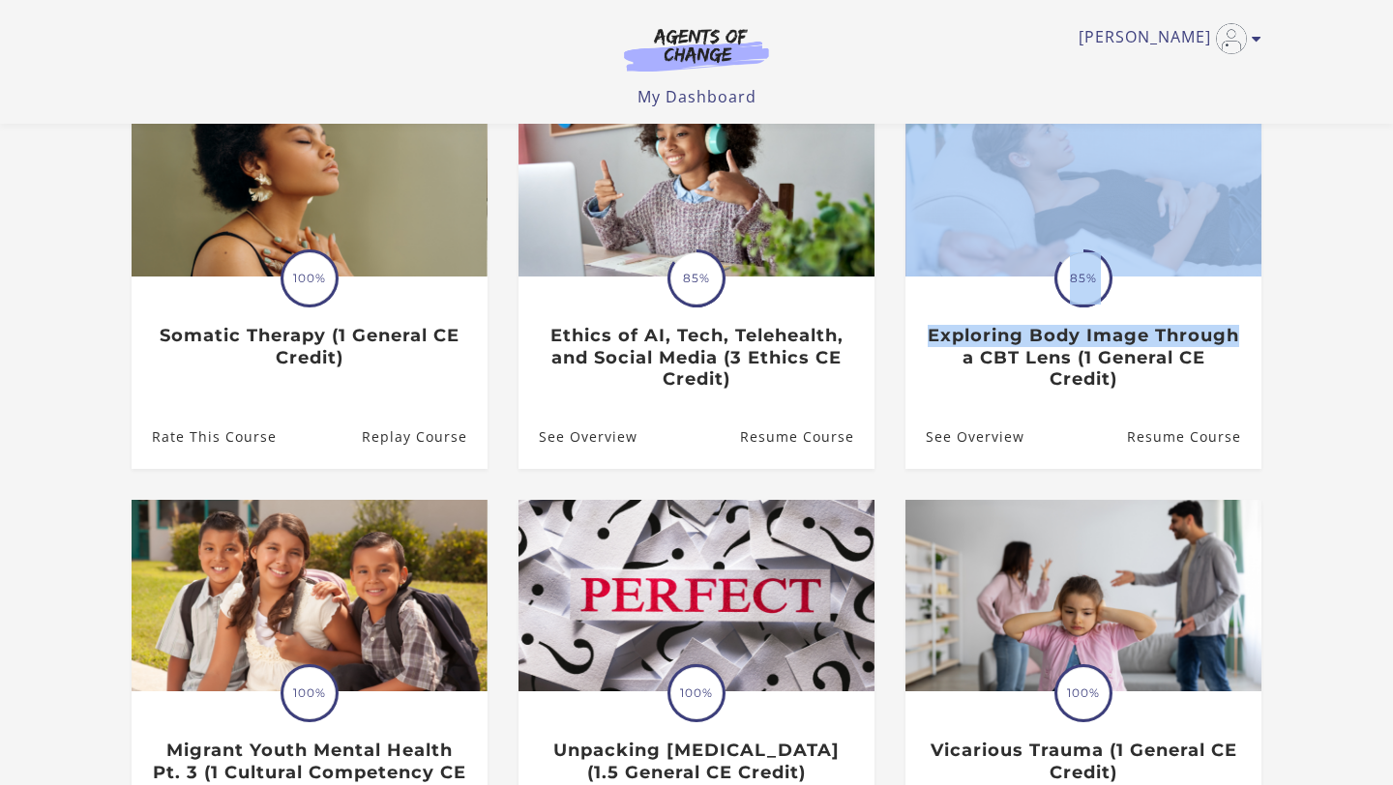
scroll to position [218, 0]
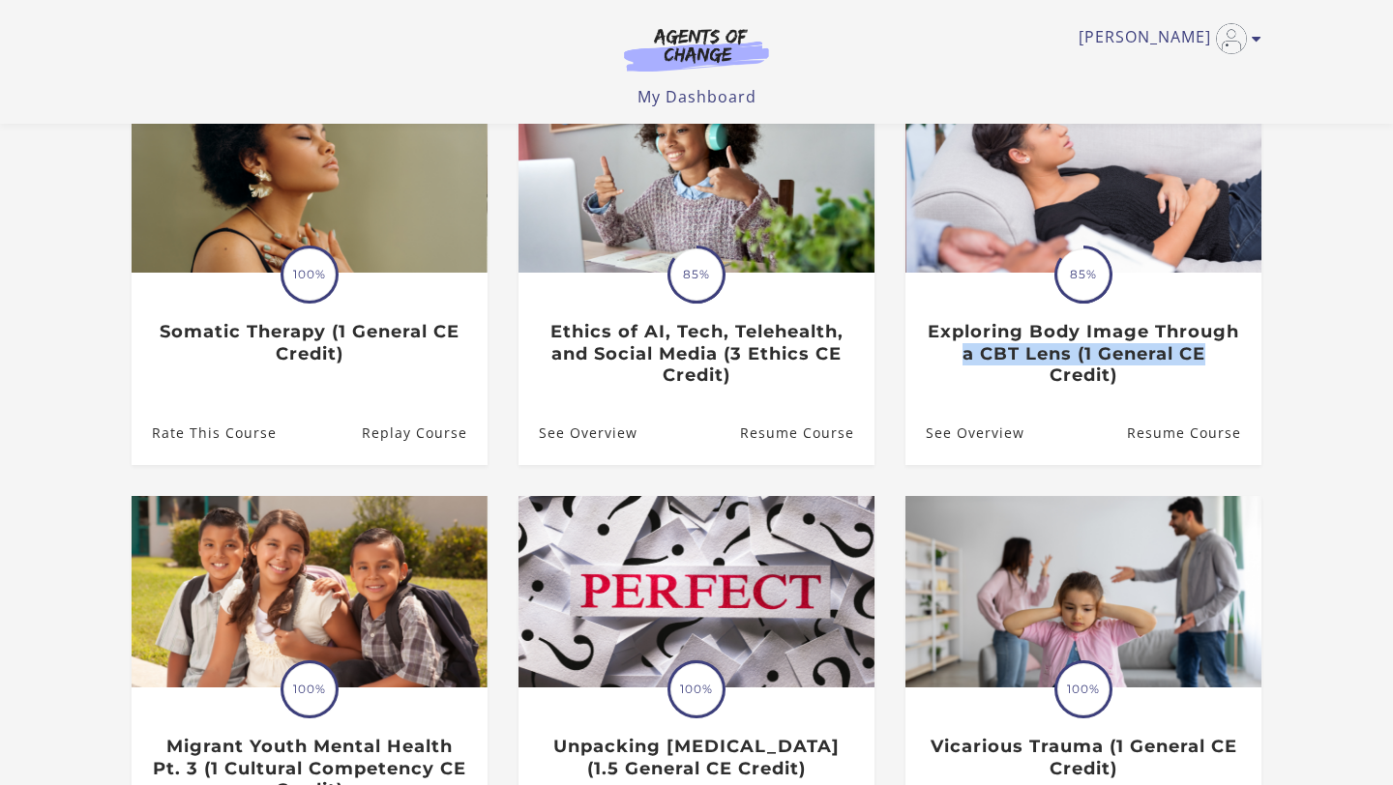
drag, startPoint x: 1392, startPoint y: 267, endPoint x: 1392, endPoint y: 348, distance: 81.2
click at [1392, 348] on html "Skip to main content Victoria G My Account Support Sign Out Toggle menu Menu My…" at bounding box center [696, 174] width 1393 height 785
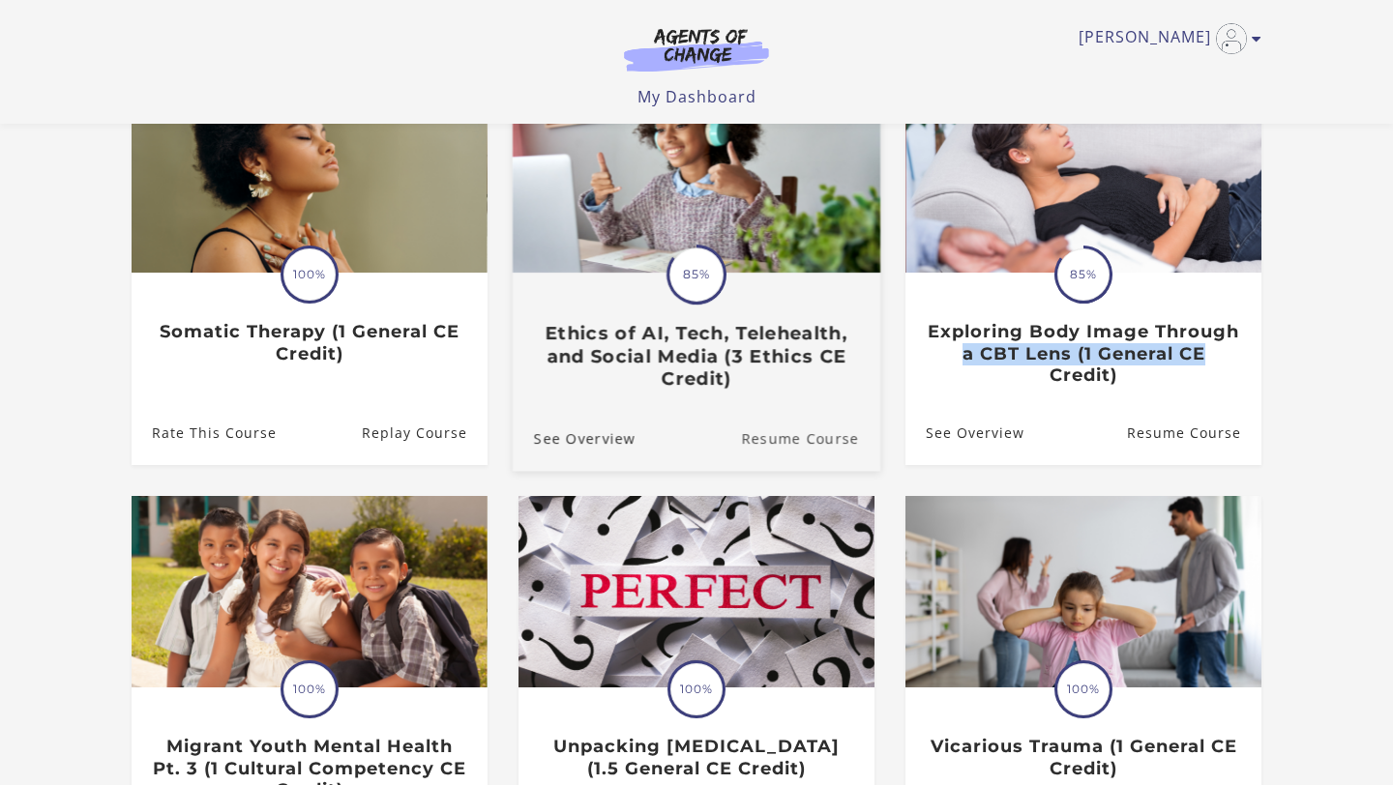
click at [788, 438] on link "Resume Course" at bounding box center [810, 438] width 139 height 65
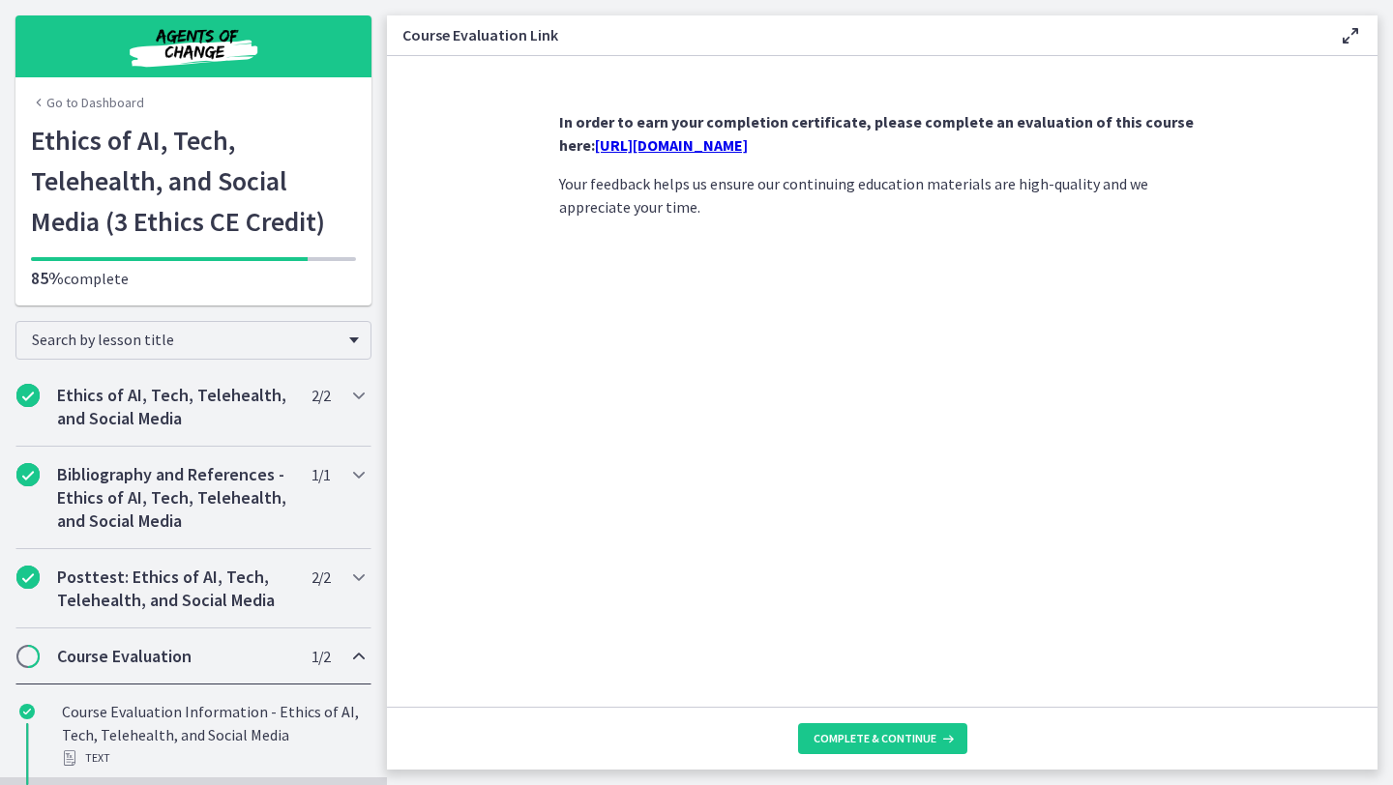
click at [923, 723] on footer "Complete & continue" at bounding box center [882, 738] width 990 height 63
click at [915, 742] on span "Complete & continue" at bounding box center [874, 738] width 123 height 15
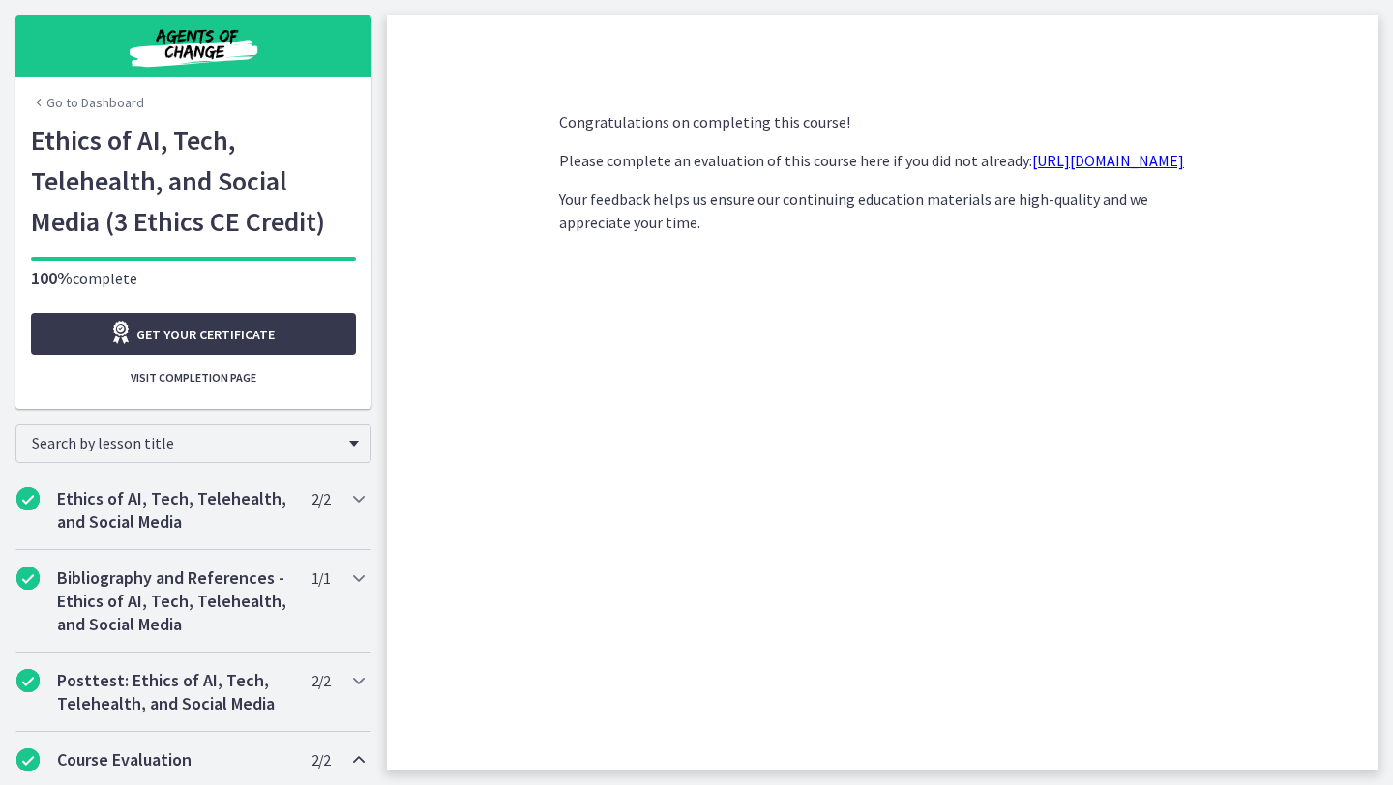
click at [92, 101] on link "Go to Dashboard" at bounding box center [87, 102] width 113 height 19
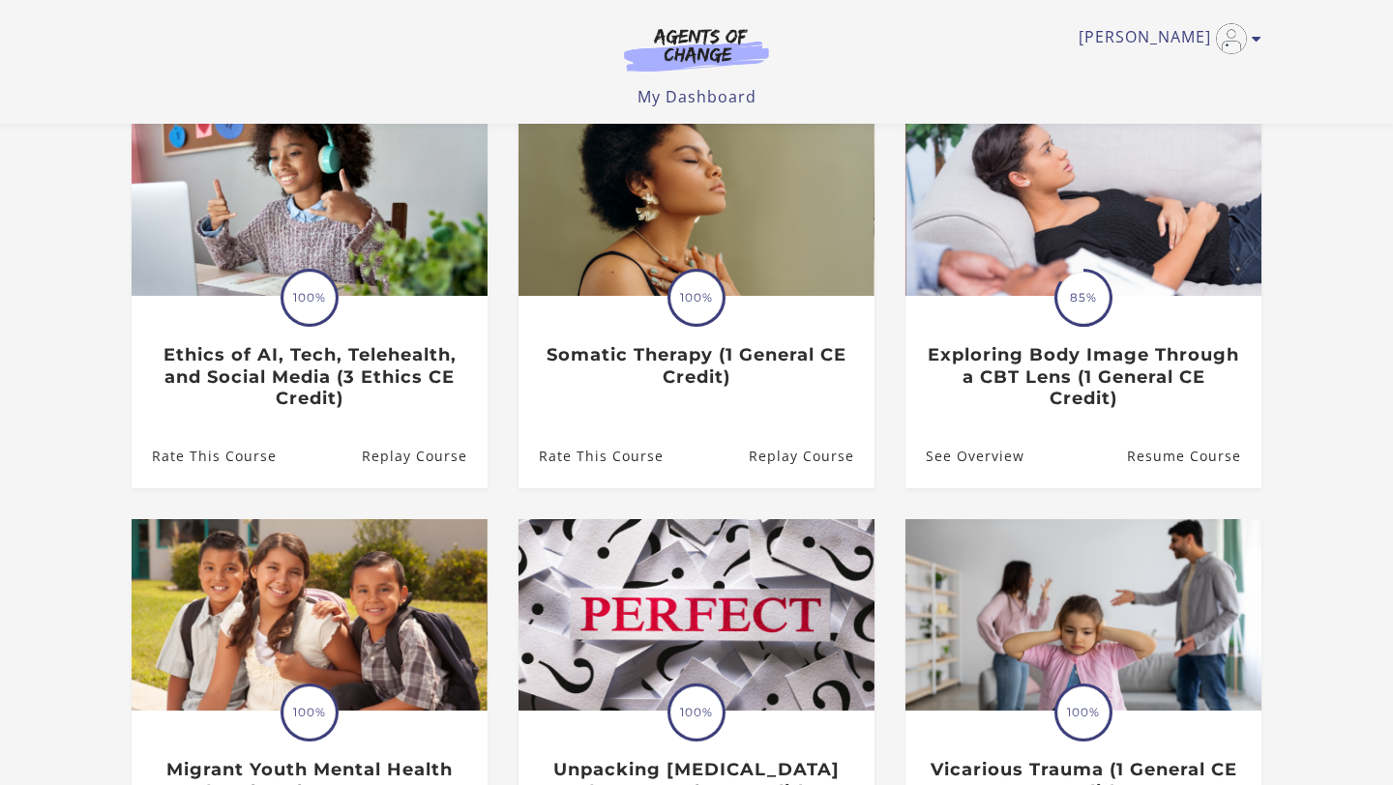
scroll to position [232, 0]
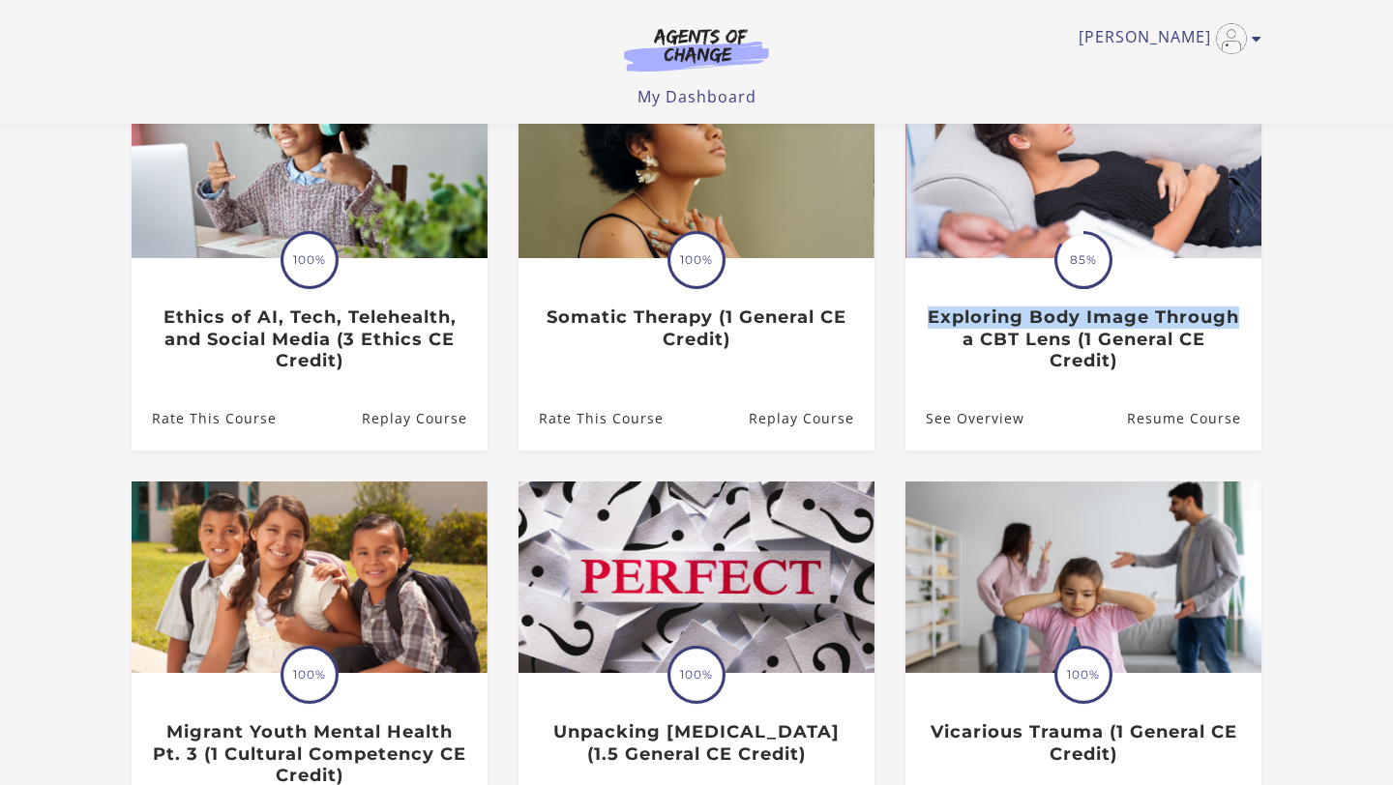
drag, startPoint x: 1376, startPoint y: 279, endPoint x: 1378, endPoint y: 317, distance: 38.7
click at [1378, 317] on section "**********" at bounding box center [696, 434] width 1393 height 1095
click at [1370, 341] on section "**********" at bounding box center [696, 434] width 1393 height 1095
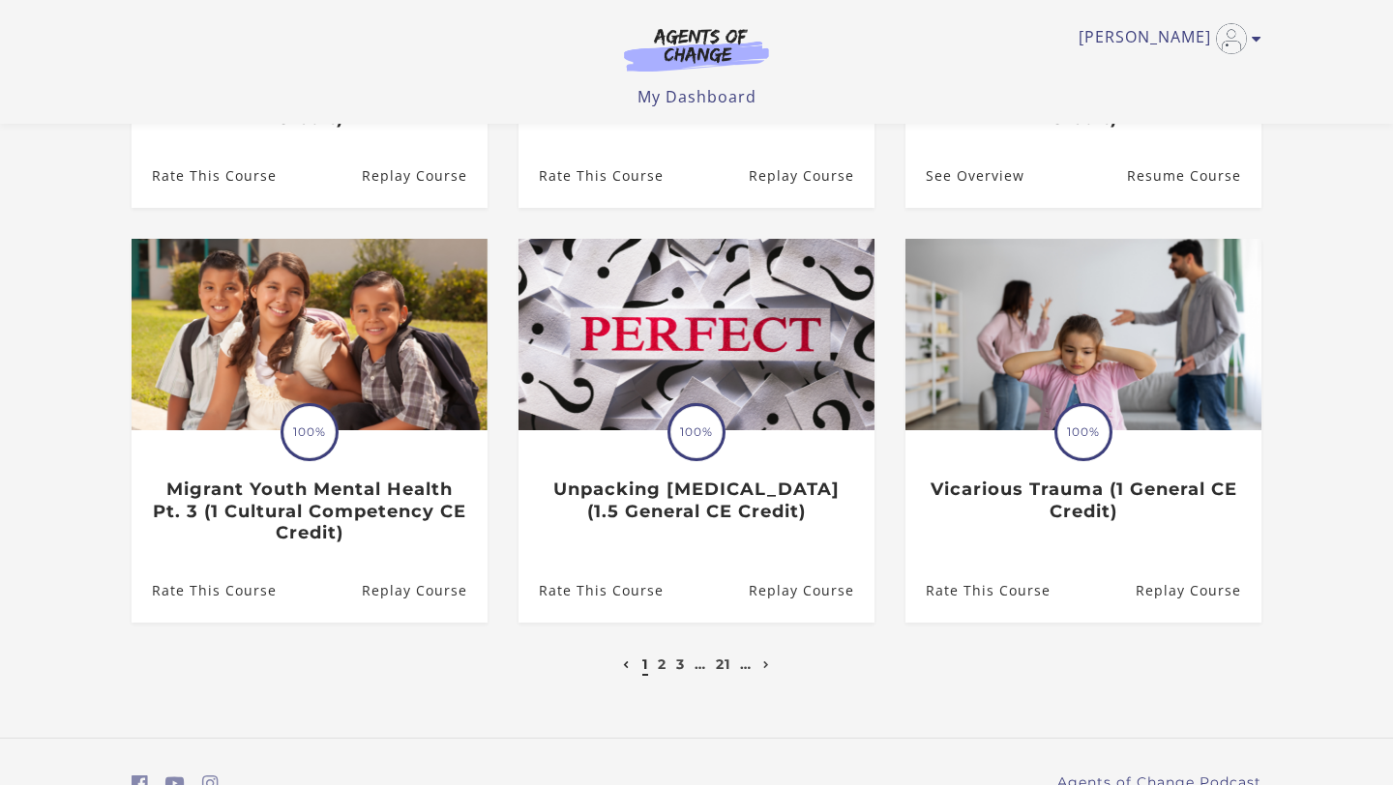
scroll to position [484, 0]
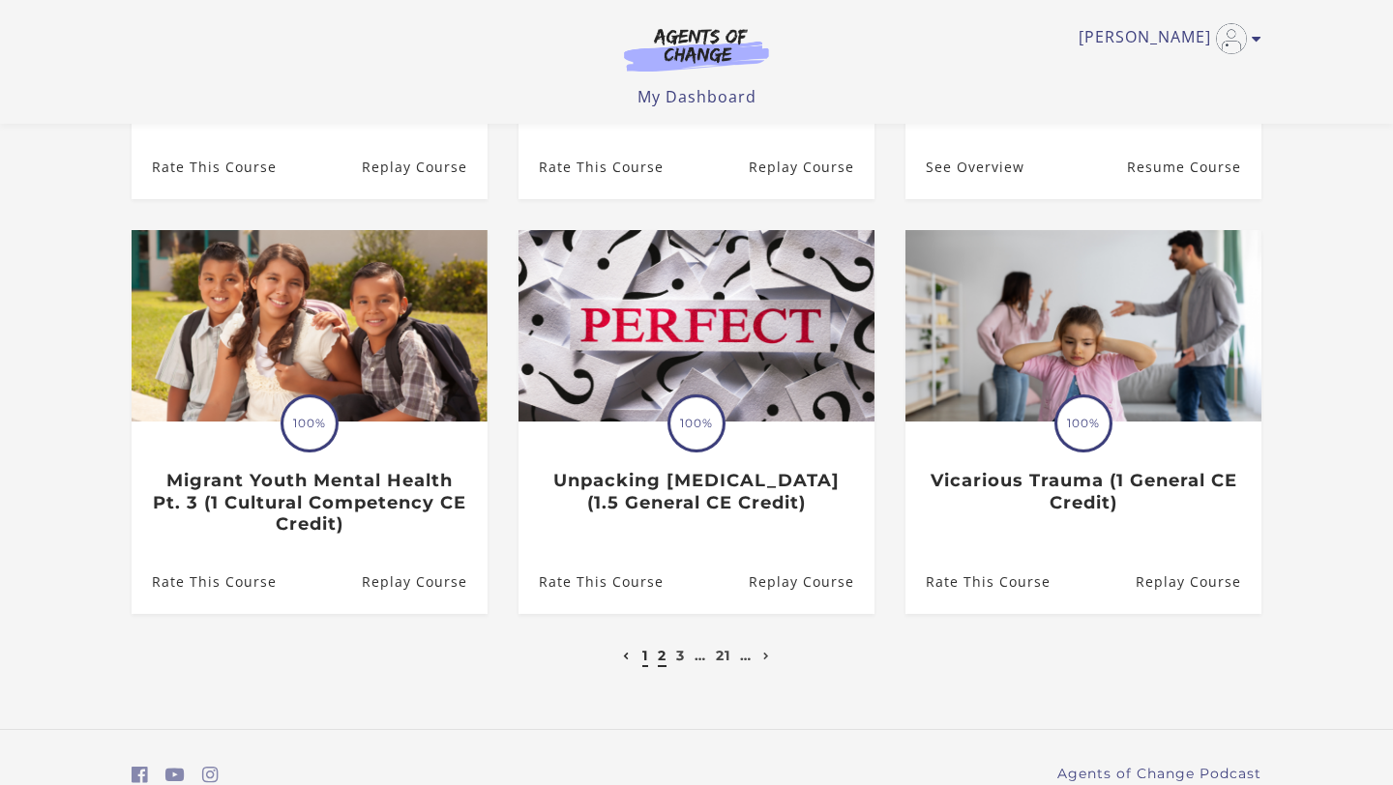
click at [658, 662] on link "2" at bounding box center [662, 655] width 9 height 17
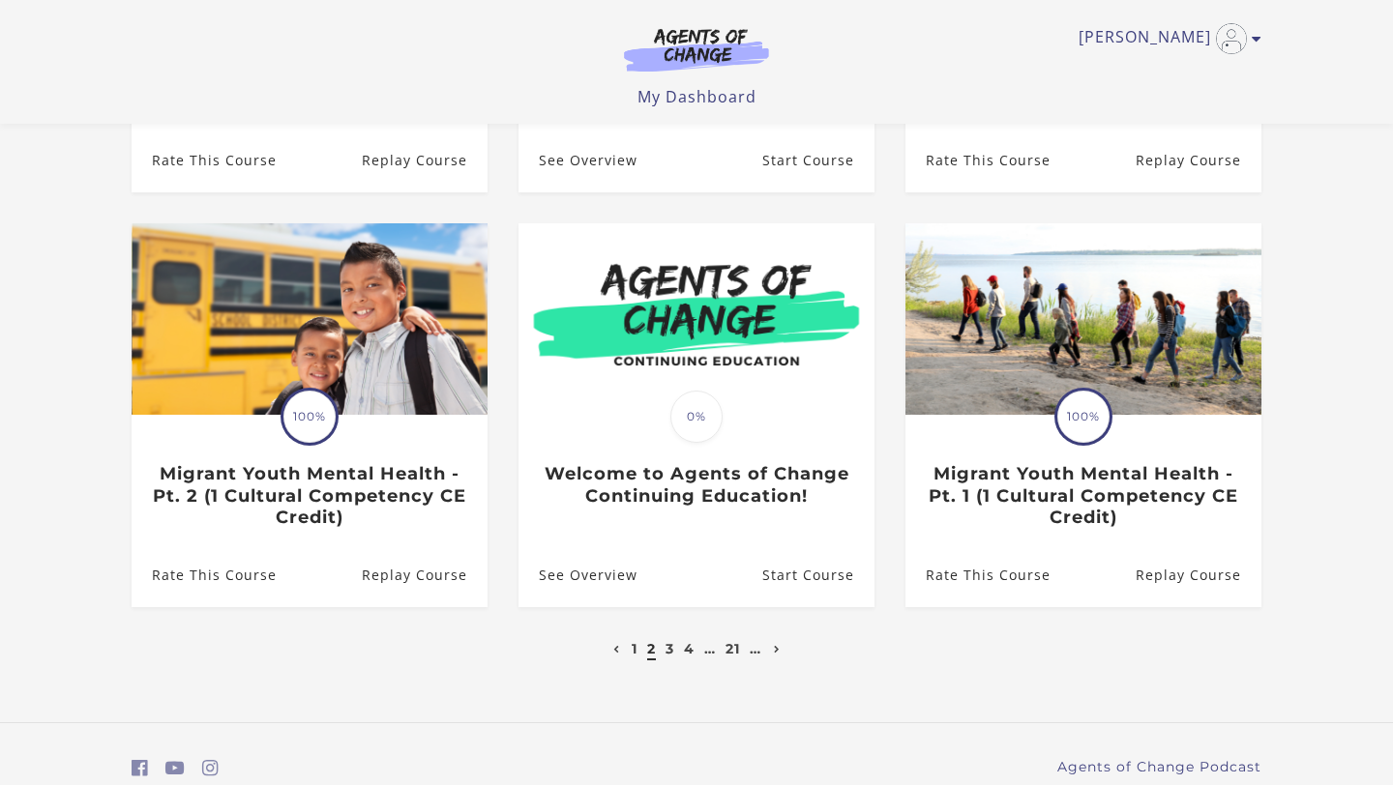
scroll to position [505, 0]
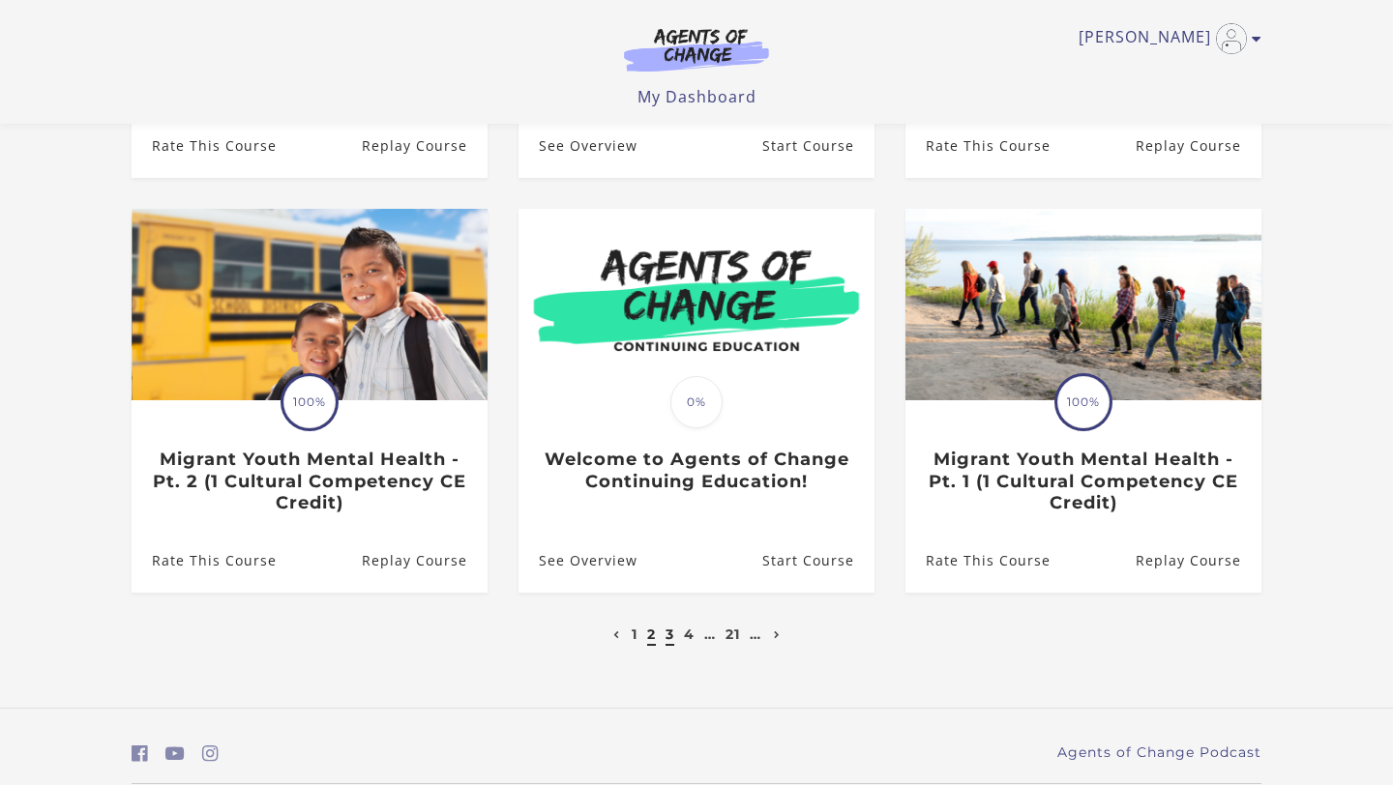
click at [665, 643] on link "3" at bounding box center [669, 634] width 9 height 17
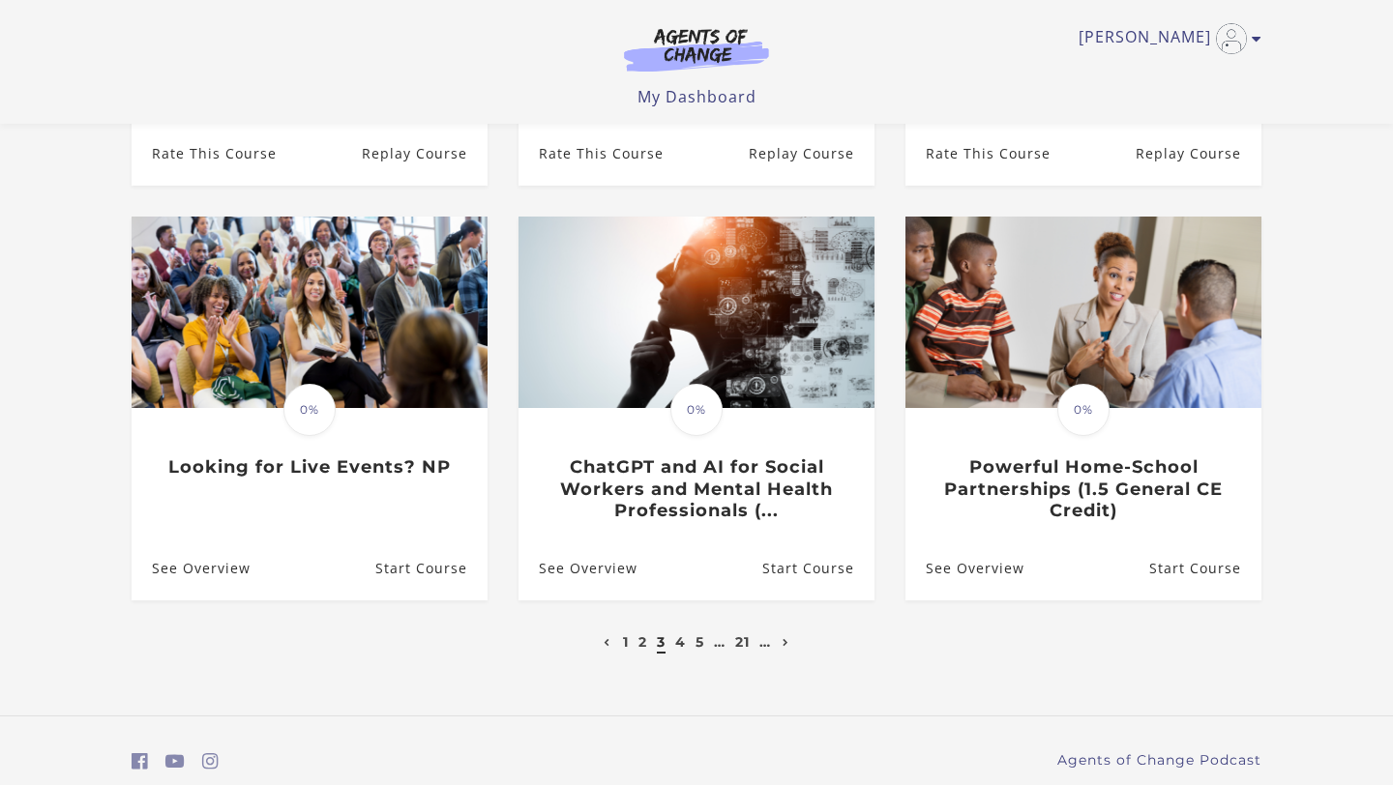
scroll to position [542, 0]
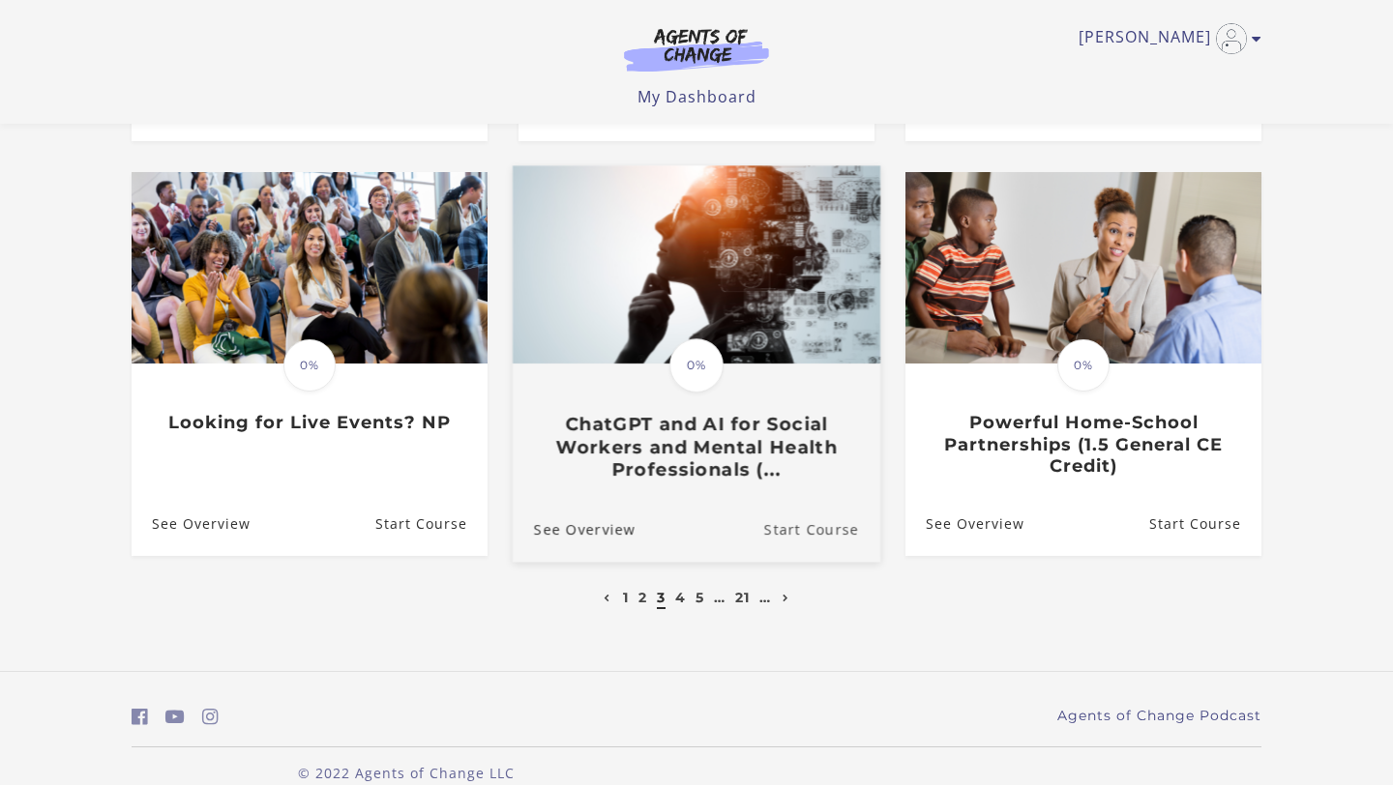
click at [830, 535] on link "Start Course" at bounding box center [822, 529] width 116 height 65
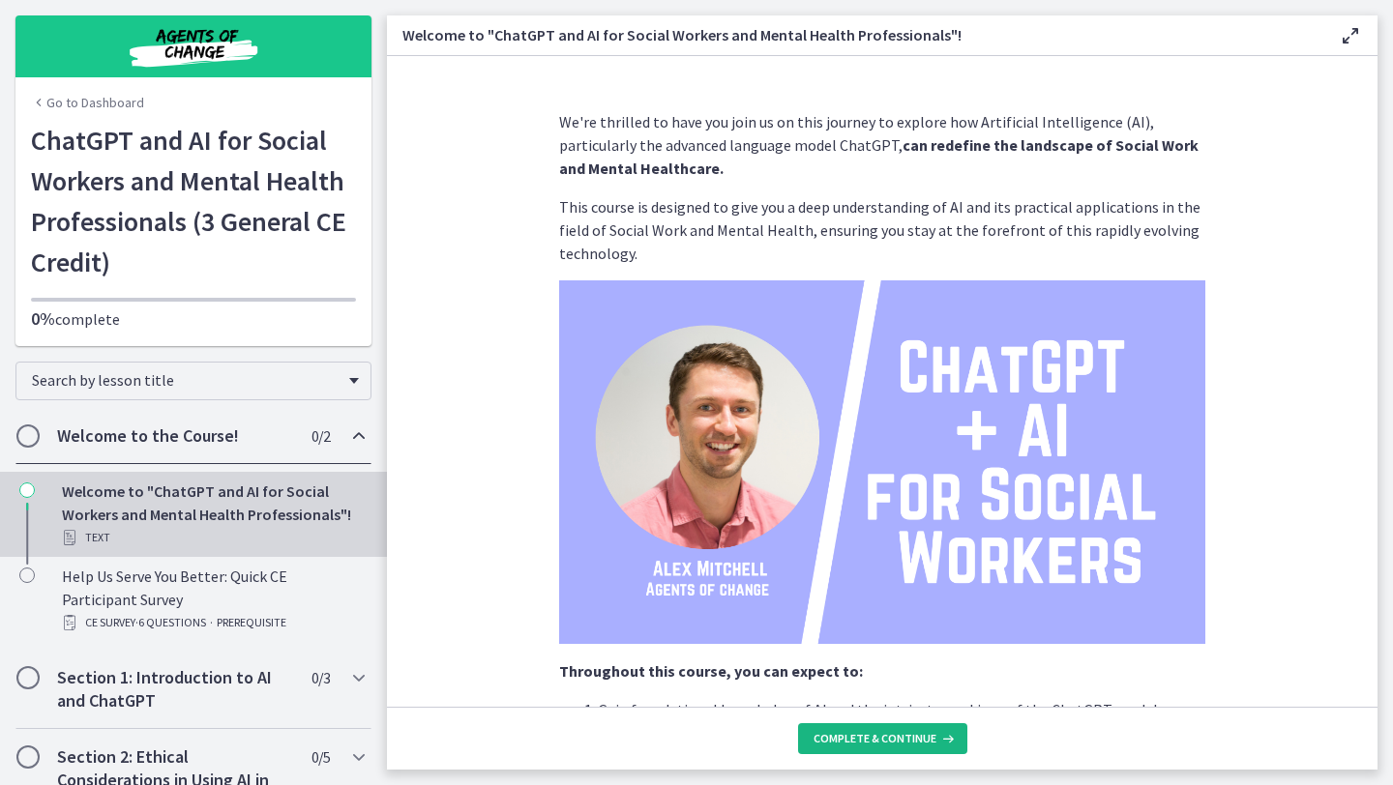
click at [908, 751] on button "Complete & continue" at bounding box center [882, 738] width 169 height 31
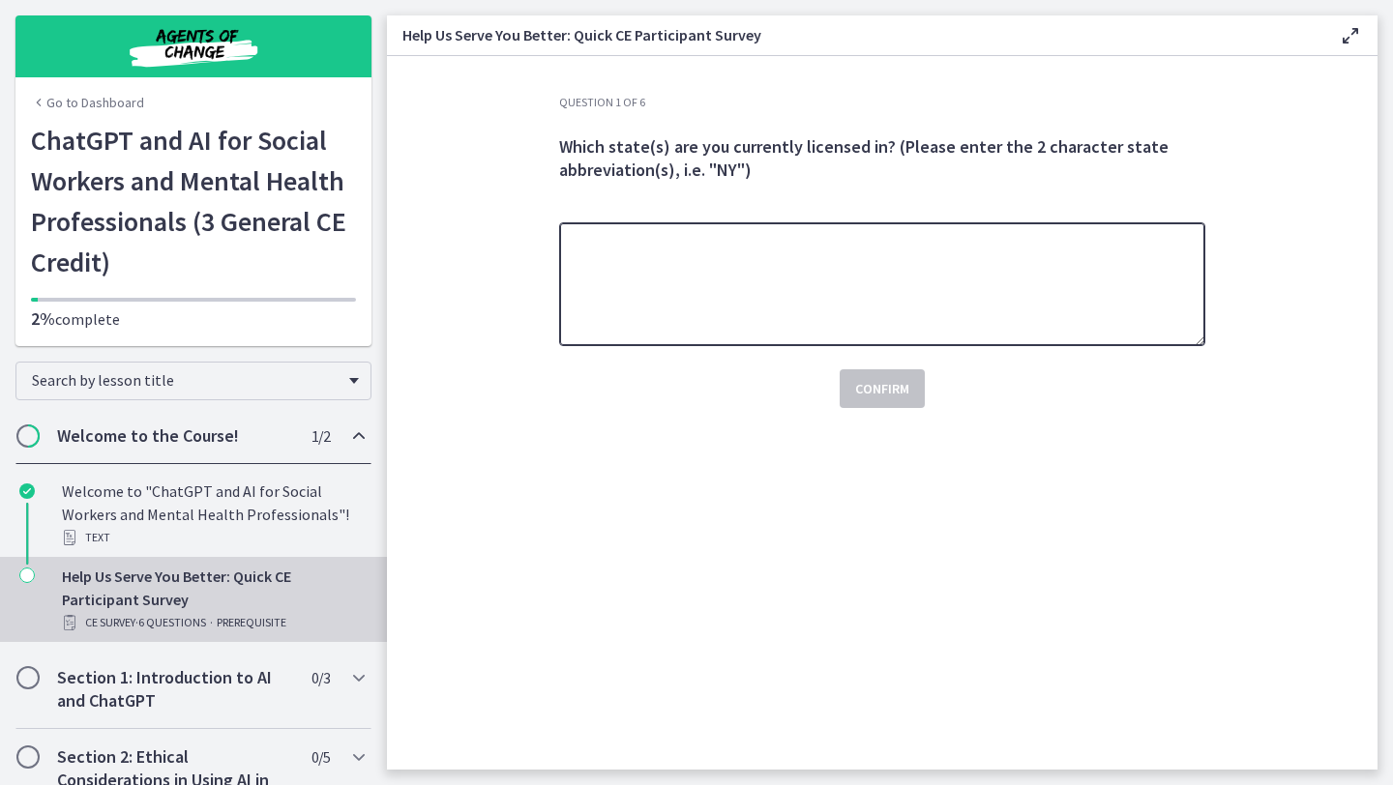
click at [814, 253] on textarea at bounding box center [882, 284] width 646 height 124
type textarea "*"
type textarea "**"
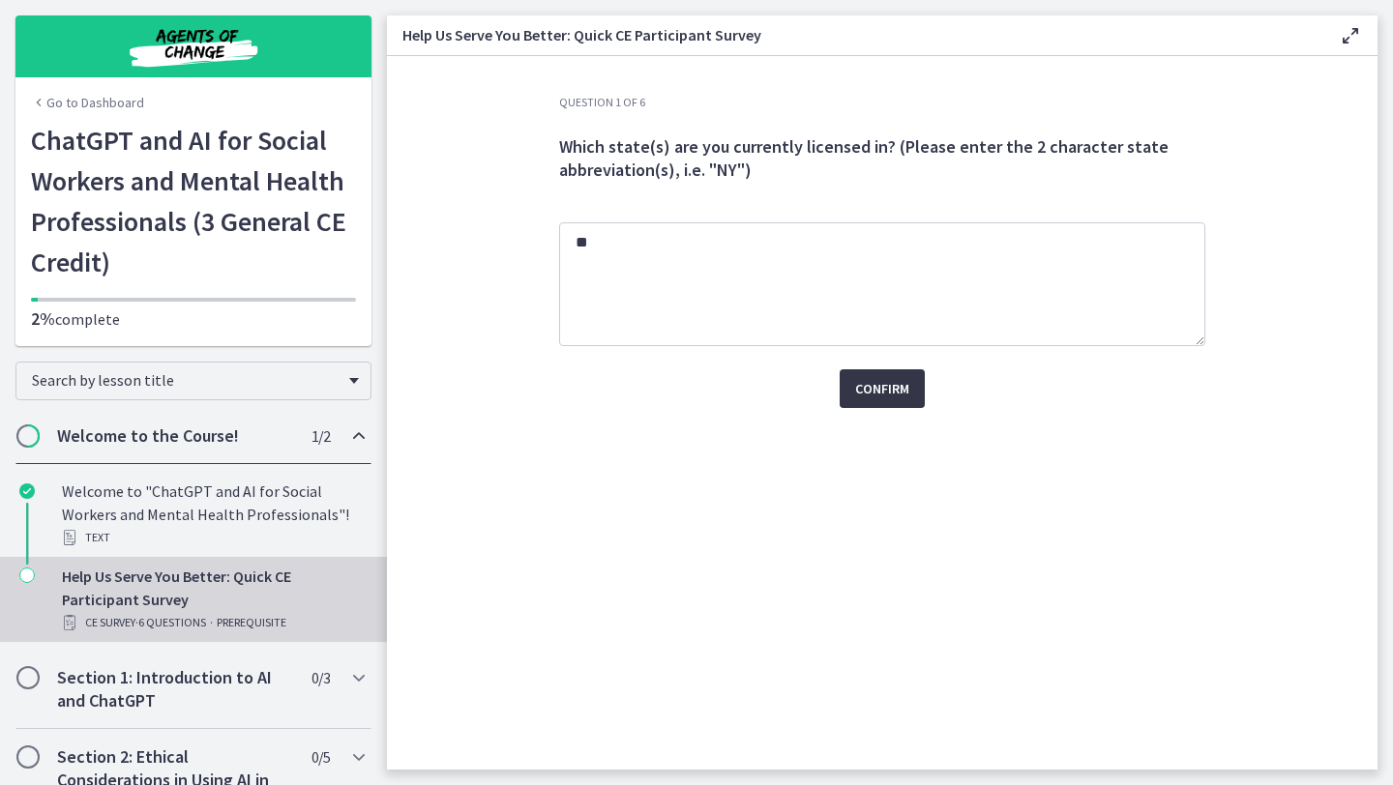
click at [856, 389] on span "Confirm" at bounding box center [882, 388] width 54 height 23
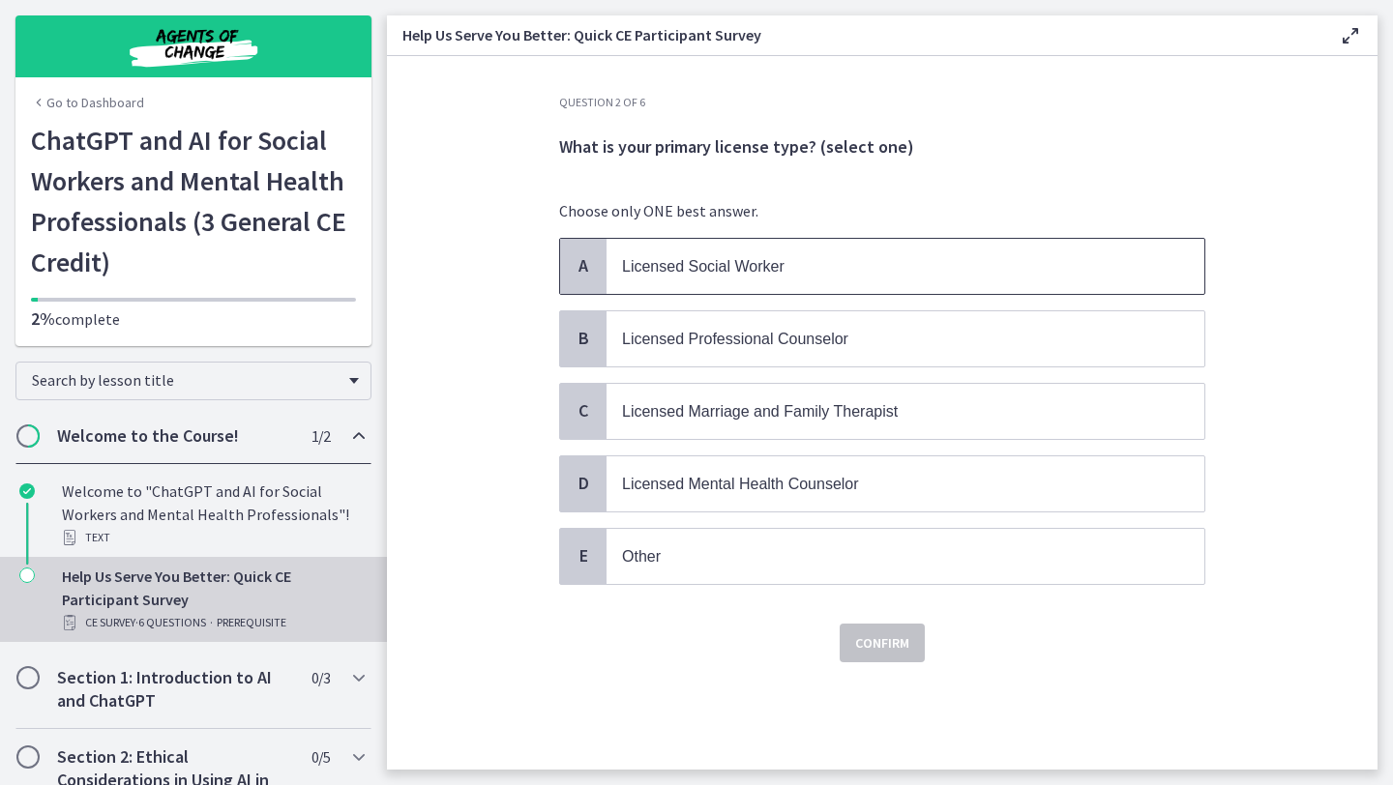
click at [796, 272] on p "Licensed Social Worker" at bounding box center [886, 266] width 528 height 24
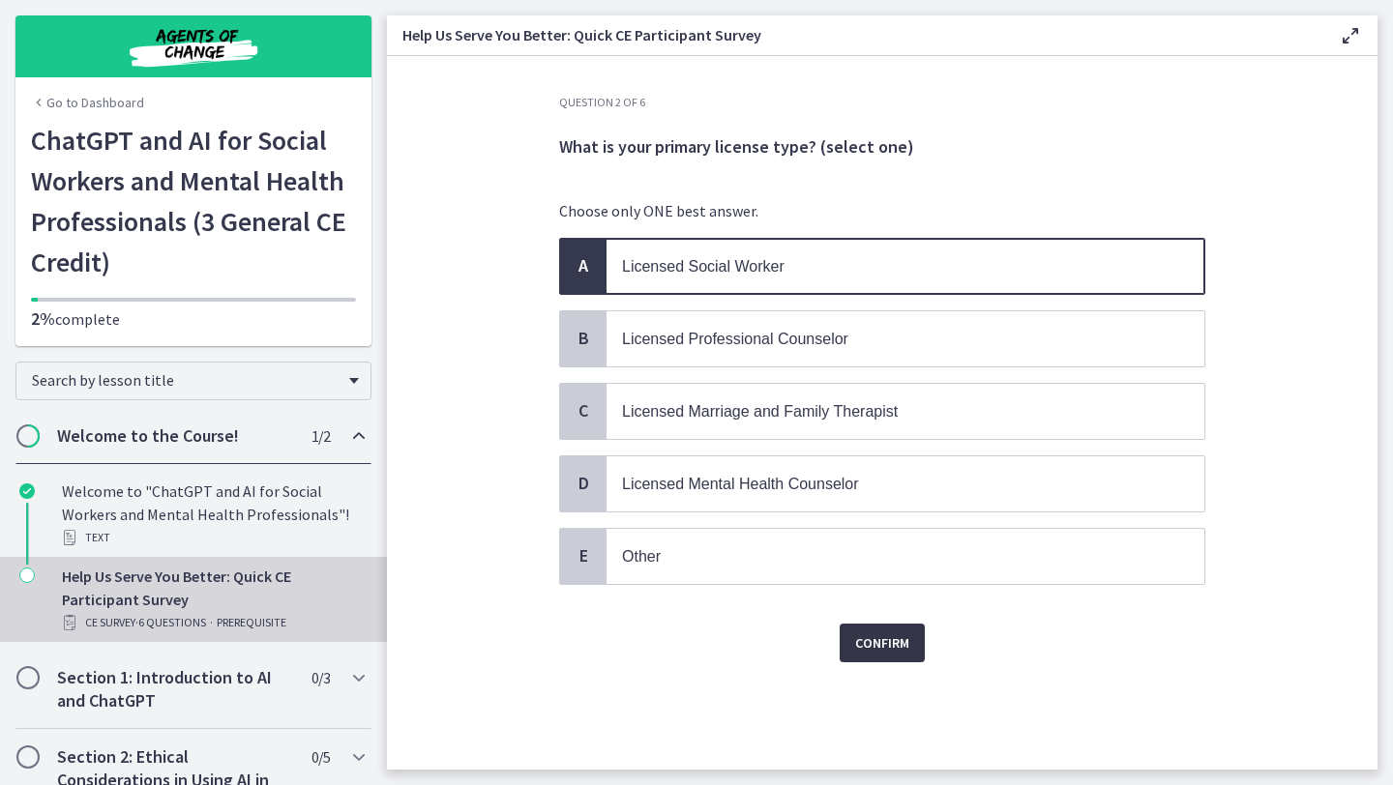
click at [883, 649] on span "Confirm" at bounding box center [882, 643] width 54 height 23
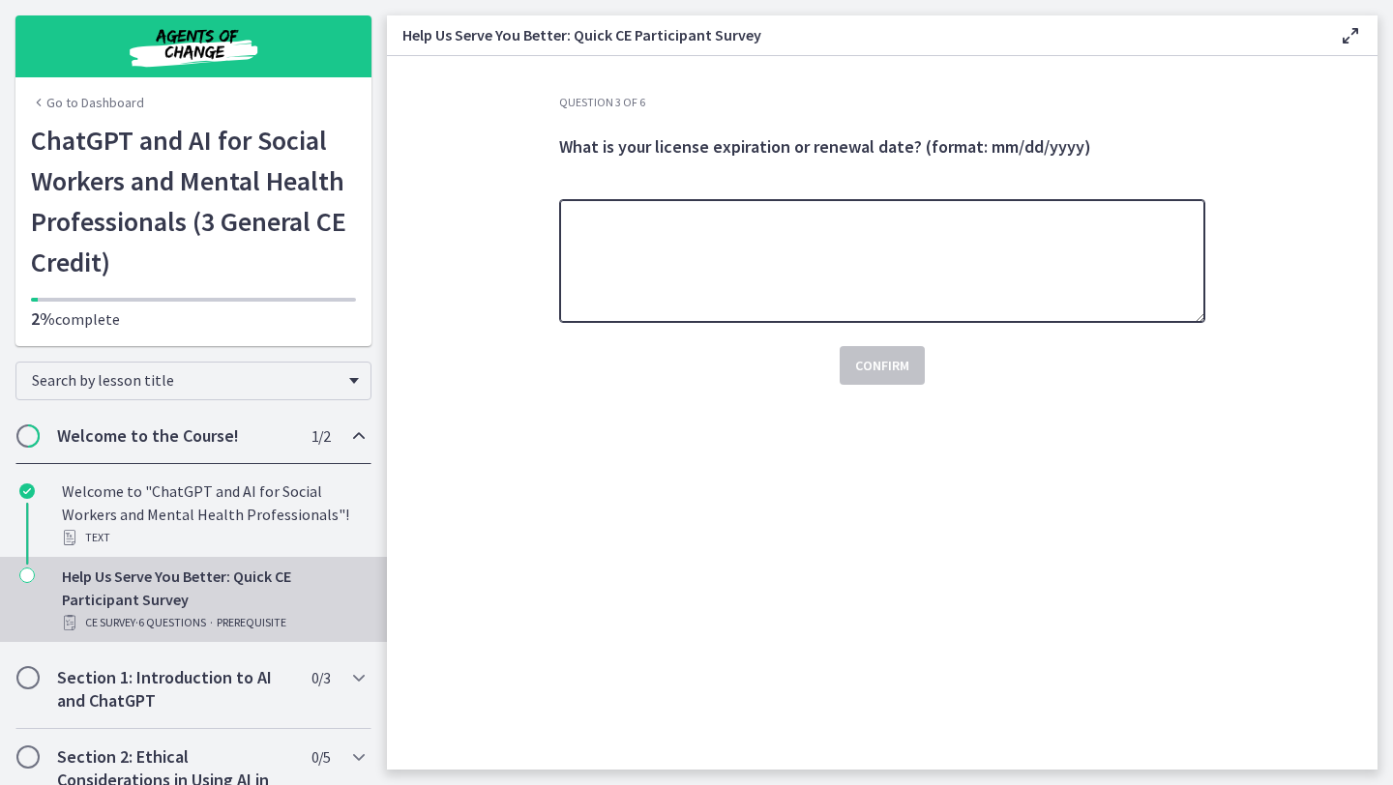
click at [782, 287] on textarea at bounding box center [882, 261] width 646 height 124
type textarea "**********"
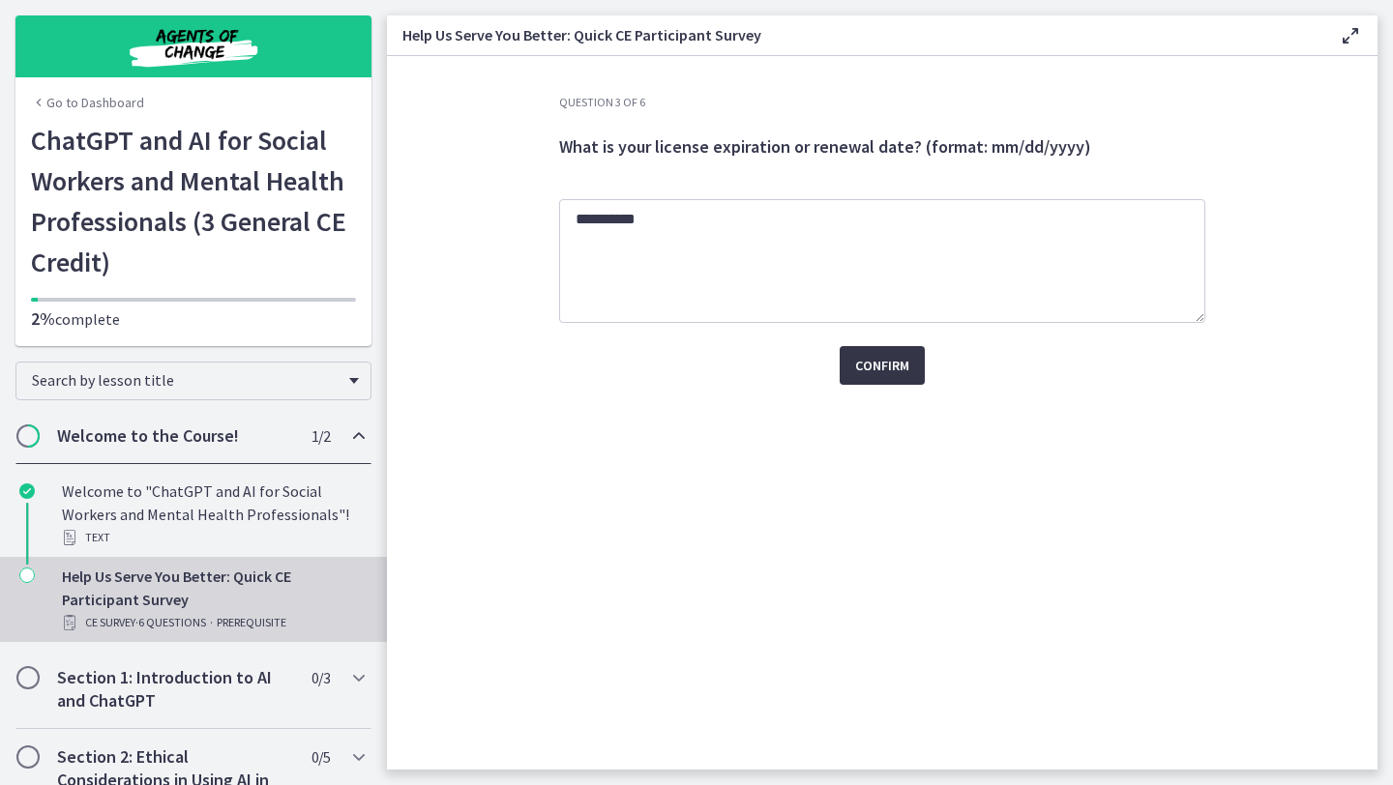
click at [904, 375] on span "Confirm" at bounding box center [882, 365] width 54 height 23
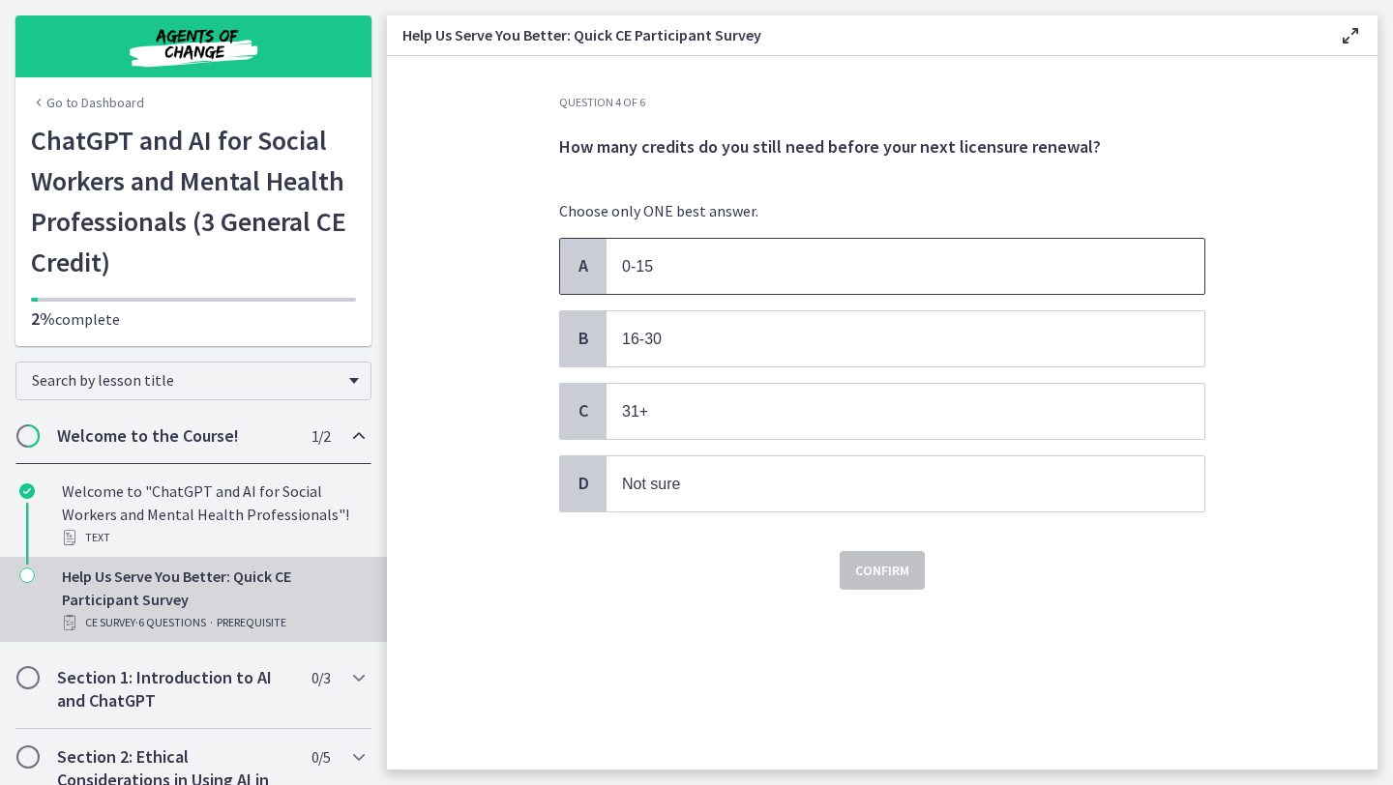
click at [782, 269] on p "0-15" at bounding box center [886, 266] width 528 height 24
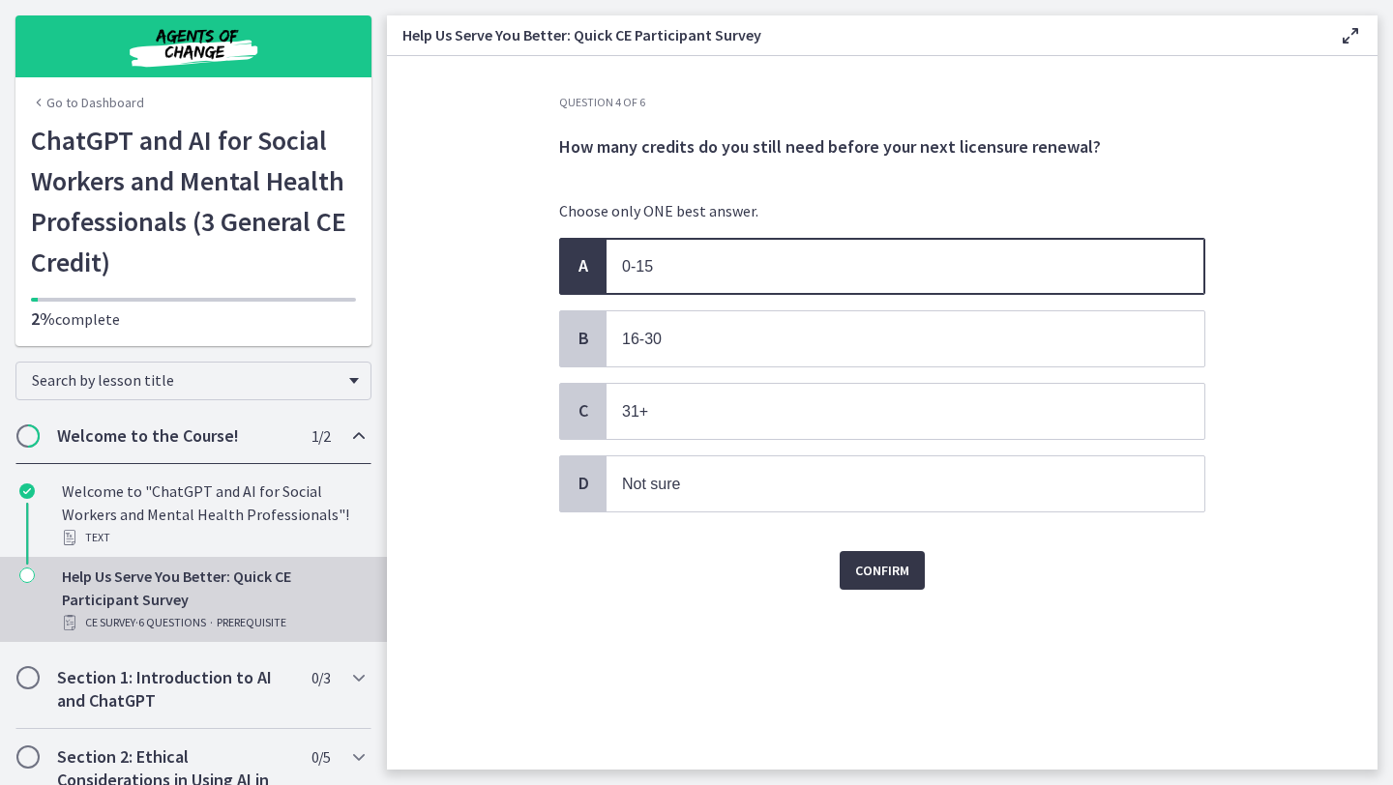
click at [882, 566] on span "Confirm" at bounding box center [882, 570] width 54 height 23
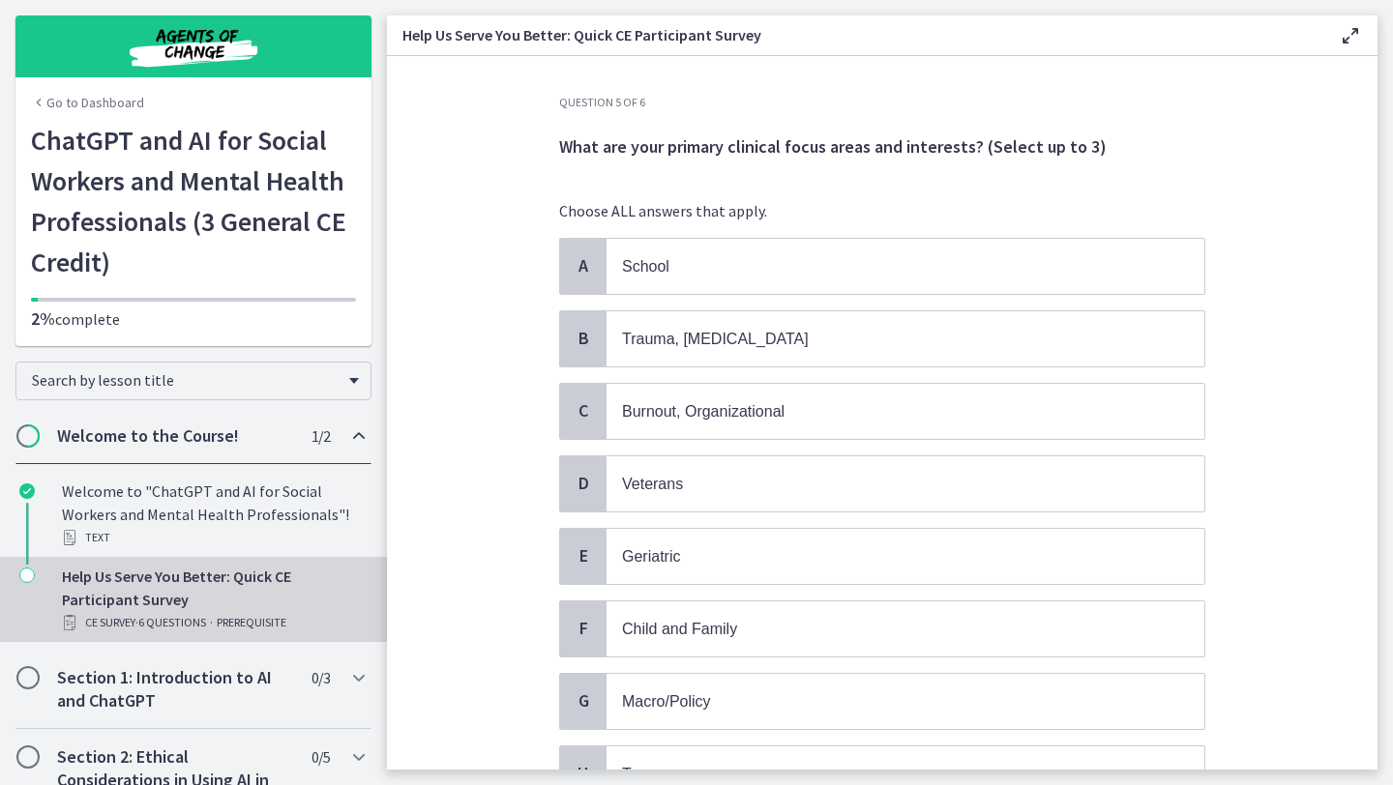
click at [926, 231] on div "Choose ALL answers that apply. A School B Trauma, [MEDICAL_DATA] C Burnout, Org…" at bounding box center [882, 762] width 646 height 1127
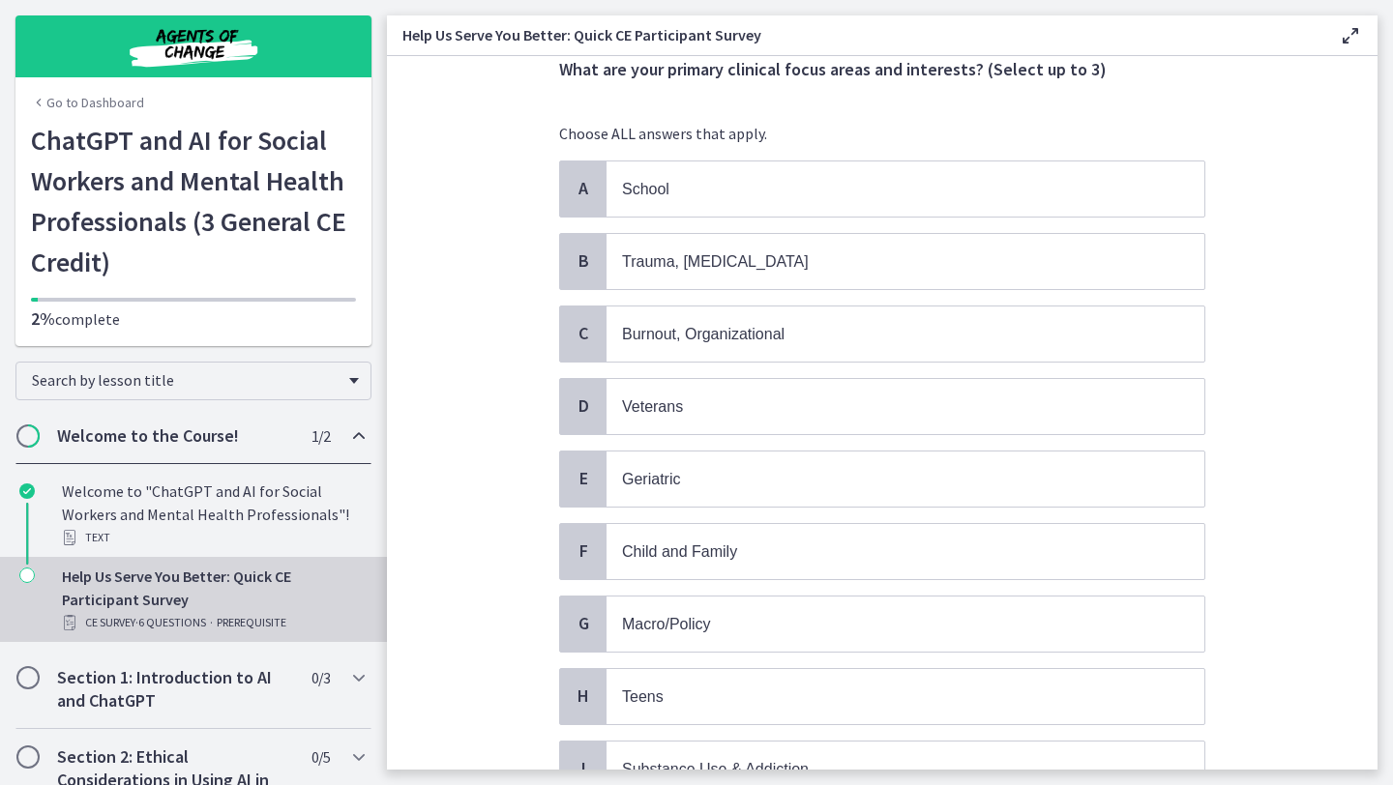
scroll to position [116, 0]
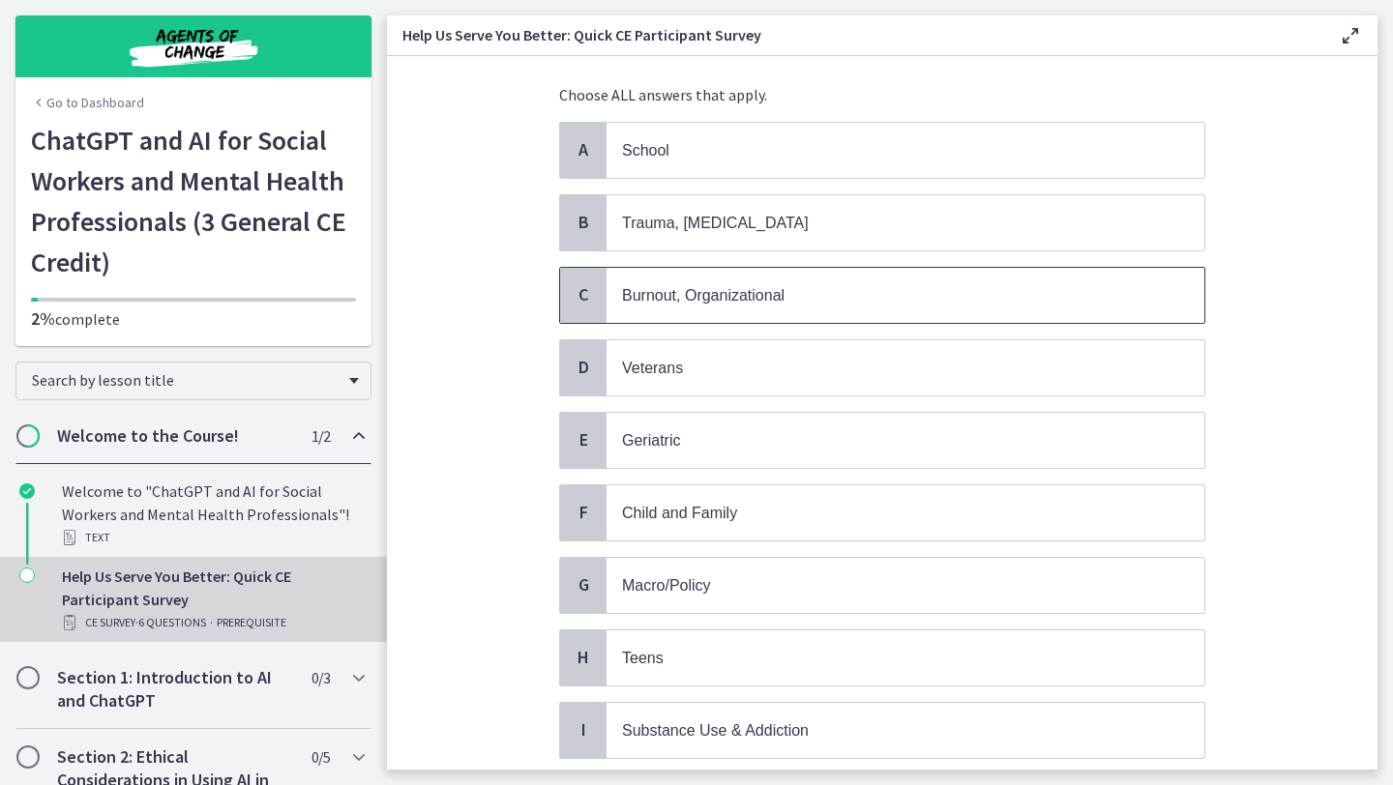
click at [849, 295] on p "Burnout, Organizational" at bounding box center [886, 295] width 528 height 24
click at [1354, 444] on section "Question 5 of 6 What are your primary clinical focus areas and interests? (Sele…" at bounding box center [882, 413] width 990 height 714
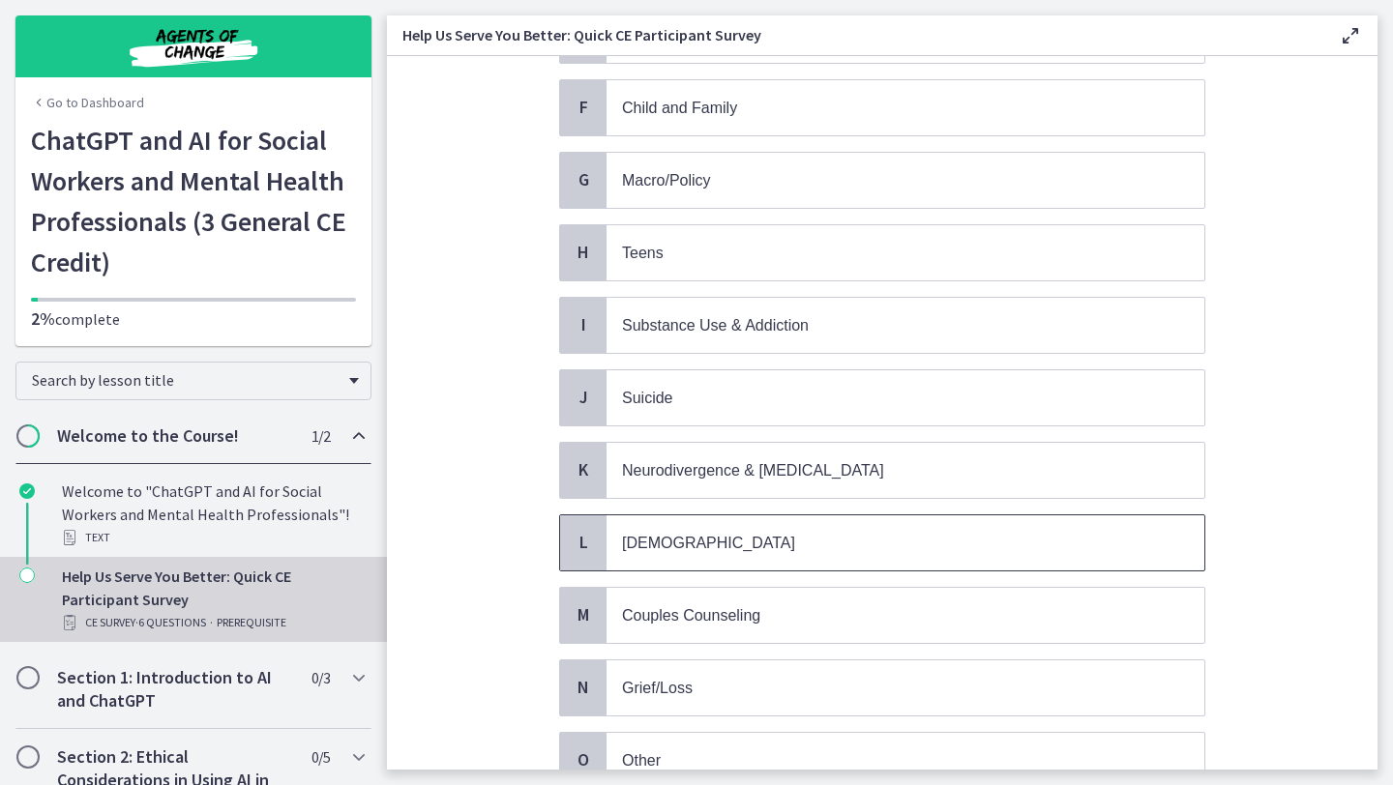
scroll to position [542, 0]
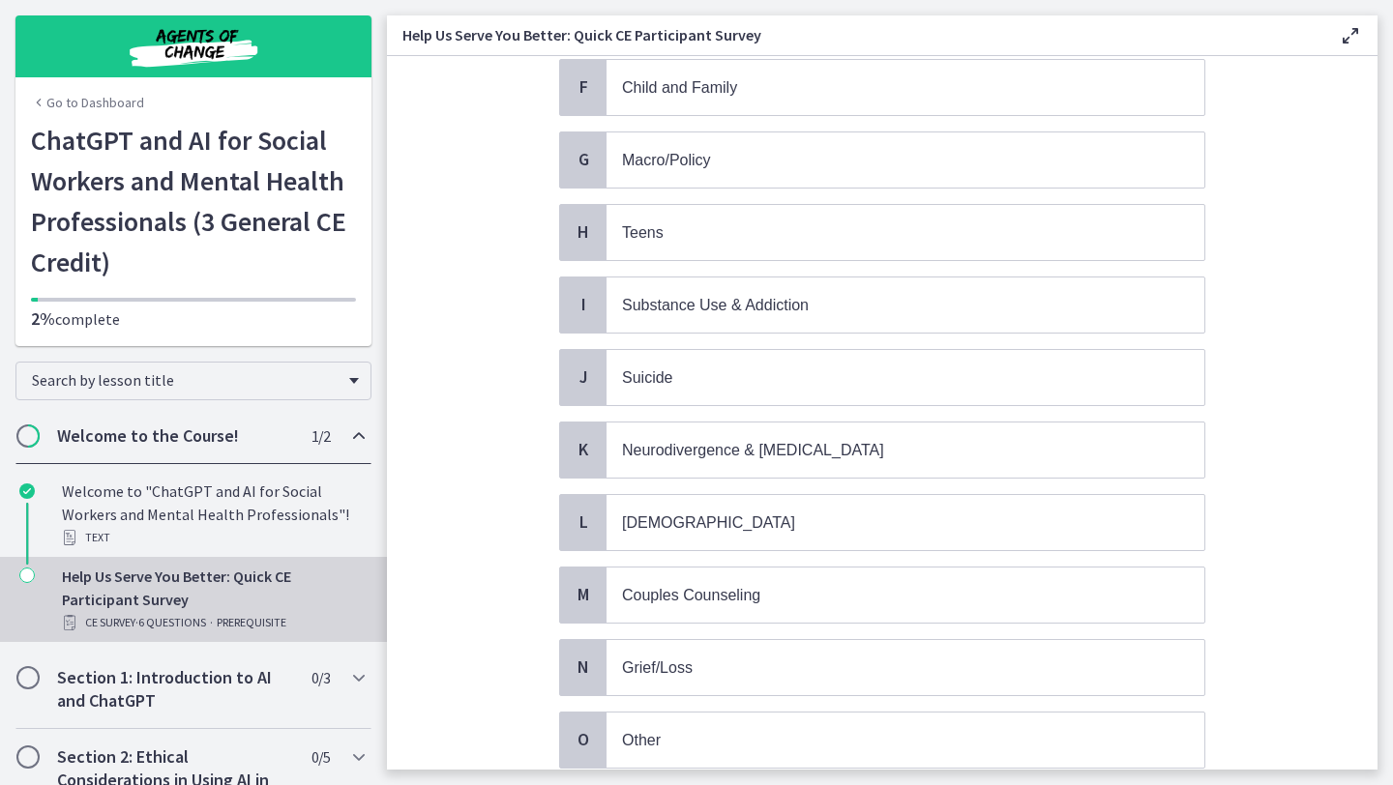
click at [936, 470] on div "A School B Trauma, [MEDICAL_DATA] C Burnout, Organizational D Veterans E [MEDIC…" at bounding box center [882, 232] width 646 height 1073
click at [1094, 444] on p "Neurodivergence & [MEDICAL_DATA]" at bounding box center [886, 450] width 528 height 24
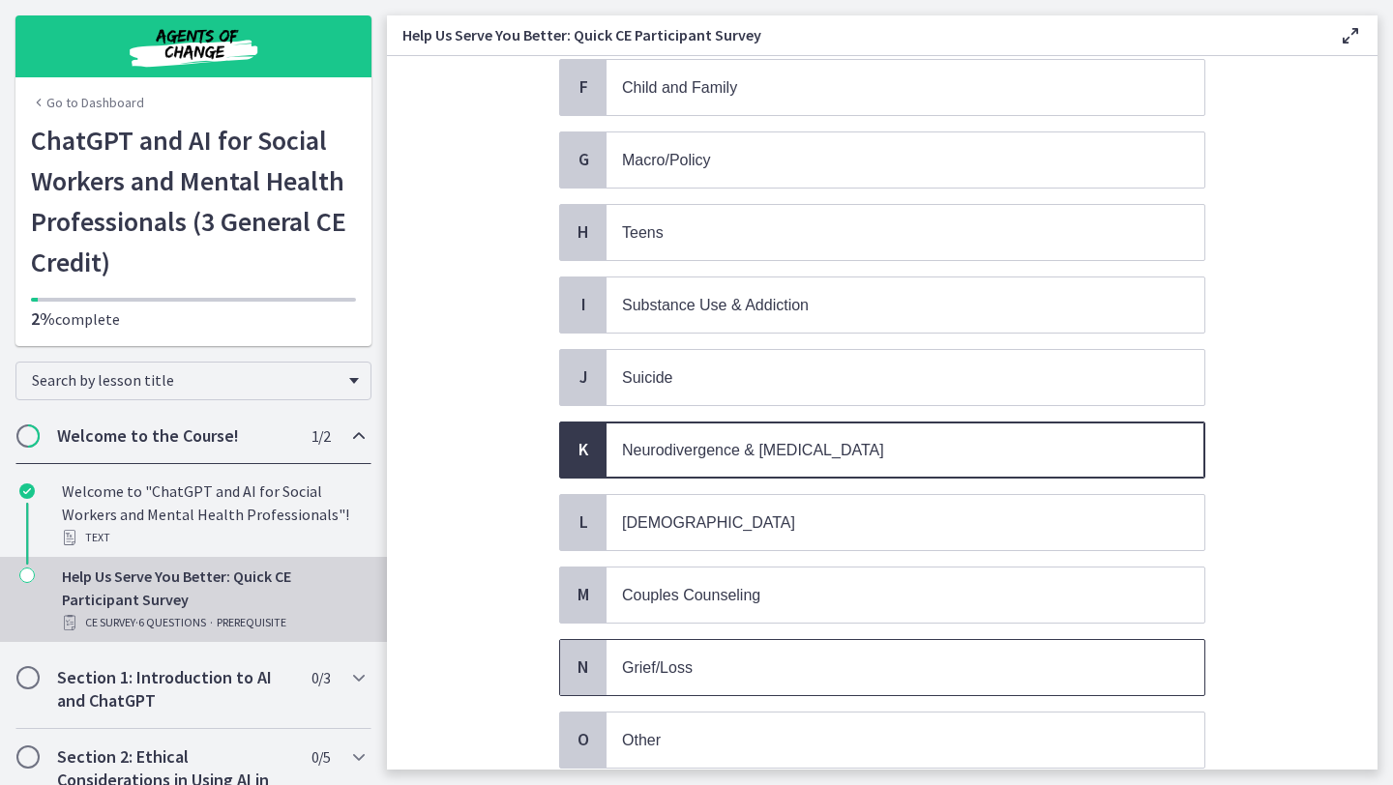
click at [815, 660] on p "Grief/Loss" at bounding box center [886, 668] width 528 height 24
click at [1285, 603] on section "Question 5 of 6 What are your primary clinical focus areas and interests? (Sele…" at bounding box center [882, 413] width 990 height 714
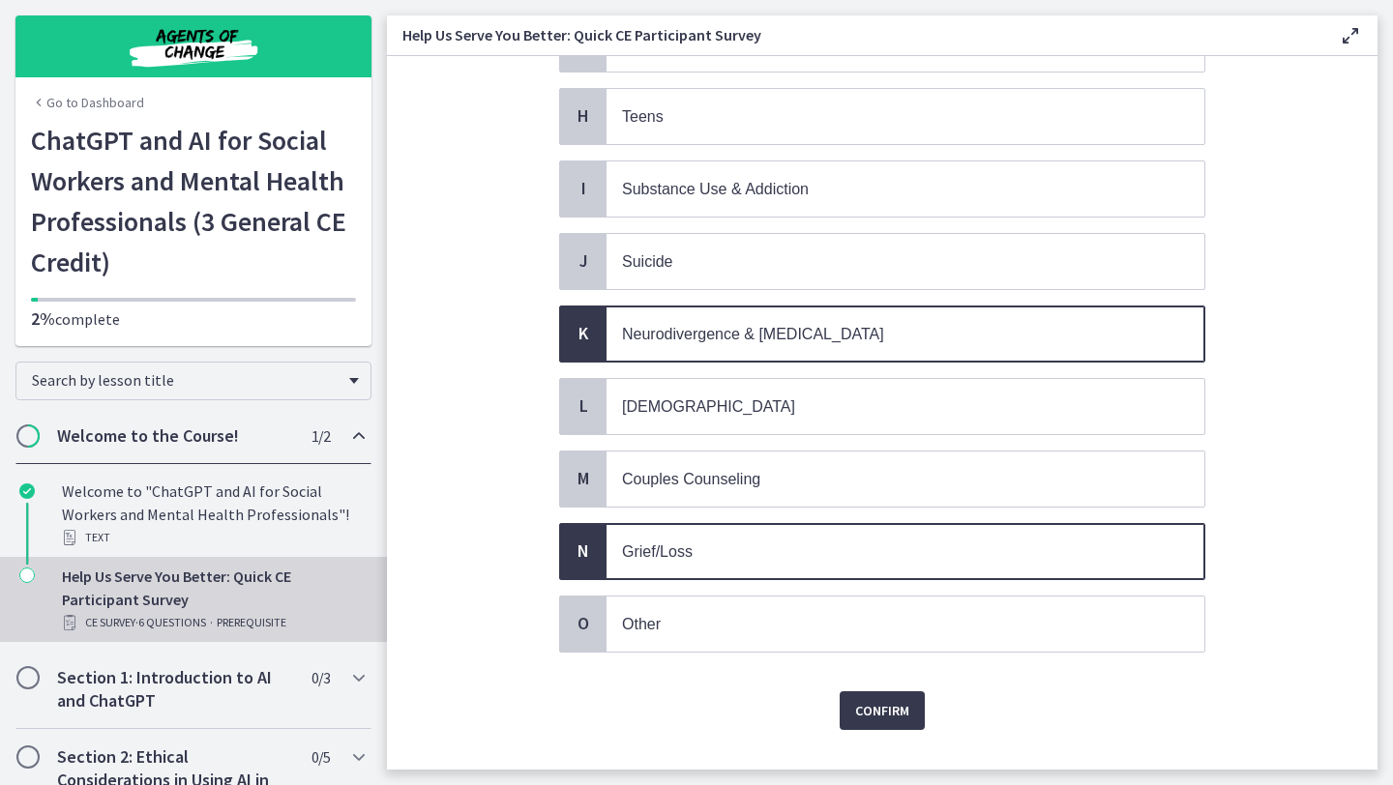
scroll to position [681, 0]
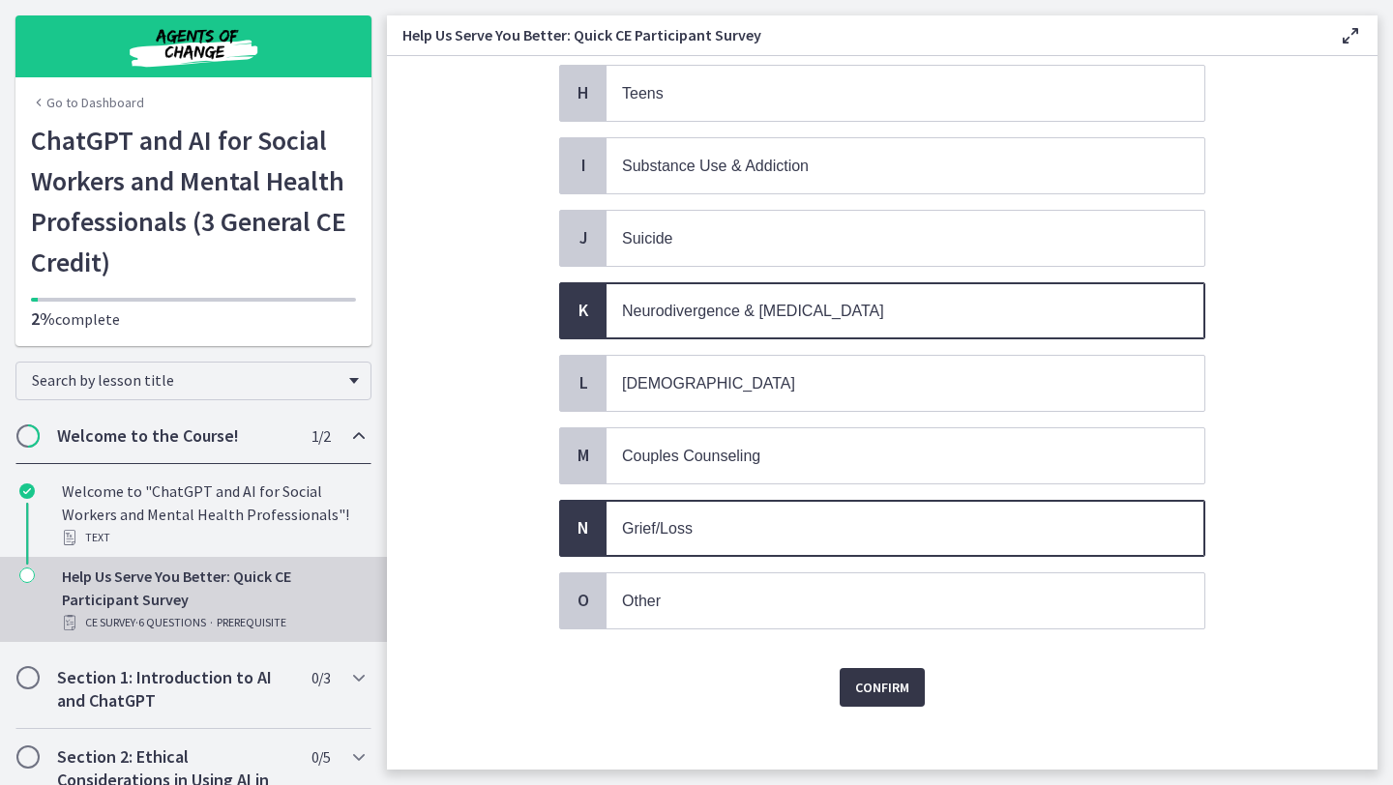
click at [896, 668] on button "Confirm" at bounding box center [882, 687] width 85 height 39
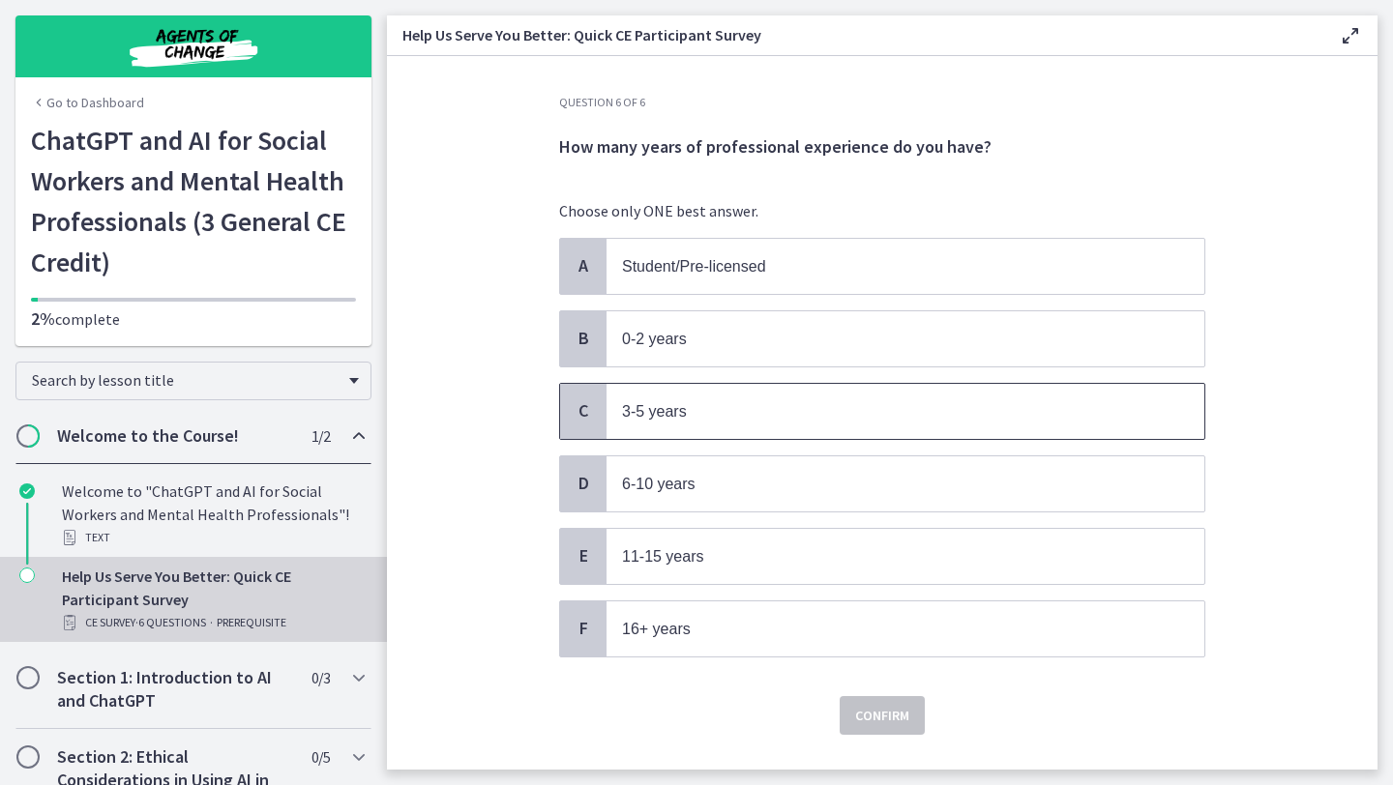
click at [779, 418] on p "3-5 years" at bounding box center [886, 411] width 528 height 24
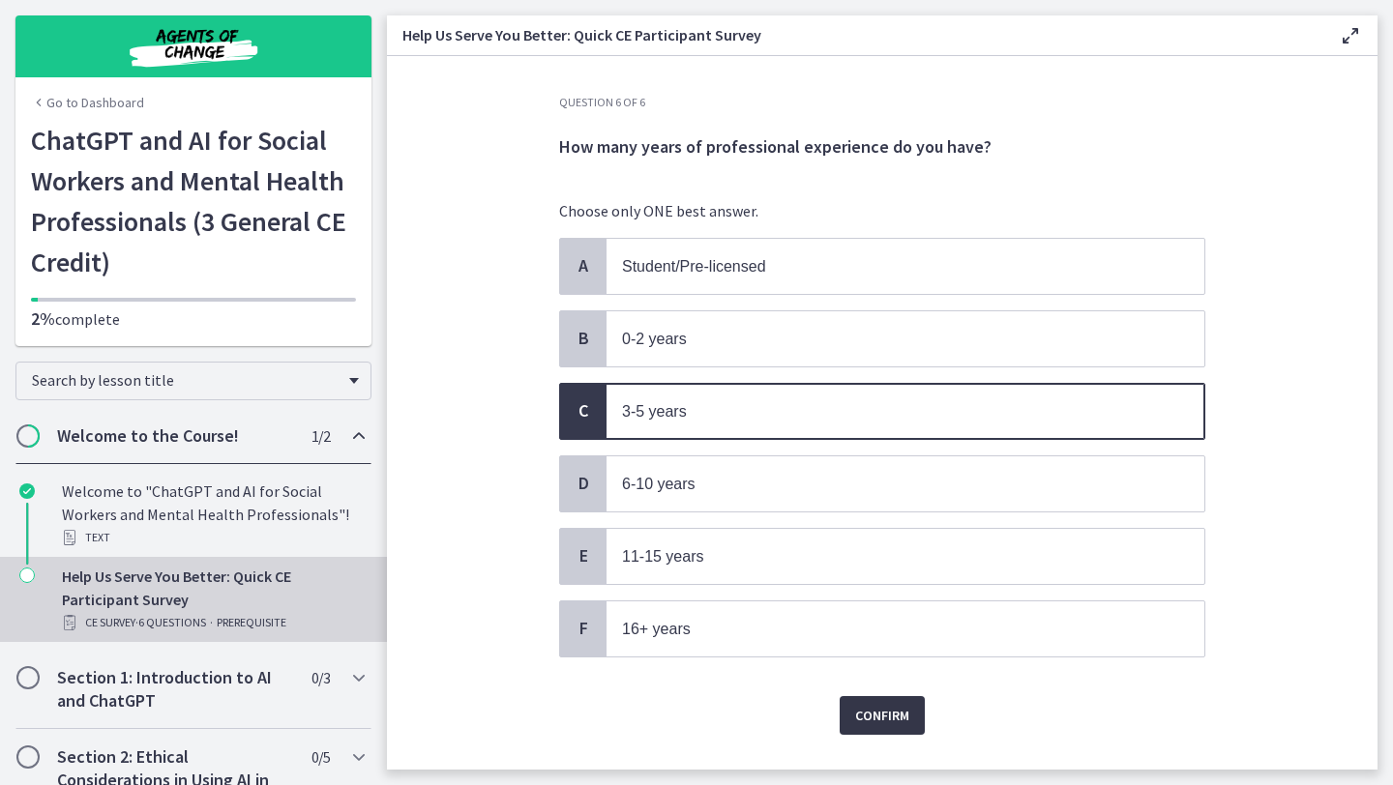
click at [889, 708] on span "Confirm" at bounding box center [882, 715] width 54 height 23
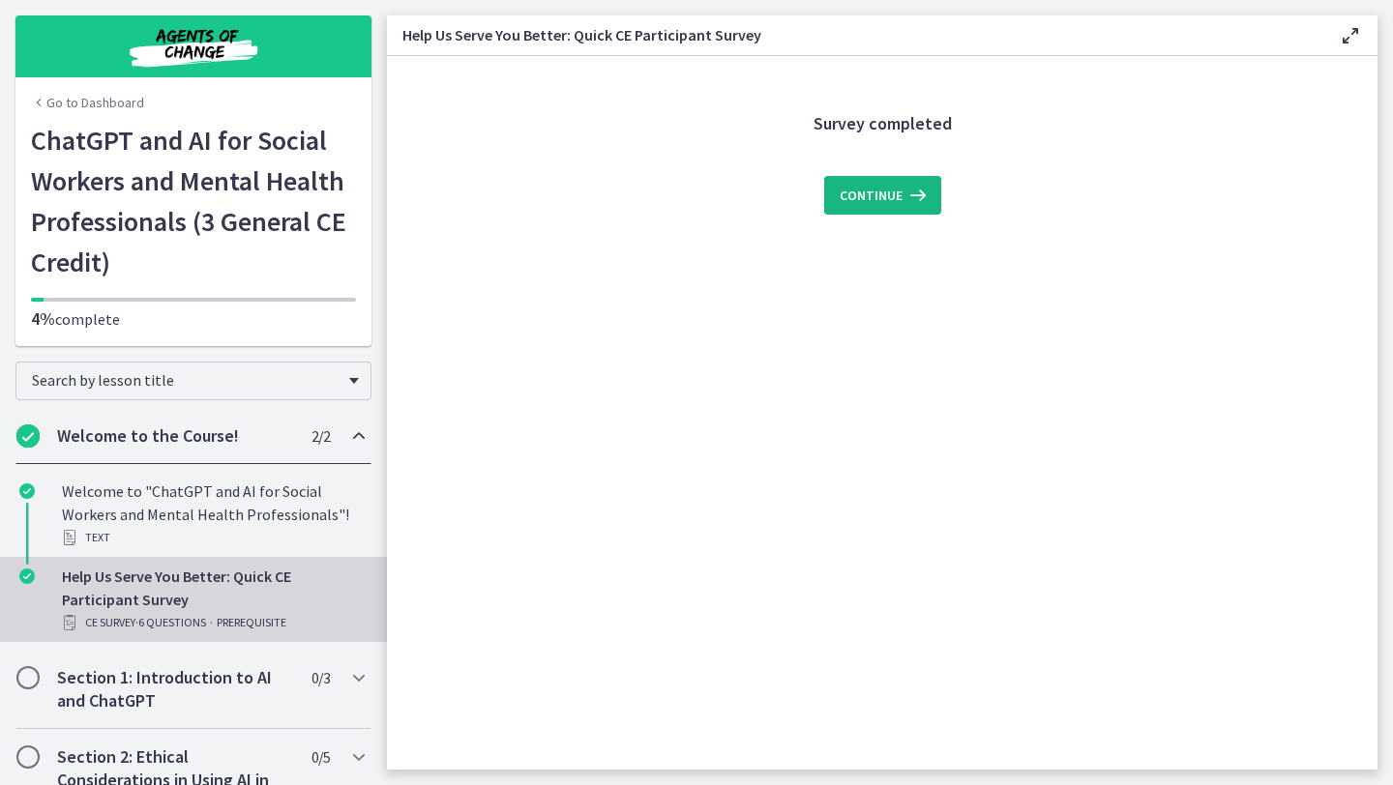
click at [883, 194] on span "Continue" at bounding box center [871, 195] width 63 height 23
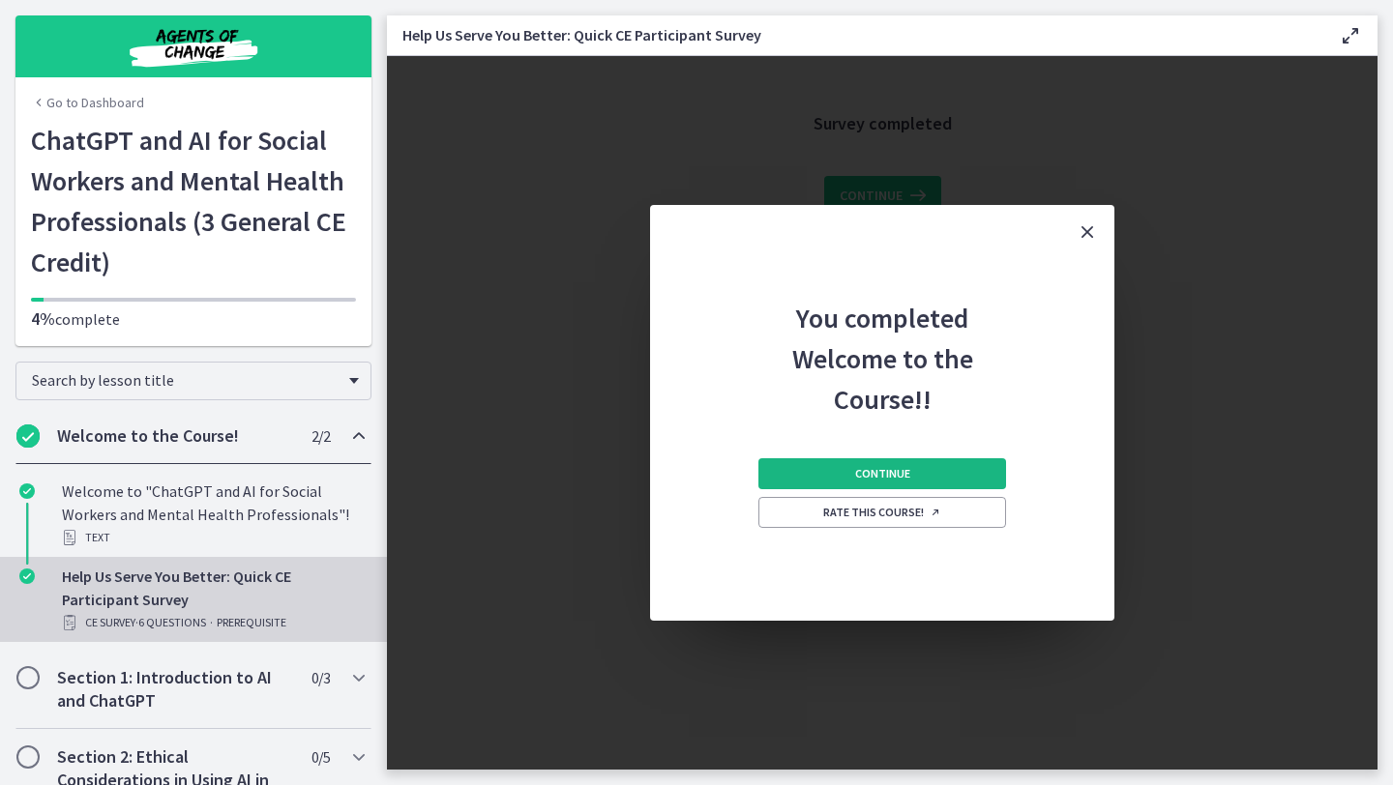
click at [929, 487] on button "Continue" at bounding box center [882, 473] width 248 height 31
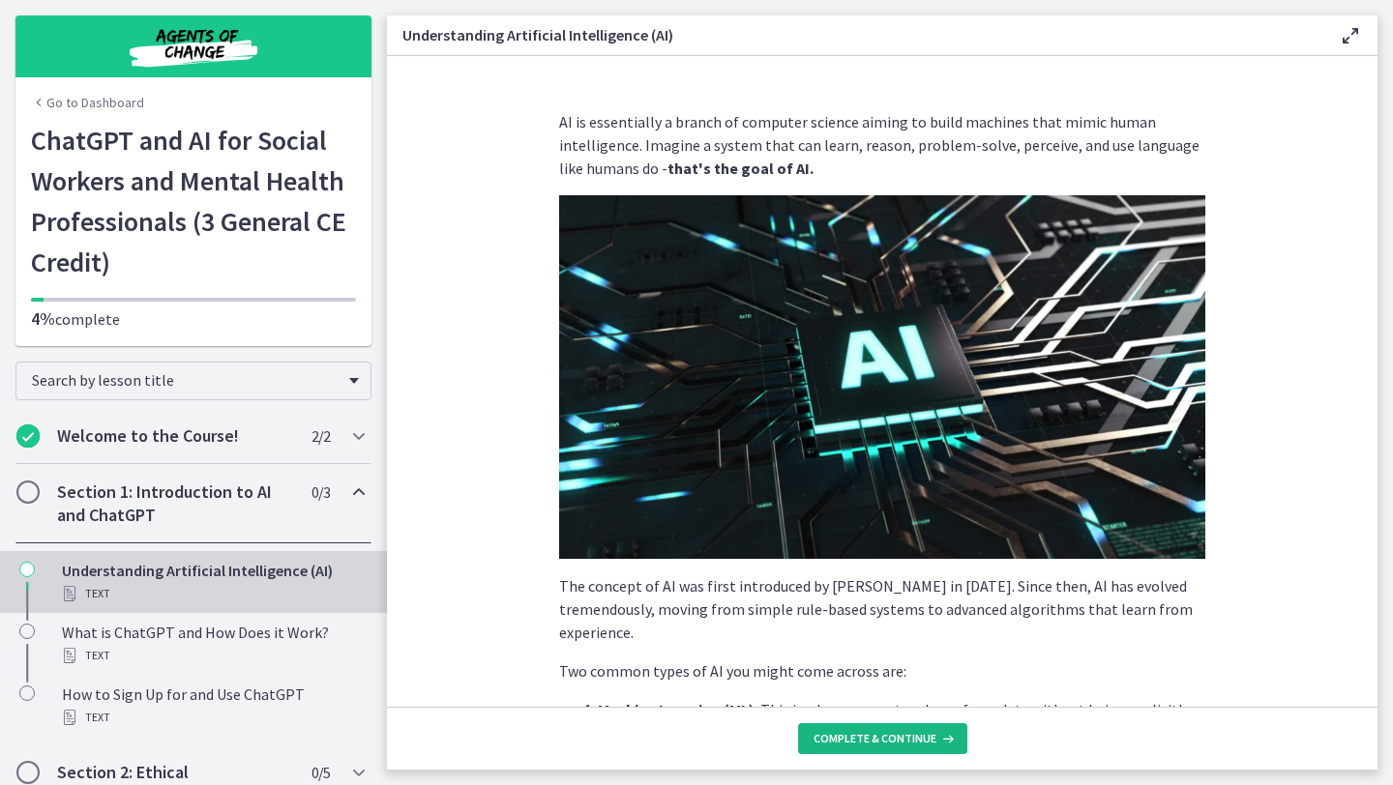
click at [894, 742] on span "Complete & continue" at bounding box center [874, 738] width 123 height 15
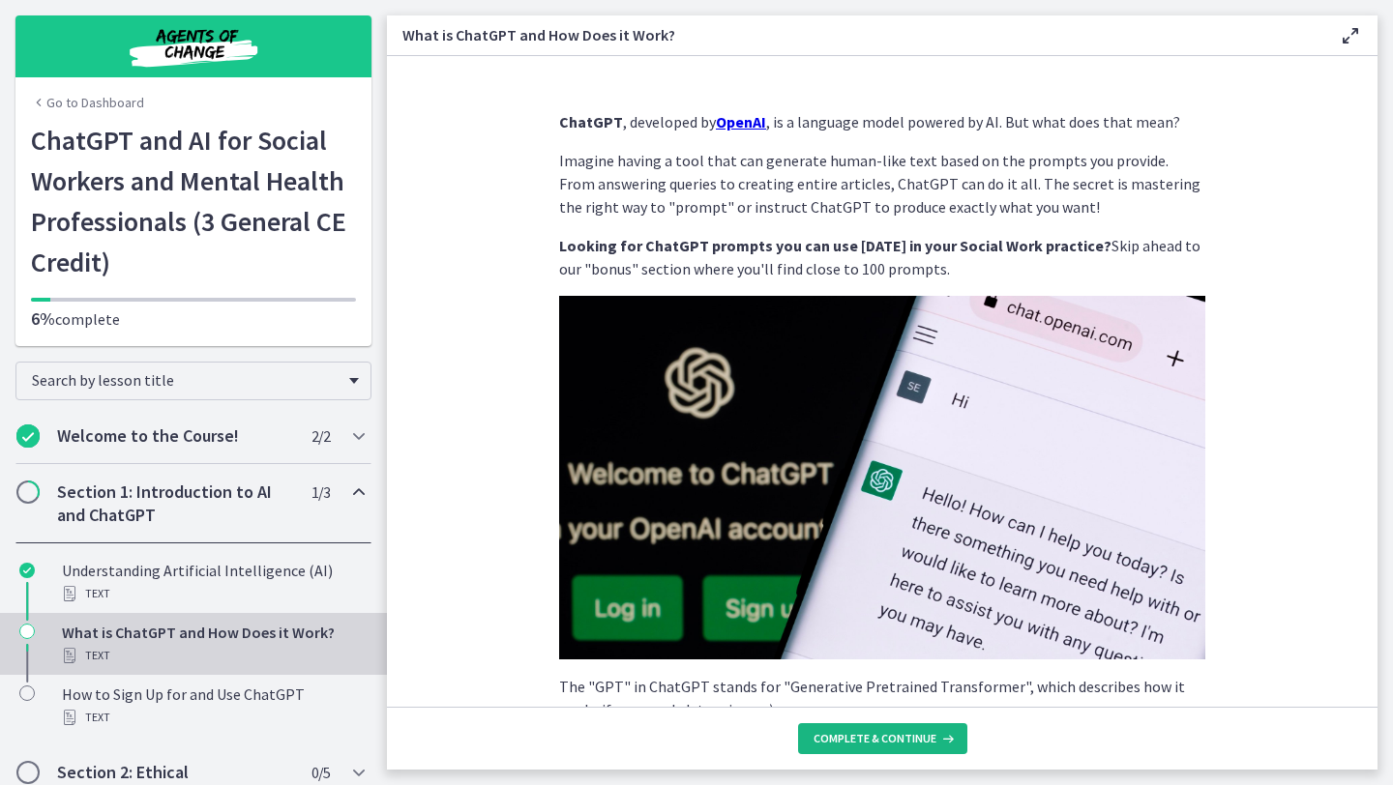
click at [884, 733] on span "Complete & continue" at bounding box center [874, 738] width 123 height 15
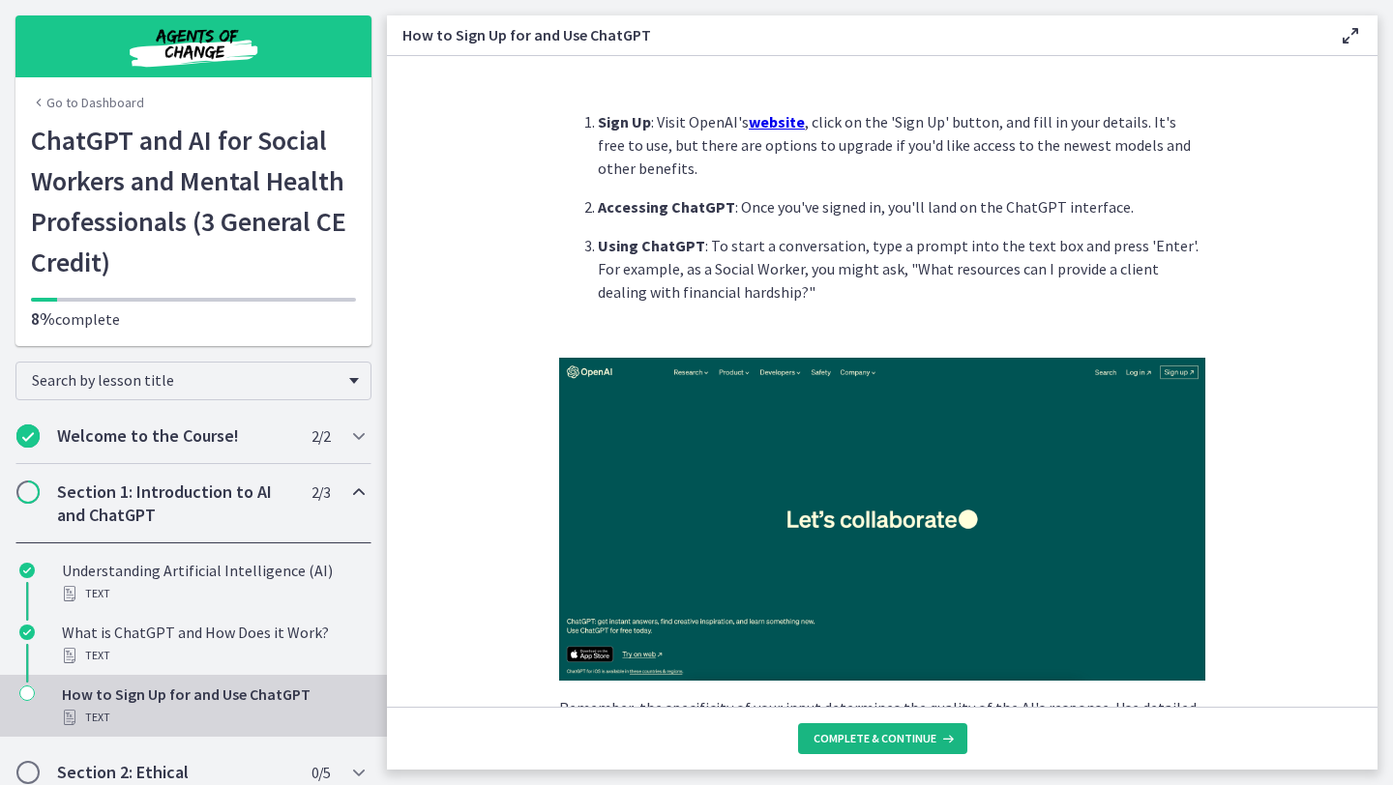
click at [885, 735] on span "Complete & continue" at bounding box center [874, 738] width 123 height 15
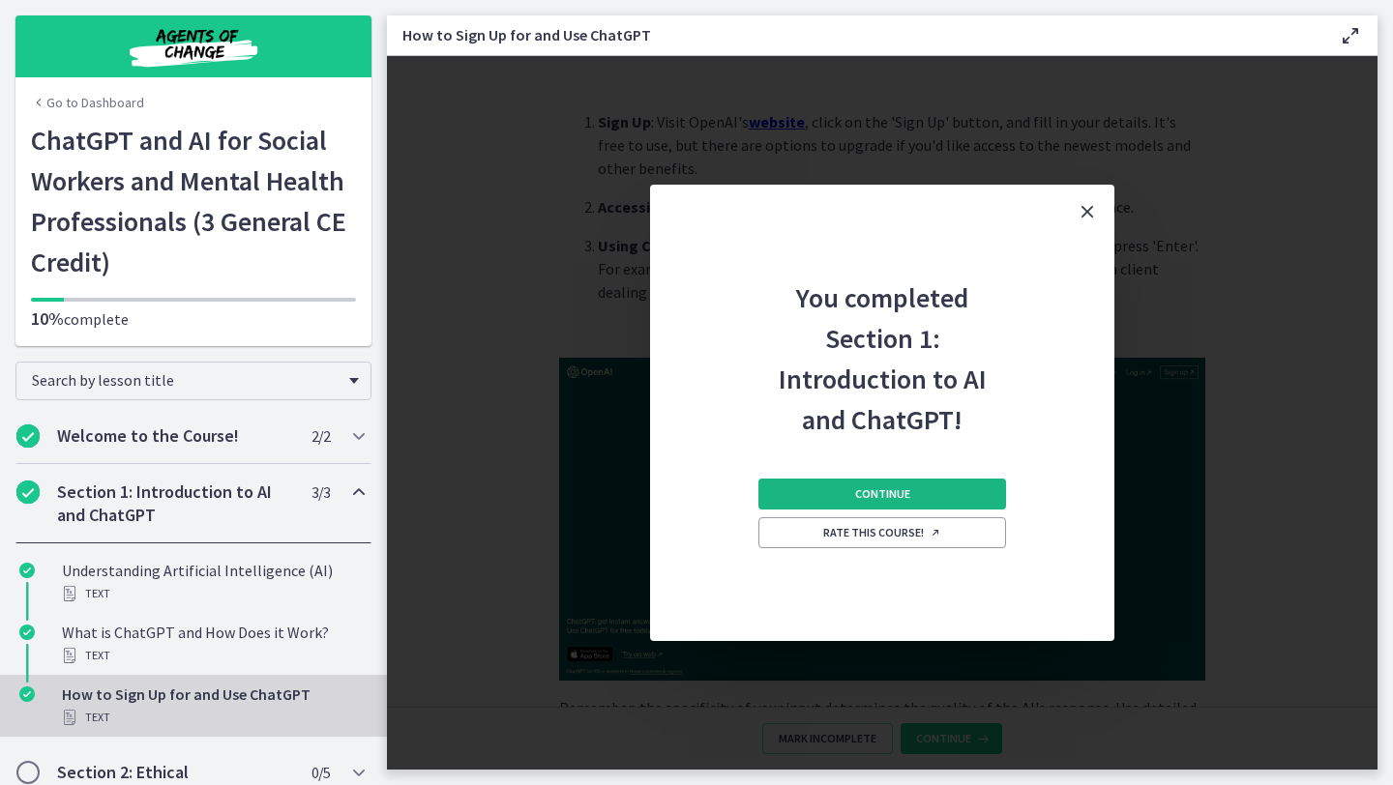
click at [923, 494] on button "Continue" at bounding box center [882, 494] width 248 height 31
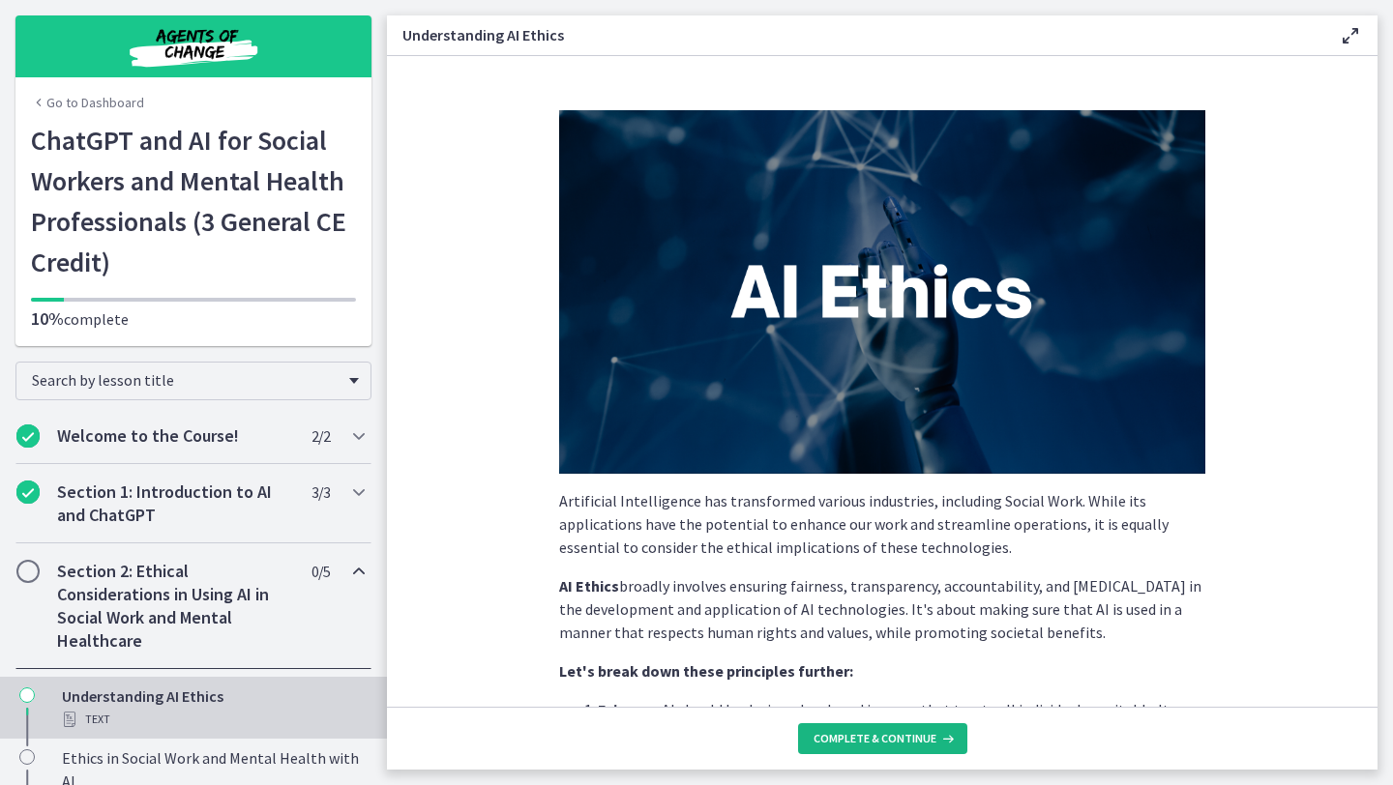
click at [889, 739] on span "Complete & continue" at bounding box center [874, 738] width 123 height 15
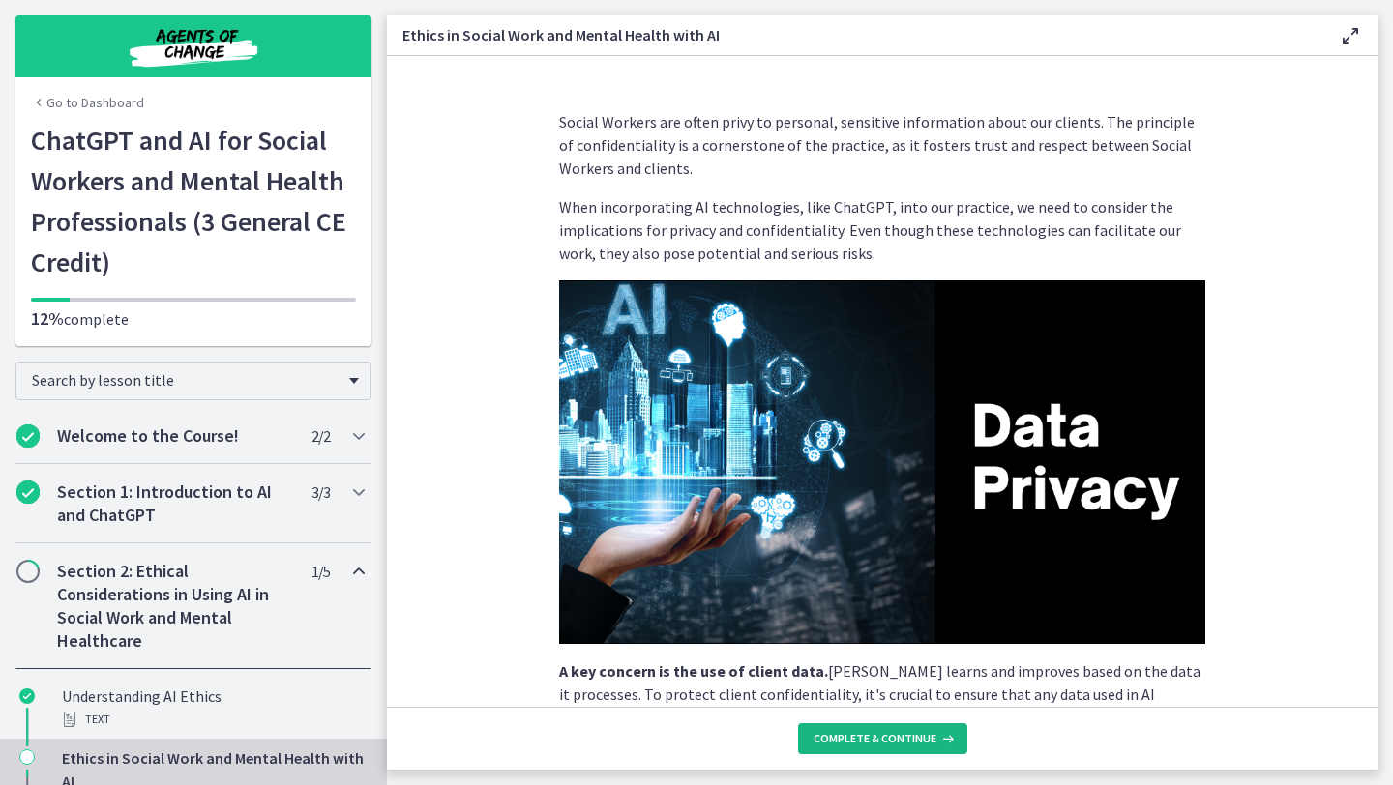
click at [889, 739] on span "Complete & continue" at bounding box center [874, 738] width 123 height 15
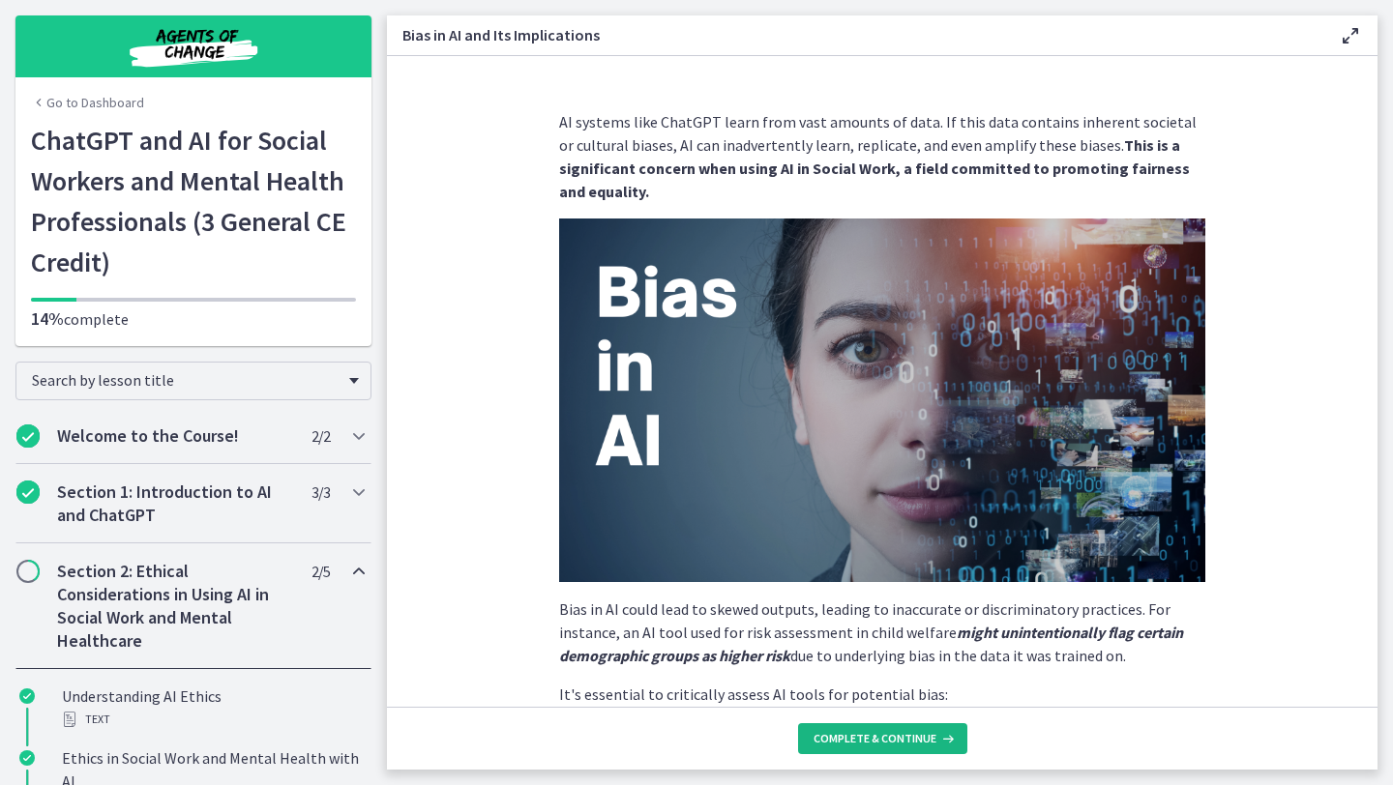
click at [889, 739] on span "Complete & continue" at bounding box center [874, 738] width 123 height 15
click at [1351, 439] on section "AI systems like ChatGPT learn from vast amounts of data. If this data contains …" at bounding box center [882, 381] width 990 height 651
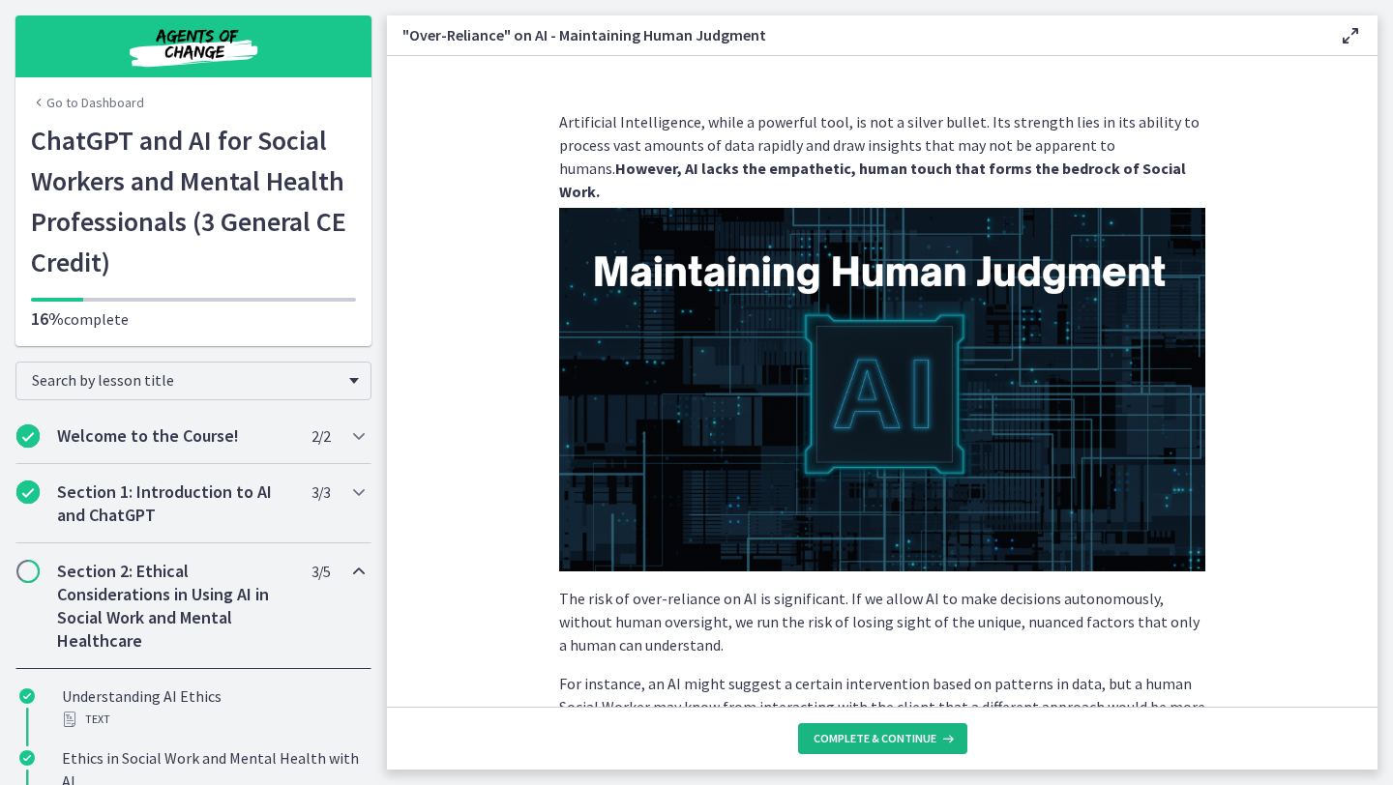
click at [898, 744] on span "Complete & continue" at bounding box center [874, 738] width 123 height 15
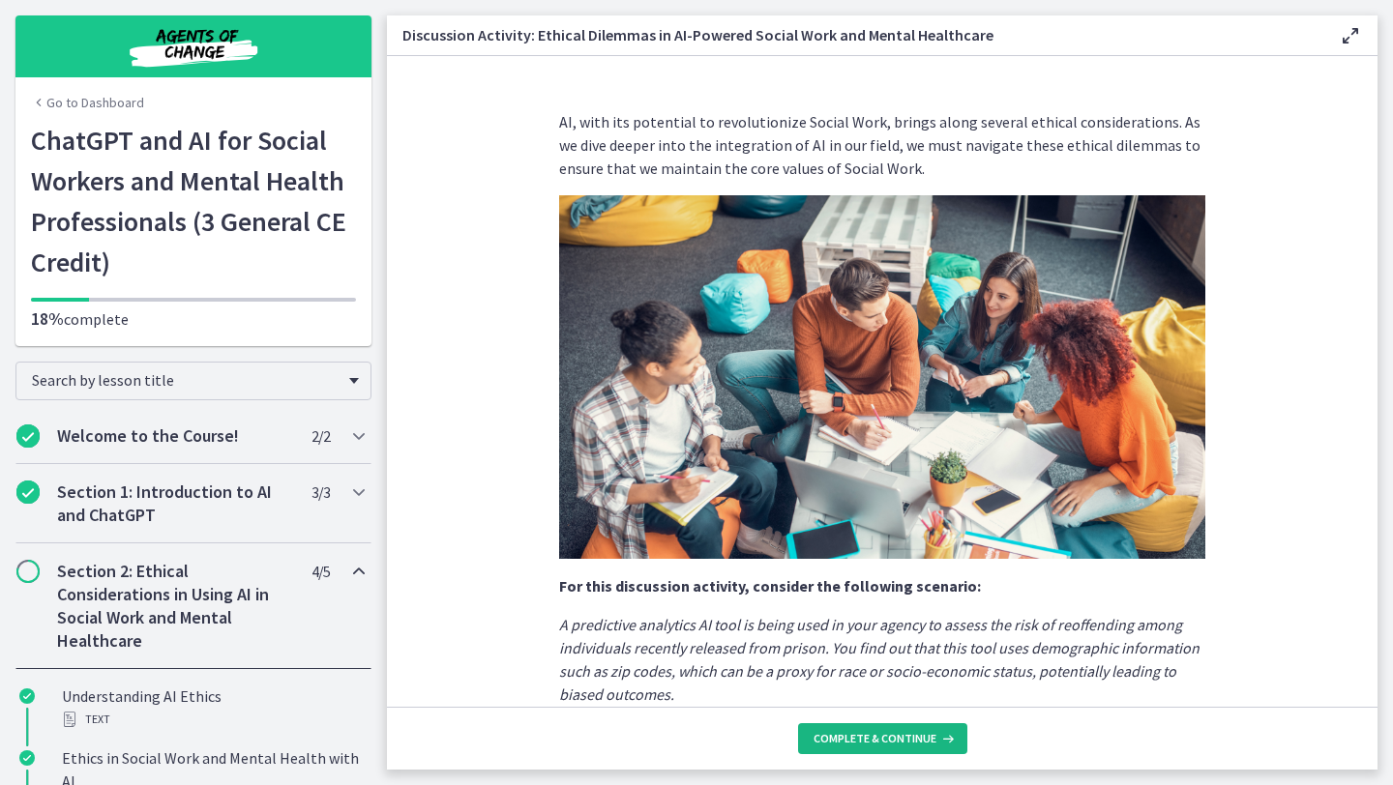
click at [897, 744] on span "Complete & continue" at bounding box center [874, 738] width 123 height 15
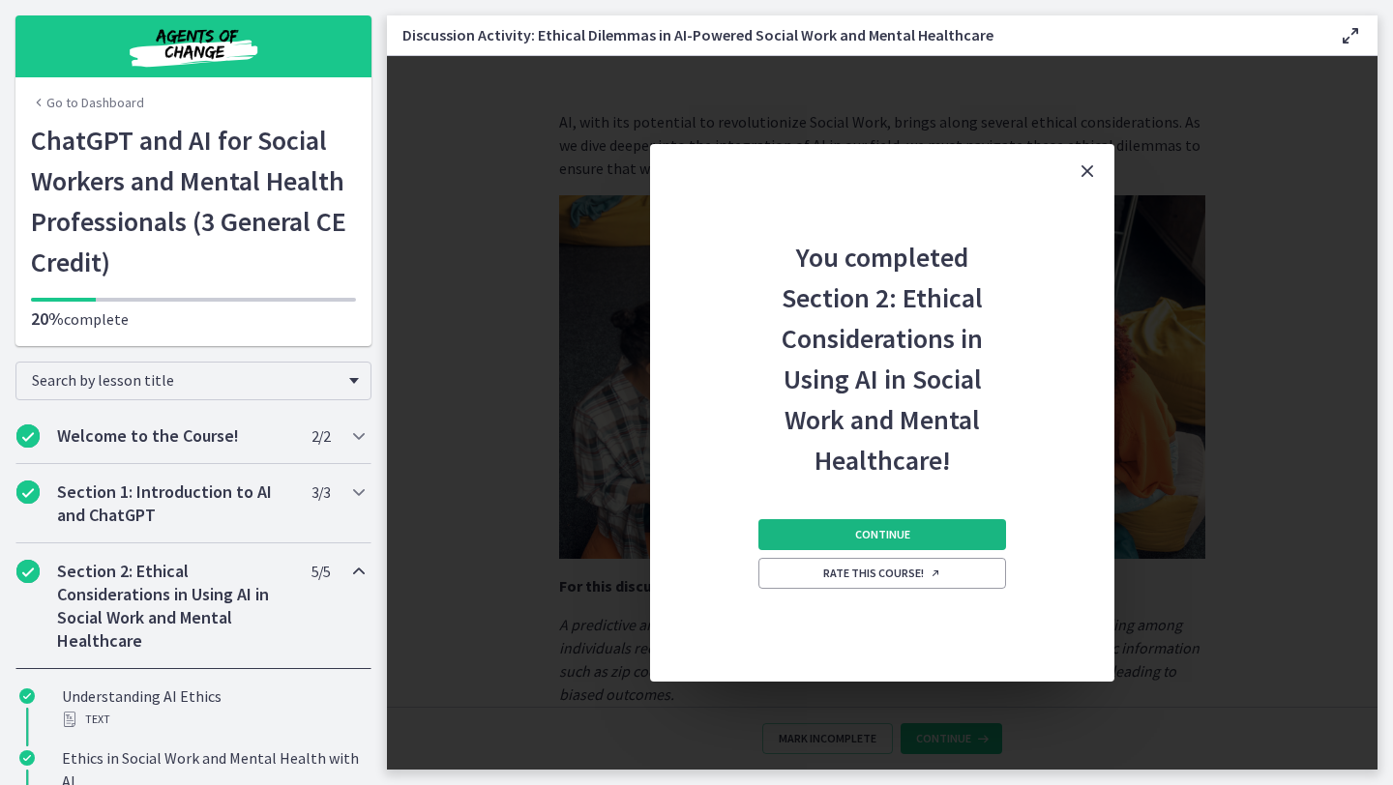
click at [903, 533] on span "Continue" at bounding box center [882, 534] width 55 height 15
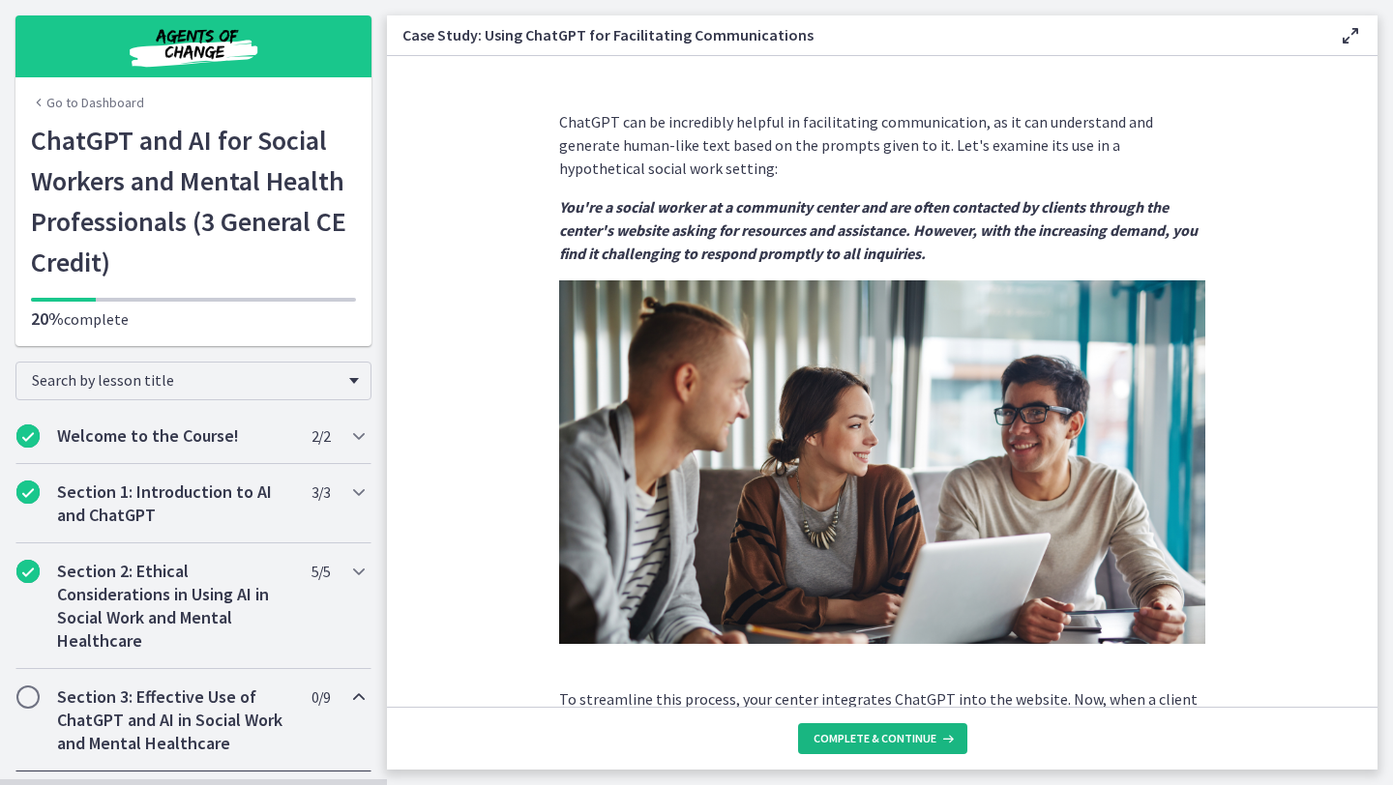
click at [877, 735] on span "Complete & continue" at bounding box center [874, 738] width 123 height 15
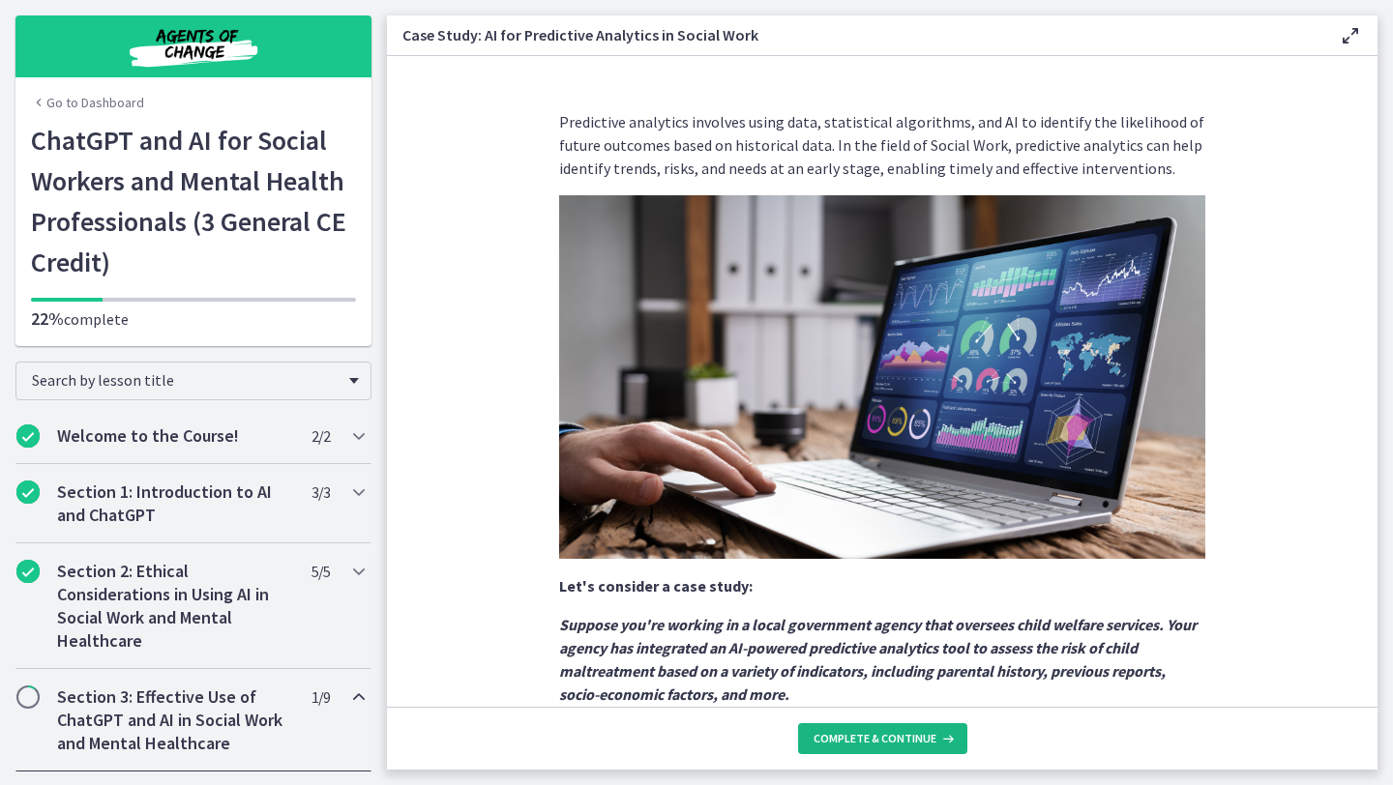
click at [877, 732] on span "Complete & continue" at bounding box center [874, 738] width 123 height 15
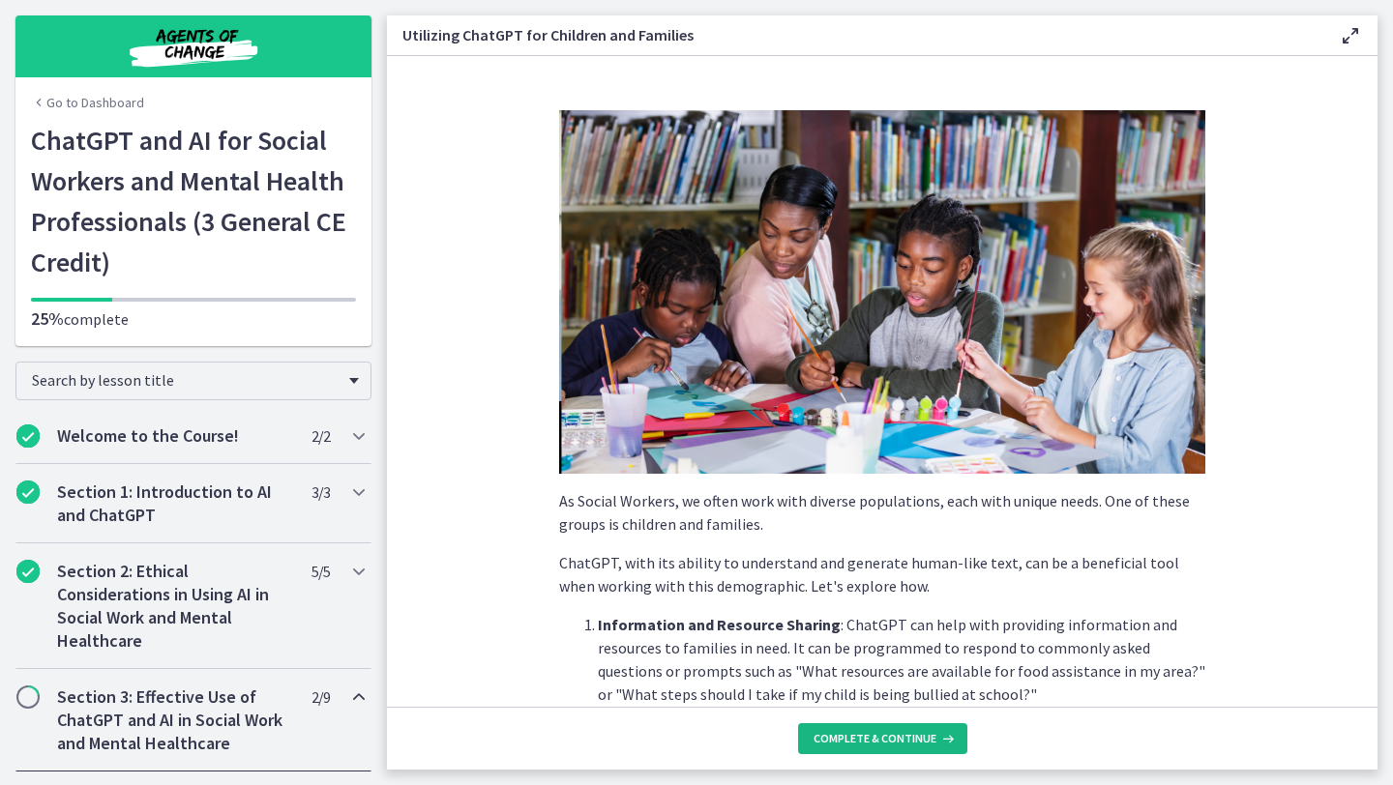
click at [877, 732] on span "Complete & continue" at bounding box center [874, 738] width 123 height 15
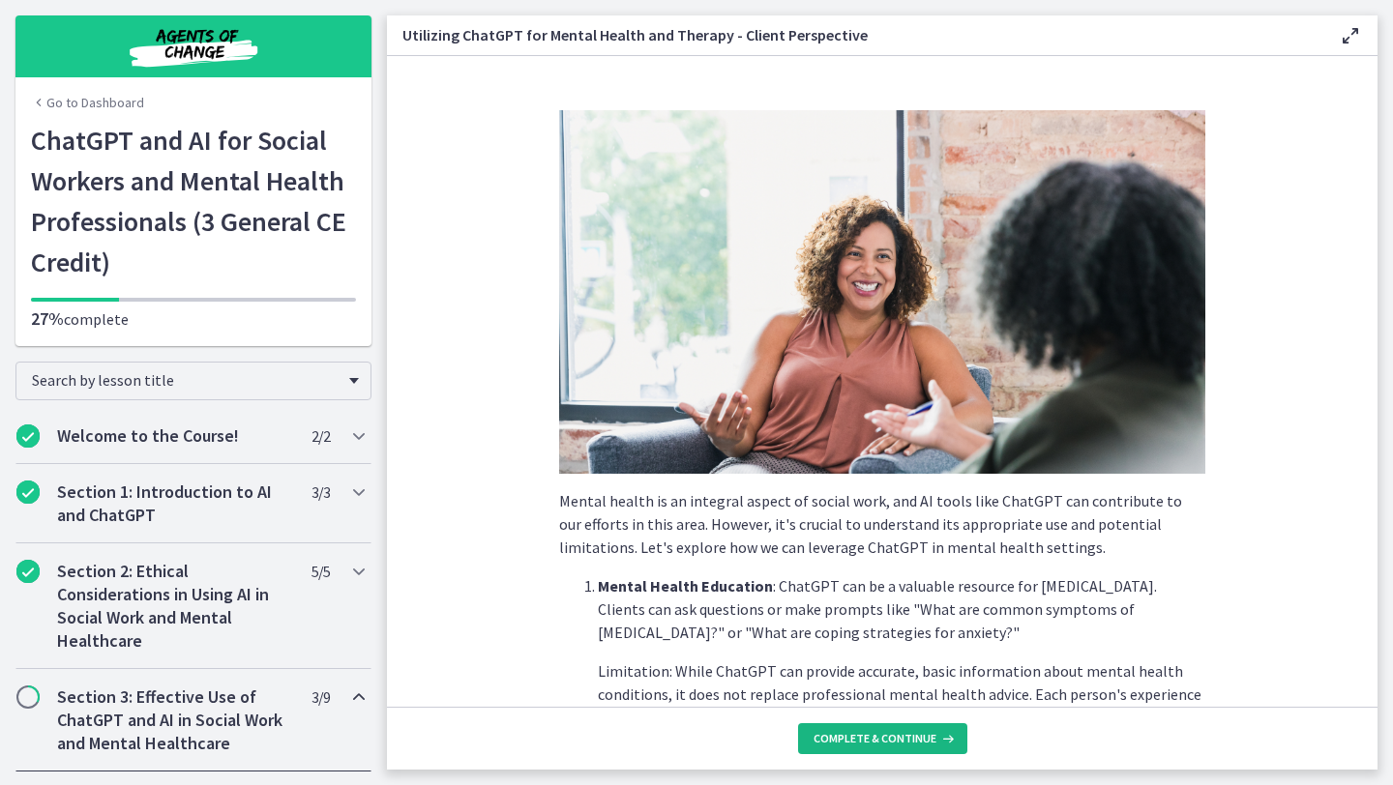
click at [877, 732] on span "Complete & continue" at bounding box center [874, 738] width 123 height 15
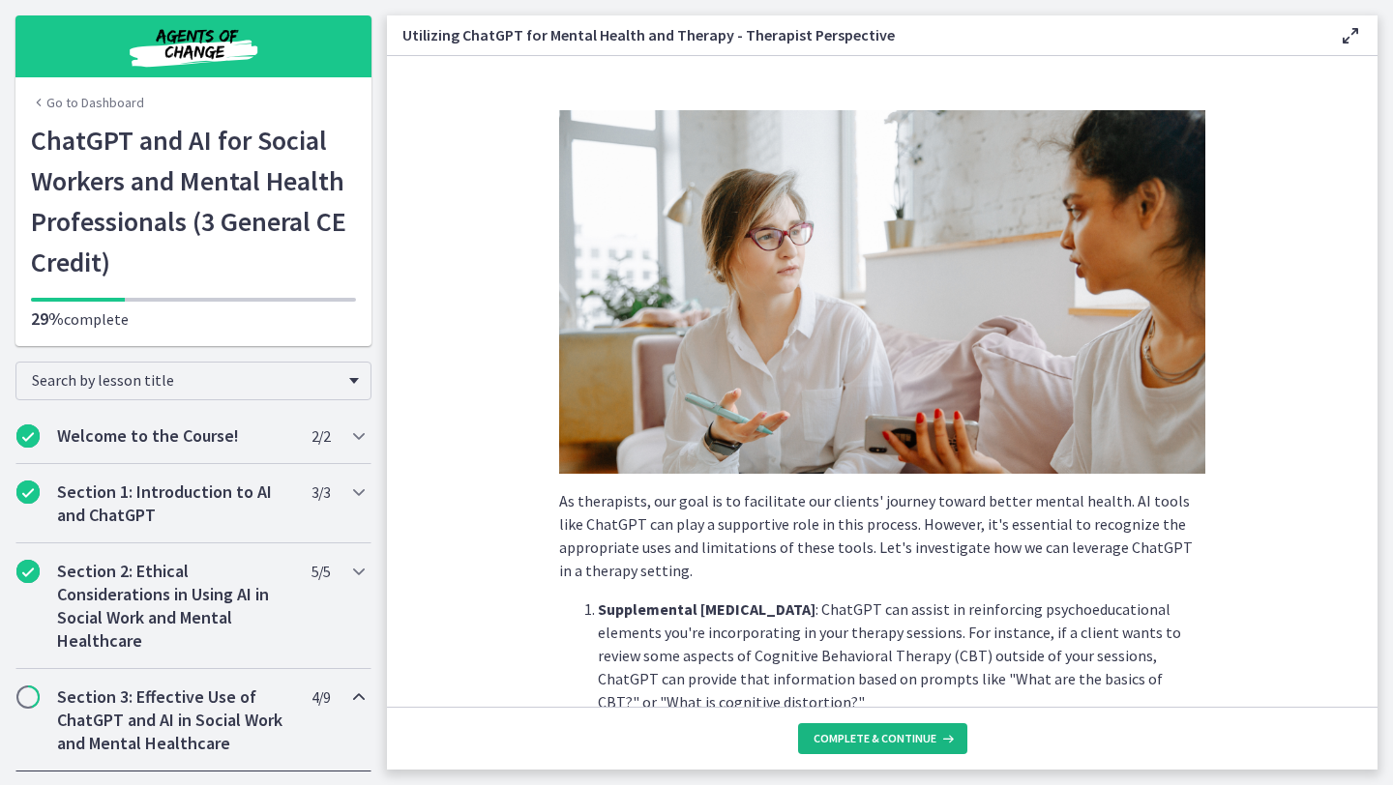
click at [877, 734] on span "Complete & continue" at bounding box center [874, 738] width 123 height 15
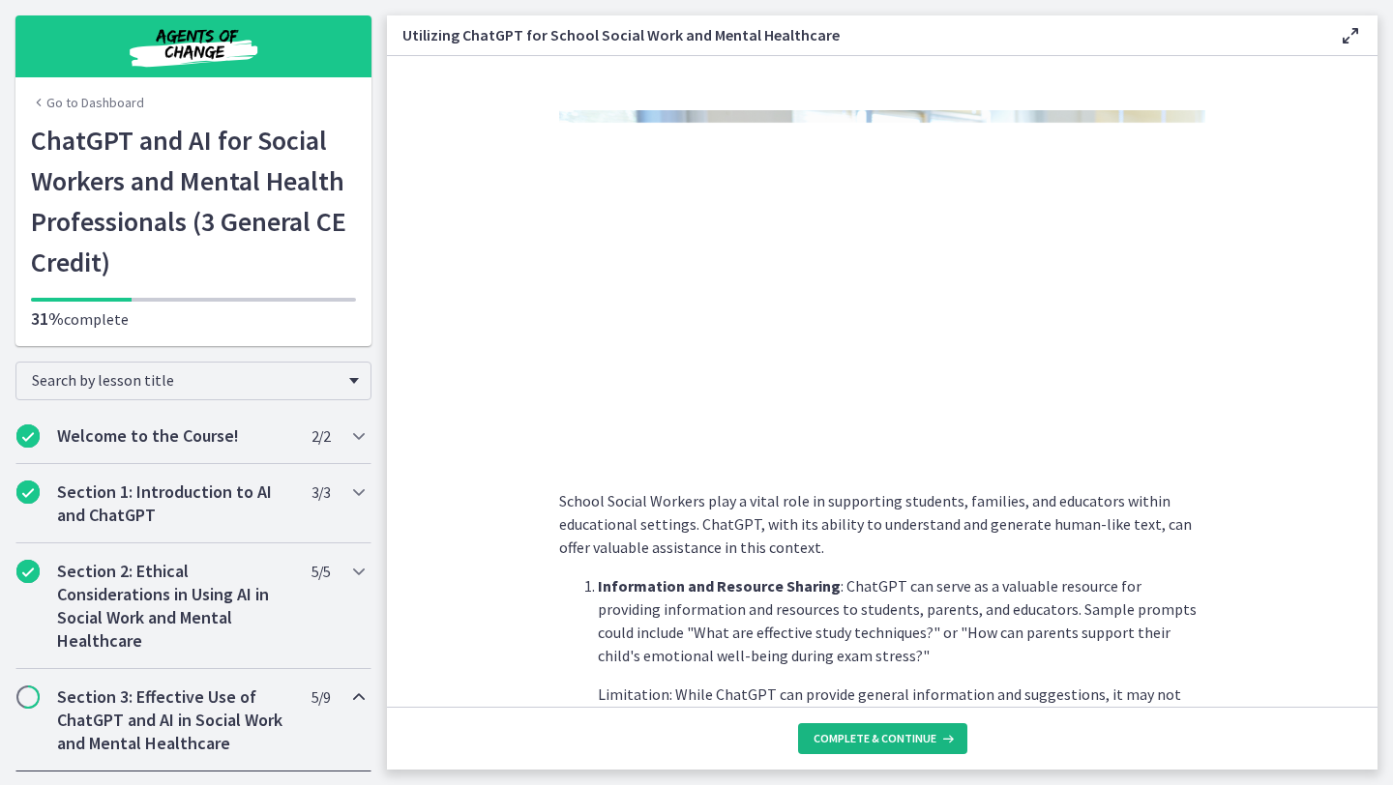
click at [877, 743] on span "Complete & continue" at bounding box center [874, 738] width 123 height 15
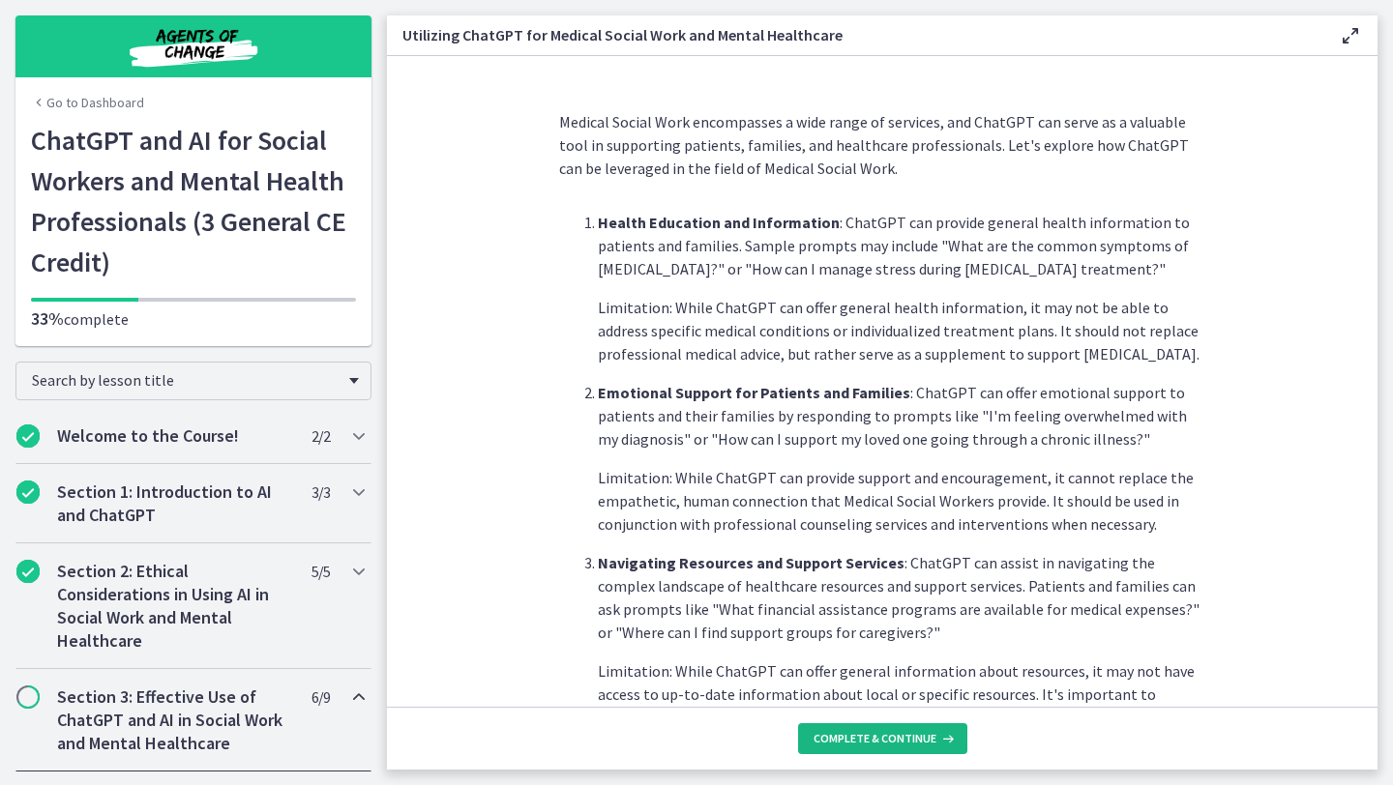
click at [876, 748] on button "Complete & continue" at bounding box center [882, 738] width 169 height 31
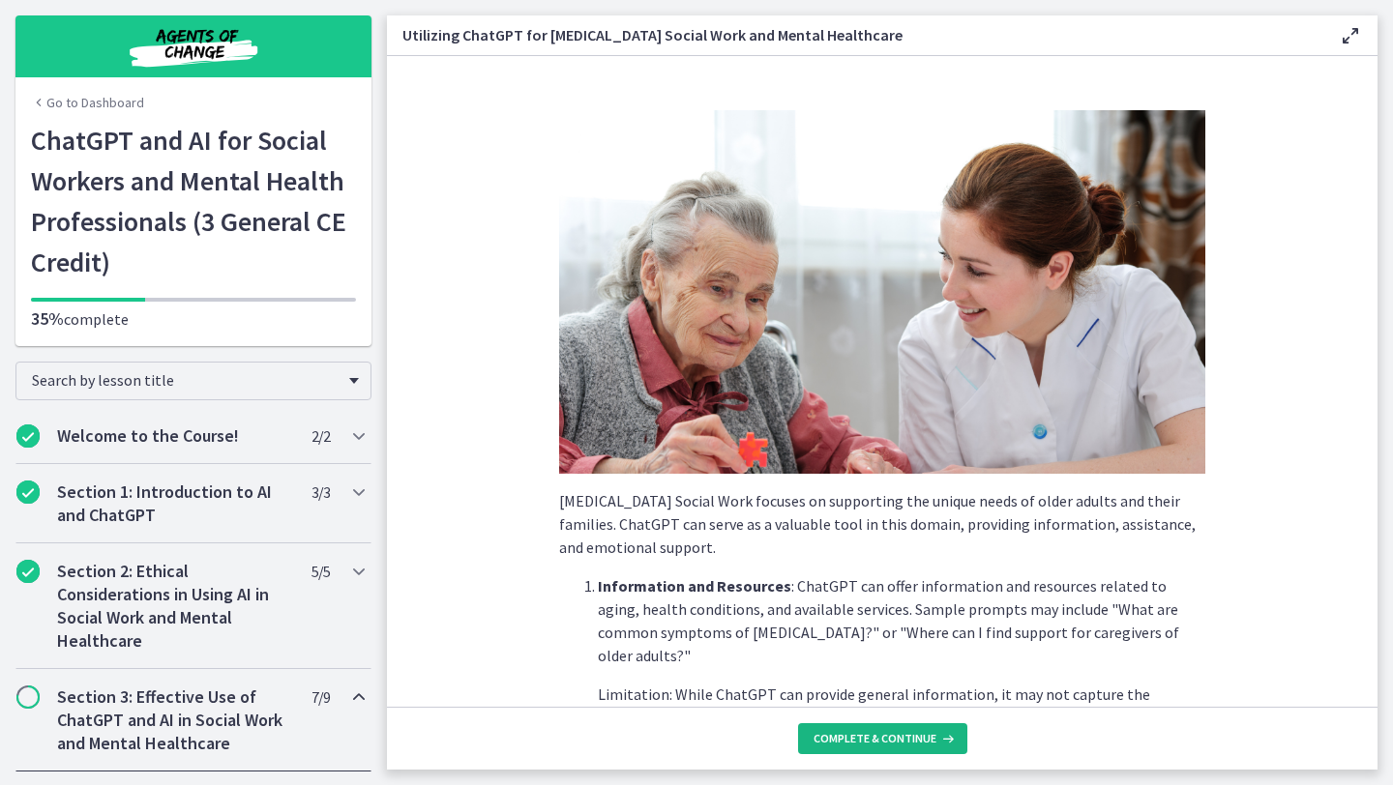
click at [876, 748] on button "Complete & continue" at bounding box center [882, 738] width 169 height 31
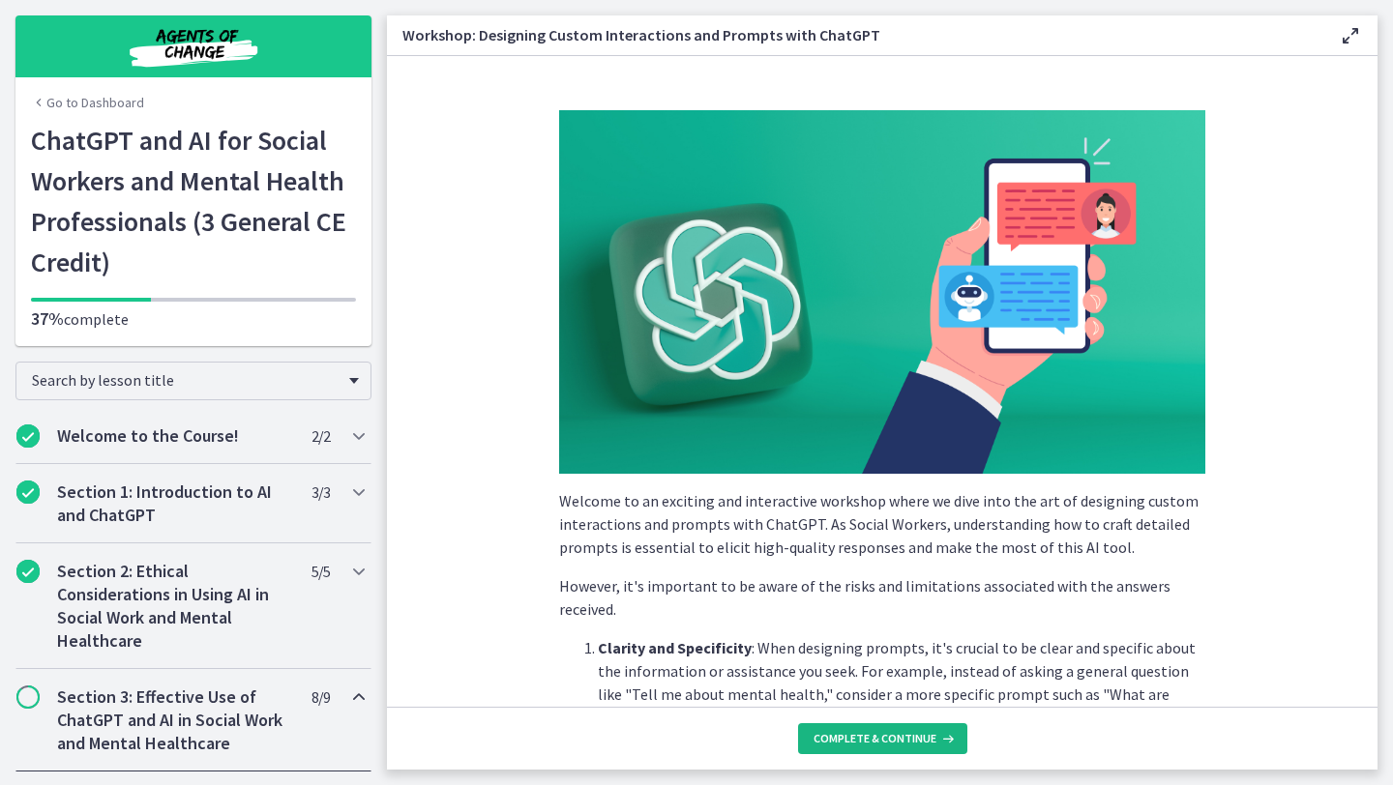
click at [876, 748] on button "Complete & continue" at bounding box center [882, 738] width 169 height 31
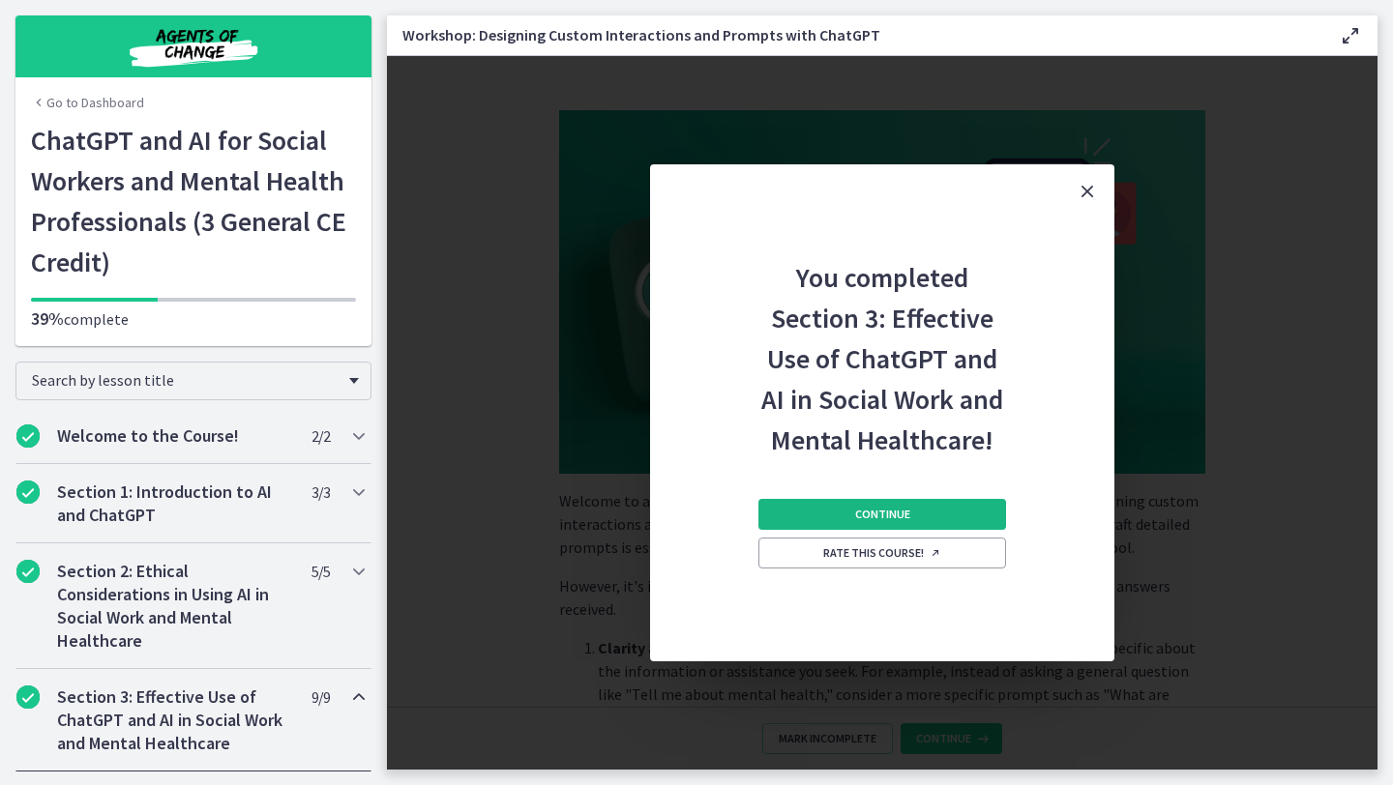
click at [871, 510] on span "Continue" at bounding box center [882, 514] width 55 height 15
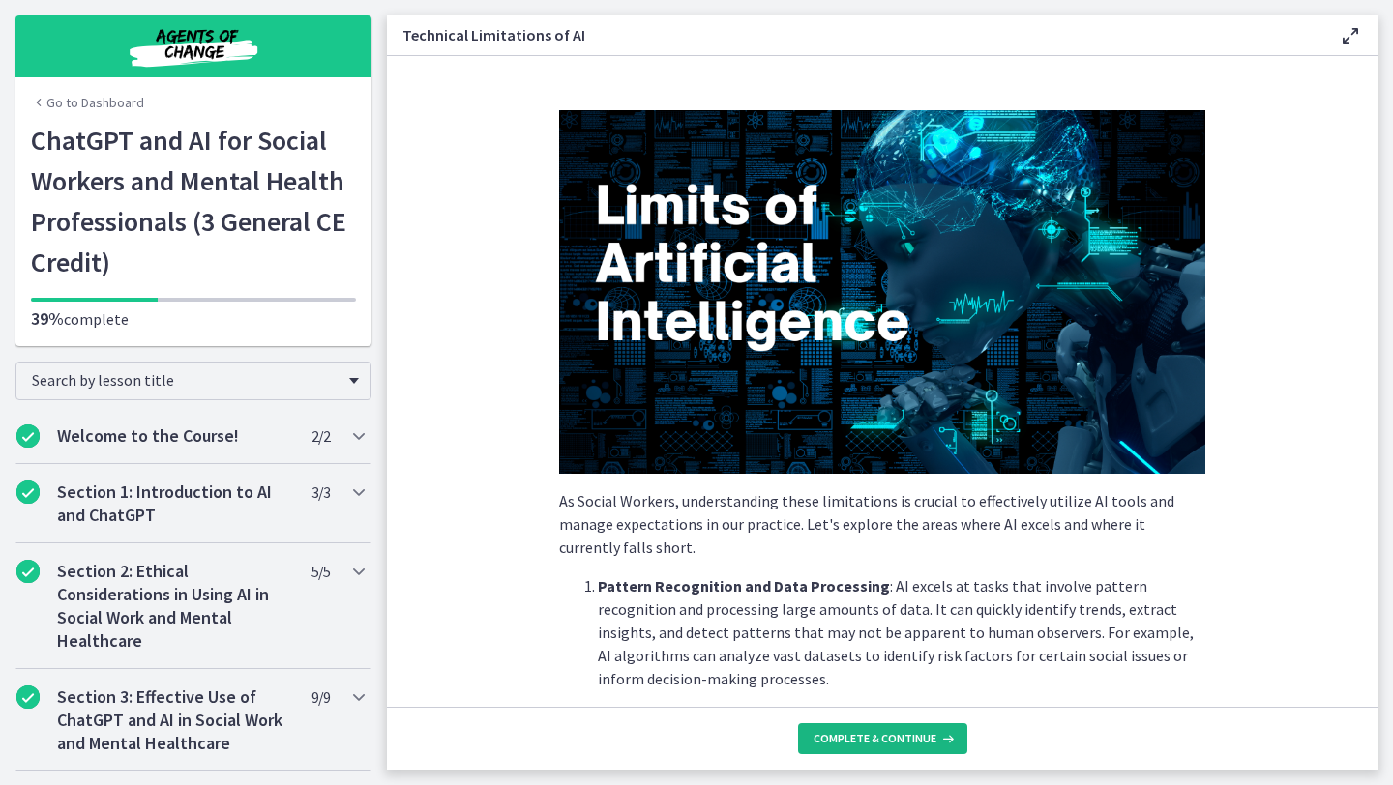
click at [895, 738] on span "Complete & continue" at bounding box center [874, 738] width 123 height 15
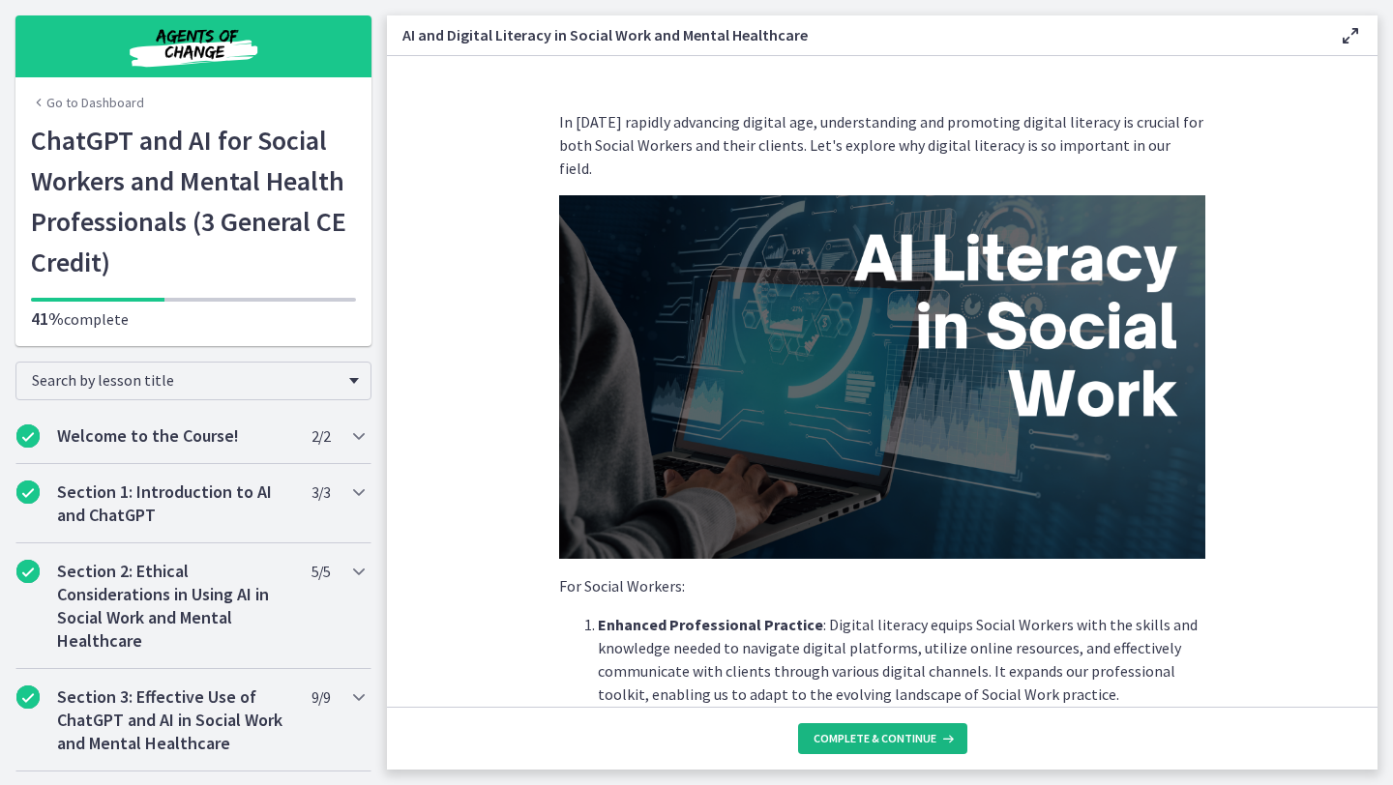
click at [895, 738] on span "Complete & continue" at bounding box center [874, 738] width 123 height 15
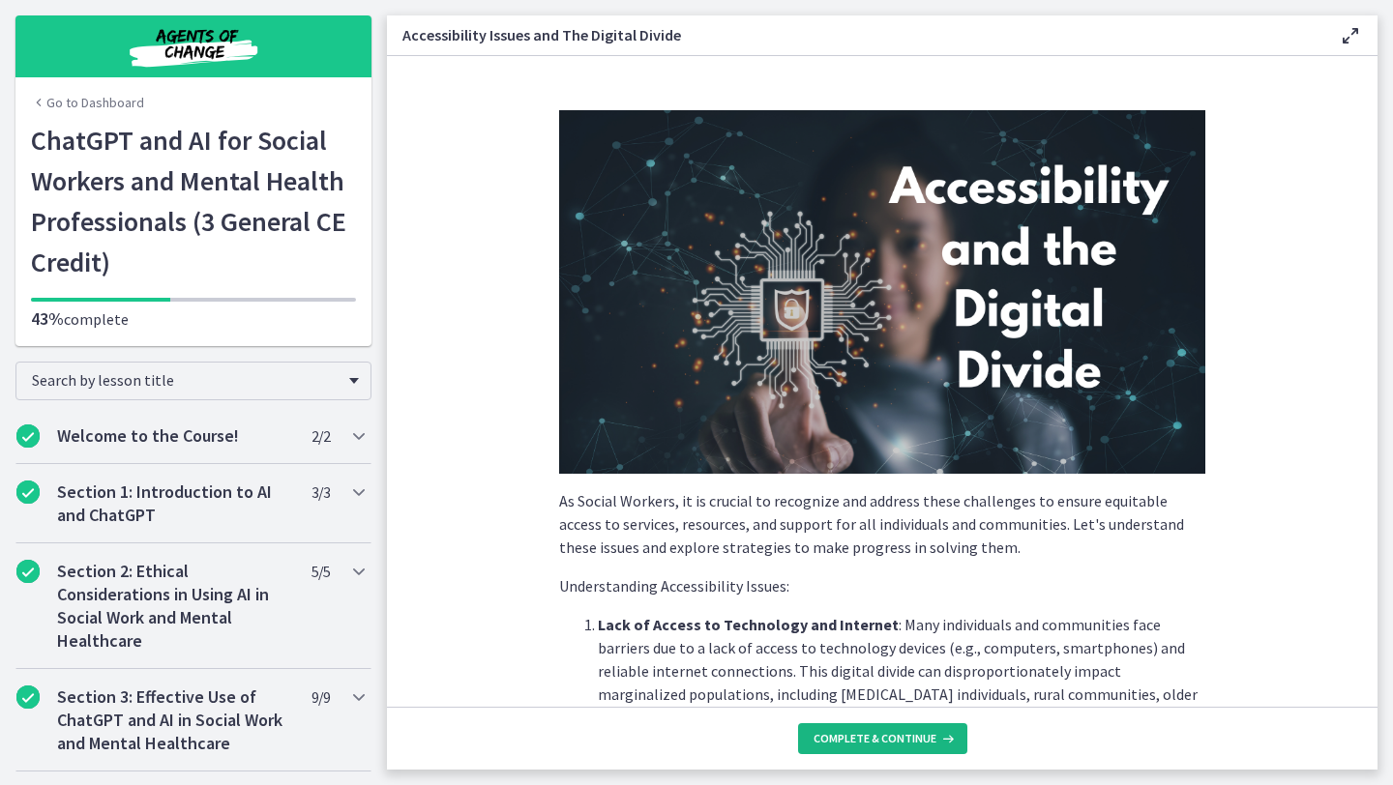
click at [895, 738] on span "Complete & continue" at bounding box center [874, 738] width 123 height 15
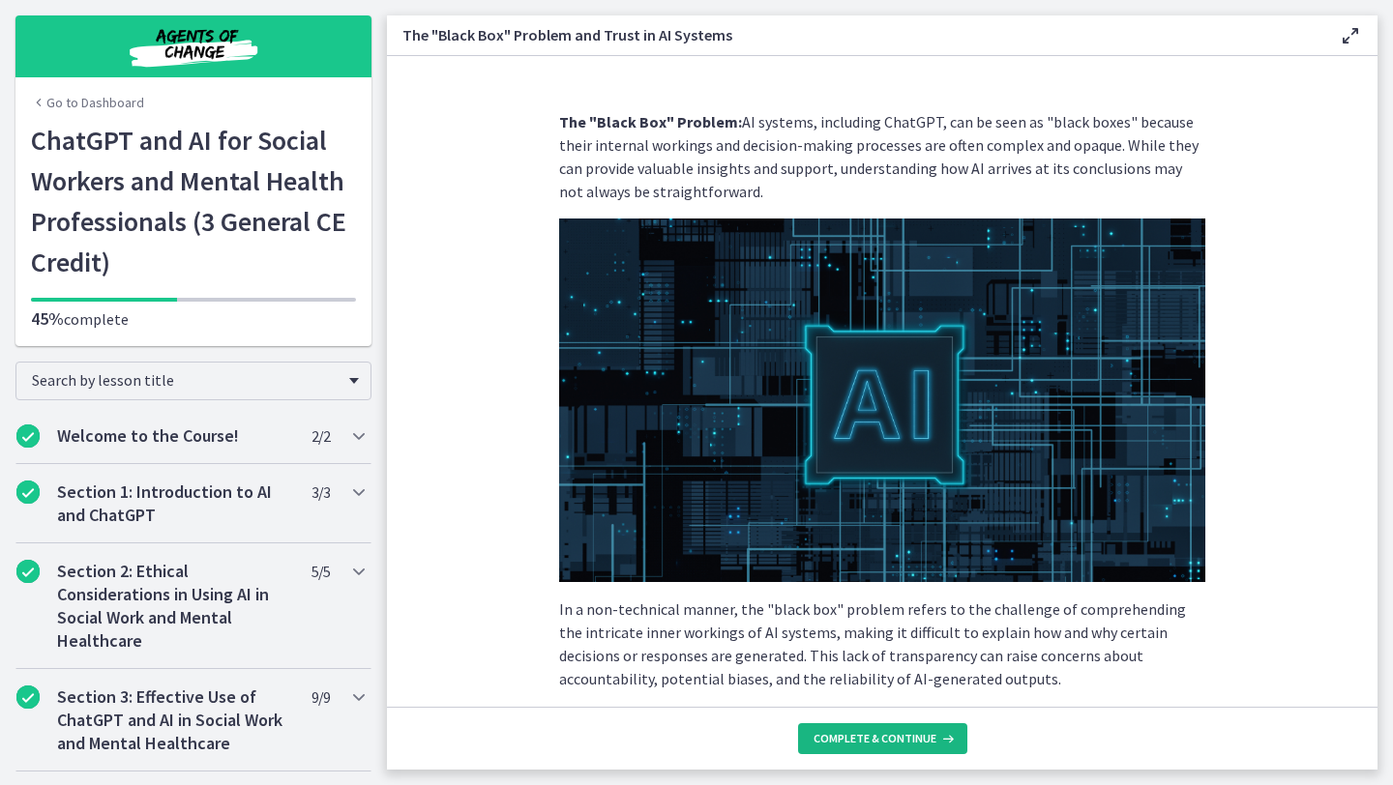
click at [900, 738] on span "Complete & continue" at bounding box center [874, 738] width 123 height 15
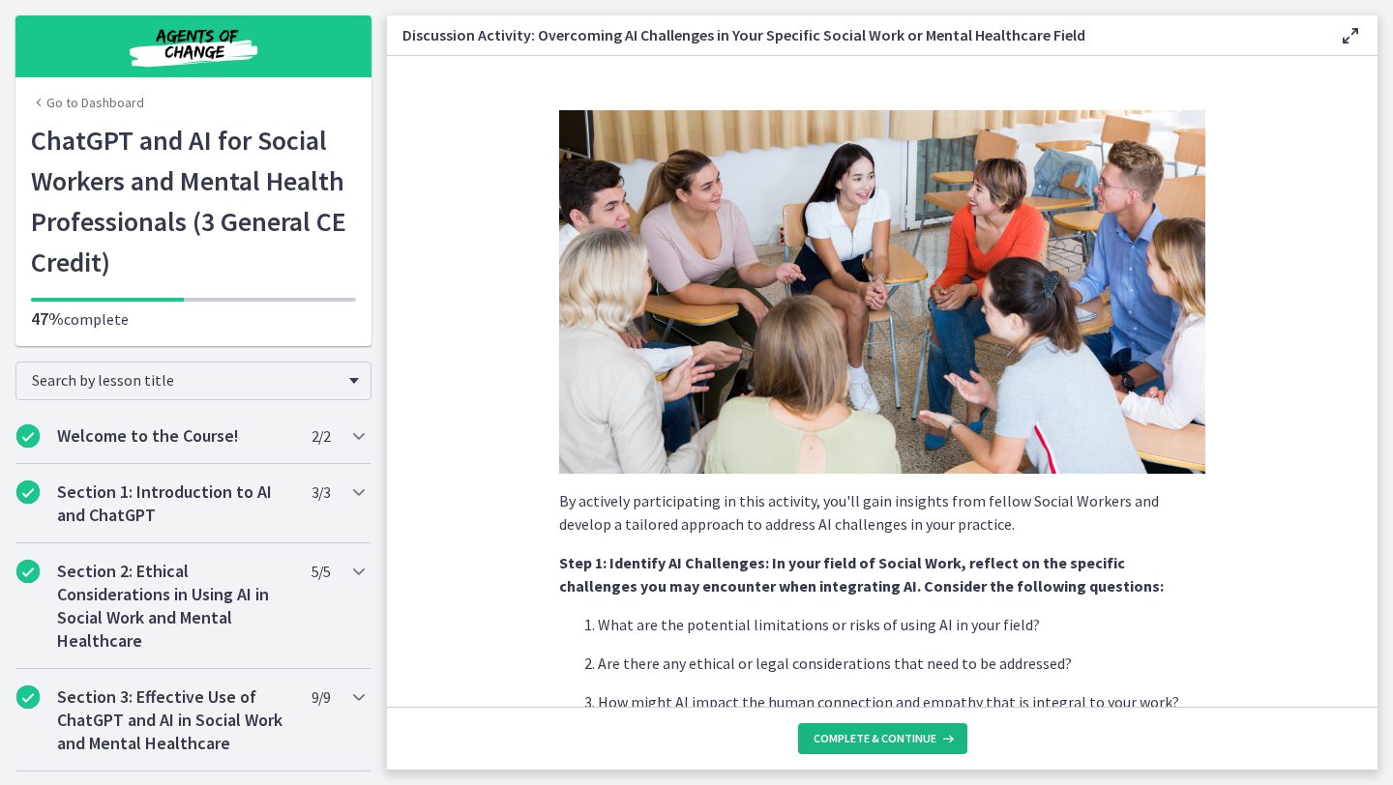
click at [900, 738] on span "Complete & continue" at bounding box center [874, 738] width 123 height 15
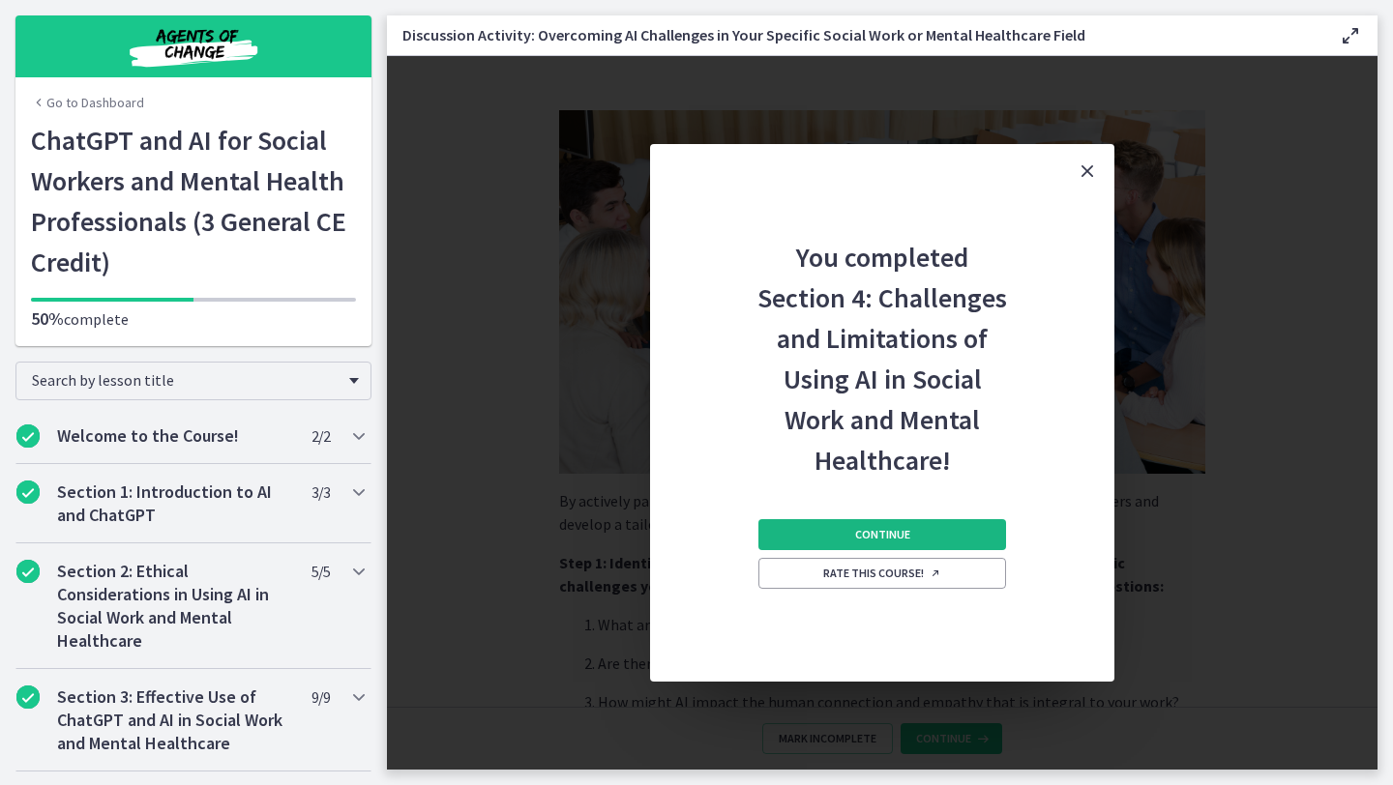
click at [899, 522] on button "Continue" at bounding box center [882, 534] width 248 height 31
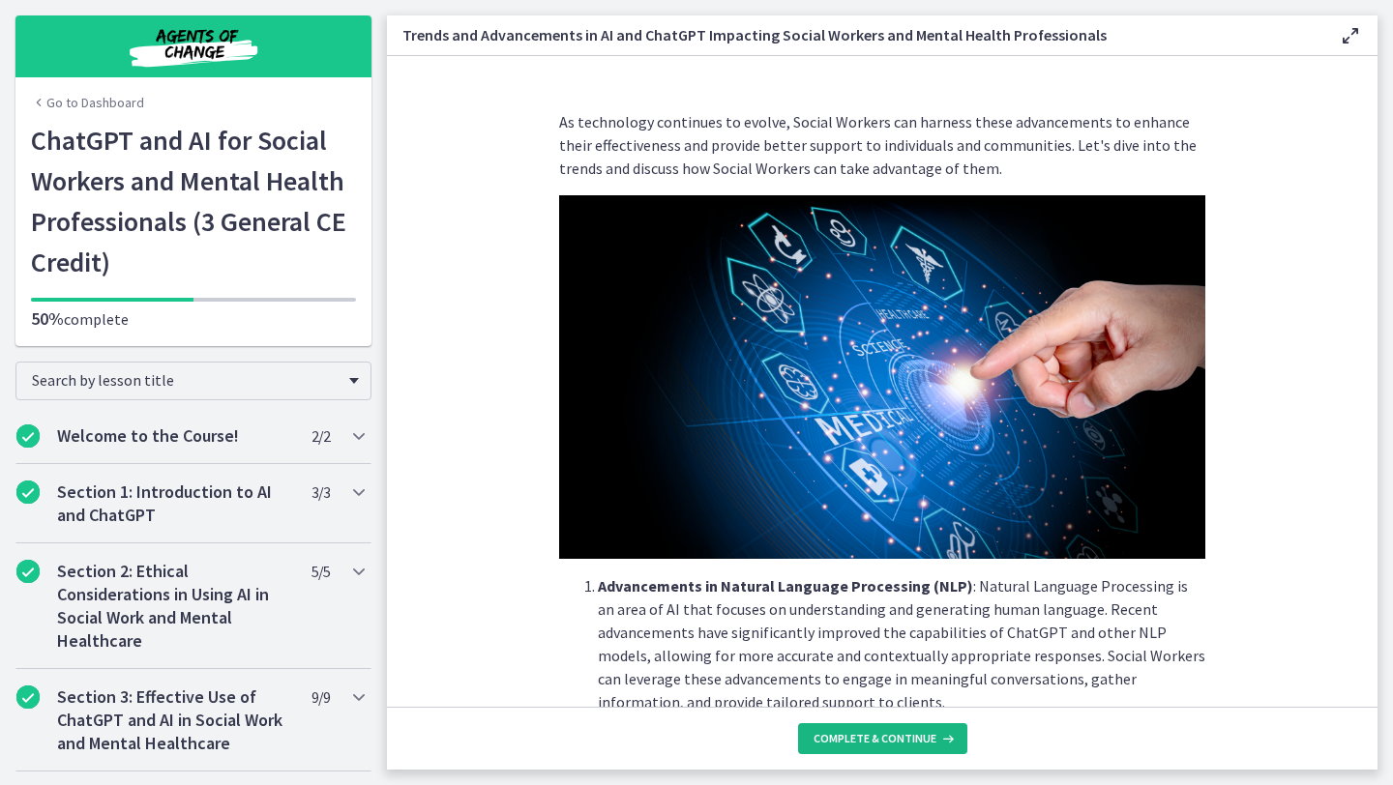
click at [883, 732] on span "Complete & continue" at bounding box center [874, 738] width 123 height 15
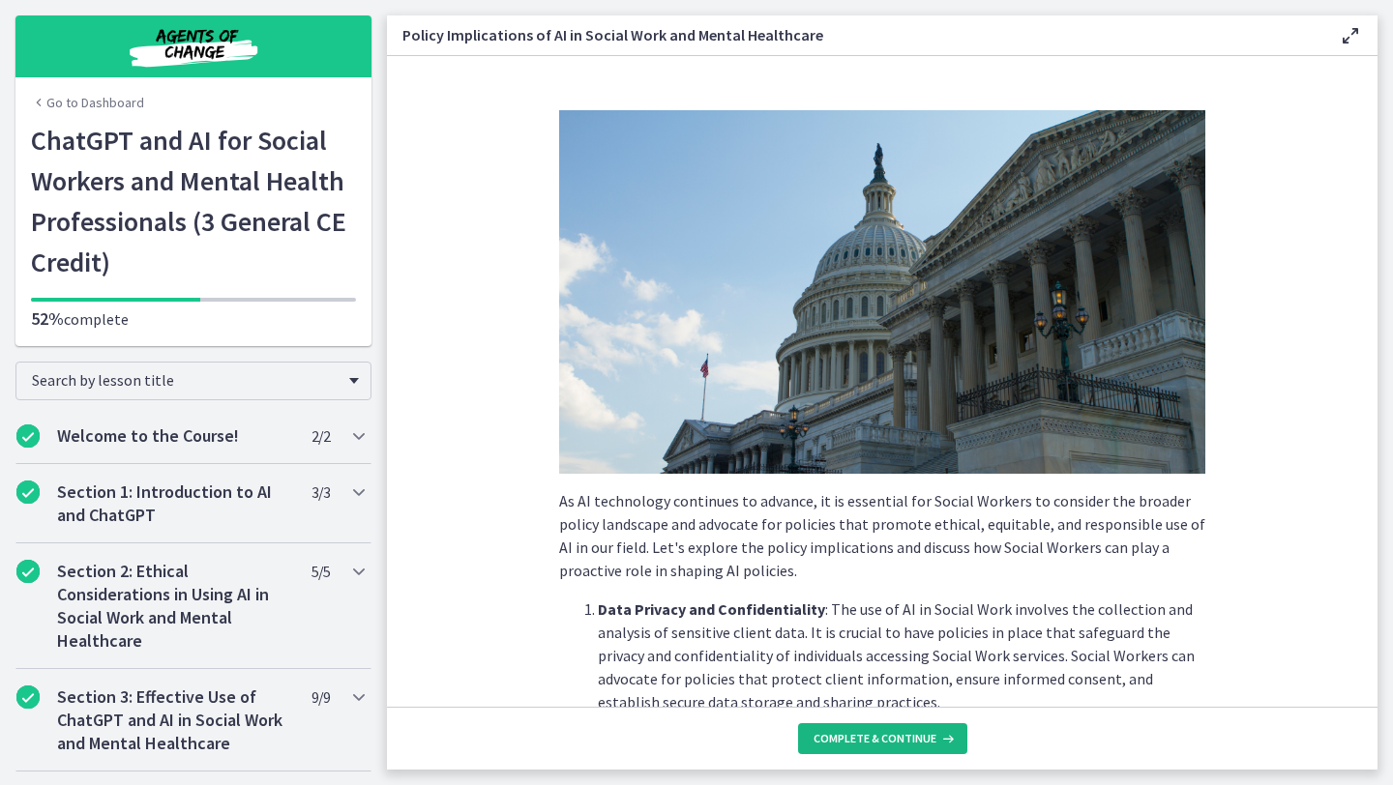
click at [883, 732] on span "Complete & continue" at bounding box center [874, 738] width 123 height 15
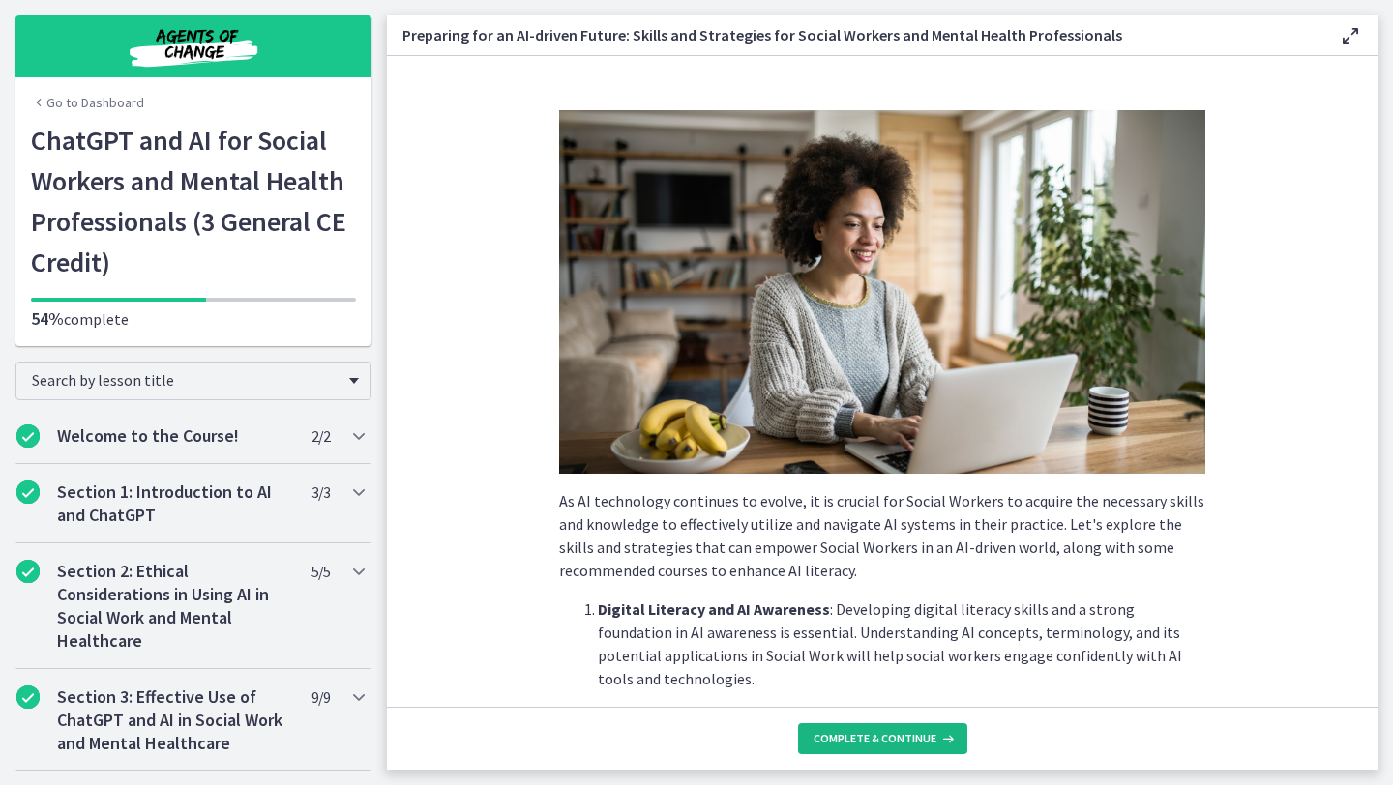
click at [883, 732] on span "Complete & continue" at bounding box center [874, 738] width 123 height 15
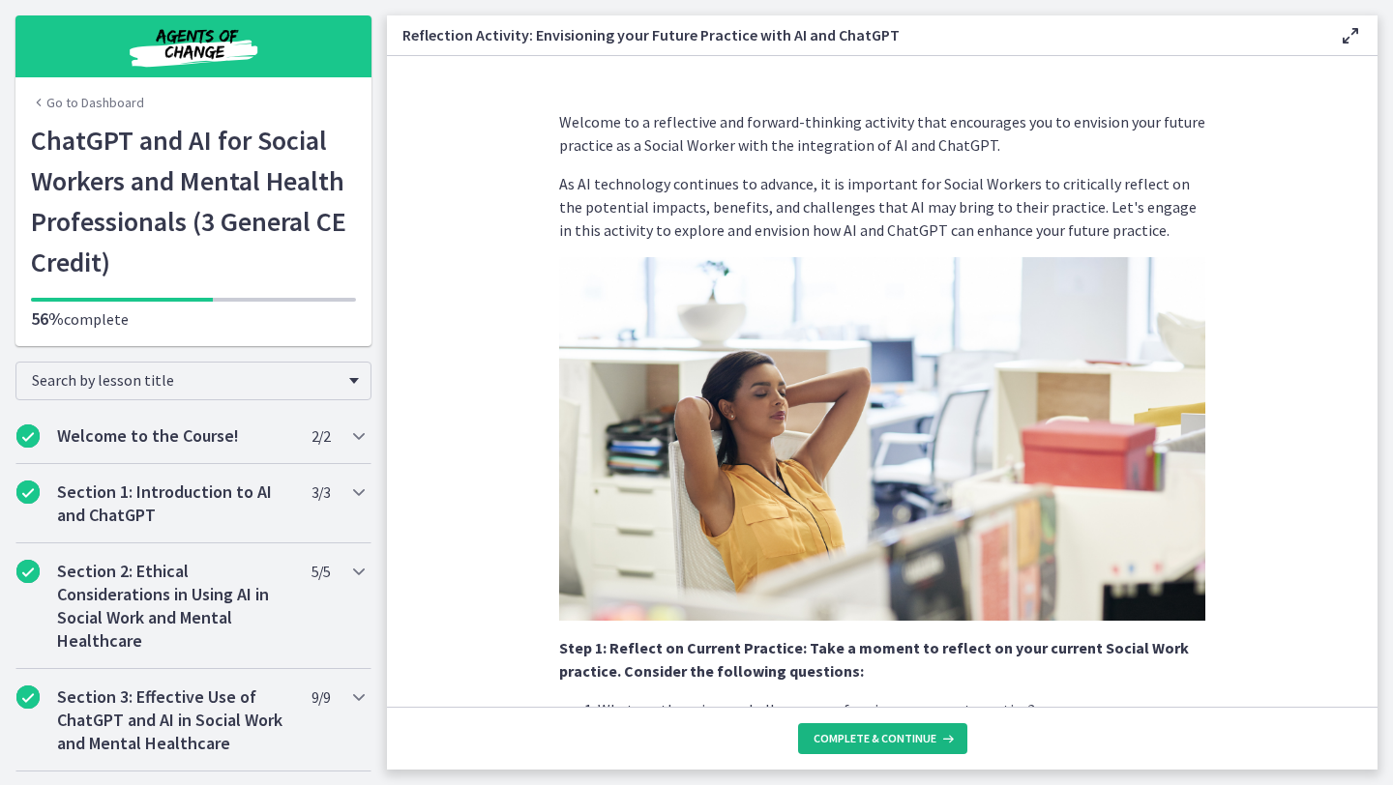
click at [883, 732] on span "Complete & continue" at bounding box center [874, 738] width 123 height 15
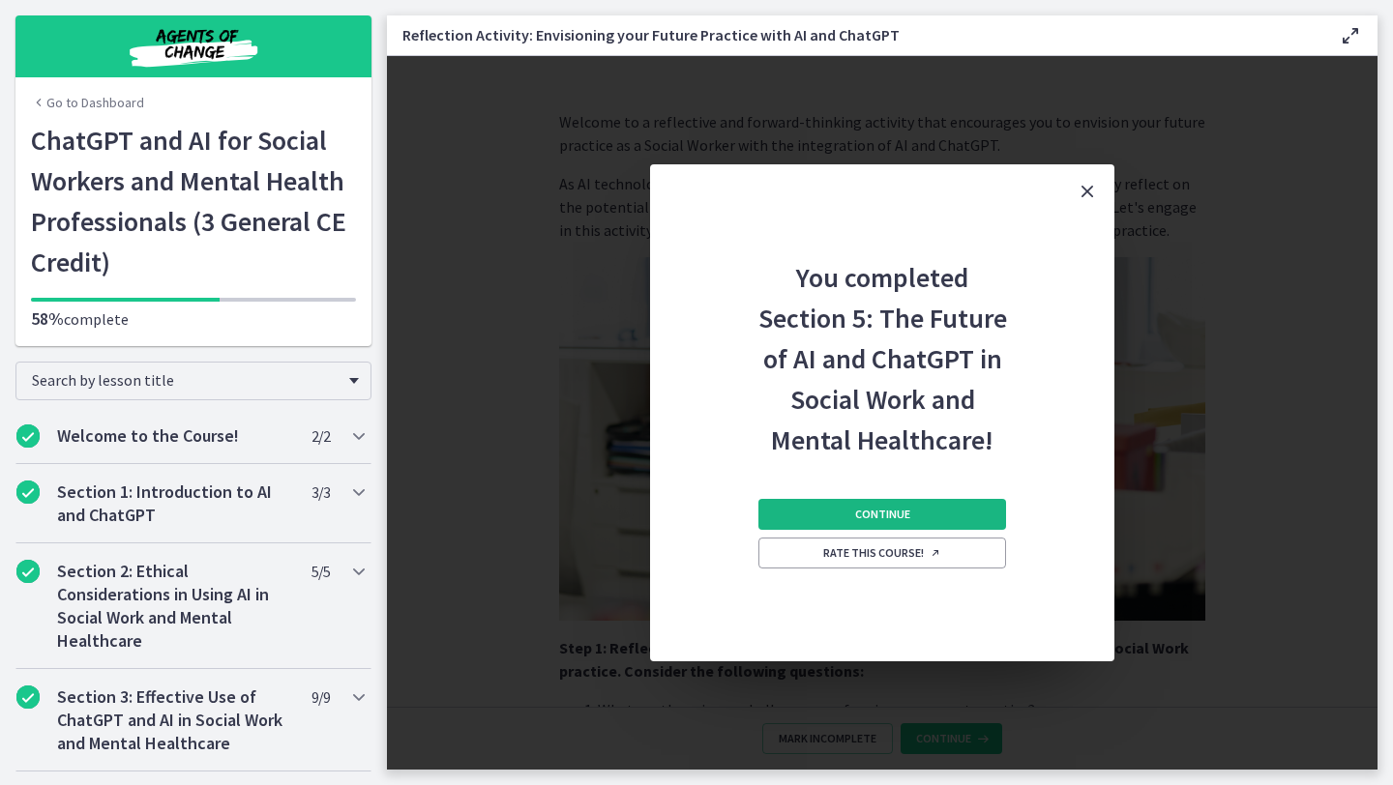
click at [893, 513] on span "Continue" at bounding box center [882, 514] width 55 height 15
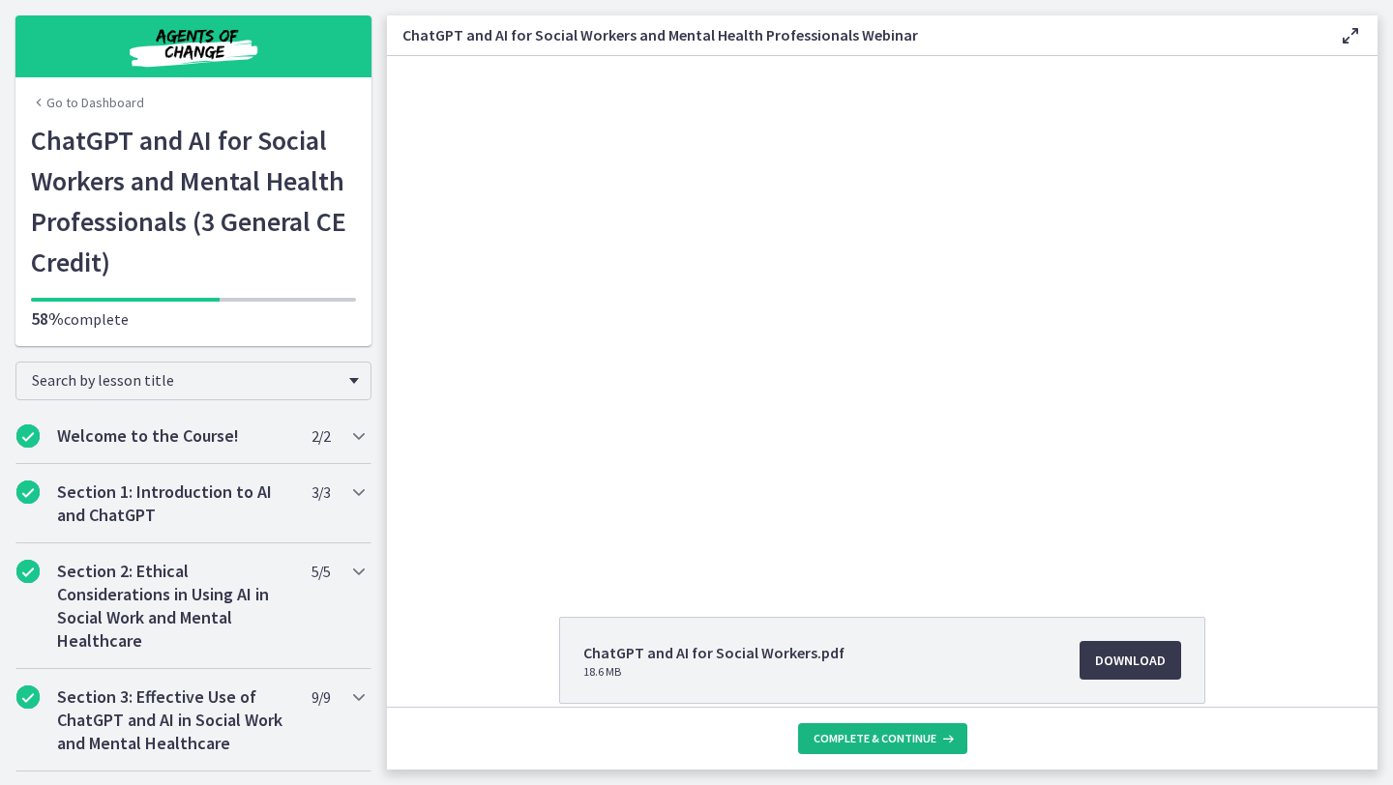
click at [842, 753] on button "Complete & continue" at bounding box center [882, 738] width 169 height 31
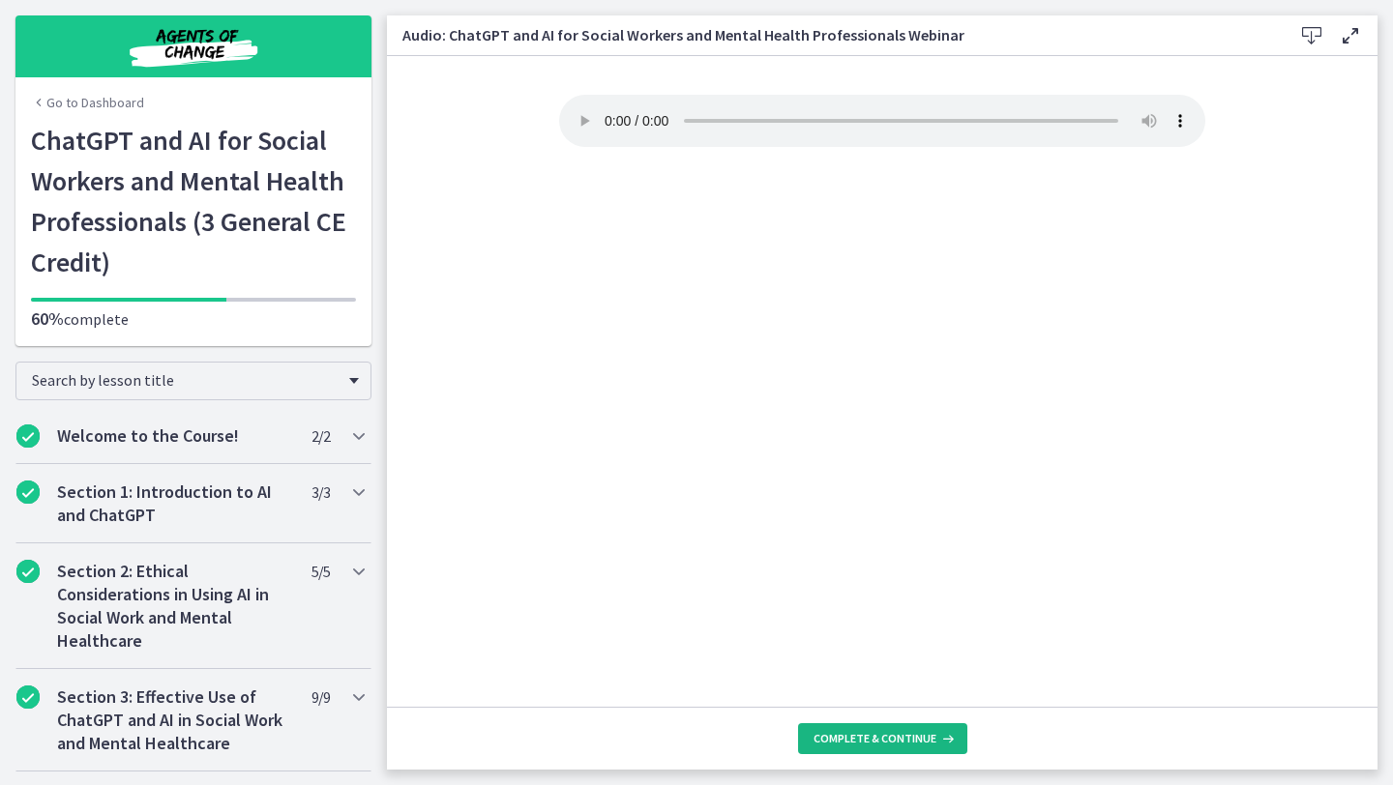
click at [850, 741] on span "Complete & continue" at bounding box center [874, 738] width 123 height 15
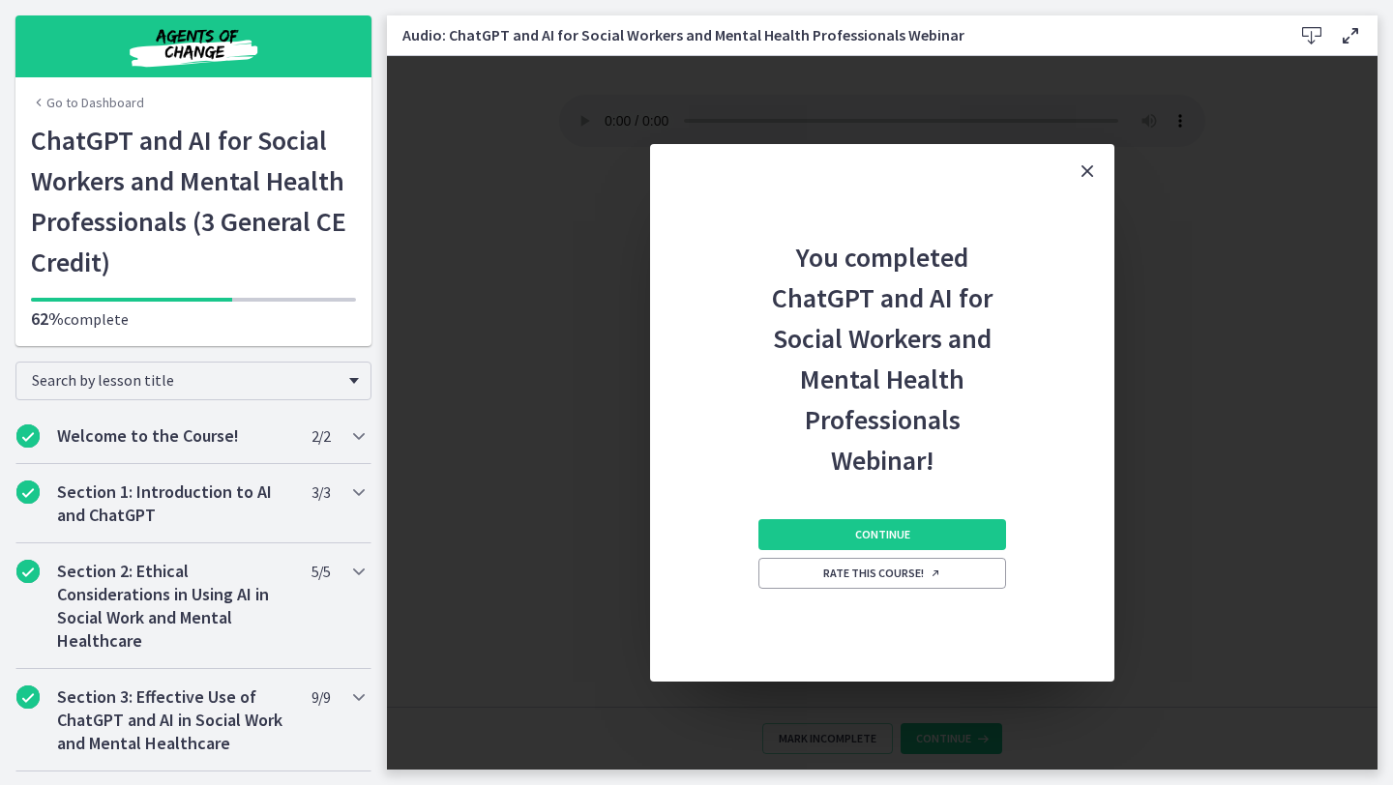
click at [850, 741] on div "You completed ChatGPT and AI for Social Workers and Mental Health Professionals…" at bounding box center [882, 413] width 990 height 714
click at [881, 534] on span "Continue" at bounding box center [882, 534] width 55 height 15
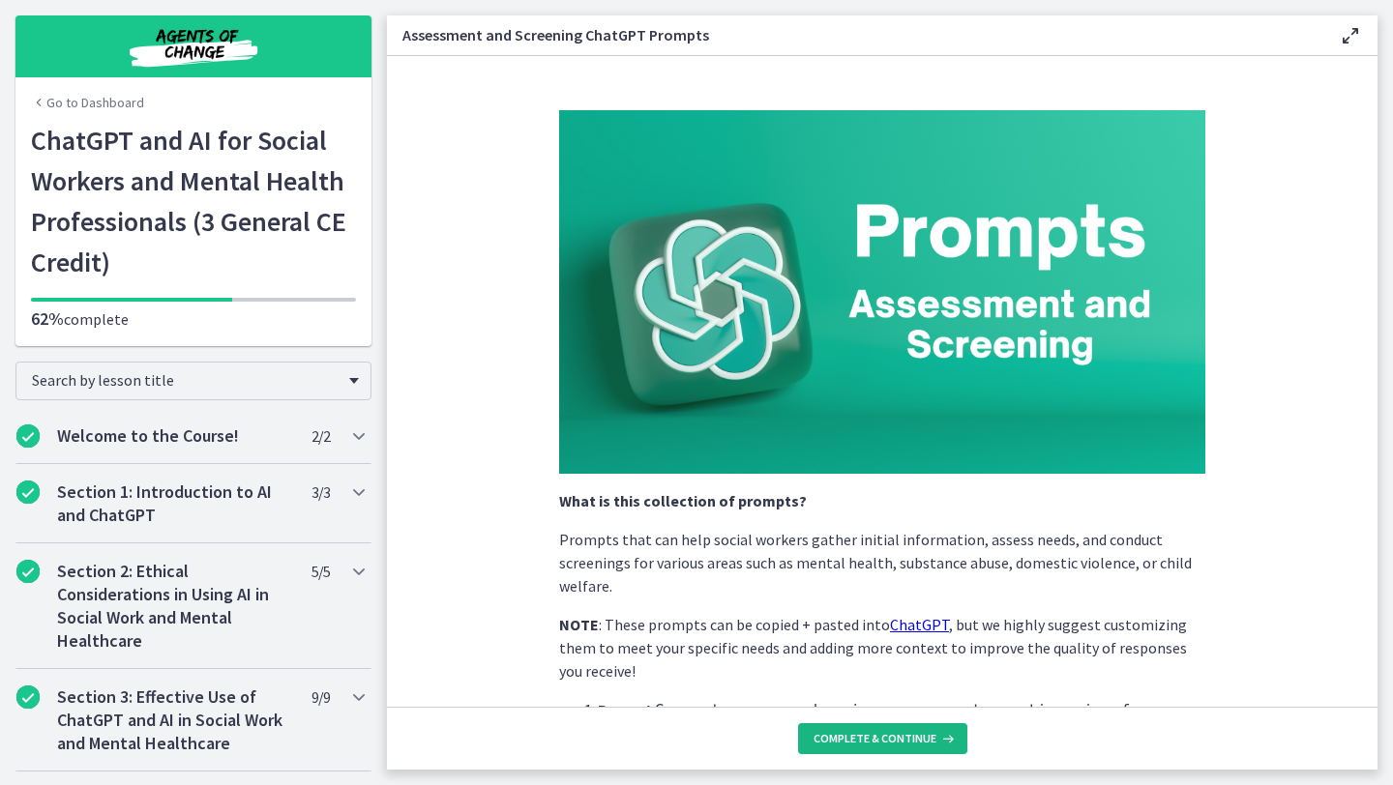
click at [896, 737] on span "Complete & continue" at bounding box center [874, 738] width 123 height 15
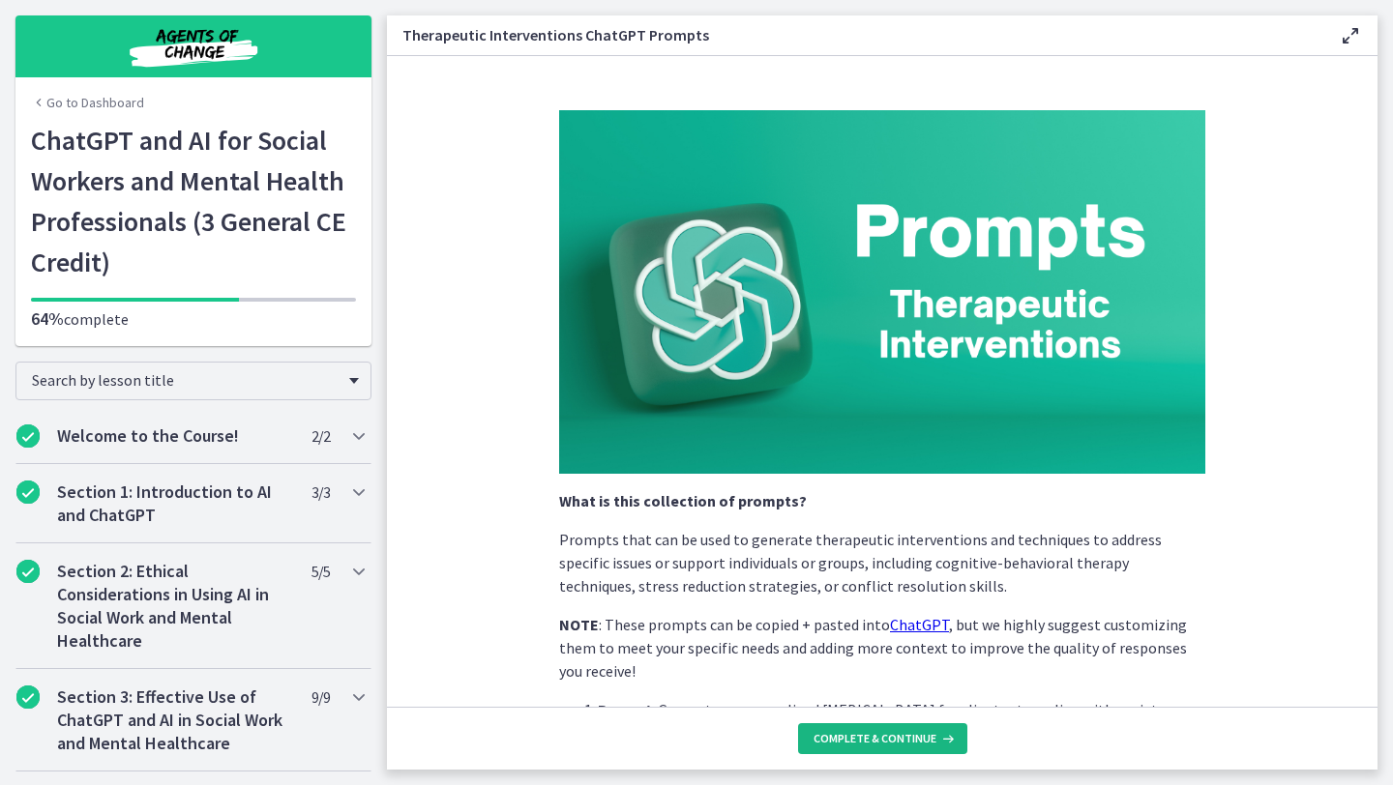
click at [896, 737] on span "Complete & continue" at bounding box center [874, 738] width 123 height 15
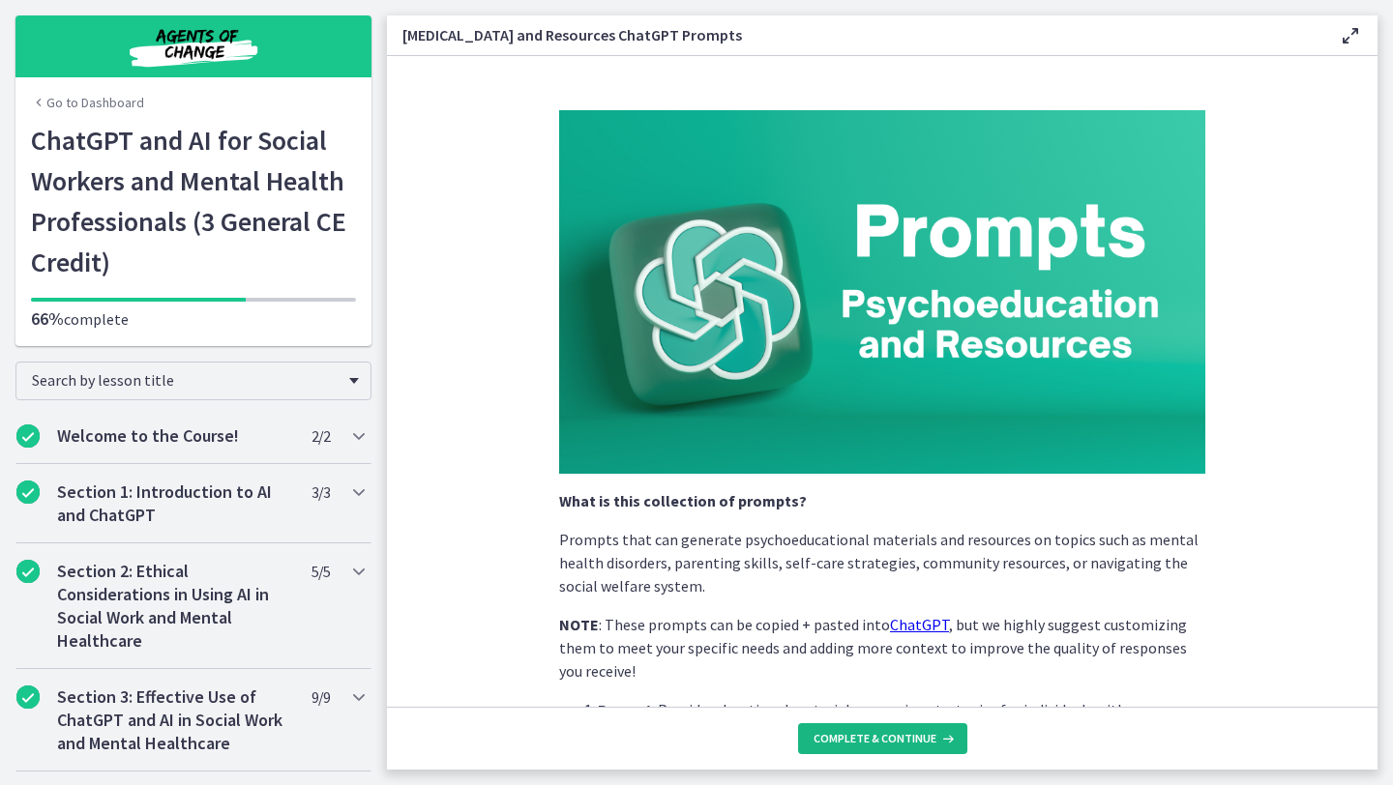
click at [896, 737] on span "Complete & continue" at bounding box center [874, 738] width 123 height 15
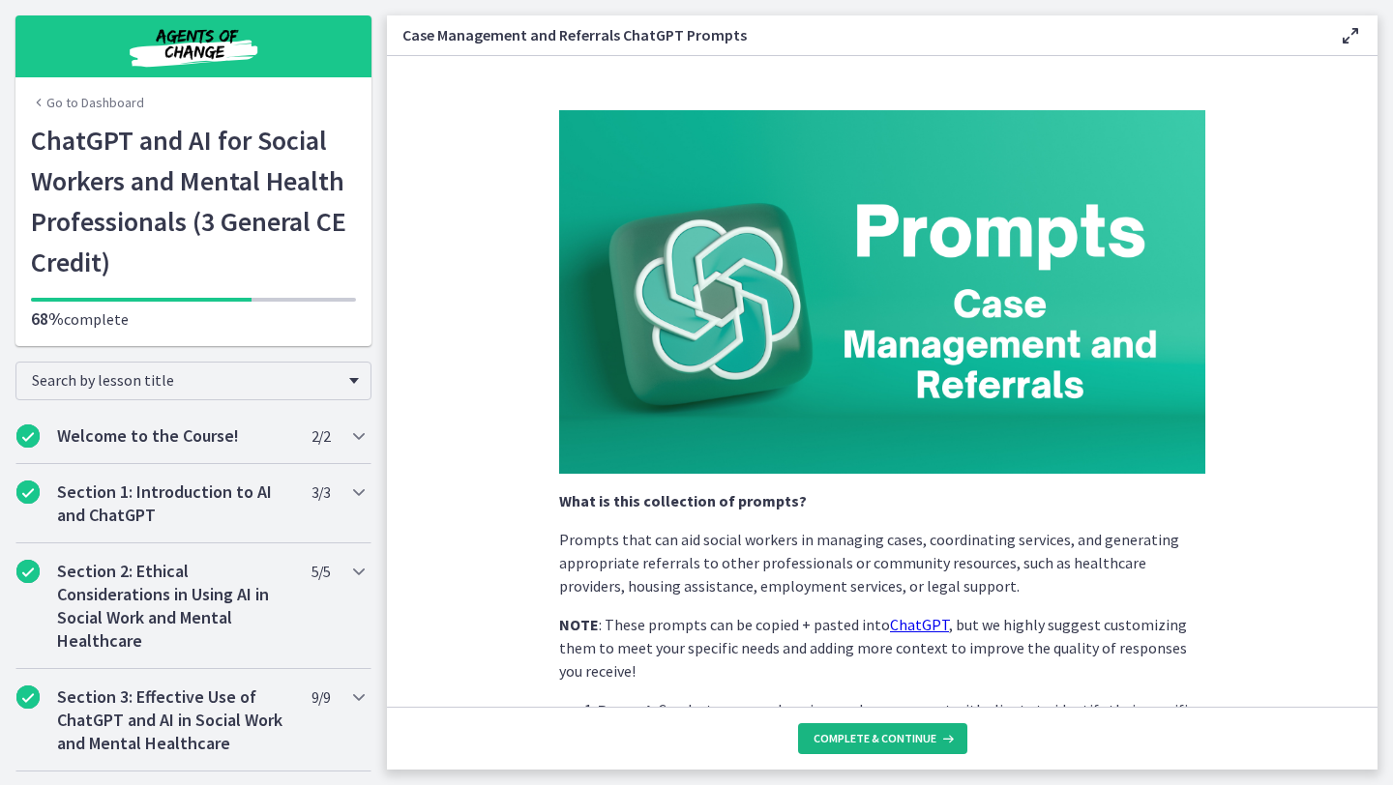
click at [896, 737] on span "Complete & continue" at bounding box center [874, 738] width 123 height 15
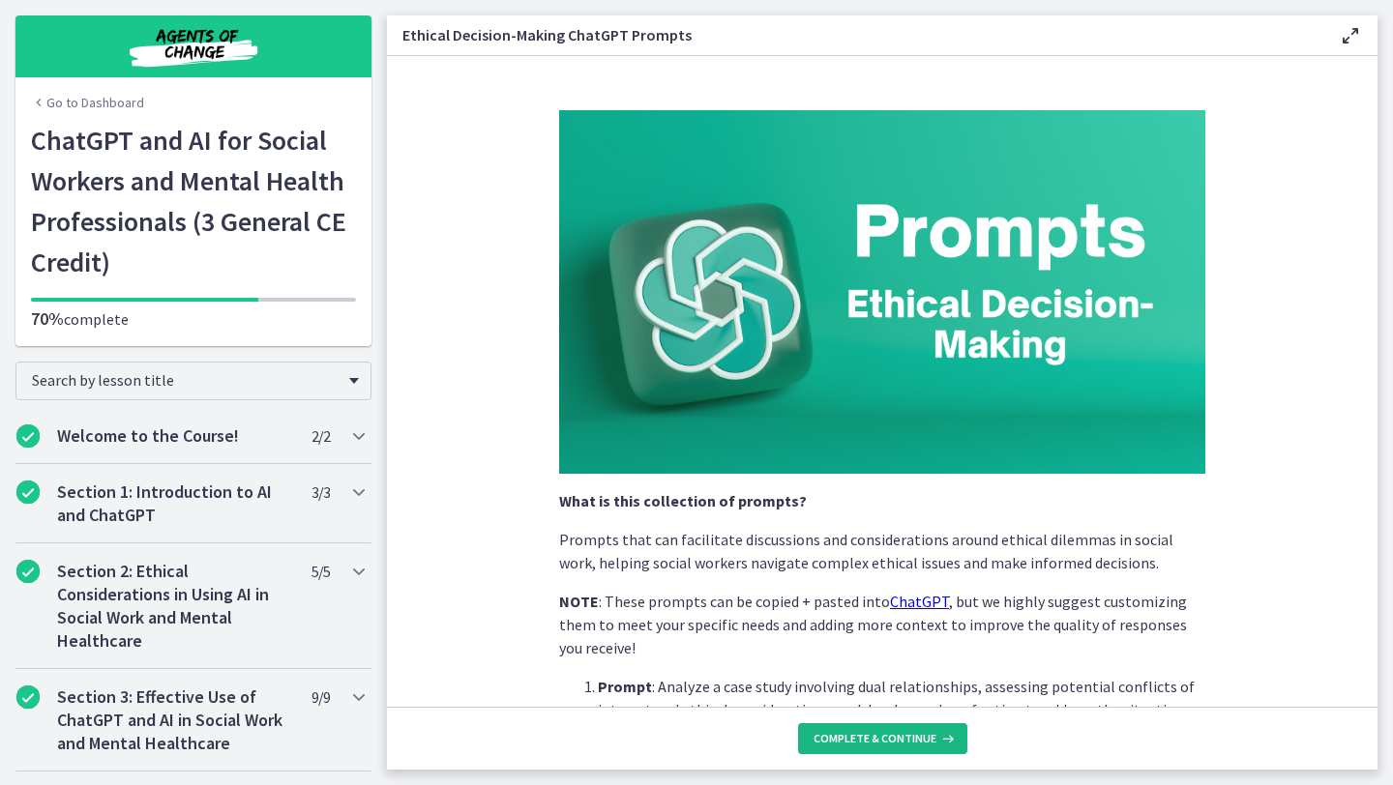
click at [896, 737] on span "Complete & continue" at bounding box center [874, 738] width 123 height 15
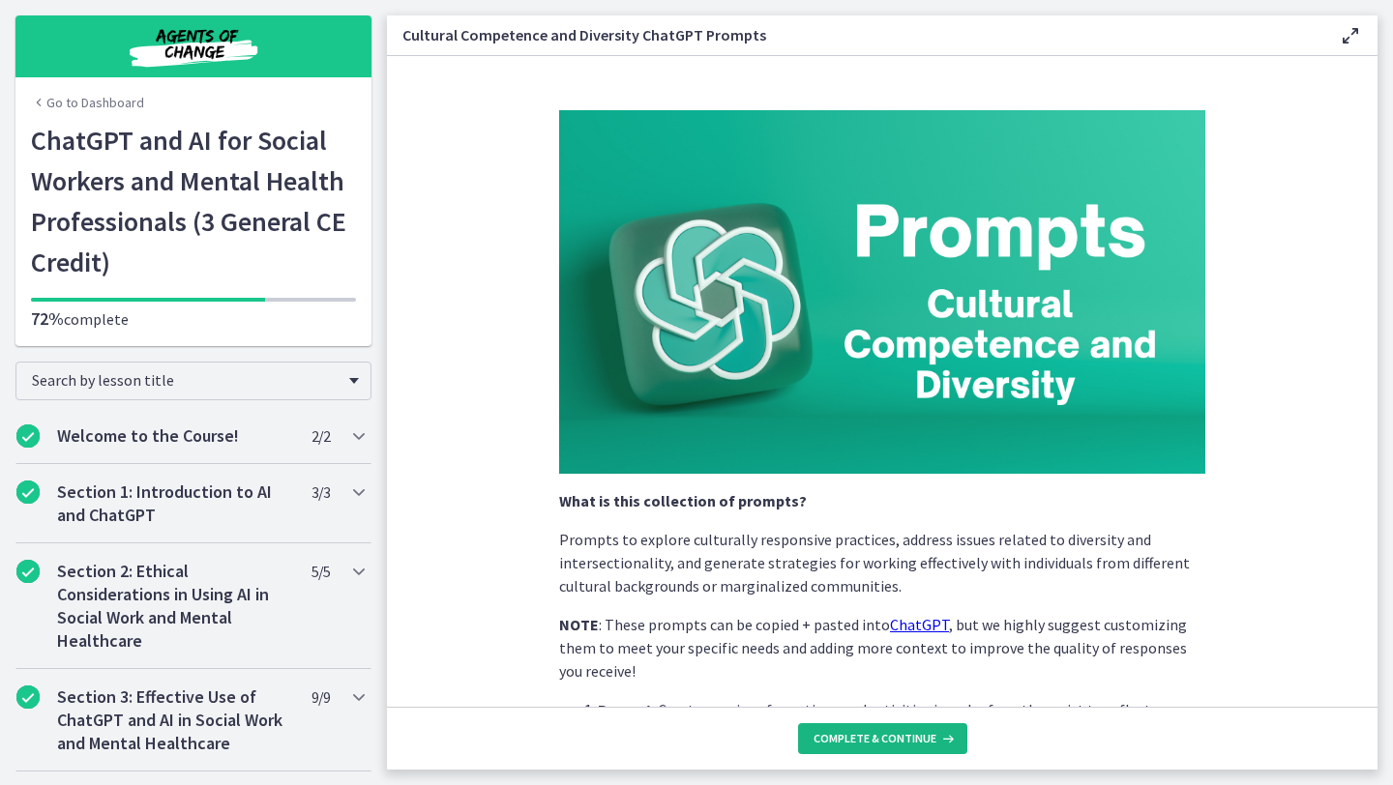
click at [896, 737] on span "Complete & continue" at bounding box center [874, 738] width 123 height 15
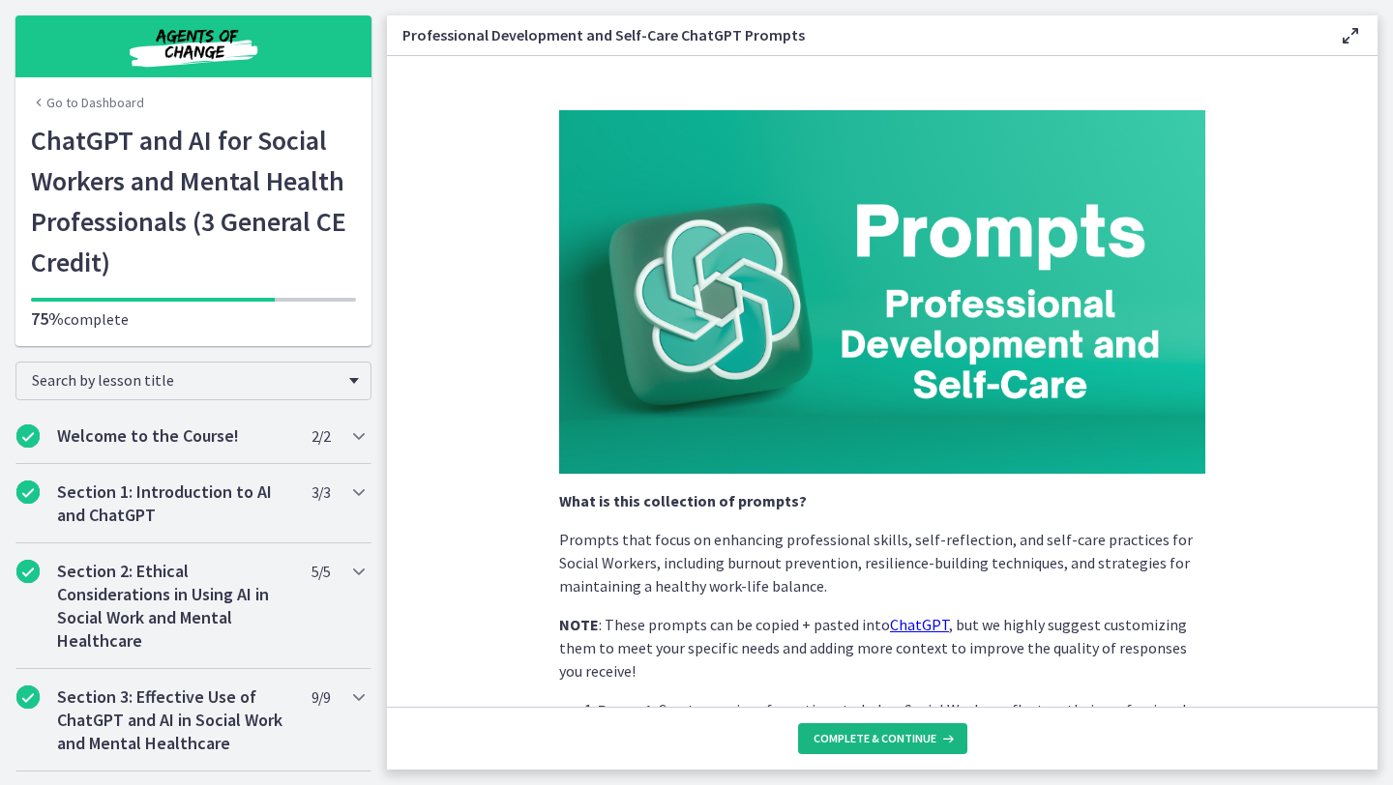
click at [896, 737] on span "Complete & continue" at bounding box center [874, 738] width 123 height 15
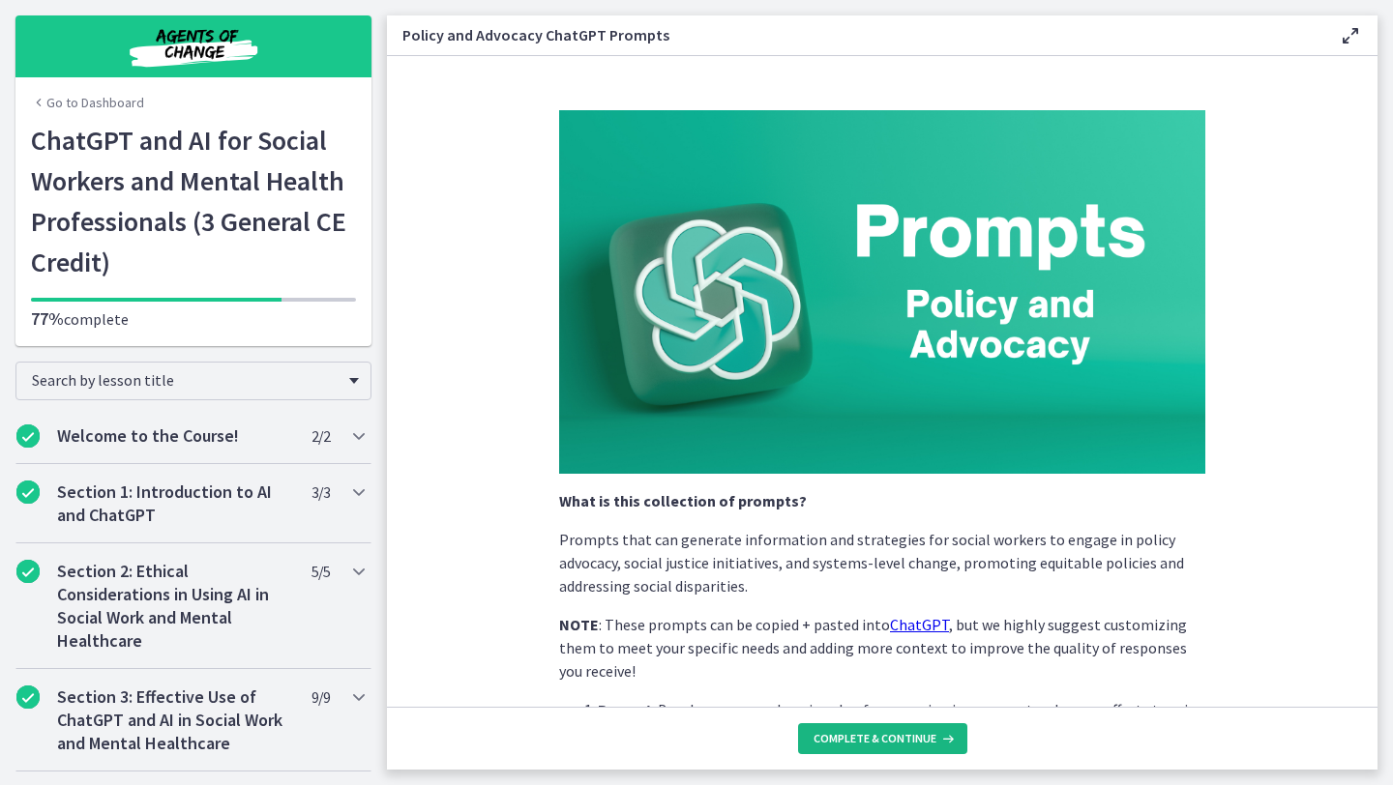
click at [896, 737] on span "Complete & continue" at bounding box center [874, 738] width 123 height 15
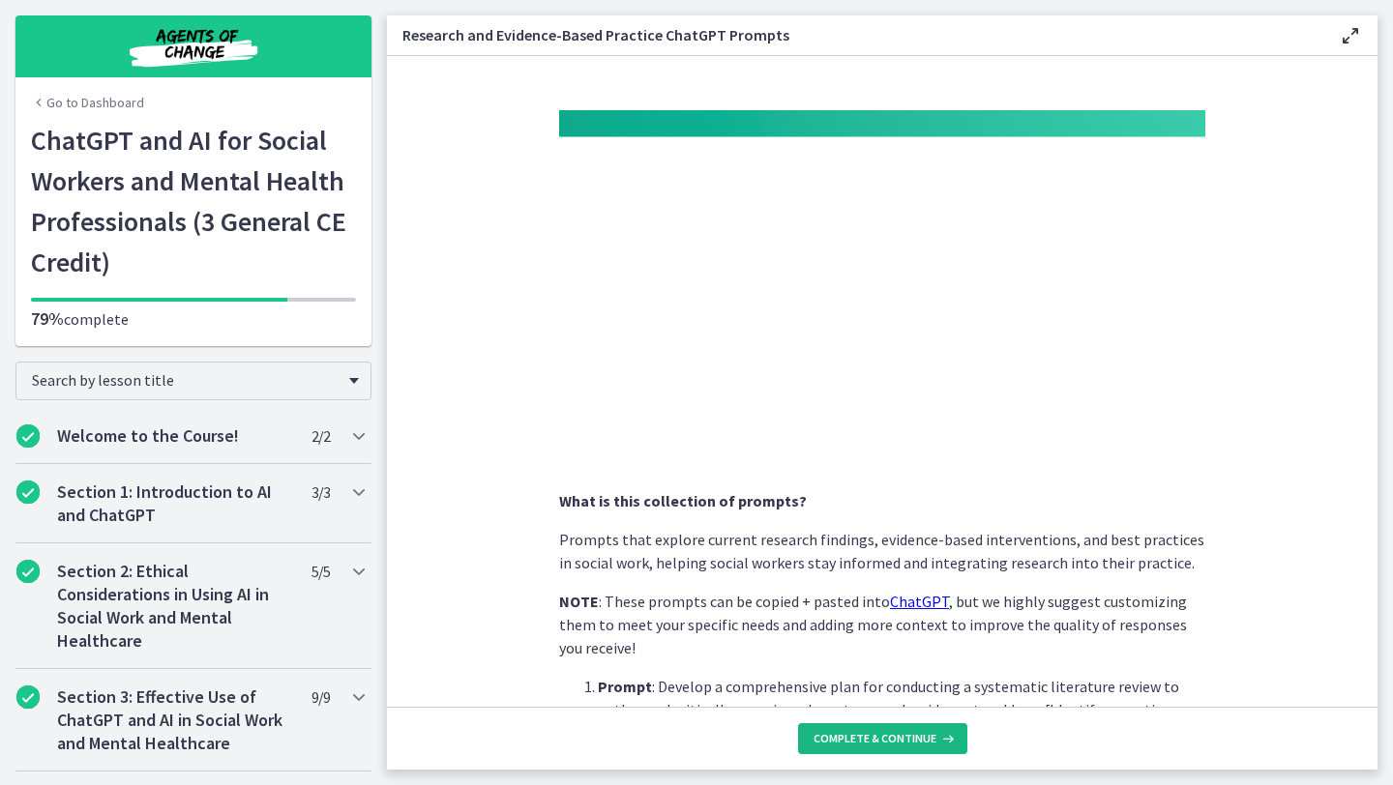
click at [896, 737] on span "Complete & continue" at bounding box center [874, 738] width 123 height 15
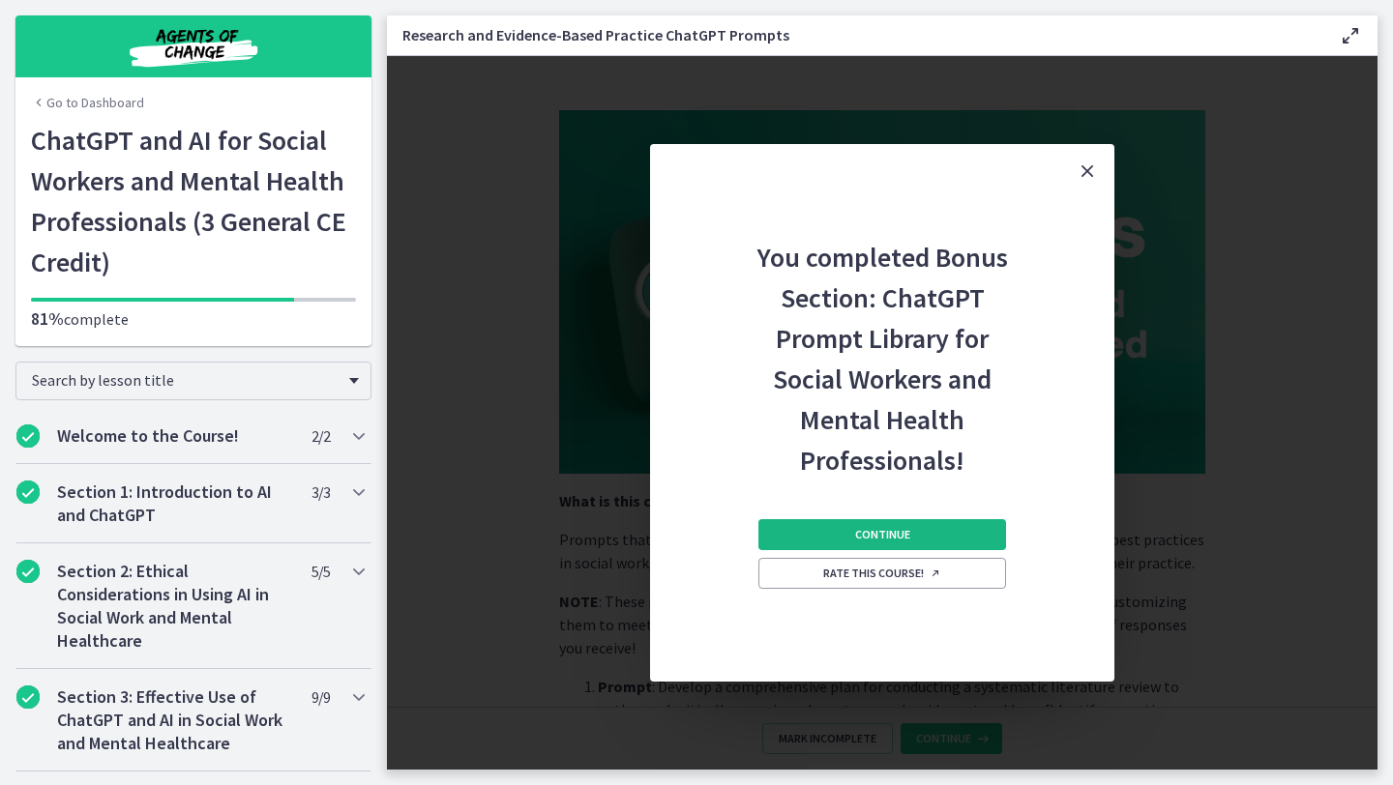
click at [927, 535] on button "Continue" at bounding box center [882, 534] width 248 height 31
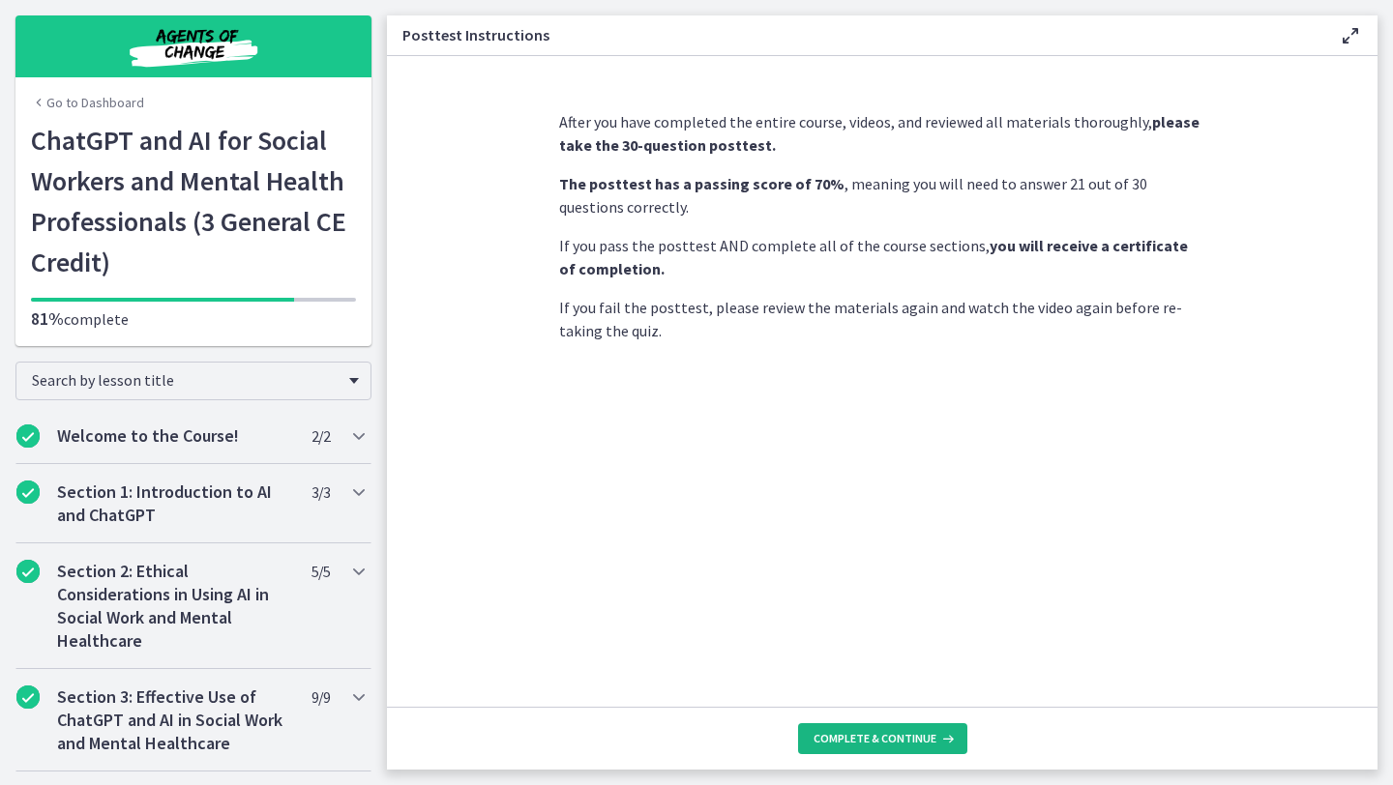
click at [896, 746] on span "Complete & continue" at bounding box center [874, 738] width 123 height 15
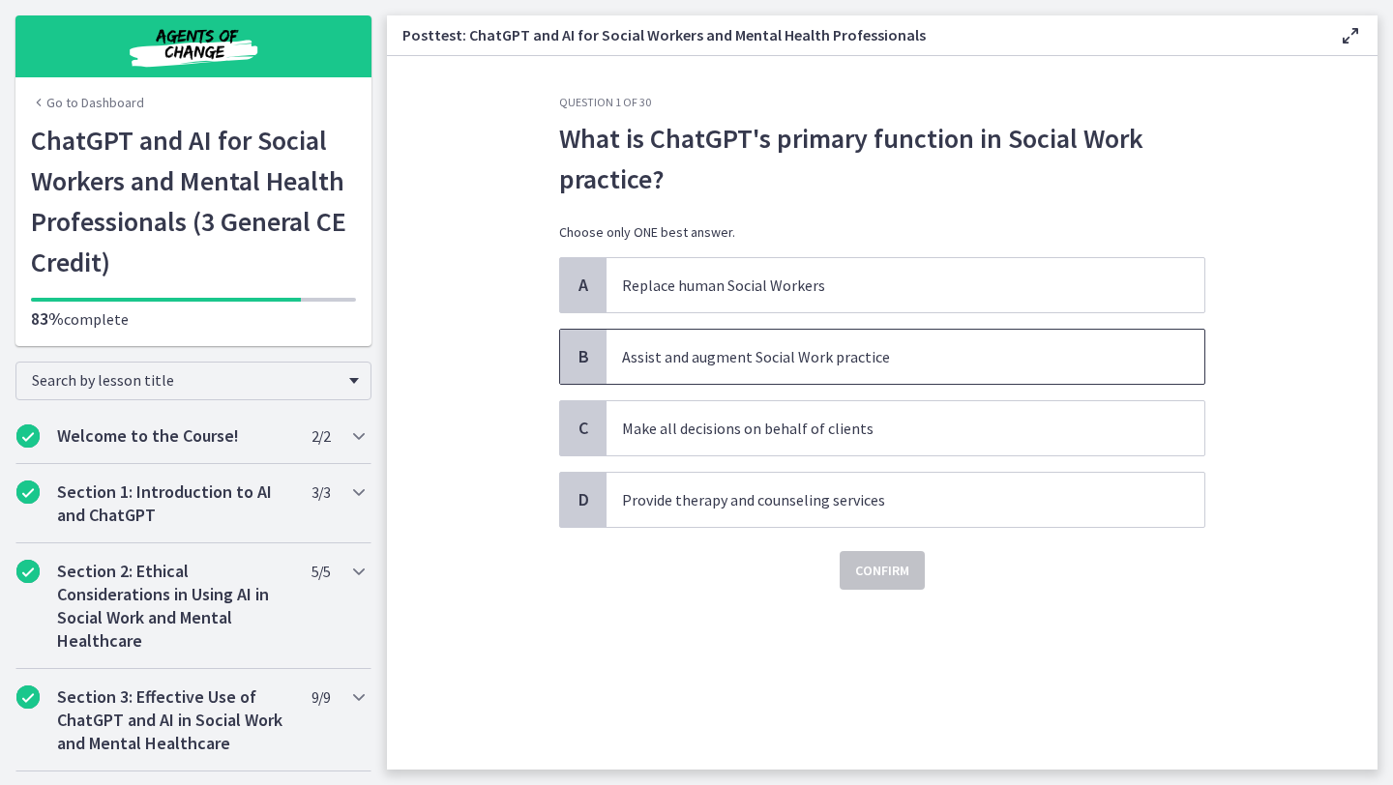
click at [851, 360] on p "Assist and augment Social Work practice" at bounding box center [886, 356] width 528 height 23
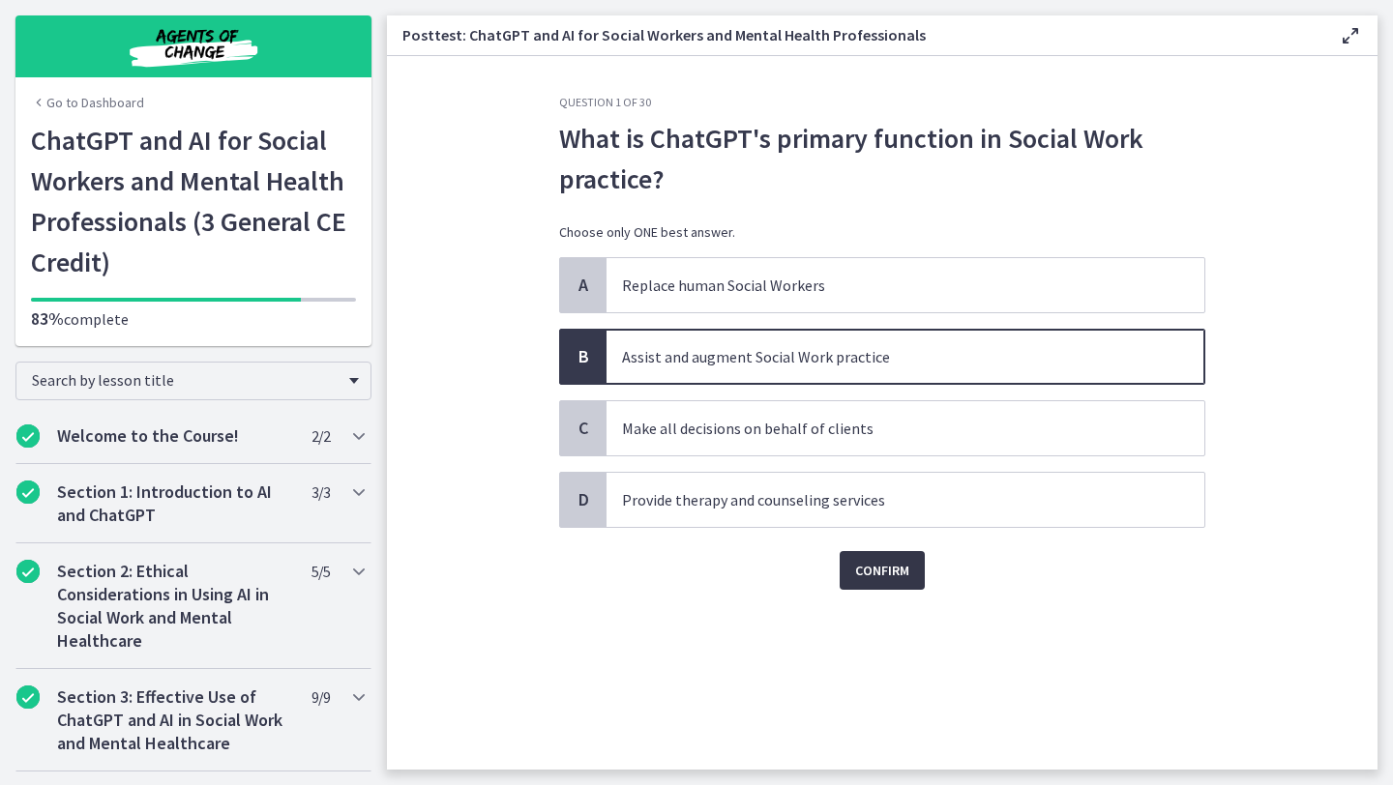
click at [888, 567] on span "Confirm" at bounding box center [882, 570] width 54 height 23
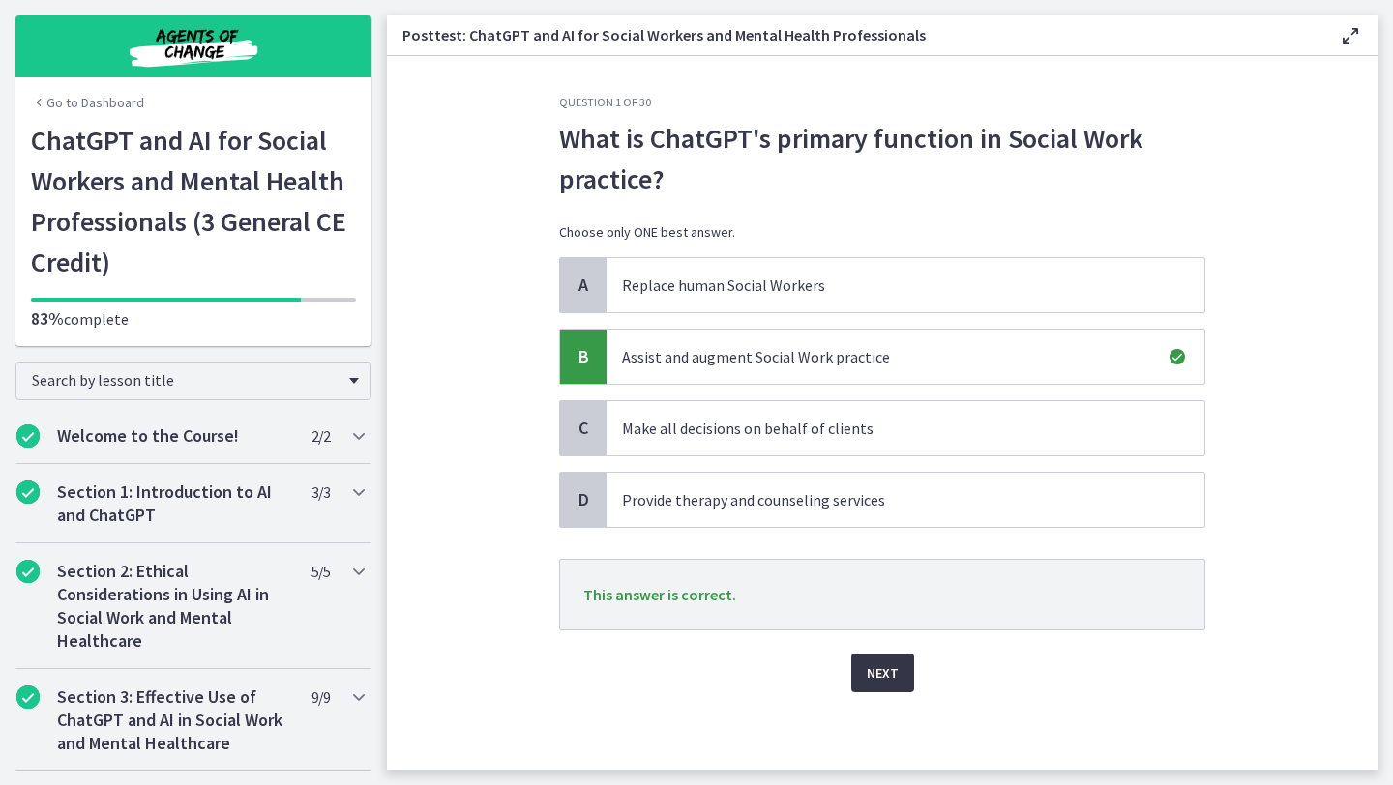
click at [889, 681] on span "Next" at bounding box center [883, 673] width 32 height 23
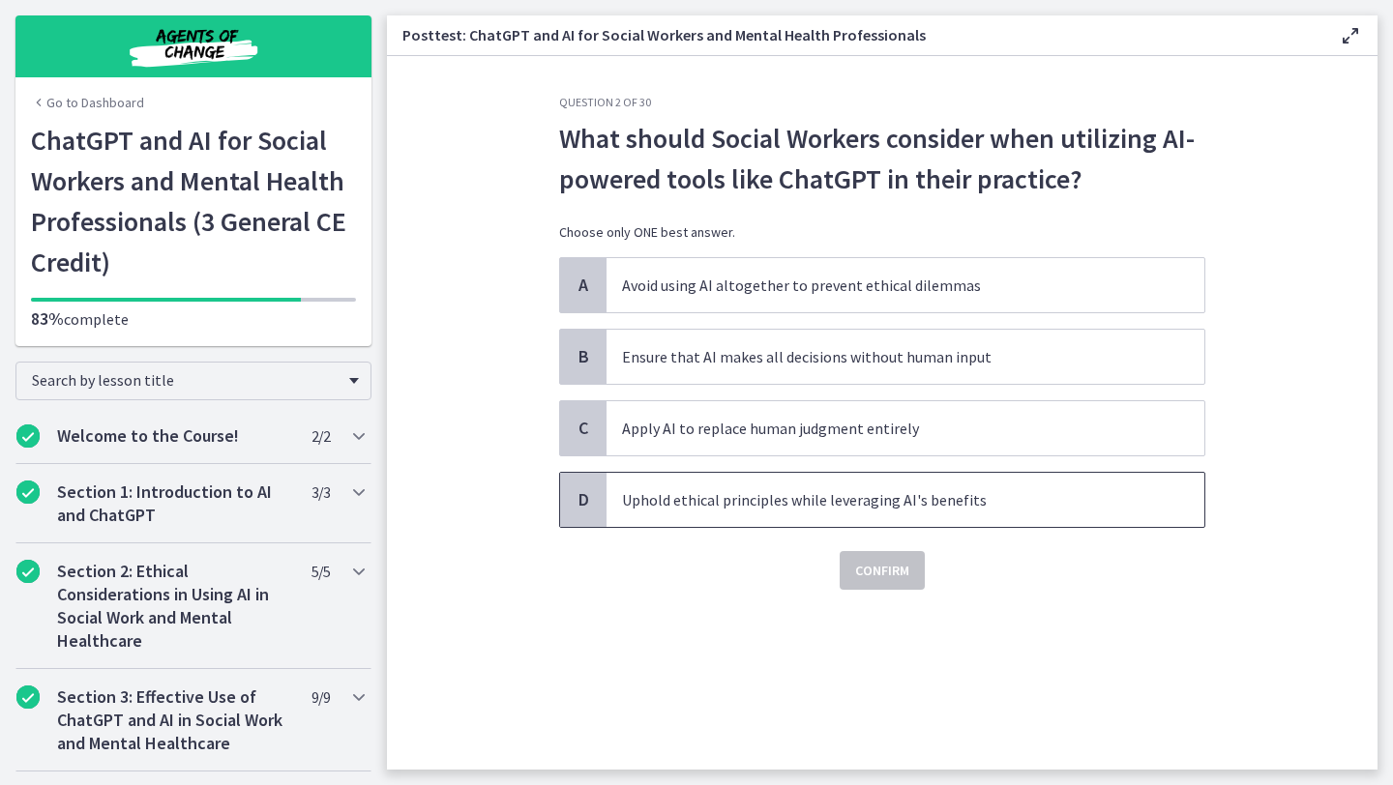
click at [810, 497] on p "Uphold ethical principles while leveraging AI's benefits" at bounding box center [886, 499] width 528 height 23
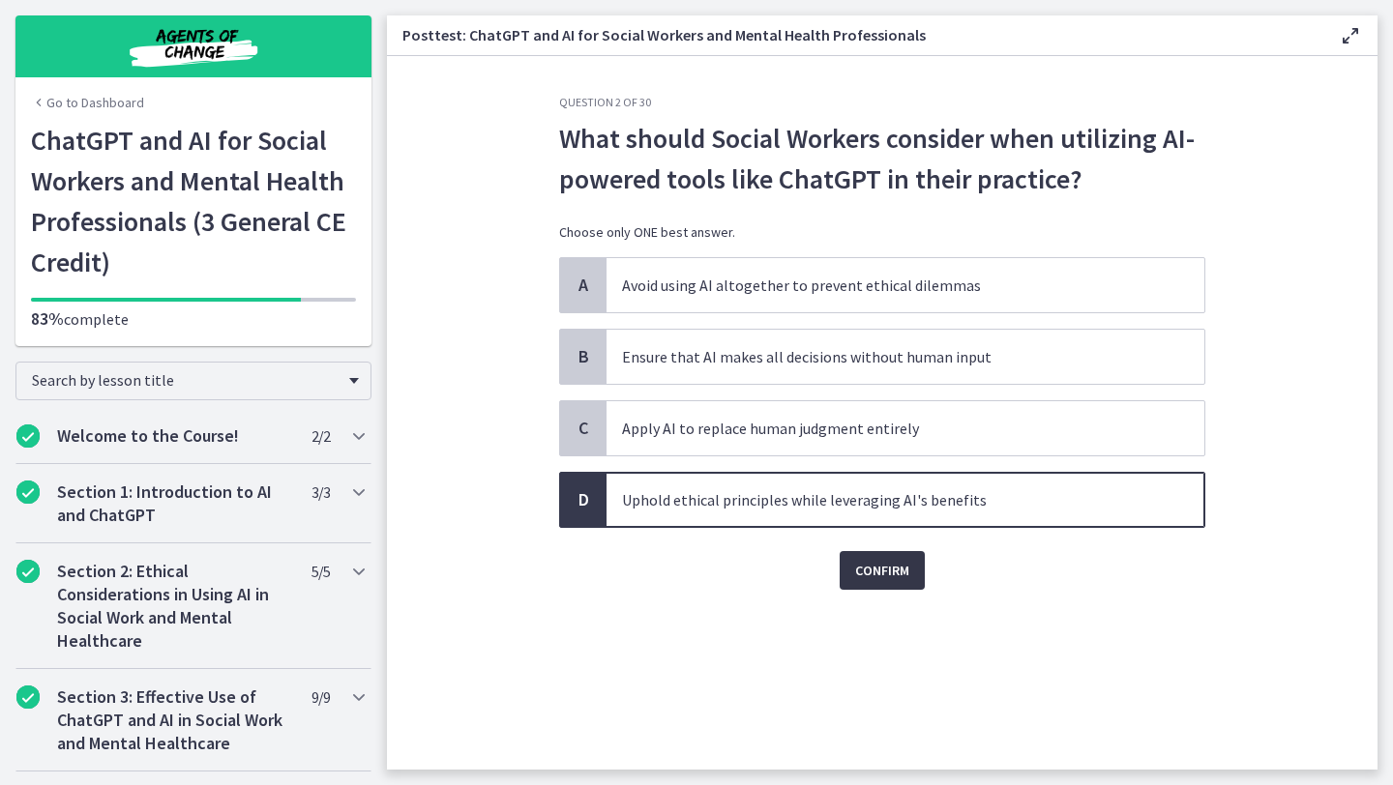
click at [894, 589] on button "Confirm" at bounding box center [882, 570] width 85 height 39
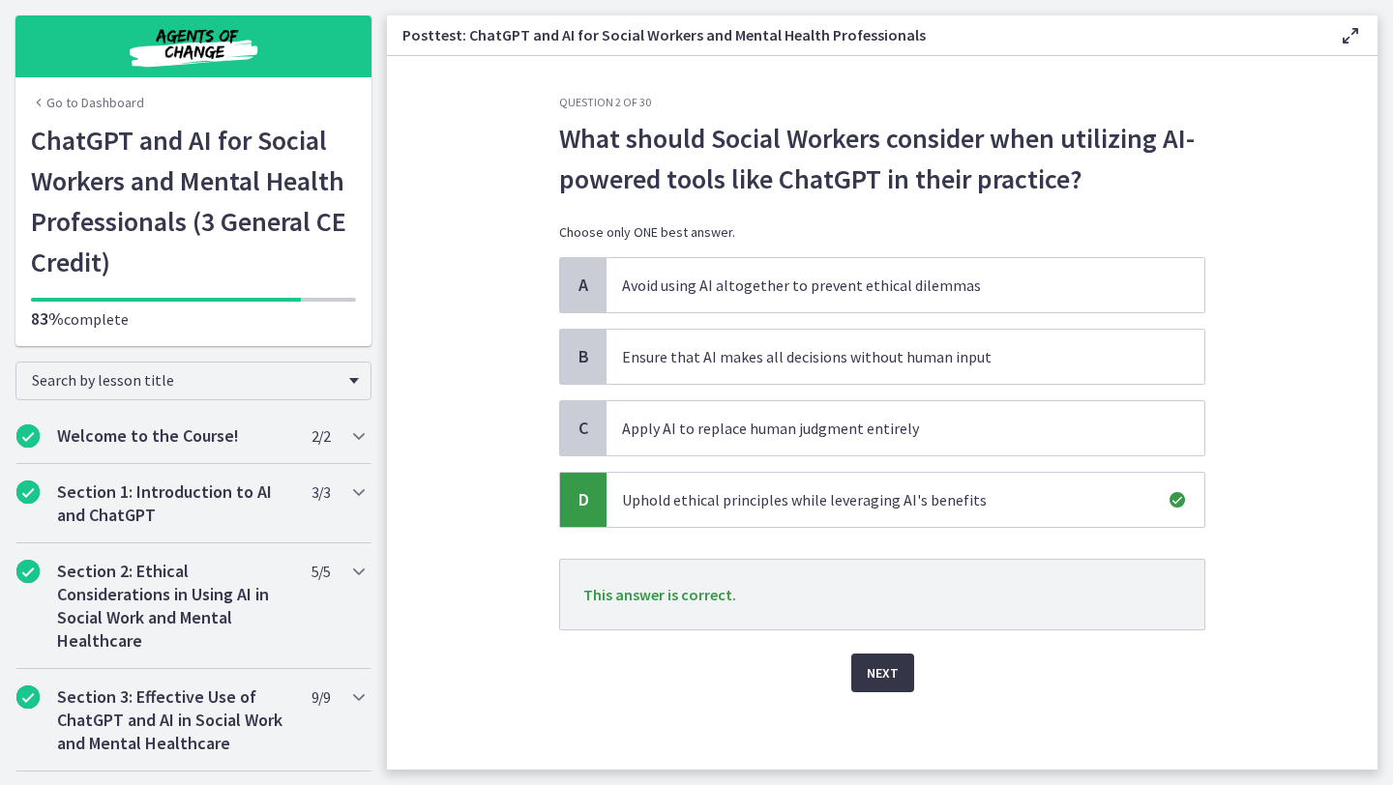
click at [895, 677] on span "Next" at bounding box center [883, 673] width 32 height 23
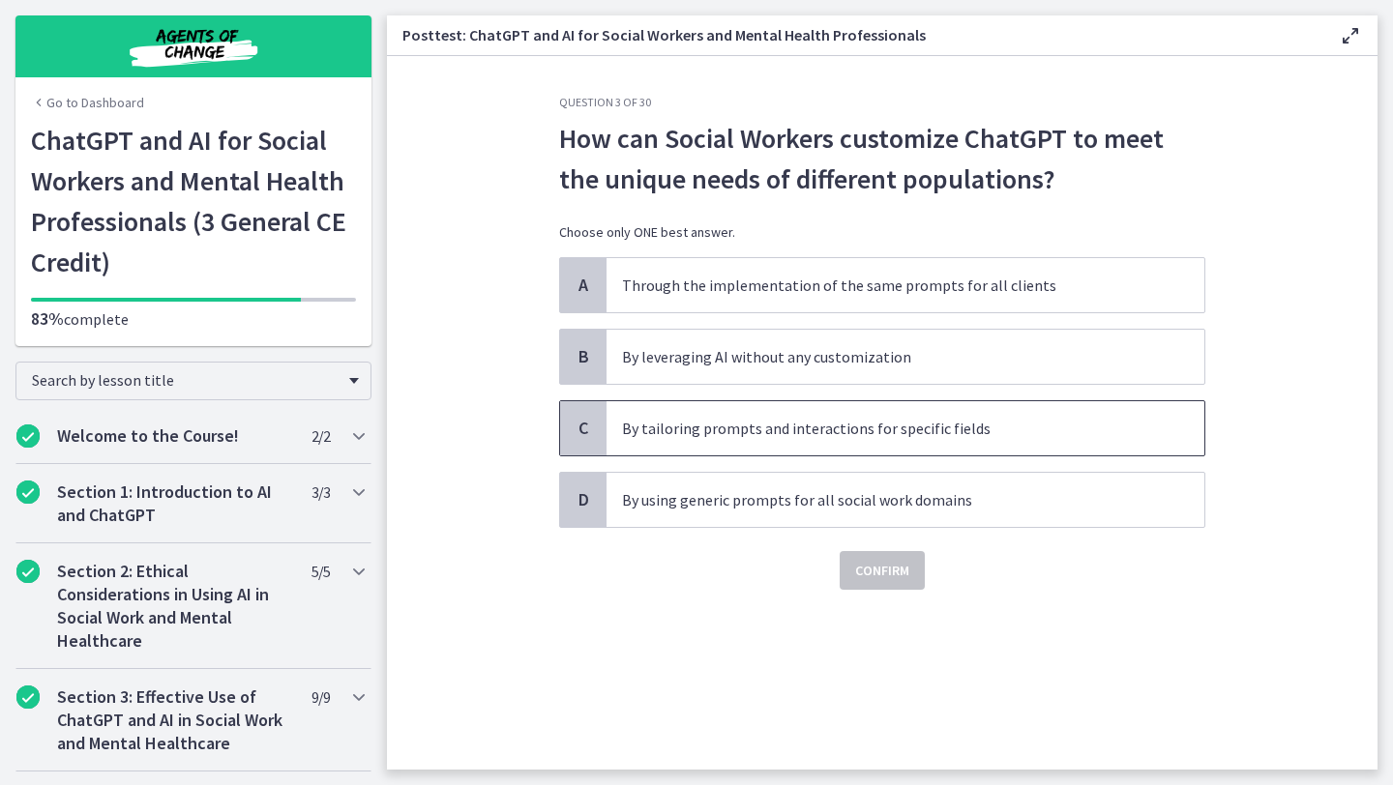
click at [855, 446] on span "By tailoring prompts and interactions for specific fields" at bounding box center [905, 428] width 598 height 54
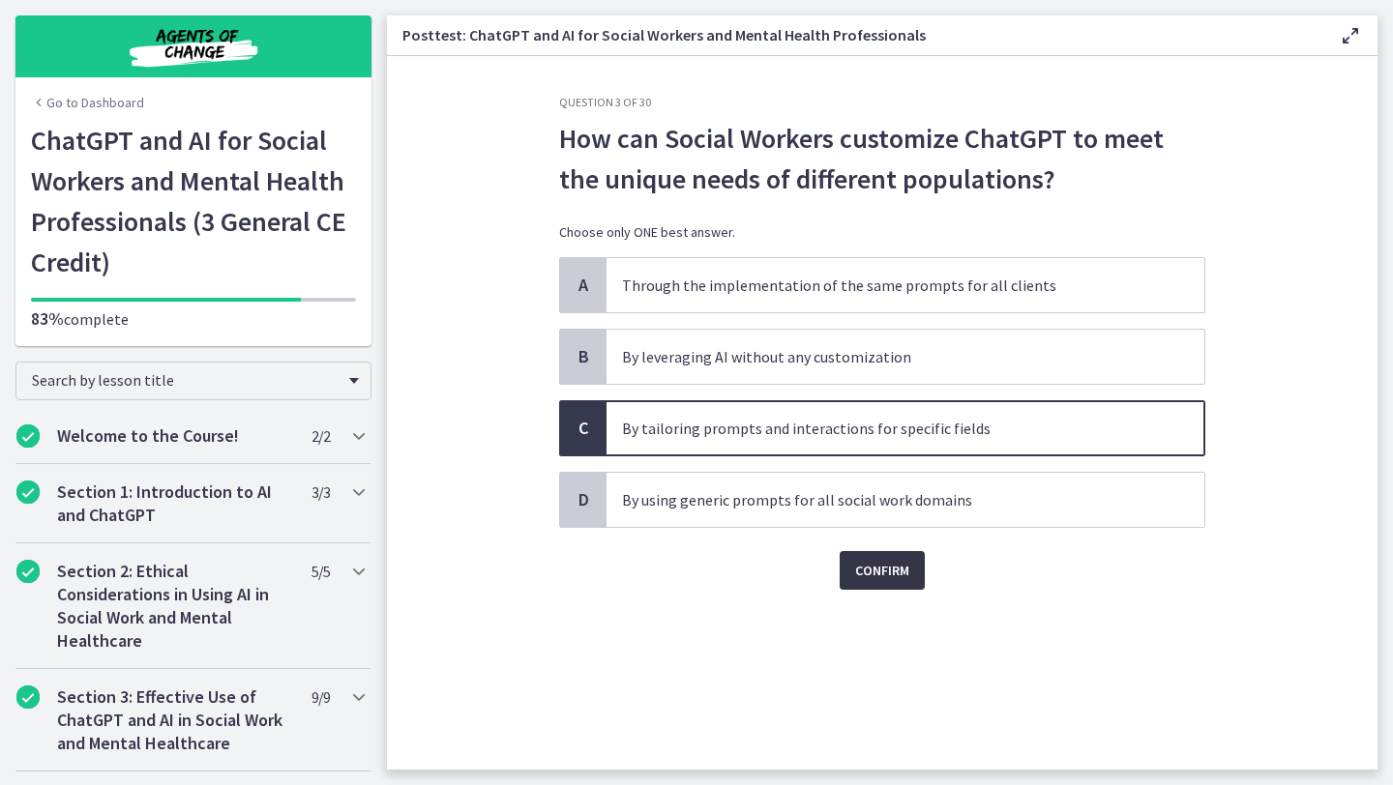
click at [869, 567] on span "Confirm" at bounding box center [882, 570] width 54 height 23
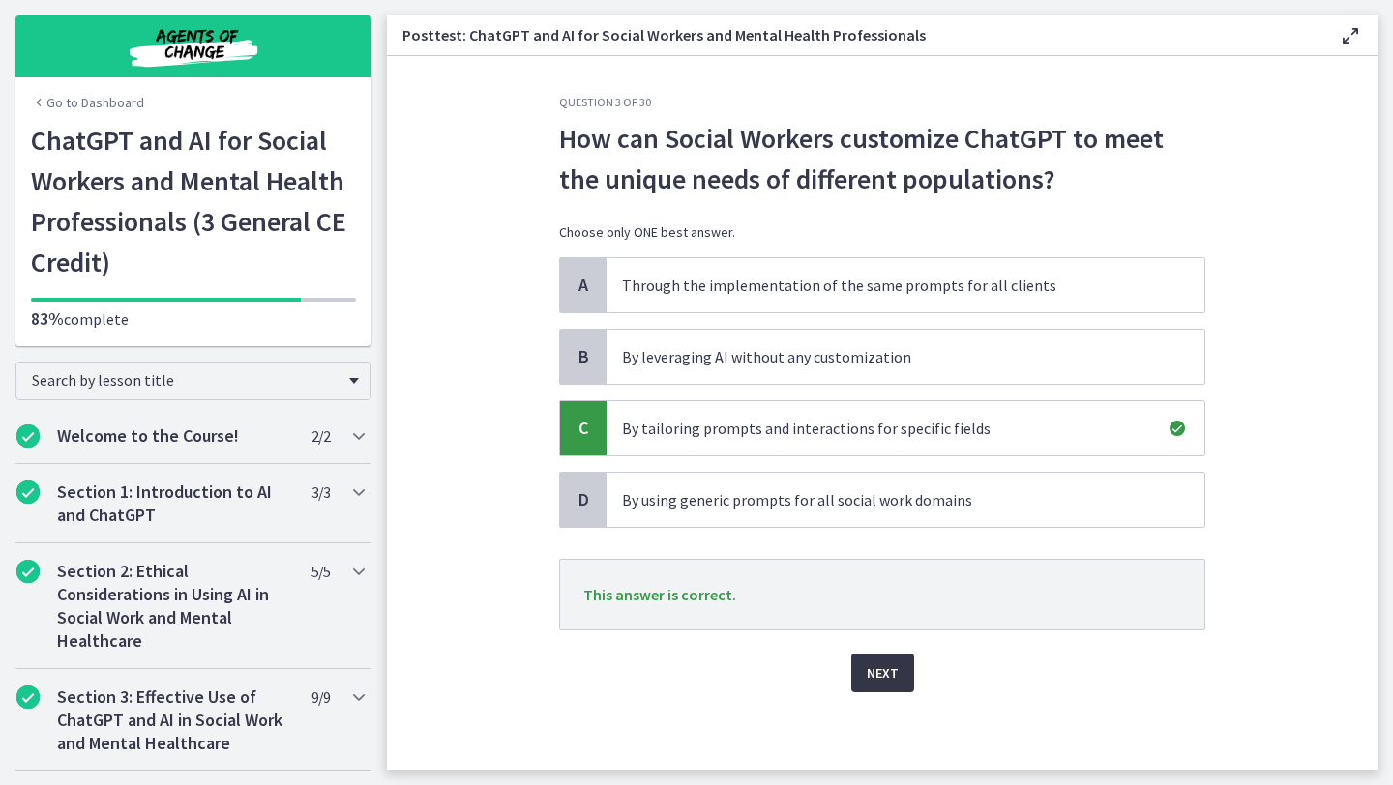
click at [877, 661] on button "Next" at bounding box center [882, 673] width 63 height 39
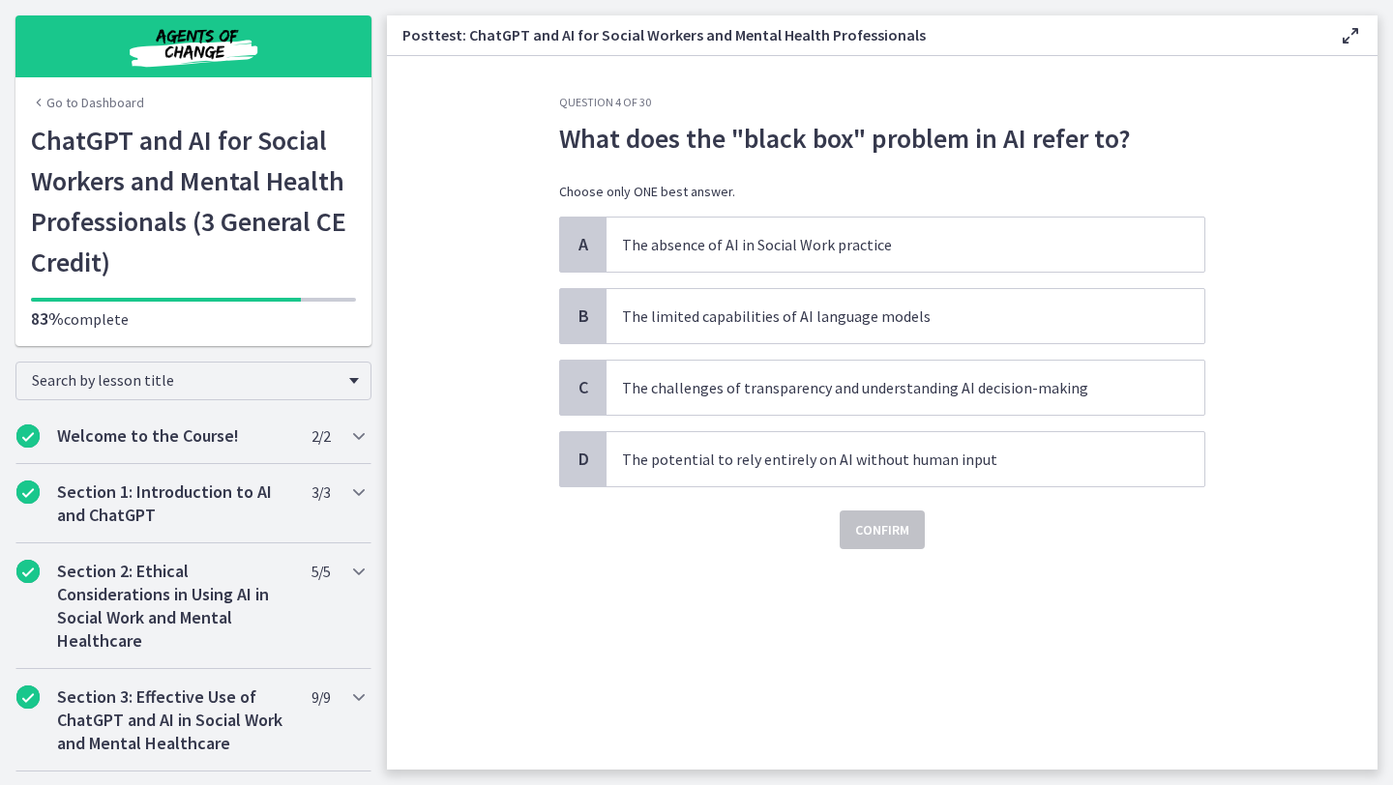
click at [793, 491] on div "Confirm" at bounding box center [882, 518] width 646 height 62
click at [794, 477] on span "The potential to rely entirely on AI without human input" at bounding box center [905, 459] width 598 height 54
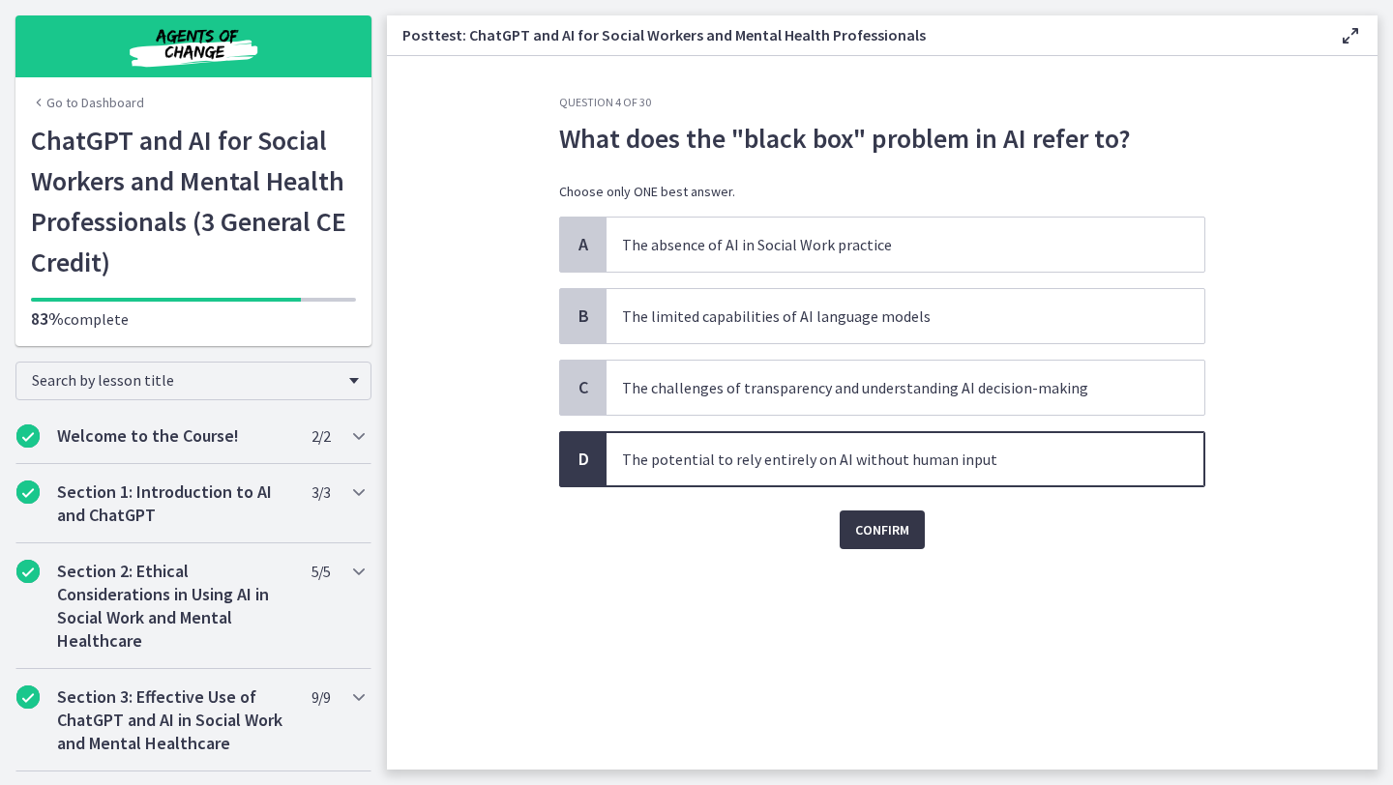
click at [901, 545] on button "Confirm" at bounding box center [882, 530] width 85 height 39
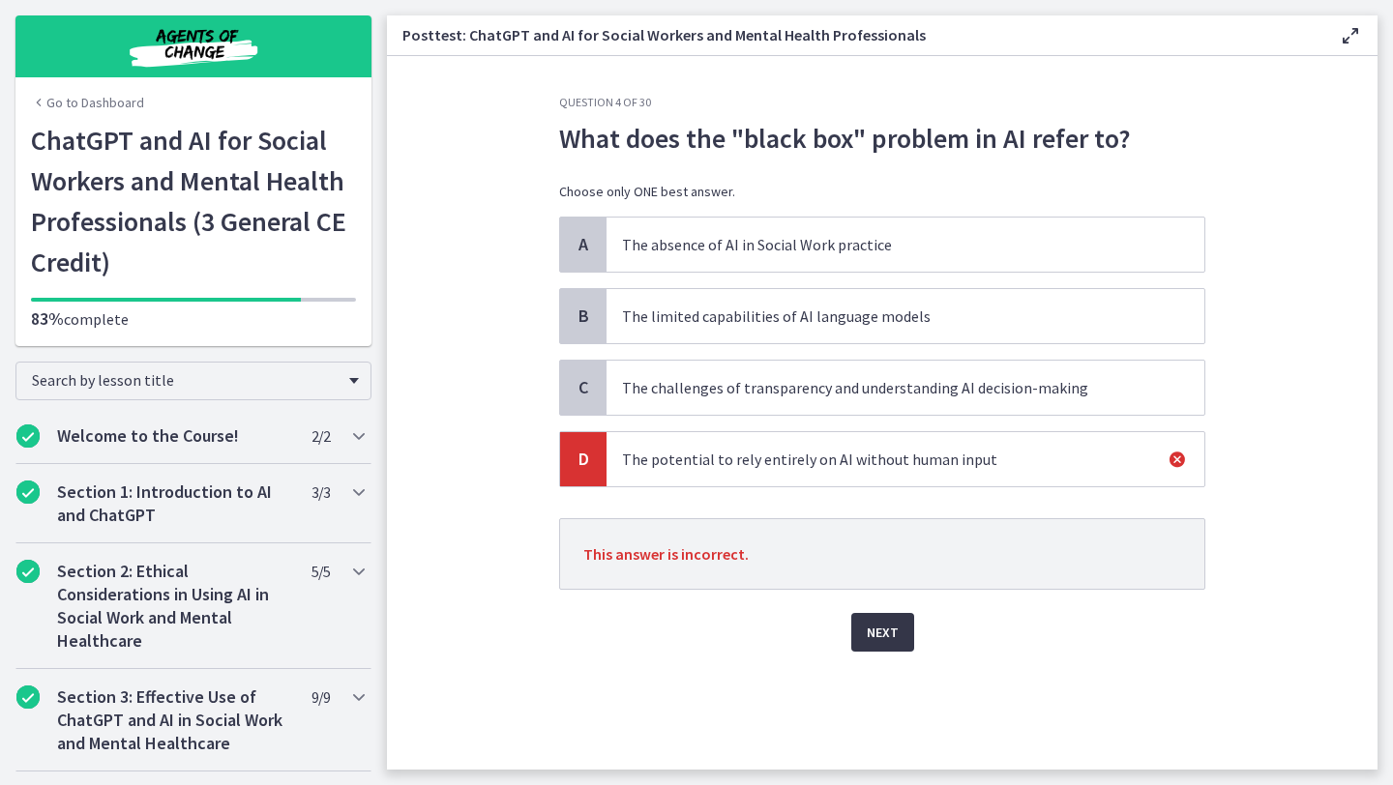
click at [896, 627] on span "Next" at bounding box center [883, 632] width 32 height 23
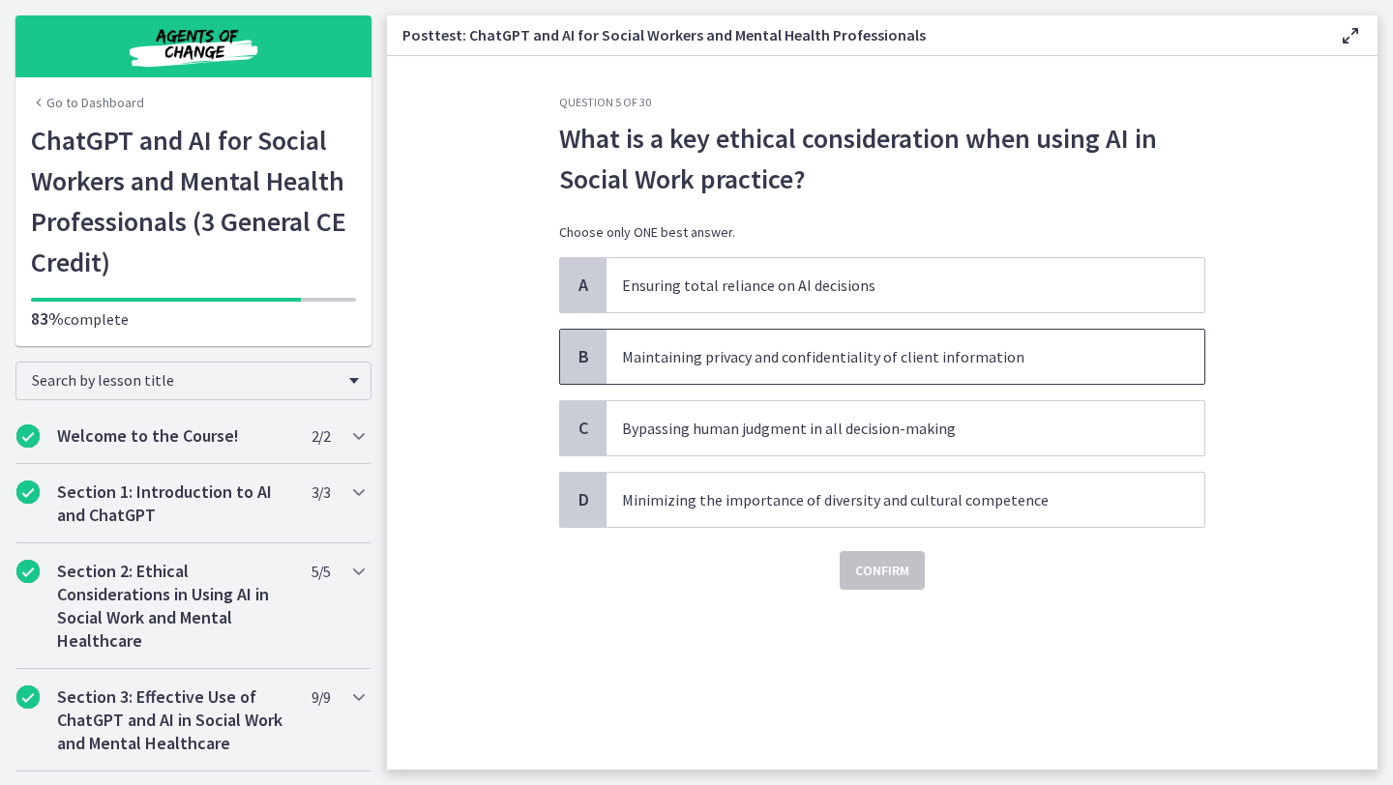
click at [883, 369] on span "Maintaining privacy and confidentiality of client information" at bounding box center [905, 357] width 598 height 54
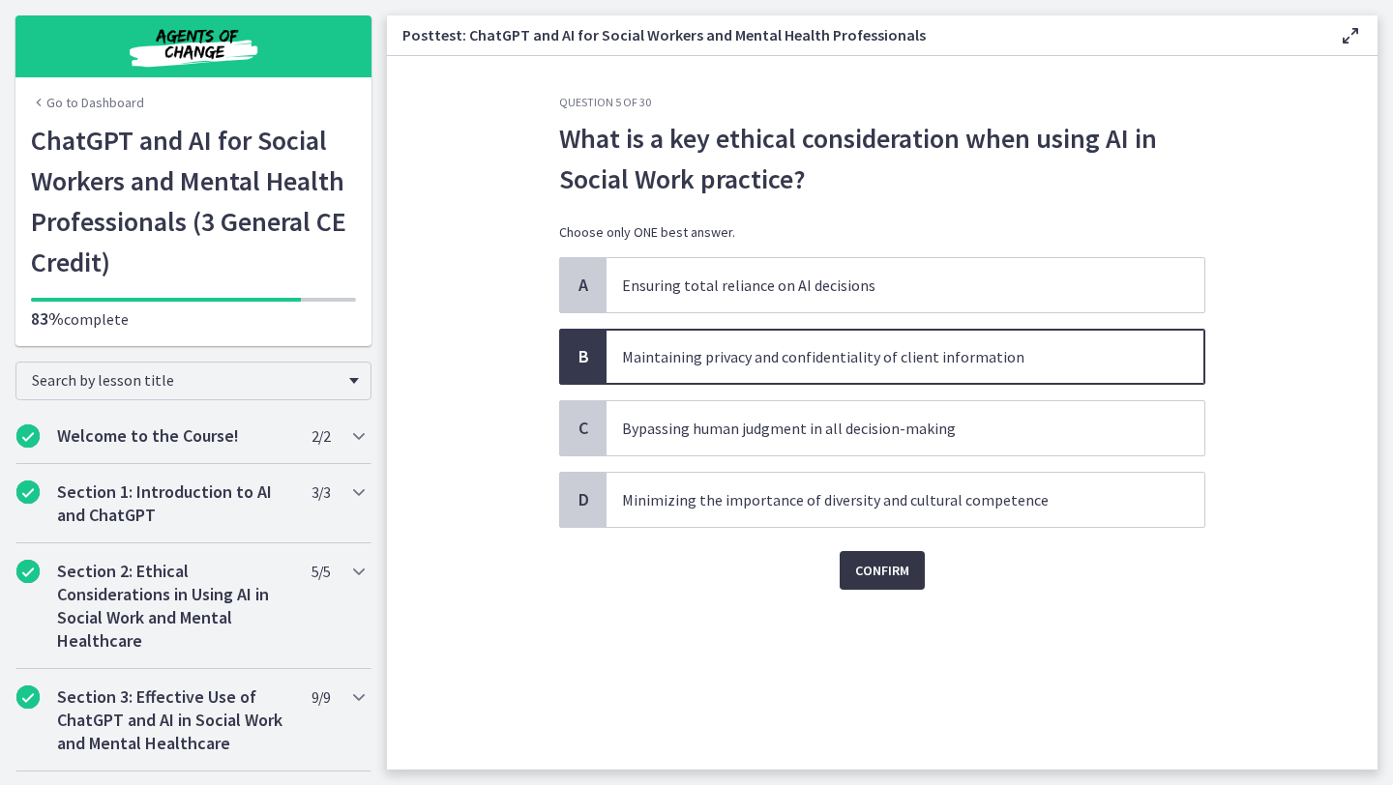
click at [879, 561] on span "Confirm" at bounding box center [882, 570] width 54 height 23
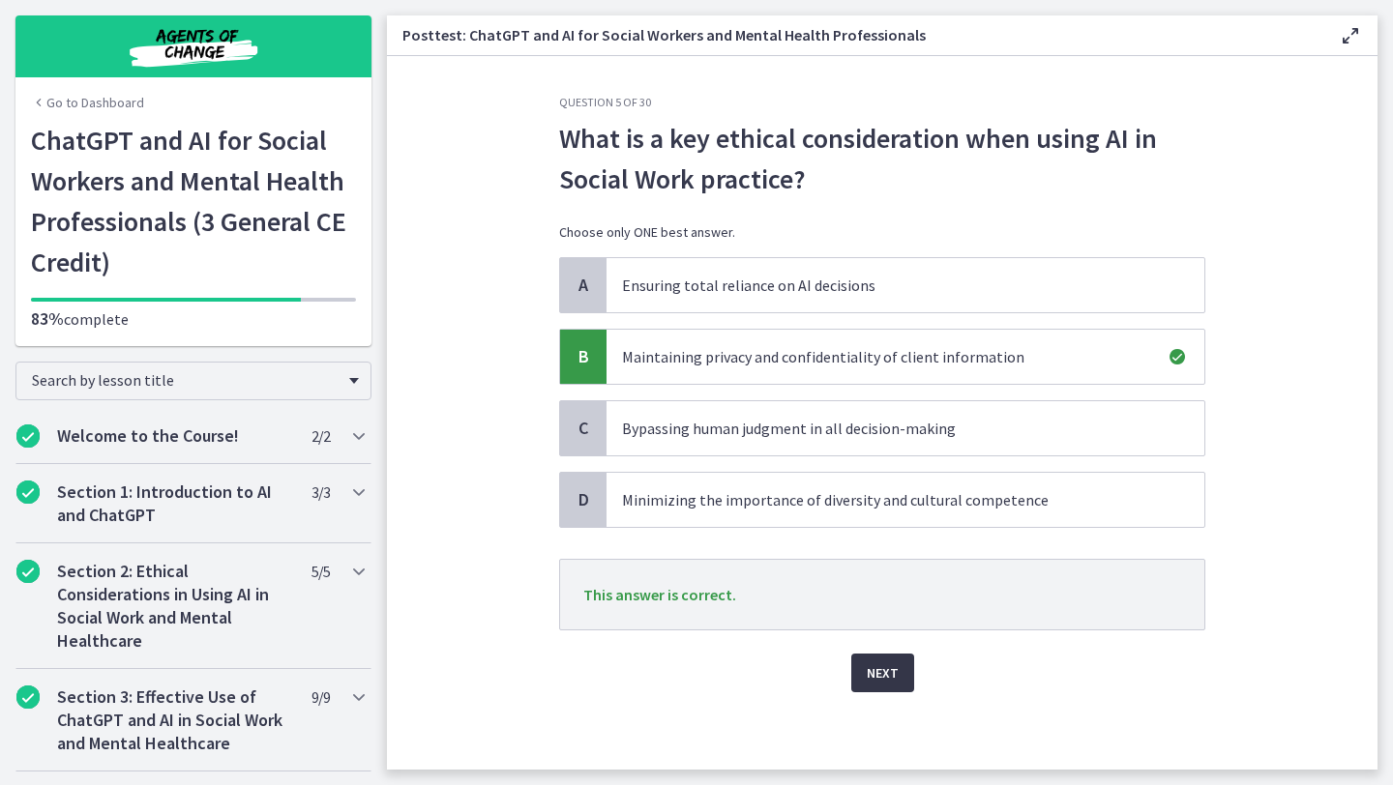
click at [882, 683] on span "Next" at bounding box center [883, 673] width 32 height 23
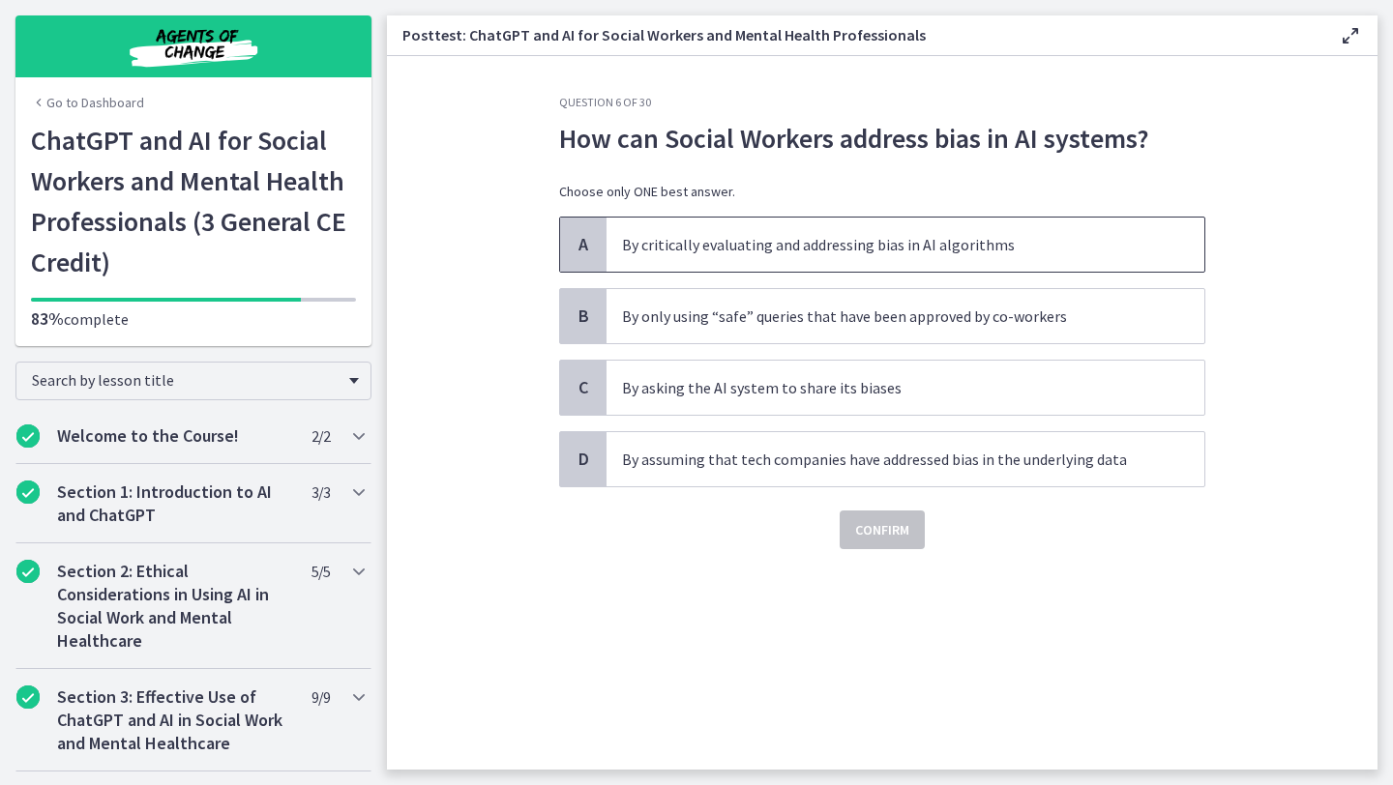
click at [867, 259] on span "By critically evaluating and addressing bias in AI algorithms" at bounding box center [905, 245] width 598 height 54
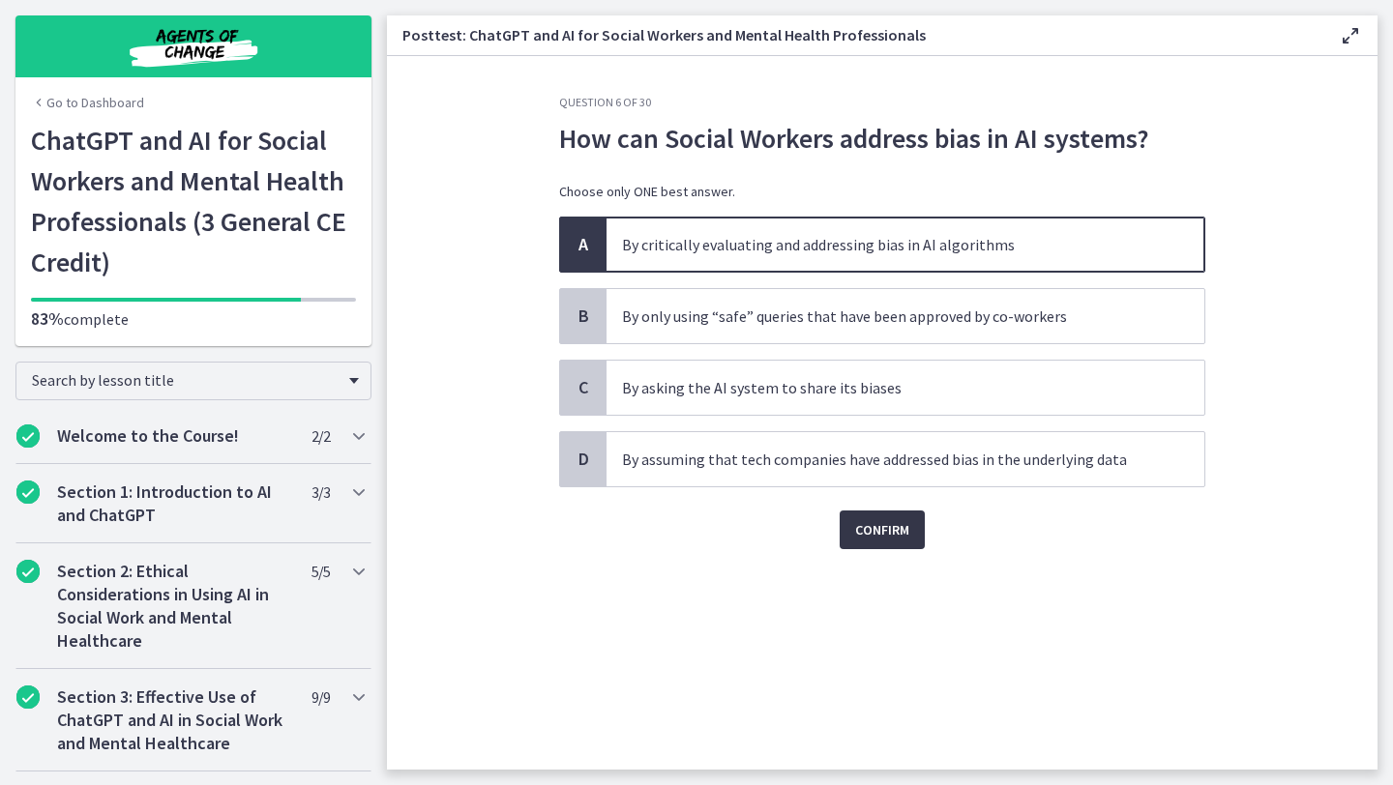
click at [891, 529] on span "Confirm" at bounding box center [882, 529] width 54 height 23
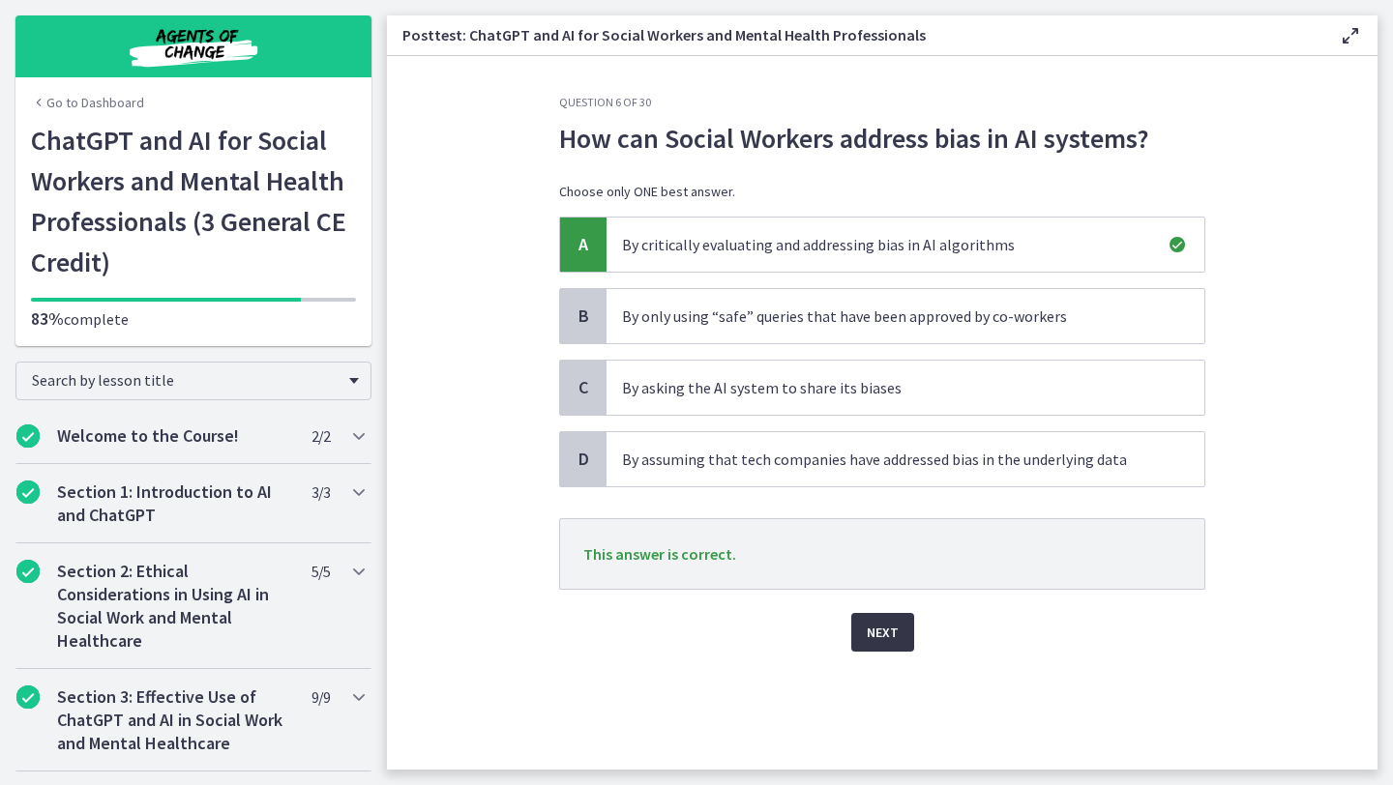
click at [889, 632] on span "Next" at bounding box center [883, 632] width 32 height 23
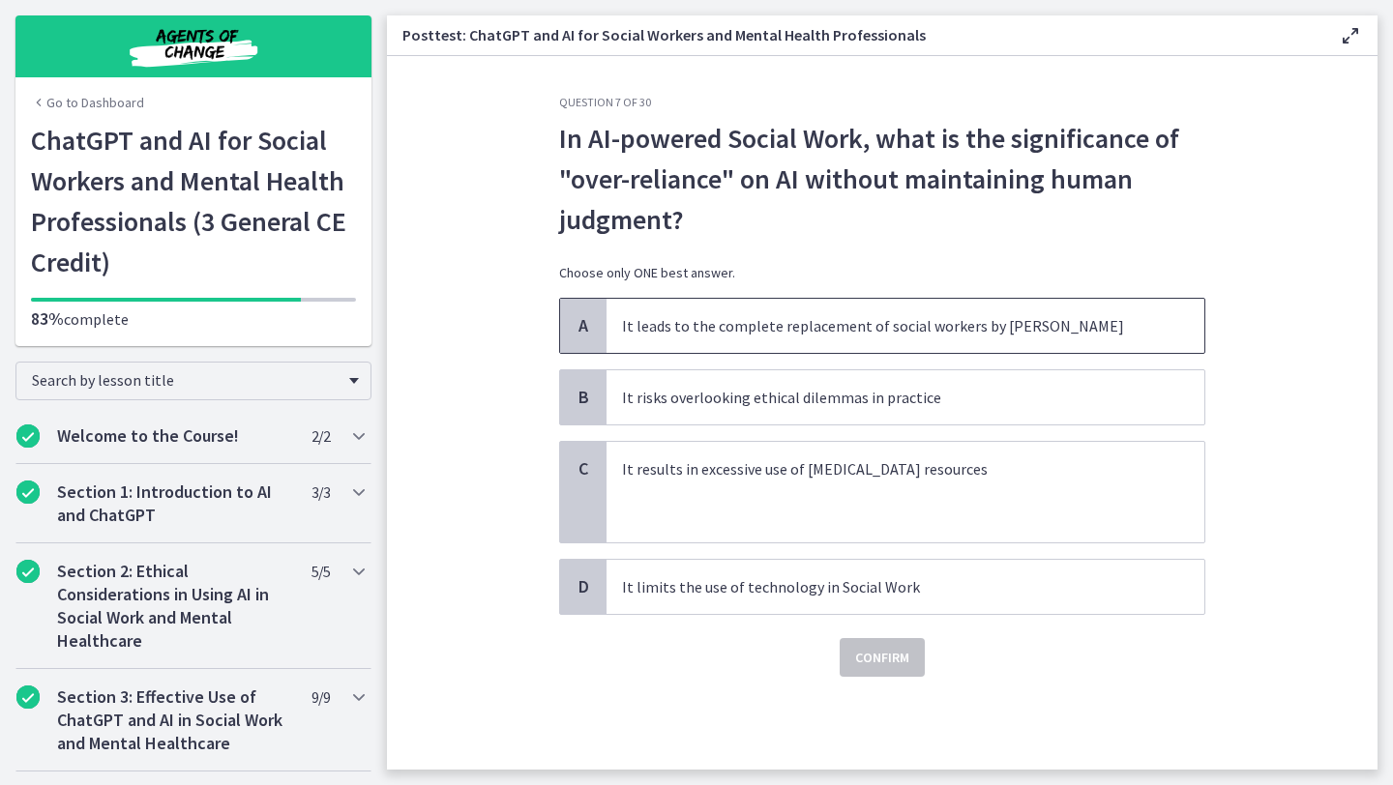
click at [807, 344] on span "It leads to the complete replacement of social workers by [PERSON_NAME]" at bounding box center [905, 326] width 598 height 54
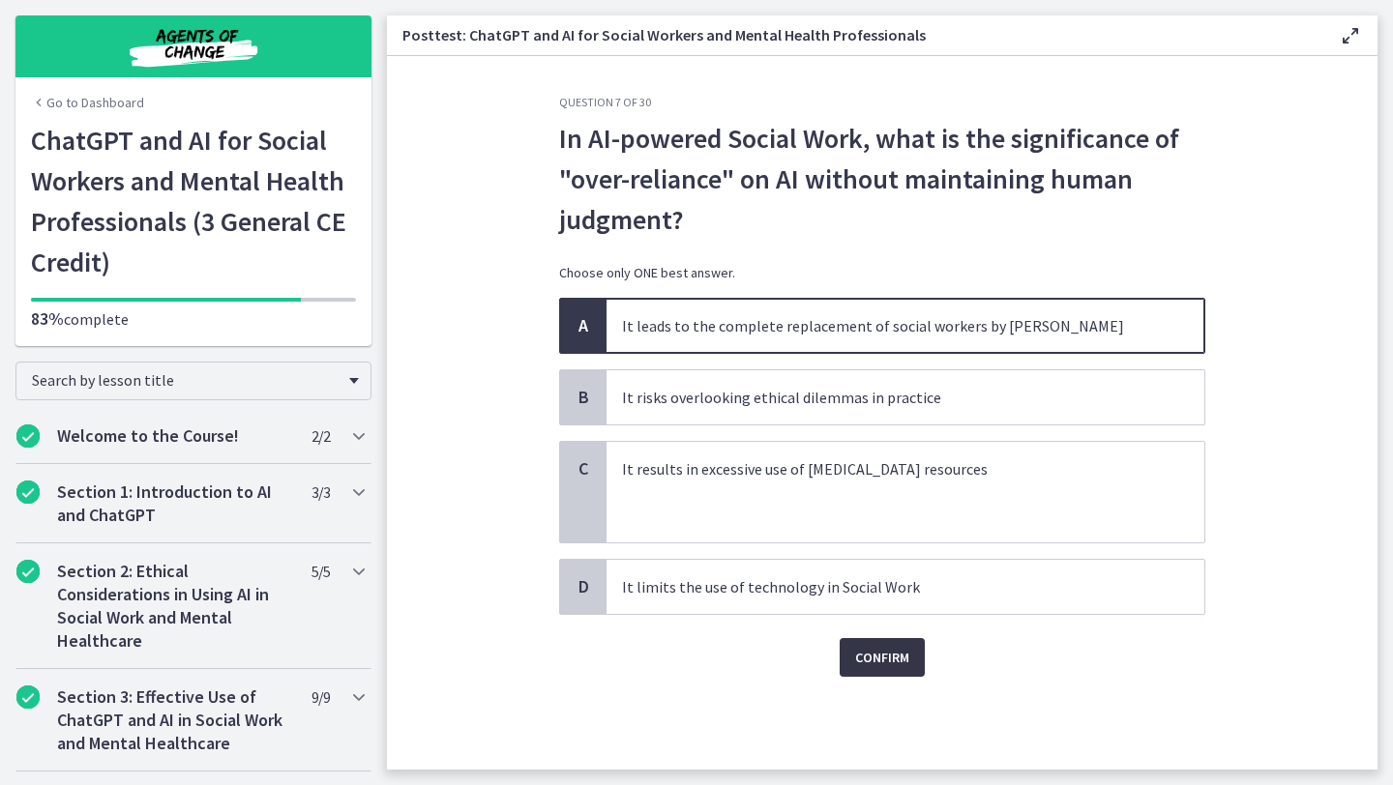
click at [871, 655] on span "Confirm" at bounding box center [882, 657] width 54 height 23
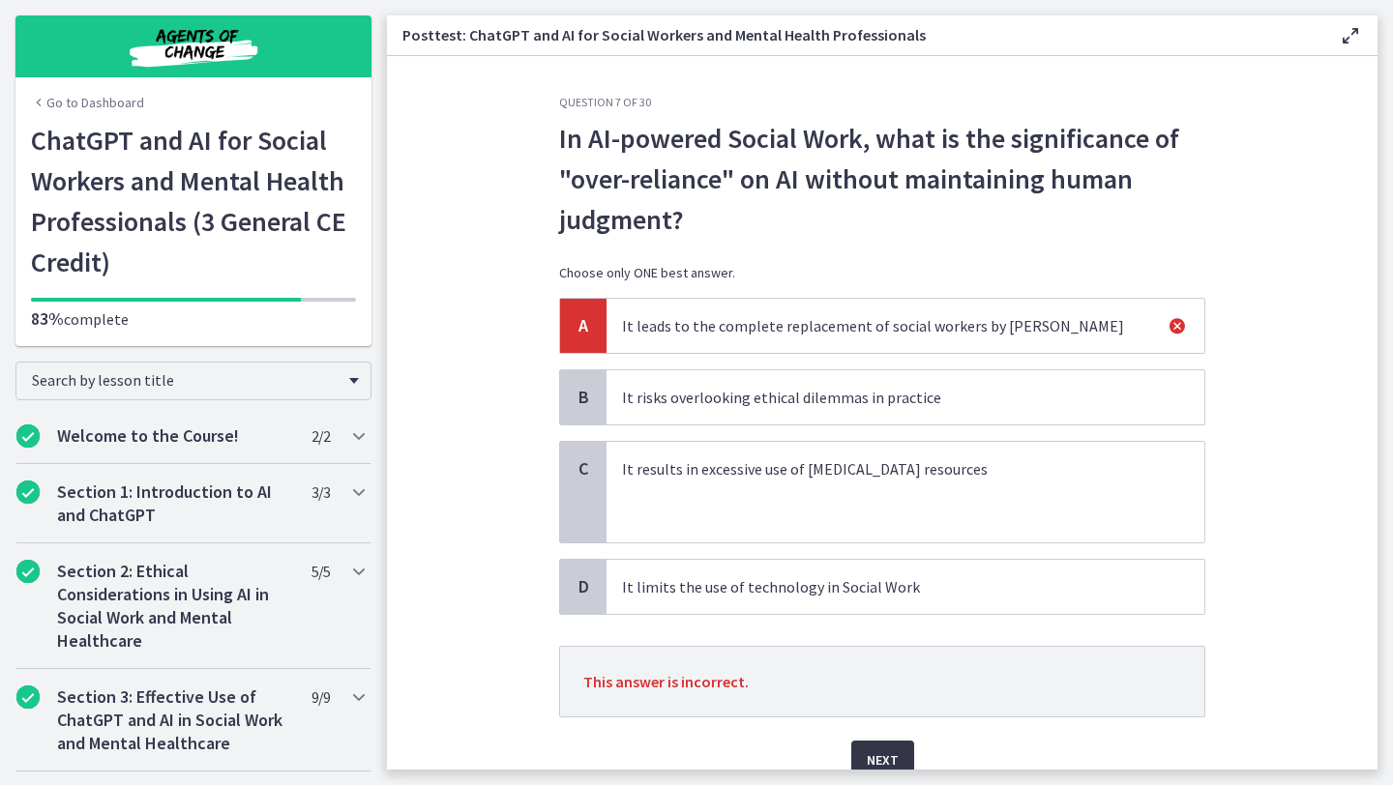
click at [874, 751] on span "Next" at bounding box center [883, 760] width 32 height 23
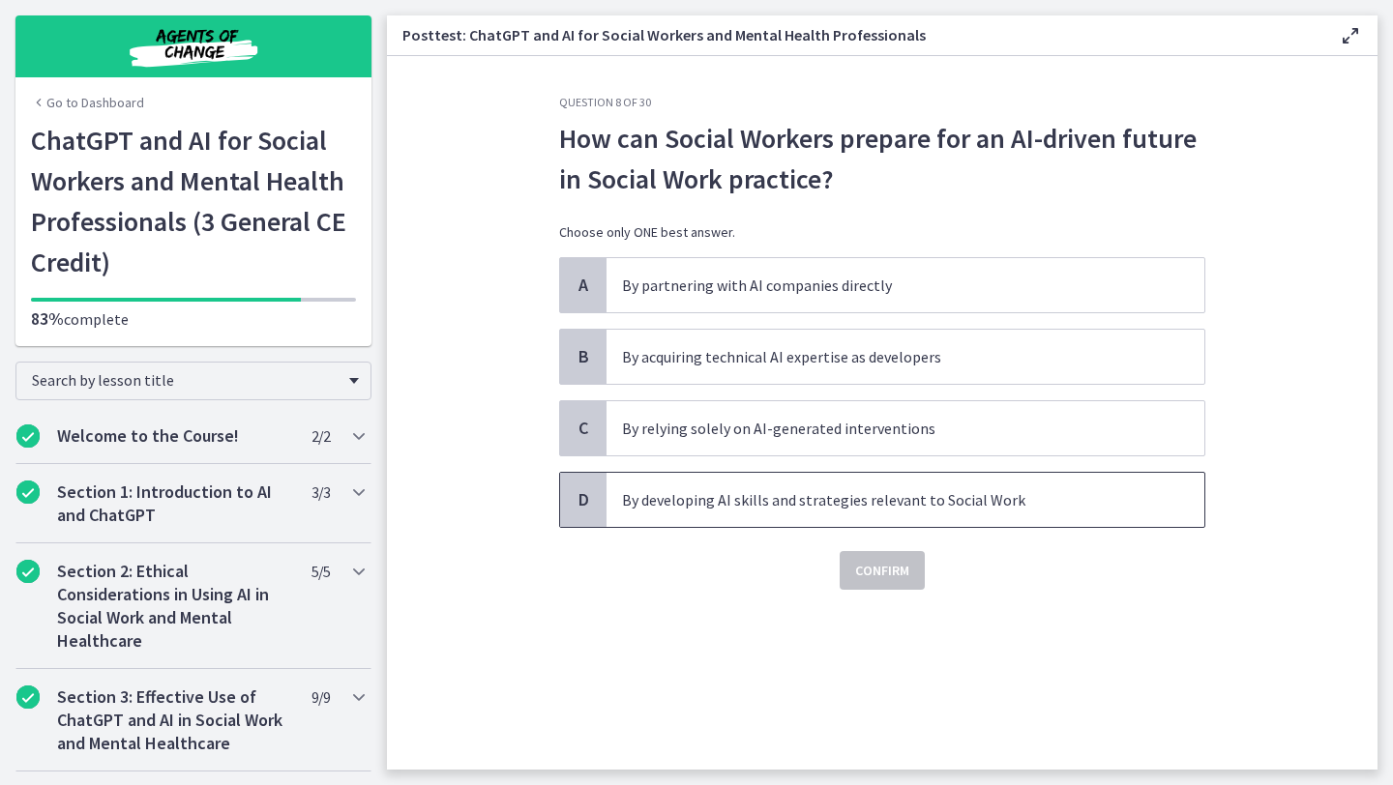
click at [842, 503] on p "By developing AI skills and strategies relevant to Social Work" at bounding box center [886, 499] width 528 height 23
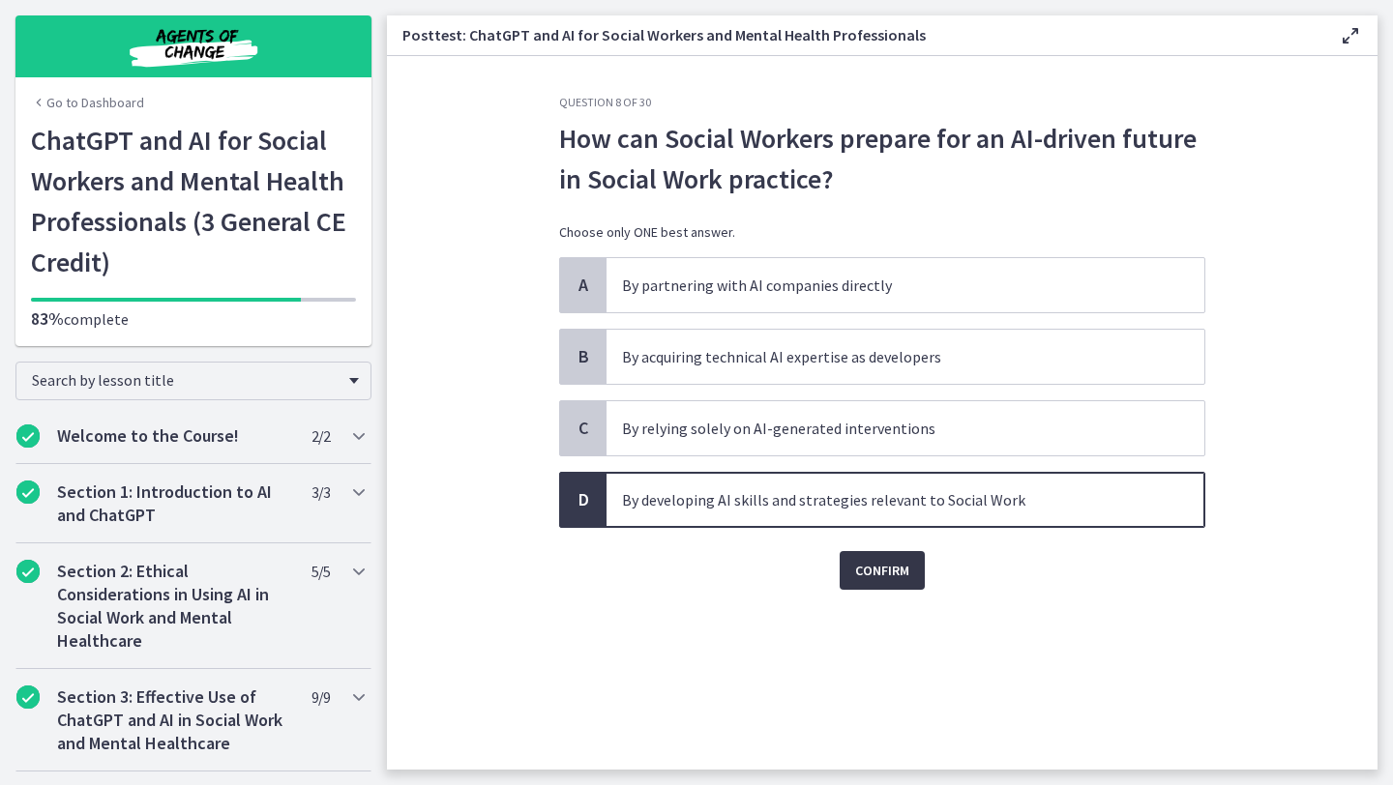
click at [882, 575] on span "Confirm" at bounding box center [882, 570] width 54 height 23
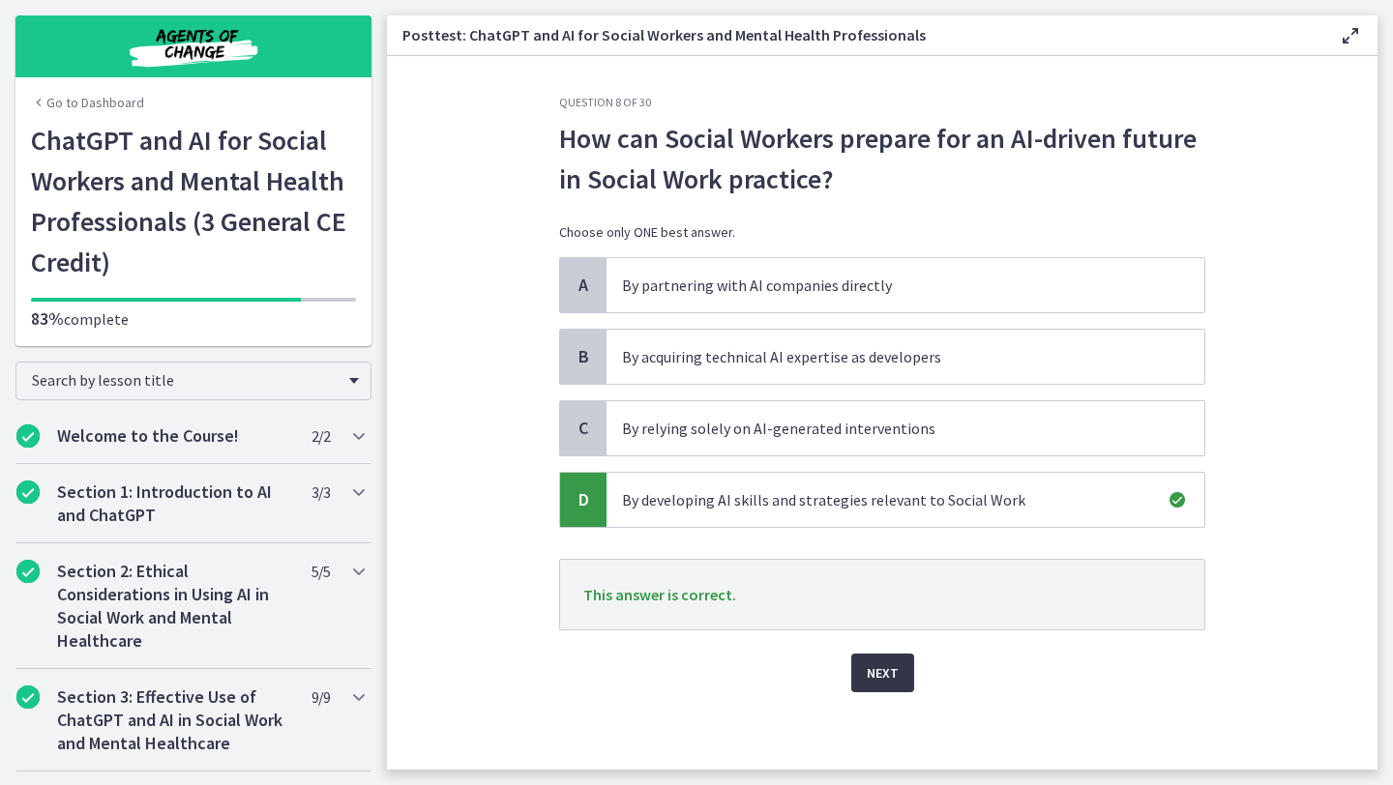
click at [882, 666] on span "Next" at bounding box center [883, 673] width 32 height 23
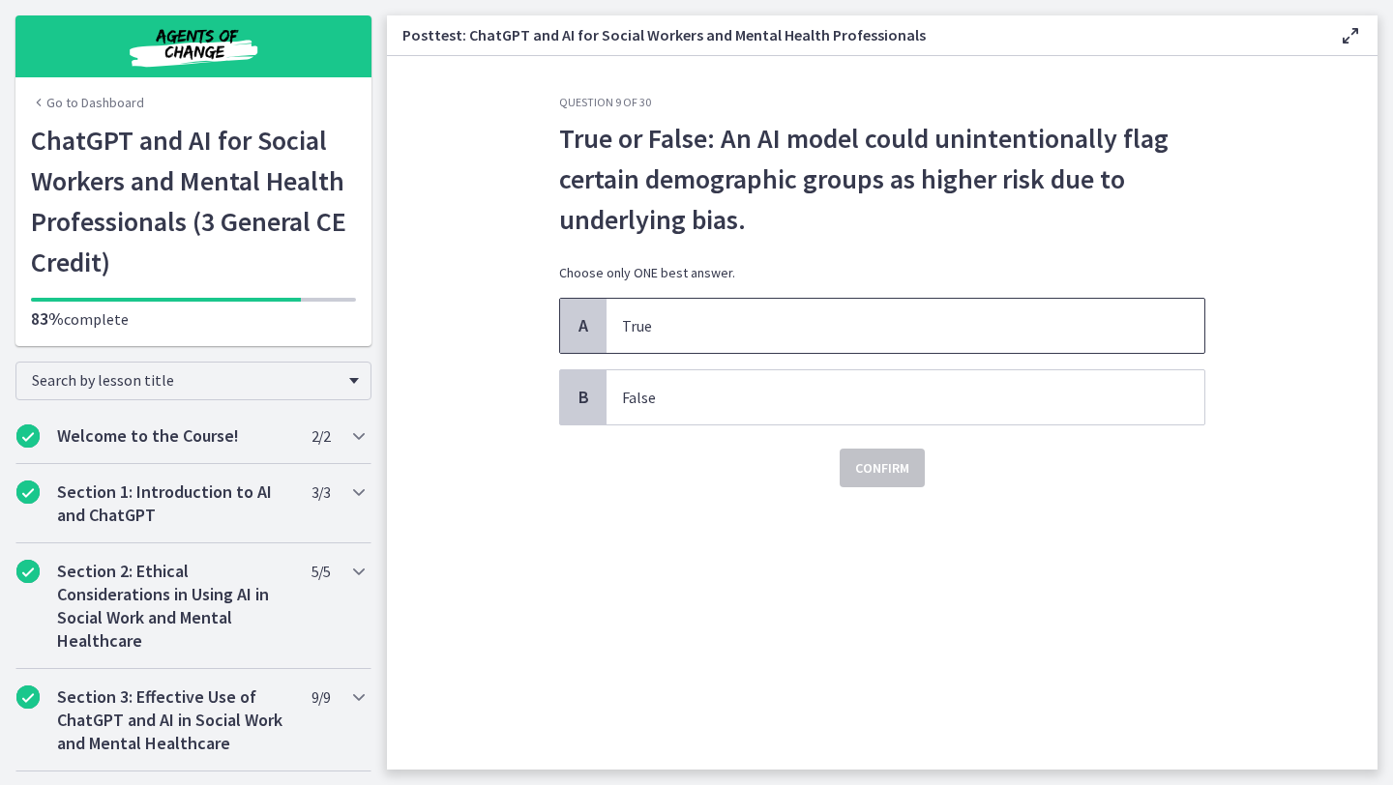
click at [793, 329] on p "True" at bounding box center [886, 325] width 528 height 23
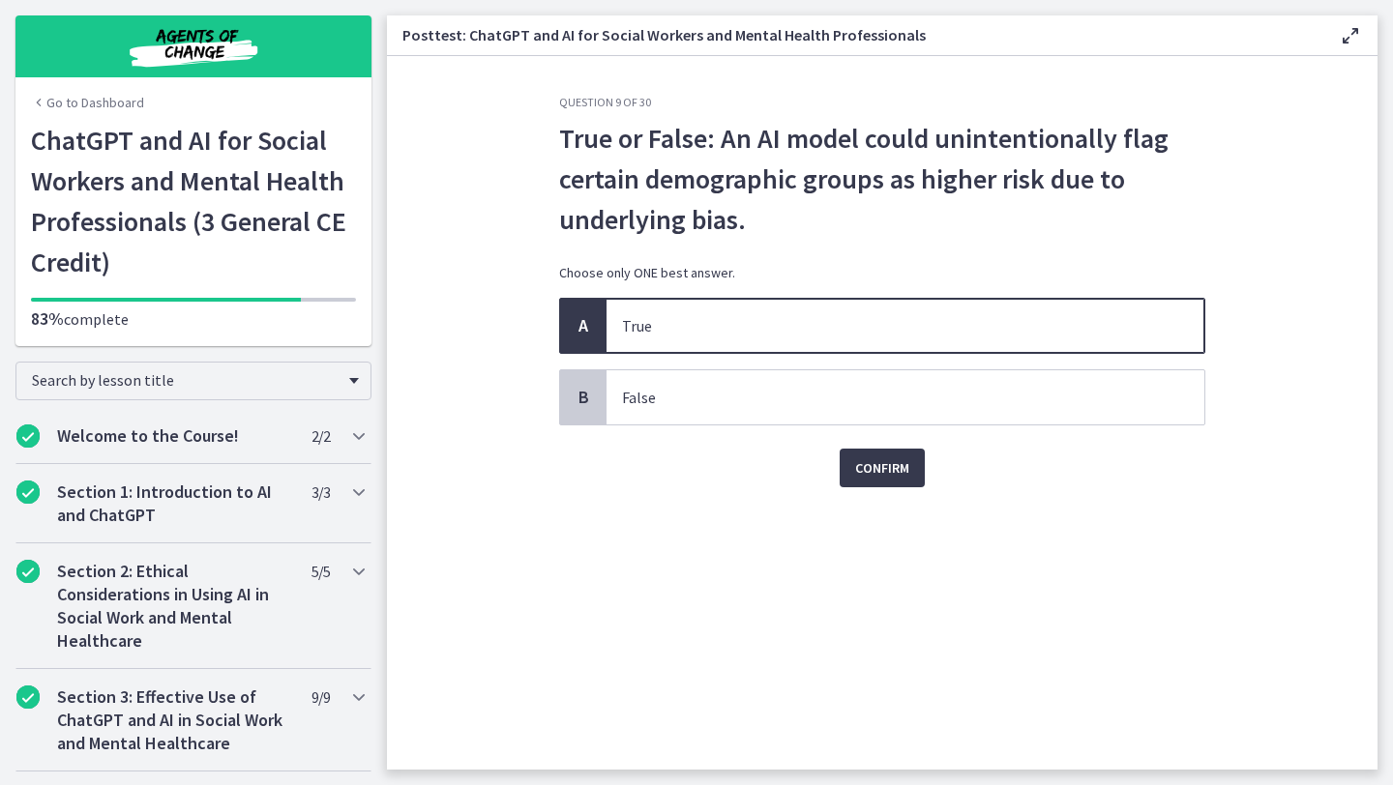
click at [851, 443] on div "Confirm" at bounding box center [882, 457] width 646 height 62
click at [855, 457] on span "Confirm" at bounding box center [882, 468] width 54 height 23
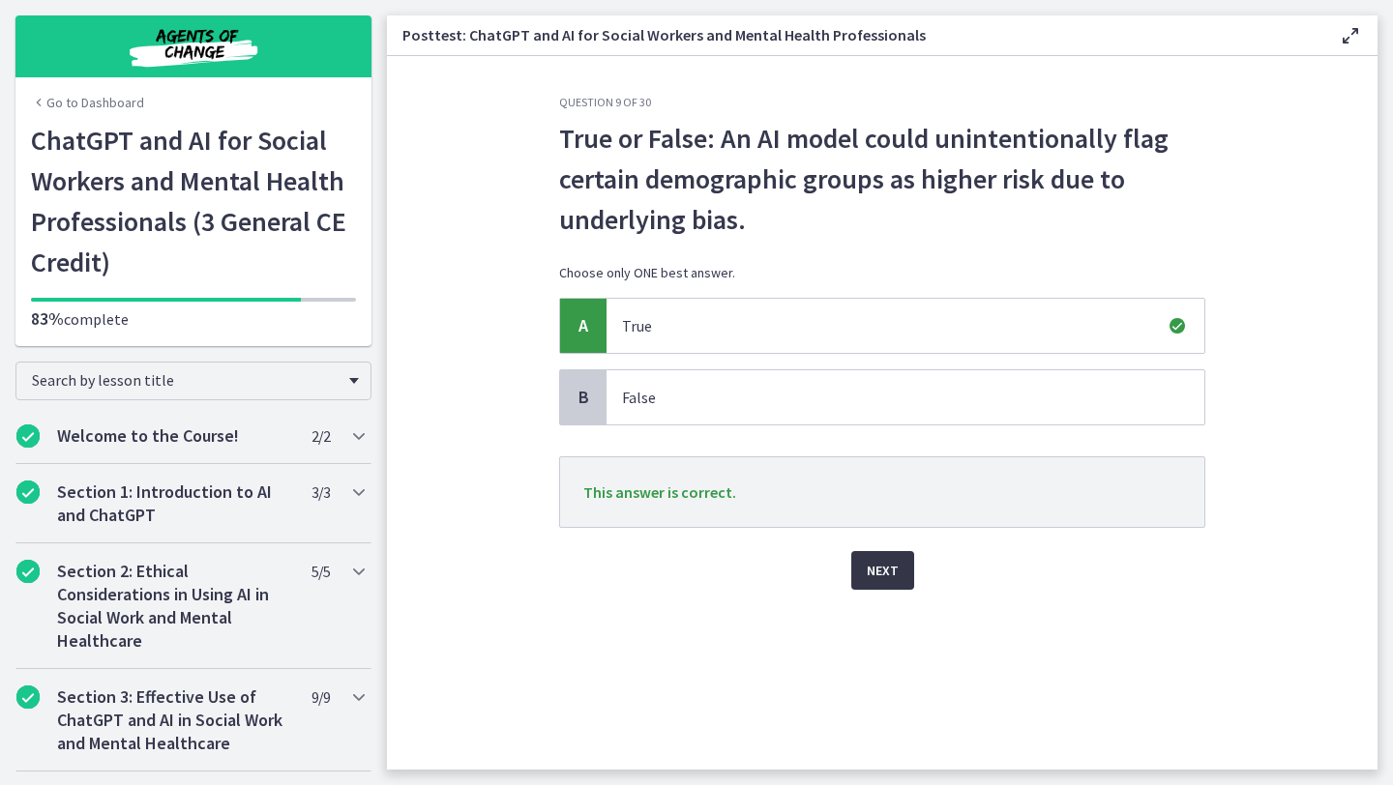
click at [878, 566] on span "Next" at bounding box center [883, 570] width 32 height 23
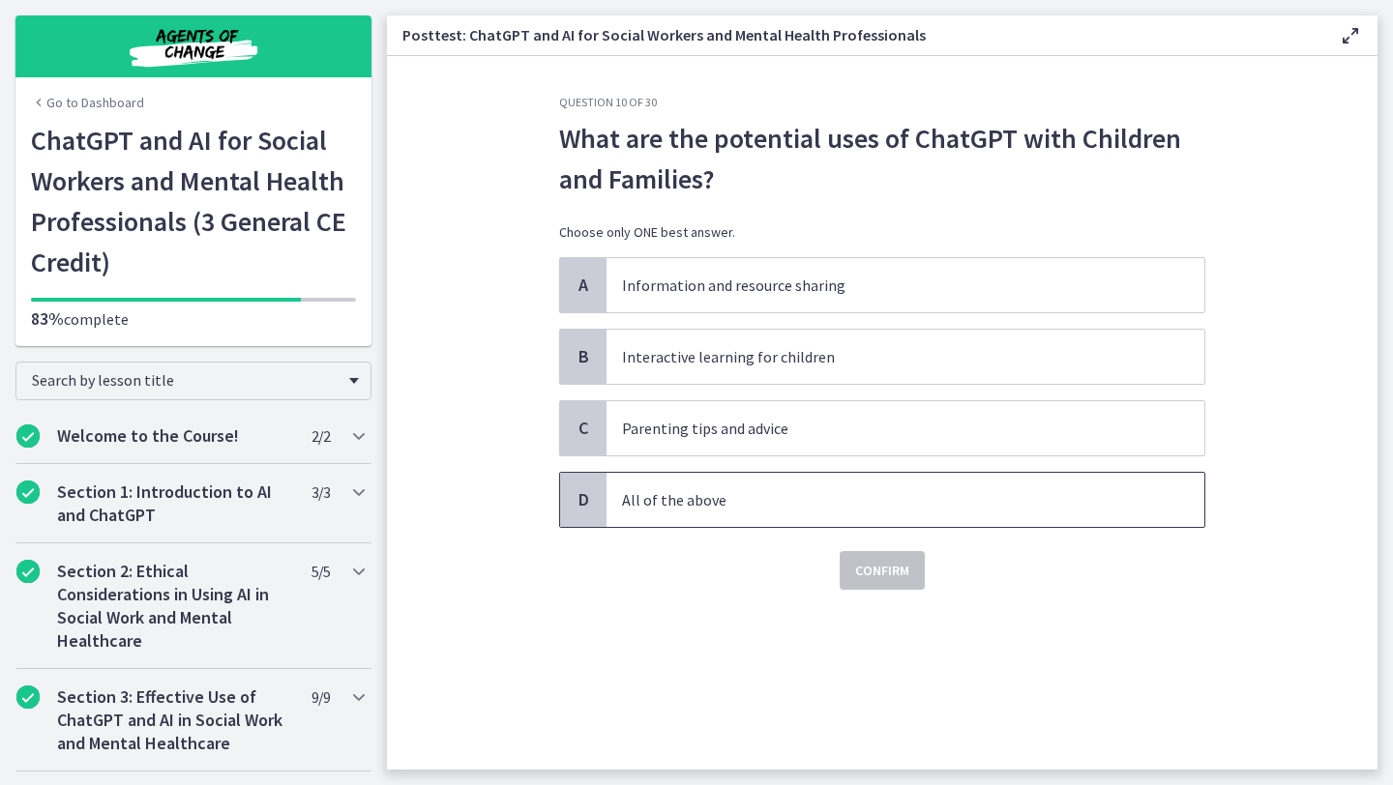
click at [807, 495] on p "All of the above" at bounding box center [886, 499] width 528 height 23
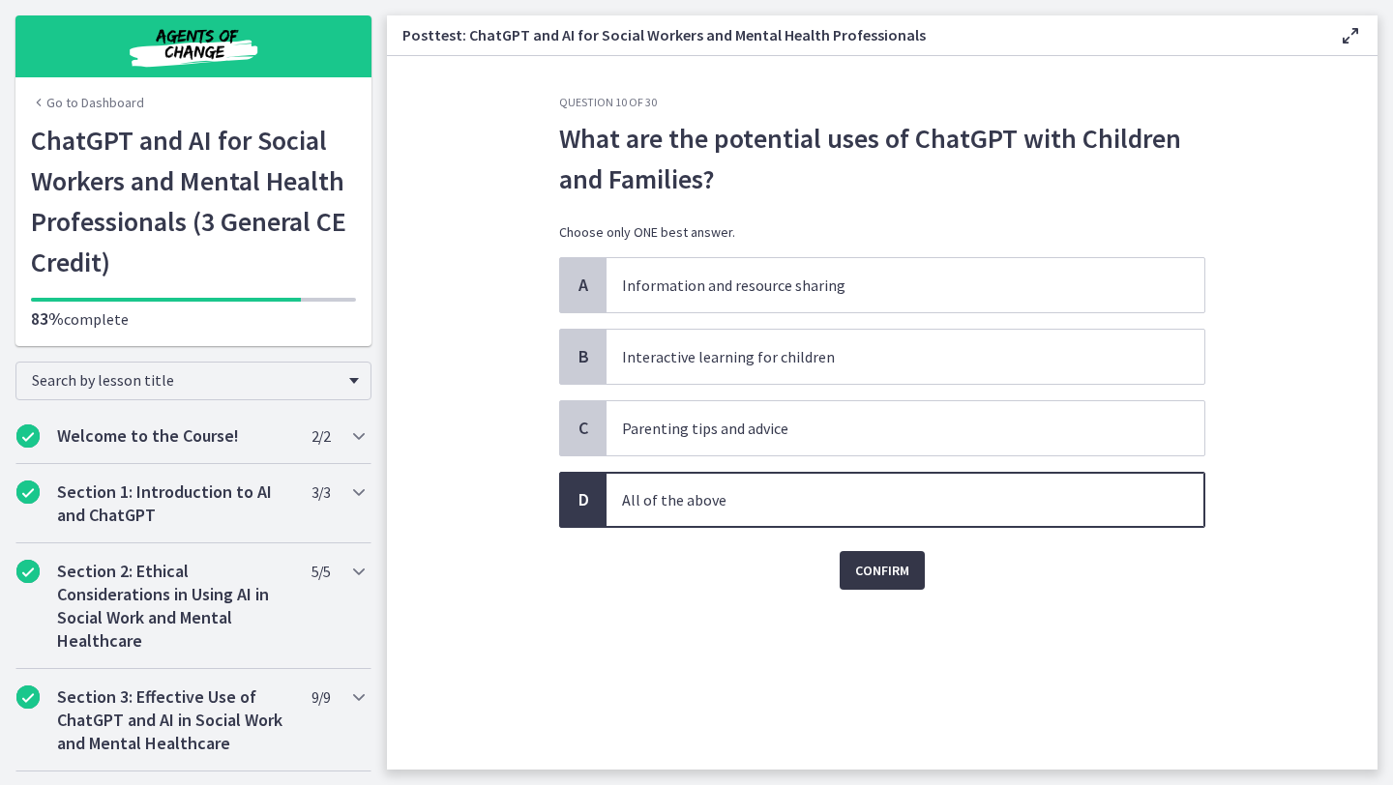
click at [879, 580] on span "Confirm" at bounding box center [882, 570] width 54 height 23
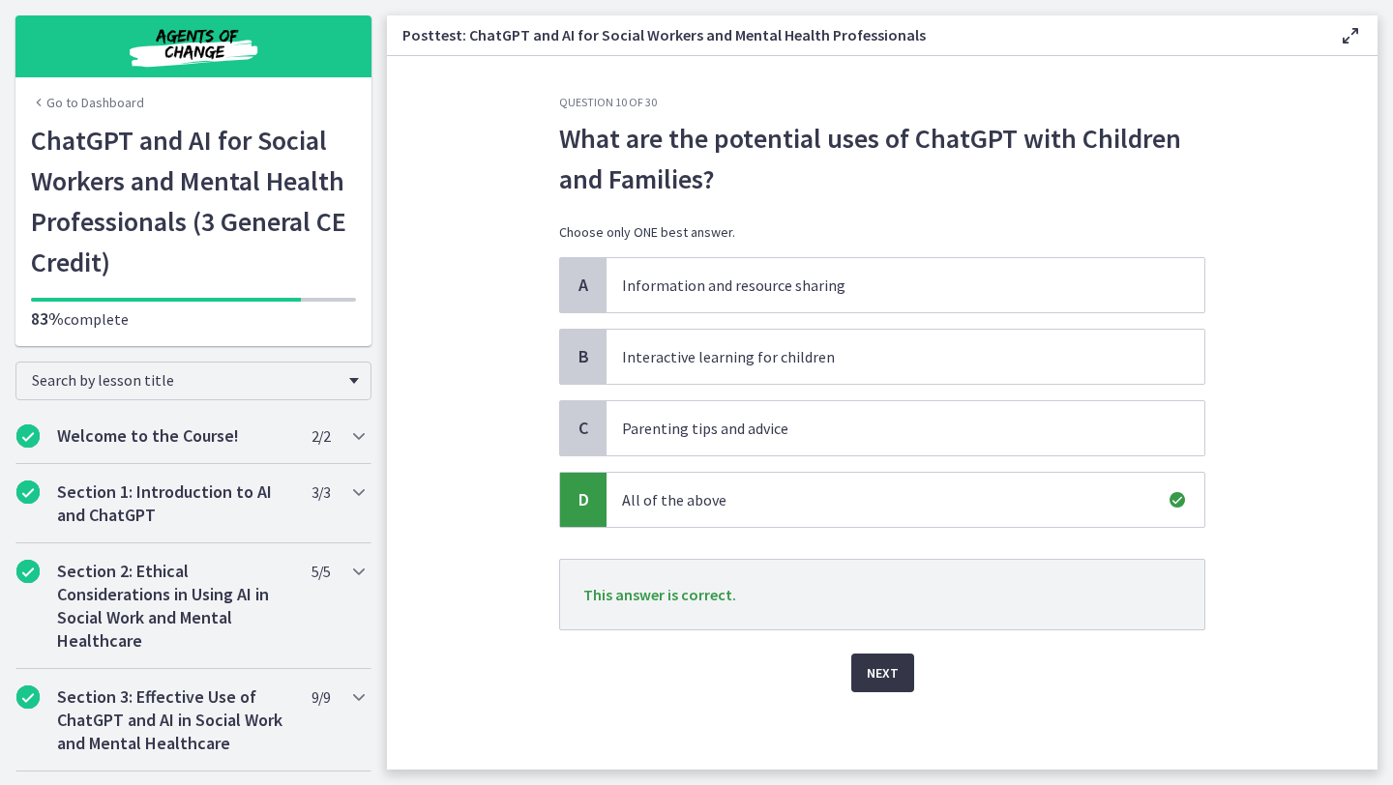
click at [874, 673] on span "Next" at bounding box center [883, 673] width 32 height 23
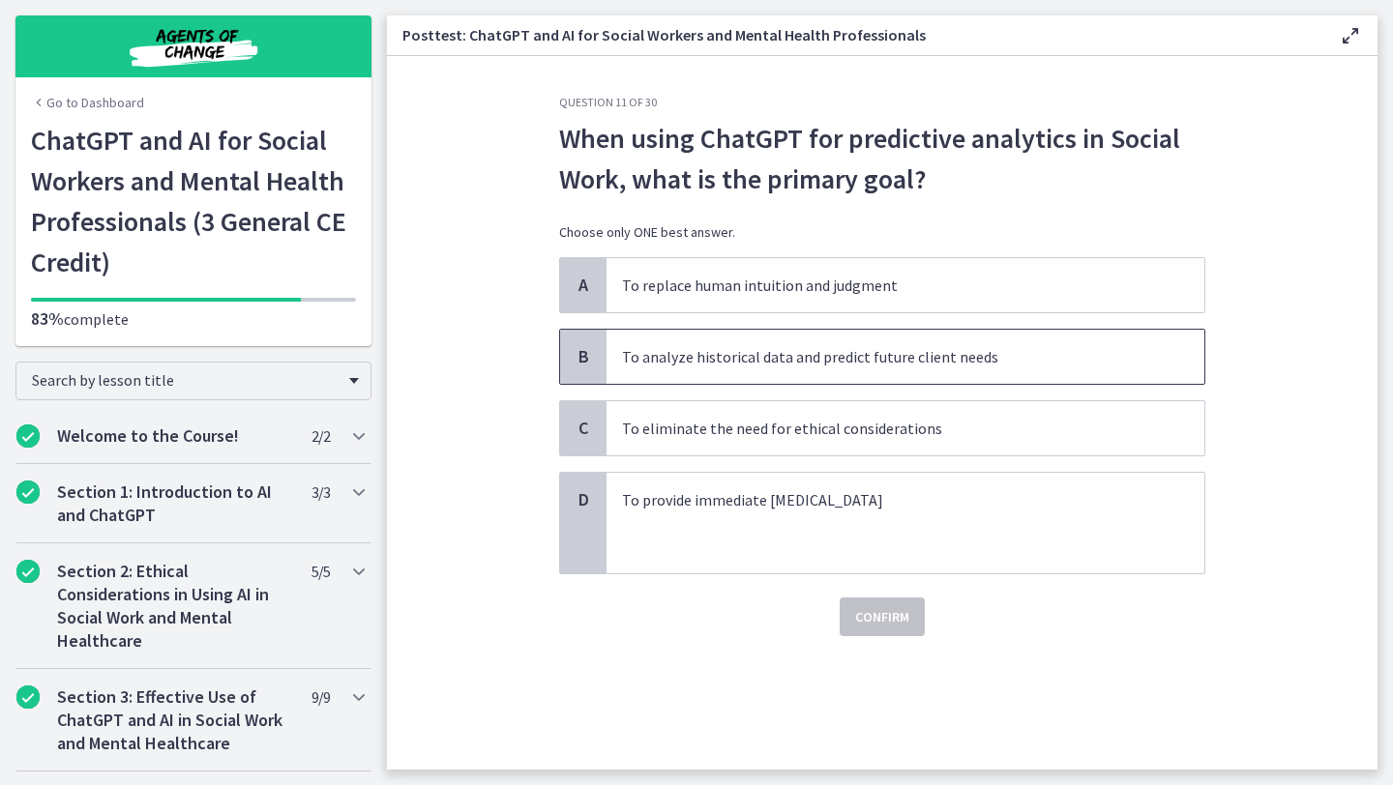
click at [819, 372] on span "To analyze historical data and predict future client needs" at bounding box center [905, 357] width 598 height 54
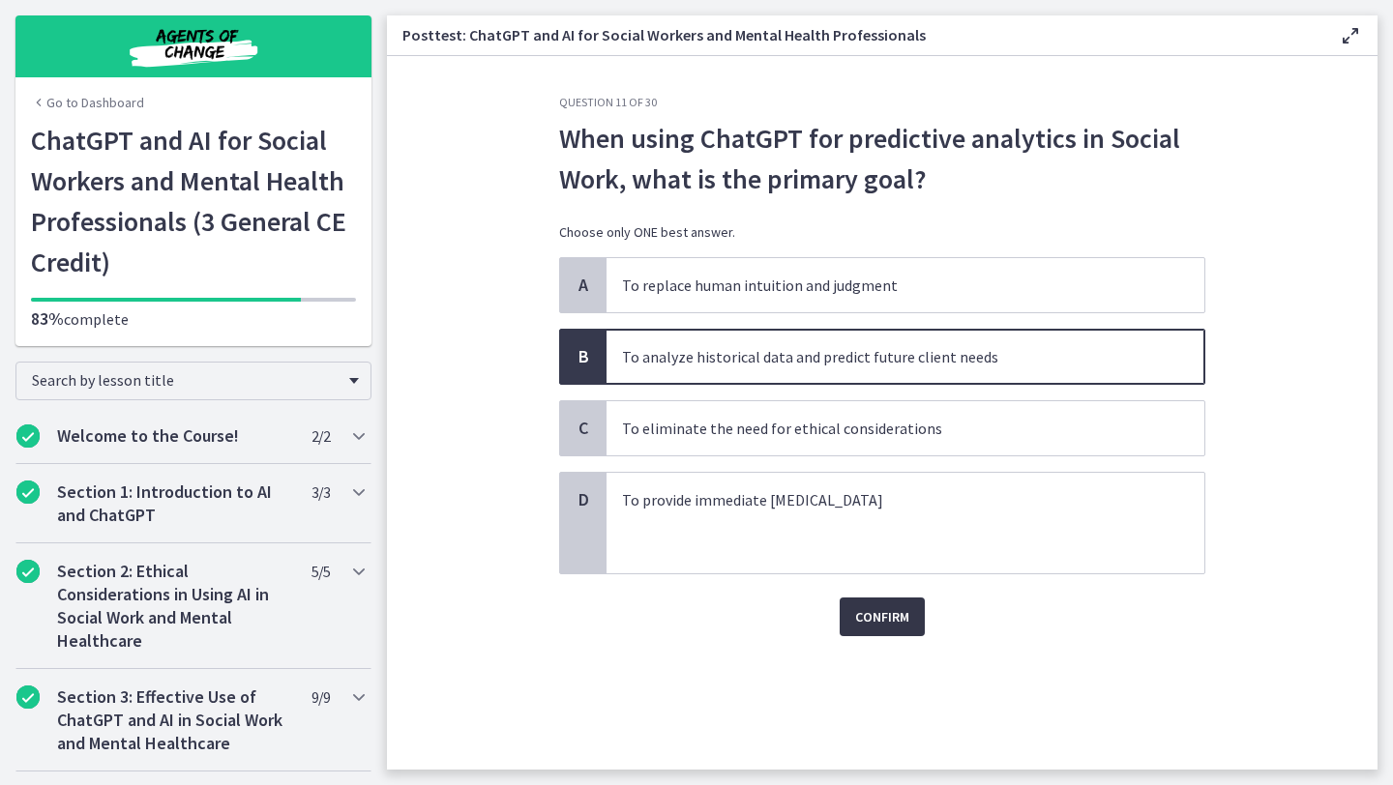
click at [877, 613] on span "Confirm" at bounding box center [882, 616] width 54 height 23
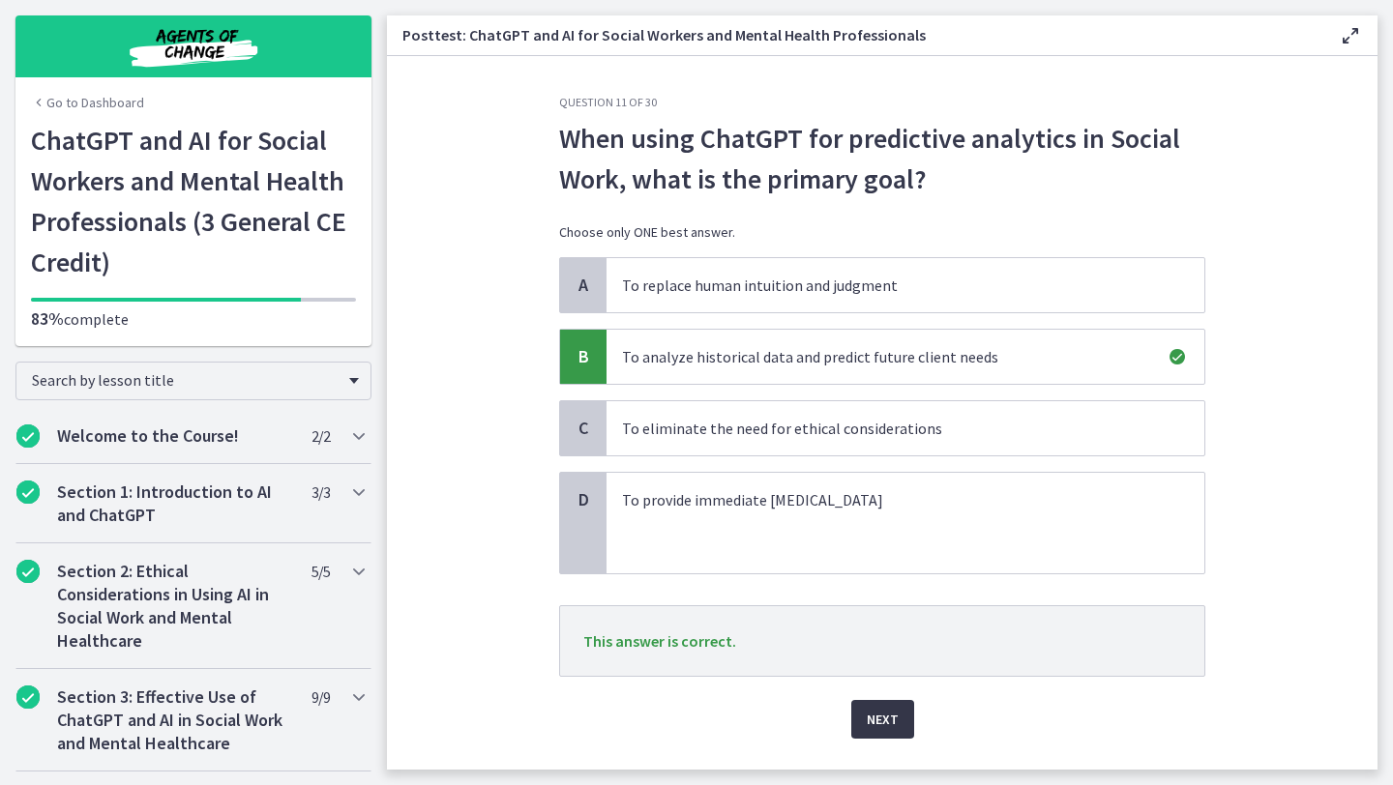
click at [887, 716] on span "Next" at bounding box center [883, 719] width 32 height 23
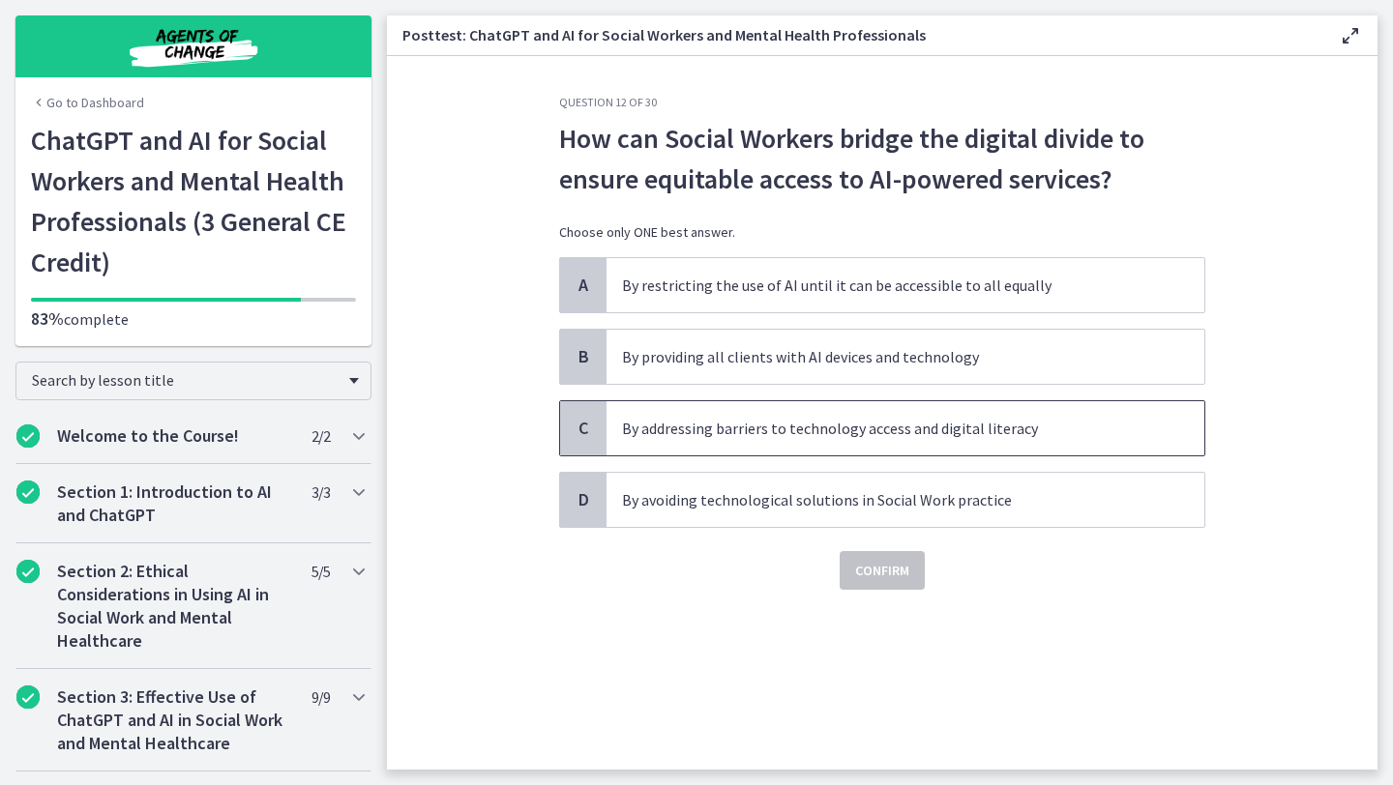
click at [890, 439] on p "By addressing barriers to technology access and digital literacy" at bounding box center [886, 428] width 528 height 23
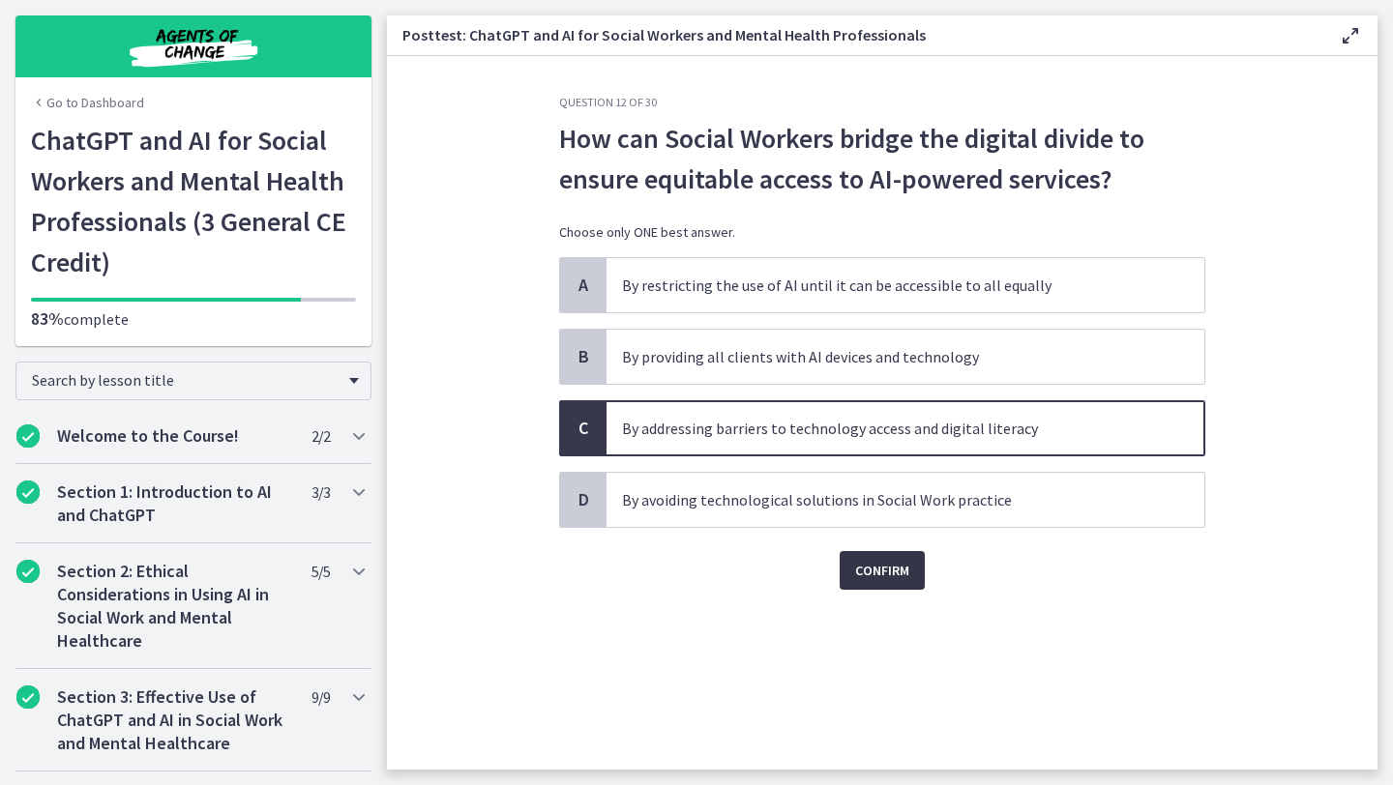
click at [906, 567] on span "Confirm" at bounding box center [882, 570] width 54 height 23
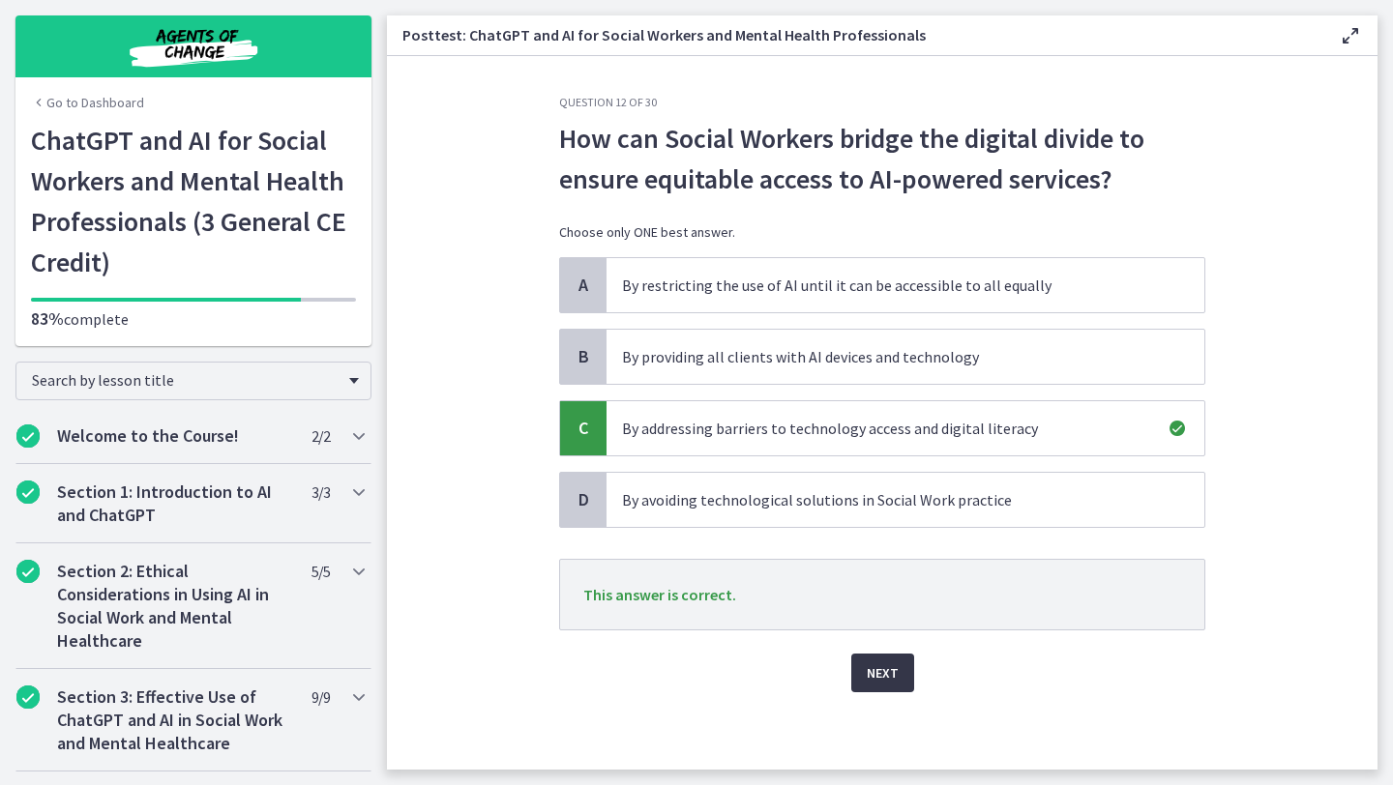
click at [891, 676] on span "Next" at bounding box center [883, 673] width 32 height 23
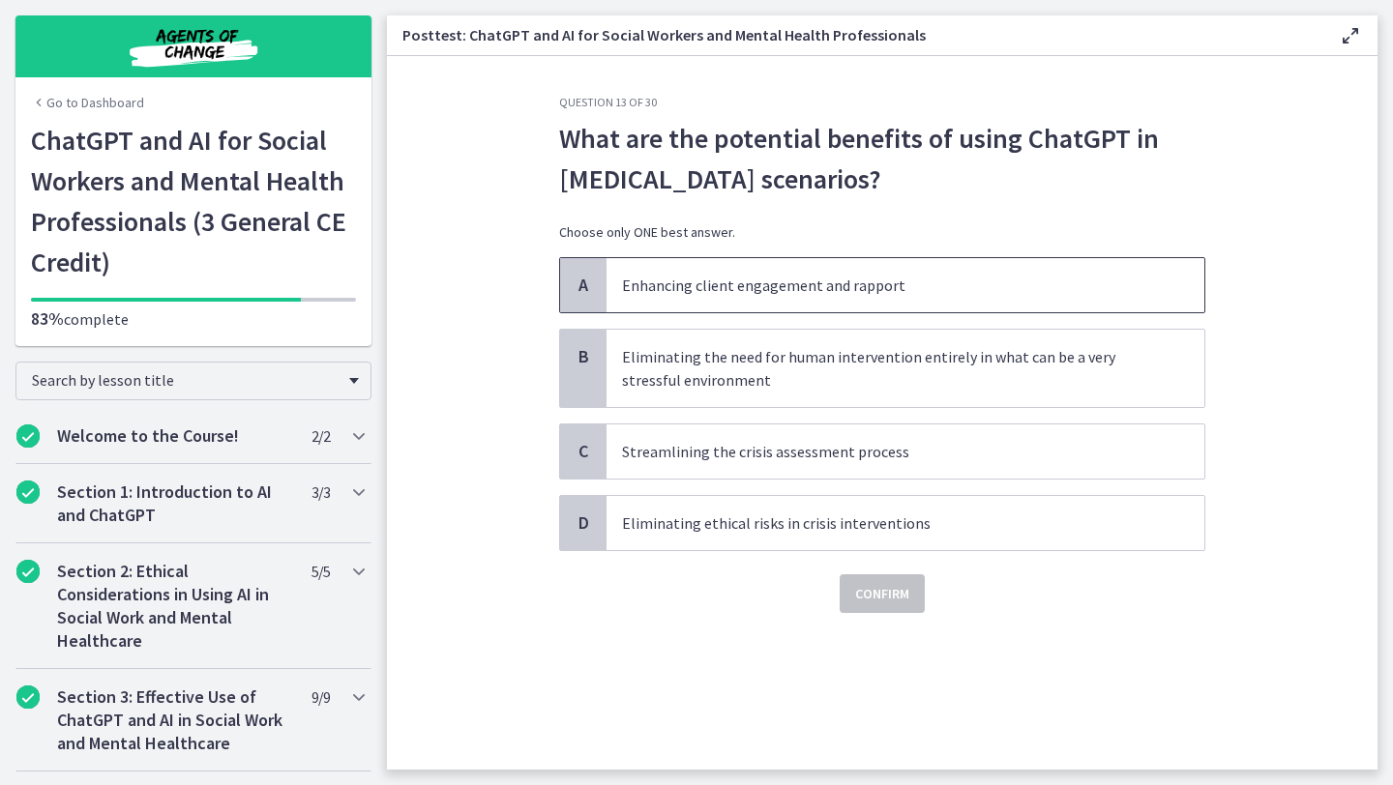
click at [854, 302] on span "Enhancing client engagement and rapport" at bounding box center [905, 285] width 598 height 54
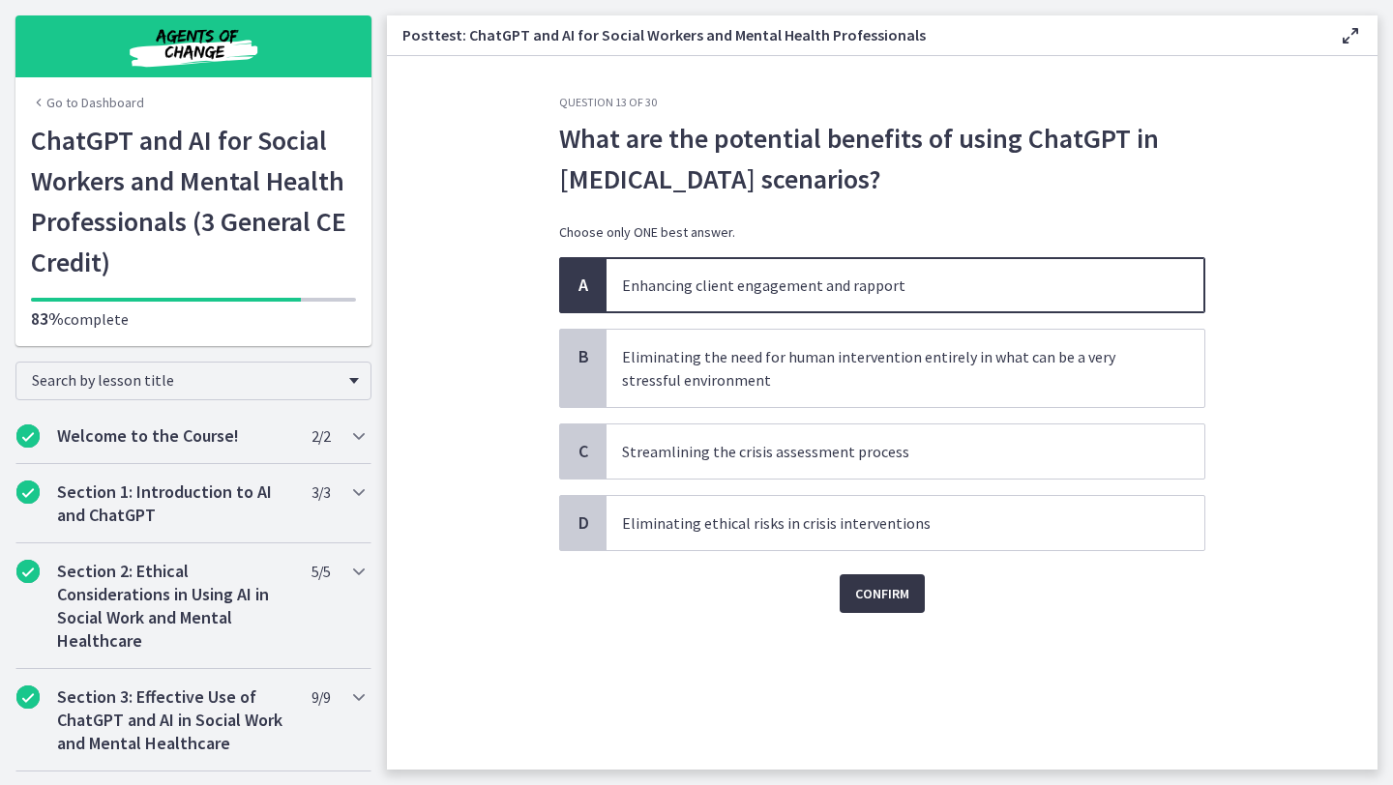
click at [878, 600] on span "Confirm" at bounding box center [882, 593] width 54 height 23
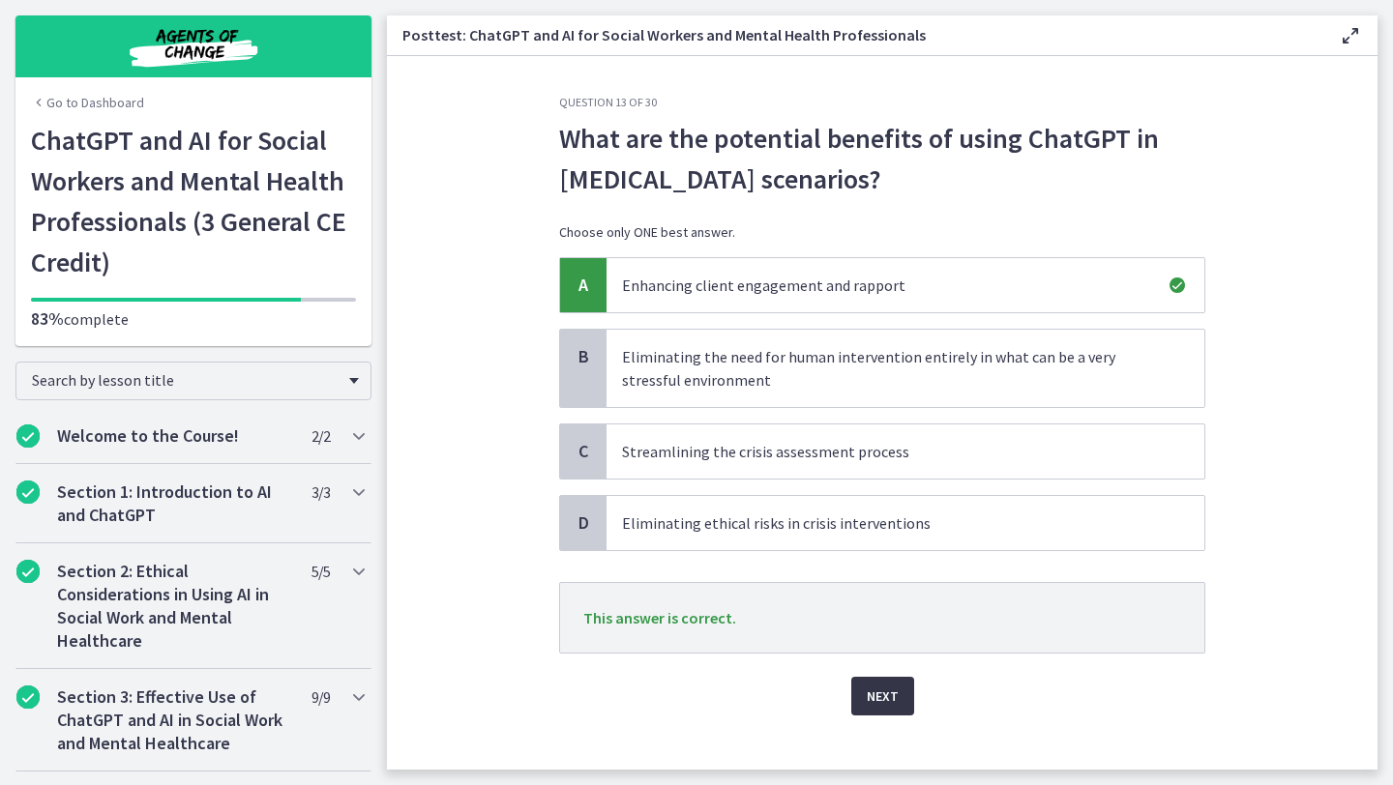
click at [883, 698] on span "Next" at bounding box center [883, 696] width 32 height 23
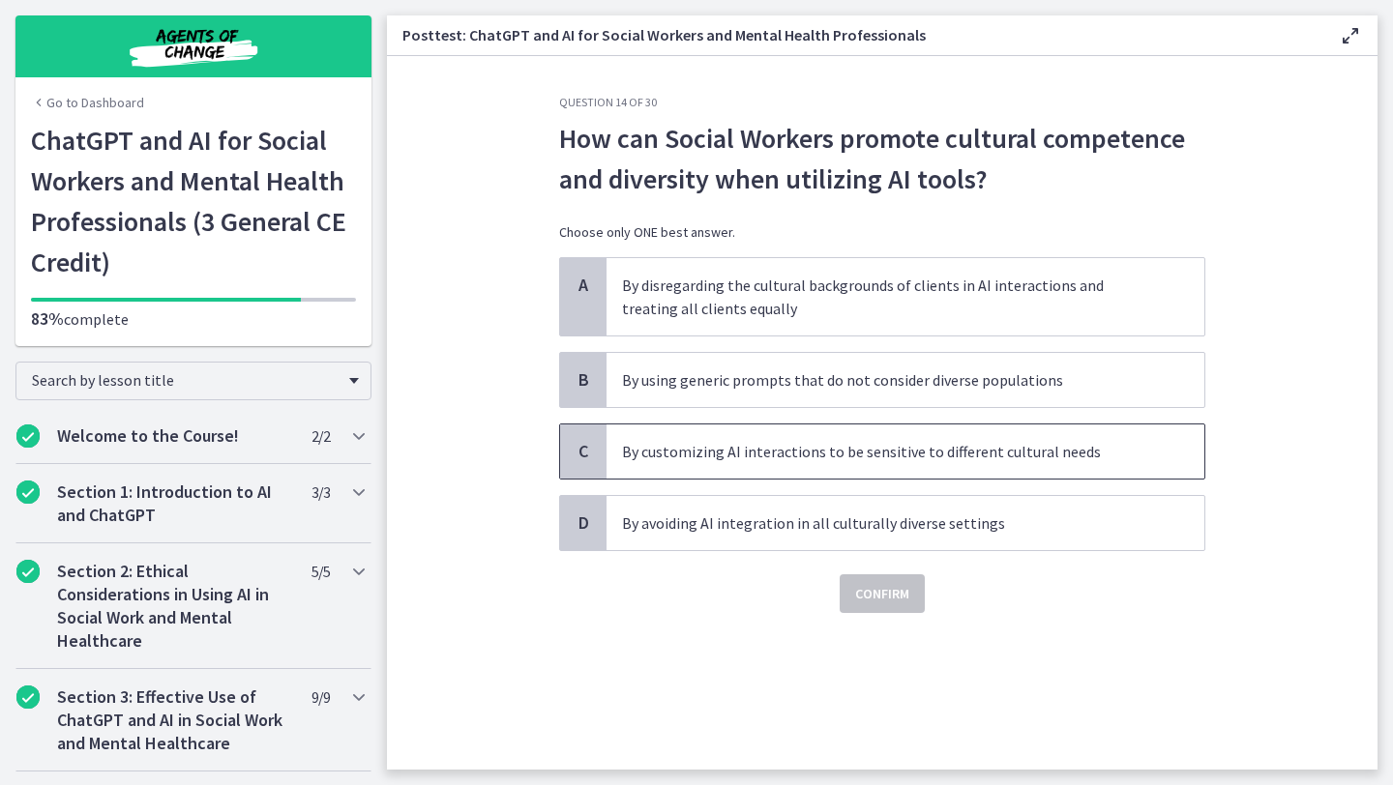
click at [833, 461] on p "By customizing AI interactions to be sensitive to different cultural needs" at bounding box center [886, 451] width 528 height 23
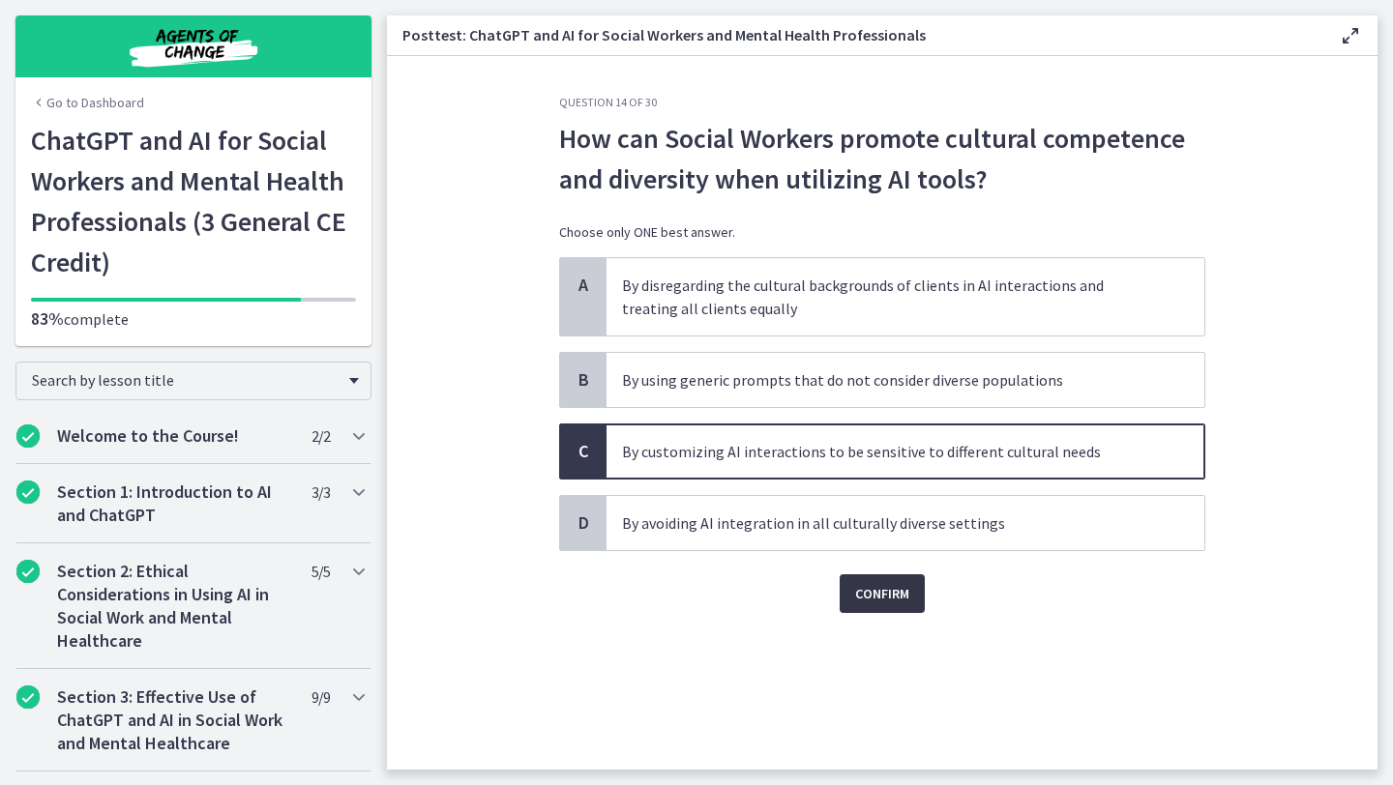
click at [871, 584] on span "Confirm" at bounding box center [882, 593] width 54 height 23
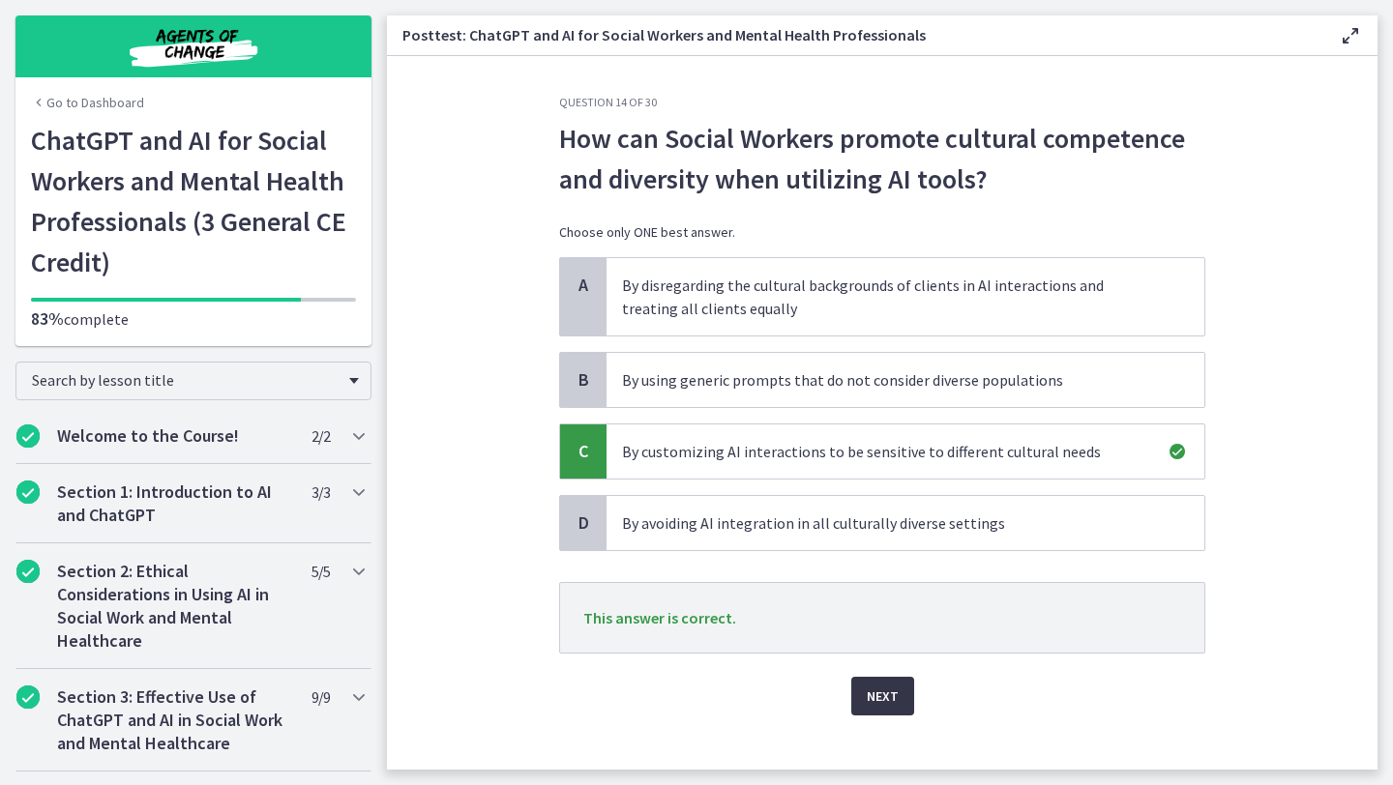
click at [881, 698] on span "Next" at bounding box center [883, 696] width 32 height 23
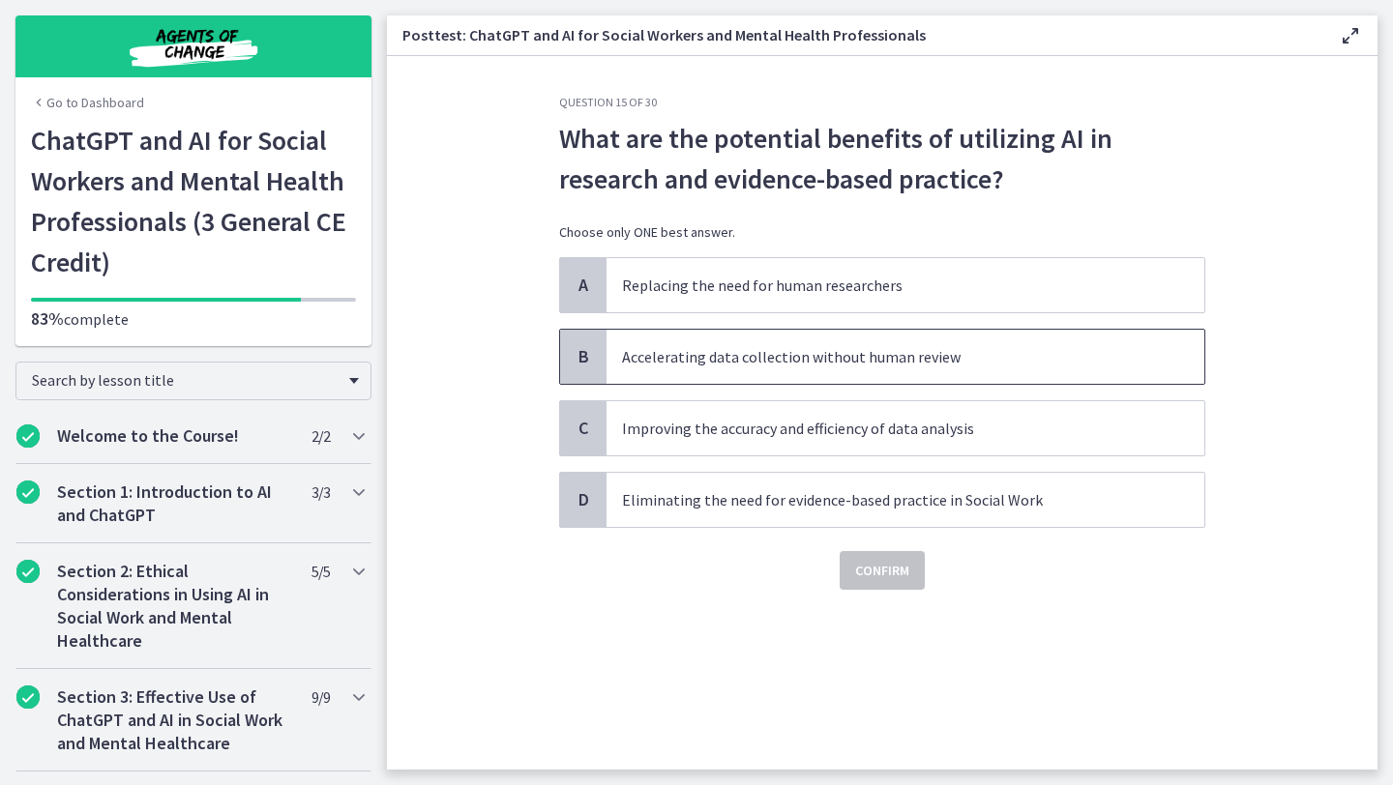
click at [800, 369] on span "Accelerating data collection without human review" at bounding box center [905, 357] width 598 height 54
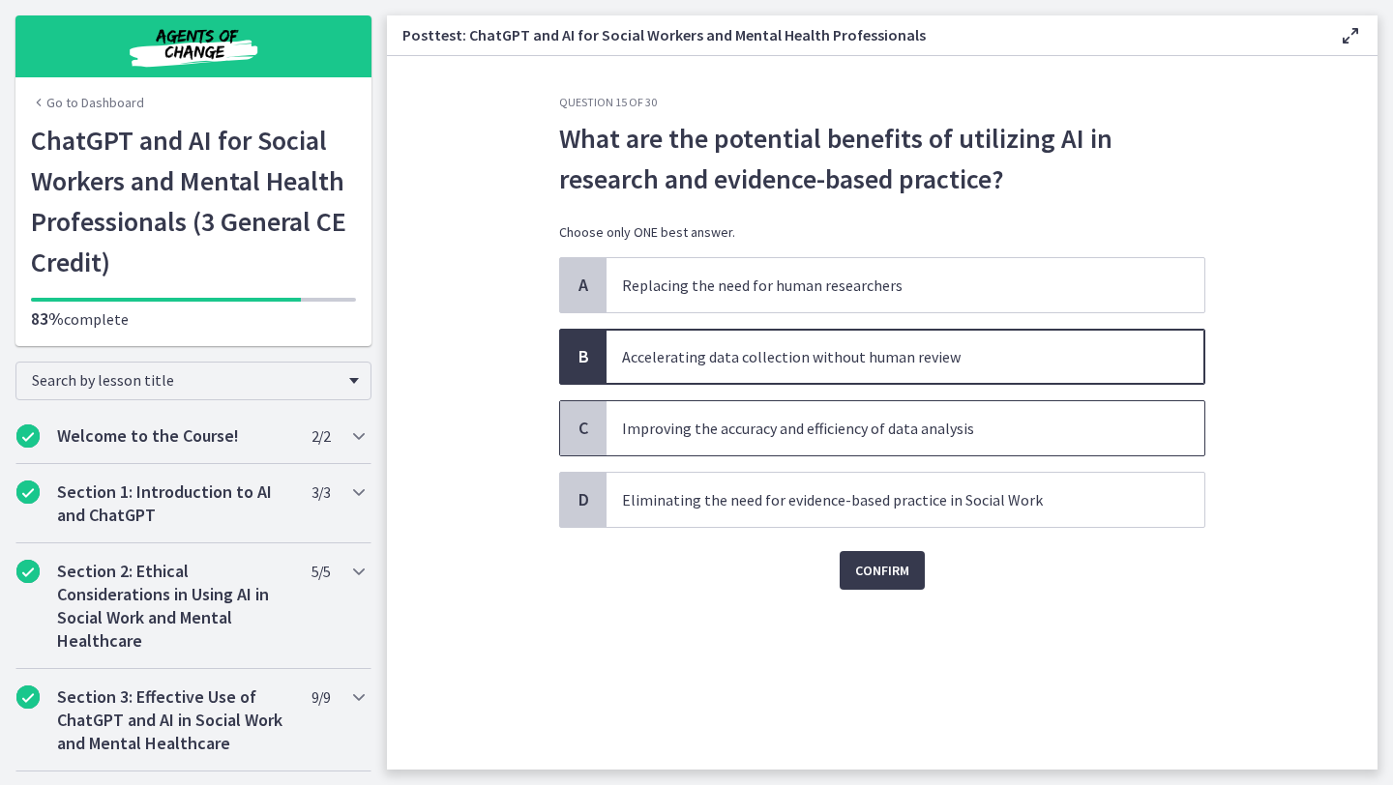
click at [879, 443] on span "Improving the accuracy and efficiency of data analysis" at bounding box center [905, 428] width 598 height 54
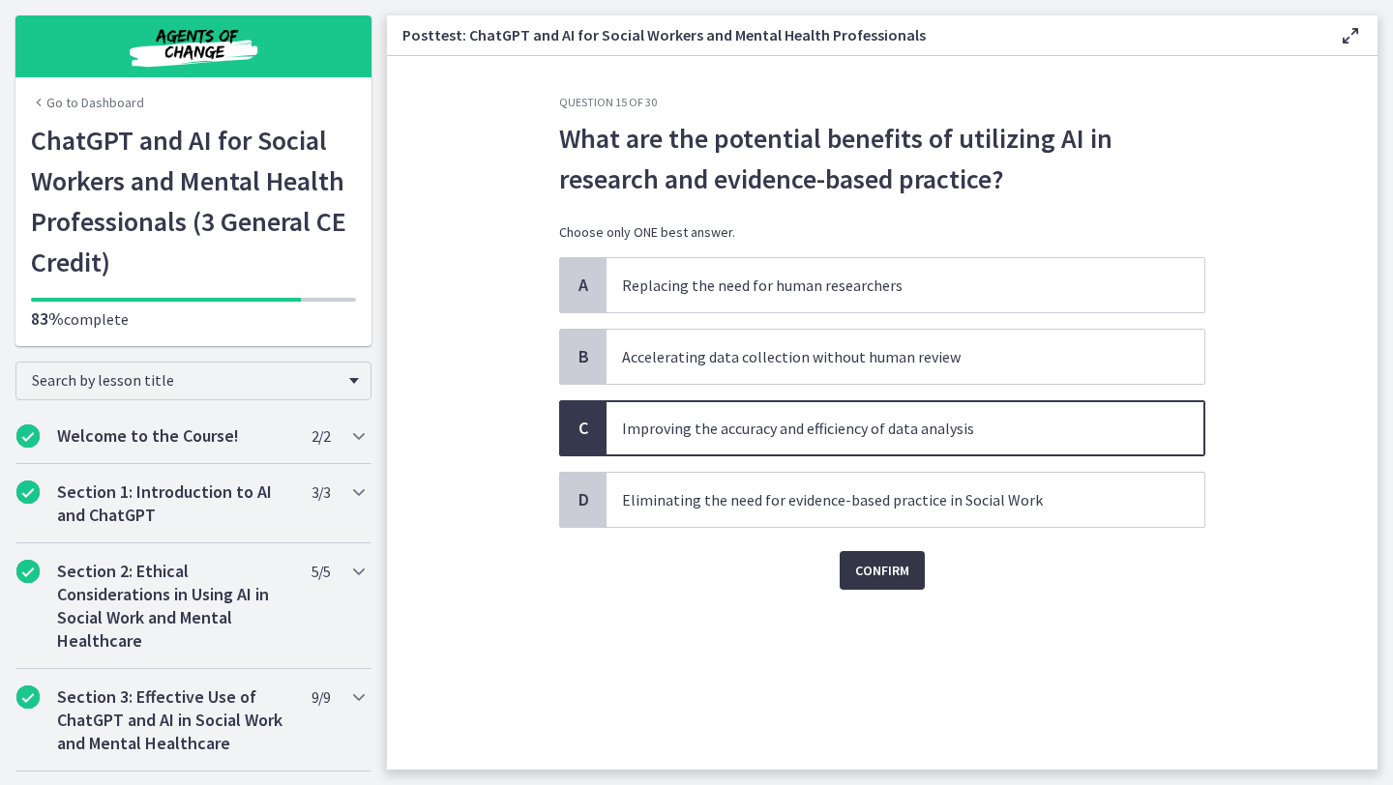
click at [898, 577] on span "Confirm" at bounding box center [882, 570] width 54 height 23
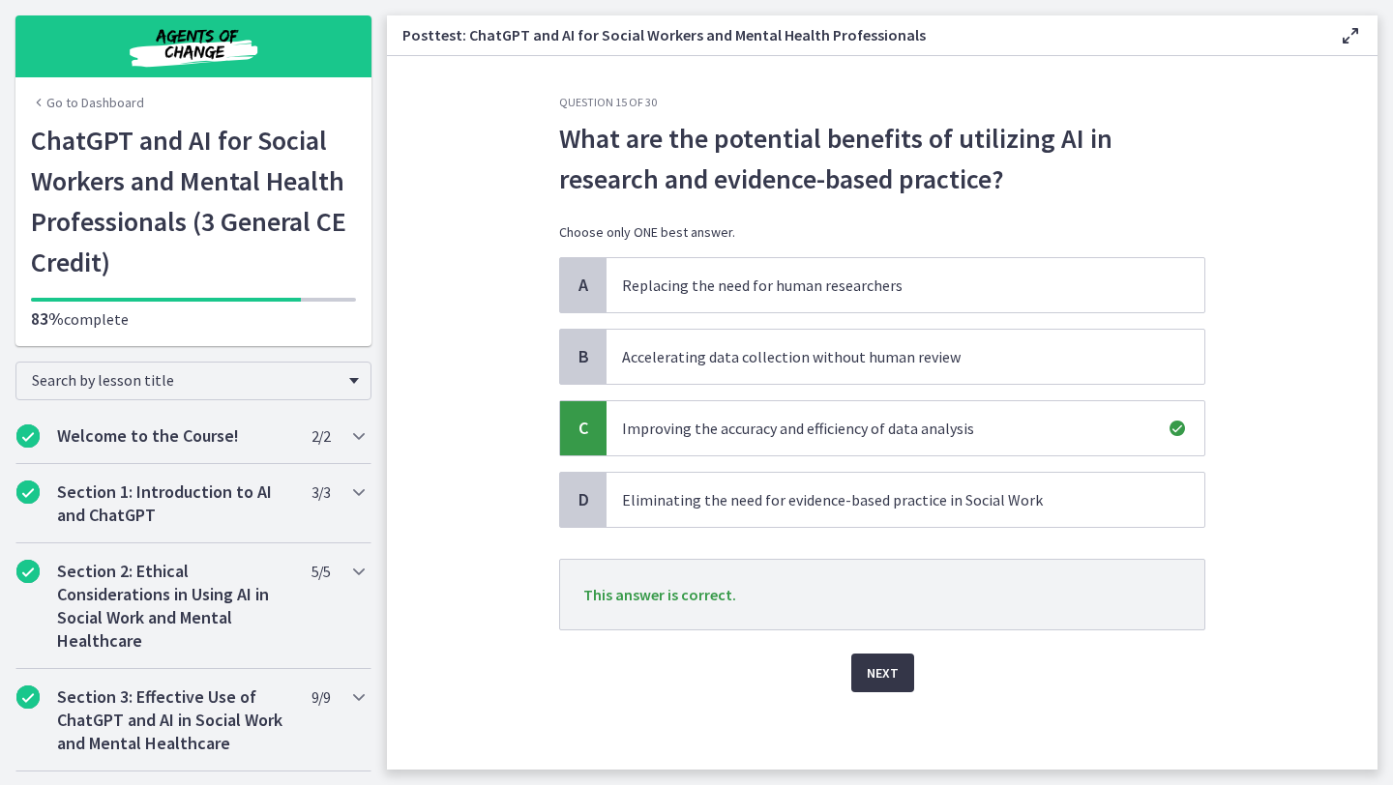
click at [882, 673] on span "Next" at bounding box center [883, 673] width 32 height 23
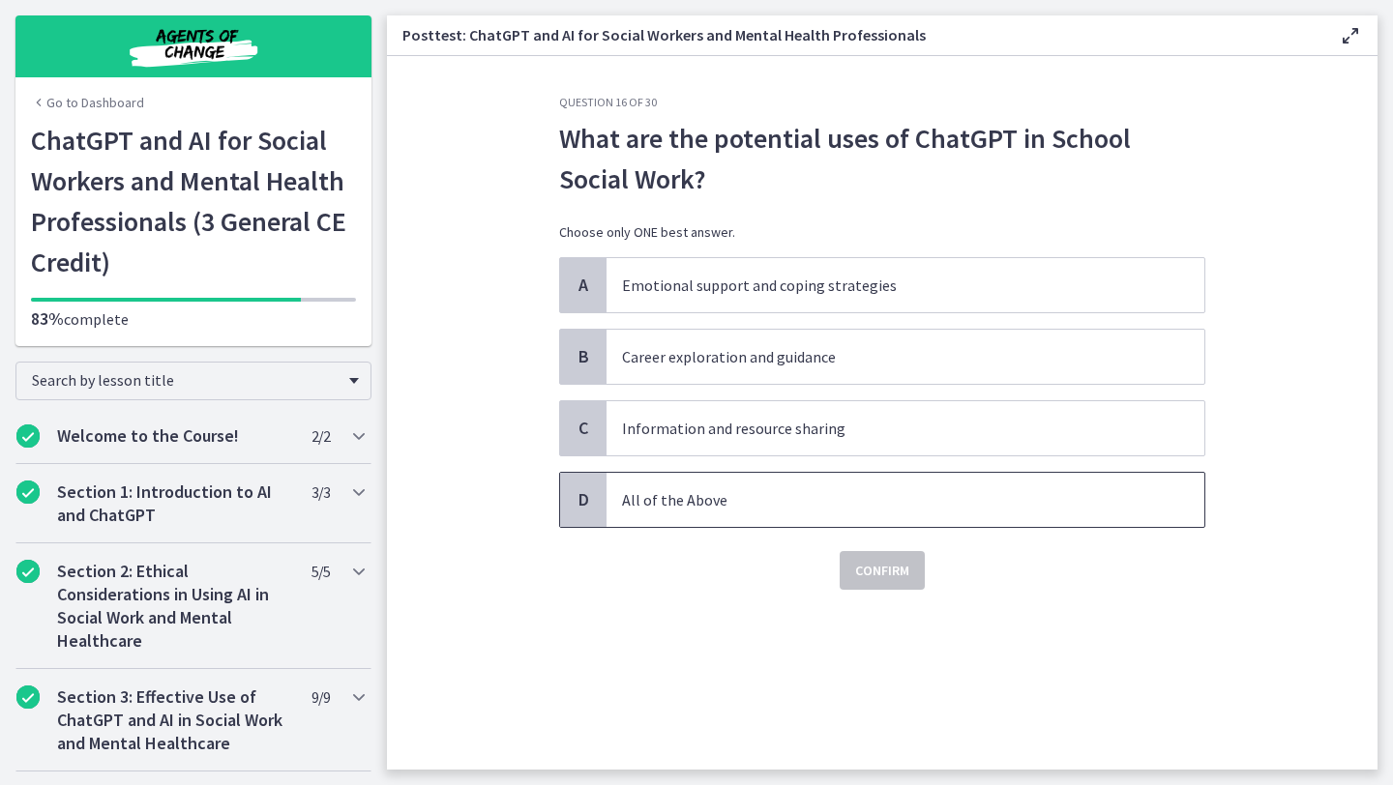
click at [774, 496] on p "All of the Above" at bounding box center [886, 499] width 528 height 23
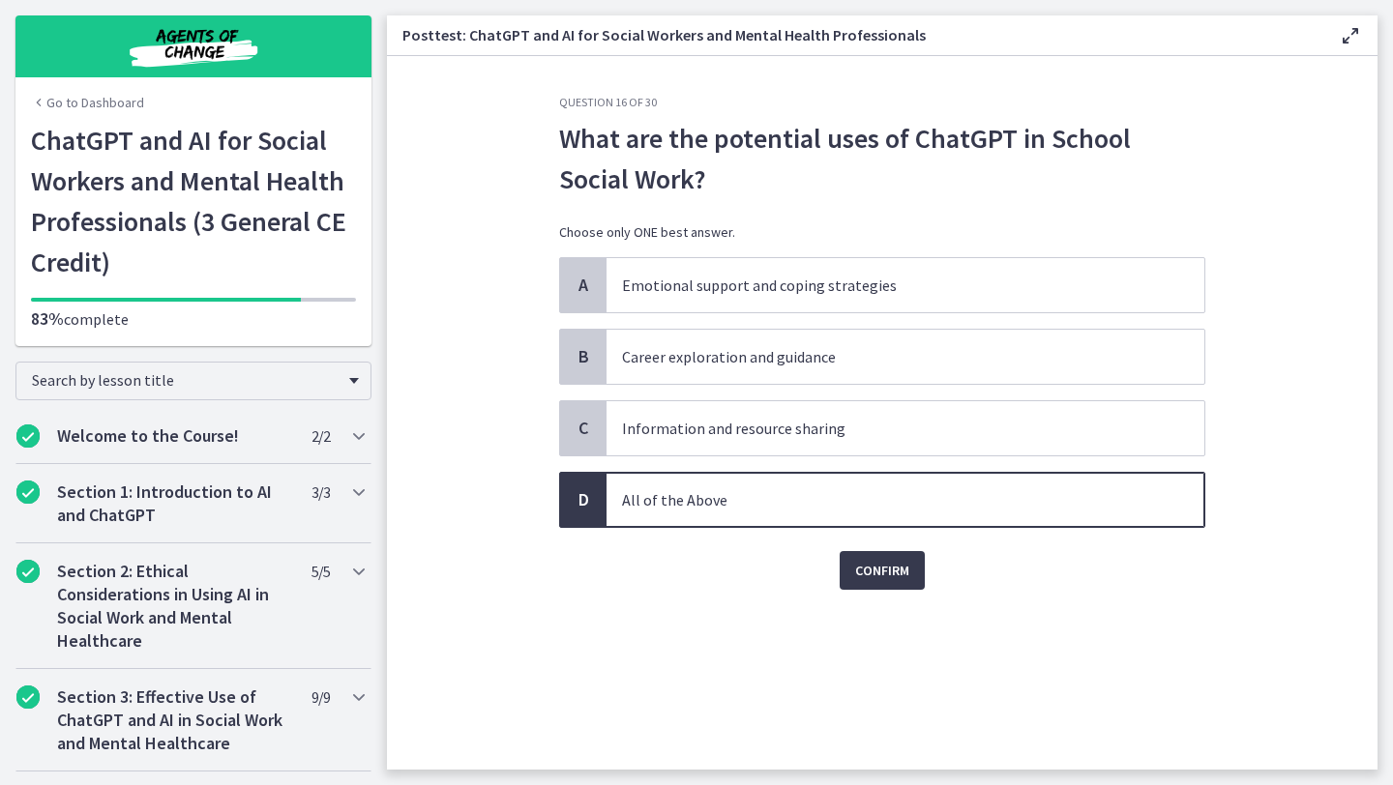
click at [880, 591] on div "Question 16 of 30 What are the potential uses of ChatGPT in School Social Work?…" at bounding box center [882, 432] width 677 height 675
click at [881, 576] on span "Confirm" at bounding box center [882, 570] width 54 height 23
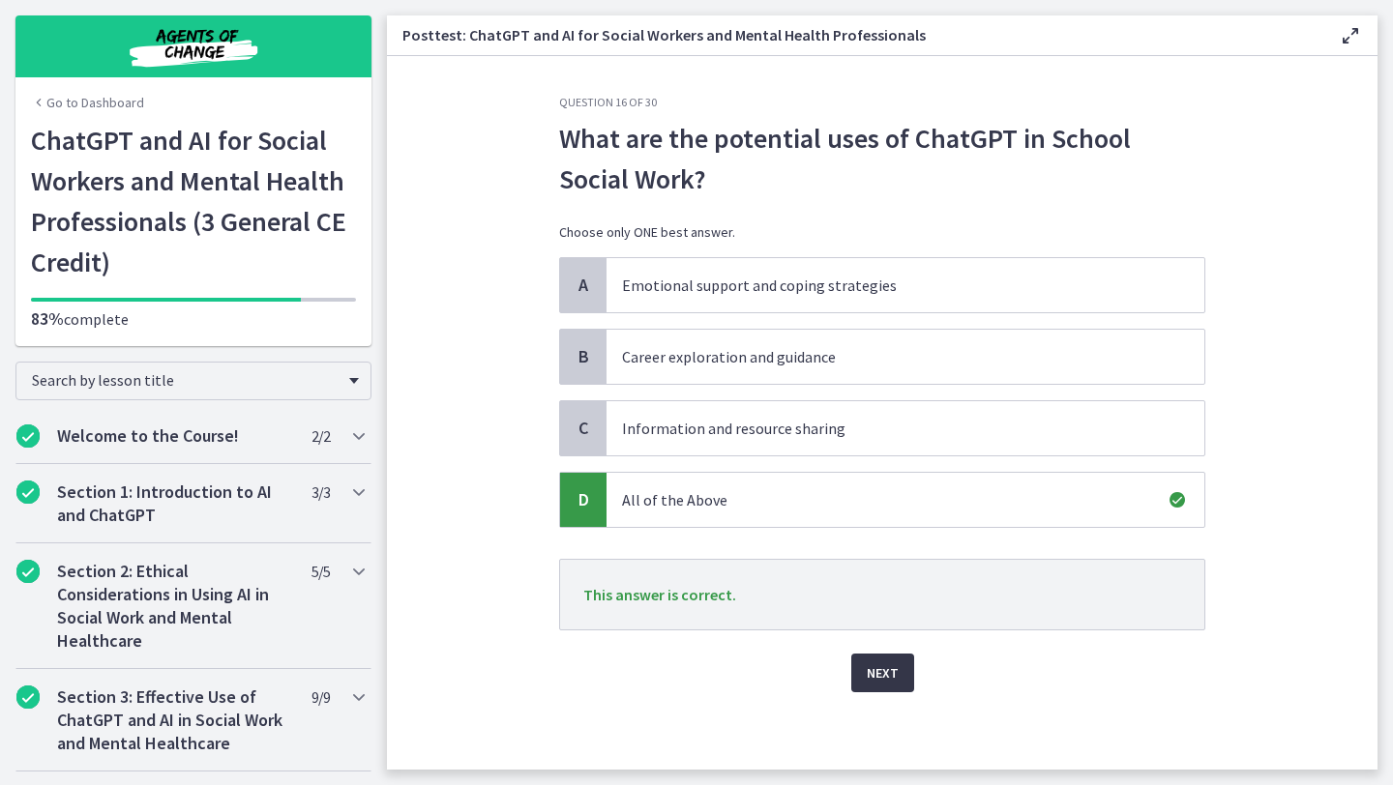
click at [883, 688] on button "Next" at bounding box center [882, 673] width 63 height 39
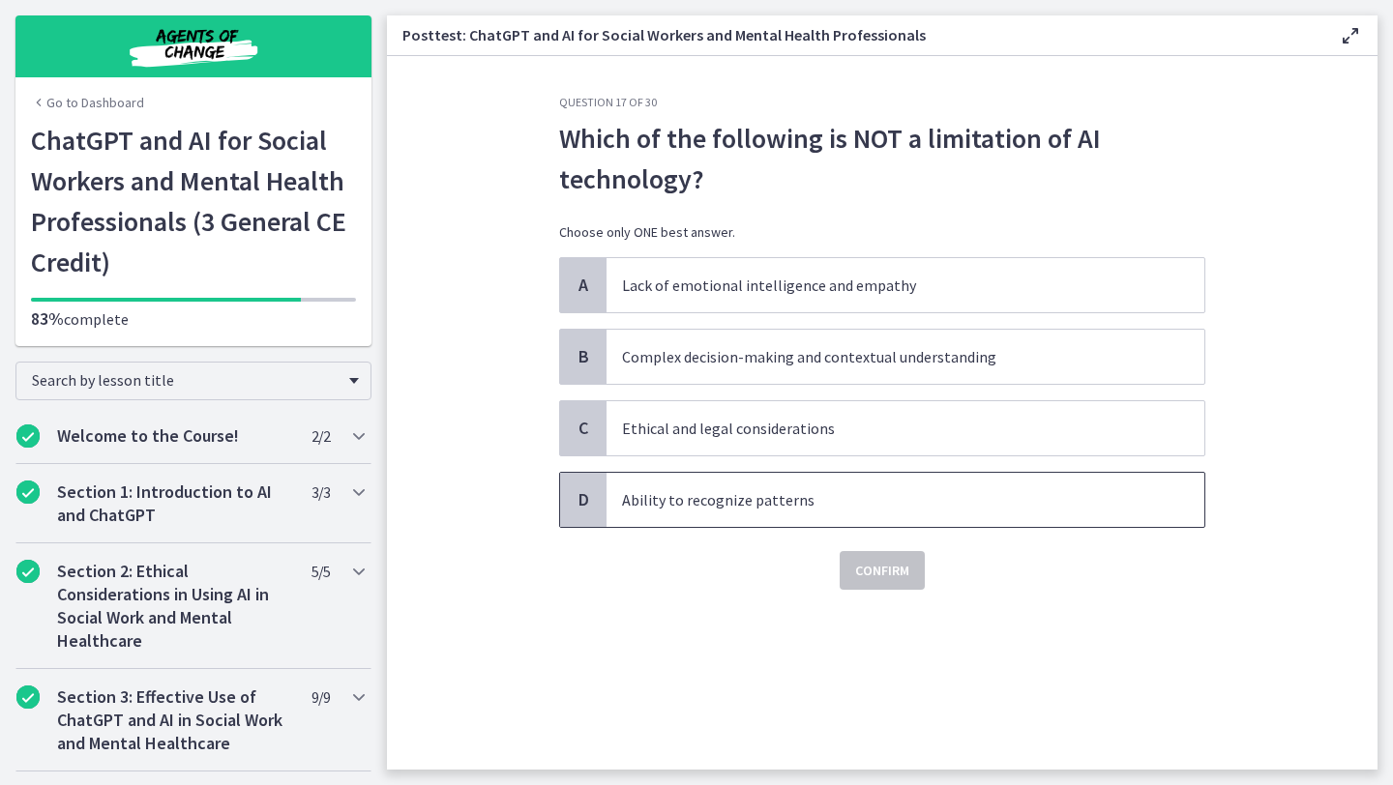
click at [797, 499] on p "Ability to recognize patterns" at bounding box center [886, 499] width 528 height 23
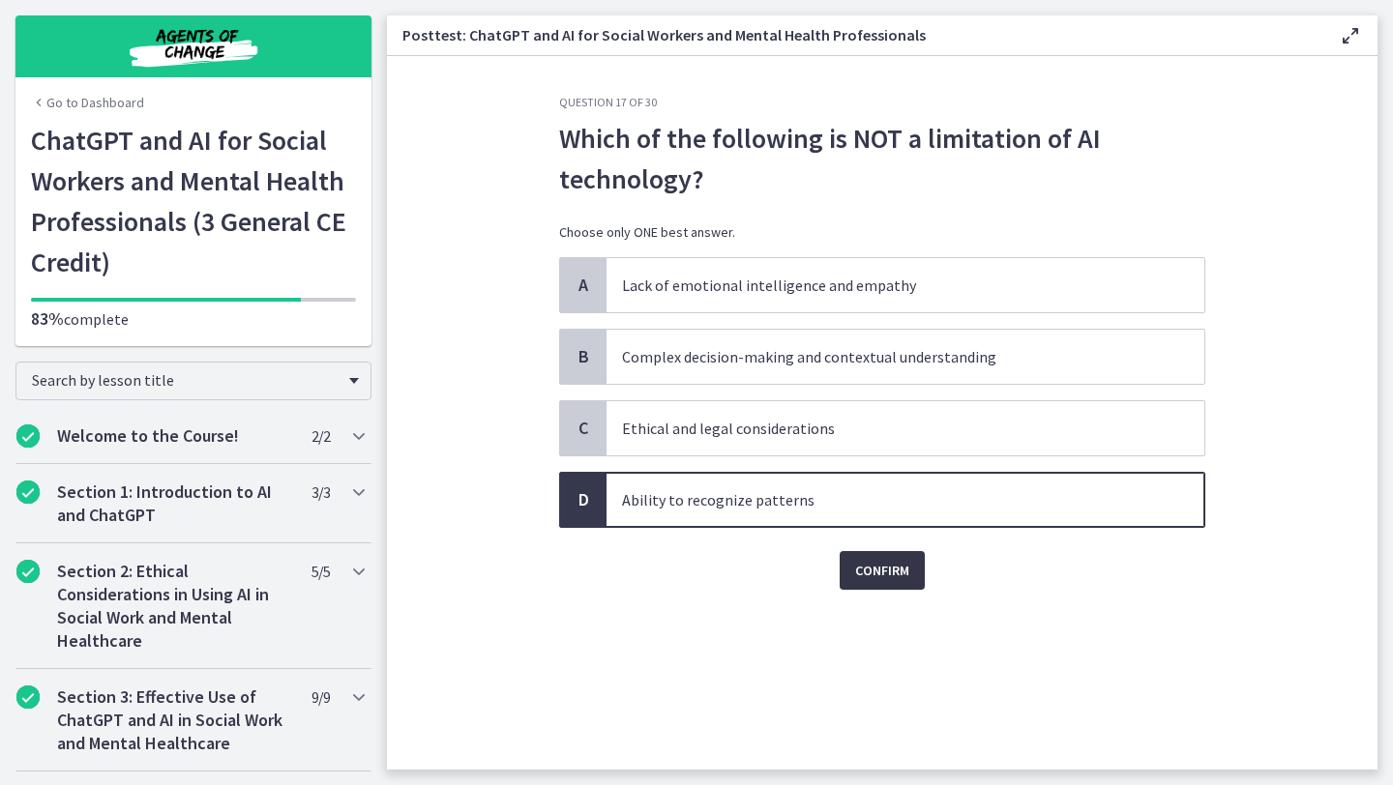
click at [884, 577] on span "Confirm" at bounding box center [882, 570] width 54 height 23
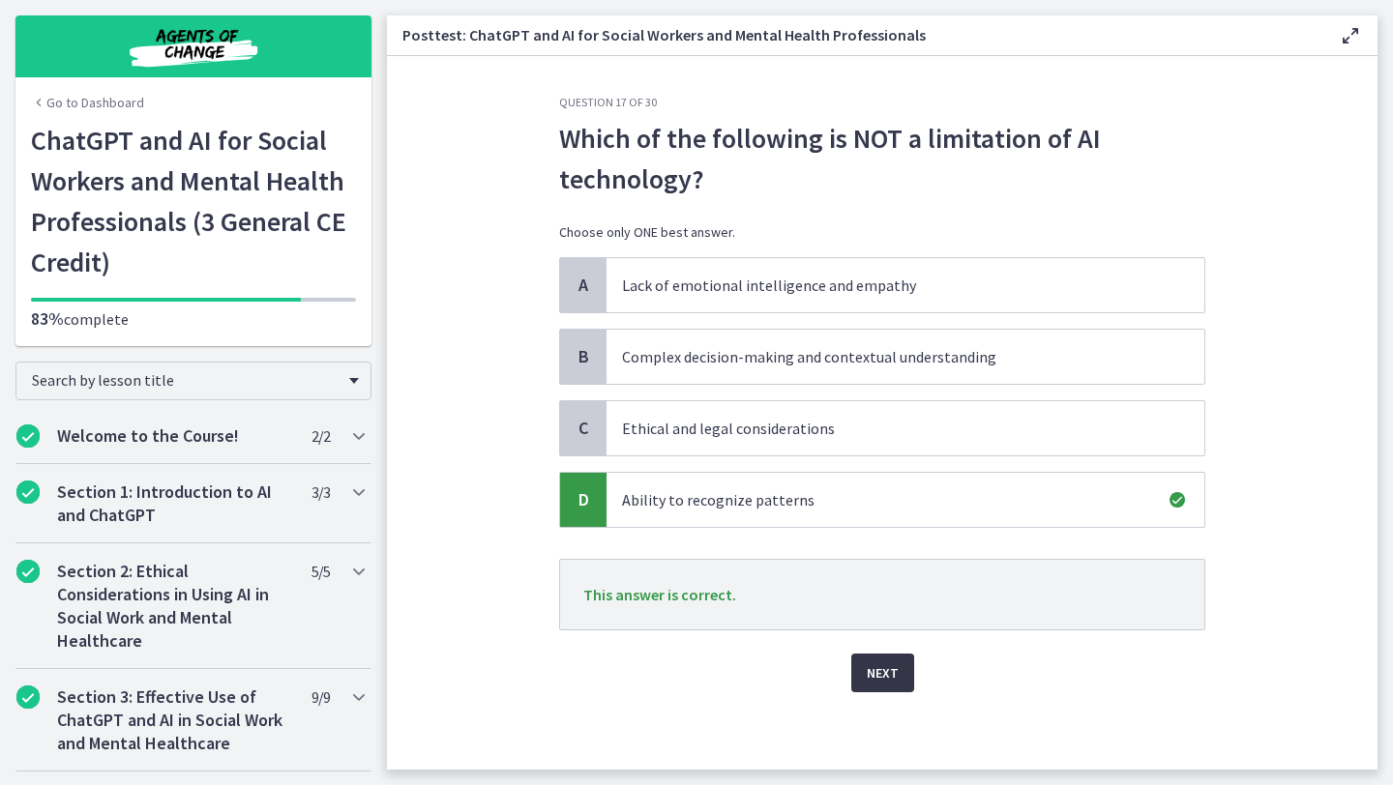
click at [877, 679] on span "Next" at bounding box center [883, 673] width 32 height 23
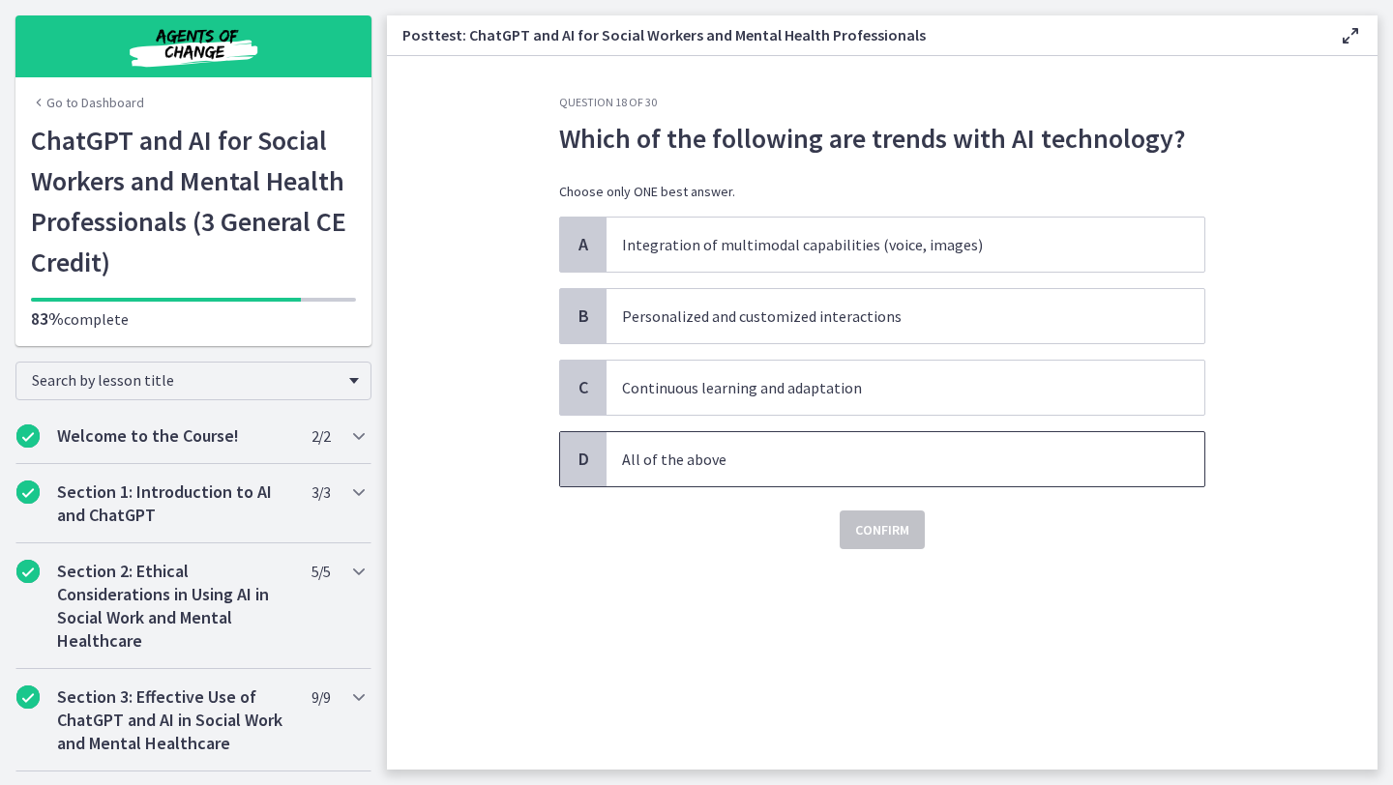
click at [808, 472] on span "All of the above" at bounding box center [905, 459] width 598 height 54
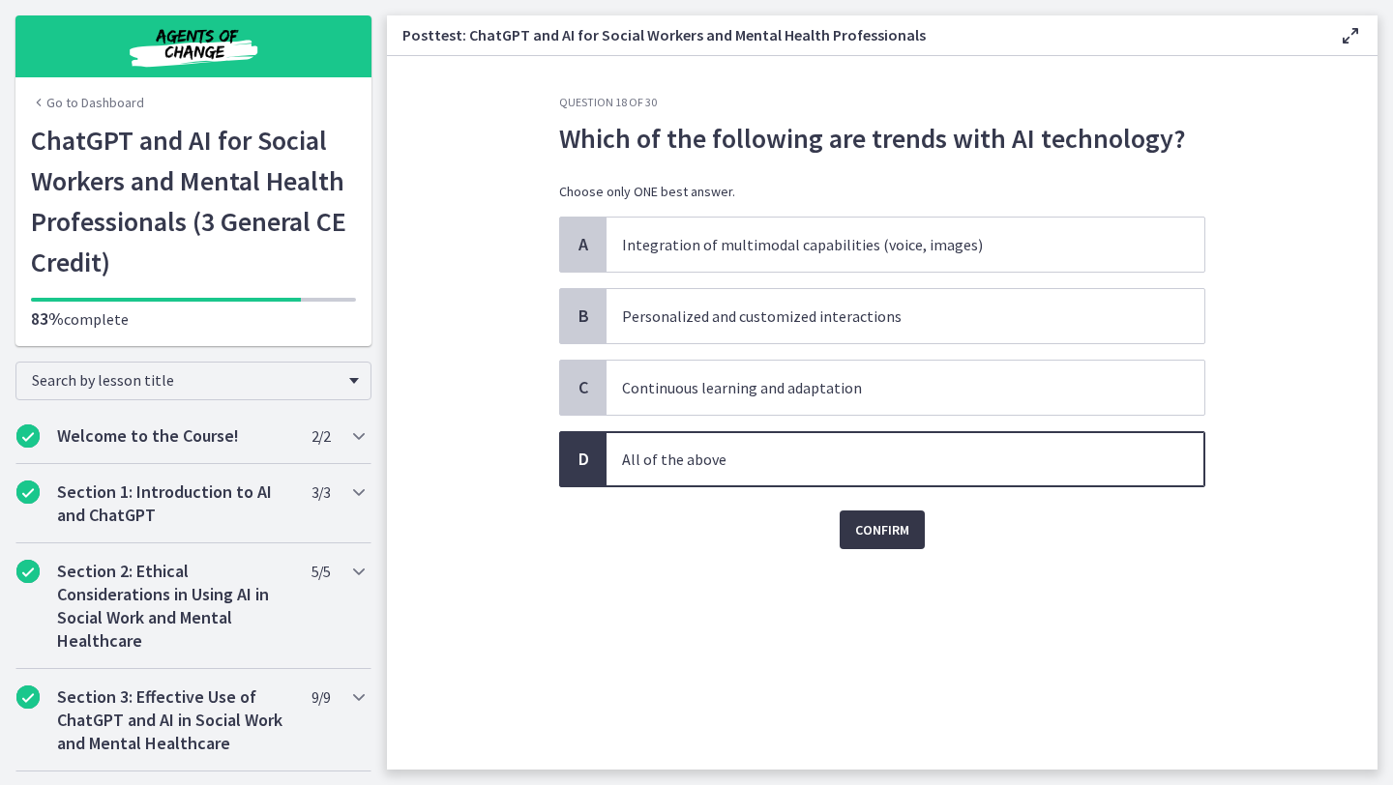
click at [889, 532] on span "Confirm" at bounding box center [882, 529] width 54 height 23
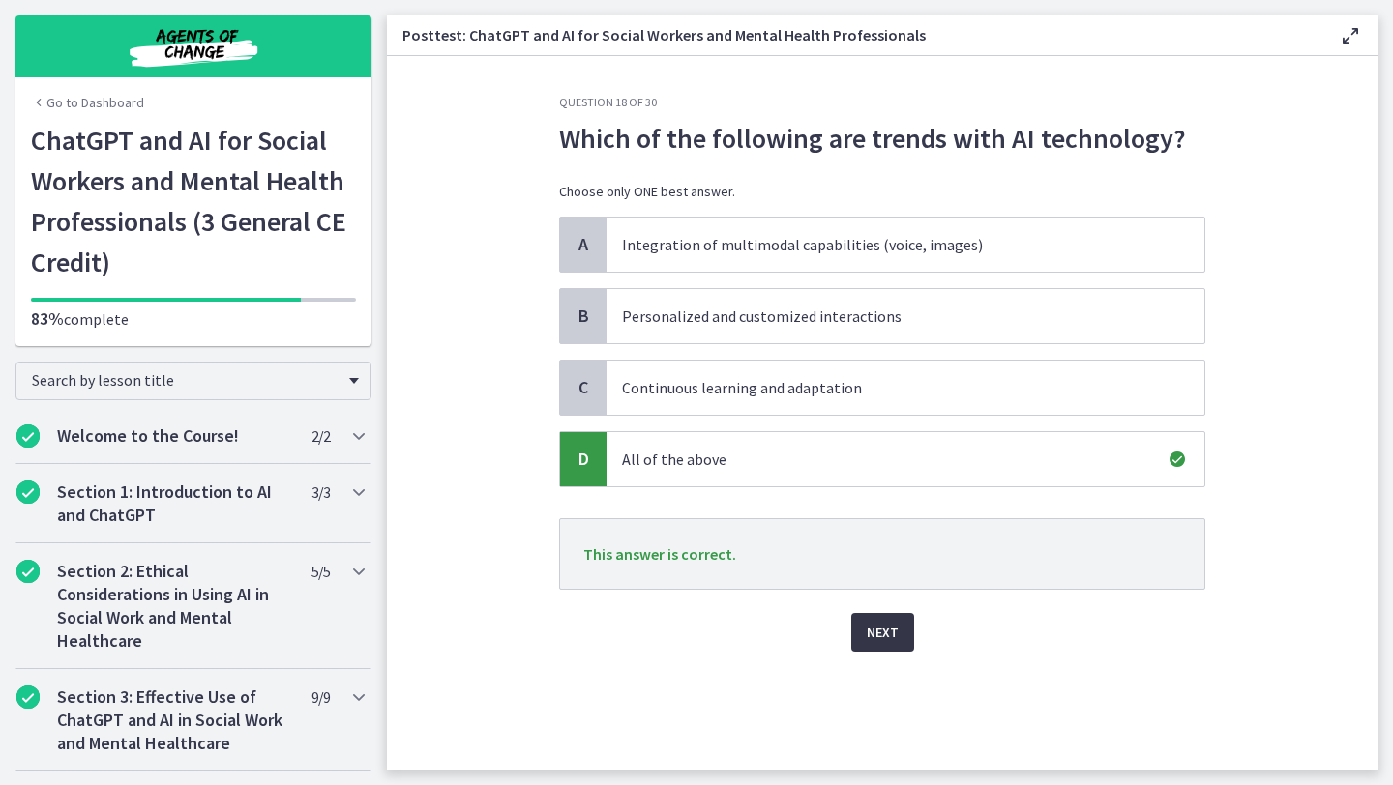
click at [882, 638] on span "Next" at bounding box center [883, 632] width 32 height 23
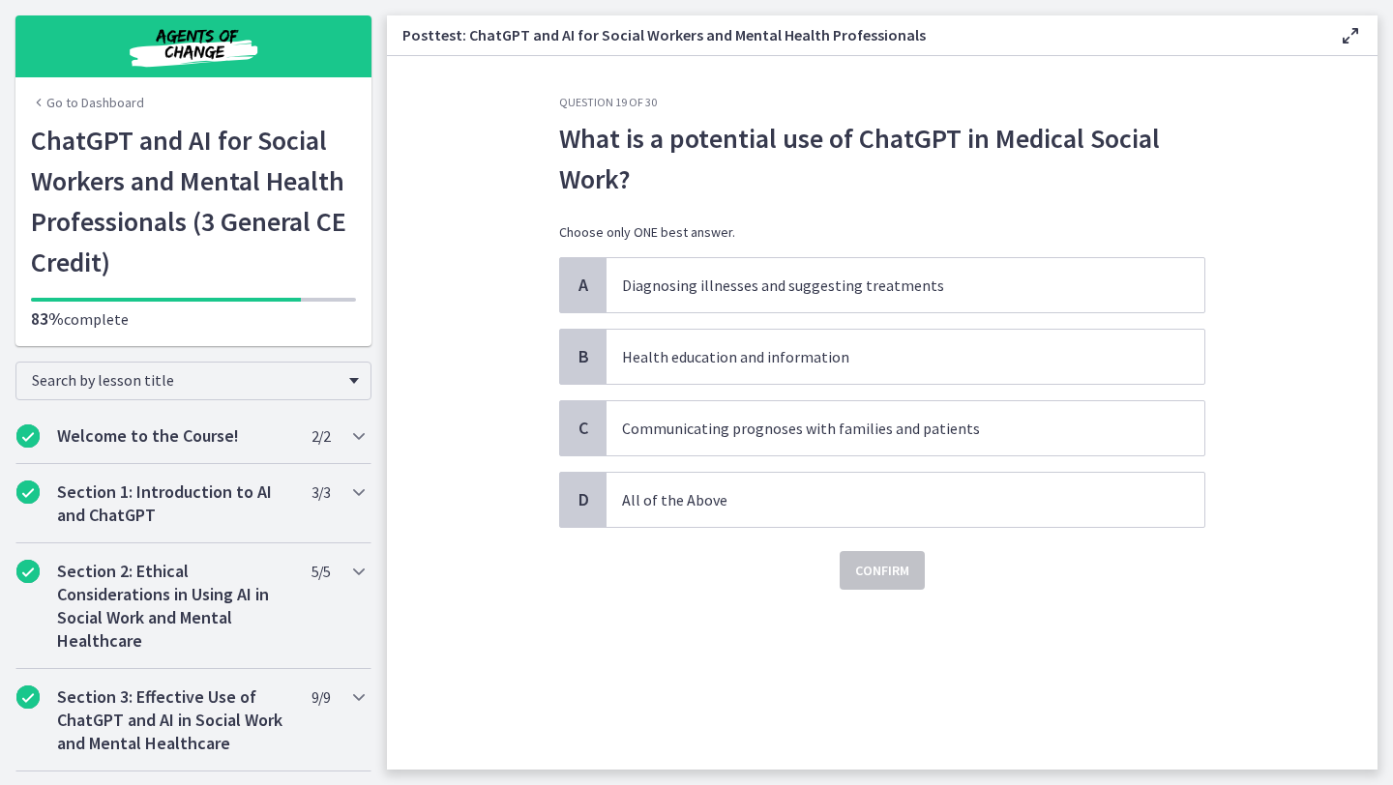
click at [735, 530] on div "Confirm" at bounding box center [882, 559] width 646 height 62
click at [735, 509] on p "All of the Above" at bounding box center [886, 499] width 528 height 23
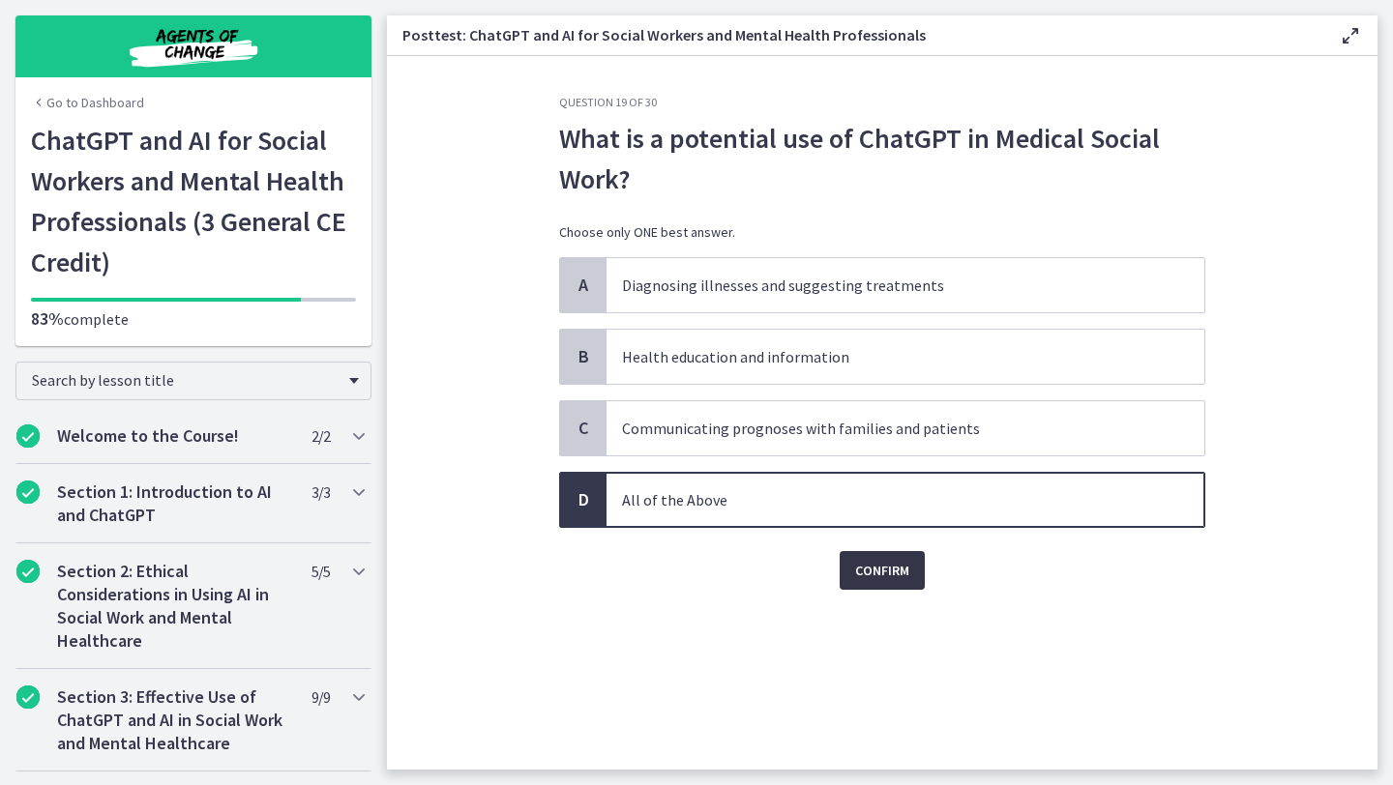
click at [886, 568] on span "Confirm" at bounding box center [882, 570] width 54 height 23
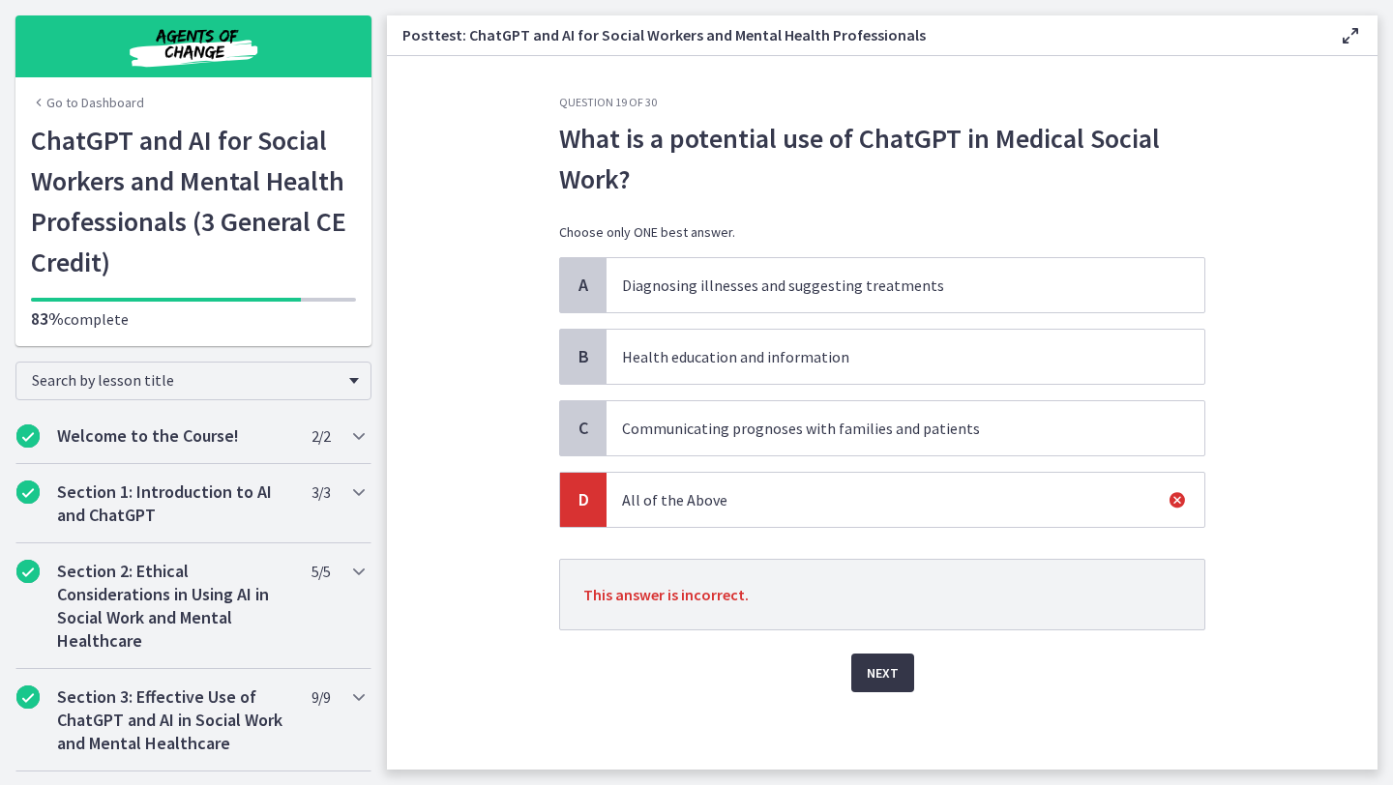
click at [875, 690] on button "Next" at bounding box center [882, 673] width 63 height 39
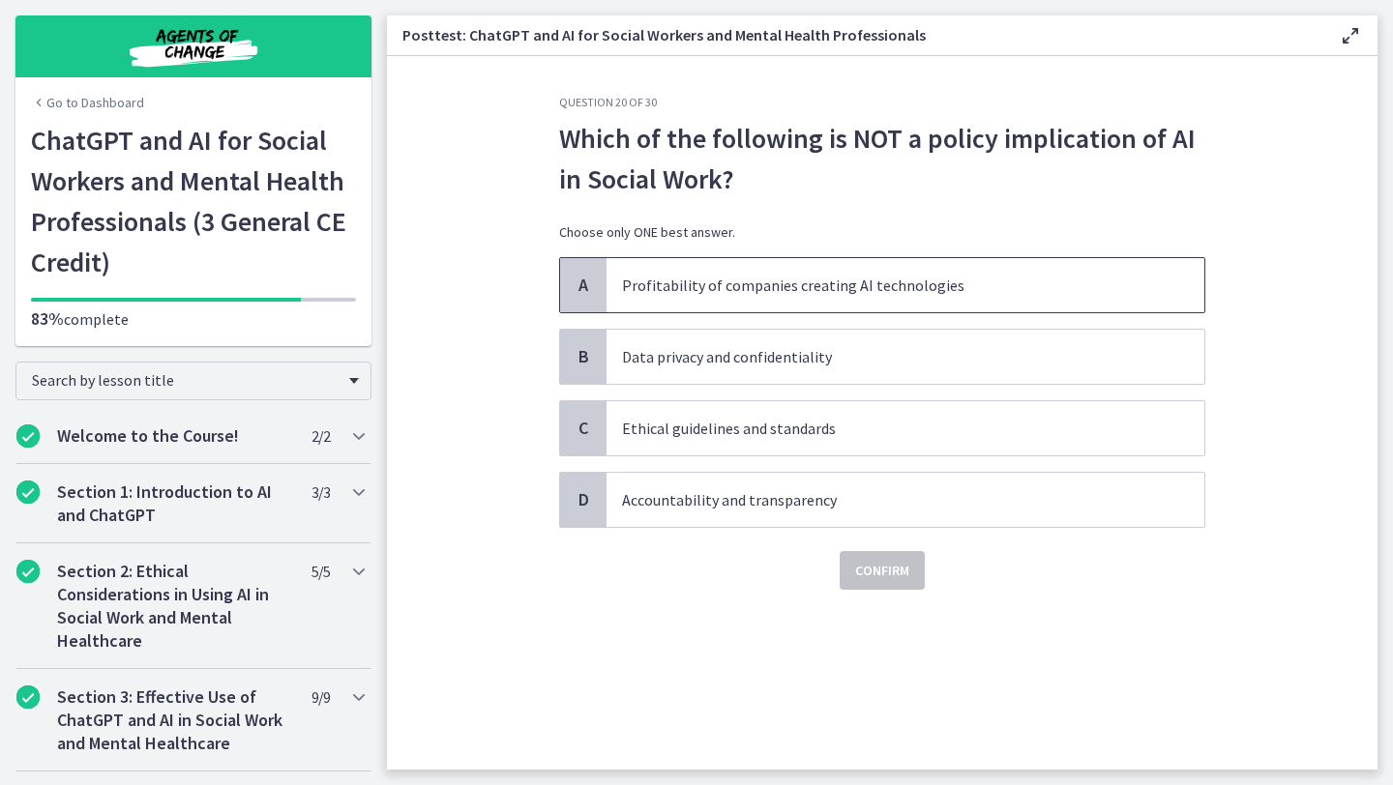
click at [829, 303] on span "Profitability of companies creating AI technologies" at bounding box center [905, 285] width 598 height 54
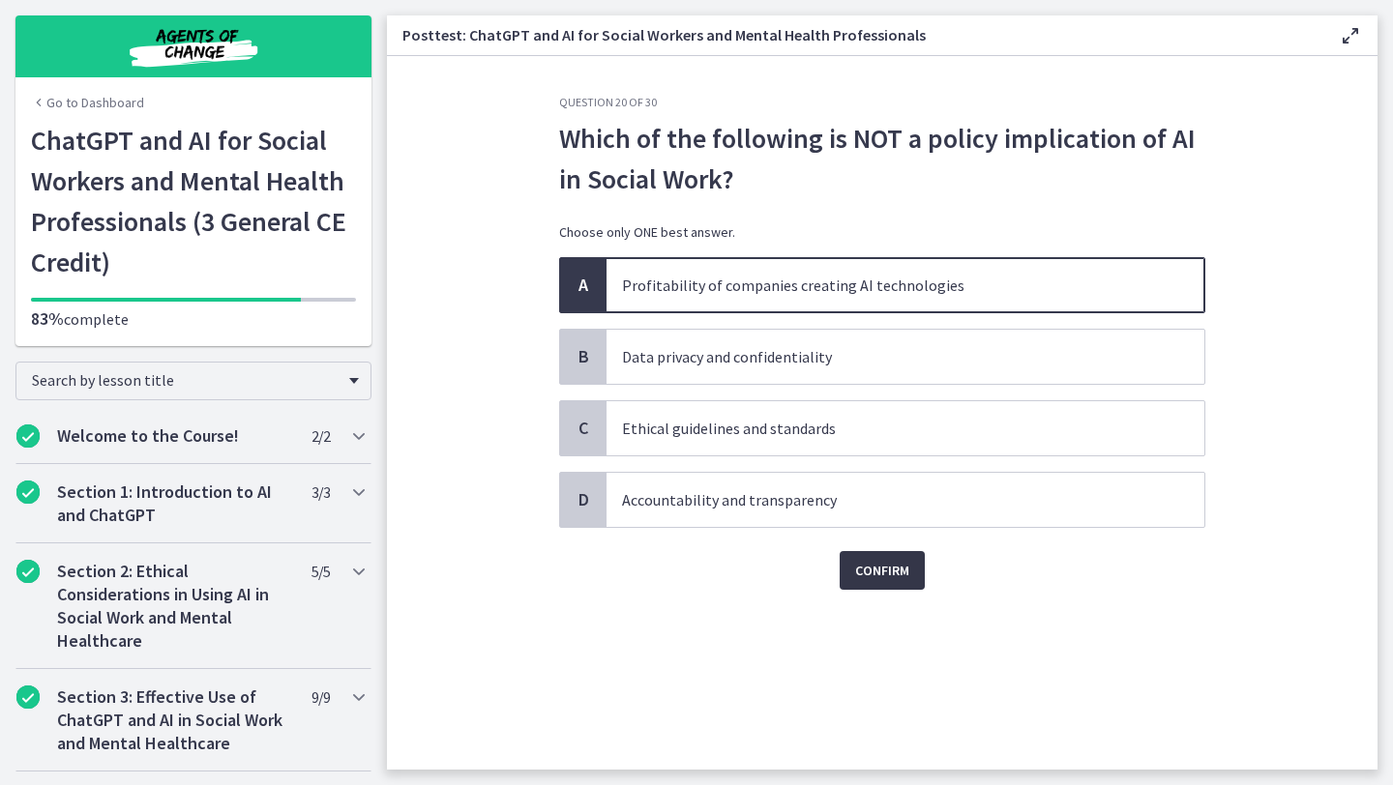
click at [886, 580] on span "Confirm" at bounding box center [882, 570] width 54 height 23
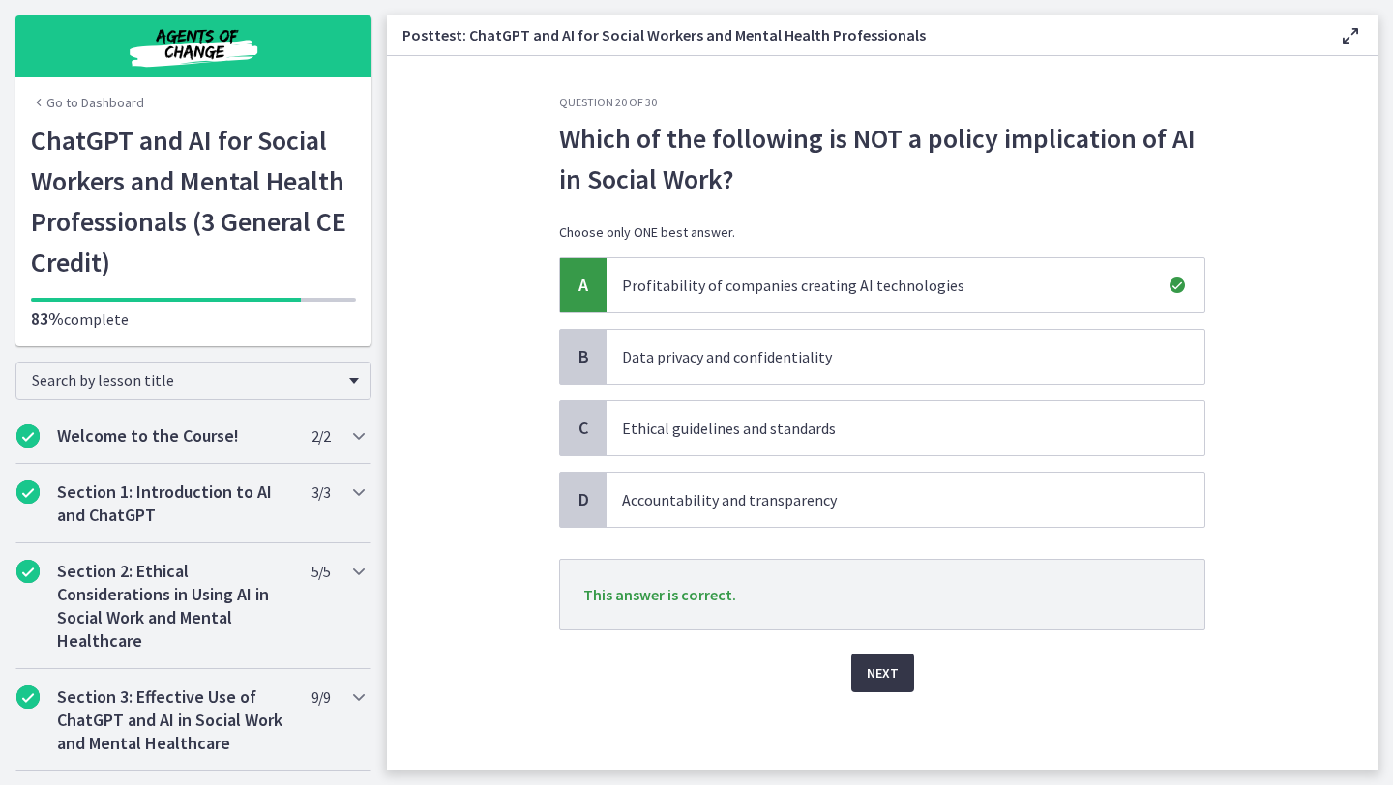
click at [885, 664] on span "Next" at bounding box center [883, 673] width 32 height 23
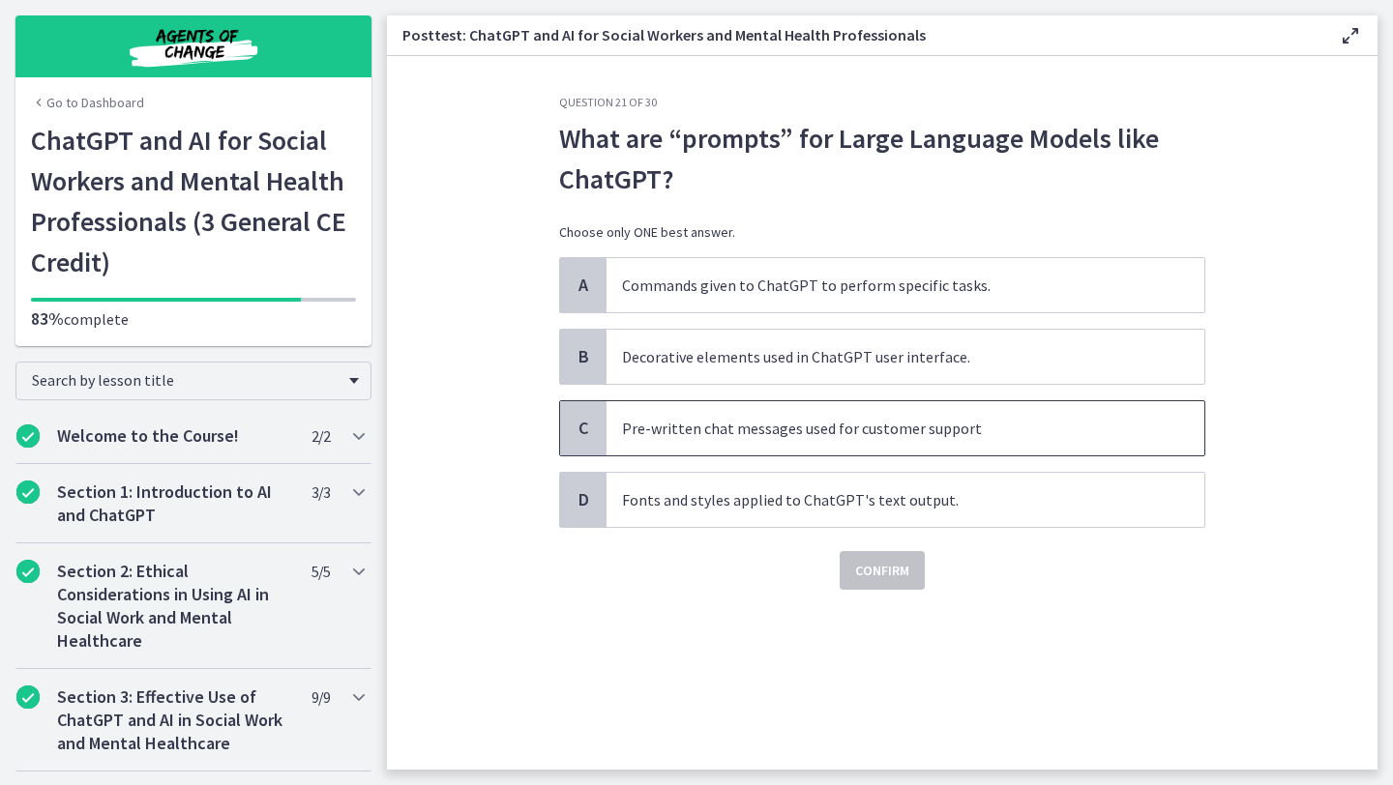
click at [818, 439] on p "Pre-written chat messages used for customer support" at bounding box center [886, 428] width 528 height 23
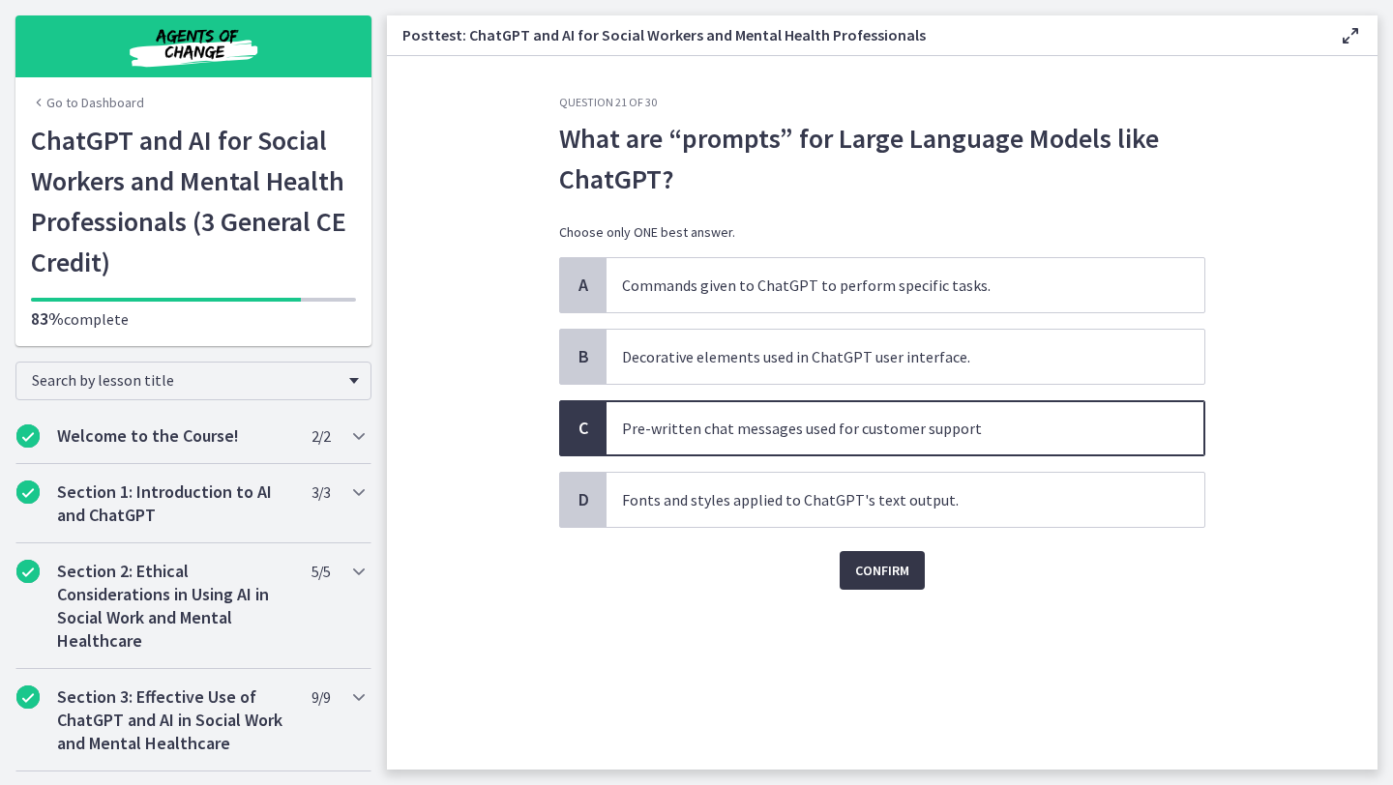
click at [878, 584] on button "Confirm" at bounding box center [882, 570] width 85 height 39
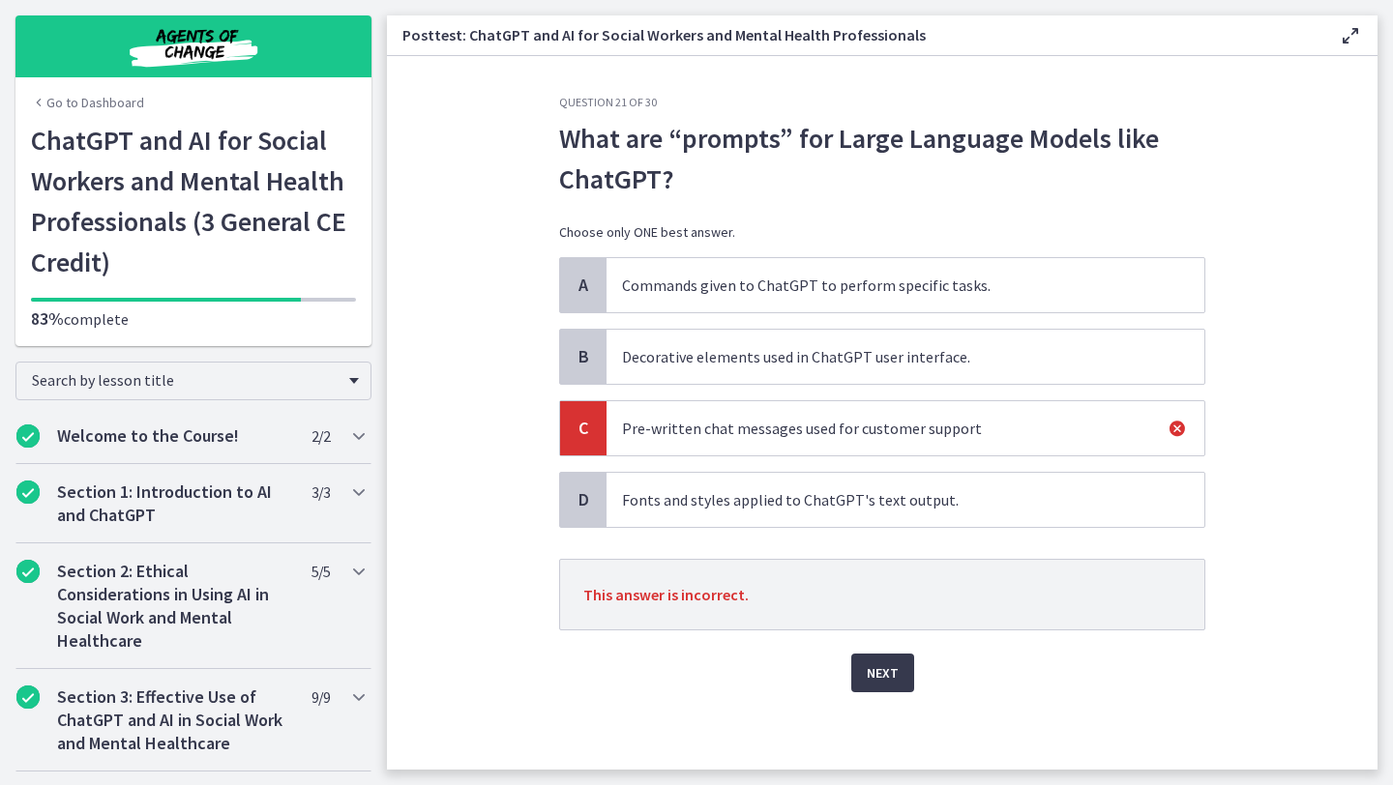
click at [891, 693] on div "Question 21 of 30 What are “prompts” for Large Language Models like ChatGPT? Ch…" at bounding box center [882, 432] width 677 height 675
click at [884, 665] on span "Next" at bounding box center [883, 673] width 32 height 23
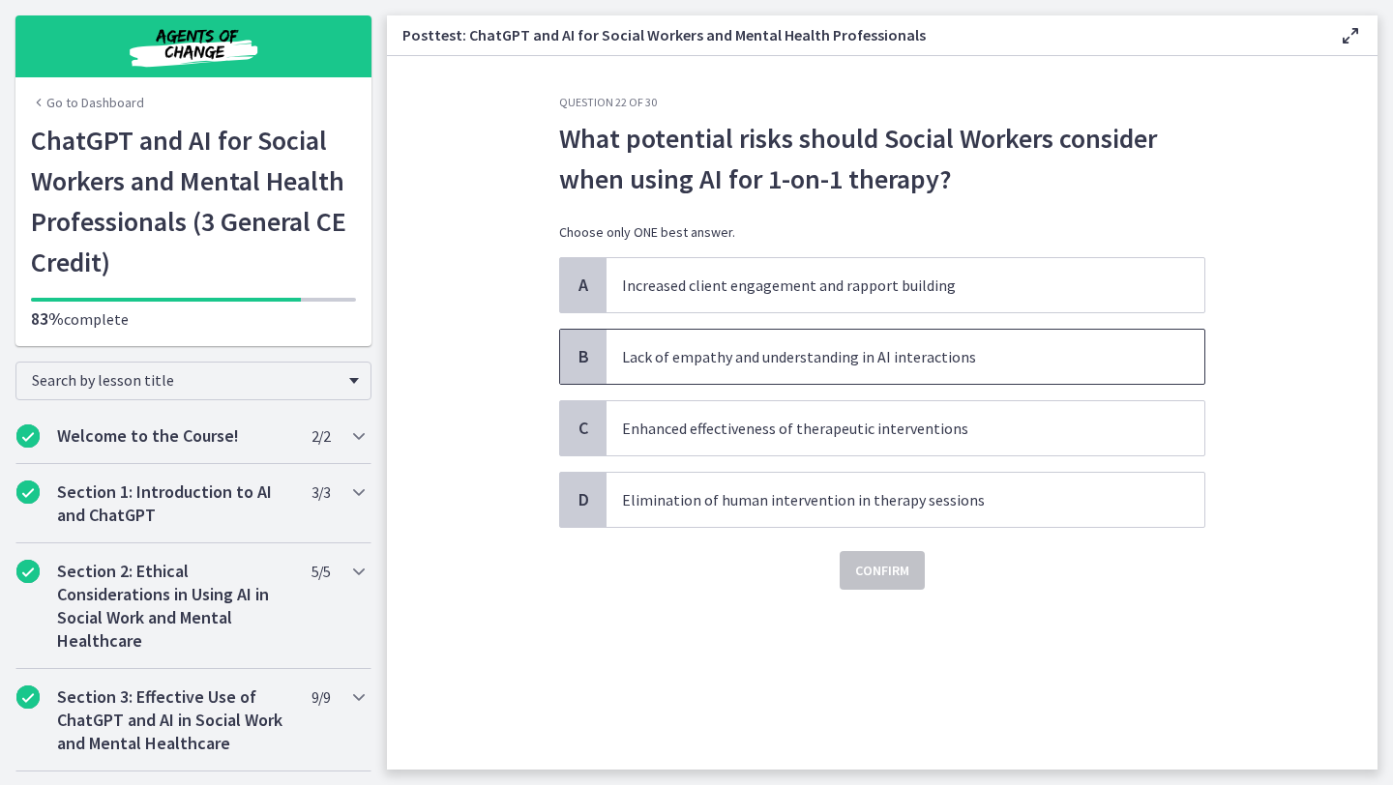
click at [860, 370] on span "Lack of empathy and understanding in AI interactions" at bounding box center [905, 357] width 598 height 54
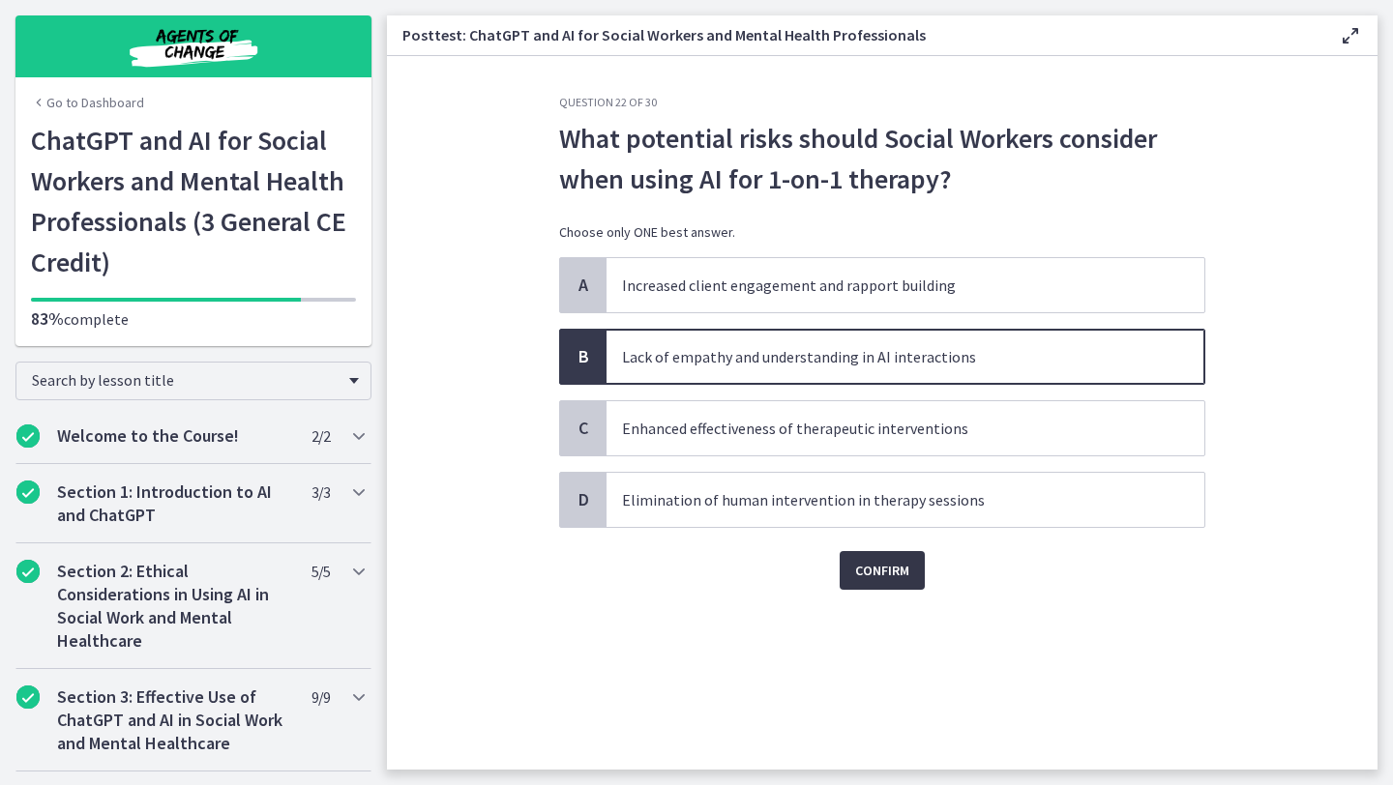
click at [886, 573] on span "Confirm" at bounding box center [882, 570] width 54 height 23
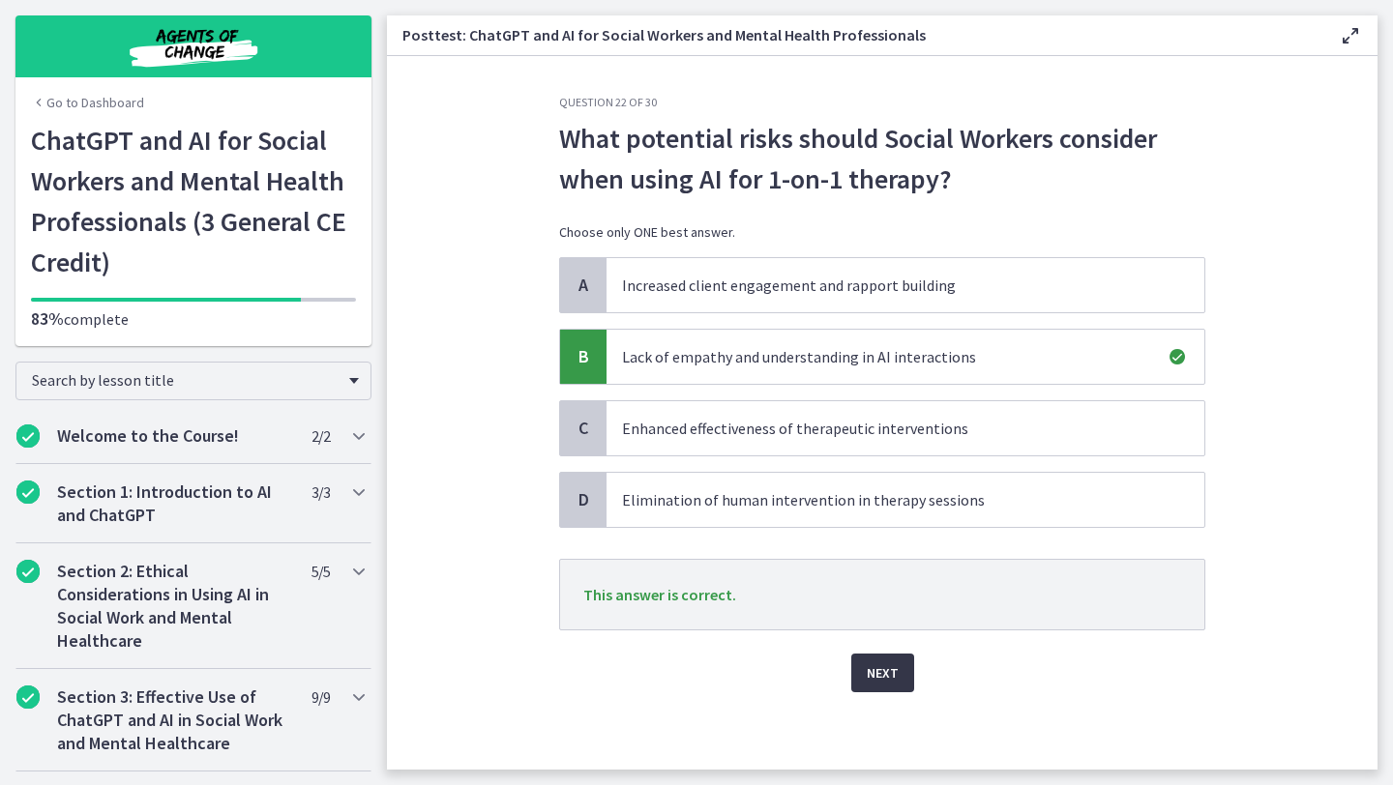
click at [883, 672] on span "Next" at bounding box center [883, 673] width 32 height 23
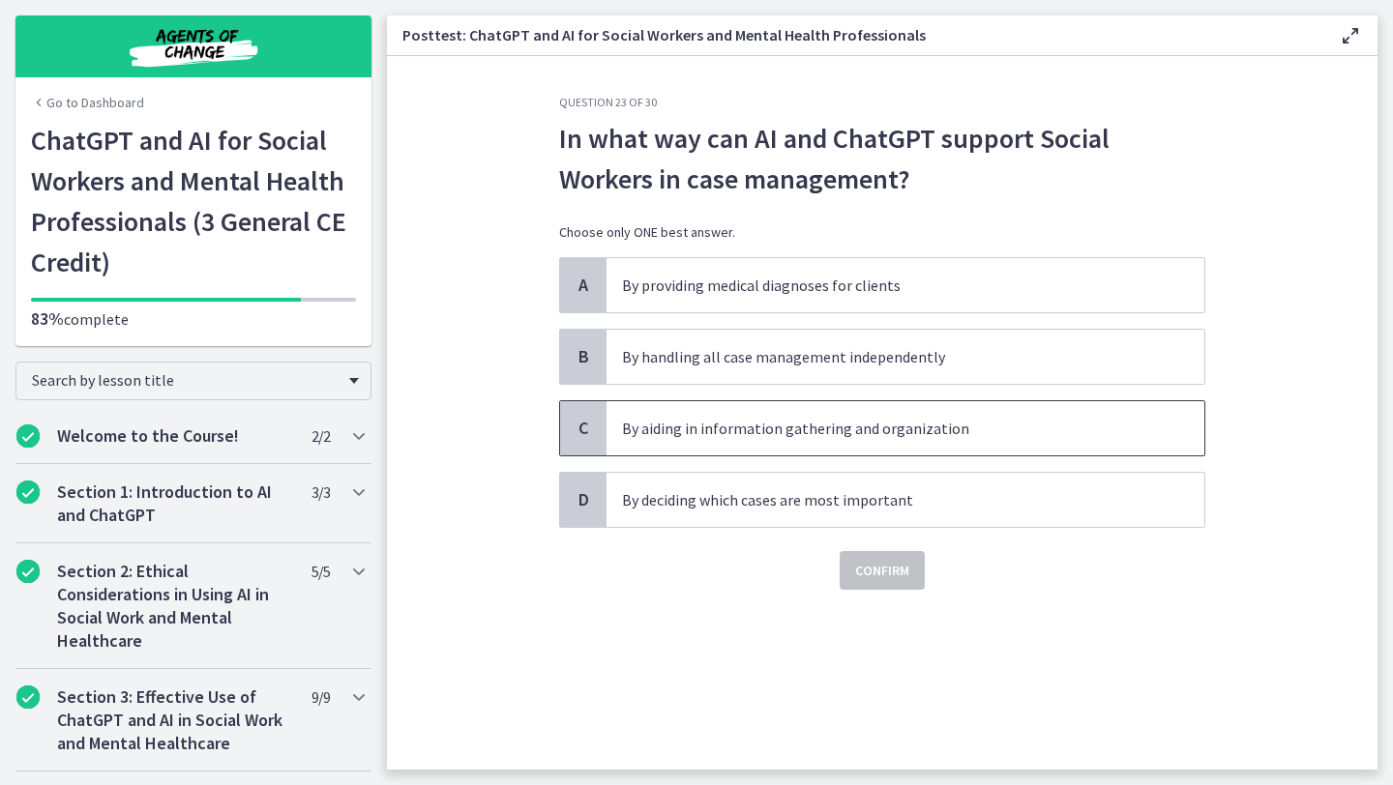
click at [859, 417] on p "By aiding in information gathering and organization" at bounding box center [886, 428] width 528 height 23
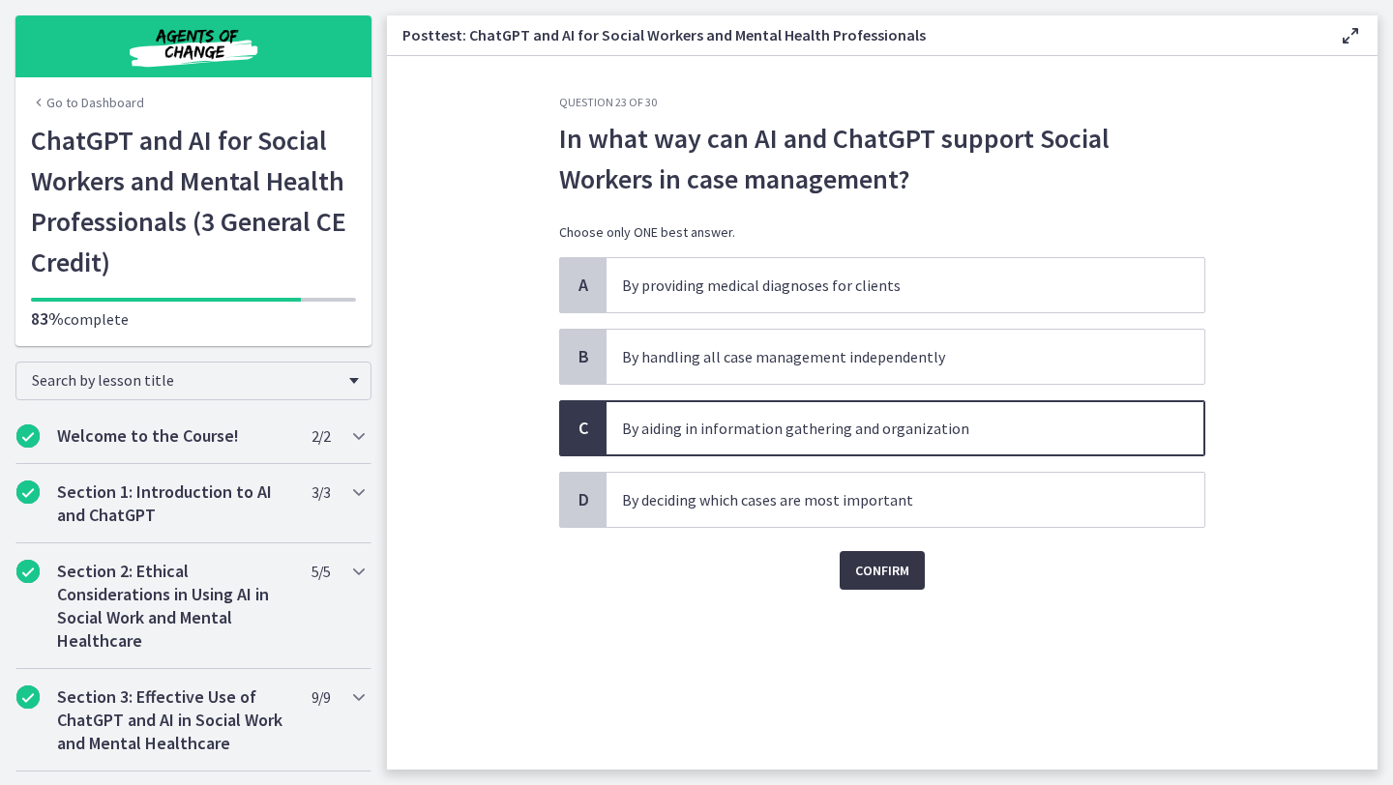
click at [887, 564] on span "Confirm" at bounding box center [882, 570] width 54 height 23
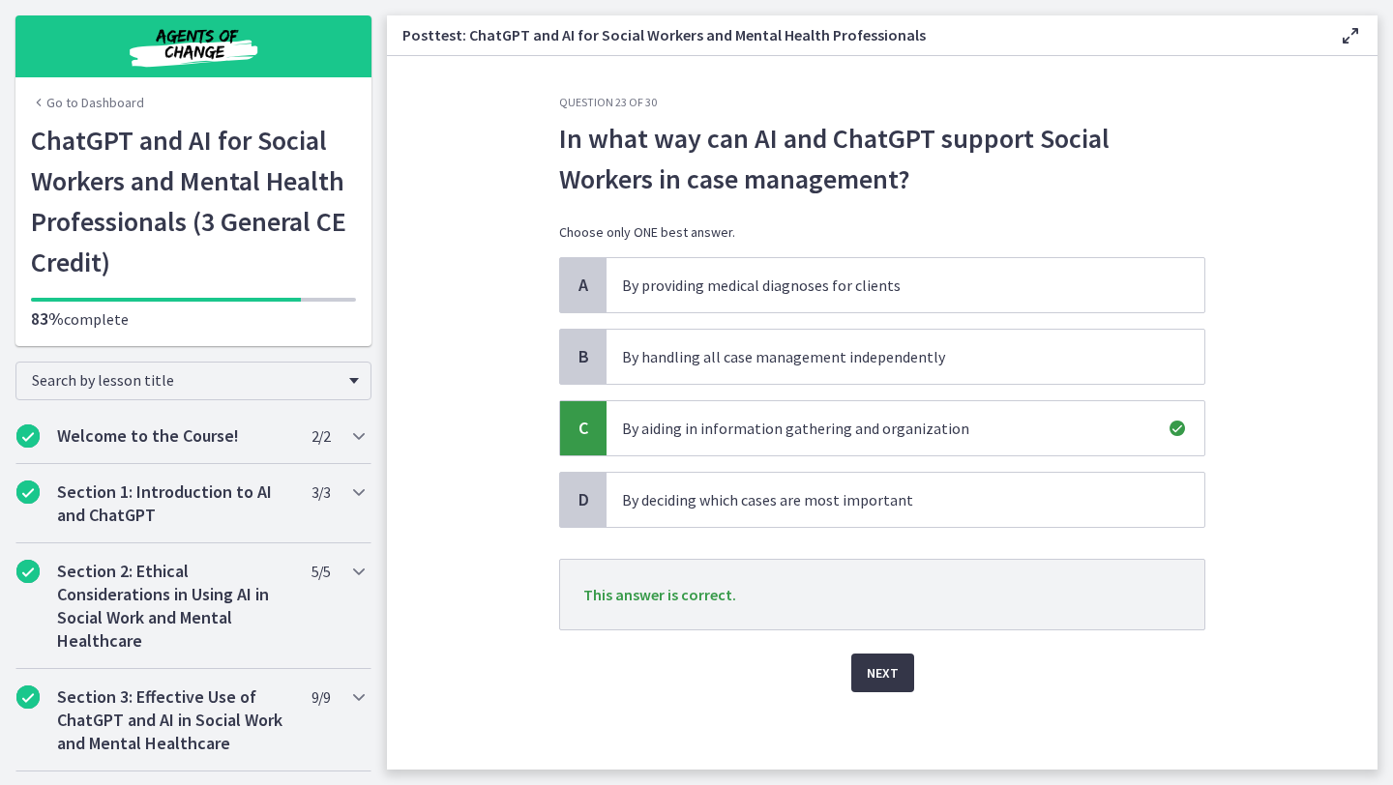
click at [880, 678] on span "Next" at bounding box center [883, 673] width 32 height 23
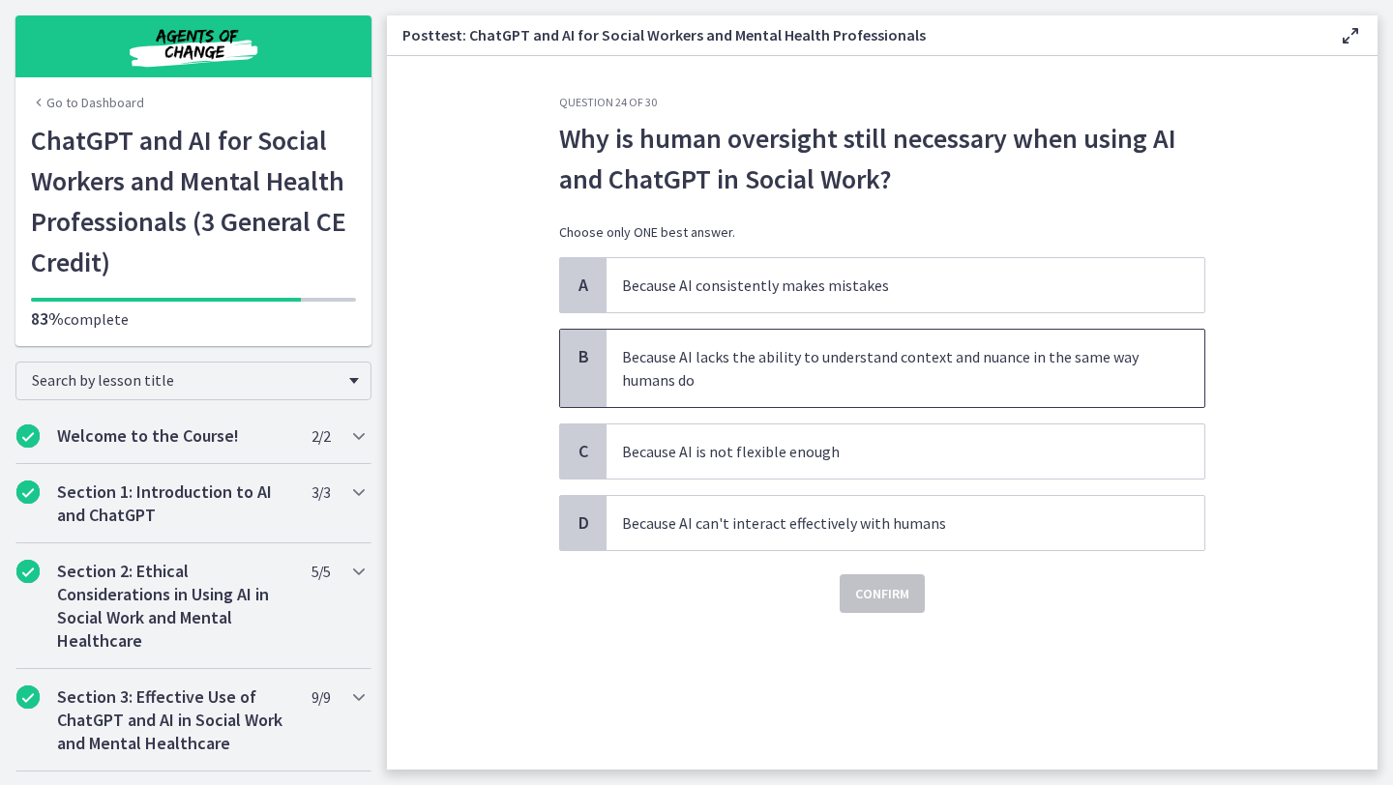
click at [853, 364] on p "Because AI lacks the ability to understand context and nuance in the same way h…" at bounding box center [886, 368] width 528 height 46
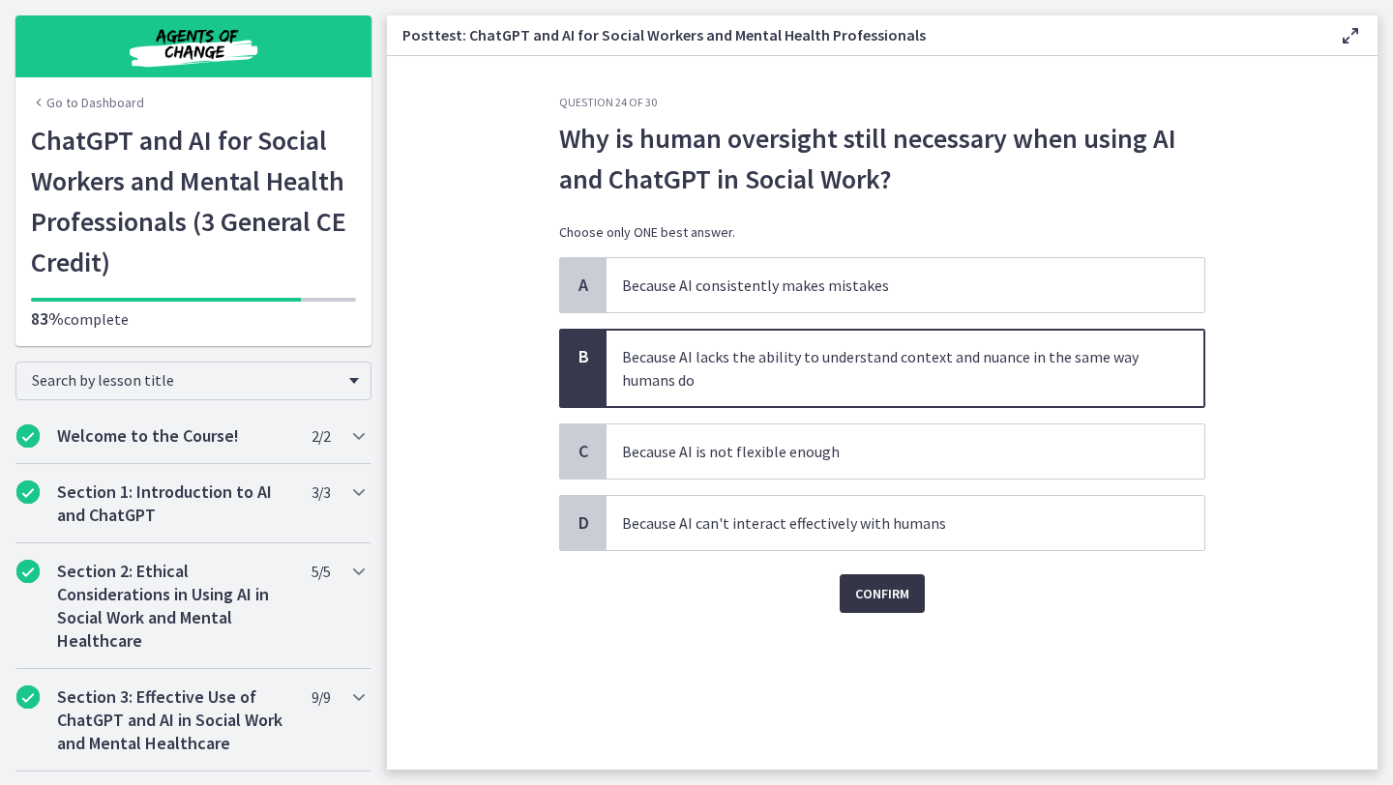
click at [896, 601] on span "Confirm" at bounding box center [882, 593] width 54 height 23
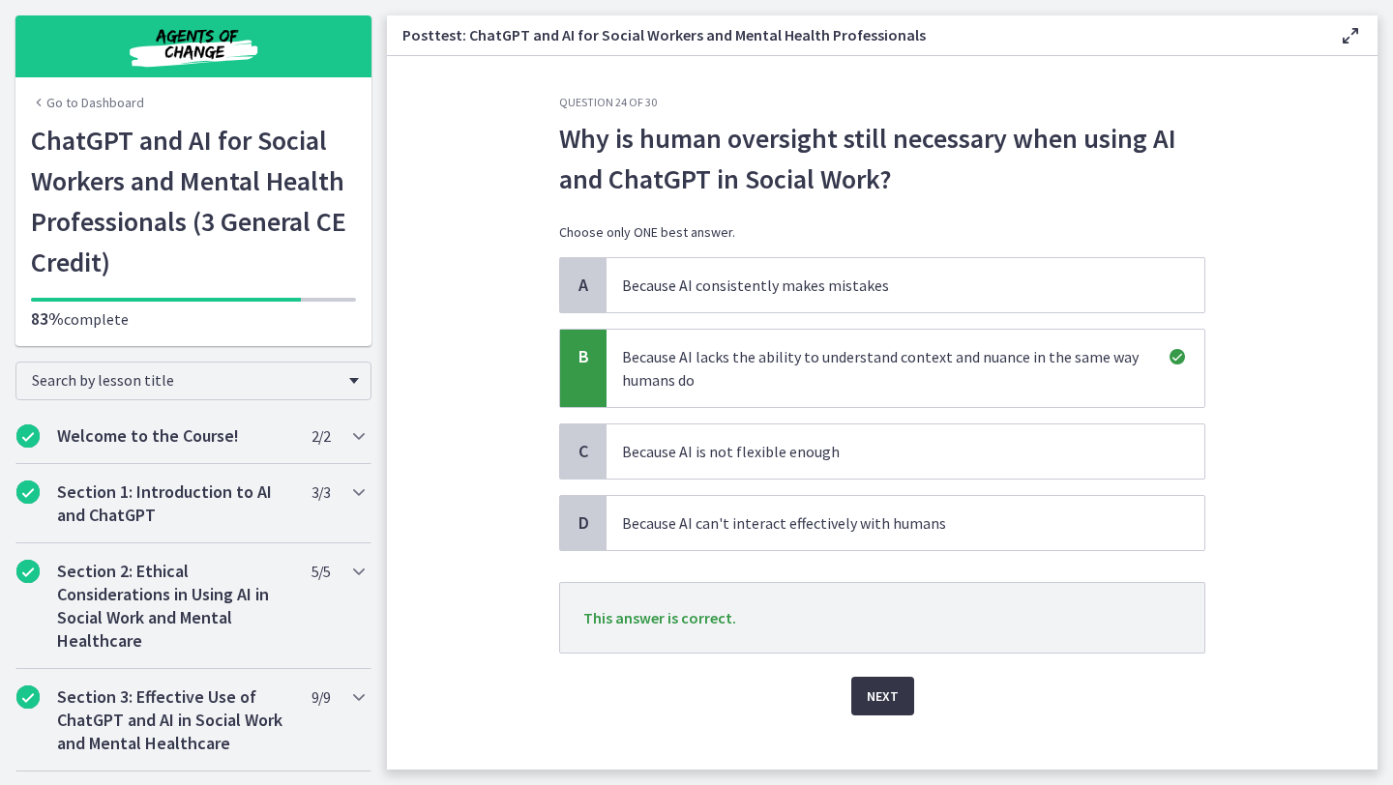
click at [891, 694] on span "Next" at bounding box center [883, 696] width 32 height 23
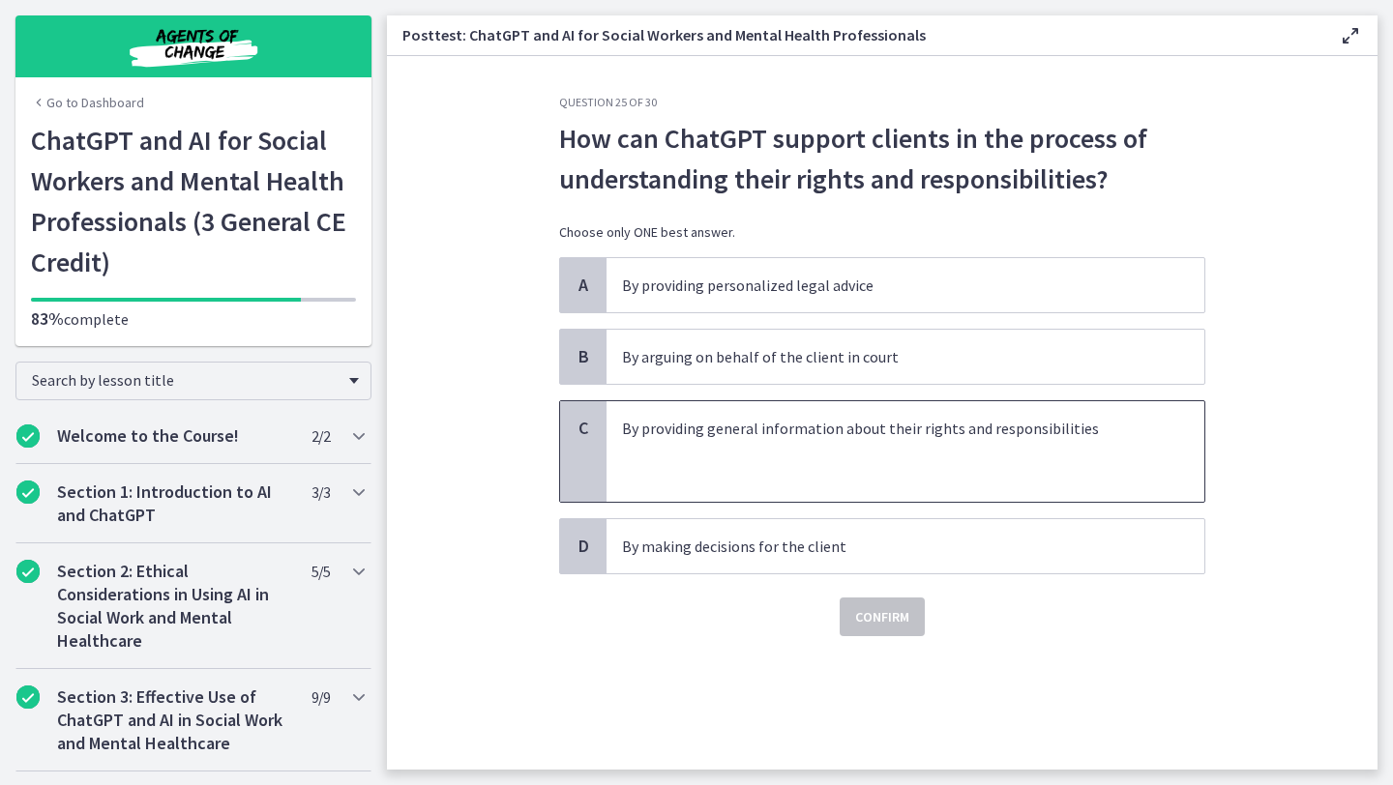
click at [835, 448] on p at bounding box center [886, 451] width 528 height 23
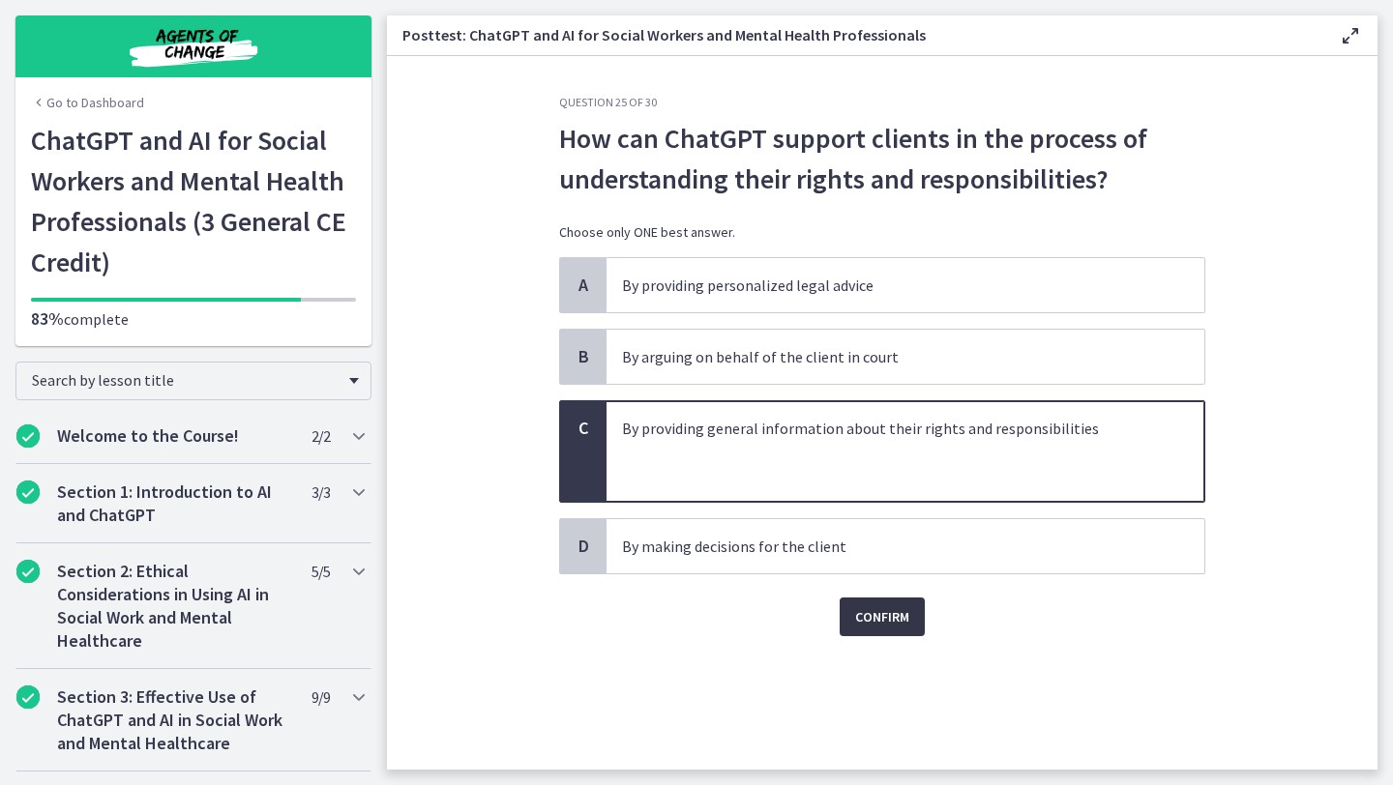
click at [887, 625] on span "Confirm" at bounding box center [882, 616] width 54 height 23
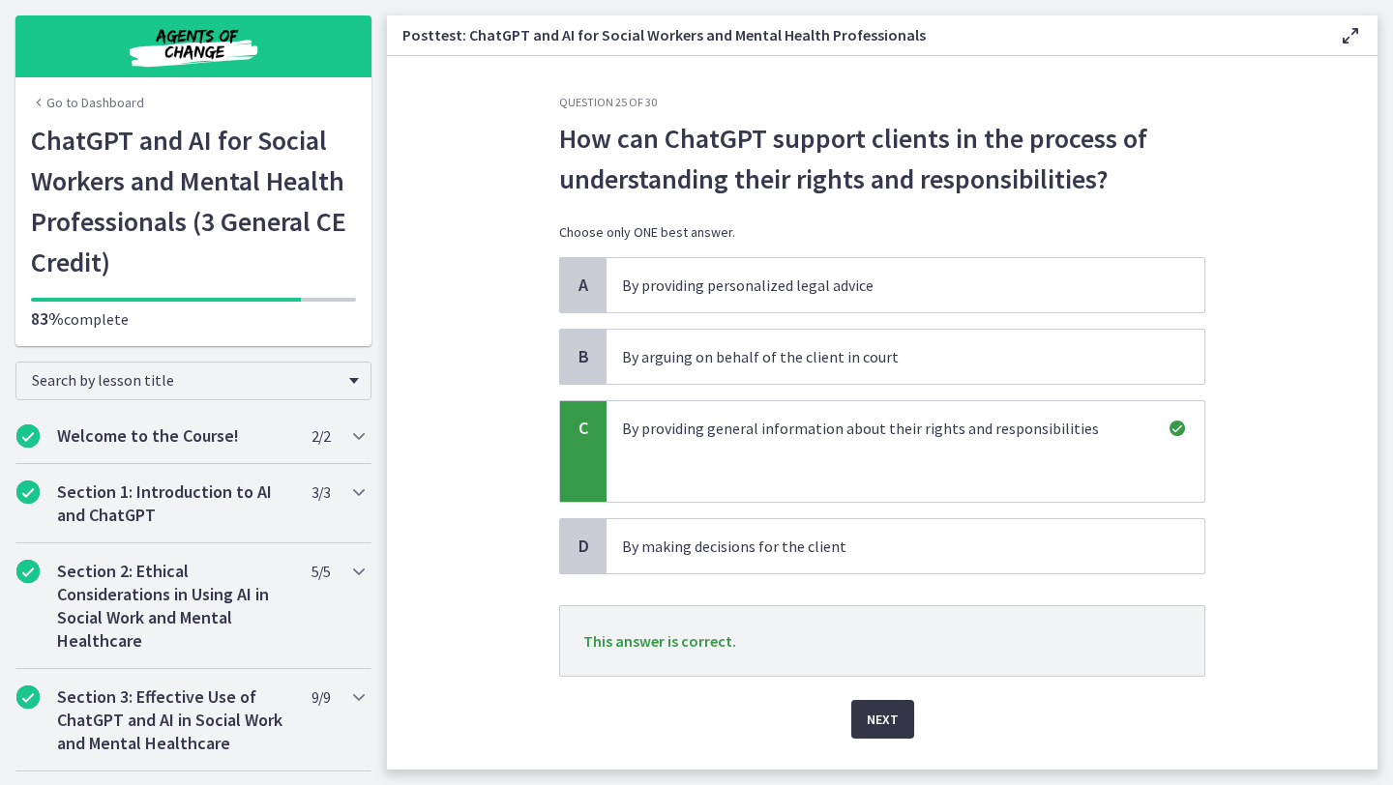
click at [888, 729] on span "Next" at bounding box center [883, 719] width 32 height 23
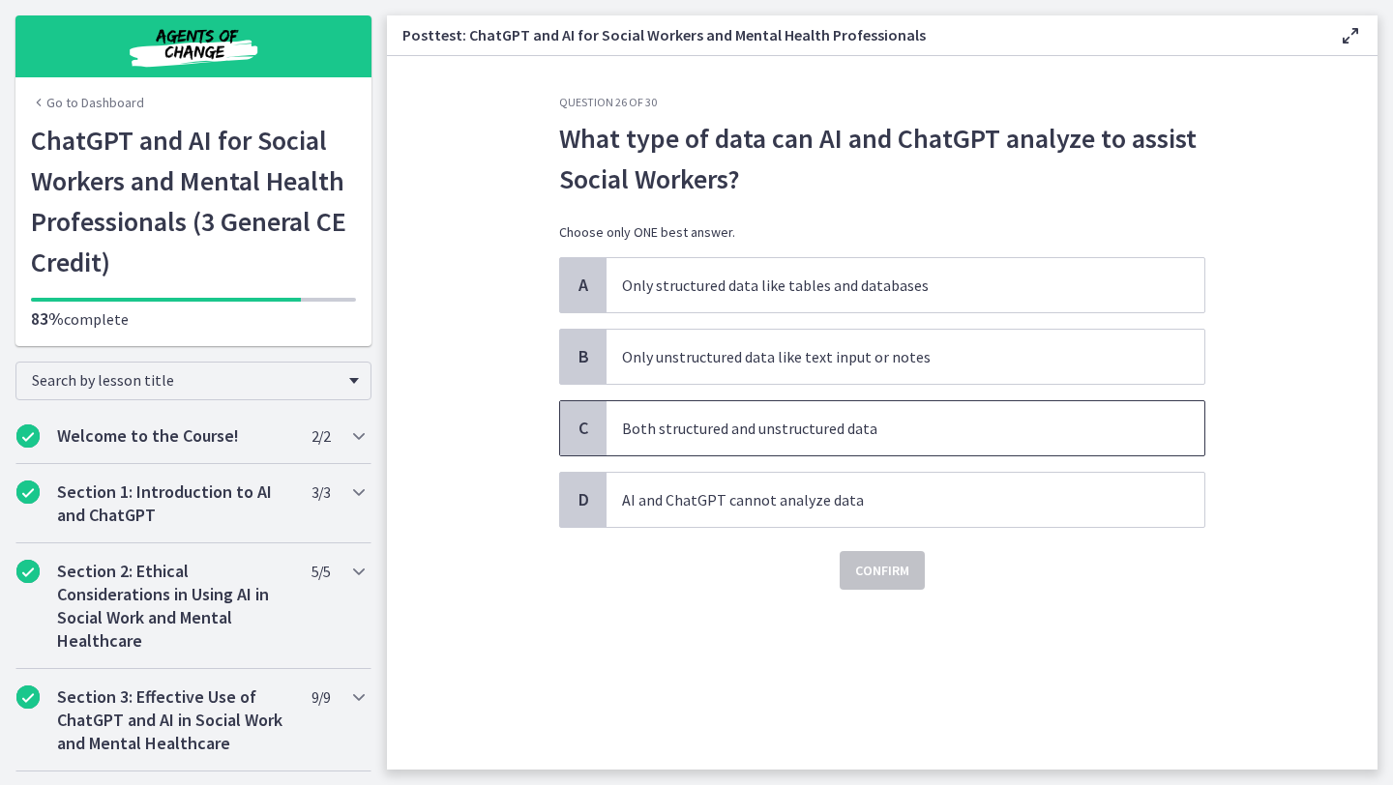
click at [853, 434] on p "Both structured and unstructured data" at bounding box center [886, 428] width 528 height 23
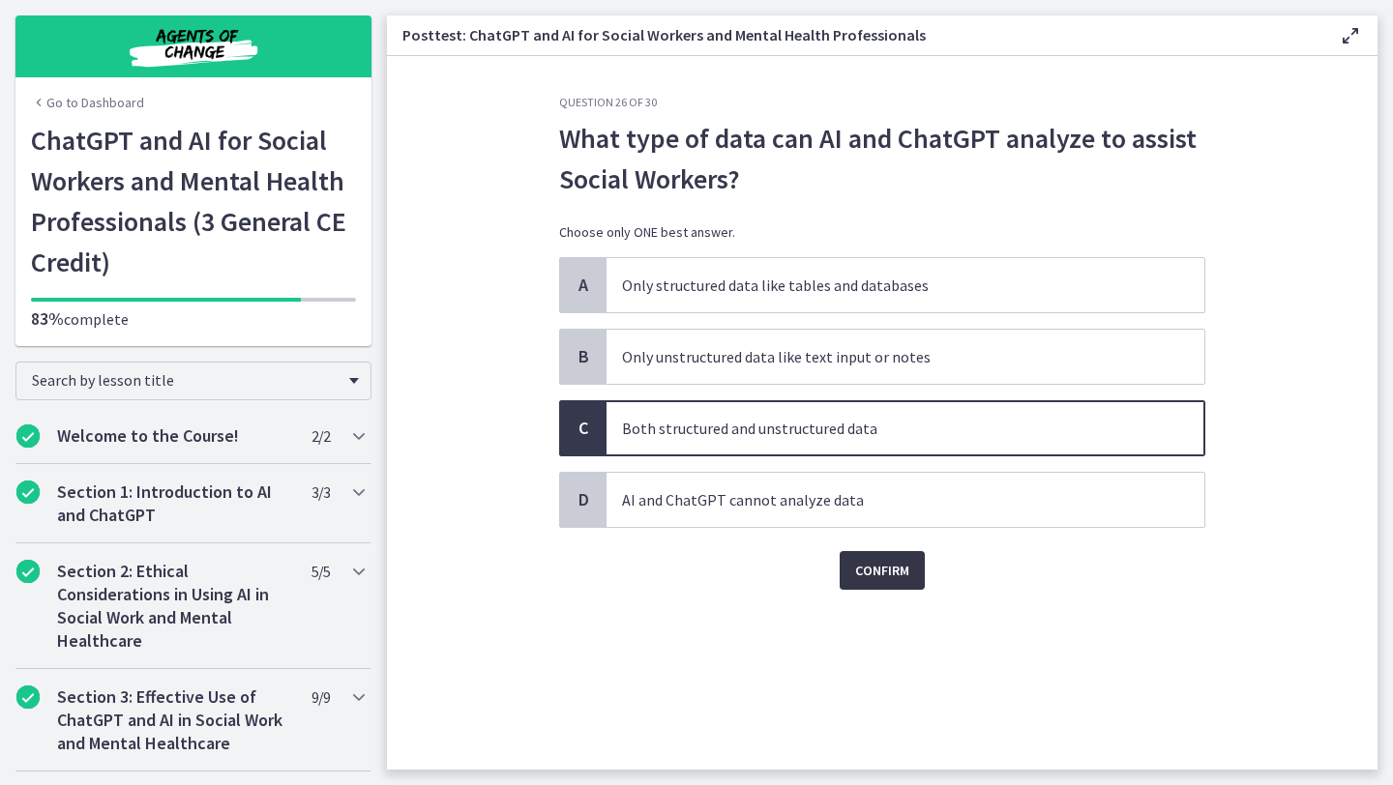
click at [881, 565] on span "Confirm" at bounding box center [882, 570] width 54 height 23
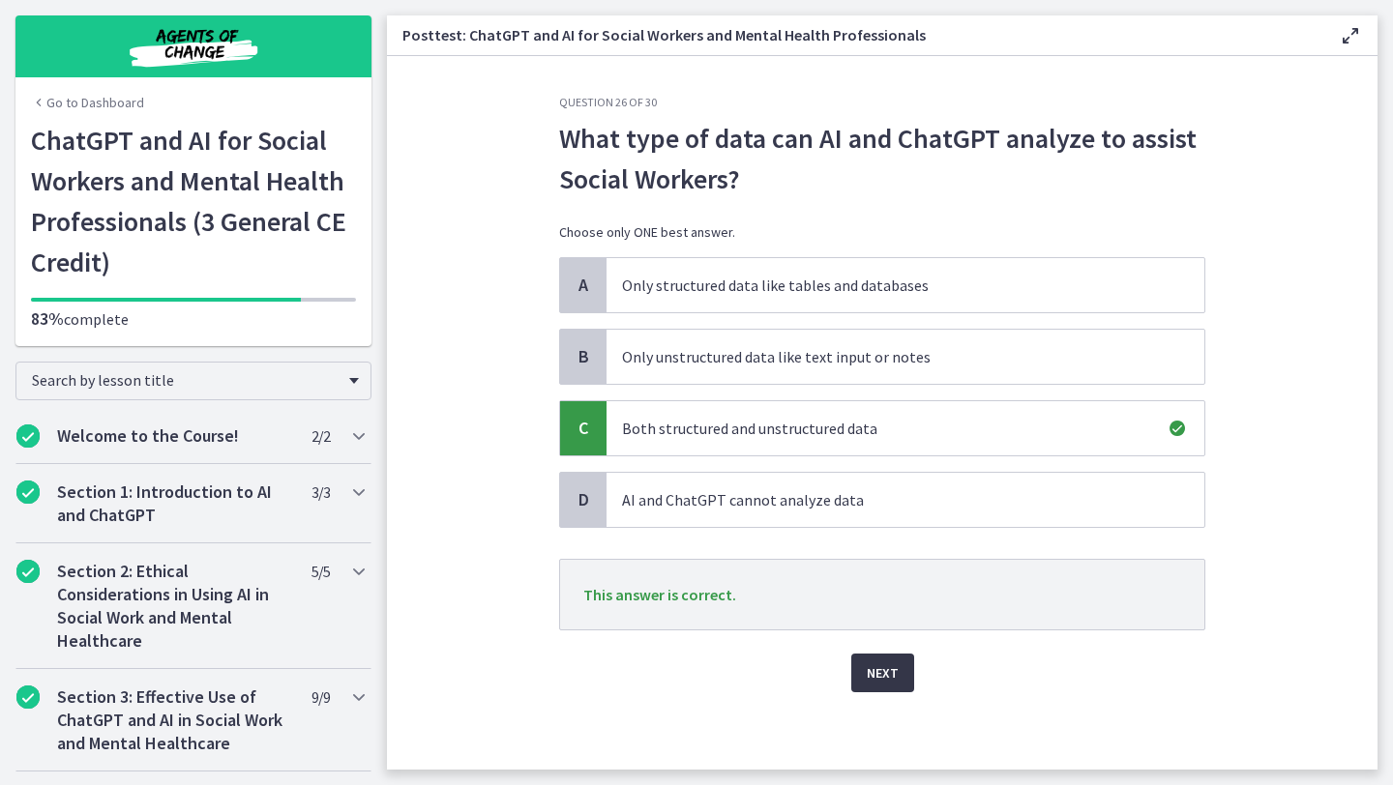
click at [884, 678] on span "Next" at bounding box center [883, 673] width 32 height 23
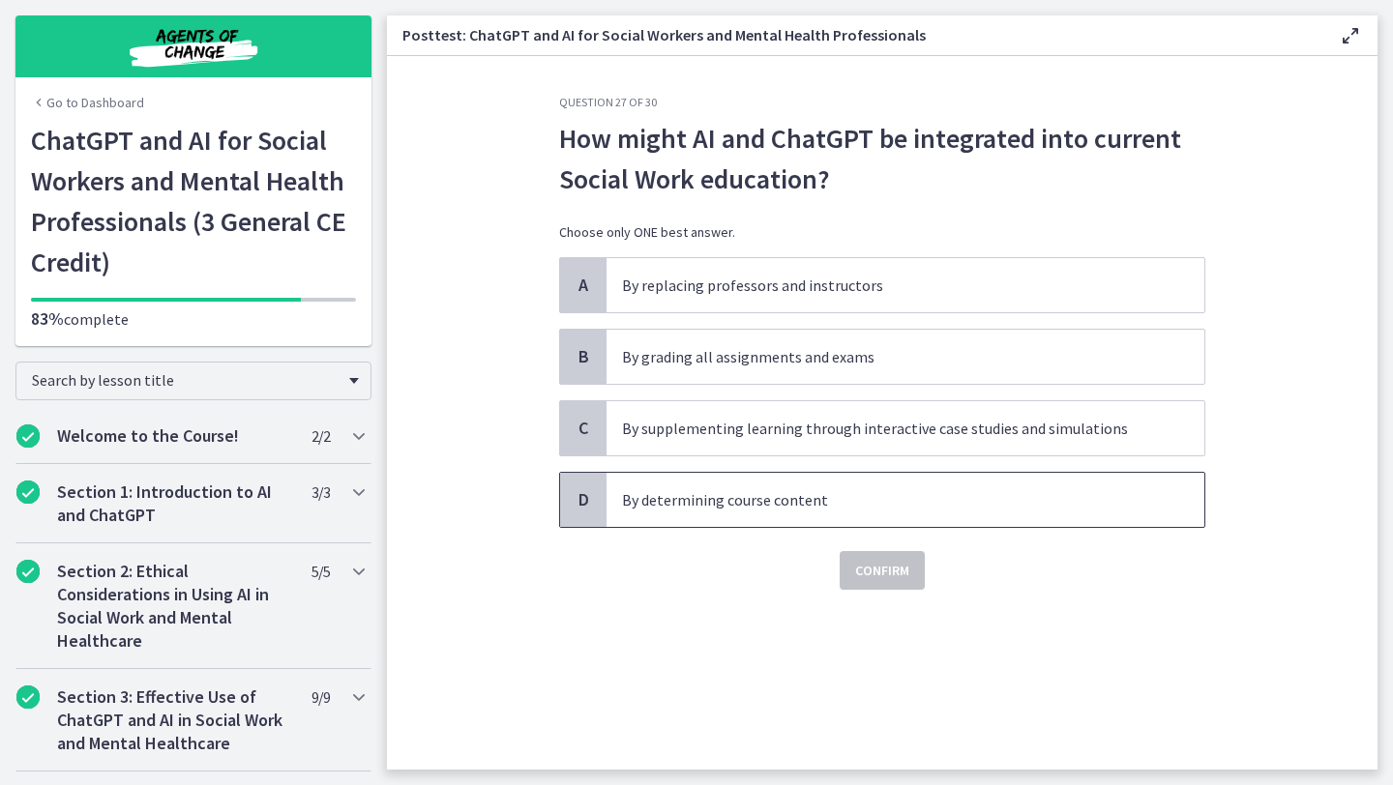
click at [747, 509] on p "By determining course content" at bounding box center [886, 499] width 528 height 23
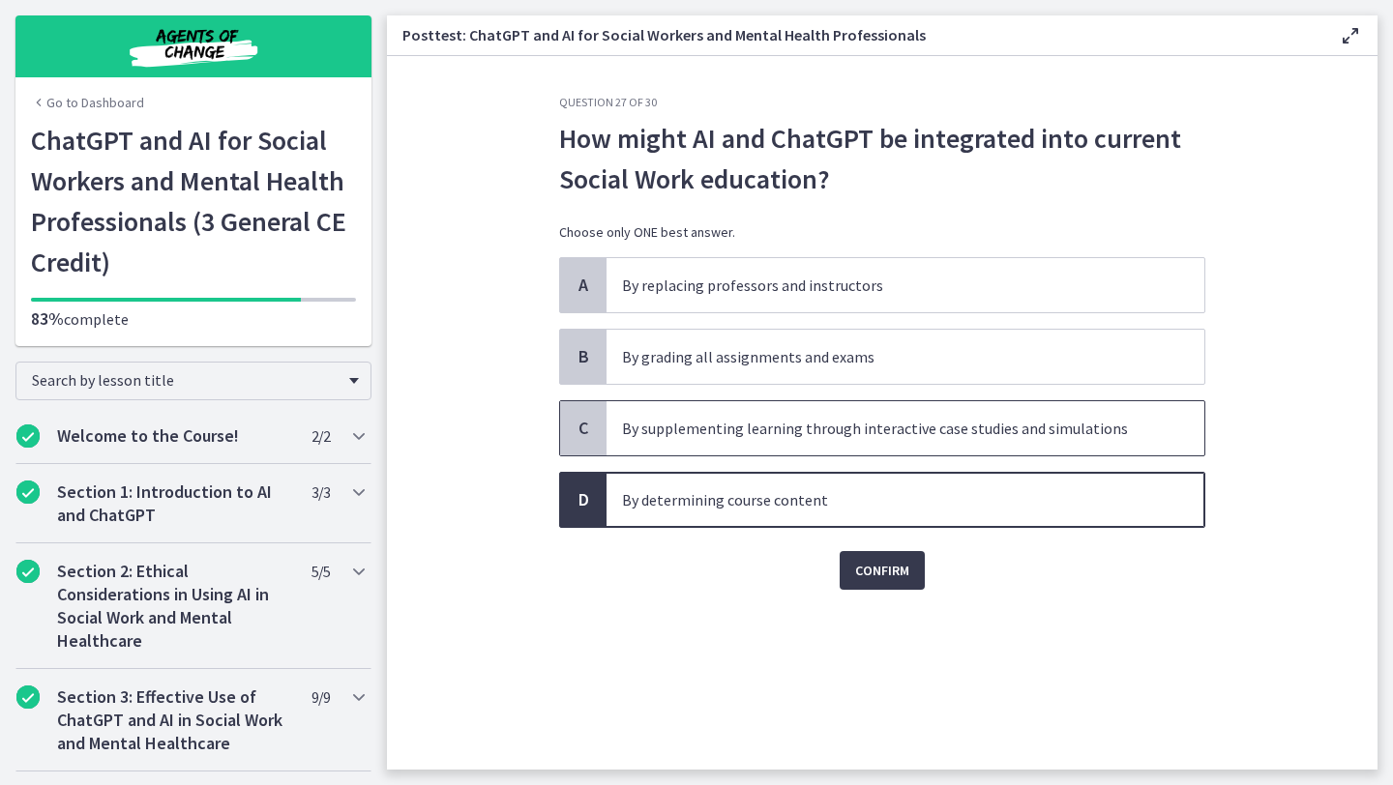
click at [861, 431] on p "By supplementing learning through interactive case studies and simulations" at bounding box center [886, 428] width 528 height 23
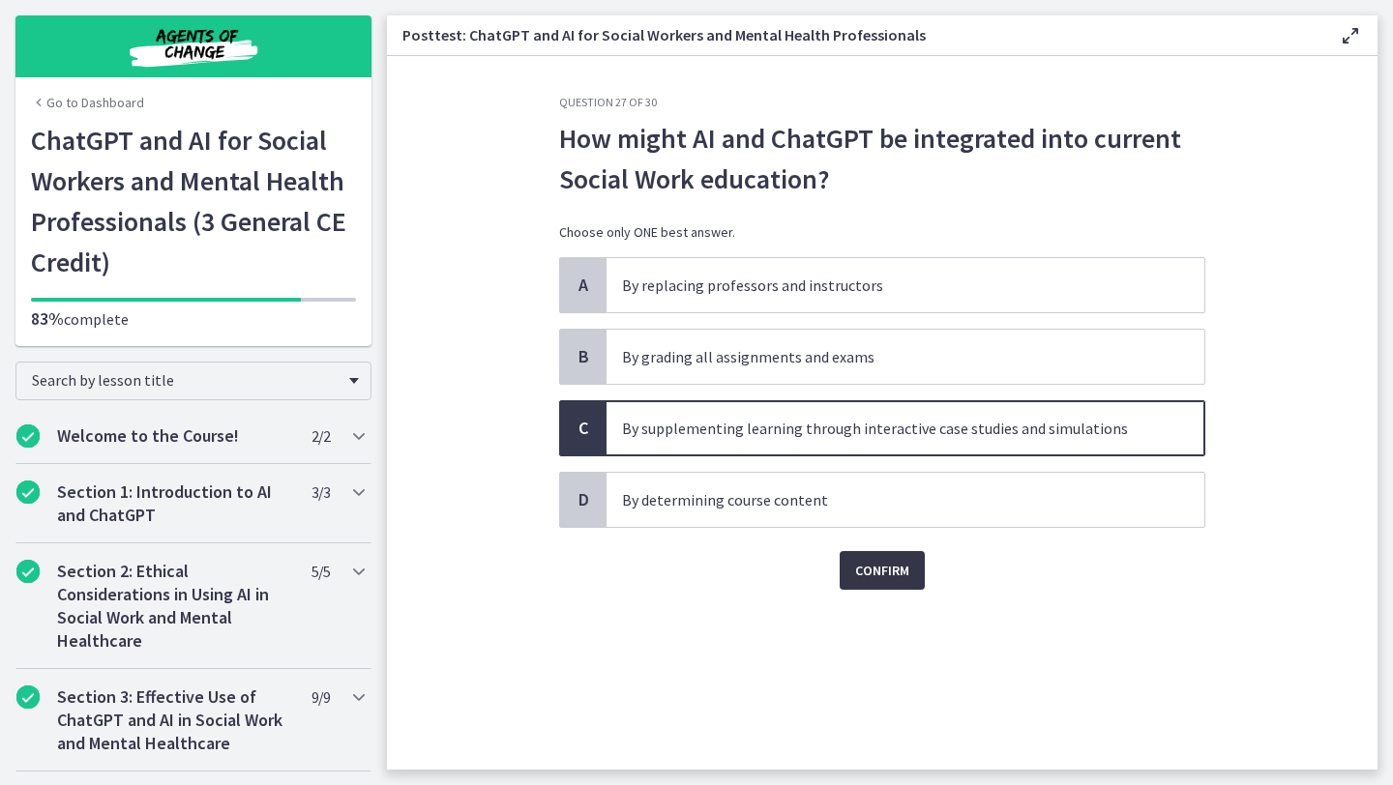
click at [882, 568] on span "Confirm" at bounding box center [882, 570] width 54 height 23
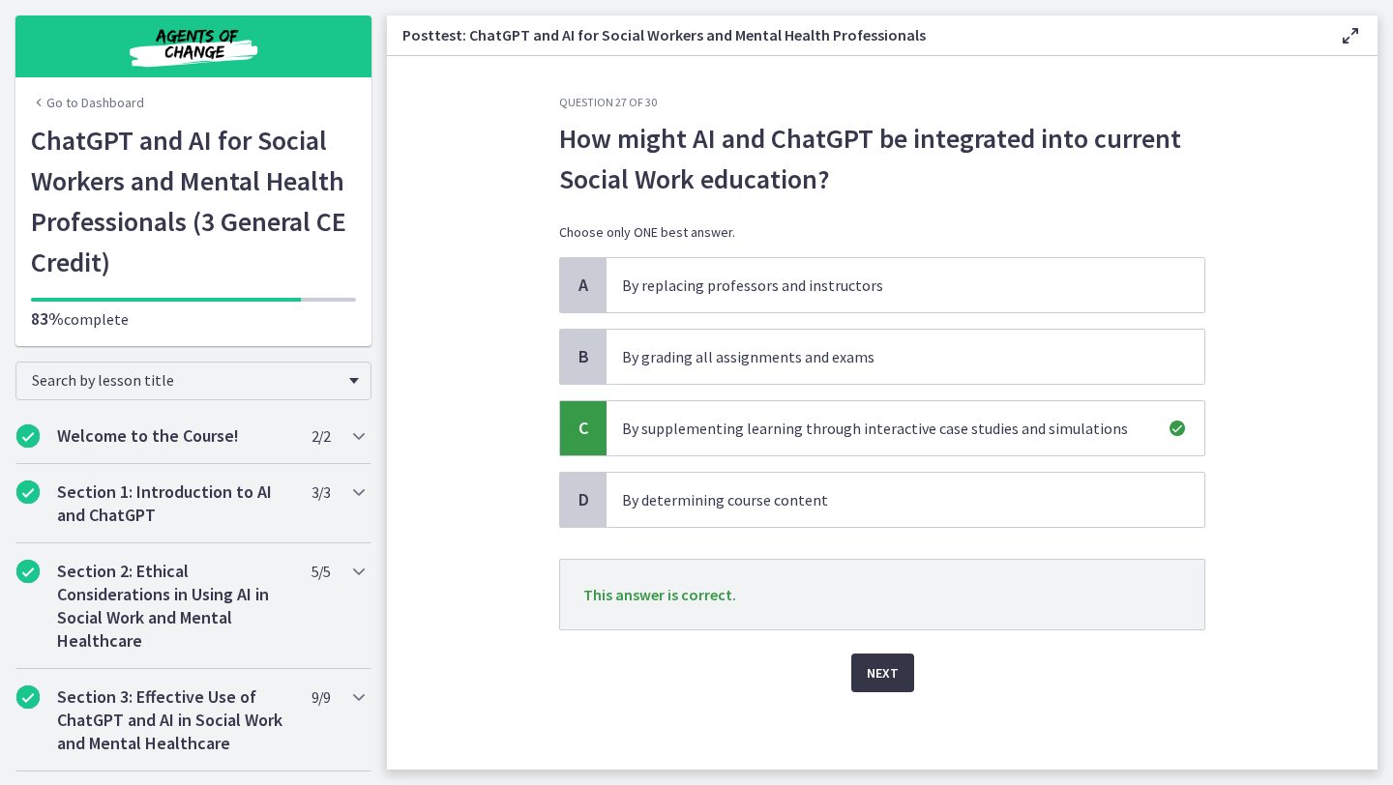
click at [904, 685] on button "Next" at bounding box center [882, 673] width 63 height 39
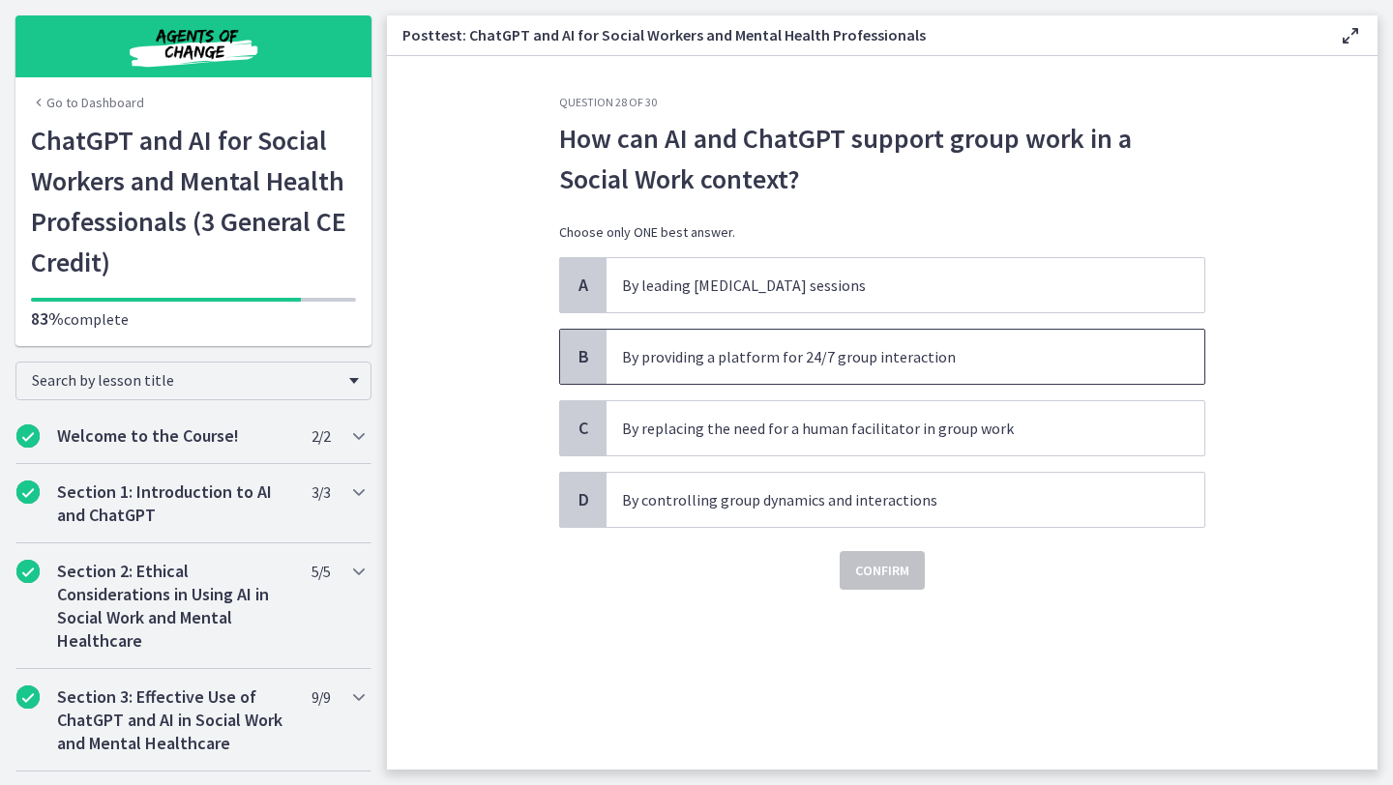
click at [783, 376] on span "By providing a platform for 24/7 group interaction" at bounding box center [905, 357] width 598 height 54
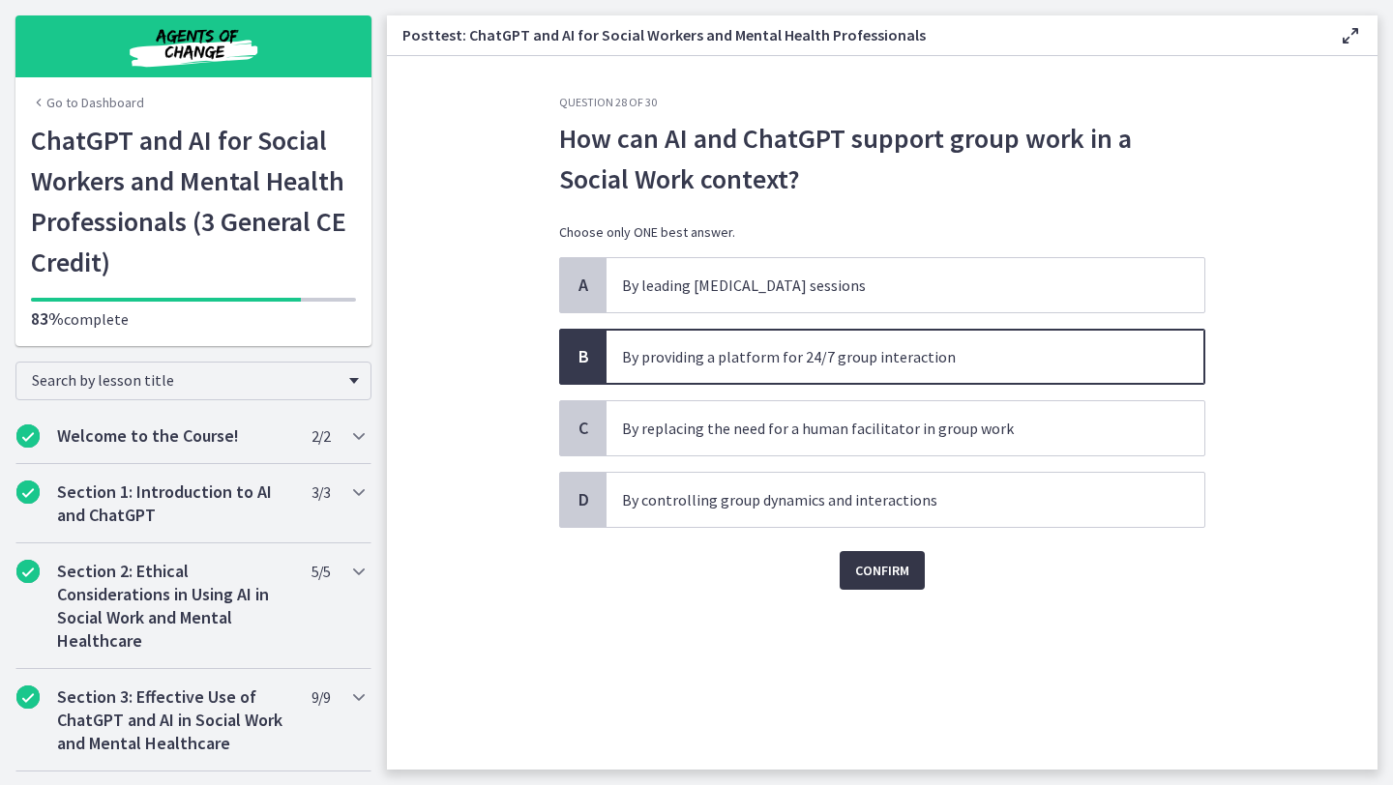
click at [893, 577] on span "Confirm" at bounding box center [882, 570] width 54 height 23
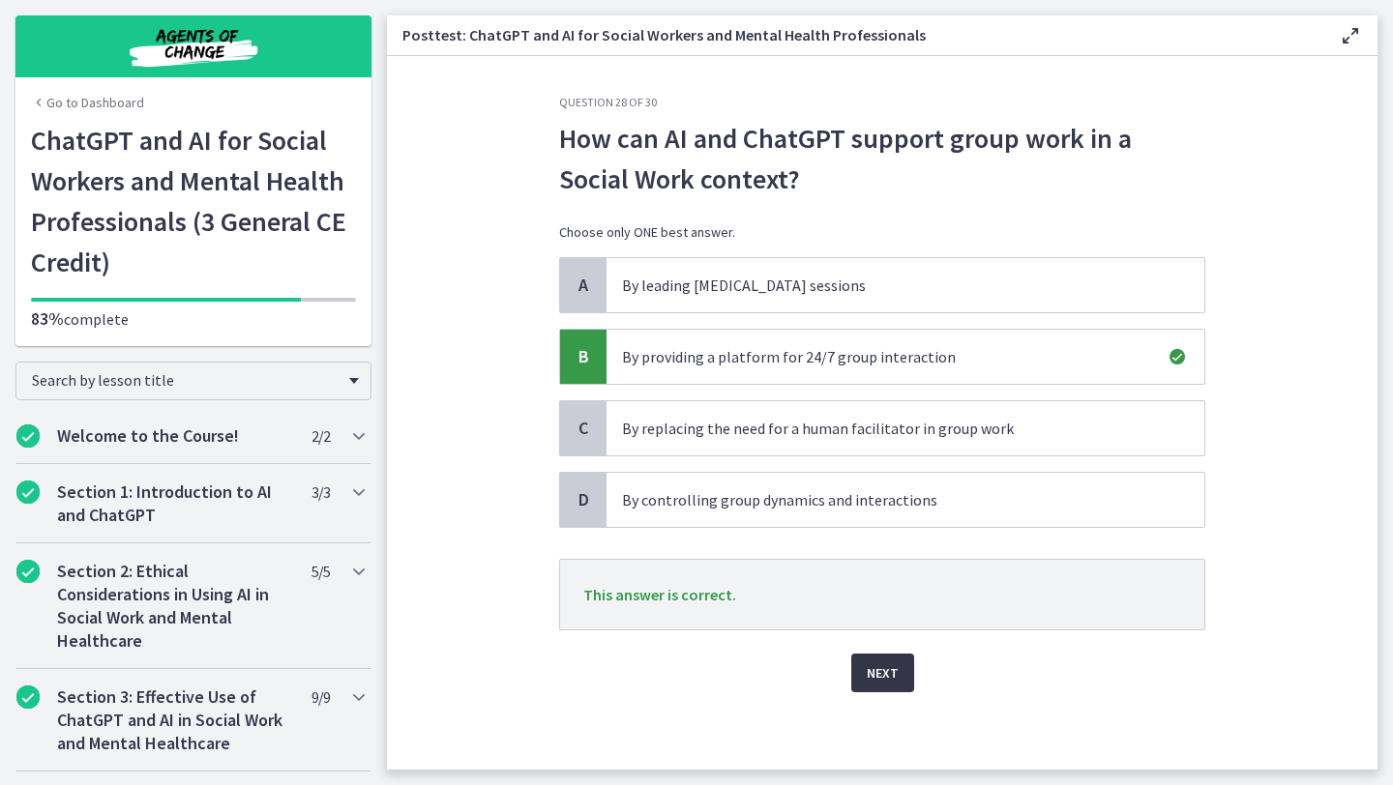
click at [880, 670] on span "Next" at bounding box center [883, 673] width 32 height 23
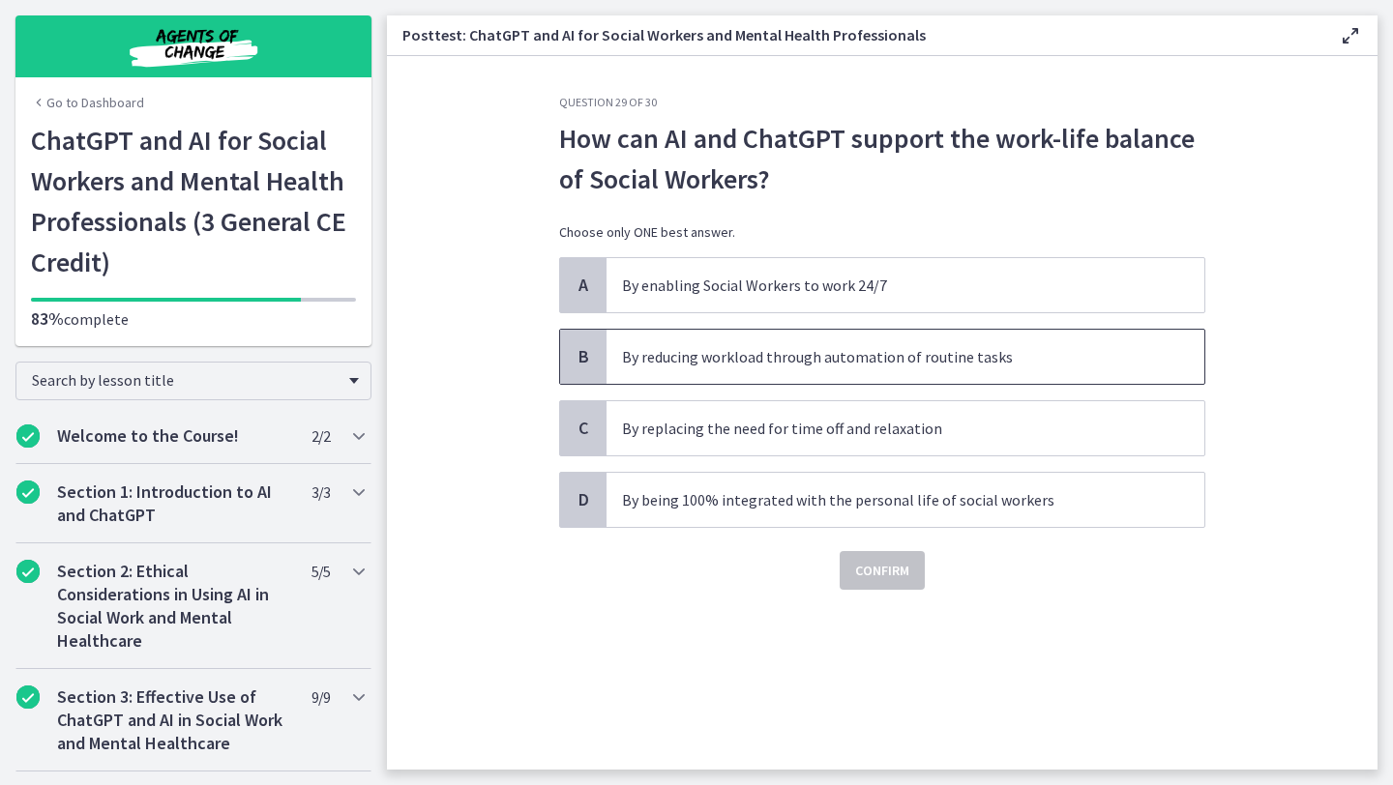
click at [769, 356] on p "By reducing workload through automation of routine tasks" at bounding box center [886, 356] width 528 height 23
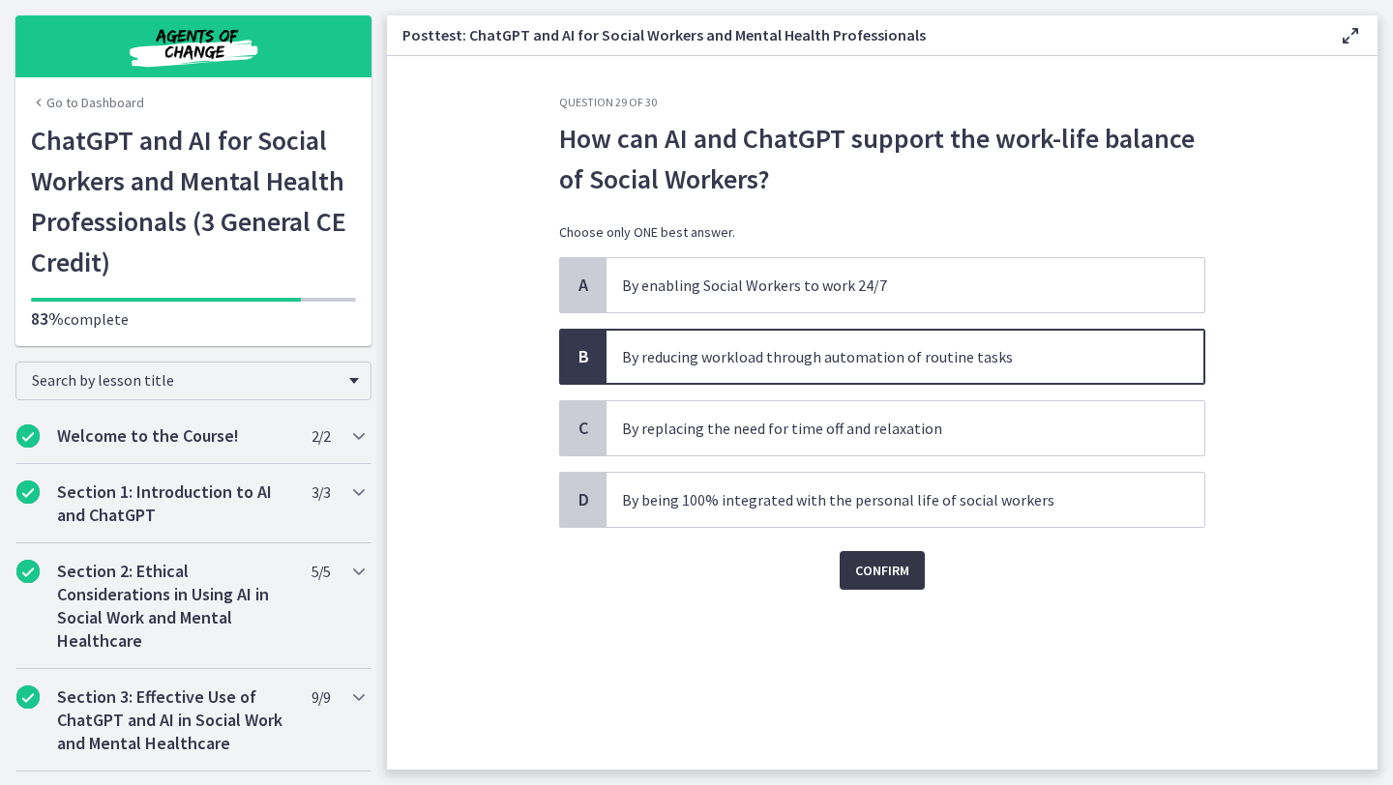
click at [880, 573] on span "Confirm" at bounding box center [882, 570] width 54 height 23
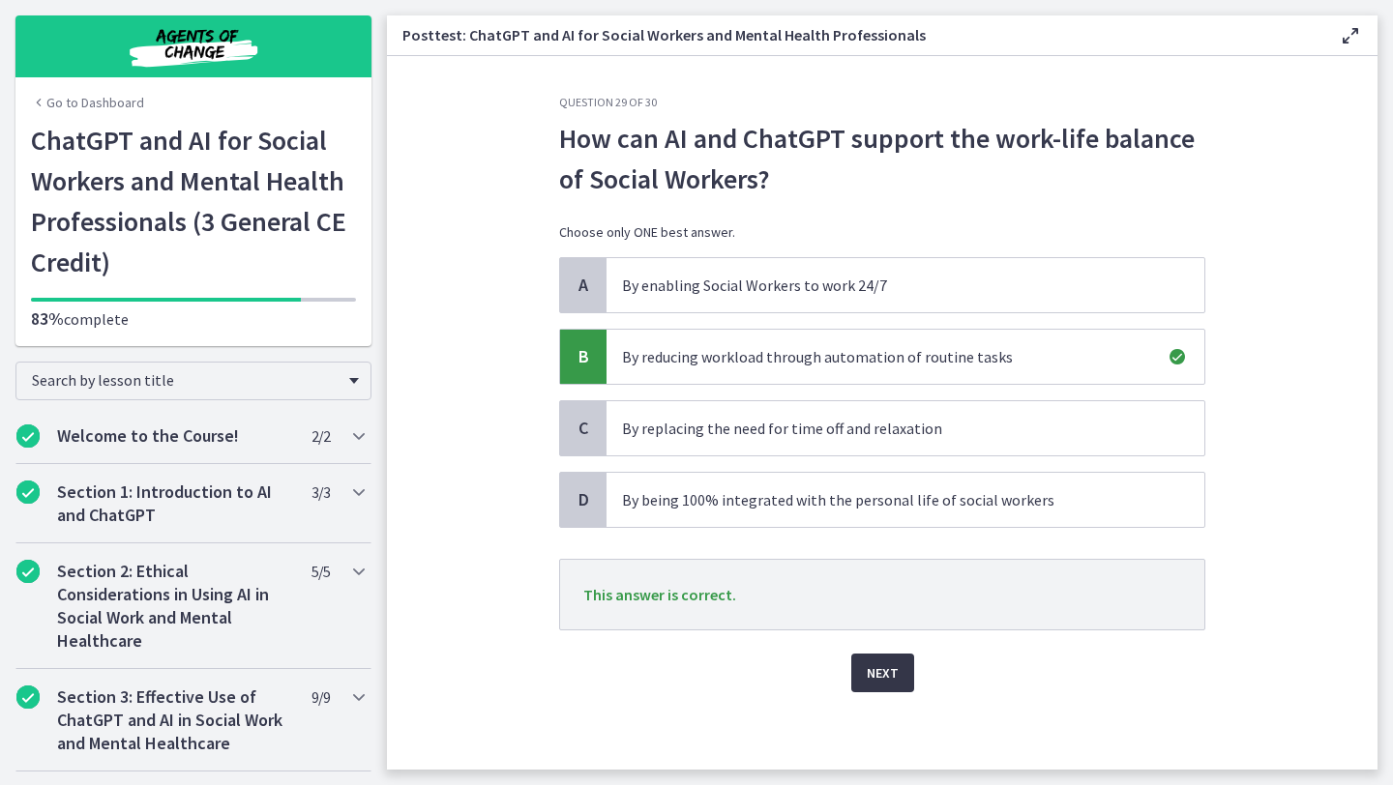
click at [871, 677] on span "Next" at bounding box center [883, 673] width 32 height 23
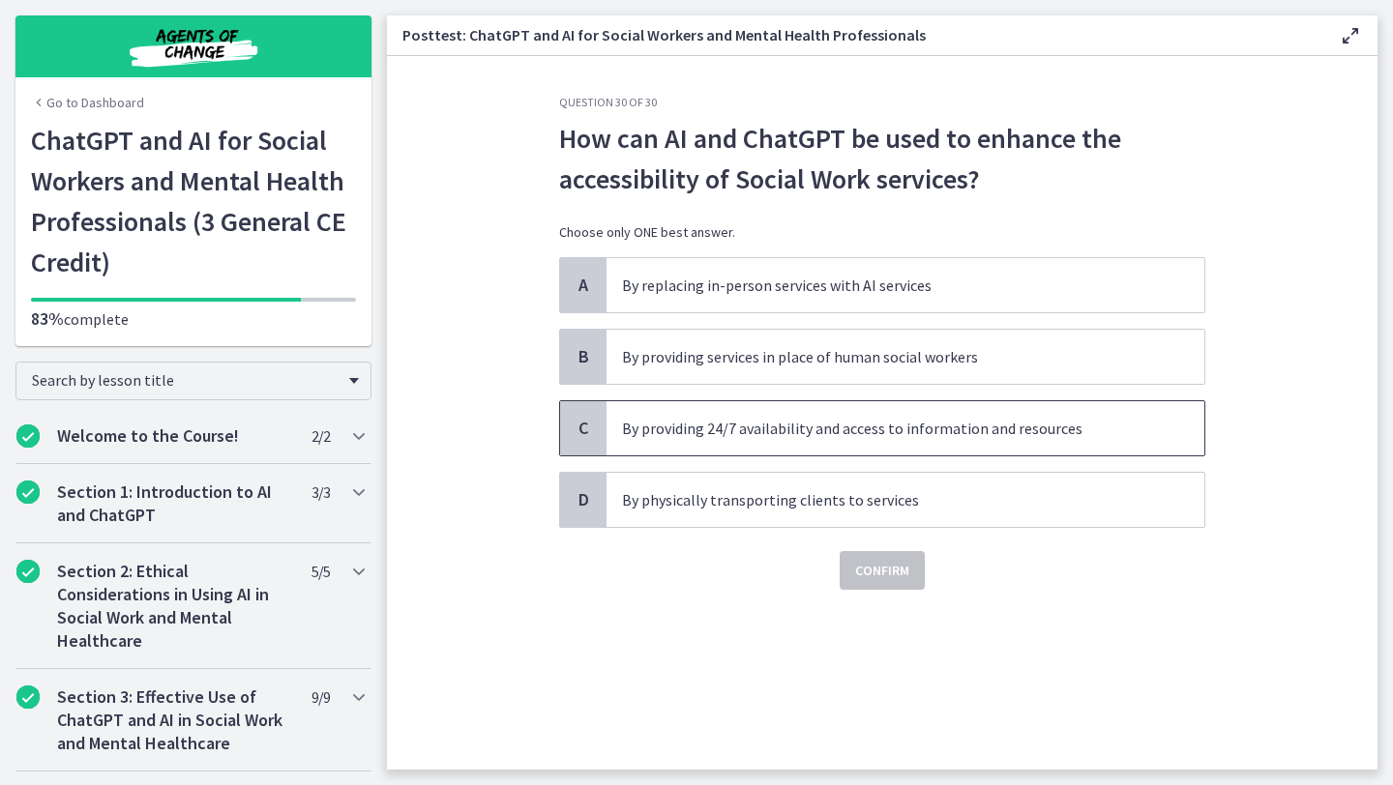
click at [924, 434] on p "By providing 24/7 availability and access to information and resources" at bounding box center [886, 428] width 528 height 23
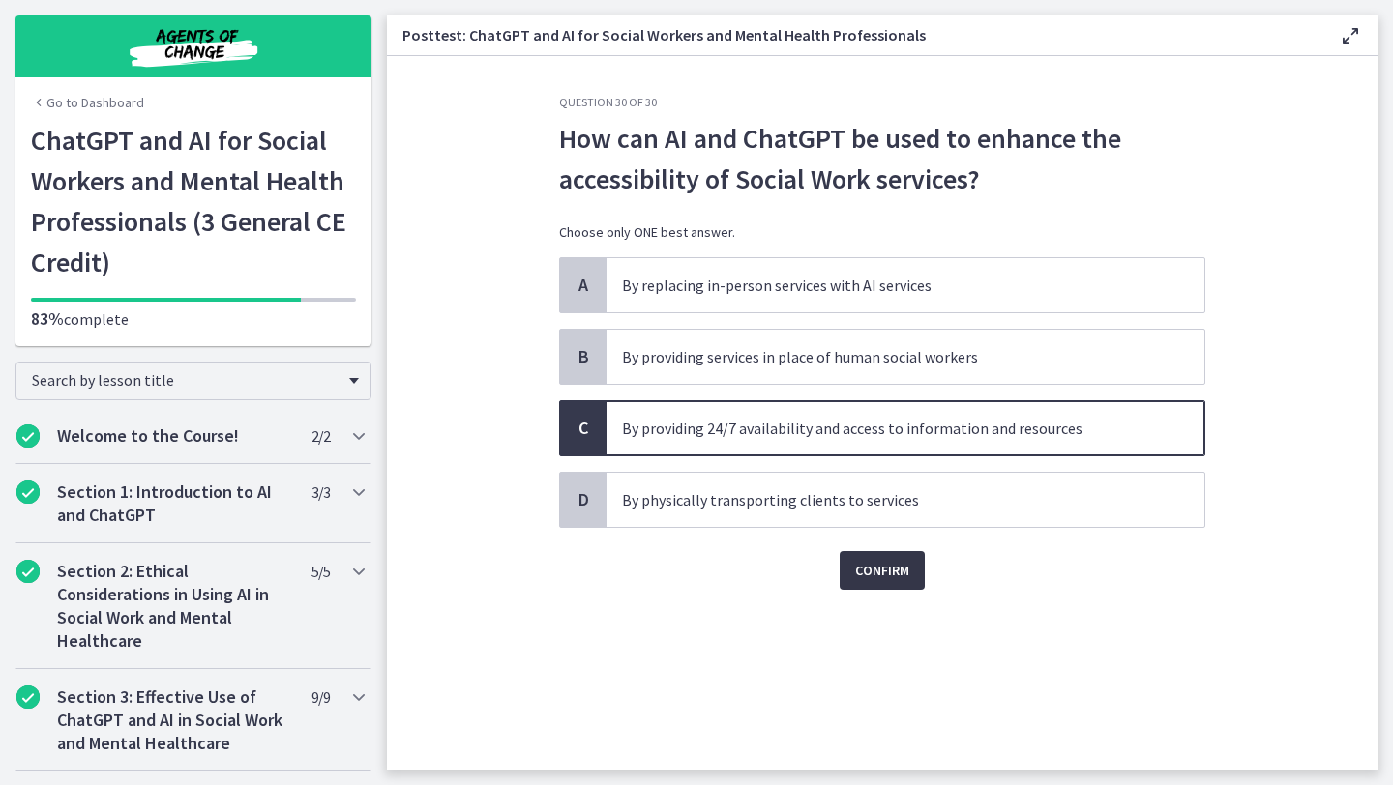
click at [887, 576] on span "Confirm" at bounding box center [882, 570] width 54 height 23
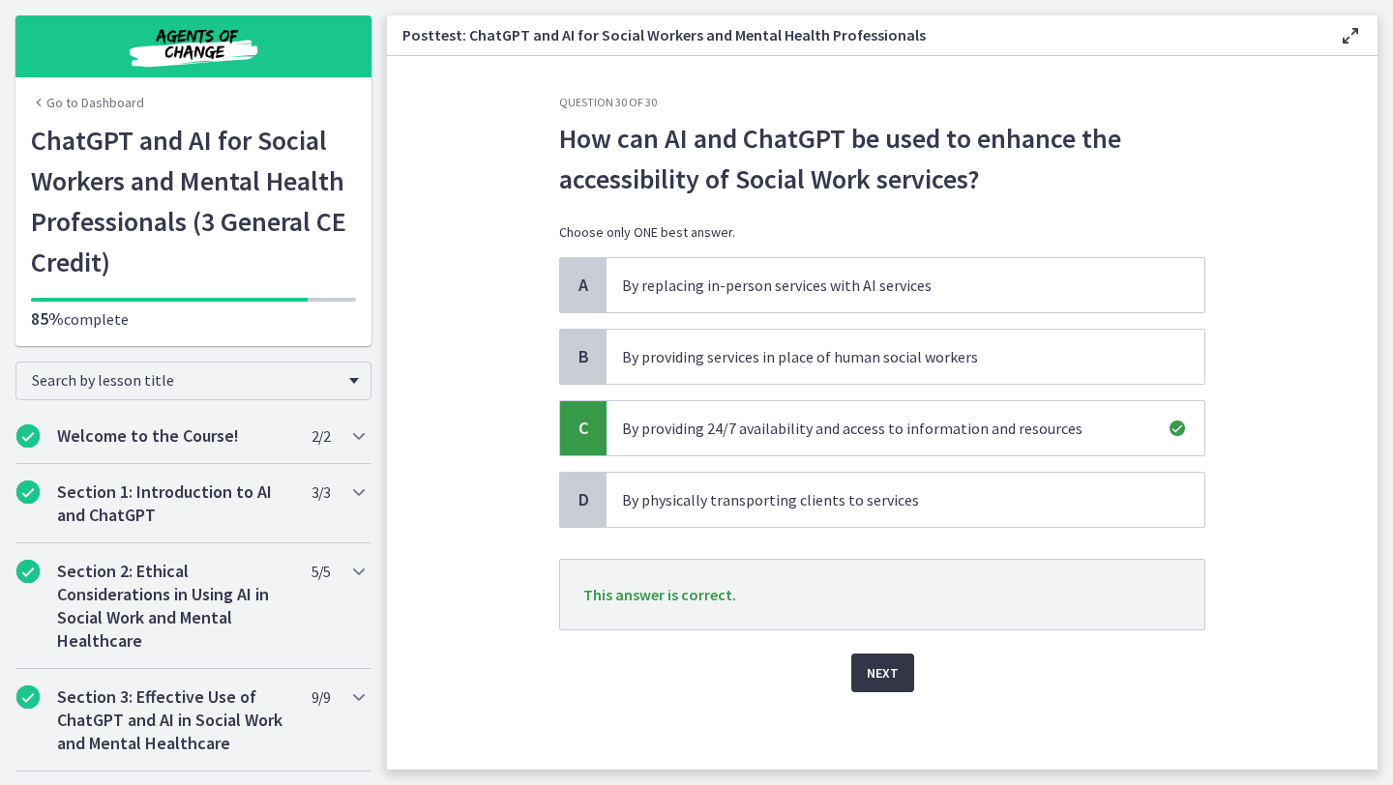
click at [879, 672] on span "Next" at bounding box center [883, 673] width 32 height 23
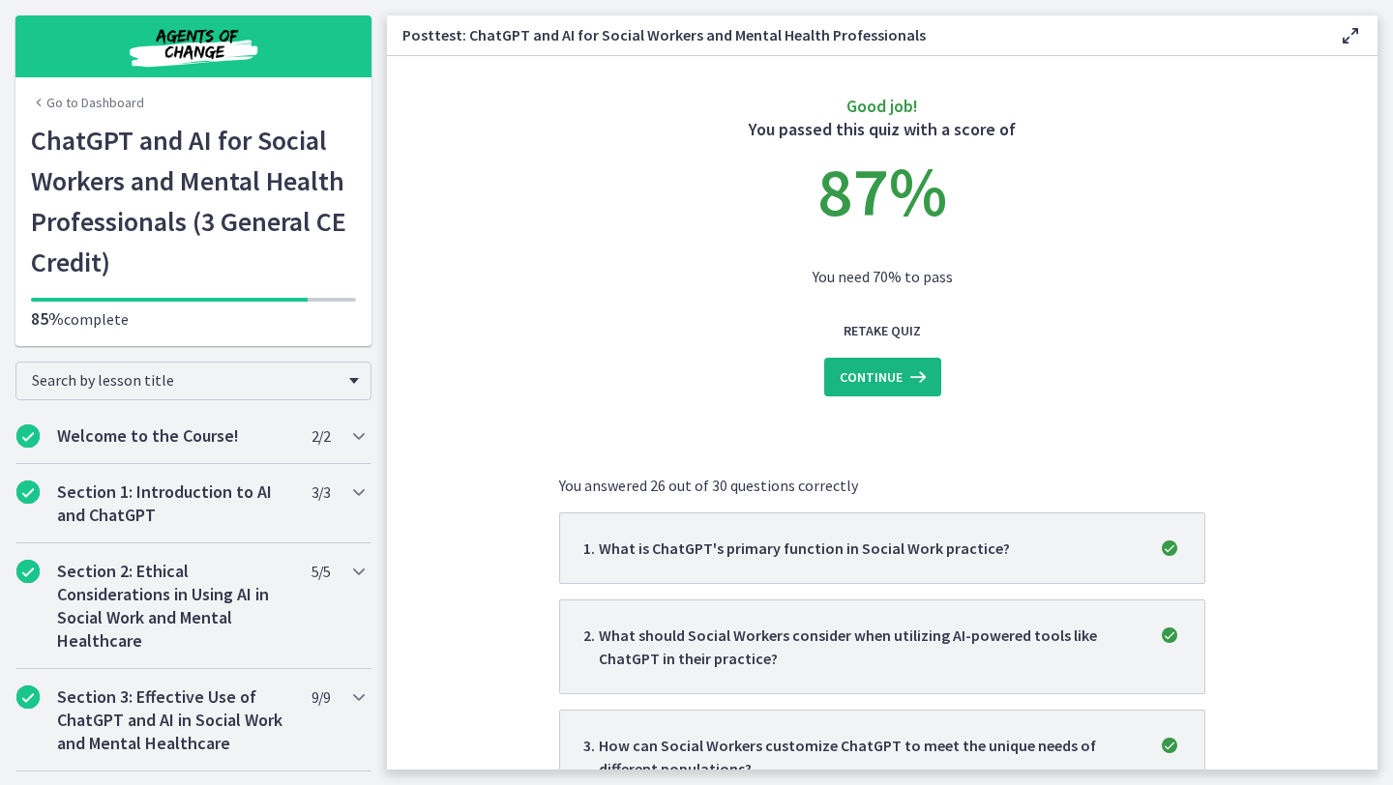
click at [877, 389] on button "Continue" at bounding box center [882, 377] width 117 height 39
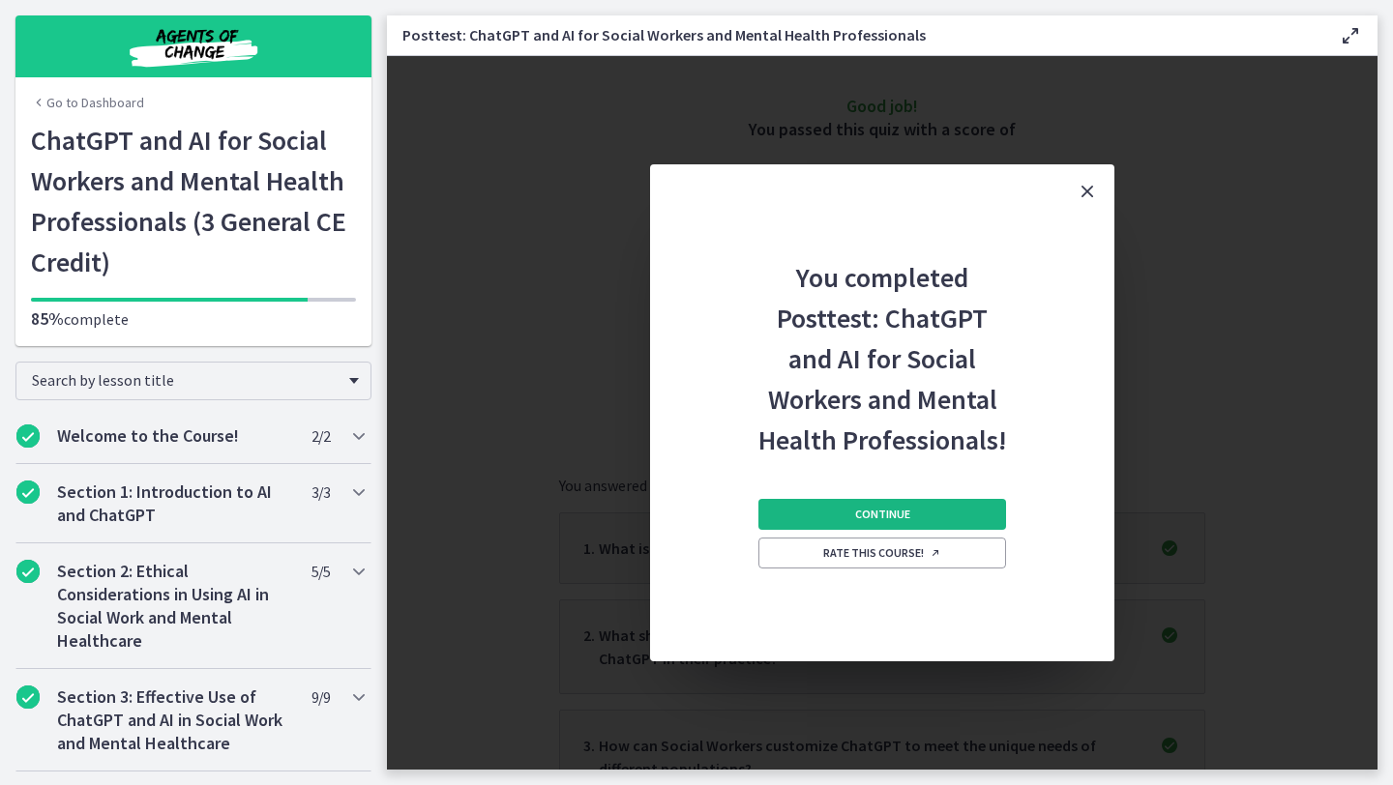
click at [911, 517] on button "Continue" at bounding box center [882, 514] width 248 height 31
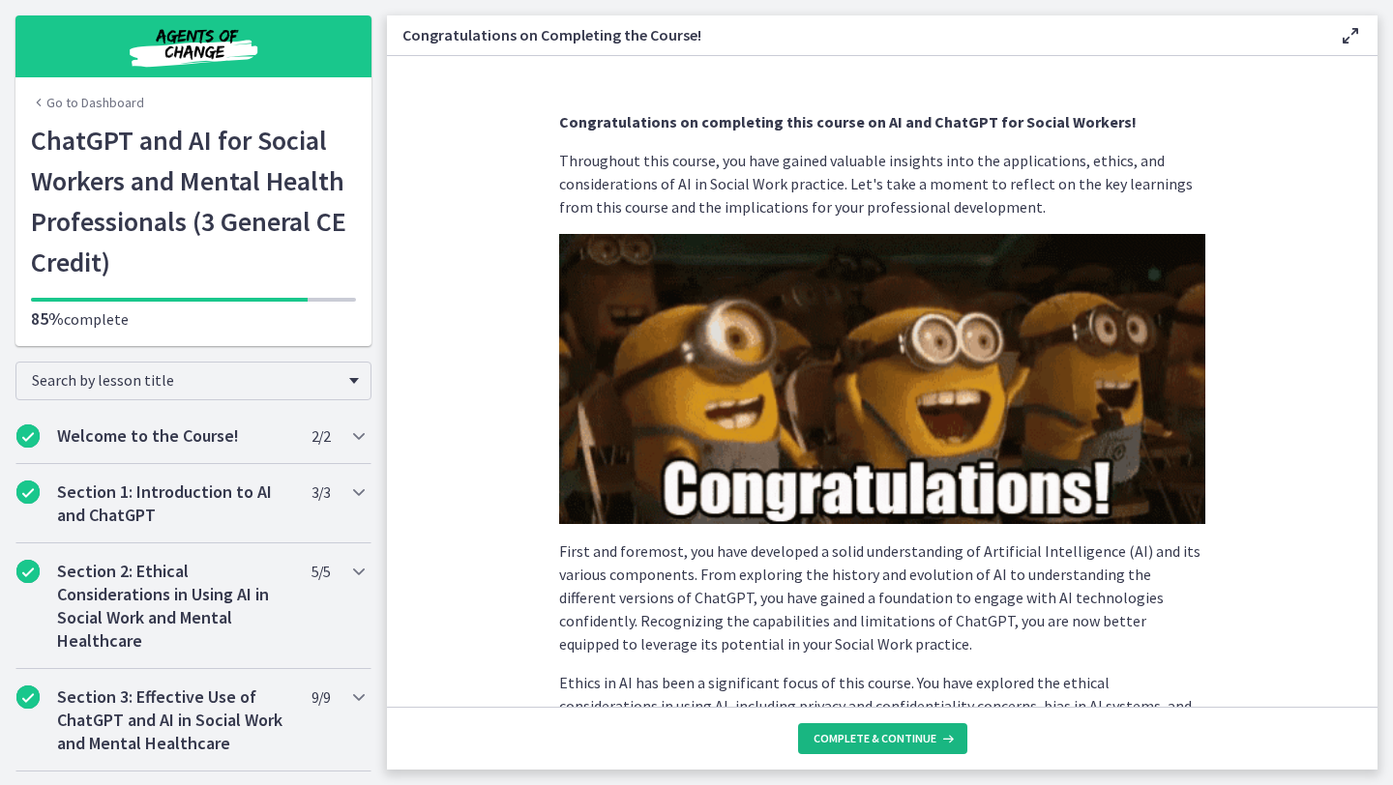
click at [887, 738] on span "Complete & continue" at bounding box center [874, 738] width 123 height 15
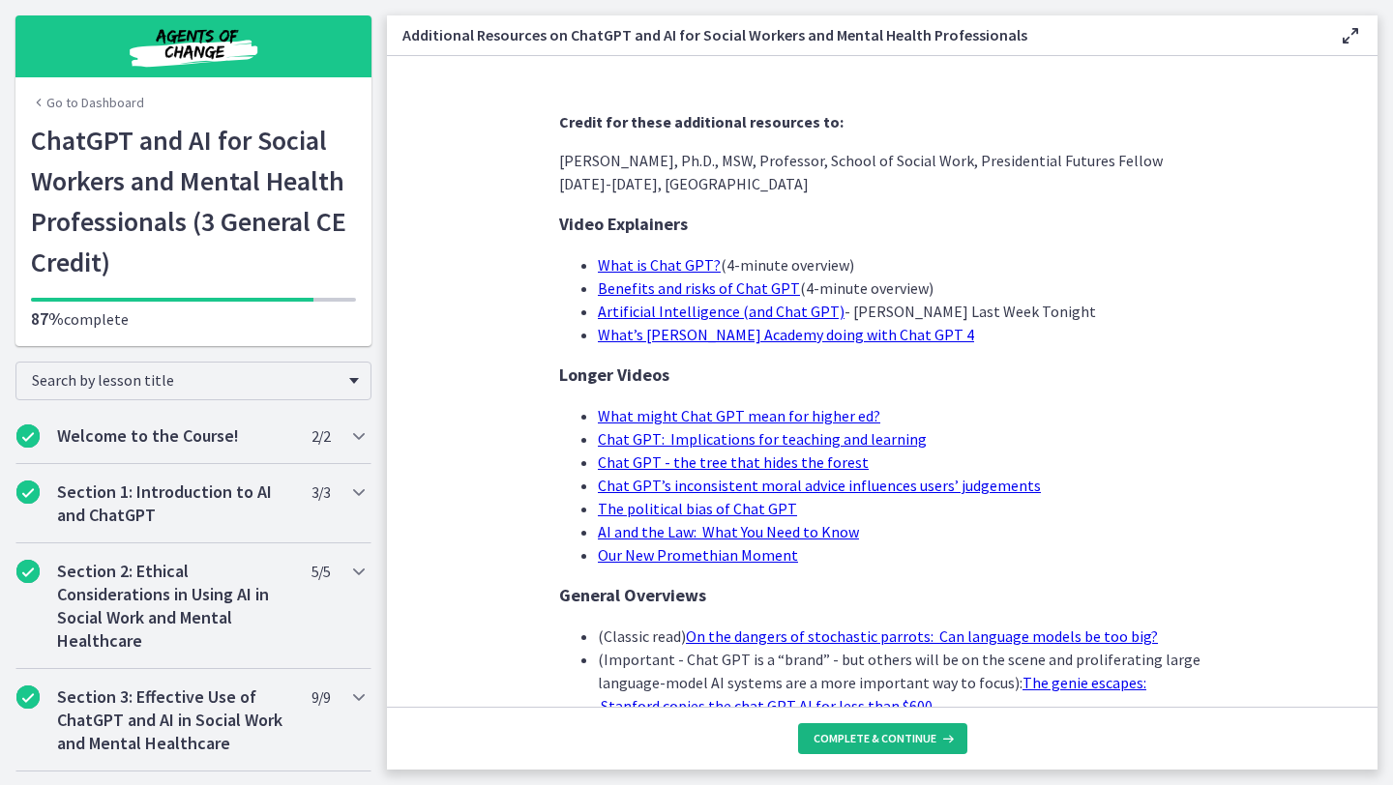
click at [886, 737] on span "Complete & continue" at bounding box center [874, 738] width 123 height 15
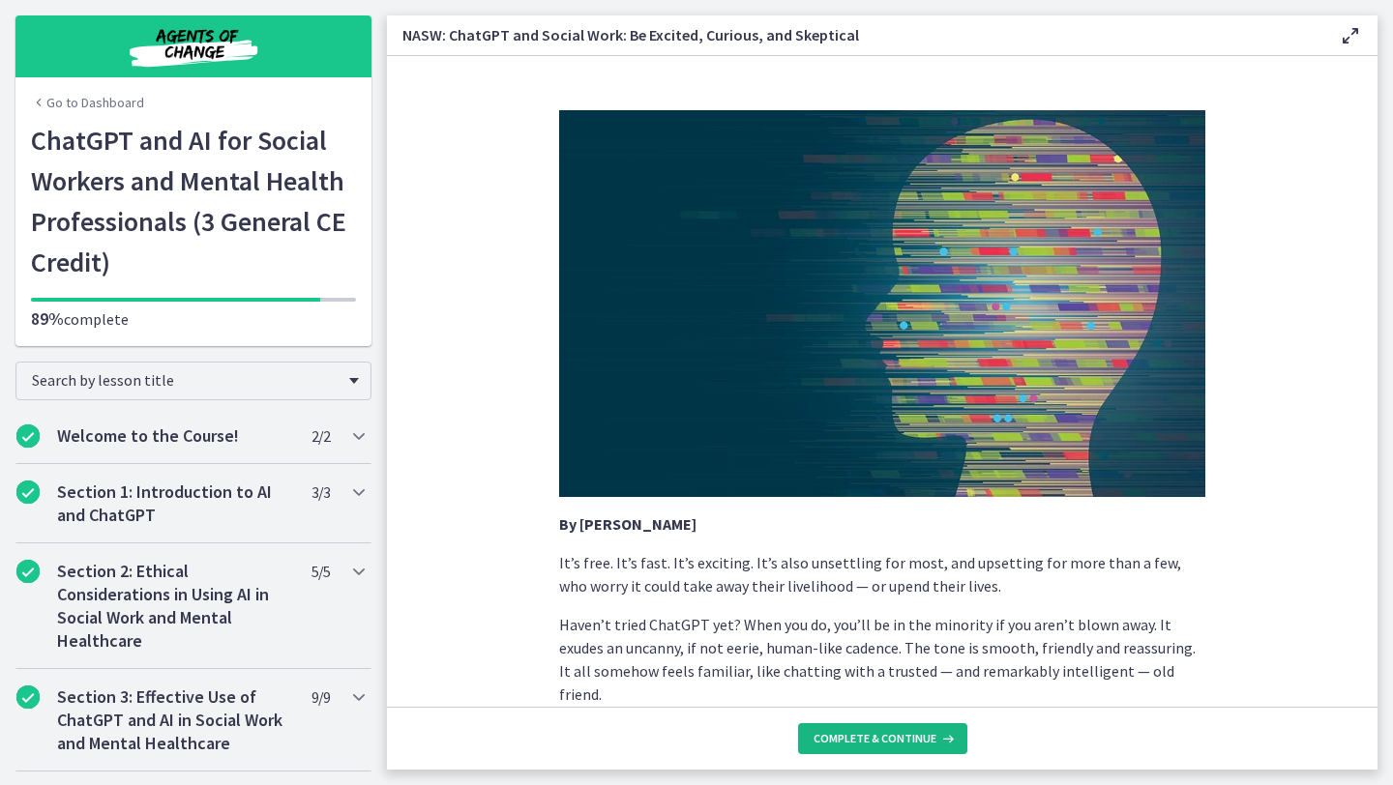
click at [886, 737] on span "Complete & continue" at bounding box center [874, 738] width 123 height 15
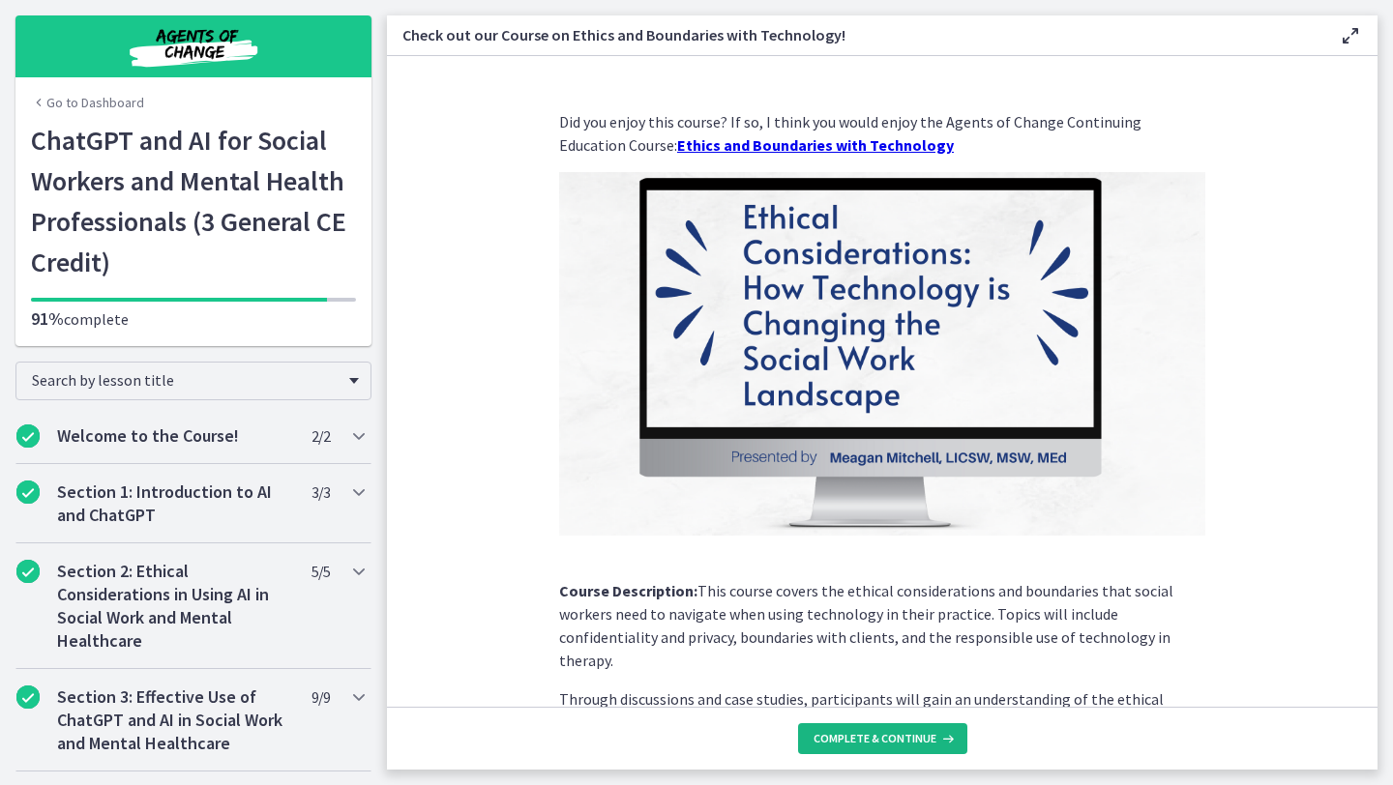
click at [876, 735] on span "Complete & continue" at bounding box center [874, 738] width 123 height 15
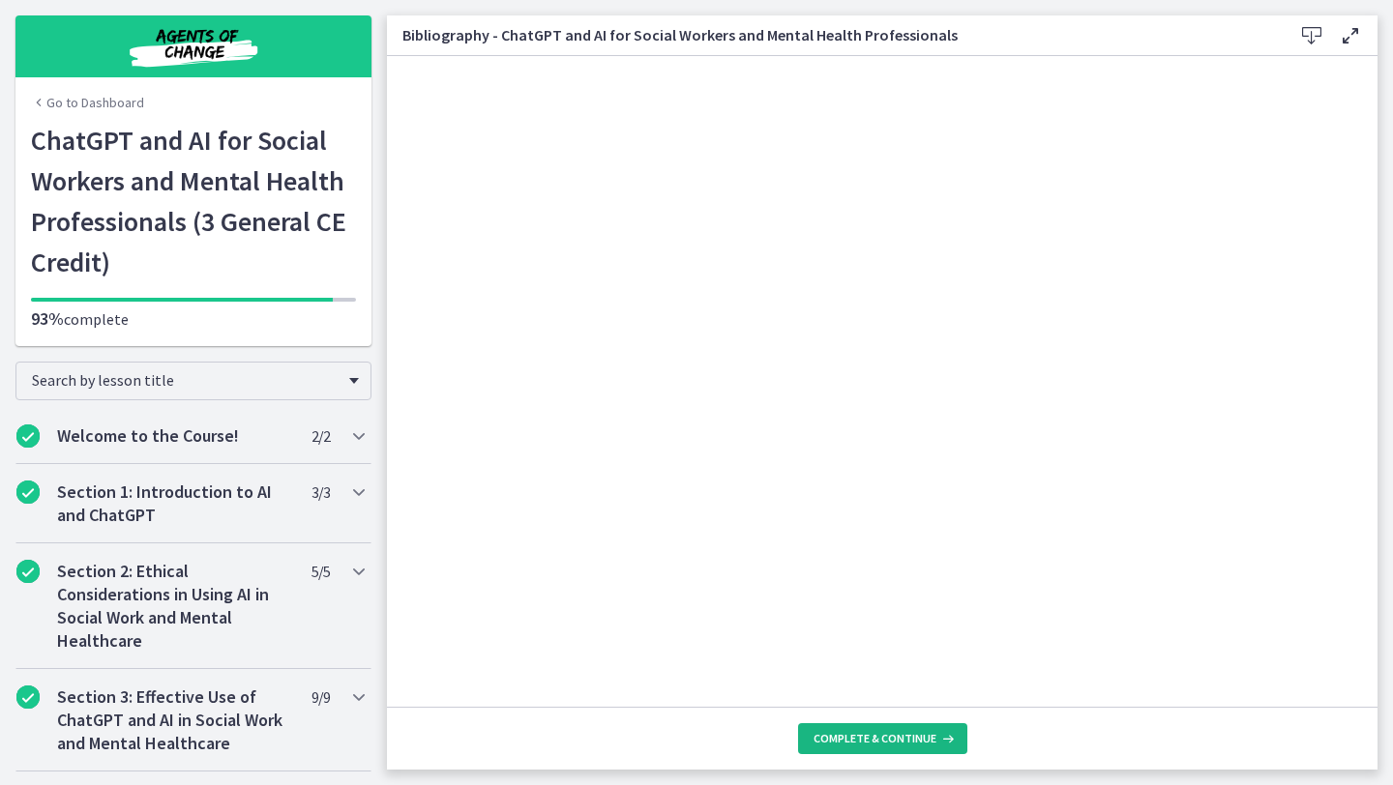
click at [875, 731] on span "Complete & continue" at bounding box center [874, 738] width 123 height 15
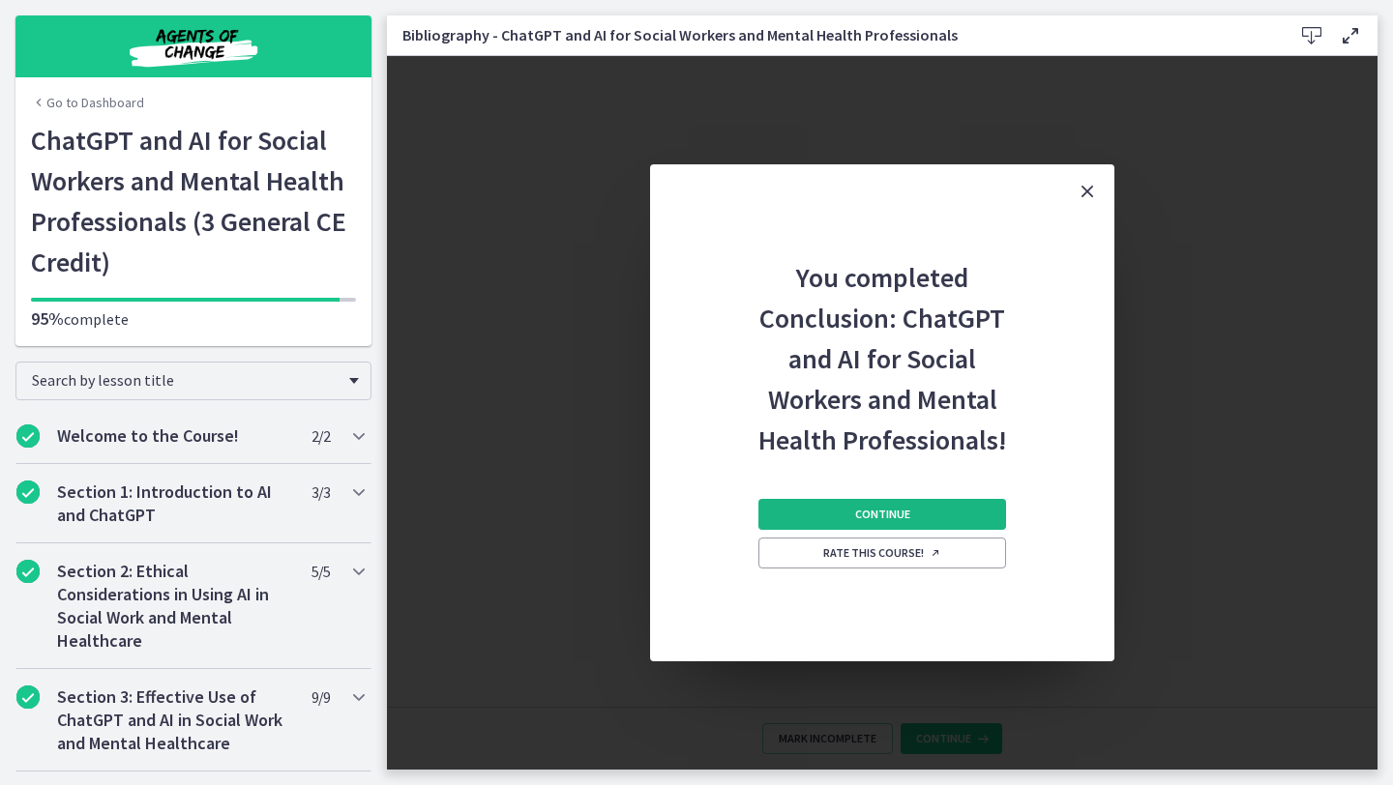
click at [874, 513] on span "Continue" at bounding box center [882, 514] width 55 height 15
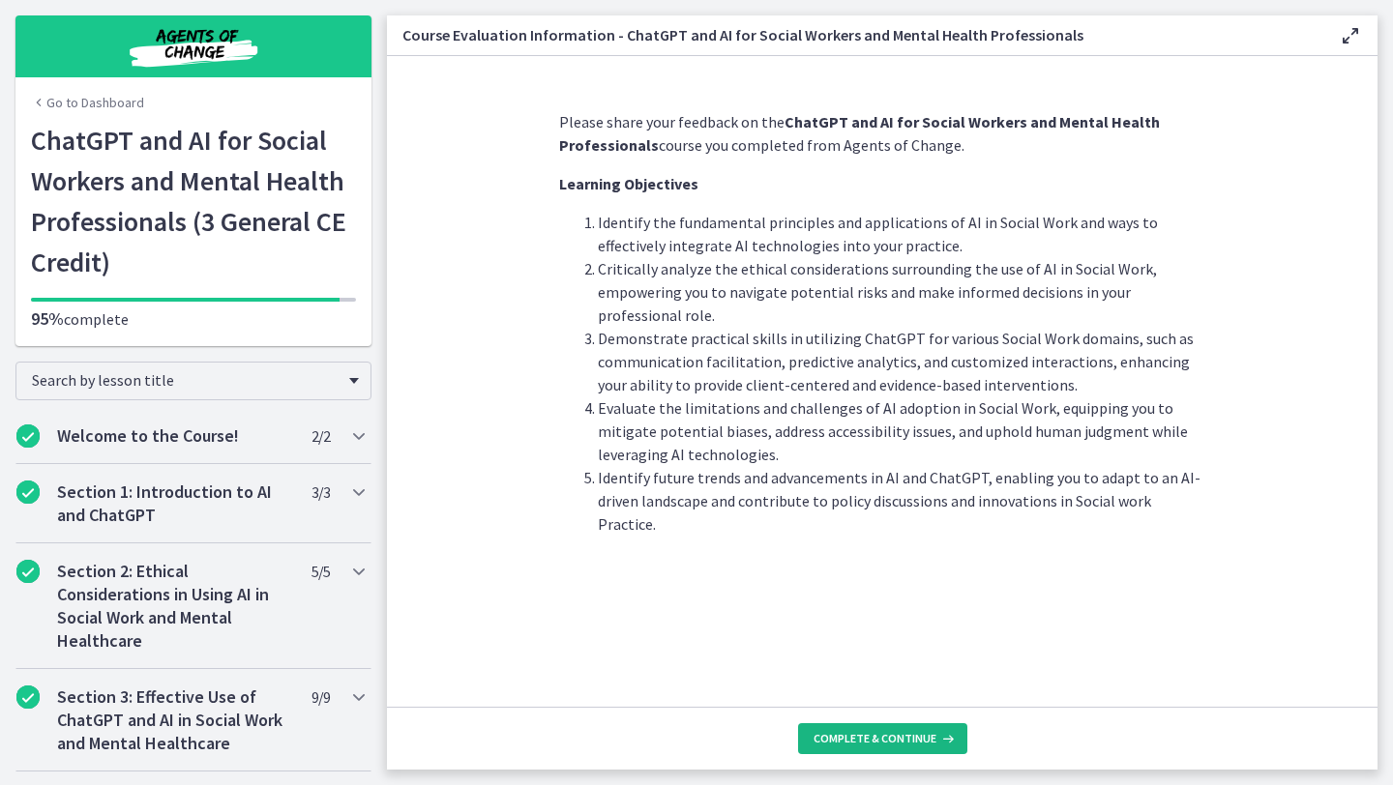
click at [873, 727] on button "Complete & continue" at bounding box center [882, 738] width 169 height 31
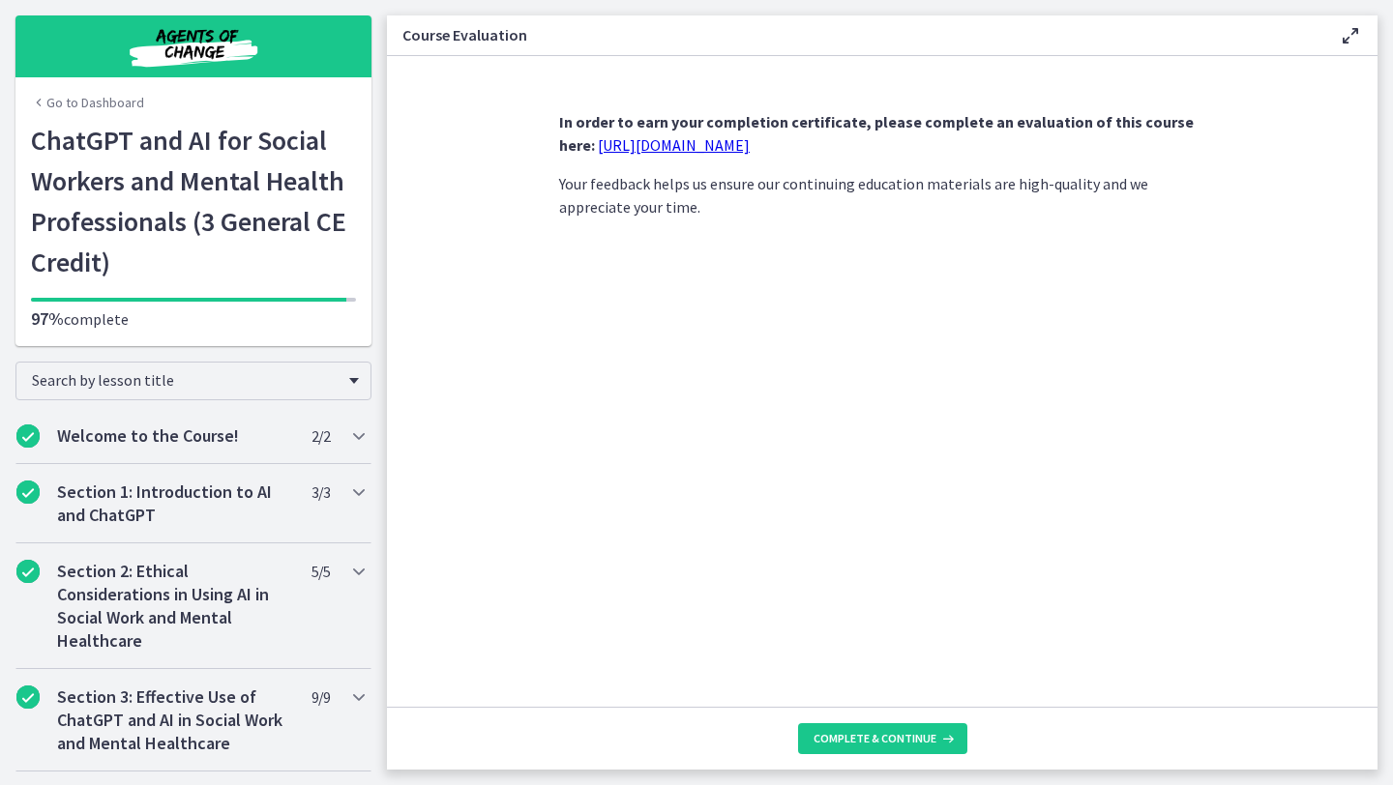
click at [750, 154] on link "[URL][DOMAIN_NAME]" at bounding box center [674, 144] width 152 height 19
